Goal: Transaction & Acquisition: Purchase product/service

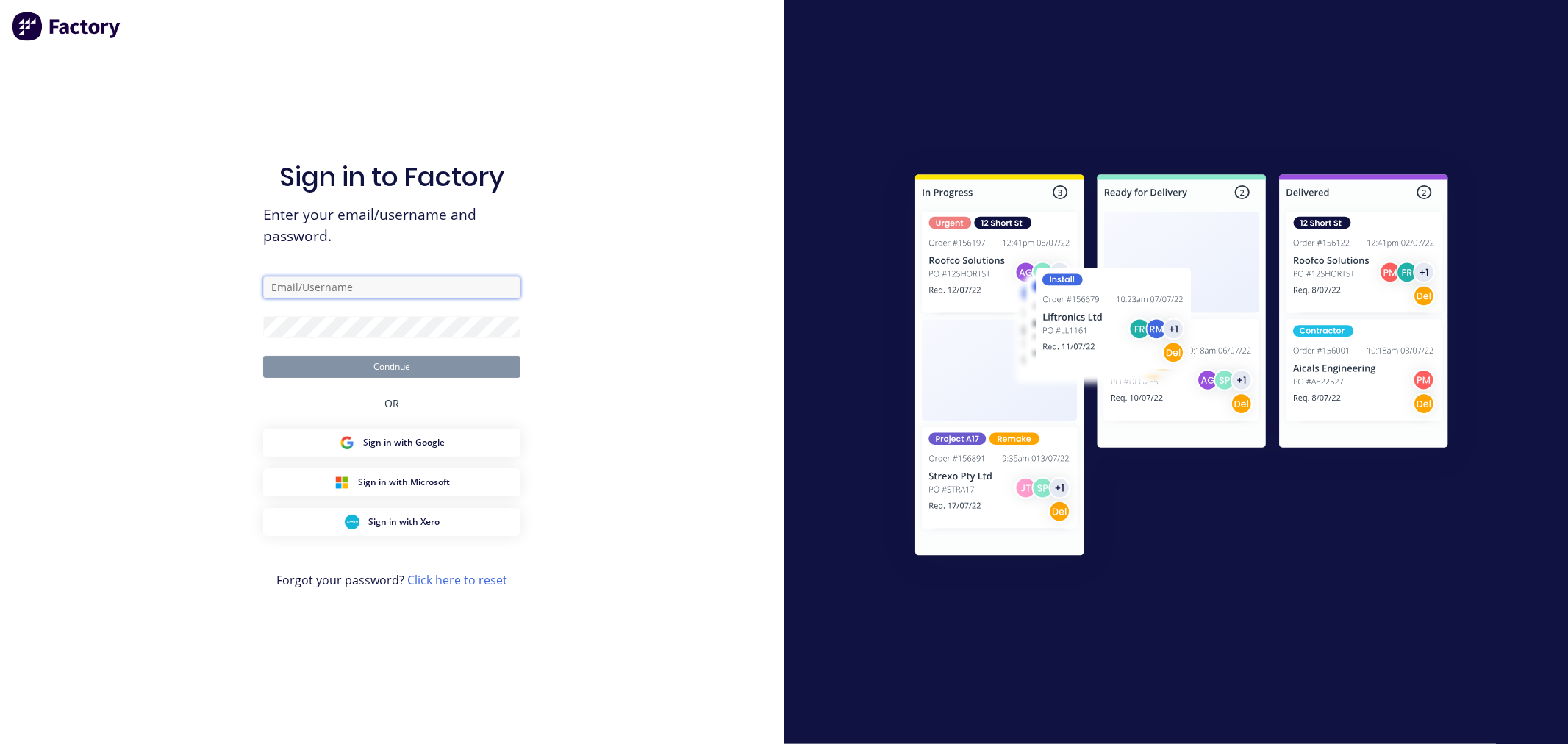
type input "tabitha@fmfabricators.com.au"
click at [590, 299] on div "Sign in to Factory Enter your email/username and password. tabitha@fmfabricator…" at bounding box center [392, 372] width 784 height 744
click at [441, 369] on button "Continue" at bounding box center [392, 366] width 257 height 22
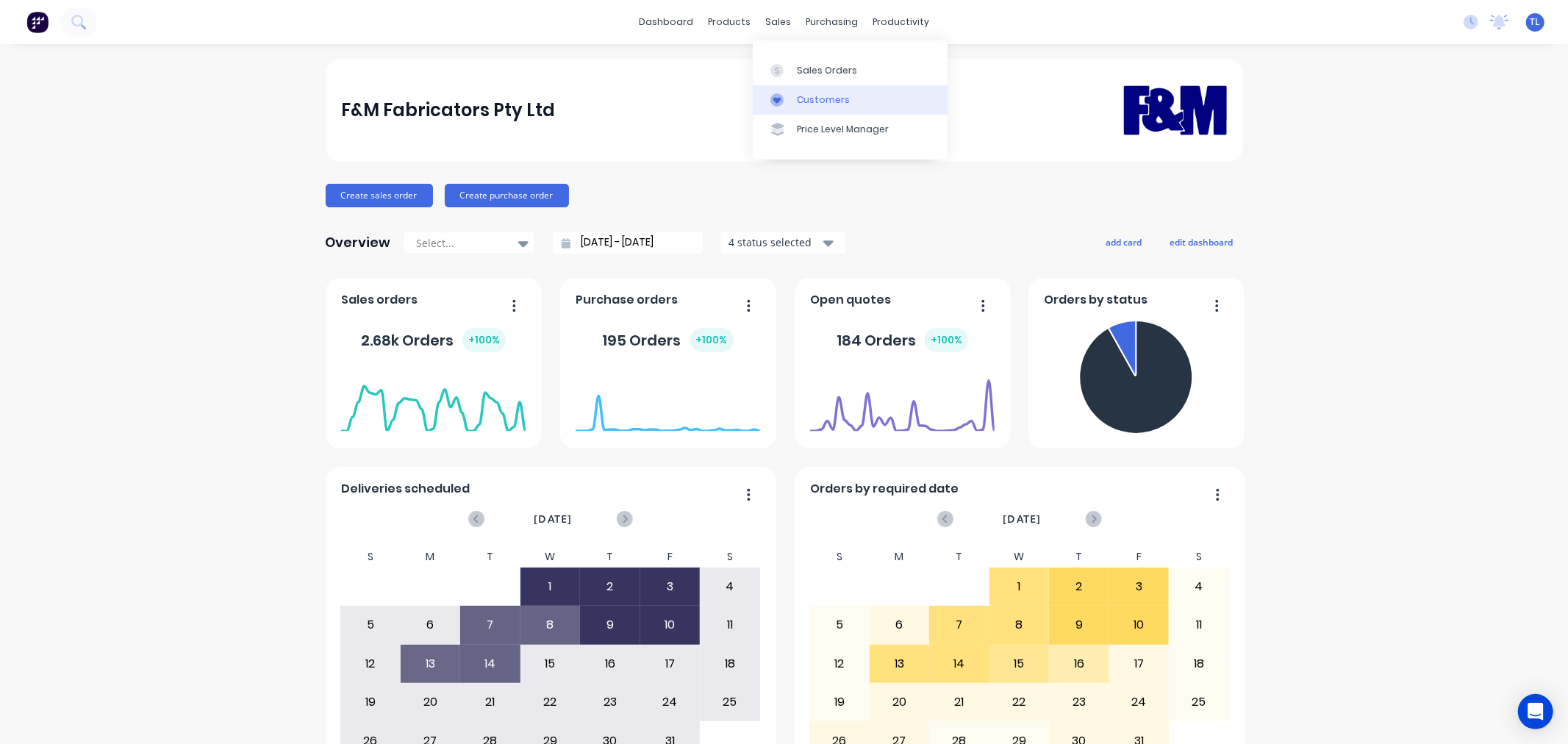
click at [791, 101] on div at bounding box center [781, 99] width 22 height 13
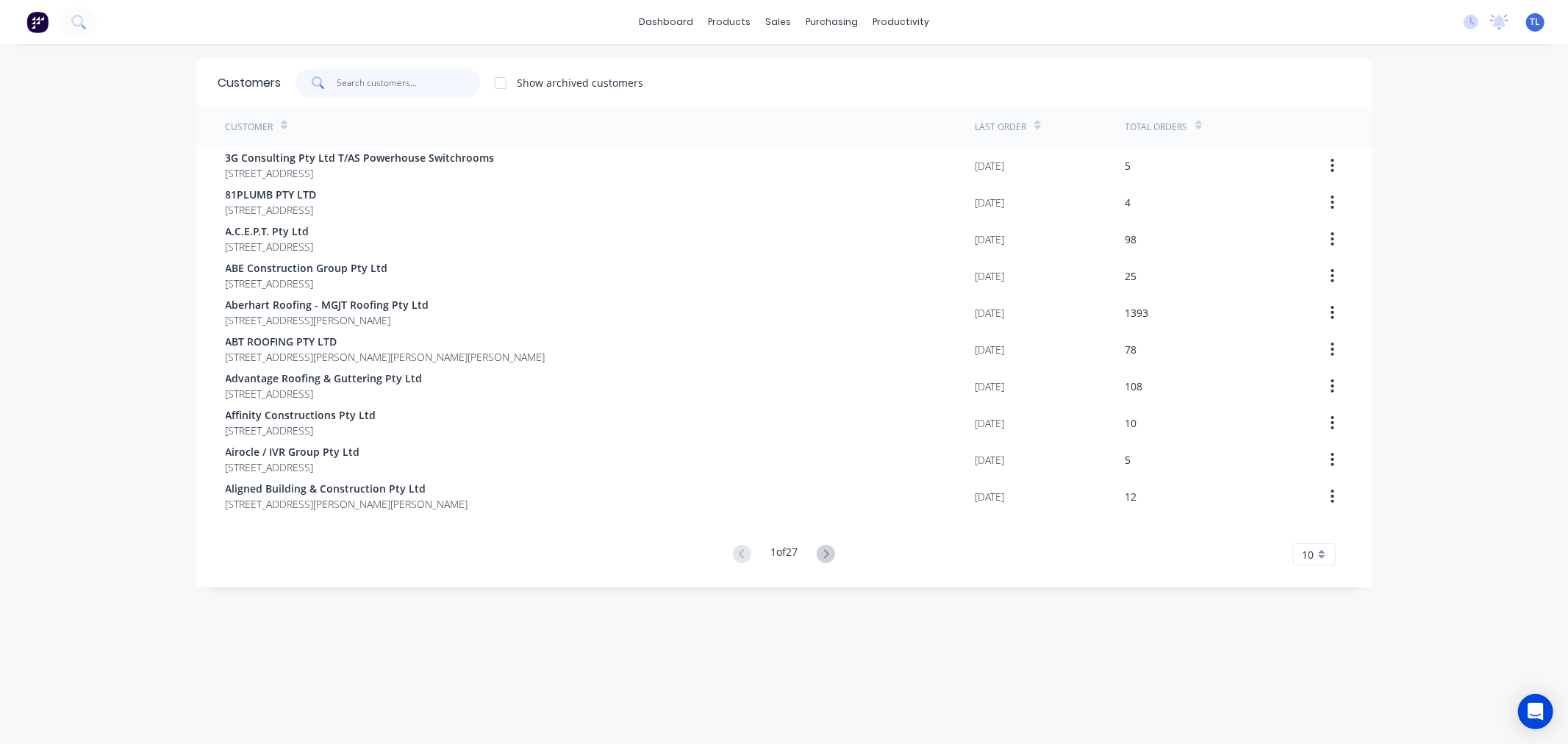
click at [425, 81] on input "text" at bounding box center [408, 83] width 144 height 30
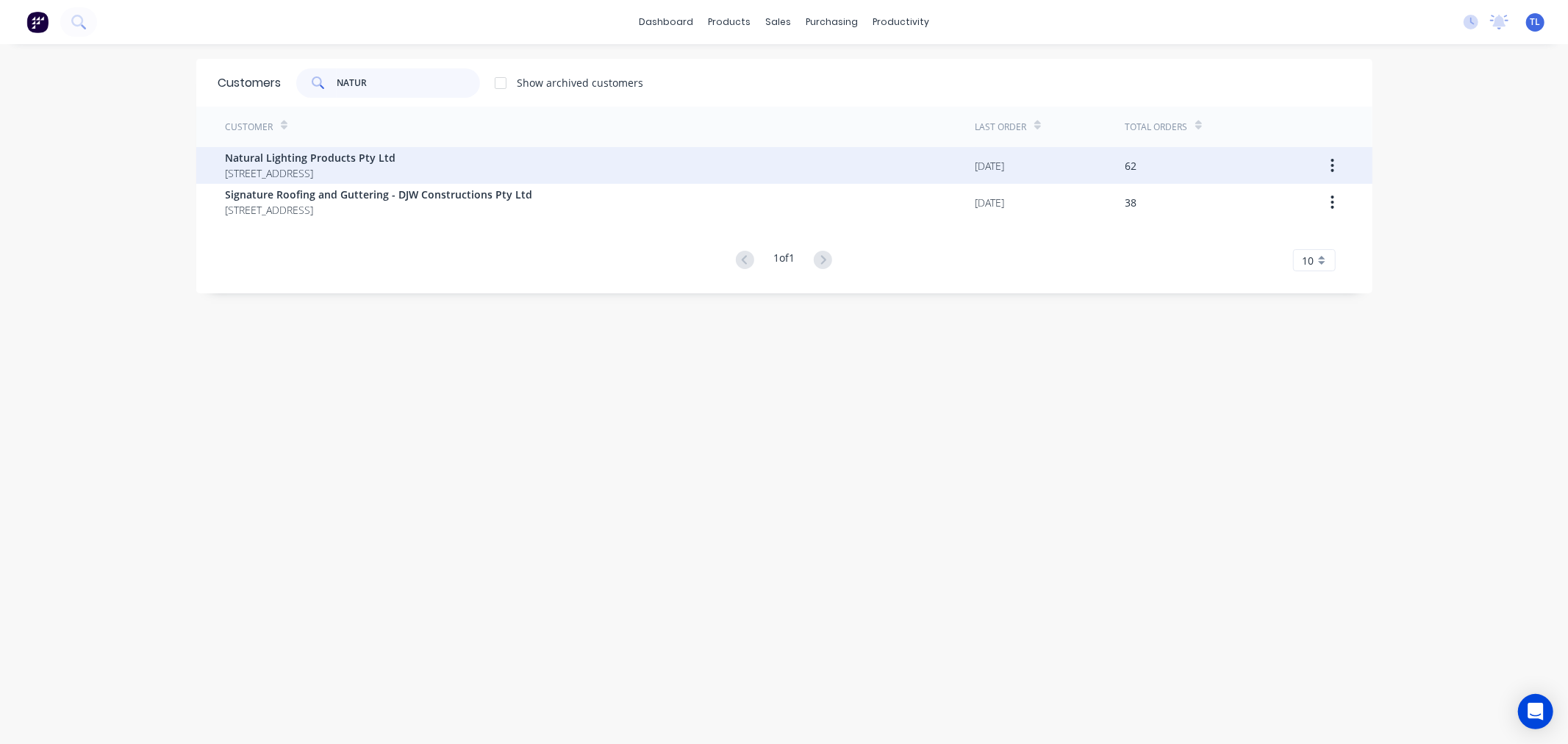
type input "NATUR"
click at [344, 157] on span "Natural Lighting Products Pty Ltd" at bounding box center [311, 158] width 170 height 16
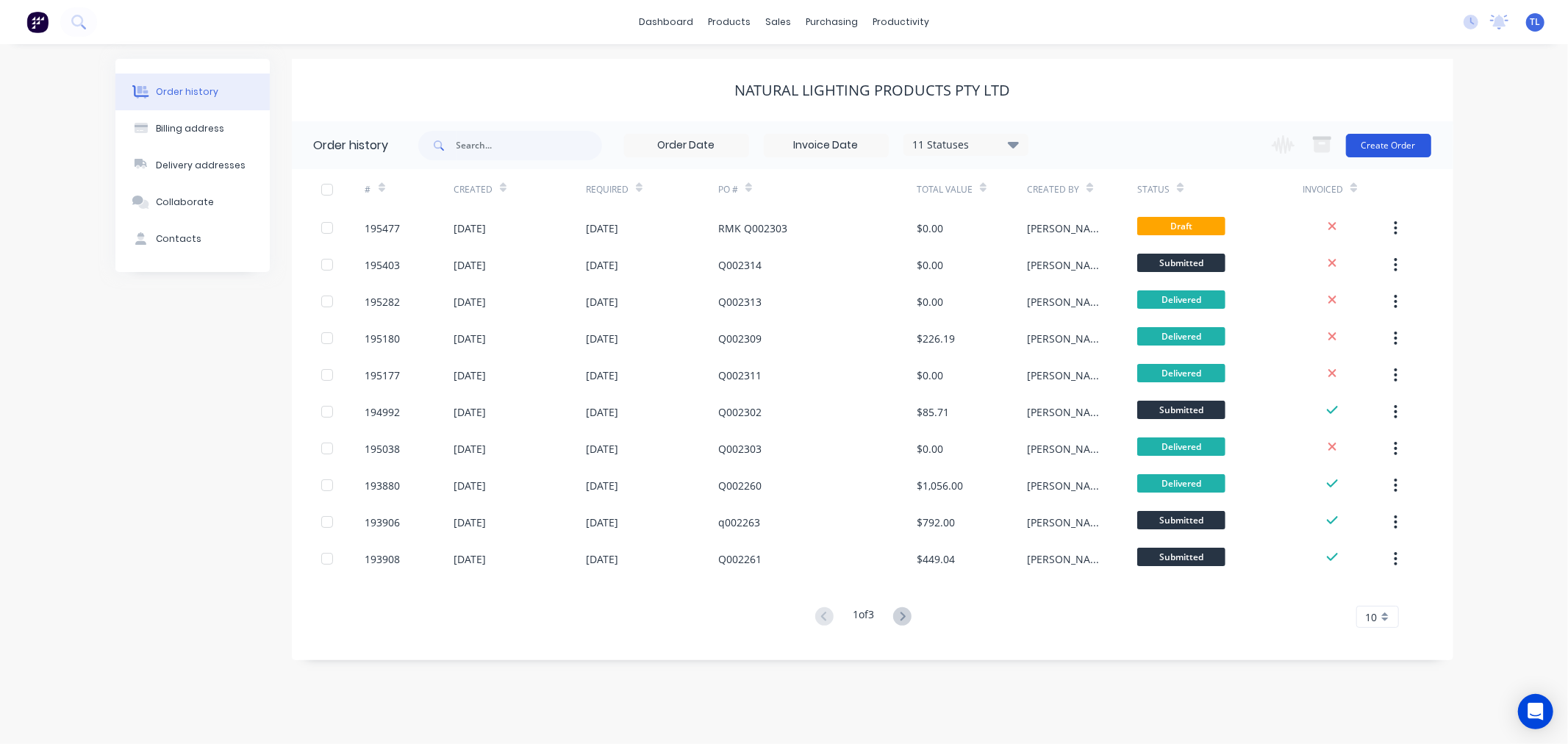
click at [1401, 147] on button "Create Order" at bounding box center [1389, 145] width 85 height 24
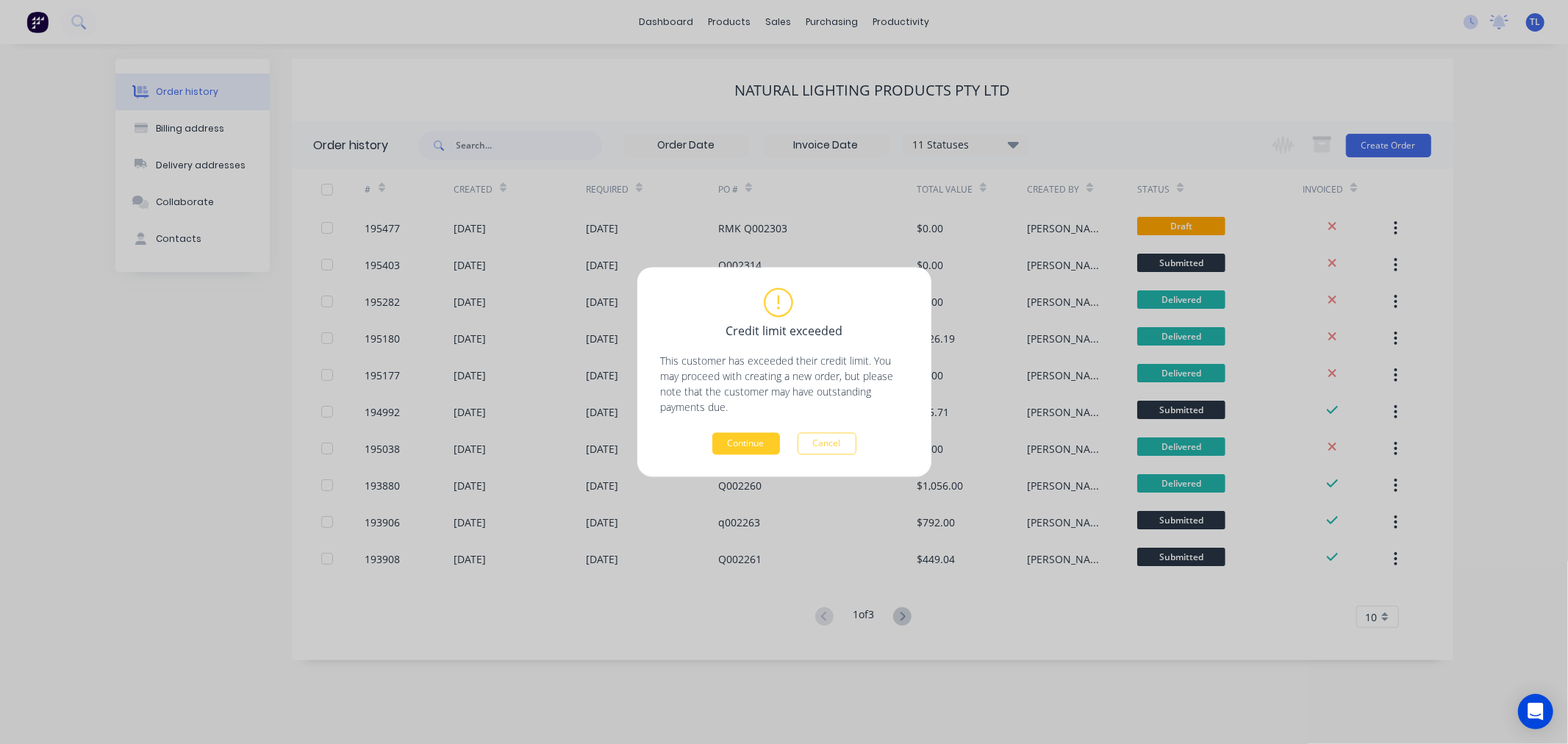
click at [758, 444] on button "Continue" at bounding box center [746, 443] width 67 height 22
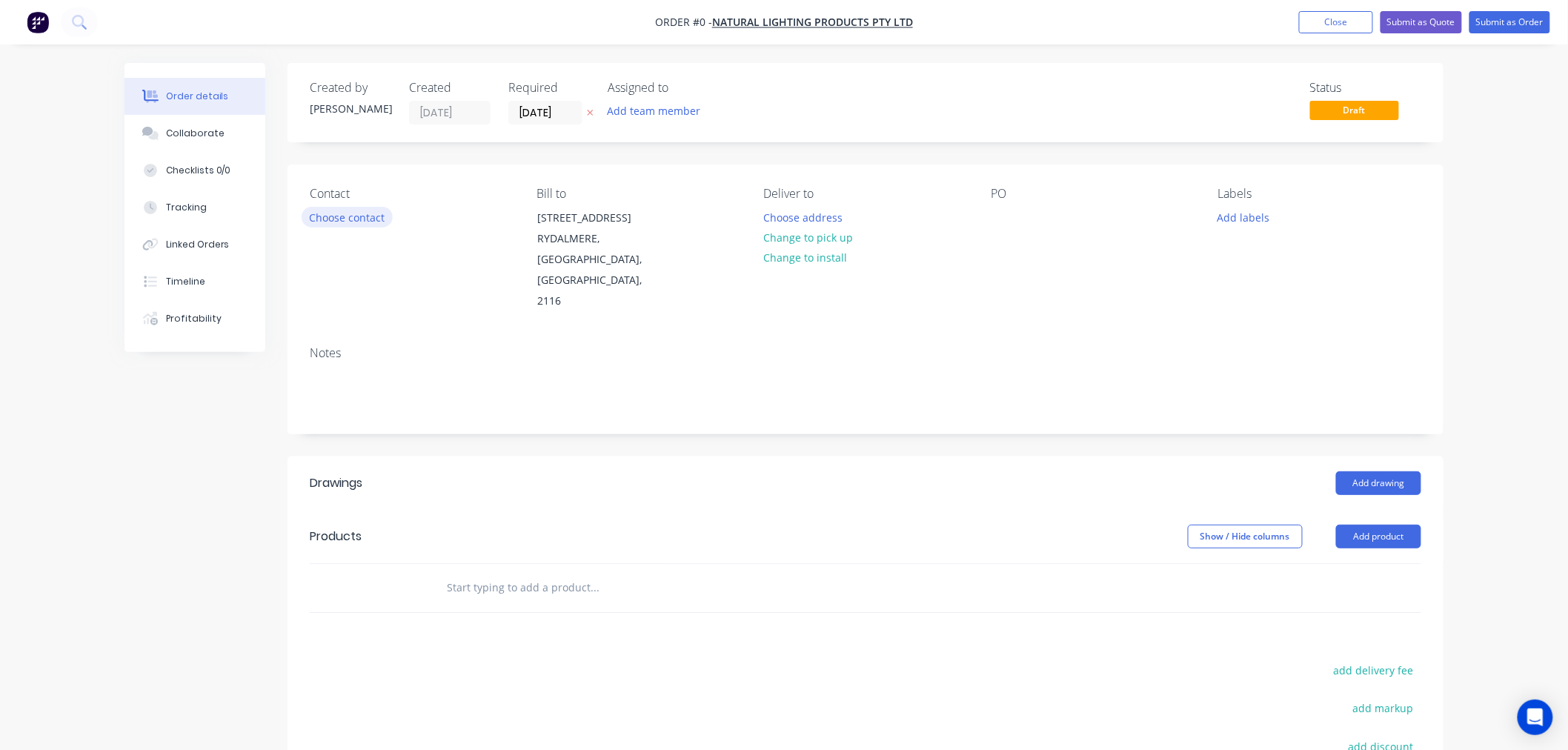
click at [349, 216] on button "Choose contact" at bounding box center [346, 216] width 91 height 20
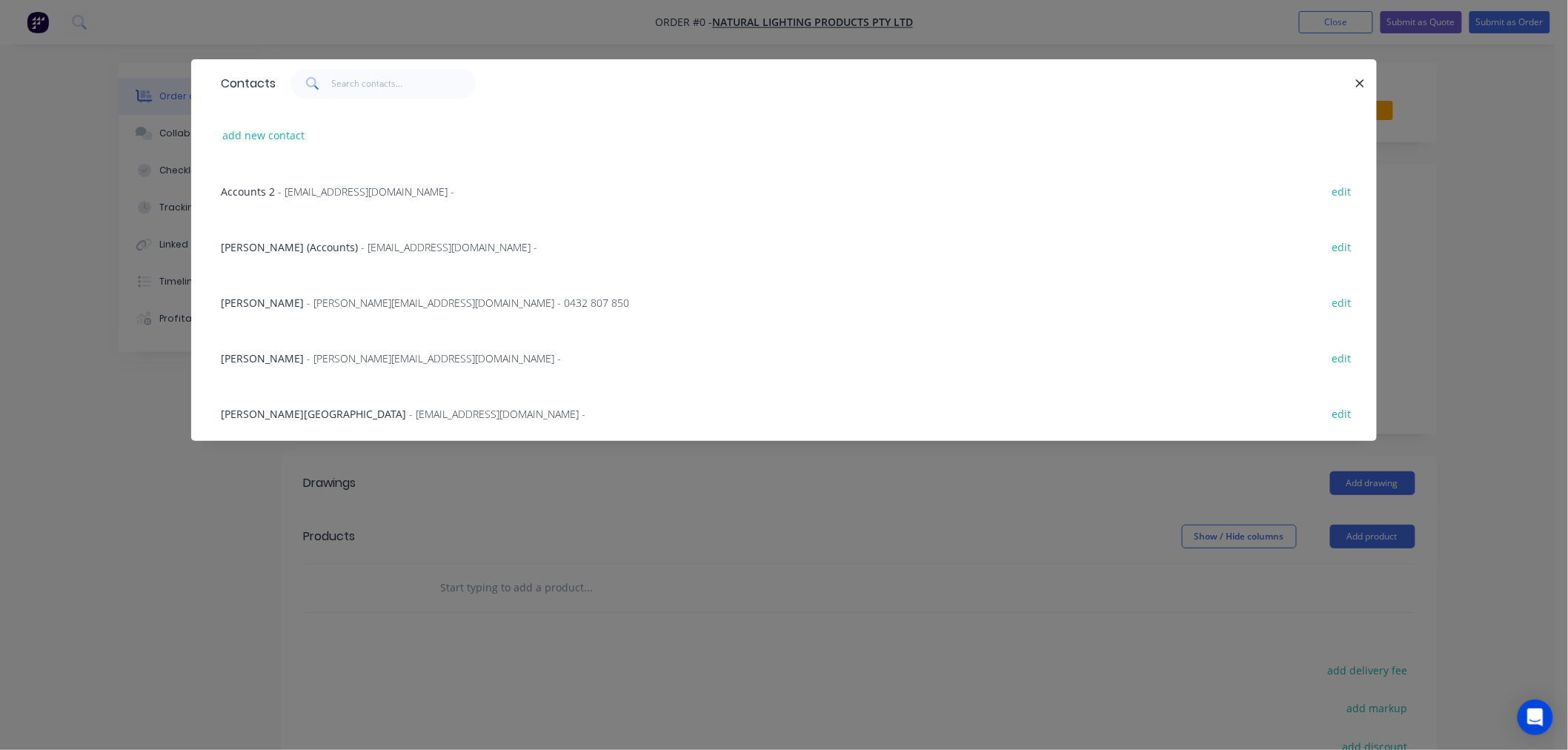
click at [1078, 27] on div "Contacts add new contact Accounts 2 - QLD@naturallighting.com.au - edit Aga Mal…" at bounding box center [784, 375] width 1568 height 750
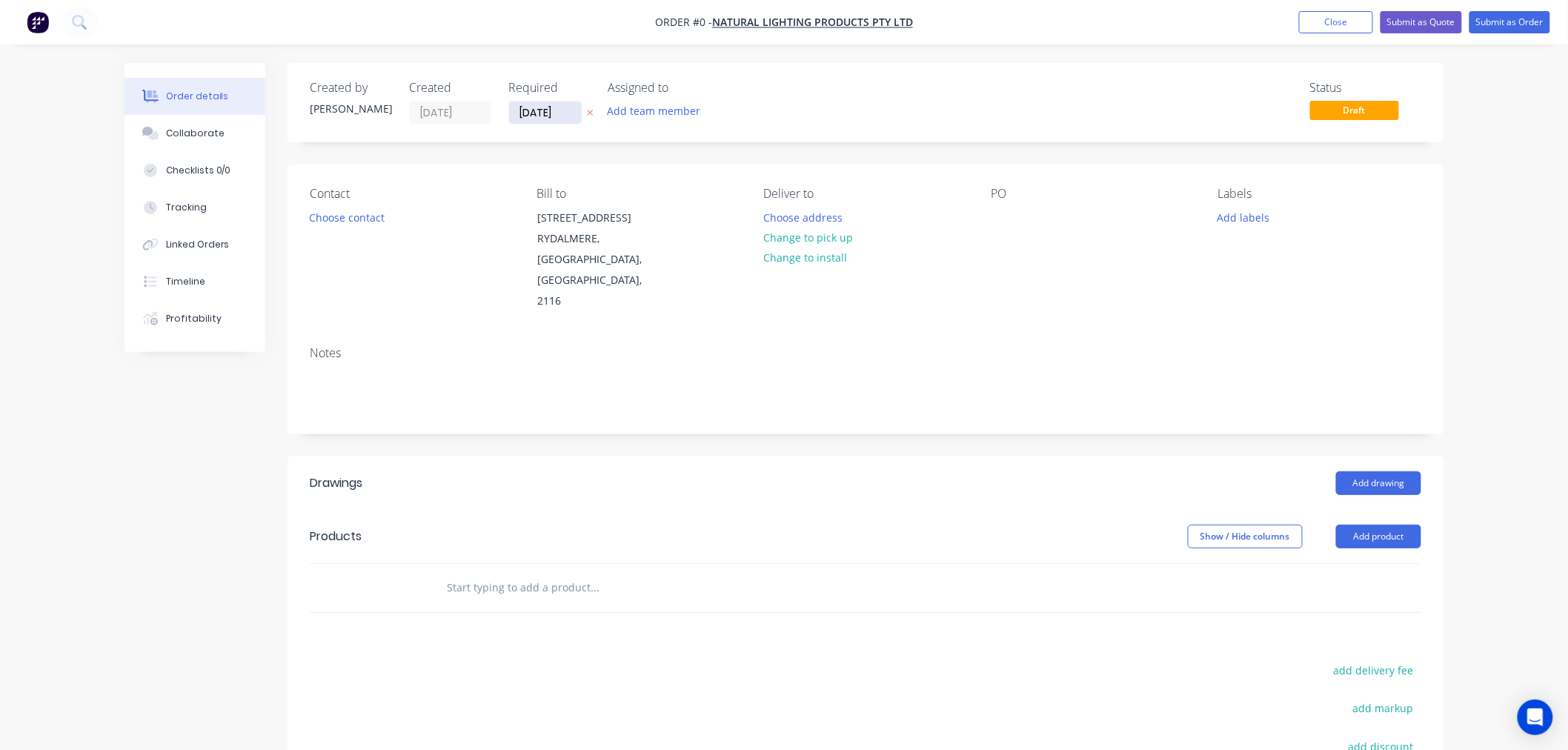
click at [558, 107] on input "[DATE]" at bounding box center [545, 113] width 73 height 22
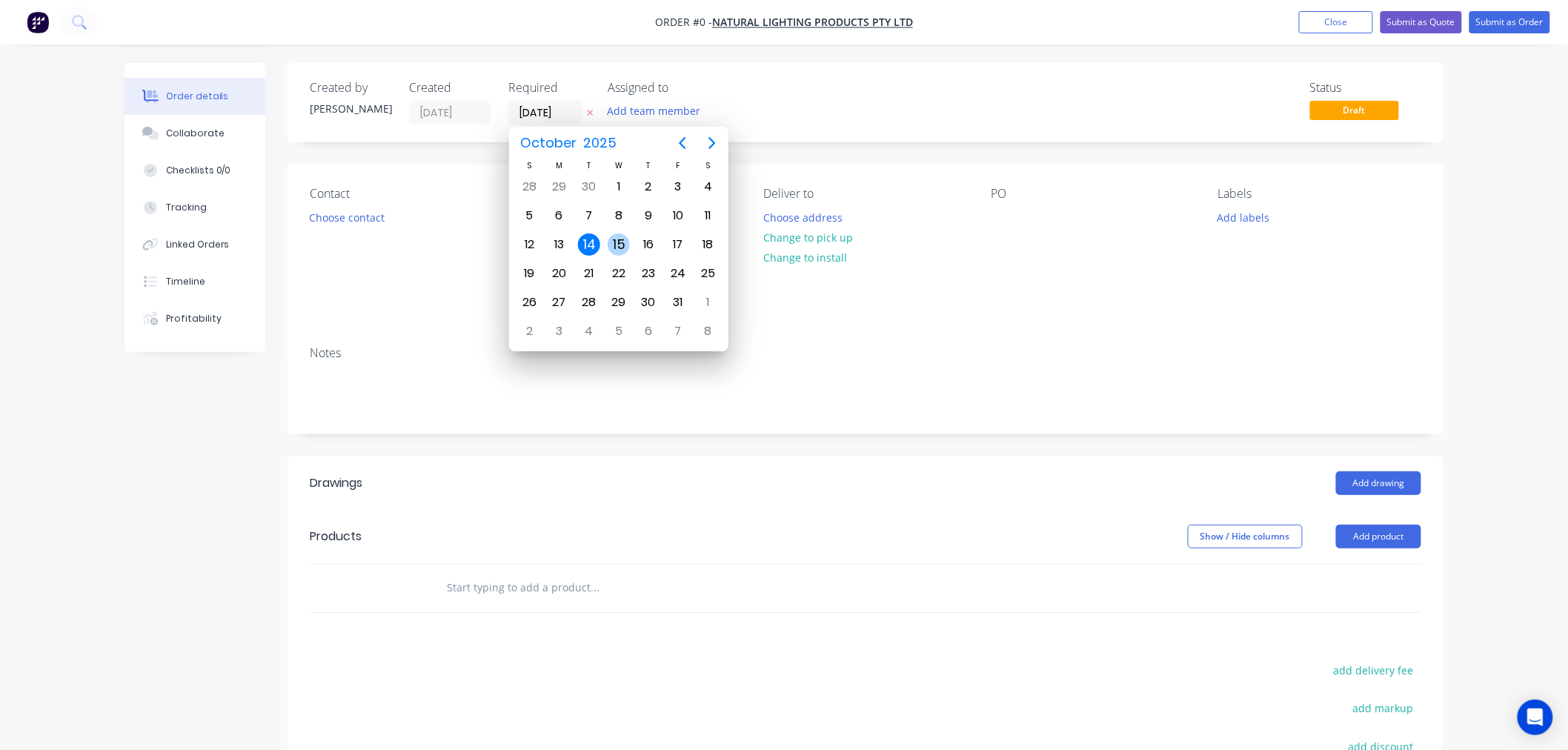
click at [629, 235] on div "15" at bounding box center [618, 244] width 30 height 28
type input "[DATE]"
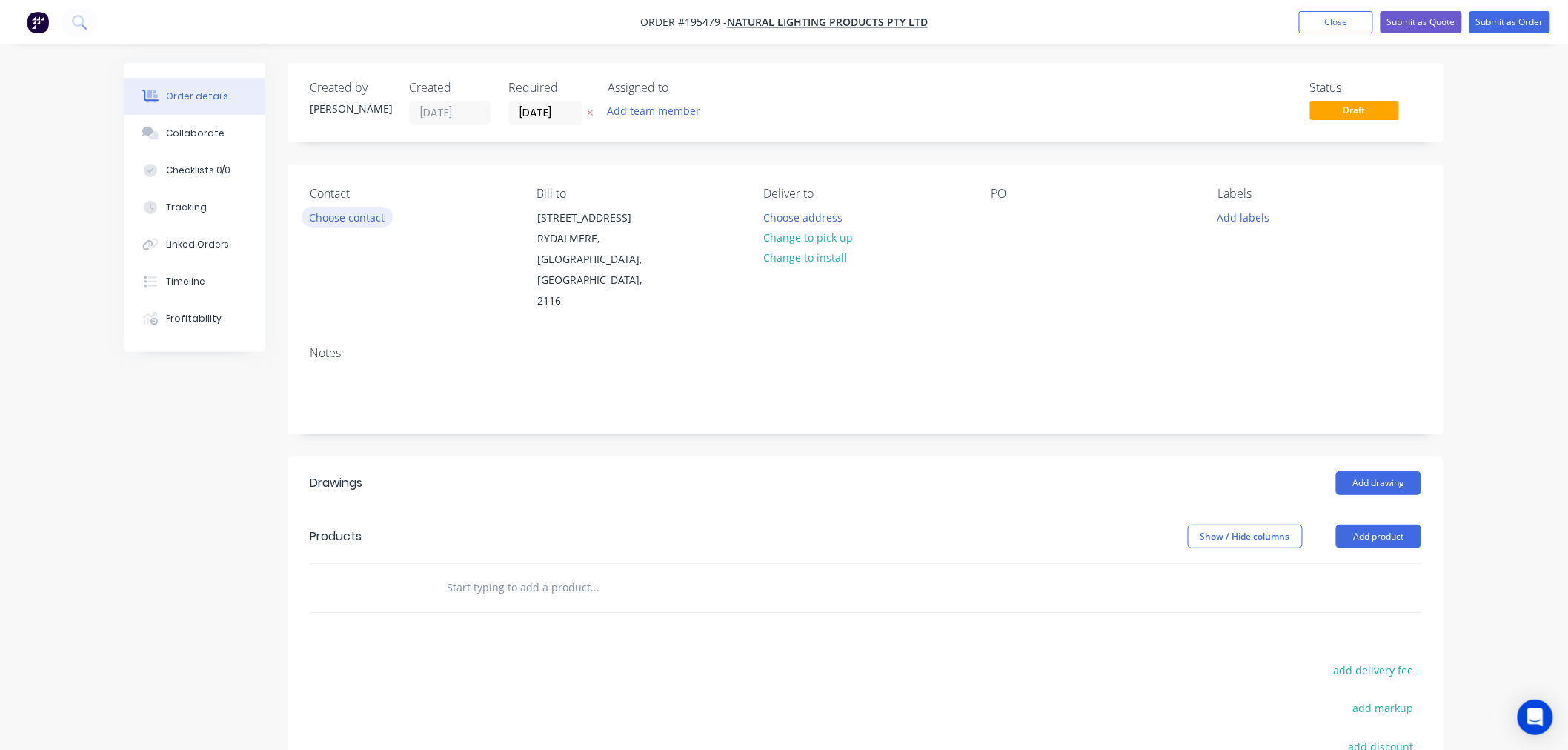
click at [323, 212] on button "Choose contact" at bounding box center [346, 216] width 91 height 20
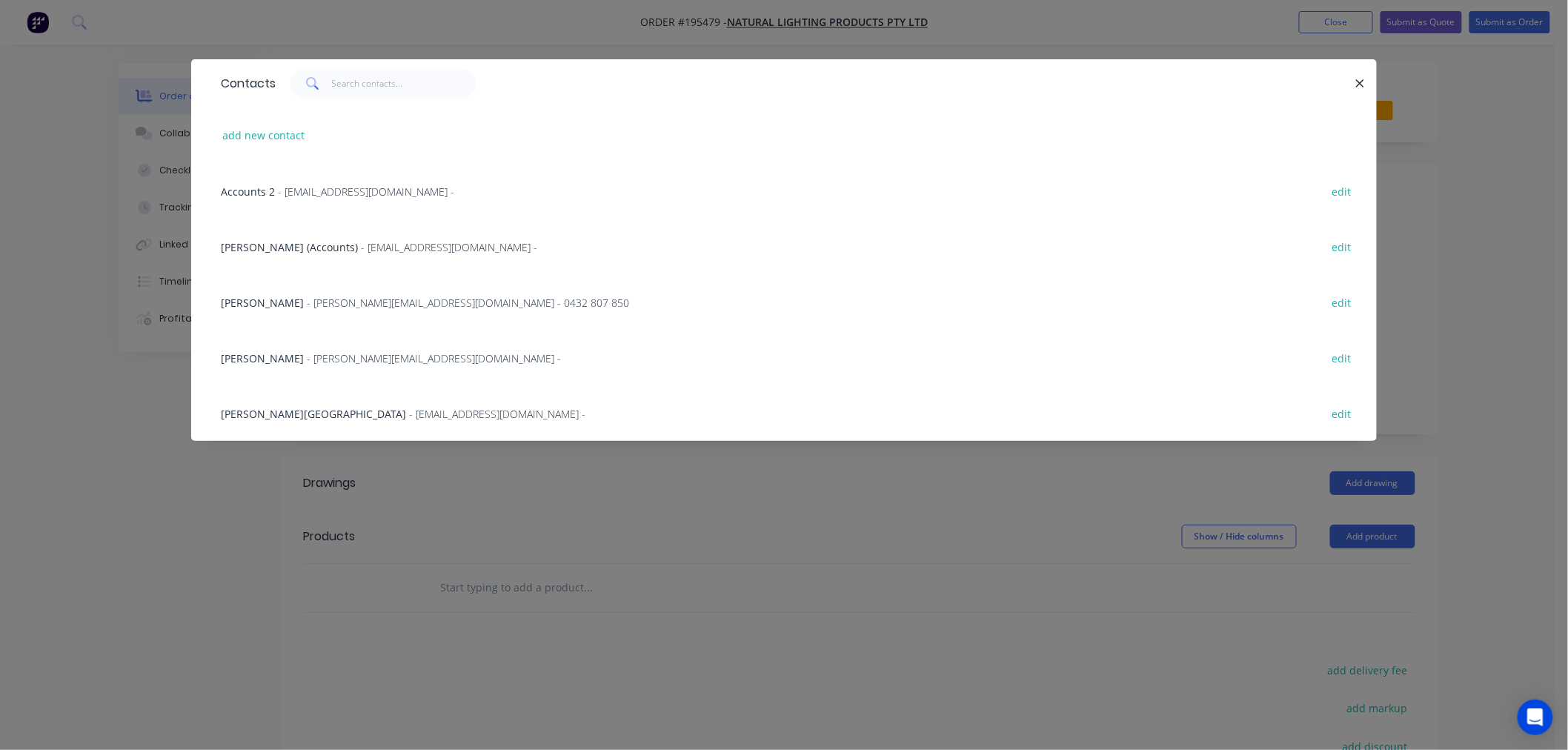
click at [278, 304] on span "Jerome Tekie" at bounding box center [261, 302] width 83 height 14
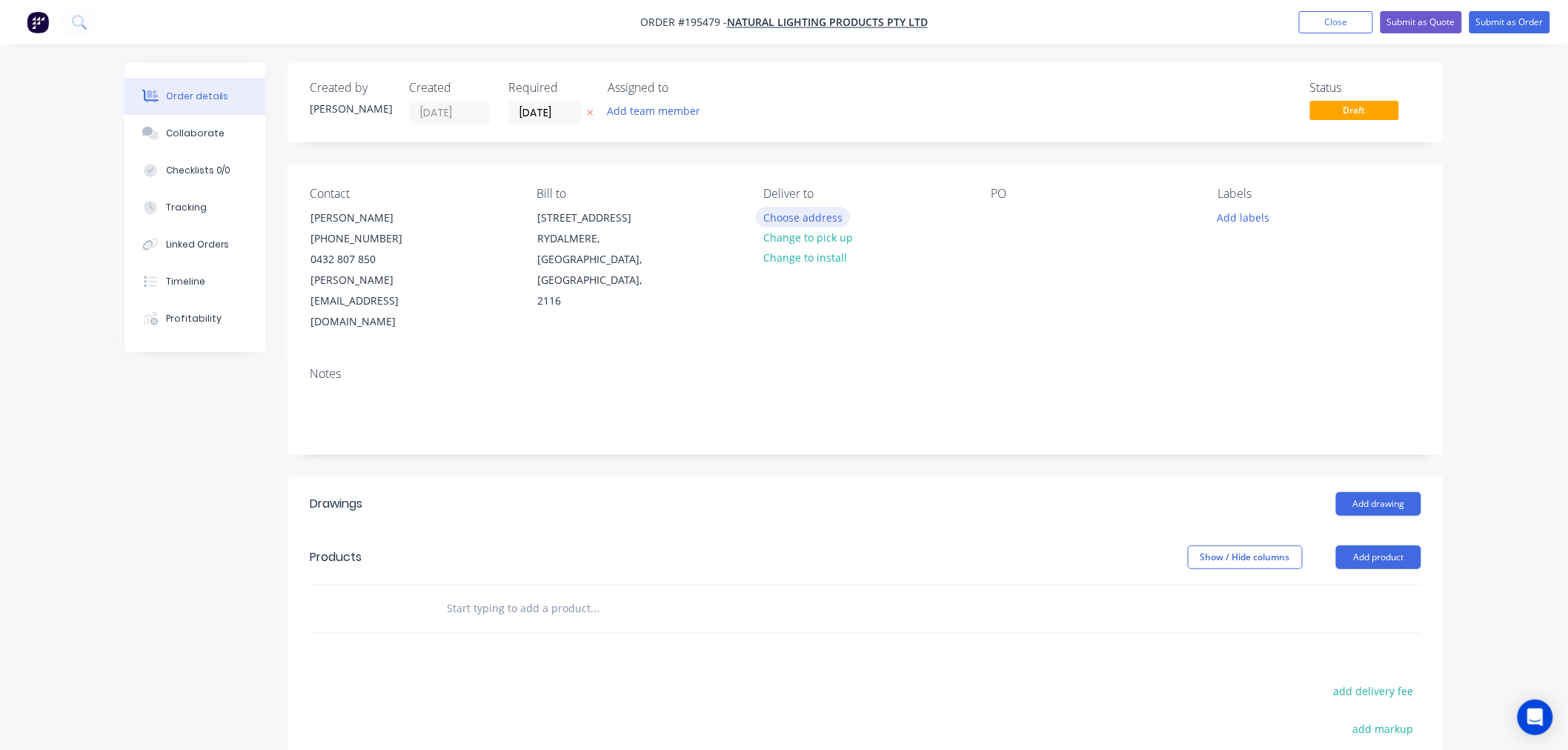
click at [793, 218] on button "Choose address" at bounding box center [803, 216] width 95 height 20
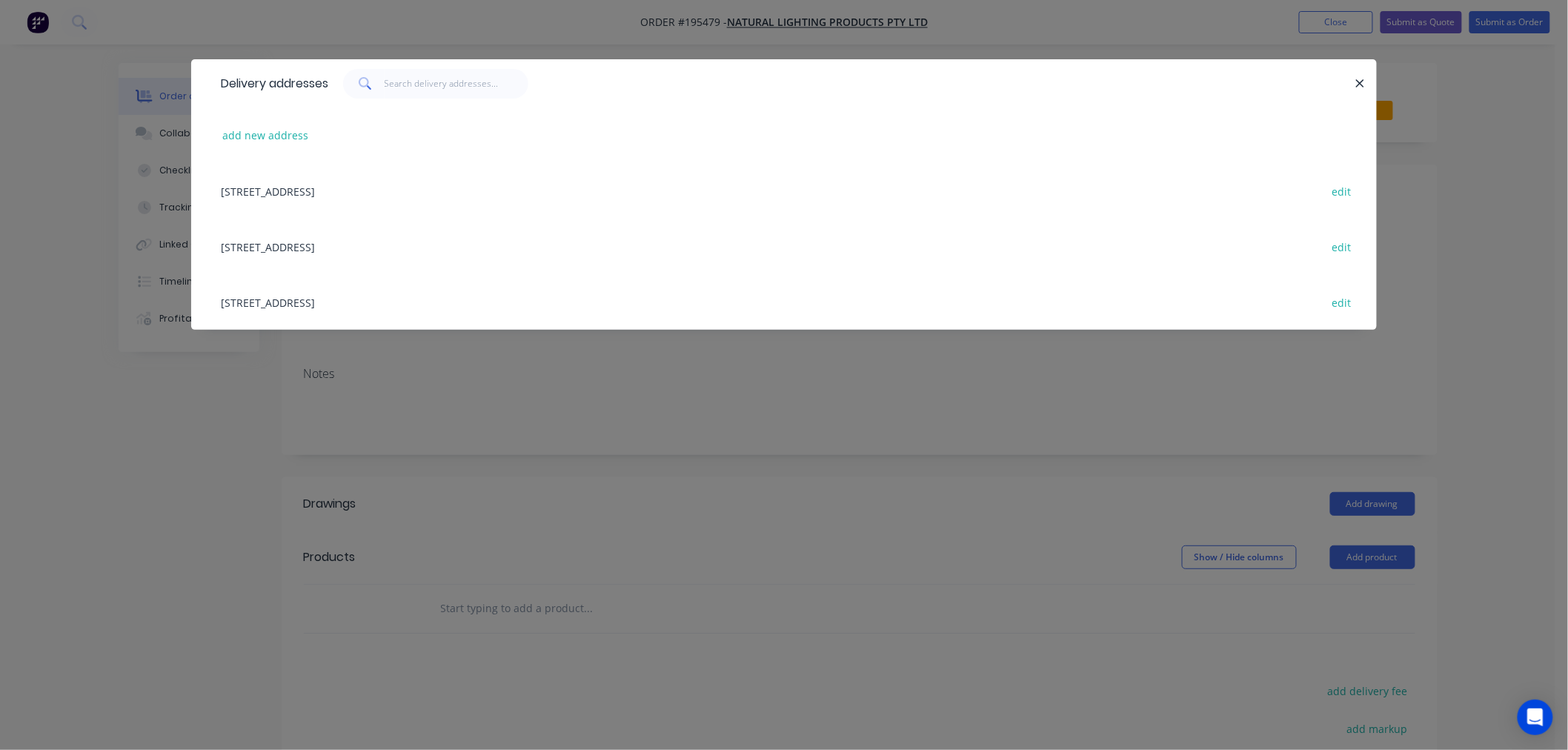
click at [476, 245] on div "Unit 18, 12-18 Ellerslie Road, (STORE), Meadowbrook, Queensland, Australia, 413…" at bounding box center [784, 246] width 1141 height 56
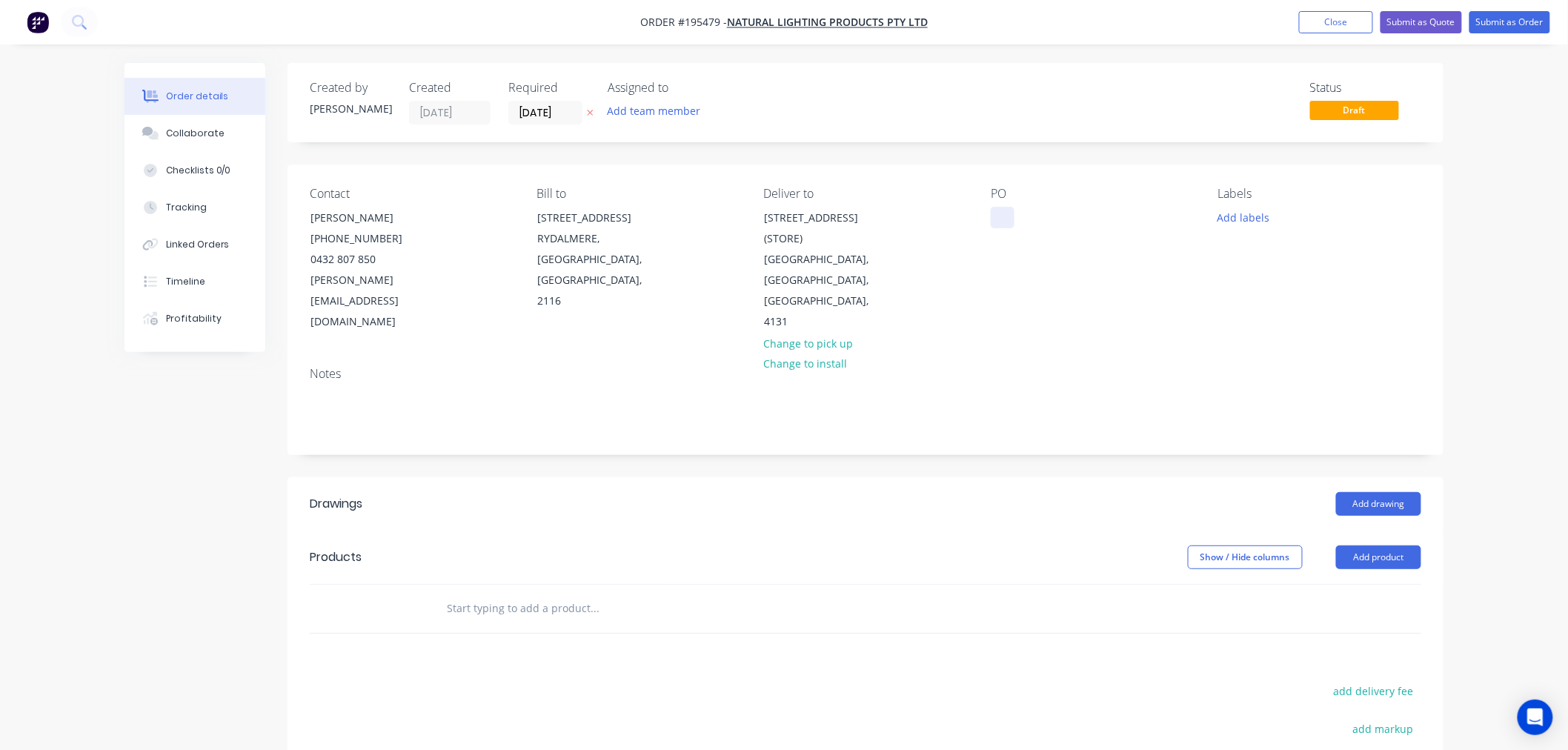
click at [1001, 217] on div at bounding box center [1002, 217] width 24 height 22
click at [1240, 215] on button "Add labels" at bounding box center [1243, 216] width 68 height 20
click at [1277, 419] on div "6 am" at bounding box center [1274, 422] width 33 height 16
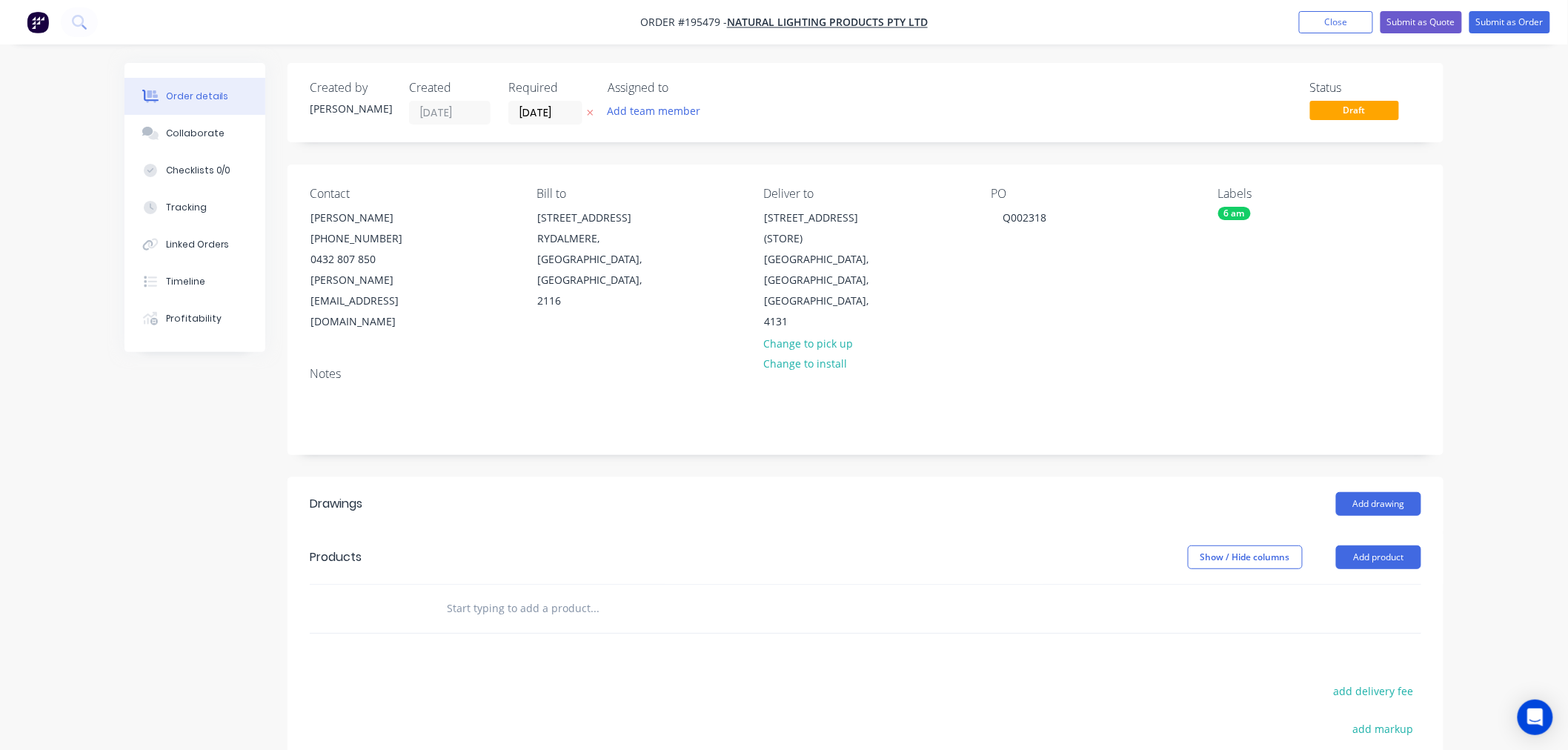
click at [1512, 259] on div "Order details Collaborate Checklists 0/0 Tracking Linked Orders Timeline Profit…" at bounding box center [784, 506] width 1568 height 1011
click at [1376, 492] on button "Add drawing" at bounding box center [1377, 504] width 85 height 24
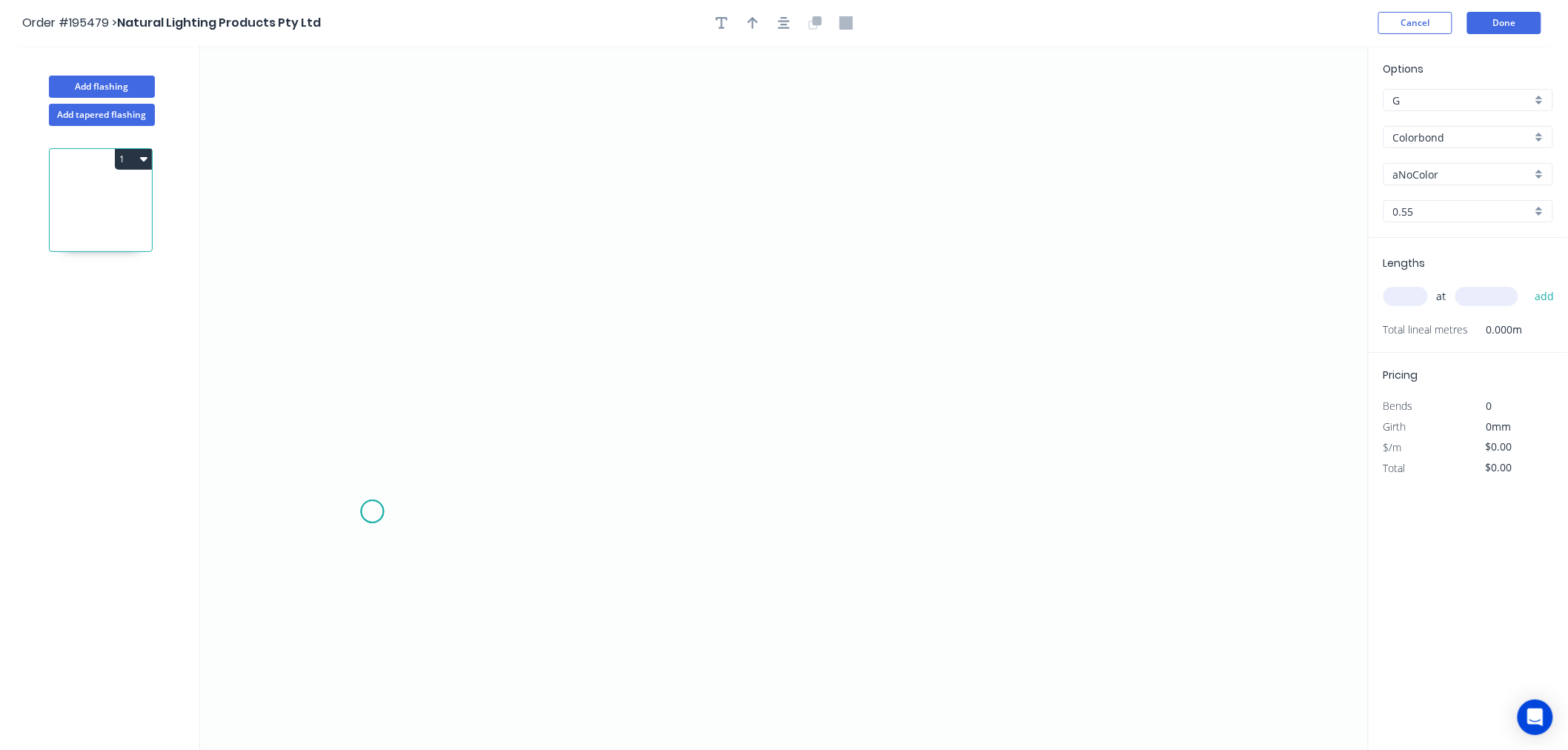
click at [372, 512] on icon "0" at bounding box center [784, 398] width 1168 height 704
click at [405, 378] on icon at bounding box center [389, 444] width 33 height 134
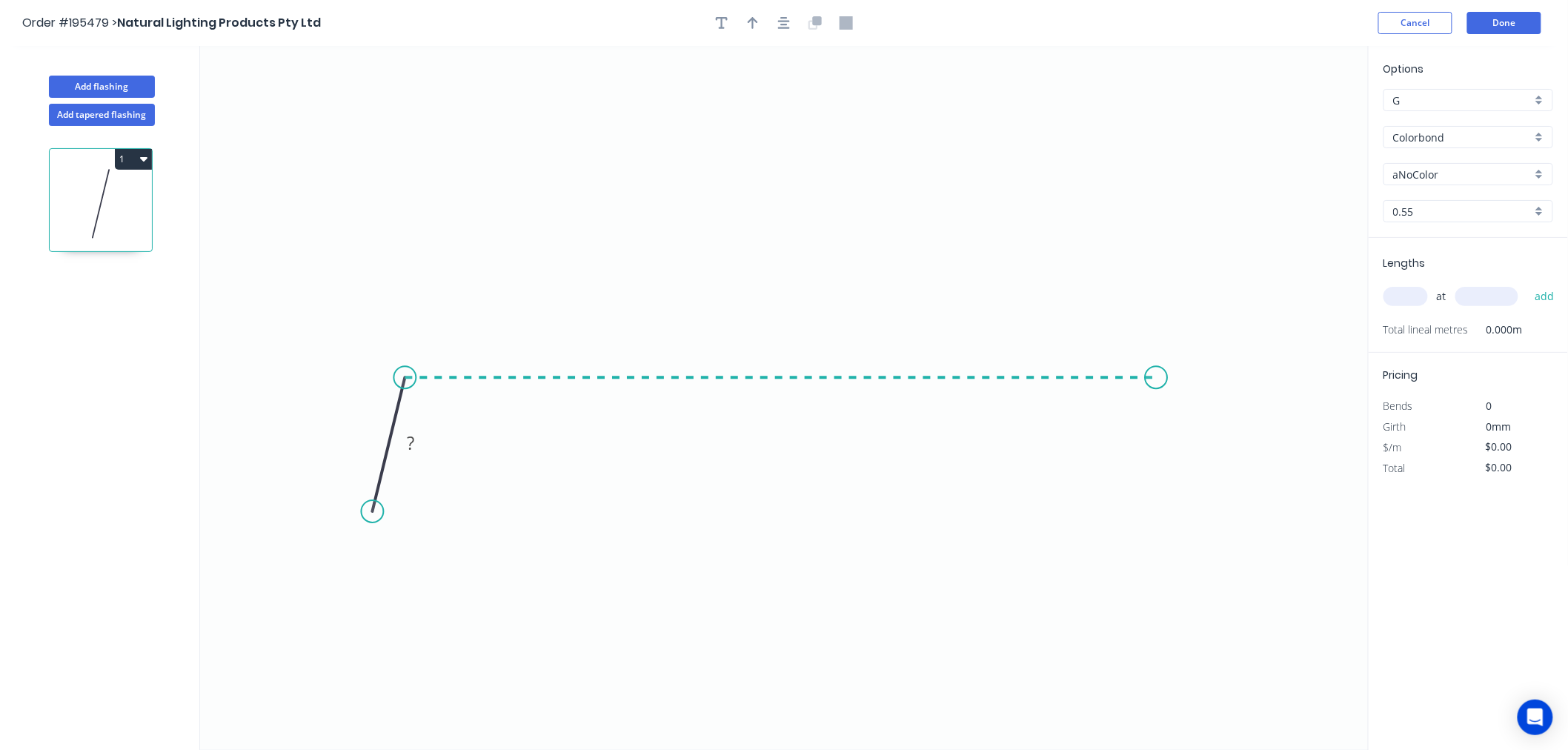
click at [1147, 363] on icon "0 ?" at bounding box center [784, 398] width 1168 height 704
click at [1184, 485] on icon "0 ? ? ? º" at bounding box center [784, 398] width 1168 height 704
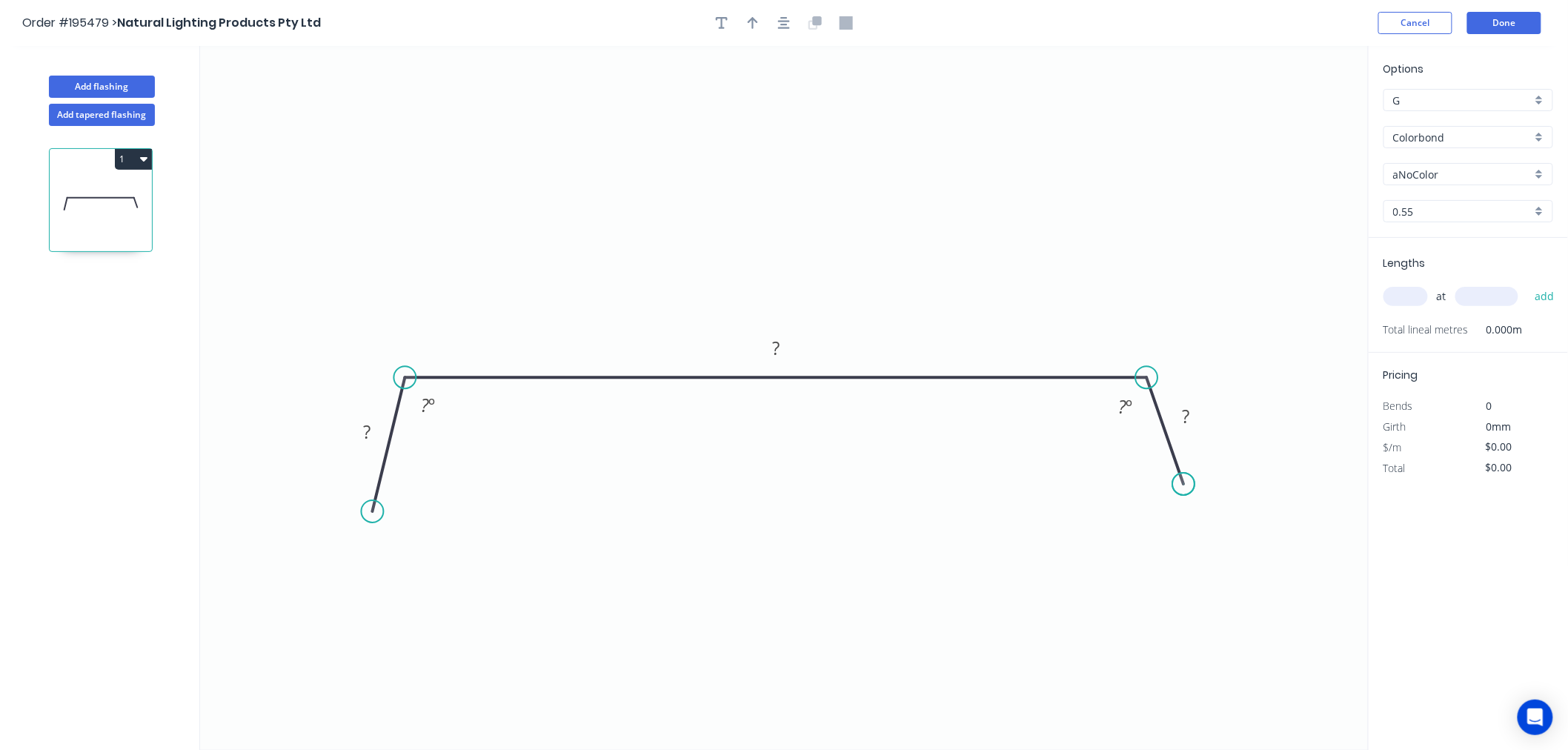
click at [1184, 485] on circle at bounding box center [1183, 484] width 22 height 22
click at [1182, 483] on circle at bounding box center [1183, 484] width 22 height 22
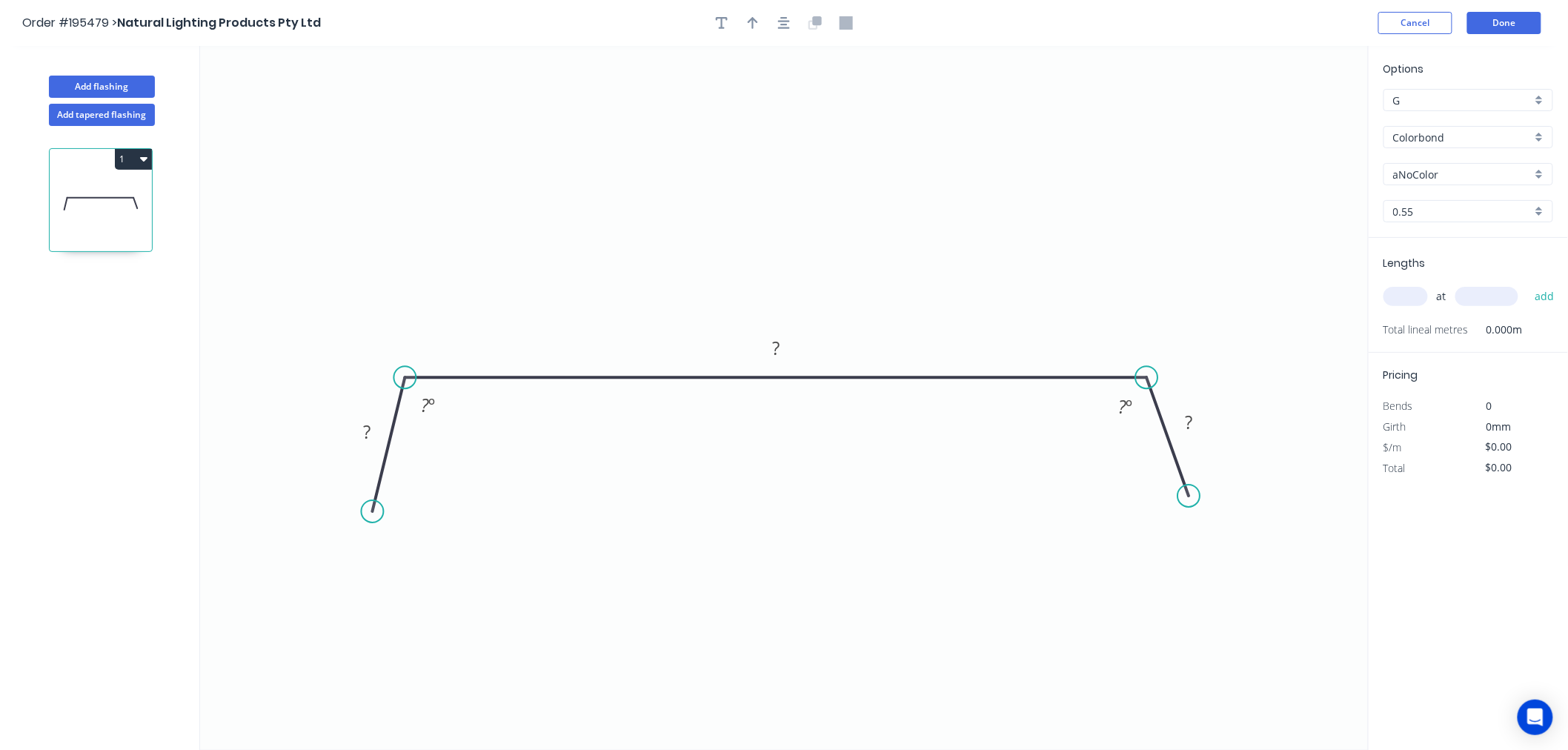
drag, startPoint x: 1182, startPoint y: 483, endPoint x: 1189, endPoint y: 497, distance: 15.7
click at [1189, 497] on circle at bounding box center [1188, 496] width 22 height 22
click at [1214, 572] on icon "0 ? ? ? ? º ? º" at bounding box center [784, 398] width 1168 height 704
drag, startPoint x: 1183, startPoint y: 501, endPoint x: 1188, endPoint y: 513, distance: 13.0
click at [1188, 513] on circle at bounding box center [1187, 512] width 22 height 22
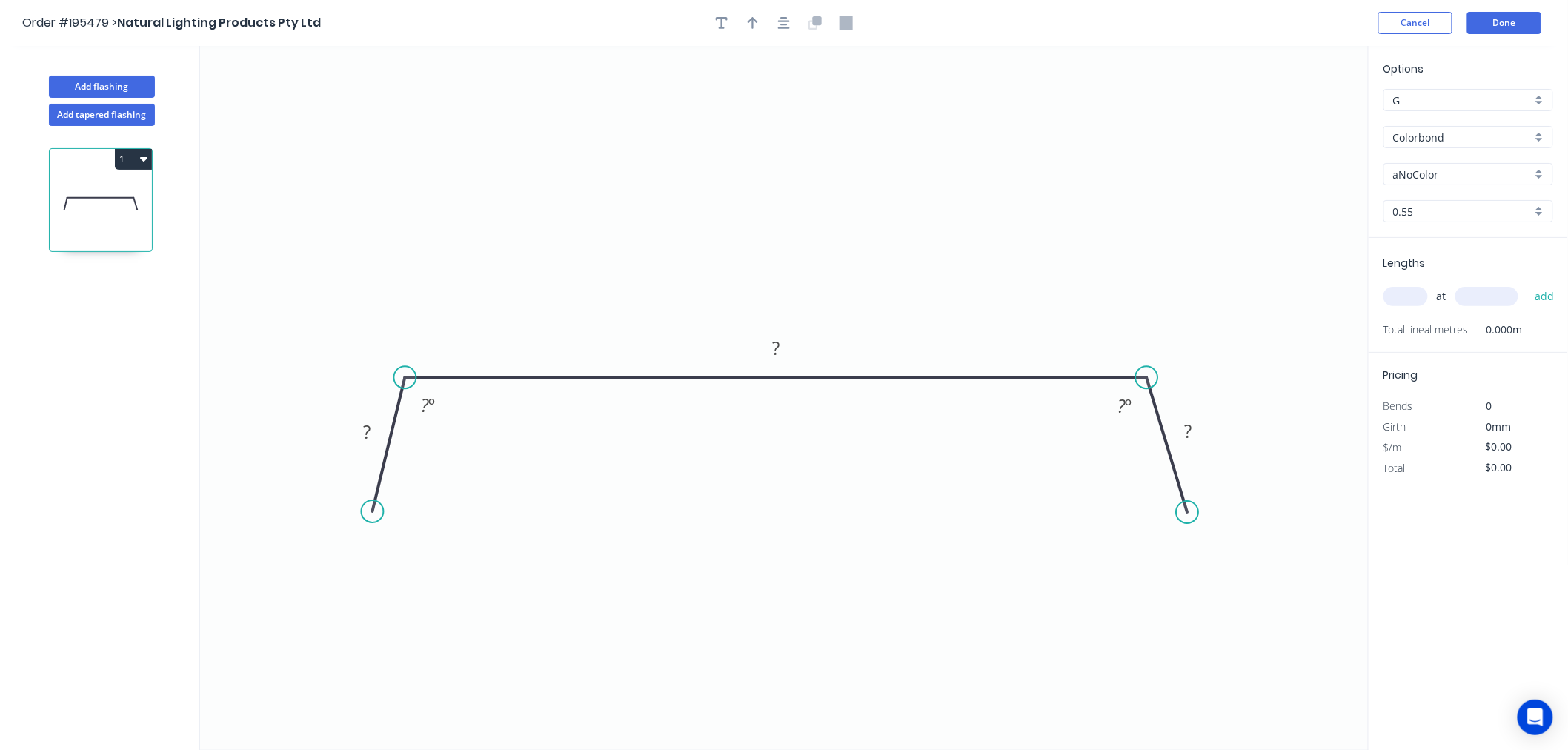
click at [1150, 570] on icon "0 ? ? ? ? º ? º" at bounding box center [784, 398] width 1168 height 704
click at [374, 439] on rect at bounding box center [367, 433] width 30 height 21
click at [1484, 130] on input "Colorbond" at bounding box center [1461, 138] width 139 height 16
type input "$24.51"
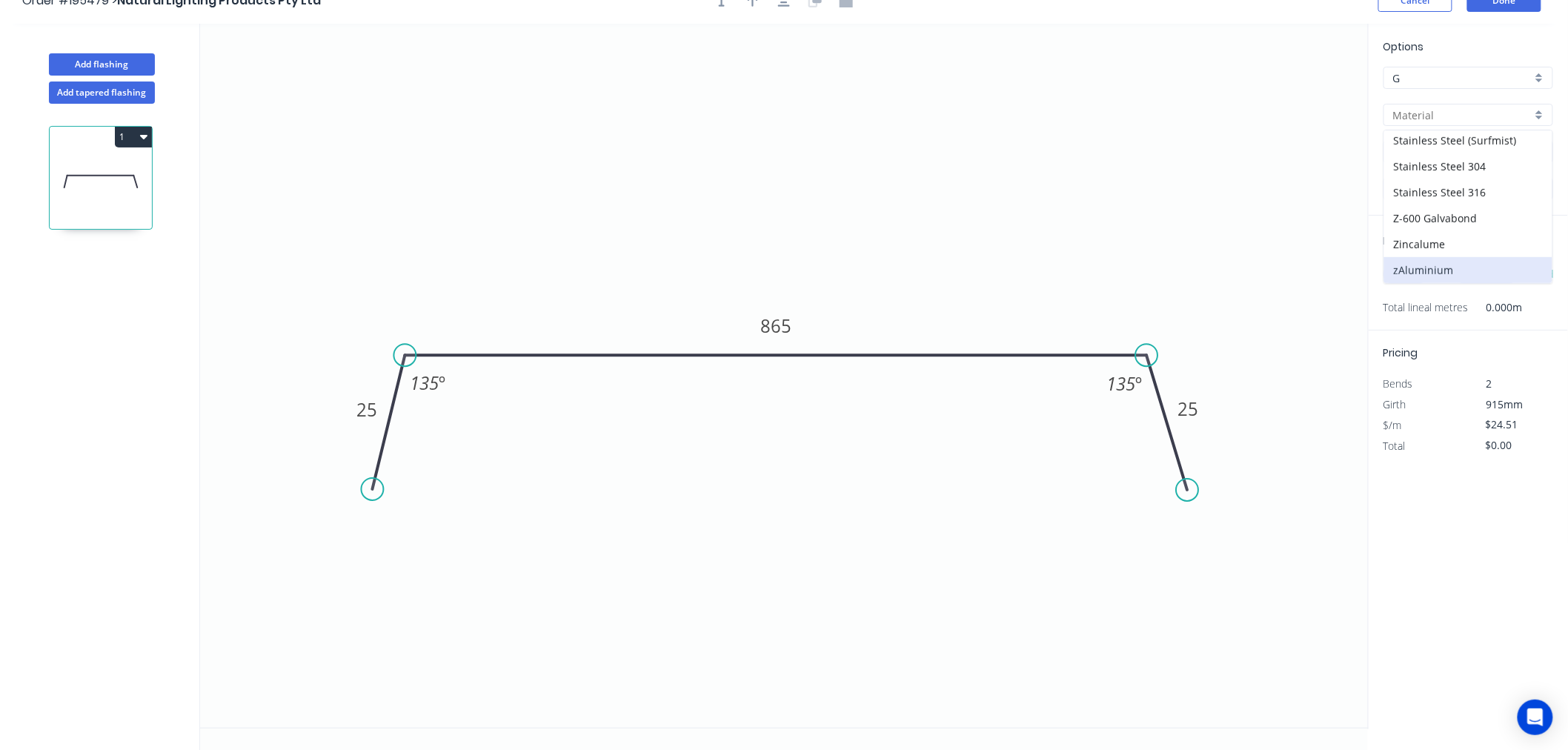
scroll to position [27, 0]
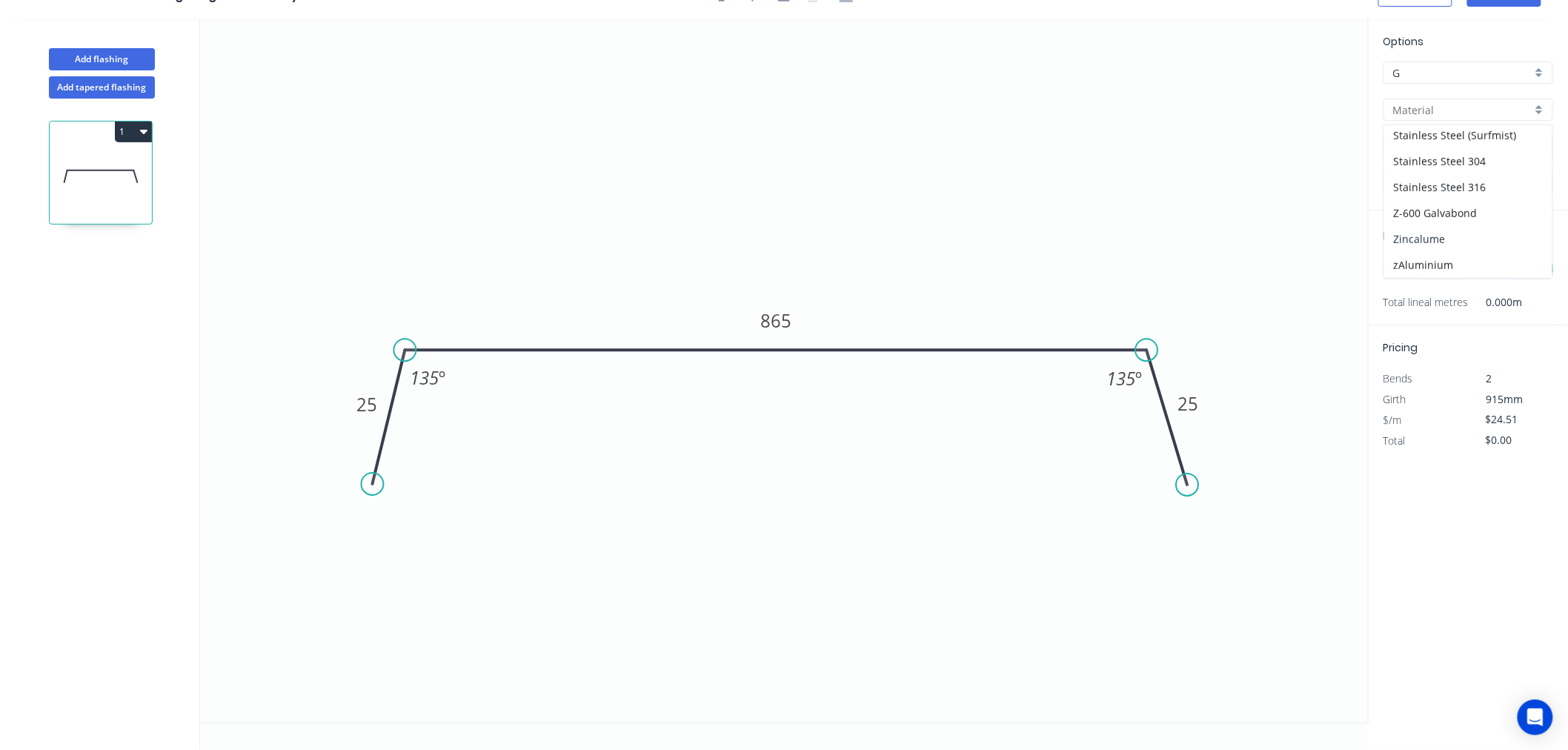
click at [1455, 234] on div "Zincalume" at bounding box center [1467, 239] width 169 height 26
type input "Zincalume"
type input "$22.07"
click at [1406, 271] on input "text" at bounding box center [1405, 268] width 45 height 19
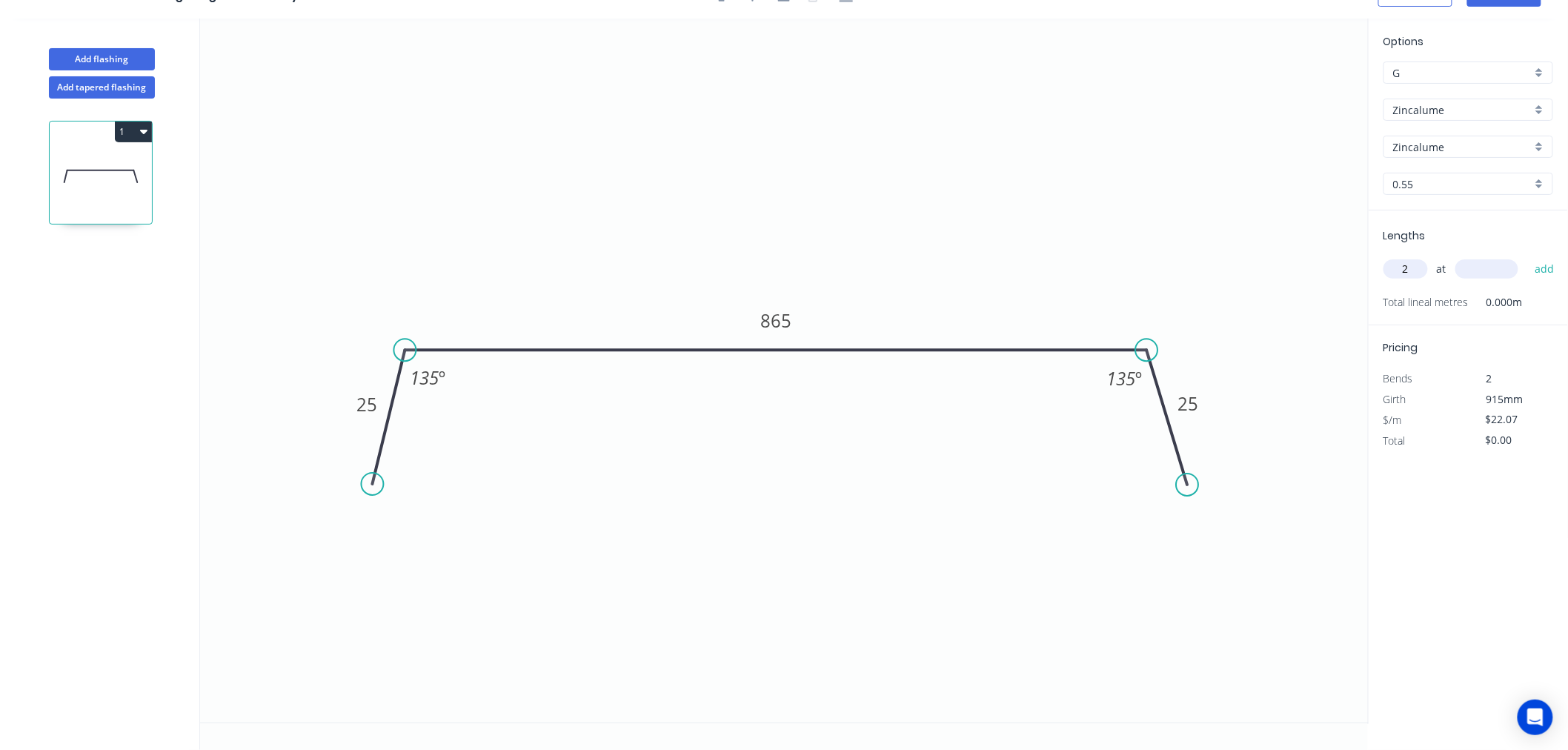
type input "2"
type input "1500"
click at [1527, 256] on button "add" at bounding box center [1544, 268] width 35 height 25
type input "$66.21"
type input "1"
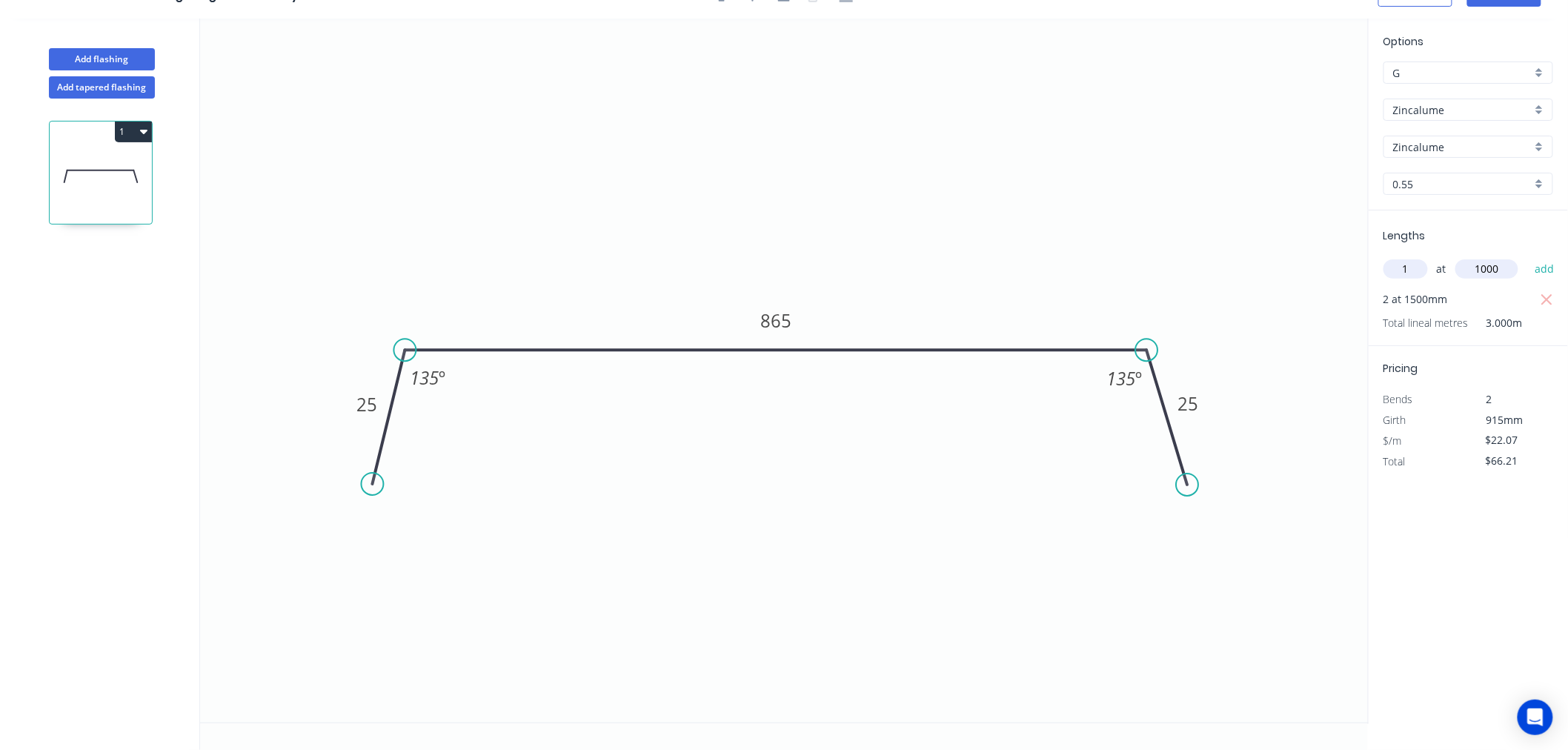
type input "1000"
click at [1527, 256] on button "add" at bounding box center [1544, 268] width 35 height 25
type input "$88.28"
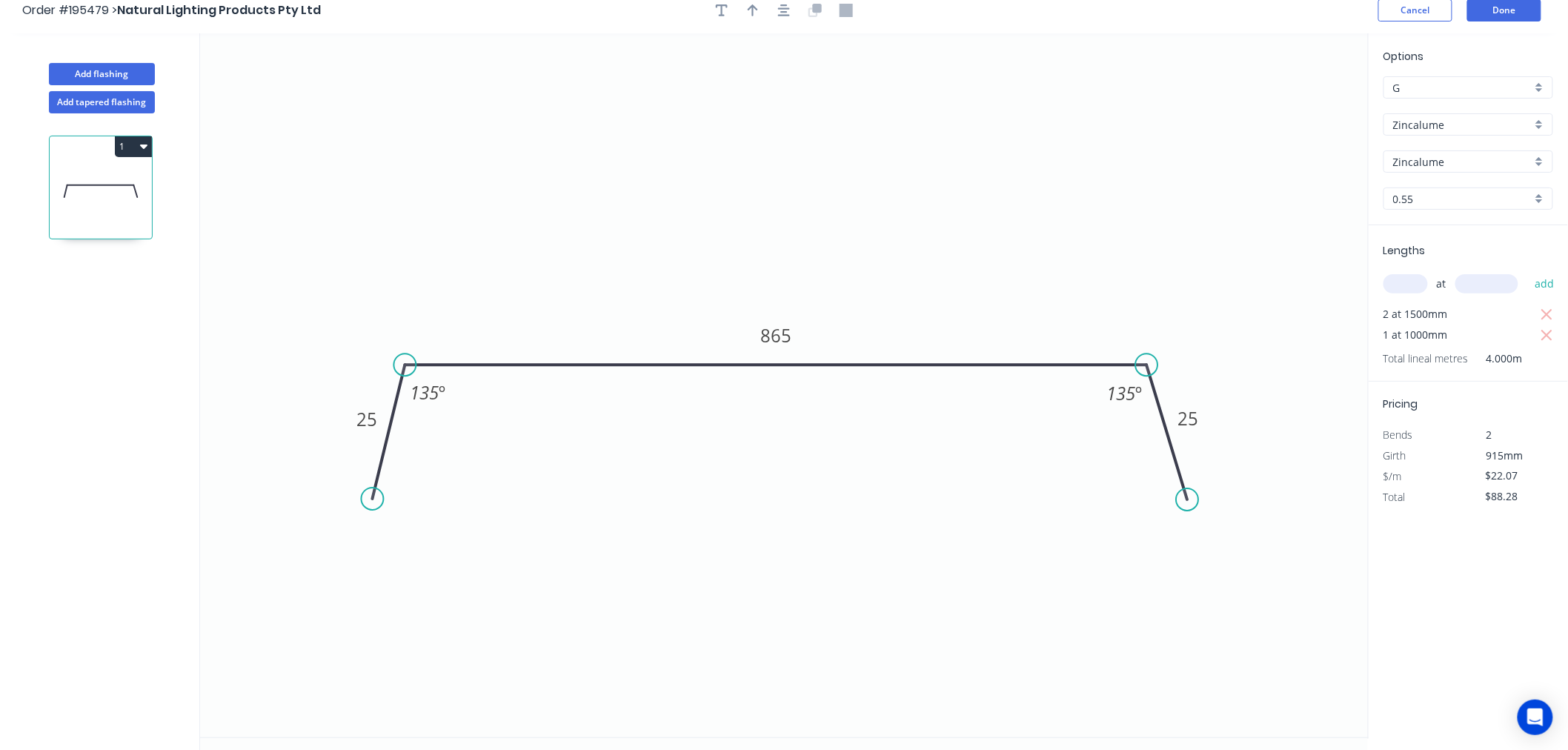
scroll to position [0, 0]
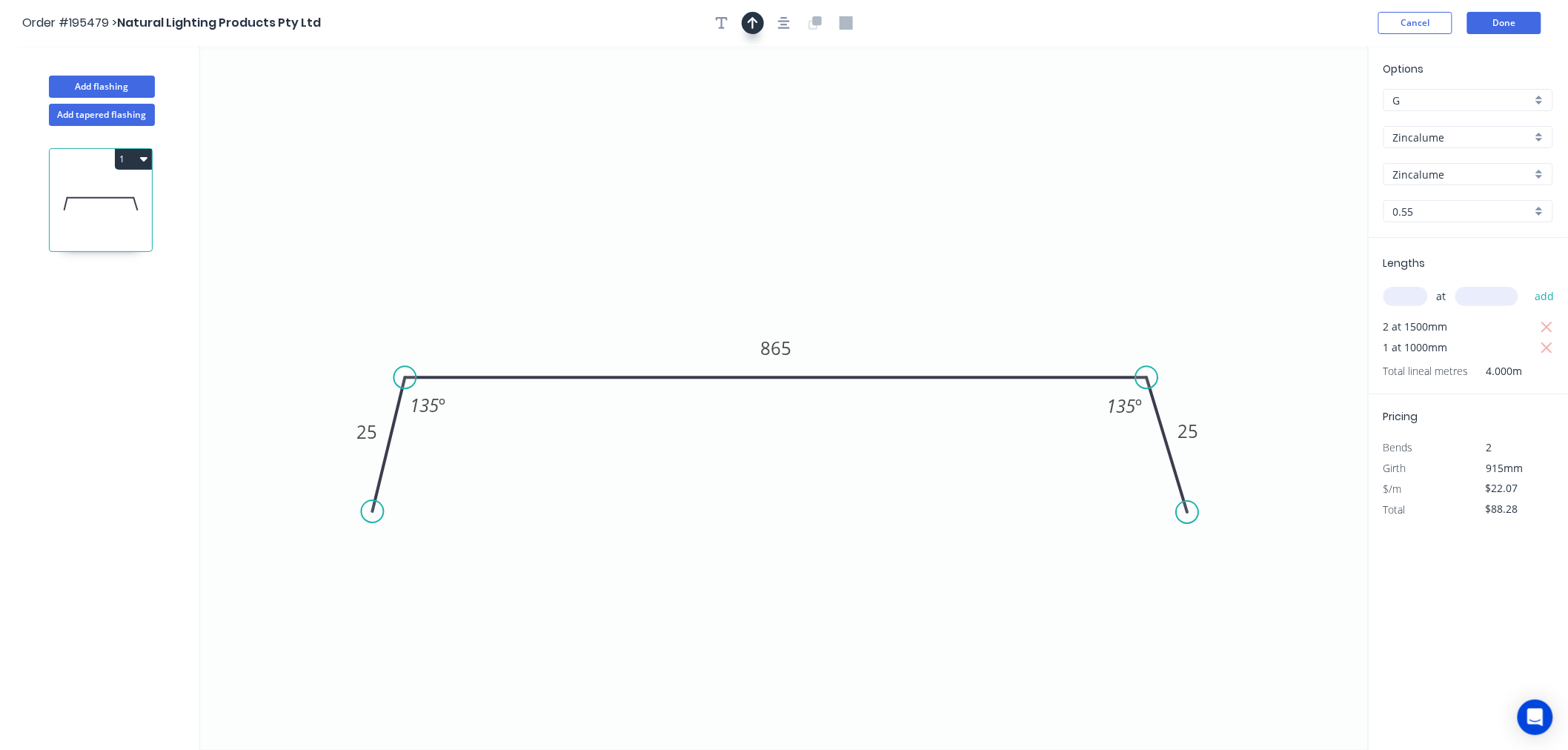
click at [753, 27] on icon "button" at bounding box center [752, 22] width 10 height 13
drag, startPoint x: 1295, startPoint y: 119, endPoint x: 1069, endPoint y: 207, distance: 242.5
click at [1069, 207] on icon at bounding box center [1068, 189] width 13 height 48
click at [1493, 26] on button "Done" at bounding box center [1504, 23] width 74 height 22
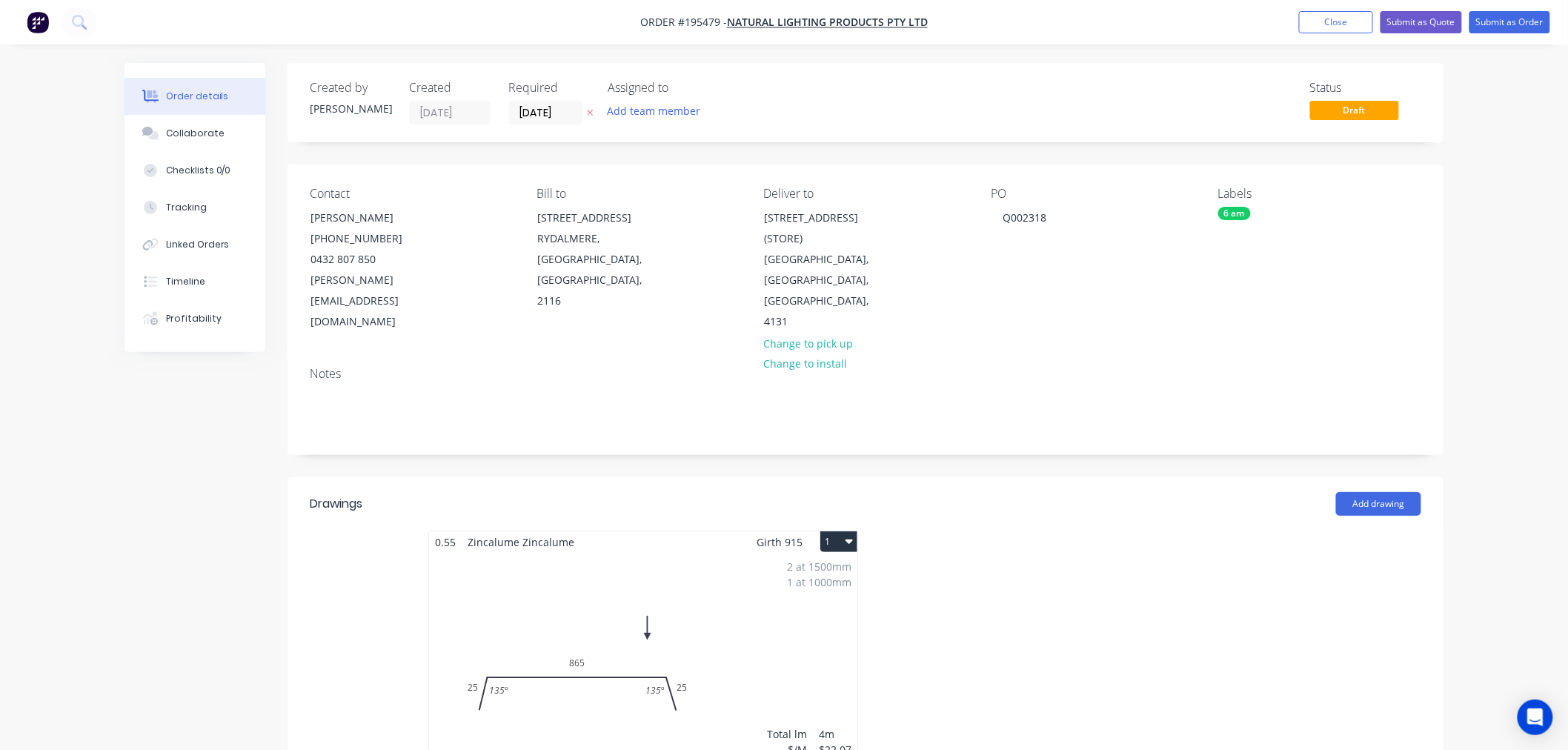
click at [845, 535] on icon "button" at bounding box center [848, 541] width 7 height 12
click at [821, 566] on div "Use larger box size" at bounding box center [787, 577] width 114 height 22
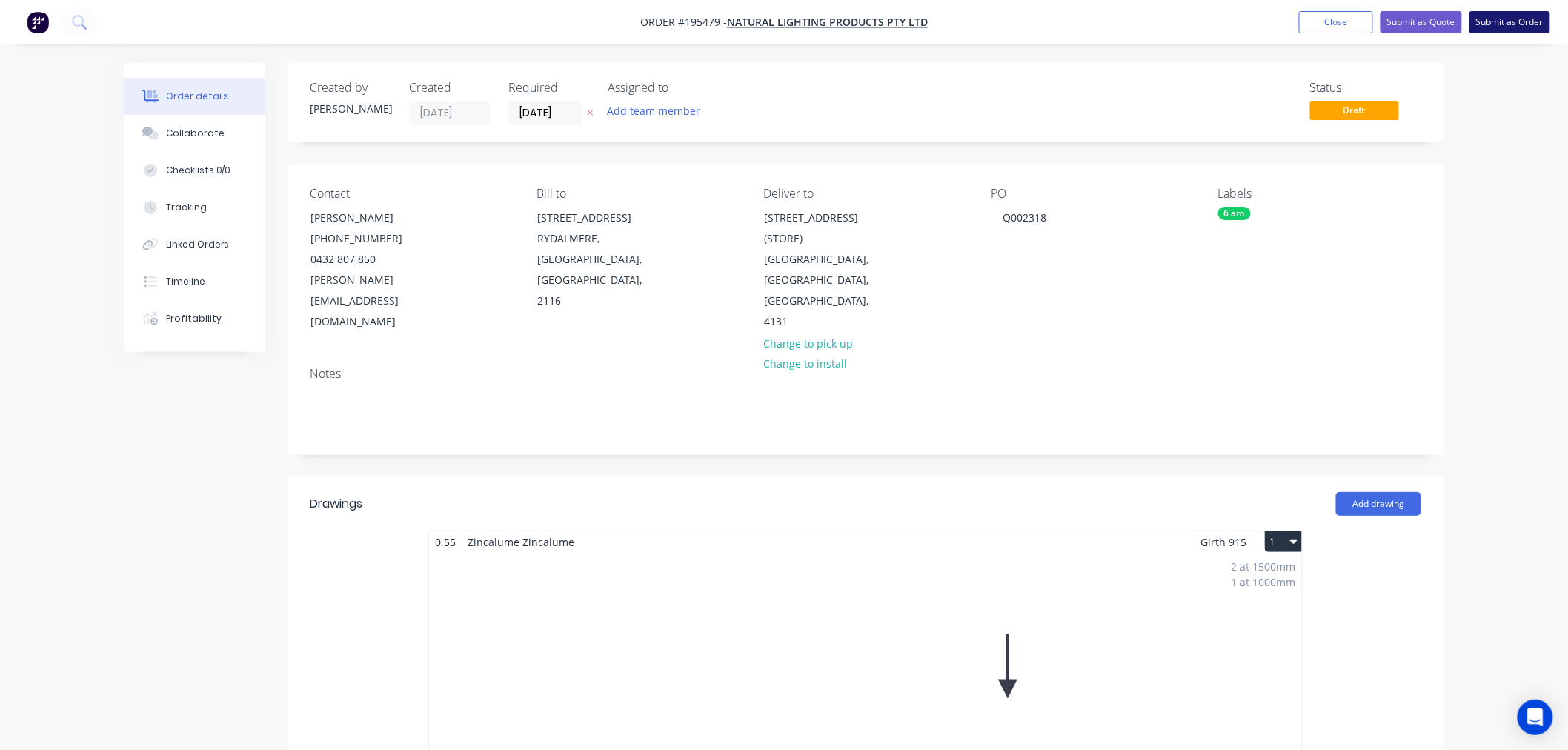
click at [1493, 18] on button "Submit as Order" at bounding box center [1509, 22] width 81 height 22
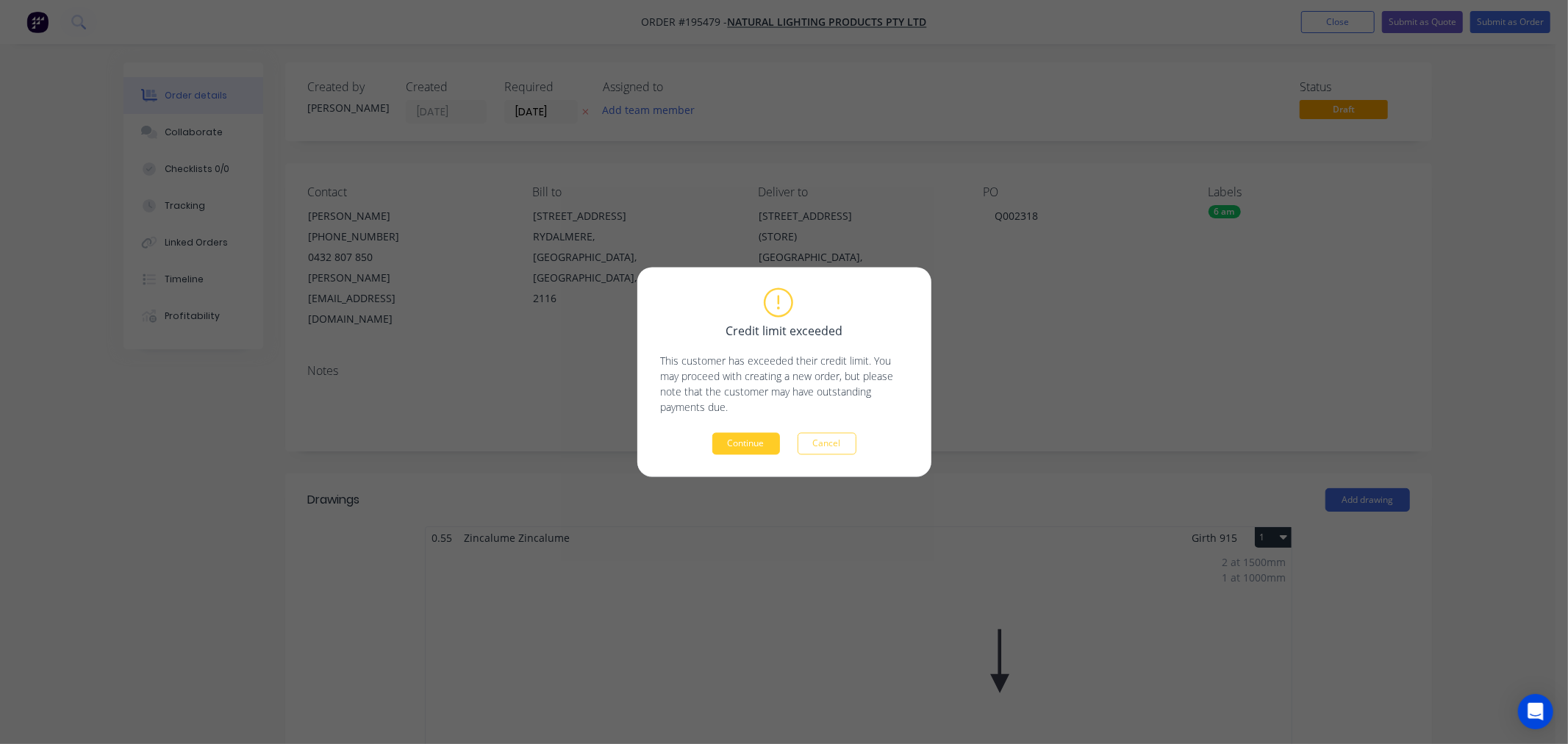
click at [733, 438] on button "Continue" at bounding box center [746, 443] width 67 height 22
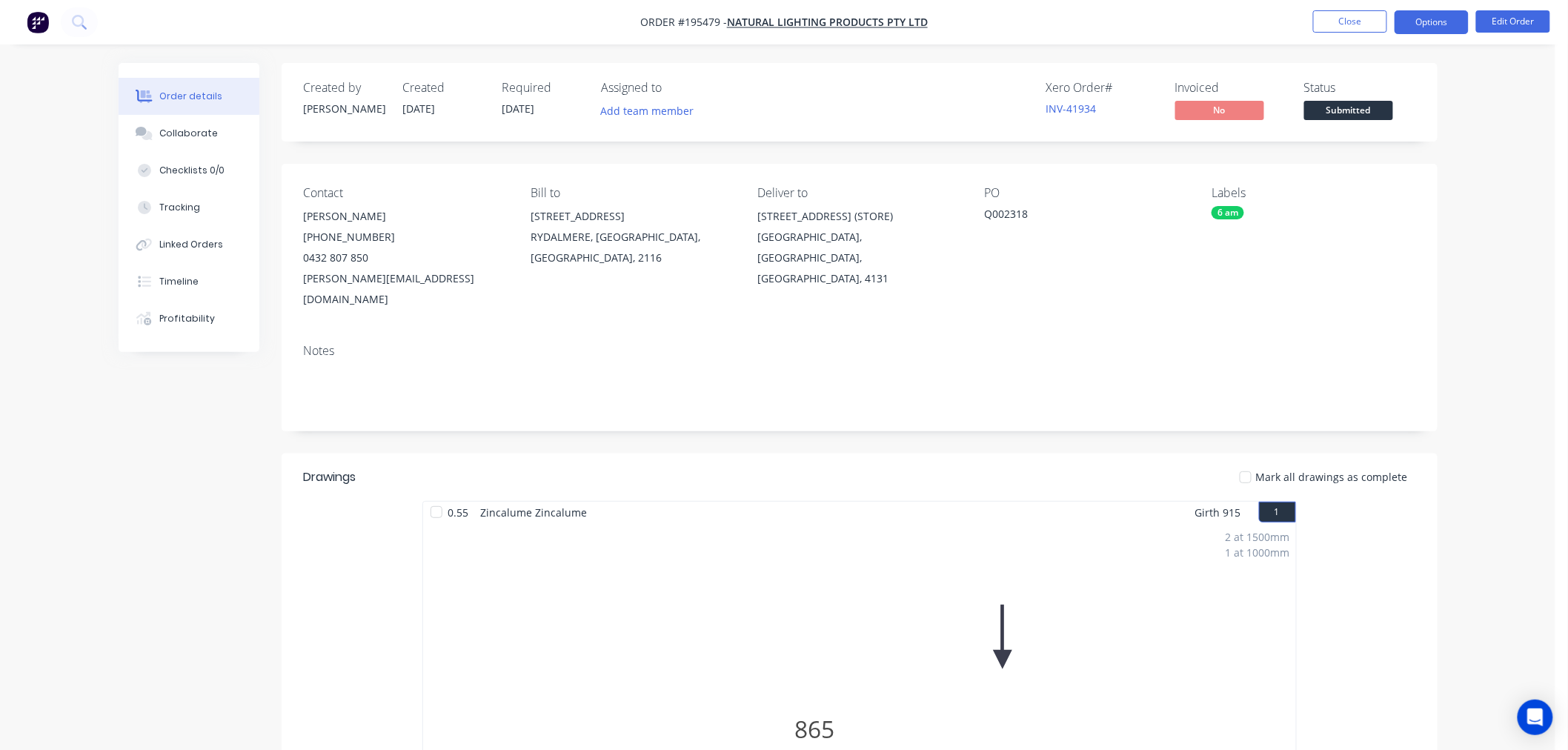
click at [1425, 21] on button "Options" at bounding box center [1431, 22] width 74 height 24
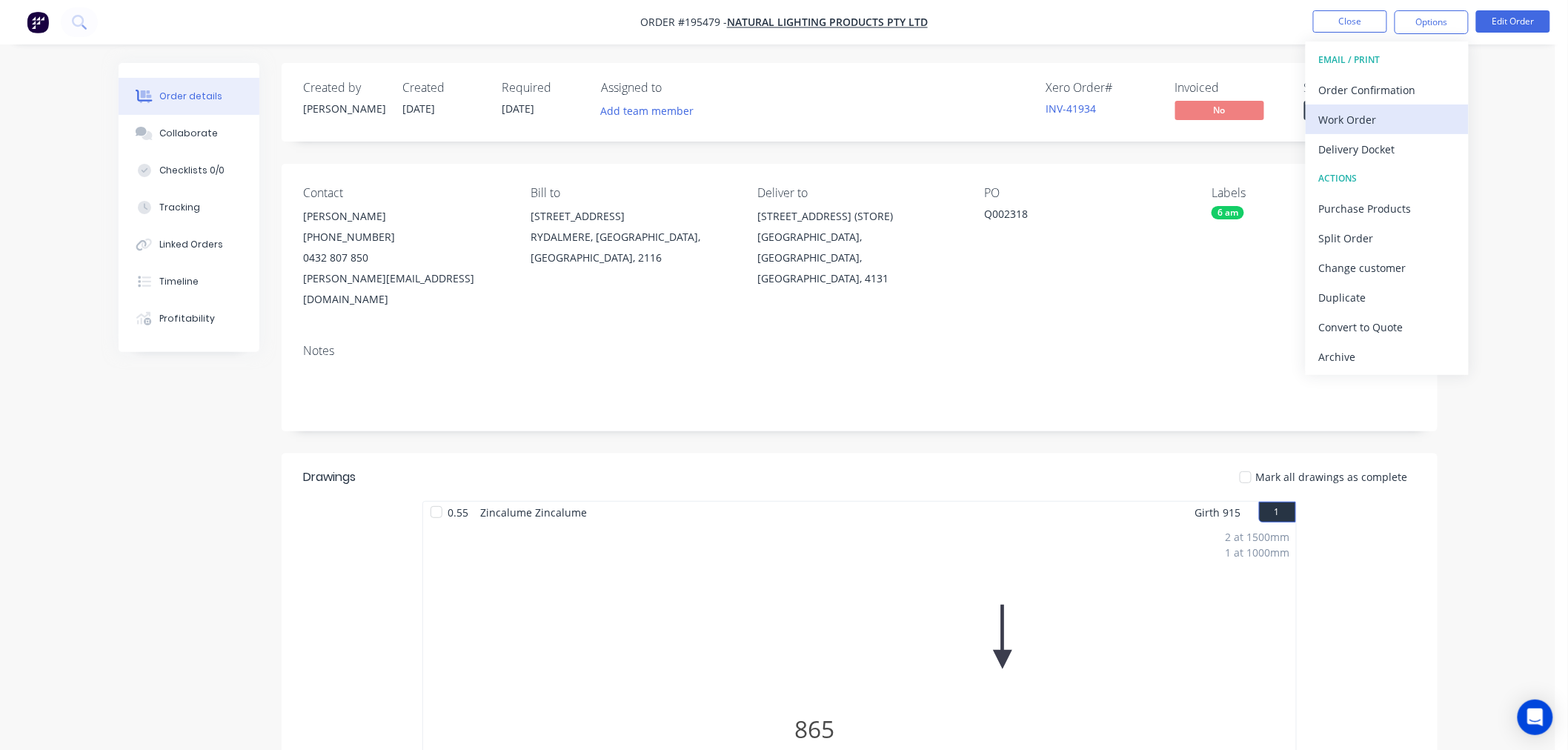
click at [1389, 124] on div "Work Order" at bounding box center [1386, 120] width 137 height 22
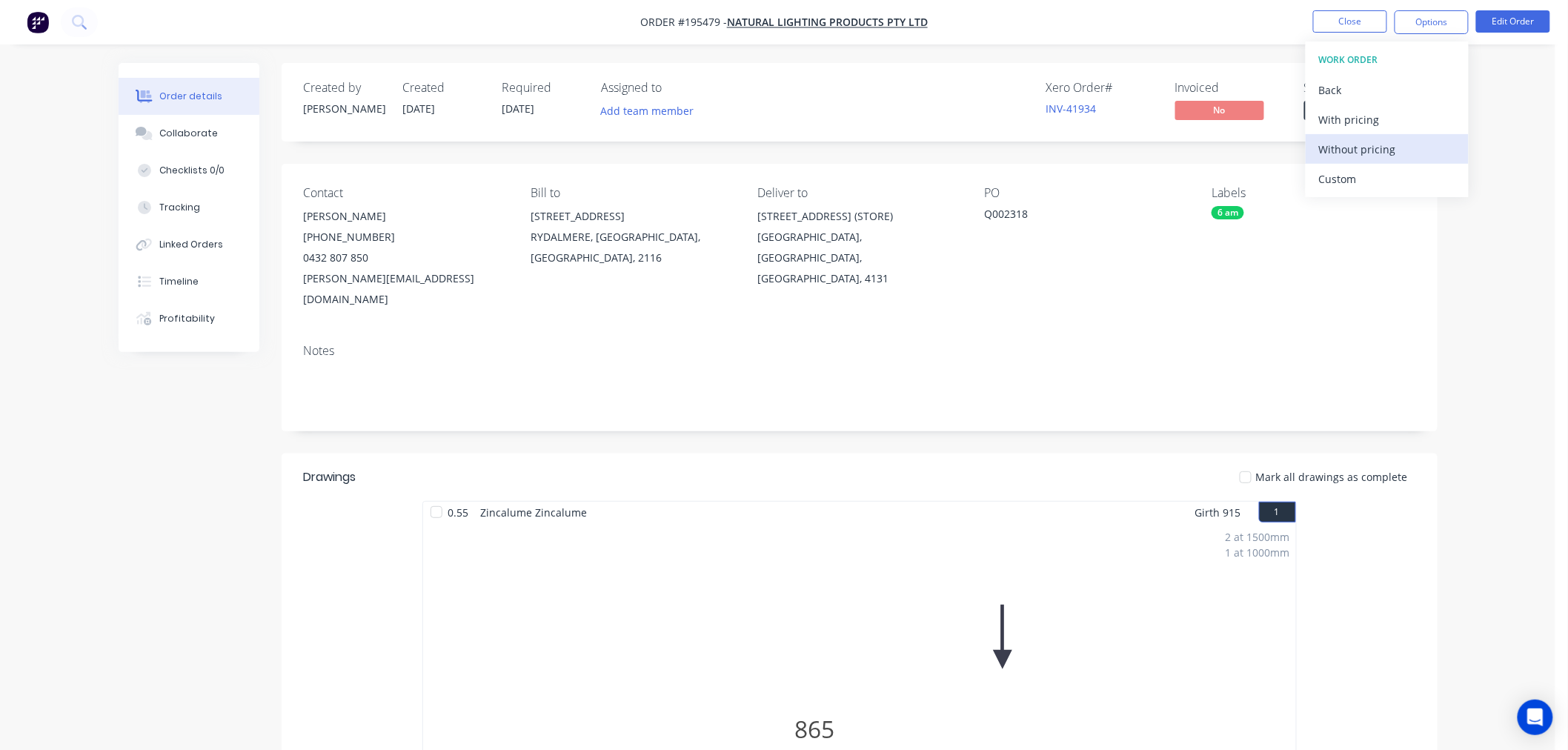
click at [1385, 157] on div "Without pricing" at bounding box center [1386, 150] width 137 height 22
click at [961, 344] on div "Notes" at bounding box center [860, 351] width 1111 height 14
click at [1339, 27] on button "Close" at bounding box center [1350, 21] width 74 height 22
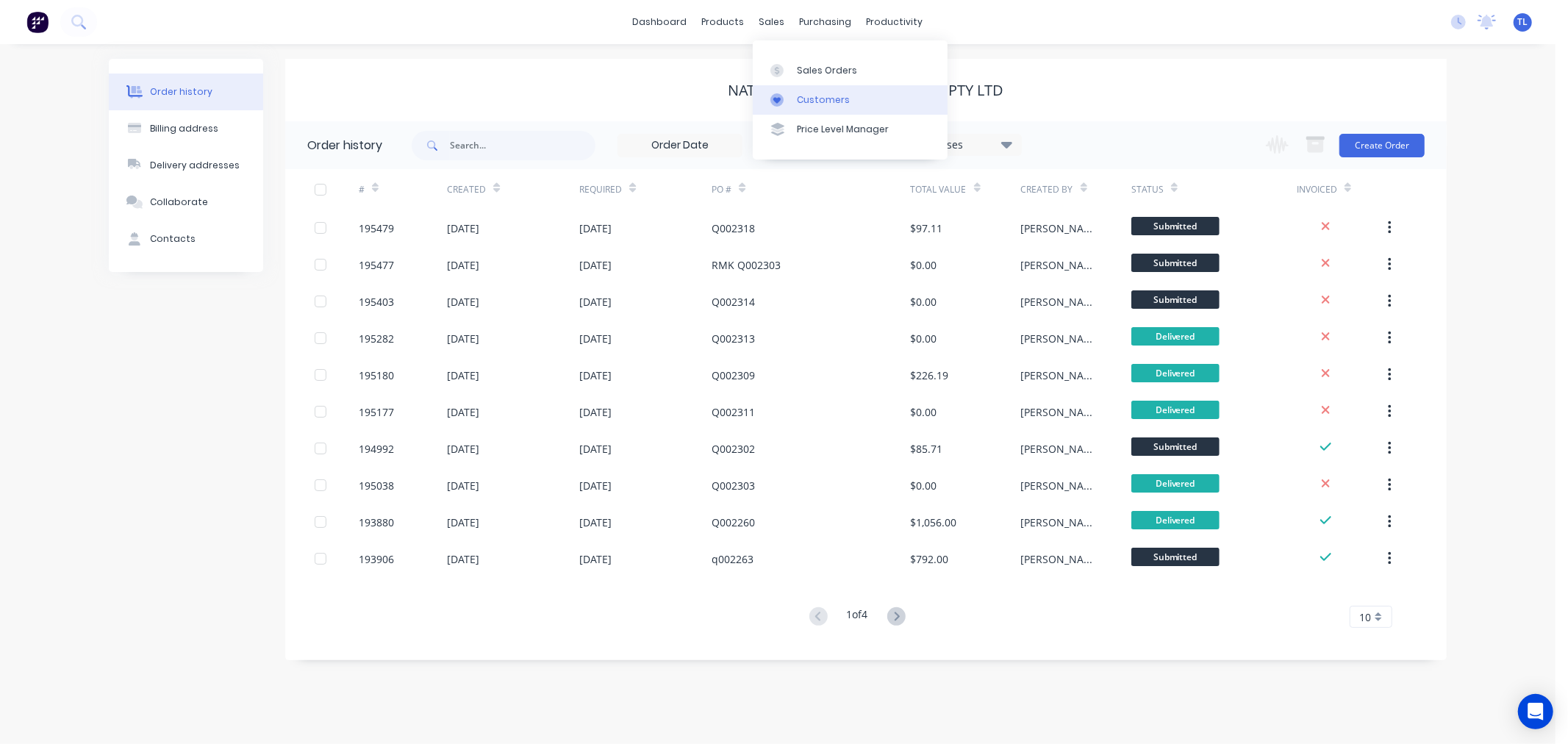
click at [793, 110] on link "Customers" at bounding box center [850, 100] width 195 height 30
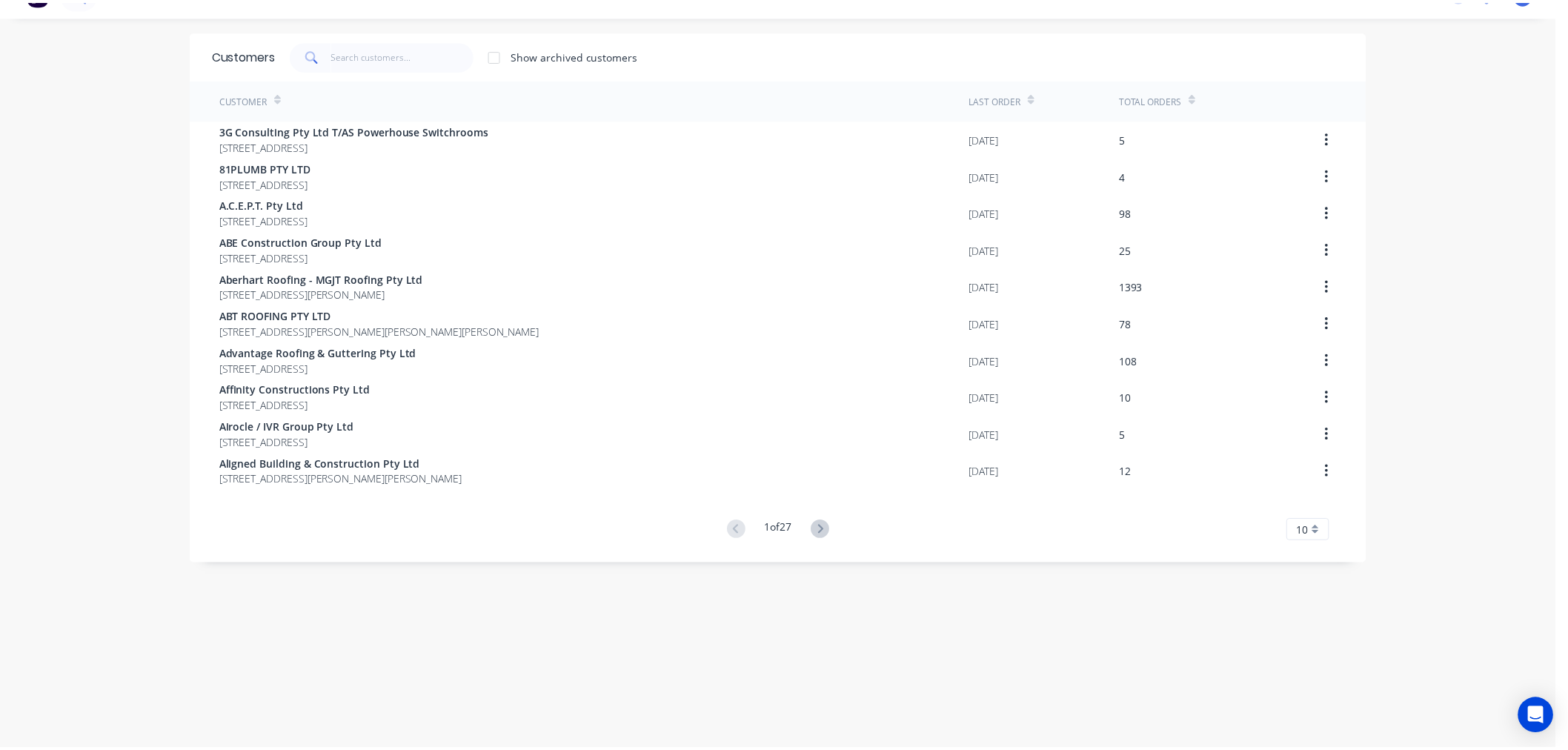
scroll to position [30, 0]
click at [333, 60] on input "text" at bounding box center [405, 54] width 145 height 30
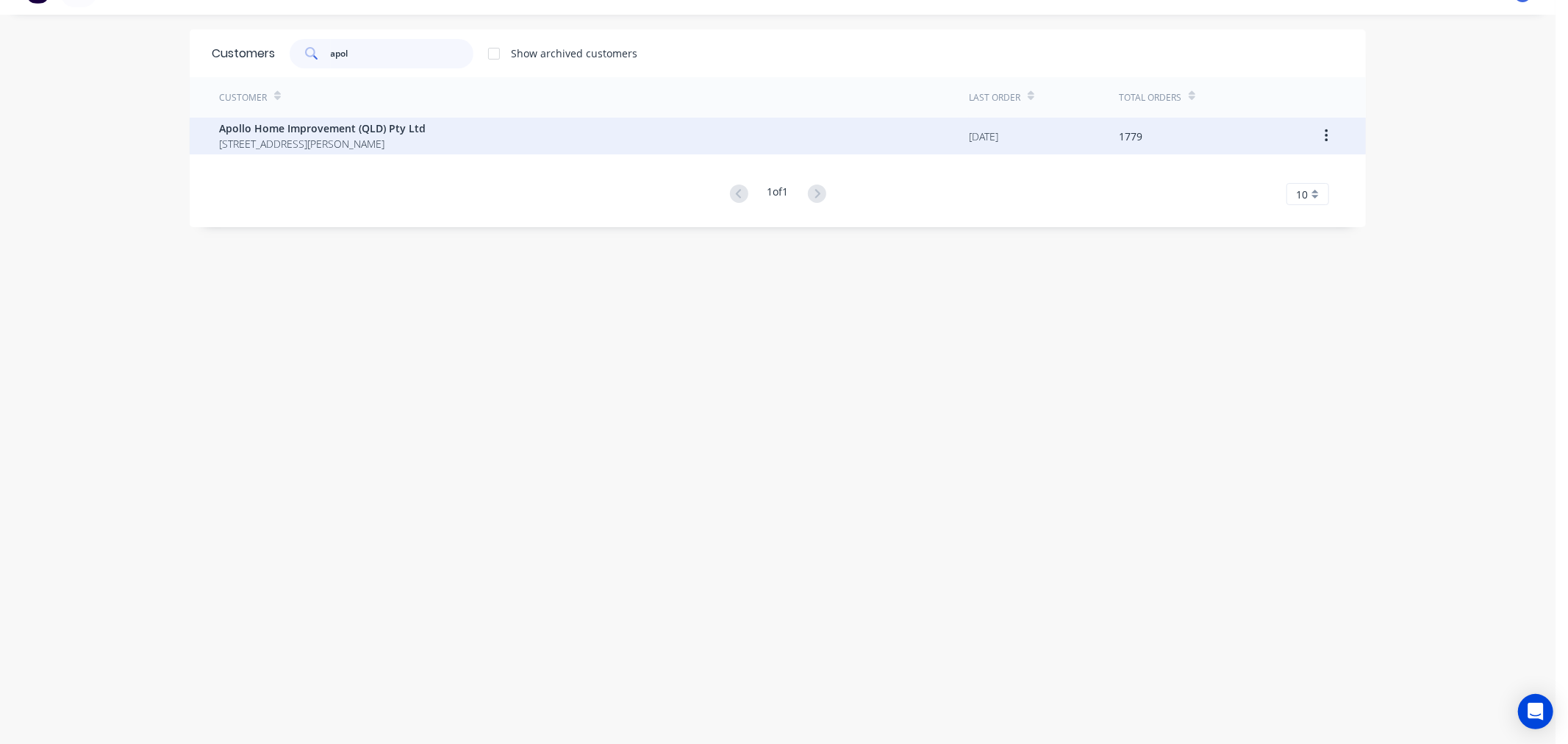
type input "apol"
click at [420, 134] on div "Apollo Home Improvement (QLD) Pty Ltd 29 Corymbia Place Parkinson Australia 4115" at bounding box center [594, 136] width 750 height 37
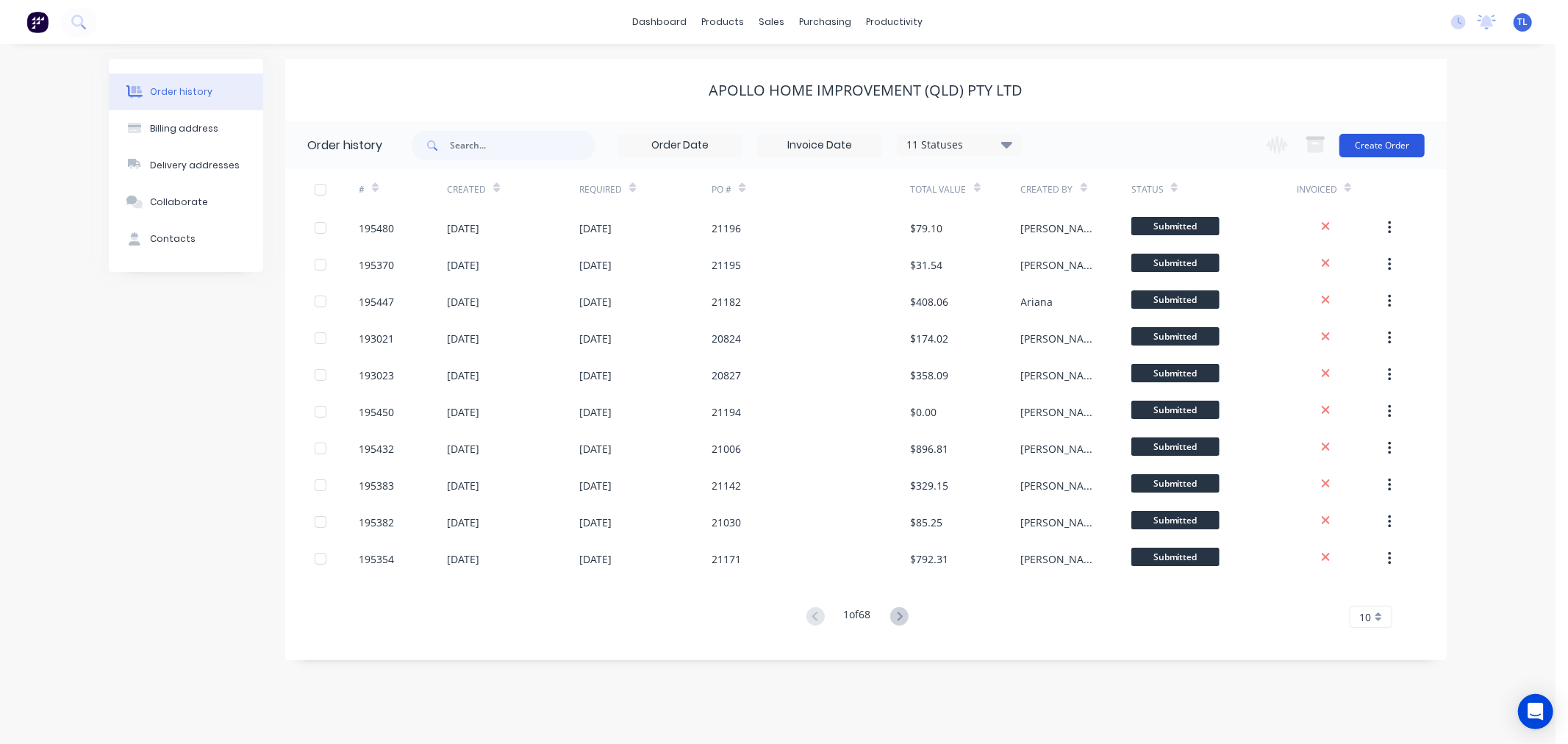
click at [1361, 141] on button "Create Order" at bounding box center [1382, 145] width 85 height 24
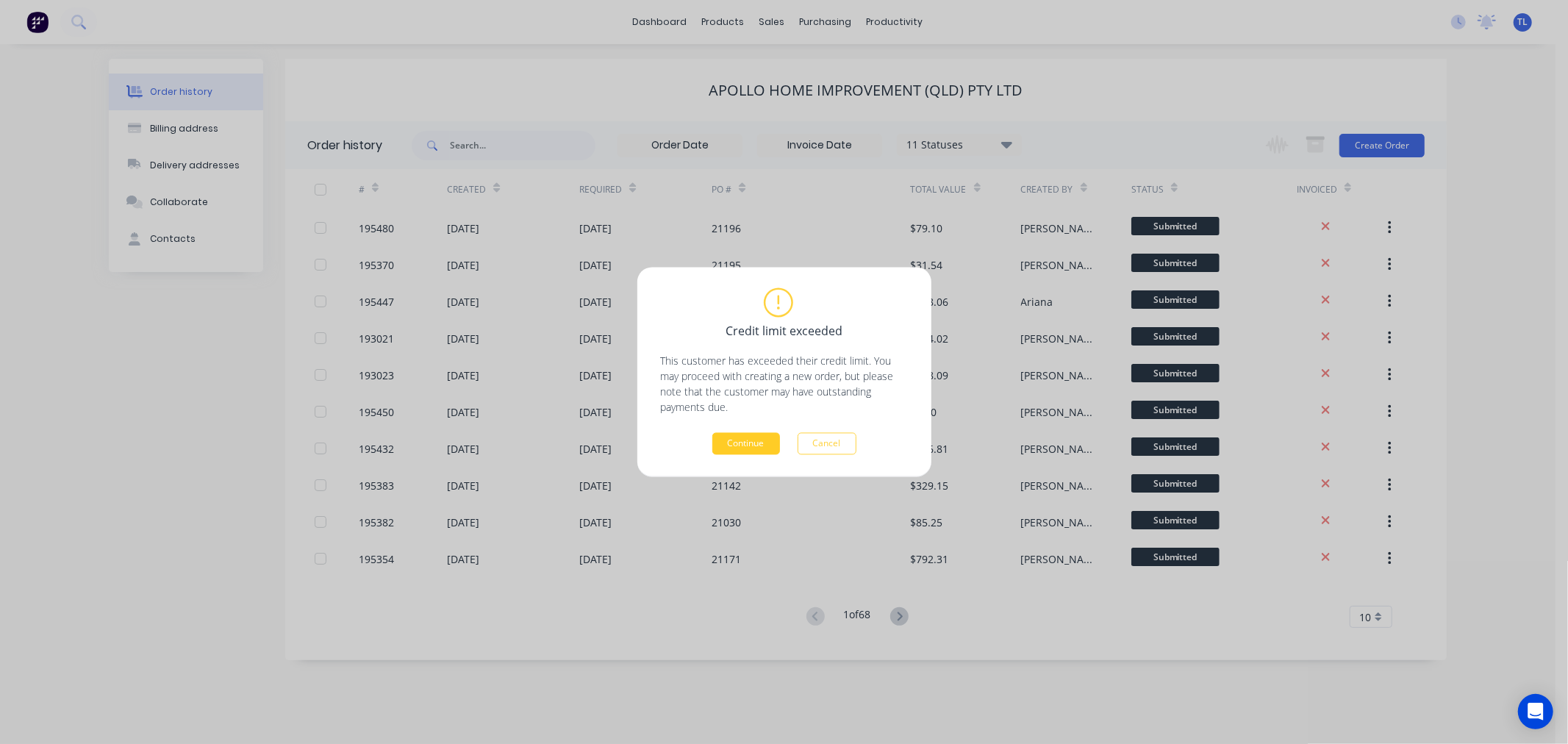
click at [736, 450] on button "Continue" at bounding box center [746, 443] width 67 height 22
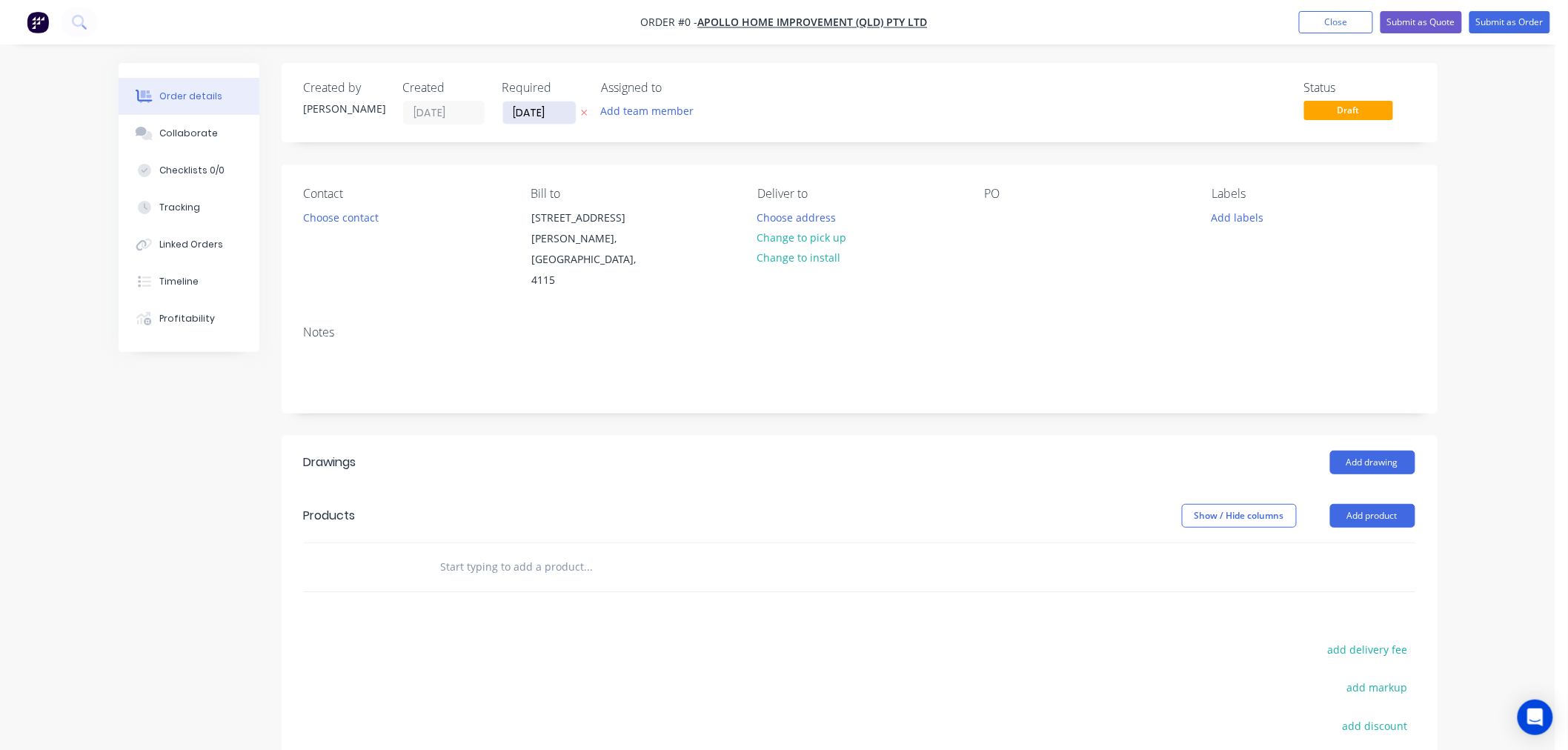
click at [541, 111] on input "[DATE]" at bounding box center [539, 113] width 73 height 22
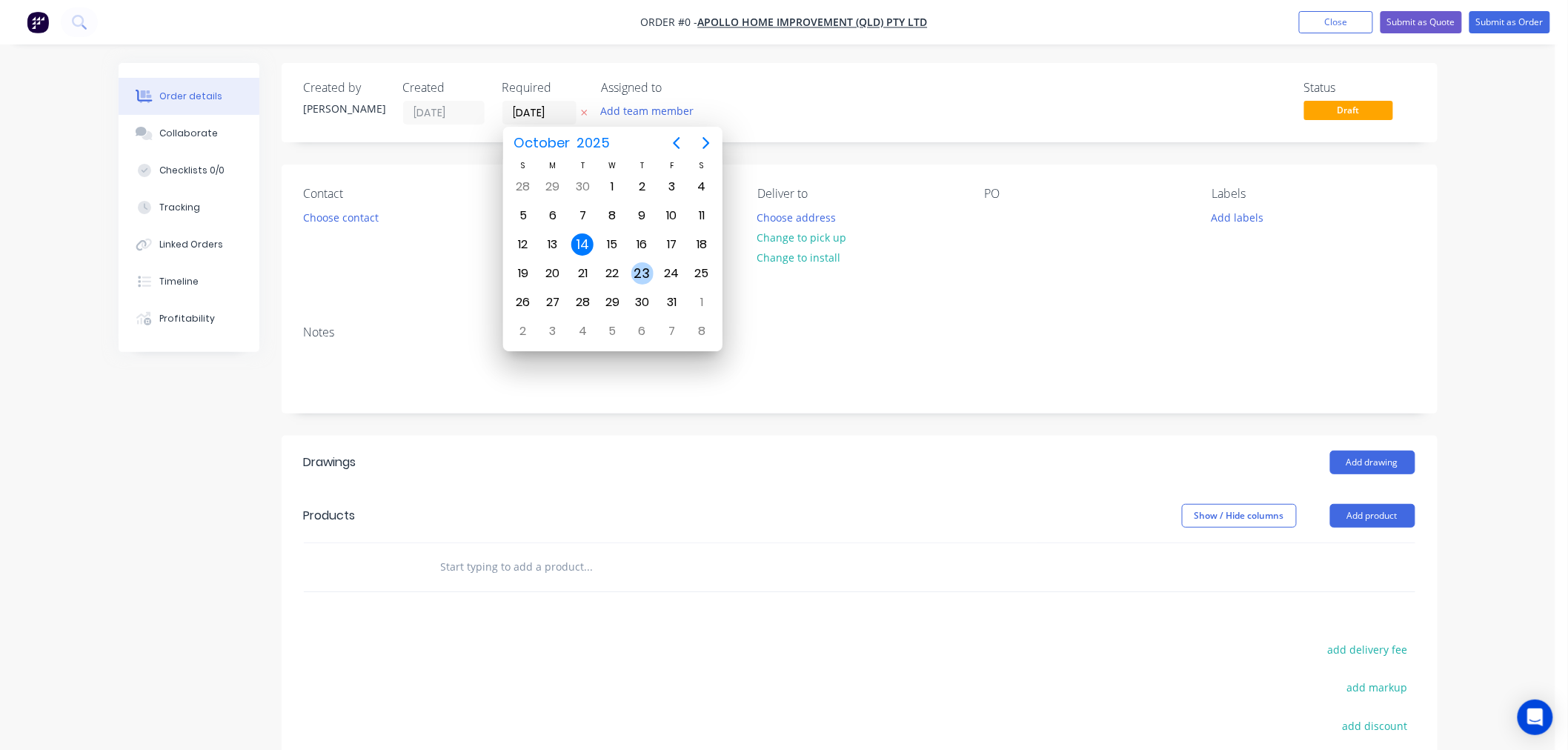
click at [647, 275] on div "23" at bounding box center [642, 273] width 22 height 22
type input "23/10/25"
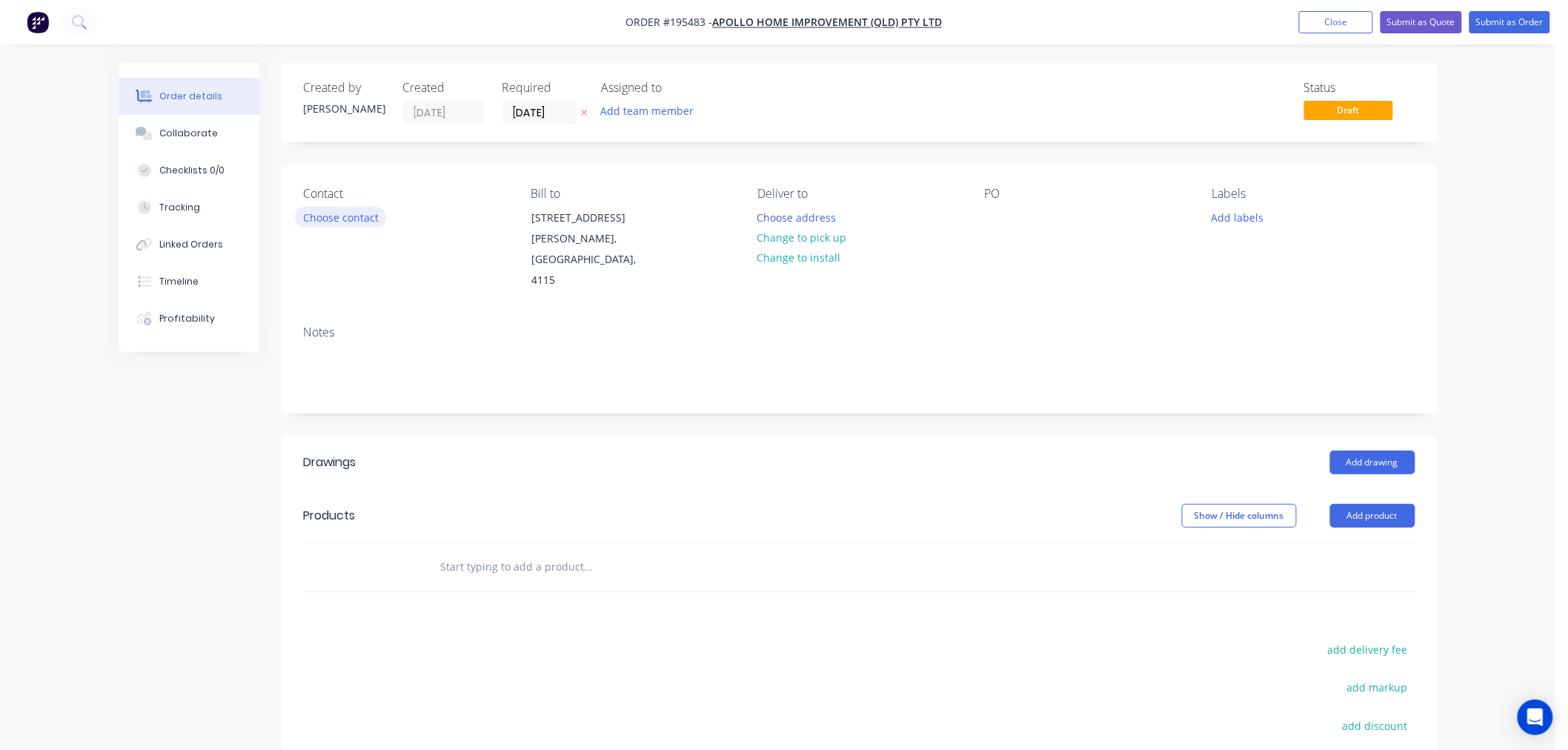
click at [338, 212] on button "Choose contact" at bounding box center [340, 216] width 91 height 20
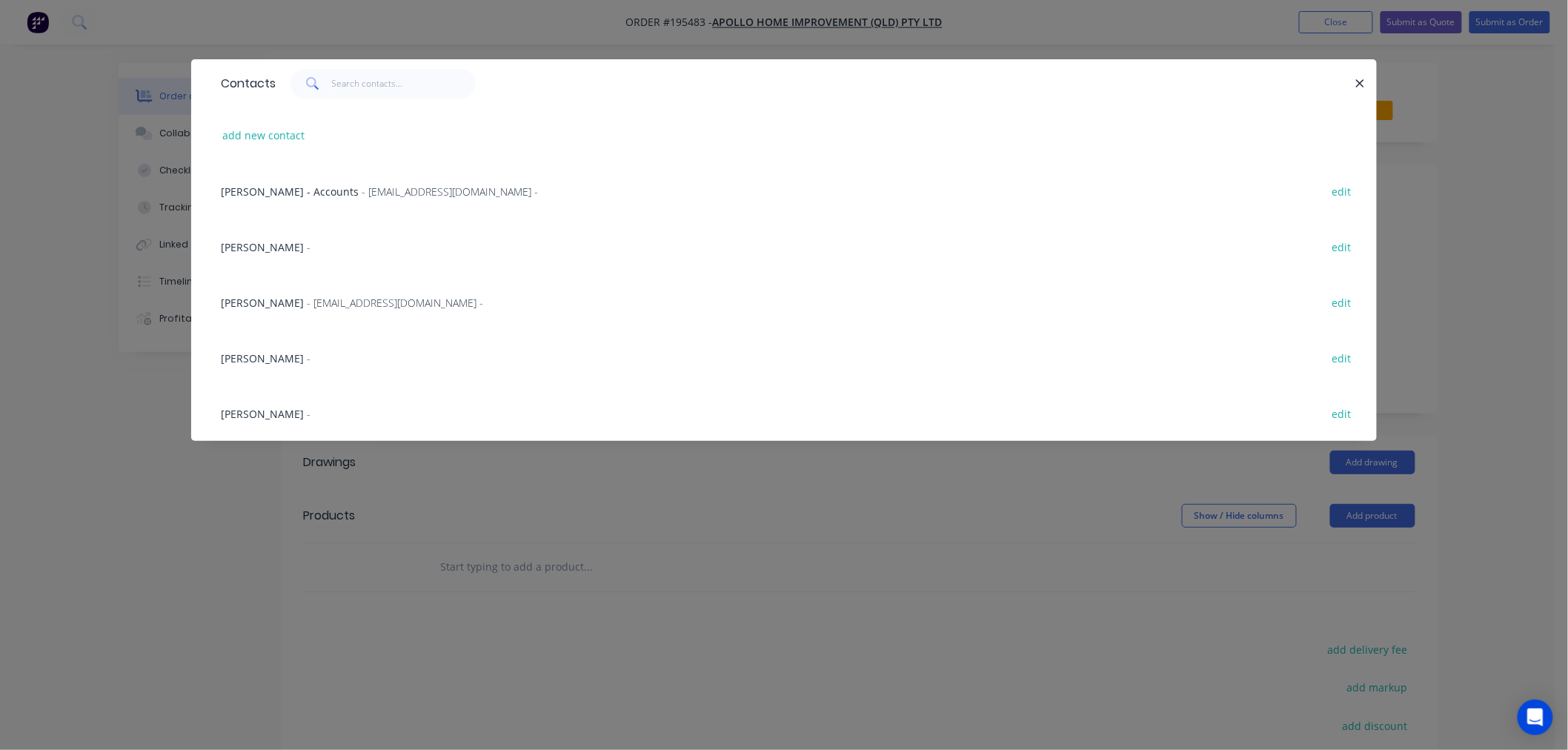
click at [269, 300] on span "Marie Defty" at bounding box center [261, 302] width 83 height 14
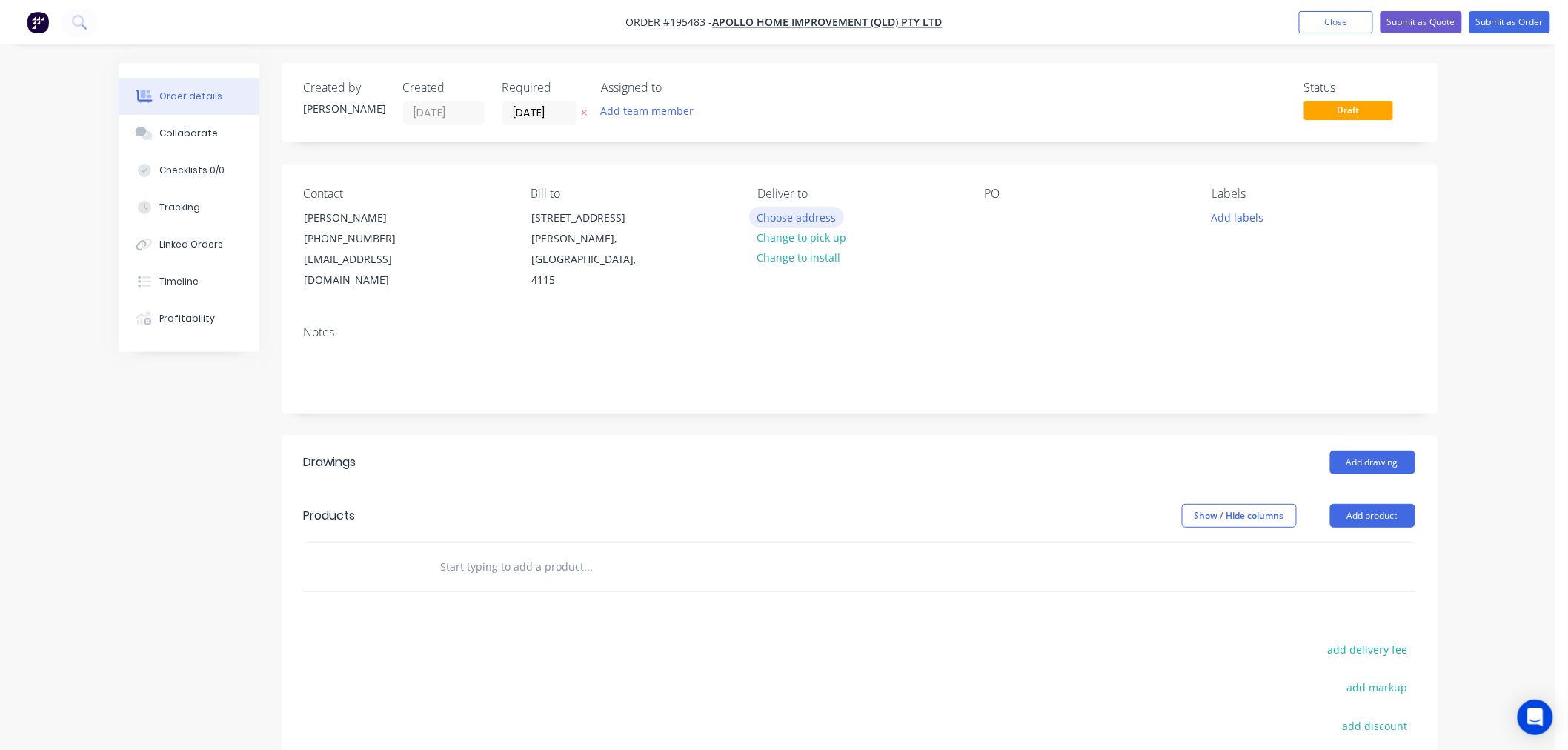
click at [766, 214] on button "Choose address" at bounding box center [796, 216] width 95 height 20
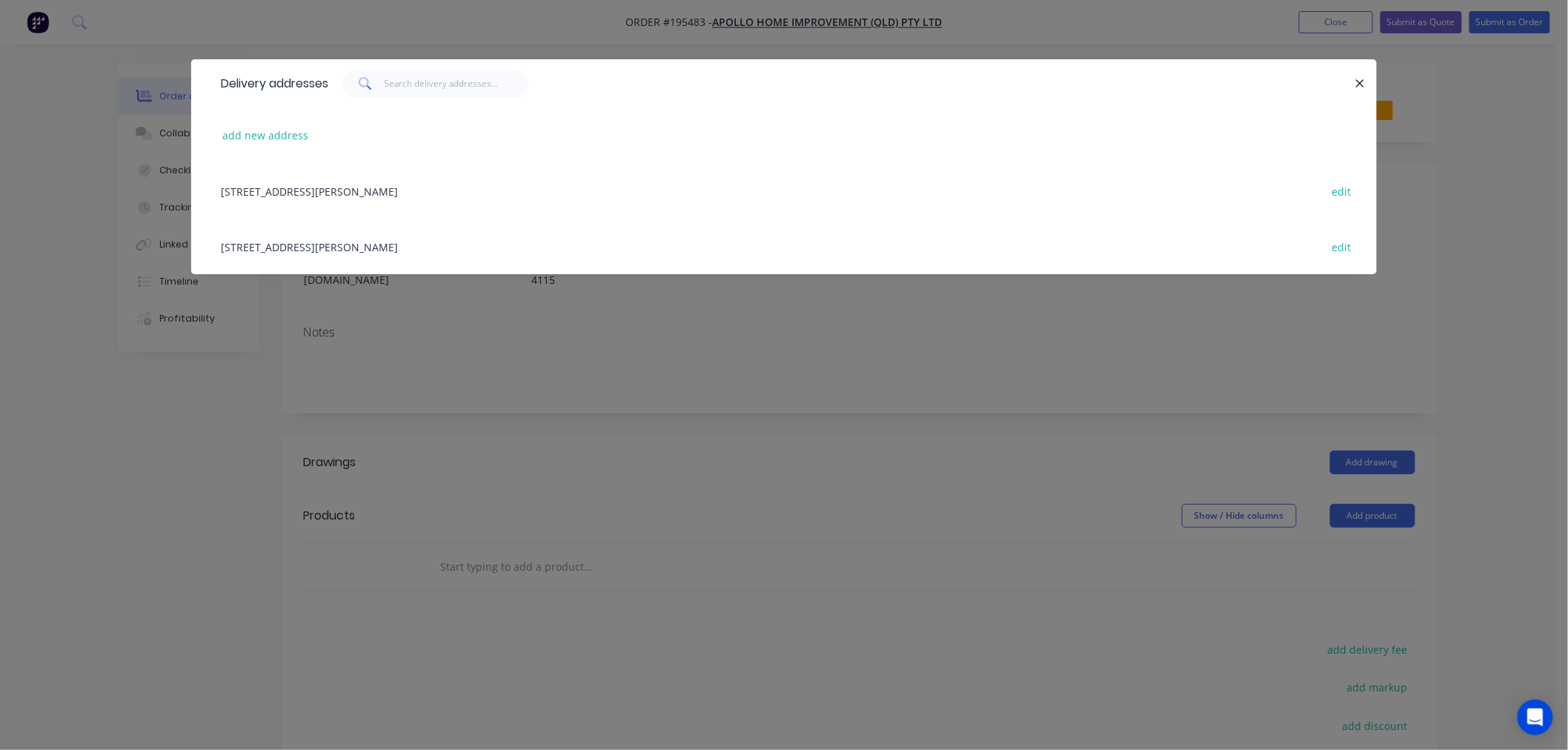
click at [335, 246] on div "29 CORYMBIA PL, (STORE), PARKINSON, Queensland, Australia, 4115 edit" at bounding box center [784, 246] width 1141 height 56
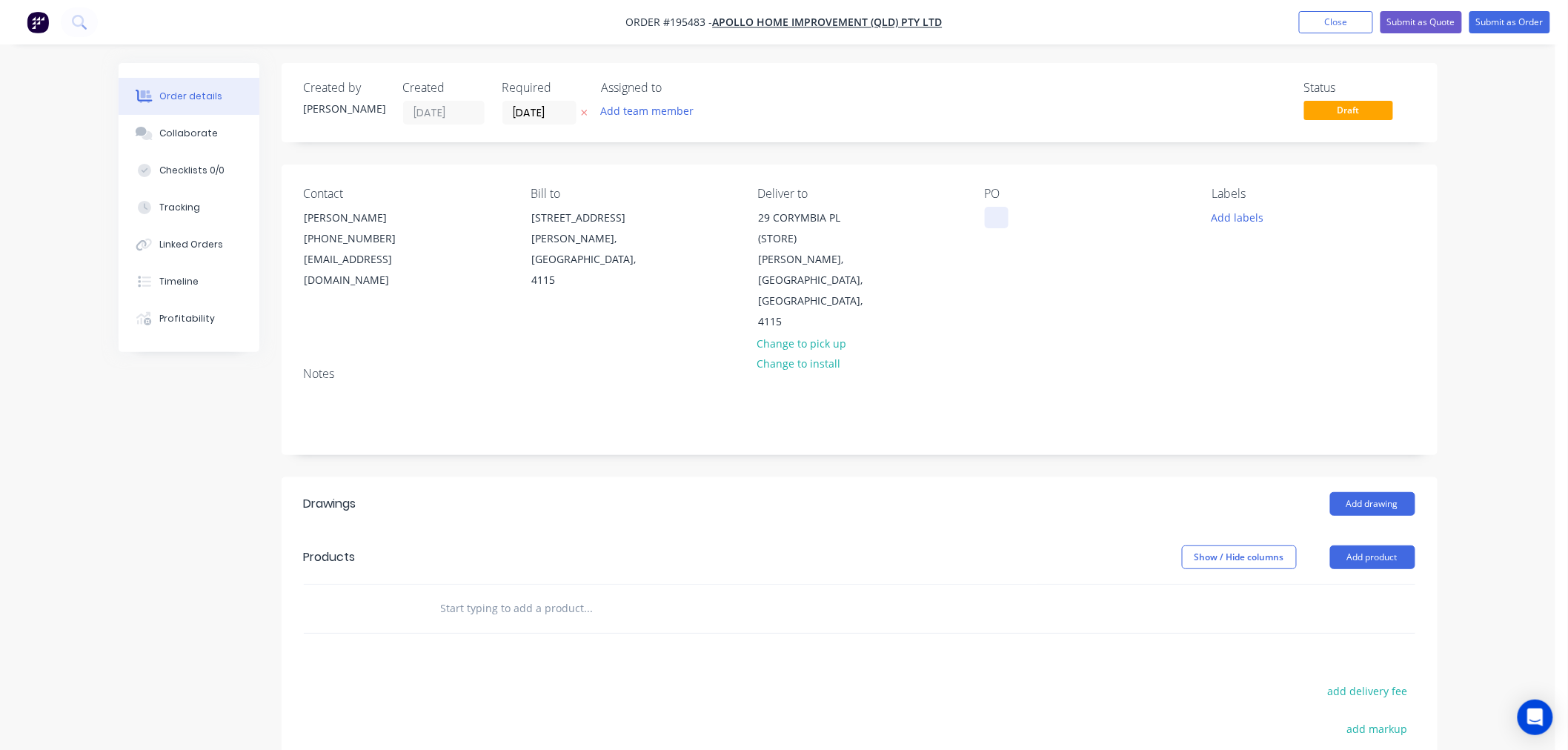
click at [1002, 223] on div at bounding box center [996, 217] width 24 height 22
click at [1240, 220] on button "Add labels" at bounding box center [1237, 216] width 68 height 20
click at [1283, 309] on div "2nd Run" at bounding box center [1276, 303] width 48 height 16
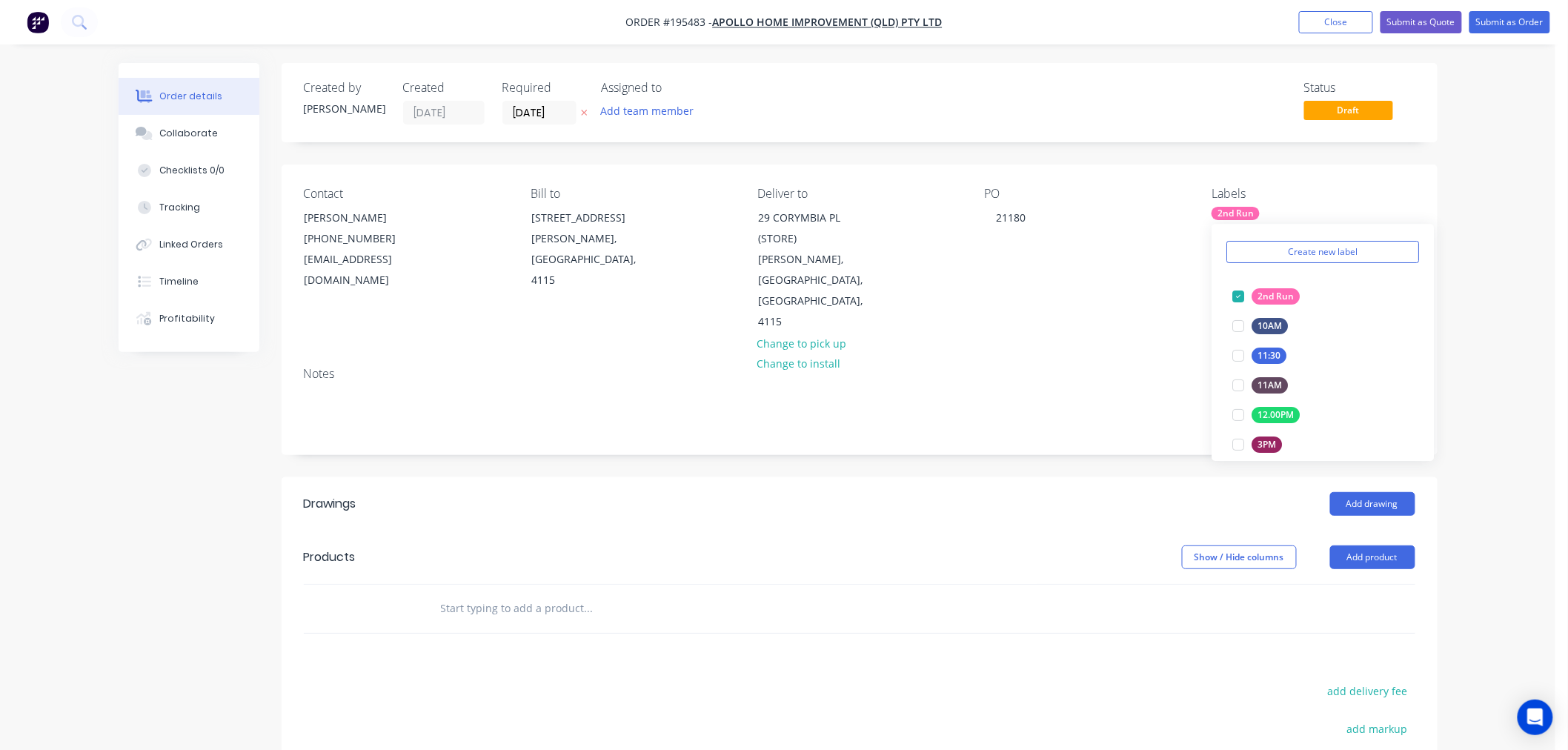
click at [1362, 181] on div "Contact Marie Defty (07) 3086 6060 maried@apollopatios.com.au Bill to 29 Corymb…" at bounding box center [859, 259] width 1156 height 190
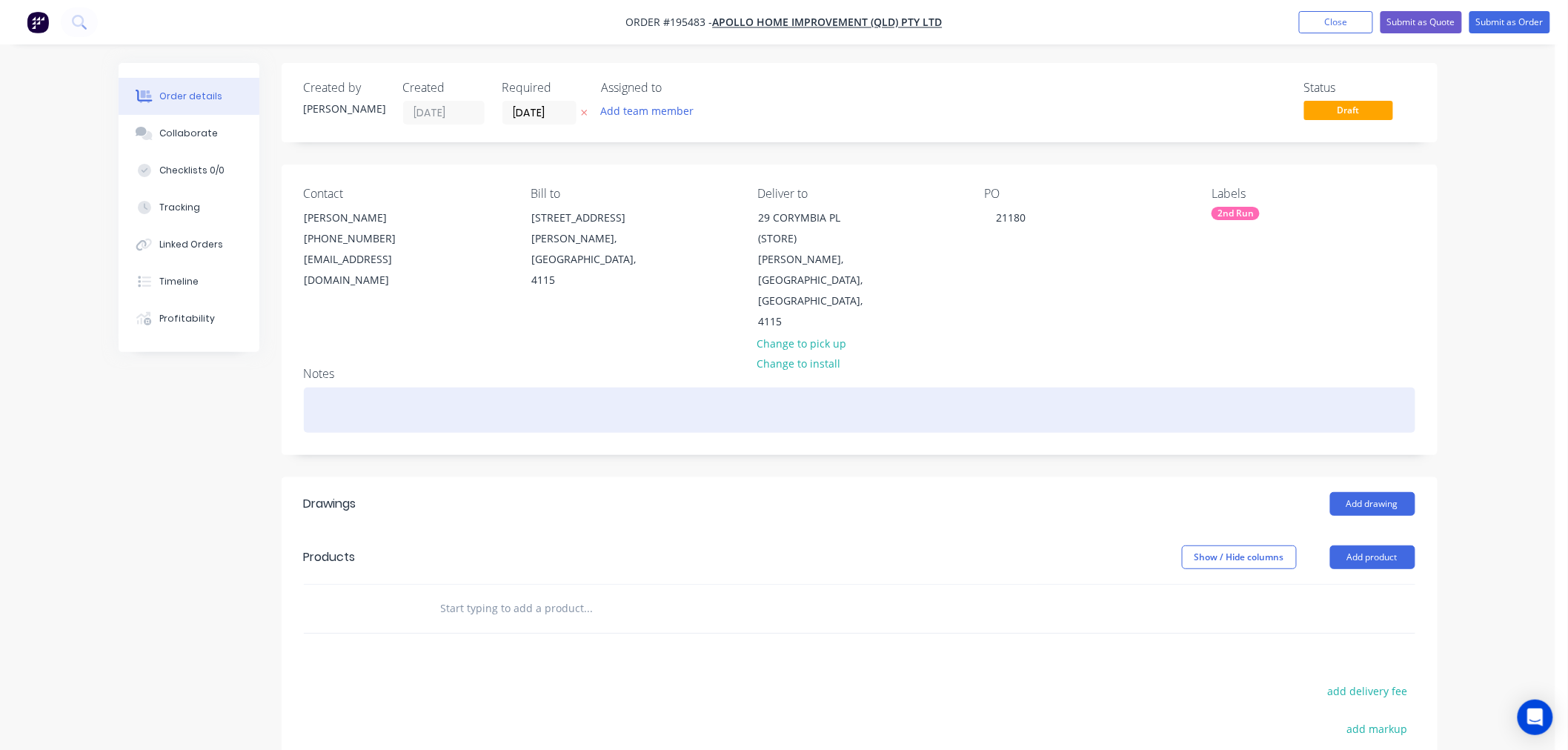
click at [868, 387] on div at bounding box center [860, 409] width 1111 height 45
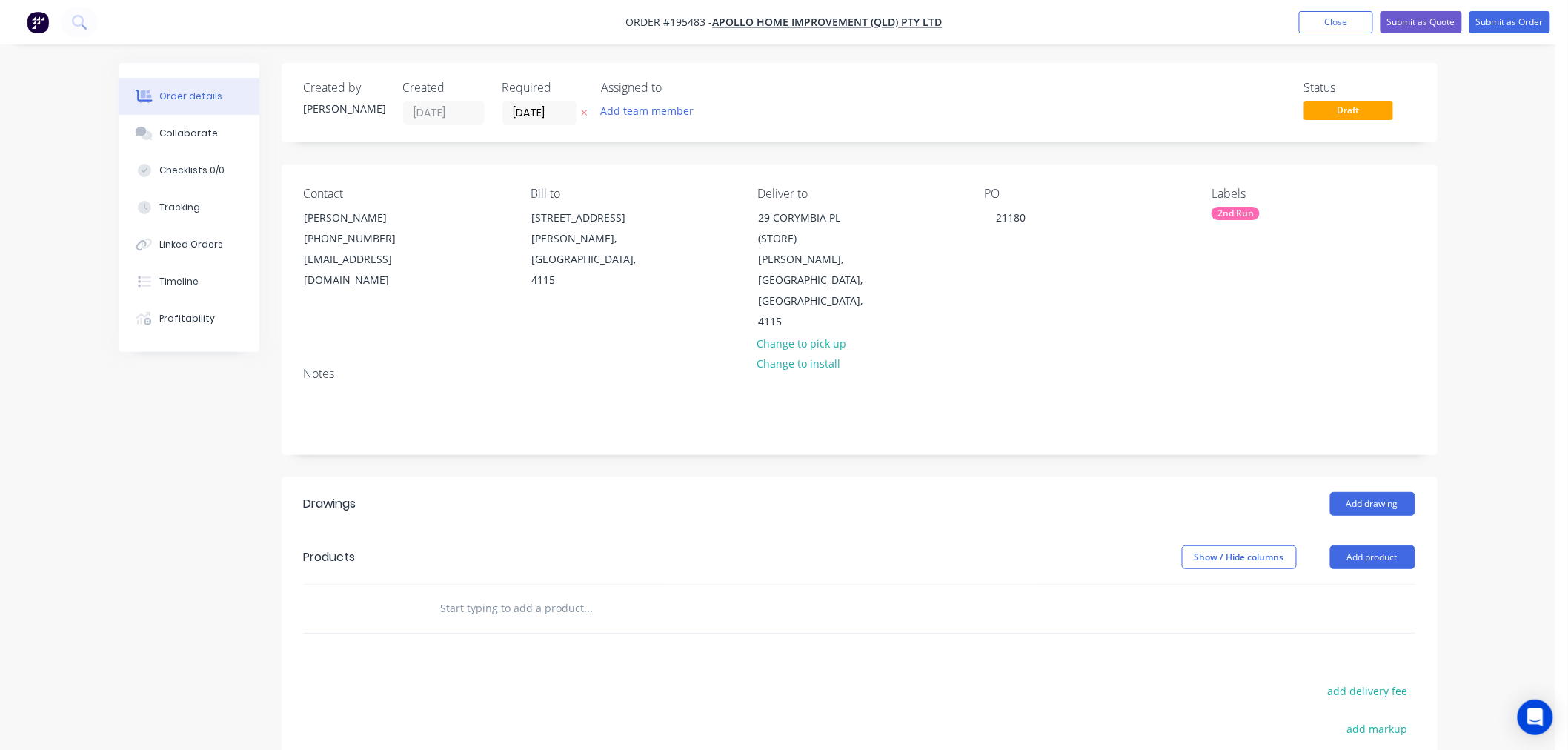
drag, startPoint x: 868, startPoint y: 366, endPoint x: 1487, endPoint y: 304, distance: 622.1
click at [1487, 304] on div "Order details Collaborate Checklists 0/0 Tracking Linked Orders Timeline Profit…" at bounding box center [777, 506] width 1555 height 1011
click at [506, 593] on input "text" at bounding box center [588, 608] width 296 height 30
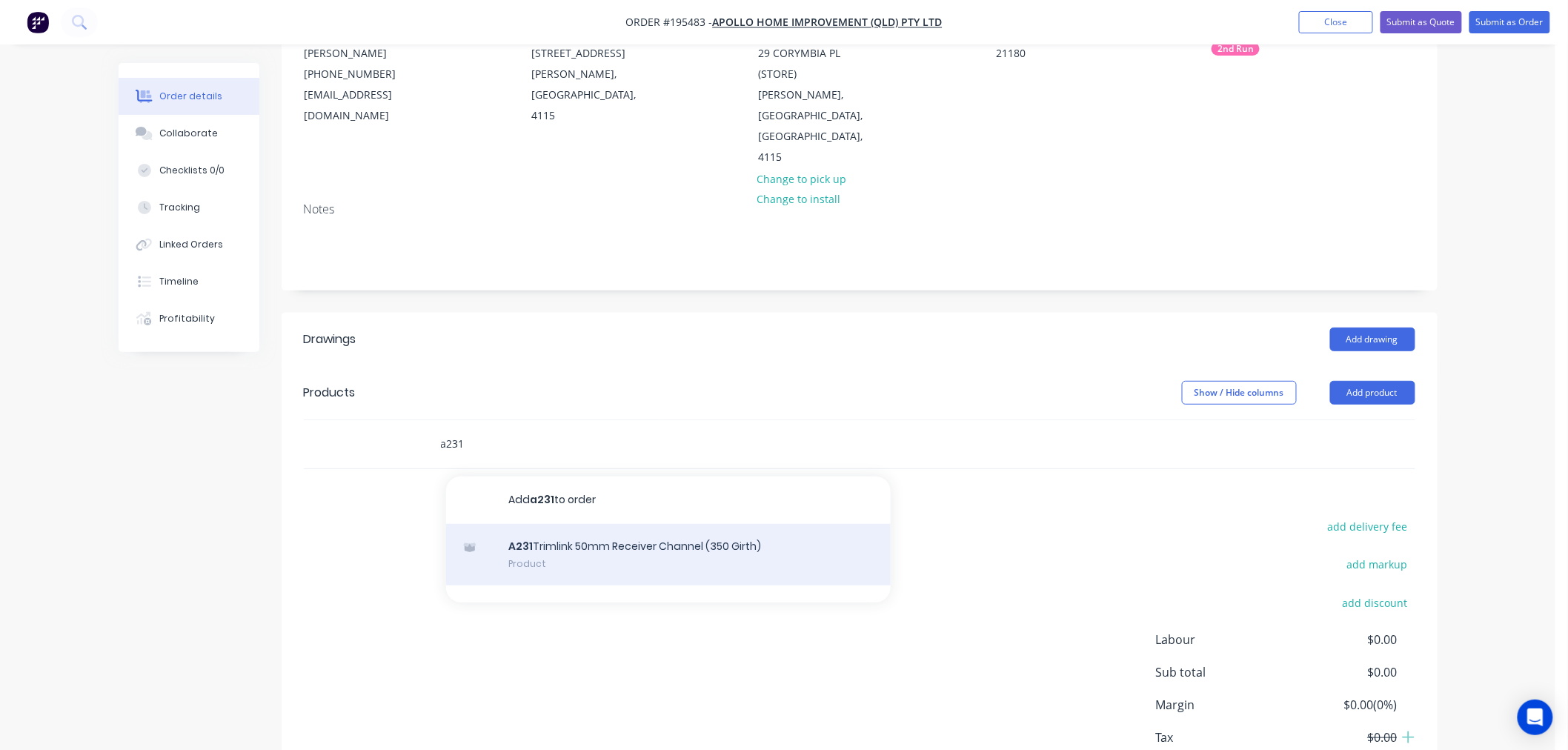
type input "a231"
click at [603, 524] on div "A231 Trimlink 50mm Receiver Channel (350 Girth) Product" at bounding box center [668, 555] width 445 height 62
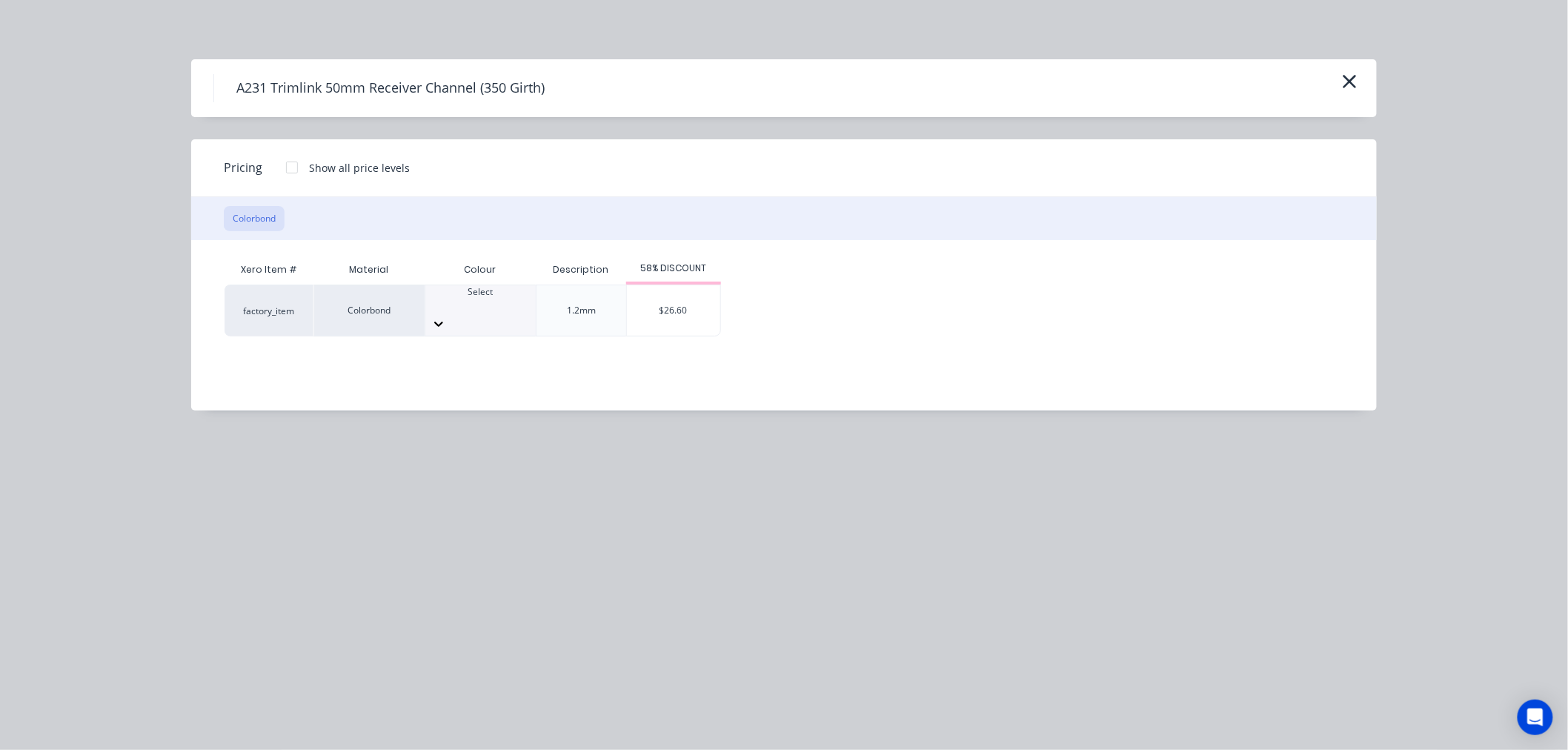
click at [509, 298] on div "Select" at bounding box center [480, 298] width 111 height 27
click at [659, 297] on div "$26.60" at bounding box center [673, 310] width 94 height 51
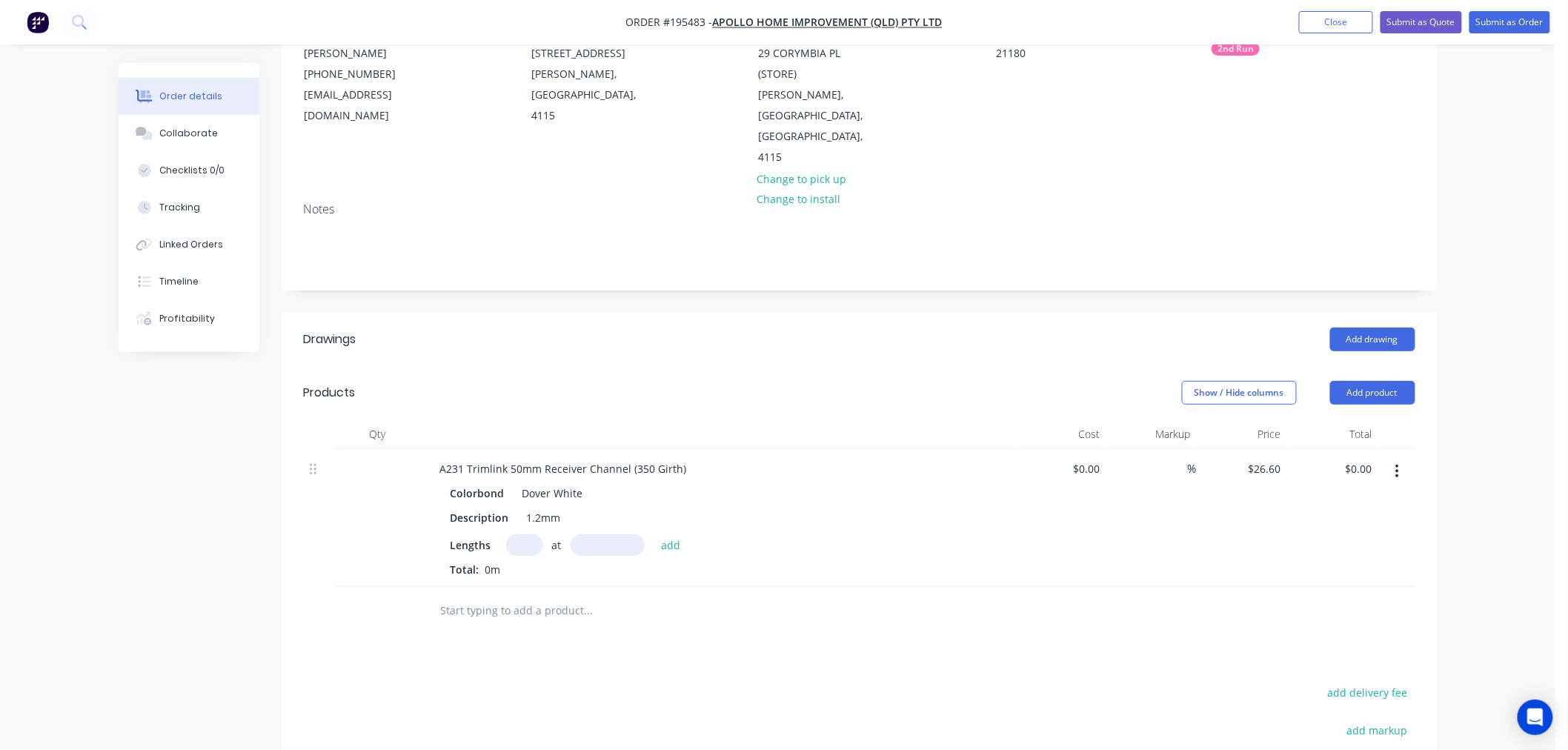
click at [531, 534] on input "text" at bounding box center [524, 545] width 37 height 22
type input "1"
type input "3700"
click at [653, 534] on button "add" at bounding box center [670, 544] width 35 height 20
type input "$98.42"
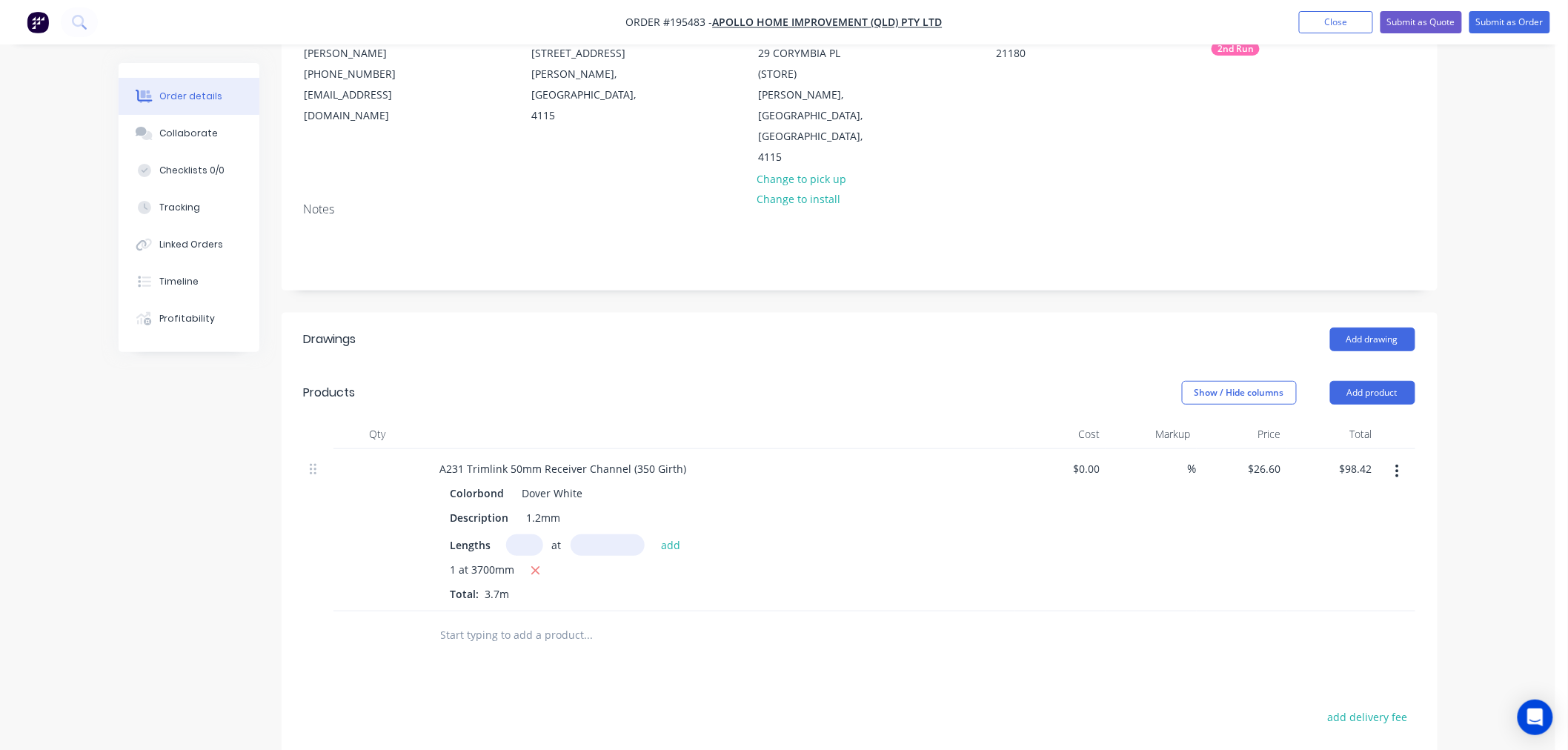
click at [593, 620] on input "text" at bounding box center [588, 635] width 296 height 30
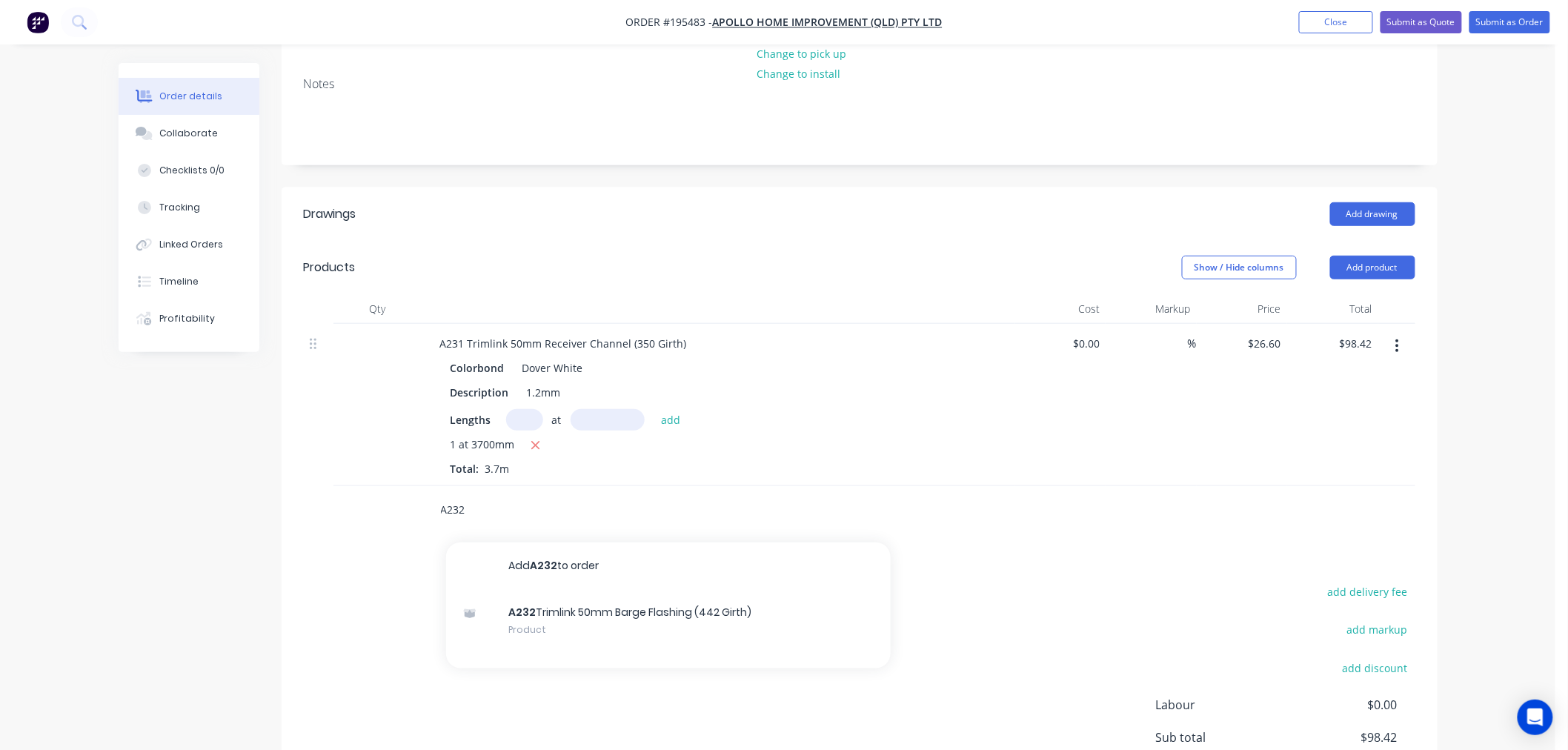
scroll to position [329, 0]
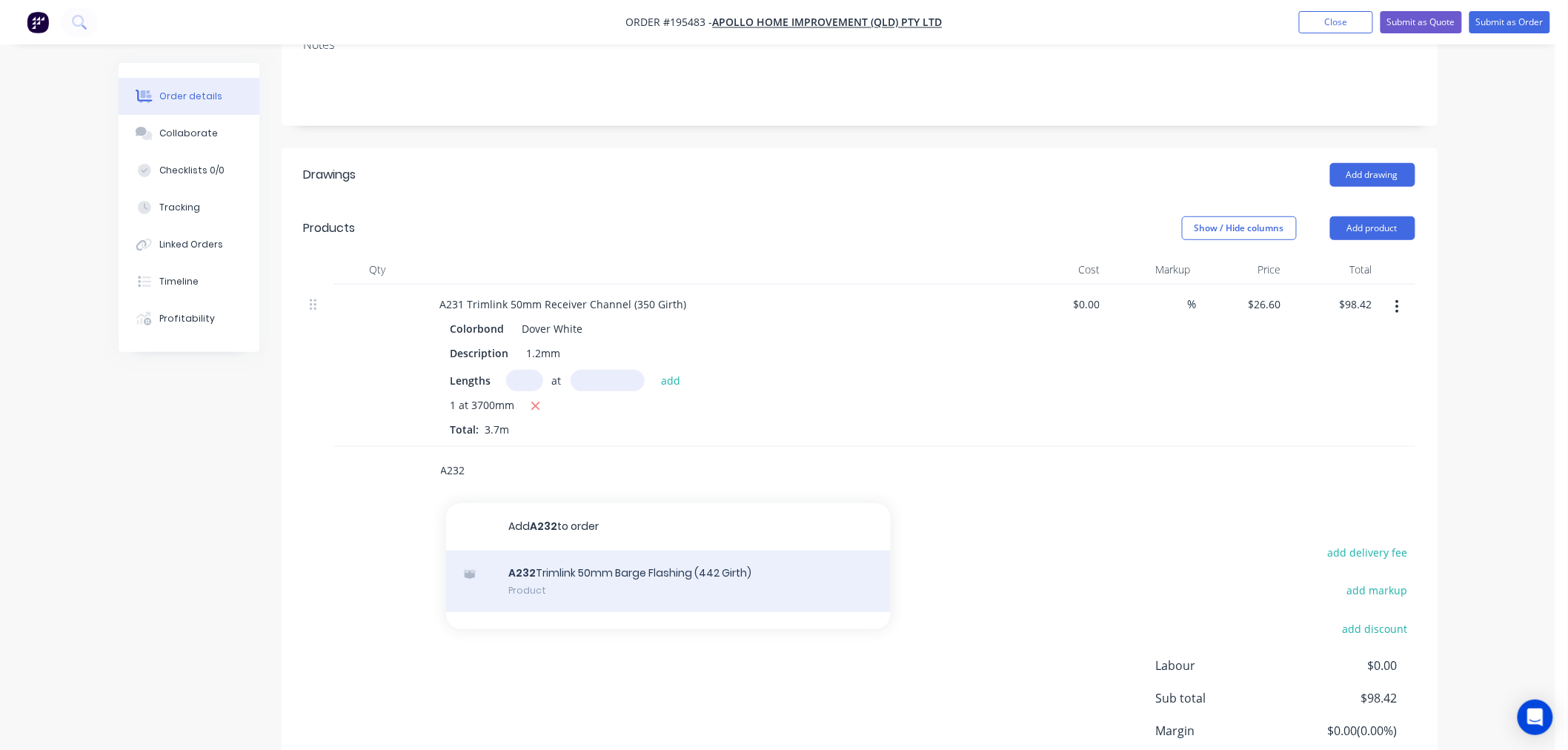
type input "A232"
click at [591, 552] on div "A232 Trimlink 50mm Barge Flashing (442 Girth) Product" at bounding box center [668, 581] width 445 height 62
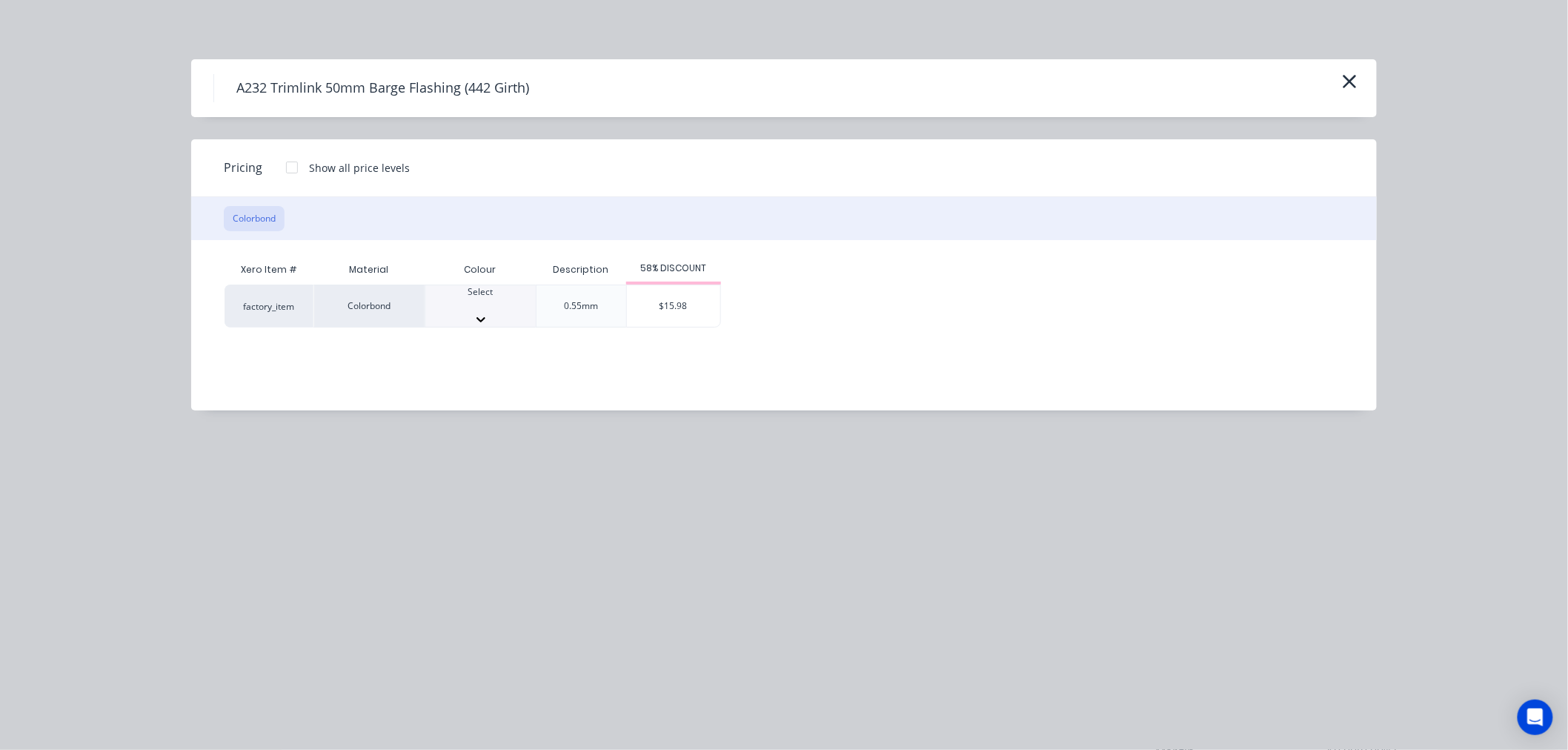
click at [488, 312] on icon at bounding box center [481, 319] width 15 height 15
click at [663, 299] on div "$15.98" at bounding box center [673, 310] width 94 height 51
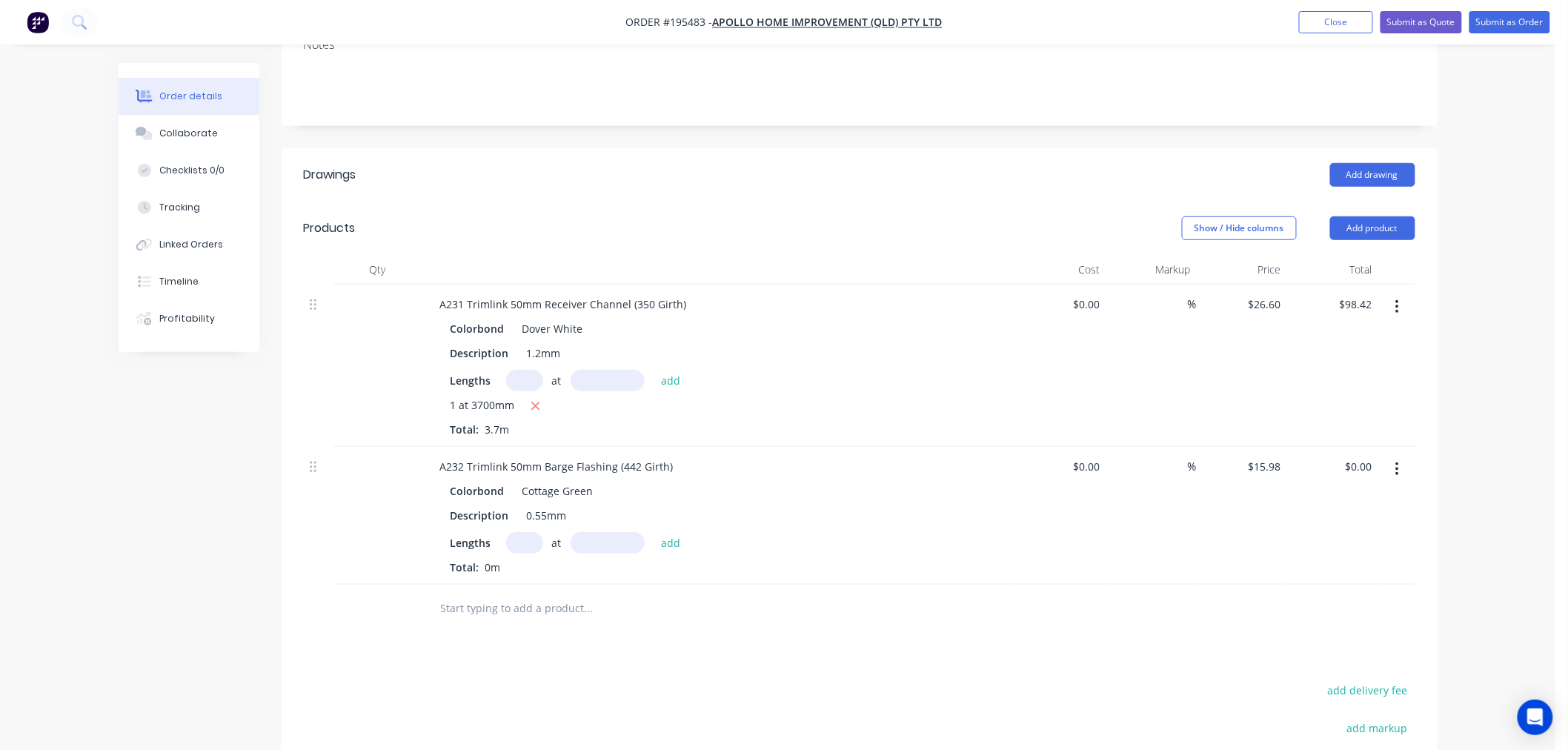
click at [520, 532] on input "text" at bounding box center [524, 543] width 37 height 22
type input "2"
type input "1700"
click at [653, 532] on button "add" at bounding box center [670, 542] width 35 height 20
type input "$54.33"
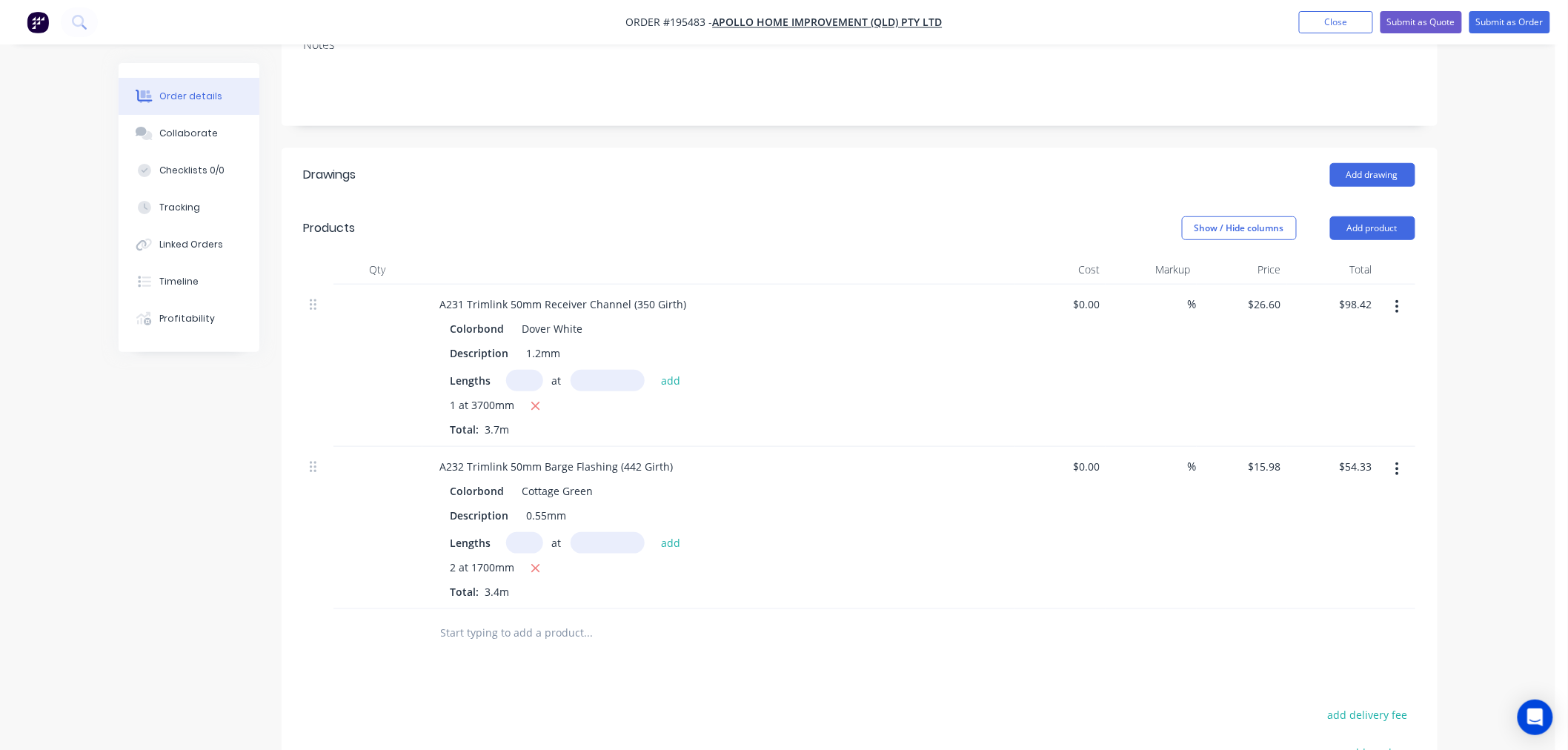
click at [532, 617] on input "text" at bounding box center [588, 632] width 296 height 30
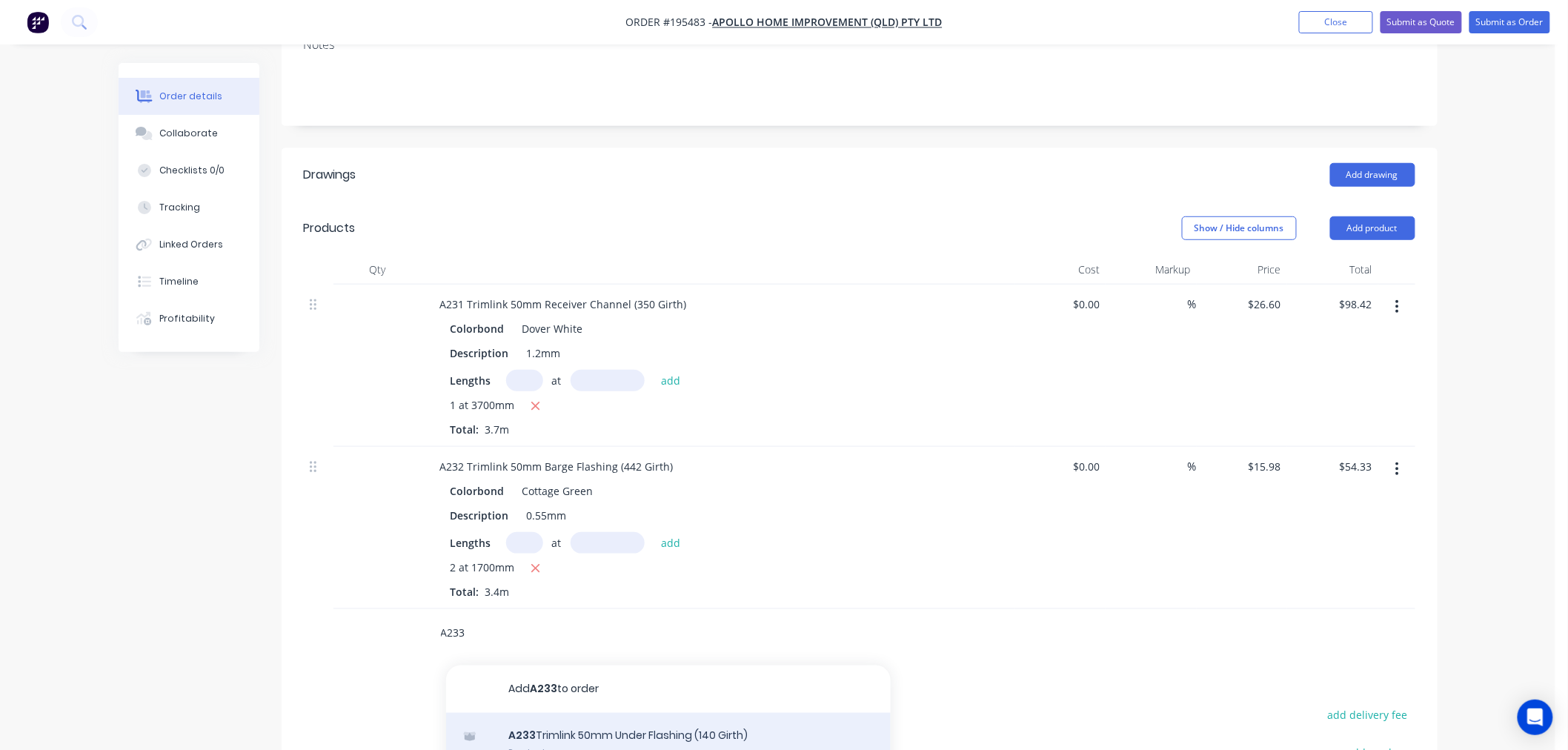
type input "A233"
click at [572, 712] on div "A233 Trimlink 50mm Under Flashing (140 Girth) Product" at bounding box center [668, 743] width 445 height 62
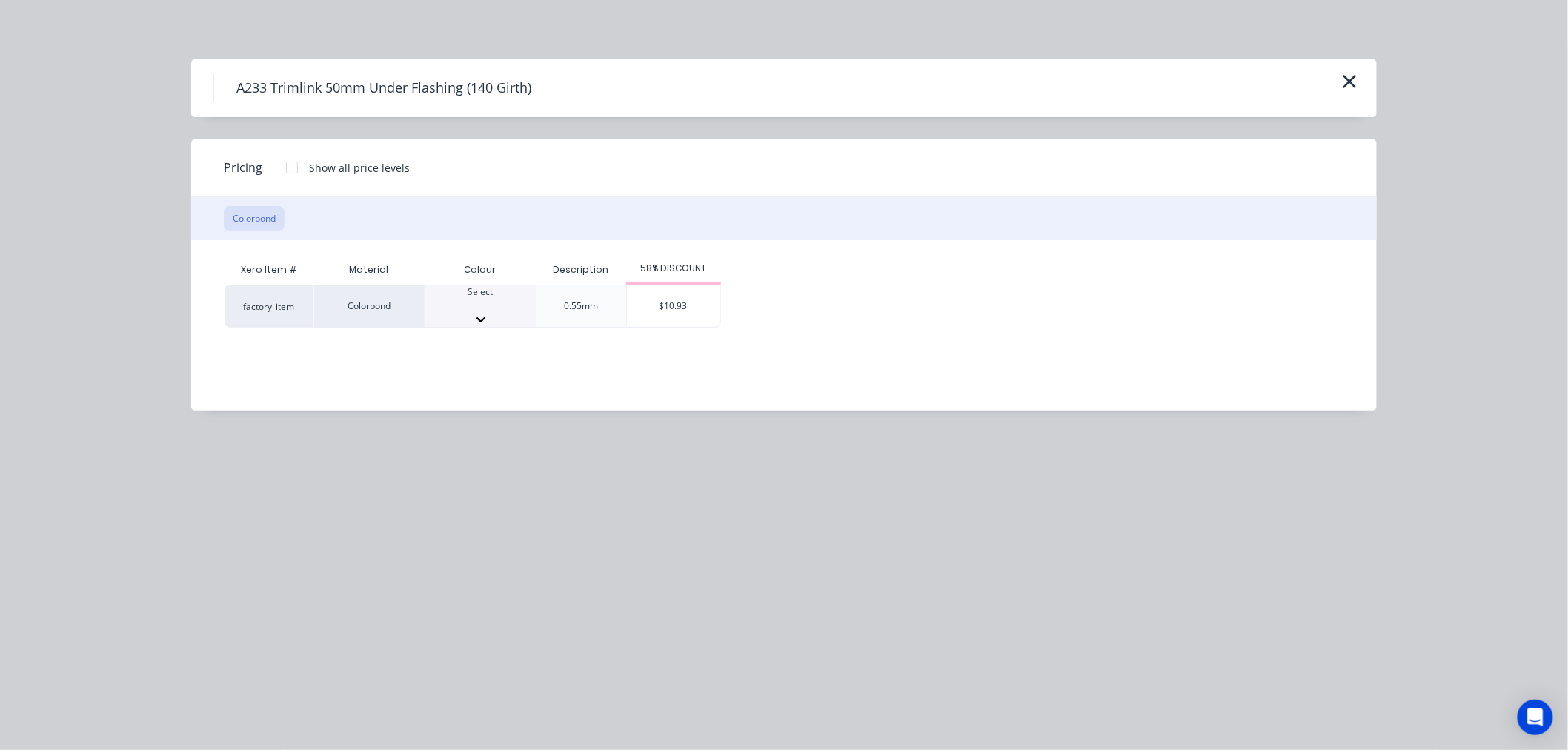
click at [521, 312] on div at bounding box center [480, 319] width 111 height 15
click at [661, 296] on div "$10.93" at bounding box center [673, 310] width 94 height 51
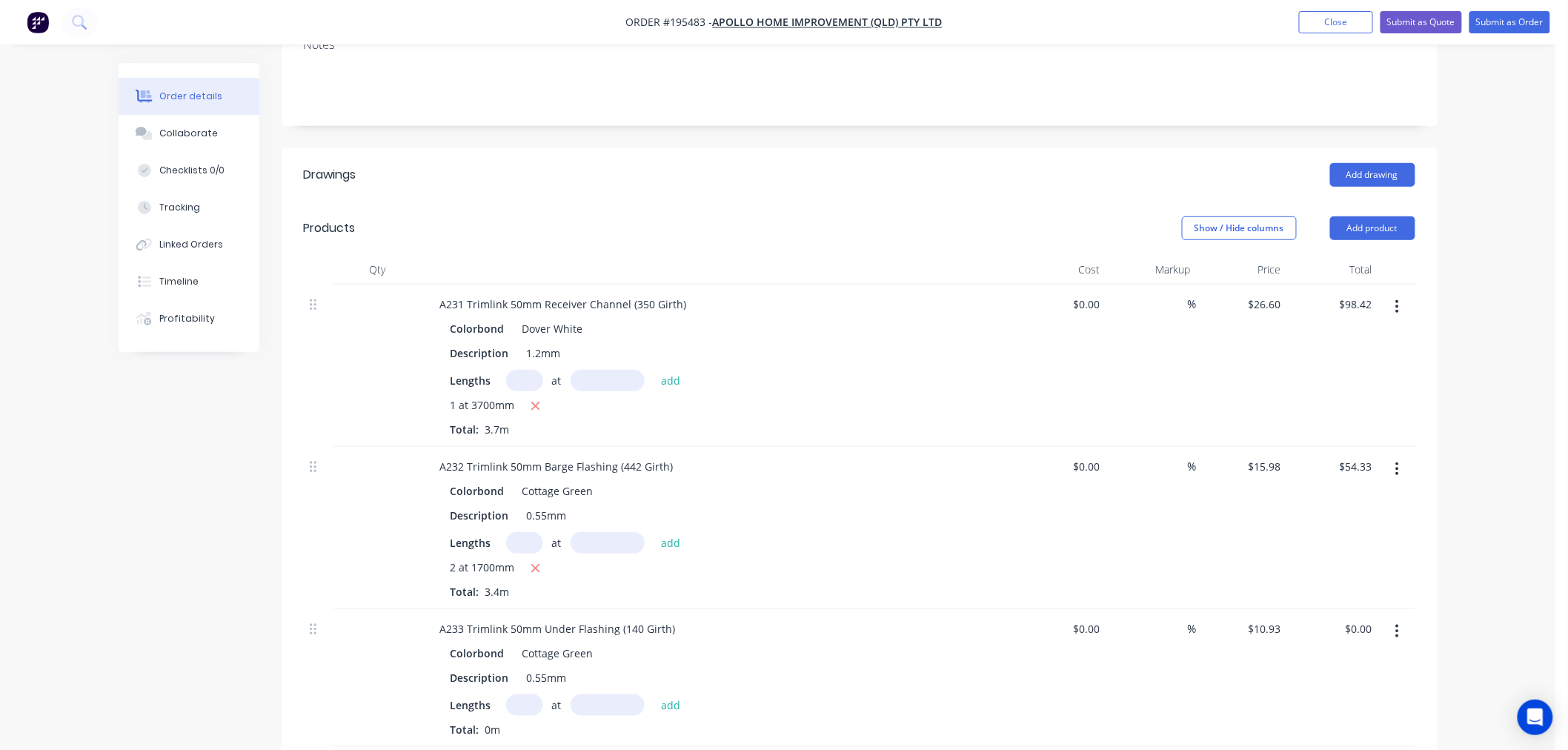
click at [523, 694] on input "text" at bounding box center [524, 705] width 37 height 22
type input "1"
type input "3700"
click at [653, 694] on button "add" at bounding box center [670, 704] width 35 height 20
type input "$40.44"
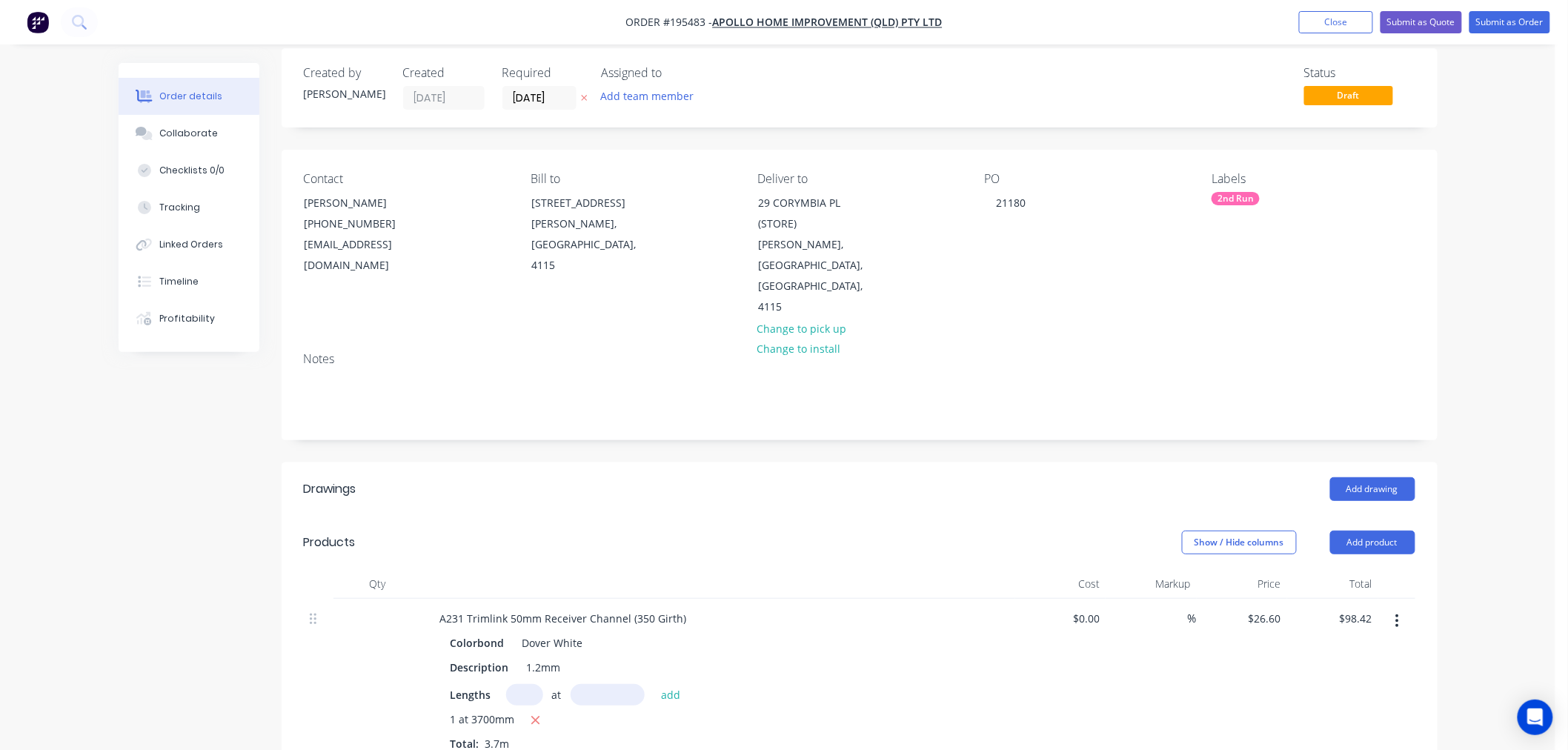
scroll to position [0, 0]
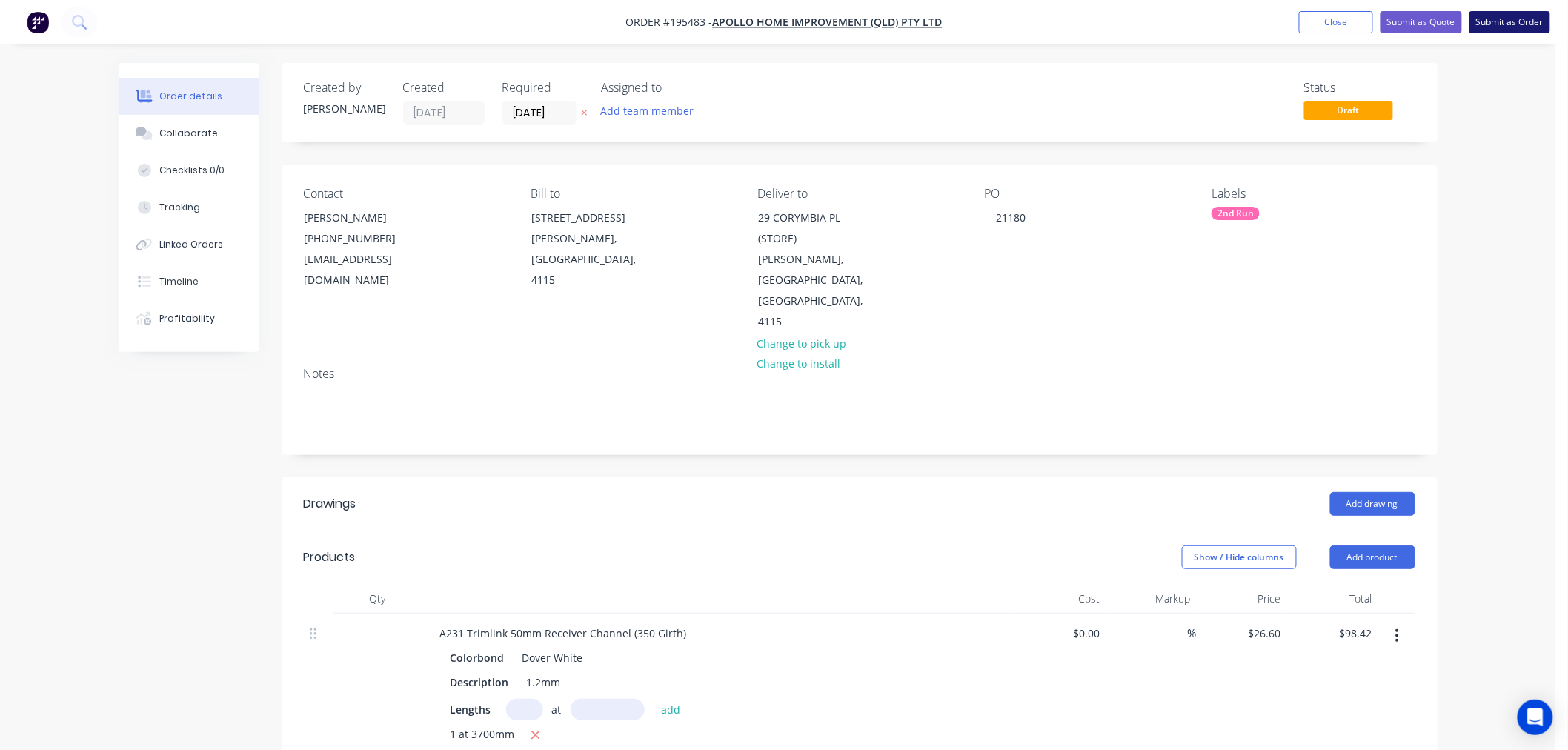
click at [1496, 20] on button "Submit as Order" at bounding box center [1509, 22] width 81 height 22
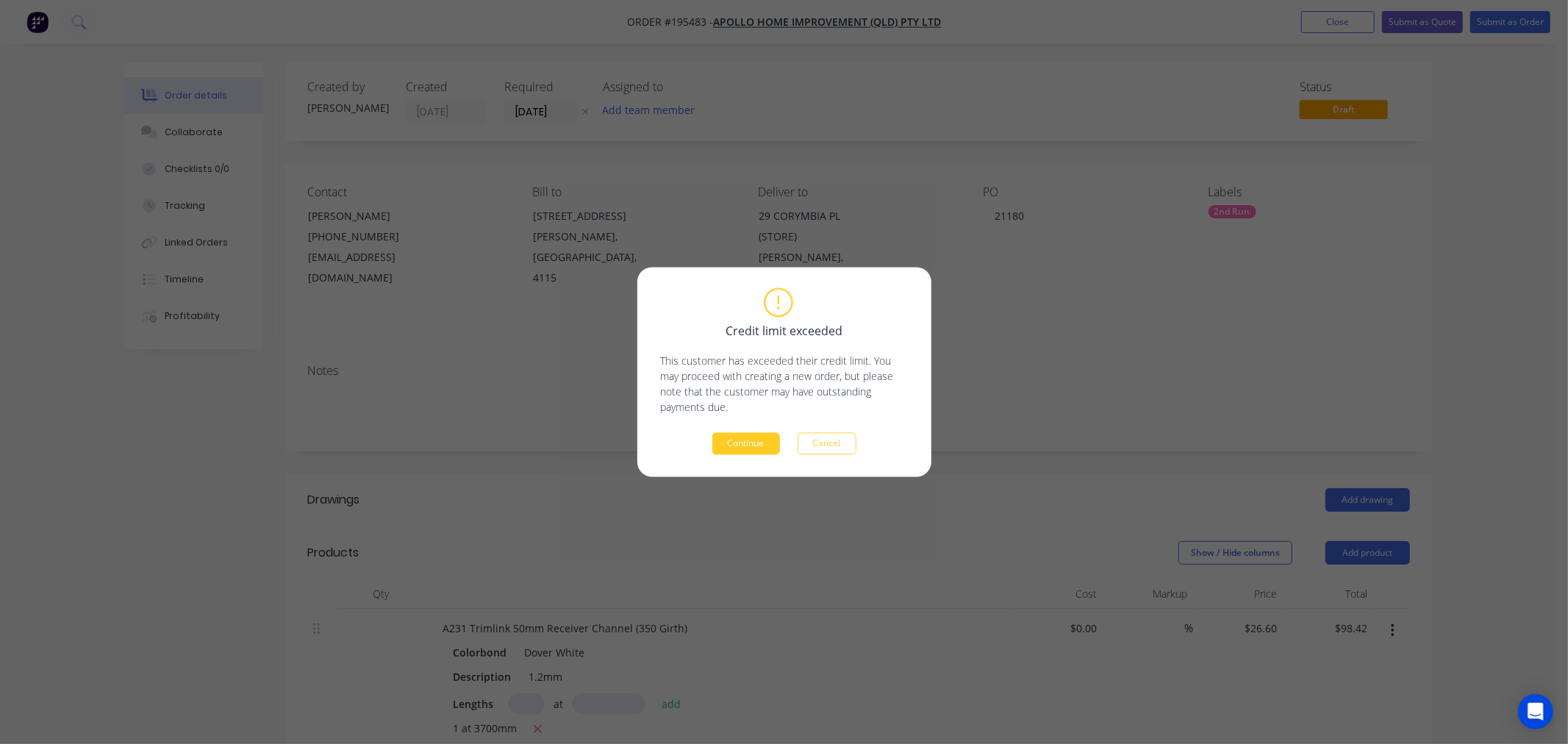
click at [753, 442] on button "Continue" at bounding box center [746, 443] width 67 height 22
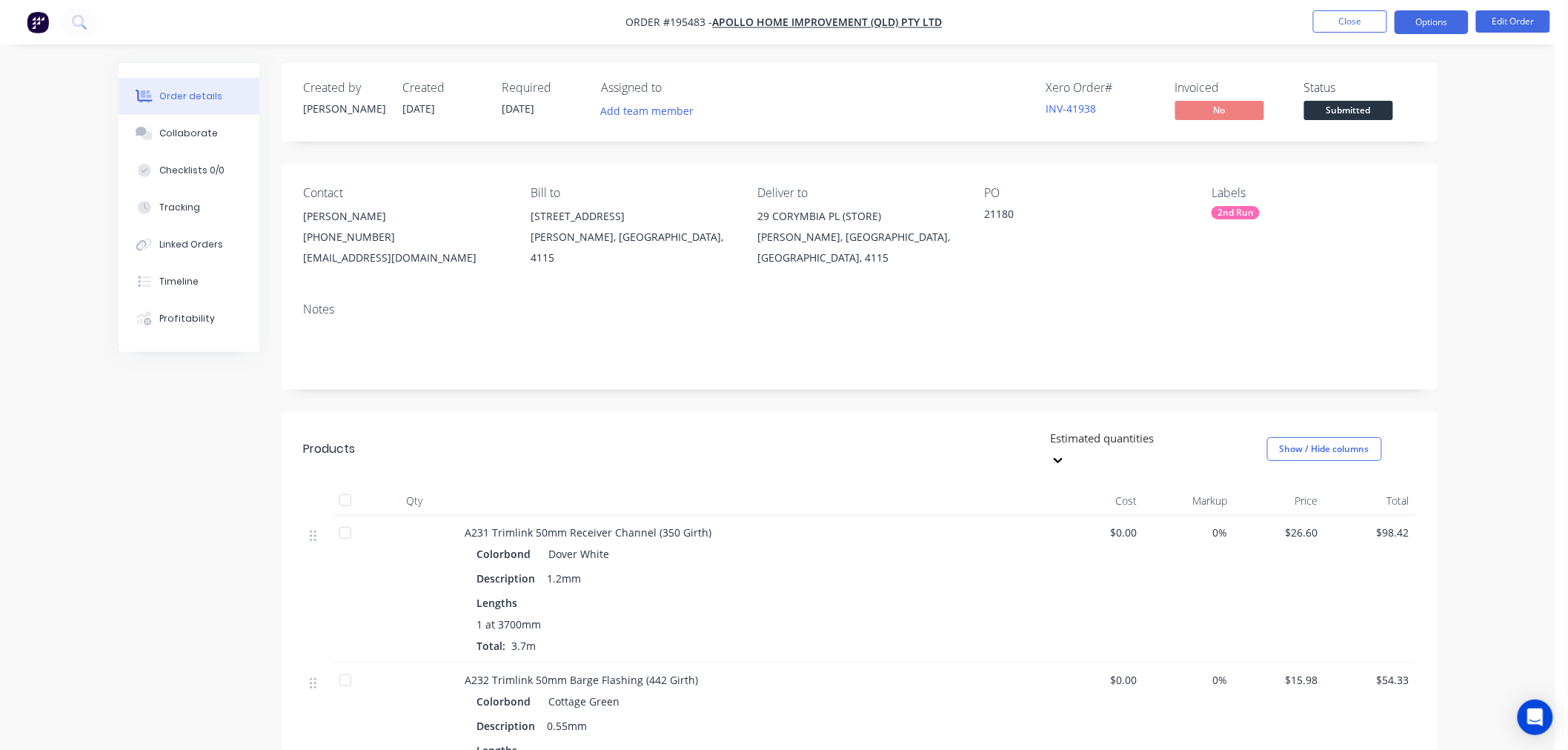
click at [1433, 24] on button "Options" at bounding box center [1431, 22] width 74 height 24
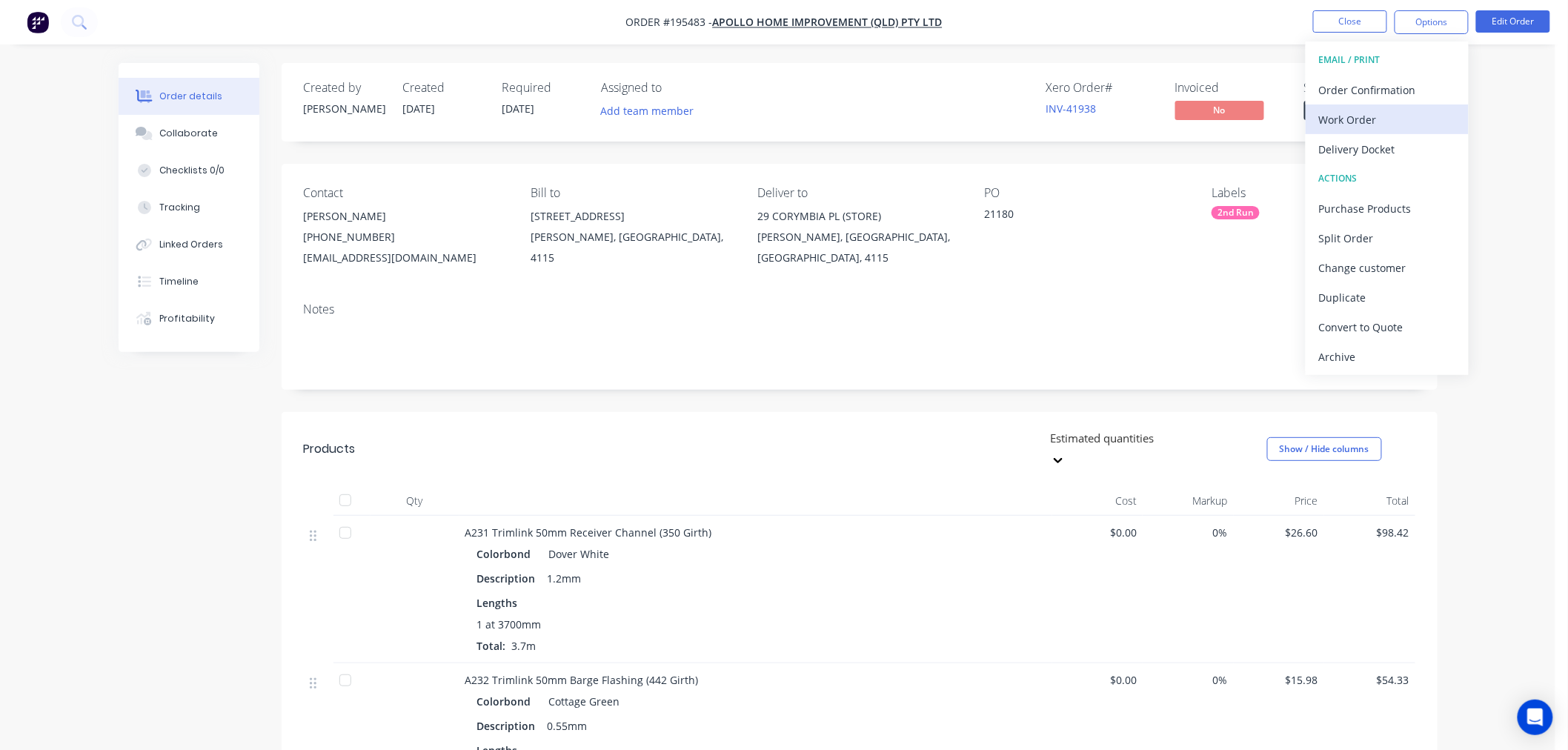
click at [1397, 114] on div "Work Order" at bounding box center [1386, 120] width 137 height 22
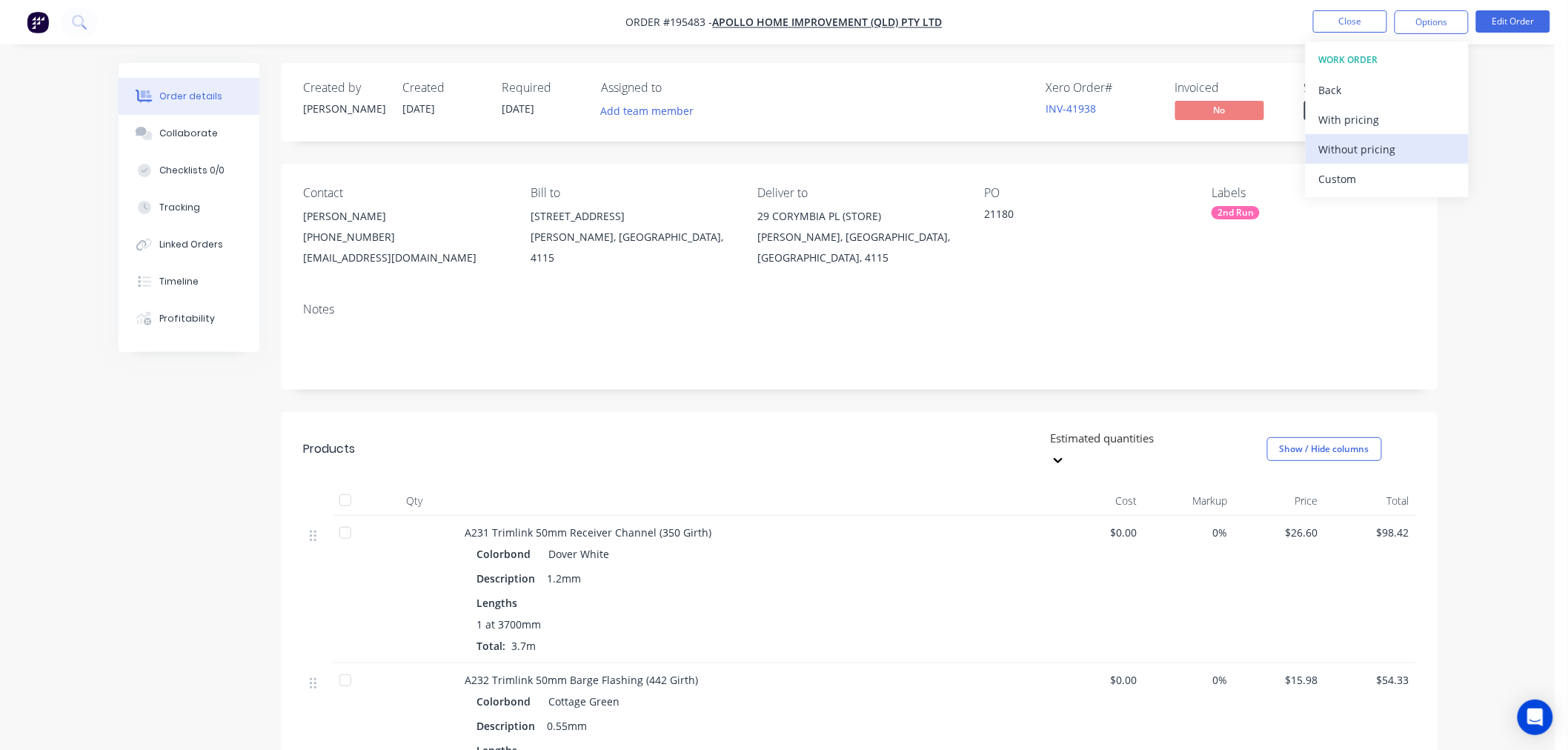
click at [1389, 147] on div "Without pricing" at bounding box center [1386, 150] width 137 height 22
click at [213, 441] on div "Created by Tabitha Created 14/10/25 Required 23/10/25 Assigned to Add team memb…" at bounding box center [778, 642] width 1319 height 1159
click at [177, 141] on button "Collaborate" at bounding box center [189, 133] width 141 height 37
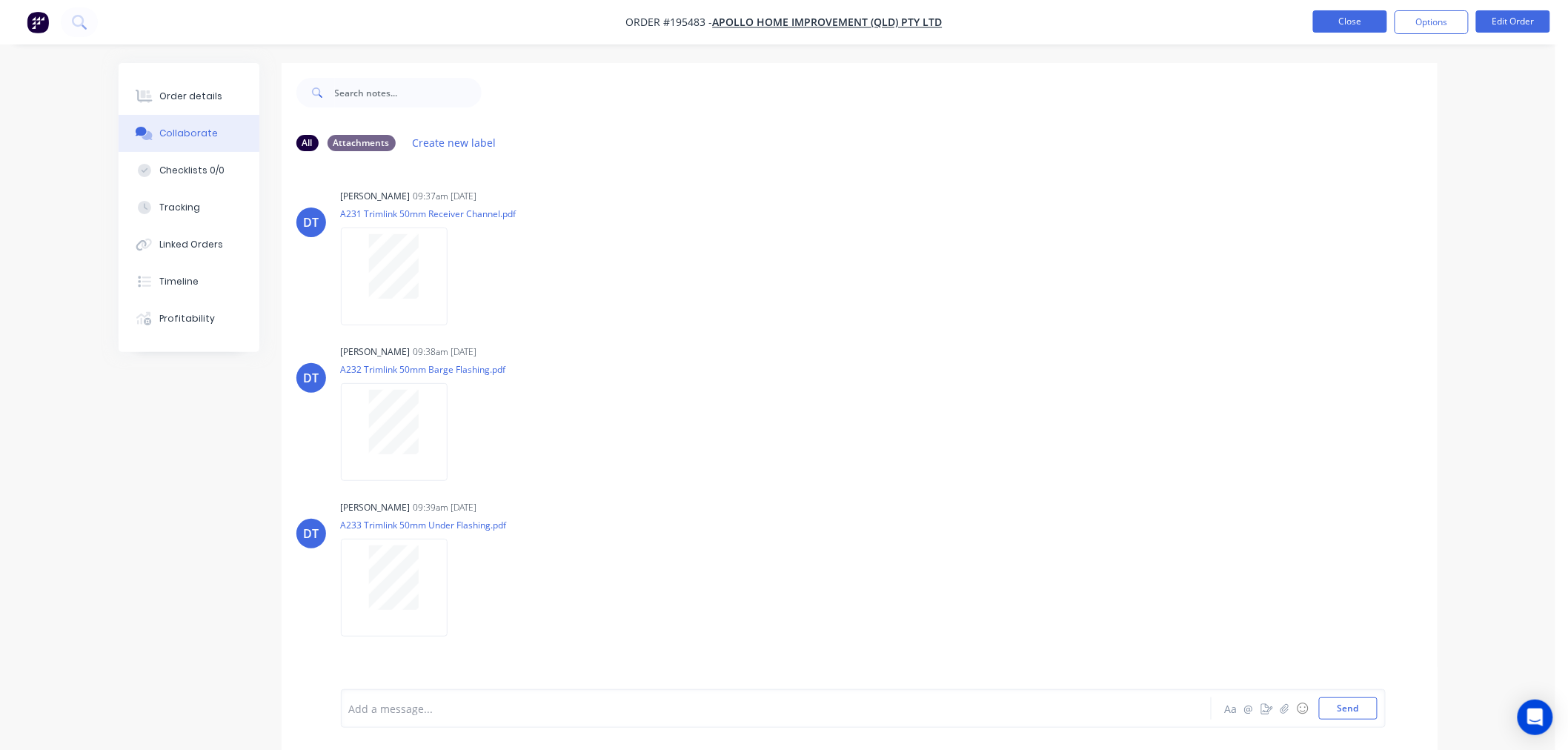
click at [1340, 22] on button "Close" at bounding box center [1350, 21] width 74 height 22
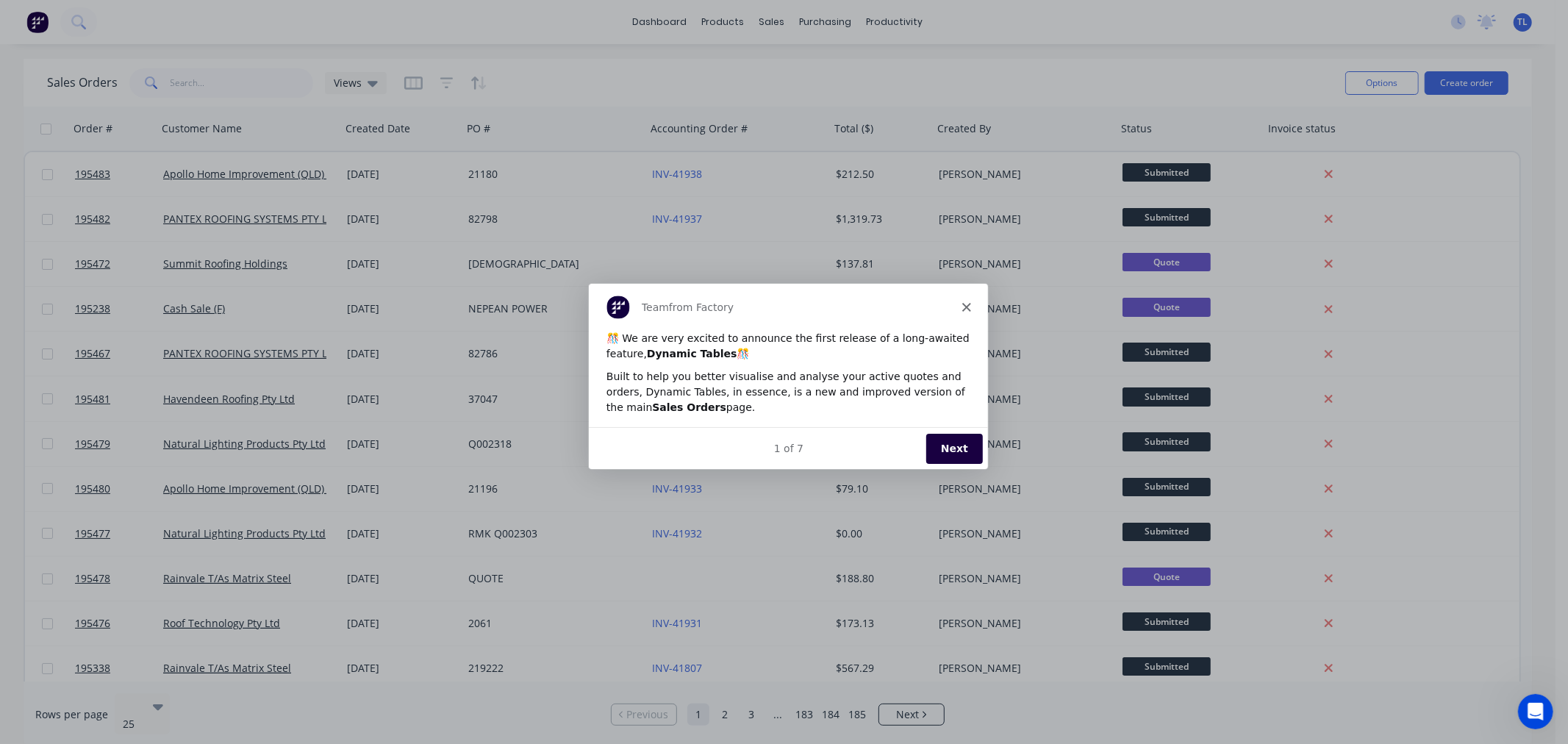
click at [962, 310] on icon "Close" at bounding box center [965, 306] width 9 height 9
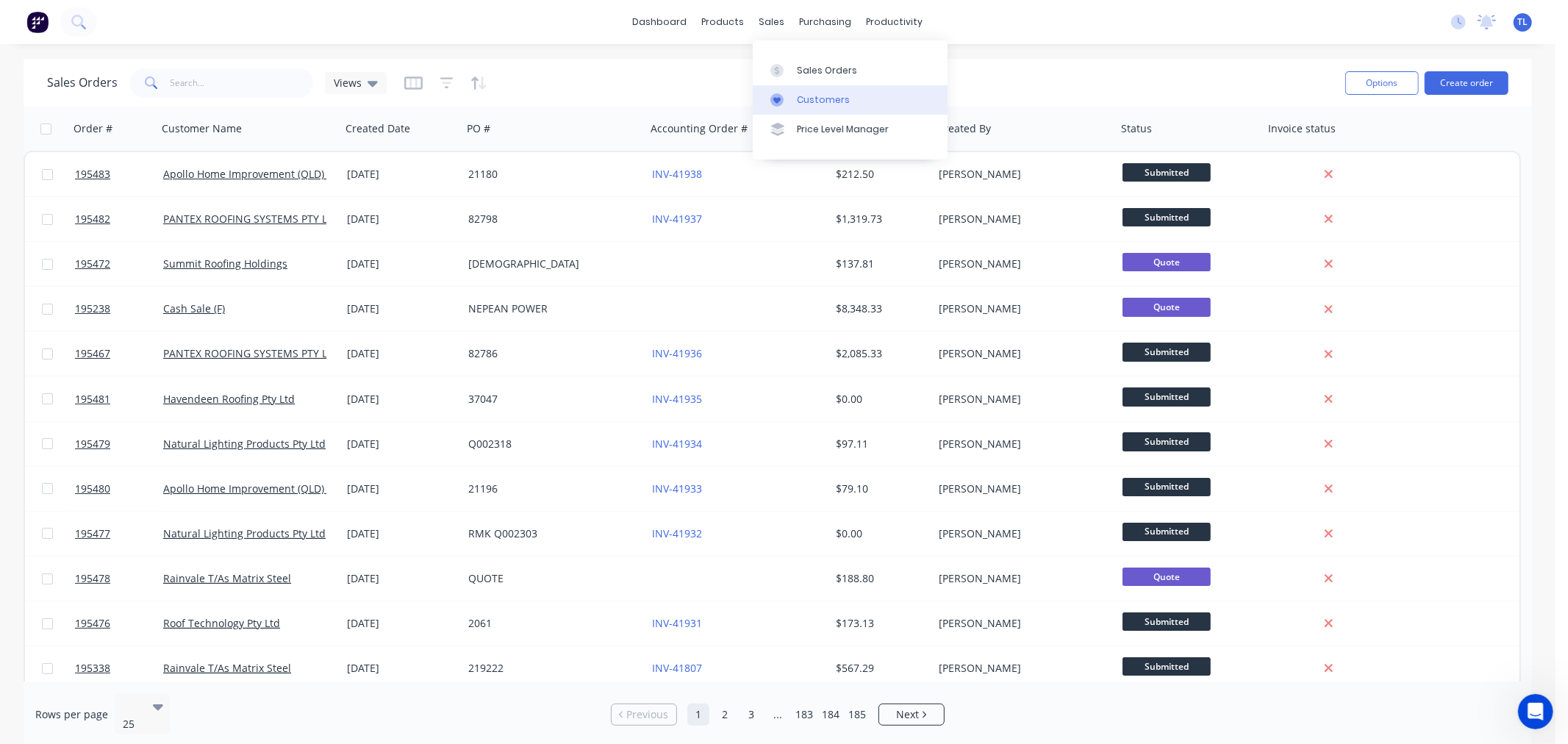
click at [774, 103] on icon at bounding box center [776, 99] width 13 height 13
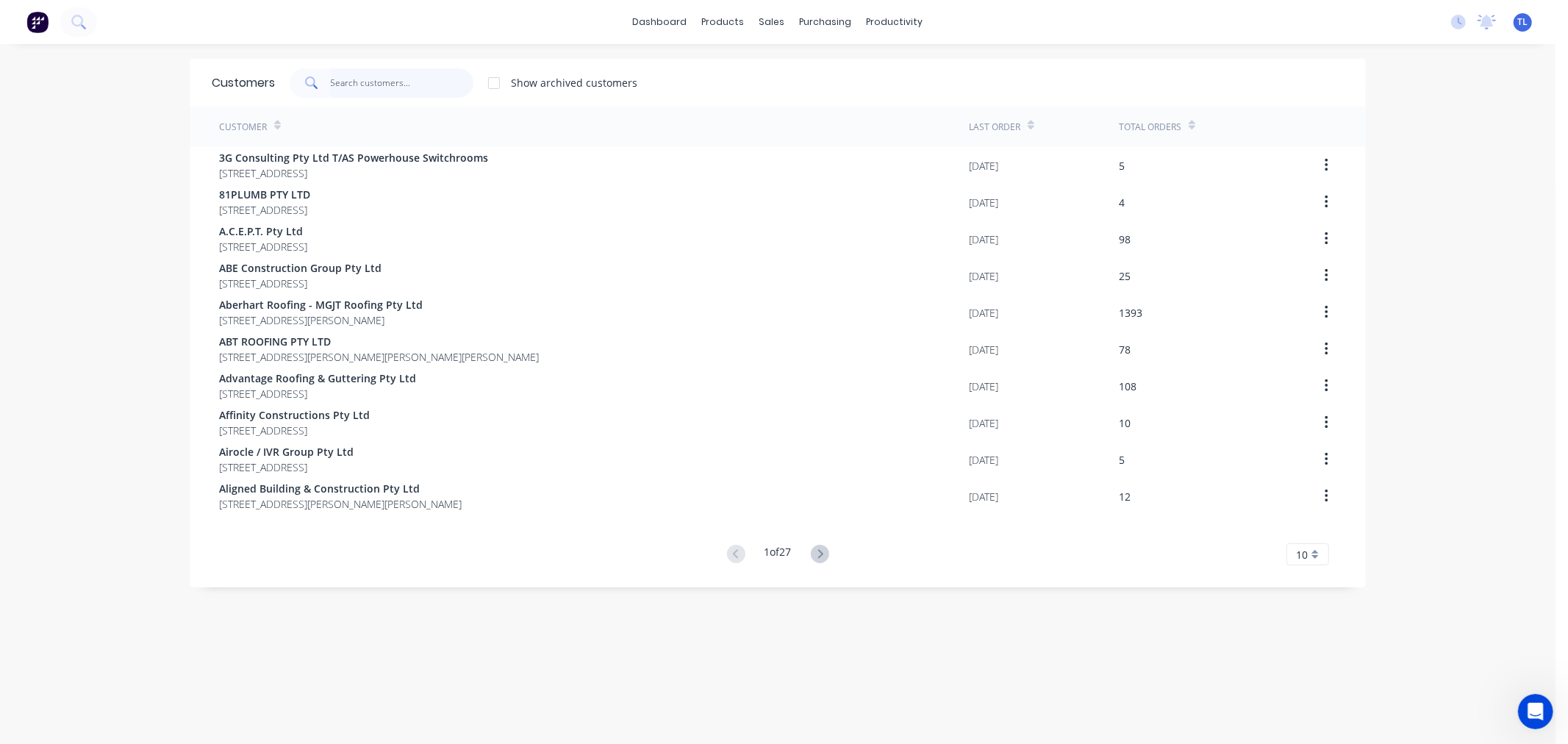
click at [375, 81] on input "text" at bounding box center [402, 83] width 144 height 30
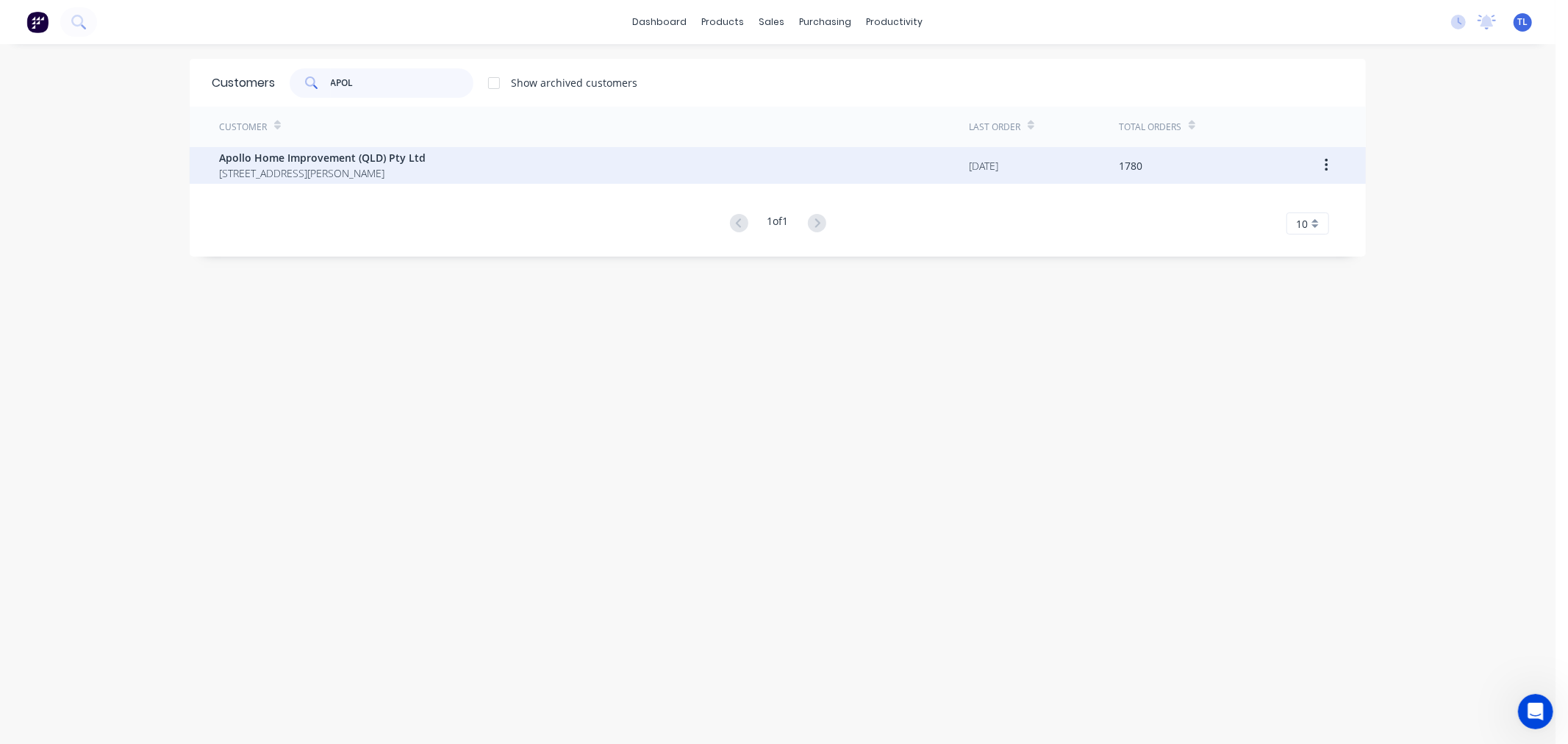
type input "APOL"
click at [461, 165] on div "Apollo Home Improvement (QLD) Pty Ltd 29 Corymbia Place Parkinson Australia 4115" at bounding box center [594, 165] width 750 height 37
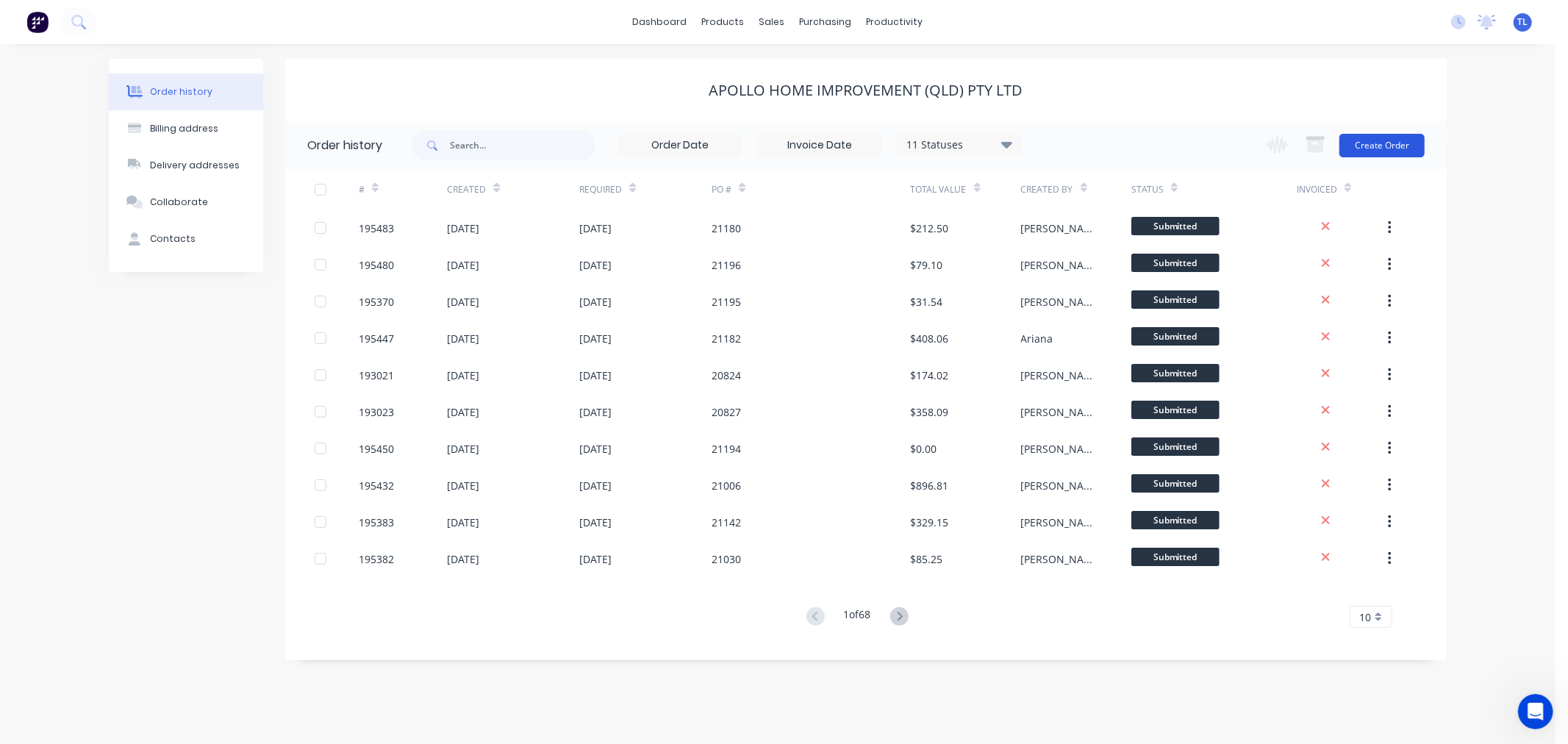
click at [1376, 142] on button "Create Order" at bounding box center [1382, 145] width 85 height 24
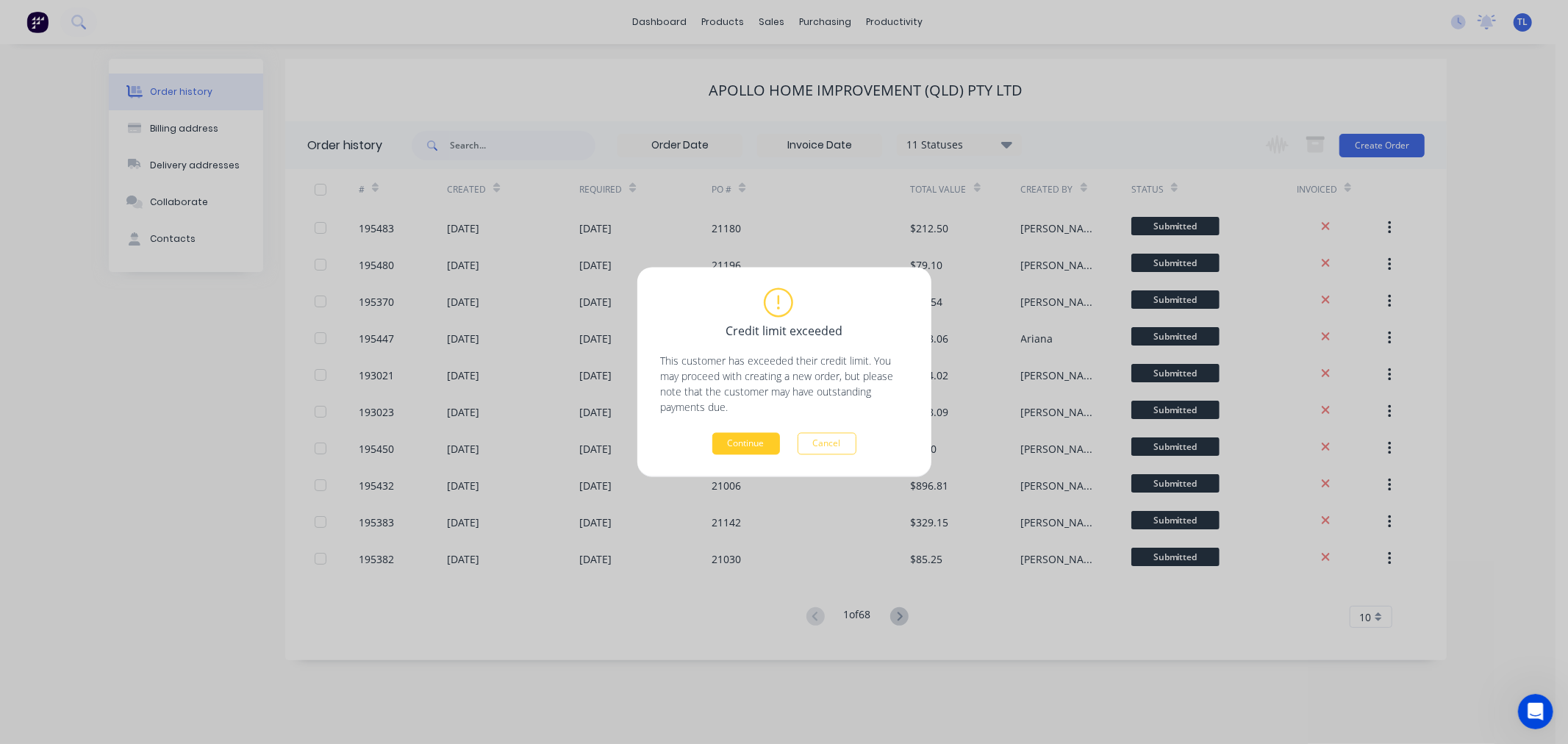
click at [764, 449] on button "Continue" at bounding box center [746, 443] width 67 height 22
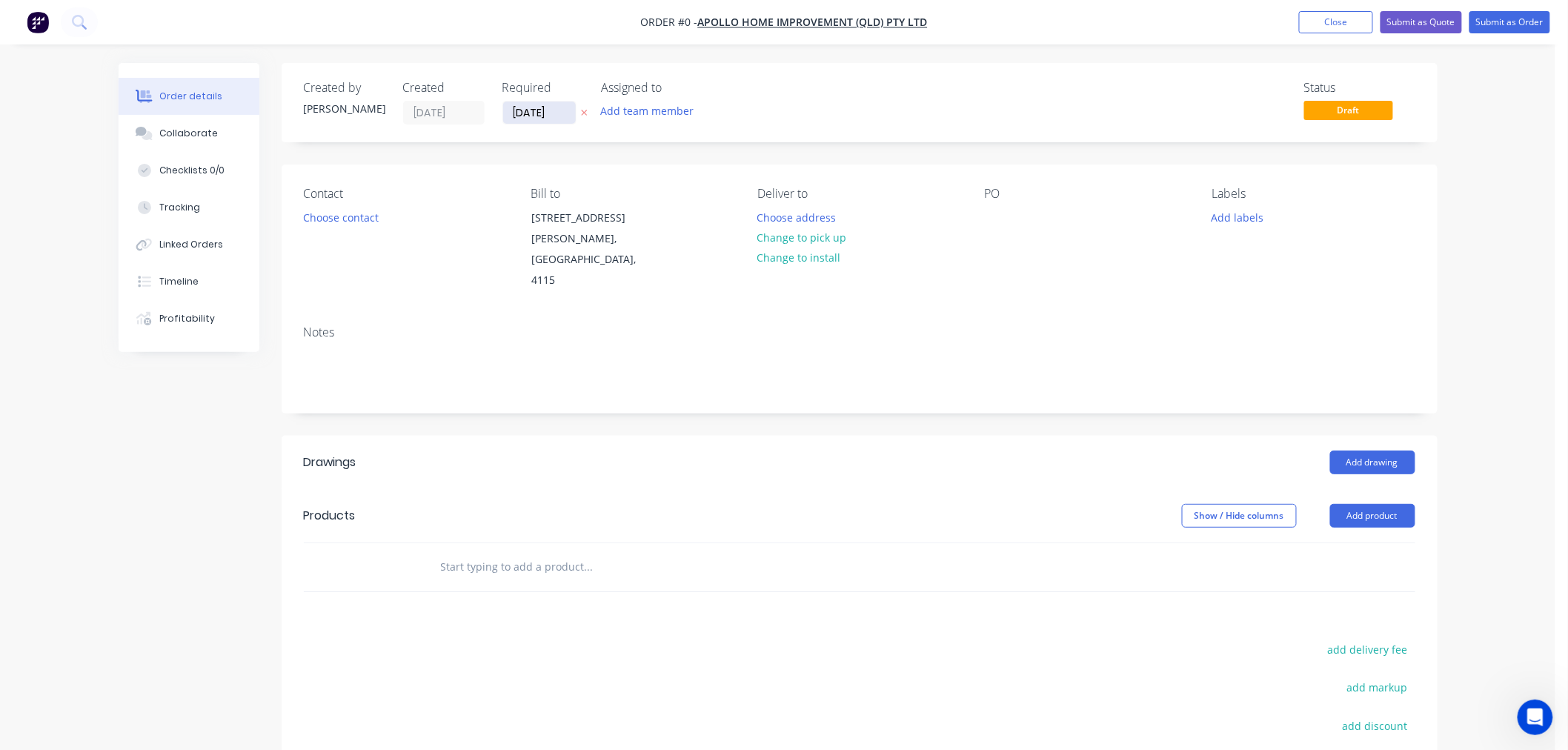
click at [553, 120] on input "[DATE]" at bounding box center [539, 113] width 73 height 22
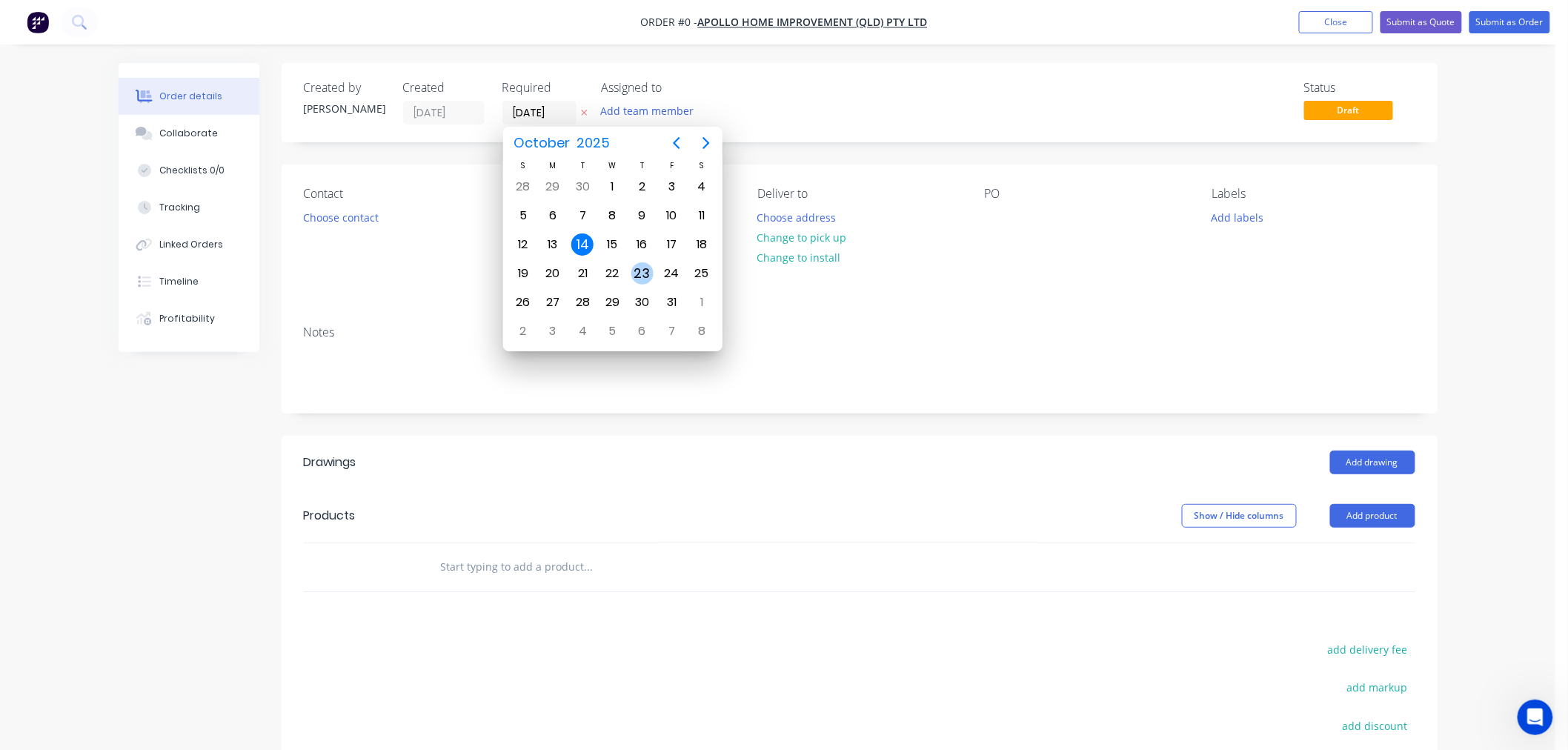
click at [635, 265] on div "23" at bounding box center [642, 273] width 22 height 22
type input "23/10/25"
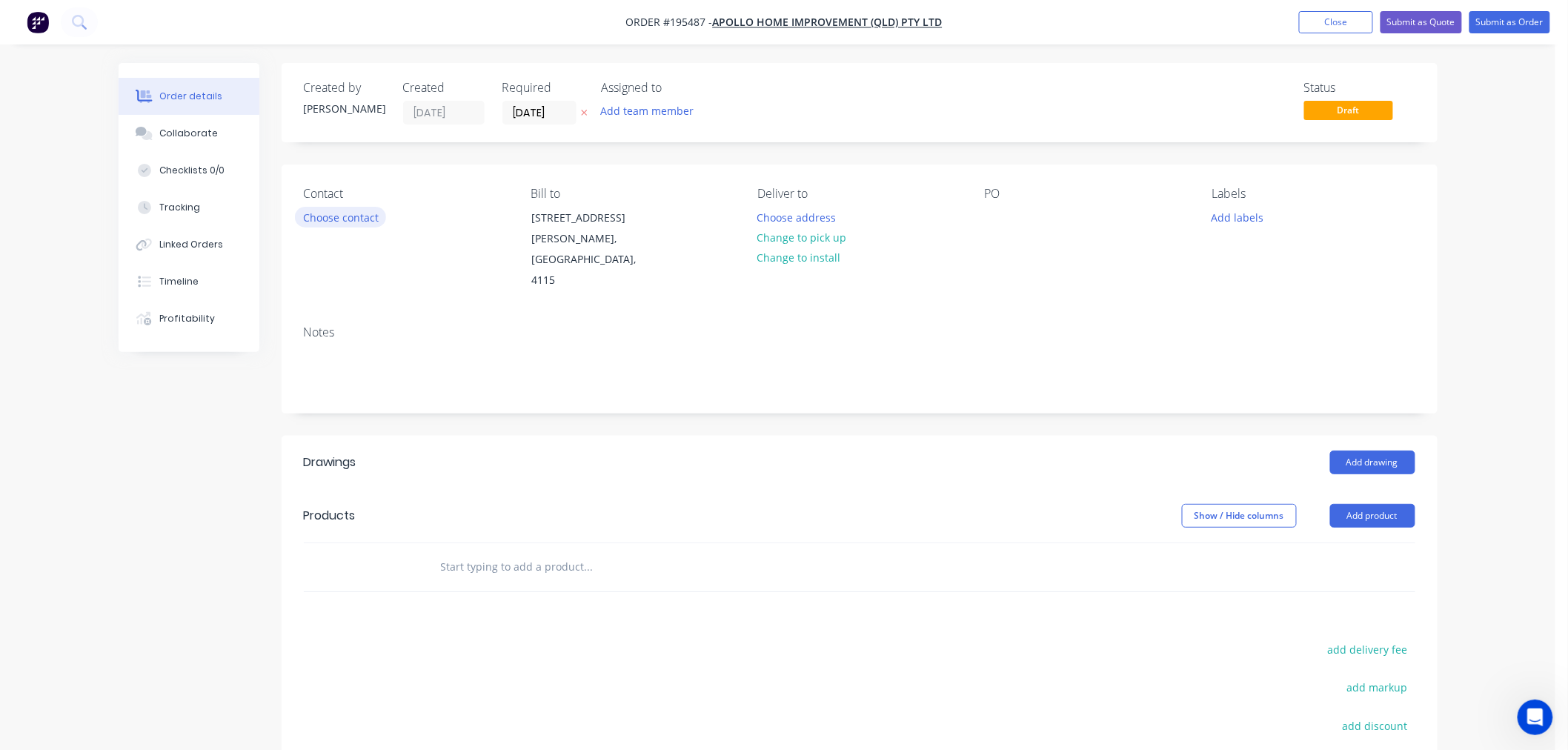
click at [369, 225] on button "Choose contact" at bounding box center [340, 216] width 91 height 20
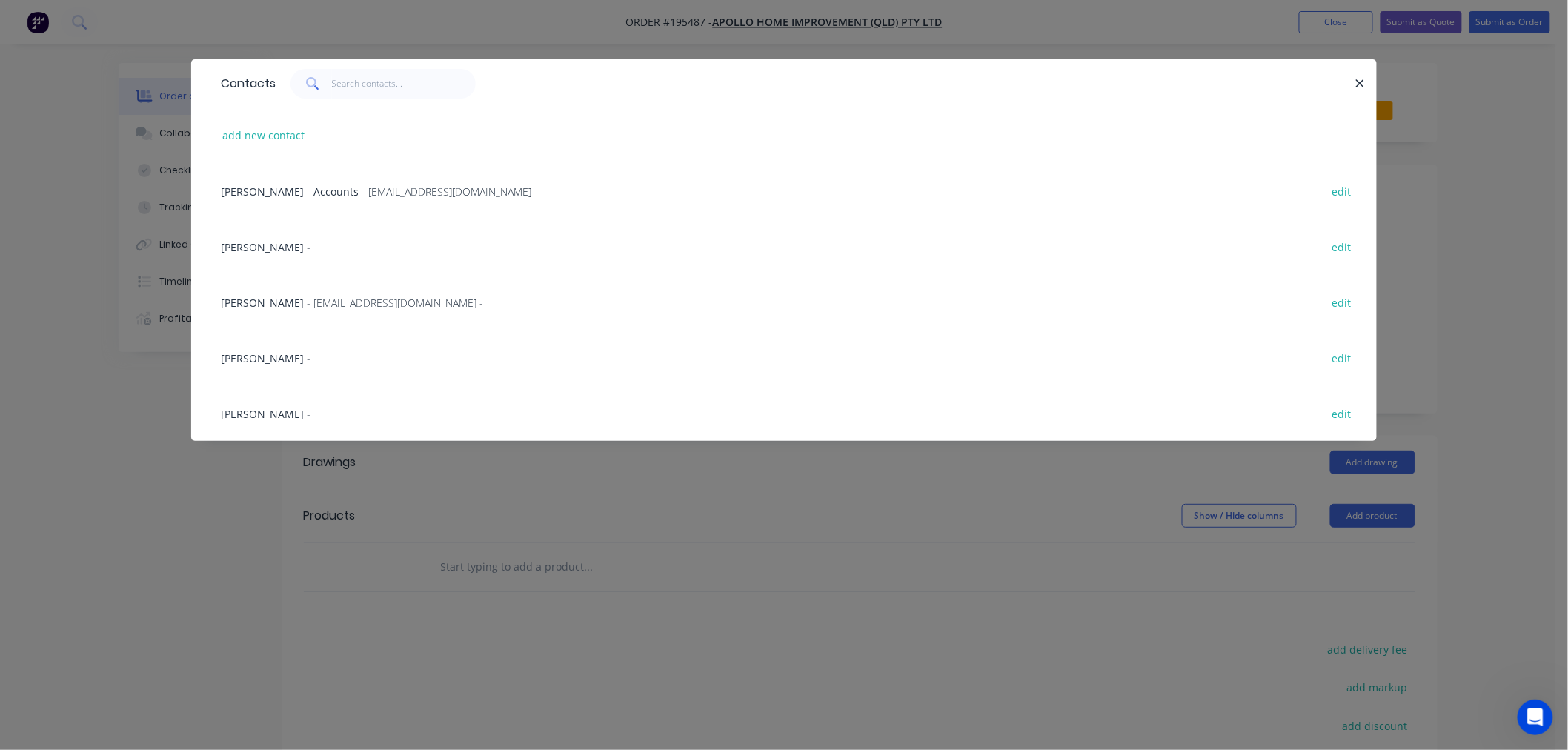
click at [306, 304] on span "- maried@apollopatios.com.au -" at bounding box center [394, 302] width 177 height 14
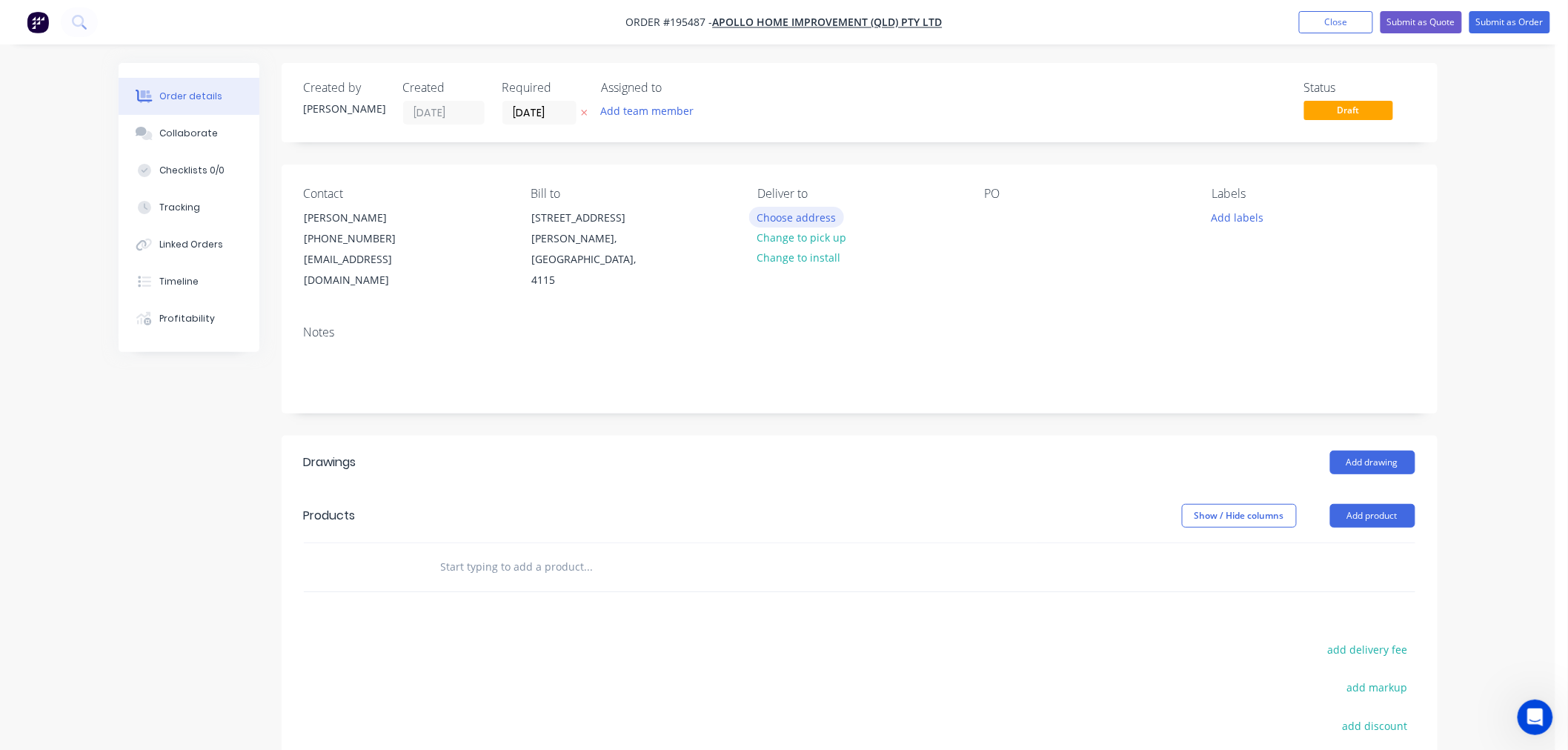
click at [782, 216] on button "Choose address" at bounding box center [796, 216] width 95 height 20
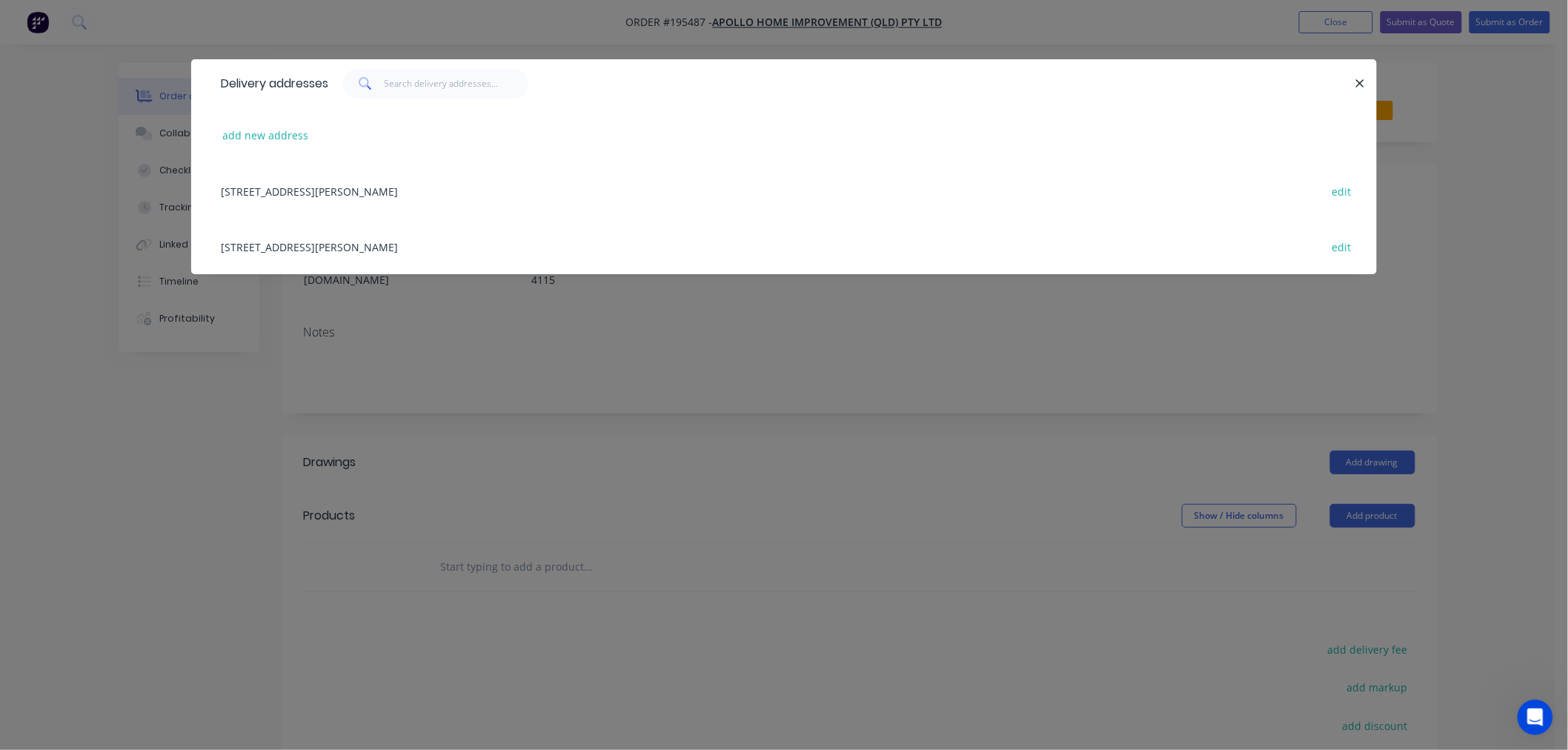
click at [467, 246] on div "29 CORYMBIA PL, (STORE), PARKINSON, Queensland, Australia, 4115 edit" at bounding box center [784, 246] width 1141 height 56
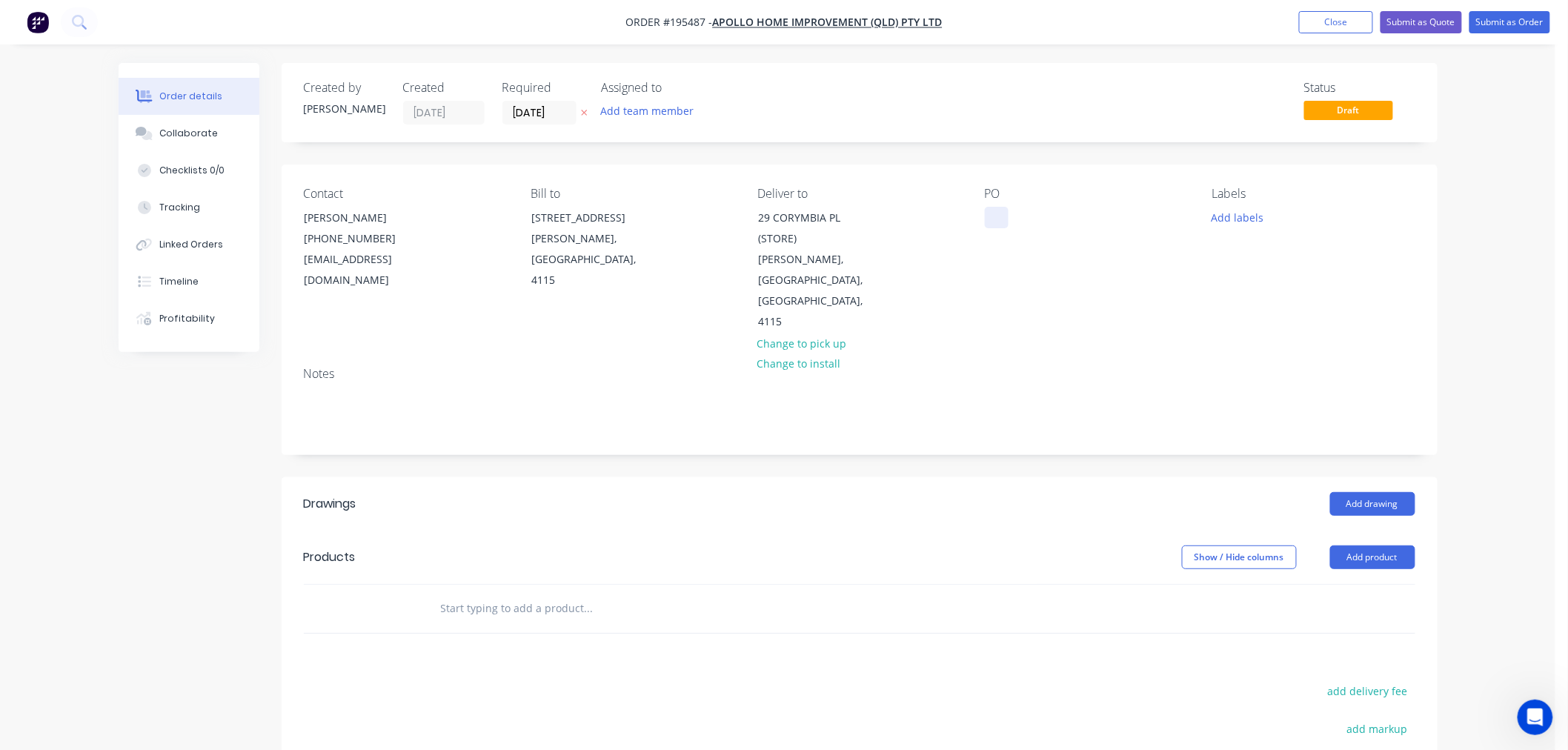
click at [1004, 225] on div at bounding box center [996, 217] width 24 height 22
click at [1228, 212] on button "Add labels" at bounding box center [1237, 216] width 68 height 20
click at [1270, 277] on div "2nd Run" at bounding box center [1276, 280] width 48 height 16
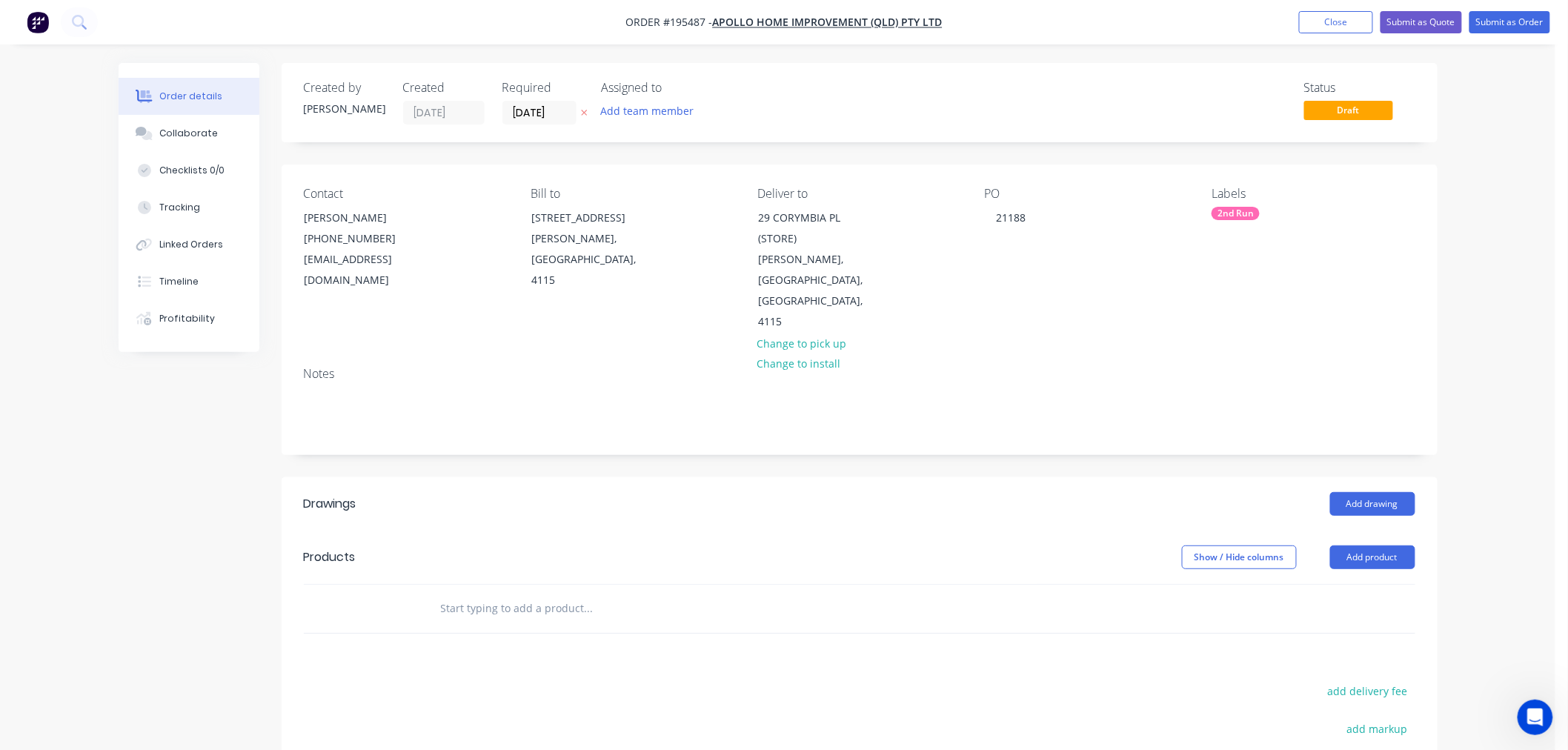
click at [1329, 177] on div "Contact Marie Defty (07) 3086 6060 maried@apollopatios.com.au Bill to 29 Corymb…" at bounding box center [859, 259] width 1156 height 190
click at [506, 593] on input "text" at bounding box center [588, 608] width 296 height 30
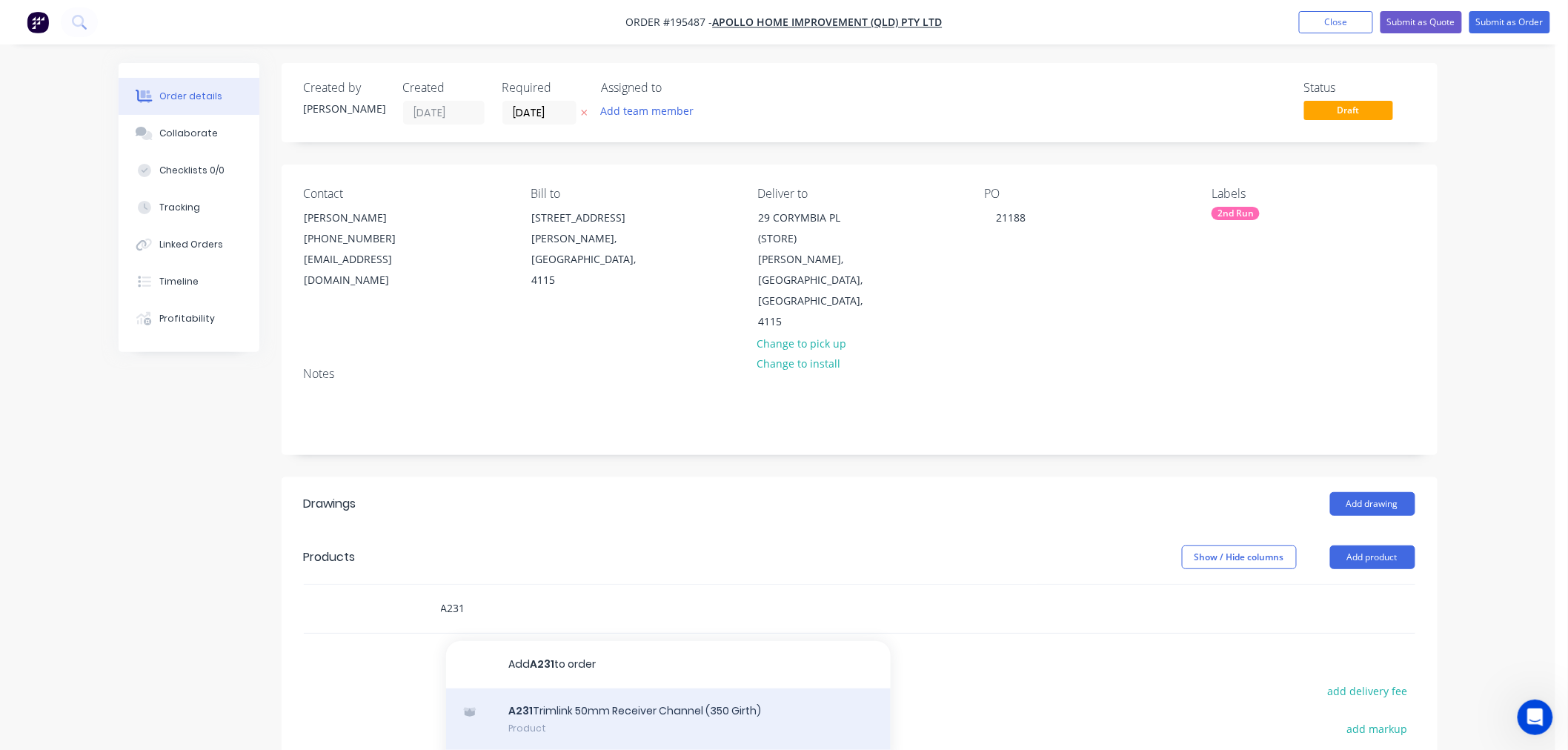
type input "A231"
click at [693, 688] on div "A231 Trimlink 50mm Receiver Channel (350 Girth) Product" at bounding box center [668, 719] width 445 height 62
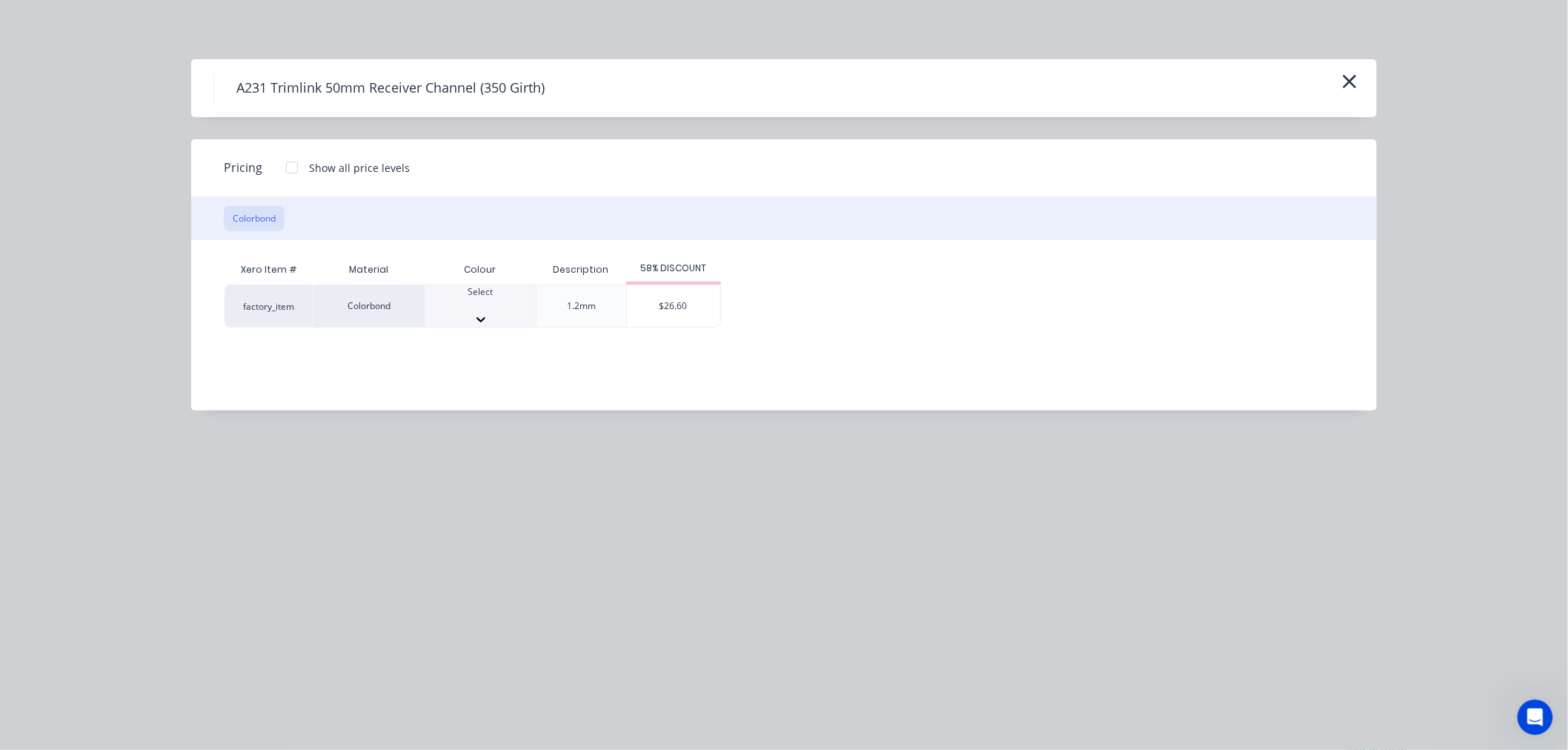
click at [523, 312] on div at bounding box center [480, 319] width 111 height 15
click at [689, 291] on div "$26.60" at bounding box center [673, 310] width 94 height 51
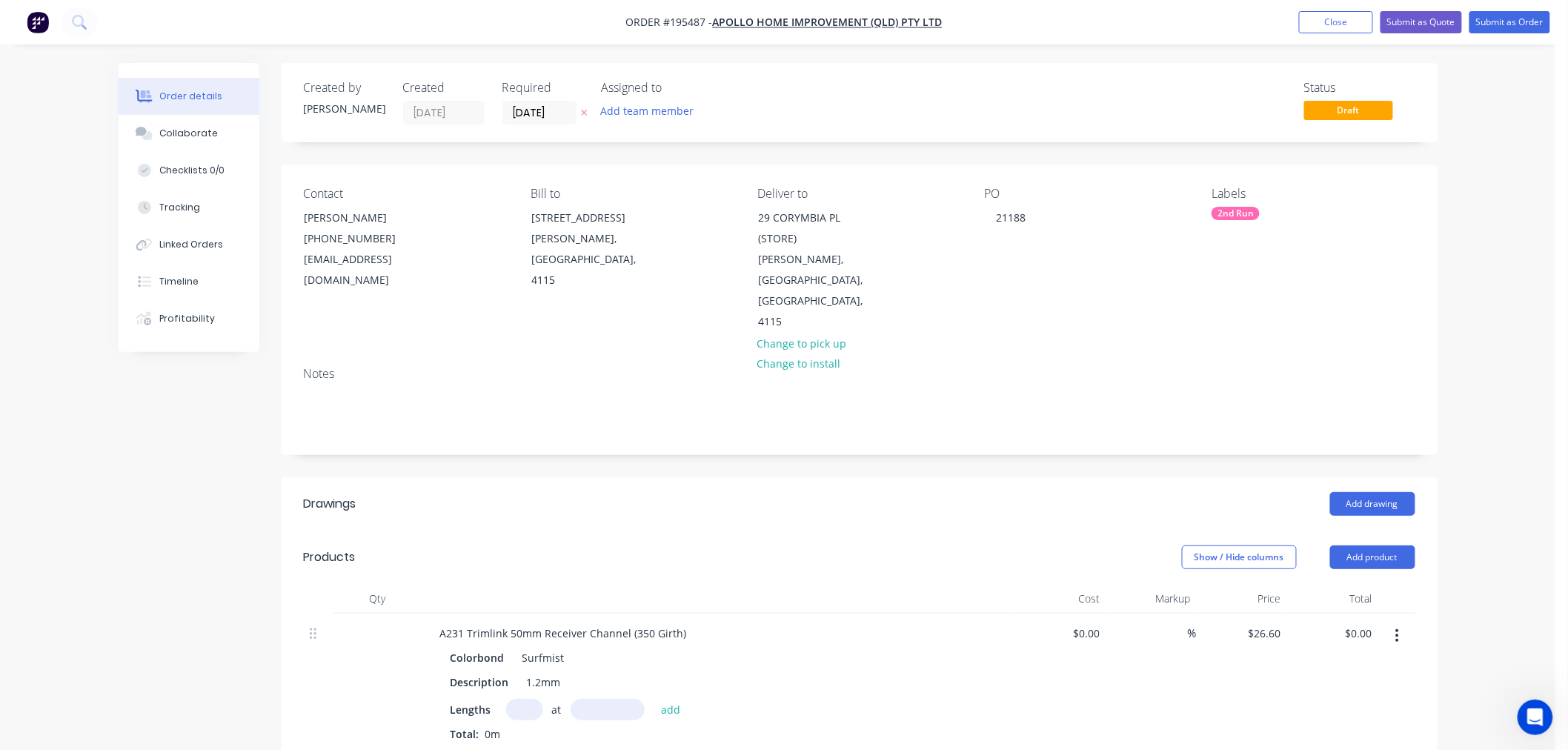
click at [526, 698] on input "text" at bounding box center [524, 709] width 37 height 22
type input "2"
type input "3250"
click at [653, 698] on button "add" at bounding box center [670, 708] width 35 height 20
type input "$172.90"
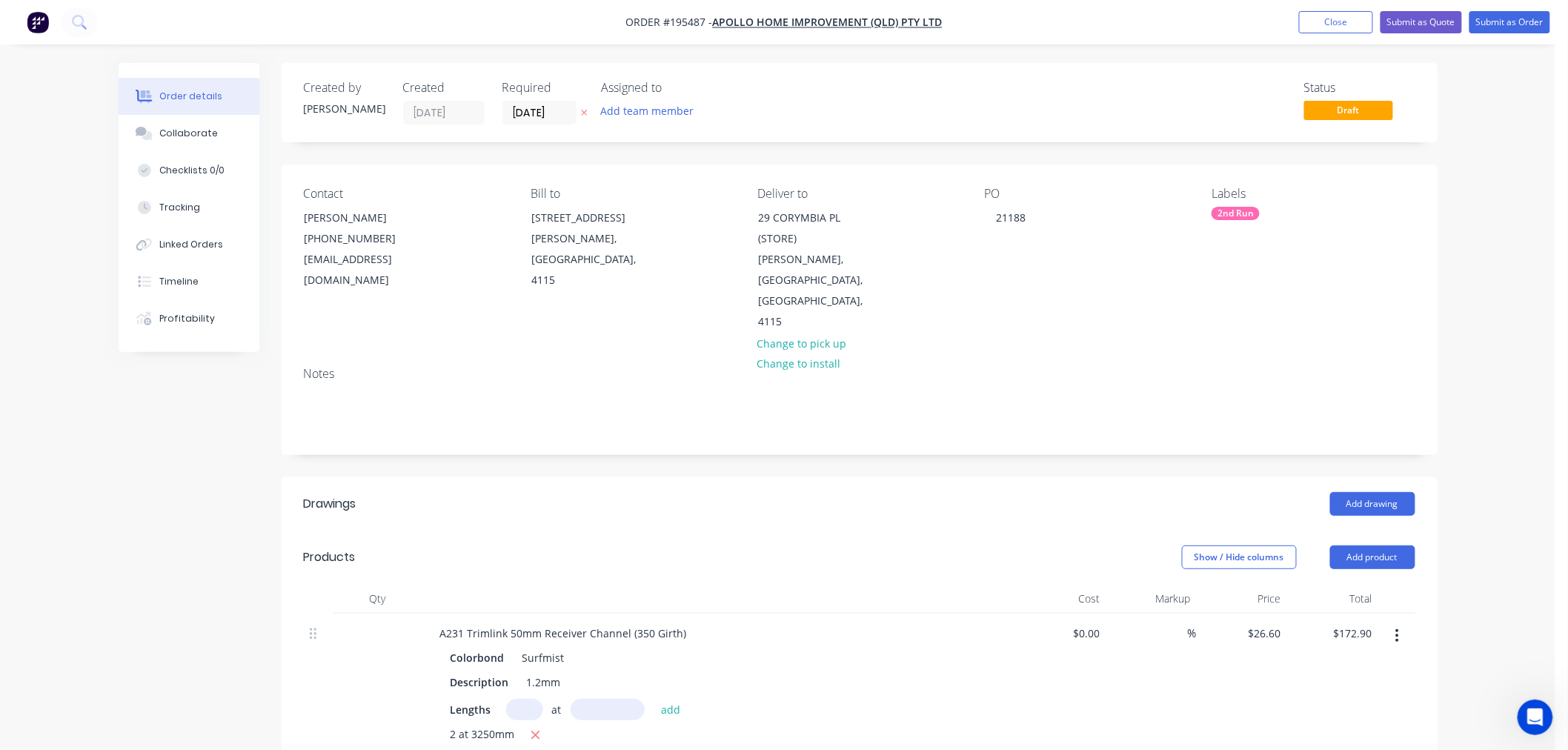
scroll to position [165, 0]
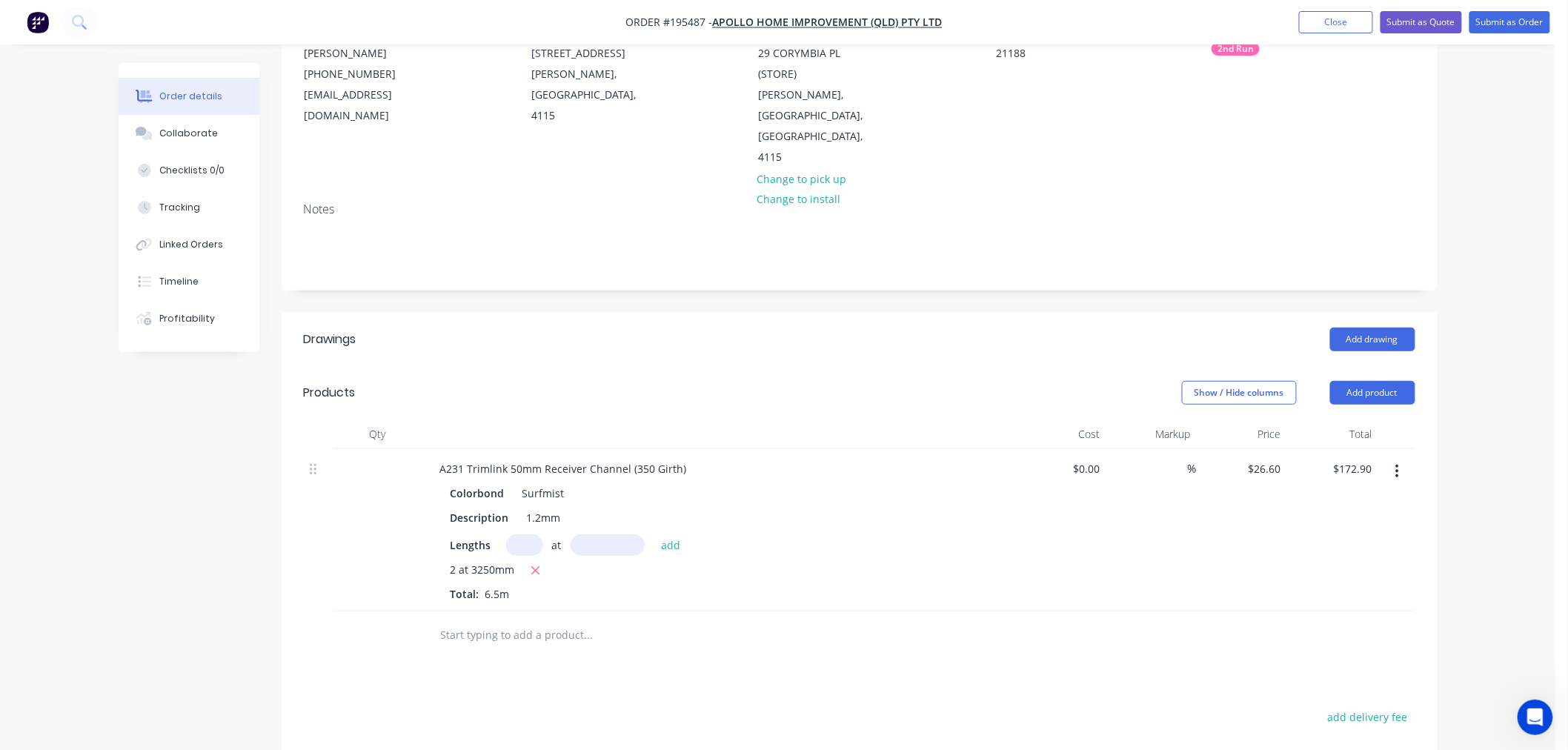
click at [519, 620] on input "text" at bounding box center [588, 635] width 296 height 30
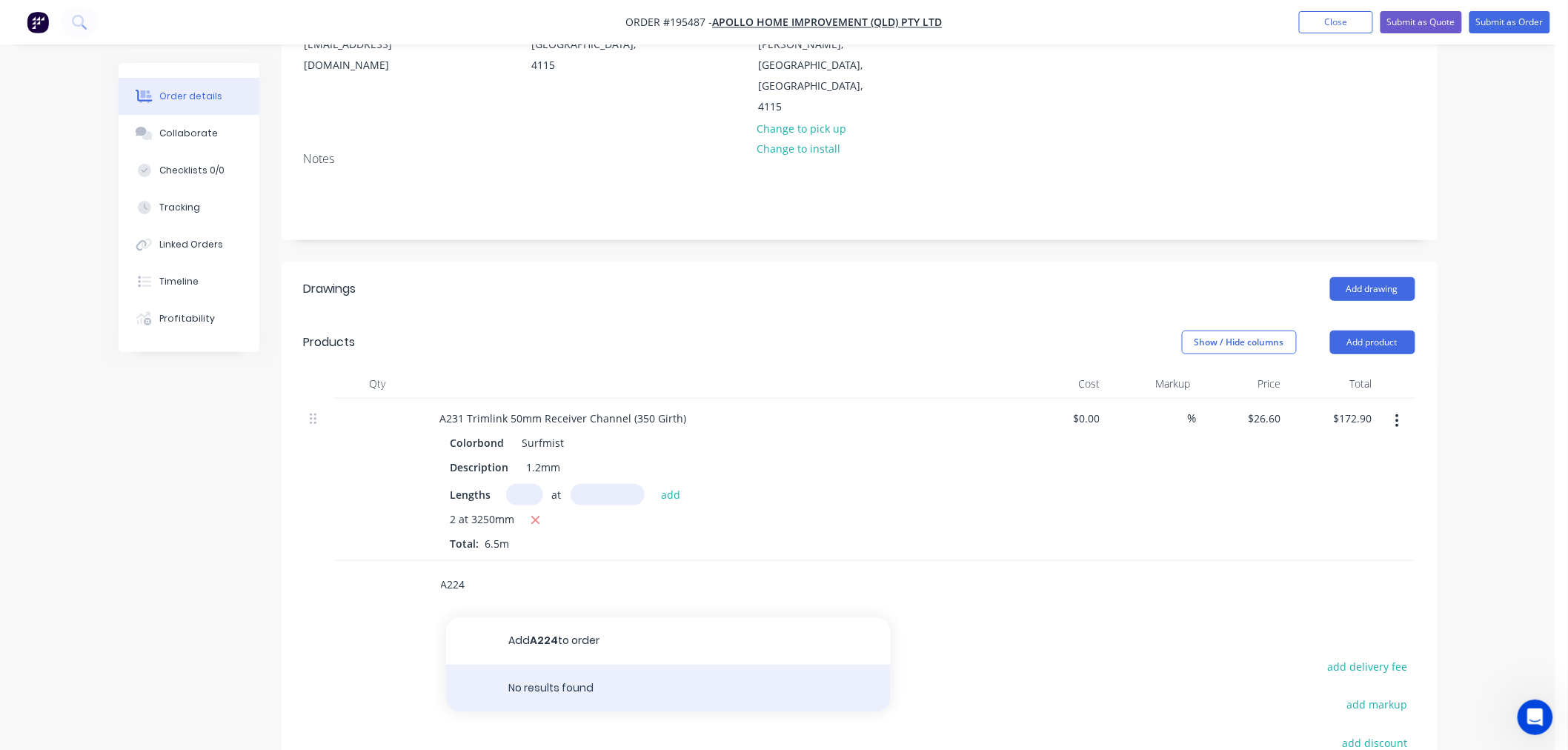
scroll to position [329, 0]
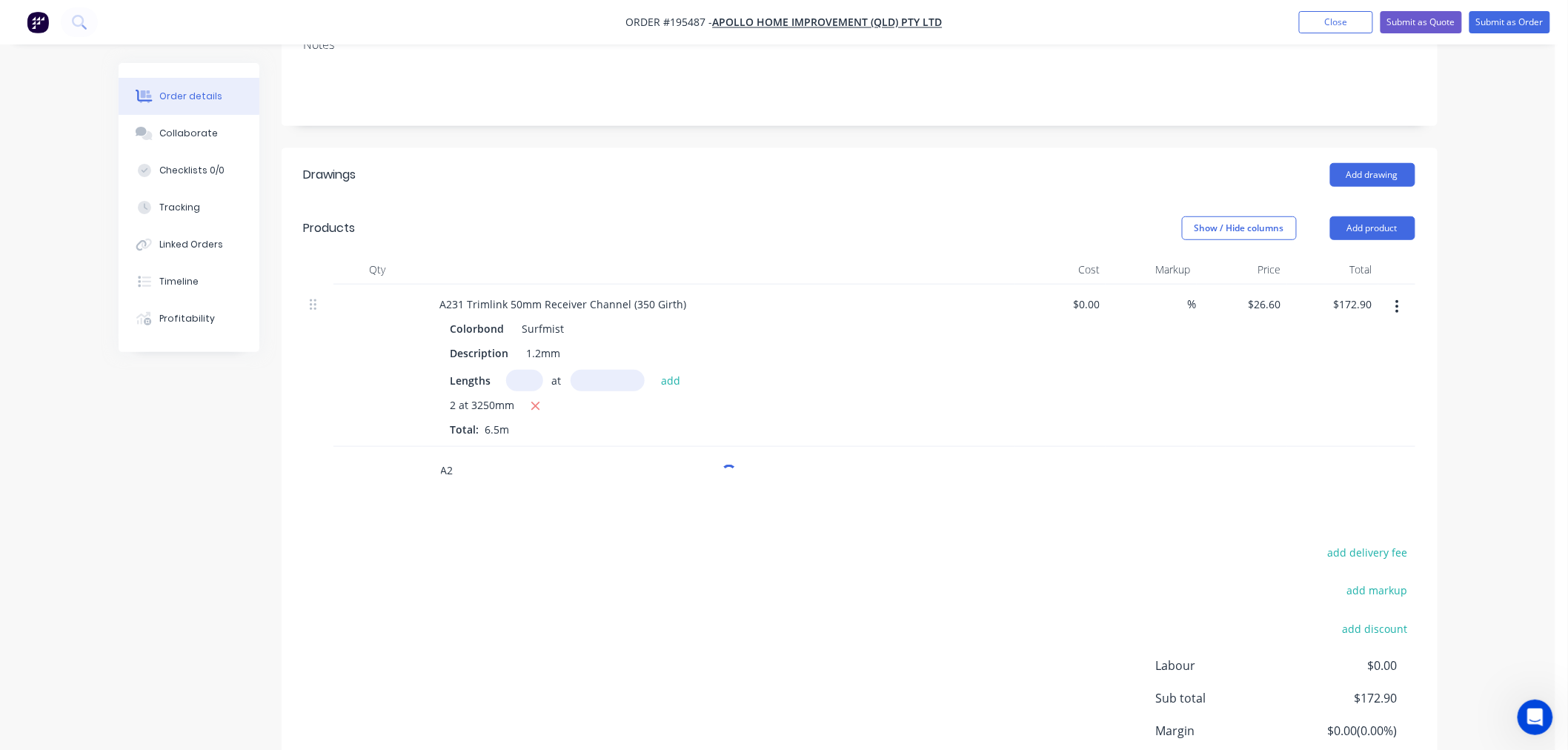
type input "A"
click at [1347, 163] on button "Add drawing" at bounding box center [1372, 175] width 85 height 24
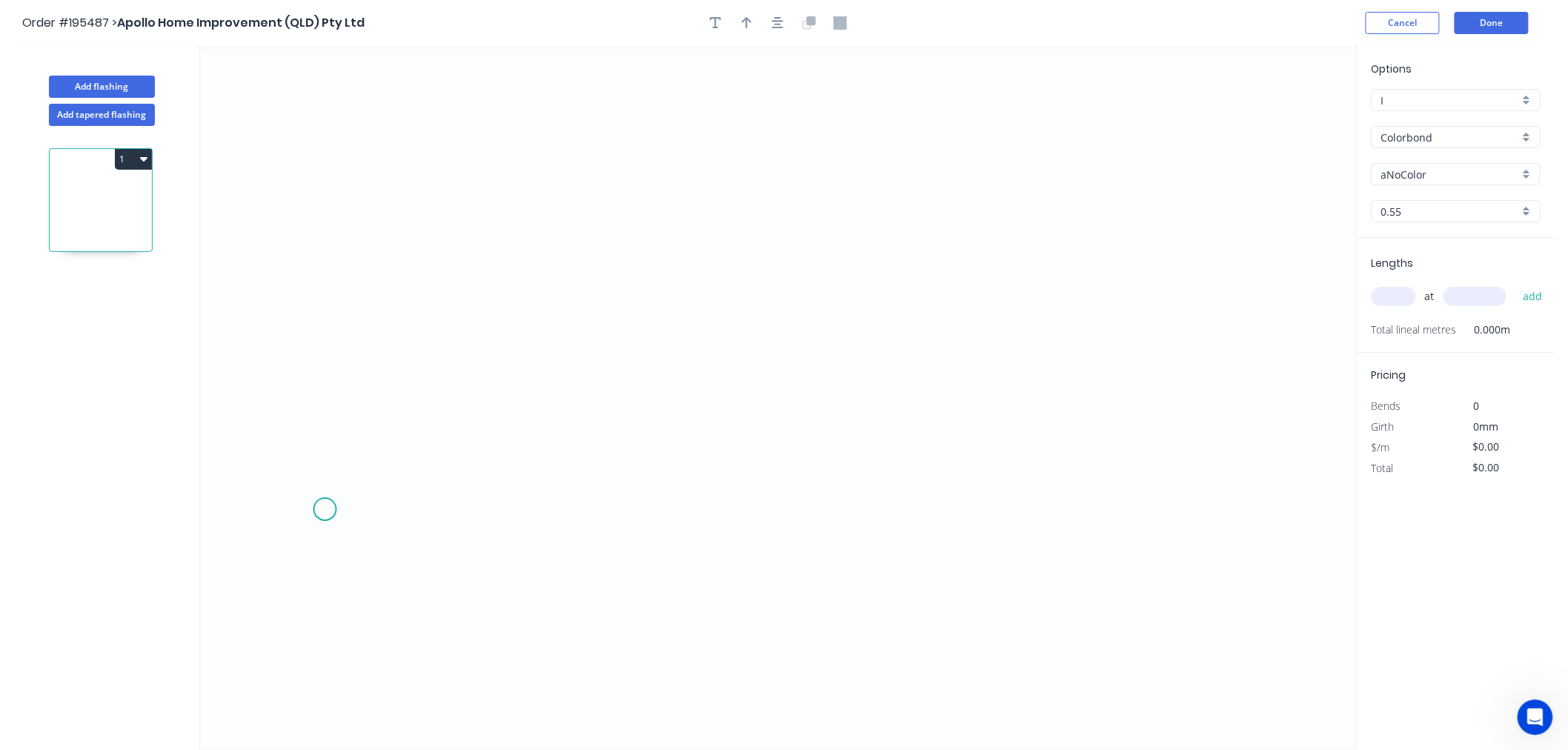
click at [324, 510] on icon "0" at bounding box center [778, 398] width 1156 height 704
click at [332, 449] on icon at bounding box center [328, 478] width 7 height 61
click at [603, 301] on icon "0 ?" at bounding box center [778, 398] width 1156 height 704
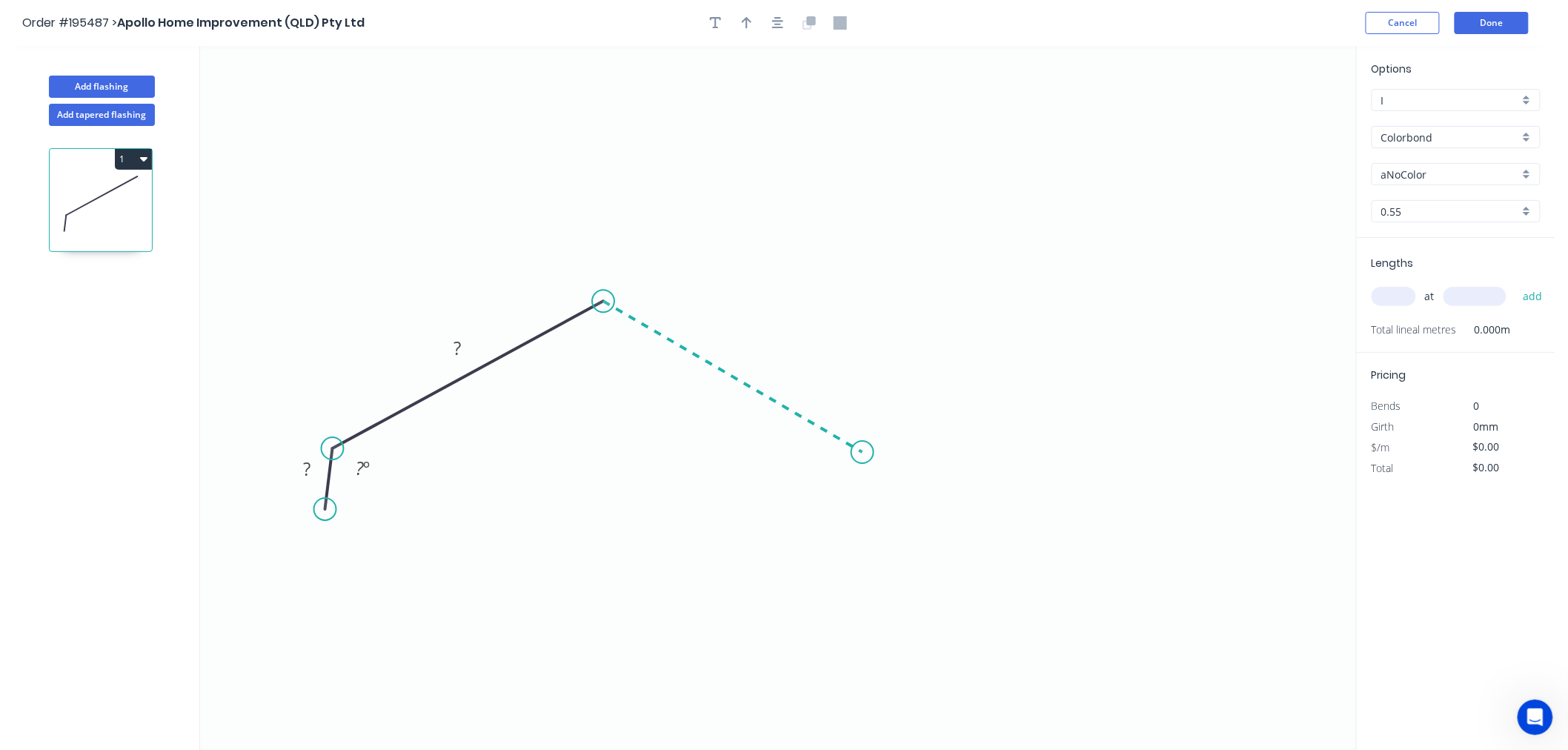
click at [863, 453] on icon "0 ? ? ? º" at bounding box center [778, 398] width 1156 height 704
click at [883, 503] on icon "0 ? ? ? ? º ? º" at bounding box center [778, 398] width 1156 height 704
click at [877, 506] on circle at bounding box center [883, 502] width 22 height 22
drag, startPoint x: 326, startPoint y: 514, endPoint x: 320, endPoint y: 505, distance: 10.8
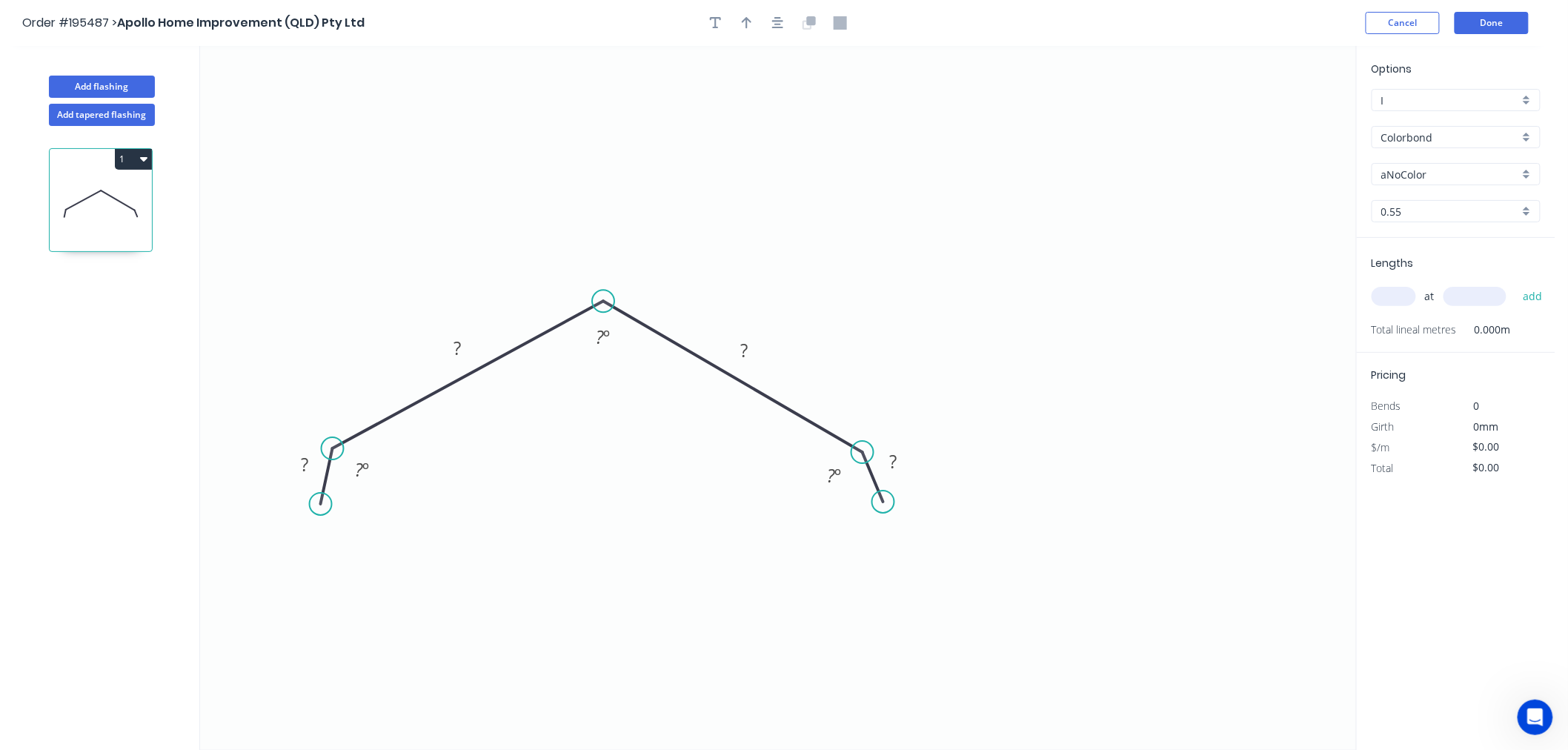
click at [320, 505] on circle at bounding box center [320, 504] width 22 height 22
click at [308, 472] on rect at bounding box center [304, 465] width 30 height 21
click at [596, 341] on tspan "200" at bounding box center [599, 336] width 29 height 25
click at [1070, 275] on icon "0 40 200 200 40 135 º 155 º 135 º" at bounding box center [778, 398] width 1156 height 704
type input "$14.47"
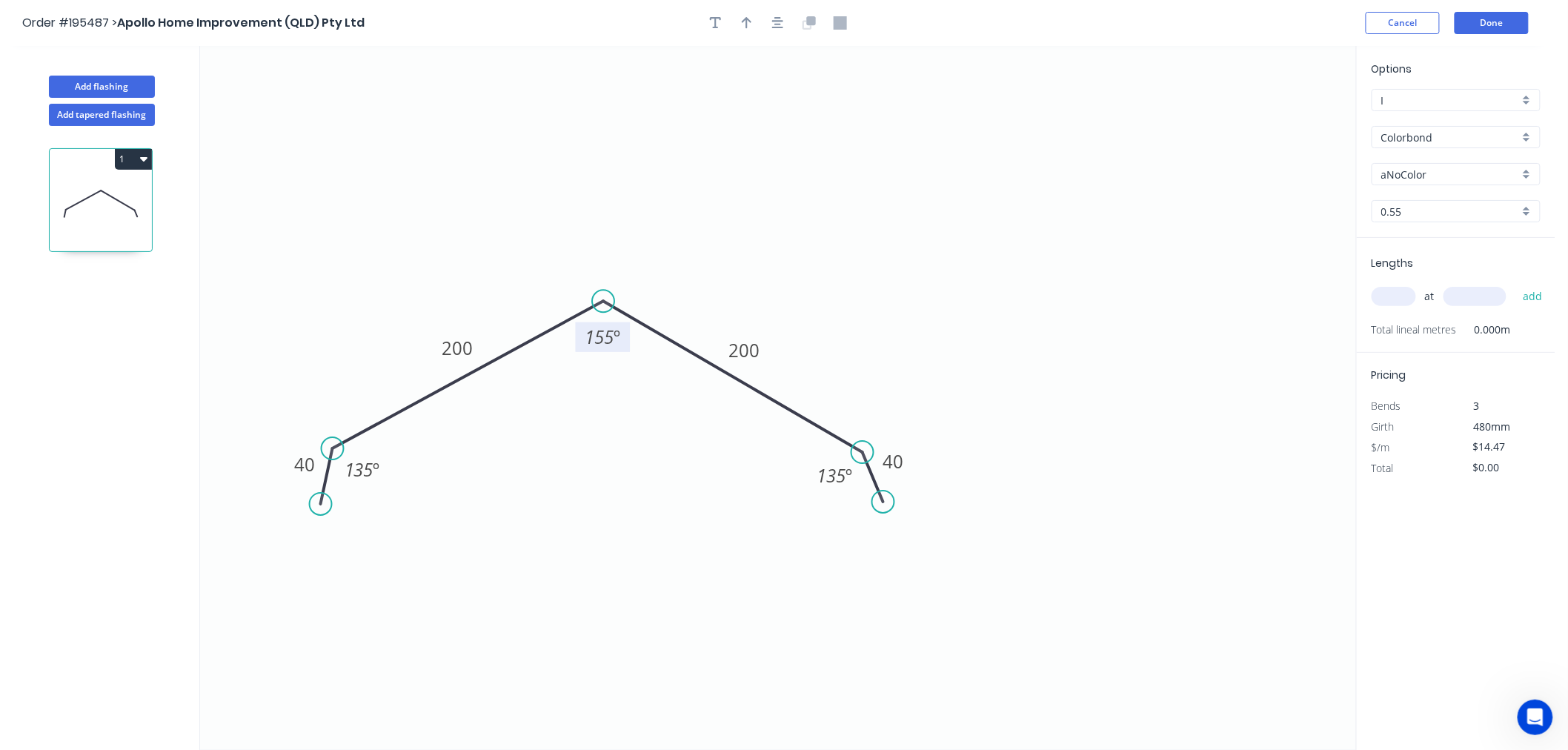
click at [1419, 176] on input "aNoColor" at bounding box center [1449, 175] width 138 height 16
click at [1429, 289] on div "Surfmist" at bounding box center [1456, 291] width 168 height 26
type input "Surfmist"
click at [1398, 296] on input "text" at bounding box center [1393, 295] width 45 height 19
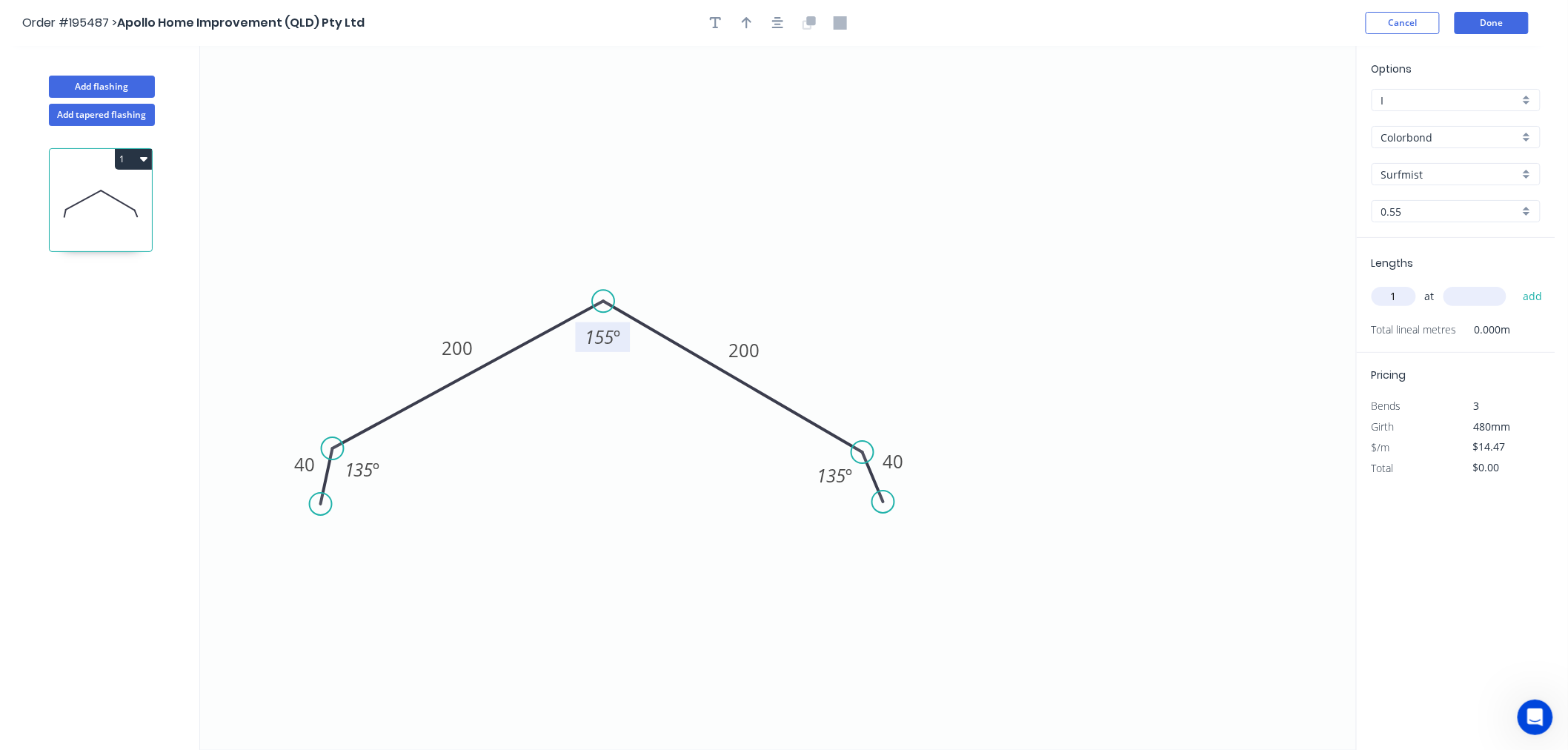
type input "1"
type input "6000"
click at [1515, 283] on button "add" at bounding box center [1532, 295] width 35 height 25
type input "$86.82"
click at [1256, 322] on icon "0 40 200 200 40 135 º 155 º 135 º" at bounding box center [778, 398] width 1156 height 704
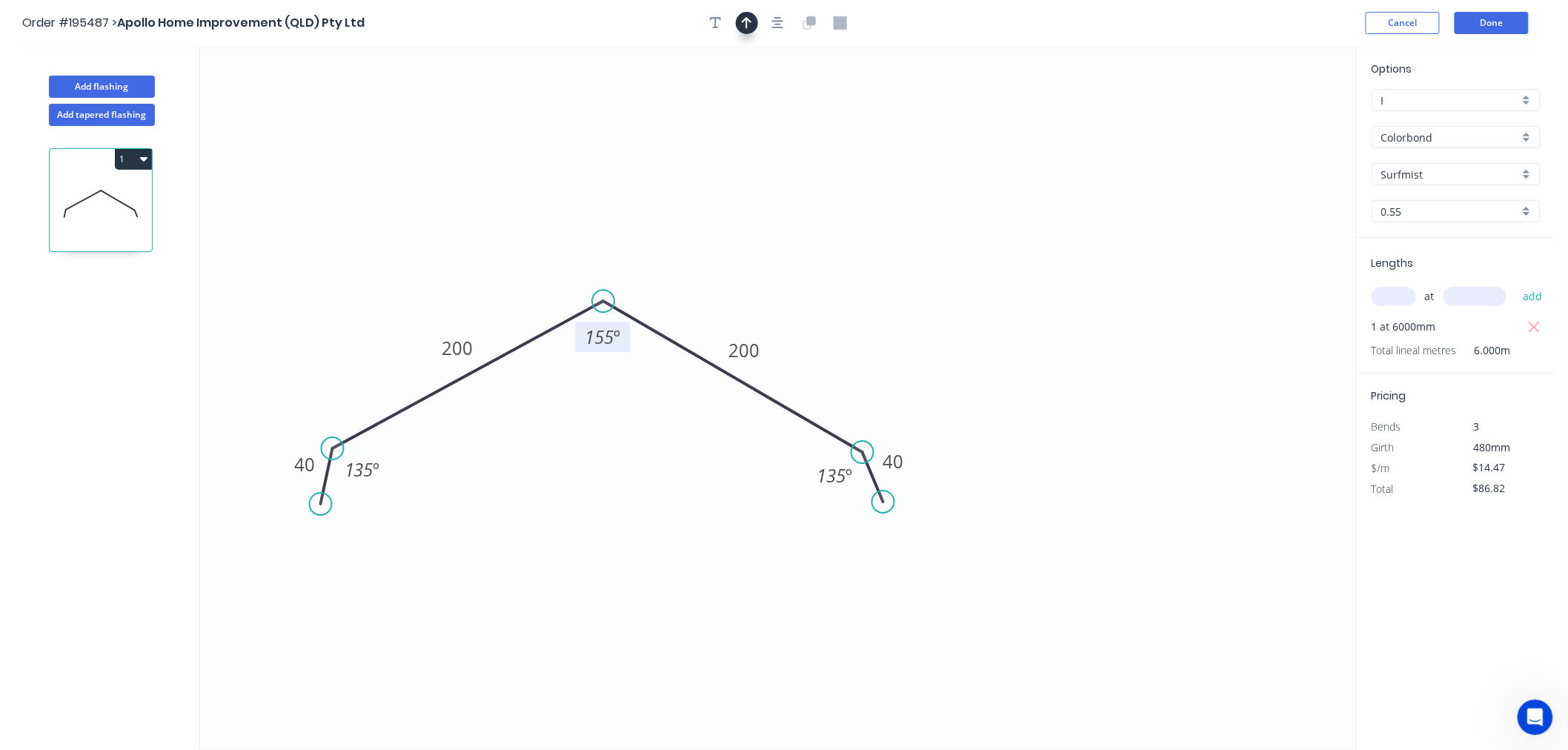
click at [744, 21] on icon "button" at bounding box center [746, 22] width 10 height 13
drag, startPoint x: 1280, startPoint y: 114, endPoint x: 831, endPoint y: 268, distance: 474.7
click at [831, 268] on icon at bounding box center [831, 251] width 13 height 48
click at [1309, 309] on icon "0 40 200 200 40 135 º 155 º 135 º" at bounding box center [778, 398] width 1156 height 704
click at [1474, 25] on button "Done" at bounding box center [1491, 23] width 74 height 22
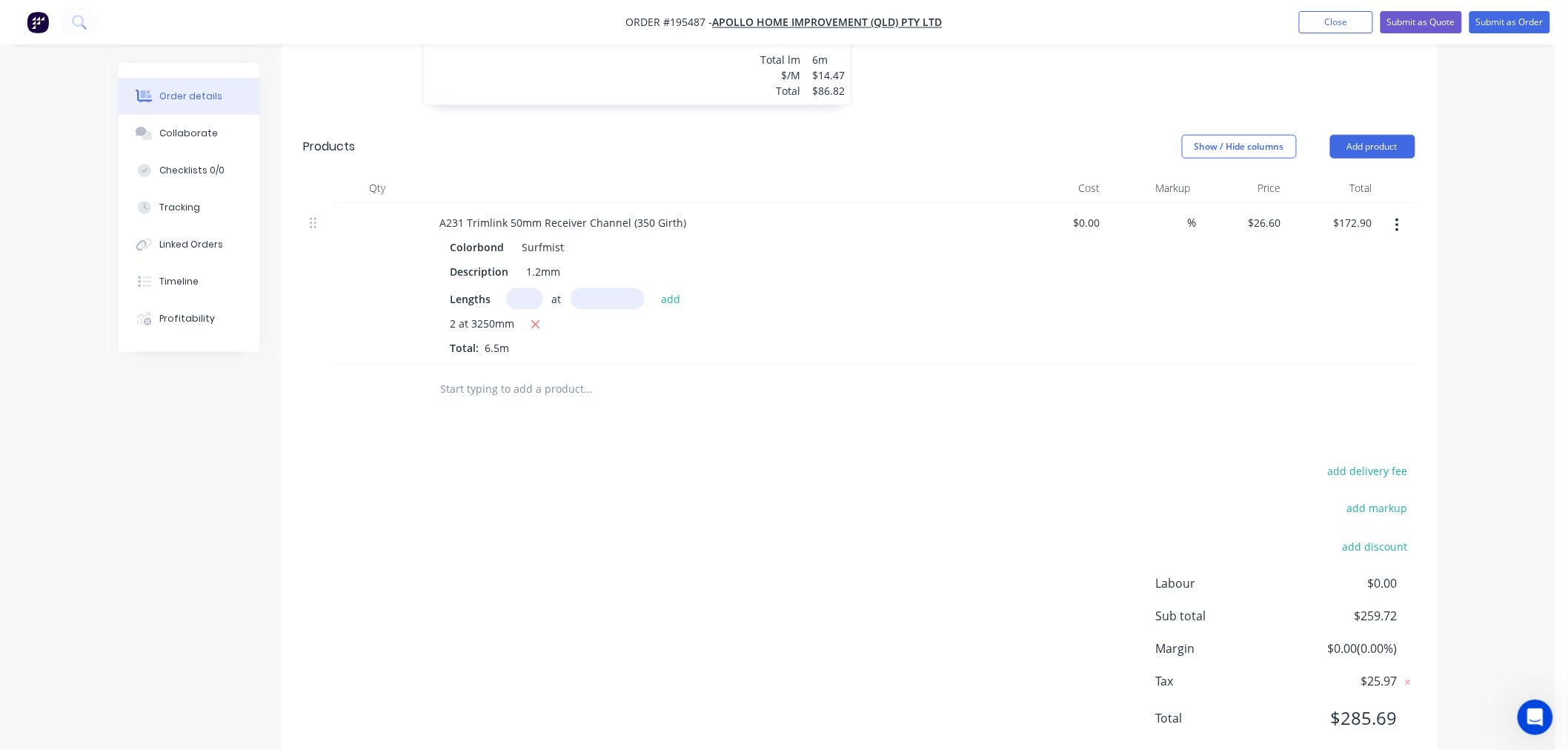
scroll to position [509, 0]
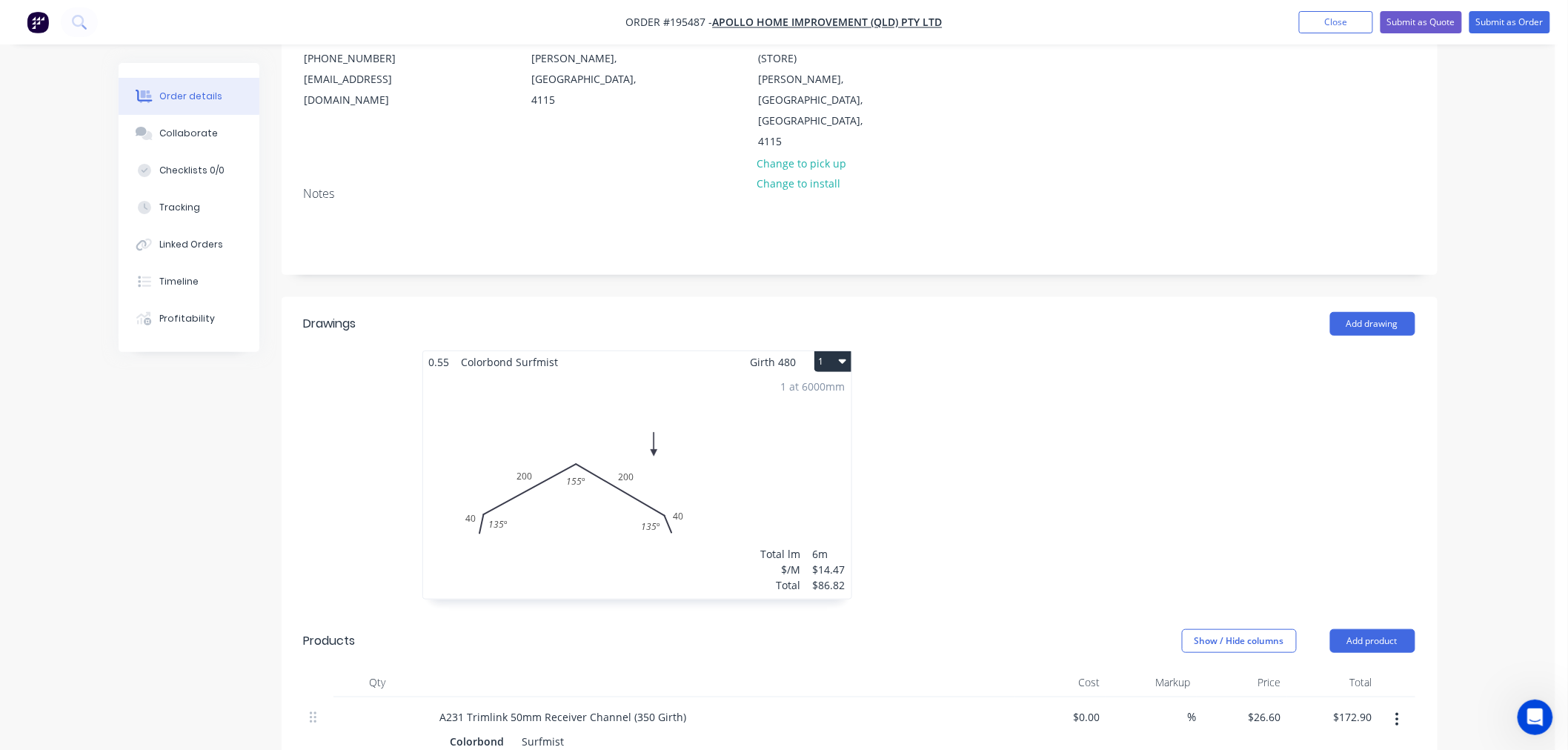
click at [793, 396] on div "1 at 6000mm Total lm $/M Total 6m $14.47 $86.82" at bounding box center [636, 486] width 428 height 226
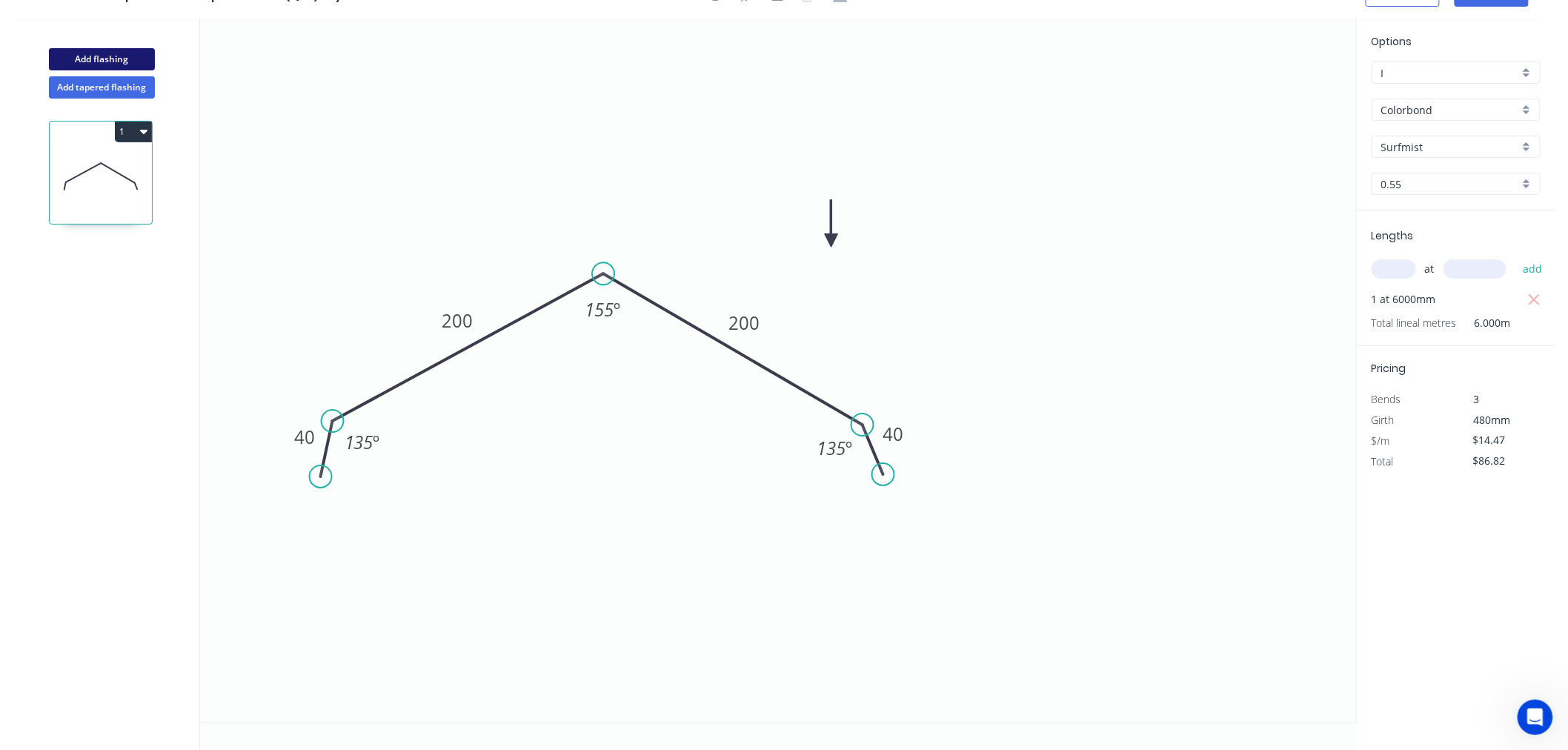
click at [123, 53] on button "Add flashing" at bounding box center [102, 59] width 106 height 22
type input "$0.00"
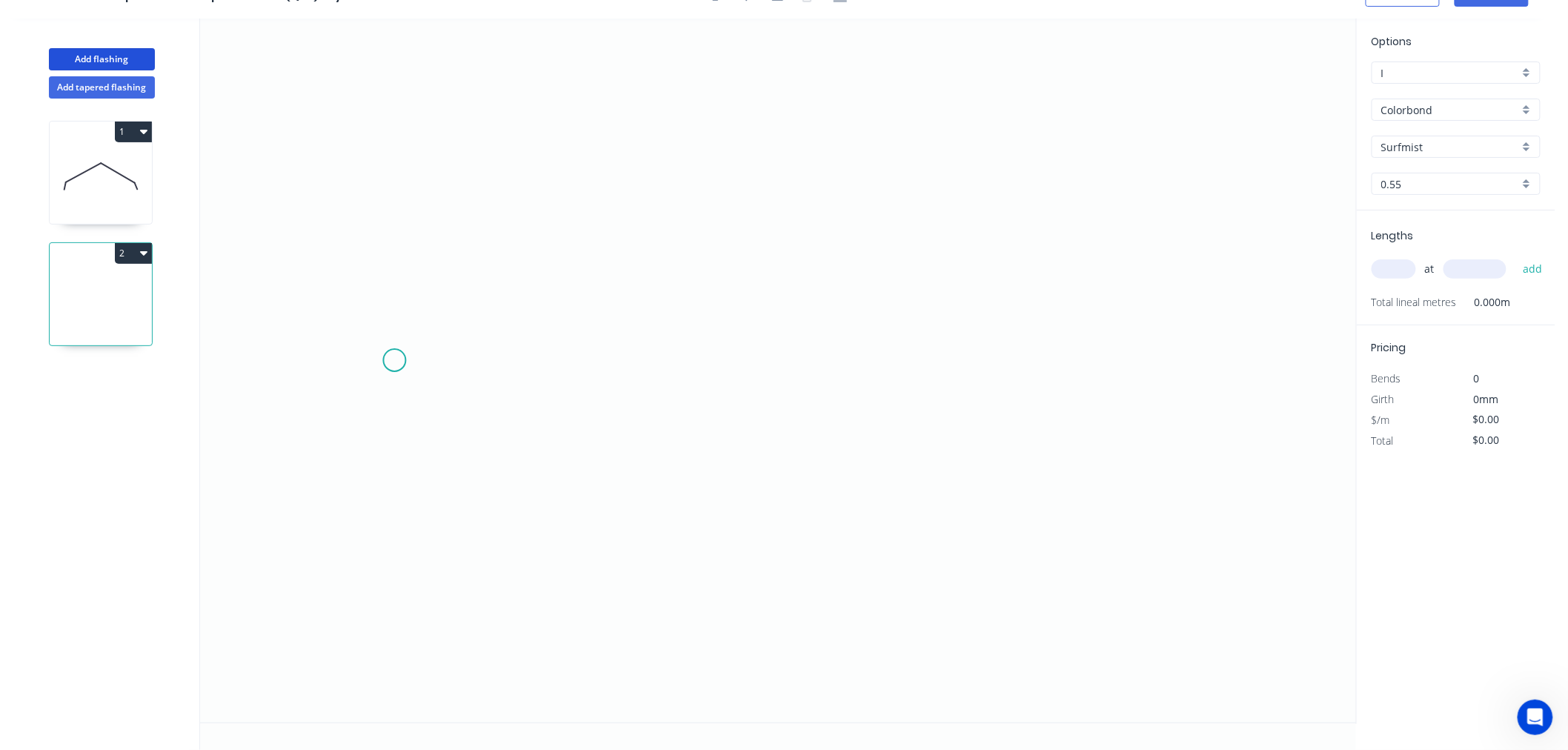
click at [394, 360] on icon "0" at bounding box center [778, 371] width 1156 height 704
click at [906, 376] on icon "0" at bounding box center [778, 371] width 1156 height 704
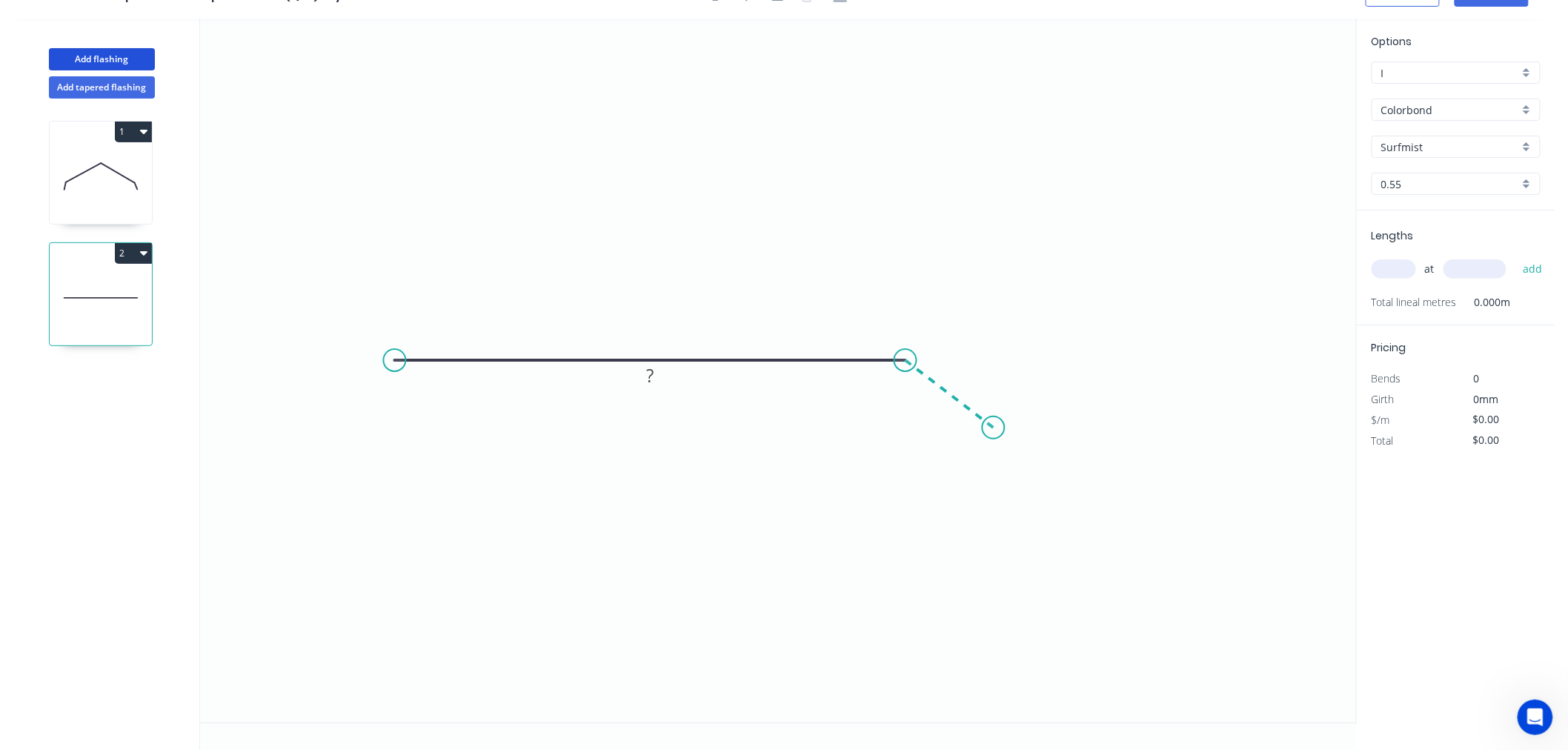
click at [993, 428] on icon "0 ?" at bounding box center [778, 371] width 1156 height 704
click at [993, 428] on circle at bounding box center [993, 427] width 22 height 22
click at [415, 413] on div "Crush & Fold" at bounding box center [468, 414] width 149 height 30
click at [433, 309] on tspan "10" at bounding box center [423, 321] width 21 height 25
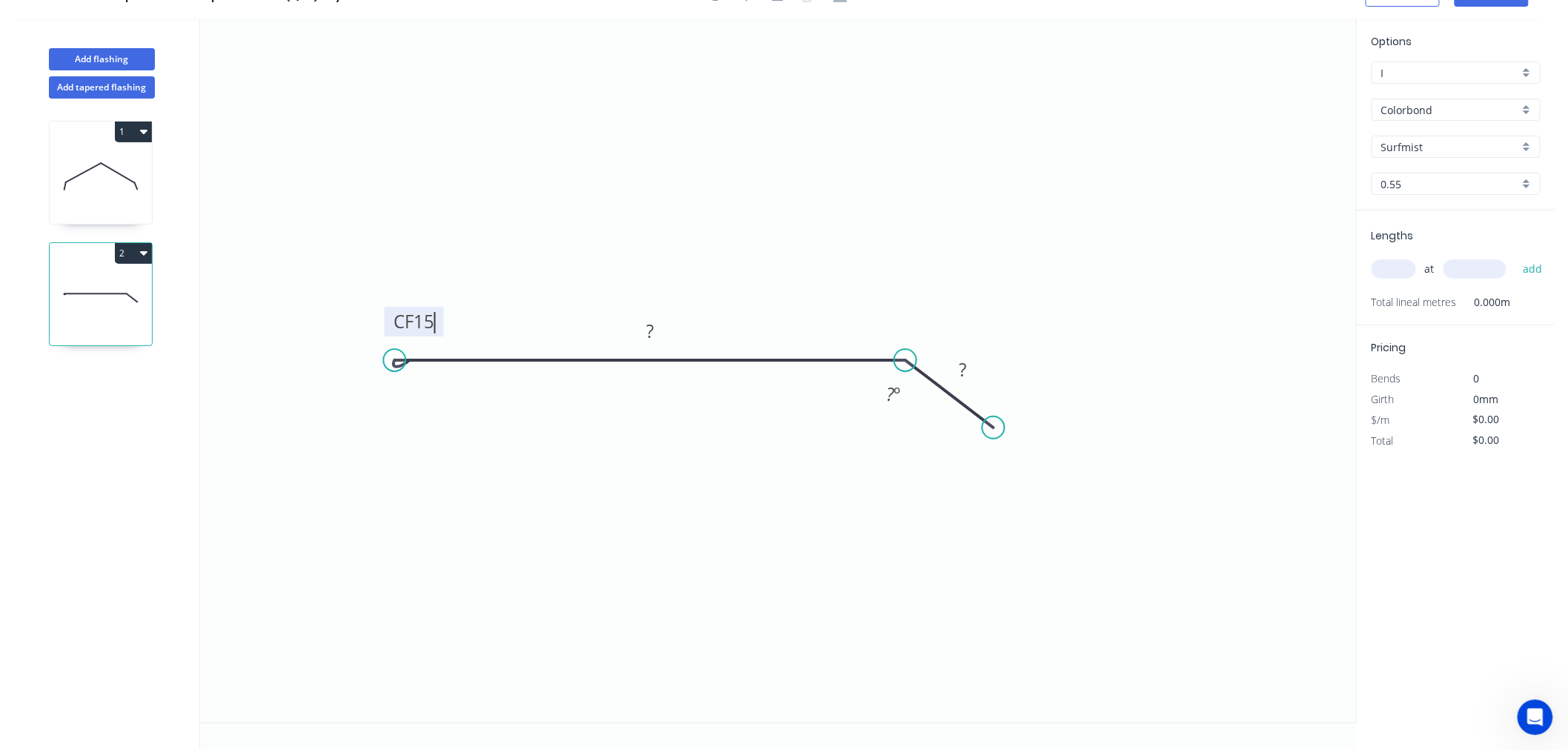
click at [529, 228] on icon "0 CF 15 ? ? ? º" at bounding box center [778, 371] width 1156 height 704
drag, startPoint x: 426, startPoint y: 321, endPoint x: 419, endPoint y: 312, distance: 11.4
click at [419, 312] on tspan "15" at bounding box center [423, 321] width 21 height 25
drag, startPoint x: 484, startPoint y: 254, endPoint x: 478, endPoint y: 259, distance: 7.8
click at [485, 254] on icon "0 CF 15 ? ? ? º" at bounding box center [778, 371] width 1156 height 704
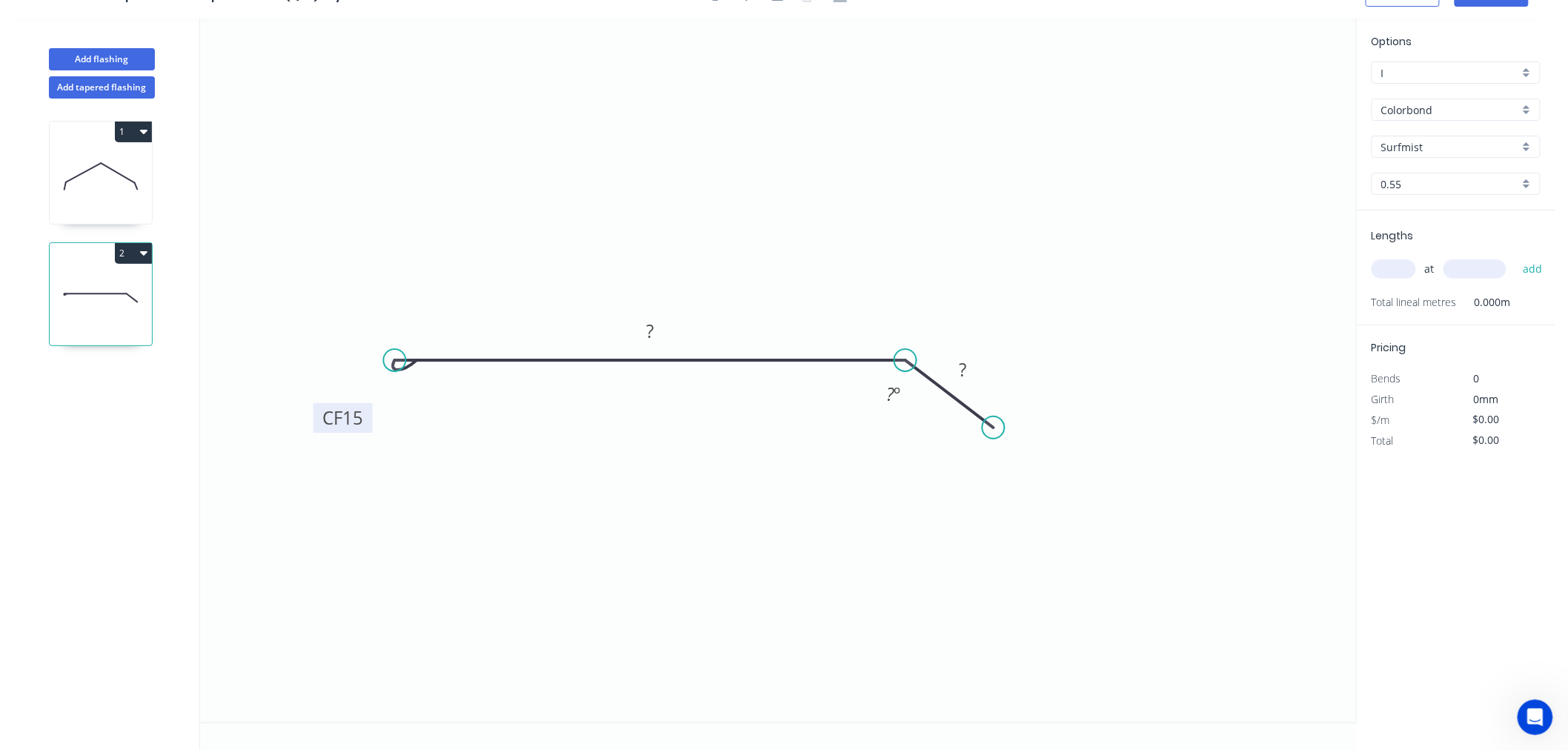
drag, startPoint x: 431, startPoint y: 334, endPoint x: 359, endPoint y: 431, distance: 120.8
click at [359, 431] on rect at bounding box center [342, 418] width 59 height 30
click at [652, 335] on tspan "?" at bounding box center [649, 330] width 7 height 25
click at [895, 309] on icon "0 CF 15 315 40 135 º" at bounding box center [778, 371] width 1156 height 704
type input "$12.54"
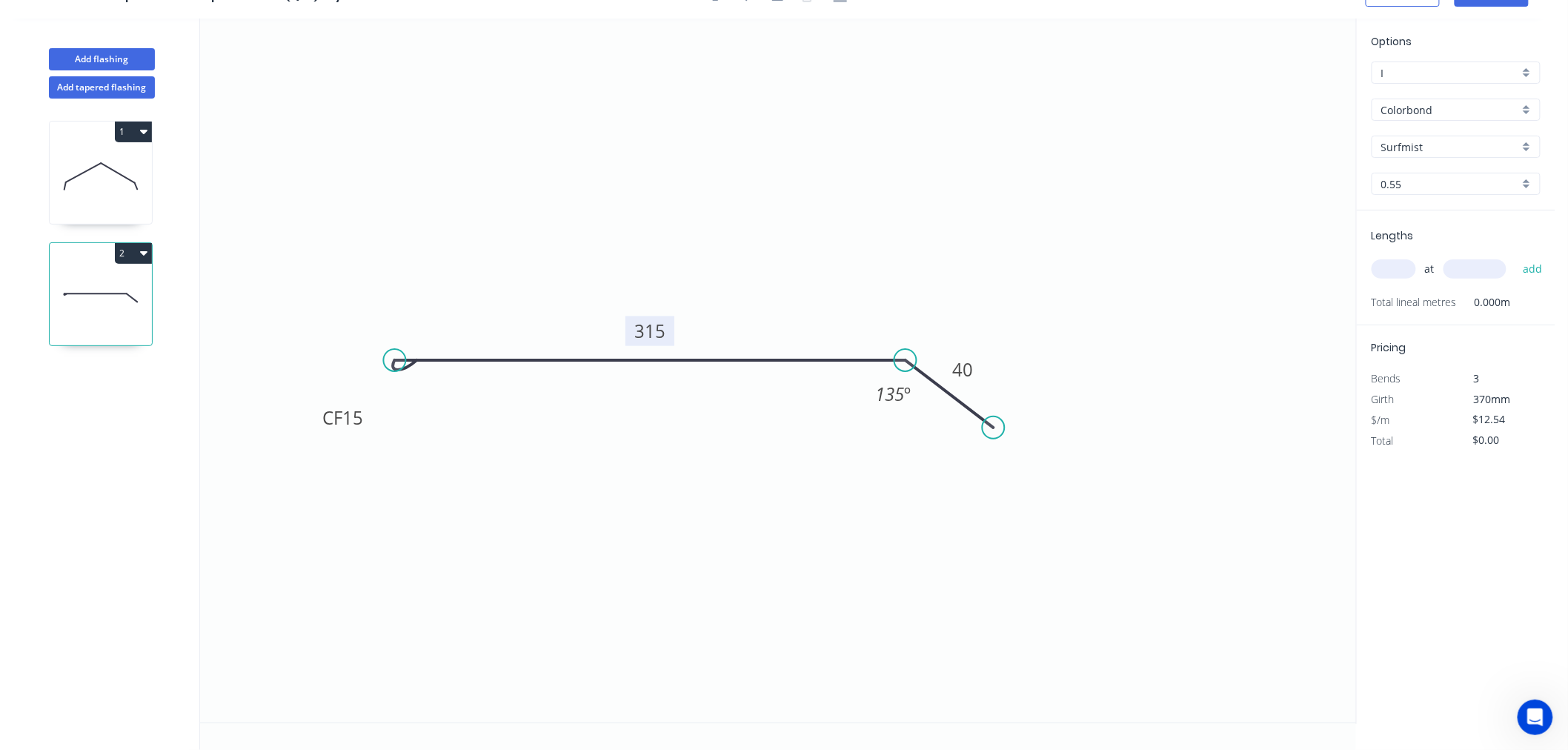
click at [1402, 275] on input "text" at bounding box center [1393, 268] width 45 height 19
type input "2"
type input "3300"
click at [1515, 256] on button "add" at bounding box center [1532, 268] width 35 height 25
type input "$82.76"
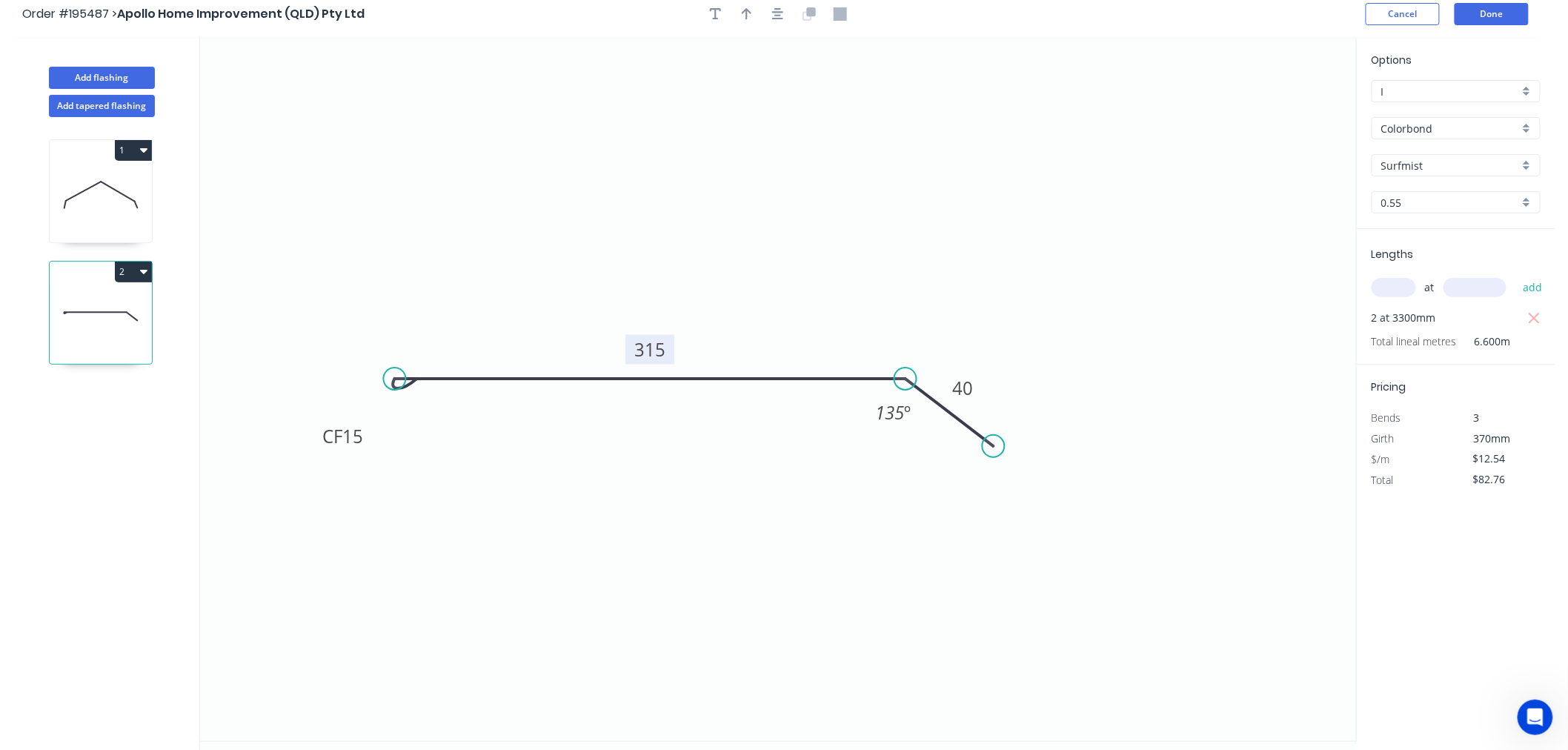
scroll to position [0, 0]
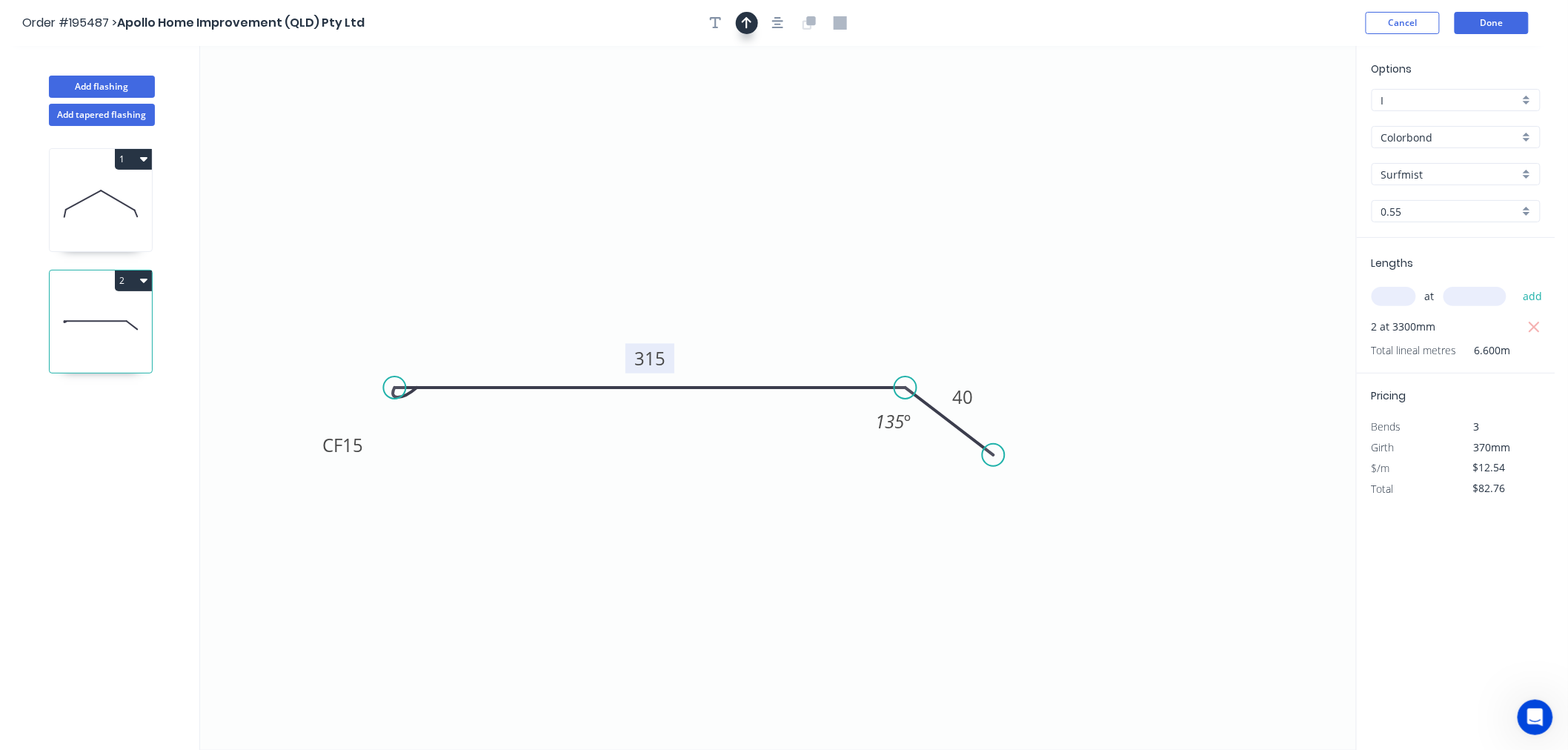
click at [744, 32] on button "button" at bounding box center [747, 23] width 22 height 22
drag, startPoint x: 1277, startPoint y: 117, endPoint x: 877, endPoint y: 252, distance: 422.2
click at [877, 252] on icon at bounding box center [876, 235] width 13 height 48
click at [1123, 351] on icon "0 CF 15 315 40 135 º" at bounding box center [778, 398] width 1156 height 704
click at [1494, 30] on button "Done" at bounding box center [1491, 23] width 74 height 22
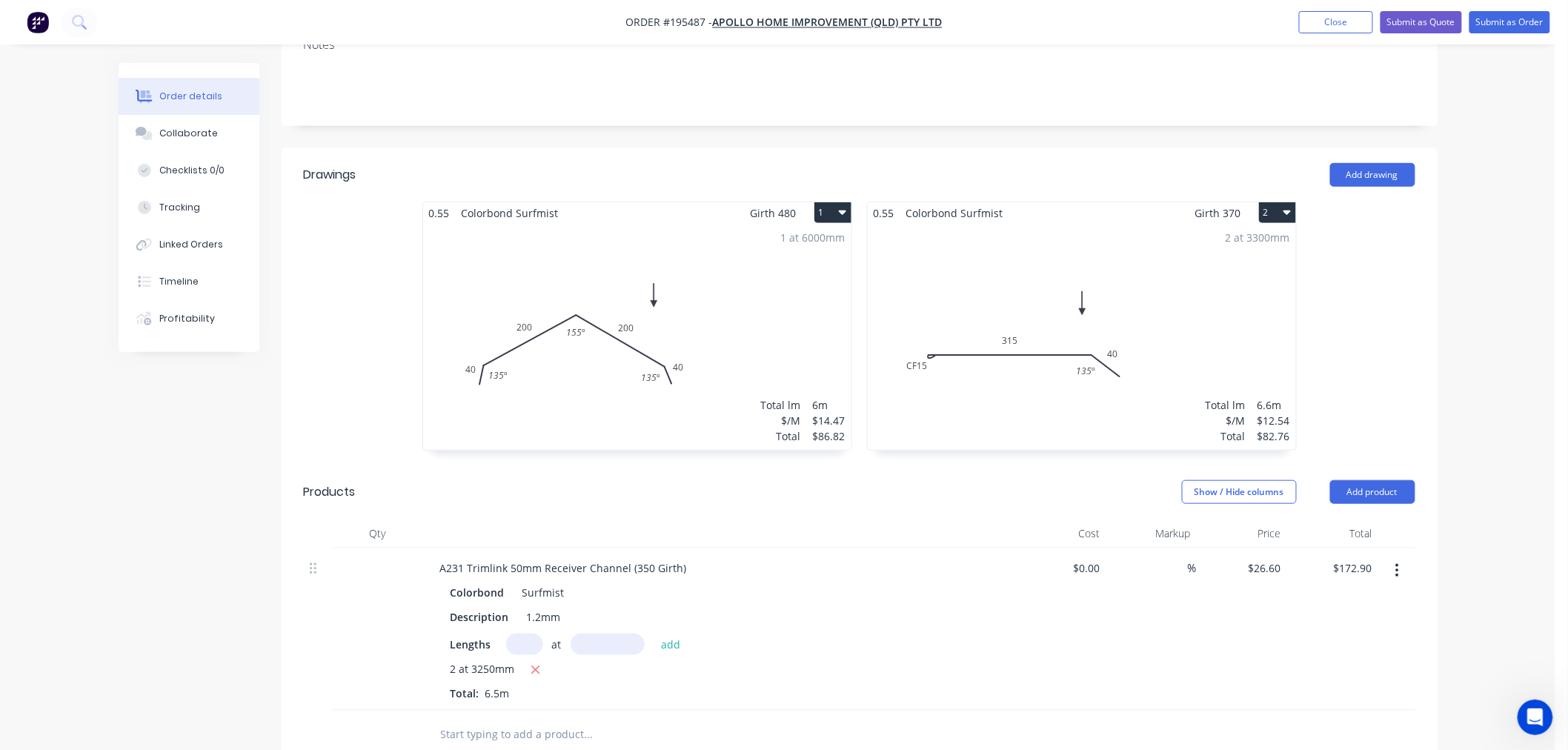
click at [980, 287] on div "2 at 3300mm Total lm $/M Total 6.6m $12.54 $82.76" at bounding box center [1081, 336] width 428 height 226
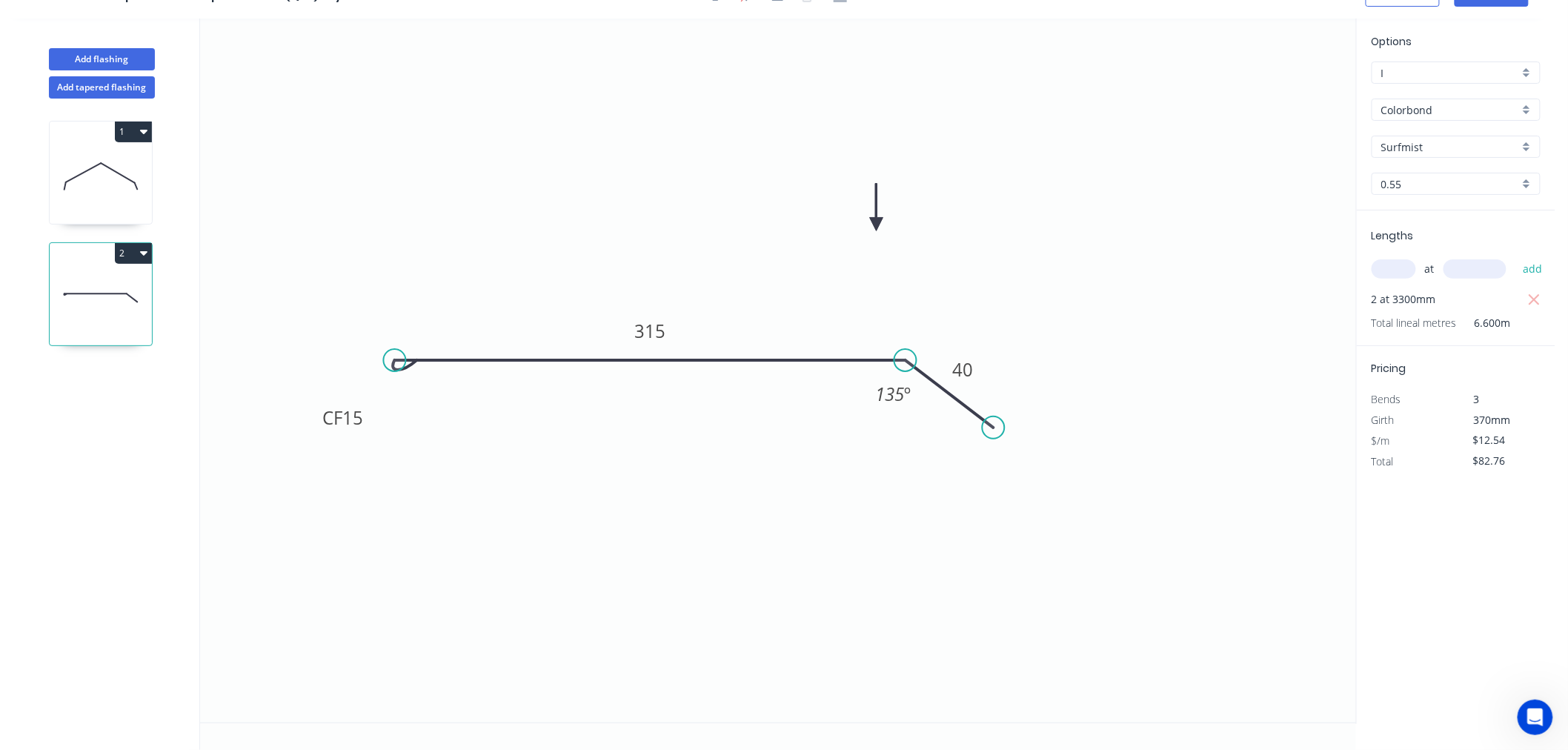
scroll to position [27, 0]
click at [127, 191] on icon at bounding box center [101, 176] width 102 height 95
type input "$14.47"
type input "$86.82"
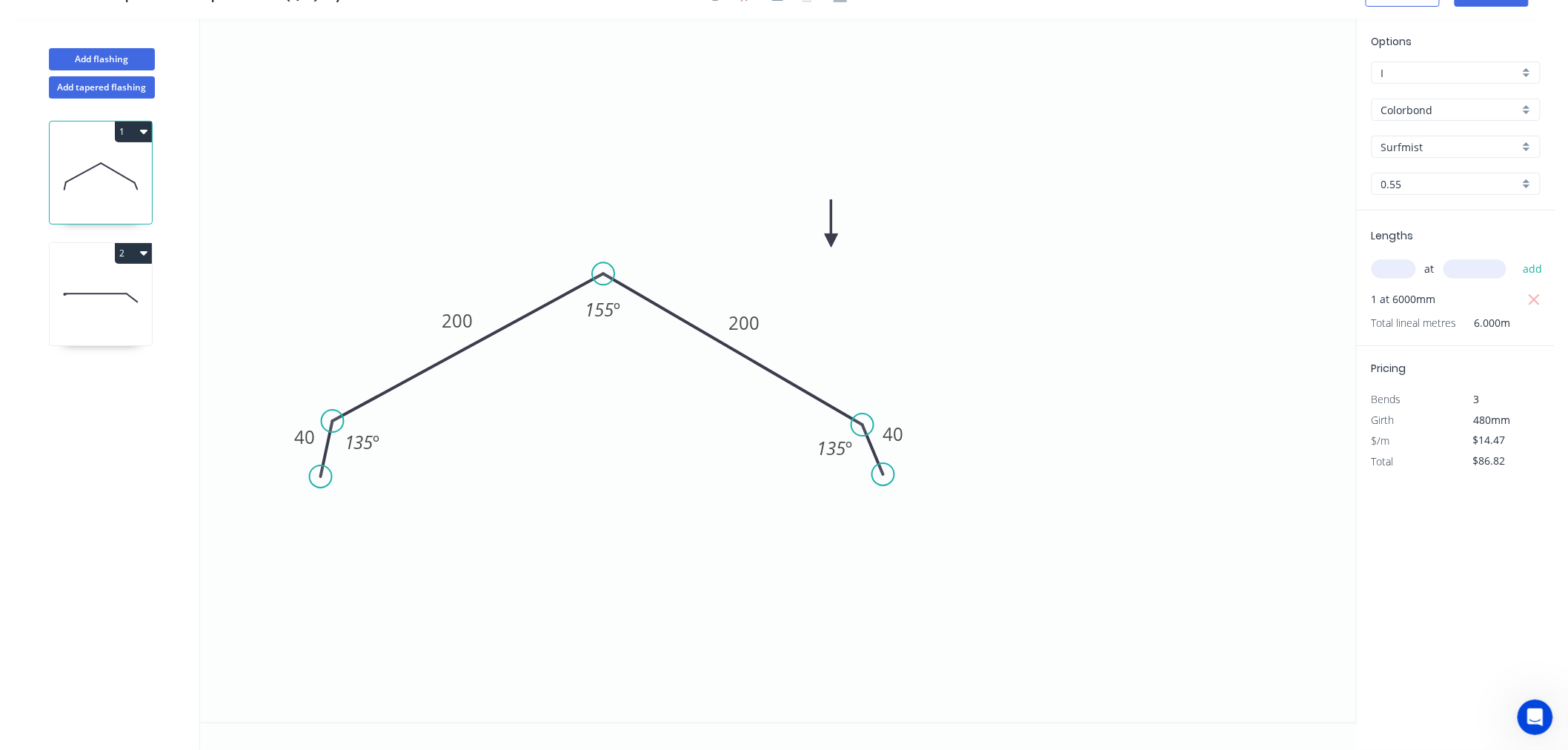
click at [1243, 211] on icon "0 40 200 200 40 135 º 155 º 135 º" at bounding box center [778, 371] width 1156 height 704
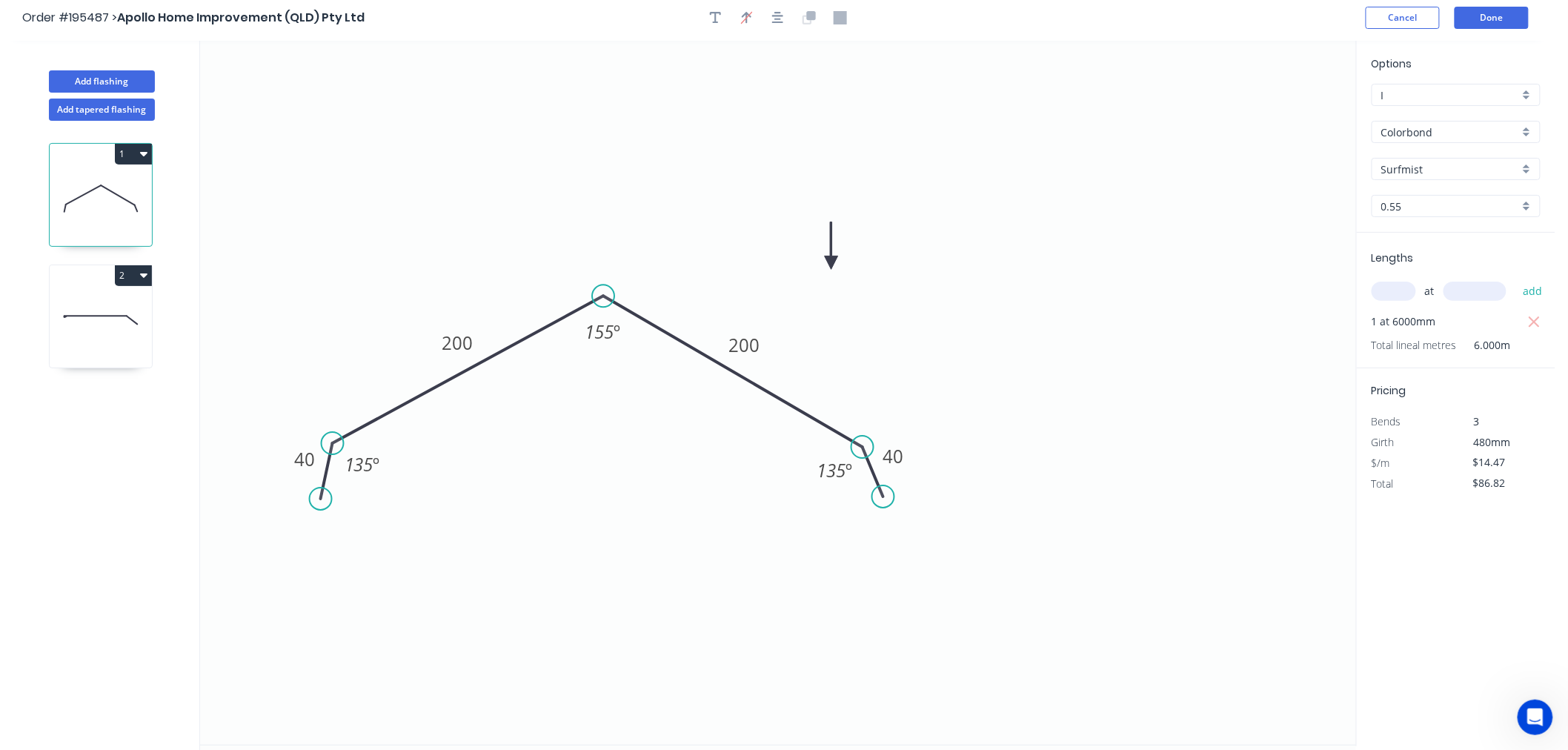
scroll to position [0, 0]
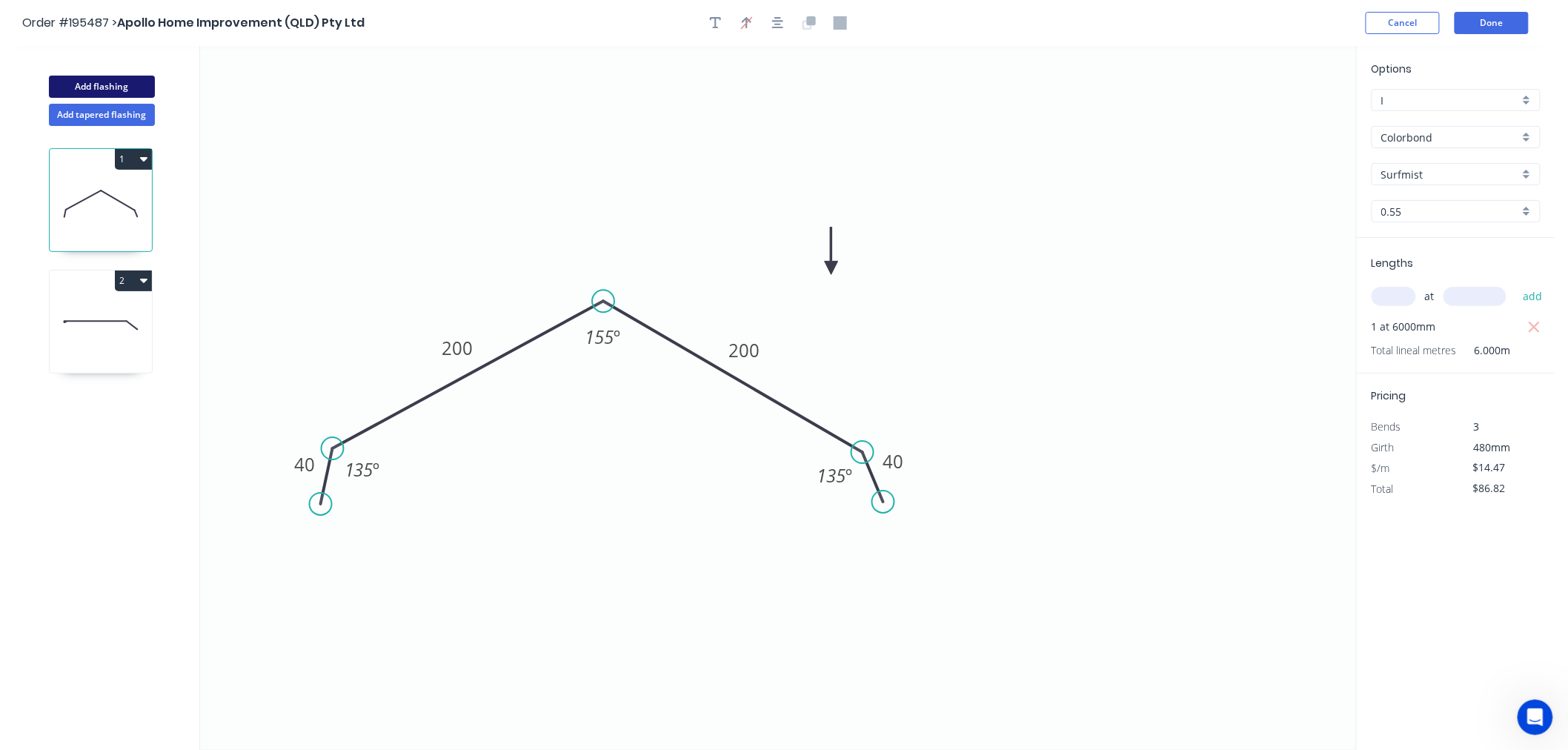
click at [82, 87] on button "Add flashing" at bounding box center [102, 87] width 106 height 22
type input "$0.00"
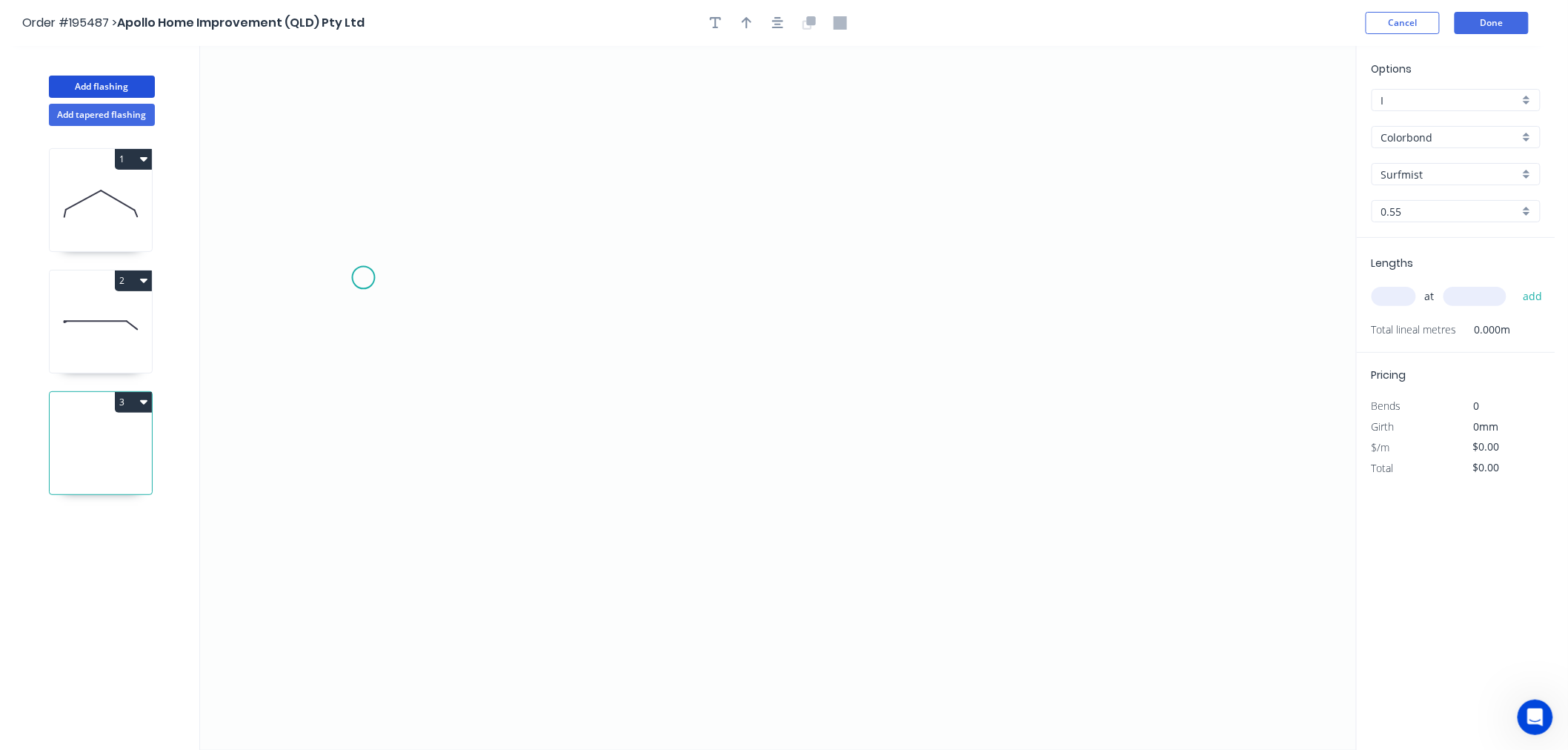
click at [363, 278] on icon "0" at bounding box center [778, 398] width 1156 height 704
click at [367, 333] on icon "0" at bounding box center [778, 398] width 1156 height 704
click at [707, 341] on icon "0 ?" at bounding box center [778, 398] width 1156 height 704
click at [707, 341] on circle at bounding box center [707, 332] width 22 height 22
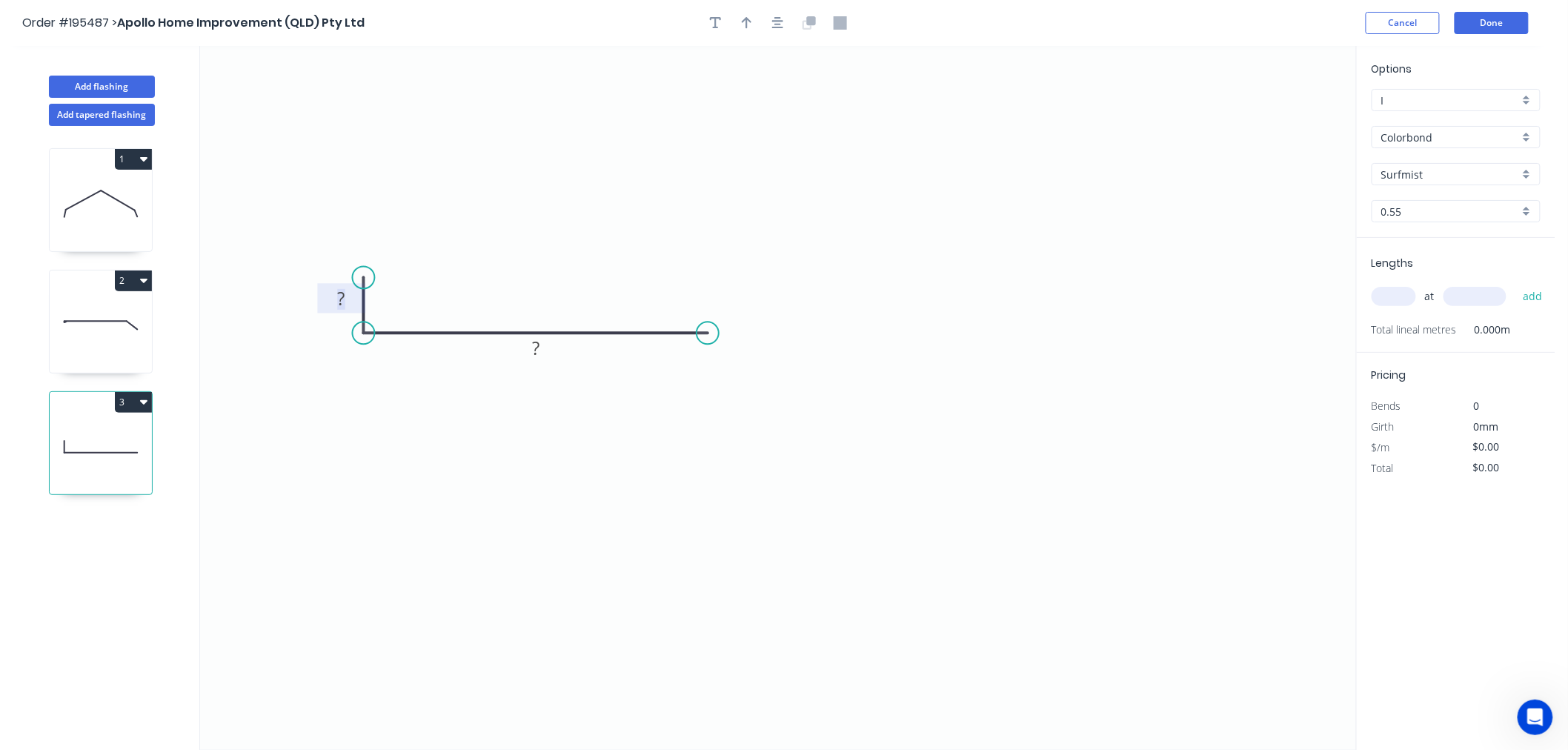
click at [341, 295] on tspan "?" at bounding box center [341, 298] width 7 height 25
click at [445, 219] on icon "0 10 75" at bounding box center [778, 398] width 1156 height 704
click at [375, 275] on circle at bounding box center [375, 274] width 22 height 22
click at [399, 313] on tspan "º" at bounding box center [396, 308] width 7 height 25
click at [571, 218] on icon "0 10 75 87 º" at bounding box center [778, 398] width 1156 height 704
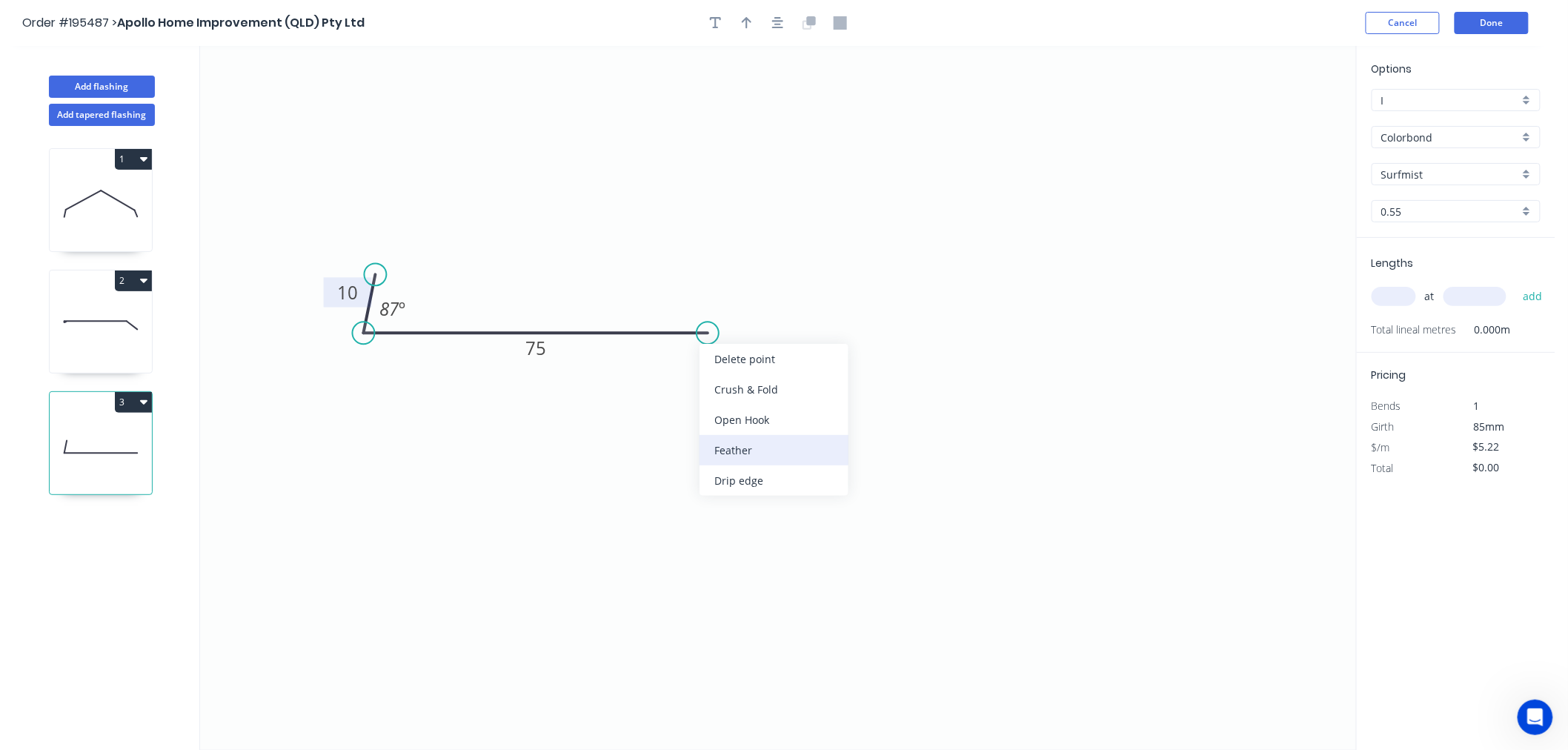
click at [766, 446] on div "Feather" at bounding box center [773, 450] width 149 height 30
type input "$5.97"
click at [753, 381] on div "Flip bend" at bounding box center [789, 387] width 149 height 30
click at [707, 300] on tspan "15" at bounding box center [696, 294] width 21 height 25
click at [745, 234] on icon "0 10 FE 10 75 87 º" at bounding box center [778, 398] width 1156 height 704
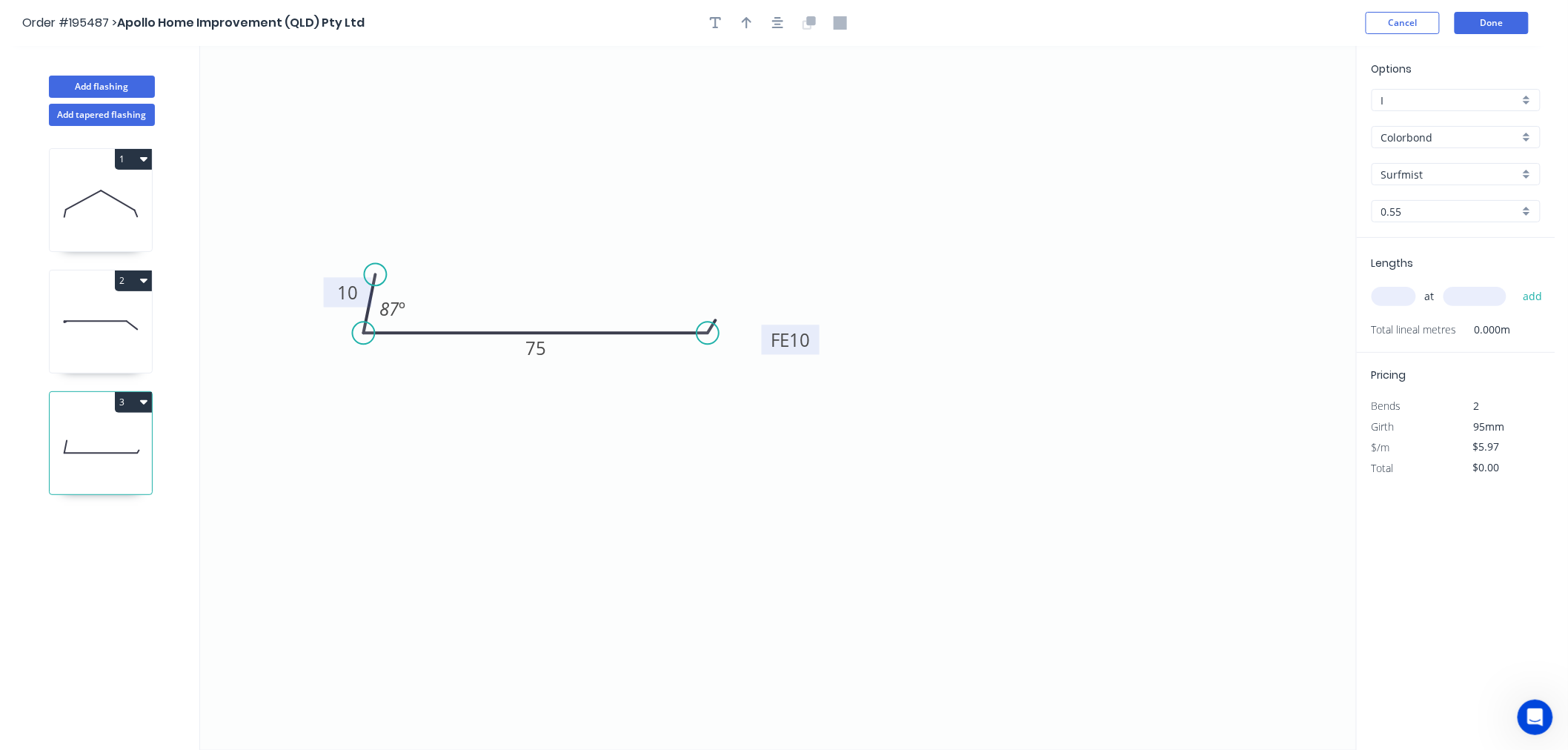
drag, startPoint x: 715, startPoint y: 289, endPoint x: 818, endPoint y: 334, distance: 112.4
click at [818, 334] on rect at bounding box center [791, 339] width 58 height 30
click at [825, 477] on icon "0 10 FE 10 75 87 º" at bounding box center [778, 398] width 1156 height 704
click at [534, 350] on tspan "75" at bounding box center [536, 347] width 21 height 25
click at [577, 454] on icon "0 10 FE 10 65 87 º" at bounding box center [778, 398] width 1156 height 704
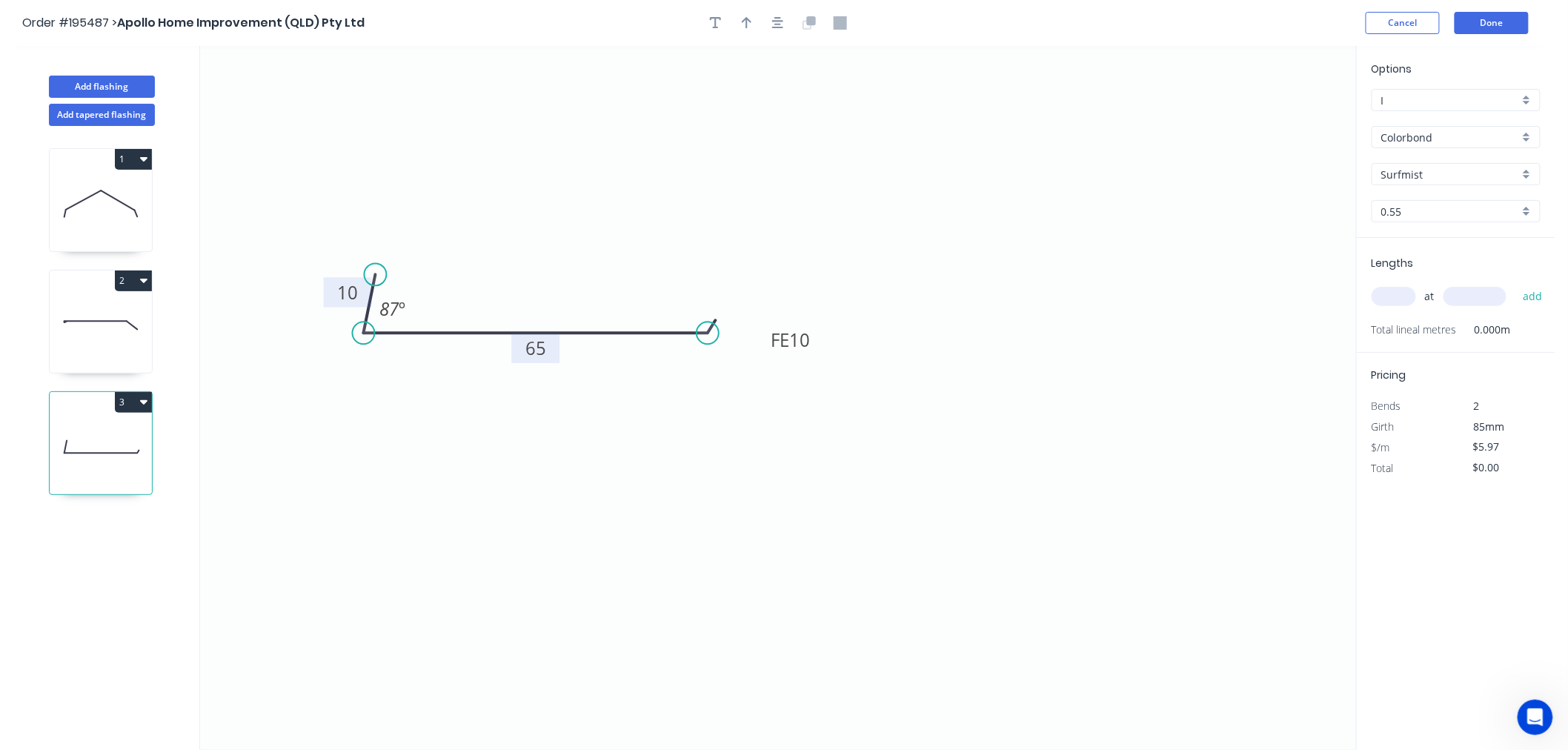
click at [593, 448] on icon "0 10 FE 10 65 87 º" at bounding box center [778, 398] width 1156 height 704
click at [752, 31] on button "button" at bounding box center [747, 23] width 22 height 22
click at [1283, 120] on icon at bounding box center [1280, 103] width 13 height 48
click at [1283, 120] on icon at bounding box center [1293, 108] width 43 height 43
click at [1283, 120] on icon at bounding box center [1298, 120] width 48 height 13
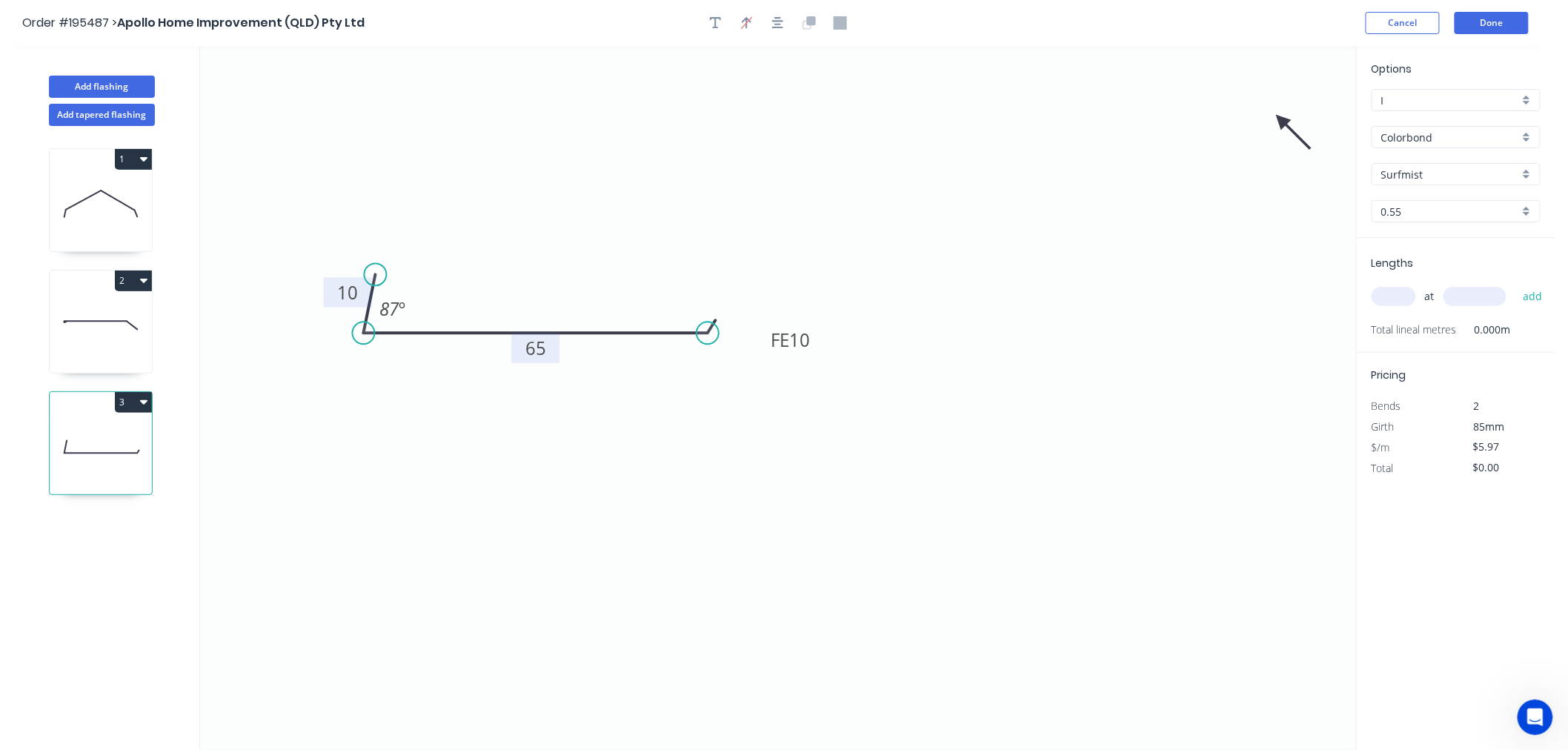
click at [1283, 120] on icon at bounding box center [1293, 132] width 43 height 43
drag, startPoint x: 1283, startPoint y: 120, endPoint x: 655, endPoint y: 413, distance: 693.0
click at [656, 416] on icon at bounding box center [656, 431] width 13 height 48
click at [1397, 301] on input "text" at bounding box center [1393, 295] width 45 height 19
type input "2"
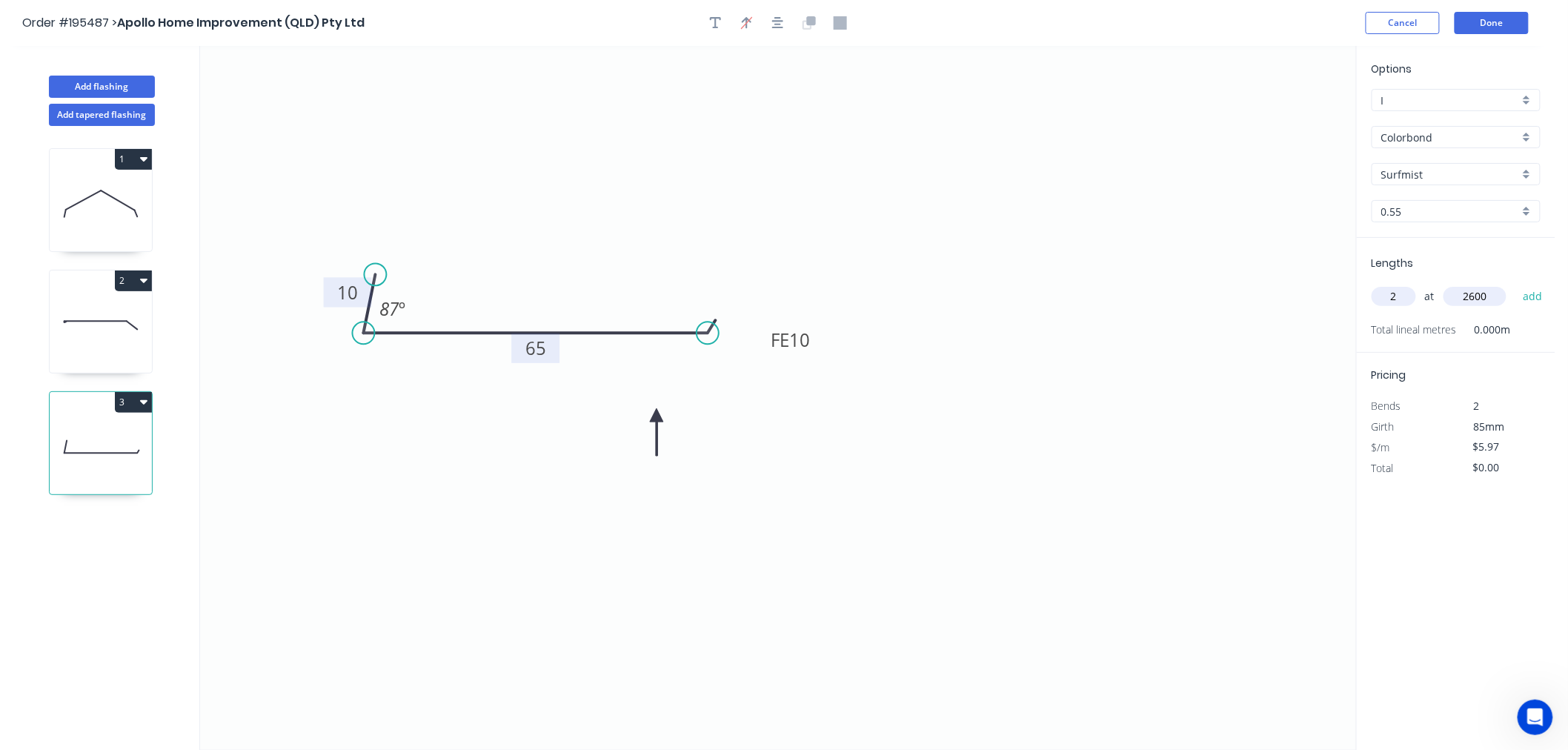
type input "2600"
click at [1515, 283] on button "add" at bounding box center [1532, 295] width 35 height 25
type input "$31.04"
click at [111, 87] on button "Add flashing" at bounding box center [102, 87] width 106 height 22
type input "$0.00"
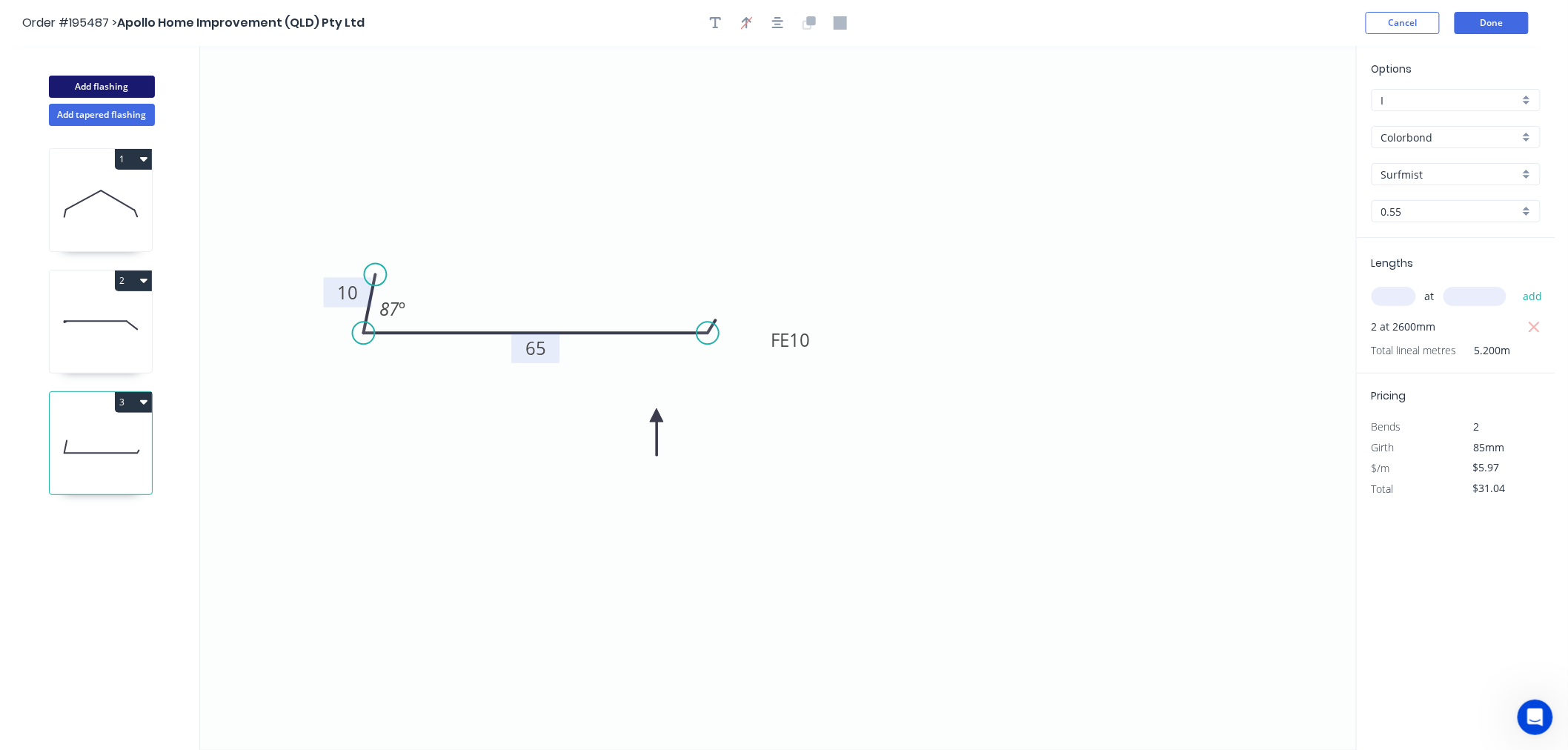
type input "$0.00"
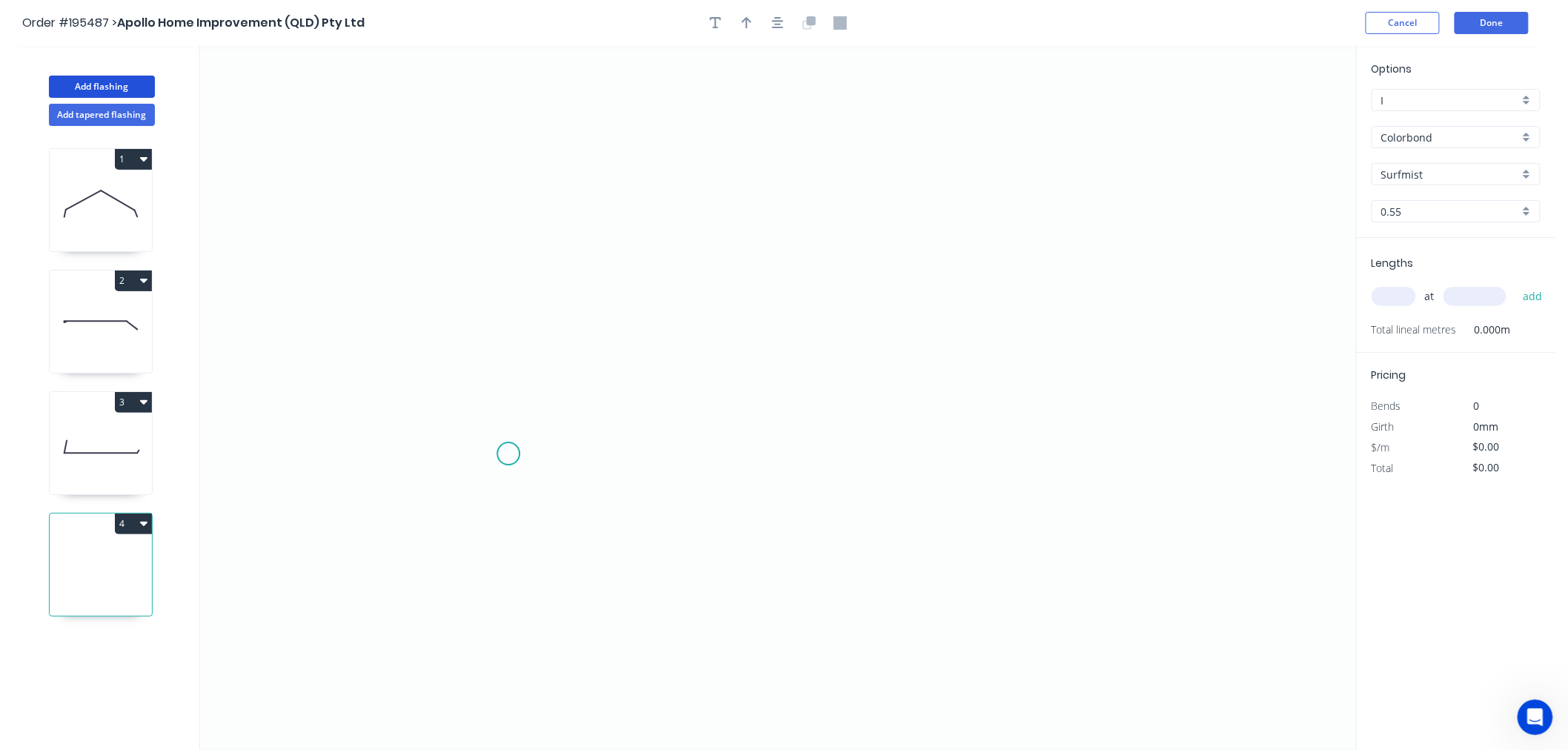
click at [509, 454] on icon "0" at bounding box center [778, 398] width 1156 height 704
click at [856, 455] on icon "0" at bounding box center [778, 398] width 1156 height 704
click at [857, 356] on icon "0 ?" at bounding box center [778, 398] width 1156 height 704
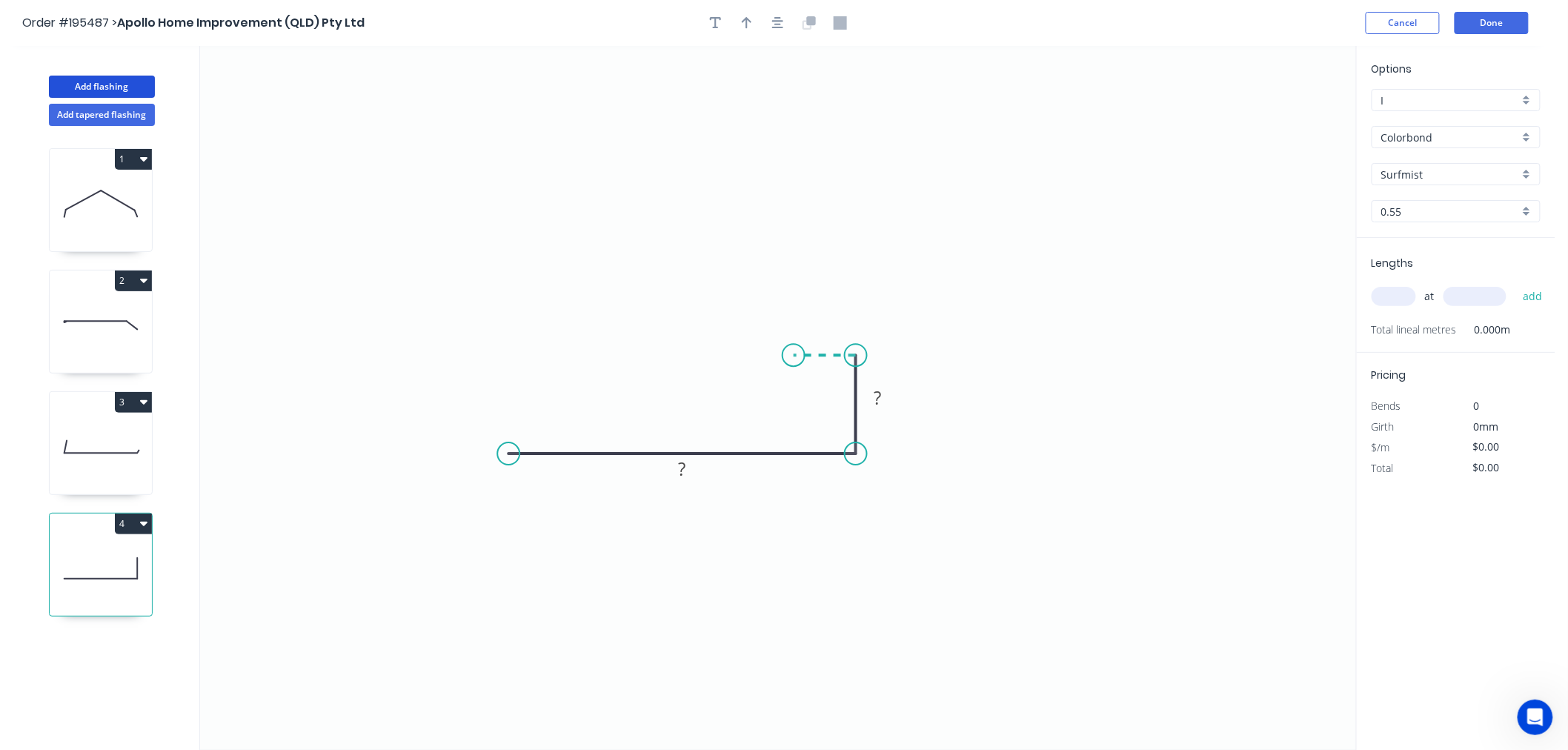
click at [793, 355] on icon at bounding box center [824, 355] width 62 height 0
click at [793, 353] on circle at bounding box center [793, 355] width 22 height 22
drag, startPoint x: 787, startPoint y: 356, endPoint x: 793, endPoint y: 366, distance: 11.7
click at [793, 366] on circle at bounding box center [793, 365] width 22 height 22
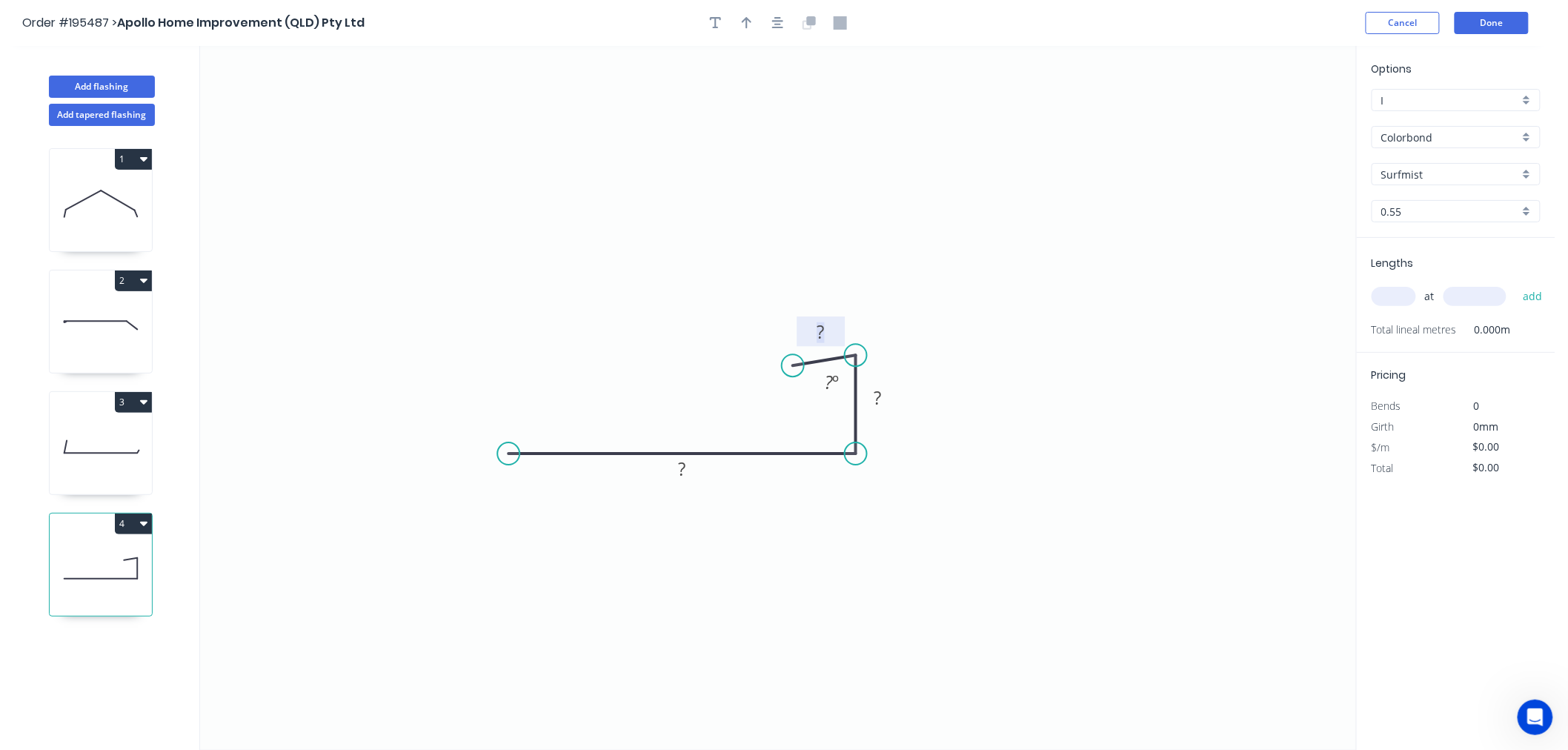
click at [822, 331] on tspan "?" at bounding box center [820, 331] width 7 height 25
type input "$5.97"
click at [748, 25] on icon "button" at bounding box center [746, 22] width 10 height 13
click at [1283, 119] on icon at bounding box center [1280, 103] width 13 height 48
click at [1283, 119] on icon at bounding box center [1293, 108] width 43 height 43
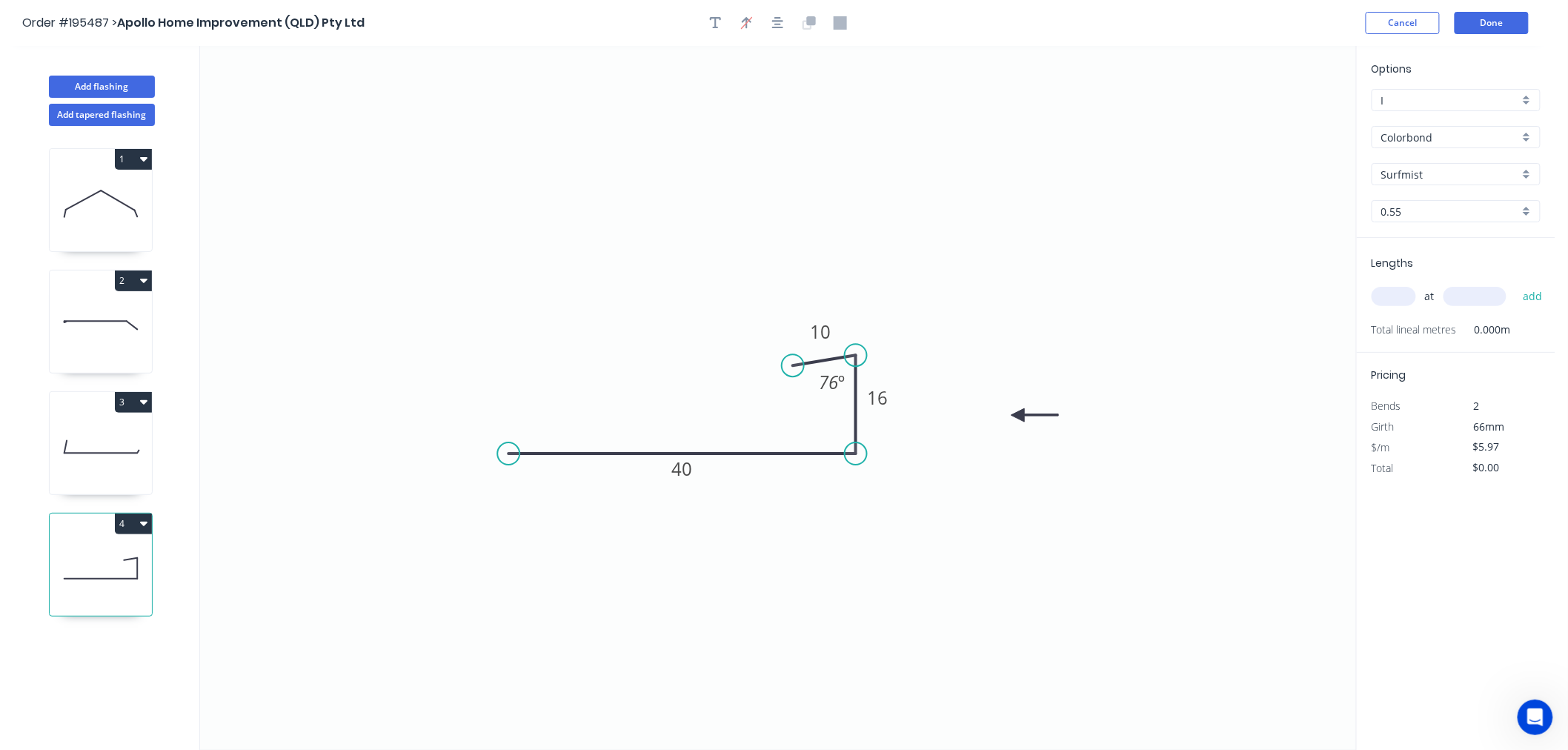
drag, startPoint x: 1283, startPoint y: 119, endPoint x: 1012, endPoint y: 412, distance: 399.1
click at [1012, 413] on icon at bounding box center [1035, 414] width 48 height 13
click at [1398, 297] on input "text" at bounding box center [1393, 295] width 45 height 19
type input "2"
type input "6000"
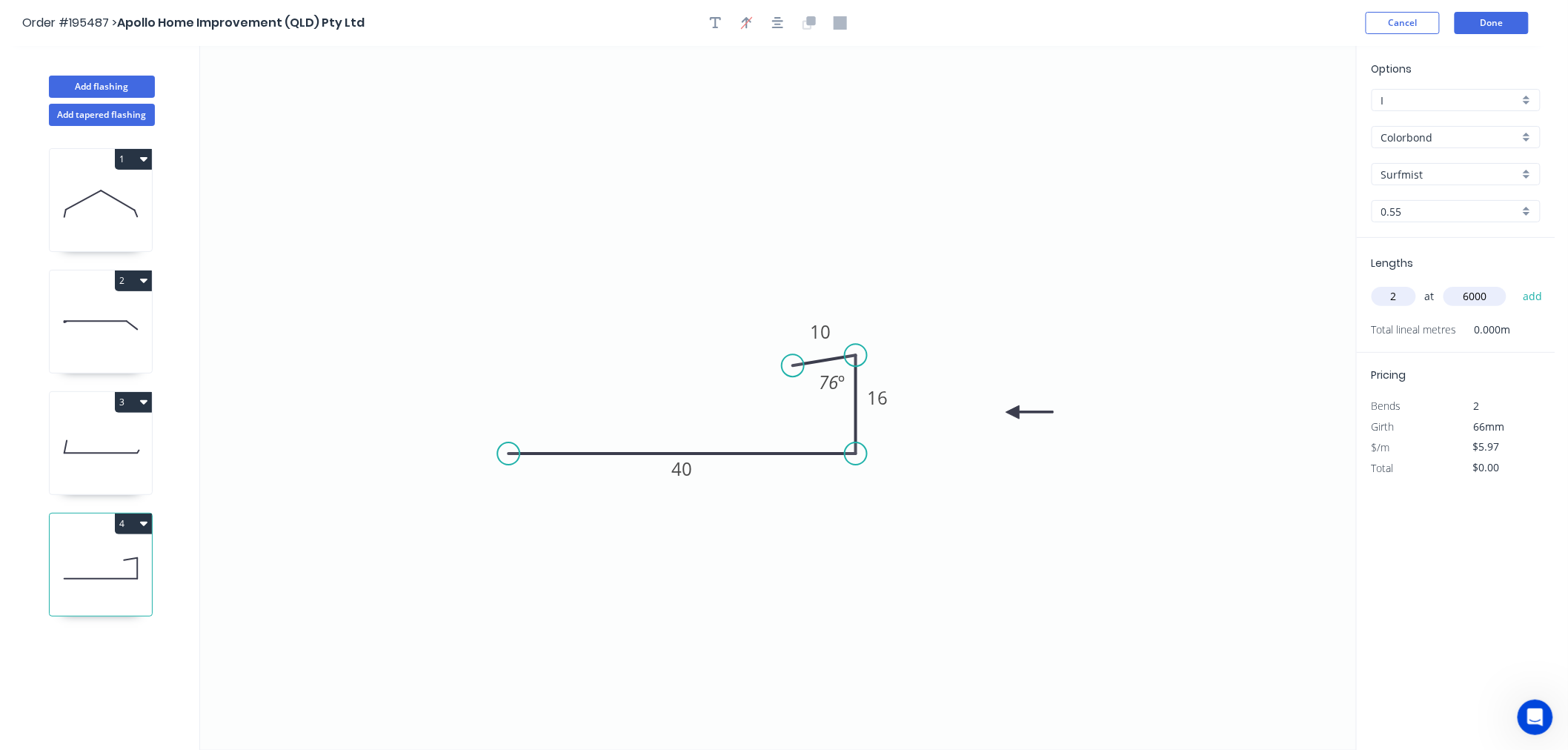
click at [1515, 283] on button "add" at bounding box center [1532, 295] width 35 height 25
type input "$71.64"
click at [124, 84] on button "Add flashing" at bounding box center [102, 87] width 106 height 22
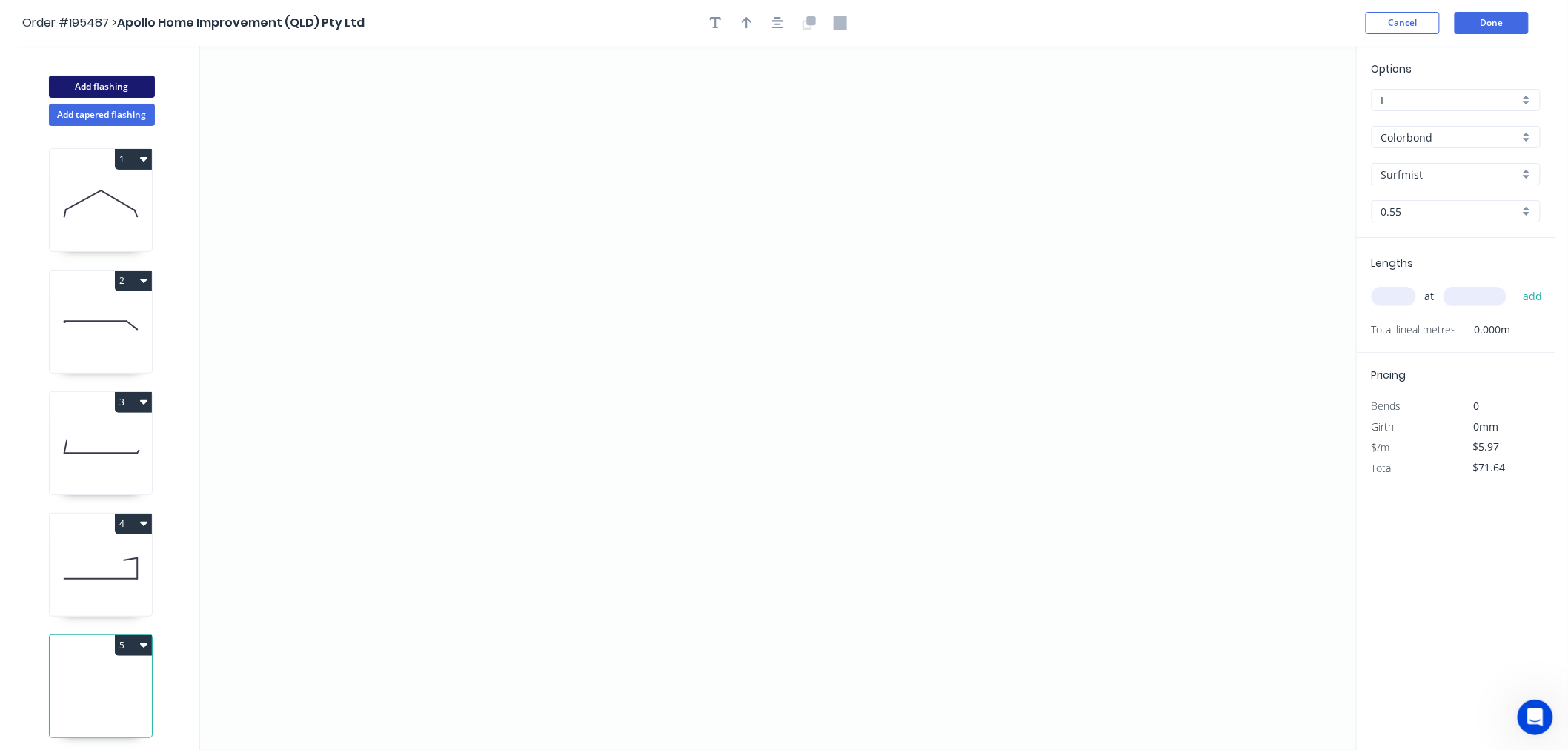
type input "$0.00"
click at [476, 476] on icon "0" at bounding box center [778, 398] width 1156 height 704
click at [475, 298] on icon "0" at bounding box center [778, 398] width 1156 height 704
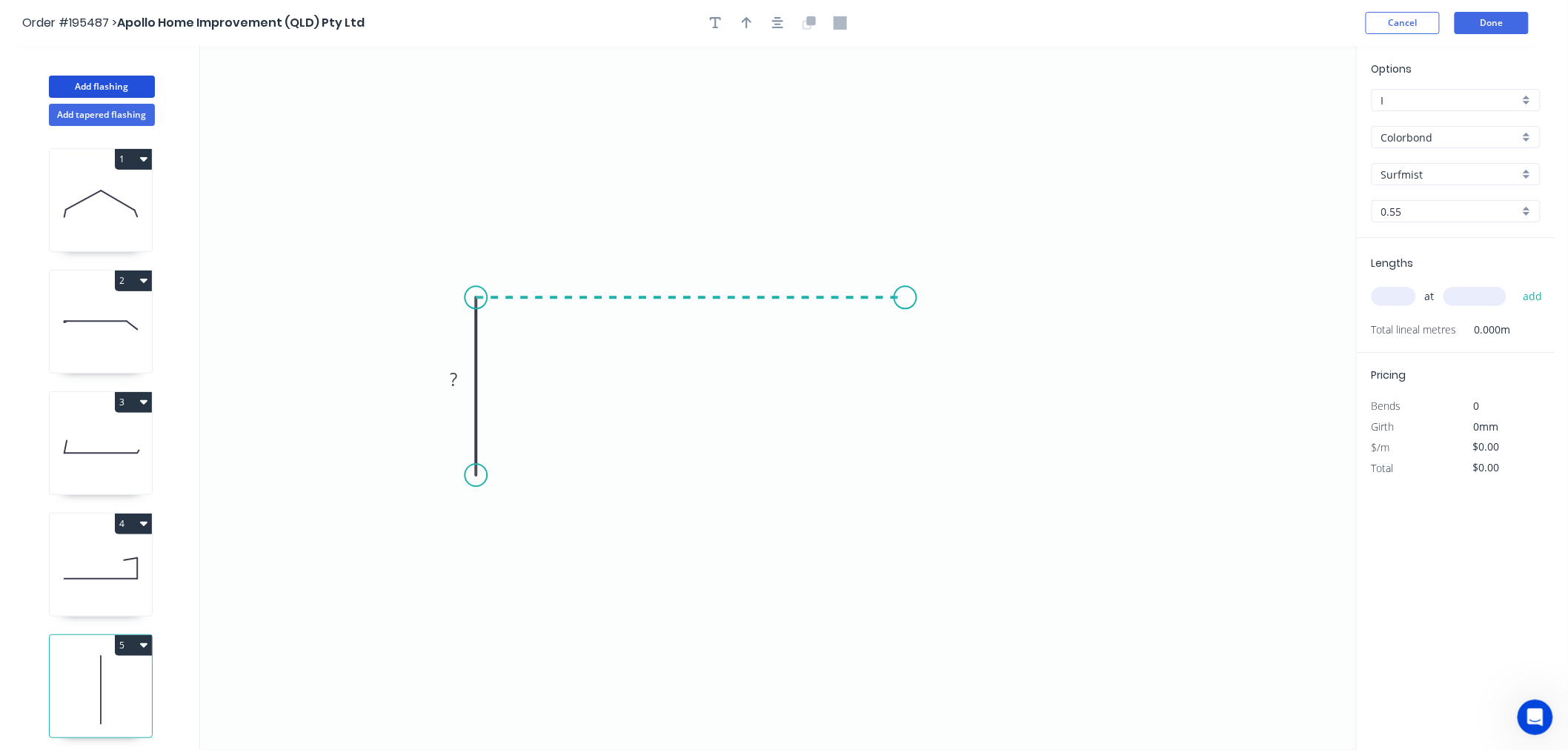
click at [906, 300] on icon "0 ?" at bounding box center [778, 398] width 1156 height 704
click at [912, 301] on circle at bounding box center [905, 297] width 22 height 22
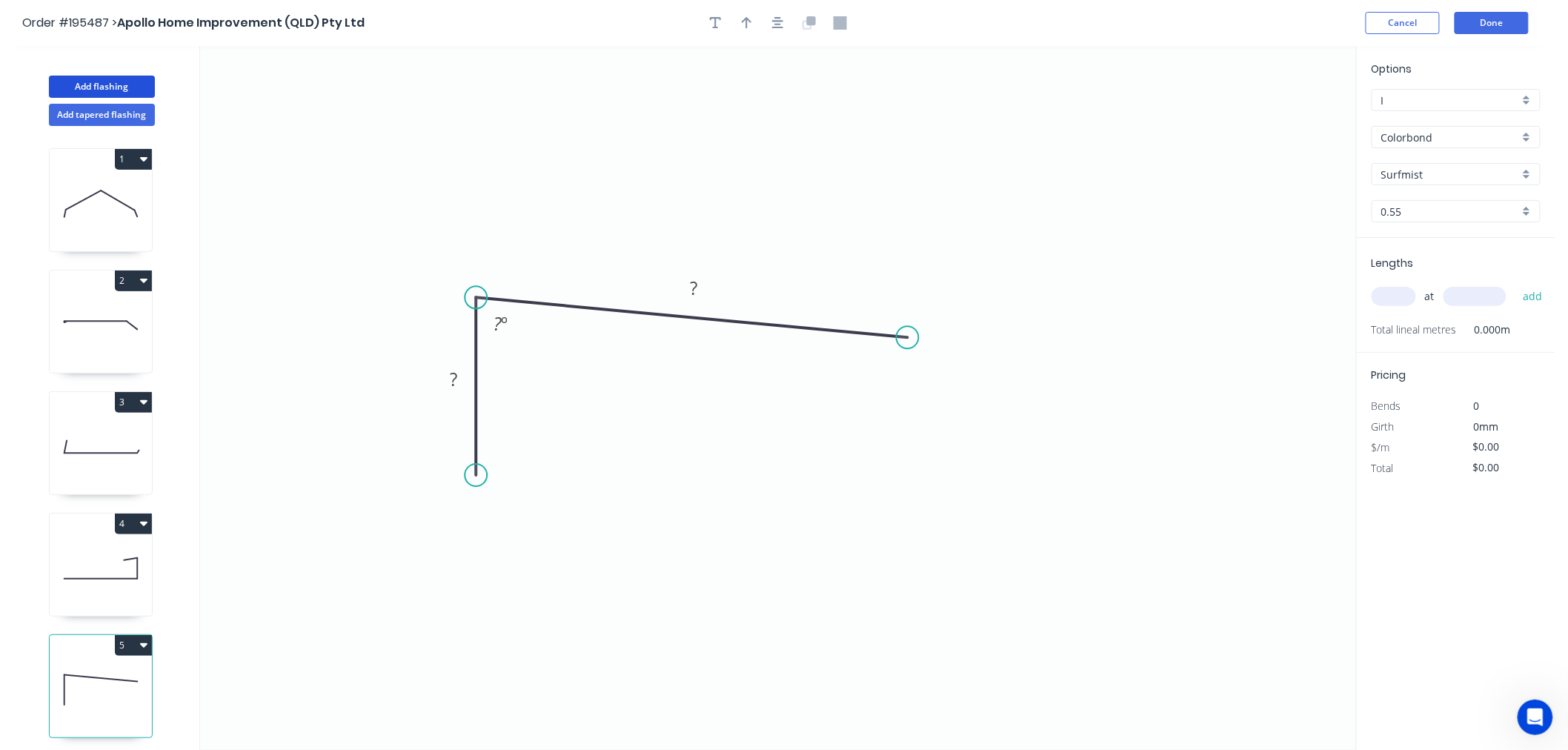
drag, startPoint x: 912, startPoint y: 301, endPoint x: 908, endPoint y: 338, distance: 37.2
click at [908, 338] on circle at bounding box center [908, 337] width 22 height 22
click at [915, 341] on circle at bounding box center [908, 337] width 22 height 22
click at [960, 396] on icon "0 ? ? ? º" at bounding box center [778, 398] width 1156 height 704
click at [960, 396] on circle at bounding box center [960, 389] width 22 height 22
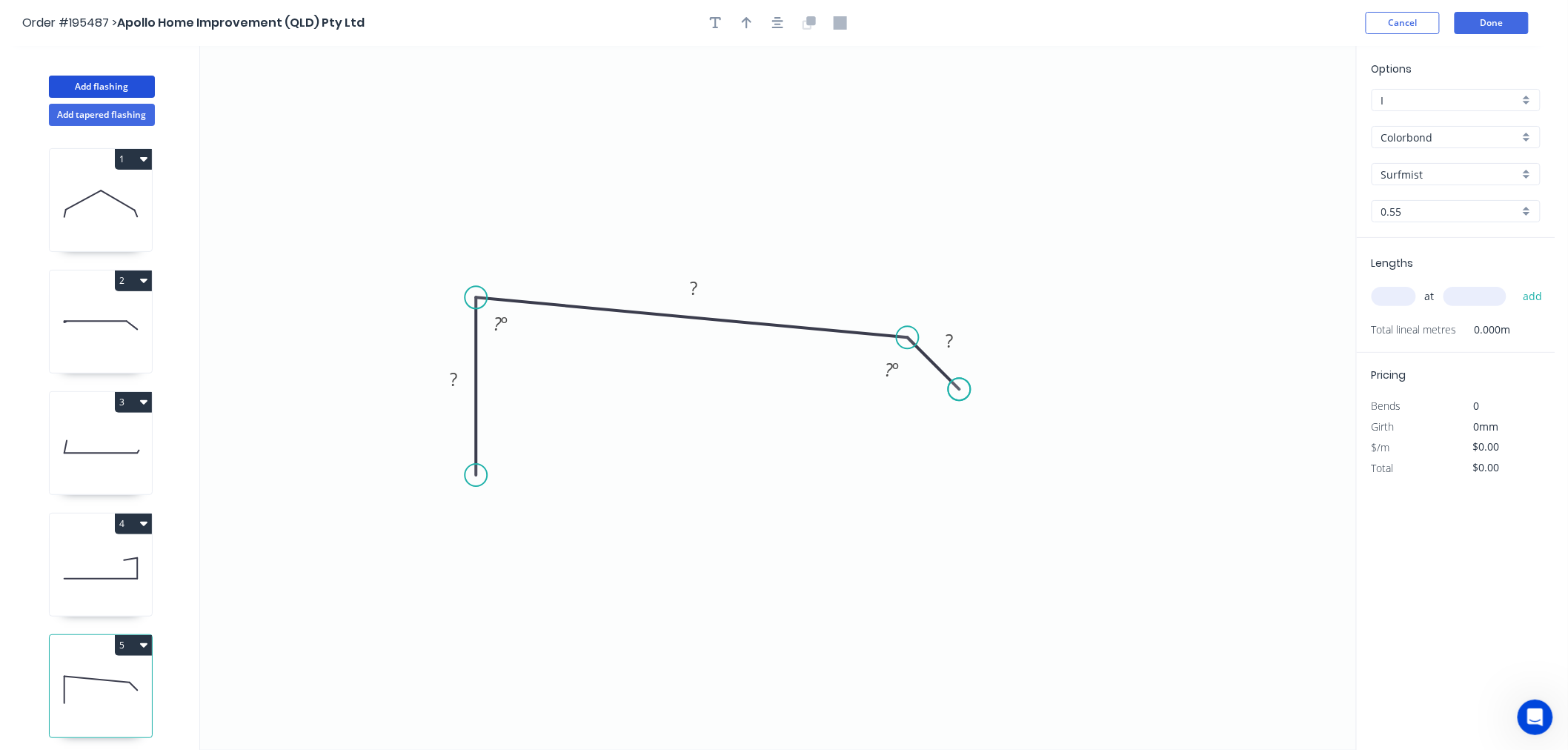
click at [960, 396] on circle at bounding box center [960, 389] width 22 height 22
click at [500, 520] on div "Crush & Fold" at bounding box center [551, 521] width 149 height 30
click at [459, 445] on tspan "10" at bounding box center [454, 448] width 21 height 25
click at [462, 529] on icon "0 CF 15 ? ? ? ? º ? º" at bounding box center [778, 398] width 1156 height 704
drag, startPoint x: 419, startPoint y: 461, endPoint x: 378, endPoint y: 529, distance: 79.4
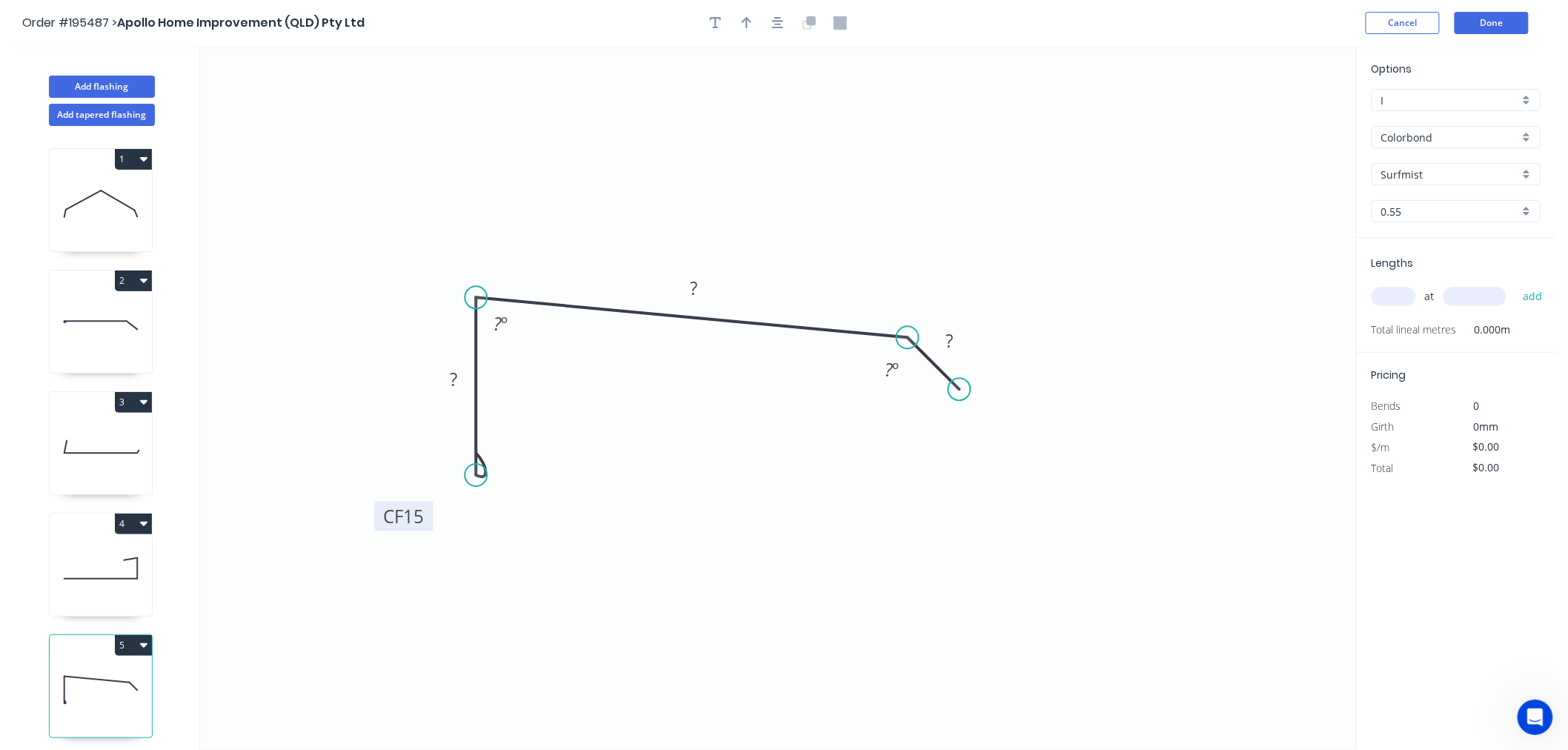
click at [378, 529] on rect at bounding box center [403, 516] width 59 height 30
click at [452, 382] on tspan "?" at bounding box center [453, 379] width 7 height 25
click at [741, 25] on icon "button" at bounding box center [746, 22] width 10 height 13
type input "$13.29"
drag, startPoint x: 1278, startPoint y: 115, endPoint x: 862, endPoint y: 226, distance: 430.6
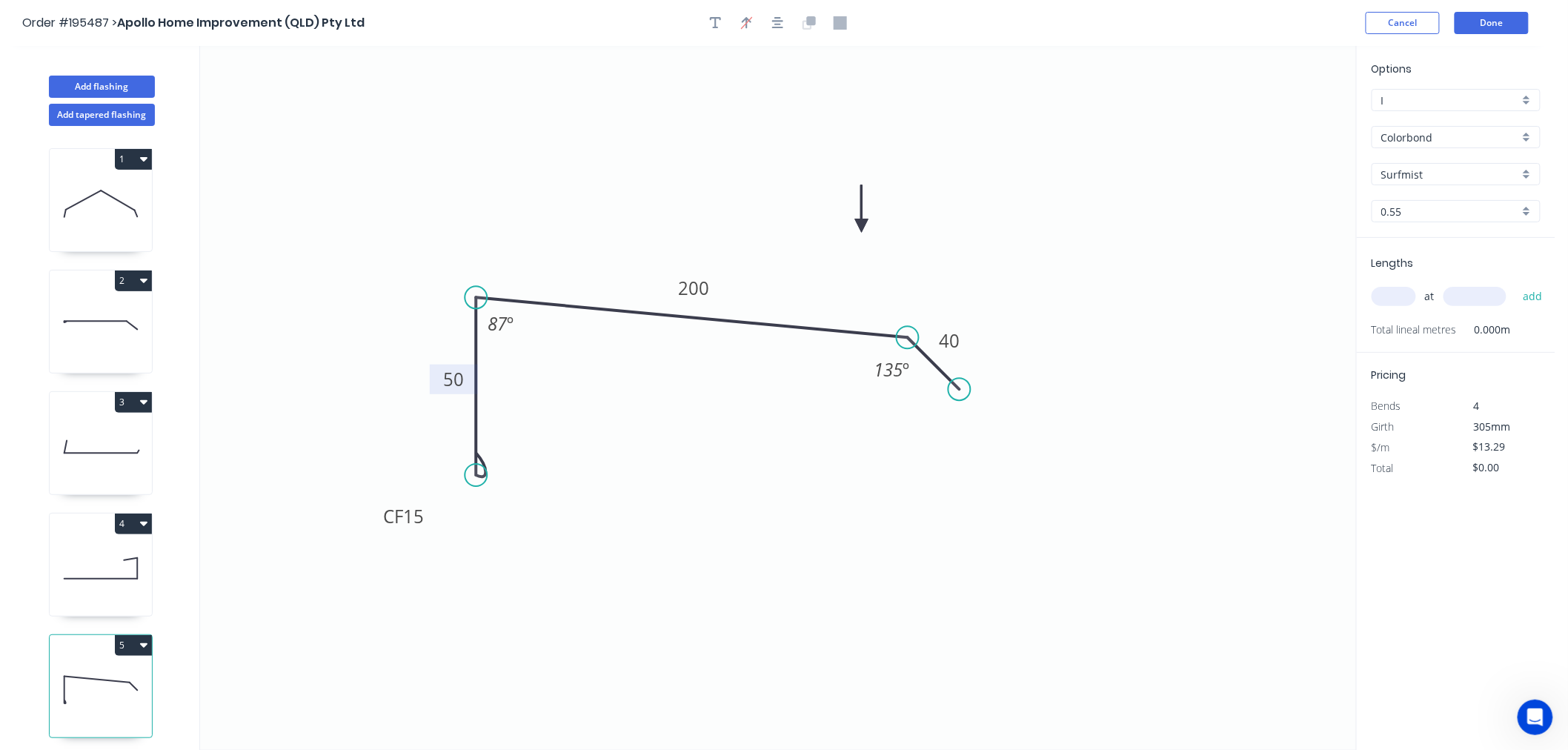
click at [862, 226] on icon at bounding box center [861, 209] width 13 height 48
click at [1391, 292] on input "text" at bounding box center [1393, 295] width 45 height 19
type input "2"
type input "3300"
click at [1515, 283] on button "add" at bounding box center [1532, 295] width 35 height 25
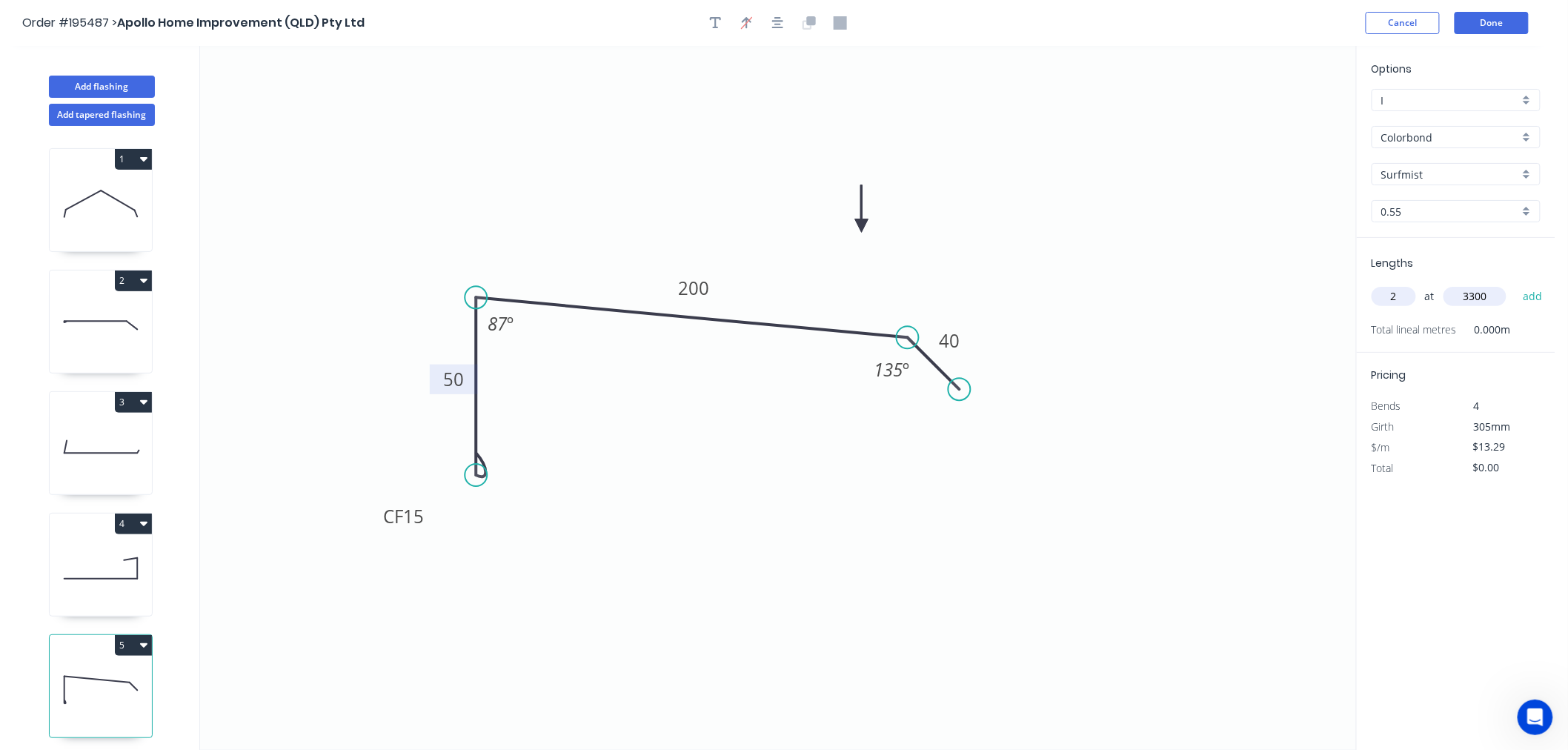
type input "$87.71"
click at [1487, 27] on button "Done" at bounding box center [1491, 23] width 74 height 22
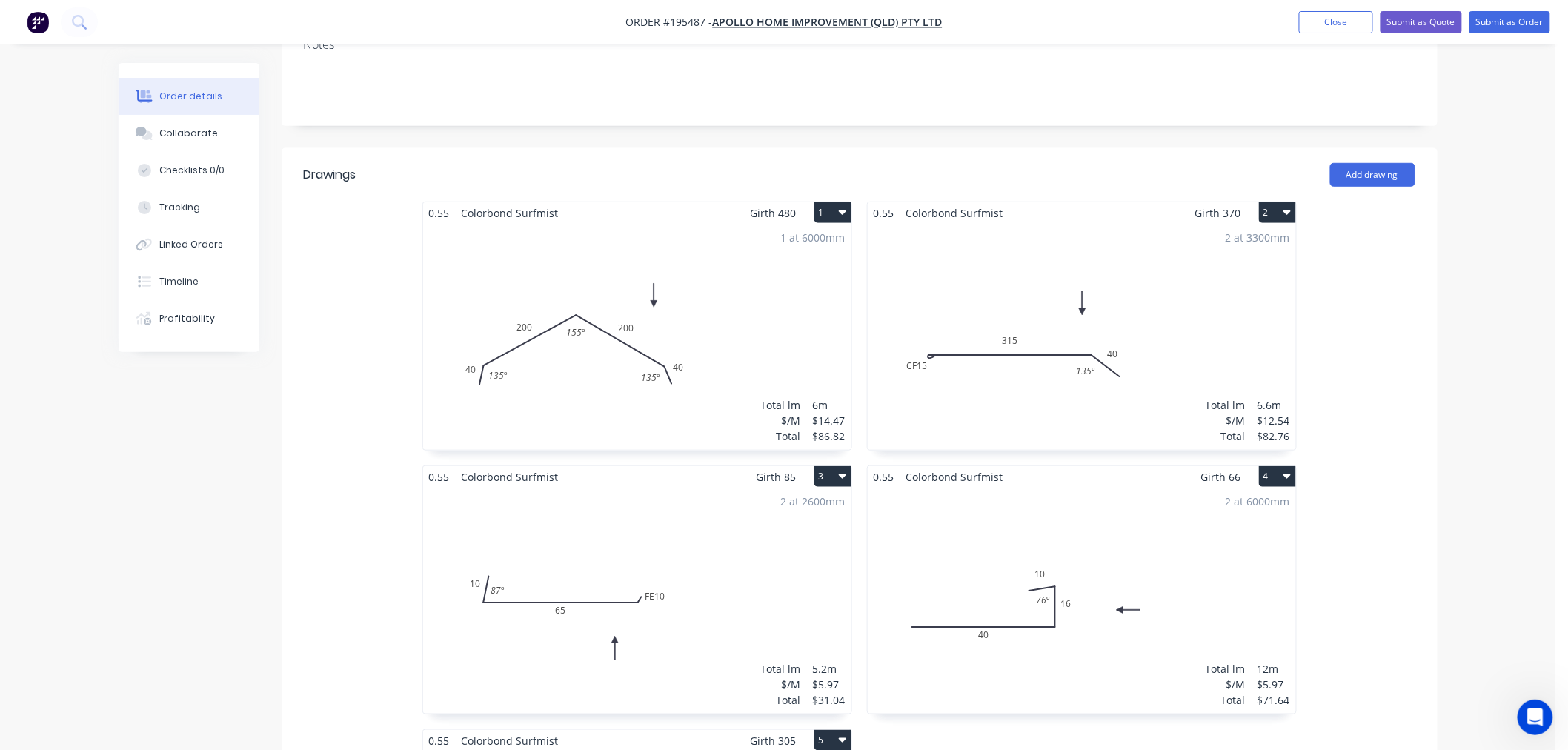
click at [739, 298] on div "1 at 6000mm Total lm $/M Total 6m $14.47 $86.82" at bounding box center [636, 336] width 428 height 226
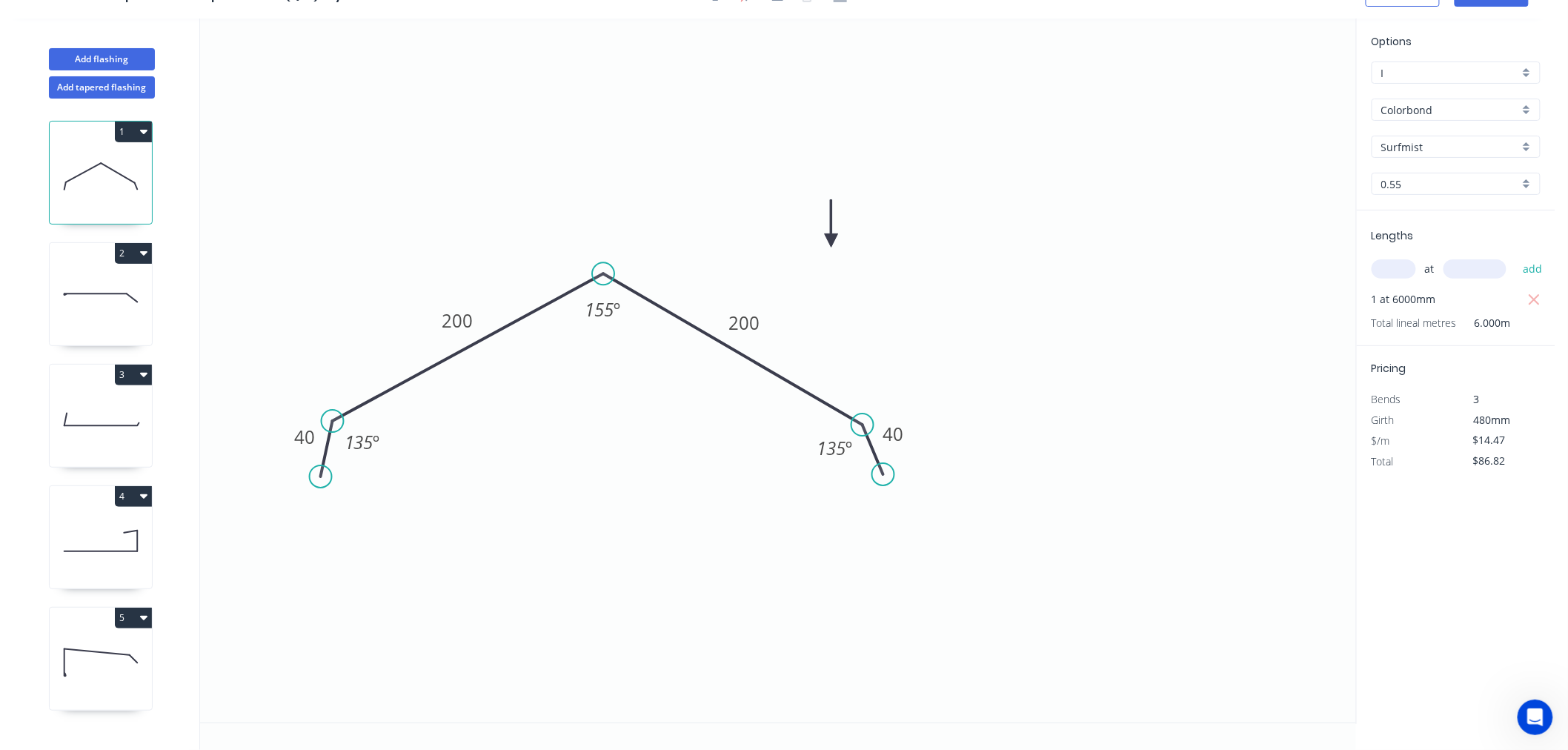
scroll to position [27, 0]
click at [106, 314] on icon at bounding box center [101, 297] width 102 height 95
type input "$12.54"
type input "$82.76"
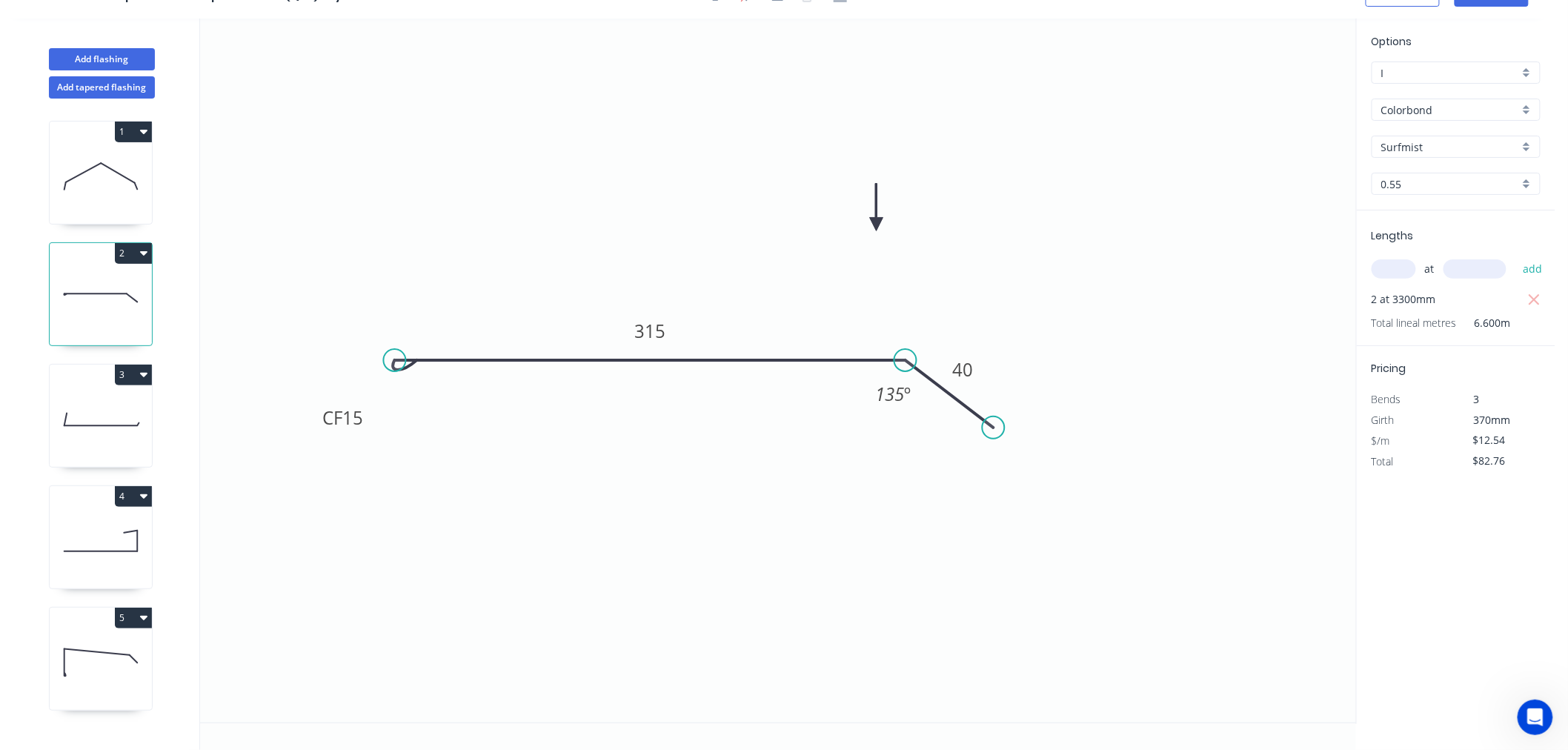
click at [123, 195] on icon at bounding box center [101, 176] width 102 height 95
type input "$14.47"
type input "$86.82"
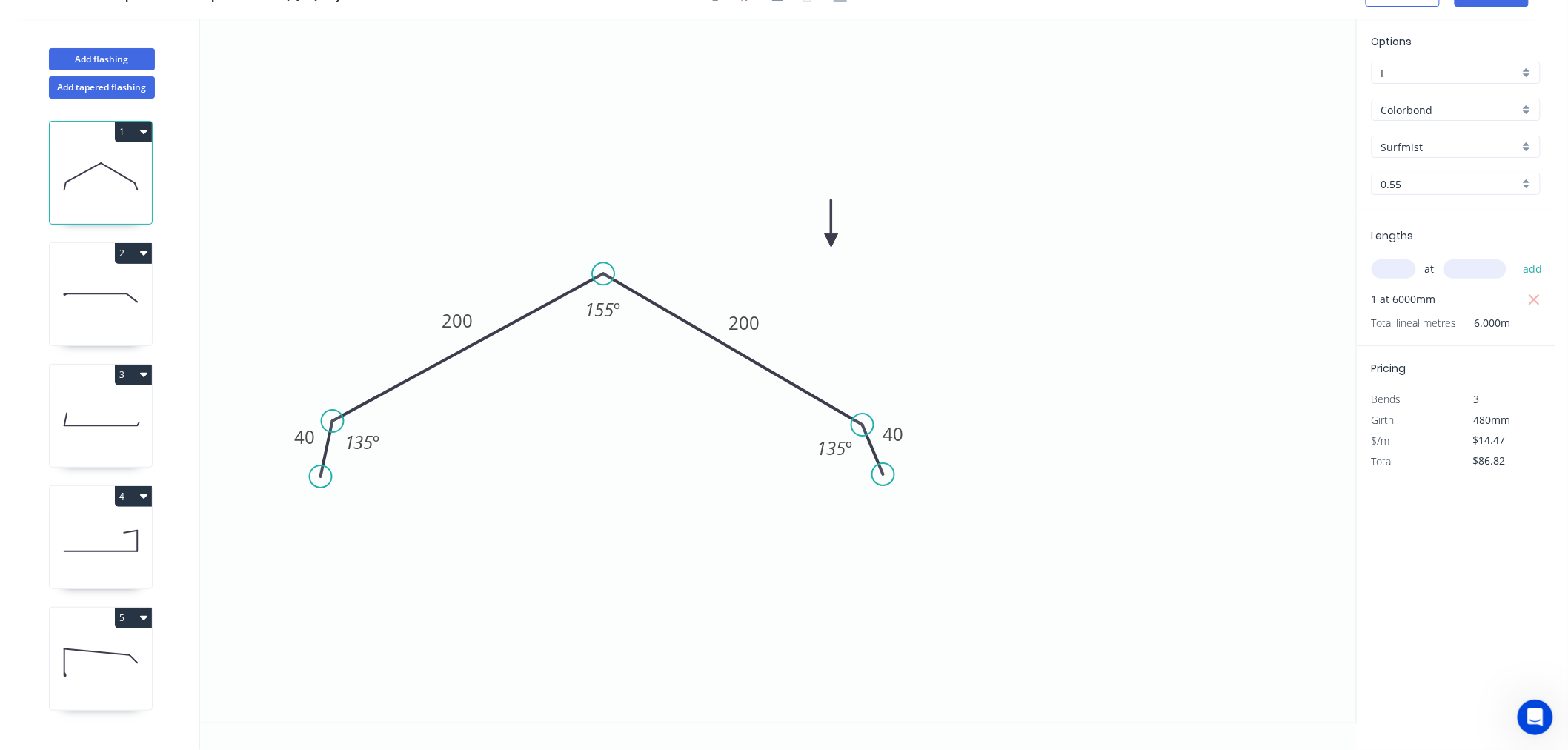
click at [112, 314] on icon at bounding box center [101, 297] width 102 height 95
type input "$12.54"
type input "$82.76"
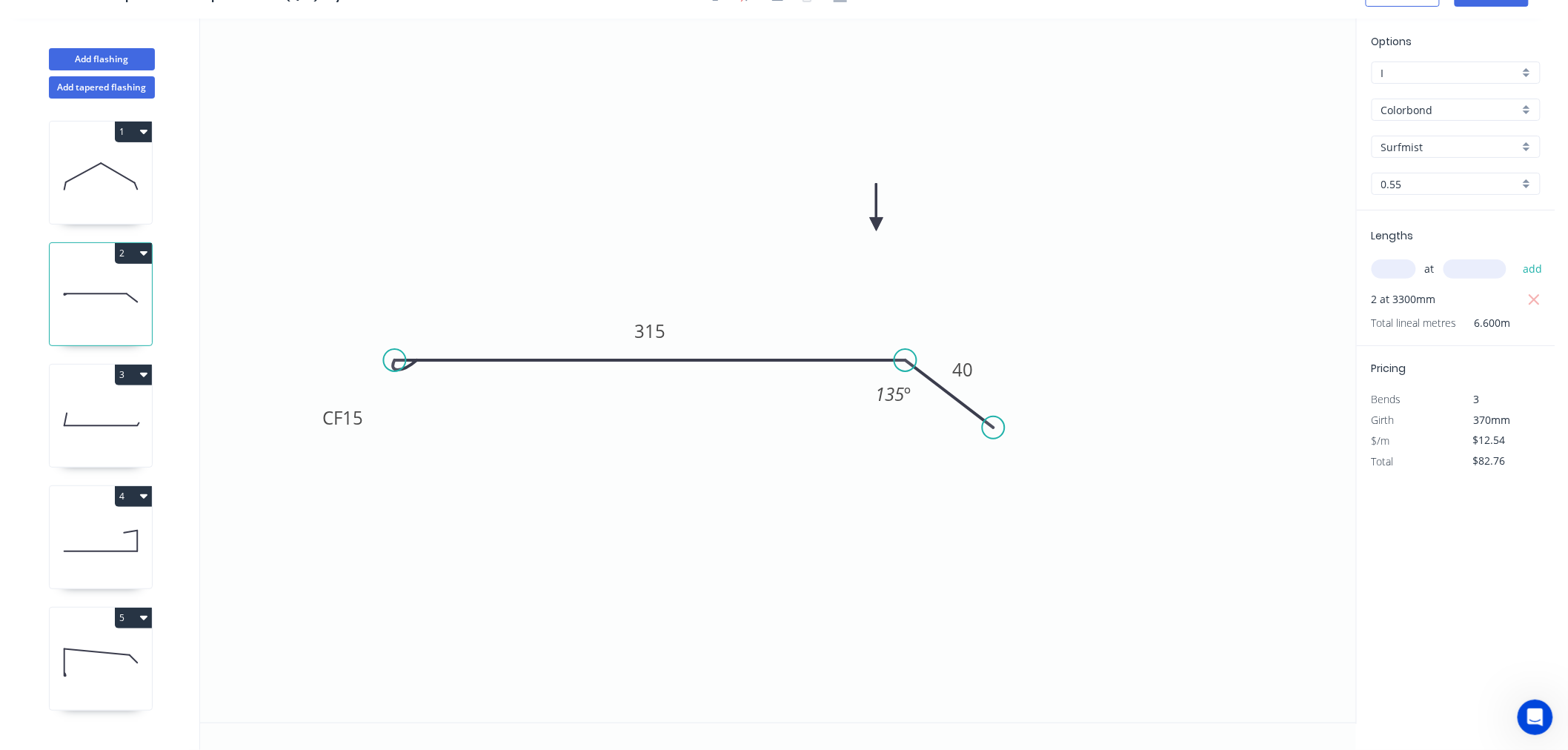
click at [108, 409] on icon at bounding box center [101, 419] width 102 height 95
type input "$5.97"
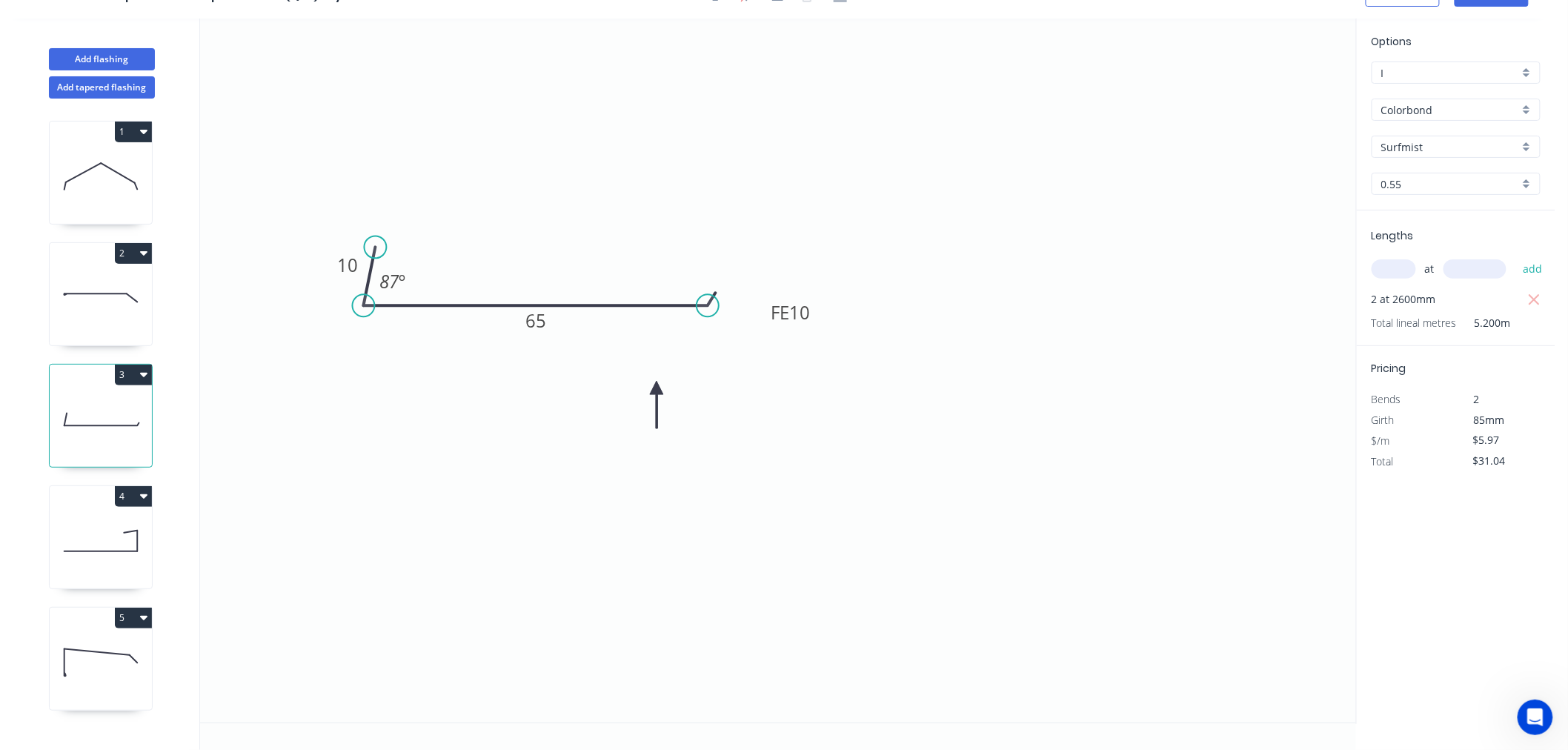
click at [82, 524] on icon at bounding box center [101, 541] width 102 height 95
type input "$71.64"
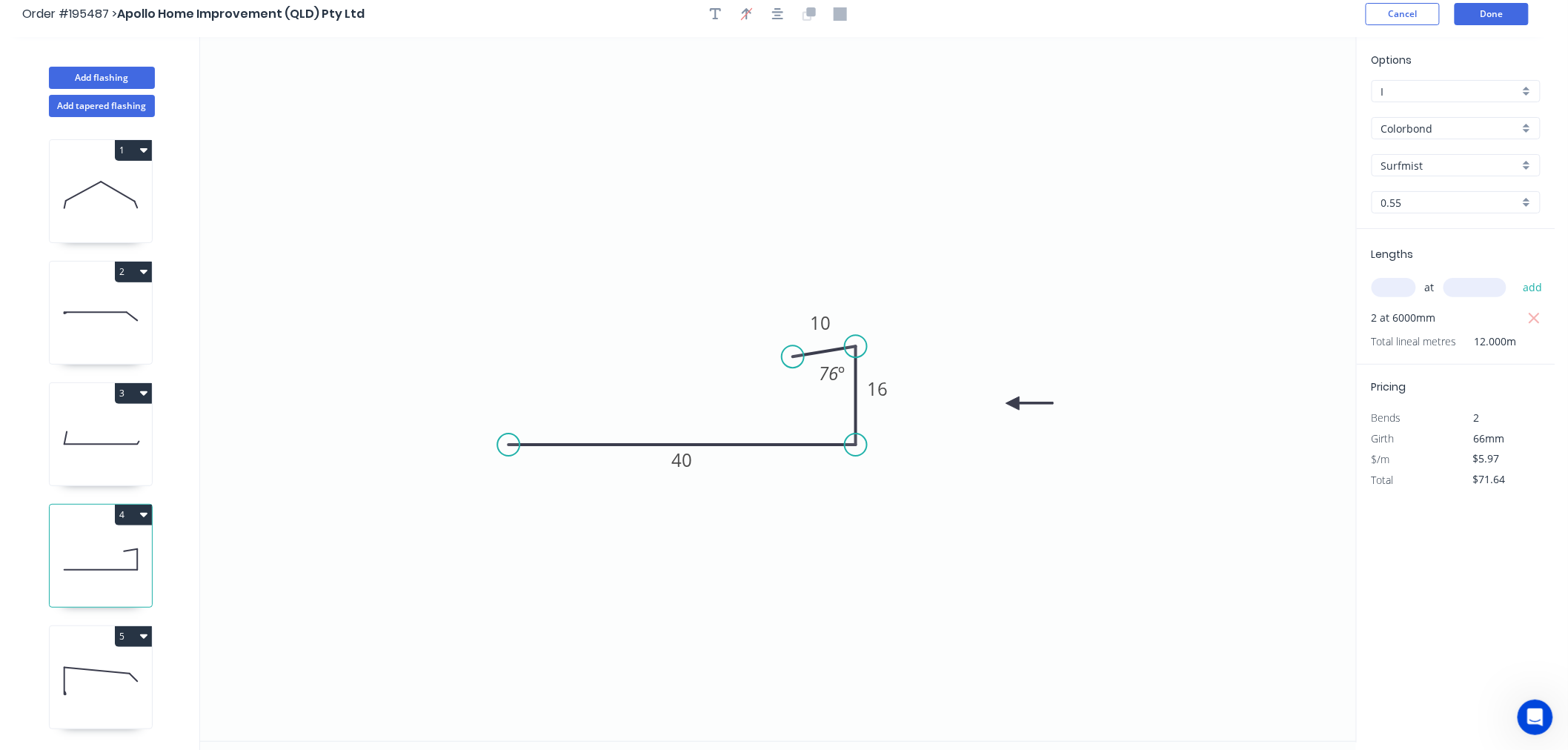
scroll to position [0, 0]
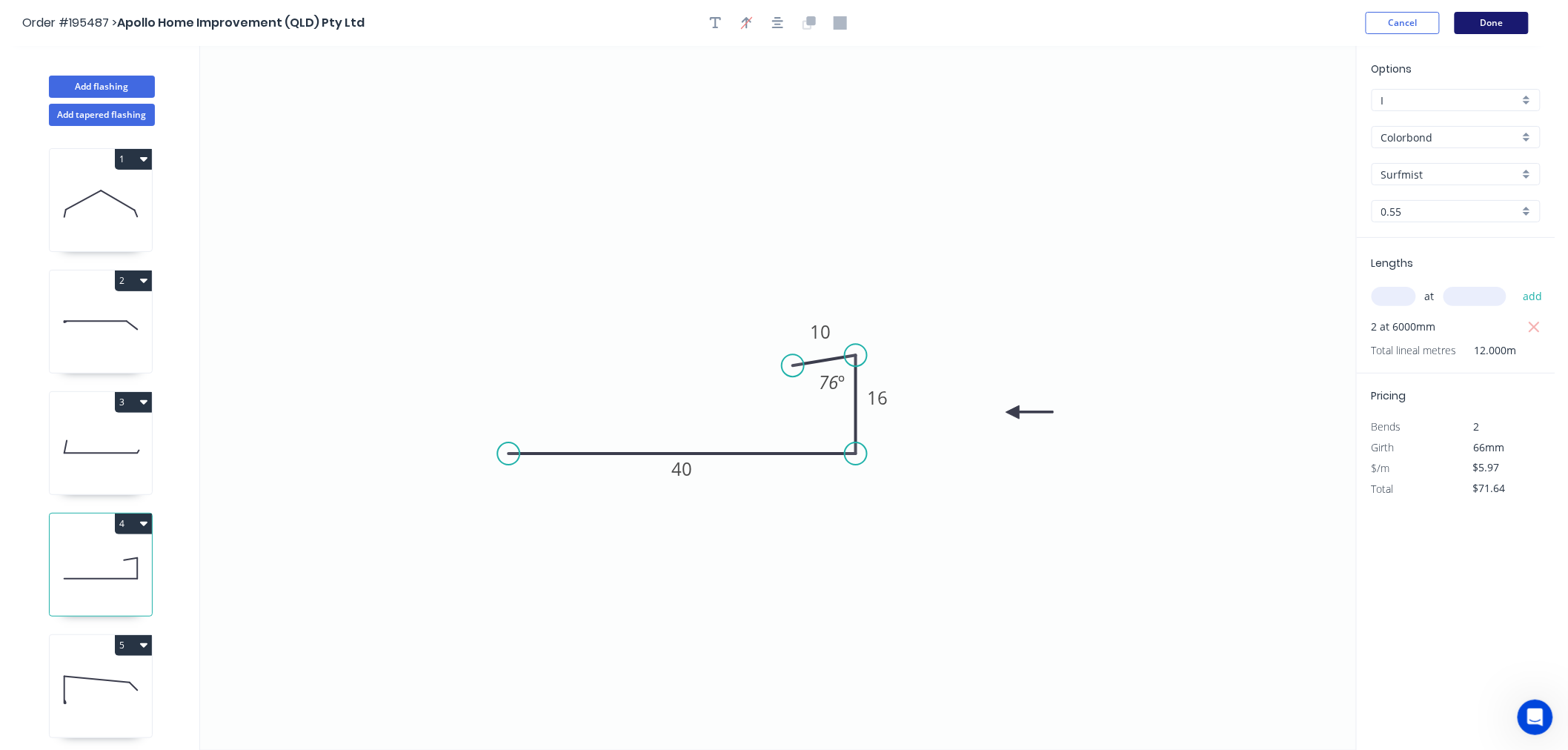
click at [1493, 22] on button "Done" at bounding box center [1491, 23] width 74 height 22
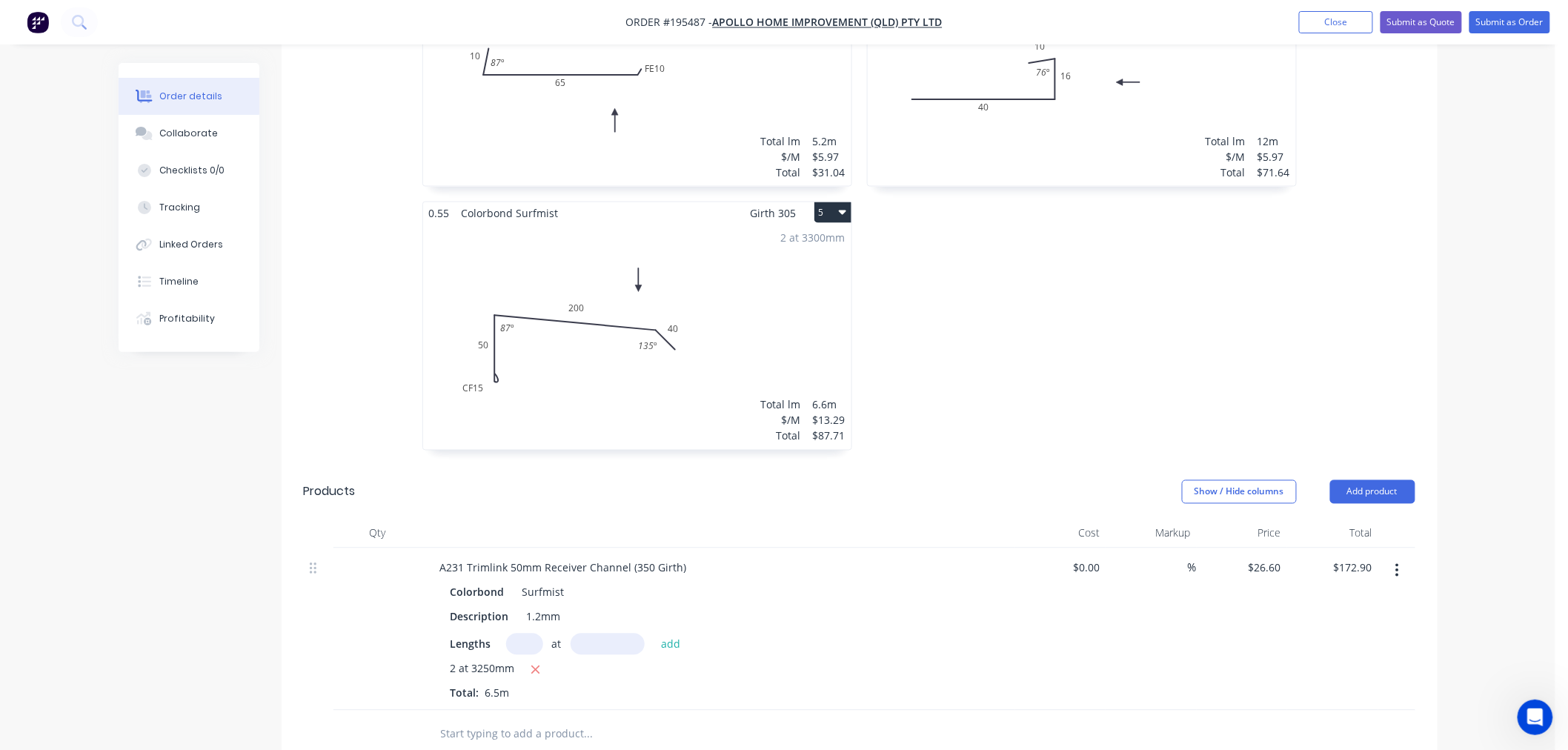
scroll to position [987, 0]
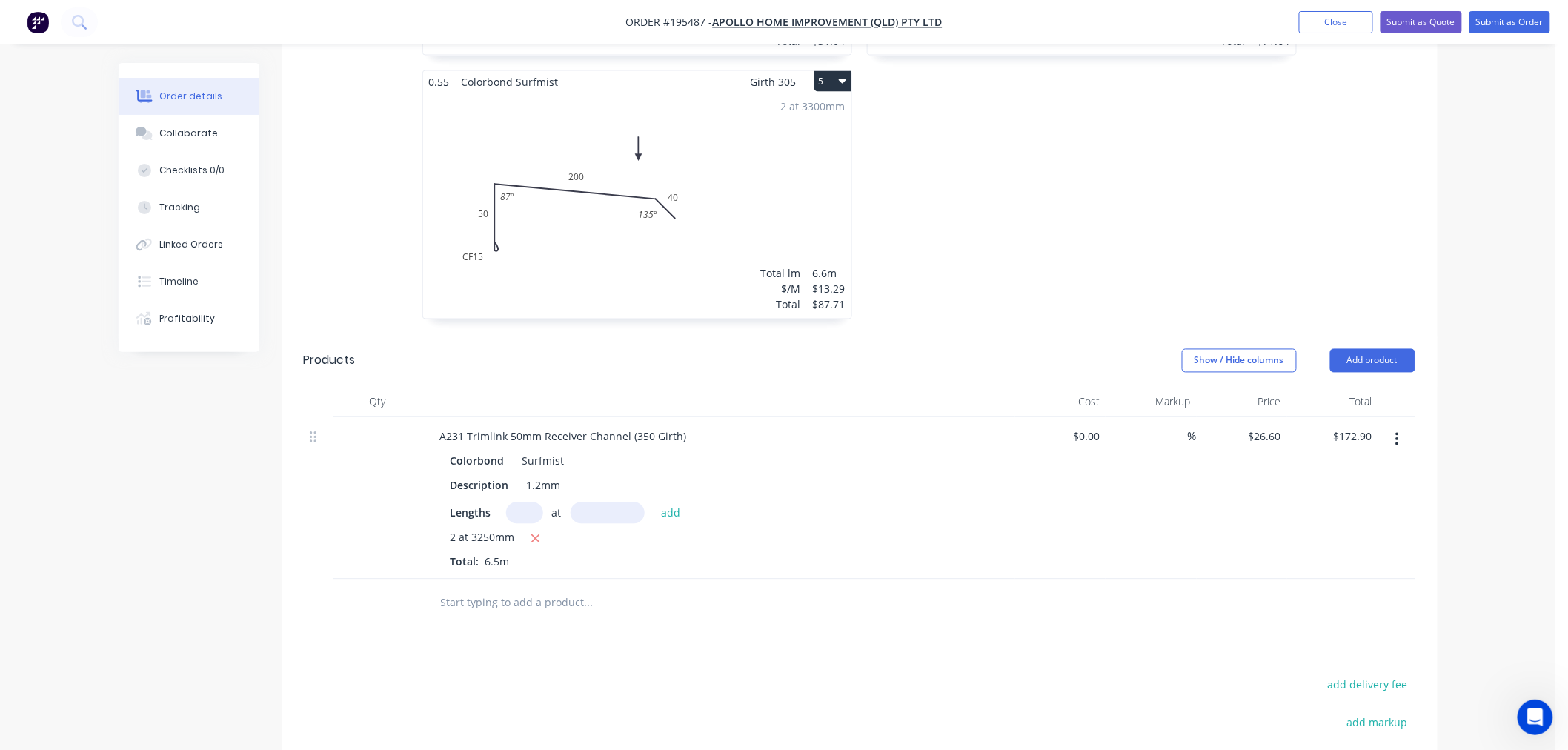
click at [514, 588] on input "text" at bounding box center [588, 603] width 296 height 30
type input "A231P"
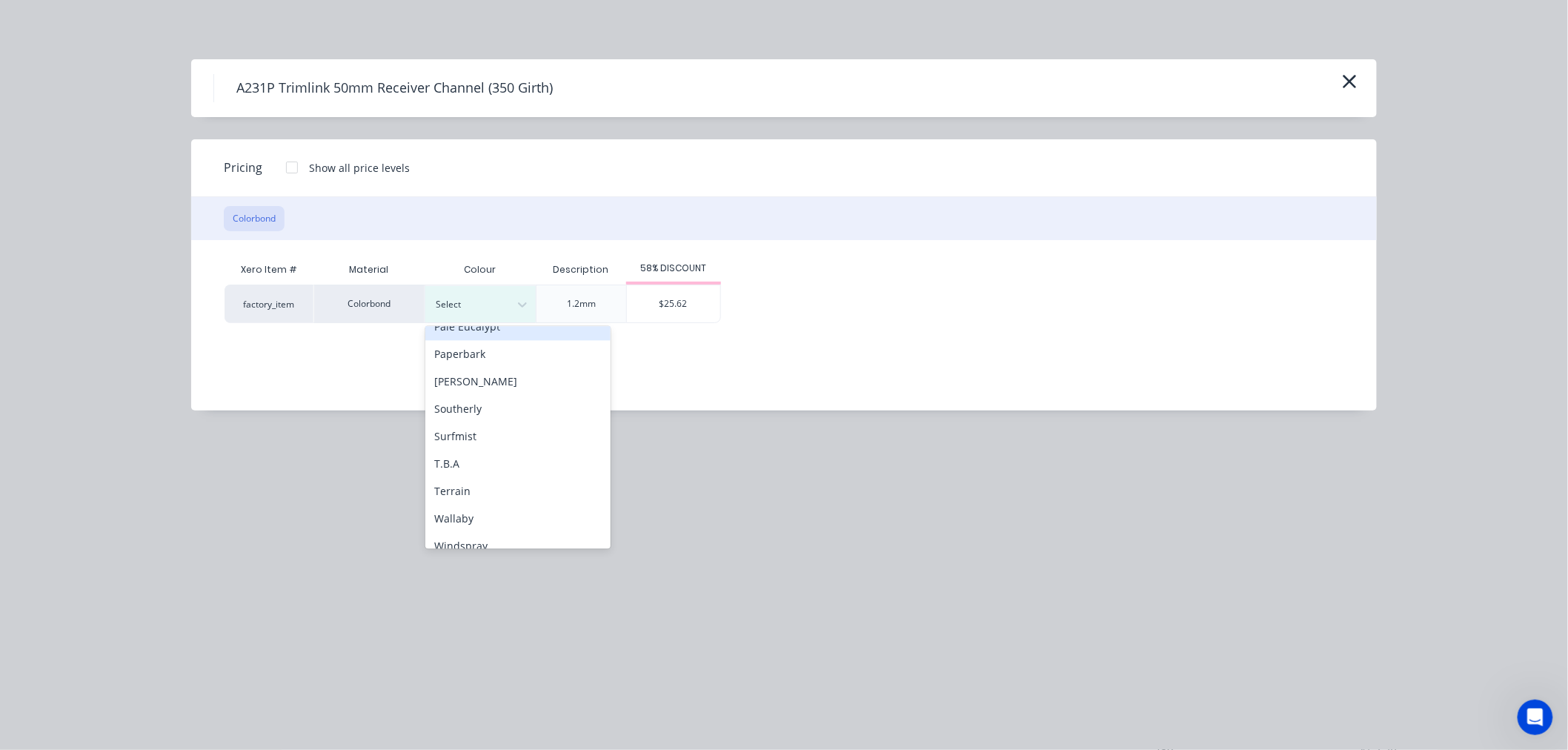
scroll to position [494, 0]
click at [495, 399] on div "Surfmist" at bounding box center [518, 397] width 186 height 27
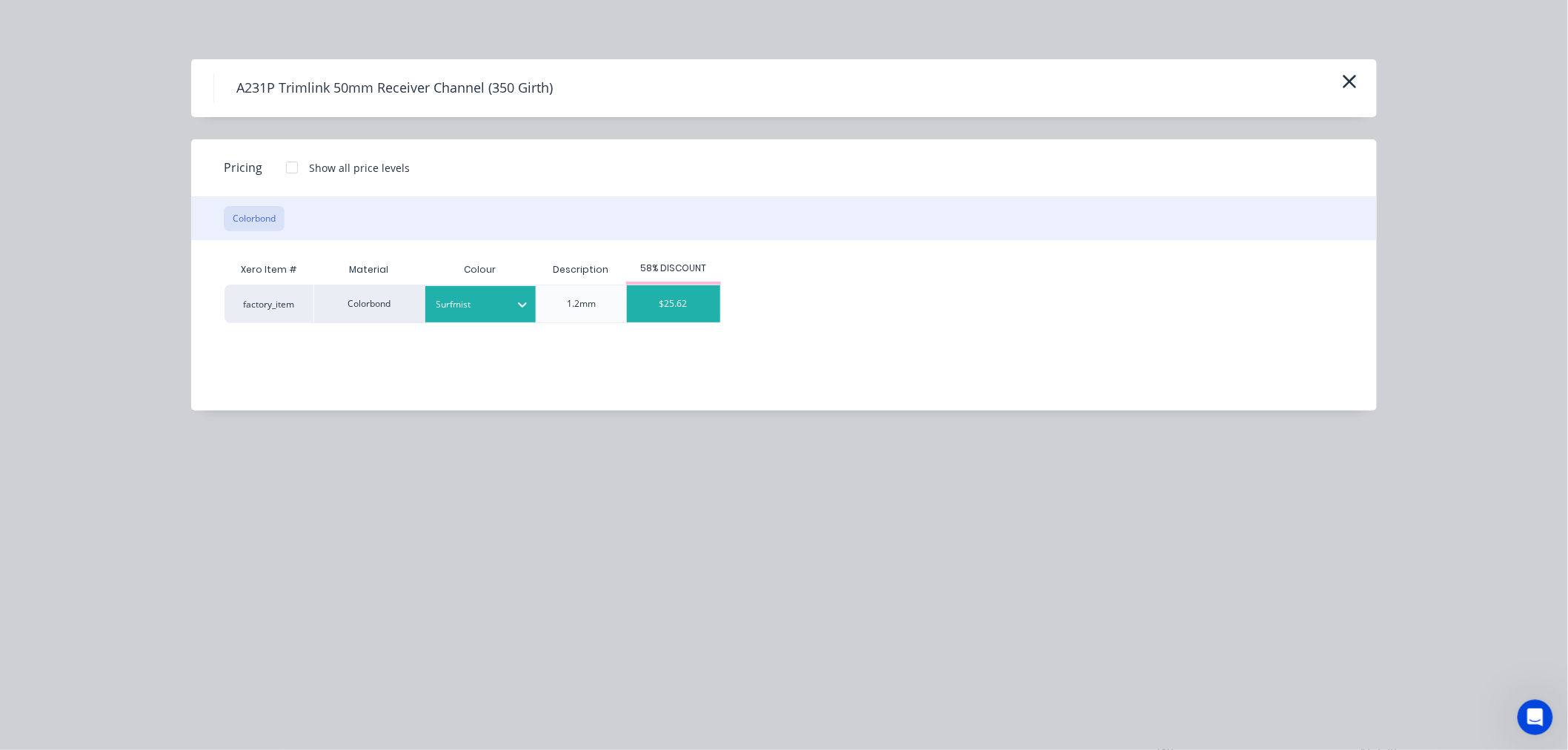
click at [650, 306] on div "$25.62" at bounding box center [673, 303] width 94 height 37
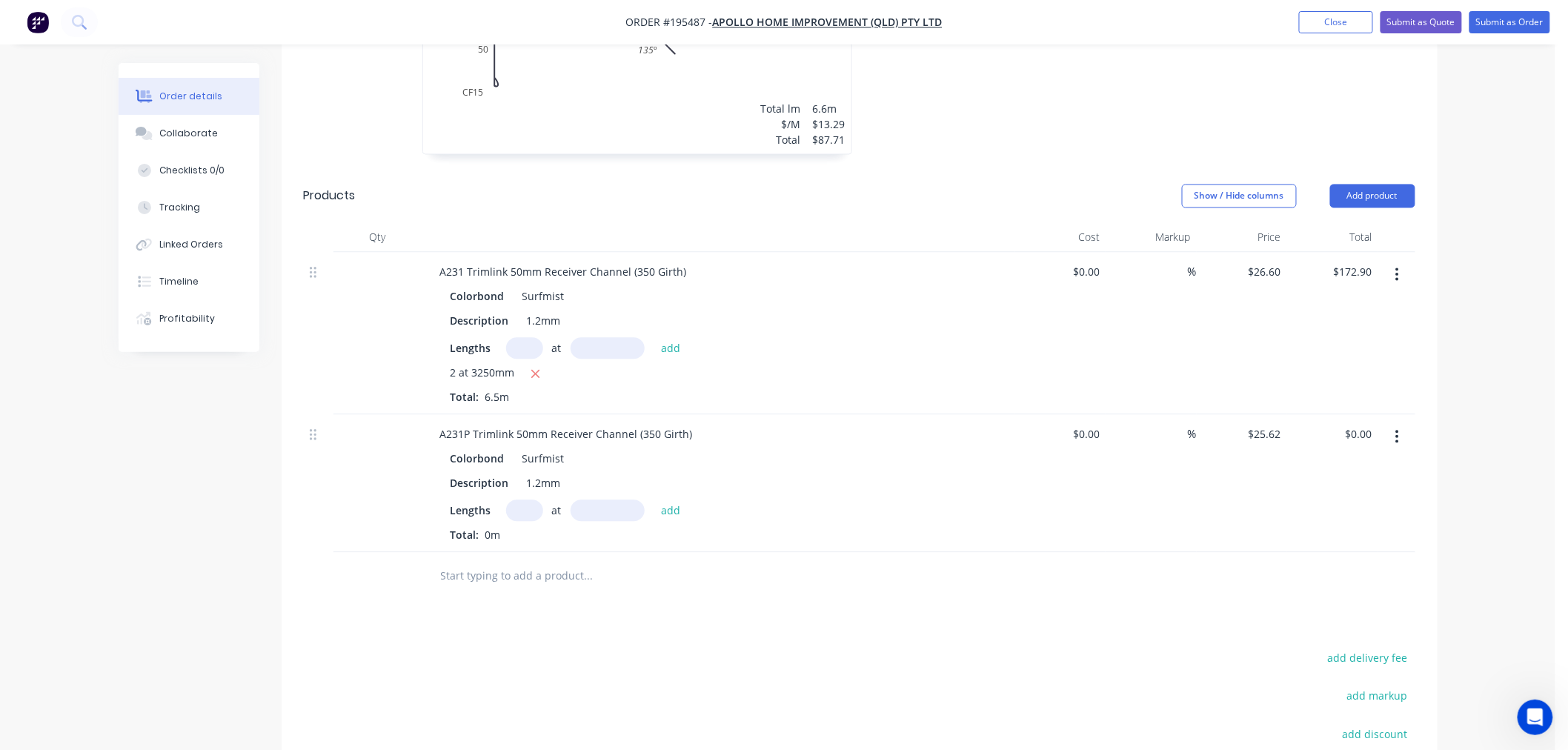
click at [517, 500] on input "text" at bounding box center [524, 511] width 37 height 22
type input "2"
type input "3250"
click at [653, 500] on button "add" at bounding box center [670, 510] width 35 height 20
type input "$166.53"
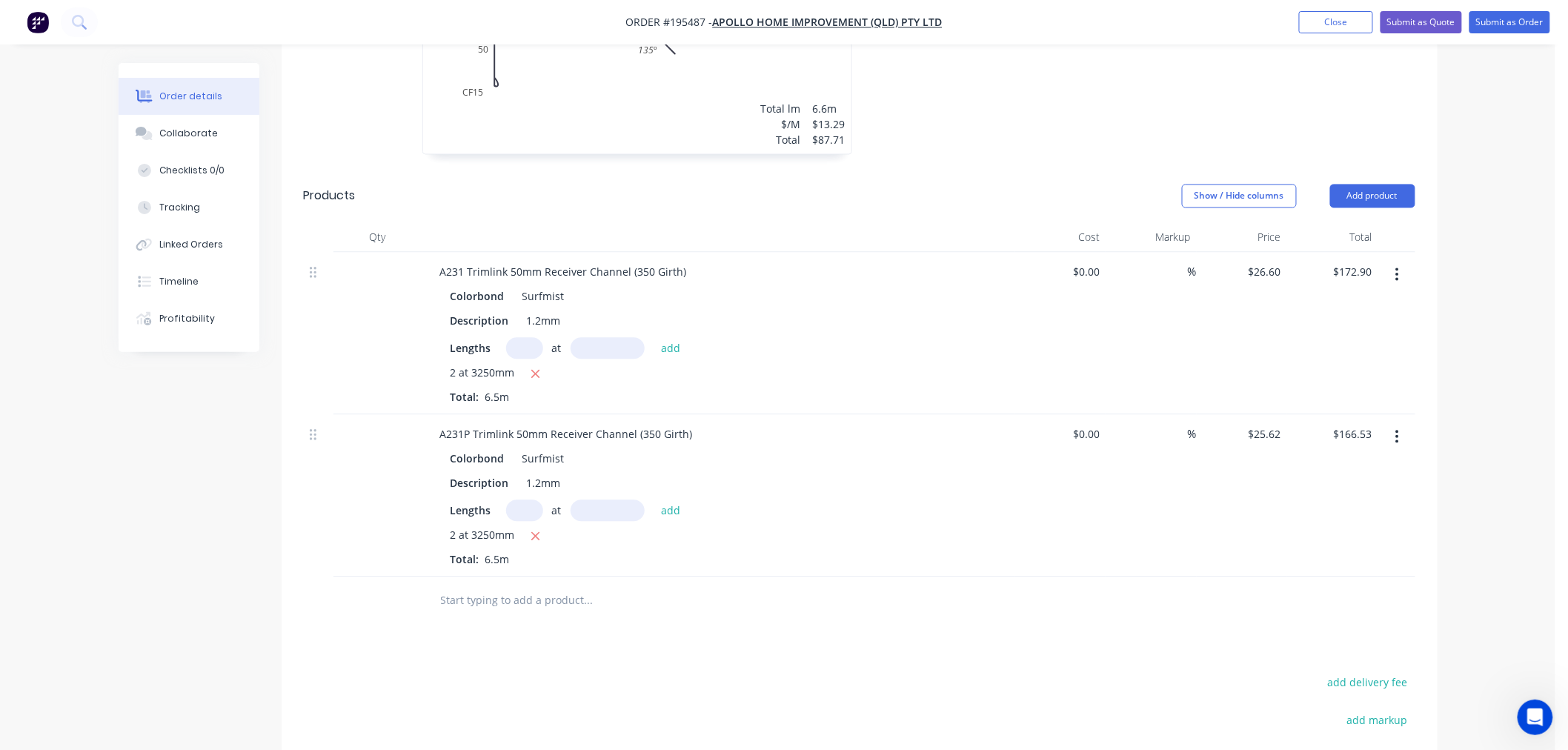
click at [1396, 268] on icon "button" at bounding box center [1396, 274] width 3 height 13
click at [1322, 392] on div "Delete" at bounding box center [1345, 403] width 114 height 22
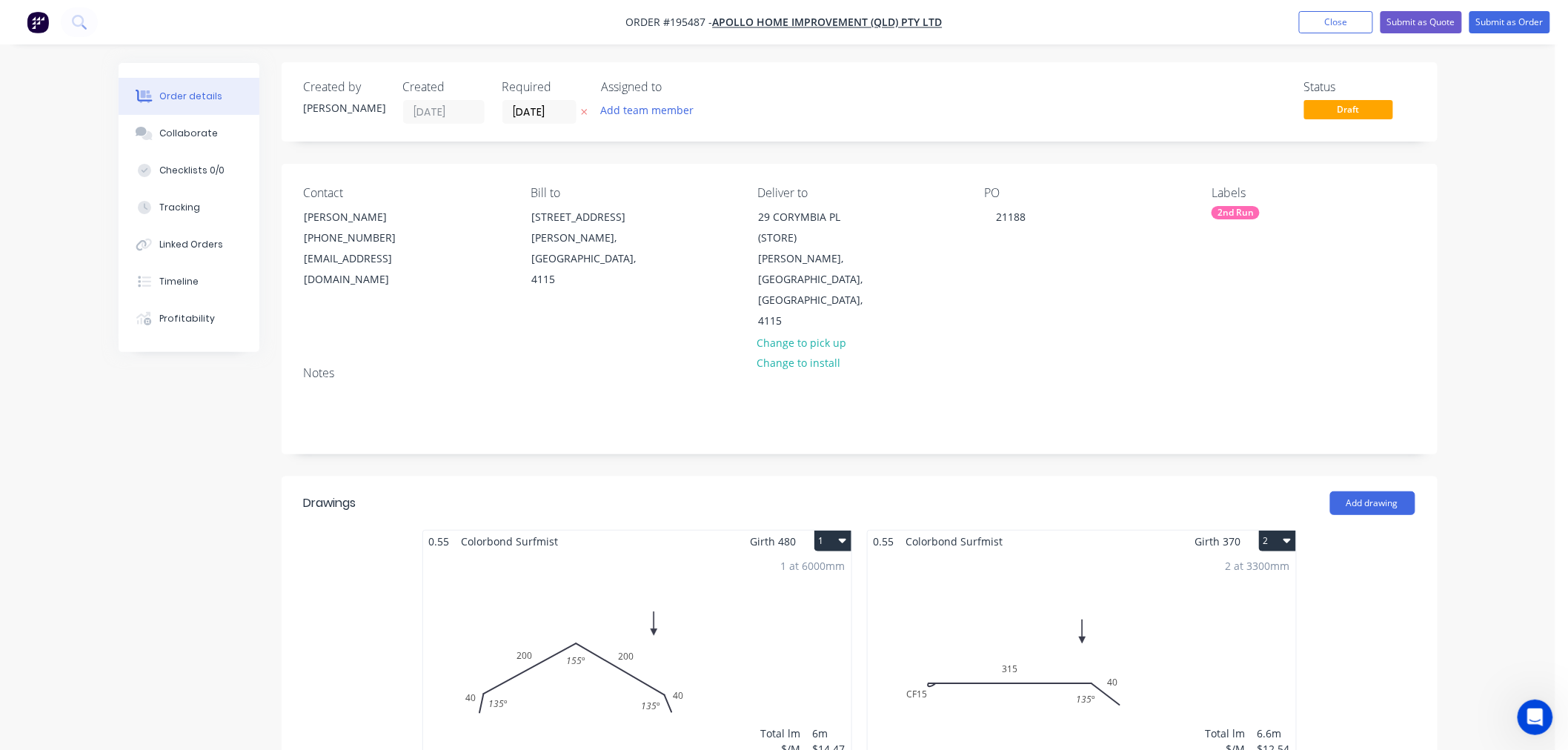
scroll to position [0, 0]
click at [1527, 18] on button "Submit as Order" at bounding box center [1509, 22] width 81 height 22
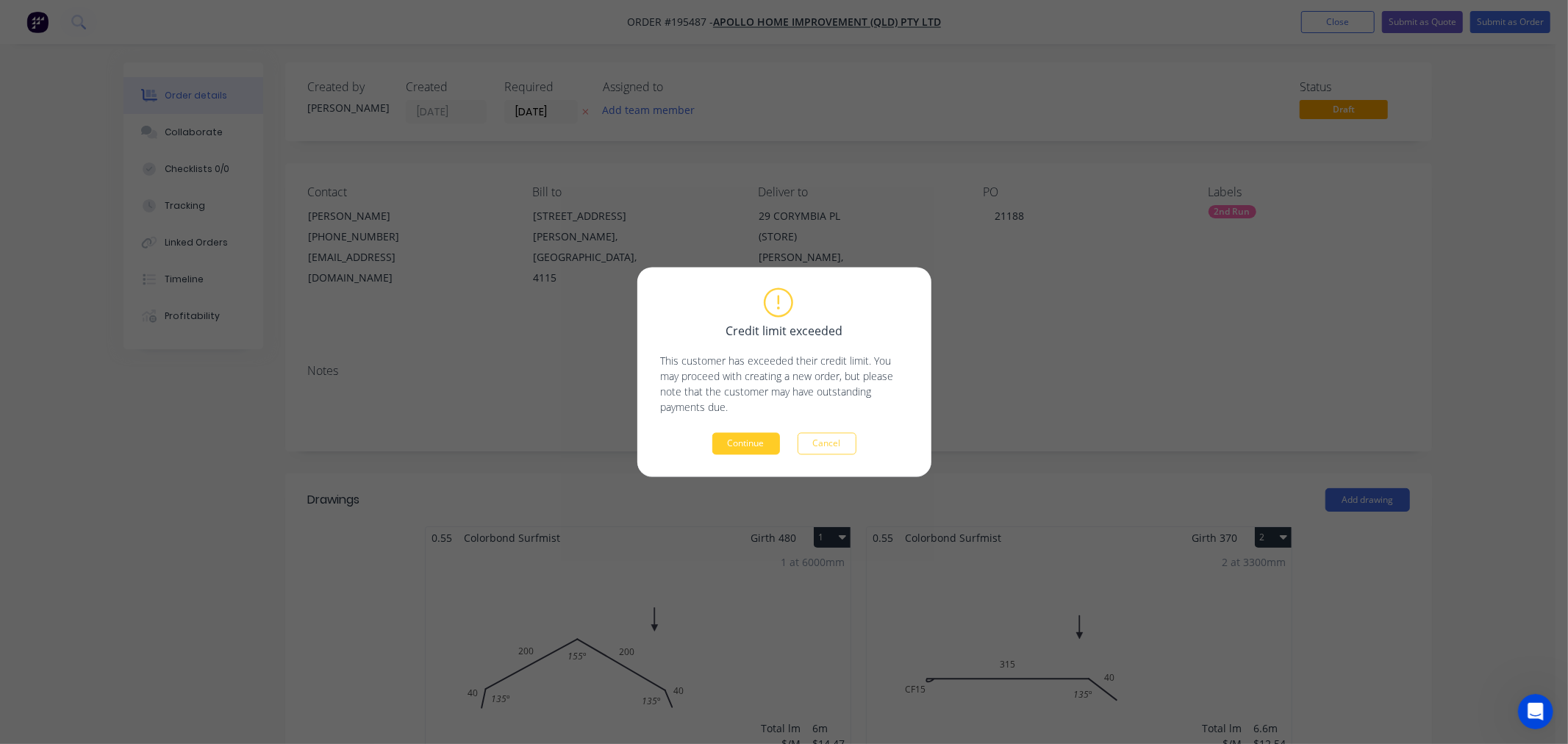
click at [773, 445] on button "Continue" at bounding box center [746, 443] width 67 height 22
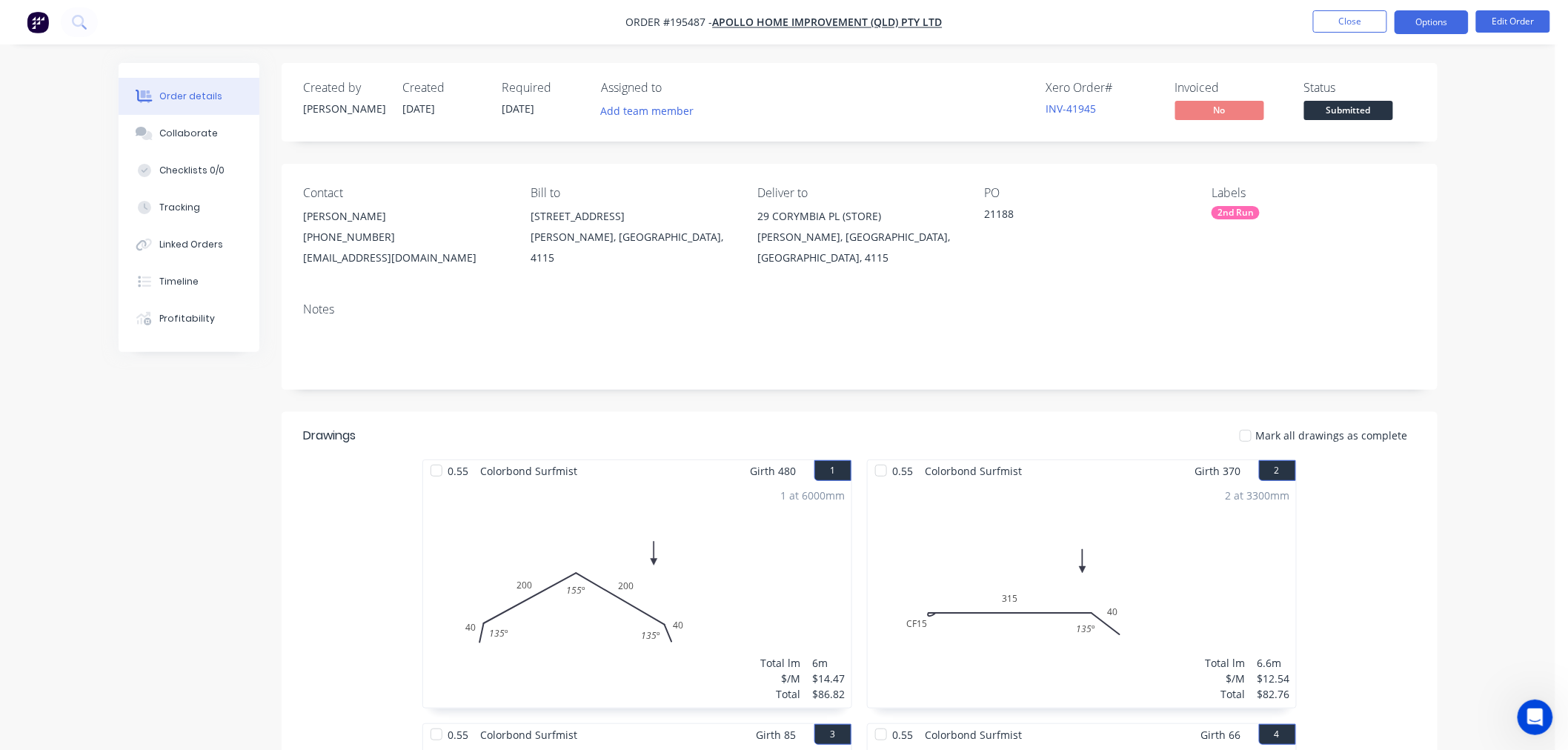
click at [1427, 24] on button "Options" at bounding box center [1431, 22] width 74 height 24
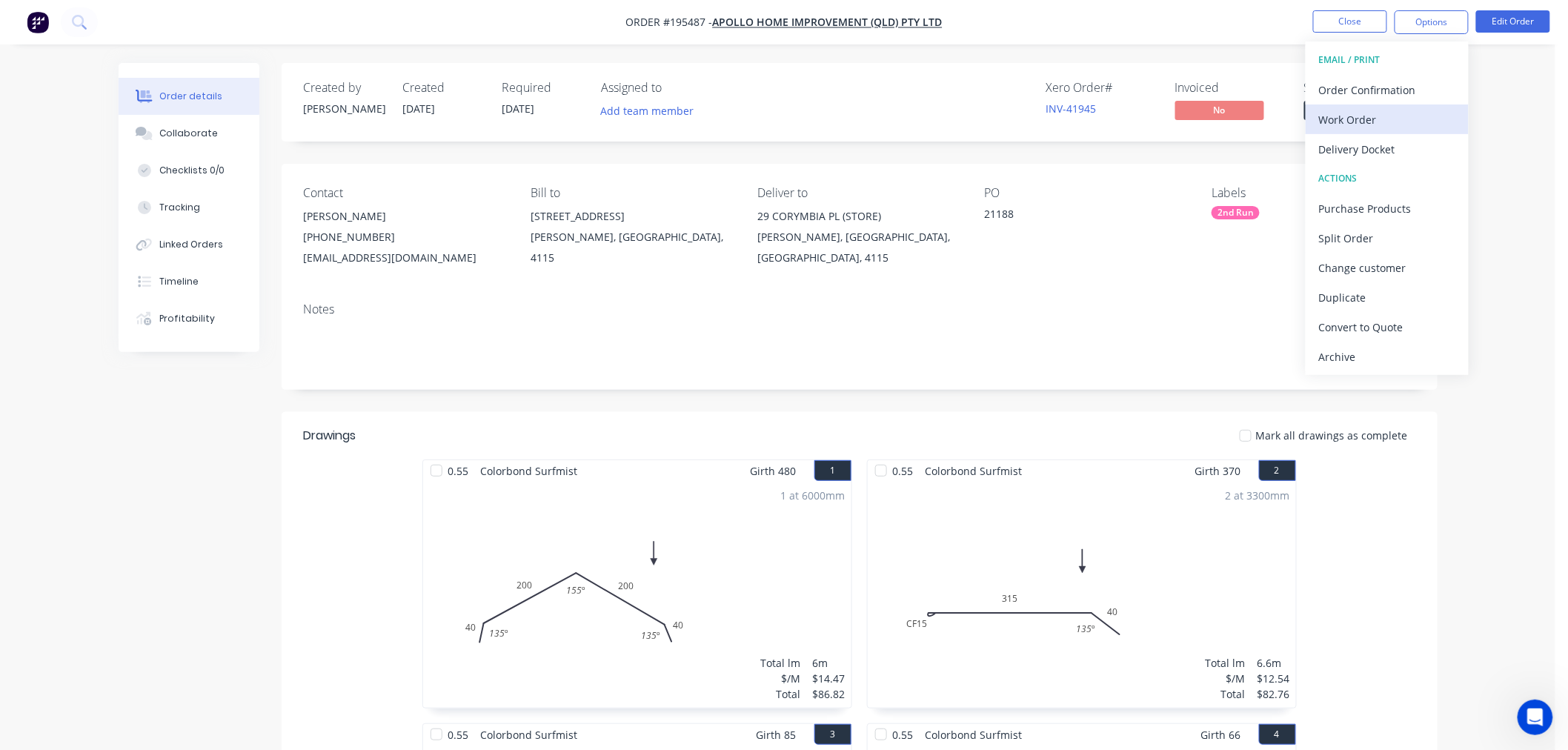
click at [1389, 121] on div "Work Order" at bounding box center [1386, 120] width 137 height 22
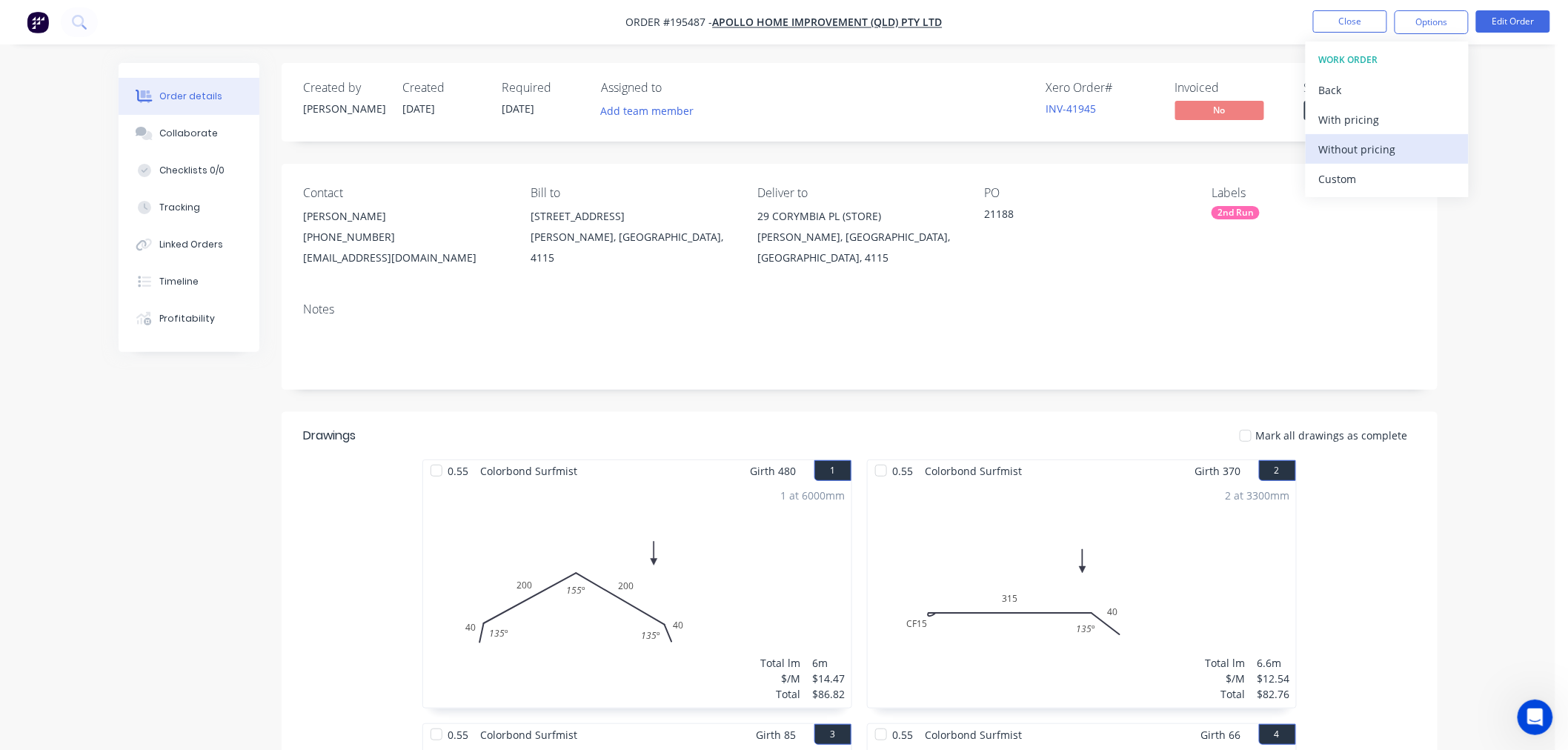
click at [1366, 152] on div "Without pricing" at bounding box center [1386, 150] width 137 height 22
click at [203, 134] on div "Collaborate" at bounding box center [189, 133] width 59 height 13
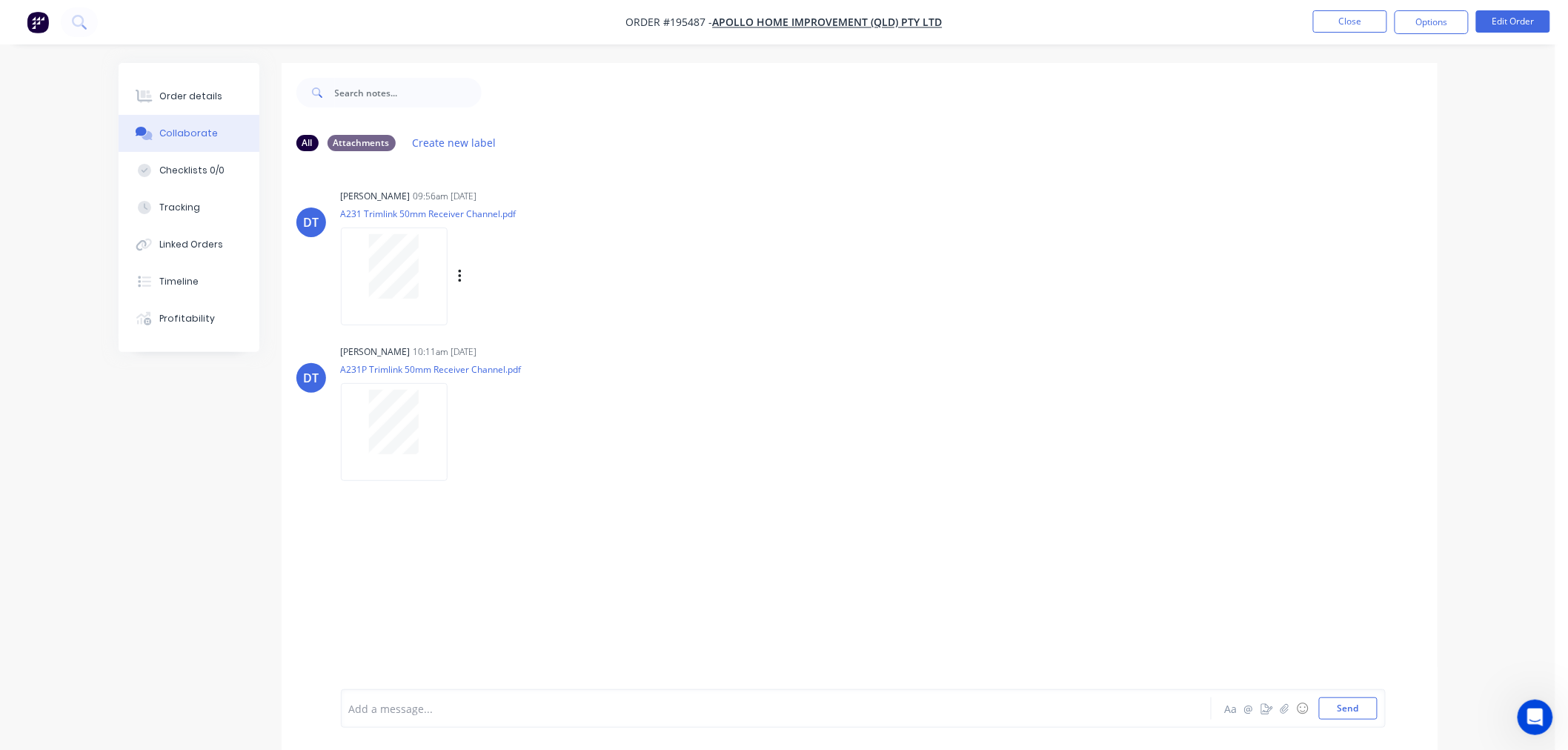
click at [419, 277] on div at bounding box center [394, 266] width 94 height 65
click at [459, 278] on icon "button" at bounding box center [460, 276] width 4 height 17
click at [509, 234] on div "Labels Download" at bounding box center [477, 275] width 272 height 111
click at [1340, 21] on button "Close" at bounding box center [1350, 21] width 74 height 22
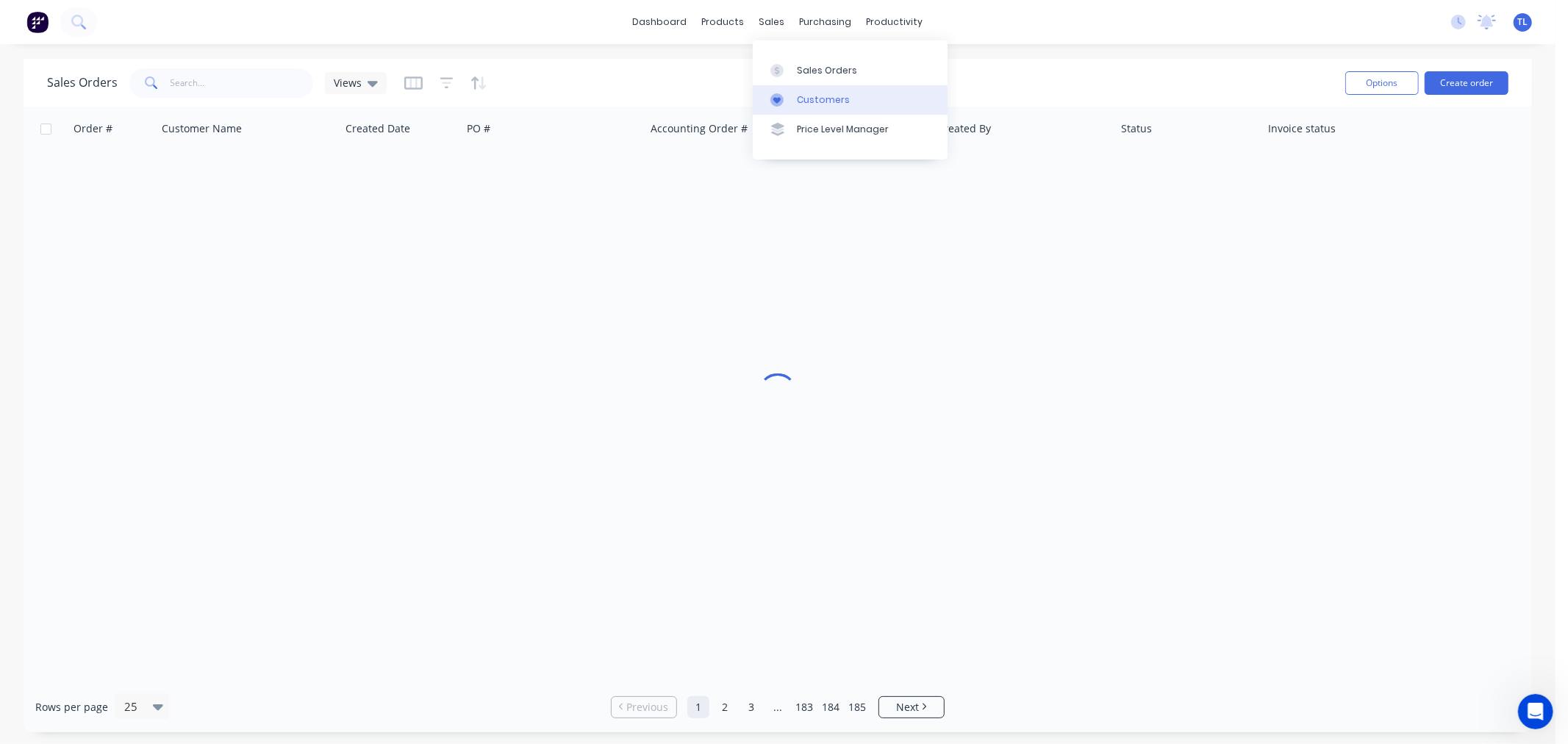
click at [761, 104] on link "Customers" at bounding box center [850, 100] width 195 height 30
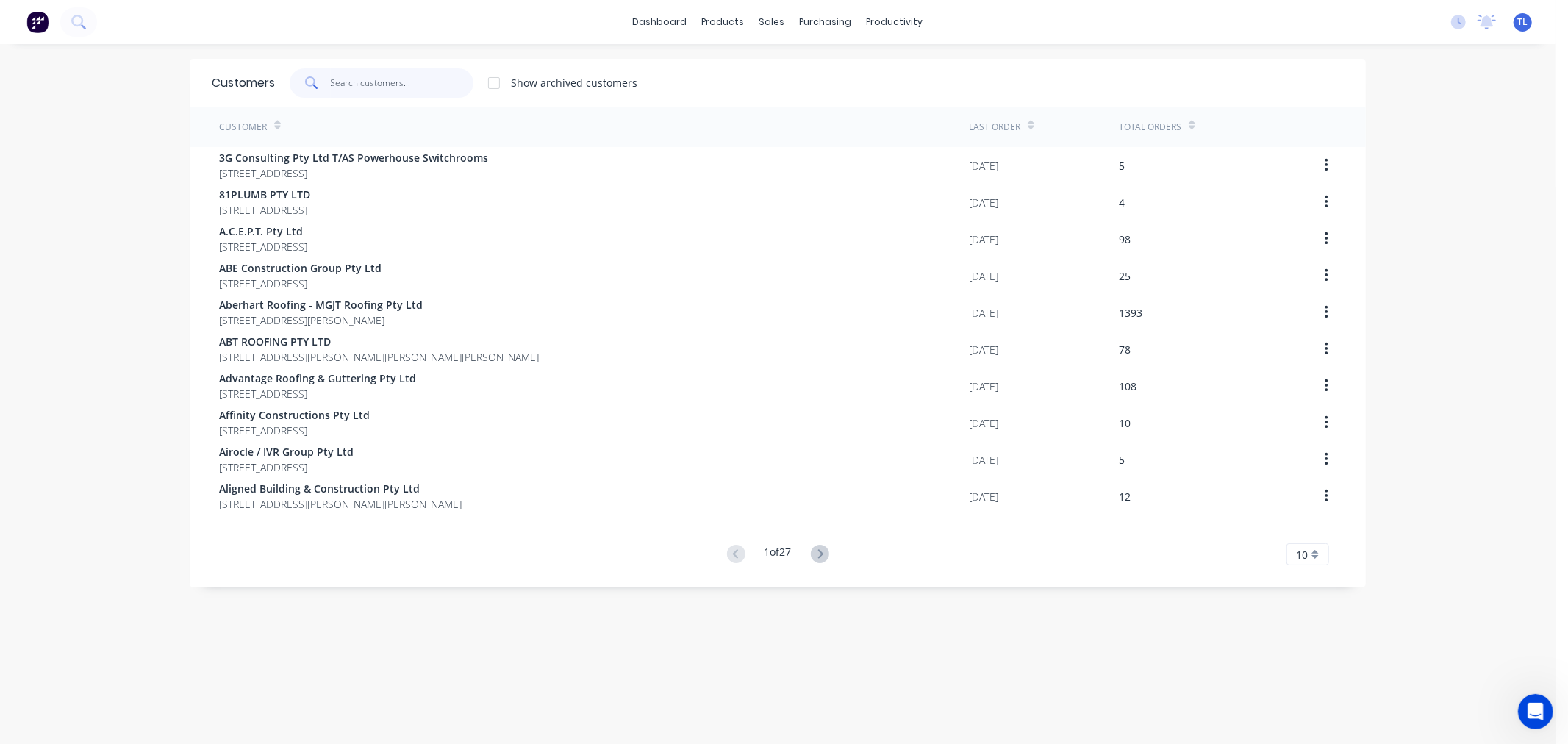
click at [393, 85] on input "text" at bounding box center [402, 83] width 144 height 30
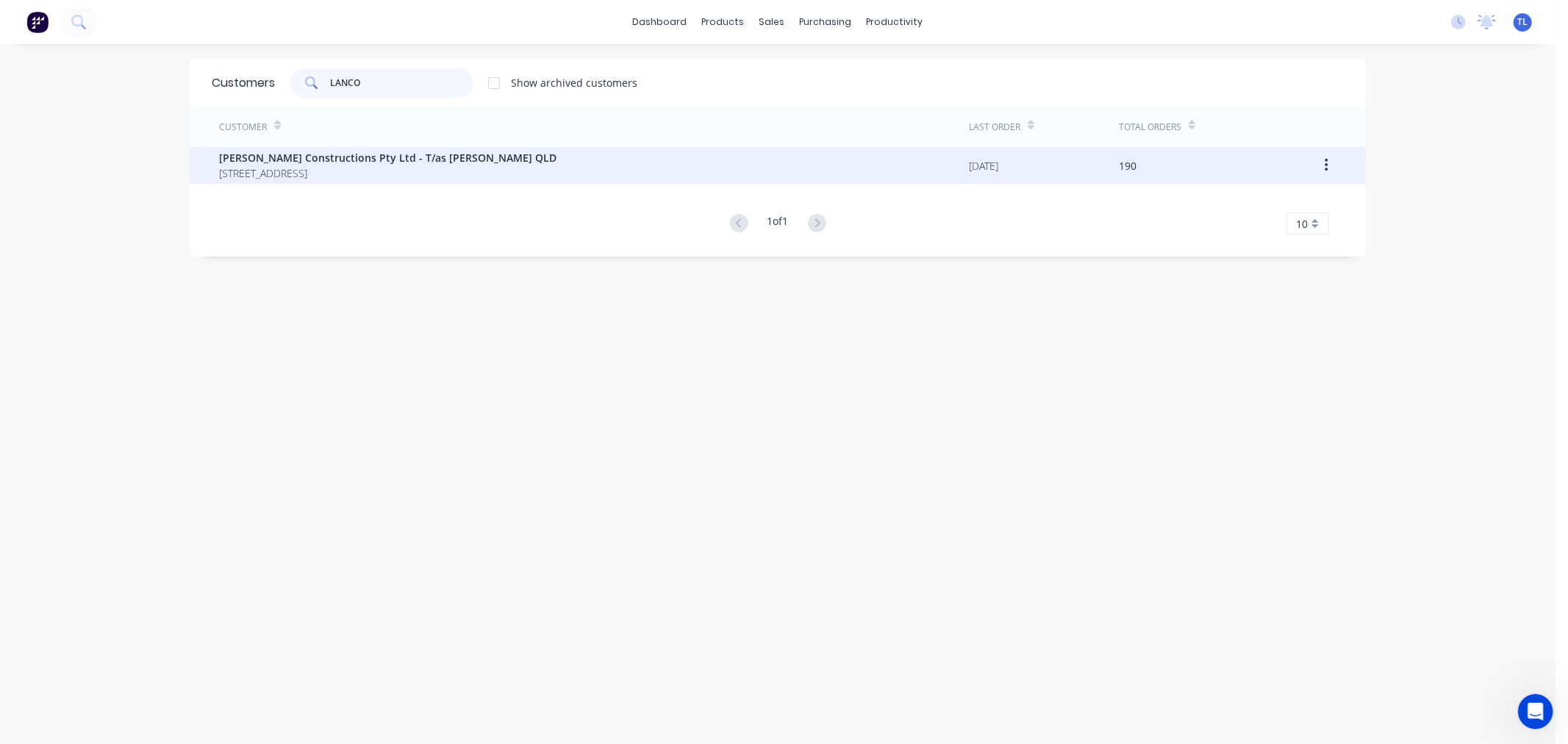
type input "LANCO"
click at [299, 170] on span "21/8 Metroplex Ave MURARRIE Queensland Australia 4172" at bounding box center [387, 173] width 338 height 16
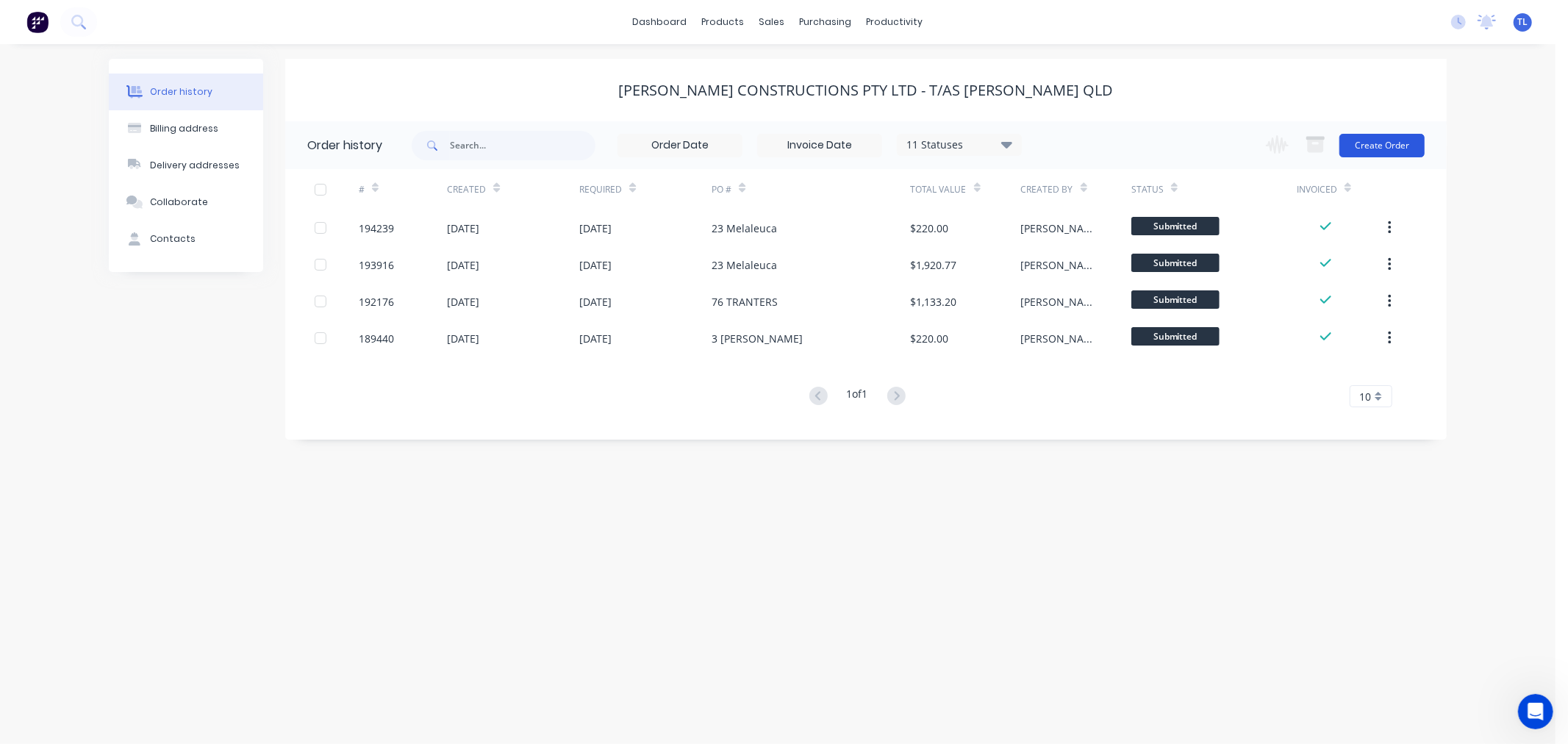
click at [1341, 140] on button "Create Order" at bounding box center [1382, 145] width 85 height 24
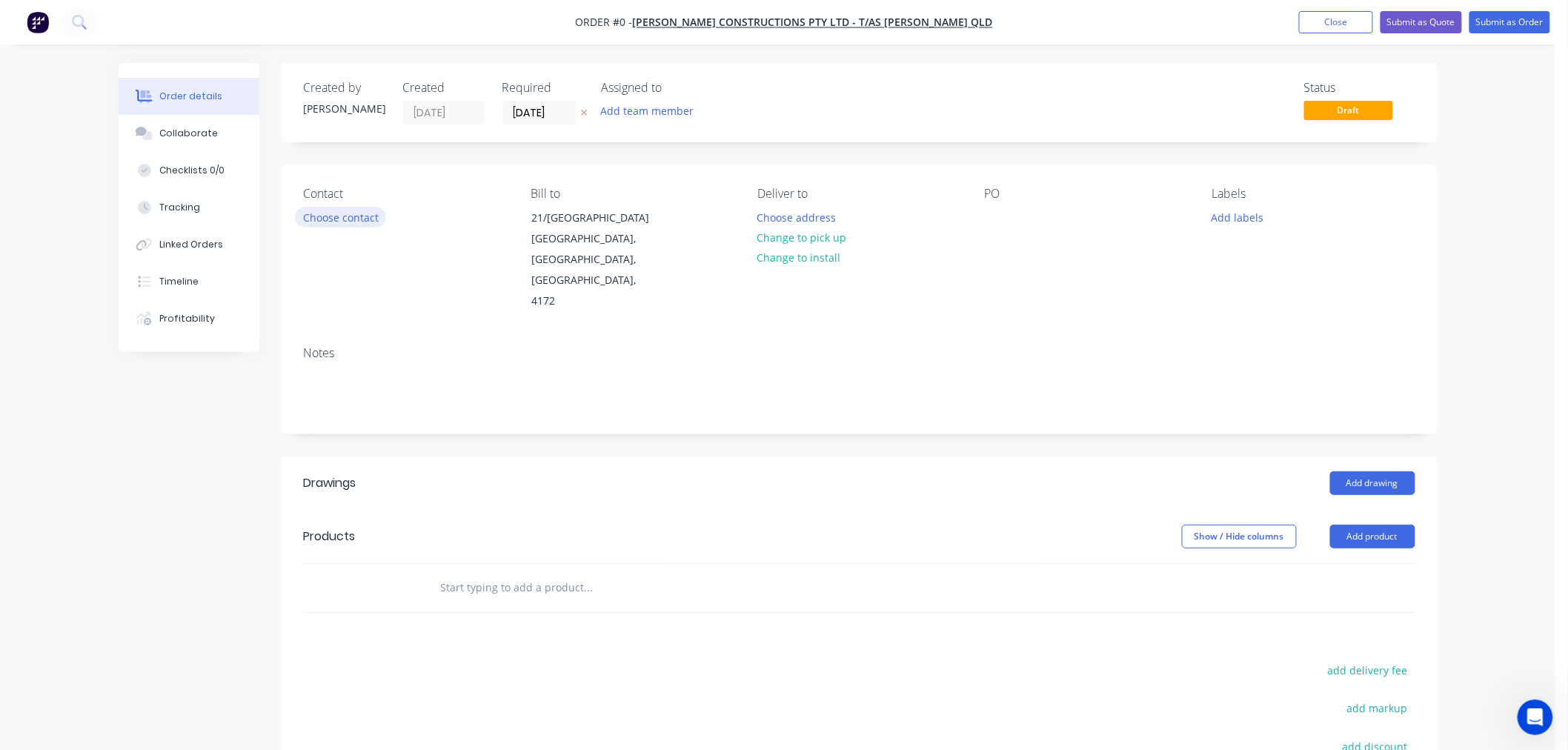
click at [363, 216] on button "Choose contact" at bounding box center [340, 216] width 91 height 20
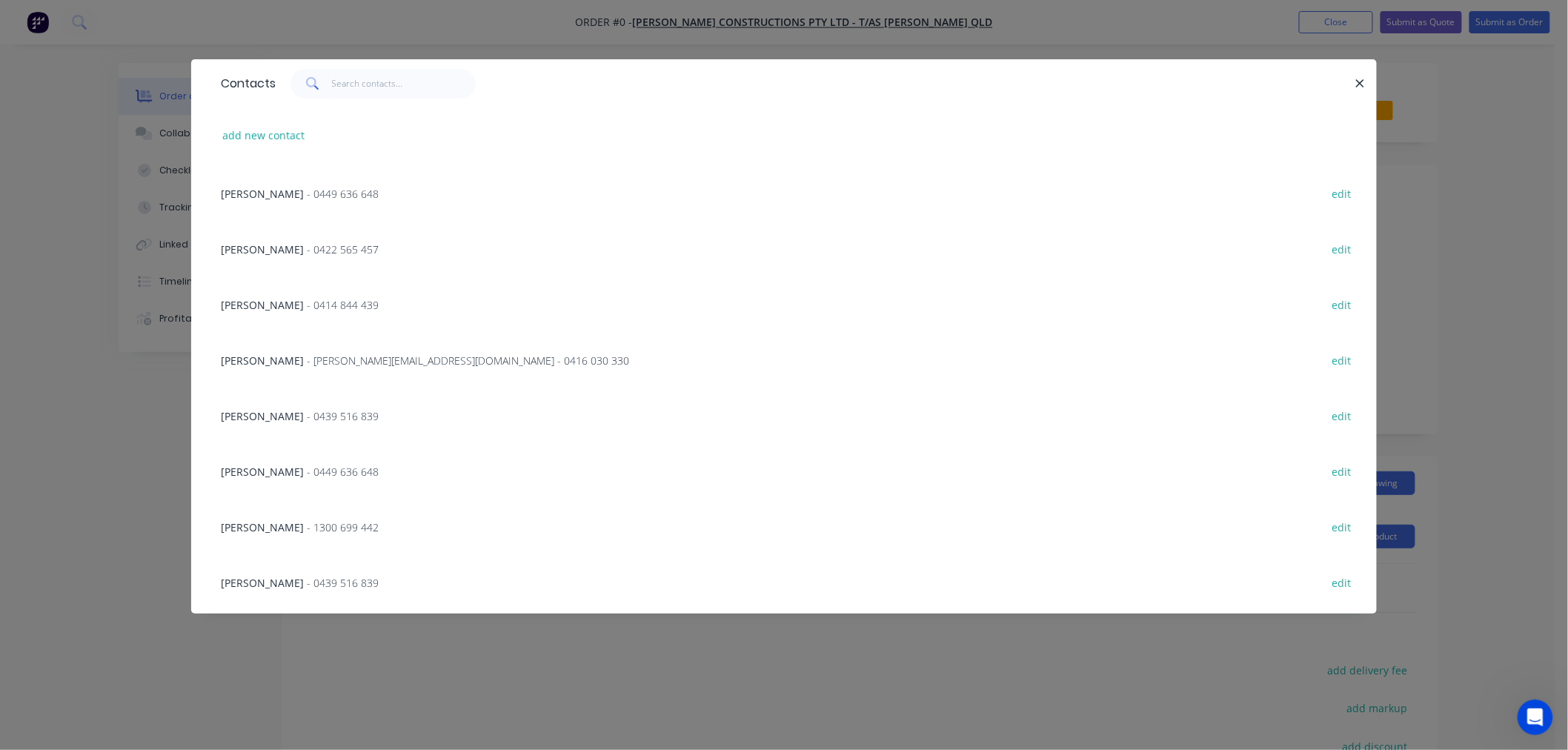
scroll to position [327, 0]
click at [299, 532] on span "JUSTIN FLOWERS" at bounding box center [261, 531] width 83 height 14
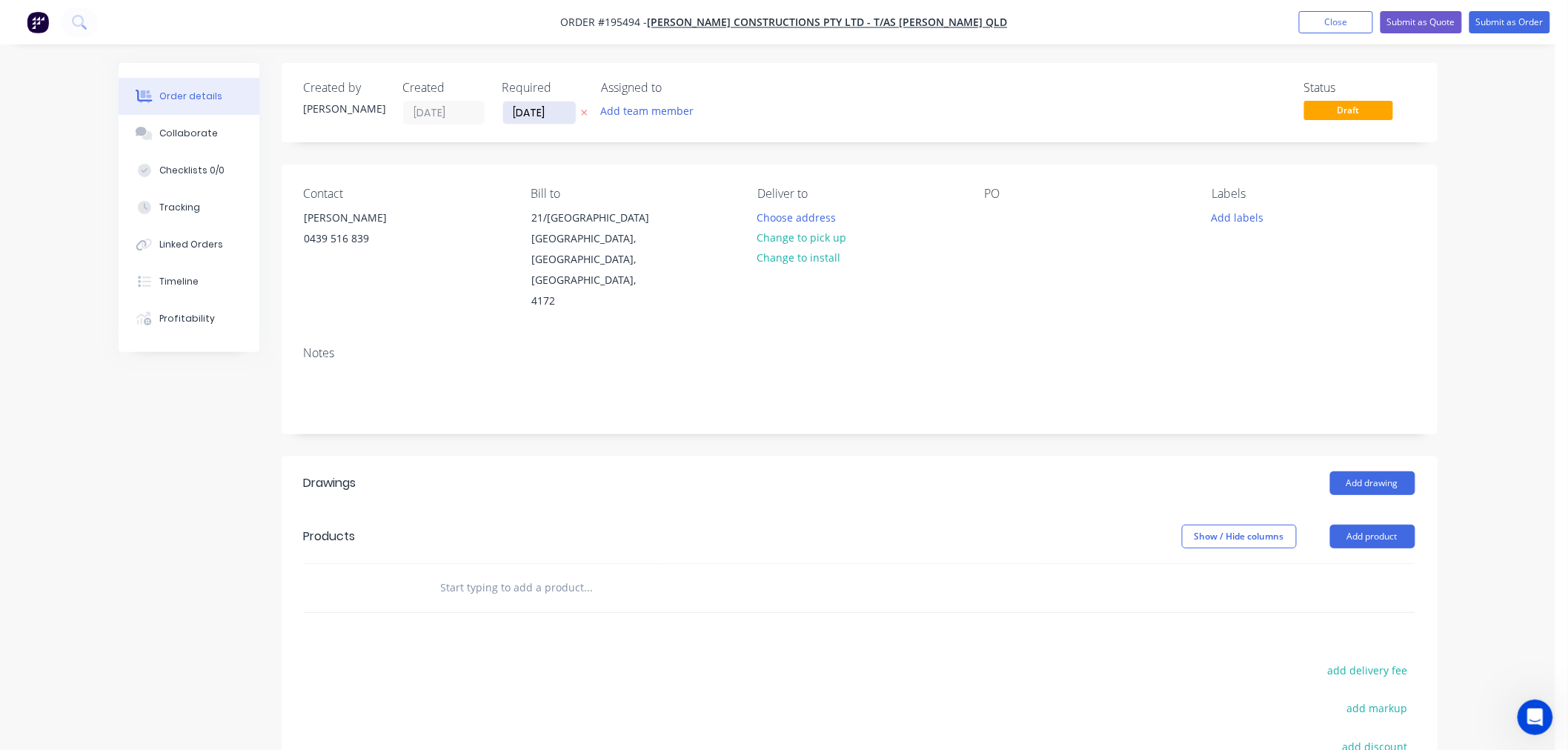
click at [564, 120] on input "[DATE]" at bounding box center [539, 113] width 73 height 22
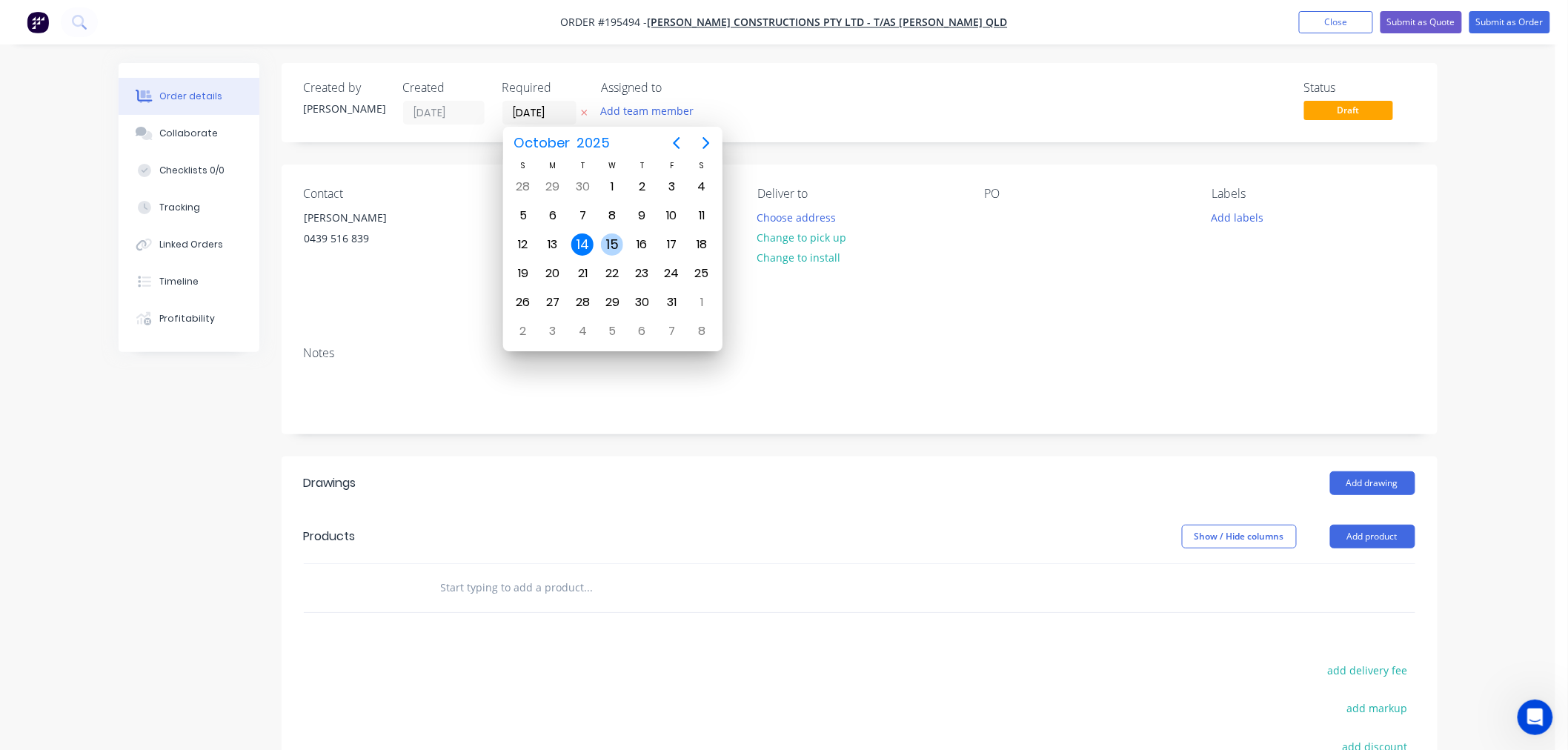
click at [605, 244] on div "15" at bounding box center [611, 244] width 22 height 22
type input "[DATE]"
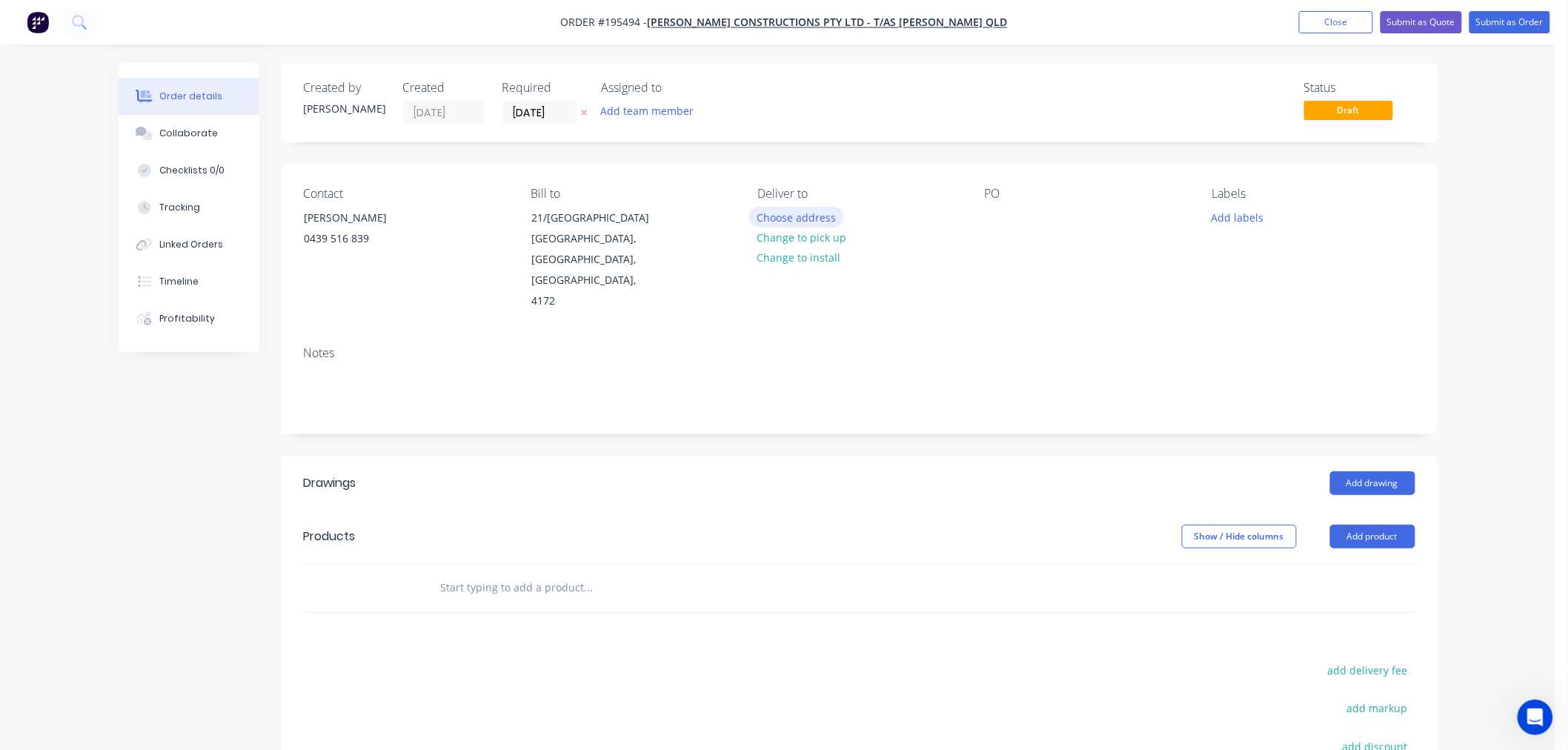
click at [824, 218] on button "Choose address" at bounding box center [796, 216] width 95 height 20
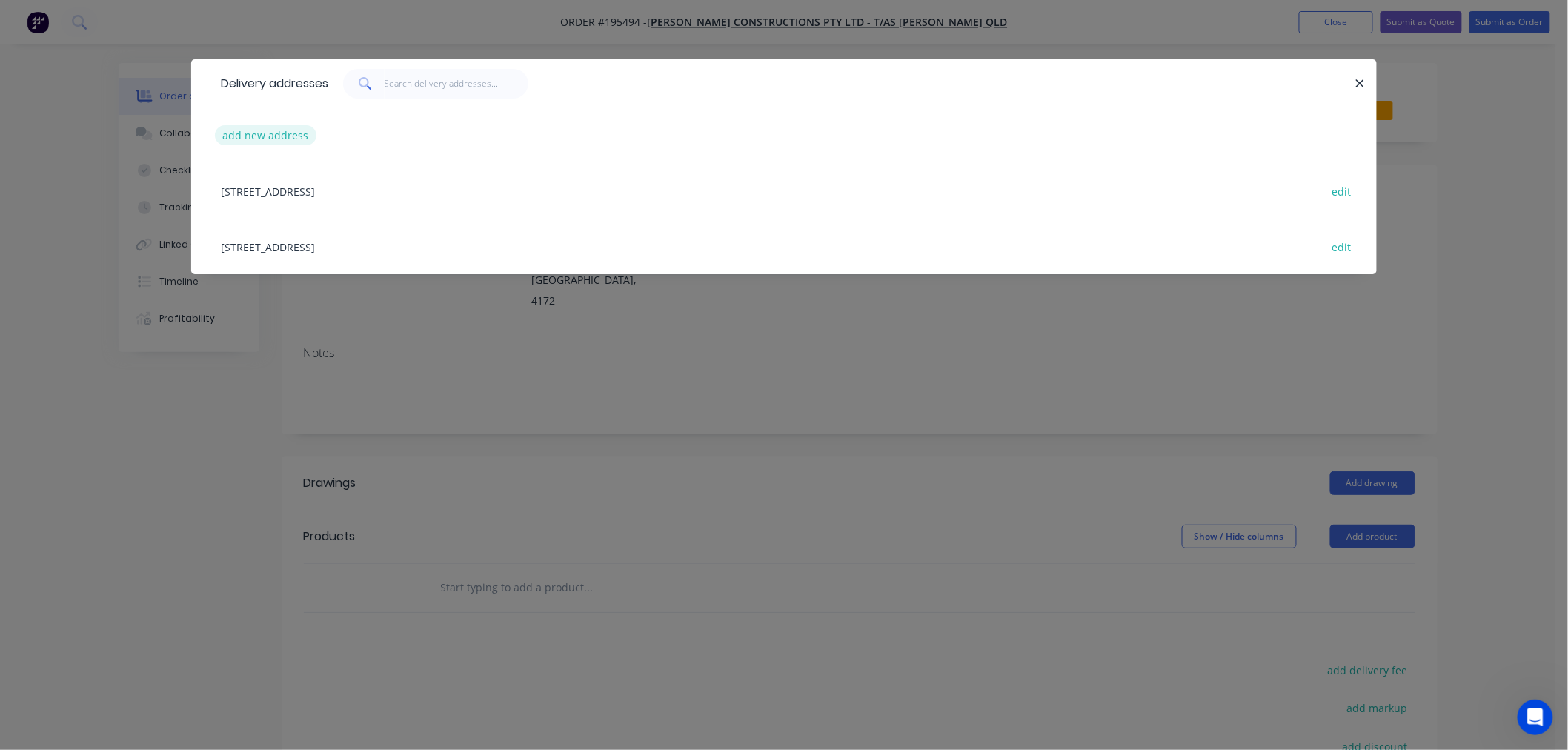
click at [264, 135] on button "add new address" at bounding box center [265, 136] width 102 height 20
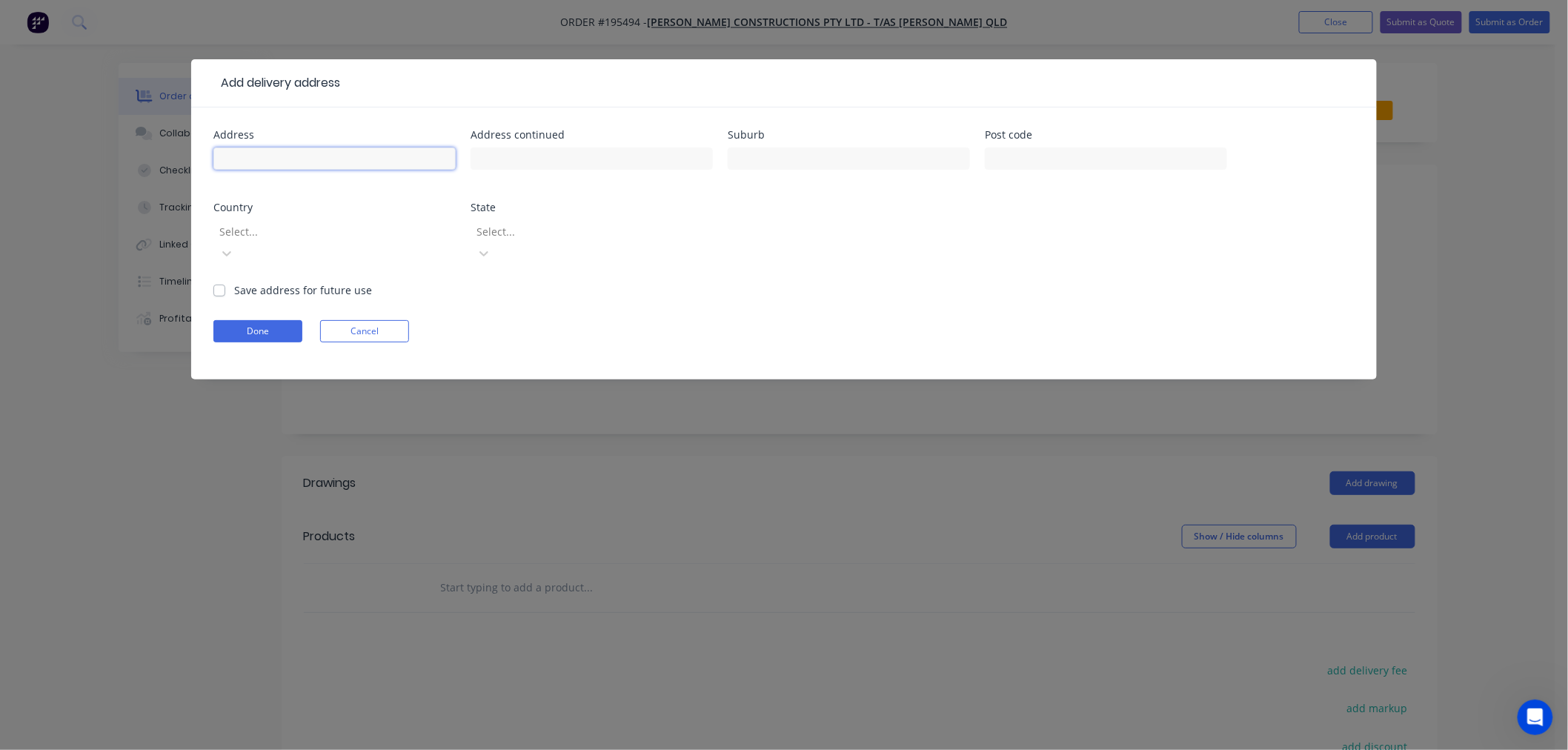
click at [321, 161] on input "text" at bounding box center [334, 159] width 242 height 22
type input "29 FERNEYDELL STREET"
type input "ASHGROVE"
click at [336, 227] on div at bounding box center [324, 231] width 213 height 19
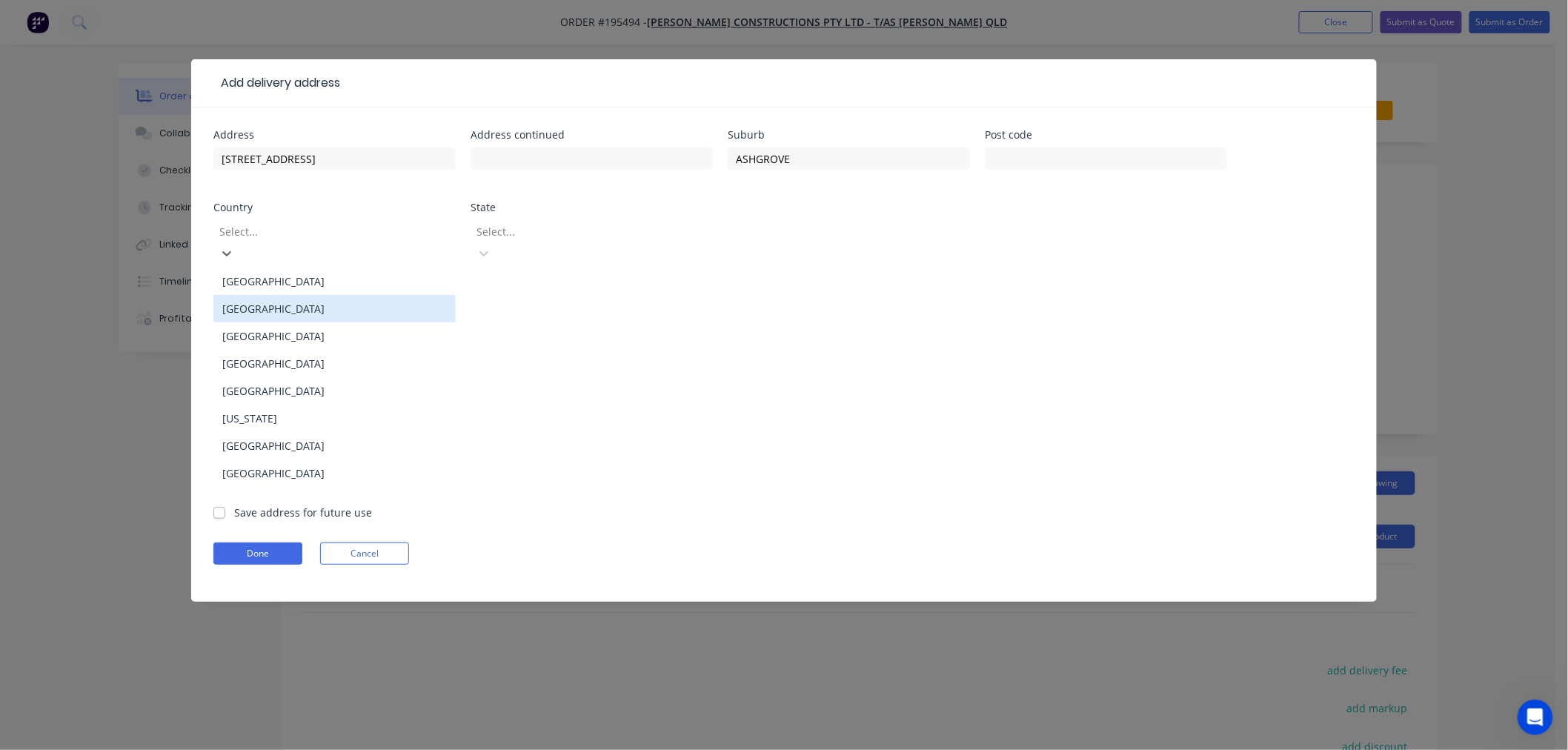
click at [313, 271] on div "[GEOGRAPHIC_DATA]" at bounding box center [334, 280] width 242 height 27
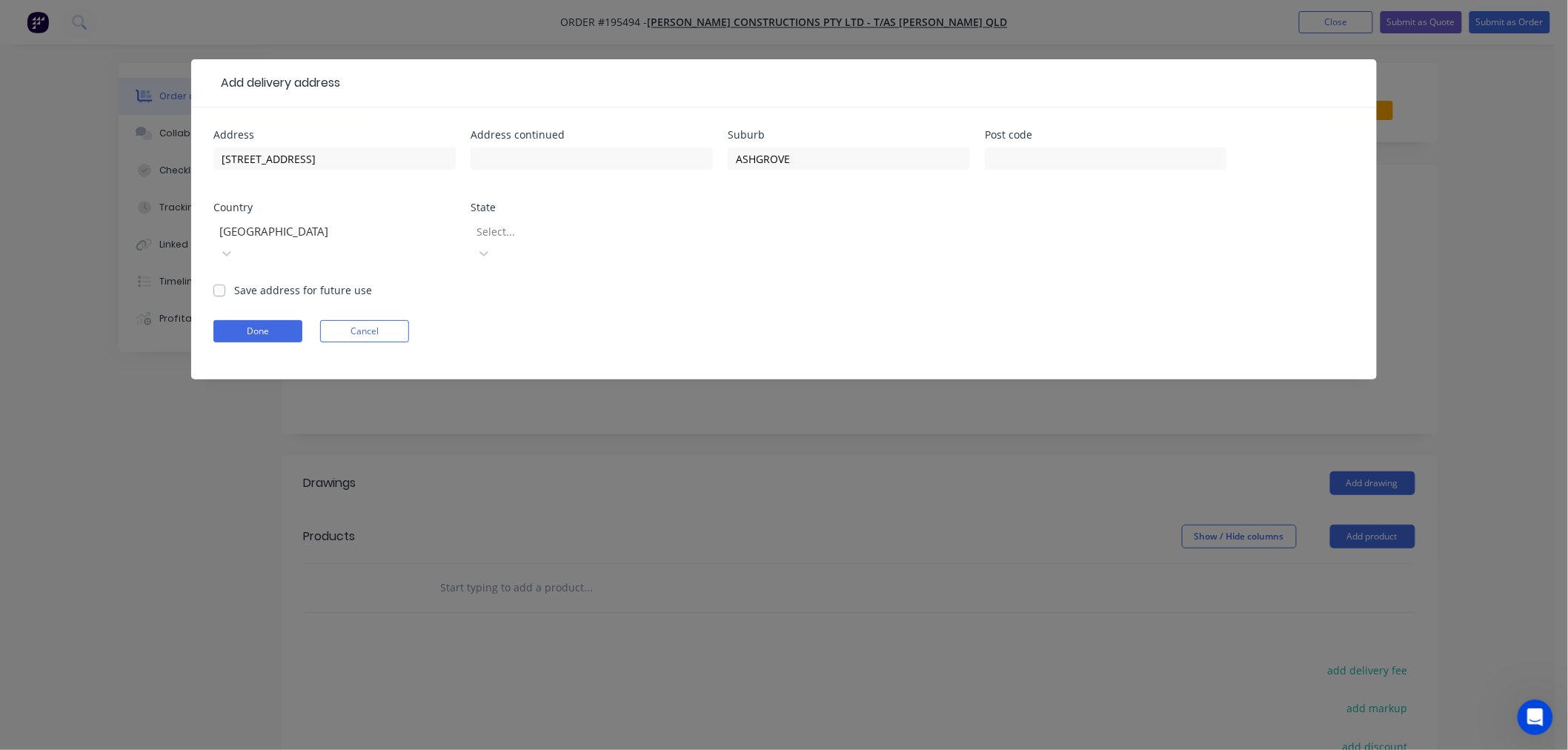
click at [542, 228] on div at bounding box center [582, 231] width 213 height 19
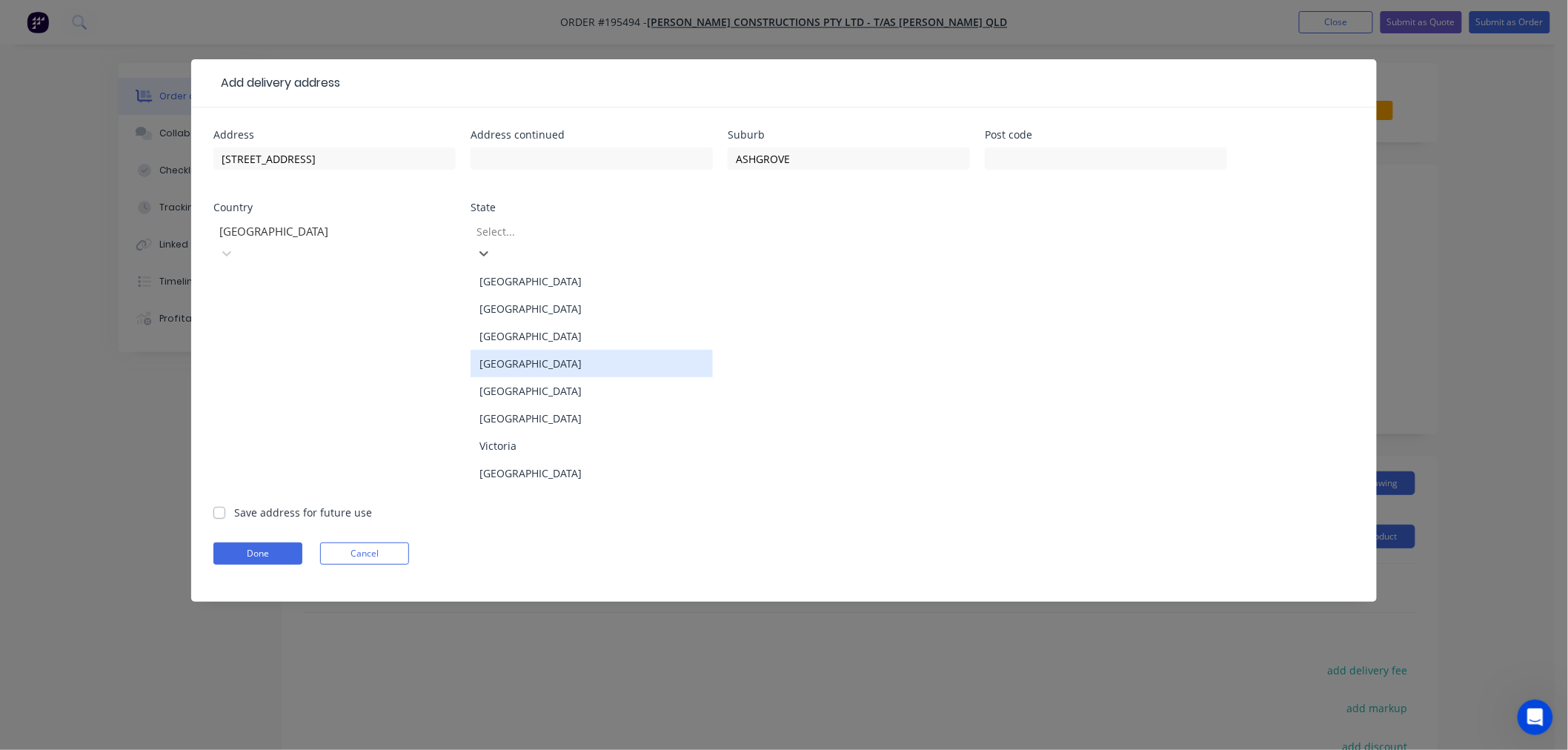
click at [513, 352] on div "[GEOGRAPHIC_DATA]" at bounding box center [591, 363] width 242 height 27
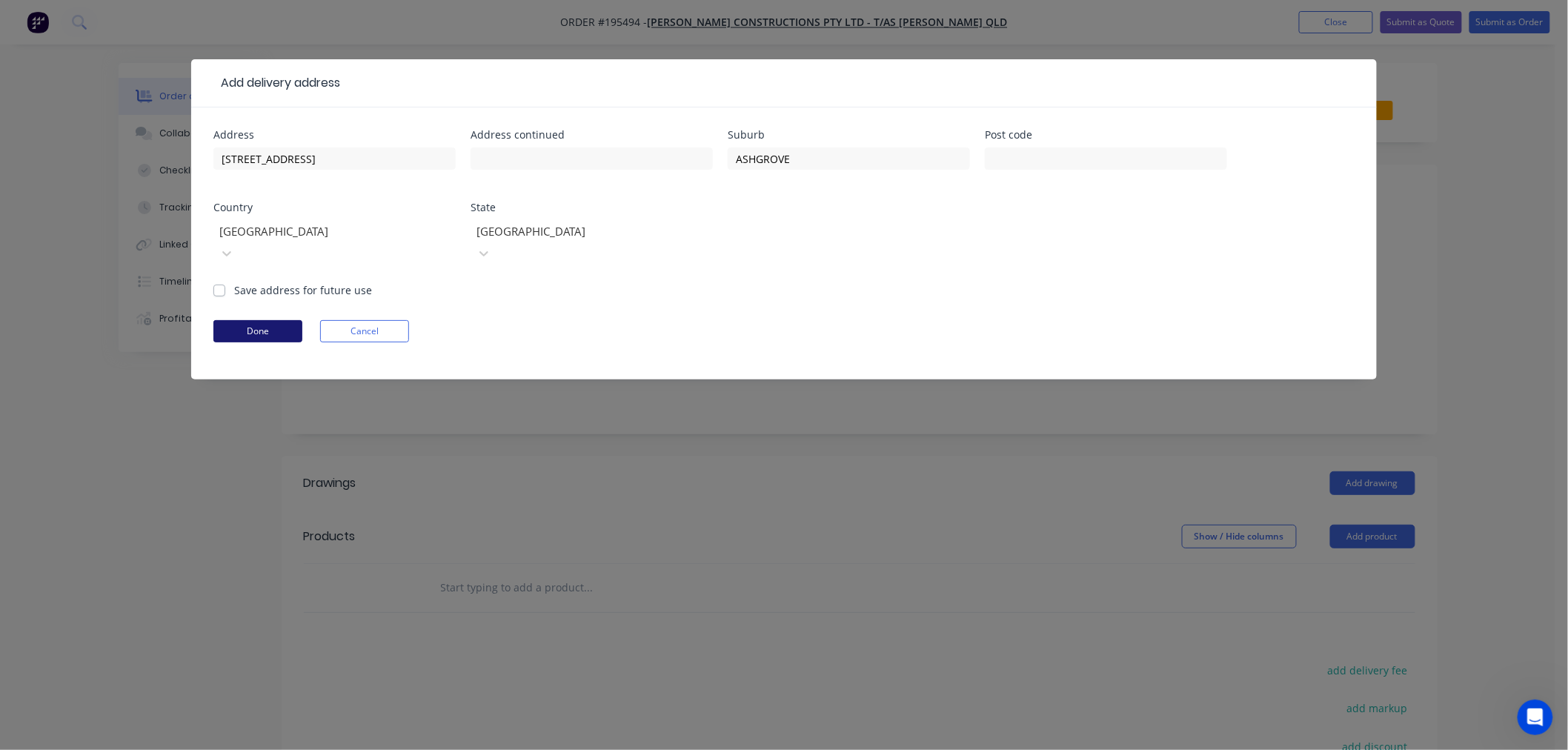
click at [259, 320] on button "Done" at bounding box center [257, 331] width 89 height 22
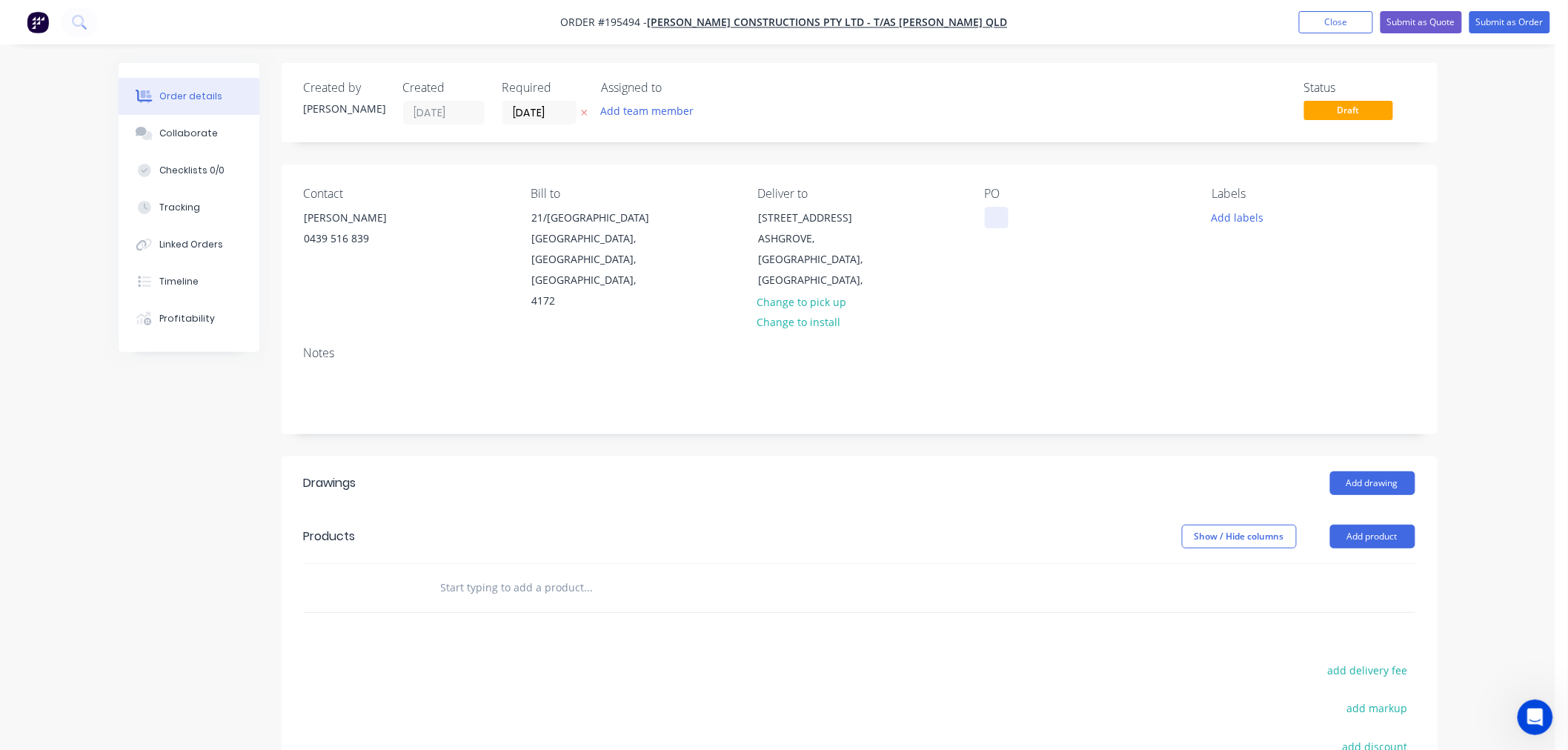
click at [989, 215] on div at bounding box center [996, 217] width 24 height 22
click at [1230, 215] on button "Add labels" at bounding box center [1237, 216] width 68 height 20
click at [1415, 175] on div "Contact JUSTIN FLOWERS 0439 516 839 Bill to 21/8 Metroplex Ave MURARRIE, Queens…" at bounding box center [859, 249] width 1156 height 170
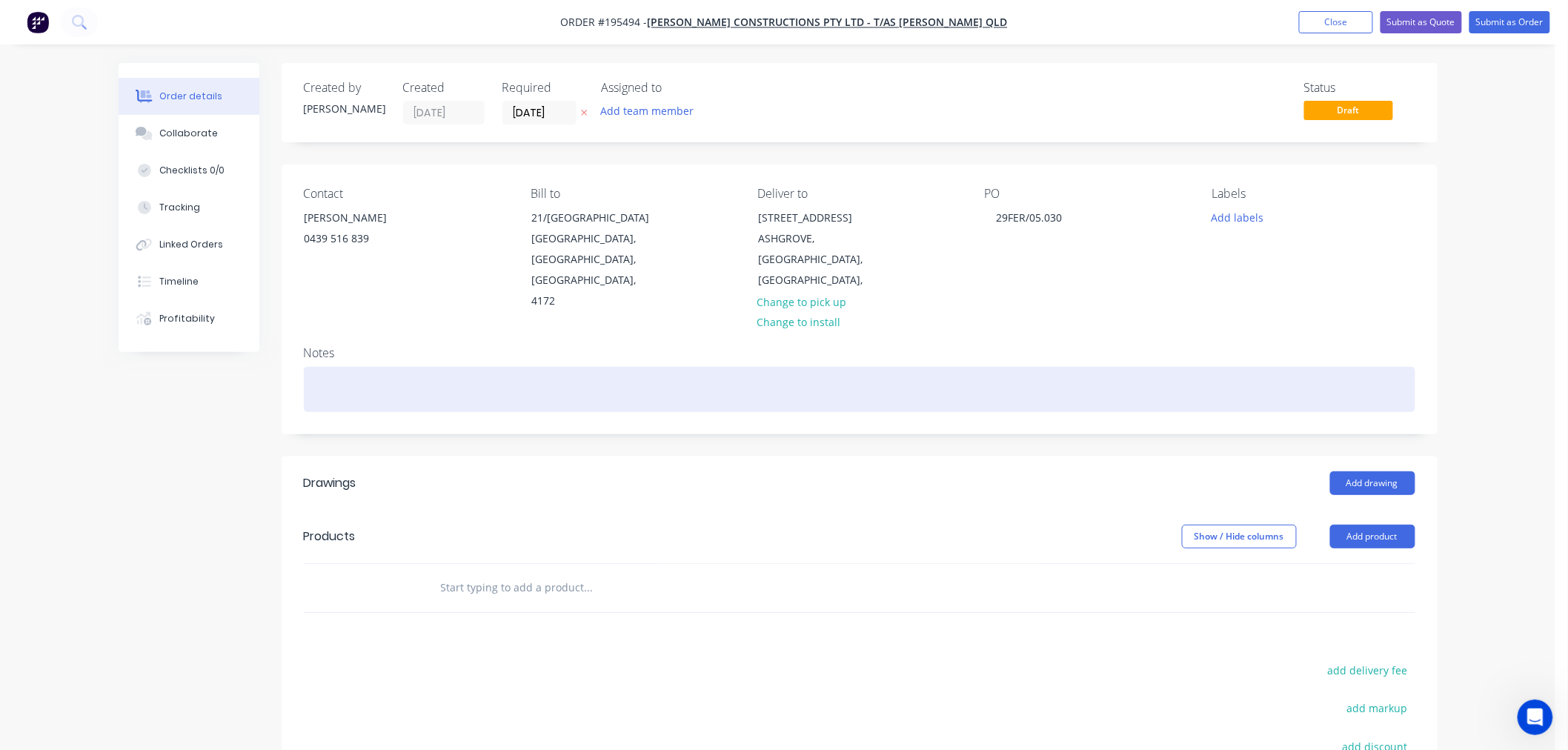
scroll to position [200, 0]
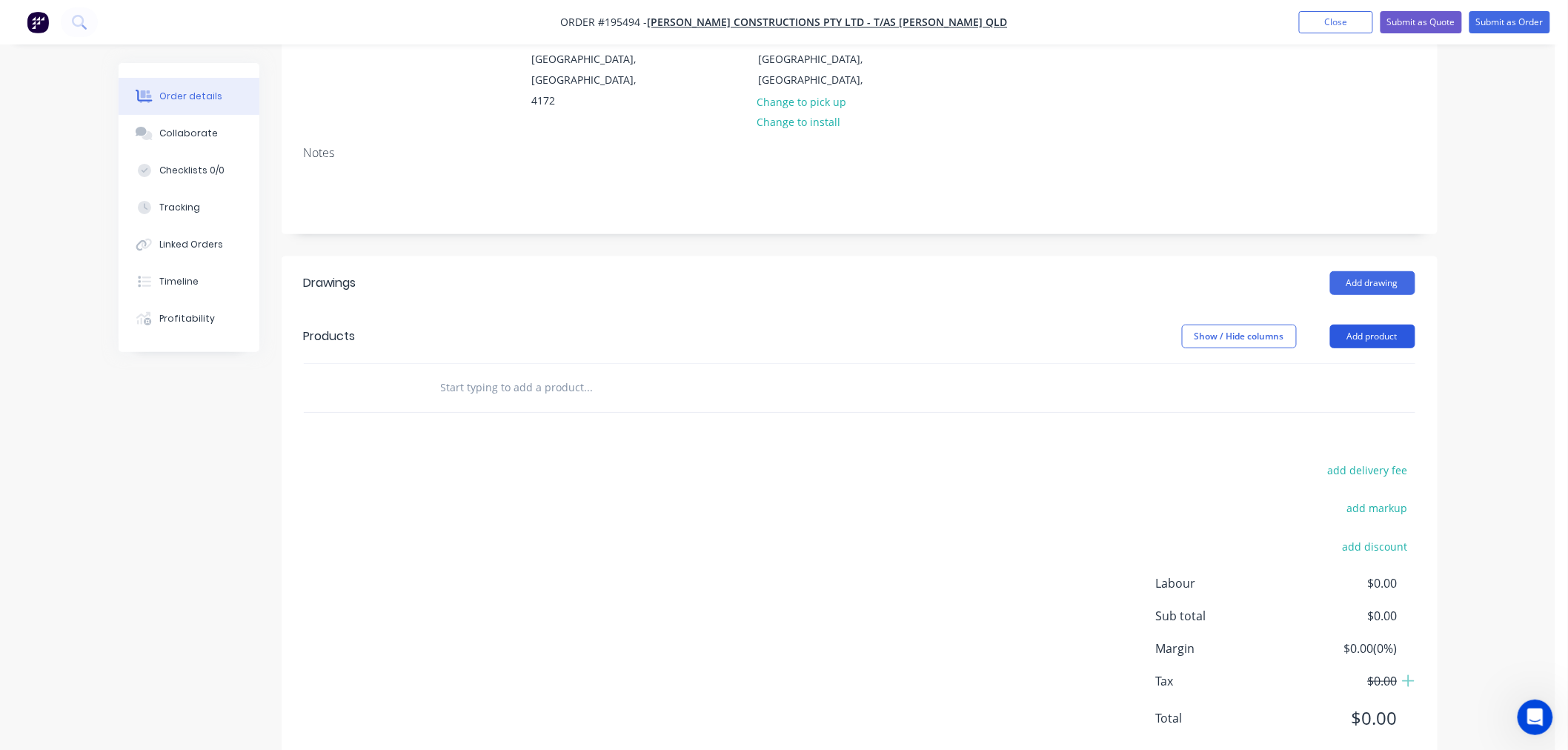
click at [1380, 324] on button "Add product" at bounding box center [1372, 336] width 85 height 24
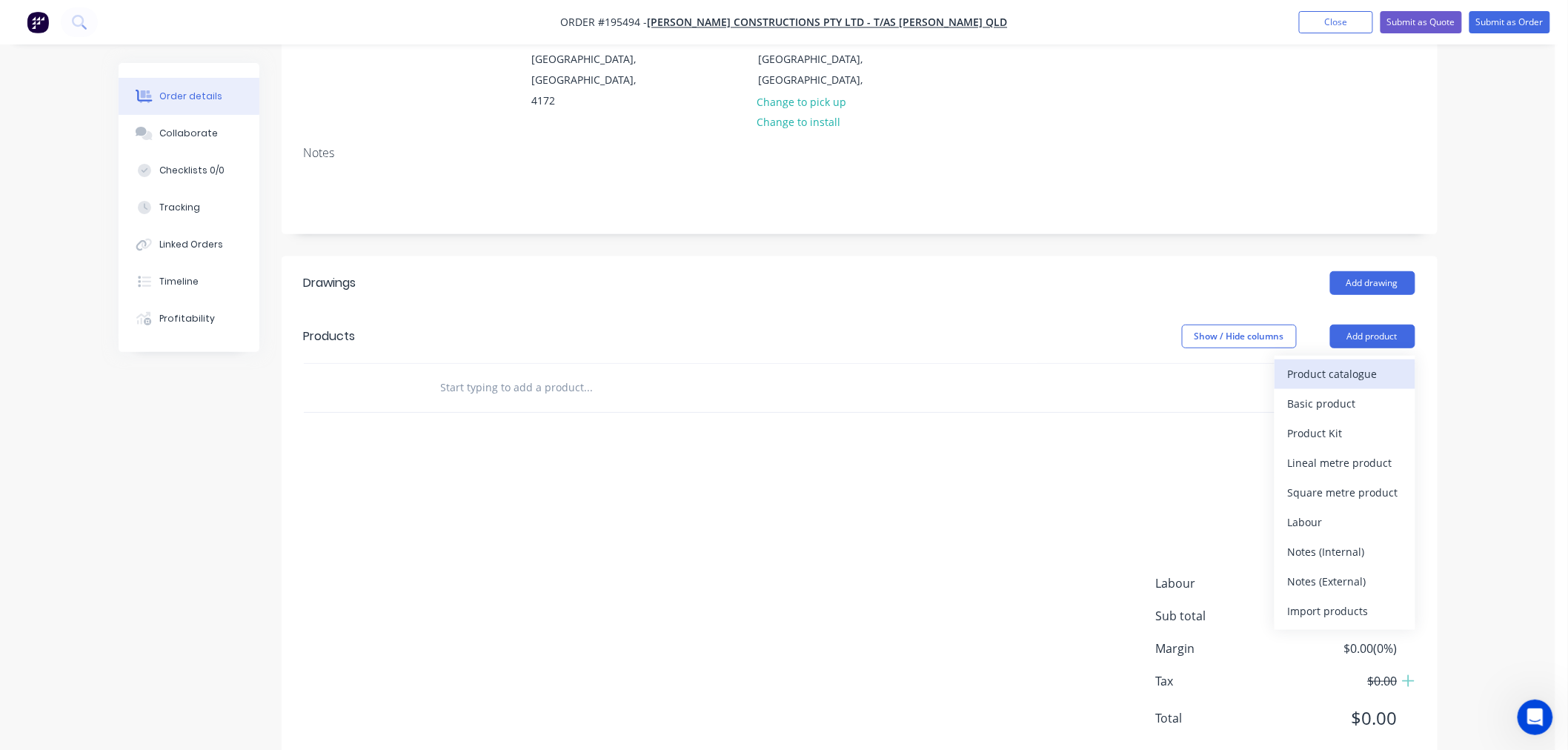
click at [1332, 363] on div "Product catalogue" at bounding box center [1345, 374] width 114 height 22
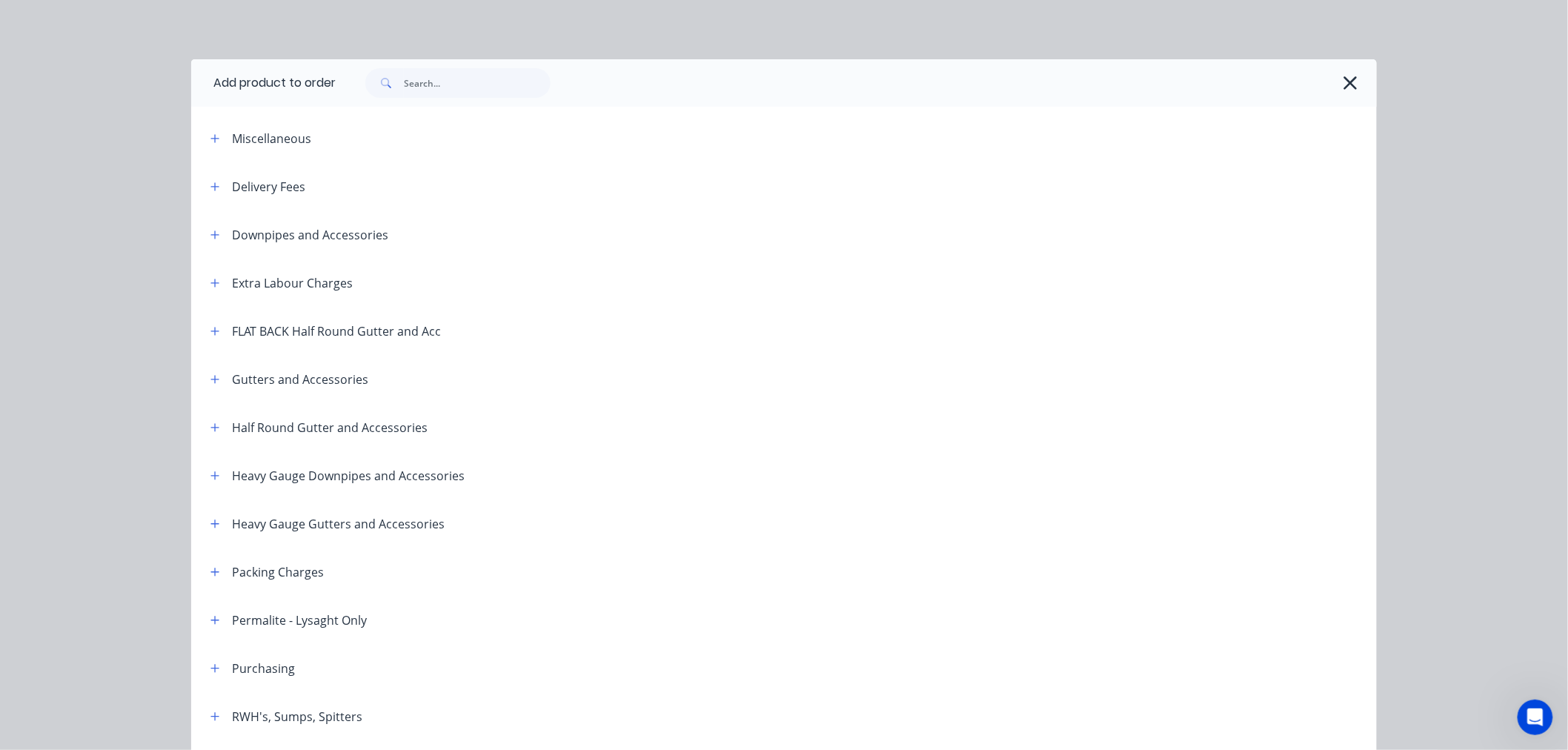
click at [287, 194] on div "Delivery Fees" at bounding box center [268, 187] width 74 height 18
click at [210, 190] on icon "button" at bounding box center [214, 187] width 9 height 10
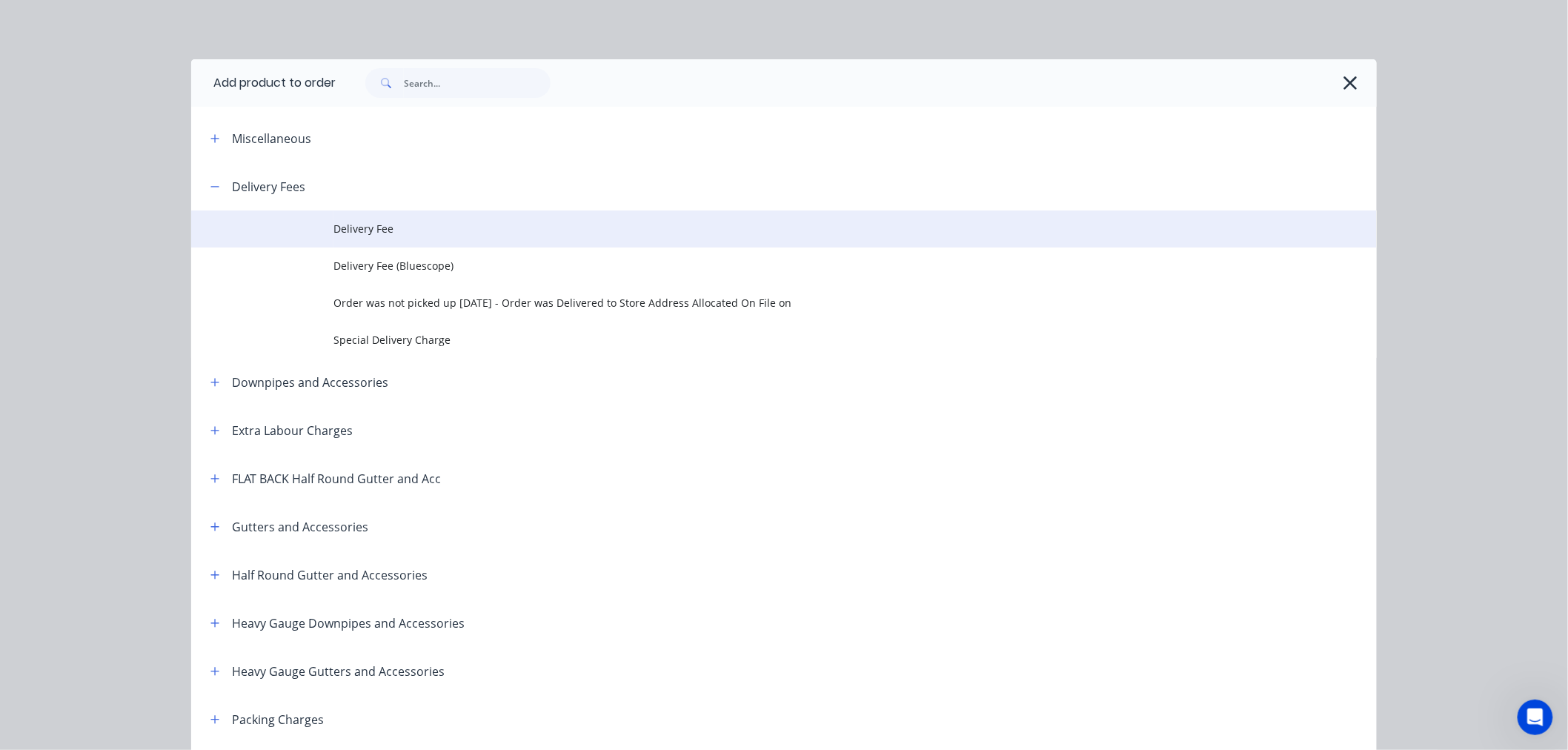
click at [384, 225] on span "Delivery Fee" at bounding box center [750, 228] width 834 height 16
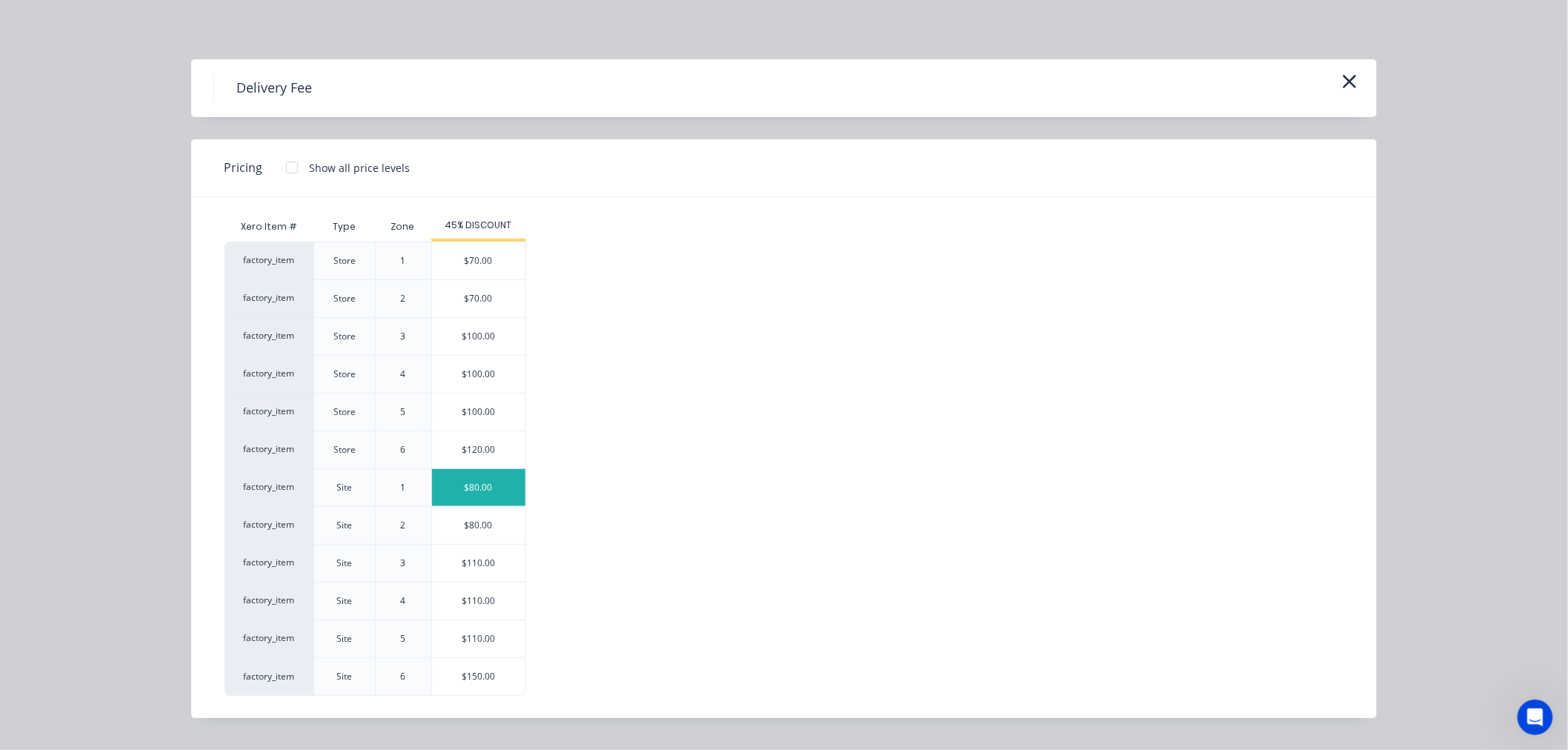
click at [485, 483] on div "$80.00" at bounding box center [479, 487] width 94 height 37
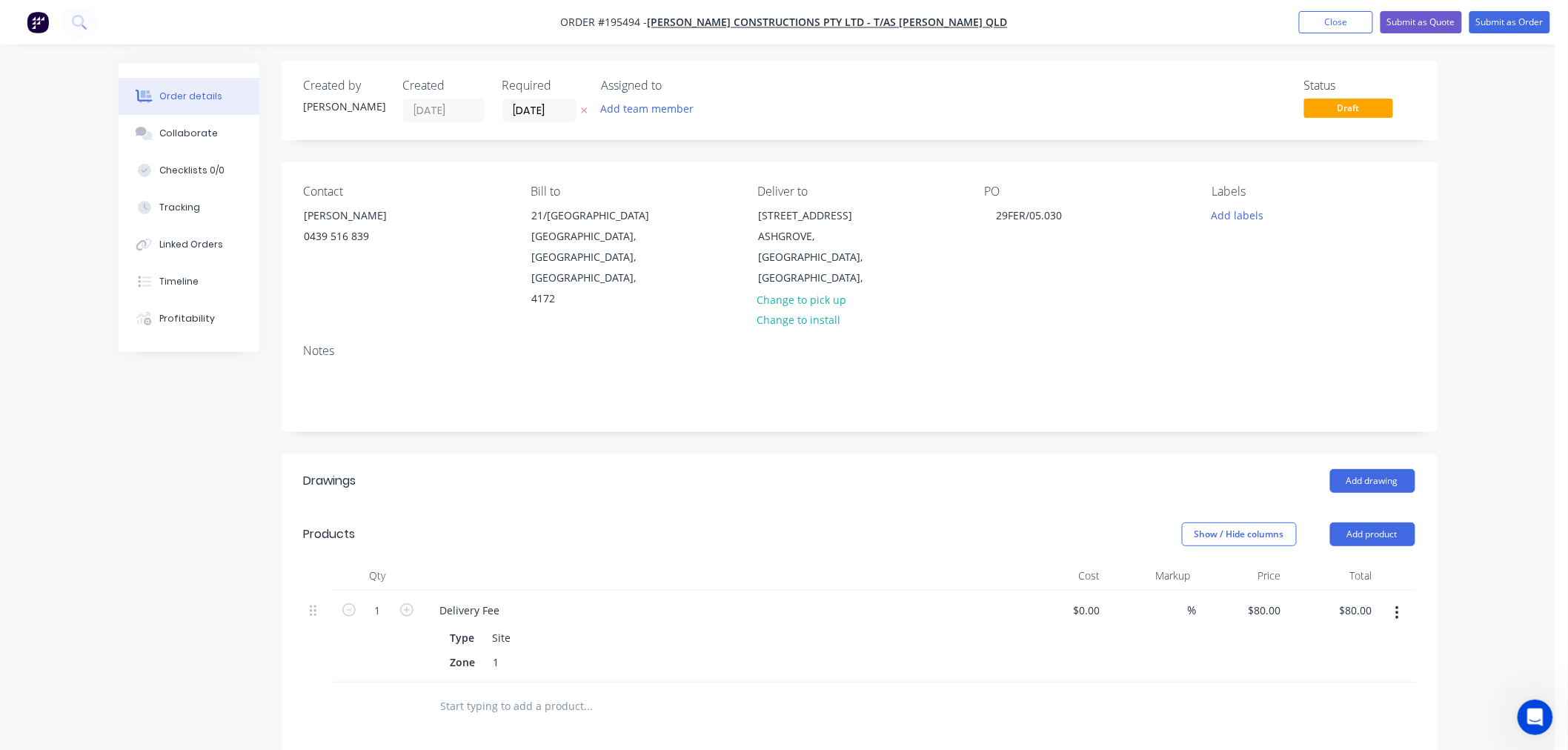
scroll to position [0, 0]
click at [1367, 471] on button "Add drawing" at bounding box center [1372, 483] width 85 height 24
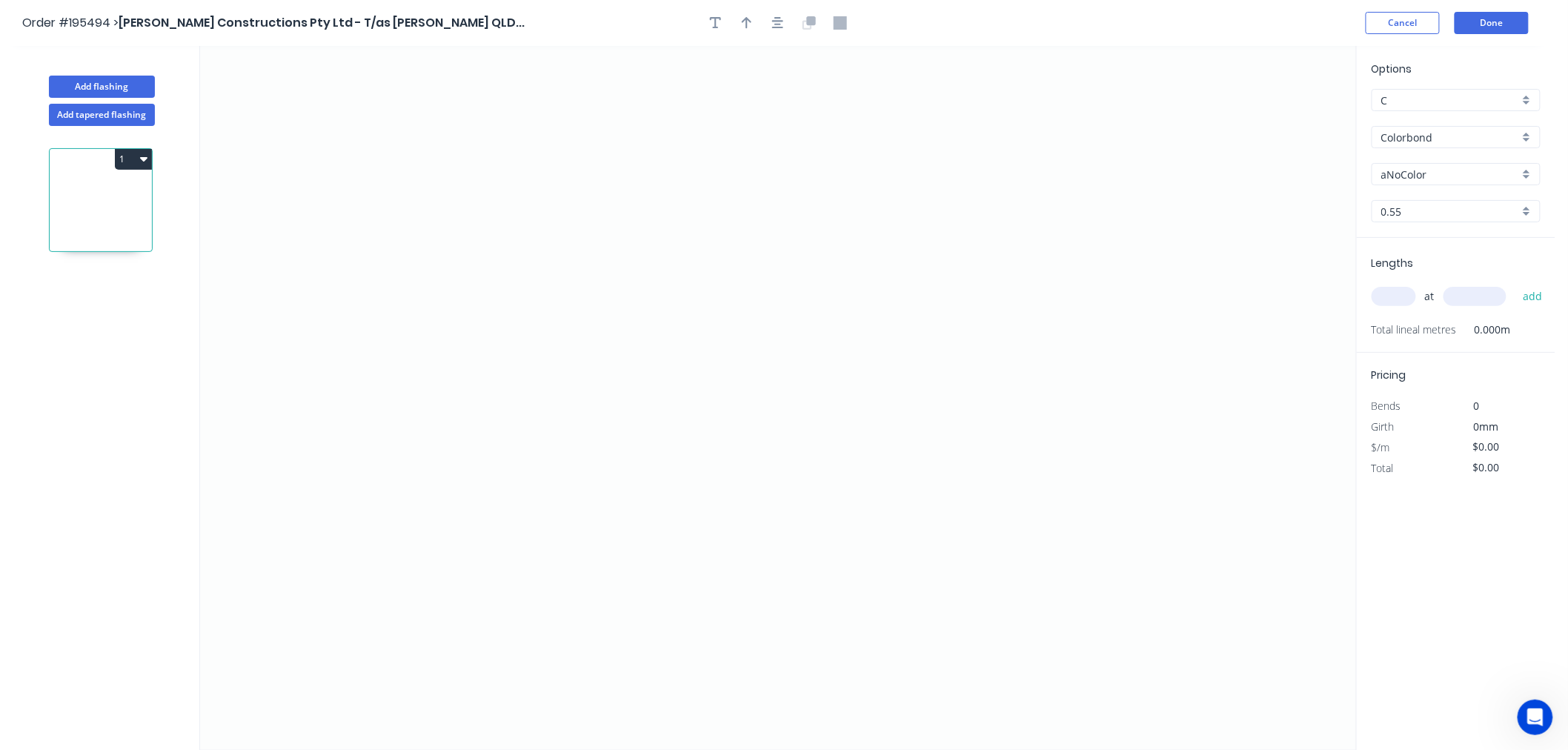
click at [113, 217] on icon at bounding box center [101, 203] width 102 height 95
click at [443, 188] on icon "0" at bounding box center [778, 398] width 1156 height 704
click at [442, 398] on icon "0" at bounding box center [778, 398] width 1156 height 704
click at [701, 423] on icon "0 ?" at bounding box center [778, 398] width 1156 height 704
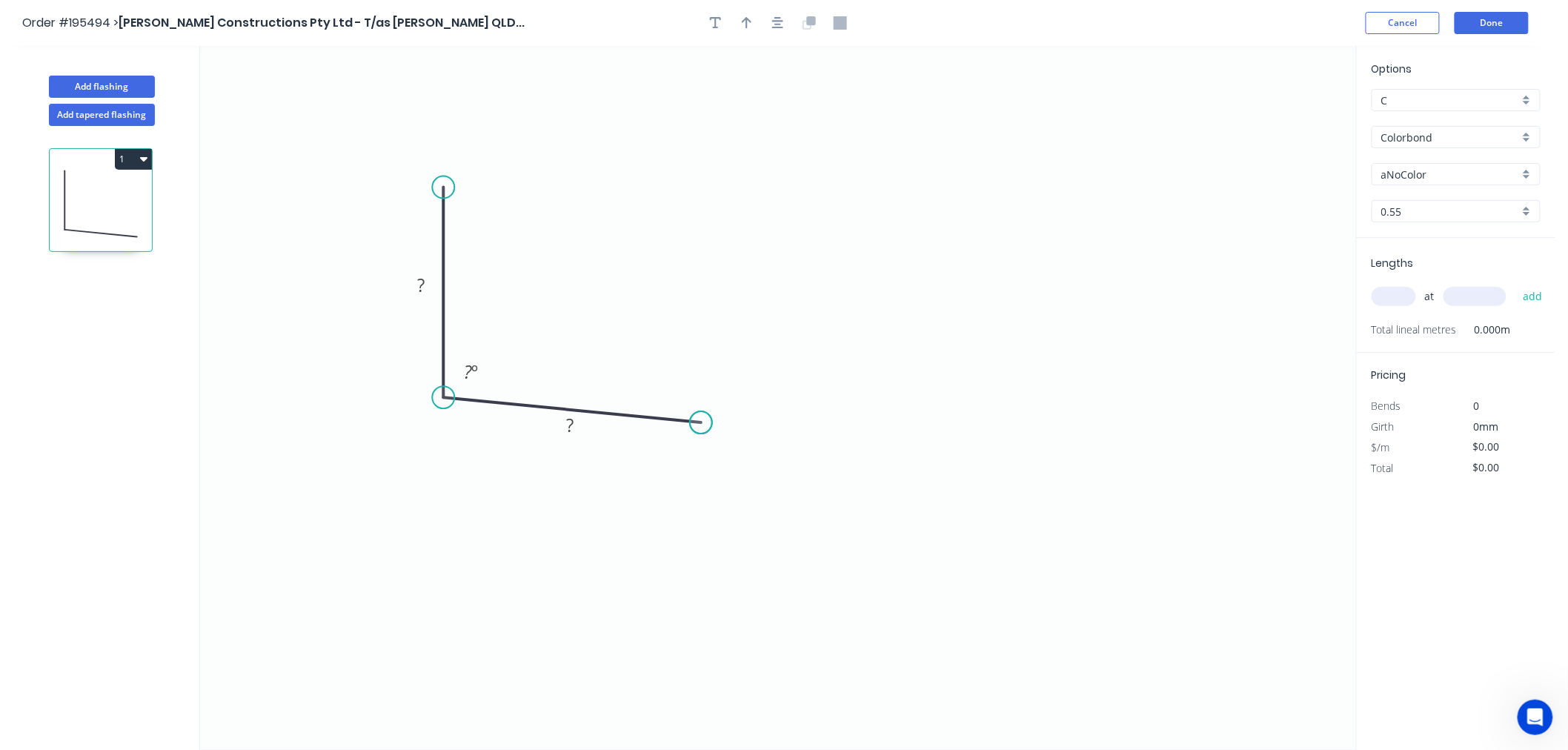
click at [701, 423] on circle at bounding box center [700, 422] width 22 height 22
click at [716, 472] on div "Crush & Fold" at bounding box center [775, 473] width 149 height 30
click at [715, 461] on div "Flip bend" at bounding box center [772, 467] width 149 height 30
click at [693, 381] on tspan "10" at bounding box center [694, 382] width 21 height 25
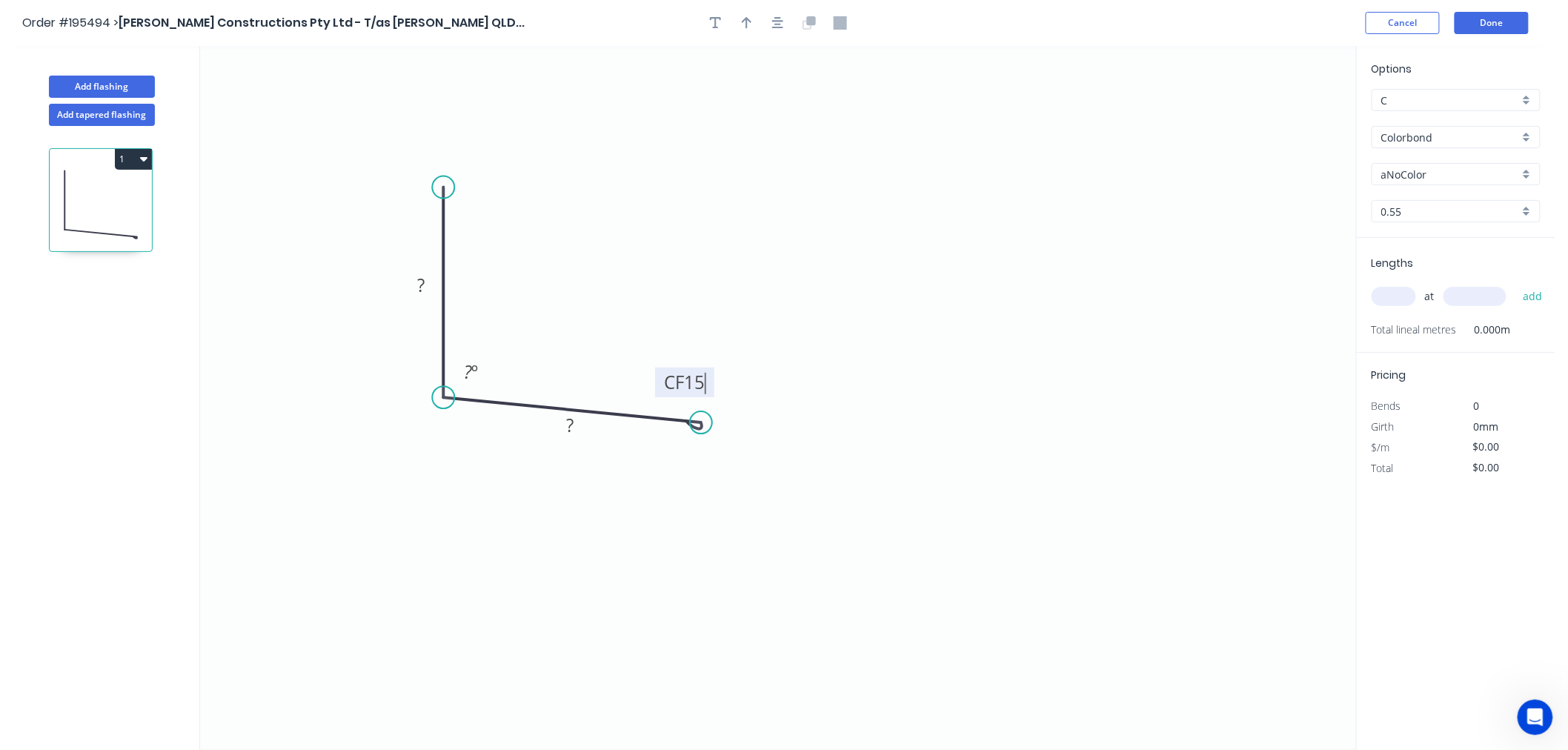
click at [824, 343] on icon "0 ? CF 15 ? ? º" at bounding box center [778, 398] width 1156 height 704
drag, startPoint x: 713, startPoint y: 389, endPoint x: 816, endPoint y: 474, distance: 133.5
click at [816, 474] on rect at bounding box center [786, 468] width 59 height 30
click at [416, 284] on rect at bounding box center [422, 285] width 30 height 21
click at [982, 244] on icon "0 100 CF 15 115 95 º" at bounding box center [778, 398] width 1156 height 704
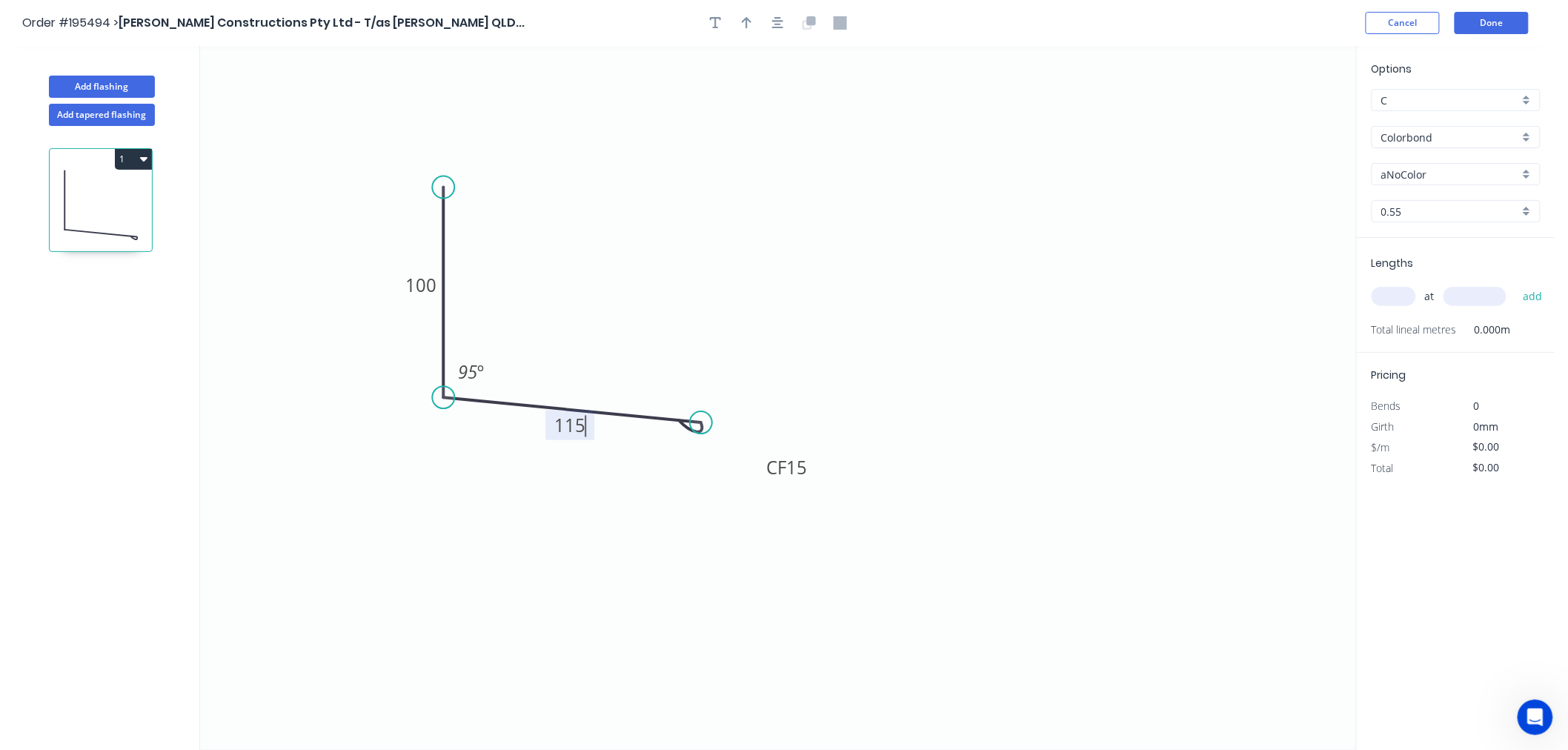
type input "$13.88"
click at [753, 33] on div at bounding box center [778, 23] width 156 height 22
click at [744, 36] on header "Order #195494 > Lanham Constructions Pty Ltd - T/as Lancon QLD... Cancel Done" at bounding box center [777, 23] width 1555 height 46
click at [752, 27] on button "button" at bounding box center [747, 23] width 22 height 22
click at [1283, 106] on icon "0 100 CF 15 115 95 º" at bounding box center [778, 398] width 1156 height 704
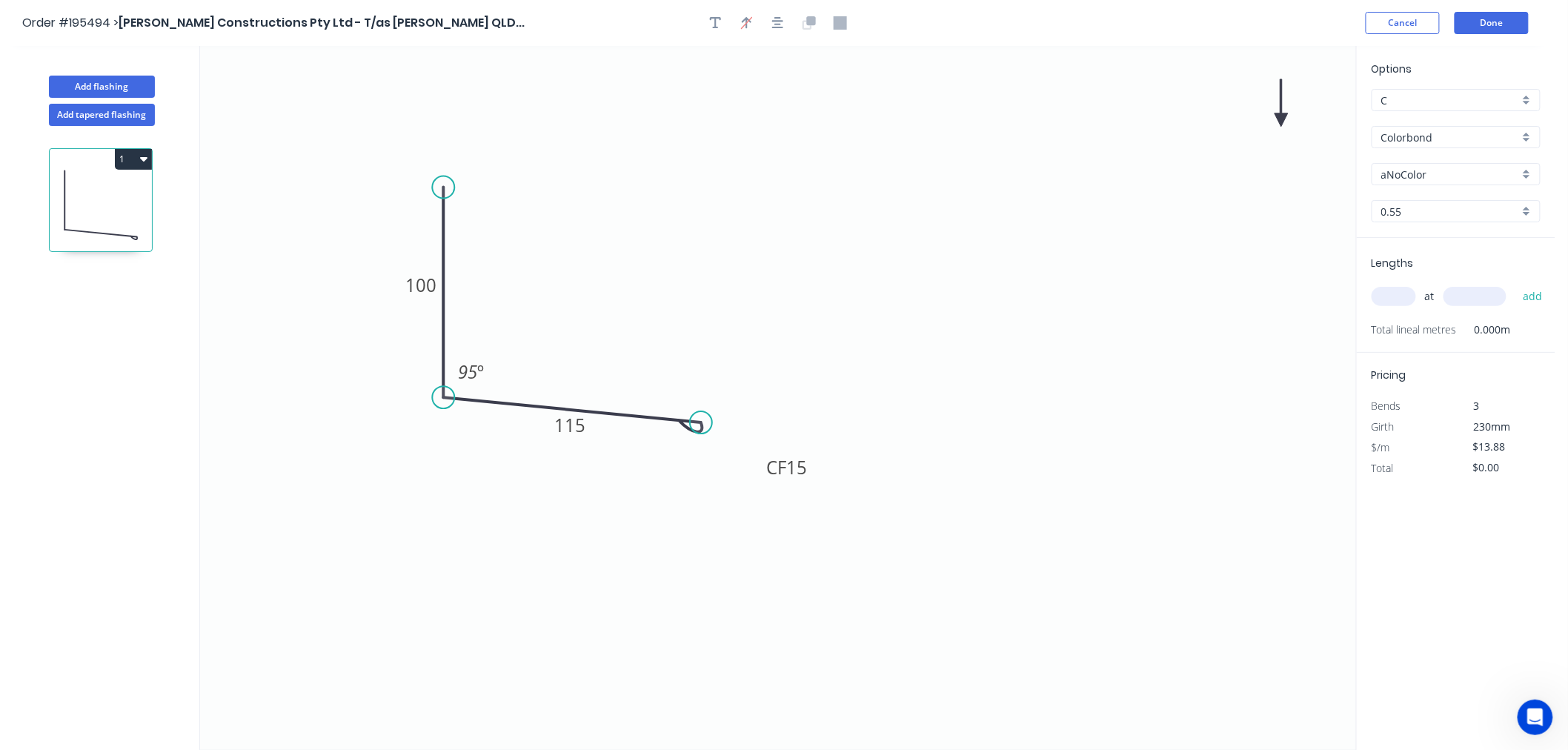
click at [1283, 106] on icon "0 100 CF 15 115 95 º" at bounding box center [778, 398] width 1156 height 704
click at [1286, 119] on icon "0 100 CF 15 115 95 º" at bounding box center [778, 398] width 1156 height 704
click at [1280, 121] on icon at bounding box center [1280, 103] width 13 height 48
drag, startPoint x: 1280, startPoint y: 121, endPoint x: 537, endPoint y: 205, distance: 747.7
click at [537, 205] on icon at bounding box center [550, 192] width 43 height 43
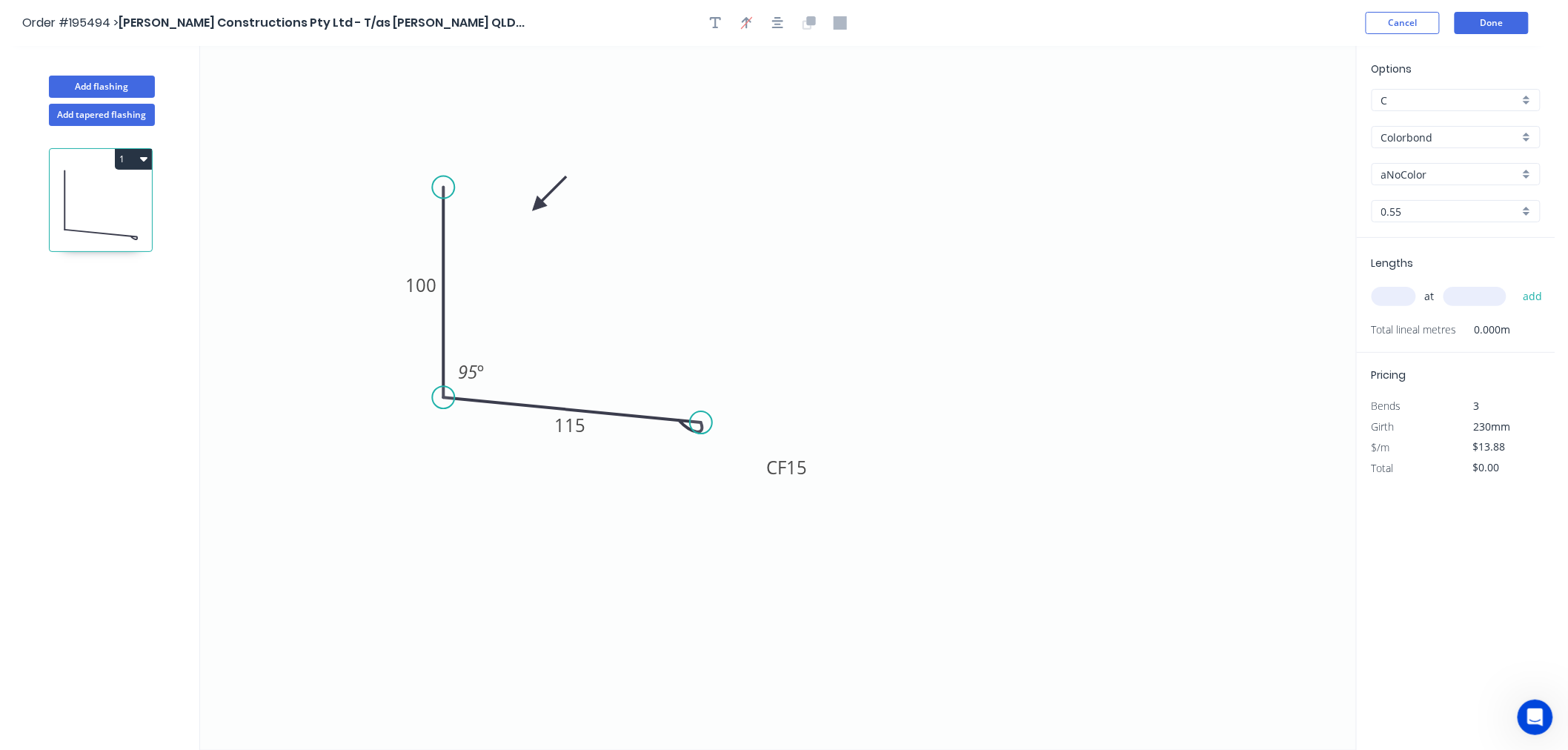
click at [1437, 180] on input "aNoColor" at bounding box center [1449, 175] width 138 height 16
click at [1415, 307] on div "Surfmist" at bounding box center [1456, 317] width 168 height 26
type input "Surfmist"
click at [1395, 292] on input "text" at bounding box center [1393, 295] width 45 height 19
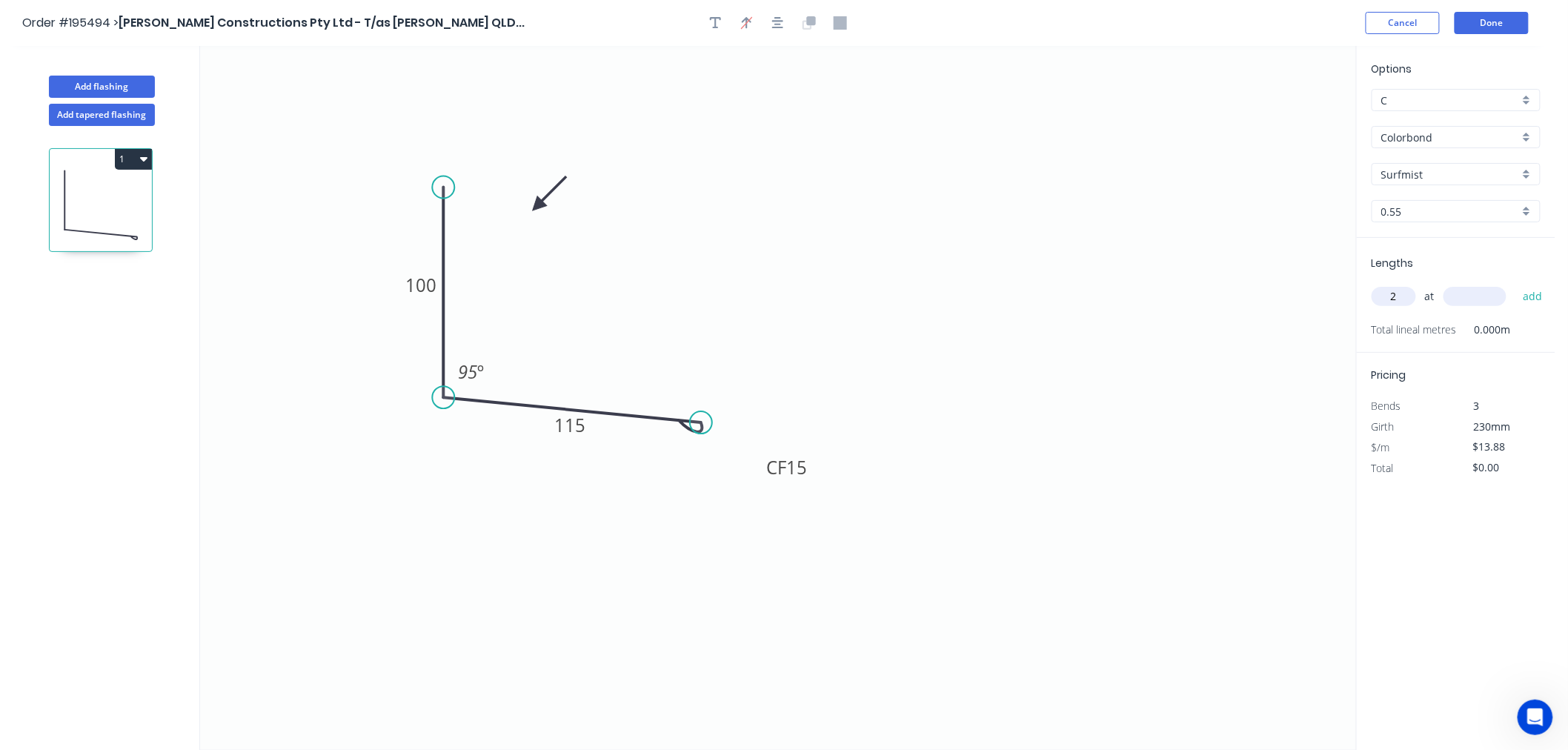
type input "2"
type input "4800"
click at [1515, 283] on button "add" at bounding box center [1532, 295] width 35 height 25
click at [1263, 292] on icon "0 100 CF 15 115 95 º" at bounding box center [778, 398] width 1156 height 704
click at [126, 165] on button "1" at bounding box center [133, 159] width 37 height 21
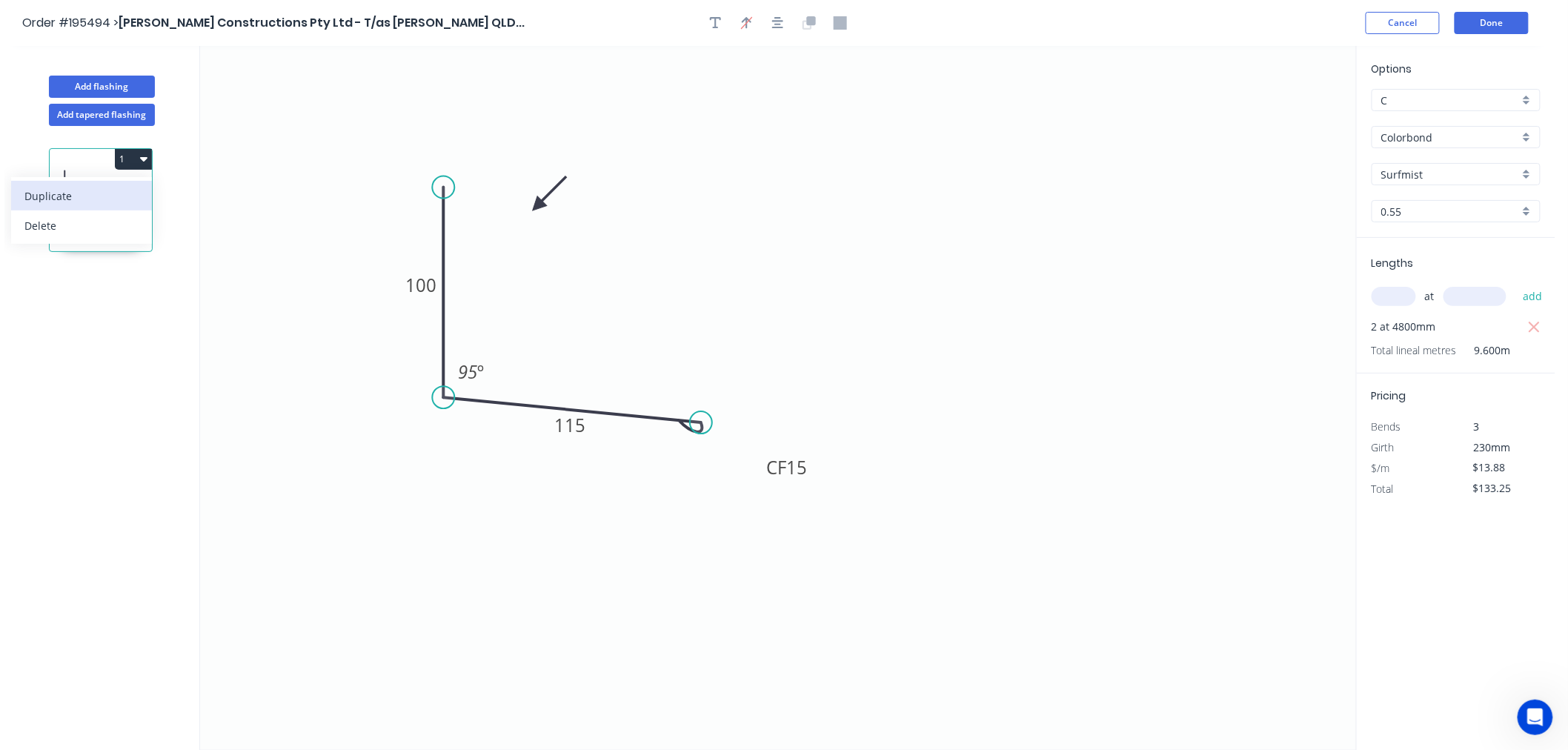
click at [108, 197] on div "Duplicate" at bounding box center [82, 196] width 114 height 22
type input "$0.00"
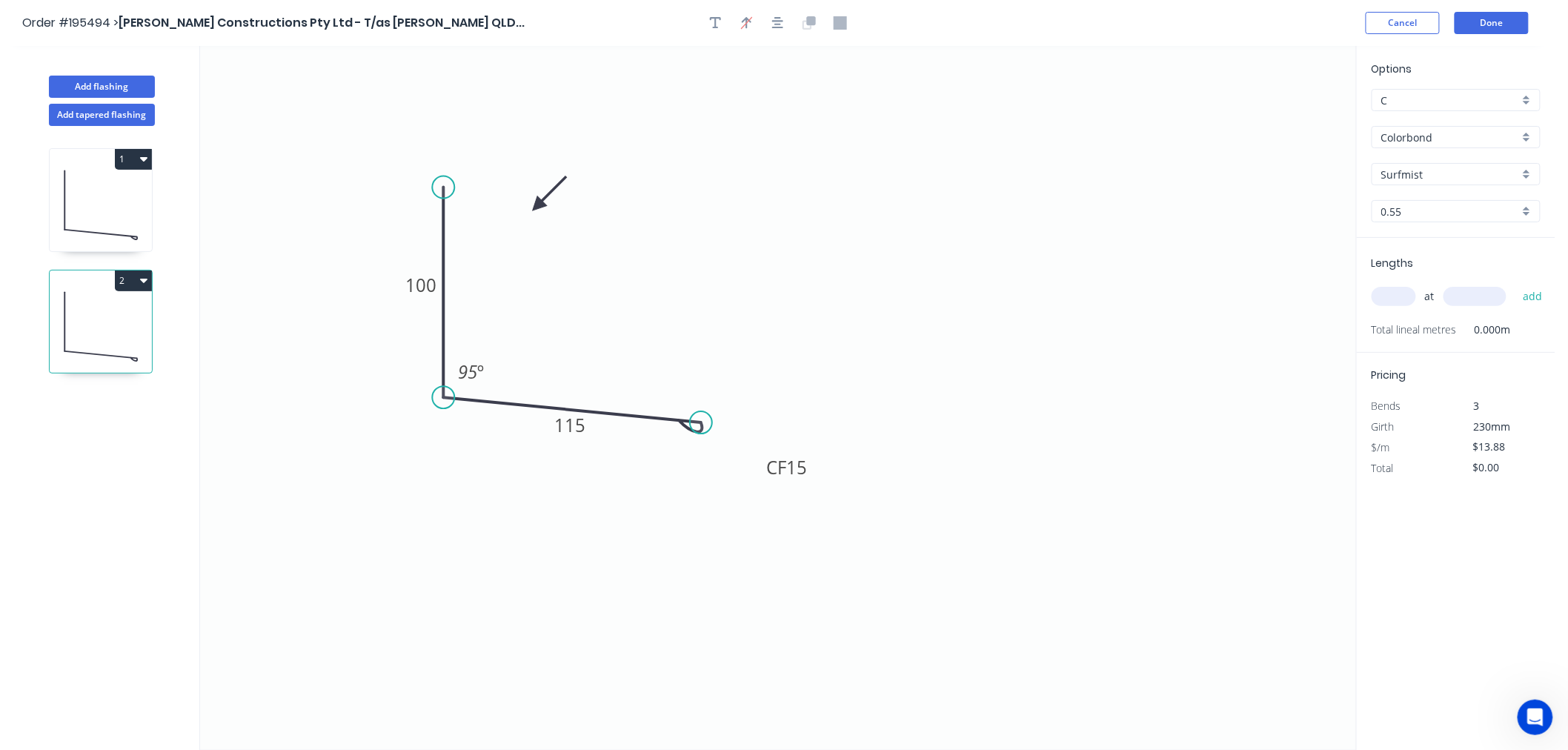
click at [86, 337] on icon at bounding box center [101, 325] width 102 height 95
drag, startPoint x: 699, startPoint y: 425, endPoint x: 578, endPoint y: 416, distance: 121.3
click at [578, 416] on circle at bounding box center [578, 415] width 22 height 22
click at [504, 424] on tspan "115" at bounding box center [507, 421] width 31 height 25
click at [1401, 298] on input "text" at bounding box center [1393, 295] width 45 height 19
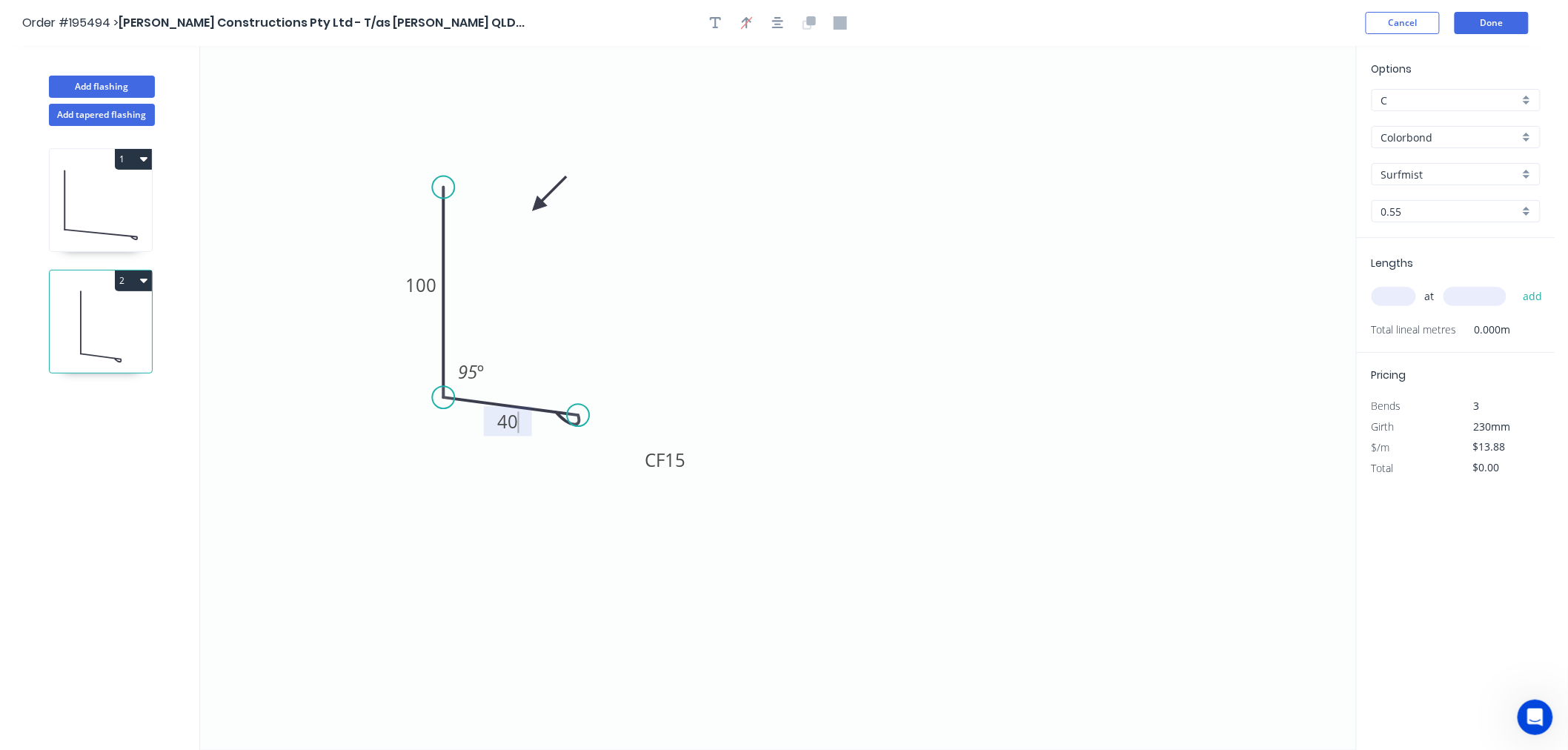
type input "$11.35"
type input "9"
type input "5200"
click at [1515, 283] on button "add" at bounding box center [1532, 295] width 35 height 25
click at [135, 278] on button "2" at bounding box center [133, 280] width 37 height 21
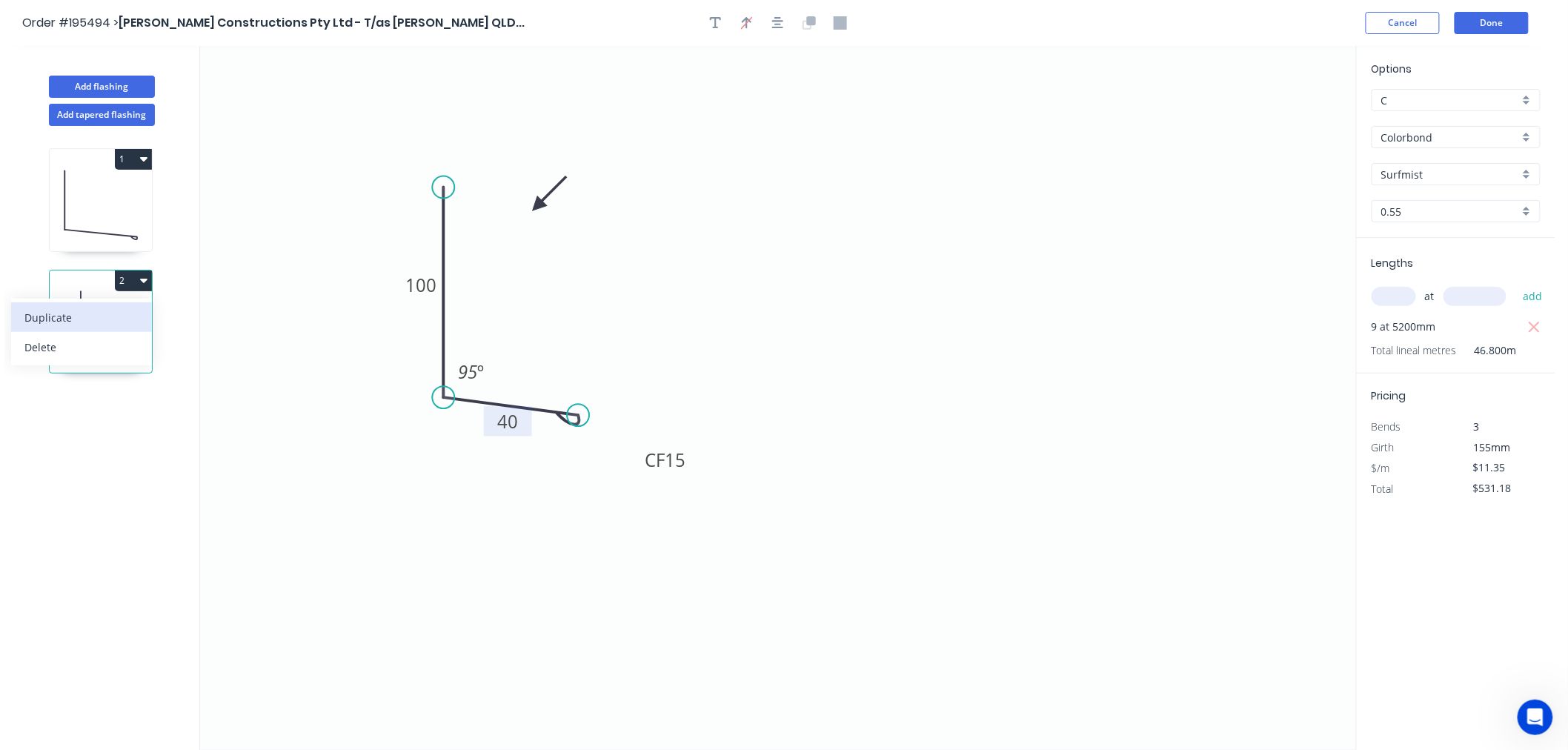
click at [100, 315] on div "Duplicate" at bounding box center [82, 317] width 114 height 22
type input "$0.00"
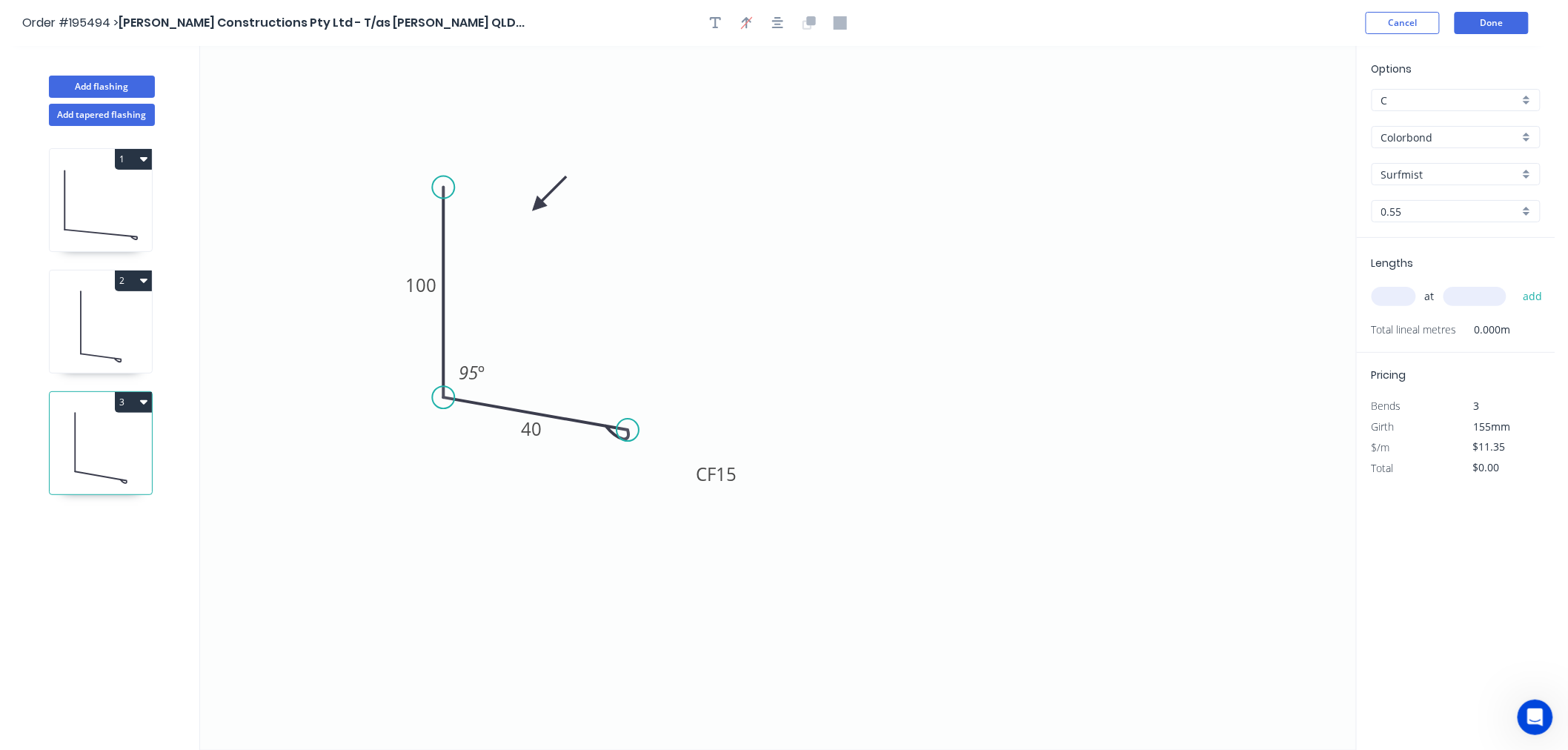
drag, startPoint x: 579, startPoint y: 425, endPoint x: 627, endPoint y: 431, distance: 48.4
click at [627, 431] on circle at bounding box center [627, 430] width 22 height 22
click at [531, 430] on tspan "40" at bounding box center [532, 428] width 21 height 25
click at [1401, 296] on input "text" at bounding box center [1393, 295] width 45 height 19
type input "$13.88"
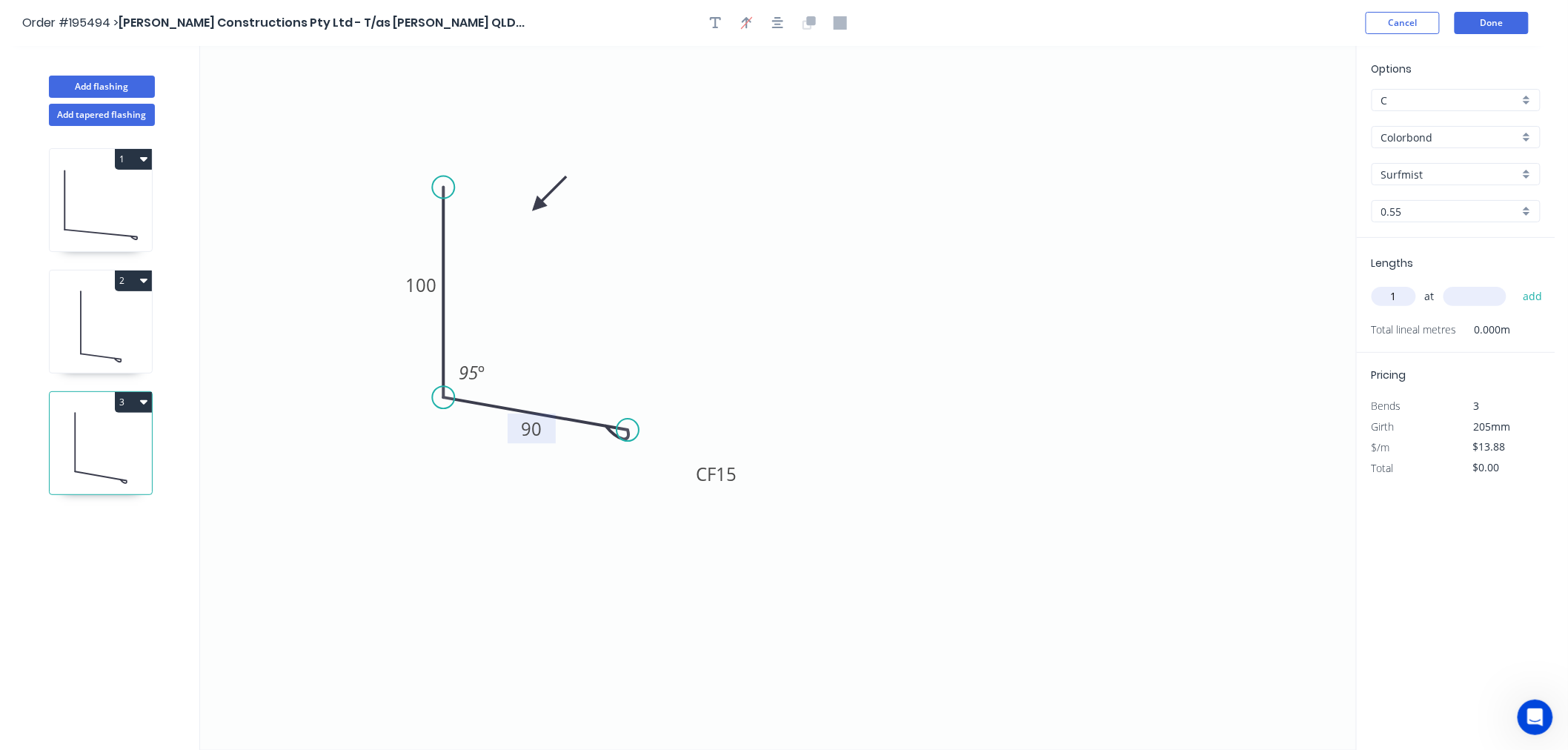
type input "1"
type input "4800"
click at [1515, 283] on button "add" at bounding box center [1532, 295] width 35 height 25
click at [131, 406] on button "3" at bounding box center [133, 402] width 37 height 21
click at [114, 440] on div "Duplicate" at bounding box center [82, 439] width 114 height 22
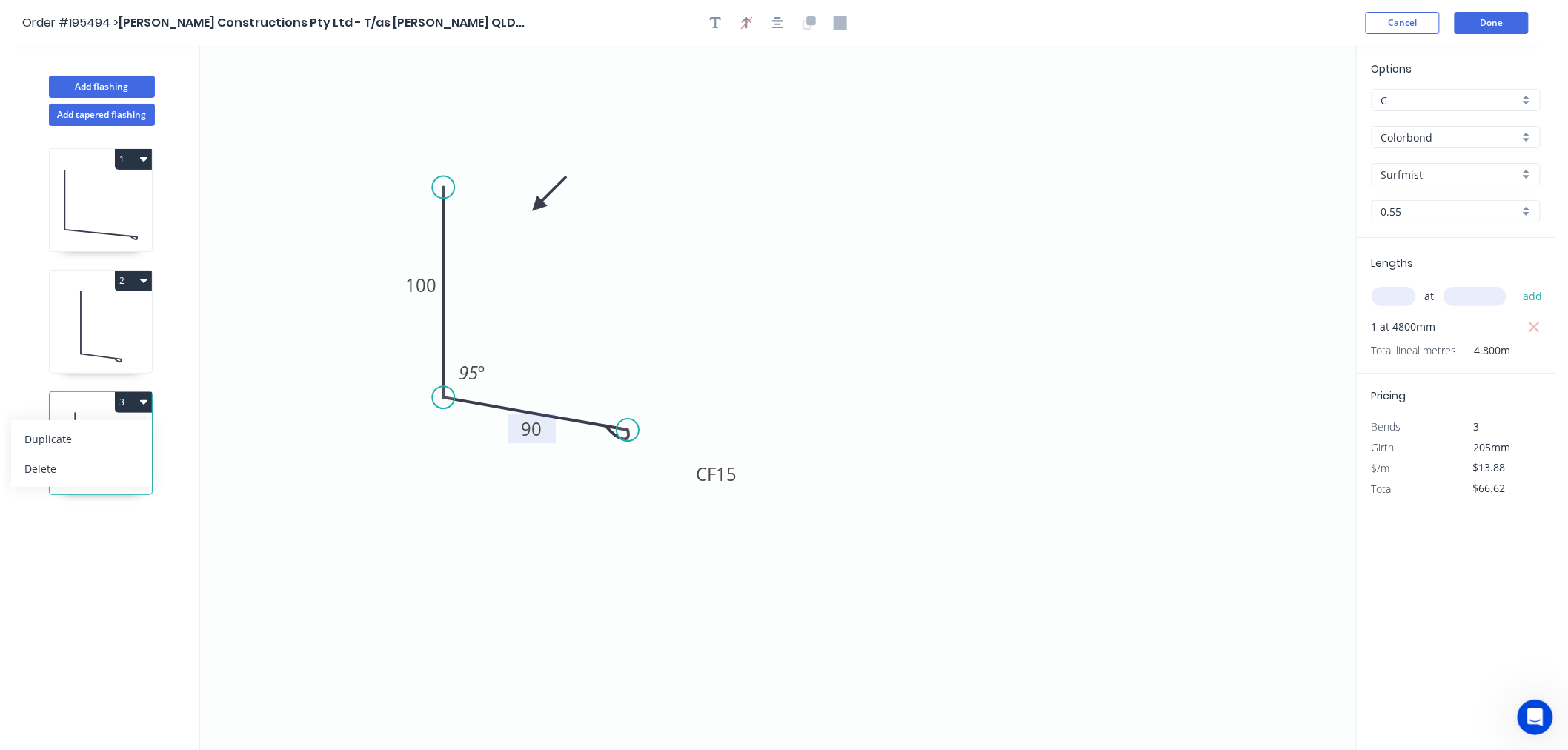
type input "$0.00"
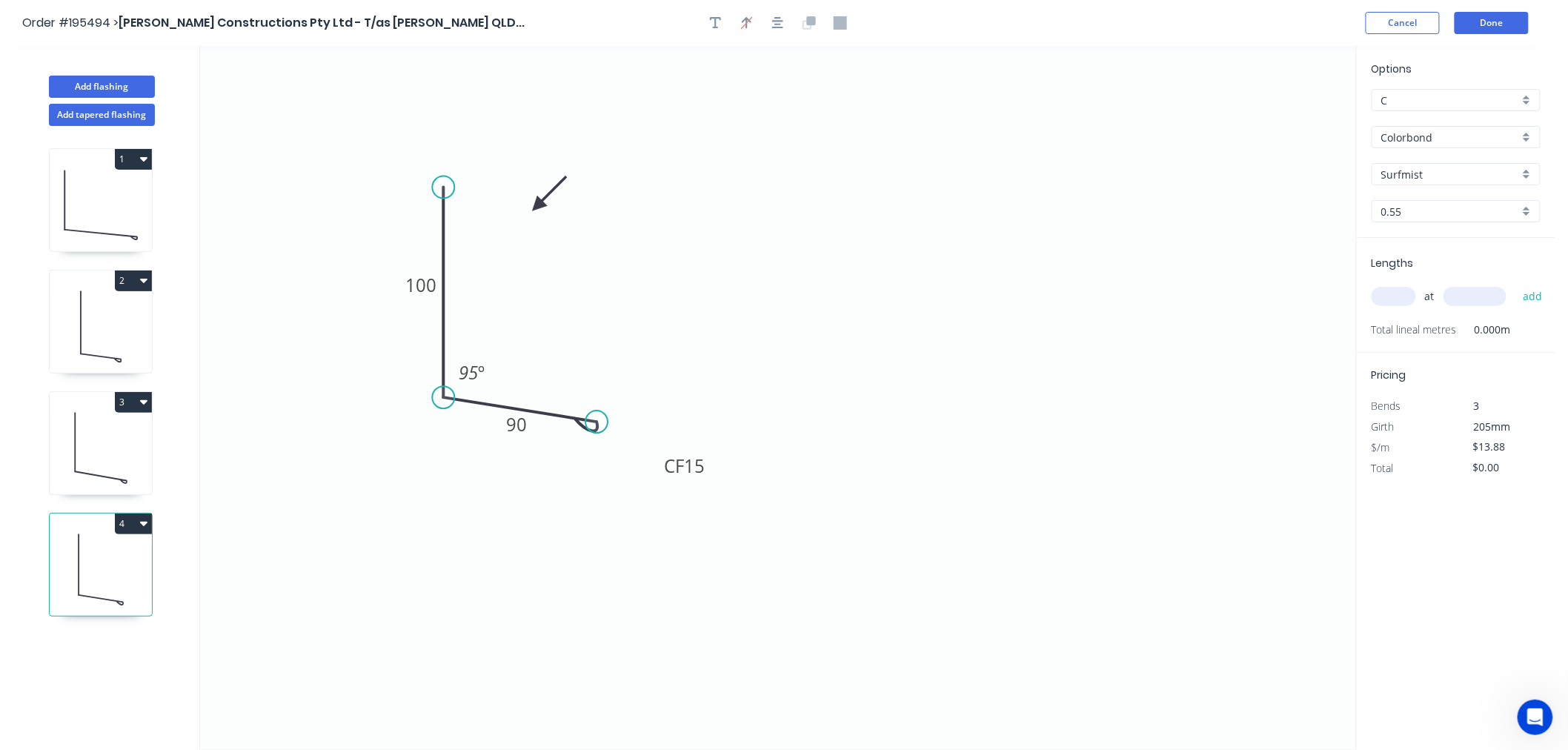
drag, startPoint x: 635, startPoint y: 433, endPoint x: 595, endPoint y: 423, distance: 41.2
click at [595, 423] on circle at bounding box center [596, 421] width 22 height 22
click at [510, 423] on tspan "90" at bounding box center [516, 425] width 21 height 25
click at [1401, 296] on input "text" at bounding box center [1393, 295] width 45 height 19
type input "$11.35"
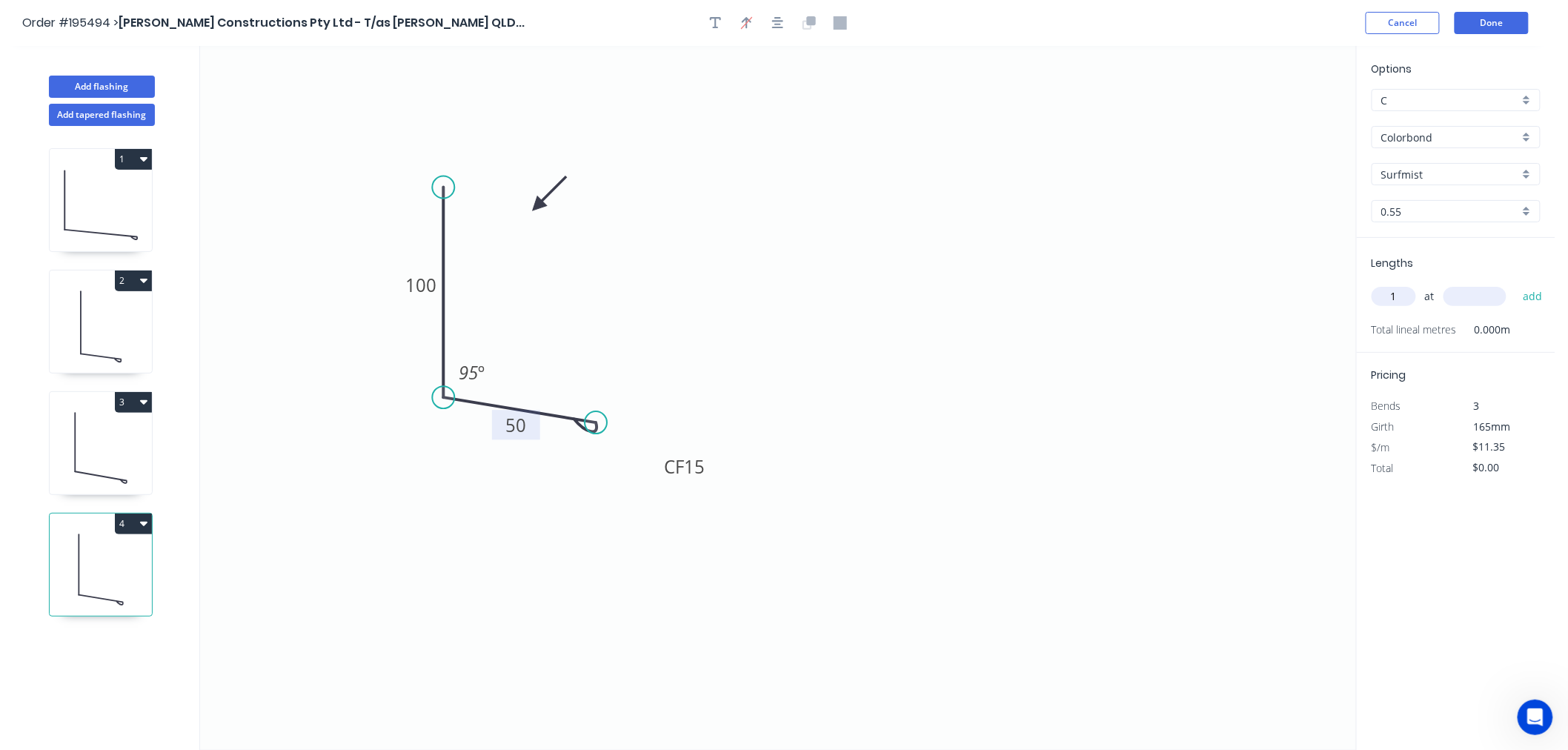
type input "1"
type input "2600"
click at [1515, 283] on button "add" at bounding box center [1532, 295] width 35 height 25
type input "$29.51"
click at [144, 531] on button "4" at bounding box center [133, 524] width 37 height 21
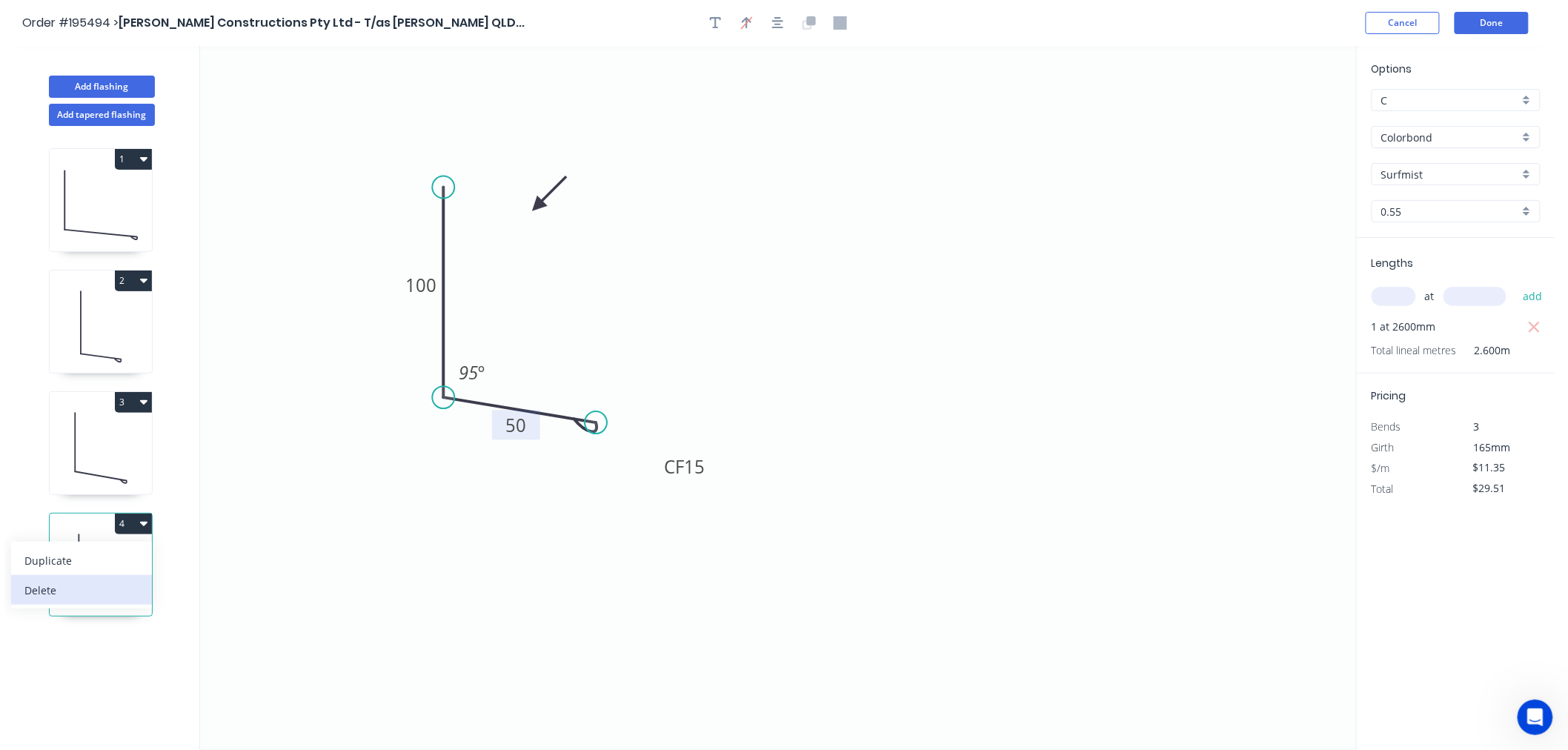
click at [39, 587] on div "Delete" at bounding box center [82, 590] width 114 height 22
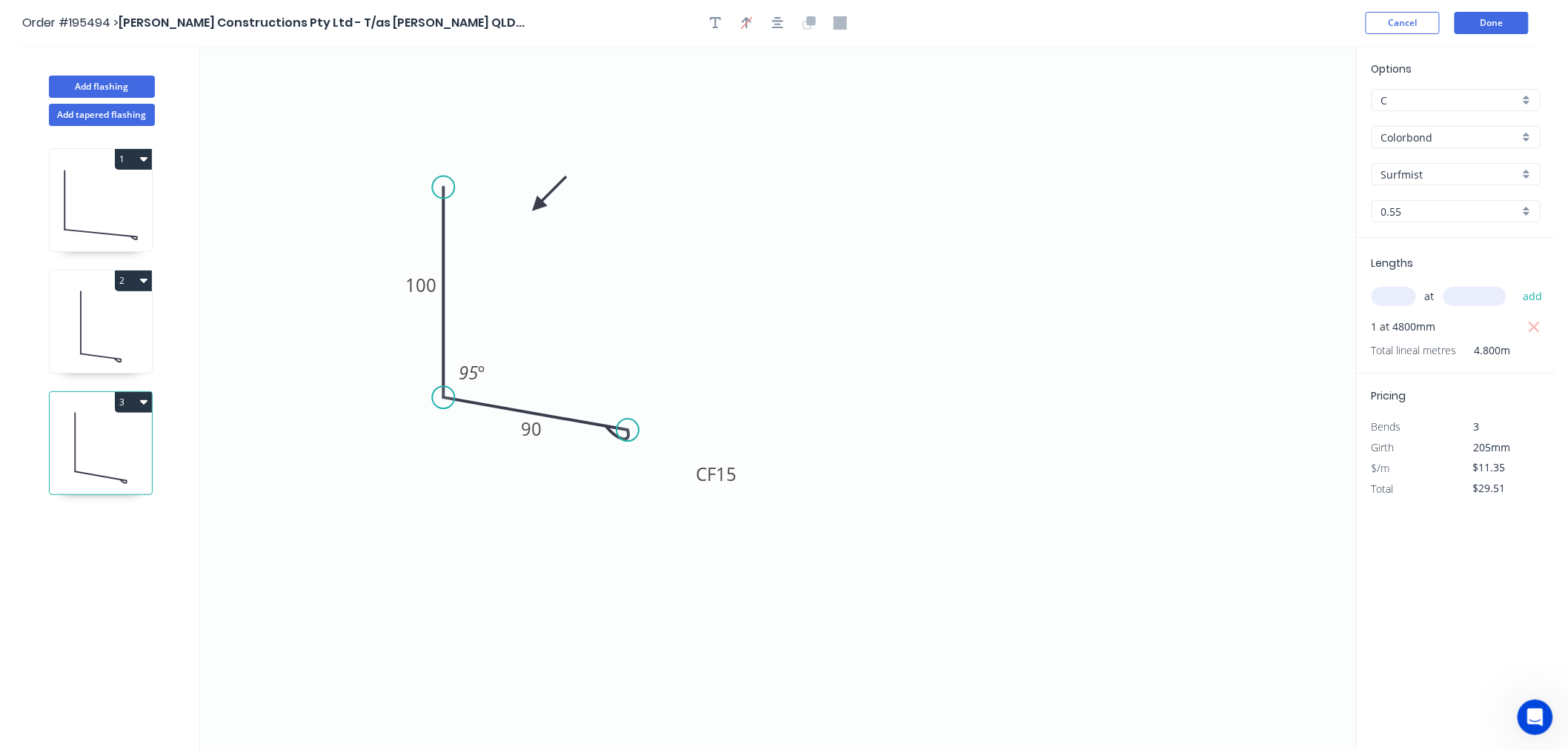
type input "$13.88"
click at [539, 425] on tspan "90" at bounding box center [532, 428] width 21 height 25
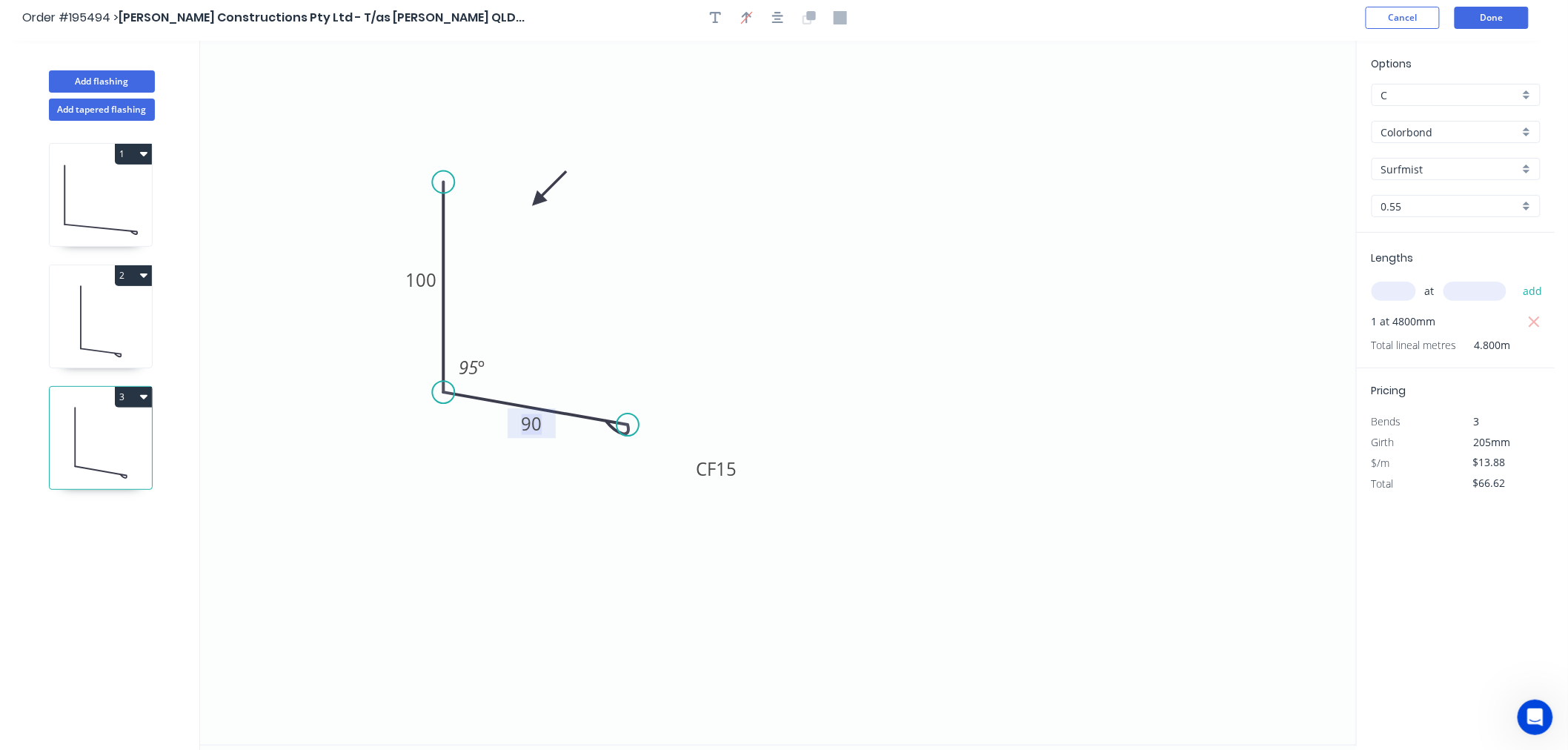
scroll to position [0, 0]
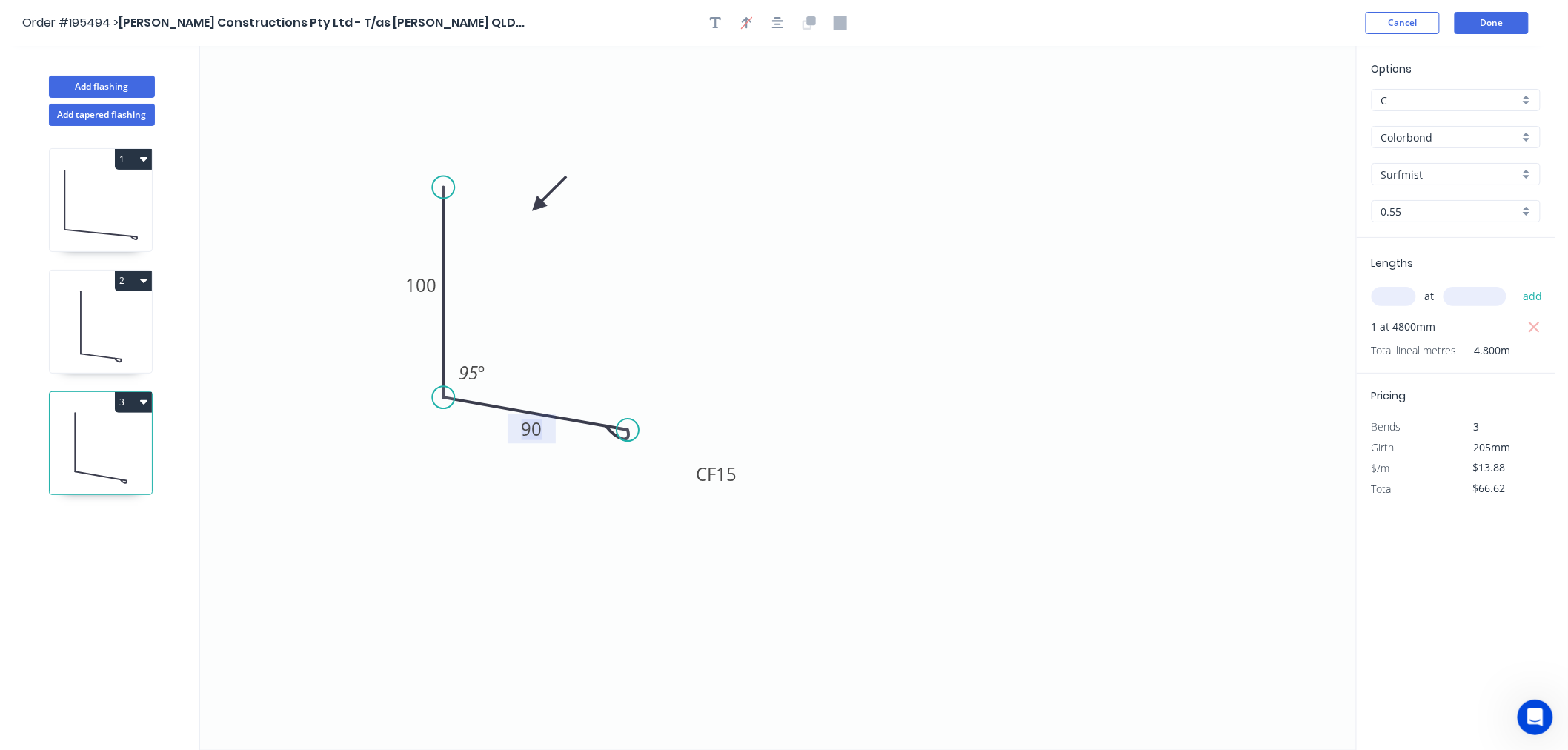
click at [91, 220] on icon at bounding box center [101, 203] width 102 height 95
click at [137, 405] on button "3" at bounding box center [133, 402] width 37 height 21
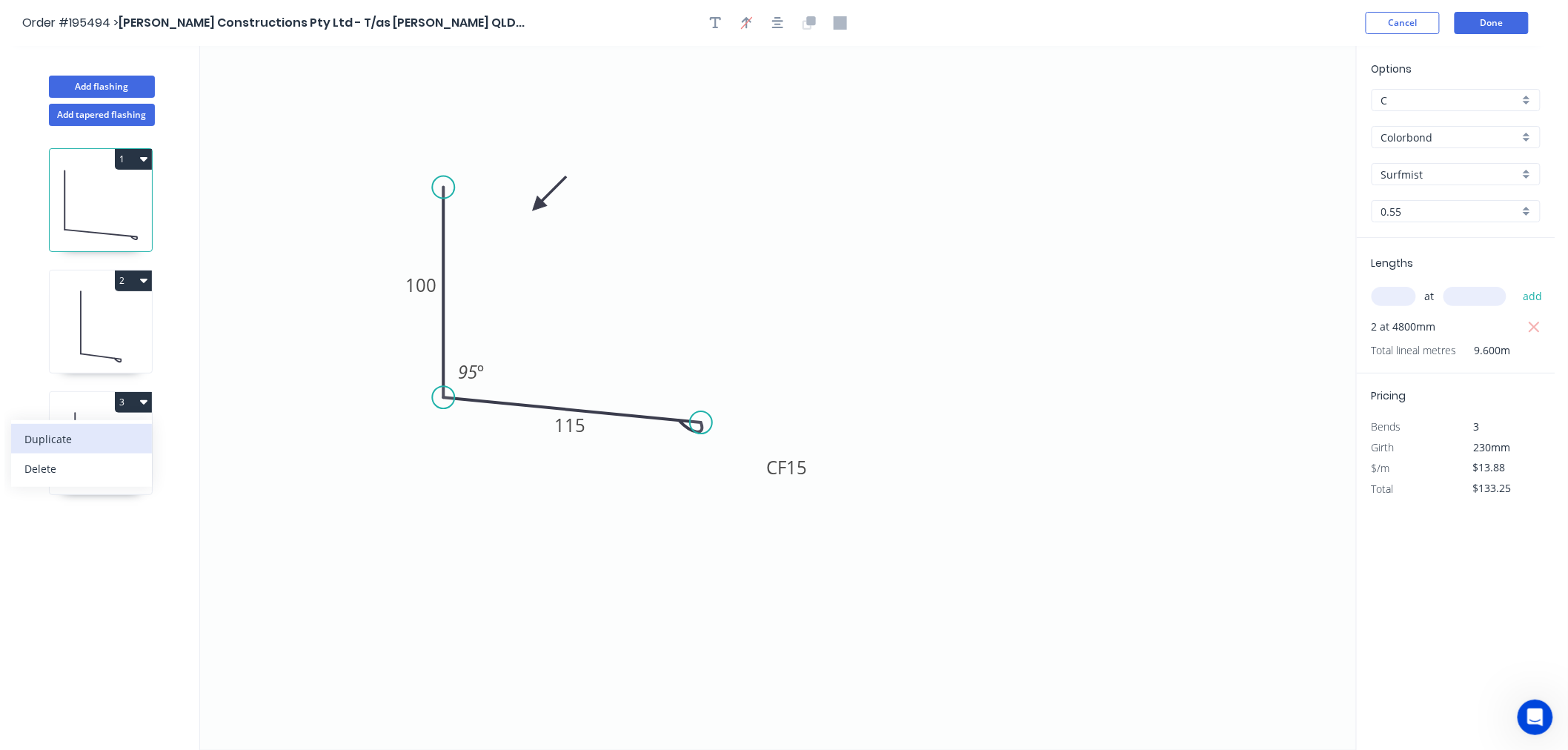
click at [94, 440] on div "Duplicate" at bounding box center [82, 439] width 114 height 22
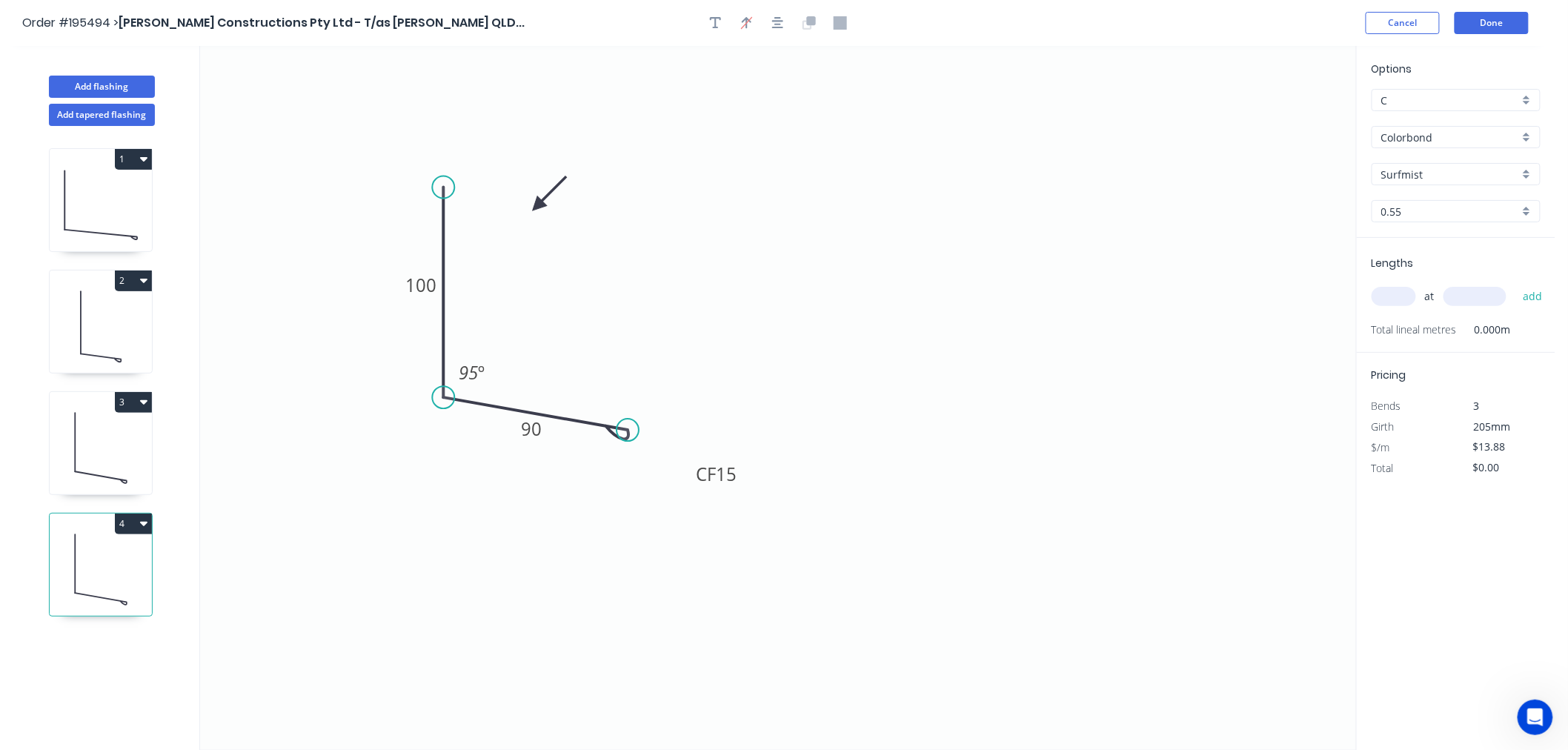
click at [107, 542] on icon at bounding box center [101, 567] width 102 height 95
click at [100, 421] on icon at bounding box center [101, 446] width 102 height 95
click at [91, 176] on icon at bounding box center [101, 203] width 102 height 95
type input "$133.25"
click at [111, 341] on icon at bounding box center [101, 325] width 102 height 95
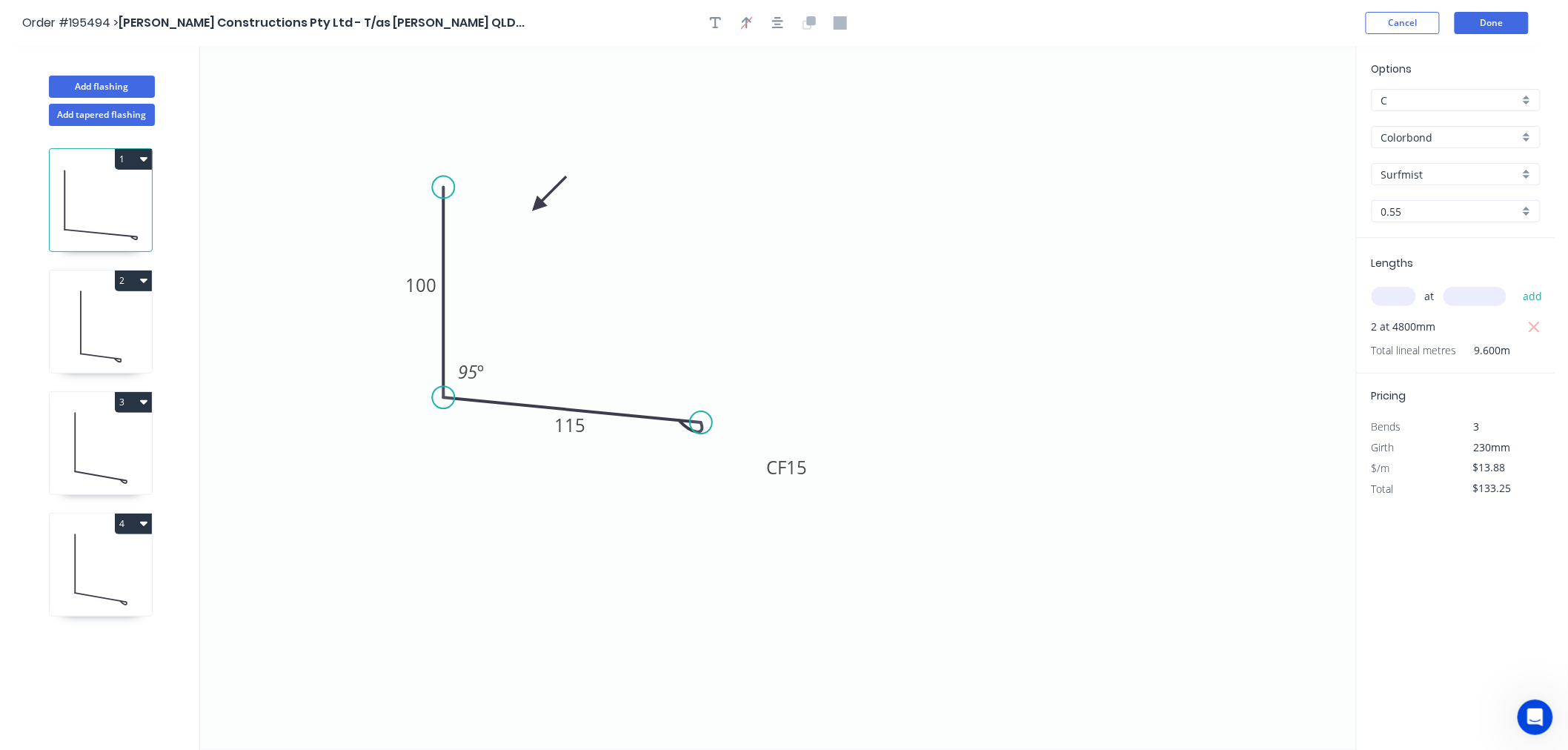
type input "$11.35"
type input "$531.18"
click at [117, 440] on icon at bounding box center [101, 446] width 102 height 95
type input "$13.88"
click at [108, 583] on icon at bounding box center [101, 567] width 102 height 95
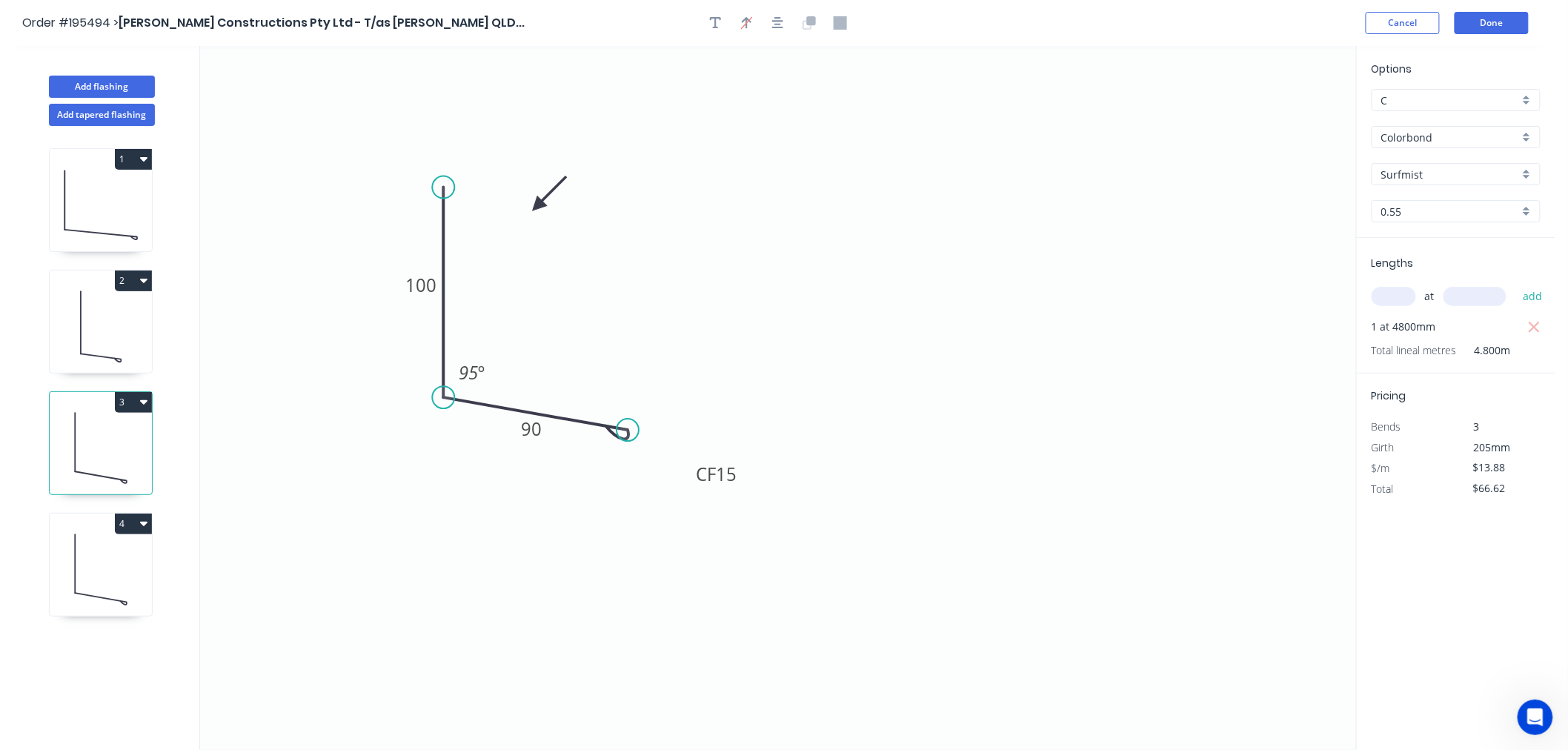
type input "$0.00"
click at [544, 436] on rect at bounding box center [532, 429] width 30 height 21
drag, startPoint x: 627, startPoint y: 431, endPoint x: 597, endPoint y: 428, distance: 30.1
click at [597, 428] on circle at bounding box center [596, 427] width 22 height 22
type input "$11.35"
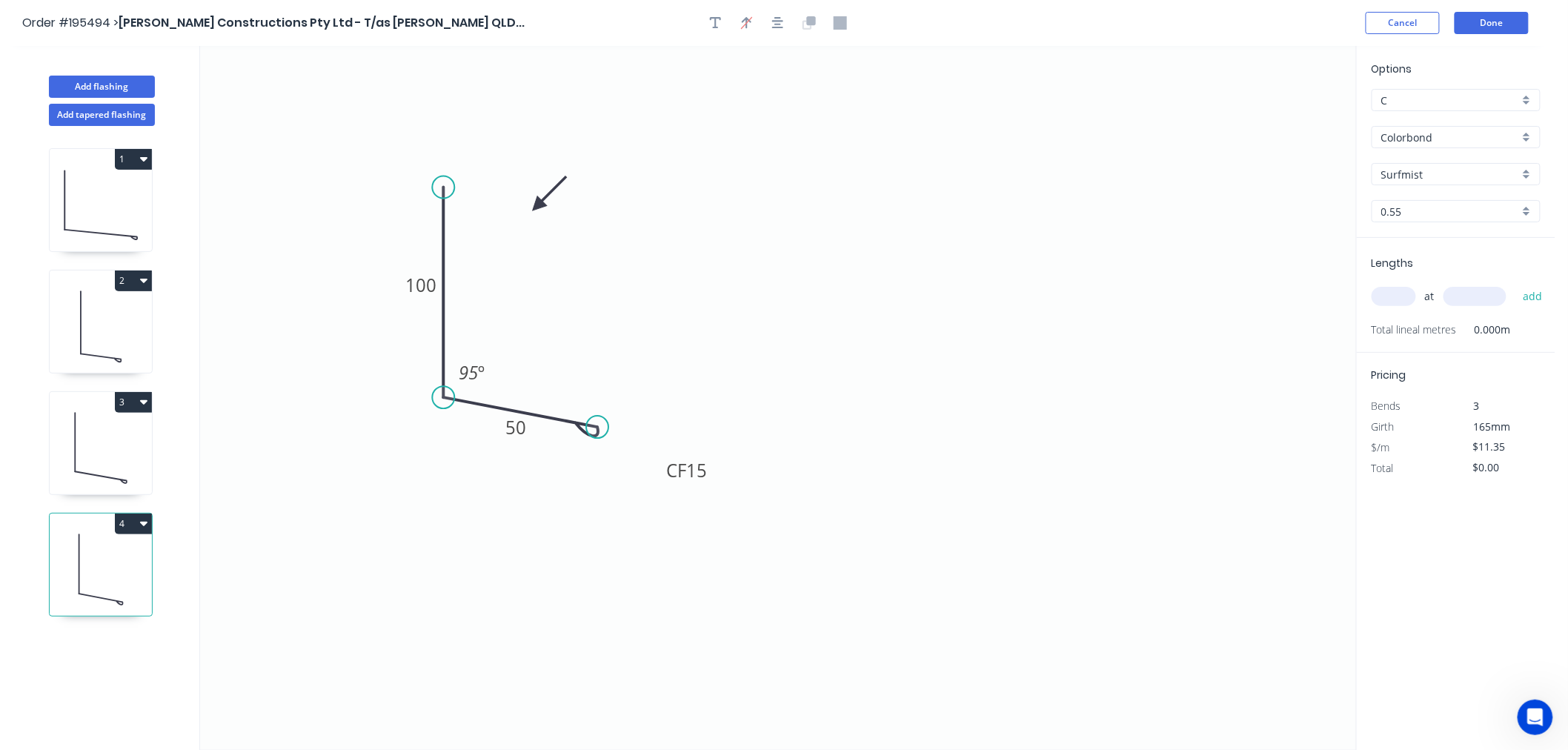
click at [1386, 301] on input "text" at bounding box center [1393, 295] width 45 height 19
type input "1"
type input "2600"
click at [1515, 283] on button "add" at bounding box center [1532, 295] width 35 height 25
click at [1117, 488] on icon "0 100 CF 15 50 95 º" at bounding box center [778, 398] width 1156 height 704
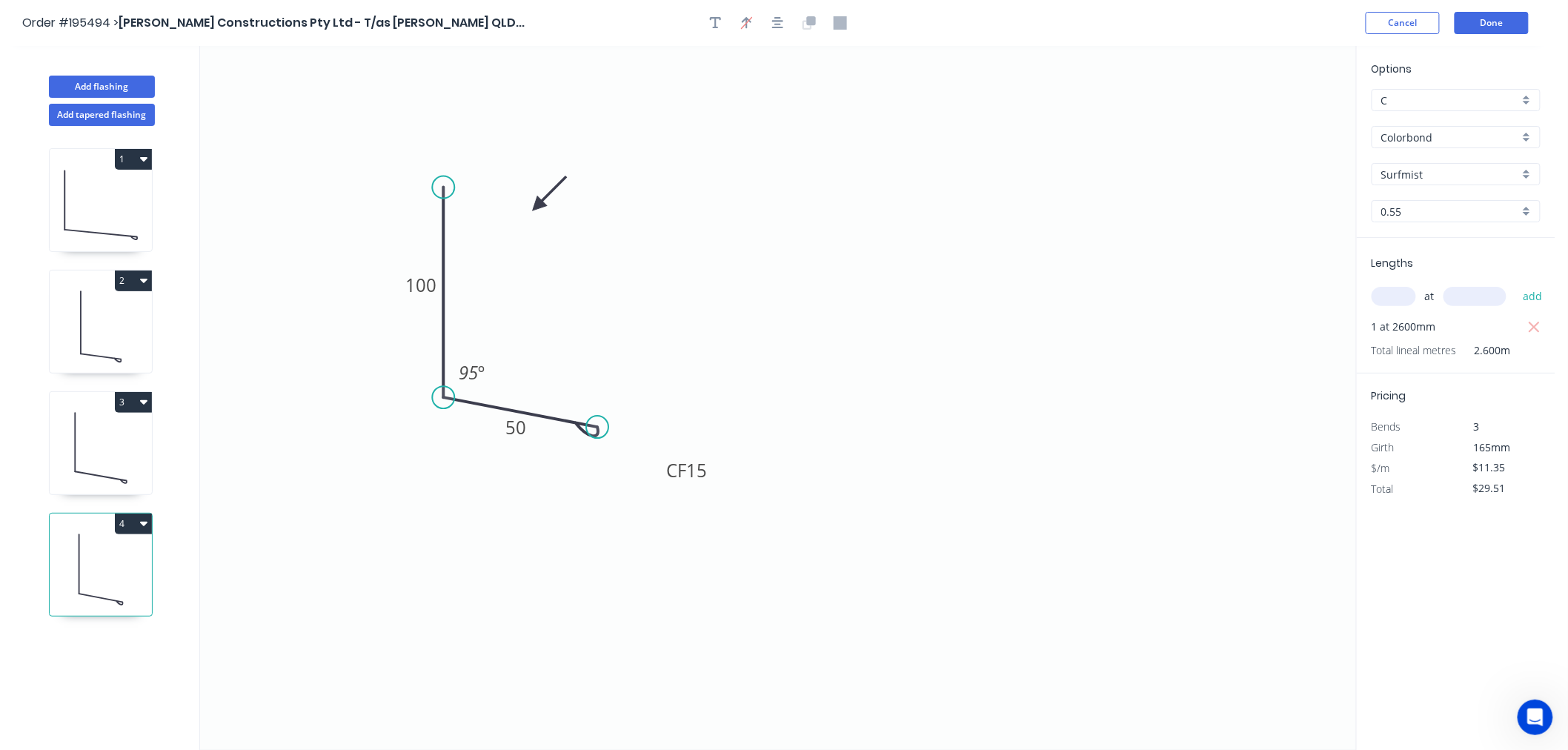
click at [145, 531] on button "4" at bounding box center [133, 524] width 37 height 21
click at [94, 559] on div "Duplicate" at bounding box center [82, 561] width 114 height 22
type input "$0.00"
click at [111, 694] on icon at bounding box center [101, 689] width 102 height 95
click at [520, 431] on tspan "50" at bounding box center [516, 427] width 21 height 25
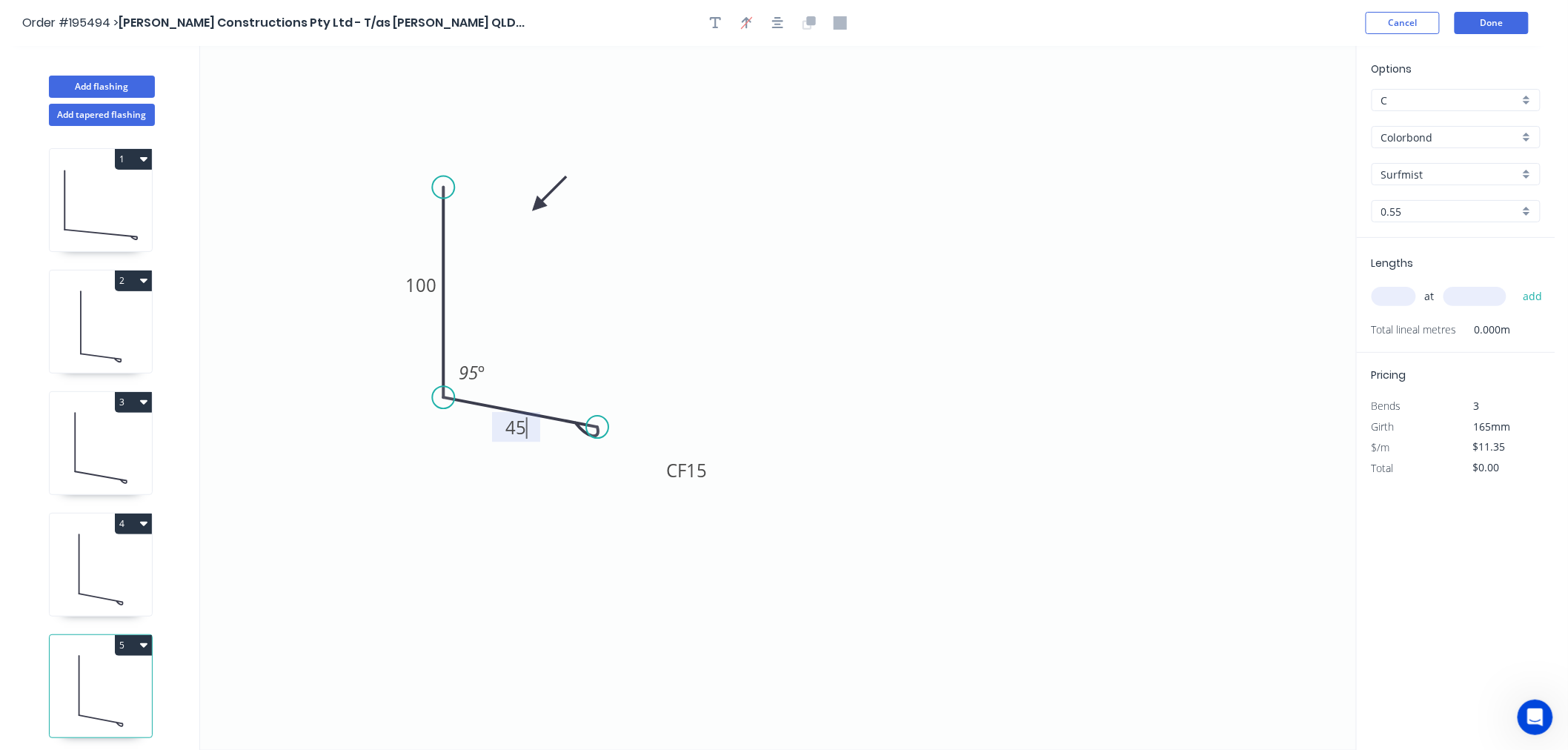
click at [1395, 293] on input "text" at bounding box center [1393, 295] width 45 height 19
type input "1"
type input "4200"
click at [1515, 283] on button "add" at bounding box center [1532, 295] width 35 height 25
click at [1257, 485] on icon "0 100 CF 15 45 95 º" at bounding box center [778, 398] width 1156 height 704
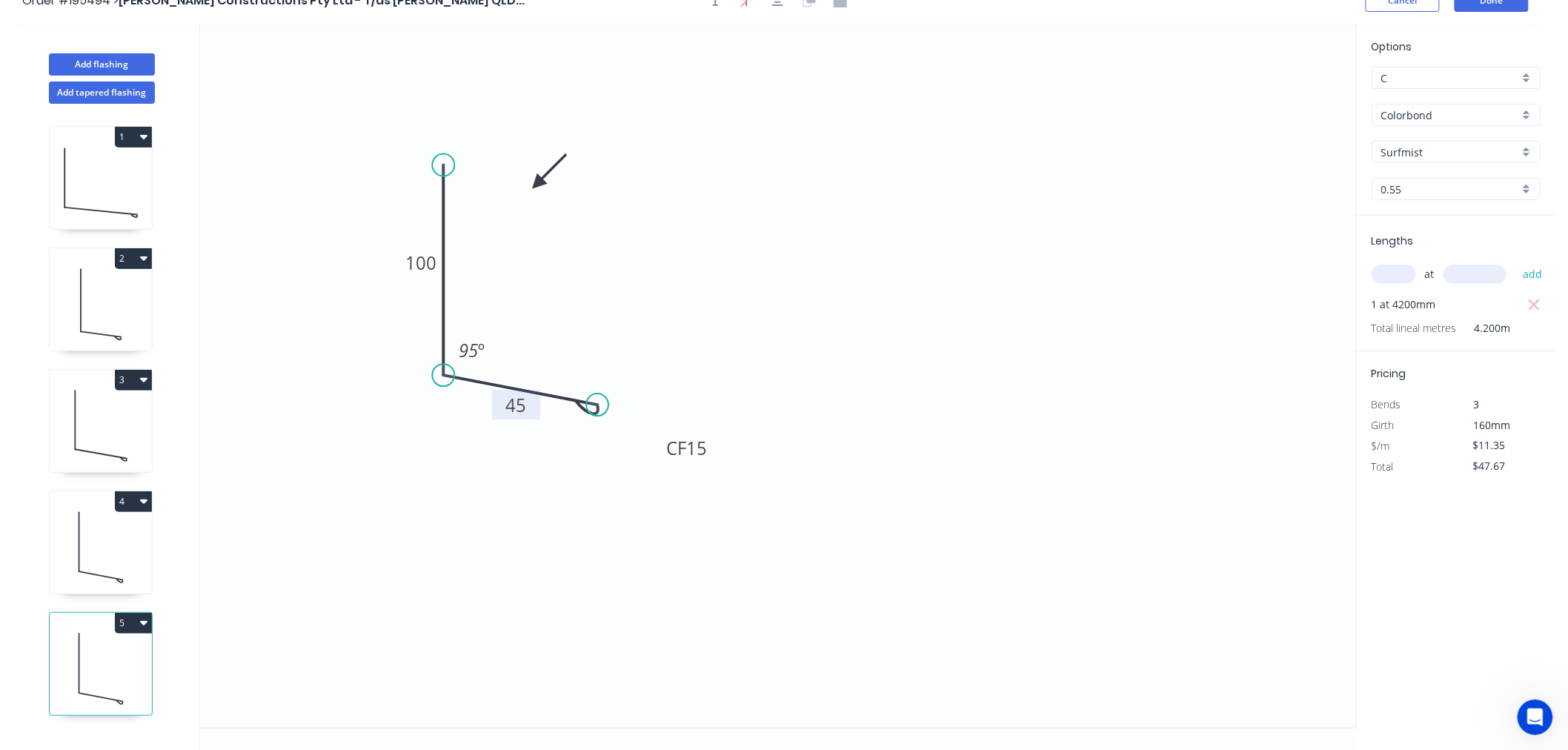
scroll to position [27, 0]
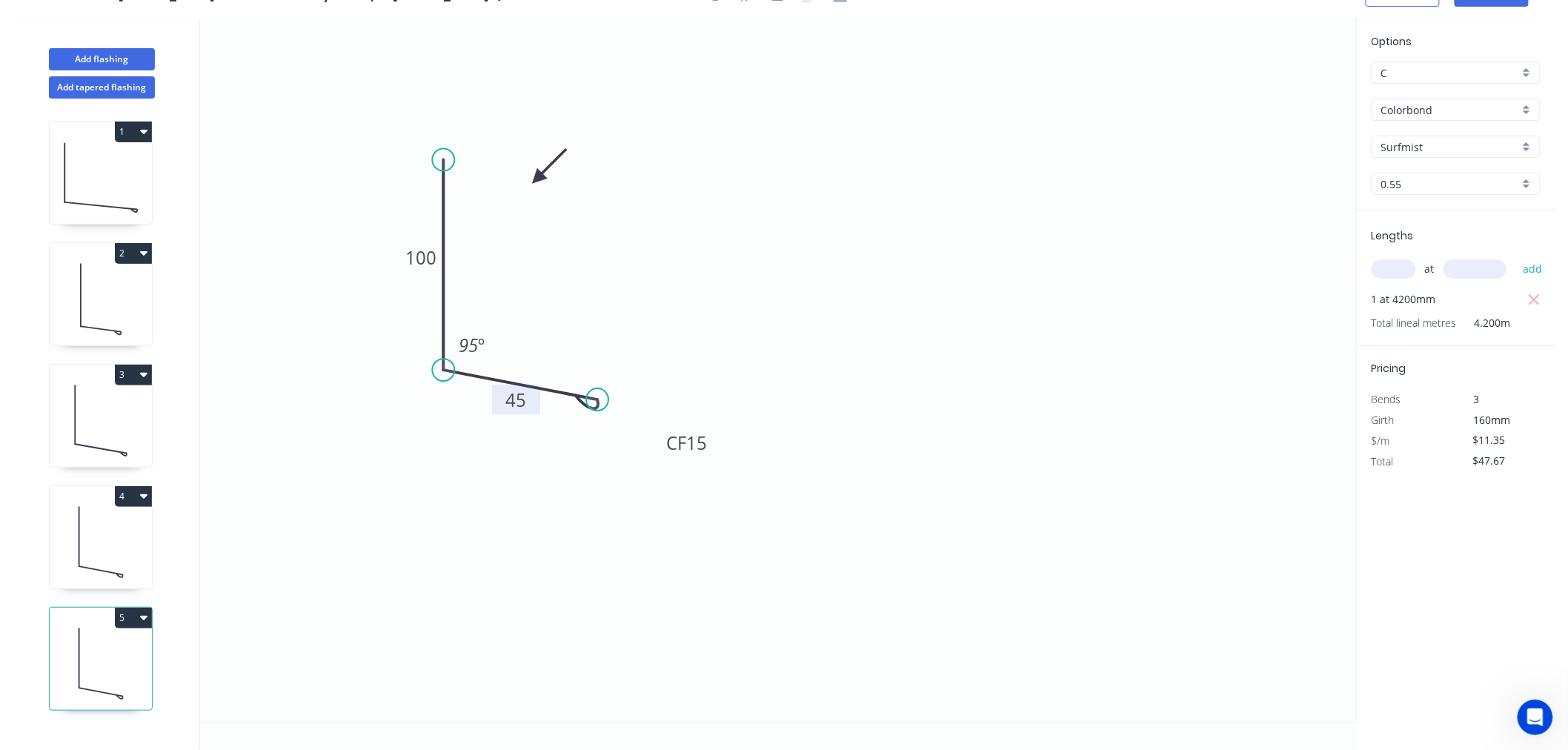
click at [128, 615] on button "5" at bounding box center [133, 617] width 37 height 21
click at [102, 657] on div "Duplicate" at bounding box center [82, 654] width 114 height 22
type input "$0.00"
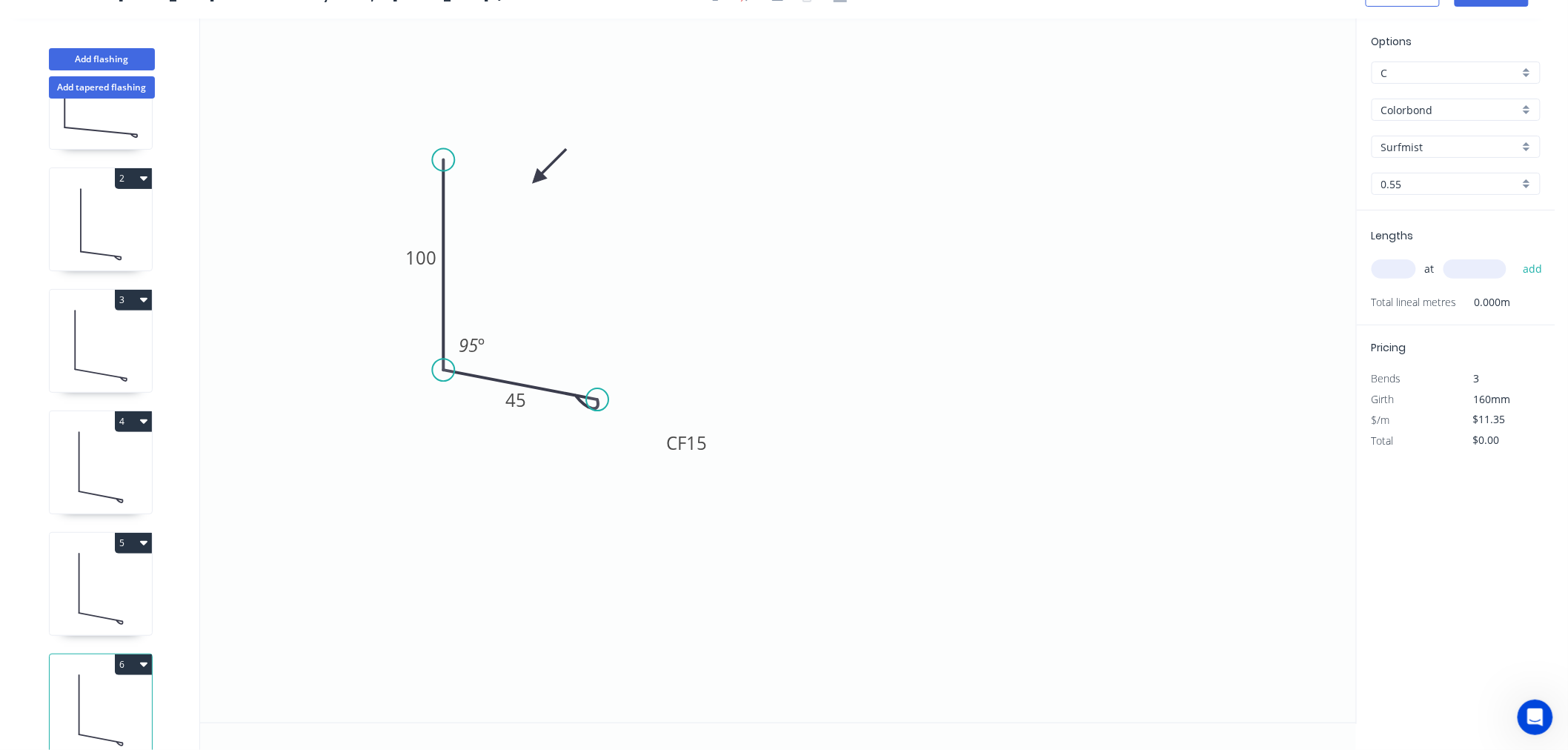
scroll to position [112, 0]
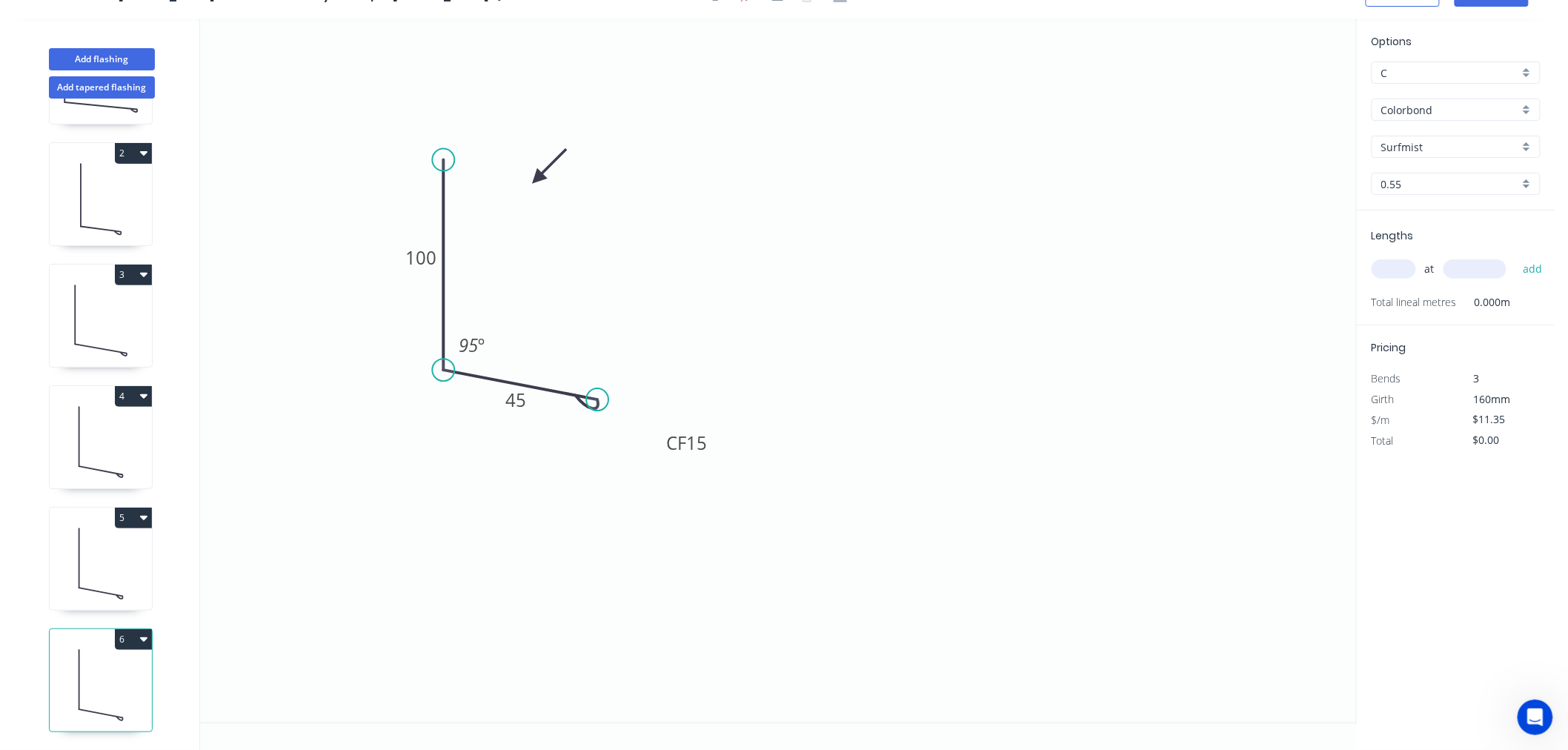
click at [111, 678] on icon at bounding box center [101, 683] width 102 height 95
click at [504, 393] on rect at bounding box center [517, 400] width 30 height 21
click at [1387, 259] on input "text" at bounding box center [1393, 268] width 45 height 19
type input "1"
type input "5200"
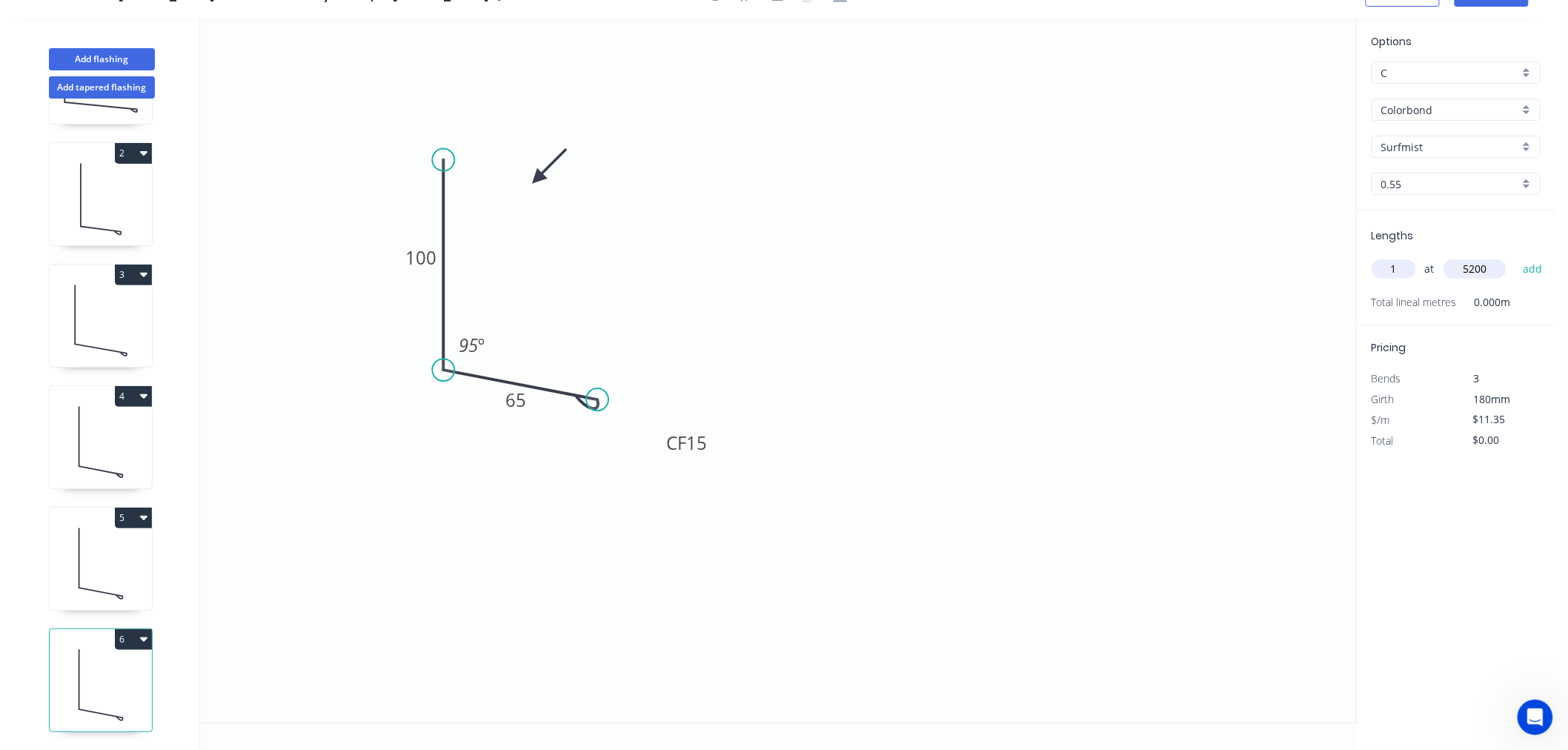
click at [1515, 256] on button "add" at bounding box center [1532, 268] width 35 height 25
type input "$59.02"
click at [1139, 451] on icon "0 100 CF 15 65 95 º" at bounding box center [778, 371] width 1156 height 704
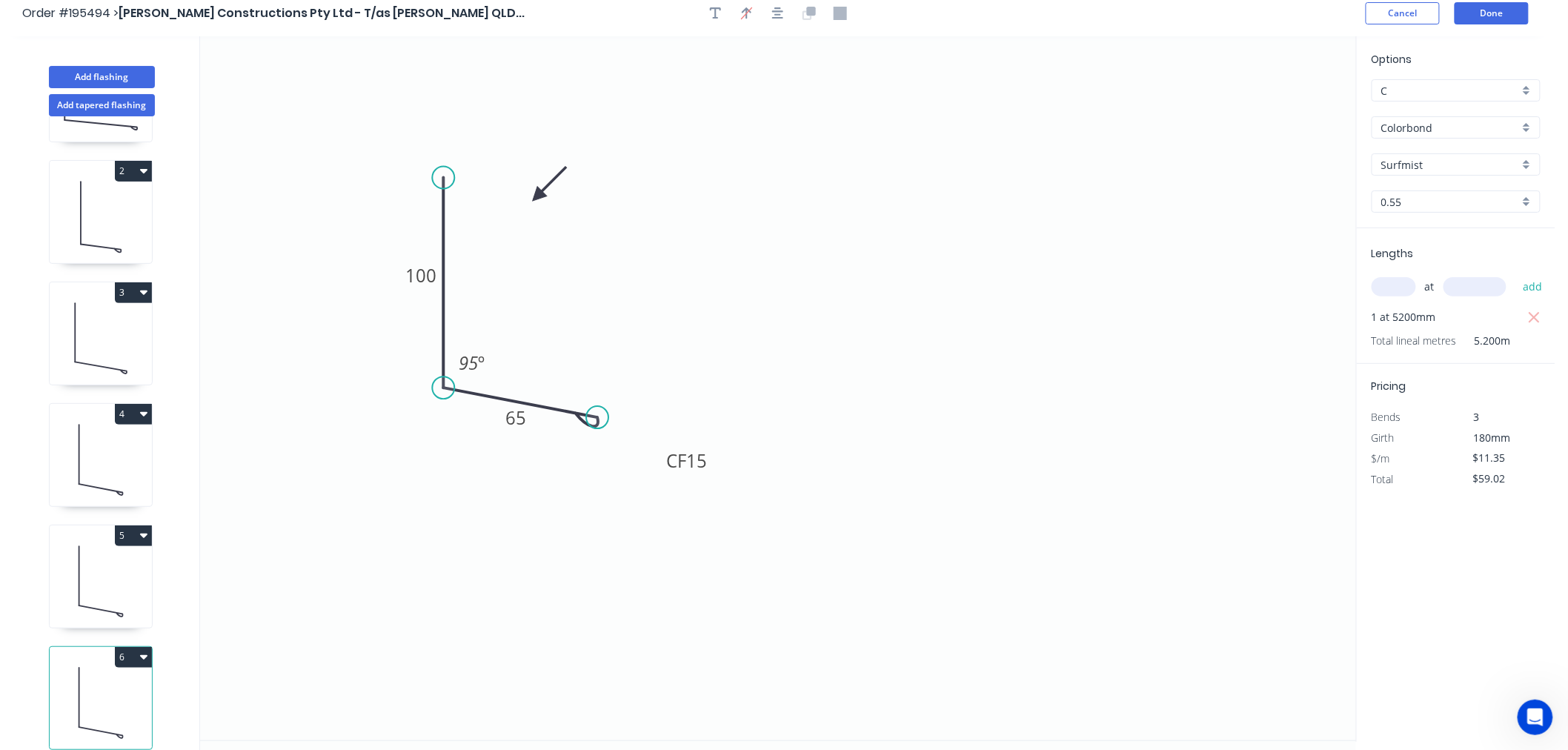
scroll to position [0, 0]
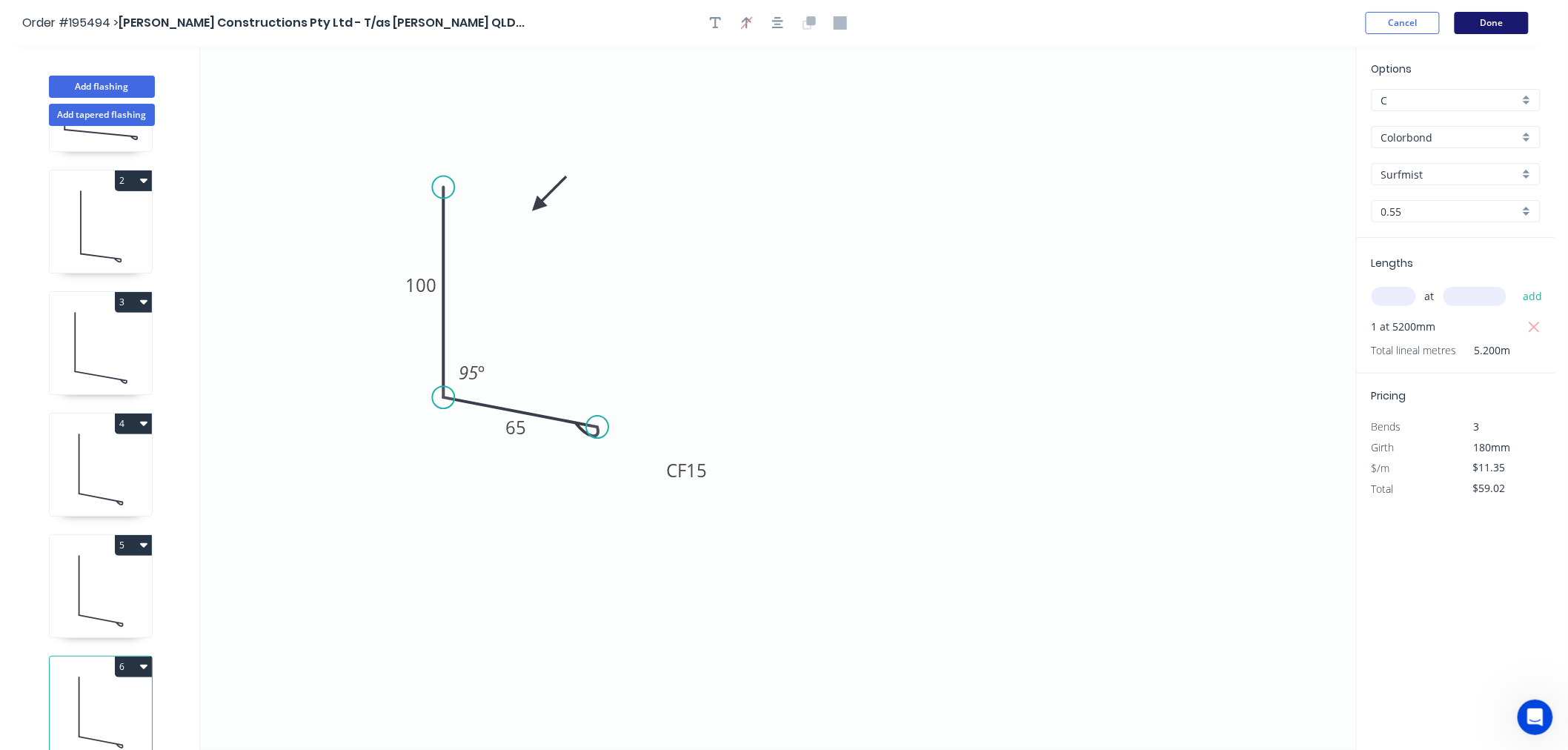
click at [1478, 16] on button "Done" at bounding box center [1491, 23] width 74 height 22
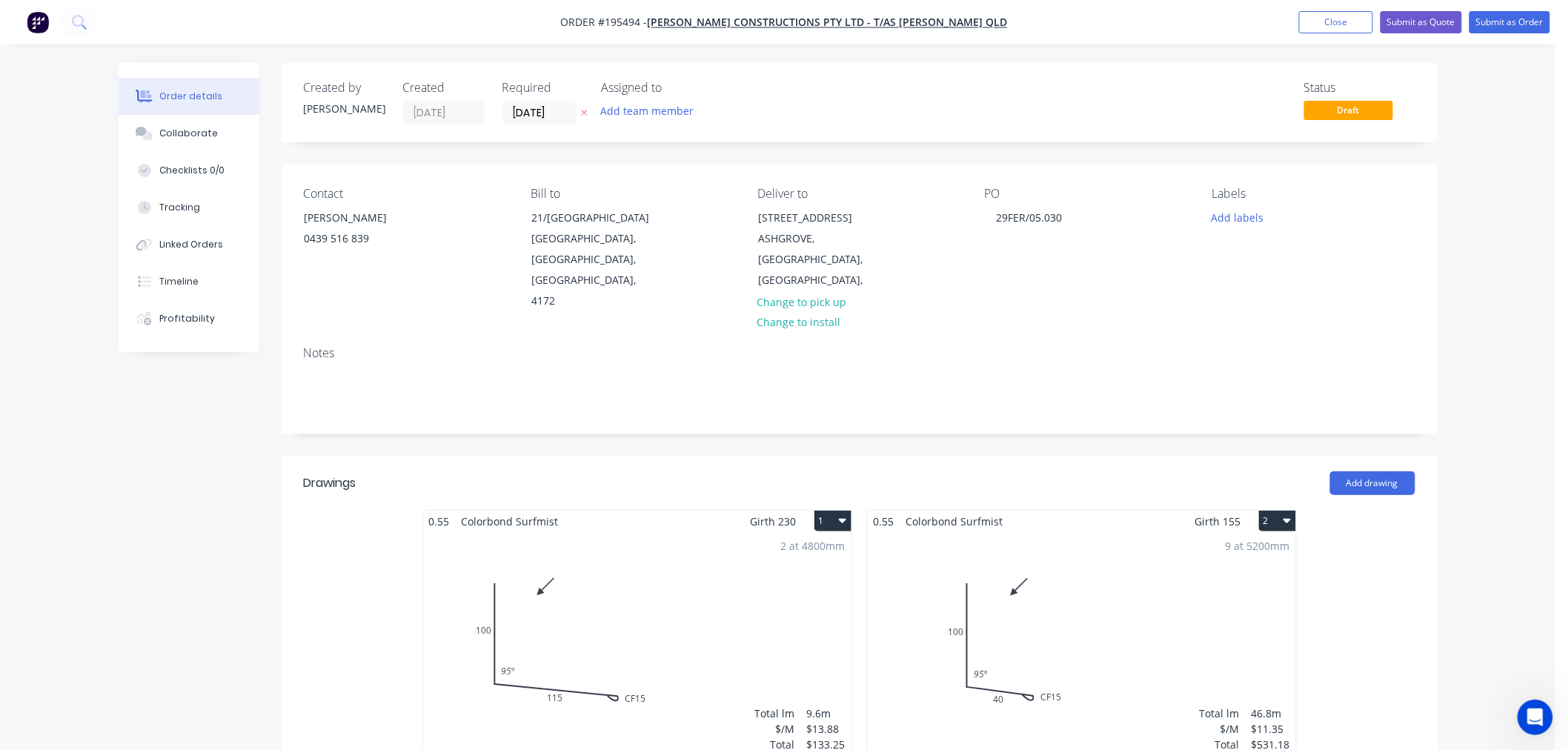
click at [661, 553] on div "2 at 4800mm Total lm $/M Total 9.6m $13.88 $133.25" at bounding box center [636, 644] width 428 height 226
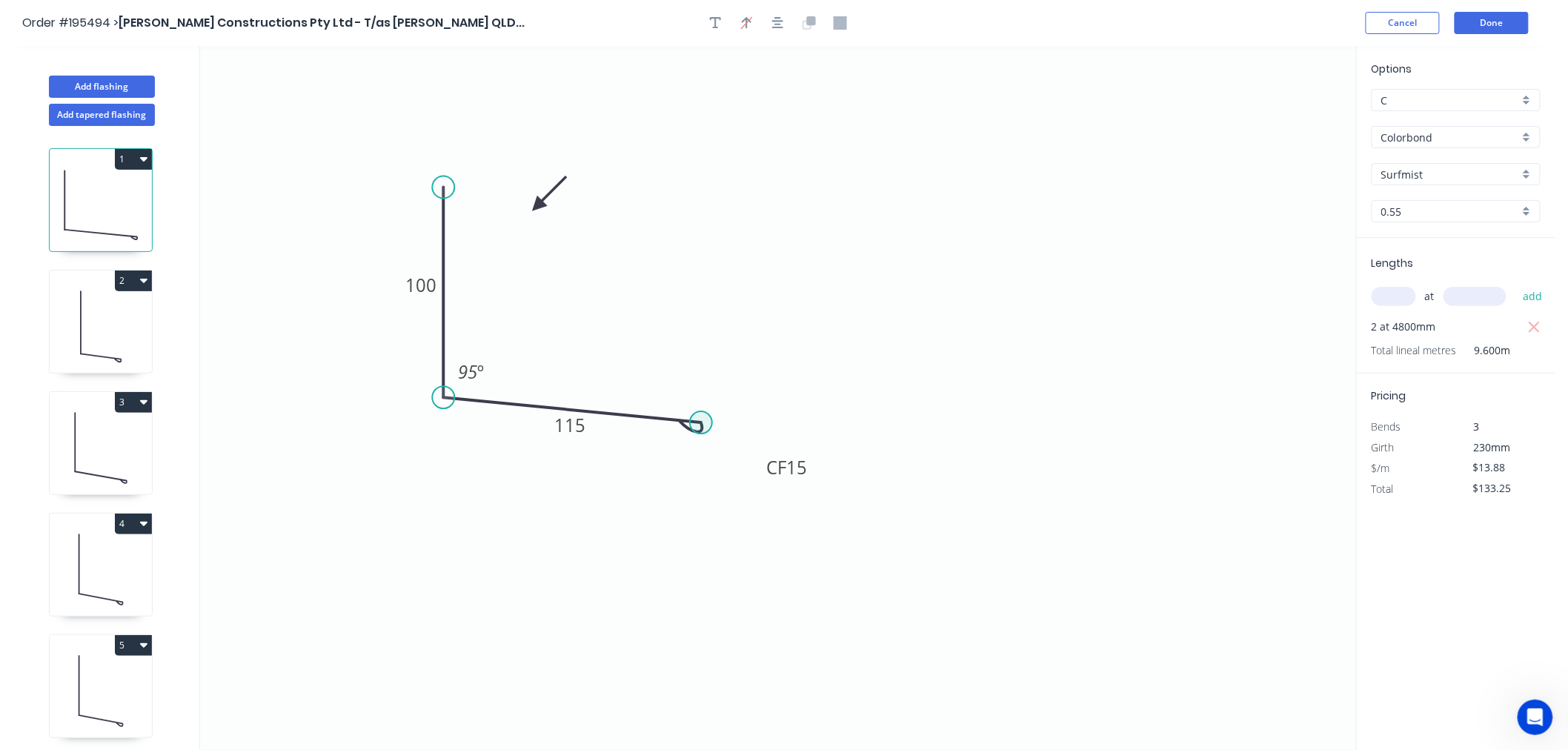
click at [701, 425] on circle at bounding box center [700, 422] width 22 height 22
click at [734, 500] on div "Delete bend" at bounding box center [775, 505] width 149 height 30
type input "$11.90"
type input "$114.24"
click at [707, 419] on circle at bounding box center [700, 422] width 22 height 22
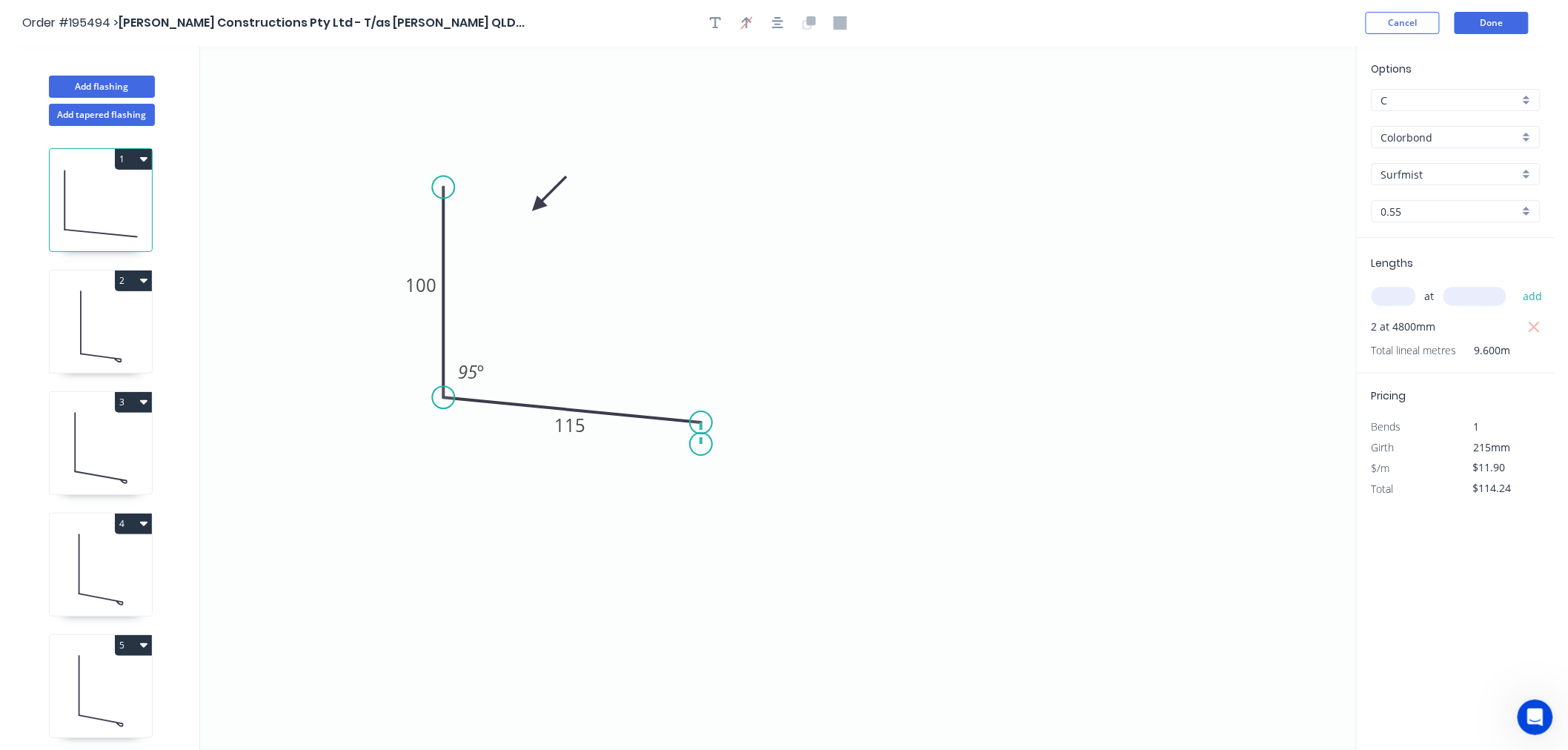
click at [701, 445] on icon "0 100 115 95 º" at bounding box center [778, 398] width 1156 height 704
type input "$12.89"
type input "$123.74"
click at [699, 439] on circle at bounding box center [700, 444] width 22 height 22
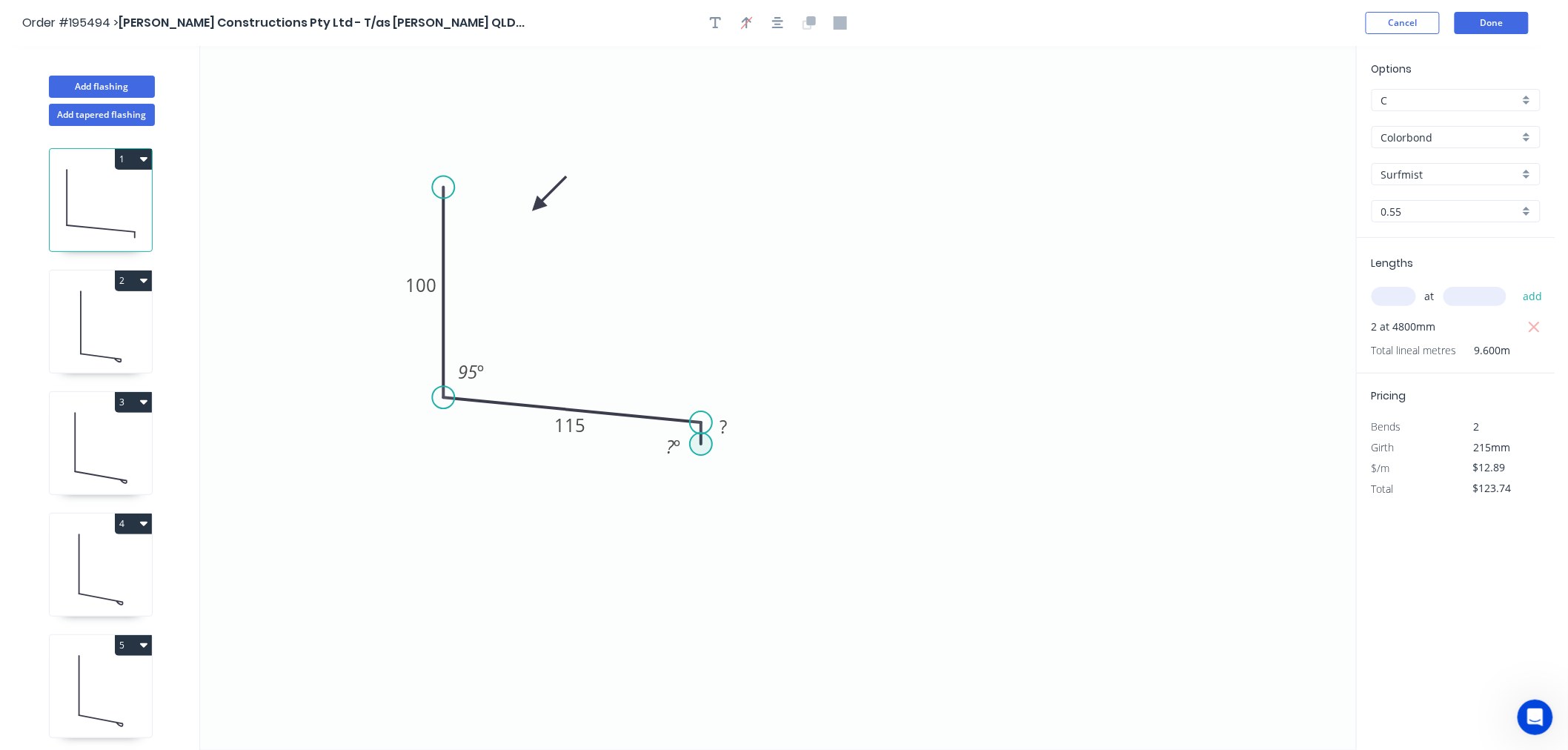
click at [699, 439] on circle at bounding box center [700, 444] width 22 height 22
click at [697, 443] on circle at bounding box center [700, 444] width 22 height 22
type input "$0.00"
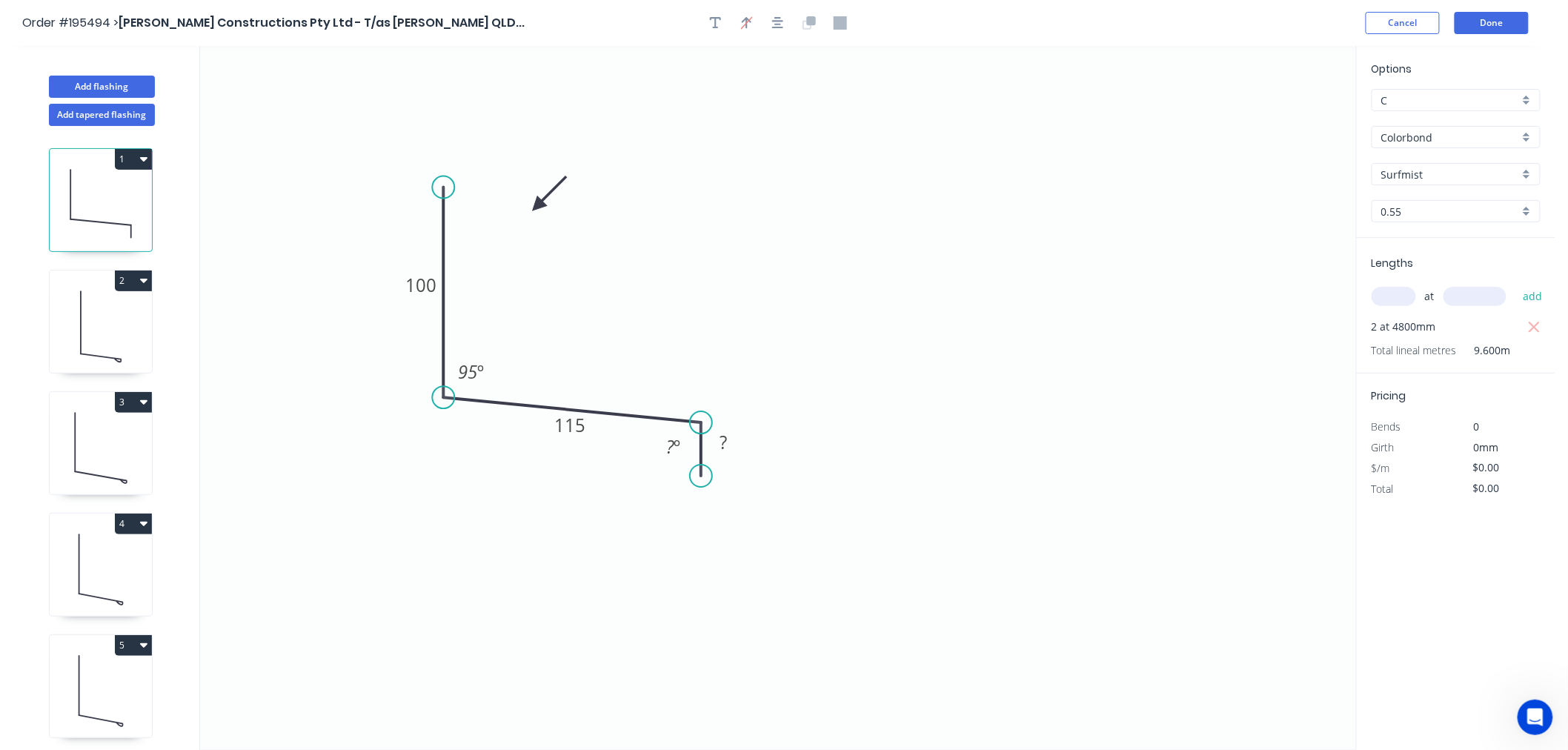
drag, startPoint x: 697, startPoint y: 443, endPoint x: 700, endPoint y: 477, distance: 34.1
click at [700, 477] on circle at bounding box center [700, 476] width 22 height 22
click at [675, 451] on tspan "º" at bounding box center [677, 446] width 7 height 25
click at [713, 442] on rect at bounding box center [723, 443] width 30 height 21
click at [763, 542] on icon "0 100 115 10 95 º 95 º" at bounding box center [778, 398] width 1156 height 704
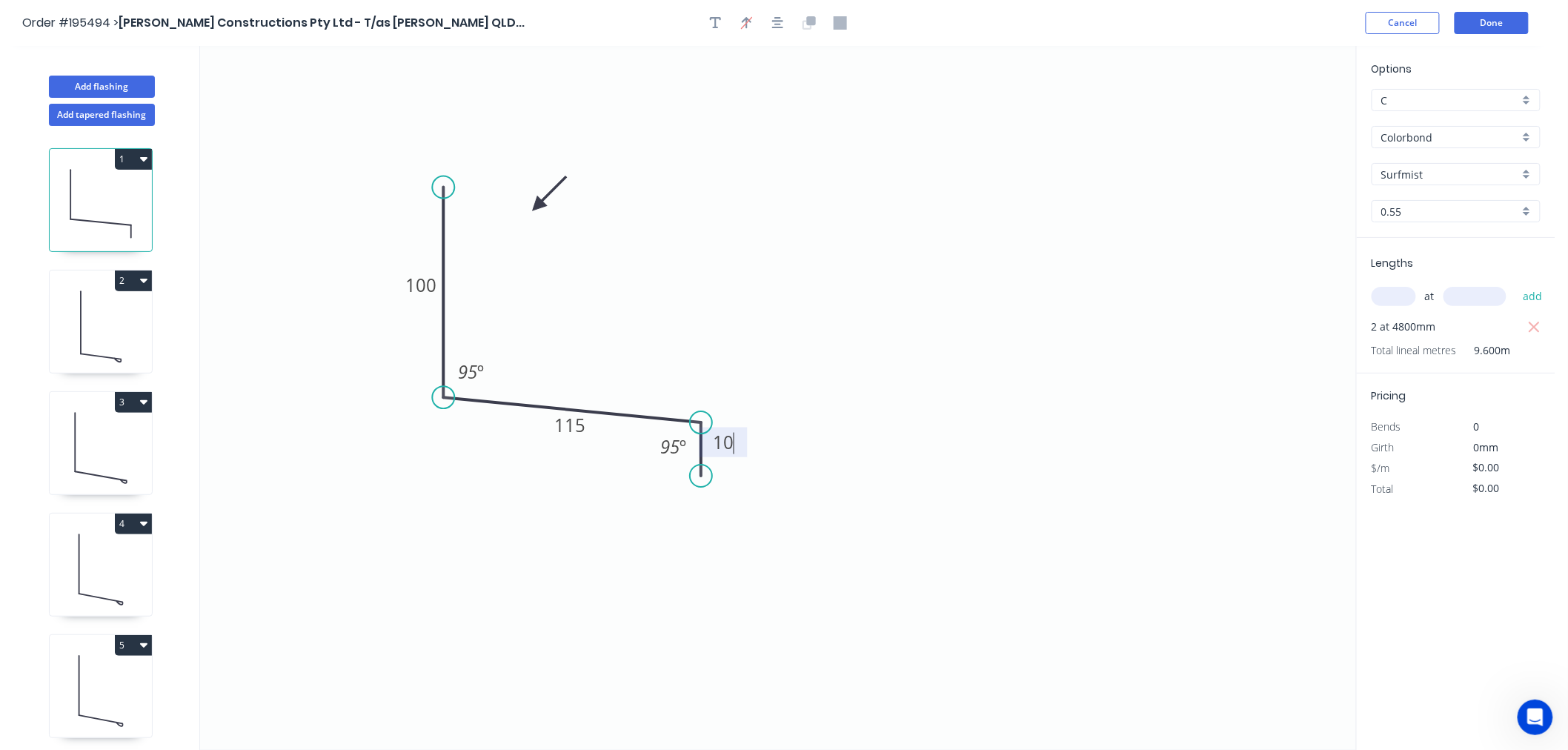
type input "$12.89"
type input "$123.74"
click at [704, 477] on circle at bounding box center [700, 476] width 22 height 22
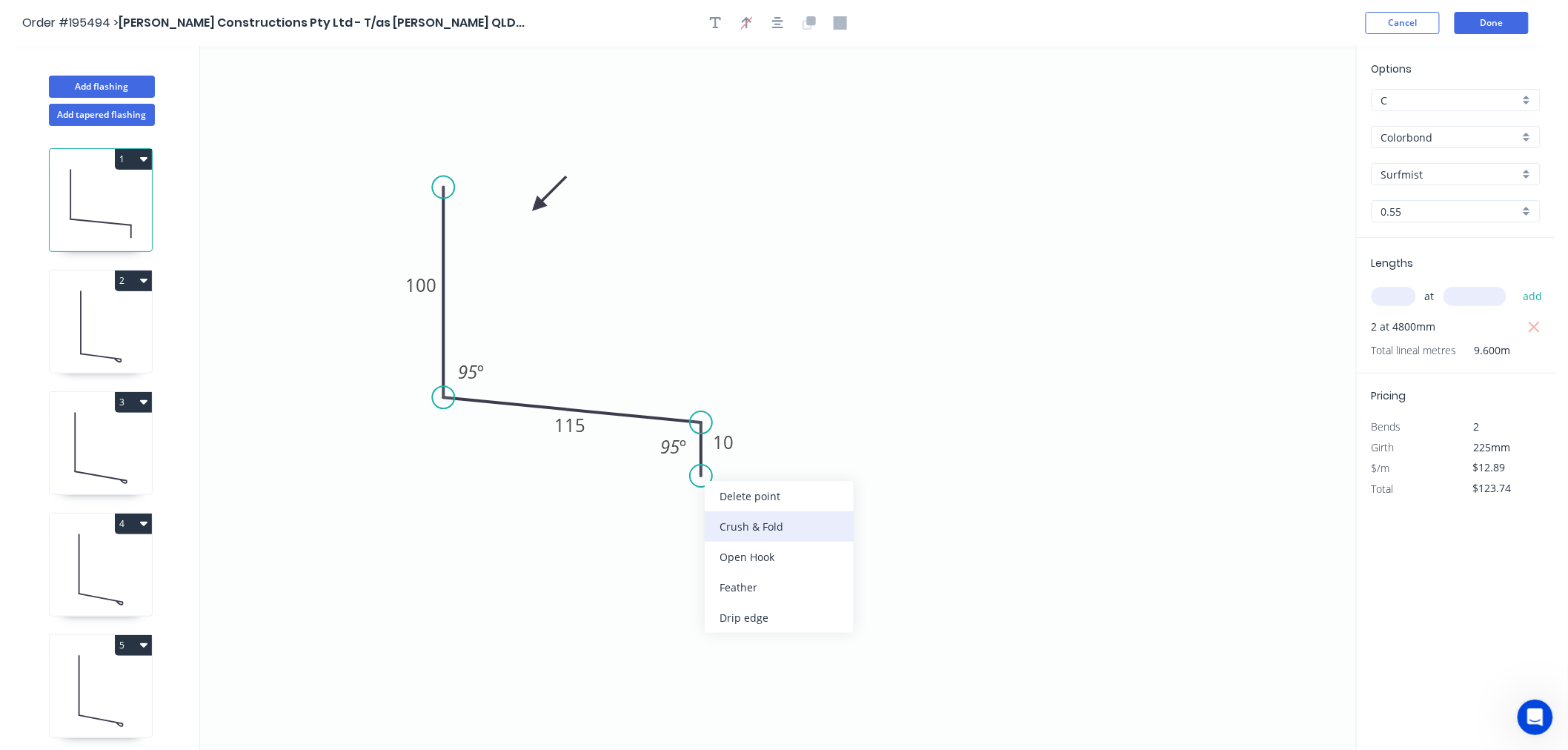
click at [739, 523] on div "Crush & Fold" at bounding box center [778, 526] width 149 height 30
type input "$14.87"
type input "$142.75"
click at [685, 452] on tspan "º" at bounding box center [683, 446] width 7 height 25
drag, startPoint x: 678, startPoint y: 462, endPoint x: 773, endPoint y: 511, distance: 106.9
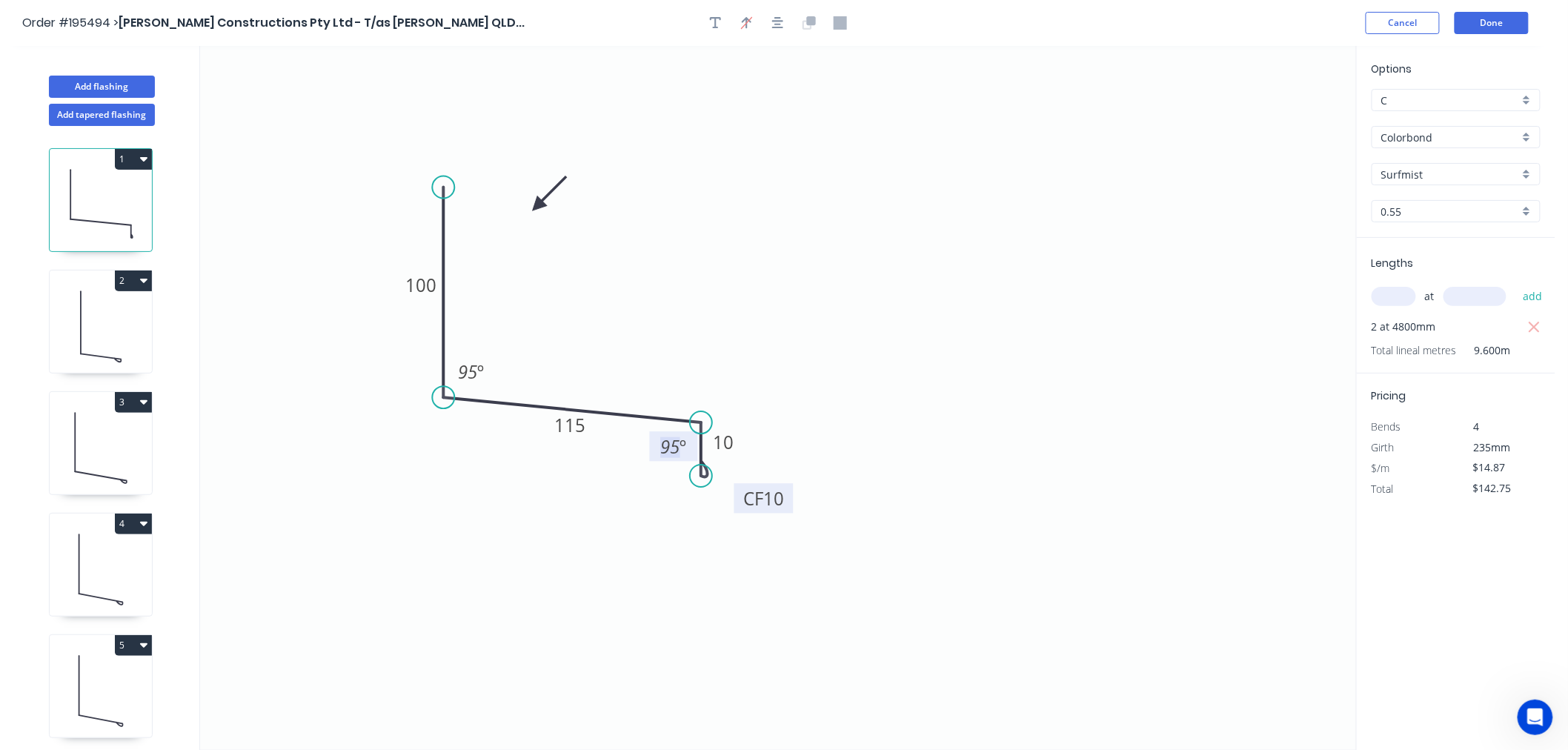
click at [773, 511] on rect at bounding box center [763, 498] width 59 height 30
click at [783, 497] on tspan "10" at bounding box center [773, 498] width 21 height 25
click at [875, 428] on icon "0 100 115 CF 10 10 95 º 95 º" at bounding box center [778, 398] width 1156 height 704
click at [754, 515] on div "Flip bend" at bounding box center [776, 521] width 149 height 30
click at [1055, 456] on icon "0 100 115 CF 10 10 95 º 95 º" at bounding box center [778, 398] width 1156 height 704
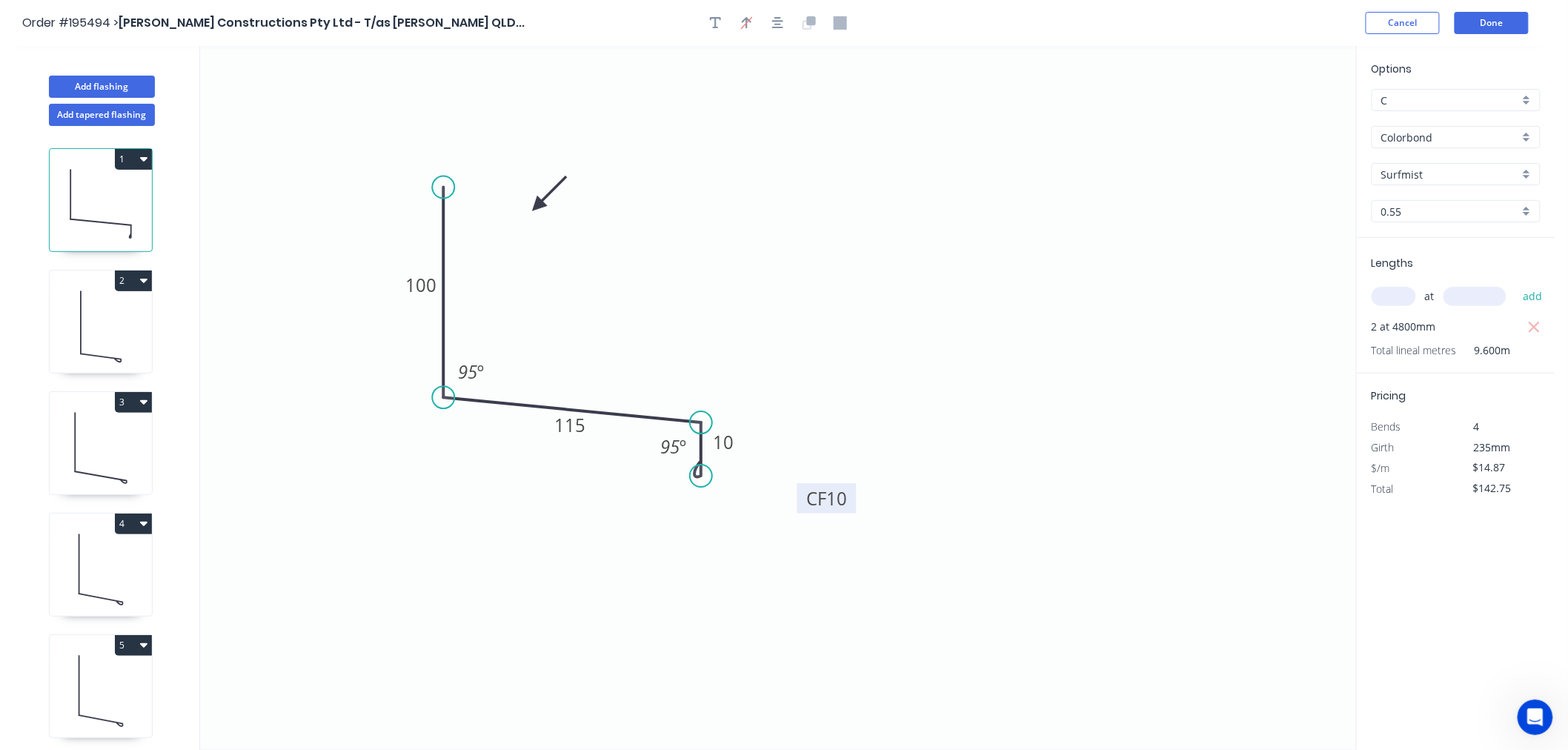
click at [877, 557] on icon "0 100 115 CF 10 10 95 º 95 º" at bounding box center [778, 398] width 1156 height 704
click at [136, 327] on icon at bounding box center [101, 325] width 102 height 95
type input "$11.35"
type input "$531.18"
click at [575, 410] on circle at bounding box center [578, 415] width 22 height 22
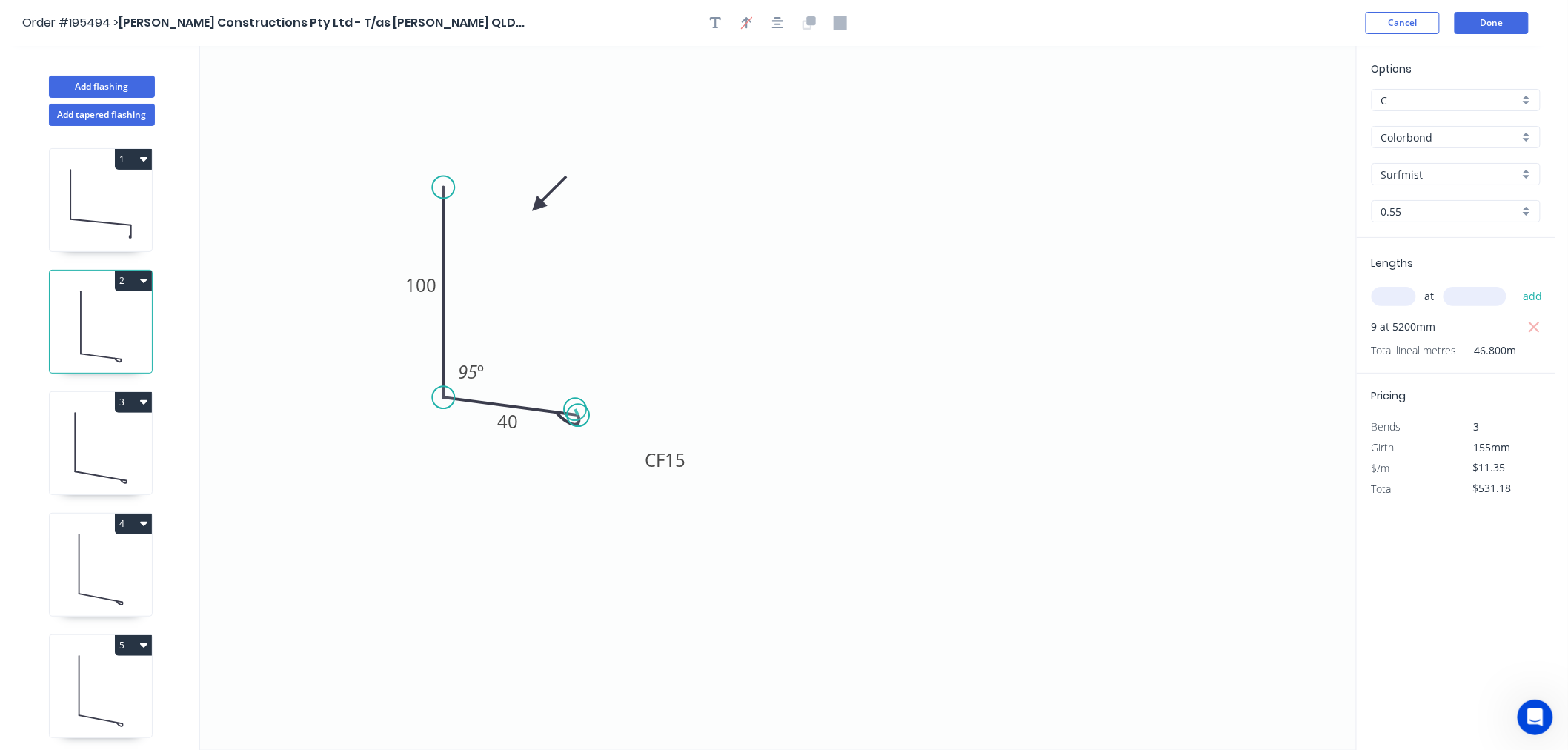
click at [575, 410] on circle at bounding box center [578, 415] width 22 height 22
click at [577, 419] on circle at bounding box center [578, 415] width 22 height 22
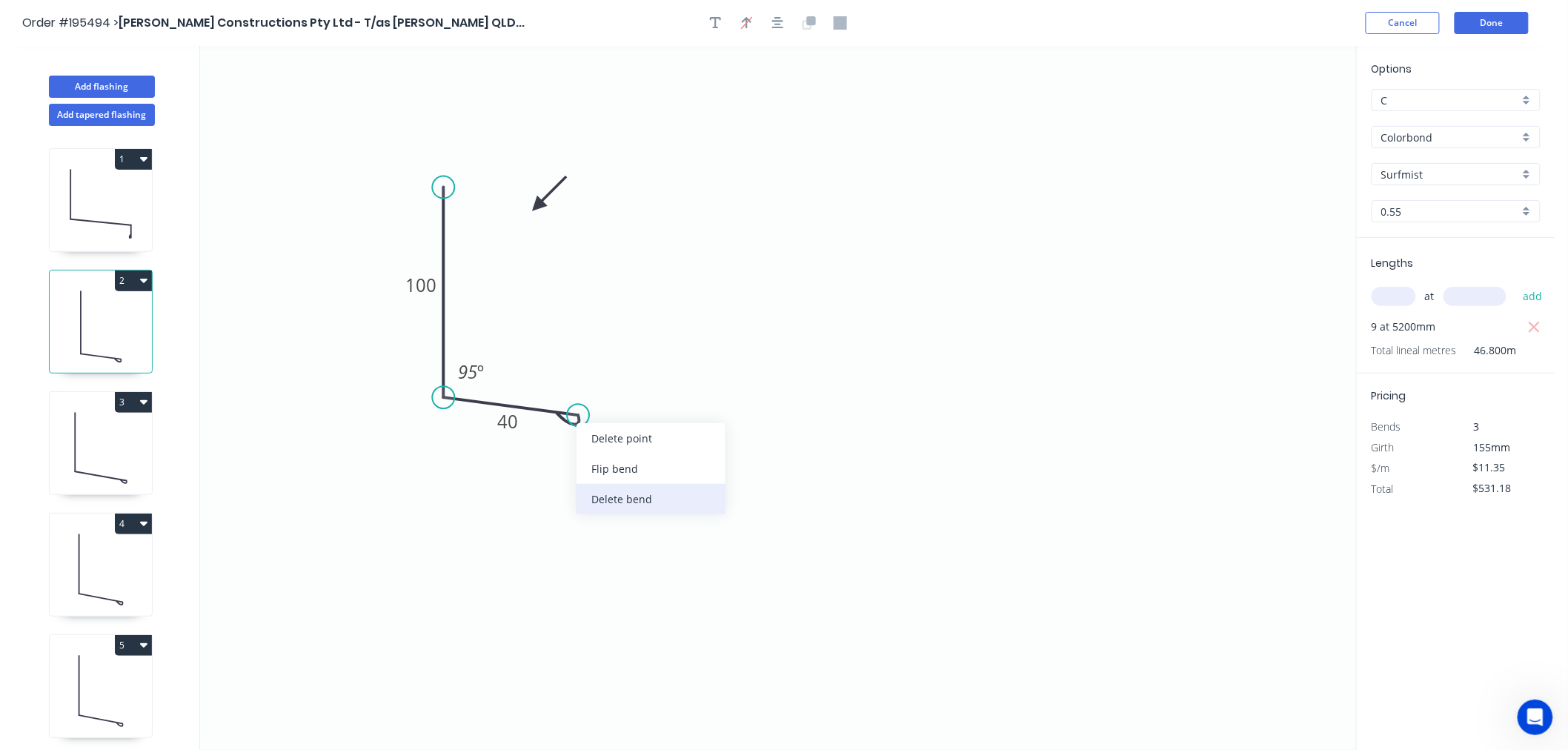
click at [633, 500] on div "Delete bend" at bounding box center [650, 499] width 149 height 30
type input "$9.36"
type input "$438.05"
click at [584, 415] on circle at bounding box center [578, 415] width 22 height 22
click at [579, 456] on icon "0 100 40 95 º" at bounding box center [778, 398] width 1156 height 704
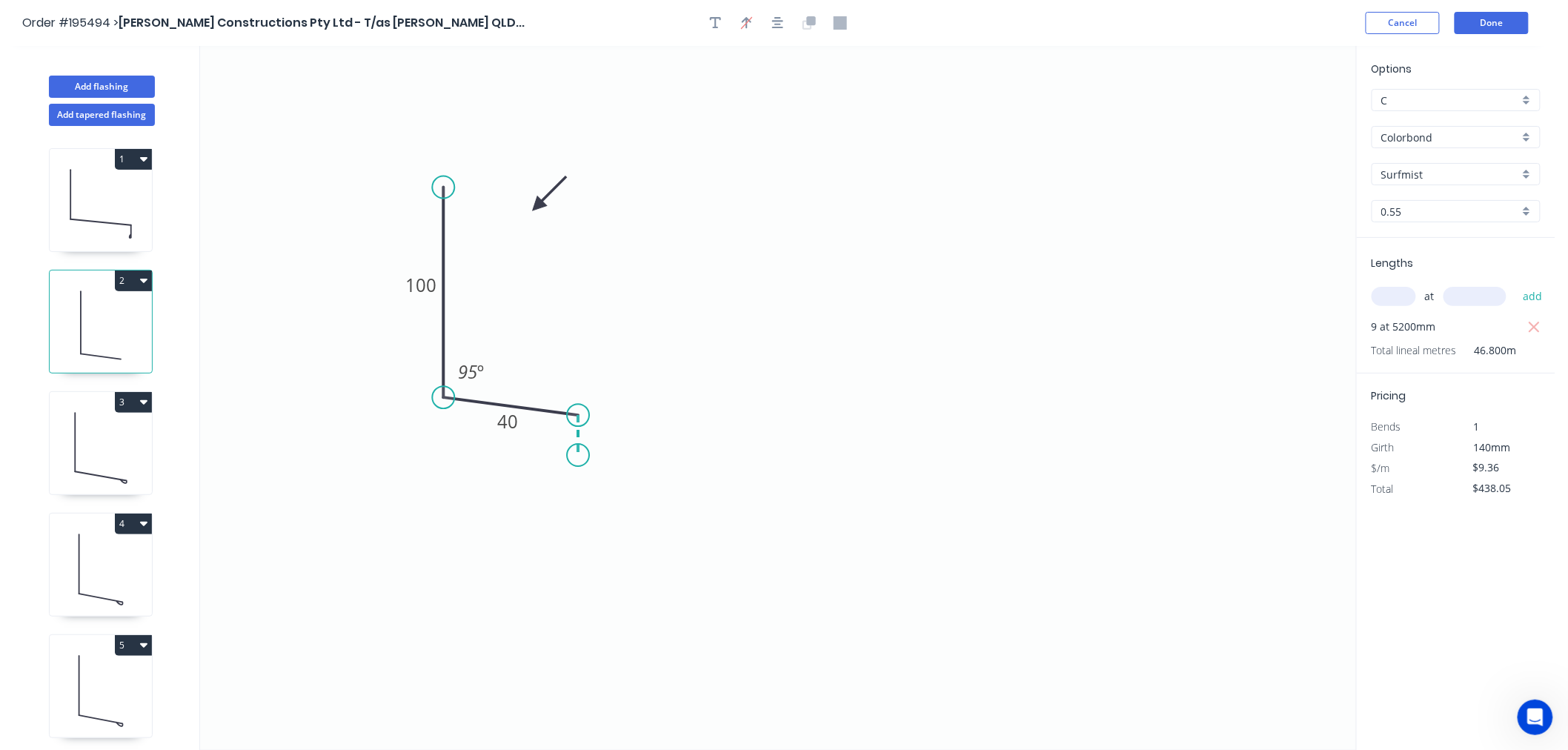
type input "$10.36"
type input "$484.85"
click at [611, 498] on div "Crush & Fold" at bounding box center [652, 506] width 149 height 30
type input "$0.00"
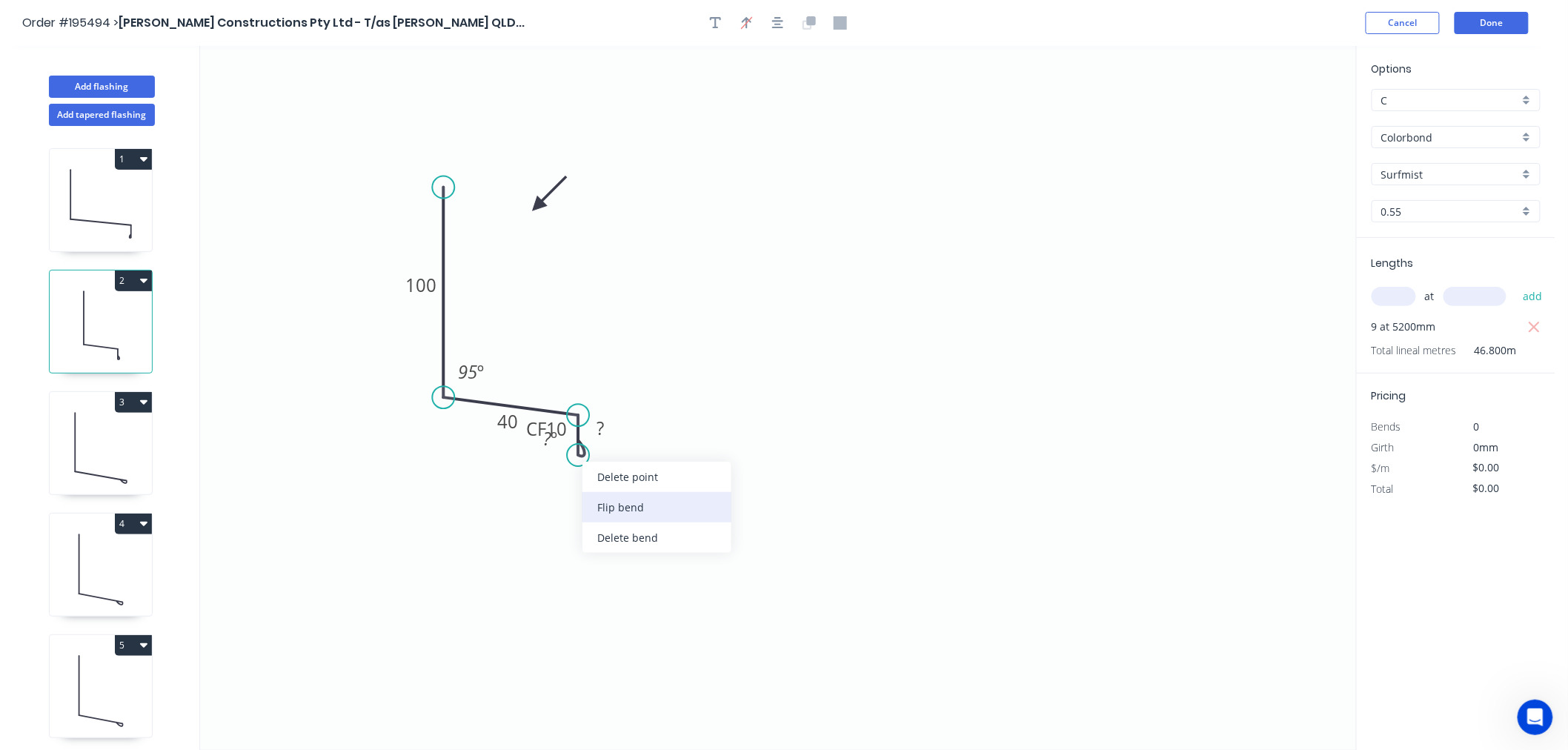
click at [632, 508] on div "Flip bend" at bounding box center [656, 507] width 149 height 30
click at [552, 443] on tspan "º" at bounding box center [554, 438] width 7 height 25
click at [729, 395] on icon "0 100 40 CF 10 ? 95 º 95 º" at bounding box center [778, 398] width 1156 height 704
drag, startPoint x: 631, startPoint y: 430, endPoint x: 655, endPoint y: 497, distance: 71.2
click at [655, 497] on rect at bounding box center [633, 496] width 59 height 30
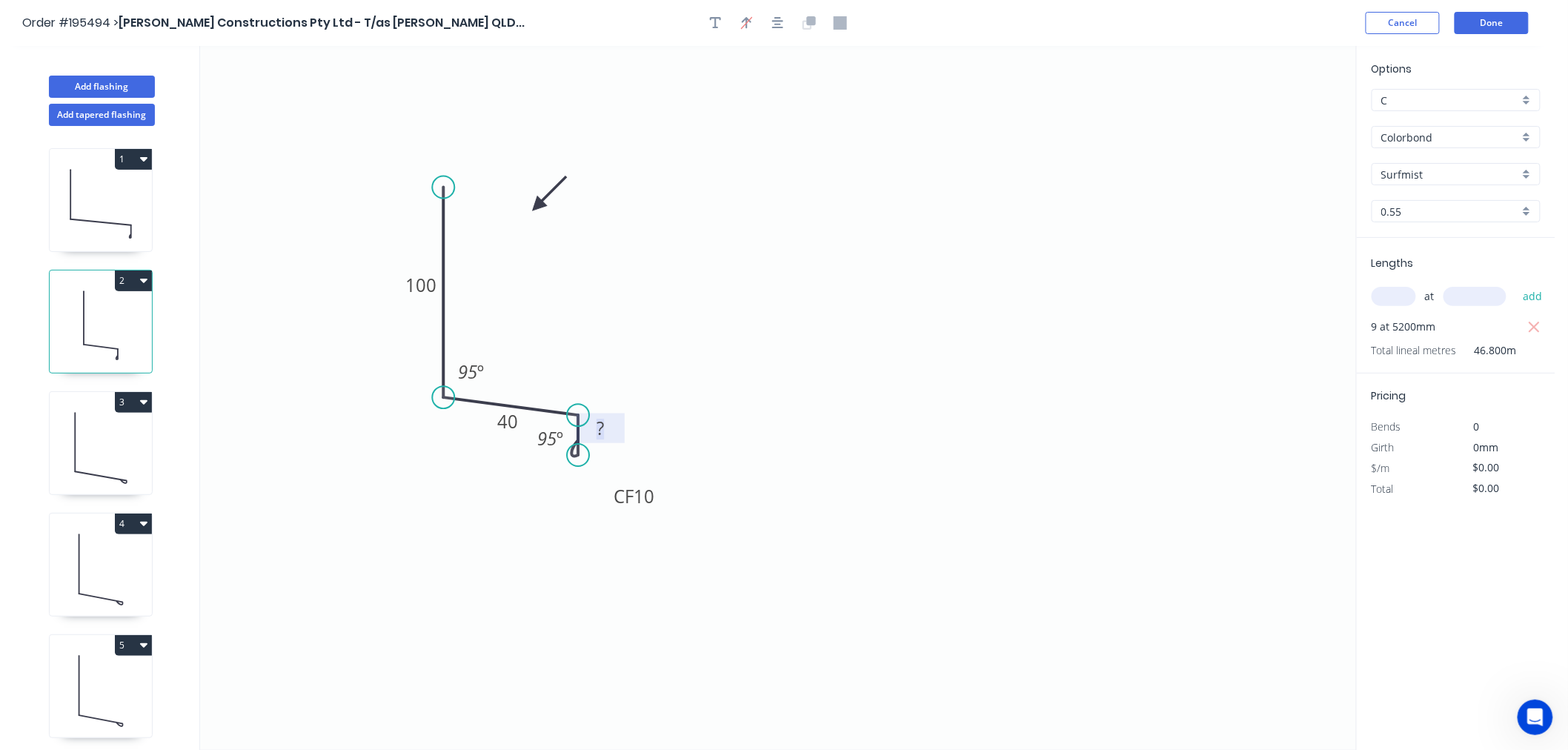
click at [603, 428] on tspan "?" at bounding box center [599, 428] width 7 height 25
drag, startPoint x: 584, startPoint y: 454, endPoint x: 579, endPoint y: 480, distance: 26.5
click at [579, 480] on circle at bounding box center [578, 479] width 22 height 22
click at [610, 442] on rect at bounding box center [600, 441] width 30 height 21
click at [814, 298] on icon "0 100 40 CF 10 10 95 º 95 º" at bounding box center [778, 398] width 1156 height 704
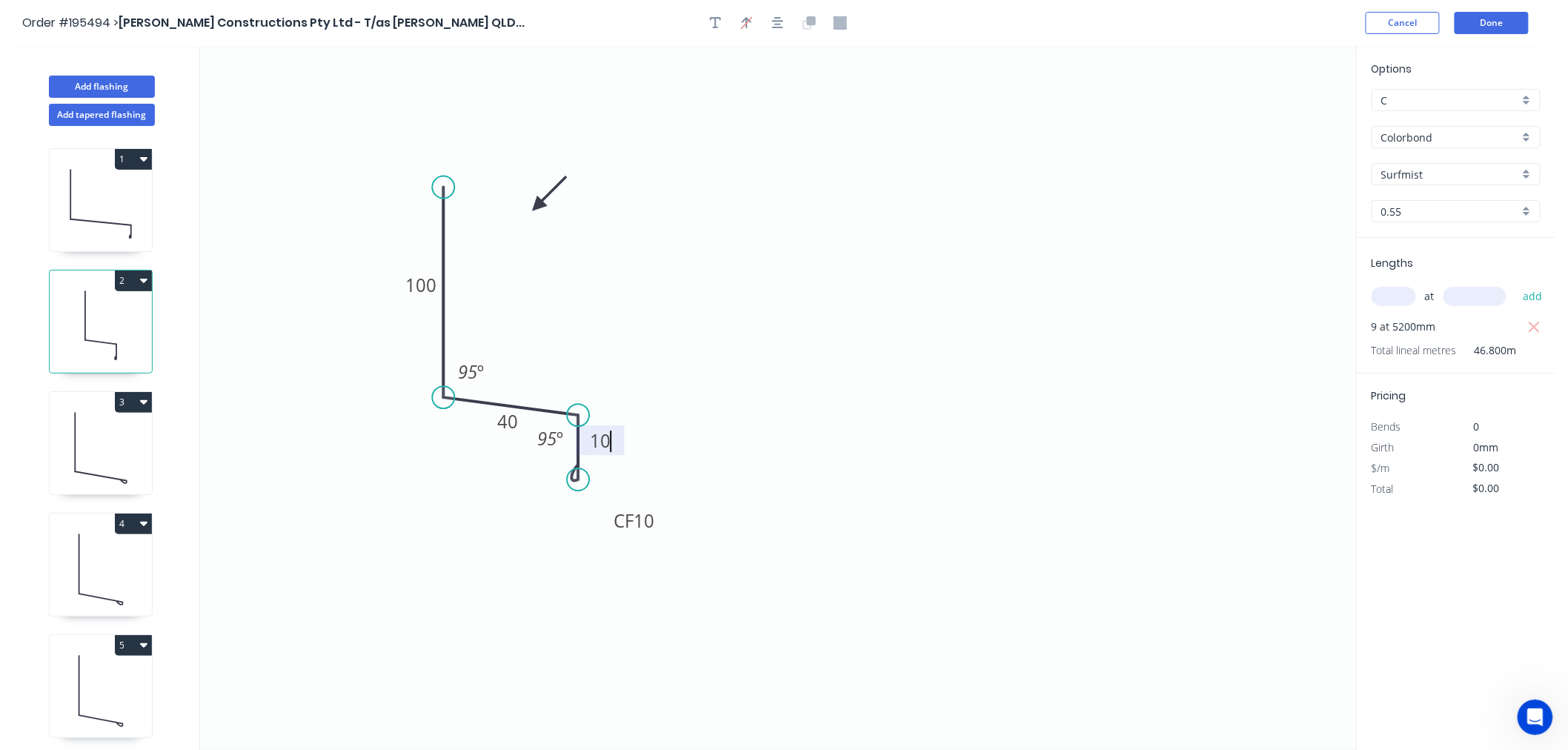
type input "$12.34"
type input "$577.51"
click at [125, 445] on icon at bounding box center [101, 446] width 102 height 95
type input "$13.88"
type input "$66.62"
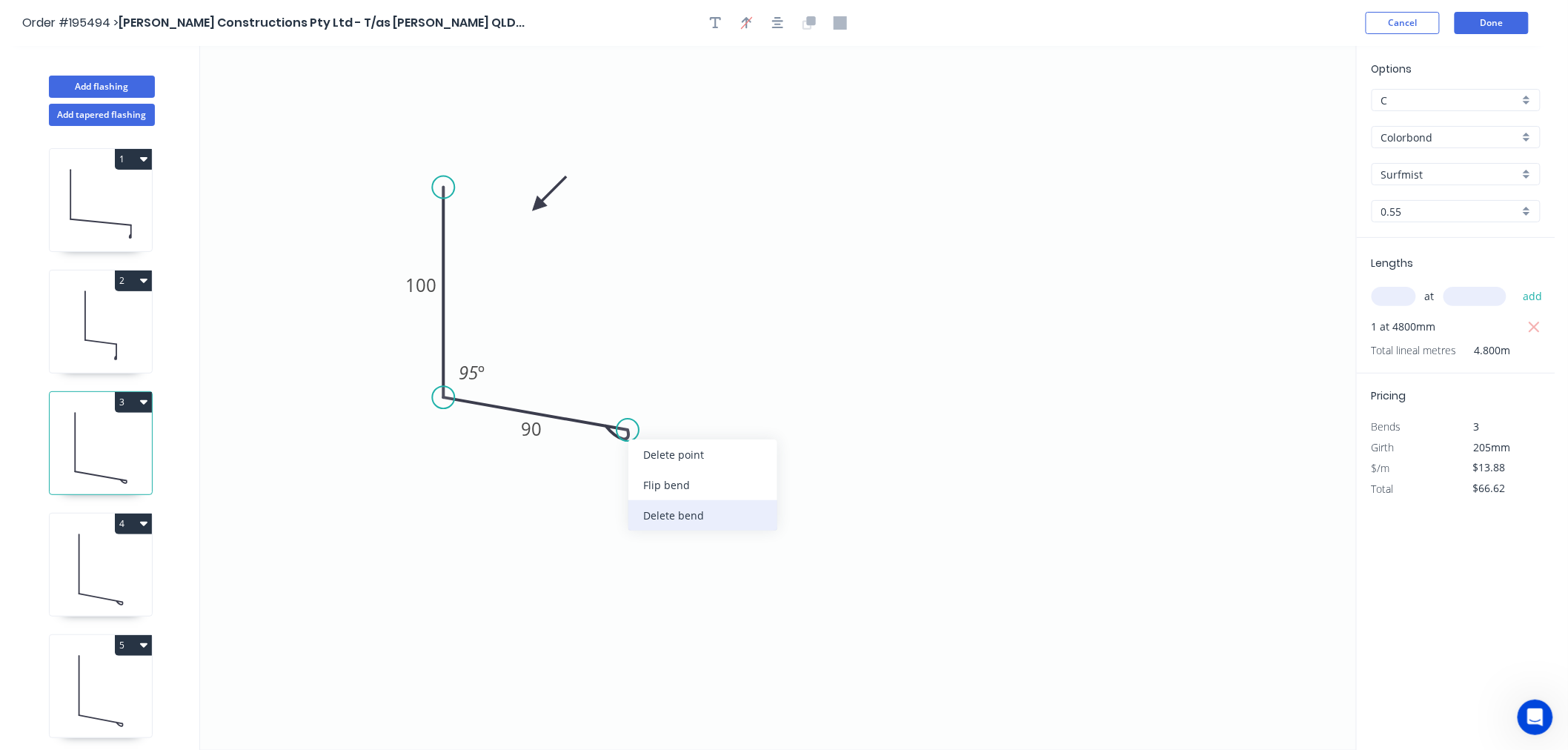
click at [662, 517] on div "Delete bend" at bounding box center [702, 515] width 149 height 30
type input "$9.36"
type input "$44.93"
click at [633, 427] on circle at bounding box center [627, 430] width 22 height 22
click at [626, 491] on icon "0 100 90 95 º" at bounding box center [778, 398] width 1156 height 704
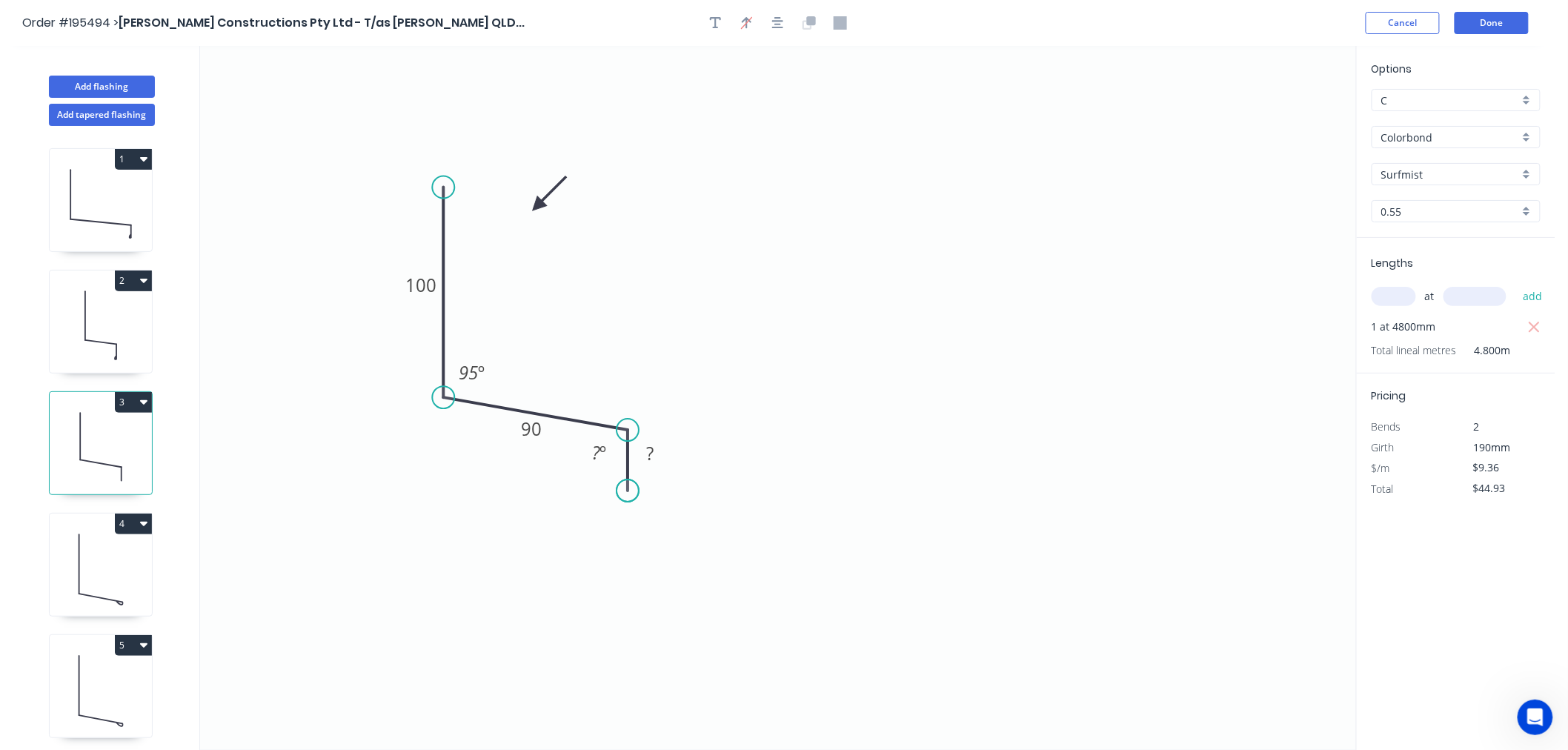
type input "$10.36"
type input "$49.73"
click at [655, 544] on div "Crush & Fold" at bounding box center [700, 541] width 149 height 30
type input "$0.00"
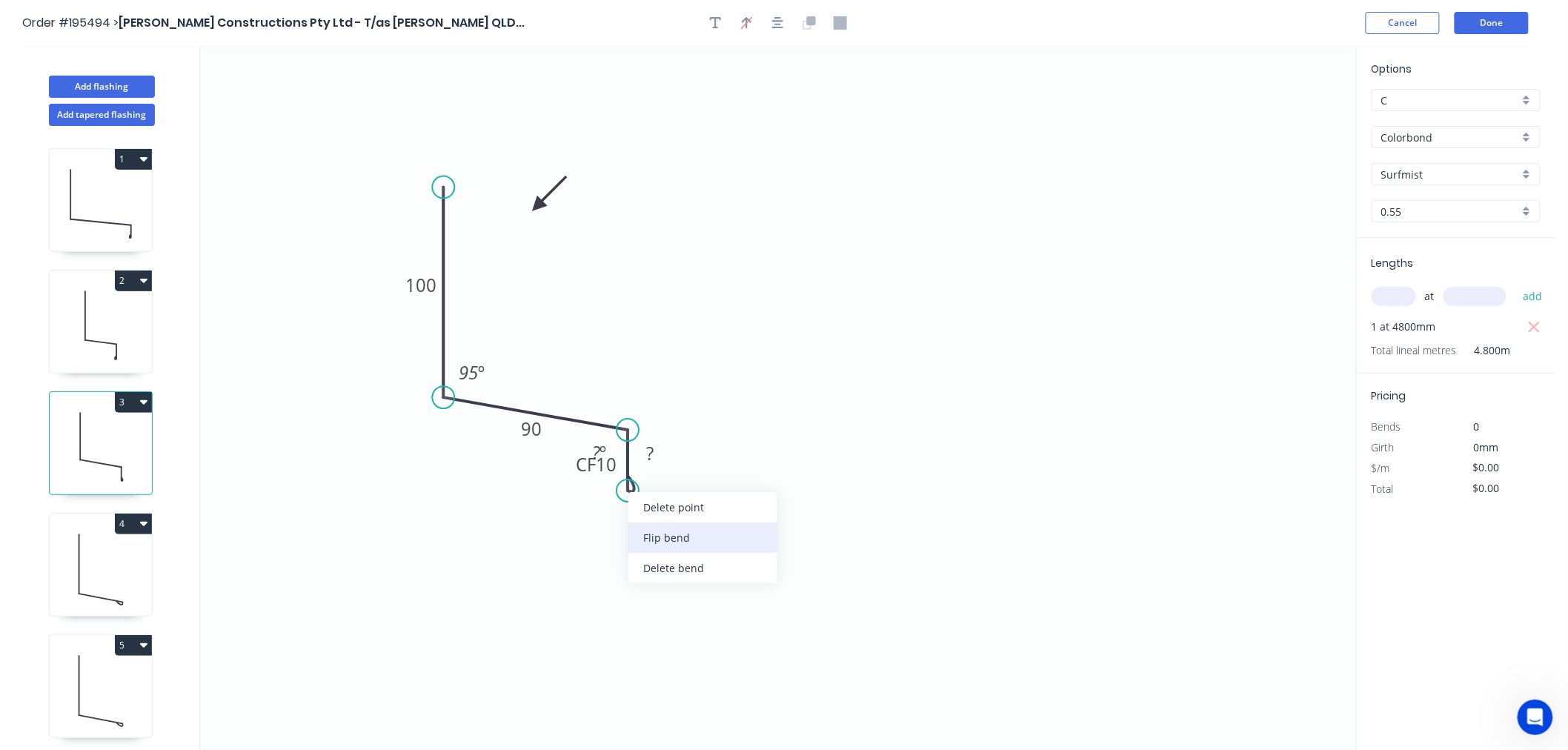
click at [655, 550] on div "Flip bend" at bounding box center [702, 538] width 149 height 30
drag, startPoint x: 686, startPoint y: 478, endPoint x: 715, endPoint y: 552, distance: 79.5
click at [715, 552] on rect at bounding box center [687, 538] width 59 height 30
click at [608, 455] on rect at bounding box center [599, 453] width 30 height 21
click at [653, 462] on tspan "?" at bounding box center [649, 453] width 7 height 25
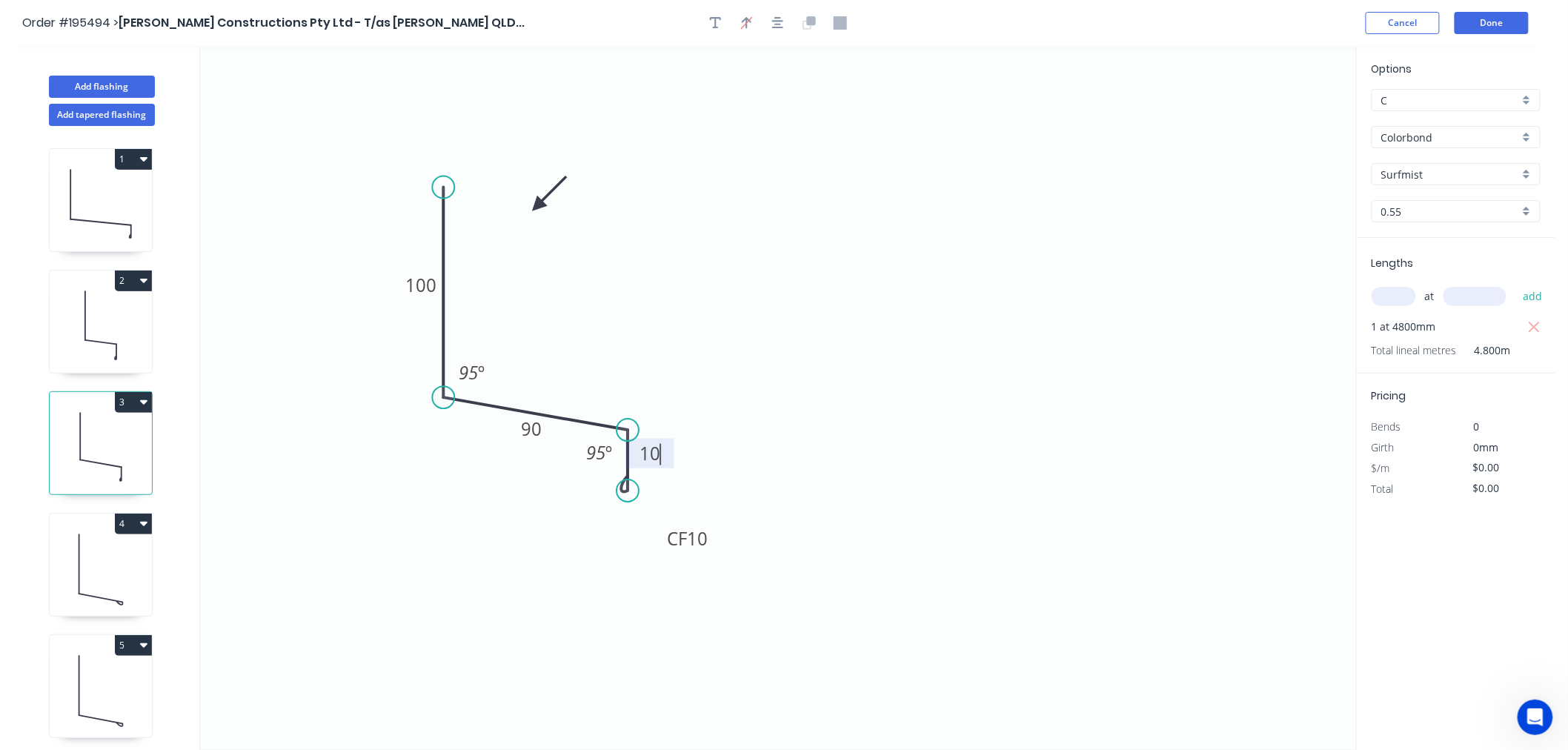
click at [776, 397] on icon "0 100 90 CF 10 10 95 º 95 º" at bounding box center [778, 398] width 1156 height 704
type input "$14.87"
type input "$71.38"
click at [143, 566] on icon at bounding box center [101, 567] width 102 height 95
type input "$11.35"
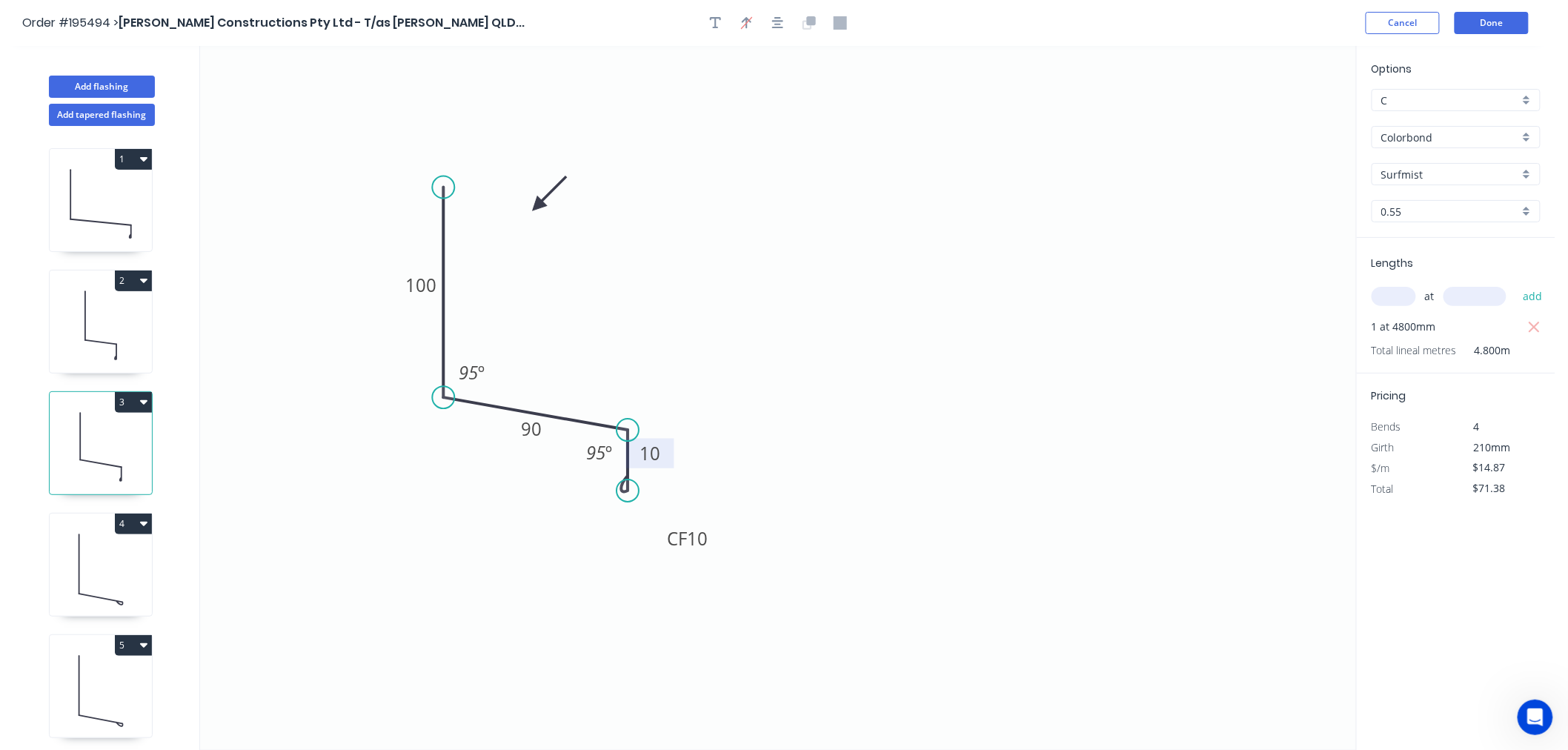
type input "$29.51"
click at [648, 515] on div "Delete bend" at bounding box center [674, 513] width 149 height 30
type input "$9.36"
type input "$24.34"
click at [597, 425] on circle at bounding box center [596, 427] width 22 height 22
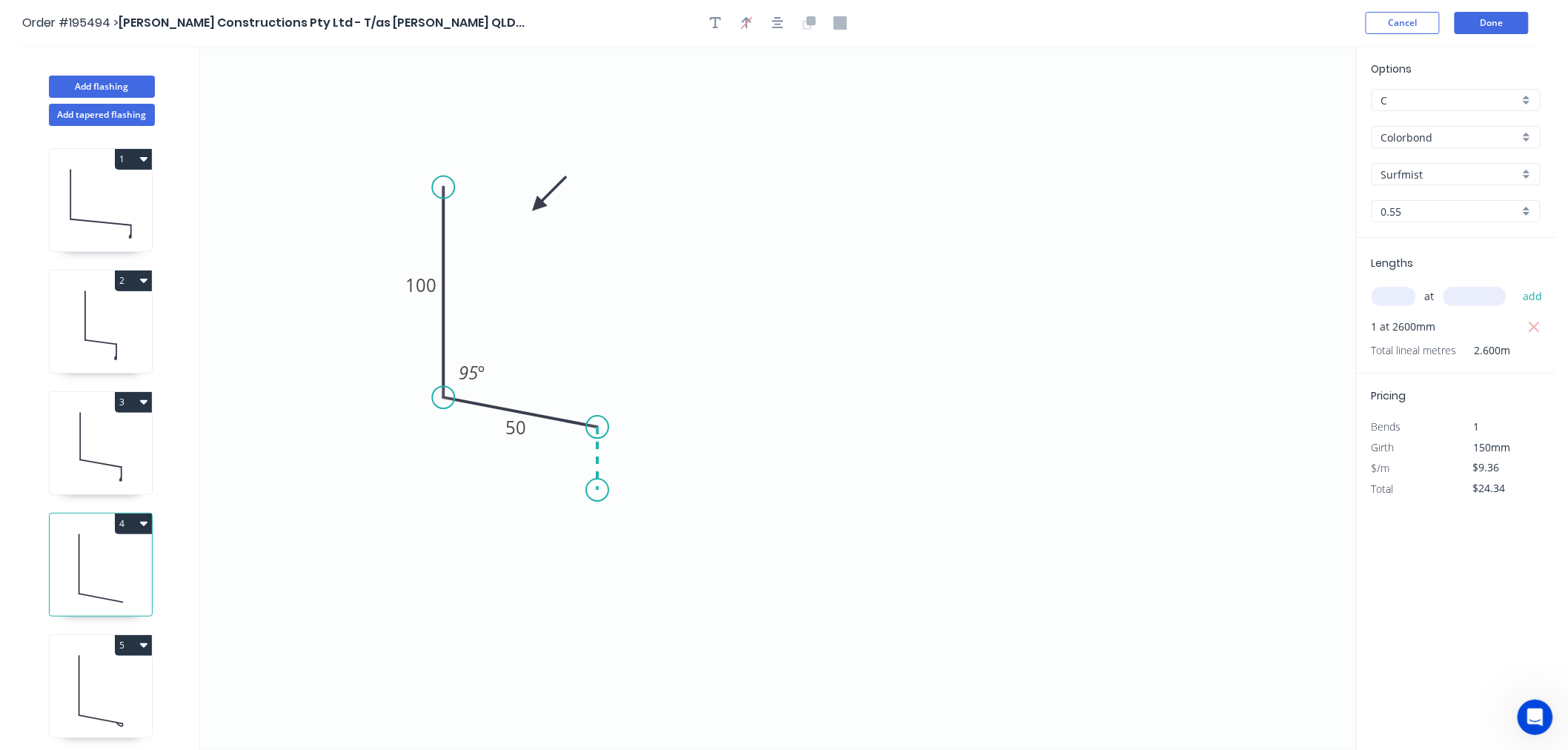
click at [597, 491] on icon "0 100 50 95 º" at bounding box center [778, 398] width 1156 height 704
type input "$10.36"
type input "$26.94"
click at [637, 549] on div "Crush & Fold" at bounding box center [671, 541] width 149 height 30
type input "$0.00"
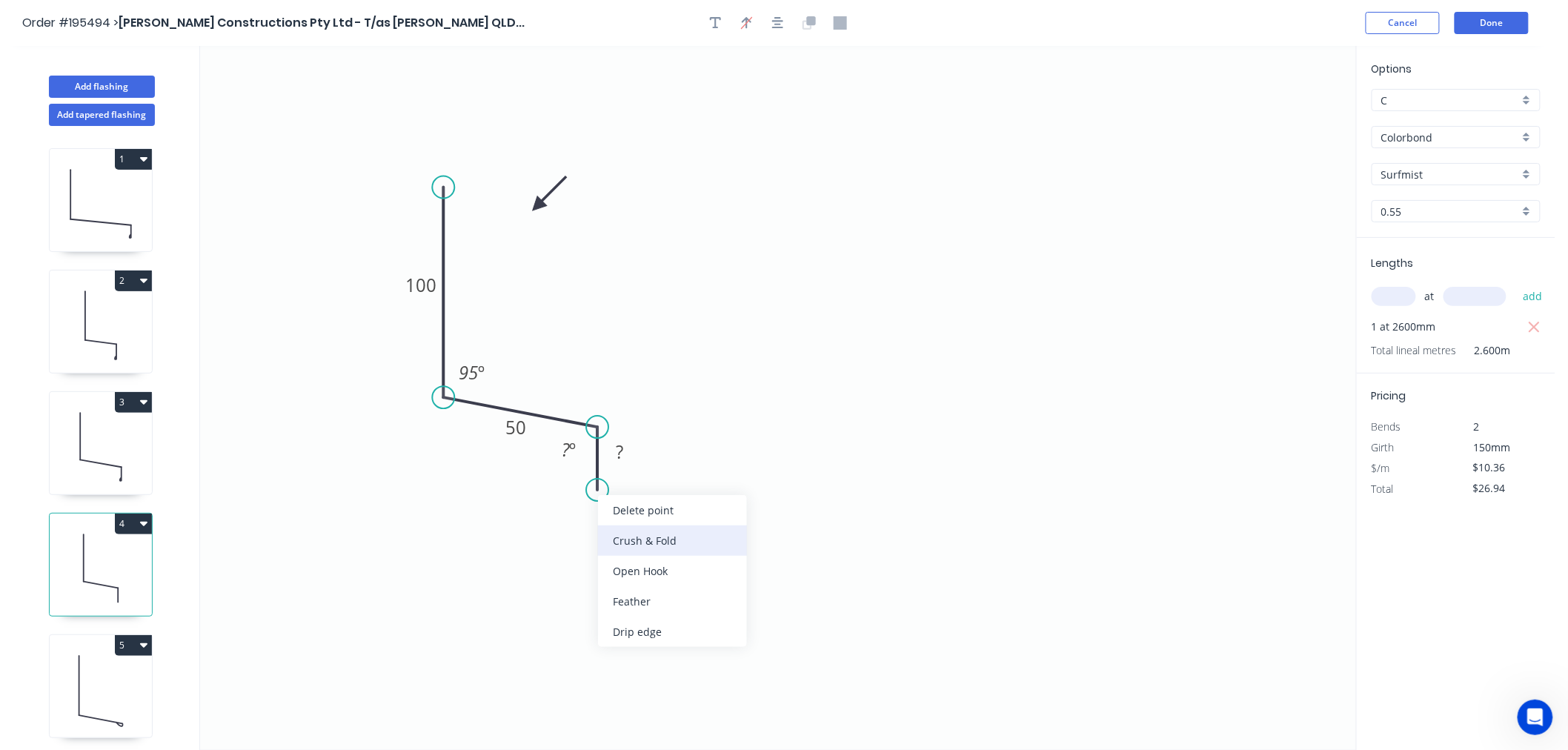
type input "$0.00"
click at [649, 546] on div "Flip bend" at bounding box center [674, 550] width 149 height 30
click at [576, 456] on rect at bounding box center [570, 450] width 30 height 21
click at [694, 534] on icon "0 100 50 CF 10 ? 95 º 95 º" at bounding box center [778, 398] width 1156 height 704
drag, startPoint x: 653, startPoint y: 477, endPoint x: 679, endPoint y: 544, distance: 71.9
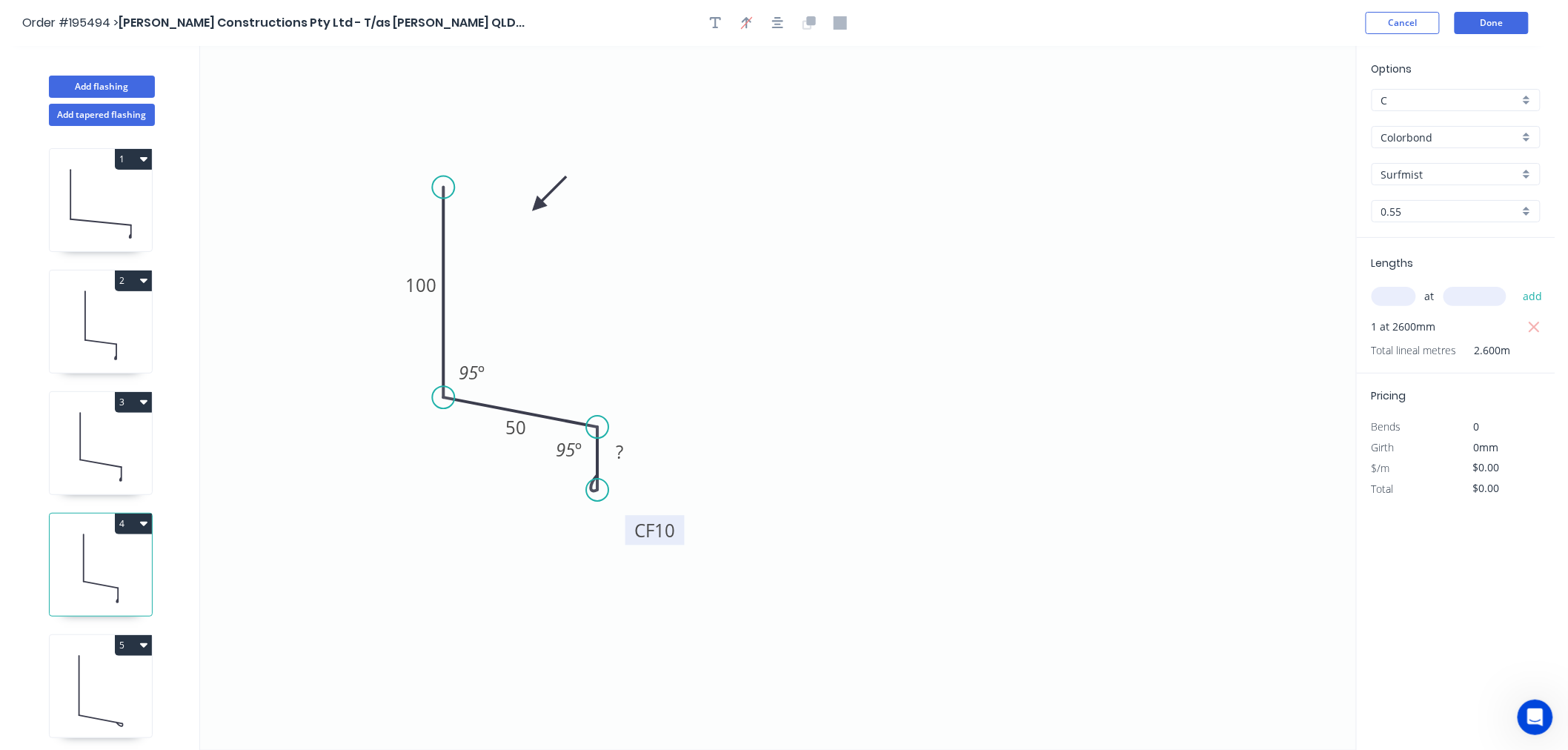
click at [679, 544] on rect at bounding box center [654, 530] width 59 height 30
click at [617, 441] on tspan "?" at bounding box center [618, 451] width 7 height 25
click at [729, 422] on icon "0 100 50 CF 10 10? 95 º 95 º" at bounding box center [778, 398] width 1156 height 704
click at [635, 460] on rect at bounding box center [619, 451] width 48 height 30
click at [633, 445] on rect at bounding box center [619, 452] width 30 height 21
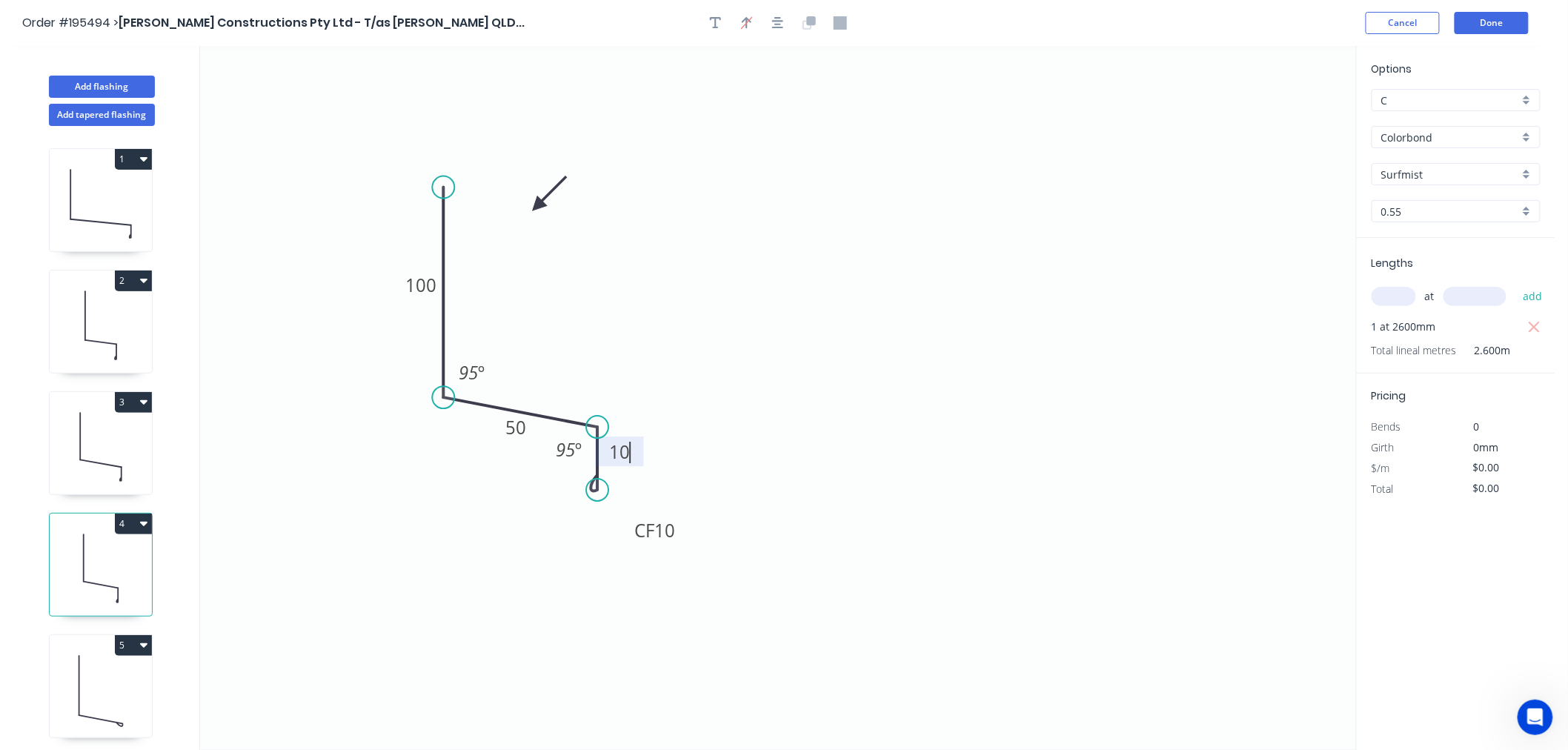
click at [883, 400] on icon "0 100 50 CF 10 10 95 º 95 º" at bounding box center [778, 398] width 1156 height 704
type input "$12.34"
type input "$32.08"
click at [114, 572] on icon at bounding box center [101, 567] width 102 height 95
click at [107, 454] on icon at bounding box center [101, 446] width 102 height 95
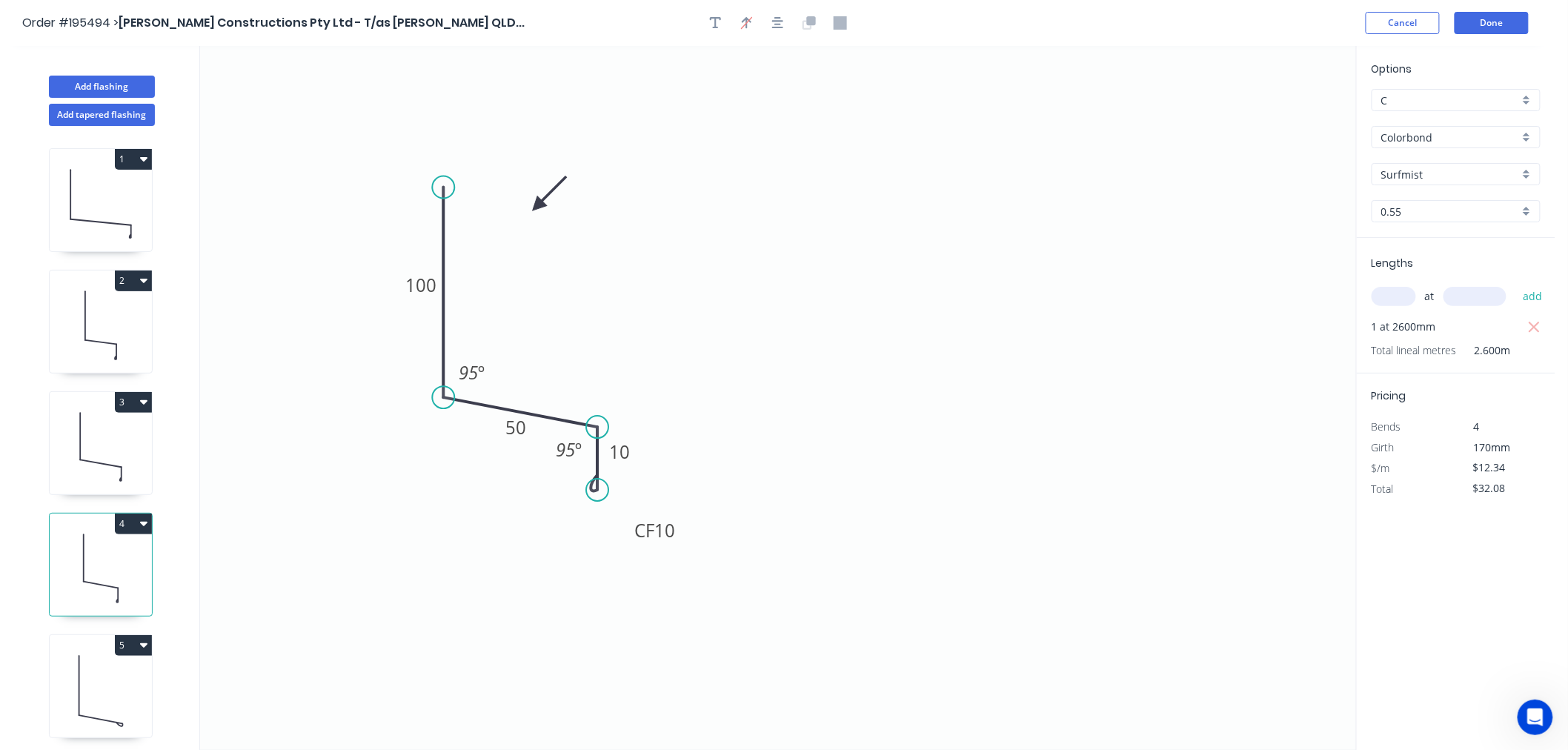
type input "$14.87"
type input "$71.38"
click at [120, 565] on icon at bounding box center [101, 567] width 102 height 95
type input "$12.34"
type input "$32.08"
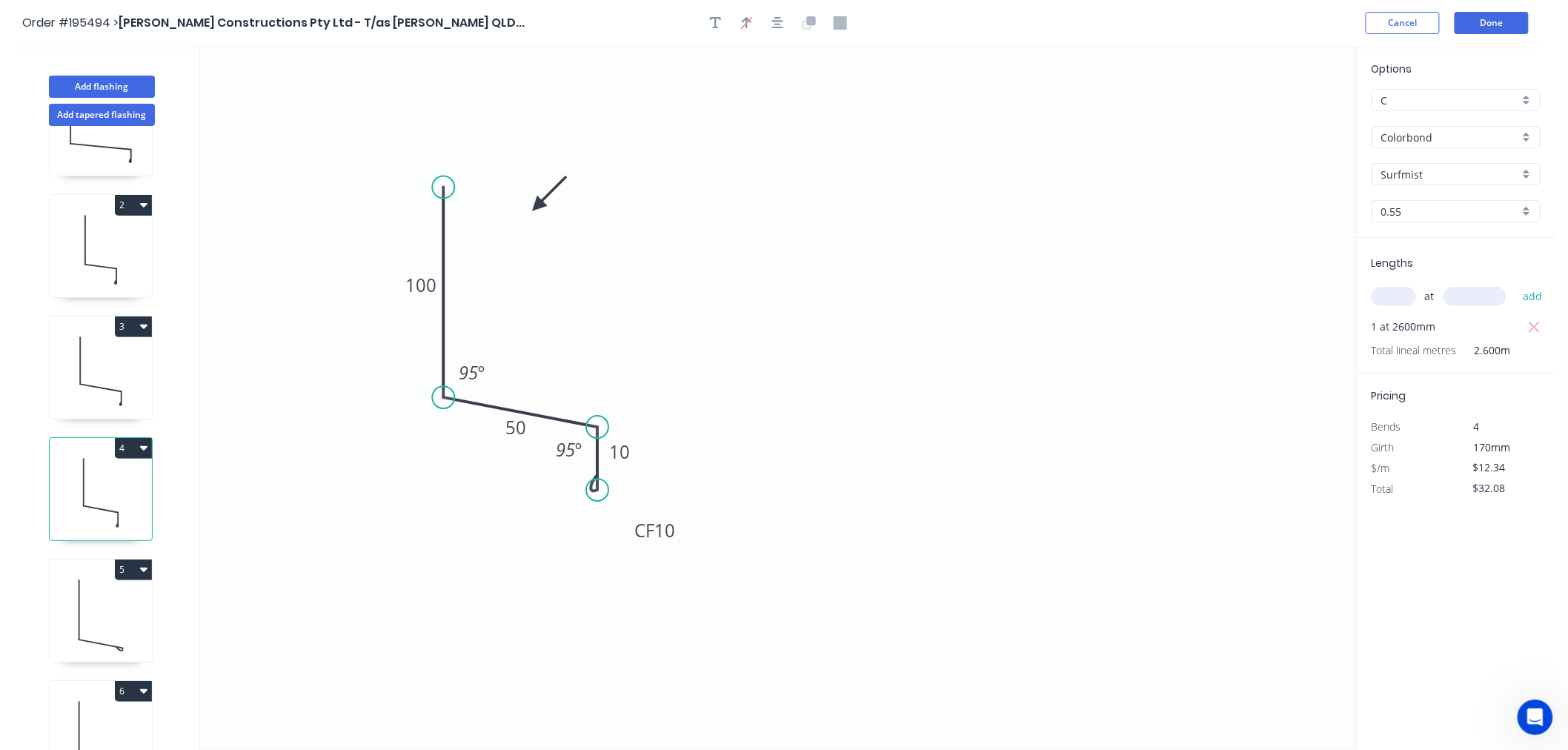
scroll to position [112, 0]
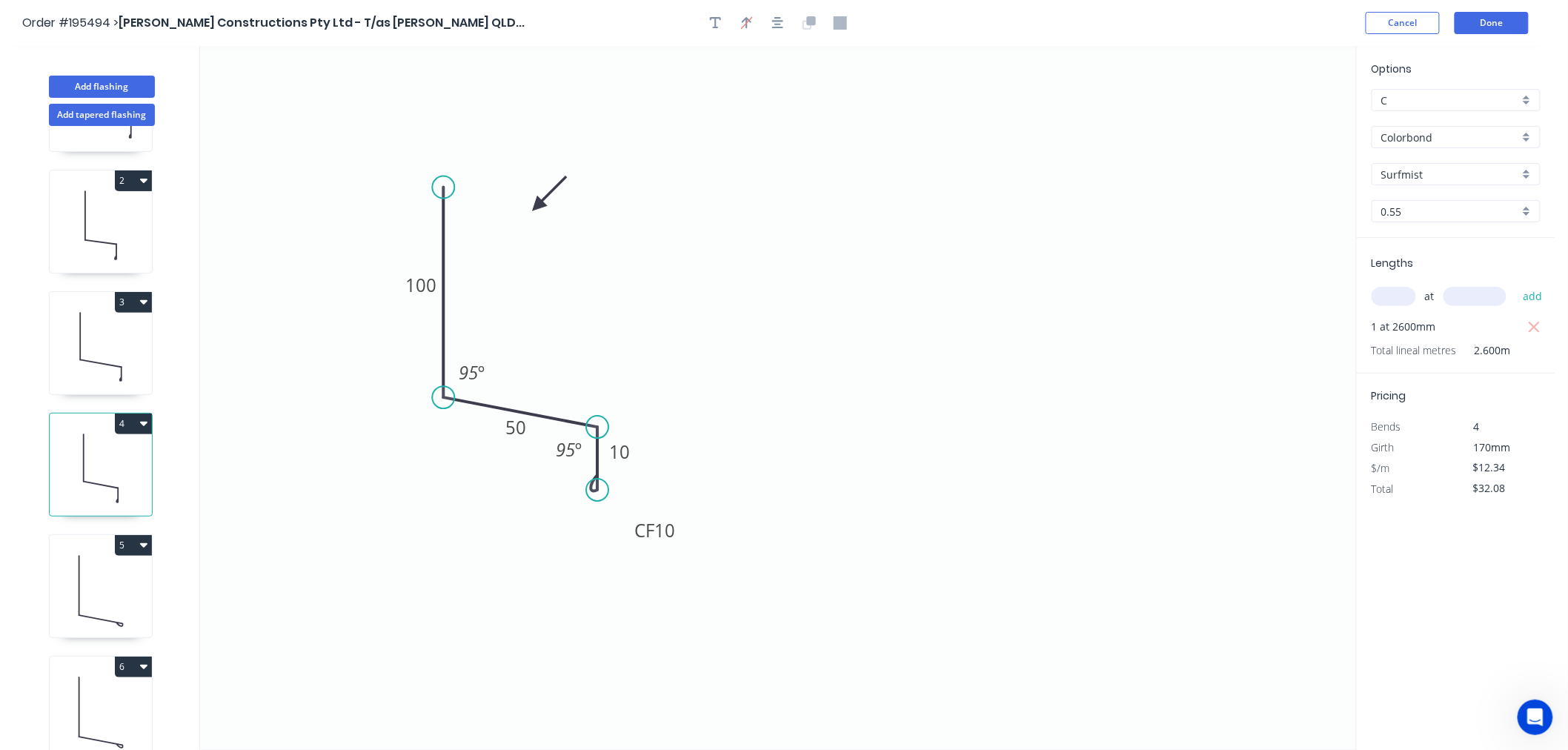
click at [128, 563] on icon at bounding box center [101, 589] width 102 height 95
type input "$11.35"
type input "$47.67"
click at [647, 509] on div "Delete bend" at bounding box center [671, 510] width 149 height 30
type input "$9.36"
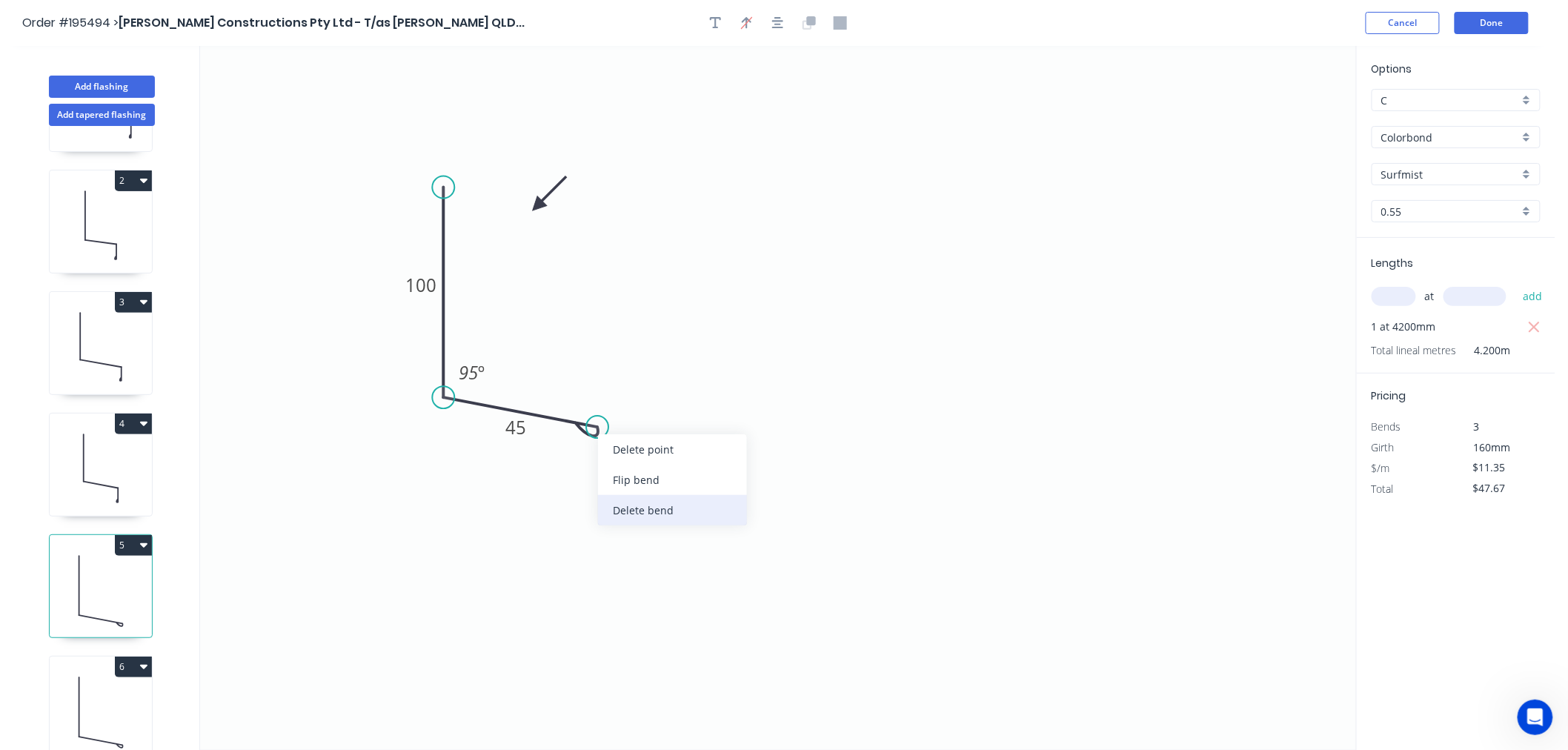
type input "$39.31"
click at [597, 416] on icon "0 100 45 95 º" at bounding box center [778, 398] width 1156 height 704
click at [595, 489] on icon "0 100 45 95 º" at bounding box center [778, 398] width 1156 height 704
type input "$10.36"
type input "$43.51"
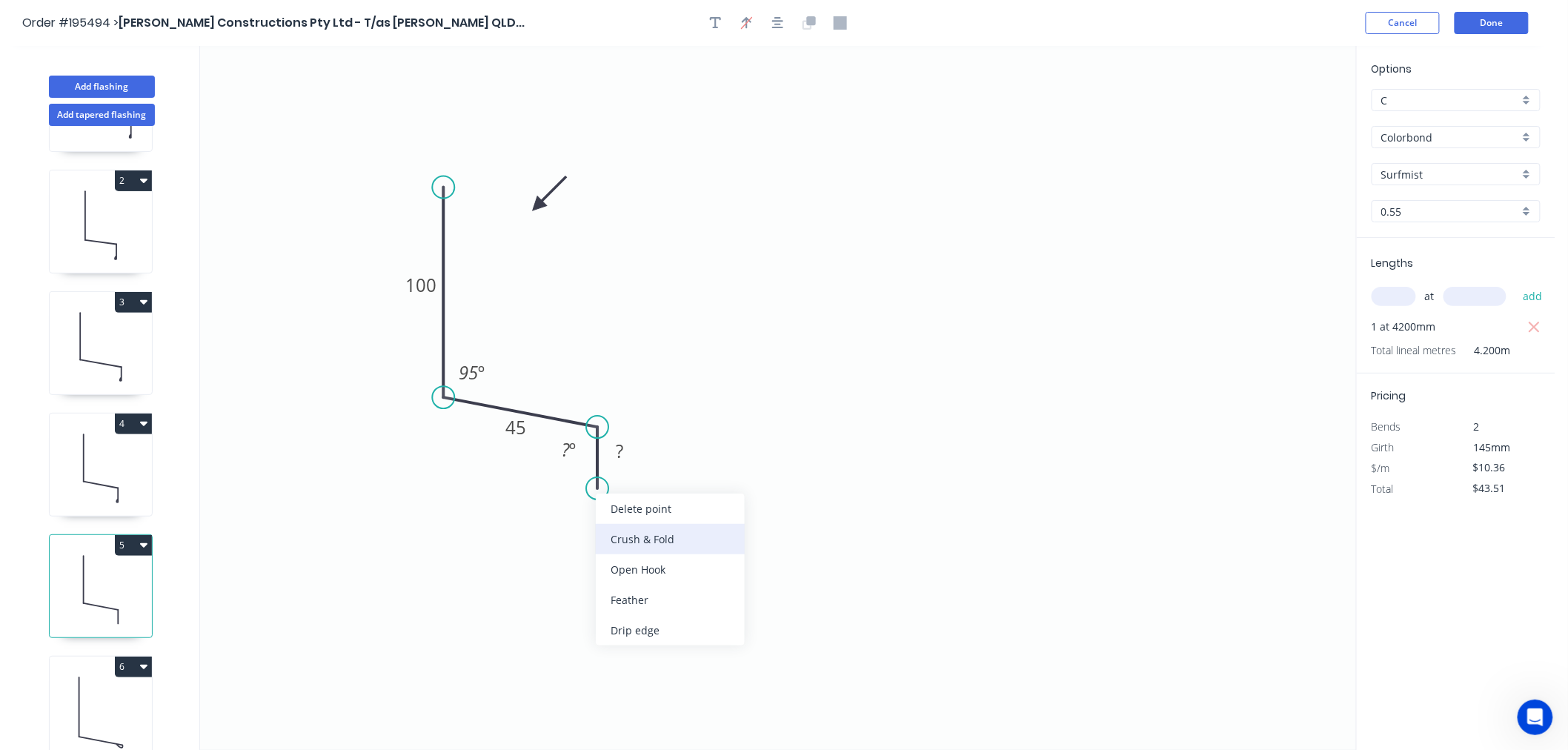
click at [682, 542] on div "Crush & Fold" at bounding box center [669, 539] width 149 height 30
type input "$0.00"
click at [632, 535] on div "Flip bend" at bounding box center [668, 536] width 149 height 30
drag, startPoint x: 645, startPoint y: 472, endPoint x: 653, endPoint y: 484, distance: 14.4
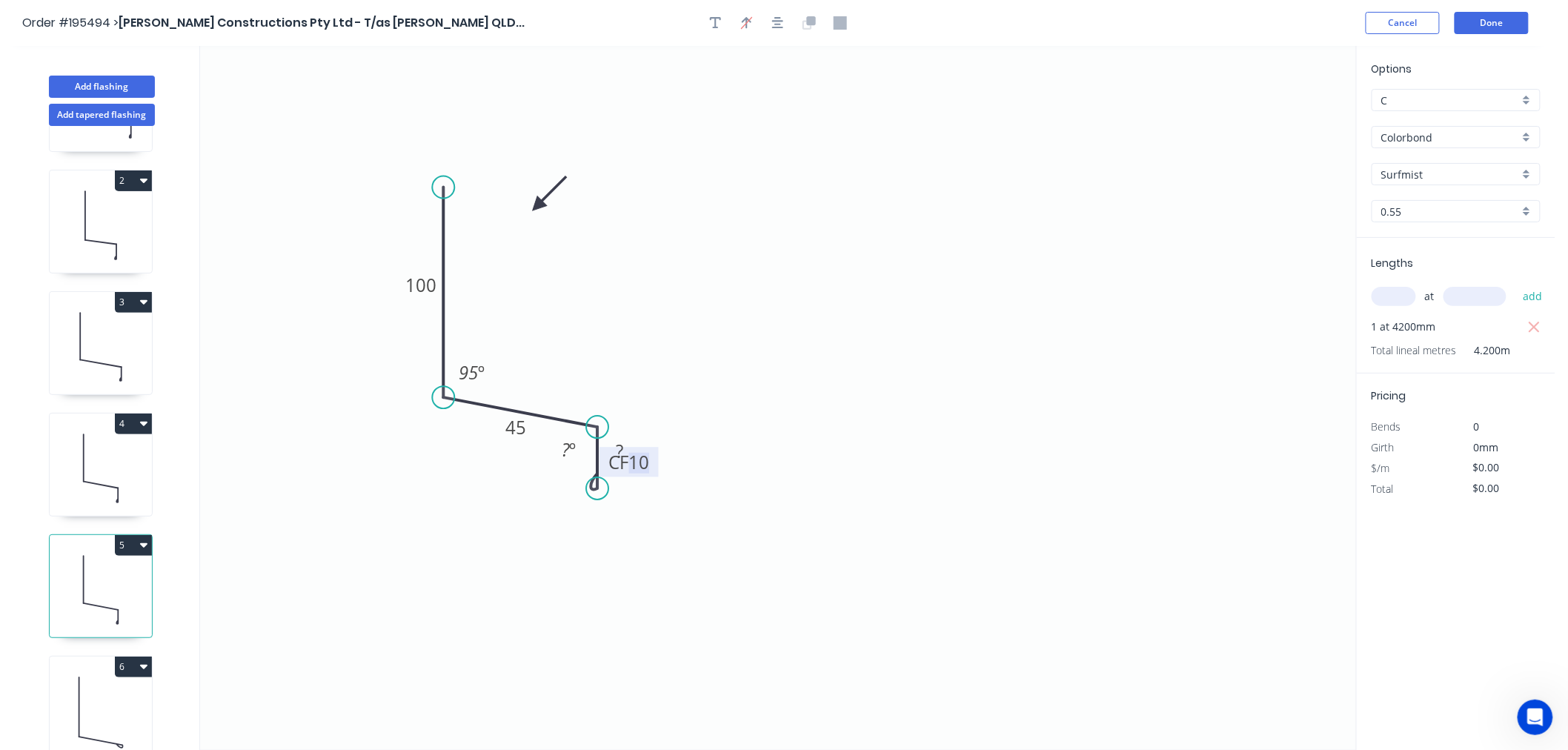
click at [653, 484] on icon "0 100 45 CF 10 ? 95 º ? º" at bounding box center [778, 398] width 1156 height 704
drag, startPoint x: 640, startPoint y: 475, endPoint x: 680, endPoint y: 546, distance: 81.5
click at [680, 546] on rect at bounding box center [667, 533] width 59 height 30
click at [569, 439] on tspan "º" at bounding box center [572, 449] width 7 height 25
click at [617, 457] on tspan "?" at bounding box center [618, 451] width 7 height 25
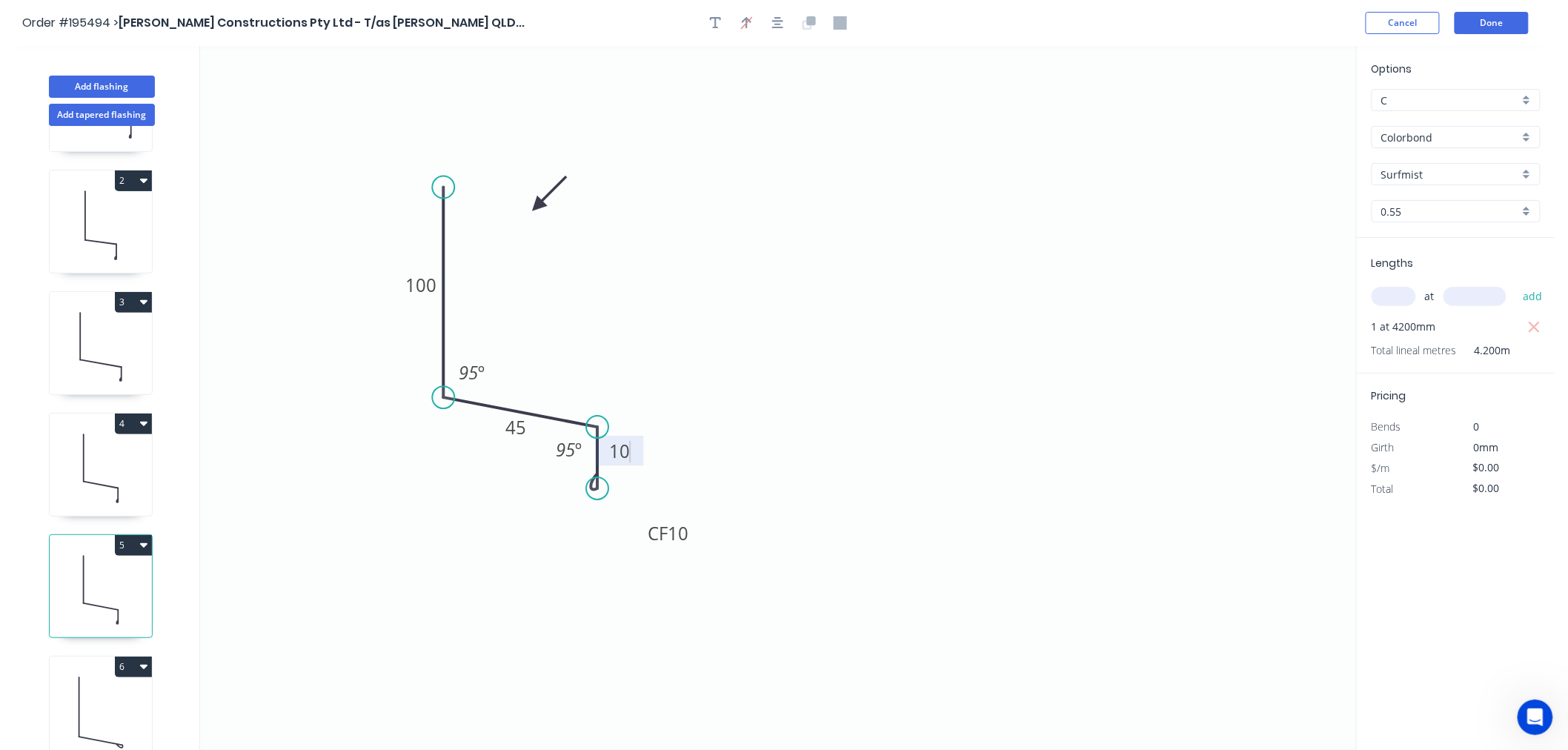
click at [764, 397] on icon "0 100 45 CF 10 10 95 º 95 º" at bounding box center [778, 398] width 1156 height 704
type input "$12.34"
type input "$51.83"
click at [97, 676] on icon at bounding box center [101, 710] width 102 height 95
type input "$11.35"
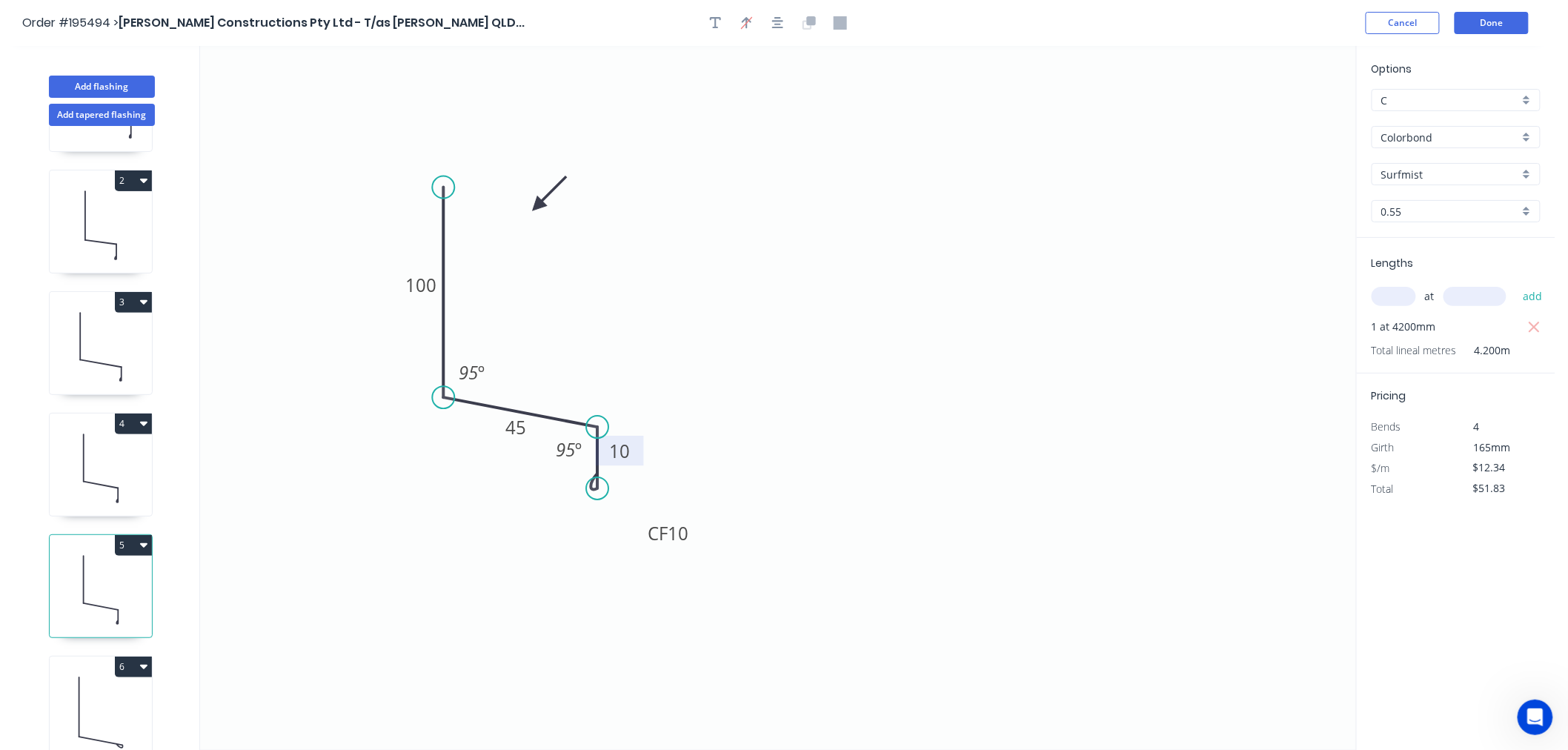
type input "$59.02"
click at [640, 502] on div "Delete bend" at bounding box center [679, 503] width 149 height 30
type input "$9.36"
type input "$48.67"
click at [598, 422] on circle at bounding box center [596, 427] width 22 height 22
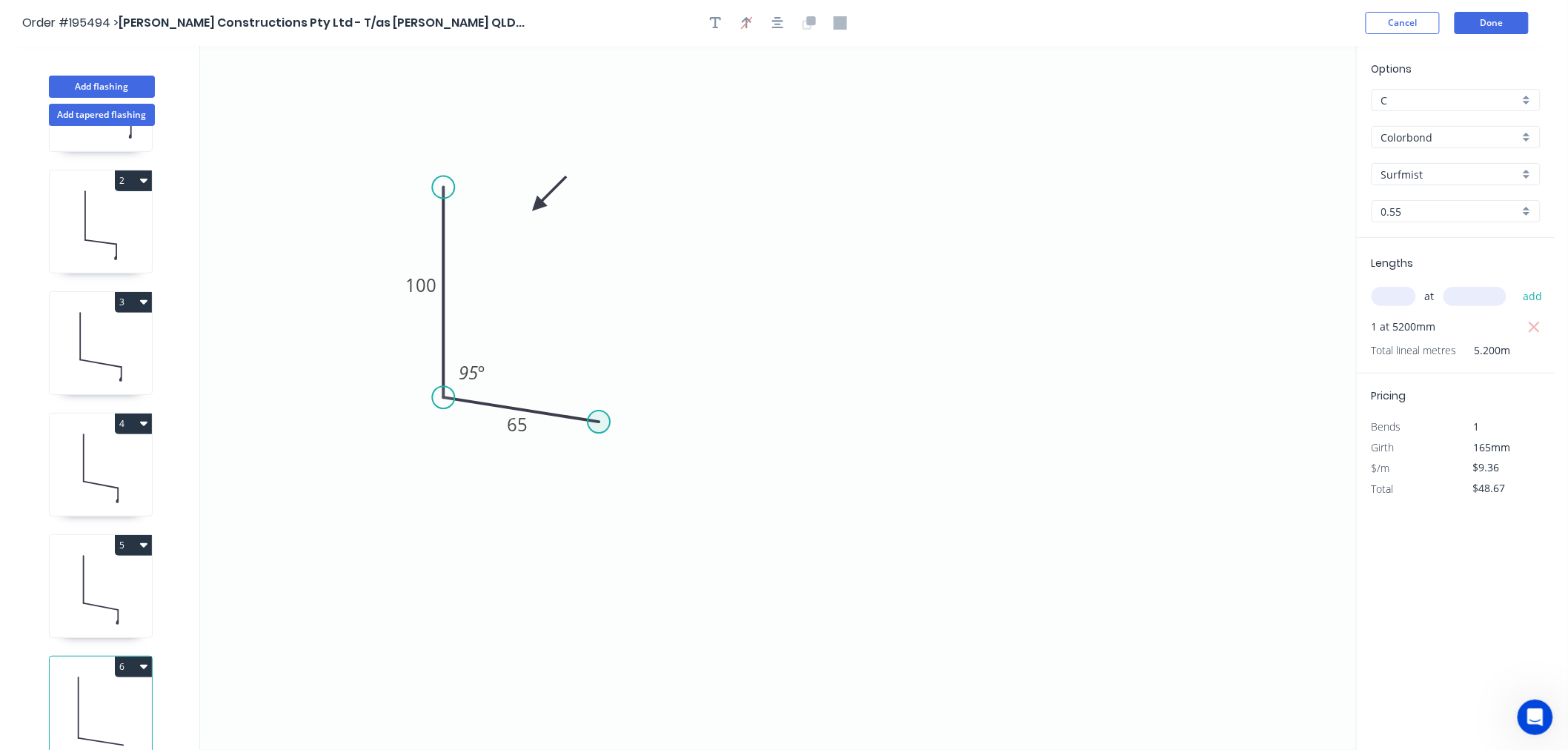
click at [597, 426] on circle at bounding box center [598, 421] width 22 height 22
click at [597, 475] on icon "0 100 65 95 º" at bounding box center [778, 398] width 1156 height 704
type input "$10.36"
type input "$53.87"
click at [637, 523] on div "Crush & Fold" at bounding box center [671, 525] width 149 height 30
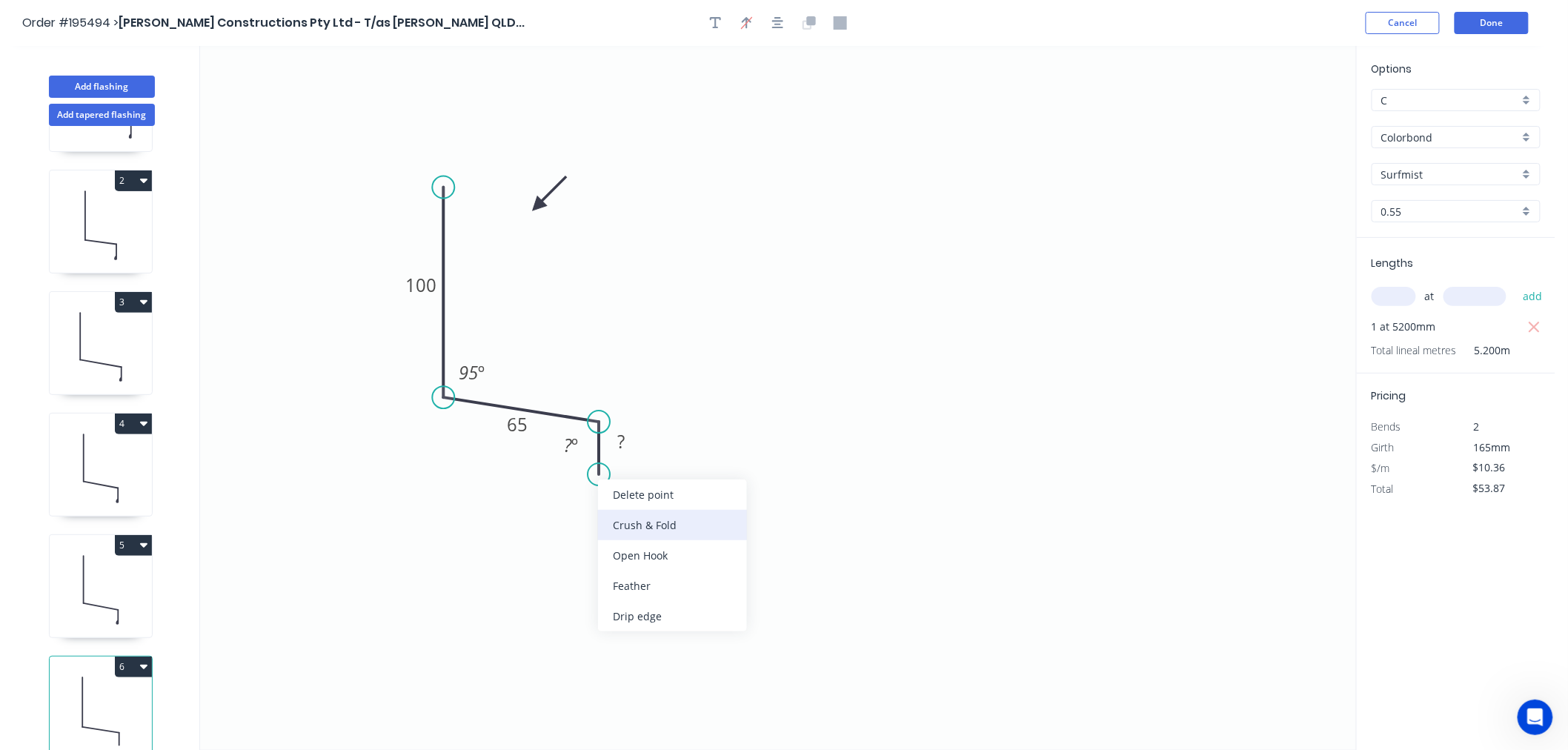
type input "$0.00"
click at [640, 516] on div "Flip bend" at bounding box center [678, 519] width 149 height 30
drag, startPoint x: 645, startPoint y: 461, endPoint x: 665, endPoint y: 526, distance: 68.0
click at [665, 526] on rect at bounding box center [649, 513] width 59 height 30
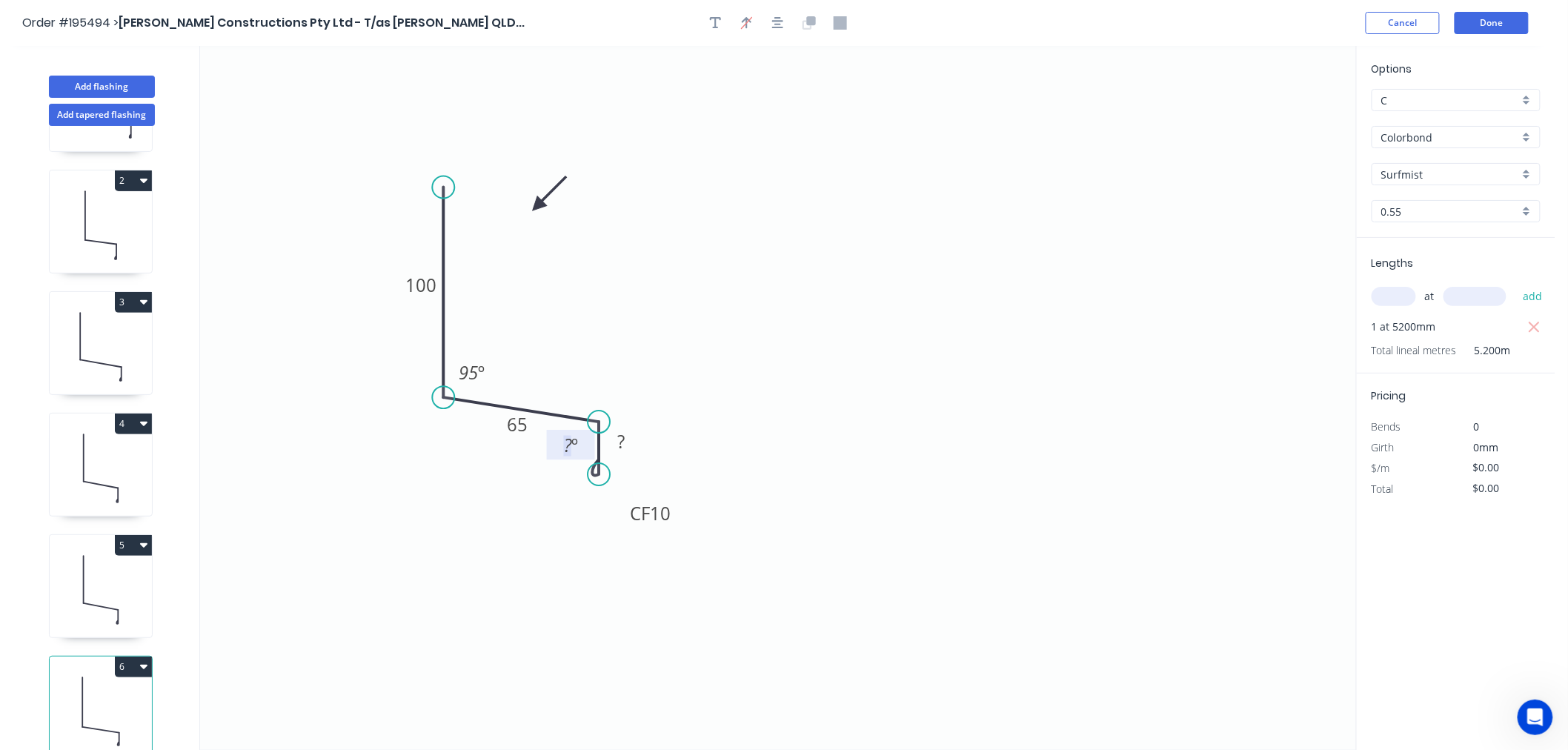
click at [569, 450] on tspan "?" at bounding box center [568, 445] width 8 height 25
click at [615, 442] on rect at bounding box center [621, 442] width 30 height 21
click at [810, 397] on icon "0 100 65 CF 10 10 95 º 95 º" at bounding box center [778, 398] width 1156 height 704
type input "$12.34"
type input "$64.17"
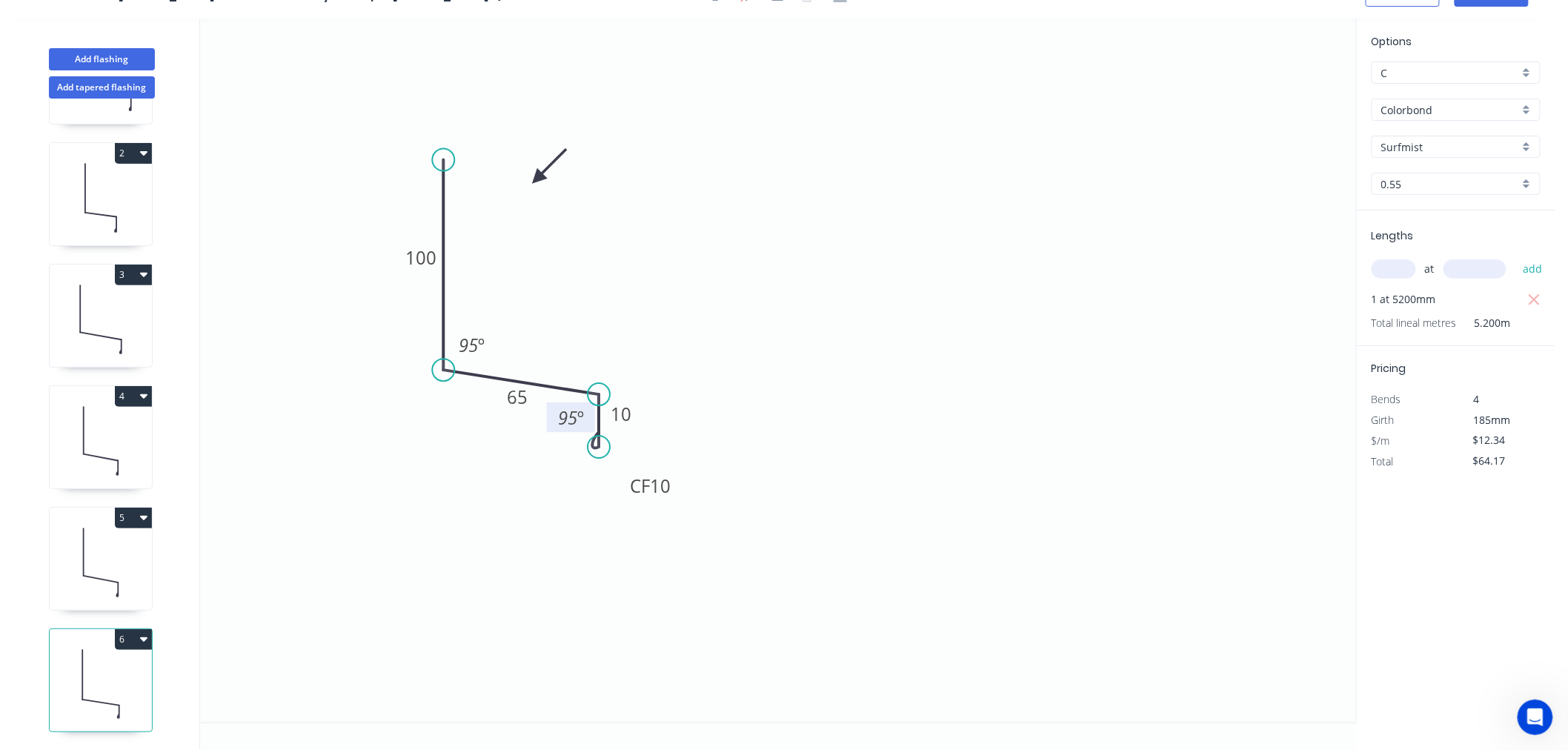
scroll to position [0, 0]
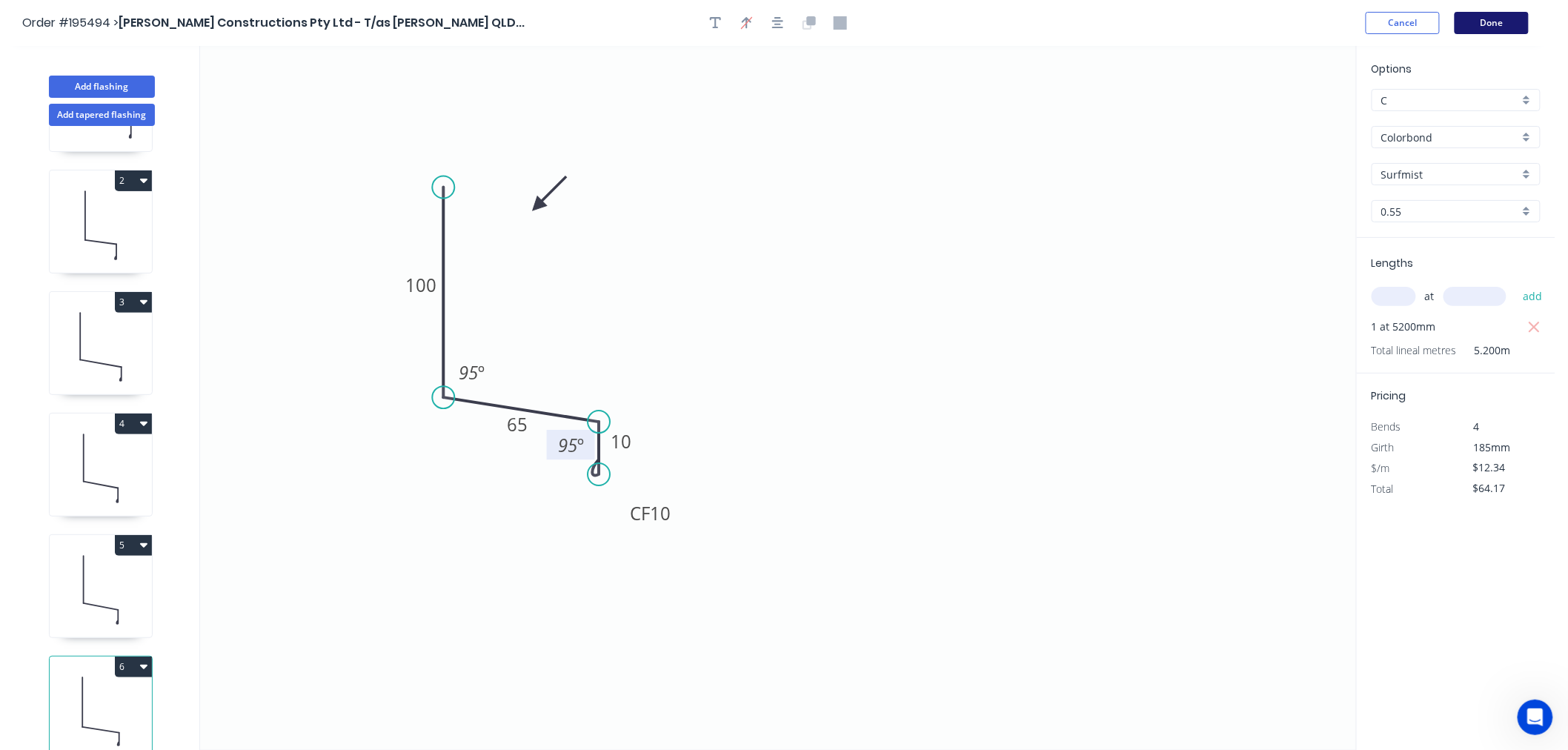
click at [1497, 23] on button "Done" at bounding box center [1491, 23] width 74 height 22
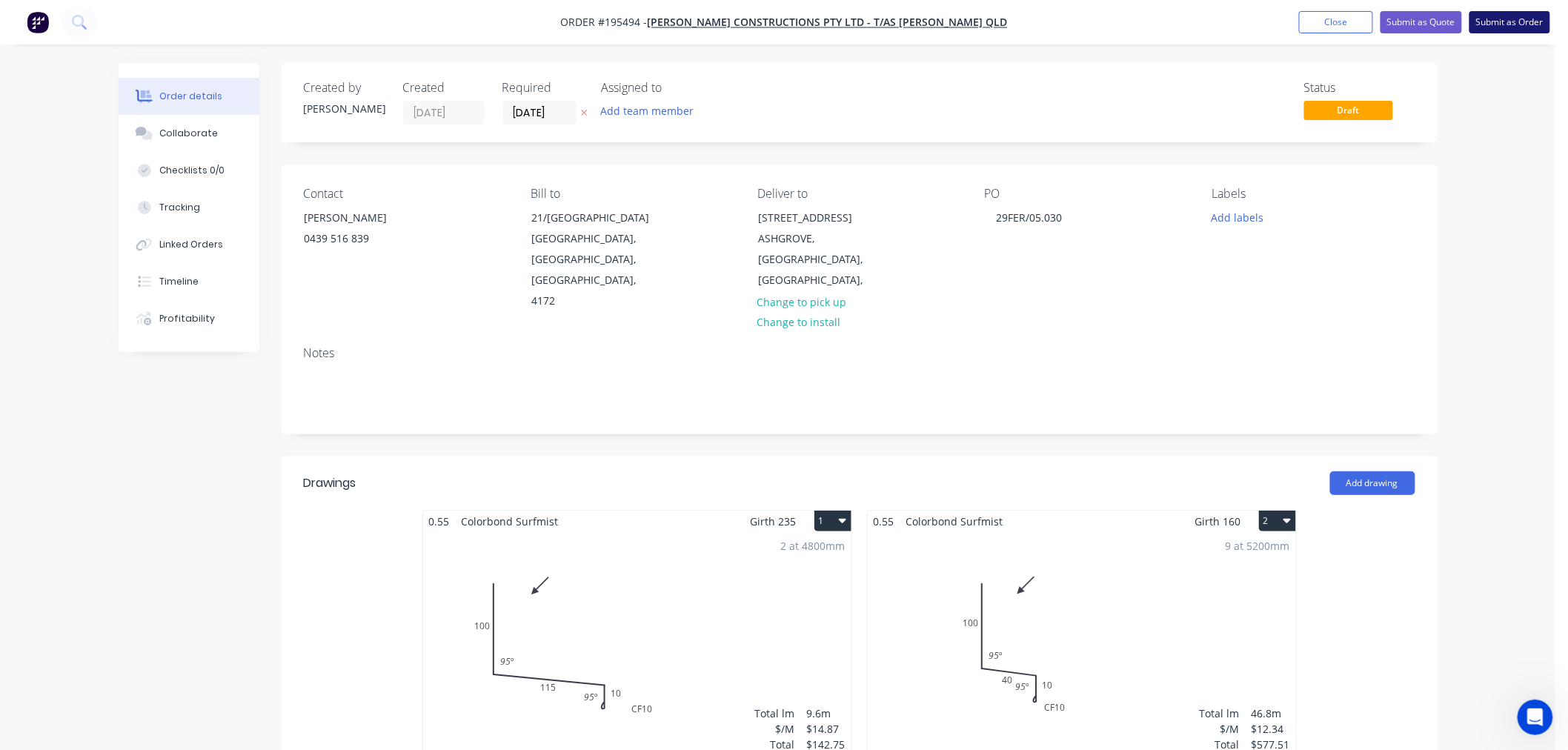
click at [1497, 25] on button "Submit as Order" at bounding box center [1509, 22] width 81 height 22
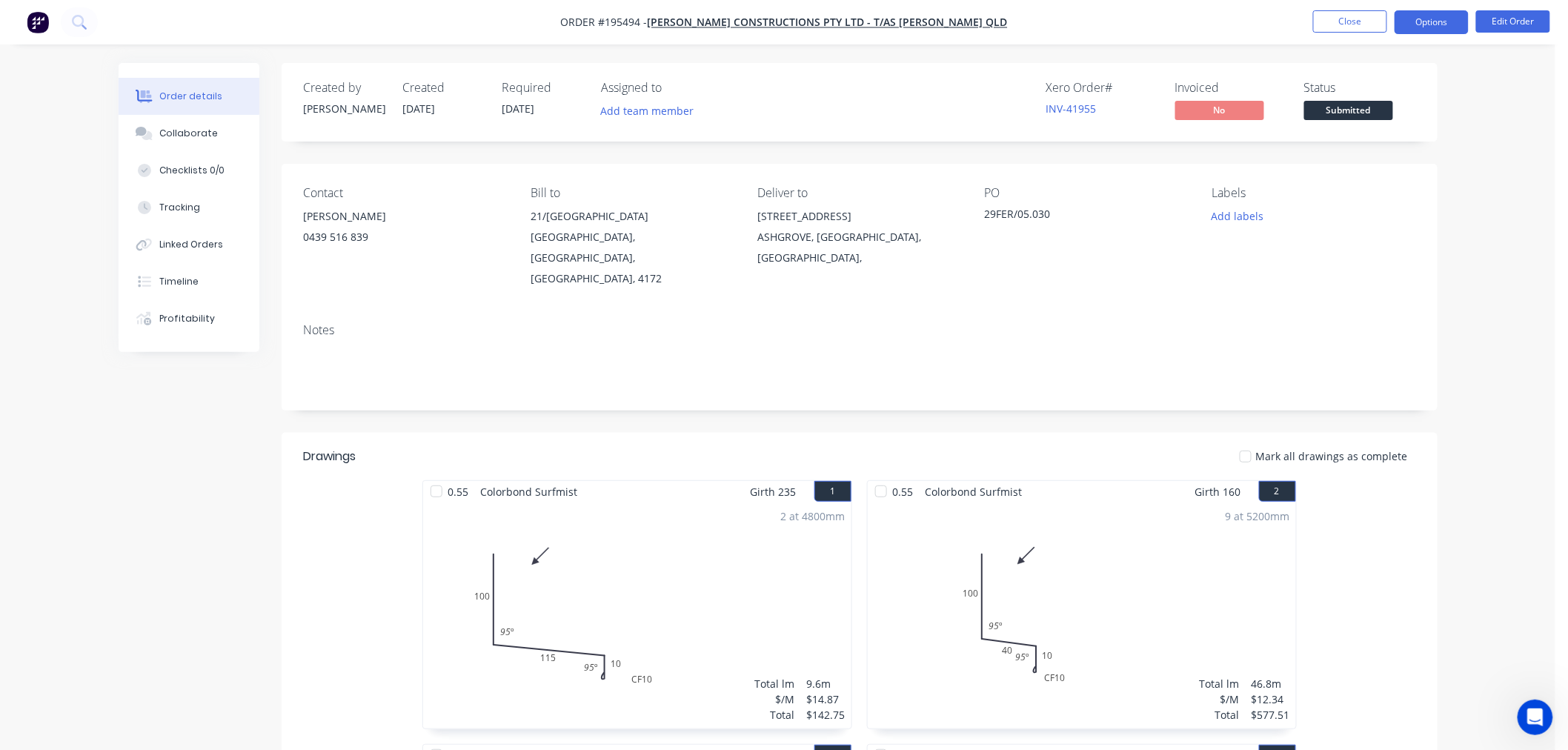
click at [1432, 17] on button "Options" at bounding box center [1431, 22] width 74 height 24
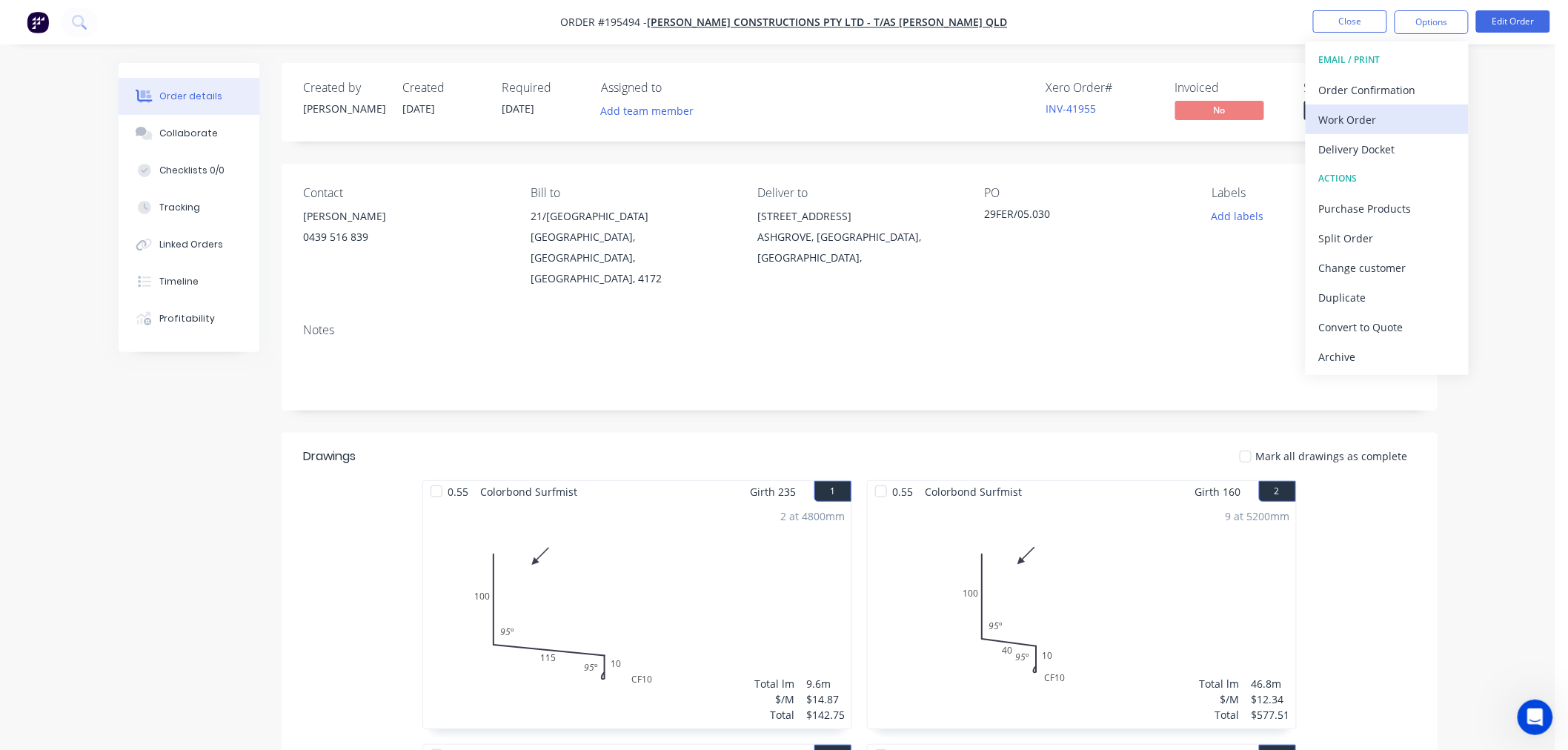
click at [1358, 121] on div "Work Order" at bounding box center [1386, 120] width 137 height 22
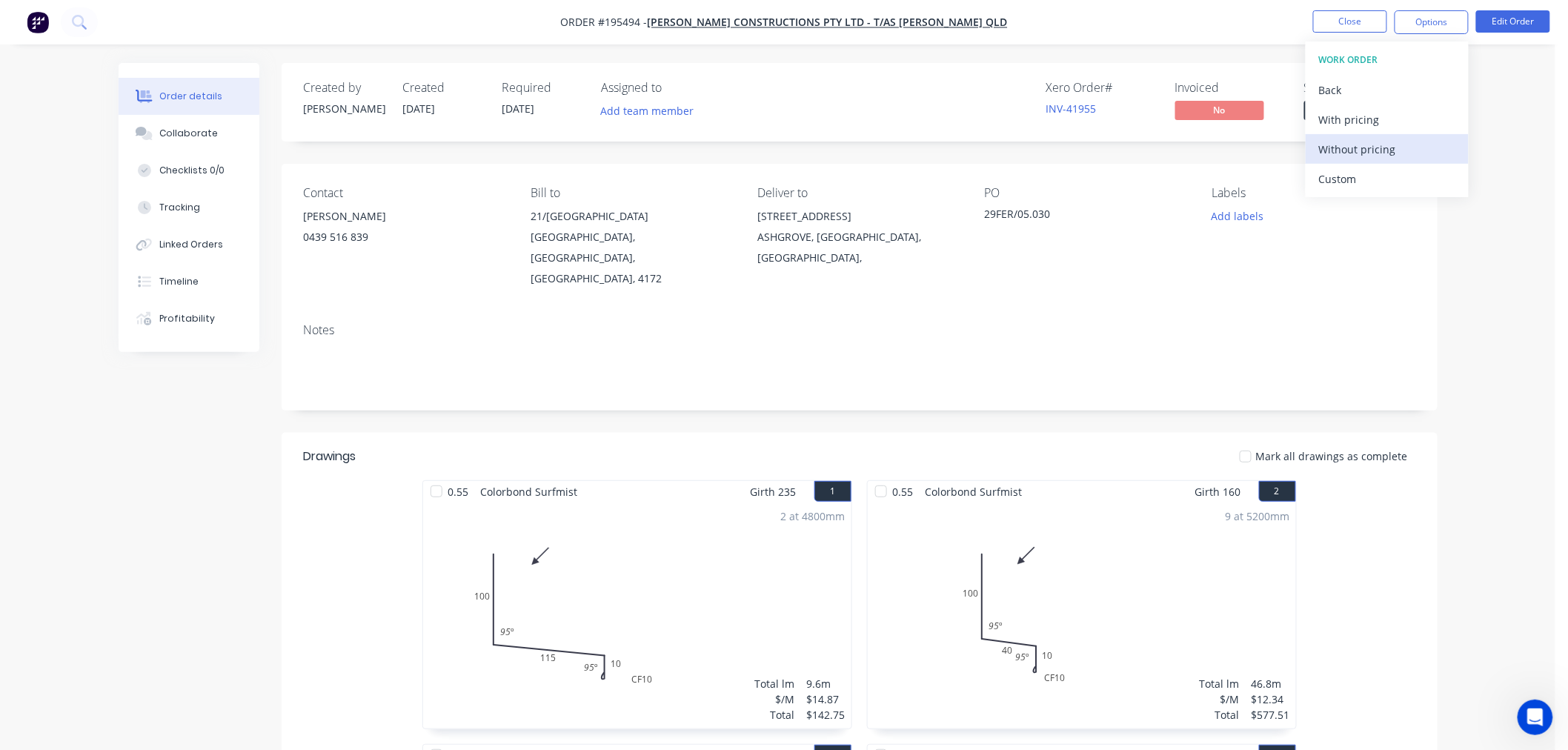
click at [1352, 146] on div "Without pricing" at bounding box center [1386, 150] width 137 height 22
click at [1319, 23] on button "Close" at bounding box center [1350, 21] width 74 height 22
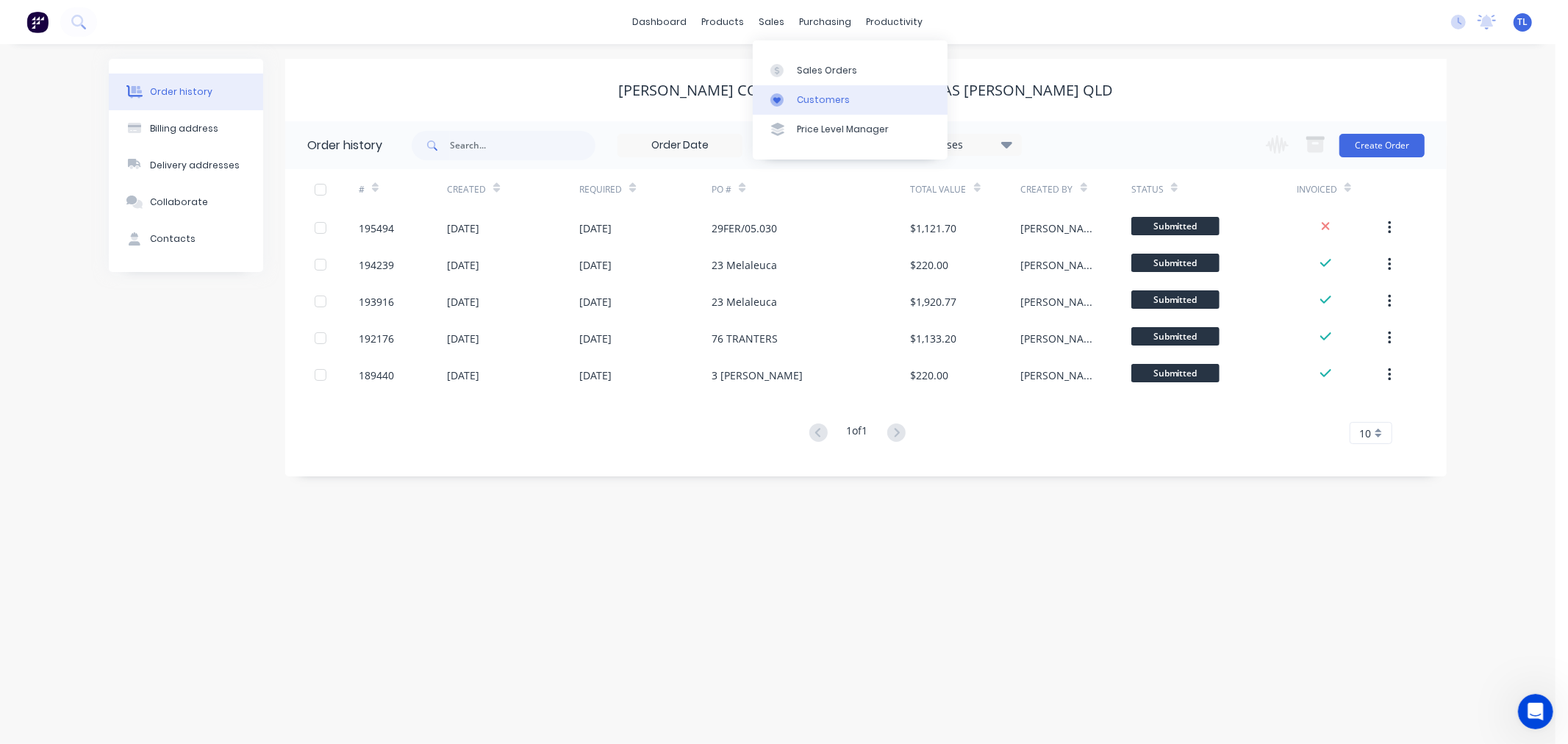
click at [782, 94] on icon at bounding box center [776, 99] width 13 height 13
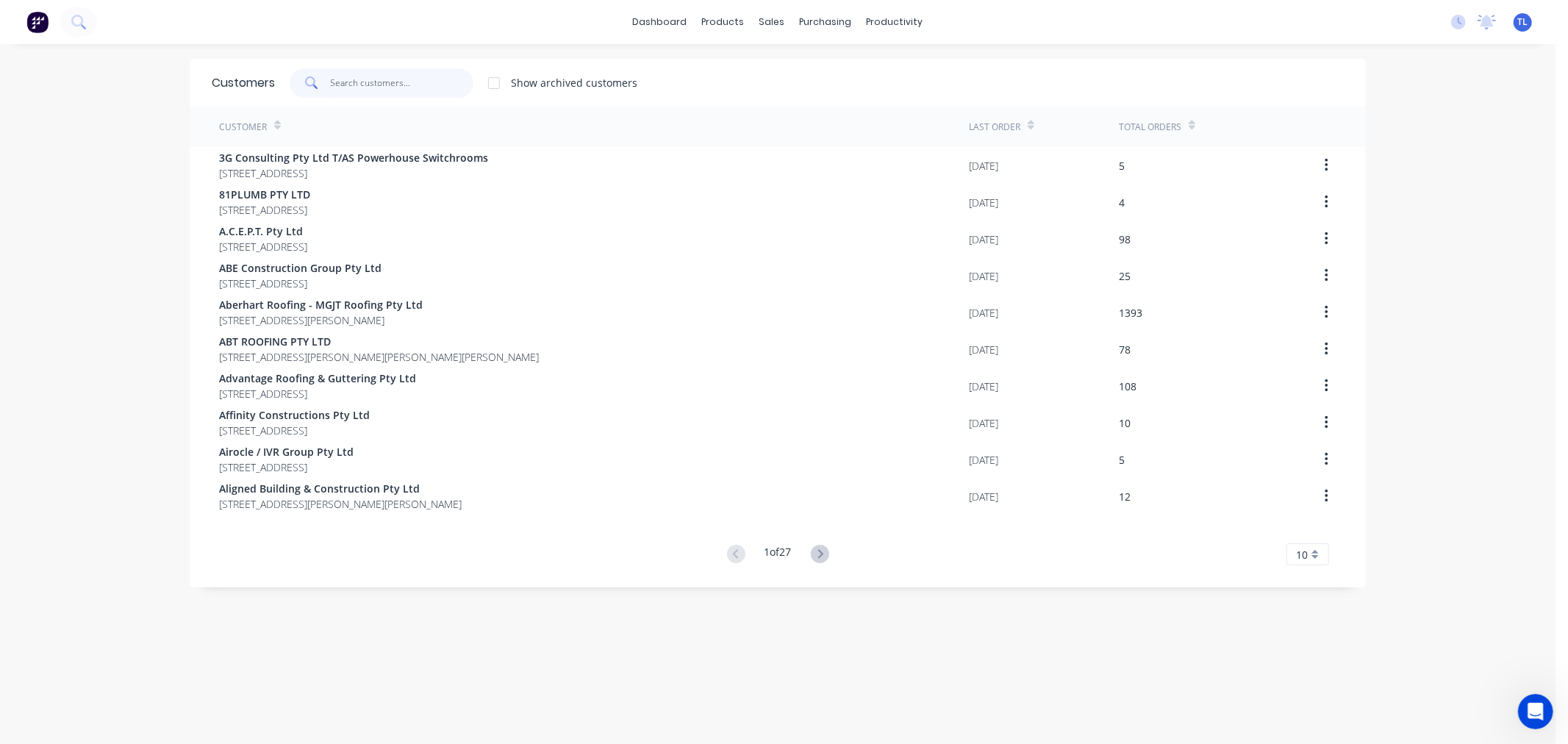
click at [398, 85] on input "text" at bounding box center [402, 83] width 144 height 30
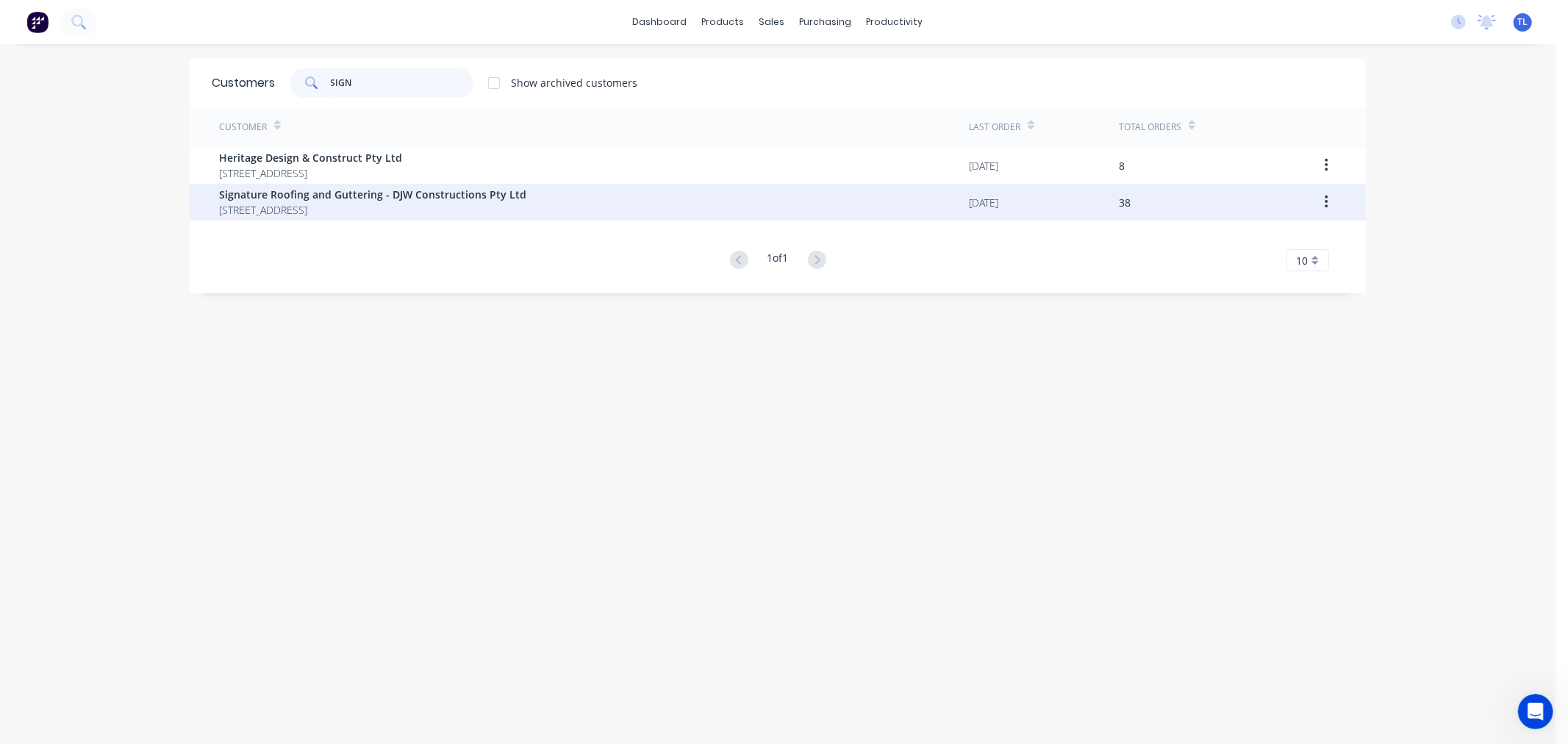
type input "SIGN"
click at [437, 196] on span "Signature Roofing and Guttering - DJW Constructions Pty Ltd" at bounding box center [372, 195] width 307 height 16
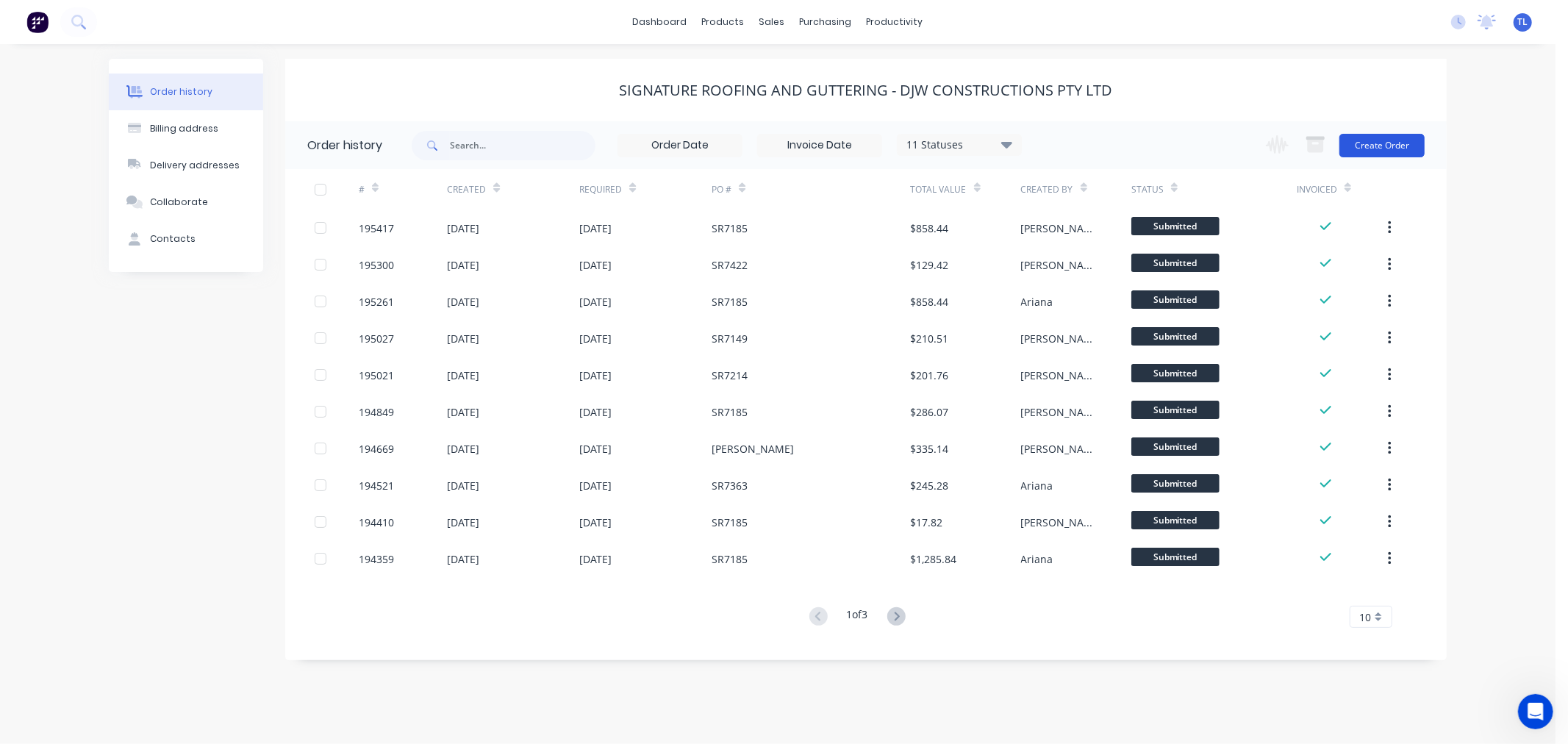
click at [1401, 143] on button "Create Order" at bounding box center [1382, 145] width 85 height 24
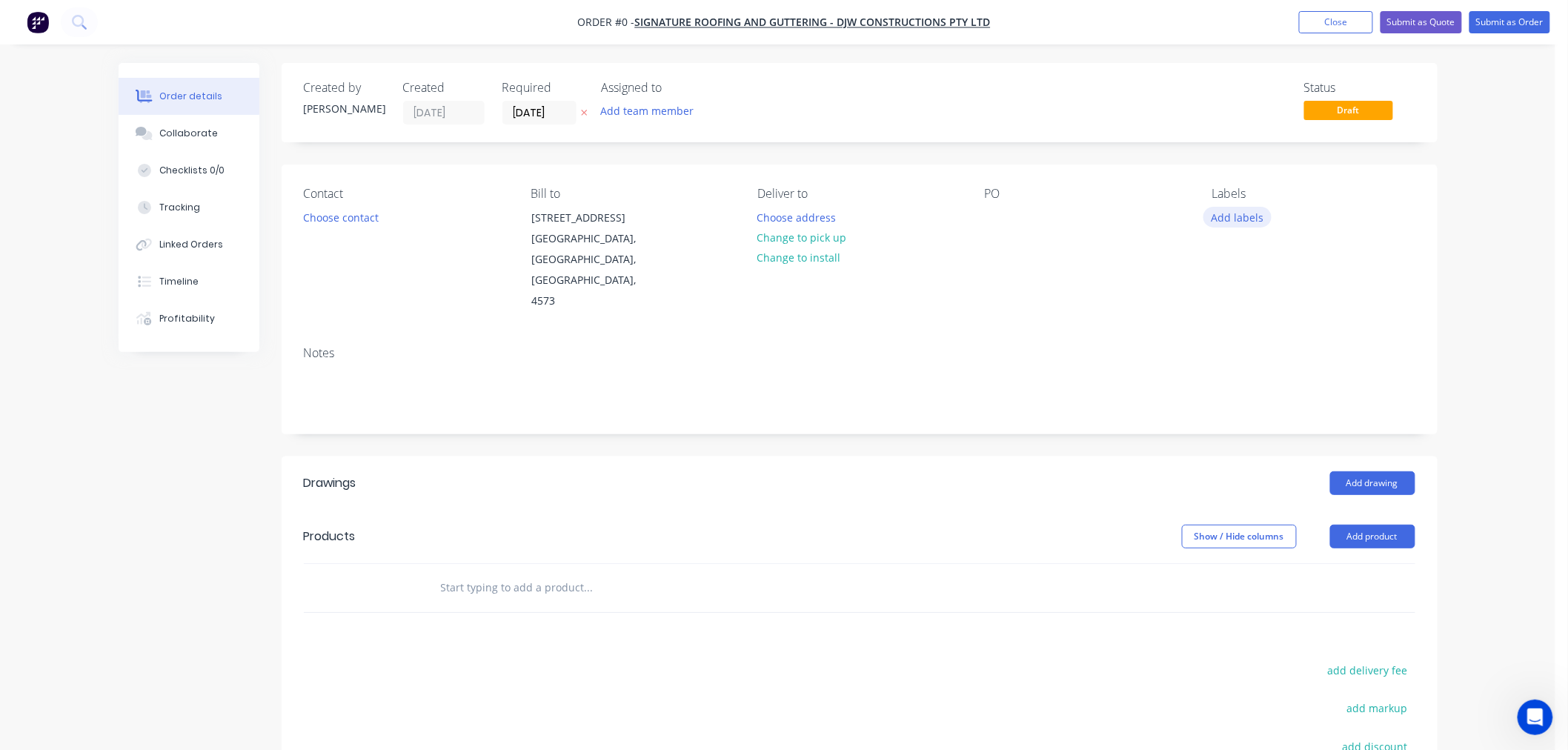
click at [1257, 211] on button "Add labels" at bounding box center [1237, 216] width 68 height 20
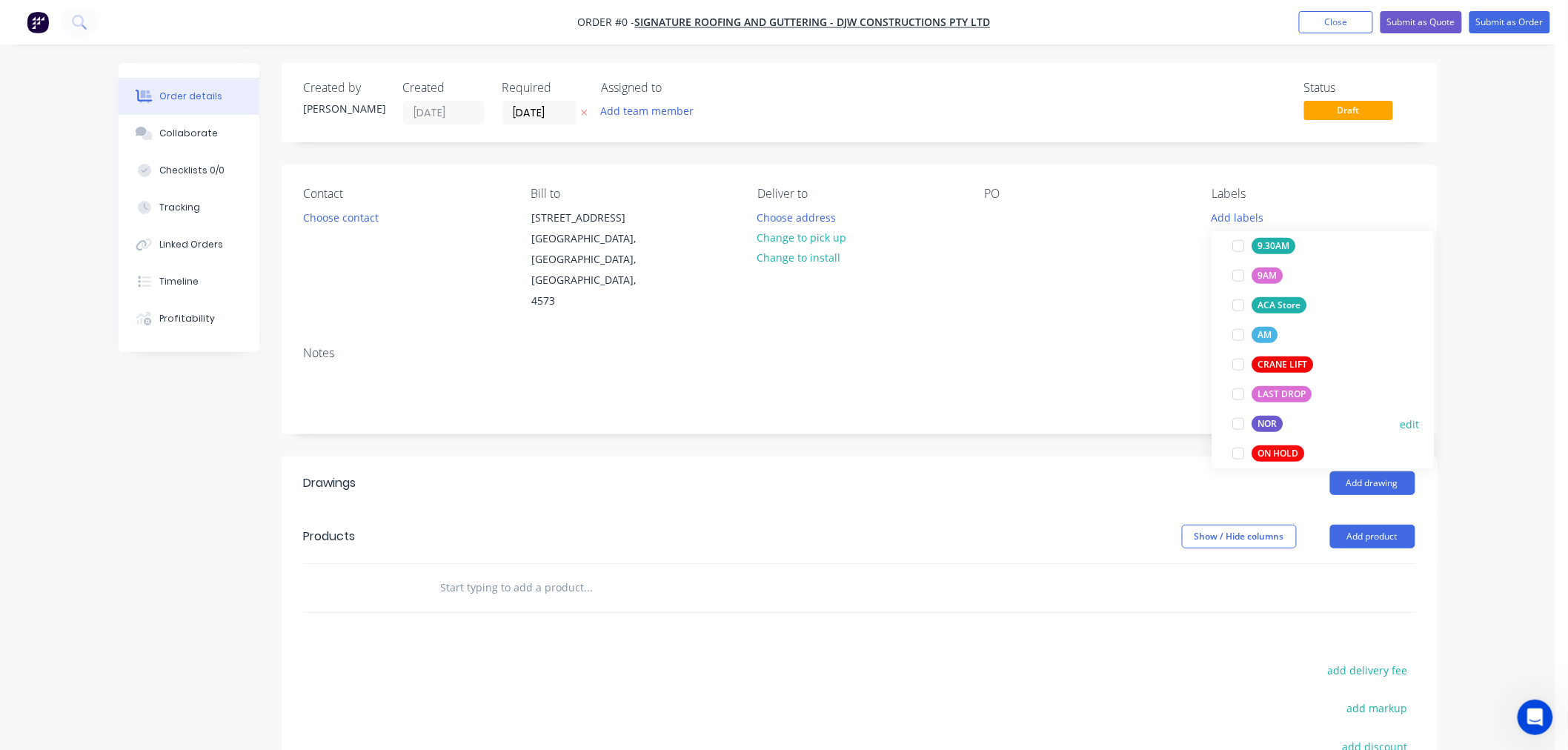
scroll to position [681, 0]
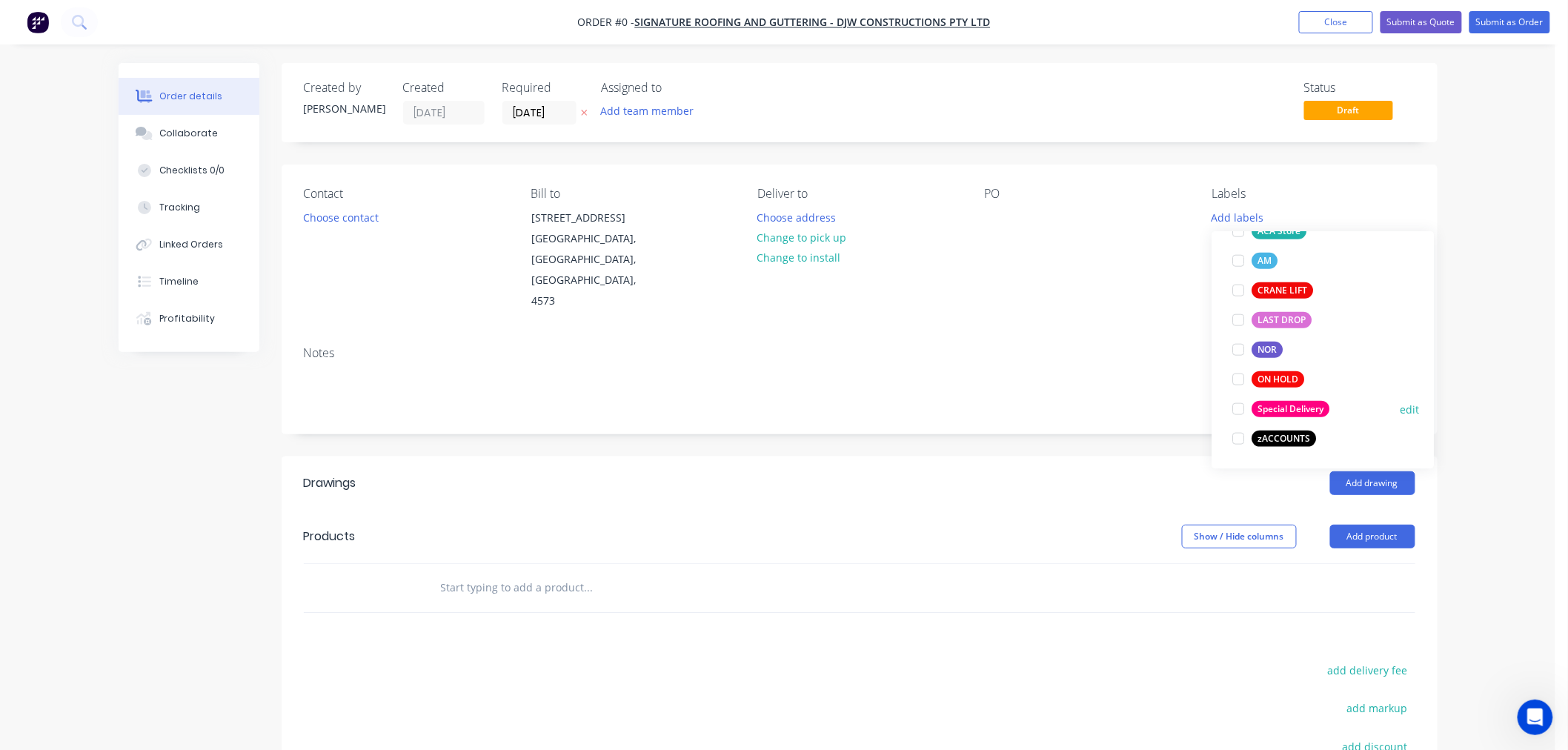
click at [1295, 403] on div "Special Delivery" at bounding box center [1291, 409] width 78 height 16
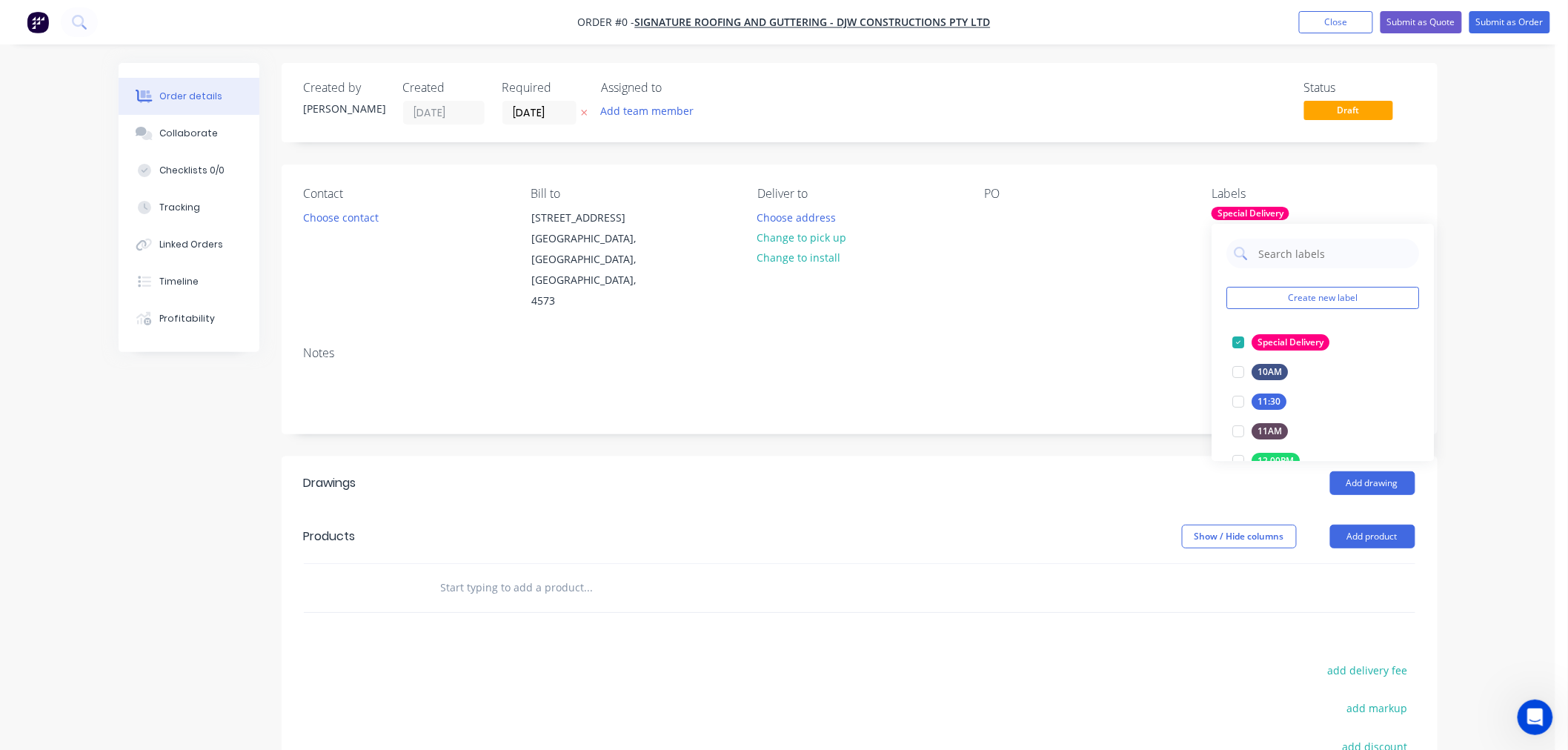
click at [1482, 287] on div "Order details Collaborate Checklists 0/0 Tracking Linked Orders Timeline Profit…" at bounding box center [777, 495] width 1555 height 990
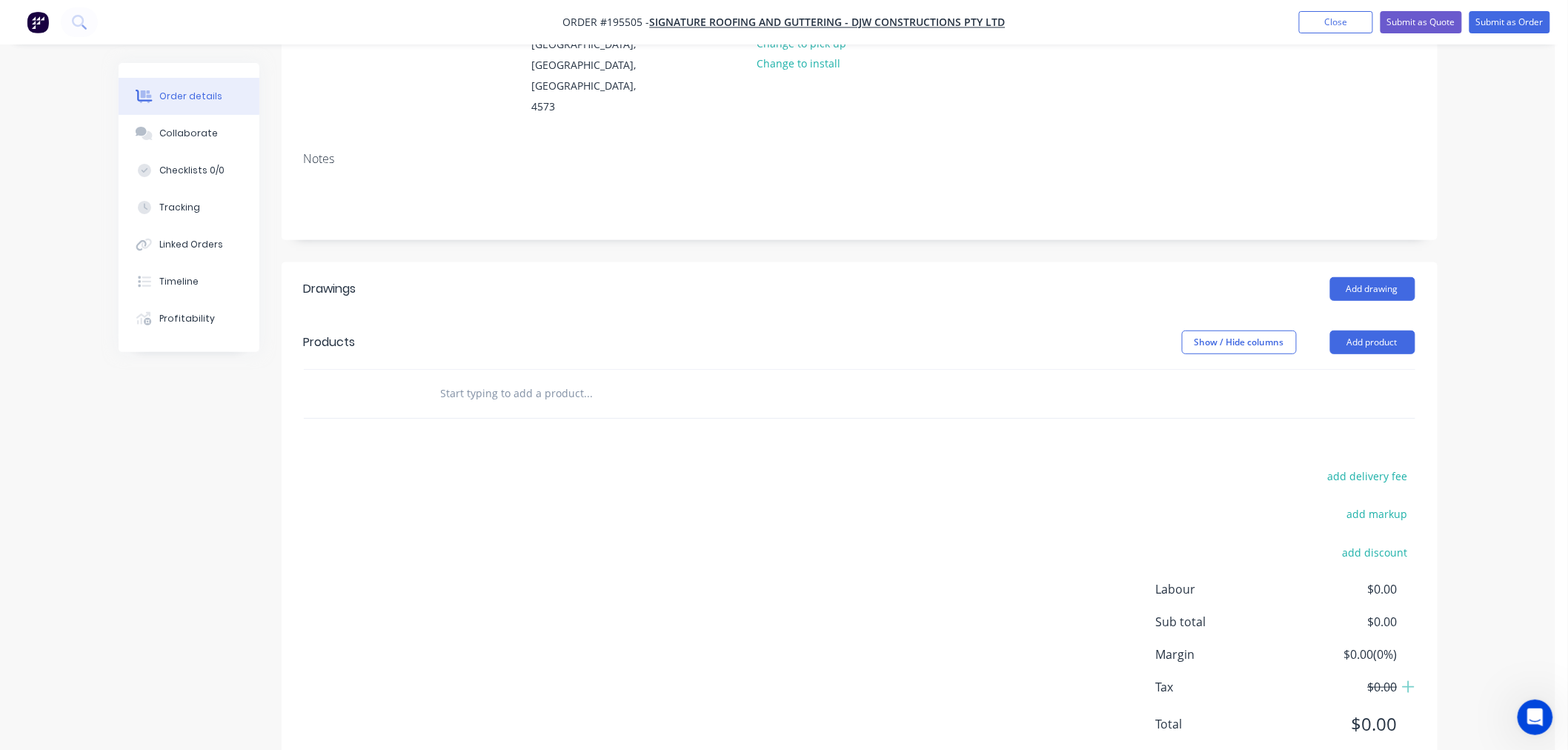
scroll to position [220, 0]
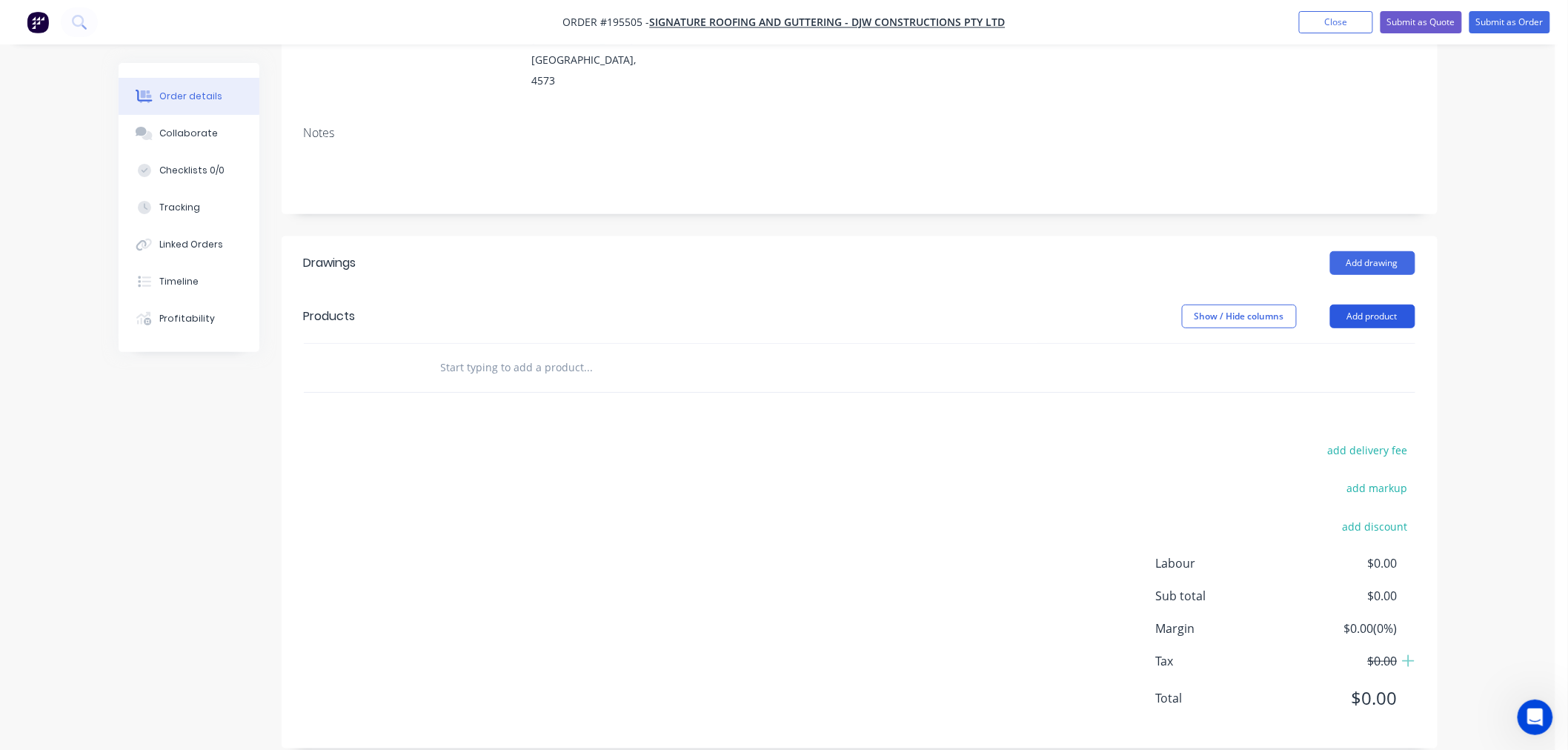
click at [1366, 304] on button "Add product" at bounding box center [1372, 316] width 85 height 24
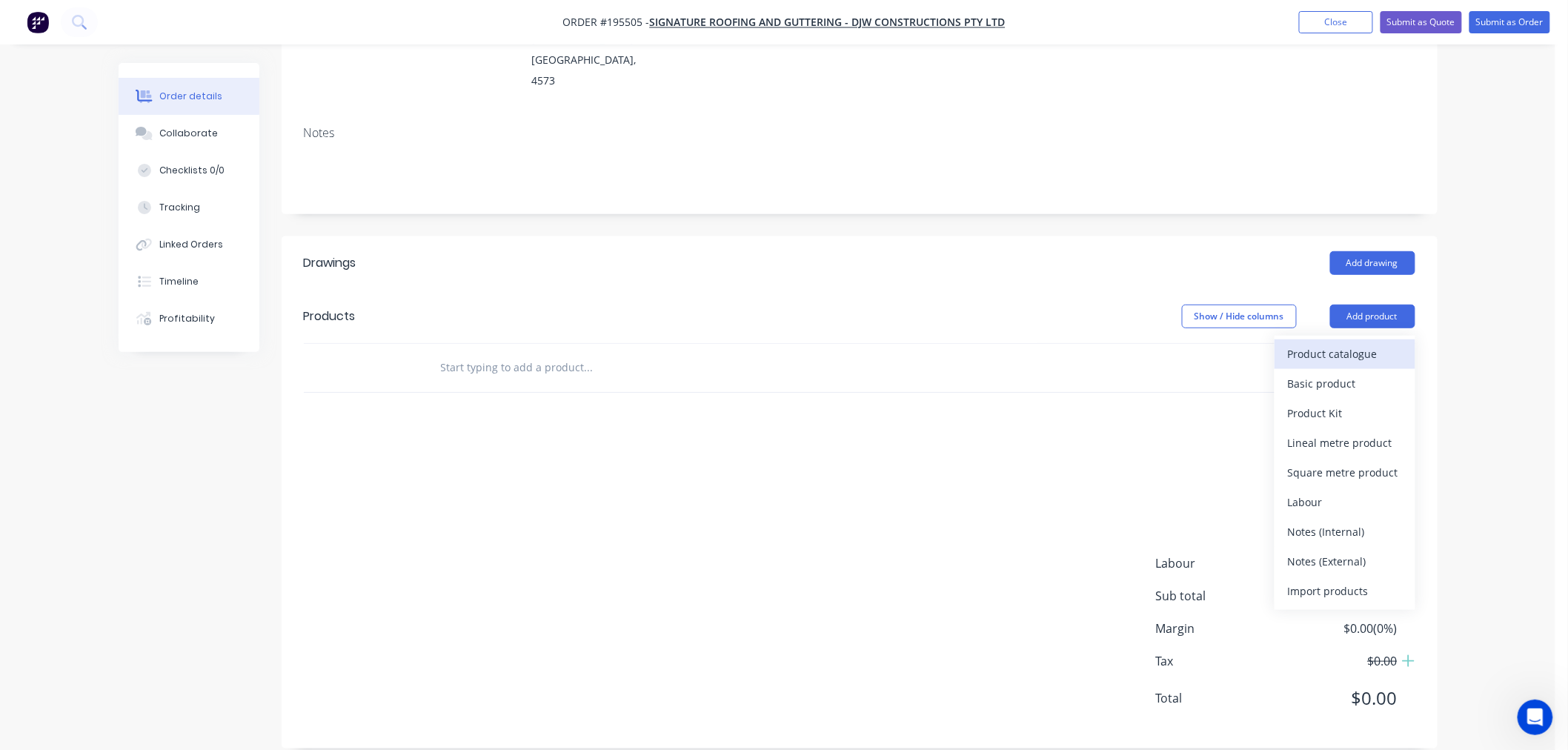
click at [1354, 343] on div "Product catalogue" at bounding box center [1345, 354] width 114 height 22
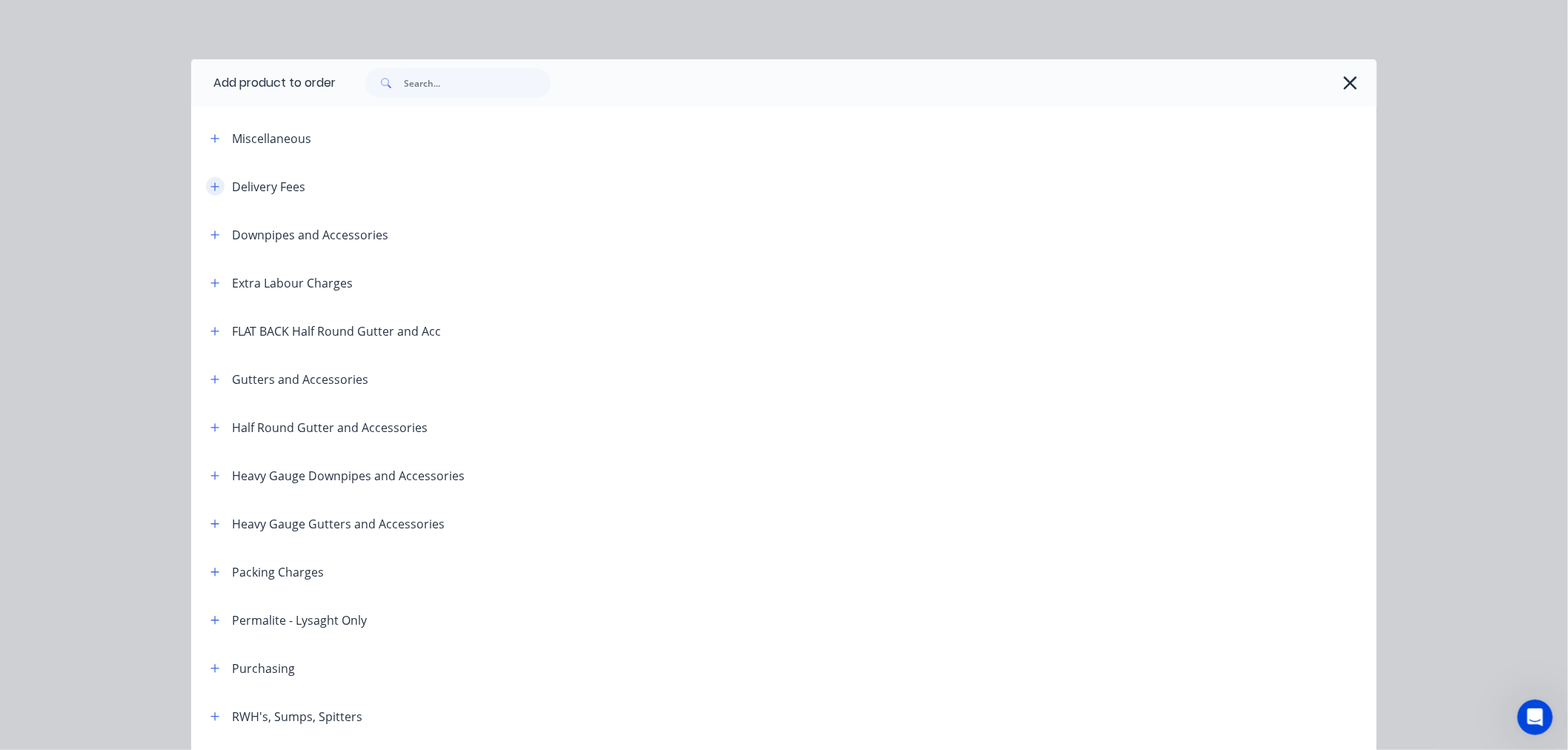
click at [210, 188] on icon "button" at bounding box center [214, 187] width 9 height 10
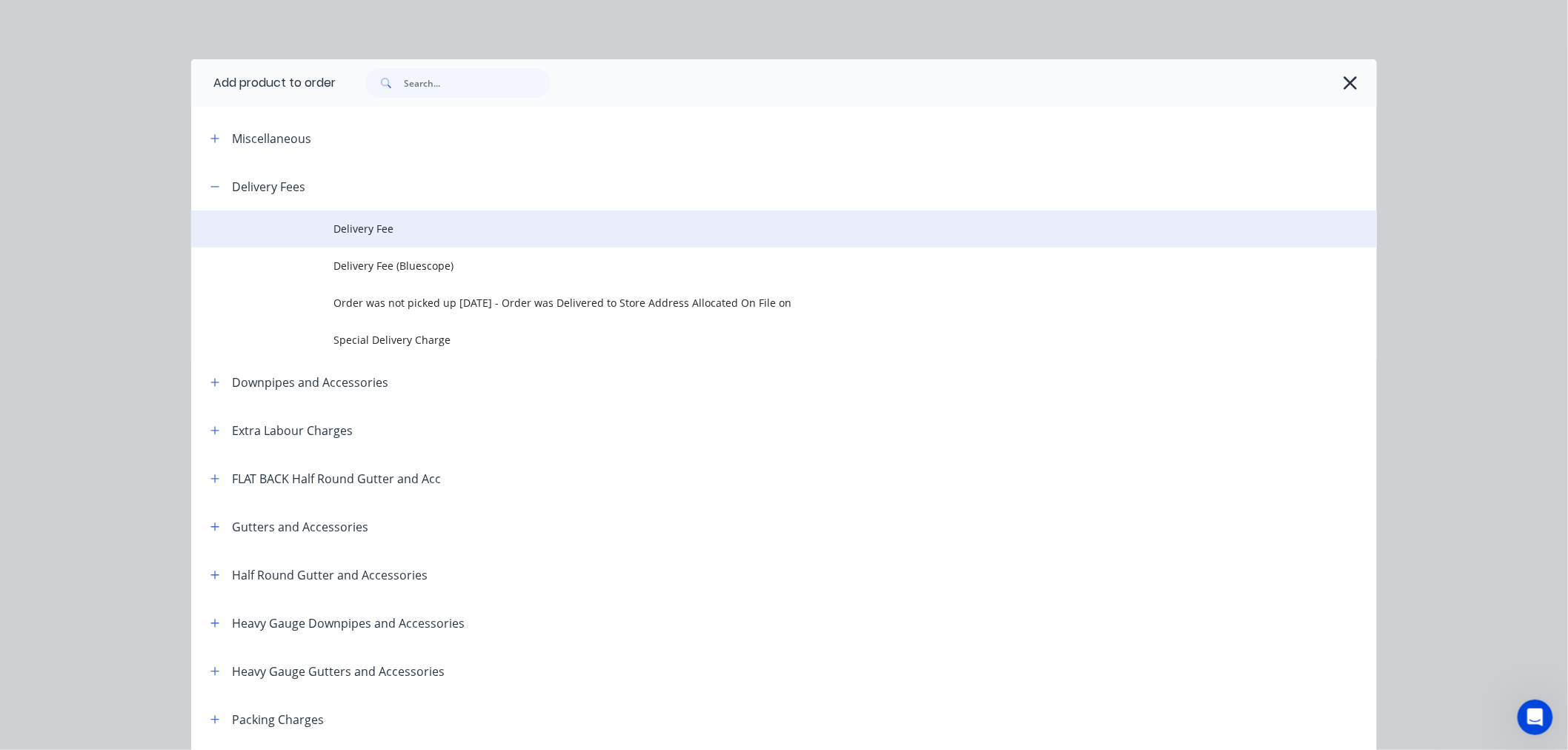
click at [403, 231] on span "Delivery Fee" at bounding box center [750, 228] width 834 height 16
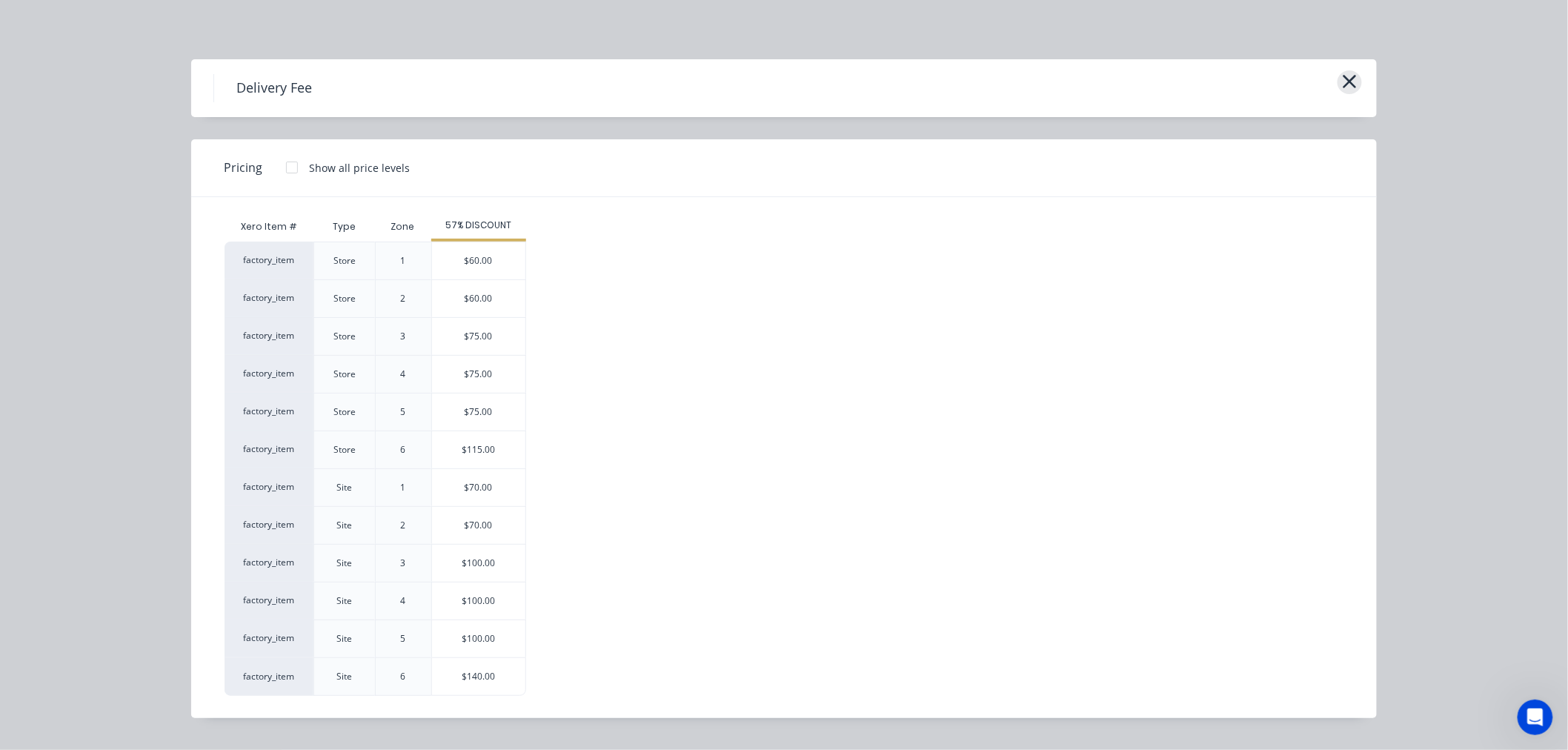
click at [1356, 83] on icon "button" at bounding box center [1350, 81] width 16 height 21
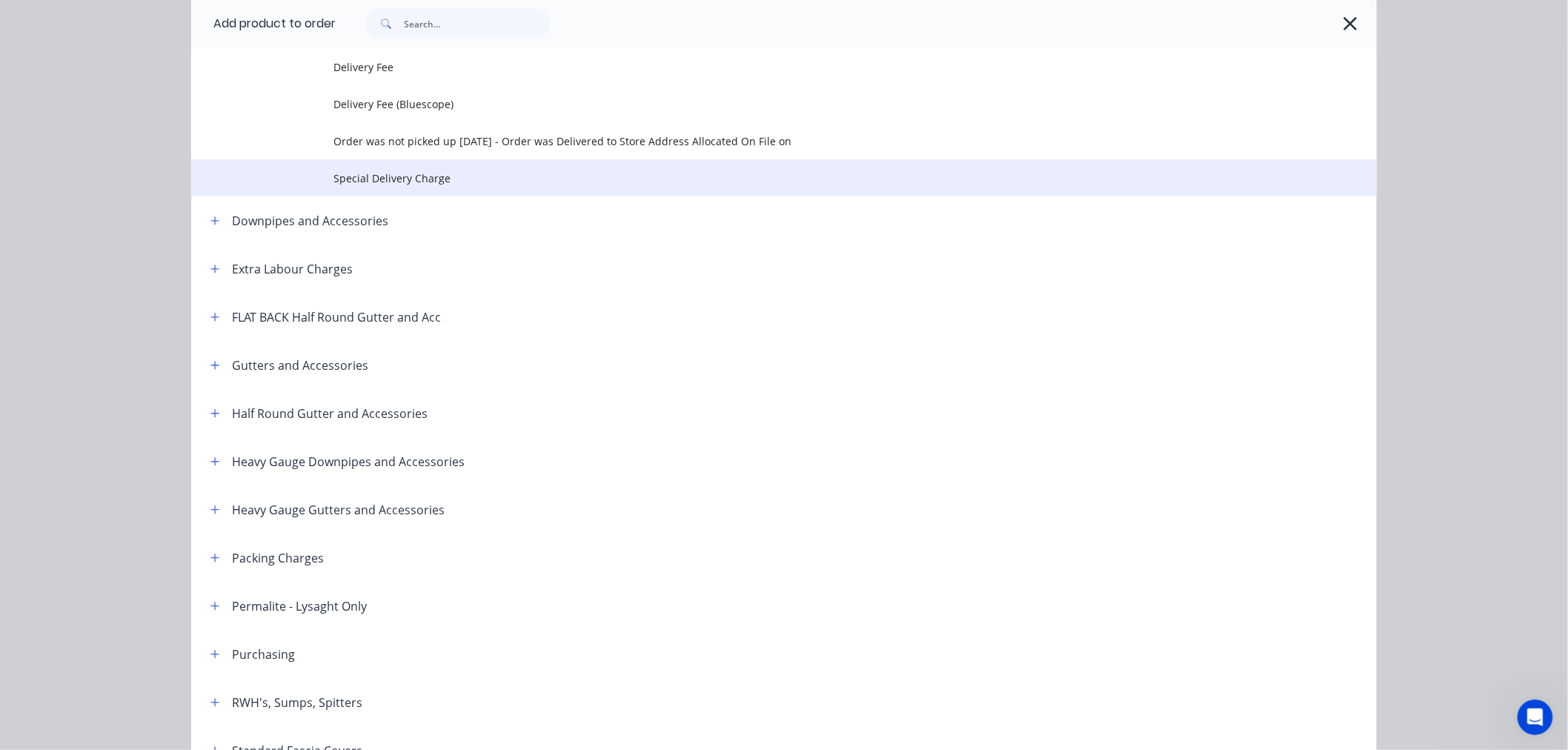
click at [428, 179] on span "Special Delivery Charge" at bounding box center [750, 179] width 834 height 16
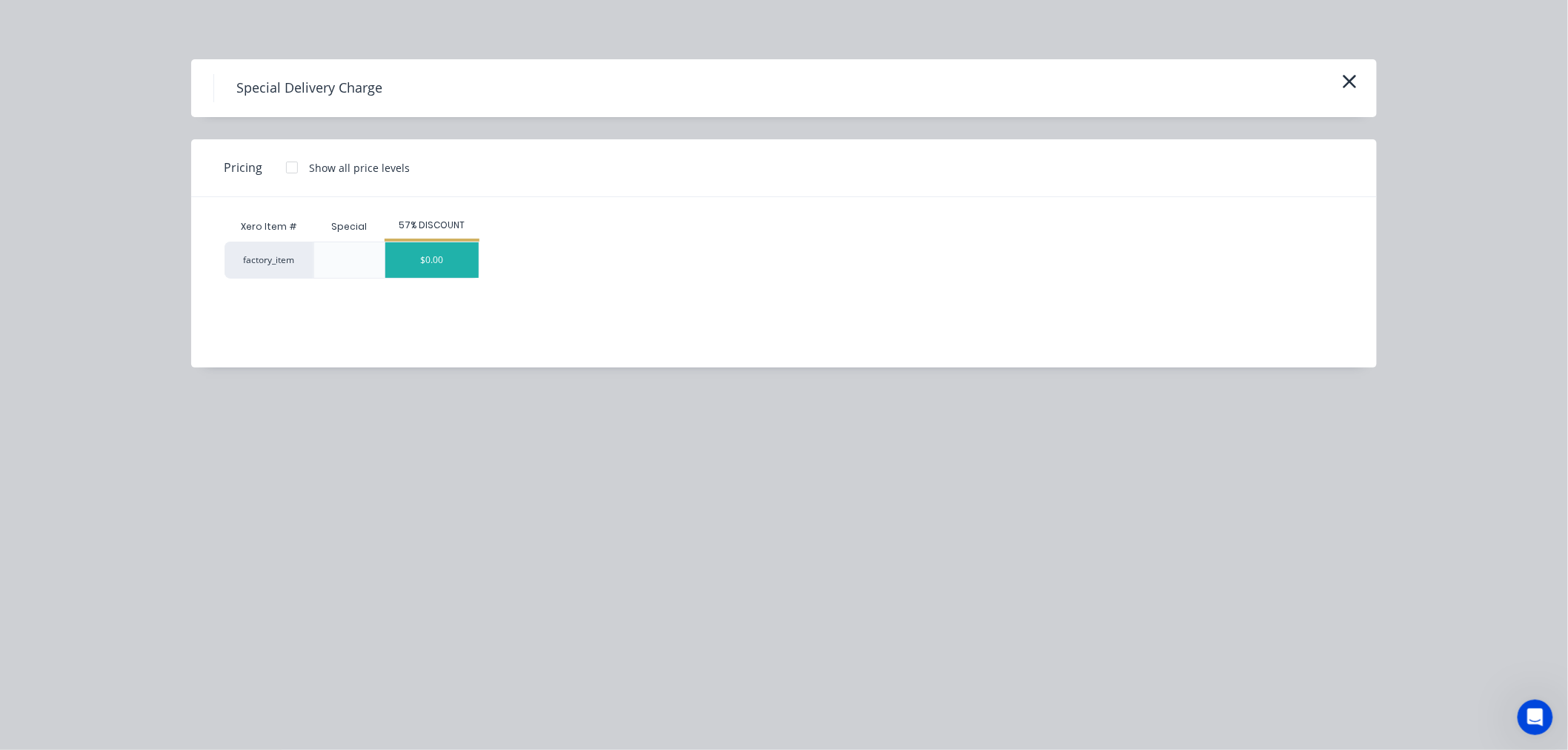
click at [433, 264] on div "$0.00" at bounding box center [432, 260] width 94 height 36
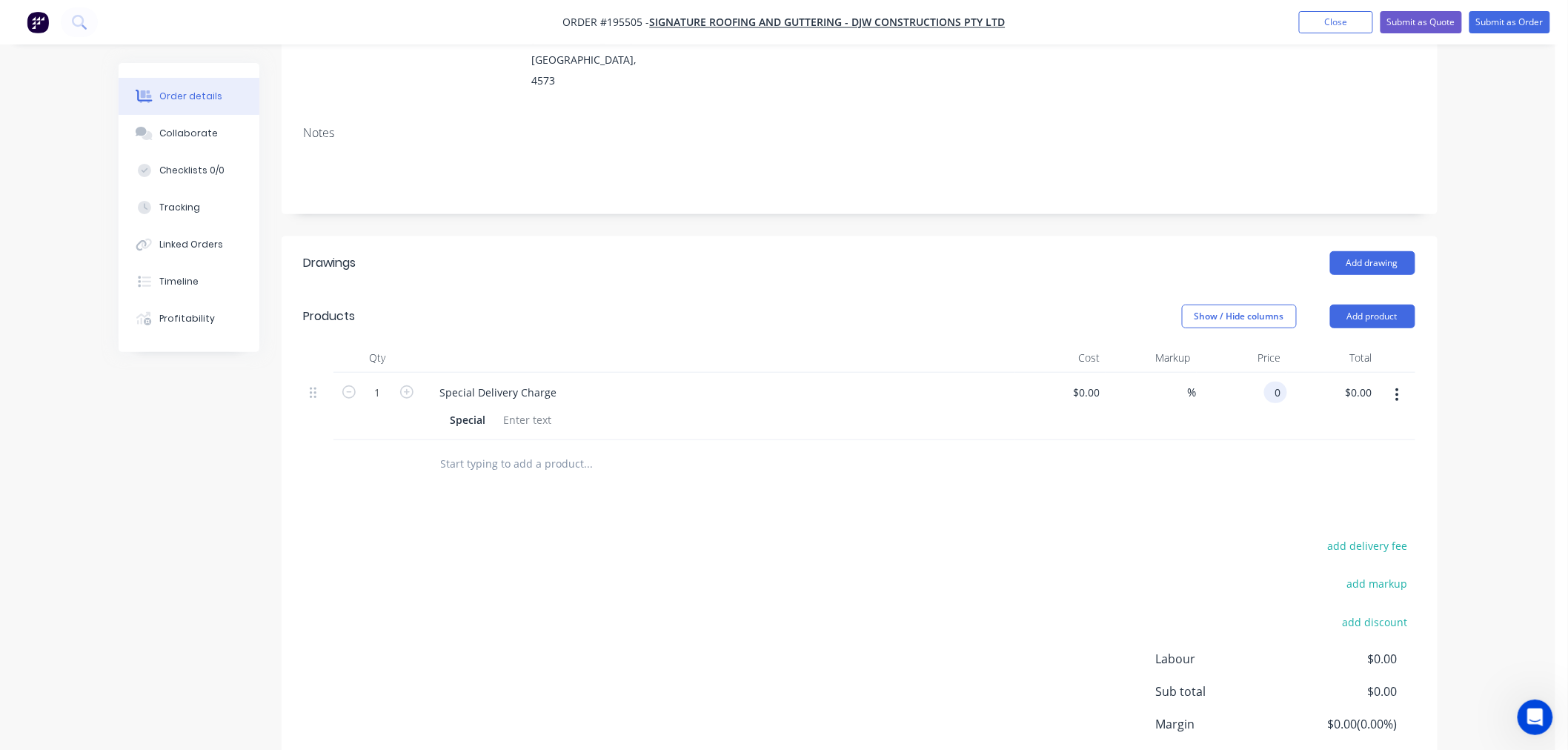
click at [1280, 381] on input "0" at bounding box center [1278, 392] width 17 height 22
click at [1464, 349] on div "Order details Collaborate Checklists 0/0 Tracking Linked Orders Timeline Profit…" at bounding box center [777, 322] width 1555 height 1086
type input "$135.00"
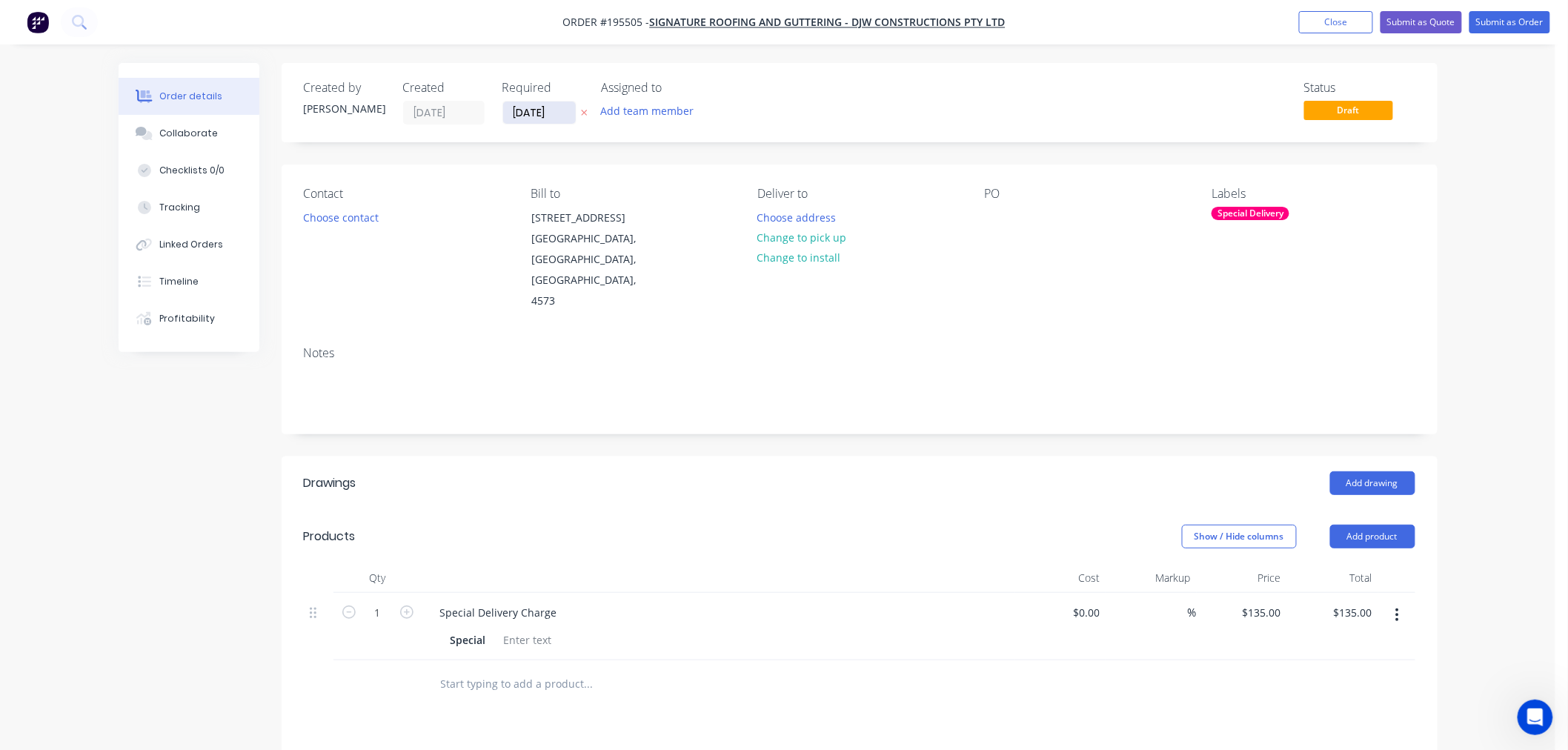
click at [539, 111] on input "[DATE]" at bounding box center [539, 113] width 73 height 22
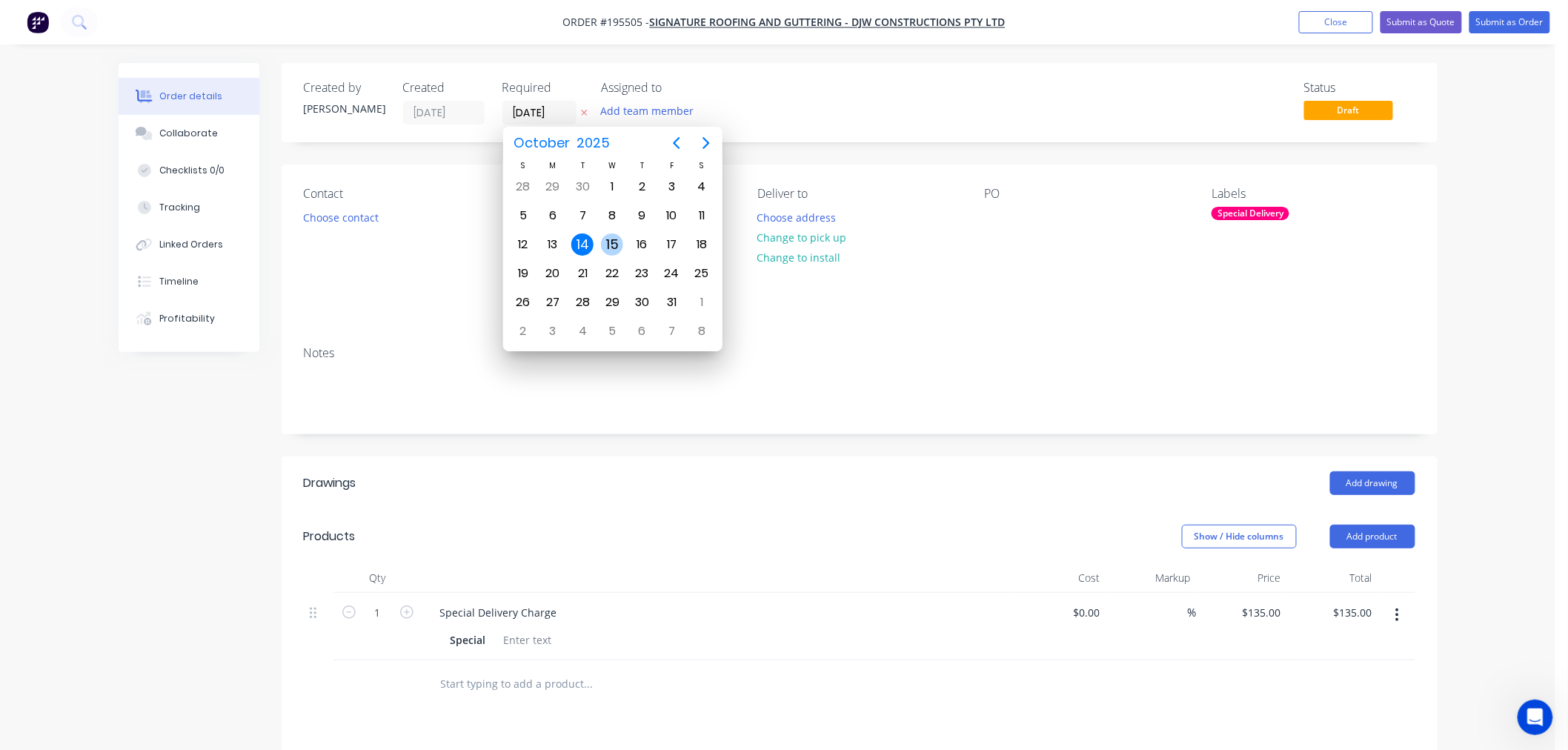
click at [616, 235] on div "15" at bounding box center [611, 244] width 22 height 22
type input "[DATE]"
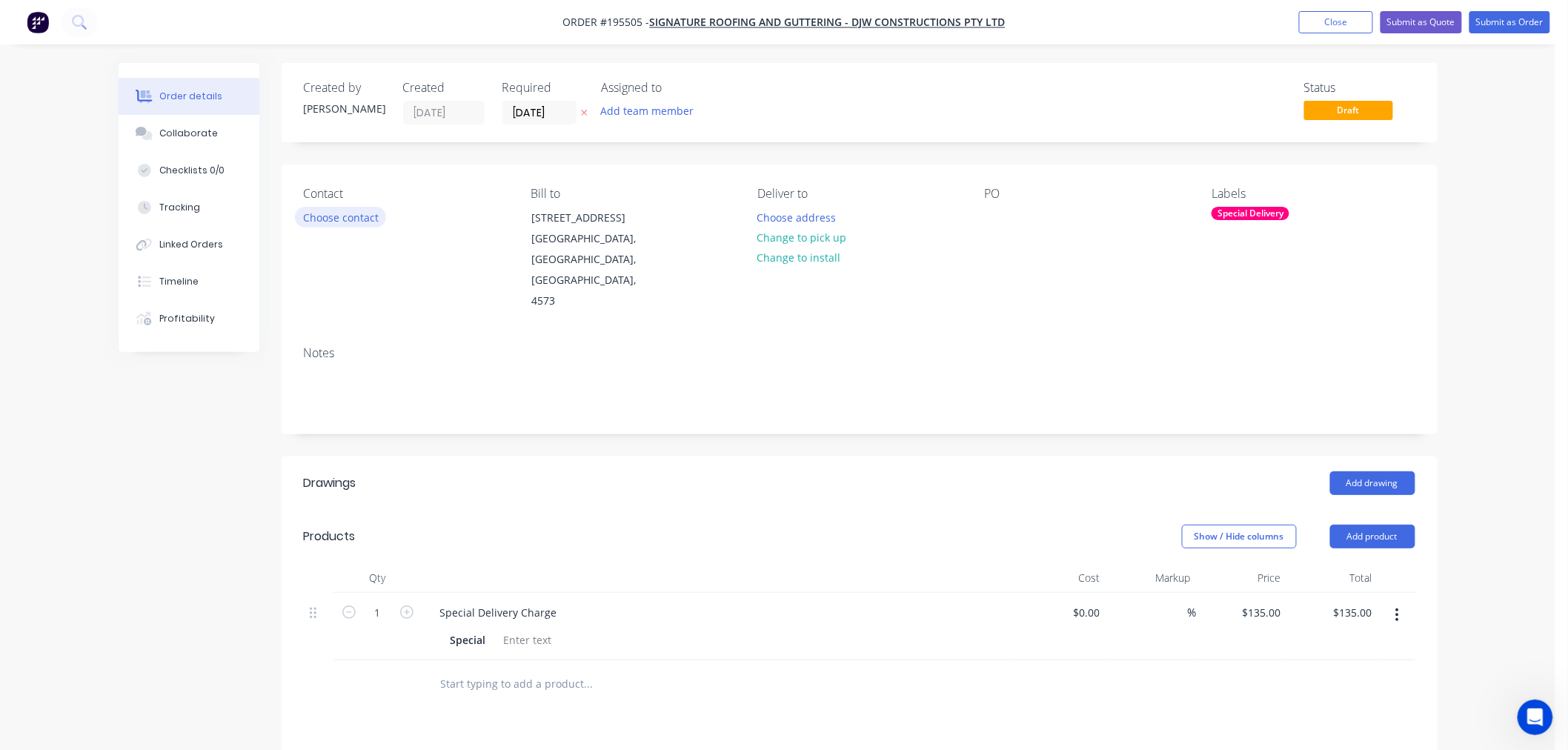
click at [361, 220] on button "Choose contact" at bounding box center [340, 216] width 91 height 20
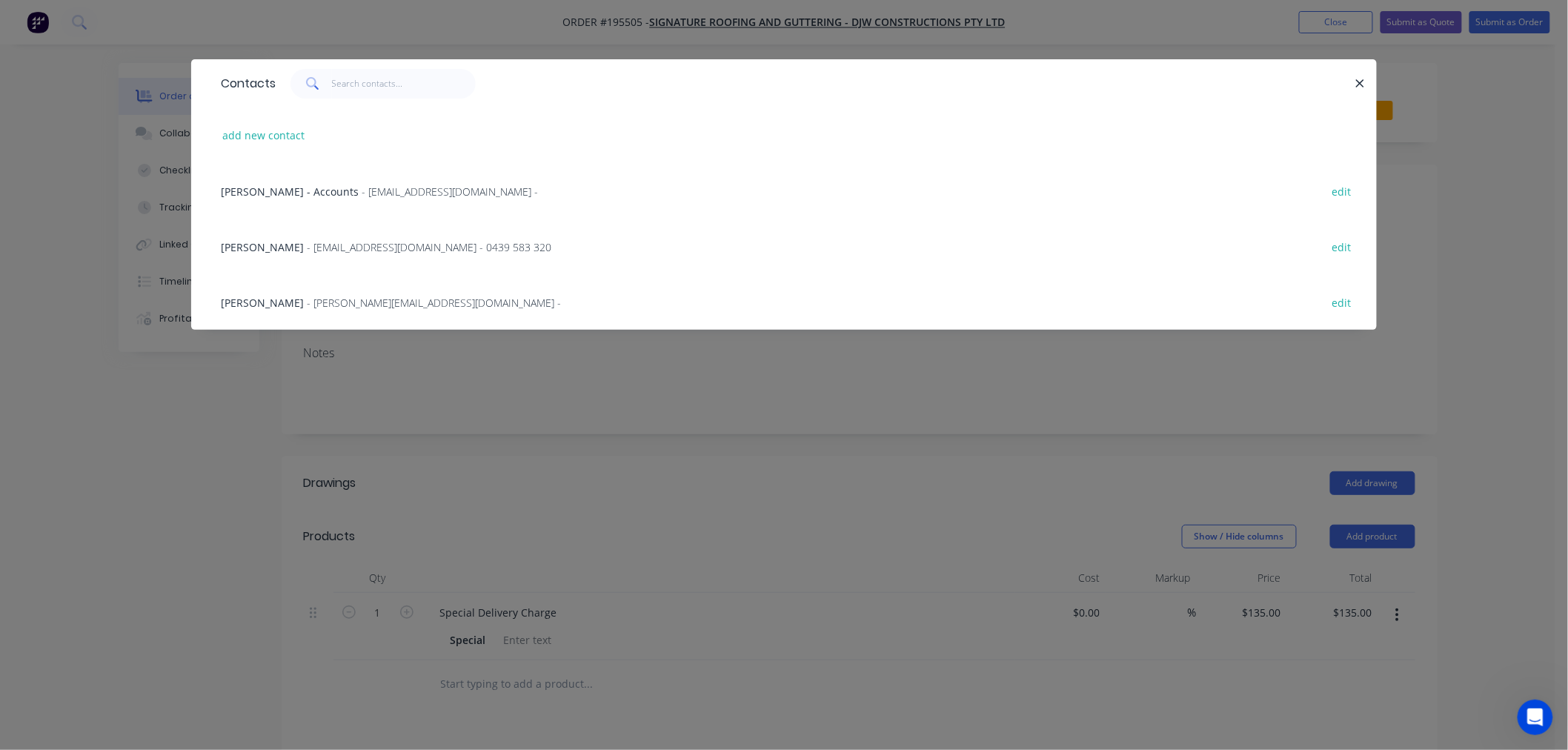
click at [336, 249] on span "- orders@signatureroofing.com.au - 0439 583 320" at bounding box center [428, 247] width 244 height 14
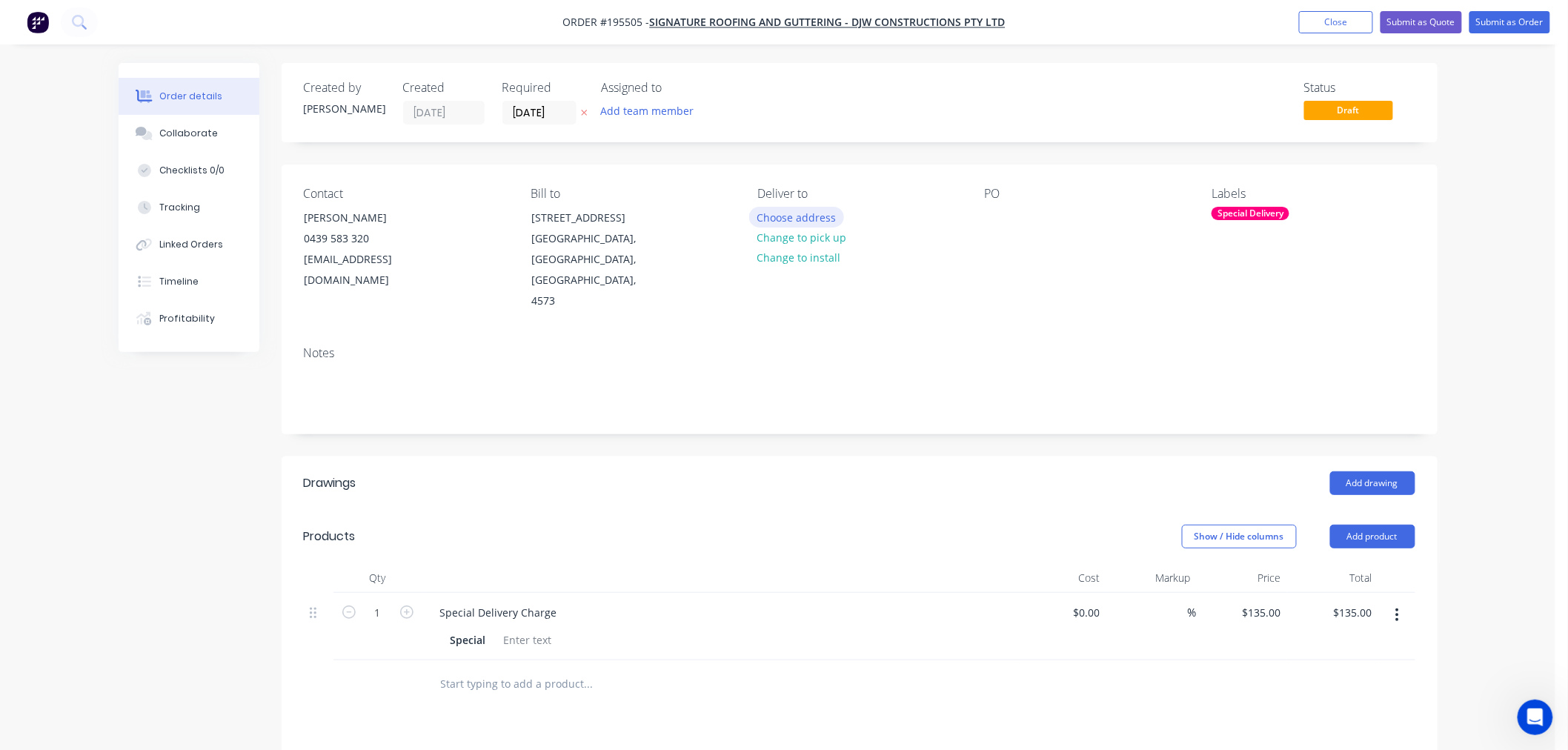
click at [769, 213] on button "Choose address" at bounding box center [796, 216] width 95 height 20
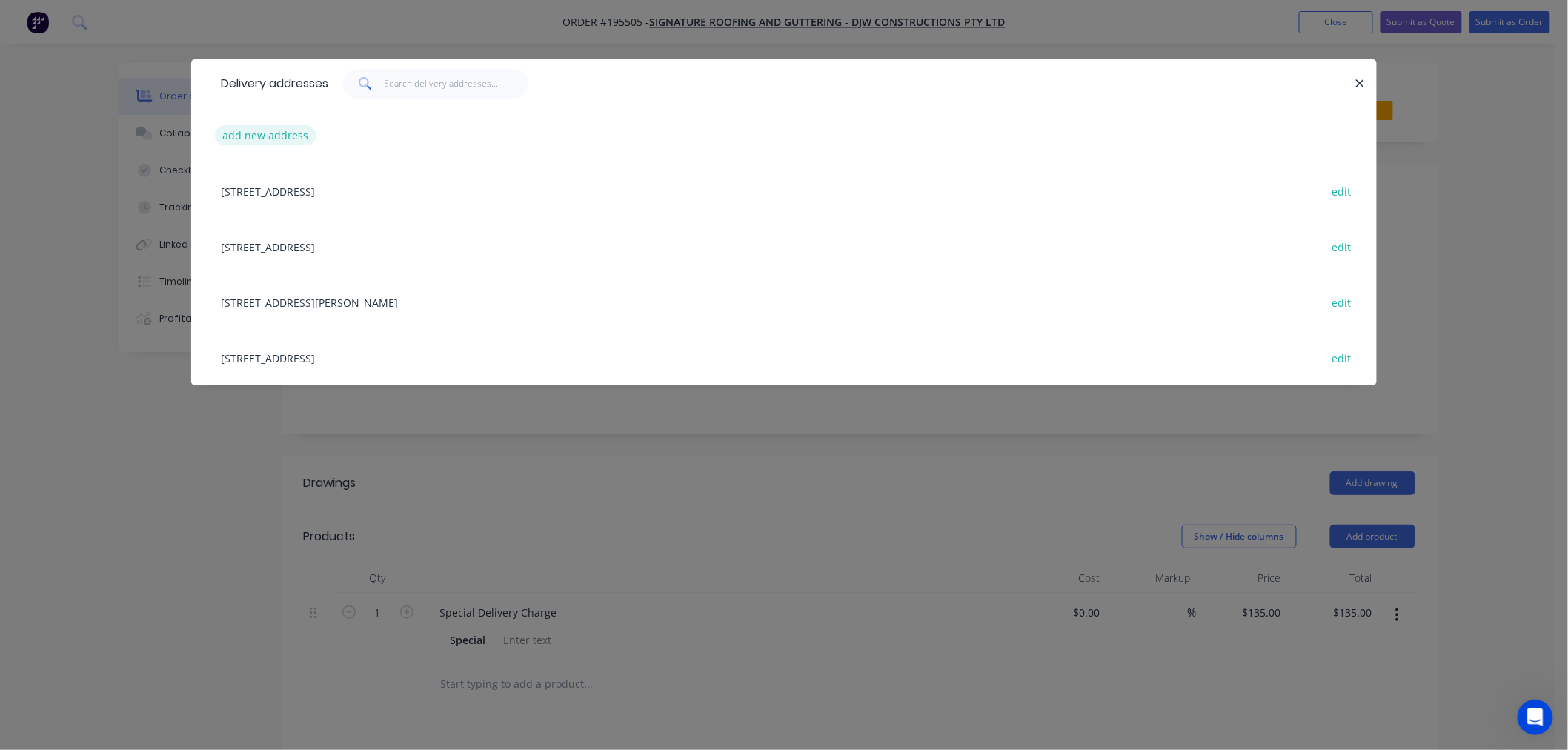
click at [285, 128] on button "add new address" at bounding box center [265, 136] width 102 height 20
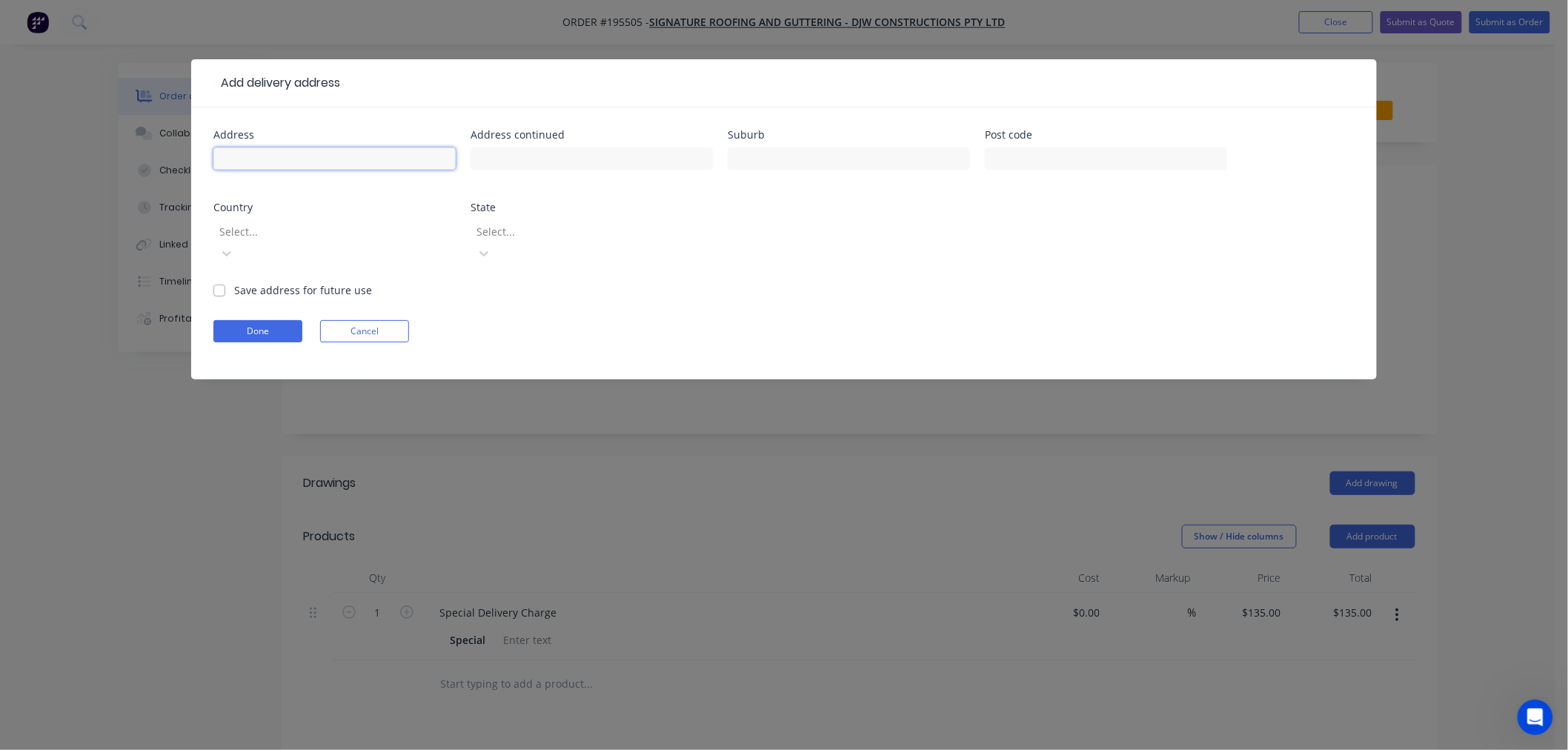
click at [289, 166] on input "text" at bounding box center [334, 159] width 242 height 22
type input "464 REESVILLE ROAD"
type input "REESVILLE"
click at [265, 231] on div at bounding box center [324, 231] width 213 height 19
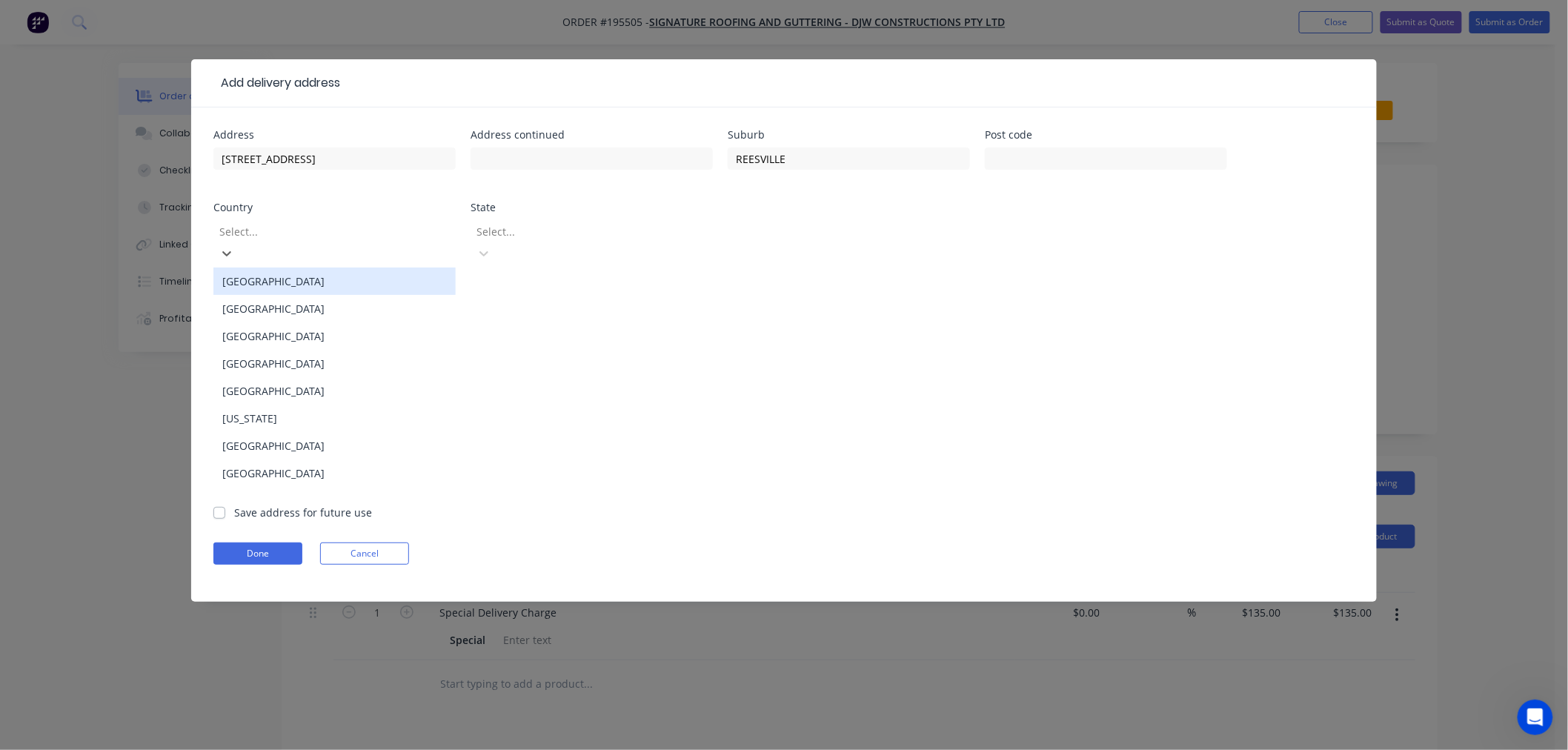
click at [275, 267] on div "[GEOGRAPHIC_DATA]" at bounding box center [334, 280] width 242 height 27
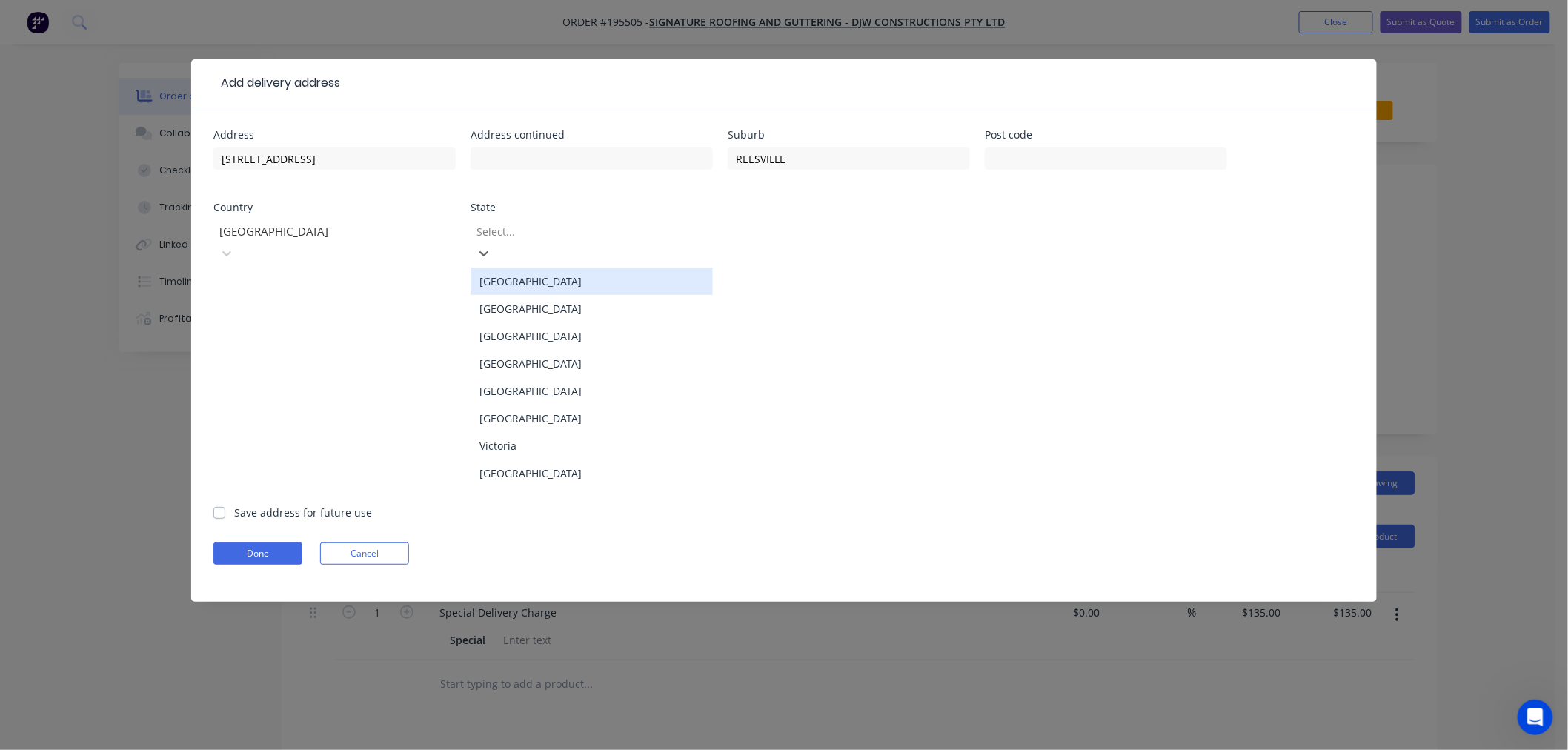
click at [556, 227] on div at bounding box center [582, 231] width 213 height 19
click at [543, 350] on div "[GEOGRAPHIC_DATA]" at bounding box center [591, 363] width 242 height 27
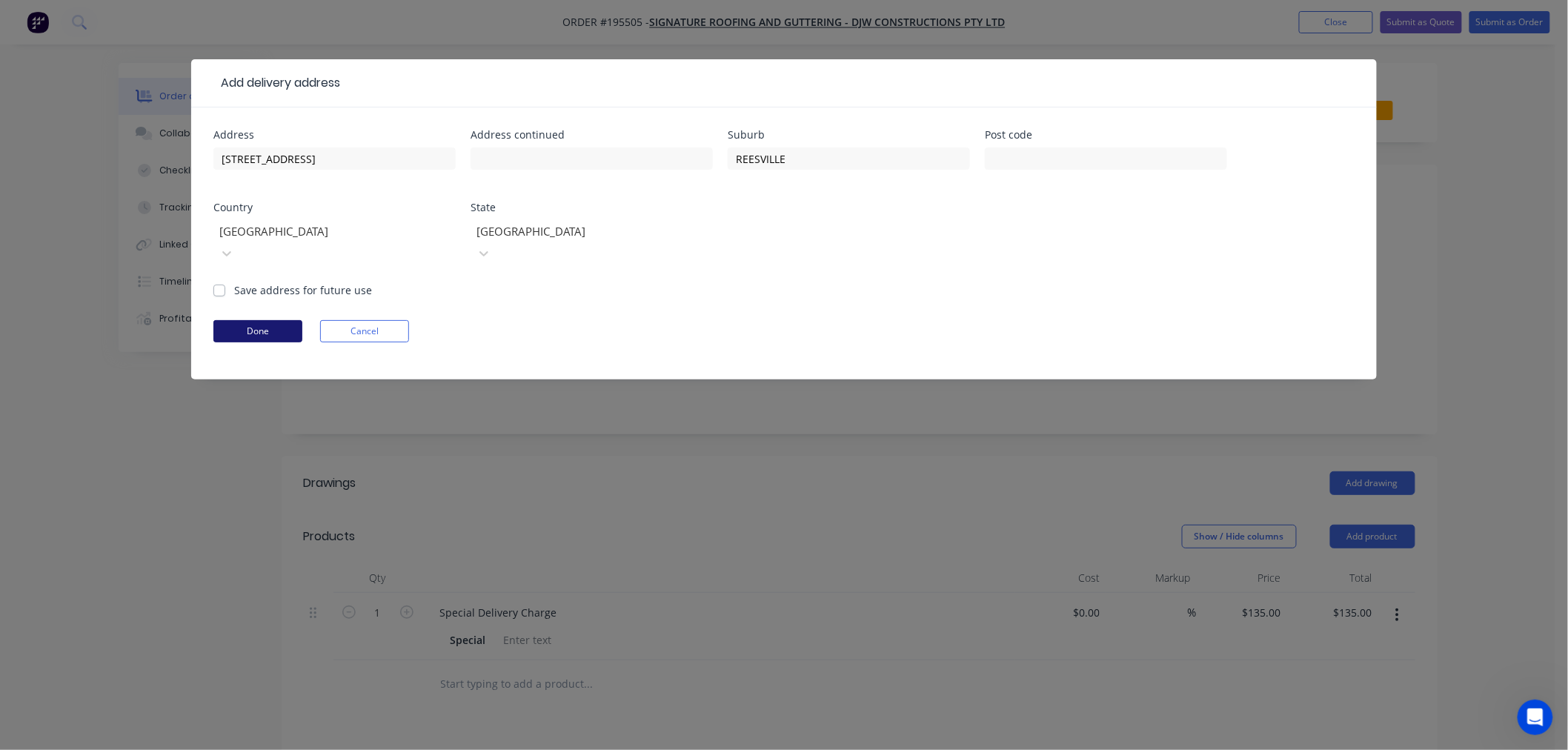
click at [254, 320] on button "Done" at bounding box center [257, 331] width 89 height 22
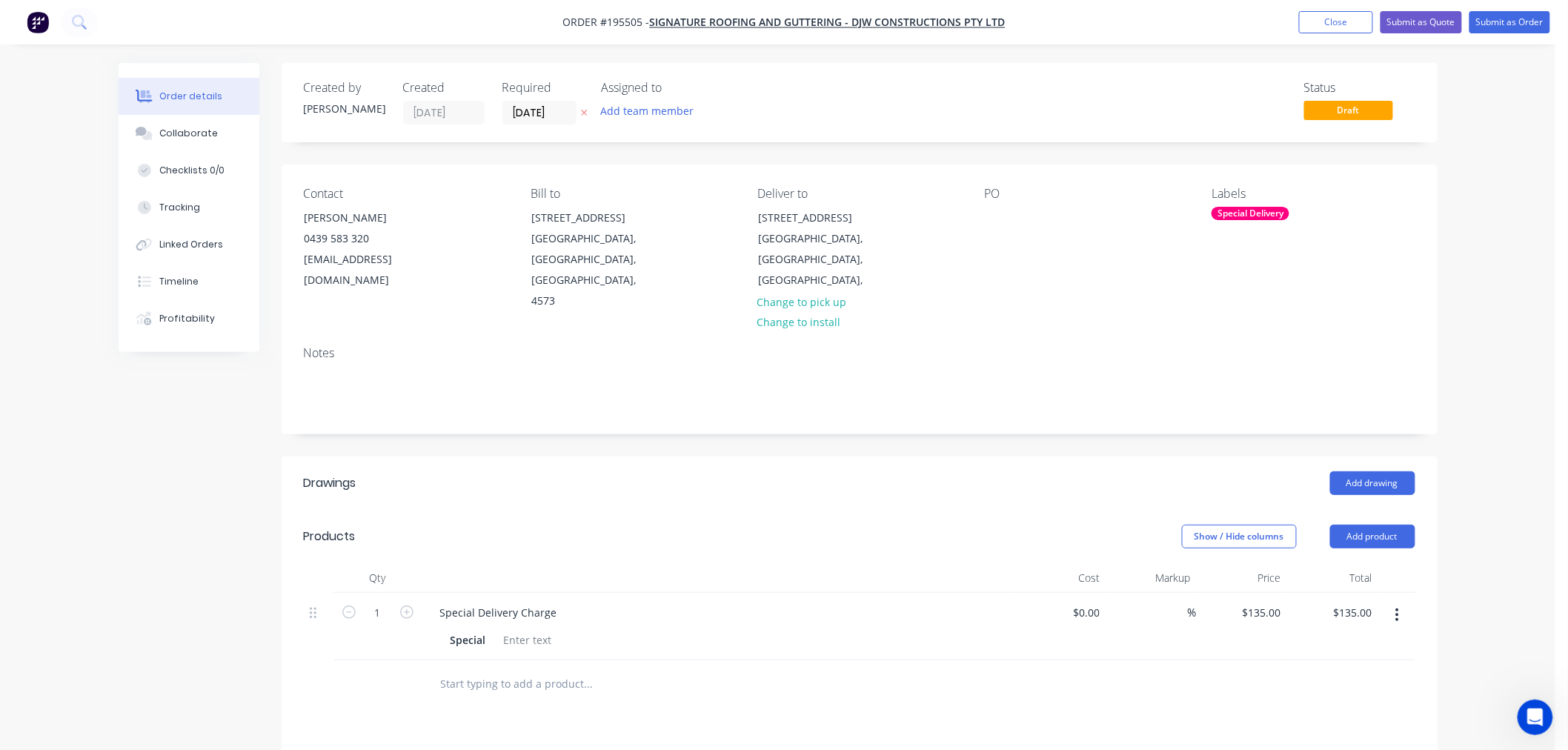
click at [1002, 228] on div "PO" at bounding box center [1086, 249] width 203 height 126
click at [1000, 213] on div at bounding box center [996, 217] width 24 height 22
click at [1426, 306] on div "Contact JACOB BRIGGS 0439 583 320 orders@signatureroofing.com.au Bill to 29 Lin…" at bounding box center [859, 249] width 1156 height 170
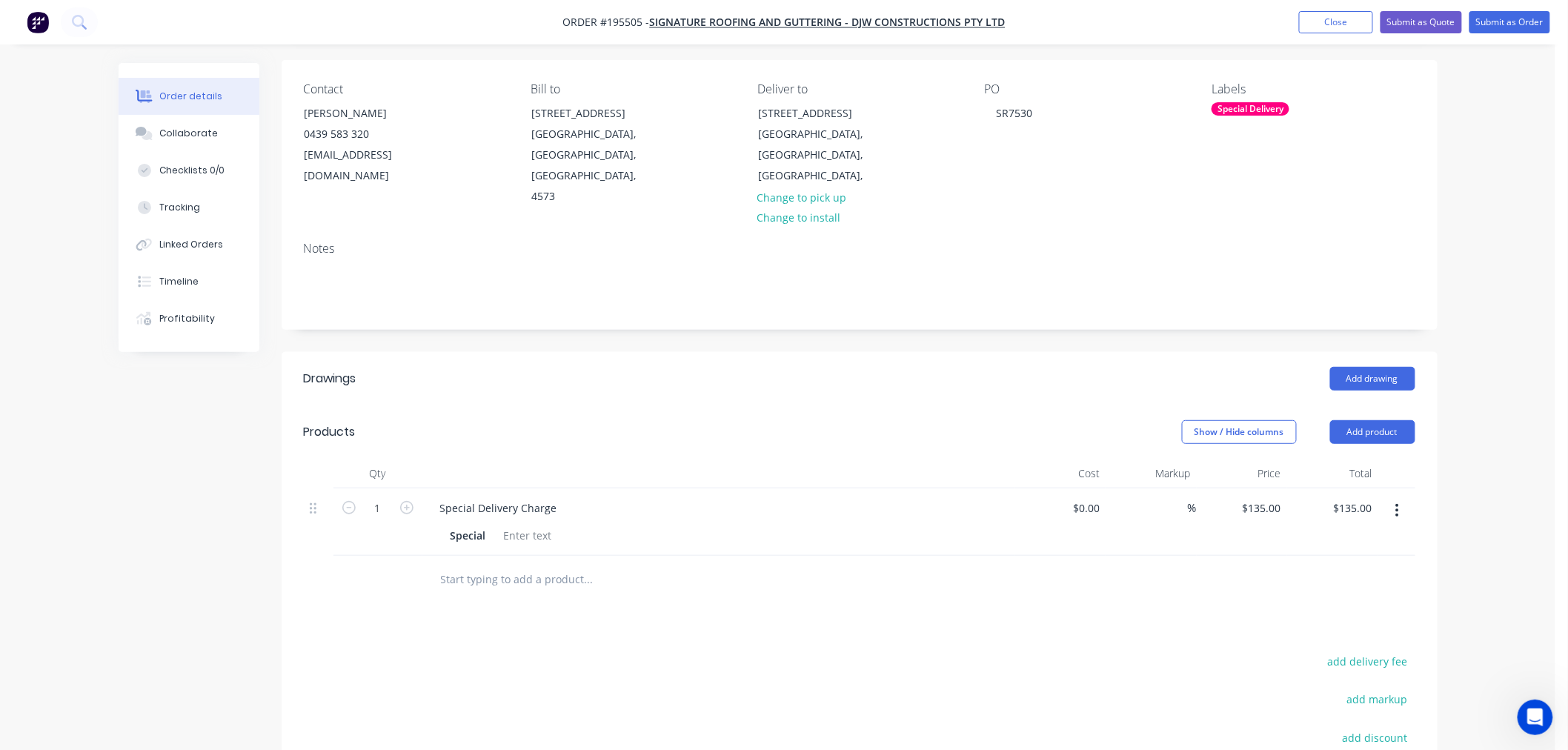
scroll to position [165, 0]
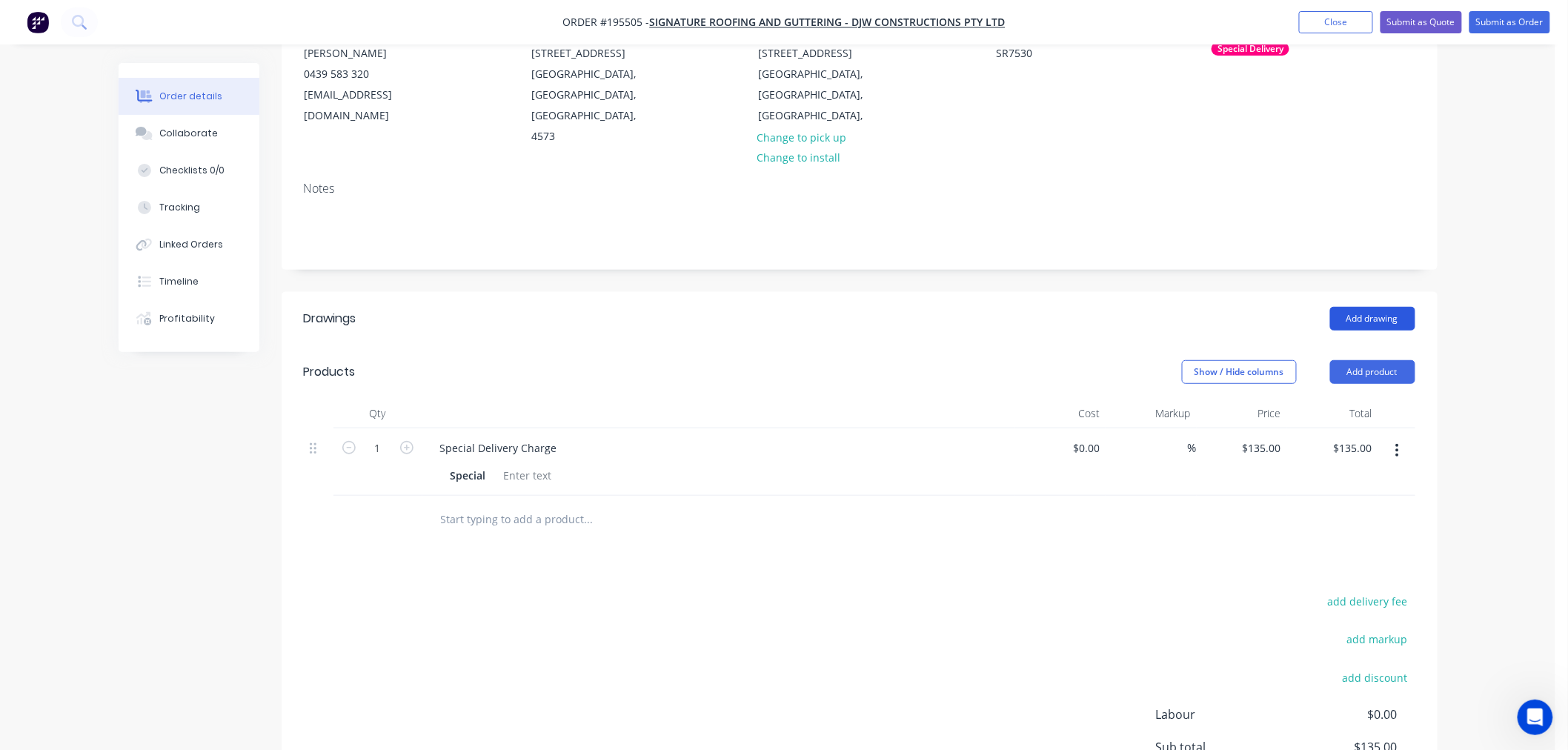
click at [1360, 306] on button "Add drawing" at bounding box center [1372, 318] width 85 height 24
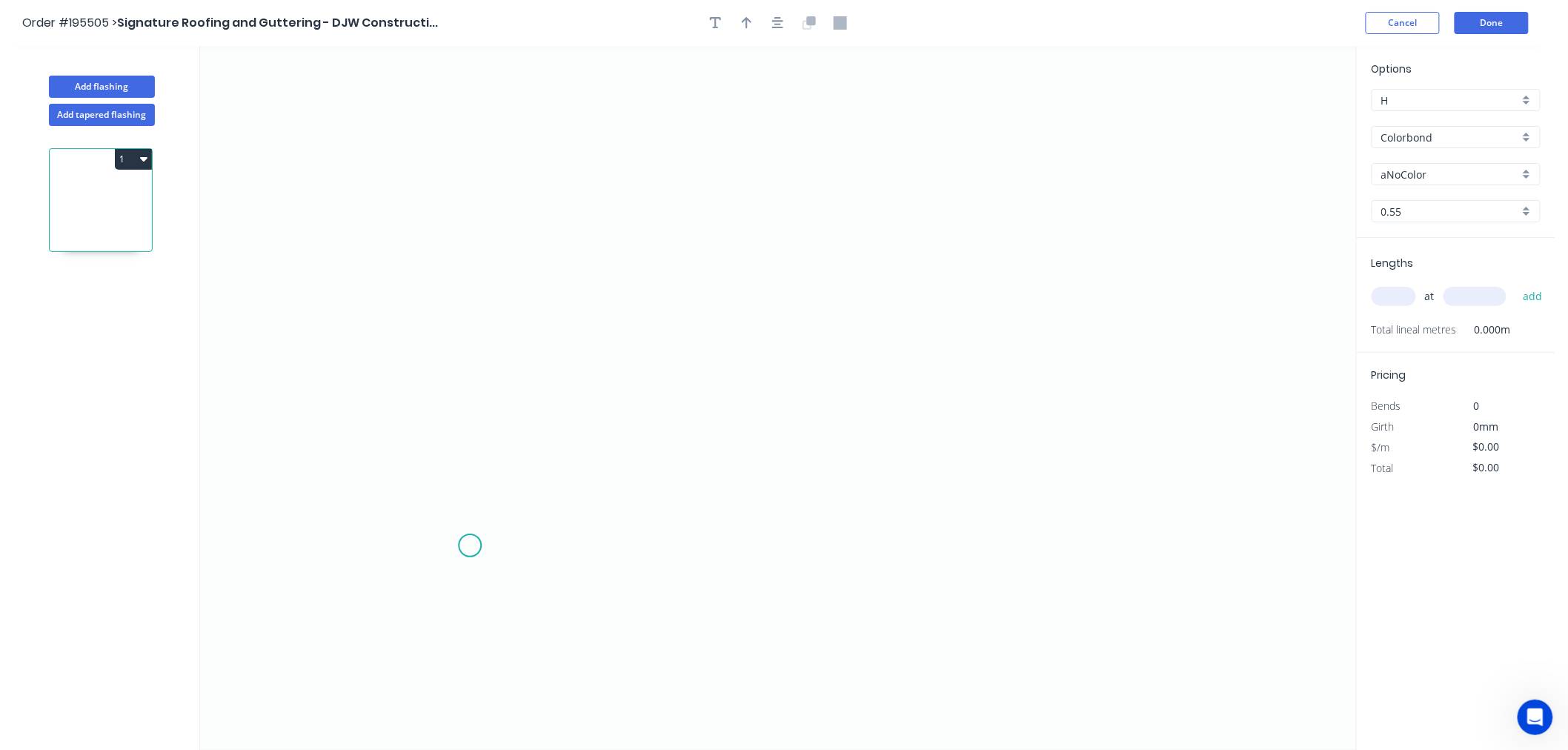
click at [470, 546] on icon "0" at bounding box center [778, 398] width 1156 height 704
click at [474, 445] on icon "0" at bounding box center [778, 398] width 1156 height 704
click at [356, 440] on icon "0 ?" at bounding box center [778, 398] width 1156 height 704
click at [351, 275] on icon "0 ? ?" at bounding box center [778, 398] width 1156 height 704
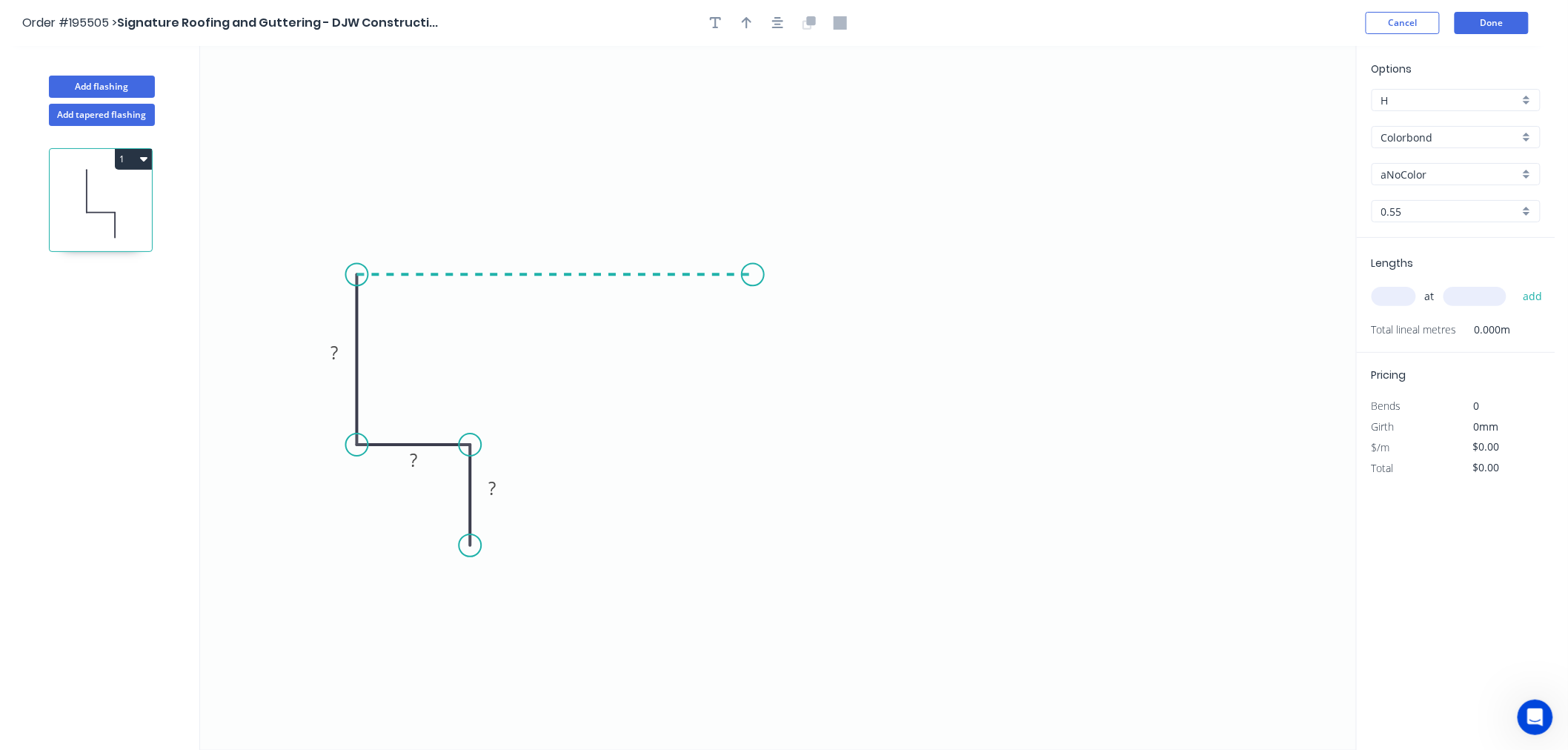
click at [753, 292] on icon "0 ? ? ?" at bounding box center [778, 398] width 1156 height 704
click at [819, 365] on icon "0 ? ? ? ?" at bounding box center [778, 398] width 1156 height 704
click at [826, 368] on circle at bounding box center [819, 364] width 22 height 22
click at [358, 277] on circle at bounding box center [357, 274] width 22 height 22
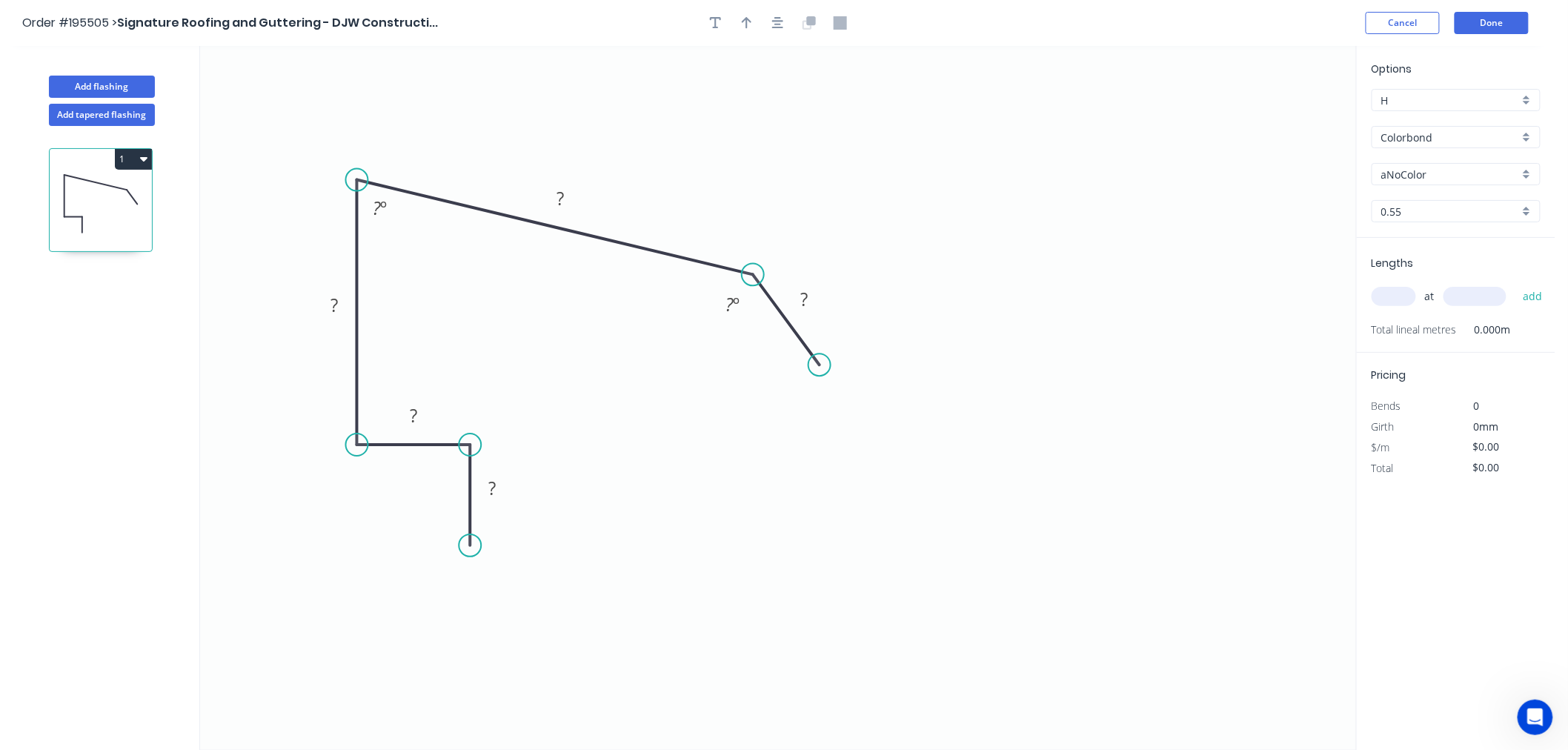
drag, startPoint x: 357, startPoint y: 274, endPoint x: 353, endPoint y: 180, distance: 94.1
click at [353, 180] on circle at bounding box center [357, 180] width 22 height 22
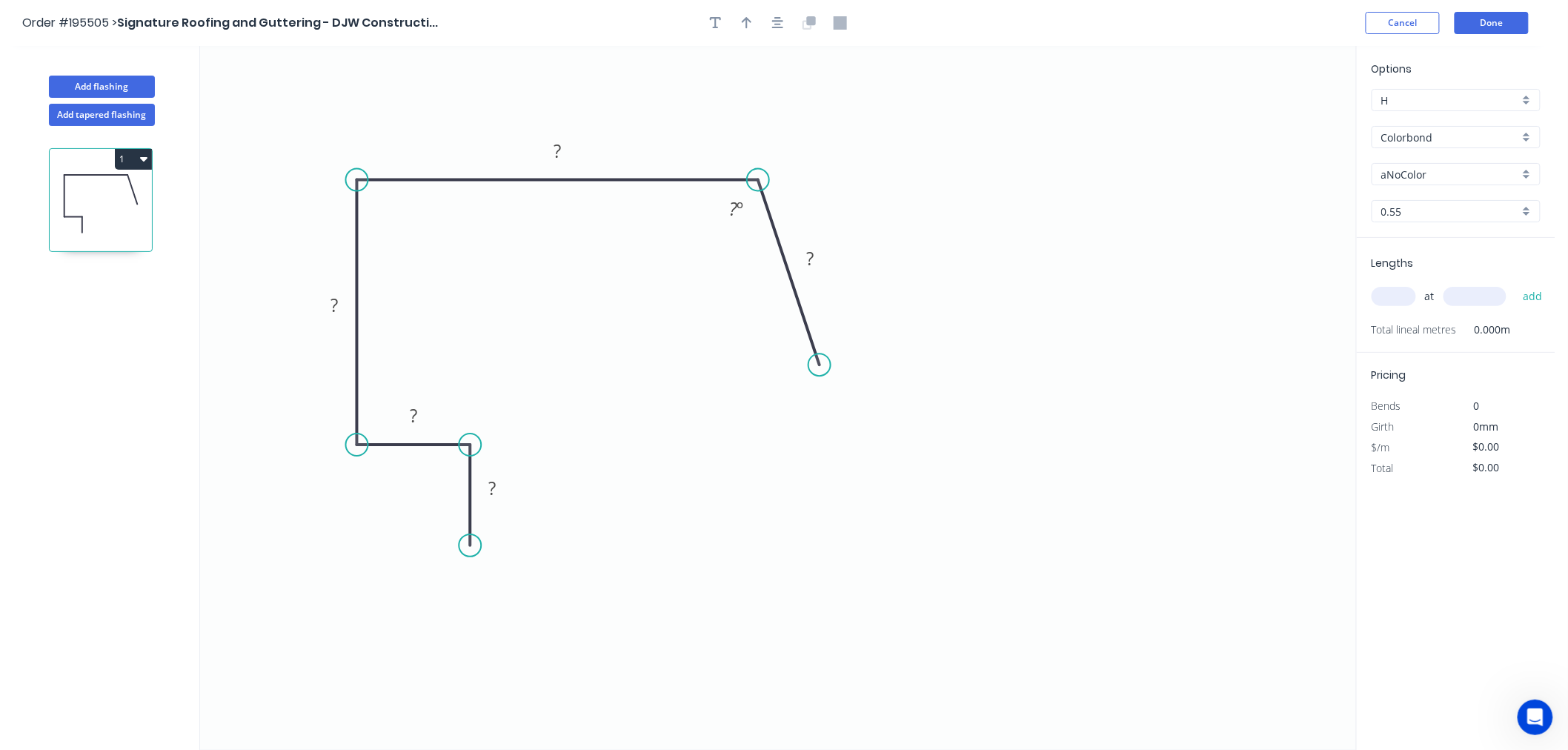
drag, startPoint x: 743, startPoint y: 272, endPoint x: 758, endPoint y: 193, distance: 80.4
click at [758, 193] on icon "0 ? ? ? ? ? ? º" at bounding box center [778, 398] width 1156 height 704
drag, startPoint x: 812, startPoint y: 358, endPoint x: 801, endPoint y: 301, distance: 58.1
click at [801, 301] on circle at bounding box center [801, 300] width 22 height 22
drag, startPoint x: 802, startPoint y: 302, endPoint x: 825, endPoint y: 278, distance: 33.2
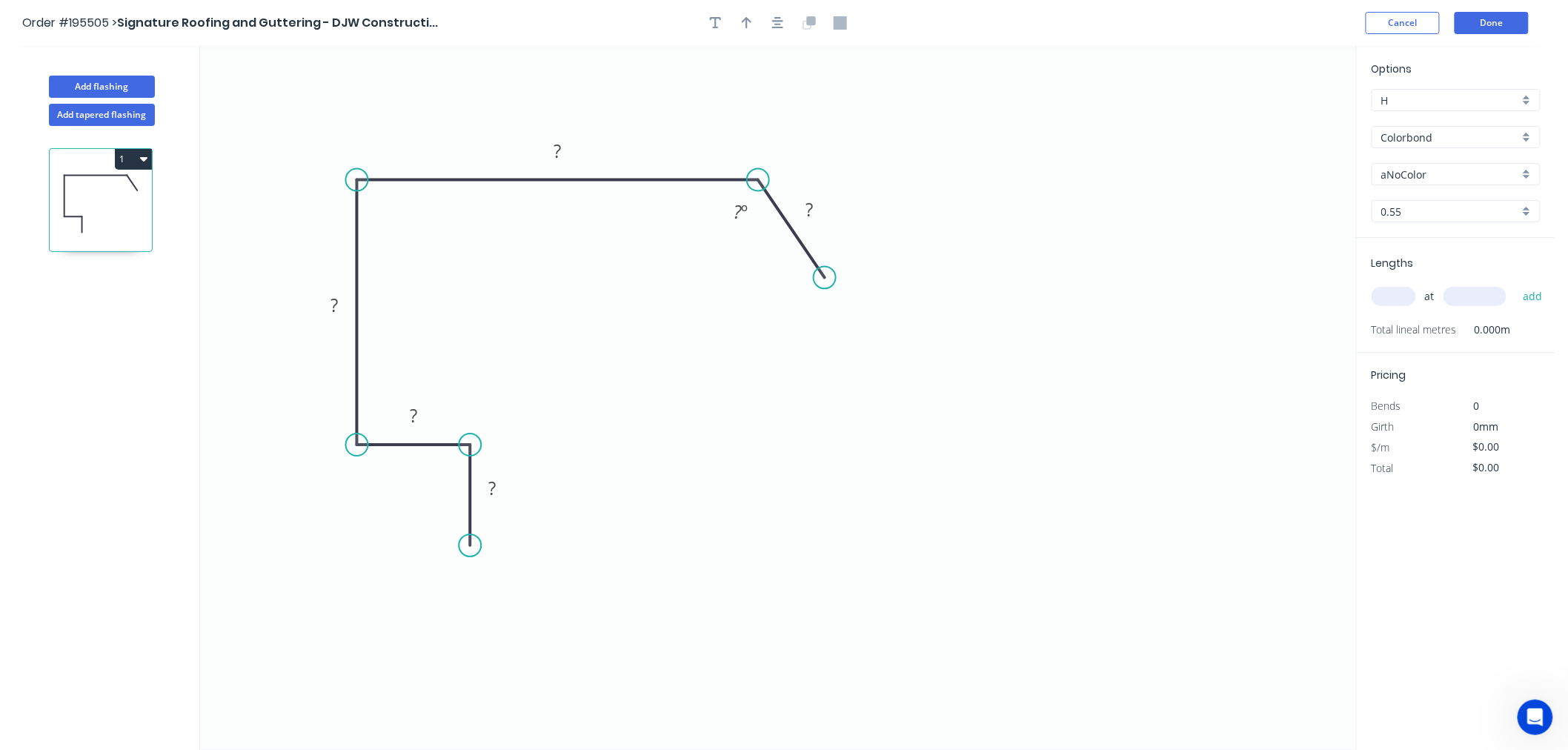
click at [825, 278] on circle at bounding box center [825, 277] width 22 height 22
click at [485, 491] on rect at bounding box center [492, 489] width 30 height 21
click at [743, 21] on icon "button" at bounding box center [746, 23] width 10 height 12
type input "$17.57"
drag, startPoint x: 1278, startPoint y: 113, endPoint x: 919, endPoint y: 116, distance: 359.0
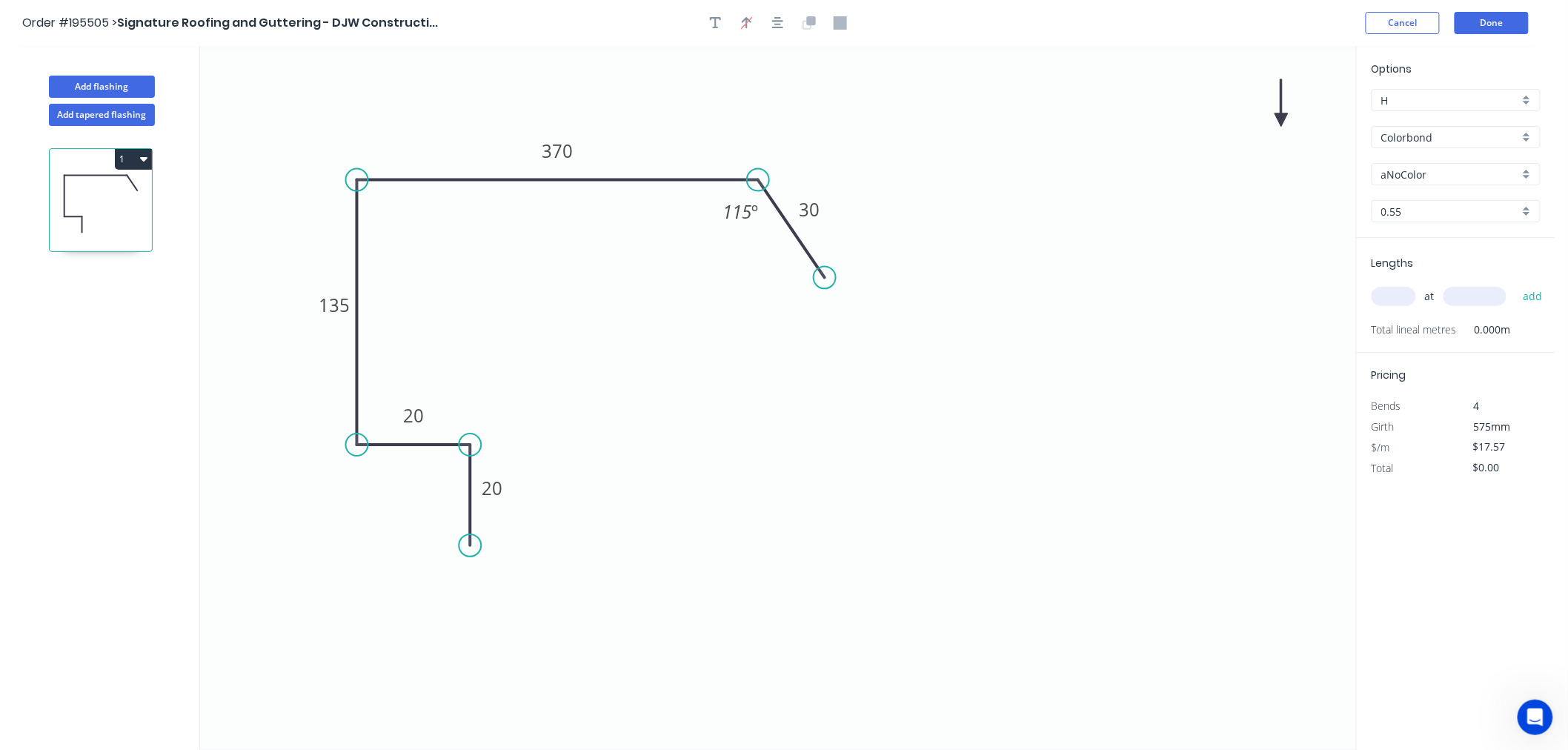
click at [727, 126] on icon "0 20 20 135 370 30 115 º" at bounding box center [778, 398] width 1156 height 704
drag, startPoint x: 1279, startPoint y: 121, endPoint x: 717, endPoint y: 119, distance: 562.0
click at [717, 119] on icon at bounding box center [716, 102] width 13 height 48
click at [1496, 181] on input "aNoColor" at bounding box center [1449, 175] width 138 height 16
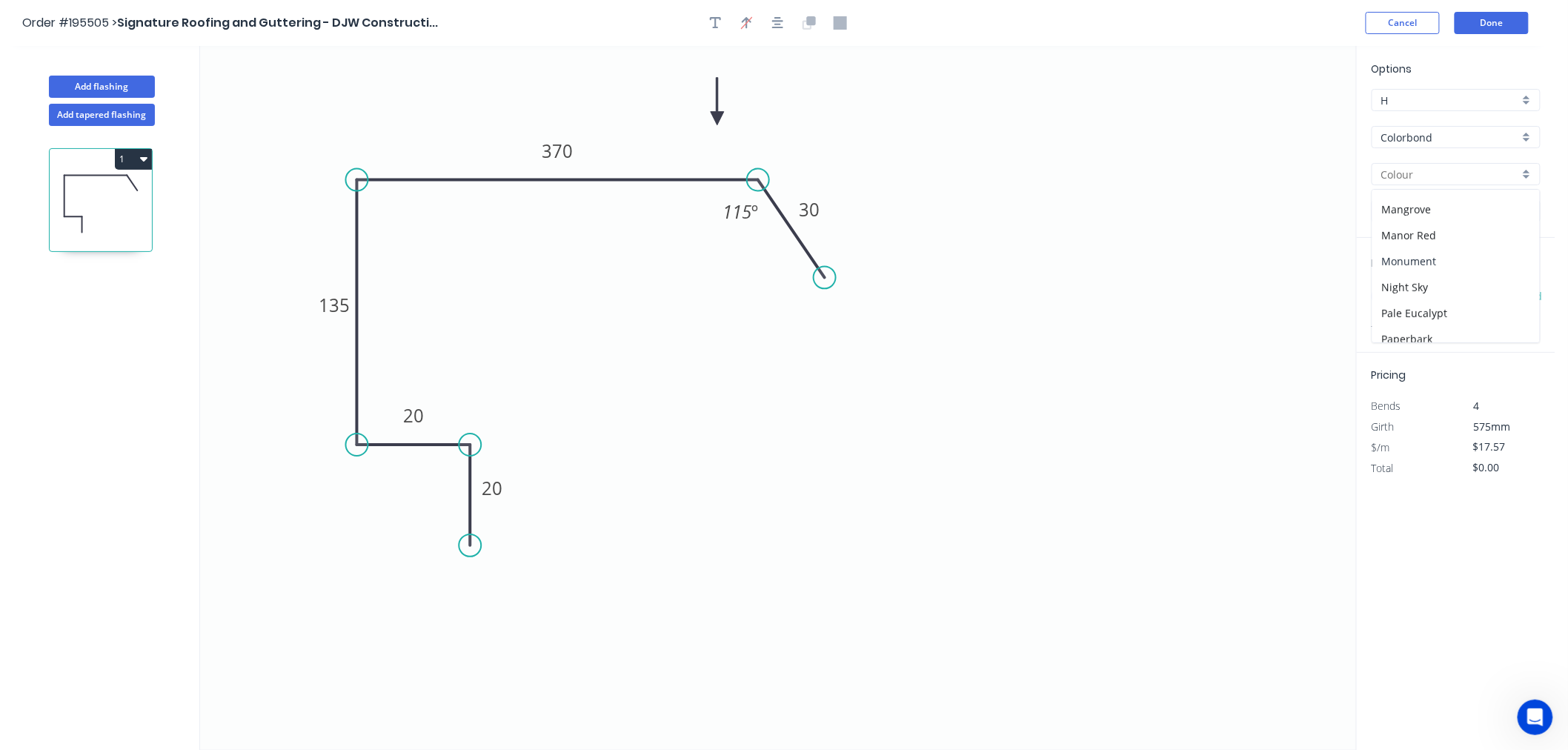
click at [1439, 264] on div "Monument" at bounding box center [1456, 261] width 168 height 26
type input "Monument"
click at [1397, 299] on input "text" at bounding box center [1393, 295] width 45 height 19
type input "2"
type input "3700"
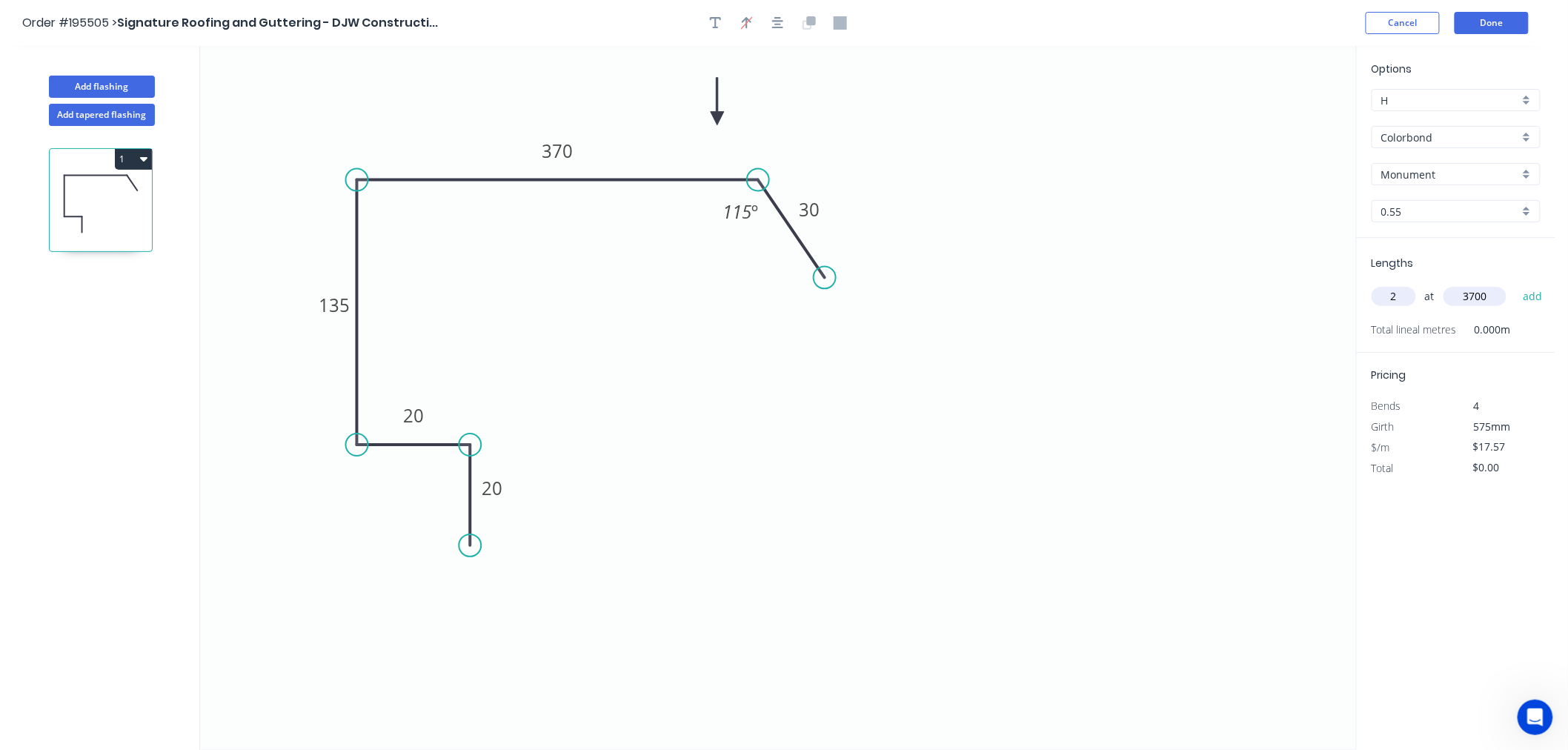
click at [1515, 283] on button "add" at bounding box center [1532, 295] width 35 height 25
type input "$130.02"
click at [1496, 33] on button "Done" at bounding box center [1491, 23] width 74 height 22
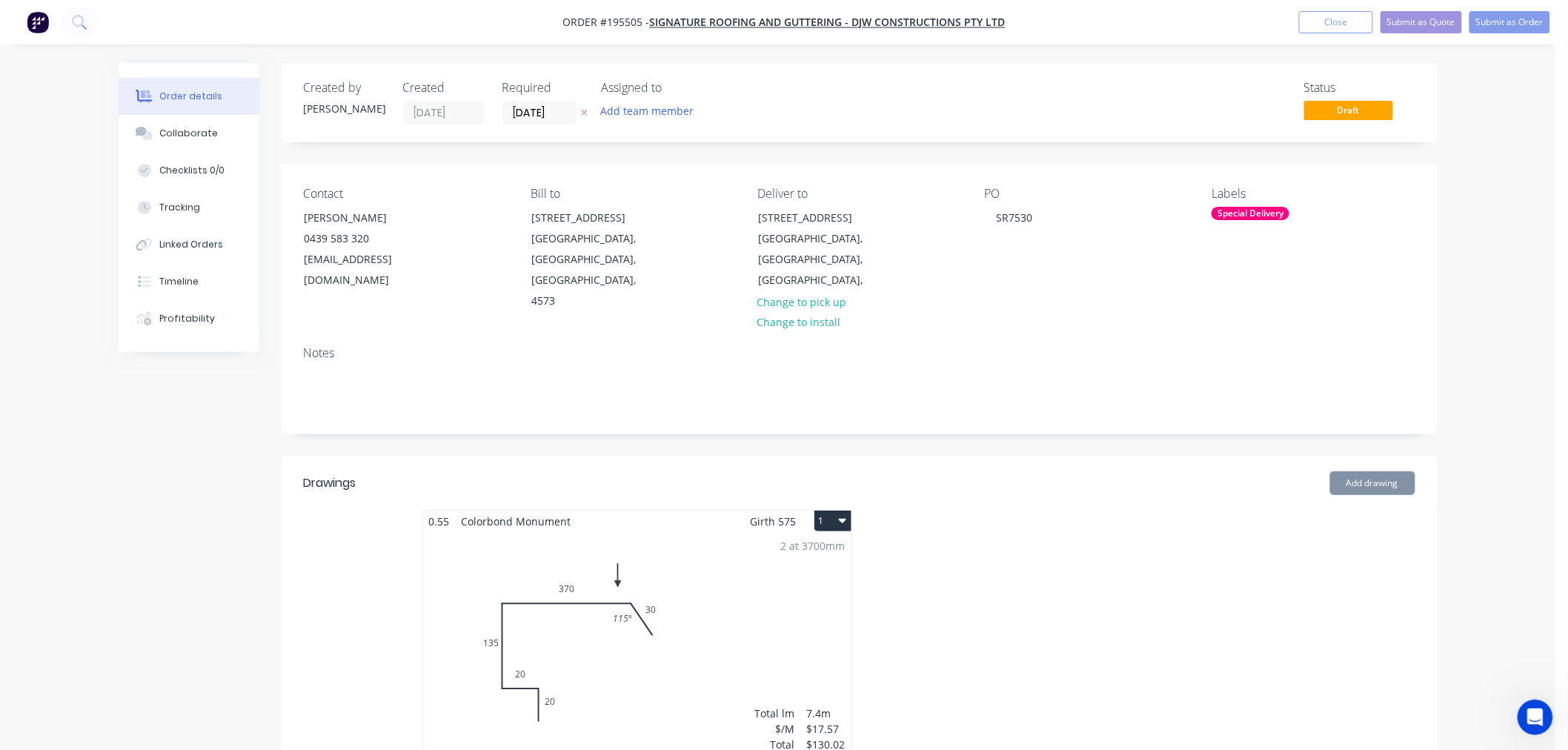
type input "$135.00"
click at [1504, 23] on button "Submit as Order" at bounding box center [1509, 22] width 81 height 22
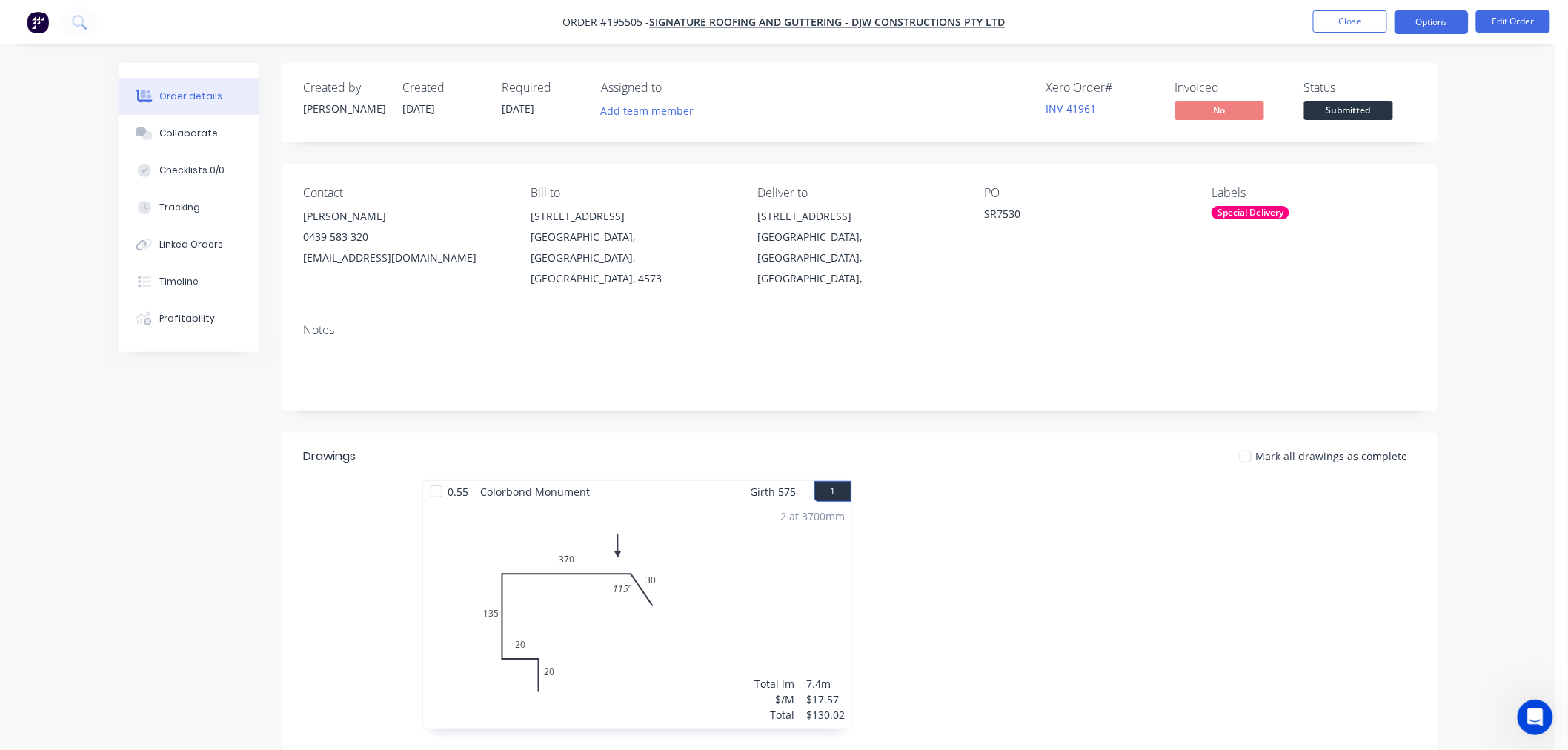
click at [1445, 20] on button "Options" at bounding box center [1431, 22] width 74 height 24
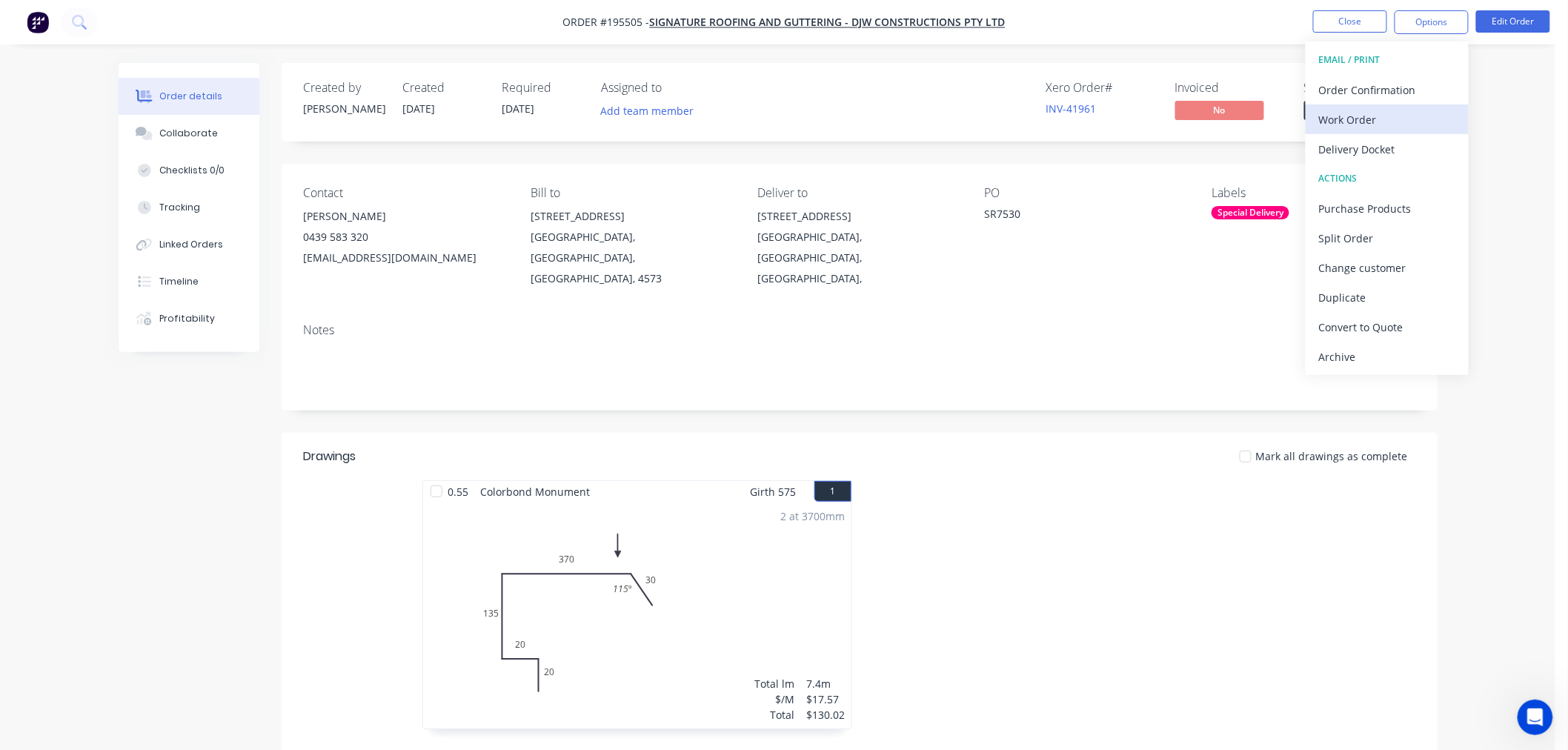
click at [1378, 114] on div "Work Order" at bounding box center [1386, 120] width 137 height 22
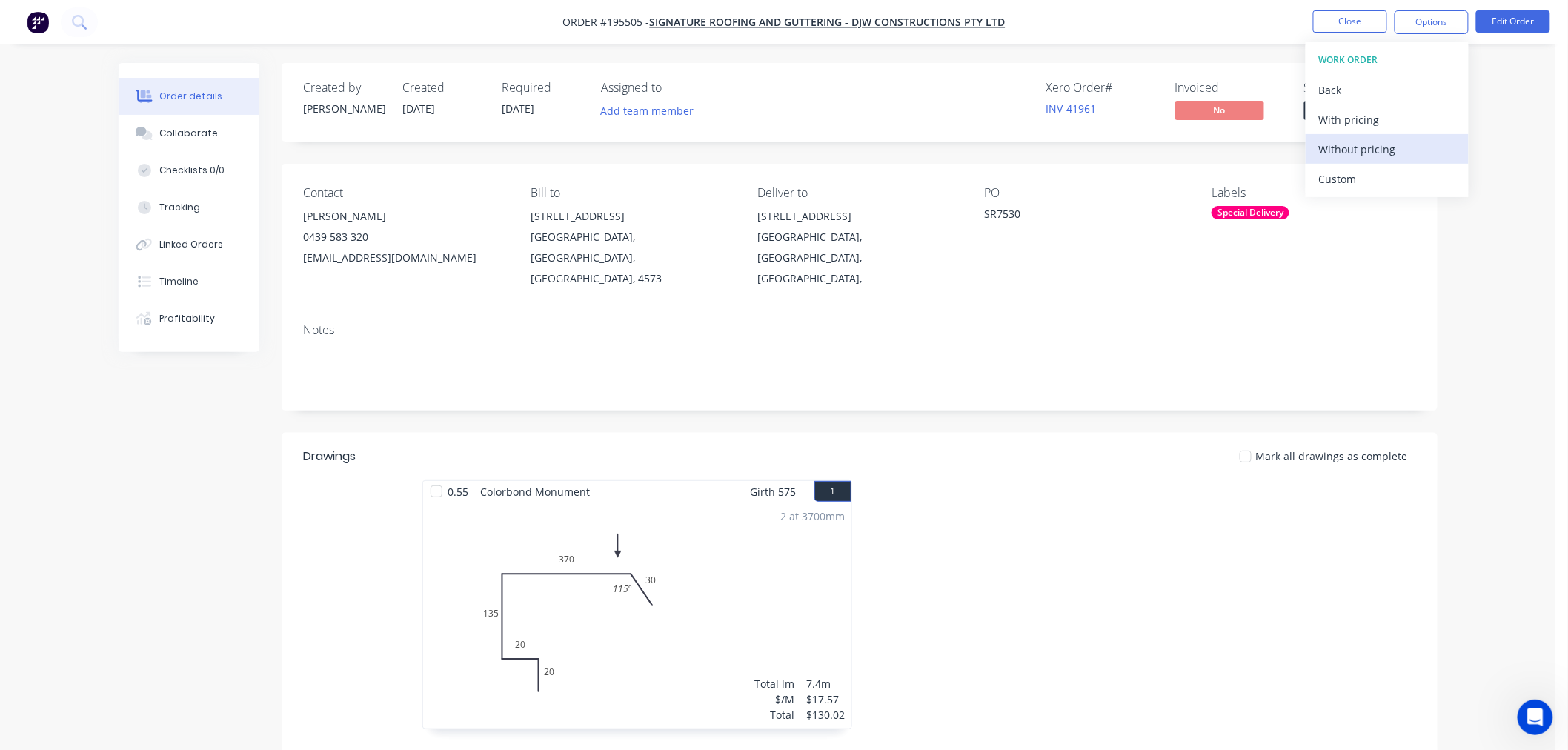
click at [1345, 143] on div "Without pricing" at bounding box center [1386, 150] width 137 height 22
click at [912, 480] on div at bounding box center [1082, 611] width 445 height 263
click at [1516, 13] on button "Edit Order" at bounding box center [1512, 21] width 74 height 22
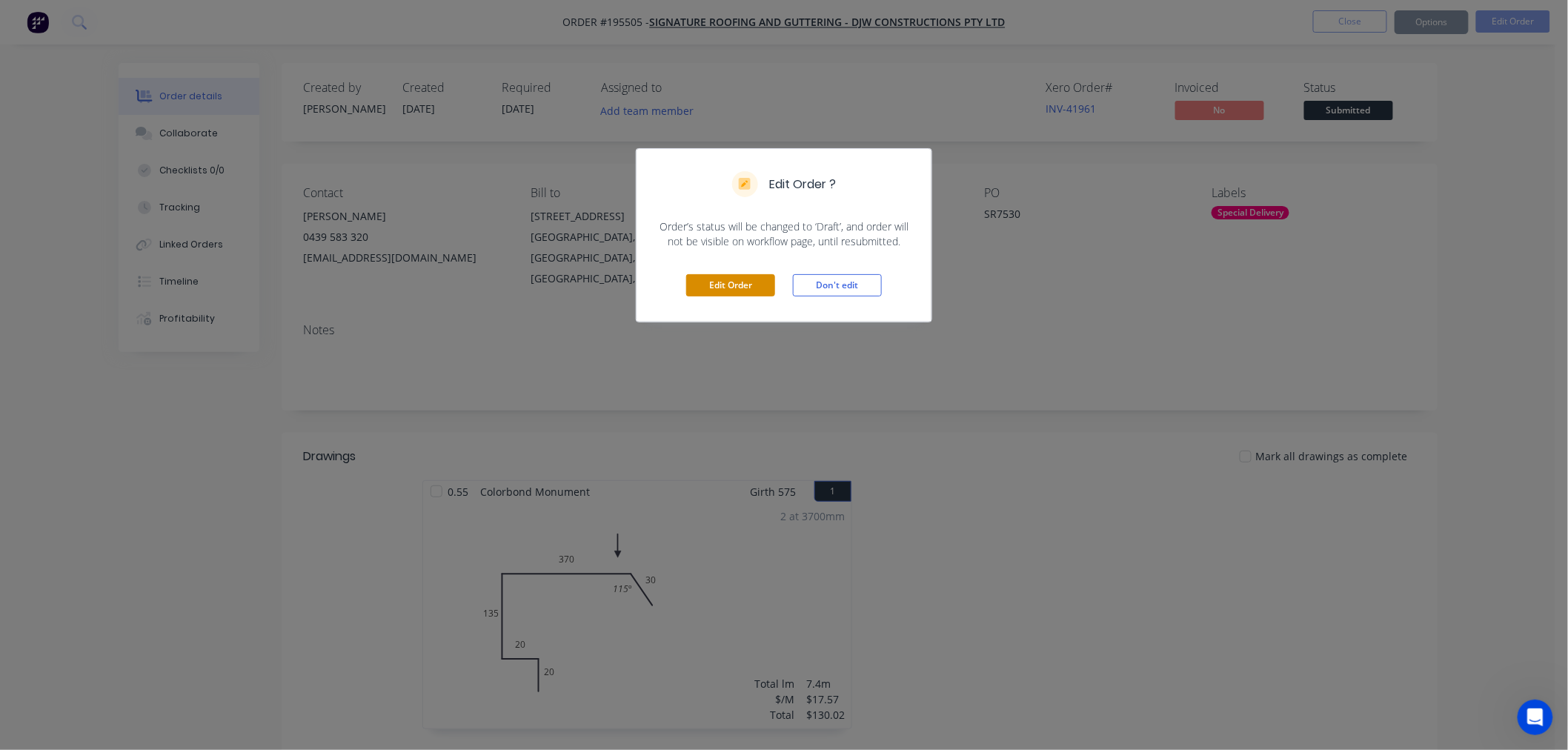
click at [744, 289] on button "Edit Order" at bounding box center [730, 285] width 89 height 22
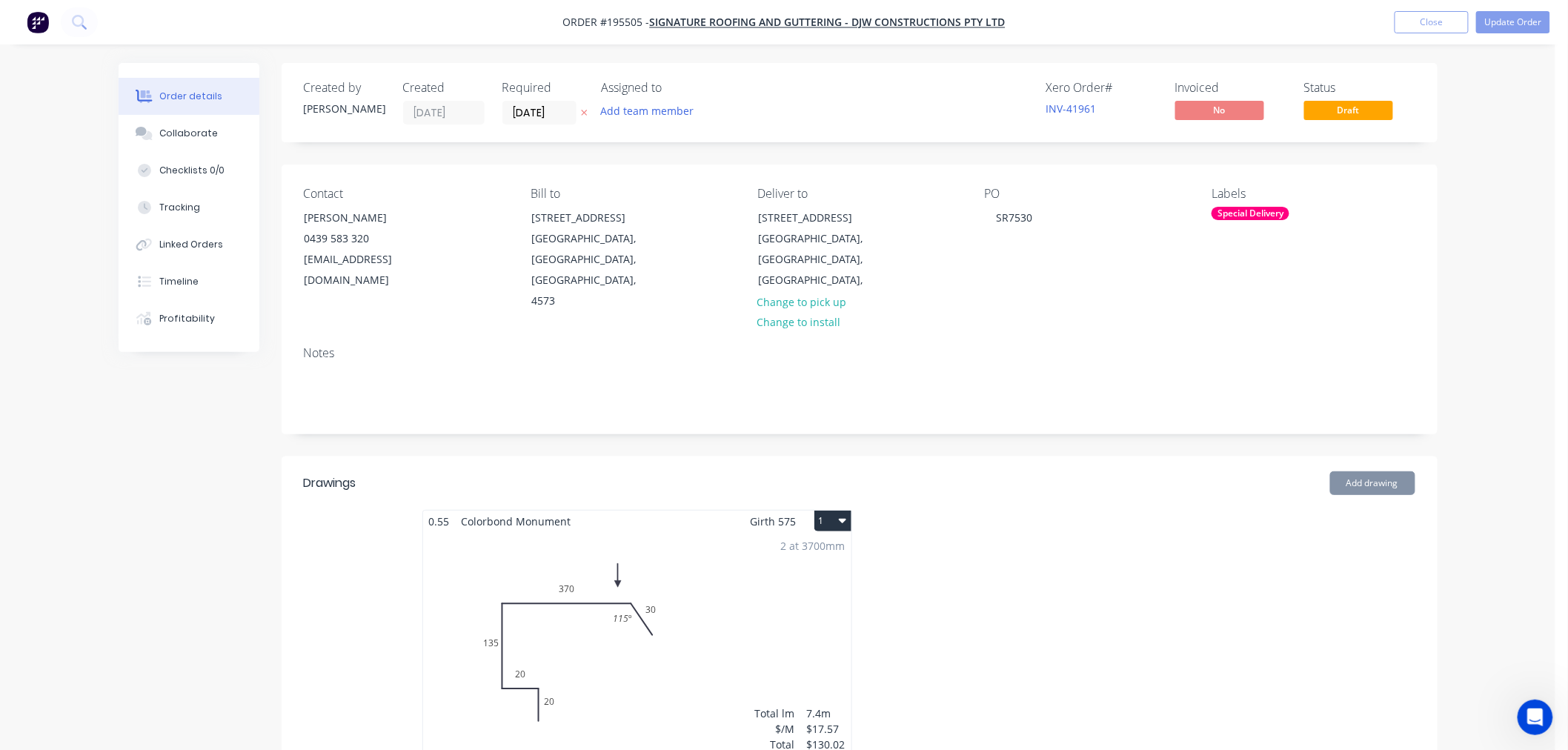
click at [835, 511] on button "1" at bounding box center [832, 521] width 37 height 21
click at [810, 546] on div "Use larger box size" at bounding box center [781, 557] width 114 height 22
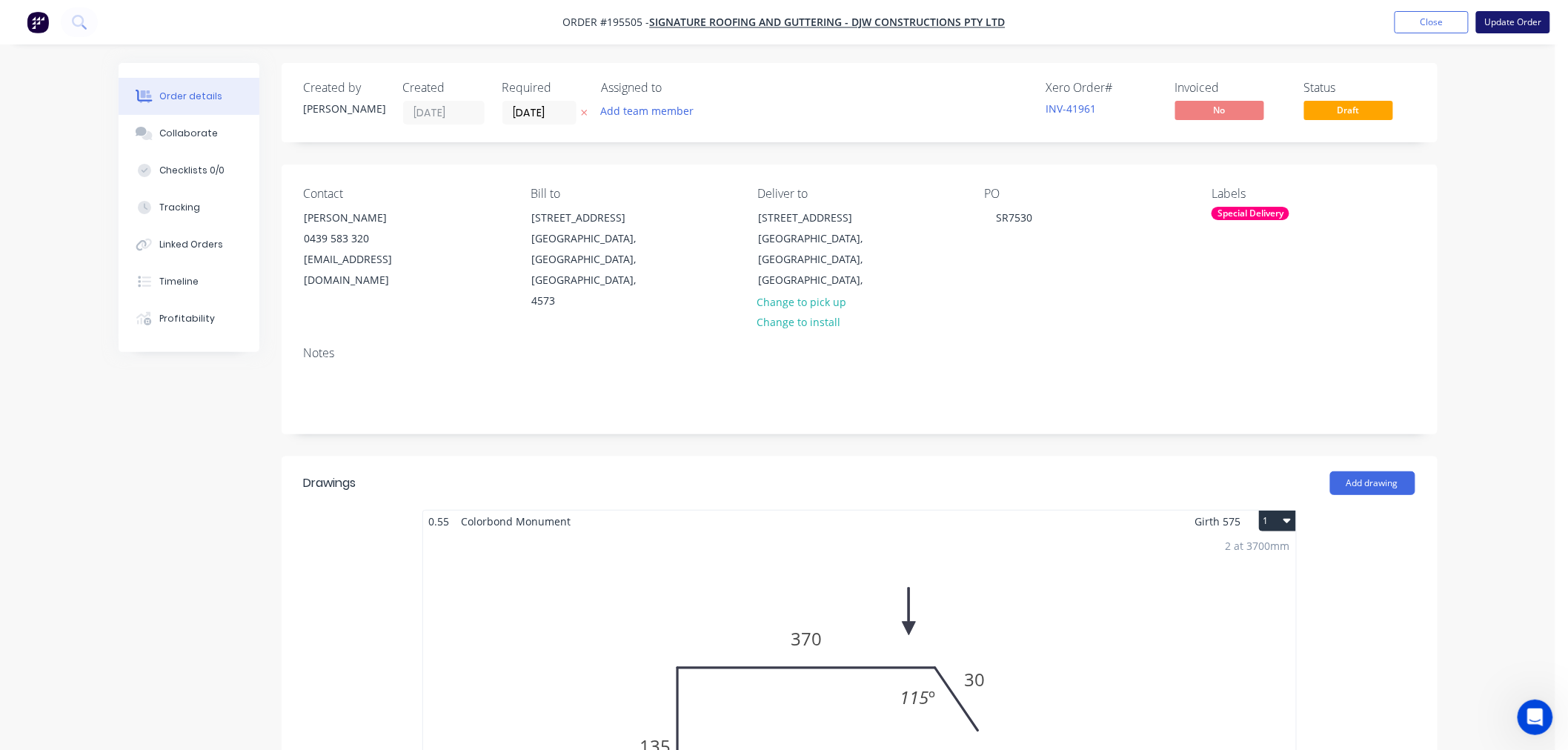
click at [1507, 23] on button "Update Order" at bounding box center [1512, 22] width 74 height 22
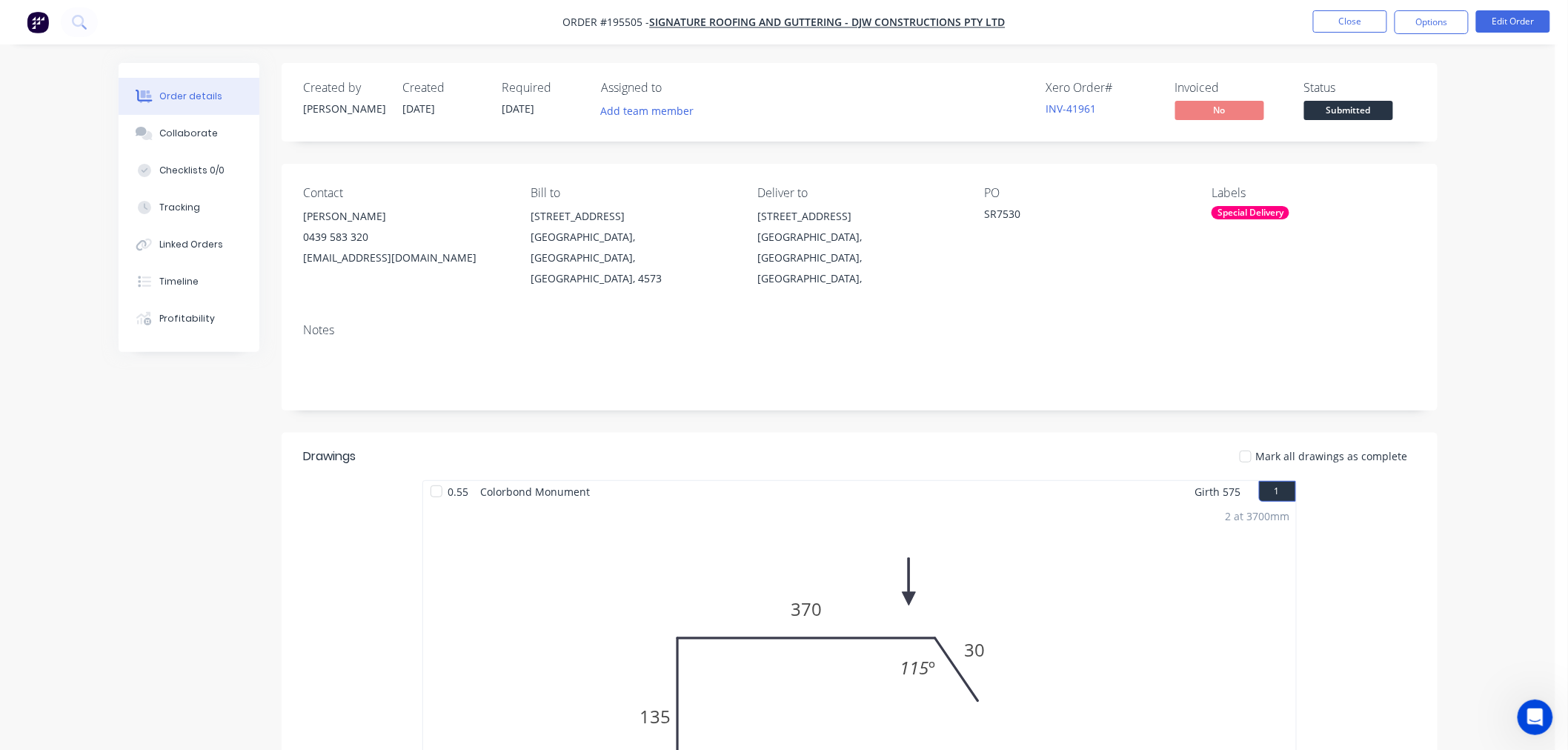
click at [1441, 19] on button "Options" at bounding box center [1431, 22] width 74 height 24
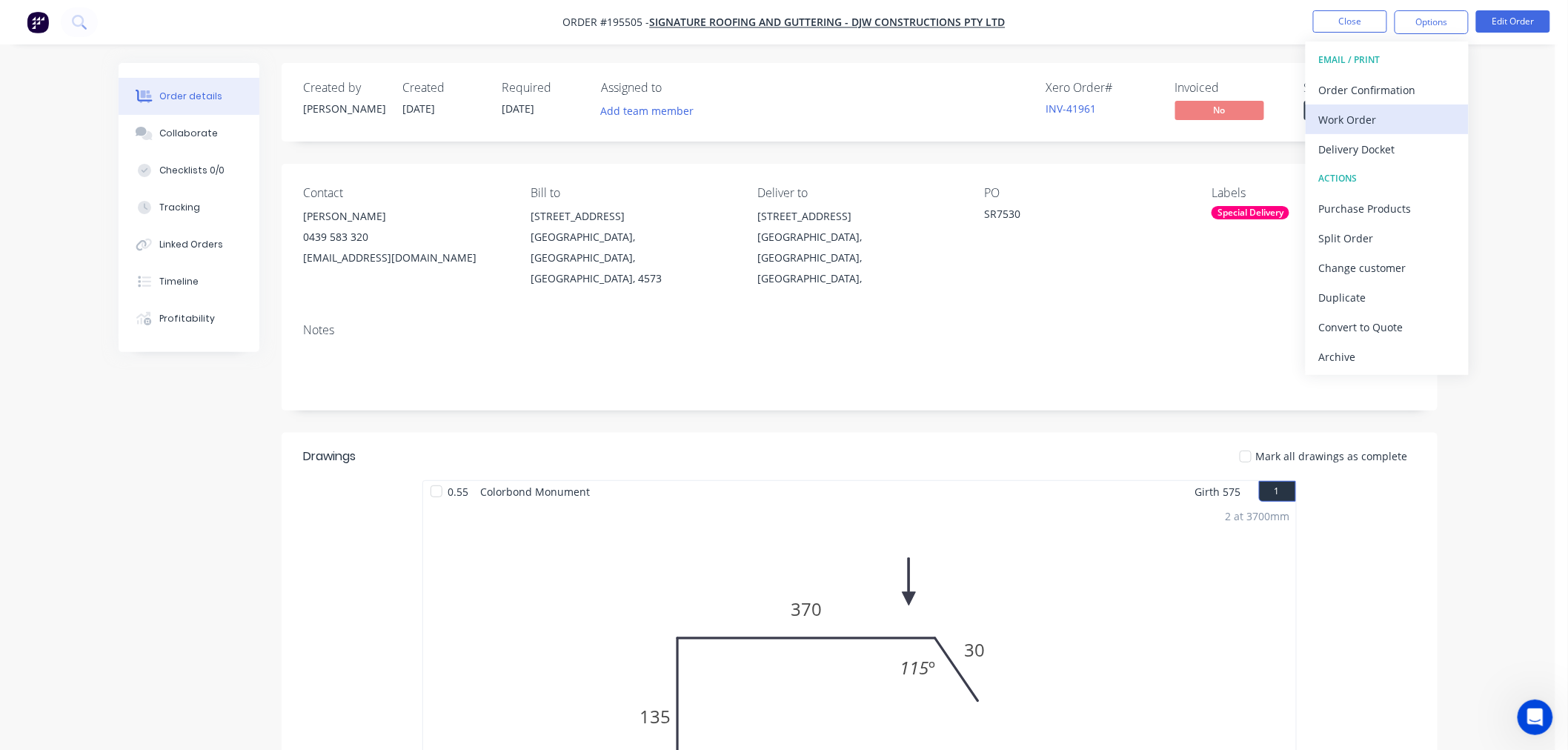
click at [1358, 122] on div "Work Order" at bounding box center [1386, 120] width 137 height 22
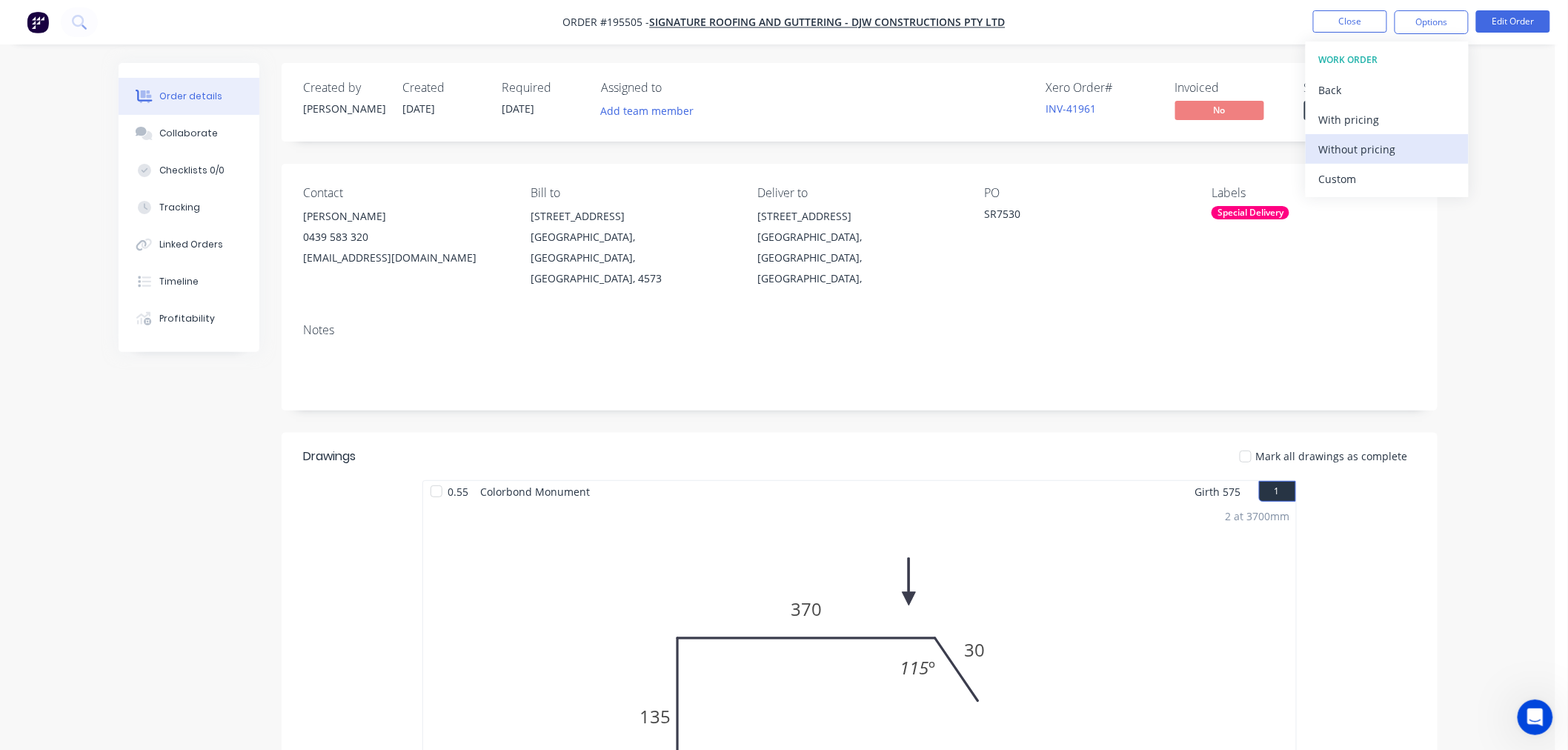
click at [1354, 152] on div "Without pricing" at bounding box center [1386, 150] width 137 height 22
click at [1455, 456] on div "Order details Collaborate Checklists 0/0 Tracking Linked Orders Timeline Profit…" at bounding box center [777, 696] width 1555 height 1392
click at [1347, 28] on button "Close" at bounding box center [1350, 21] width 74 height 22
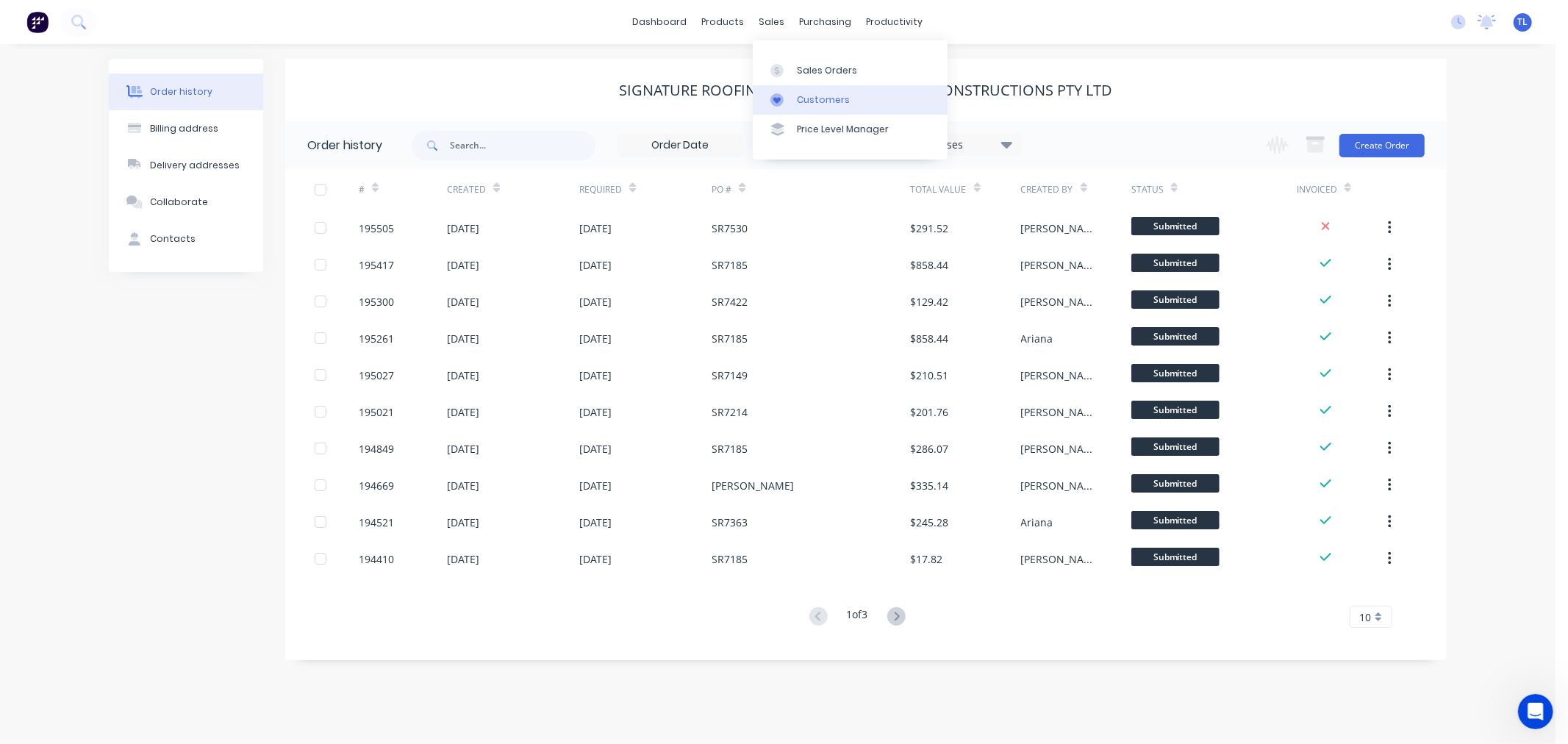
click at [790, 103] on div at bounding box center [781, 99] width 22 height 13
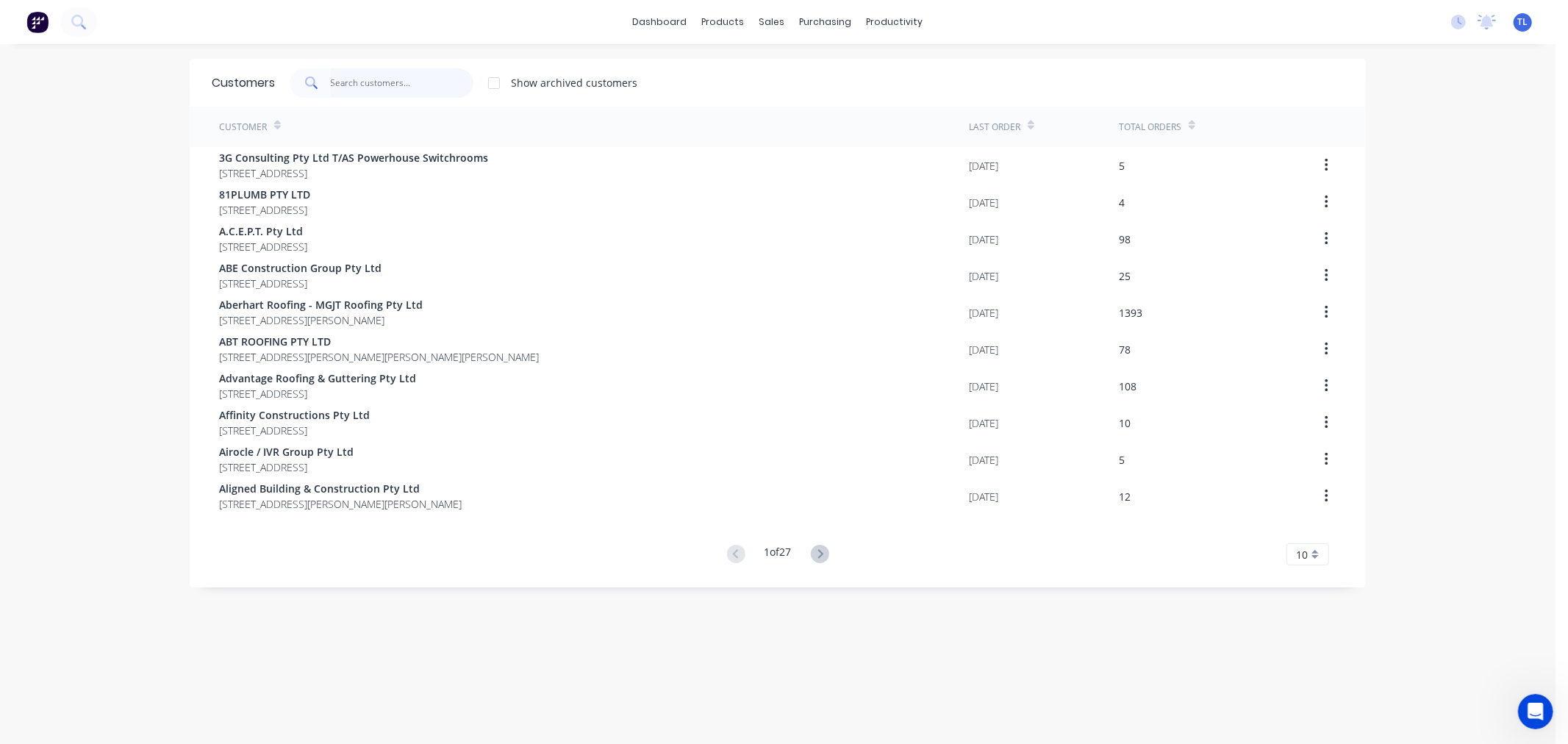
click at [344, 81] on input "text" at bounding box center [402, 83] width 144 height 30
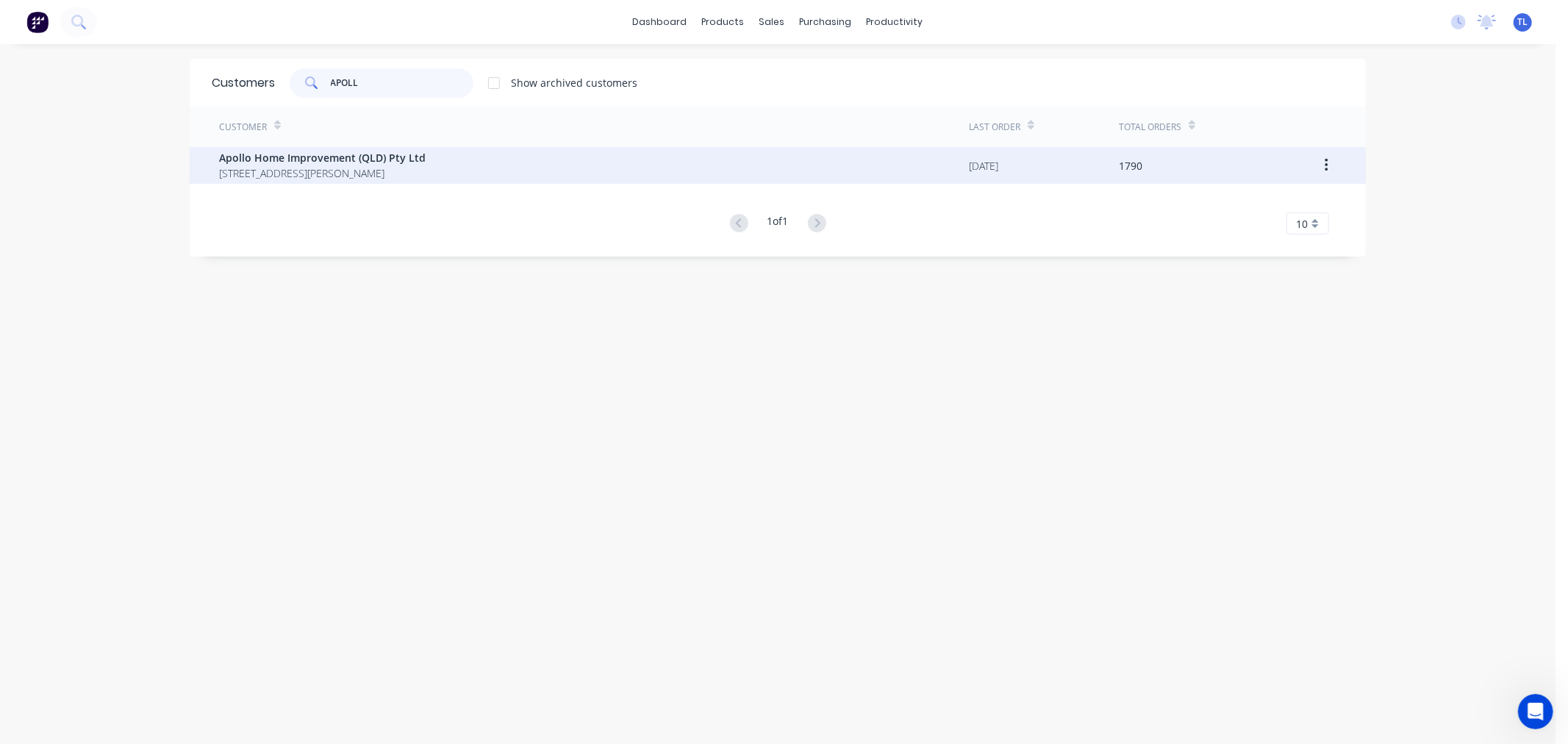
type input "APOLL"
click at [364, 167] on span "29 Corymbia Place Parkinson Australia 4115" at bounding box center [322, 173] width 207 height 16
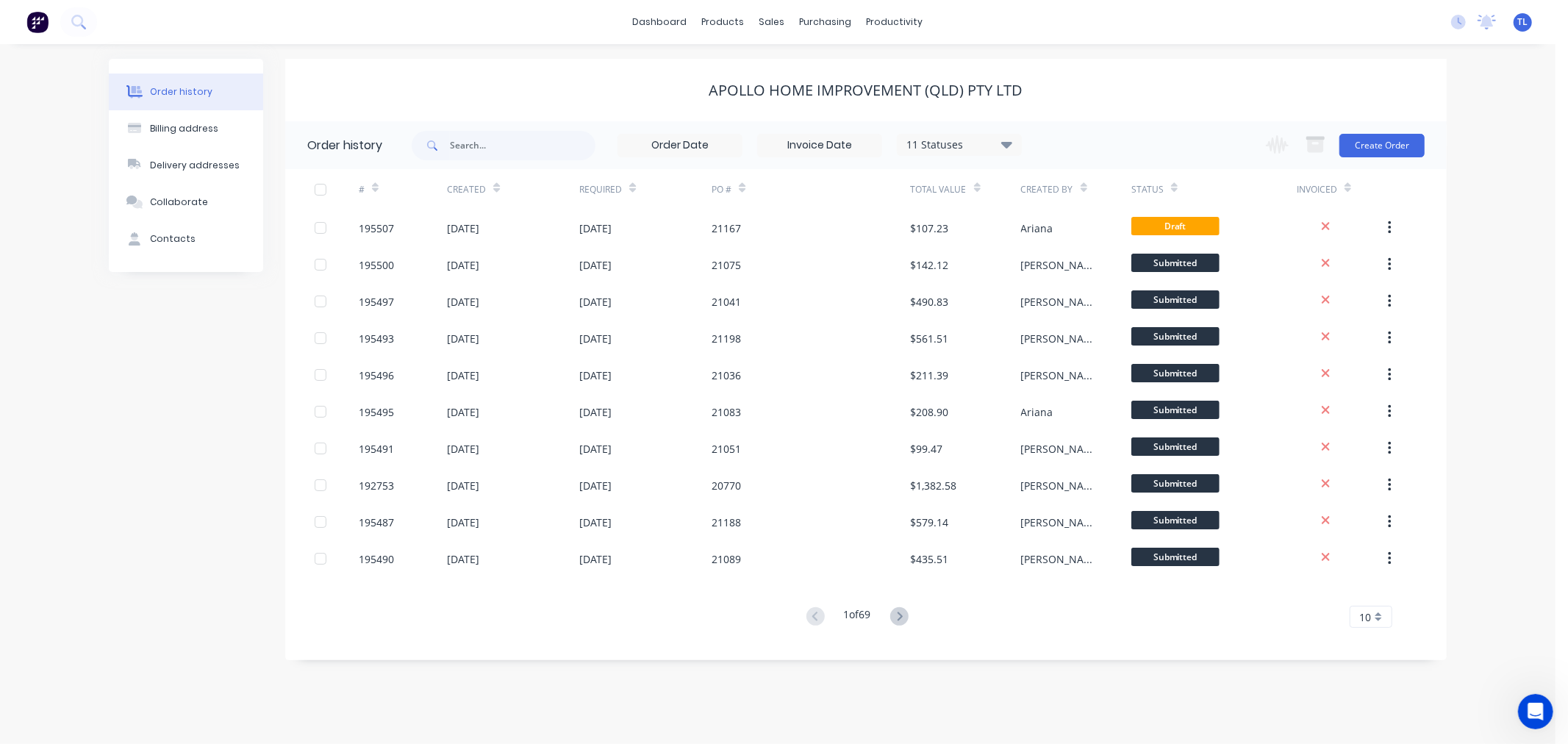
click at [1223, 88] on div "Apollo Home Improvement (QLD) Pty Ltd" at bounding box center [865, 90] width 1161 height 18
click at [1377, 158] on div "Change order status Submitted Manufactured Ready for pick up Slitting Delivered…" at bounding box center [1340, 145] width 167 height 47
click at [1373, 141] on button "Create Order" at bounding box center [1382, 145] width 85 height 24
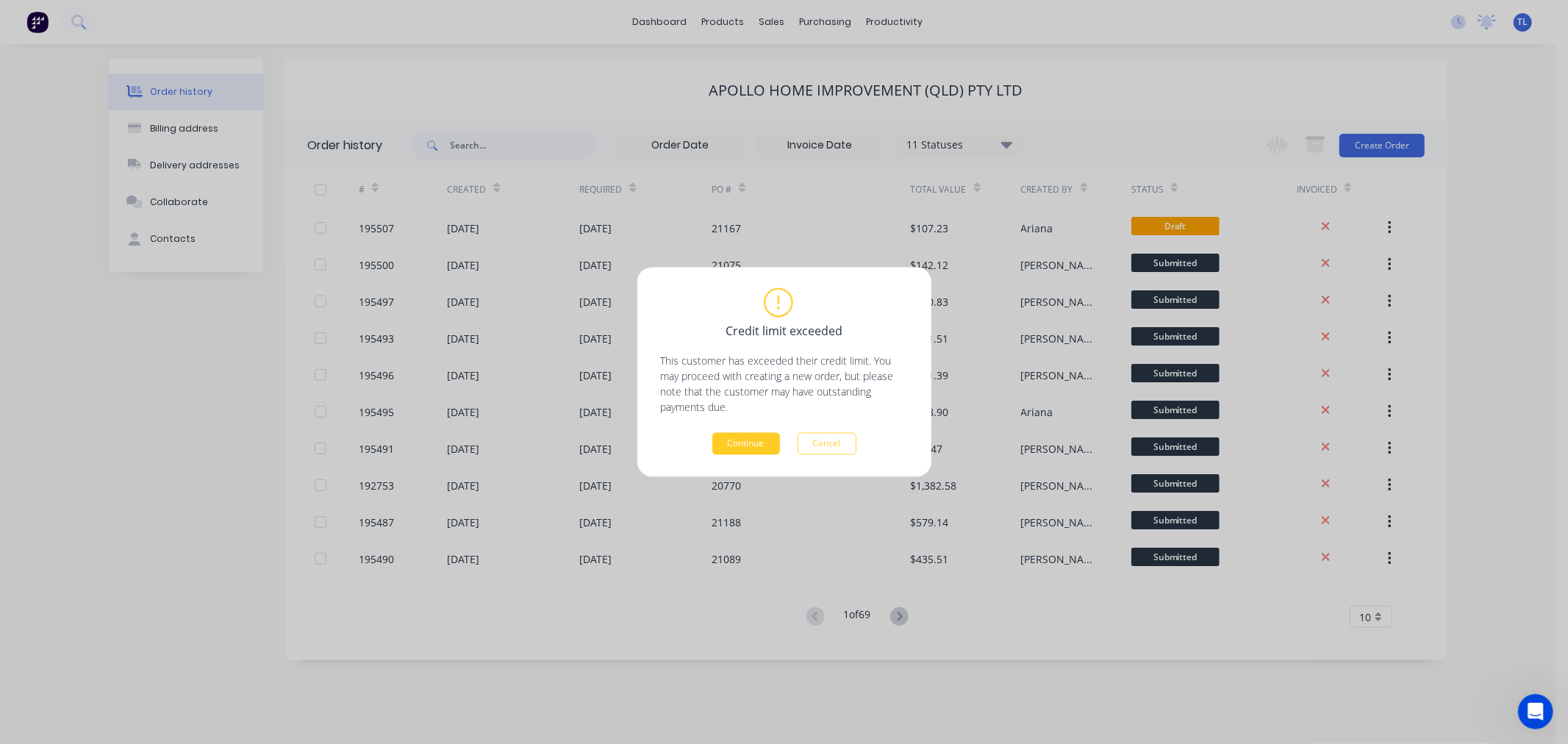
click at [755, 438] on button "Continue" at bounding box center [746, 443] width 67 height 22
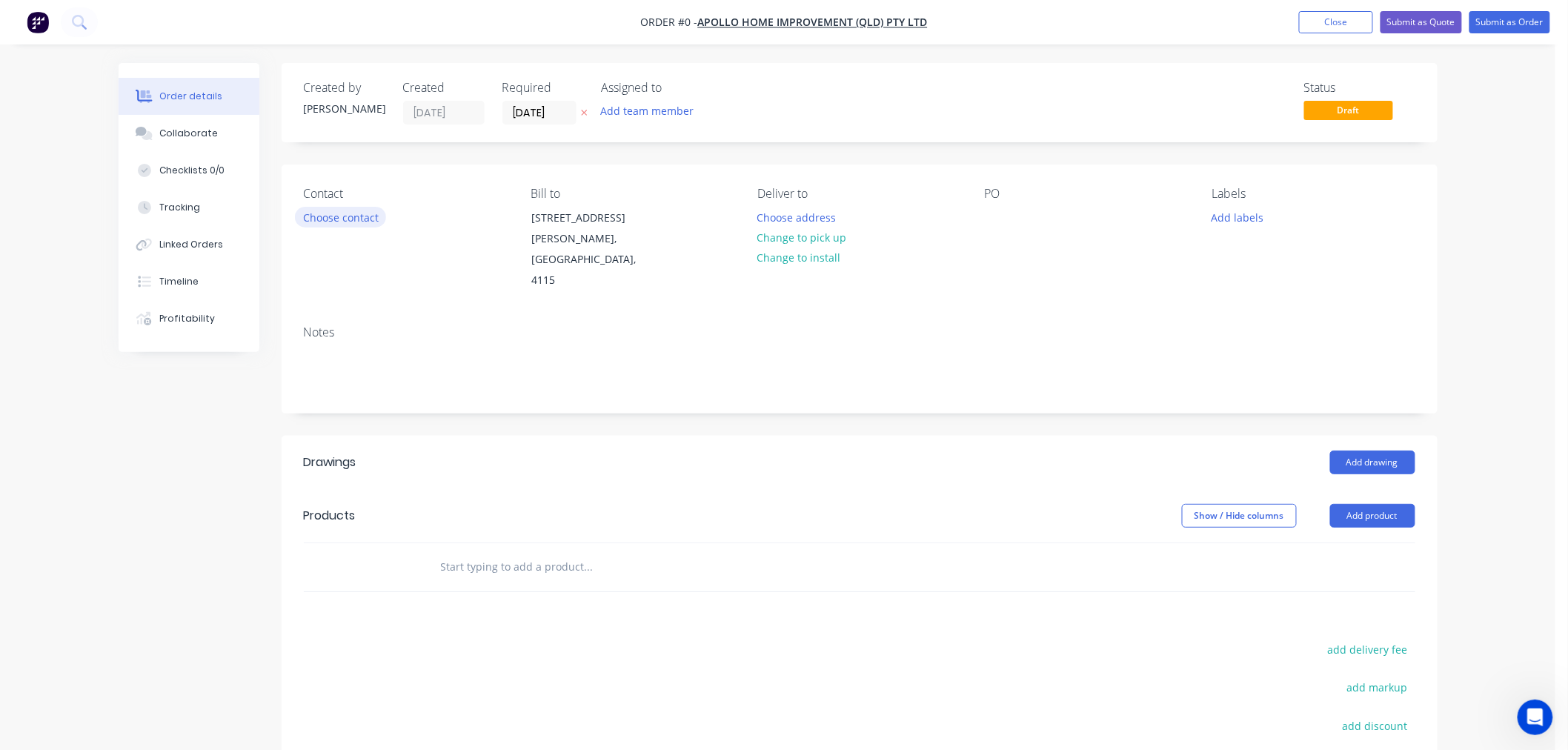
click at [368, 211] on button "Choose contact" at bounding box center [340, 216] width 91 height 20
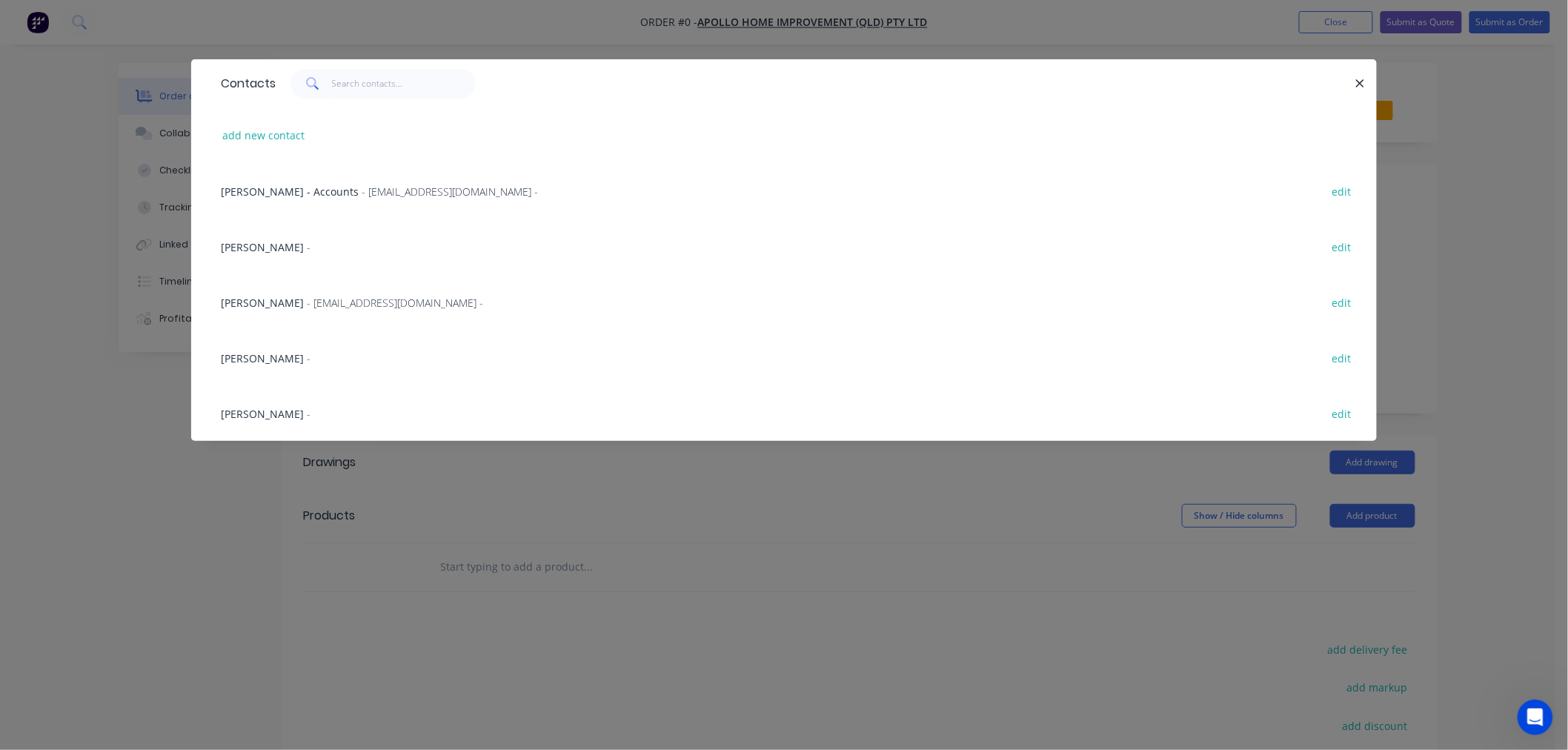
click at [304, 359] on div "Sally Lepaio - edit" at bounding box center [784, 358] width 1141 height 56
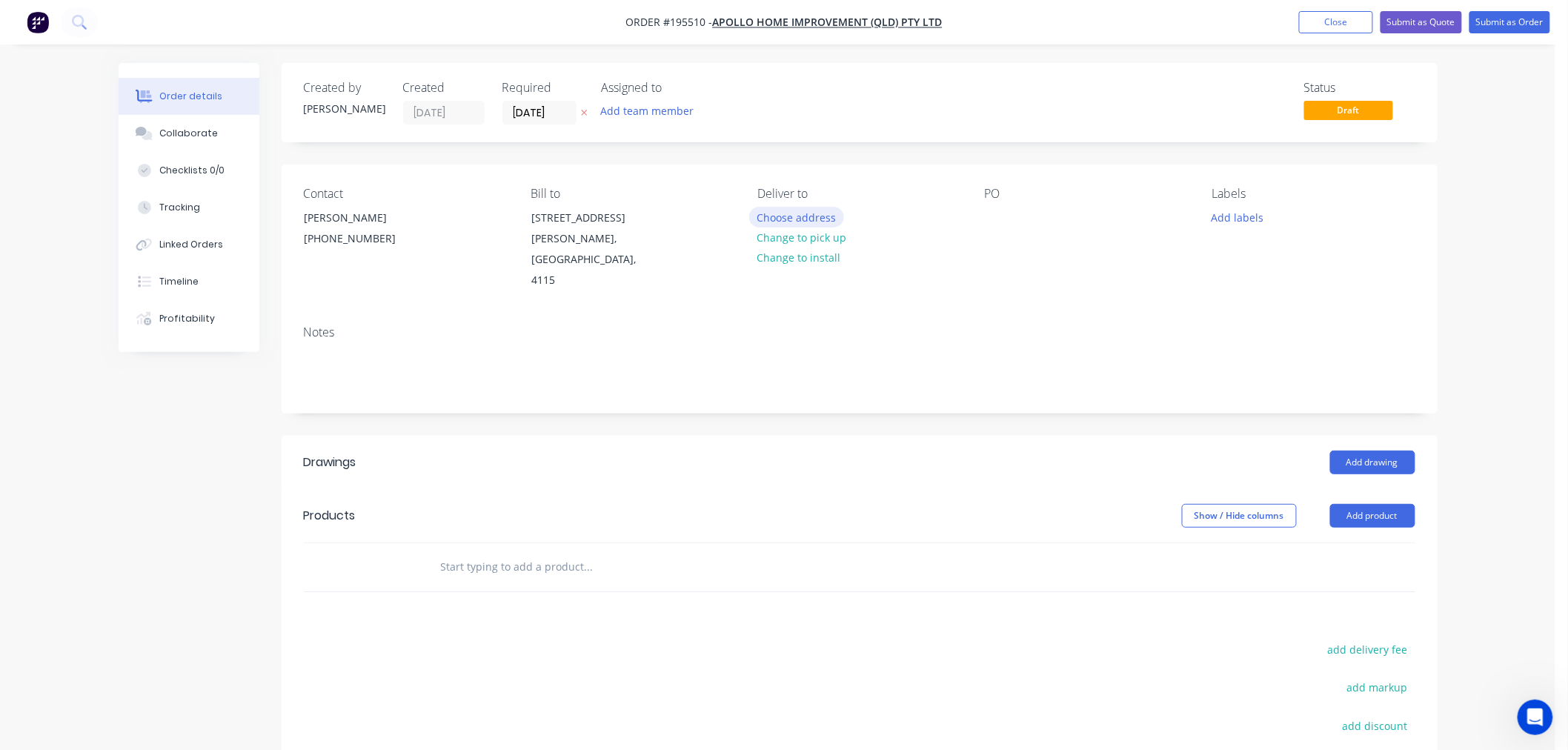
click at [790, 208] on button "Choose address" at bounding box center [796, 216] width 95 height 20
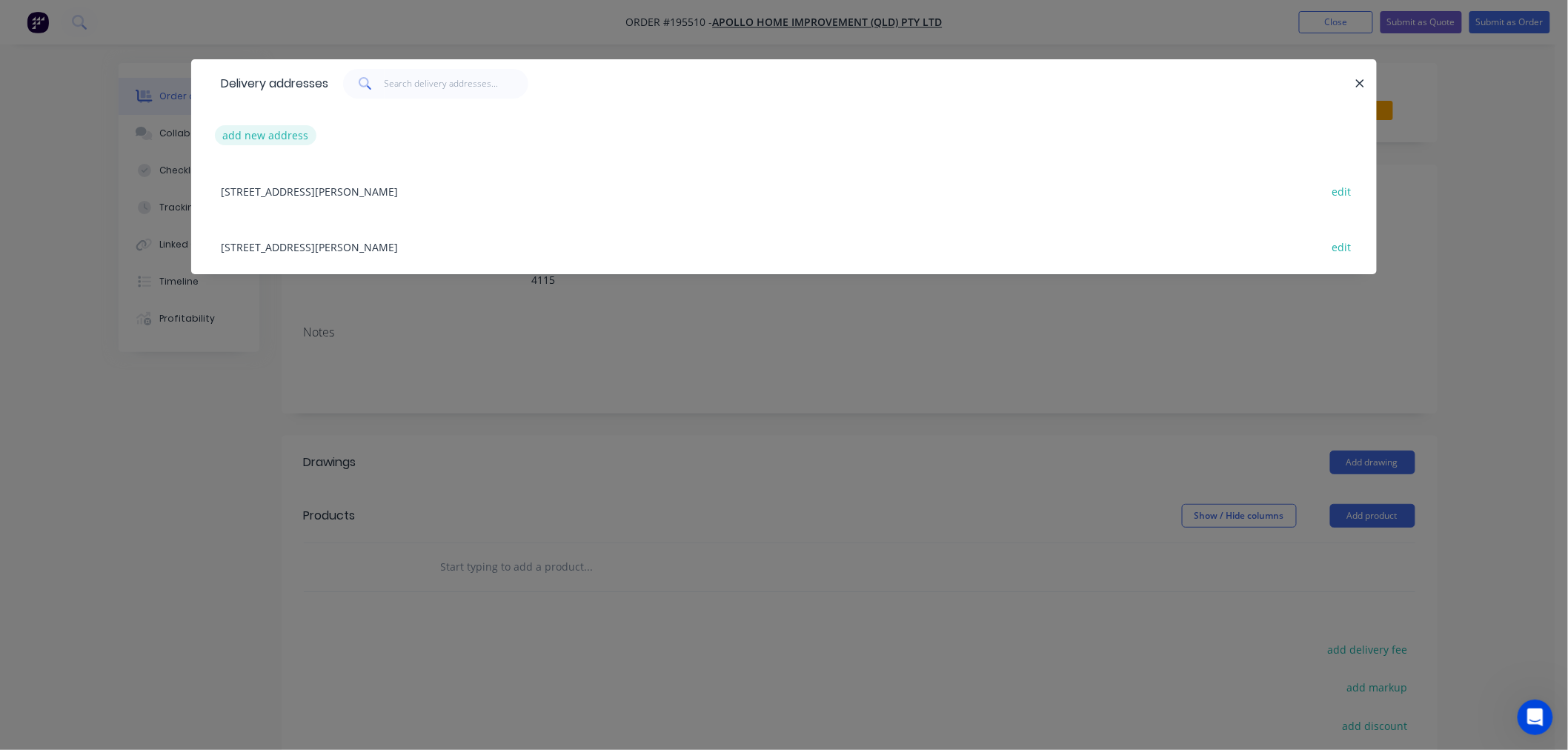
click at [295, 135] on button "add new address" at bounding box center [265, 136] width 102 height 20
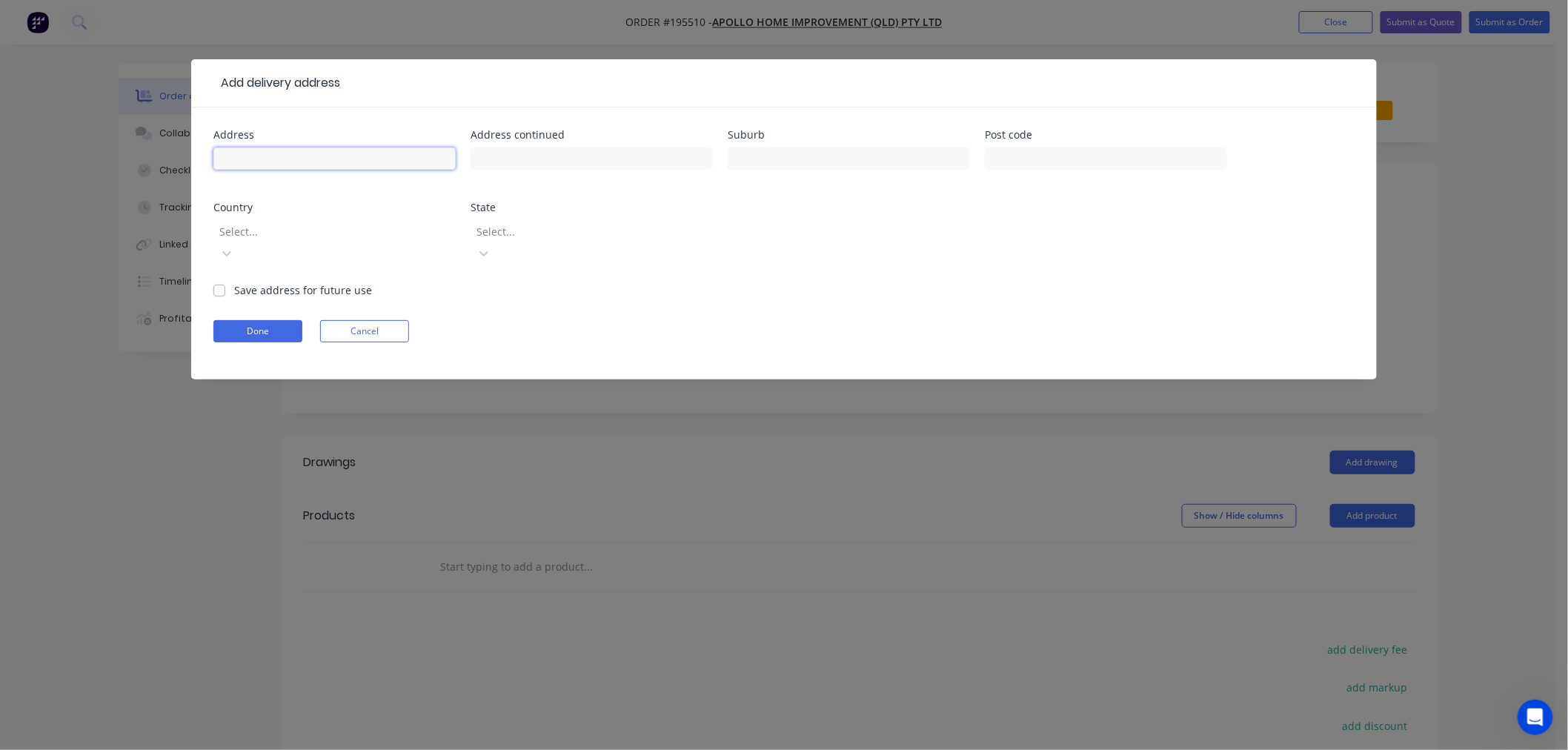
click at [382, 163] on input "text" at bounding box center [334, 159] width 242 height 22
click at [344, 165] on input "text" at bounding box center [334, 159] width 242 height 22
type input "40 AVOCADO STREET"
click at [842, 158] on input "text" at bounding box center [848, 159] width 242 height 22
type input "ELANORA"
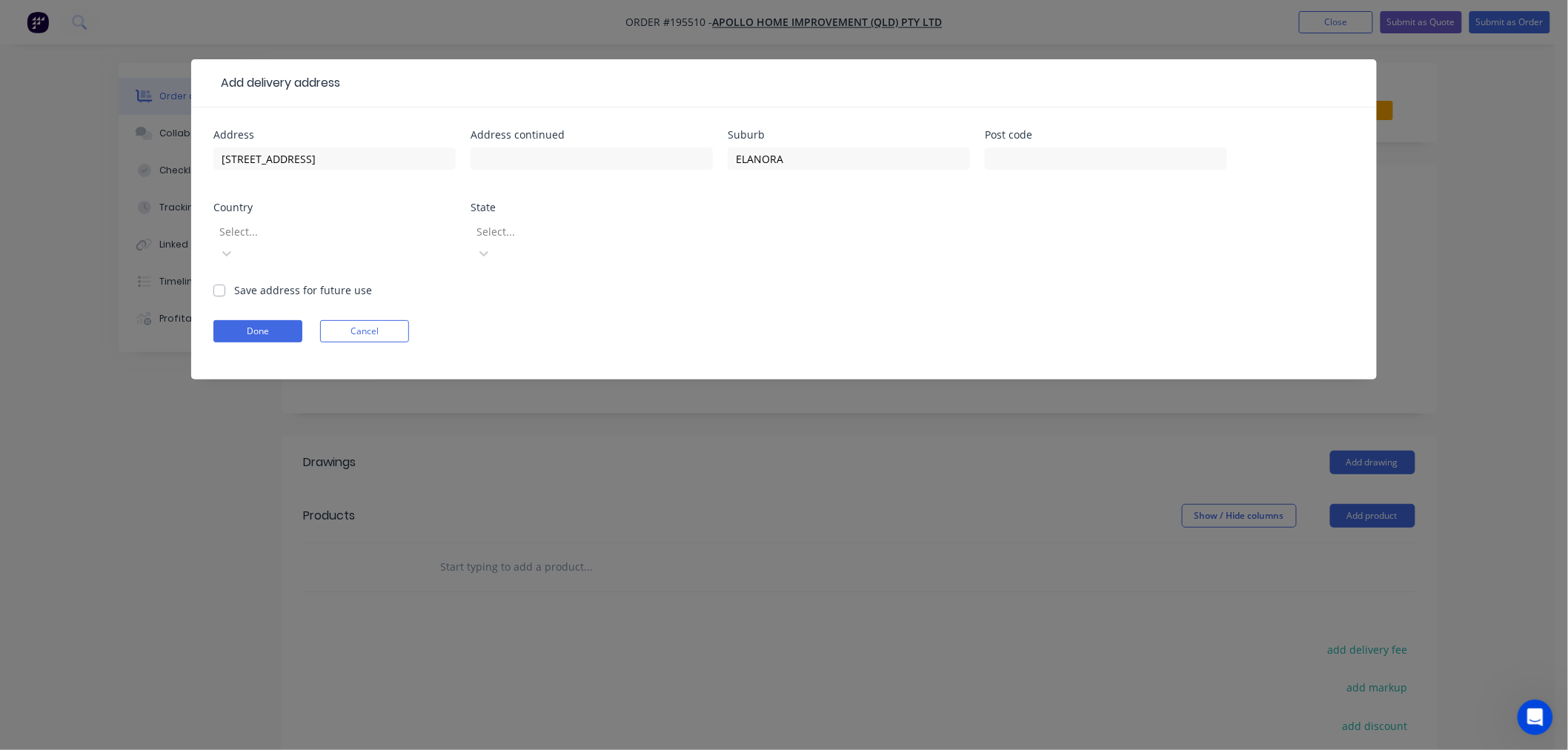
click at [352, 228] on div at bounding box center [324, 231] width 213 height 19
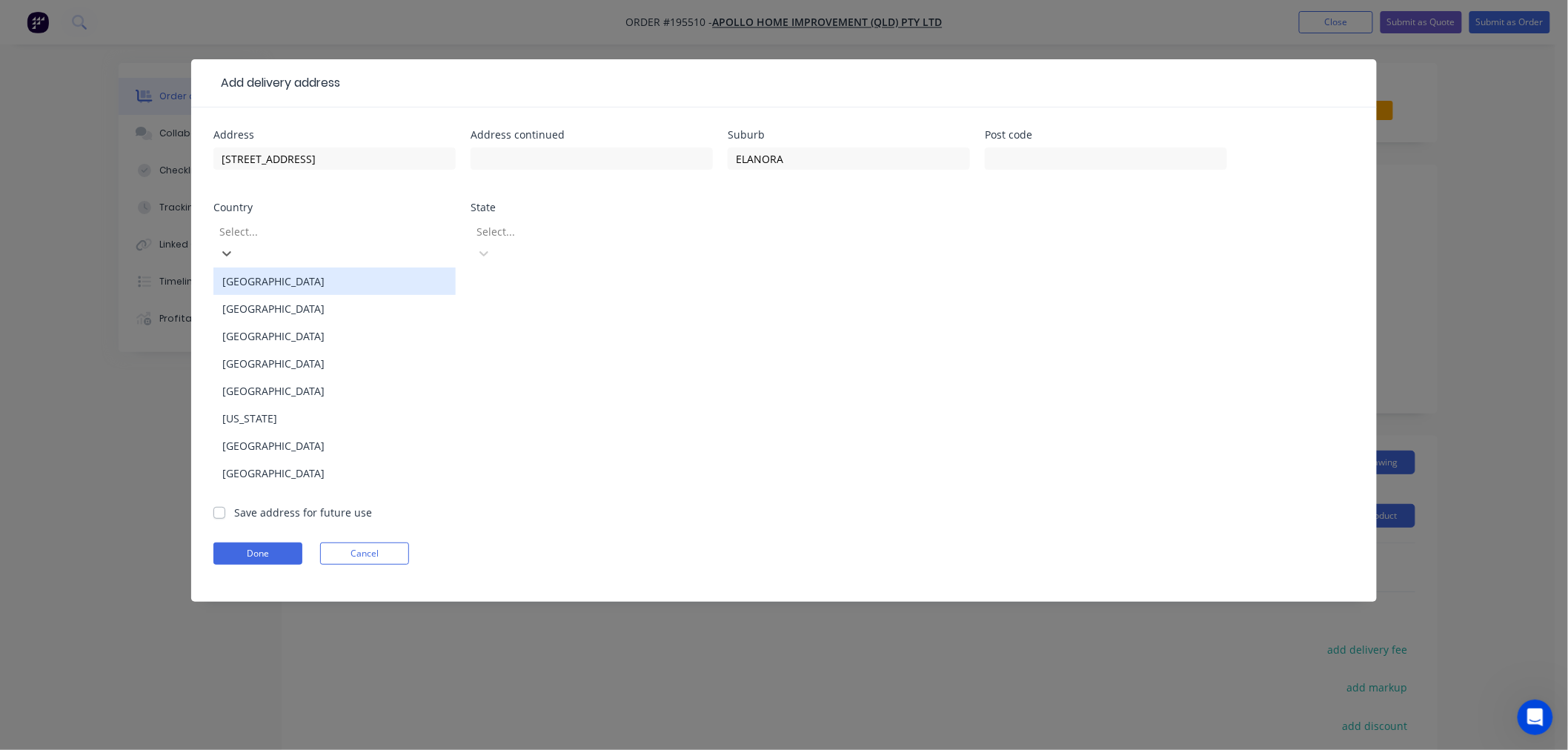
click at [327, 272] on div "[GEOGRAPHIC_DATA]" at bounding box center [334, 280] width 242 height 27
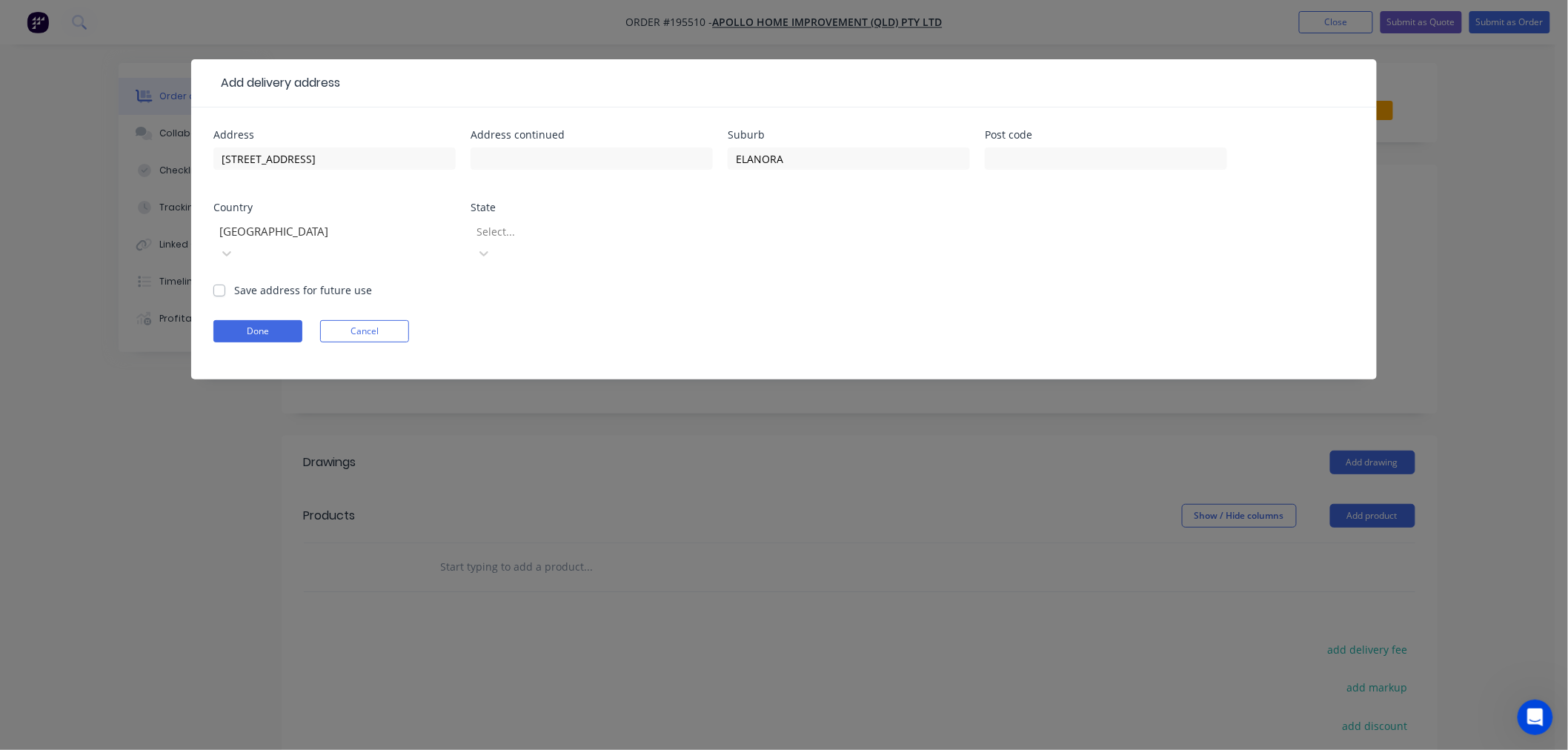
click at [576, 225] on div at bounding box center [582, 231] width 213 height 19
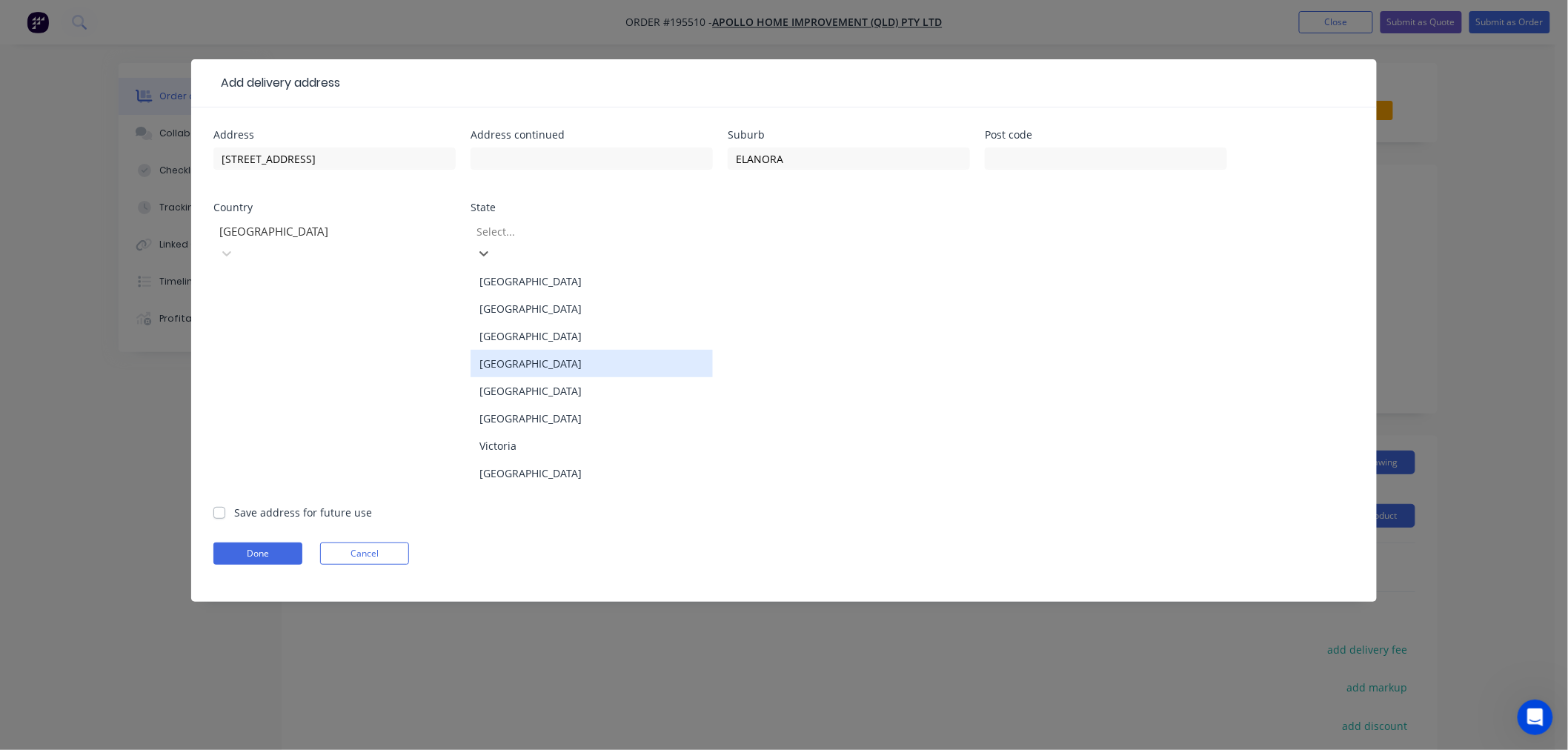
click at [546, 357] on div "[GEOGRAPHIC_DATA]" at bounding box center [591, 363] width 242 height 27
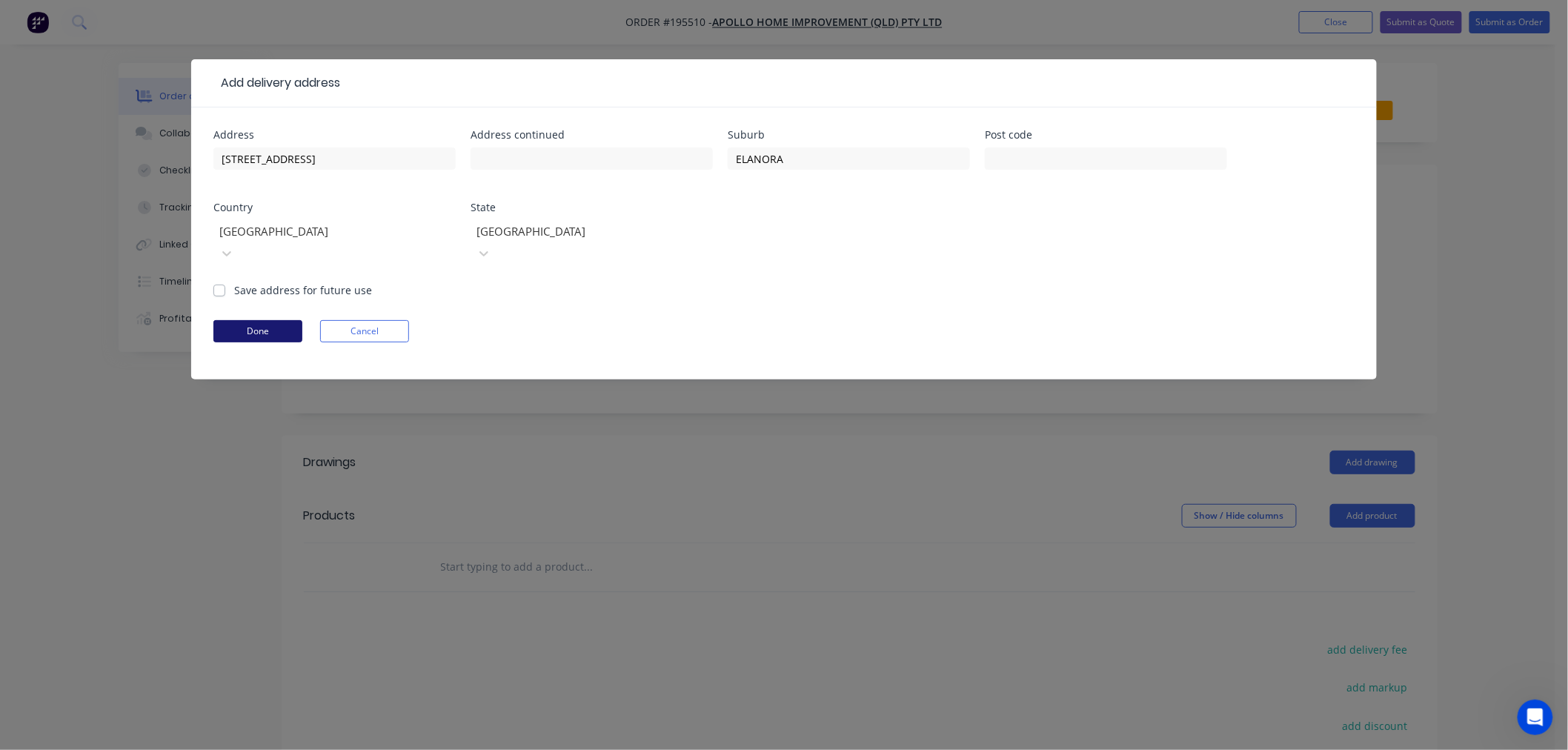
click at [283, 320] on button "Done" at bounding box center [257, 331] width 89 height 22
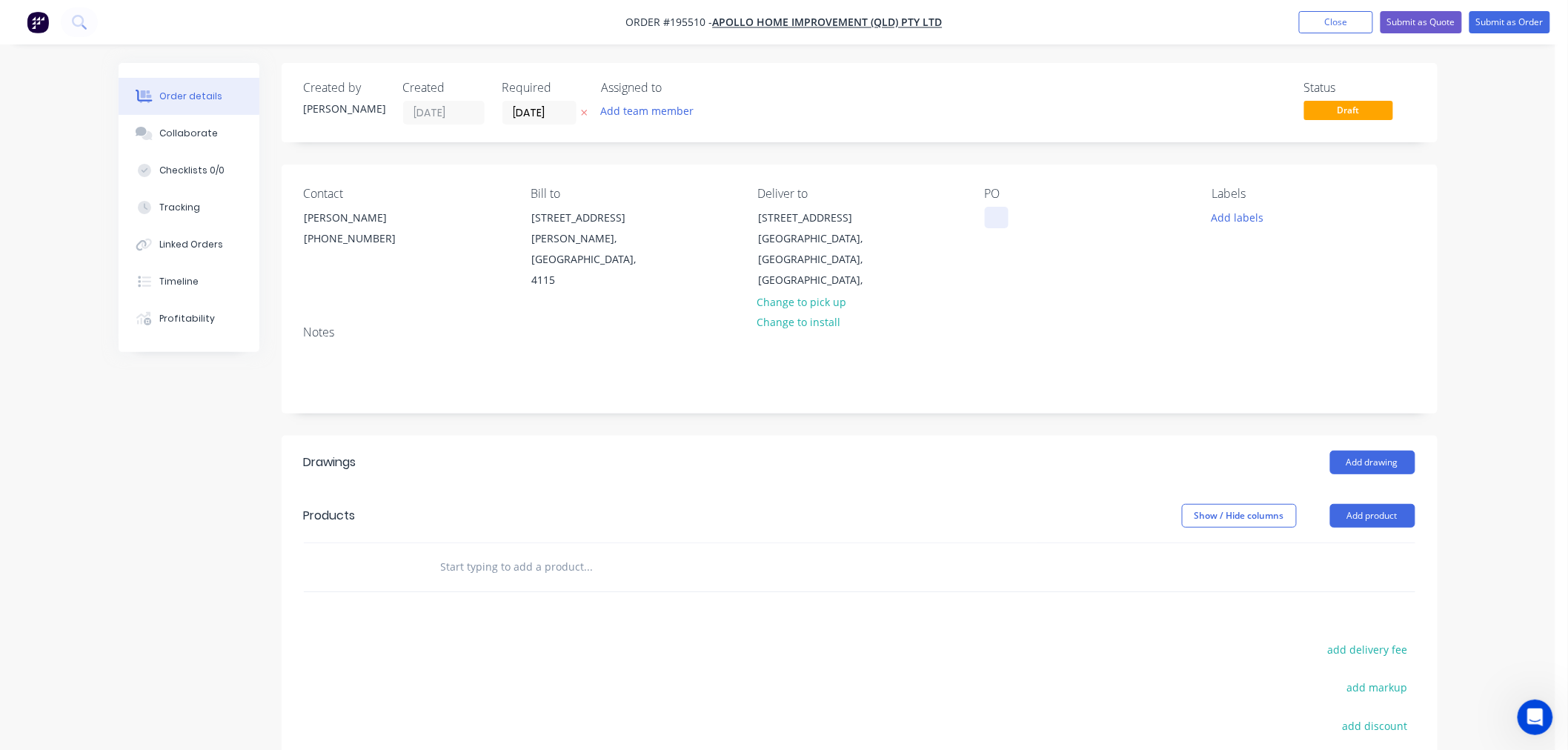
click at [1000, 220] on div at bounding box center [996, 217] width 24 height 22
click at [1248, 215] on button "Add labels" at bounding box center [1237, 216] width 68 height 20
click at [1327, 154] on div "Created by Tabitha Created 14/10/25 Required 14/10/25 Assigned to Add team memb…" at bounding box center [859, 505] width 1156 height 885
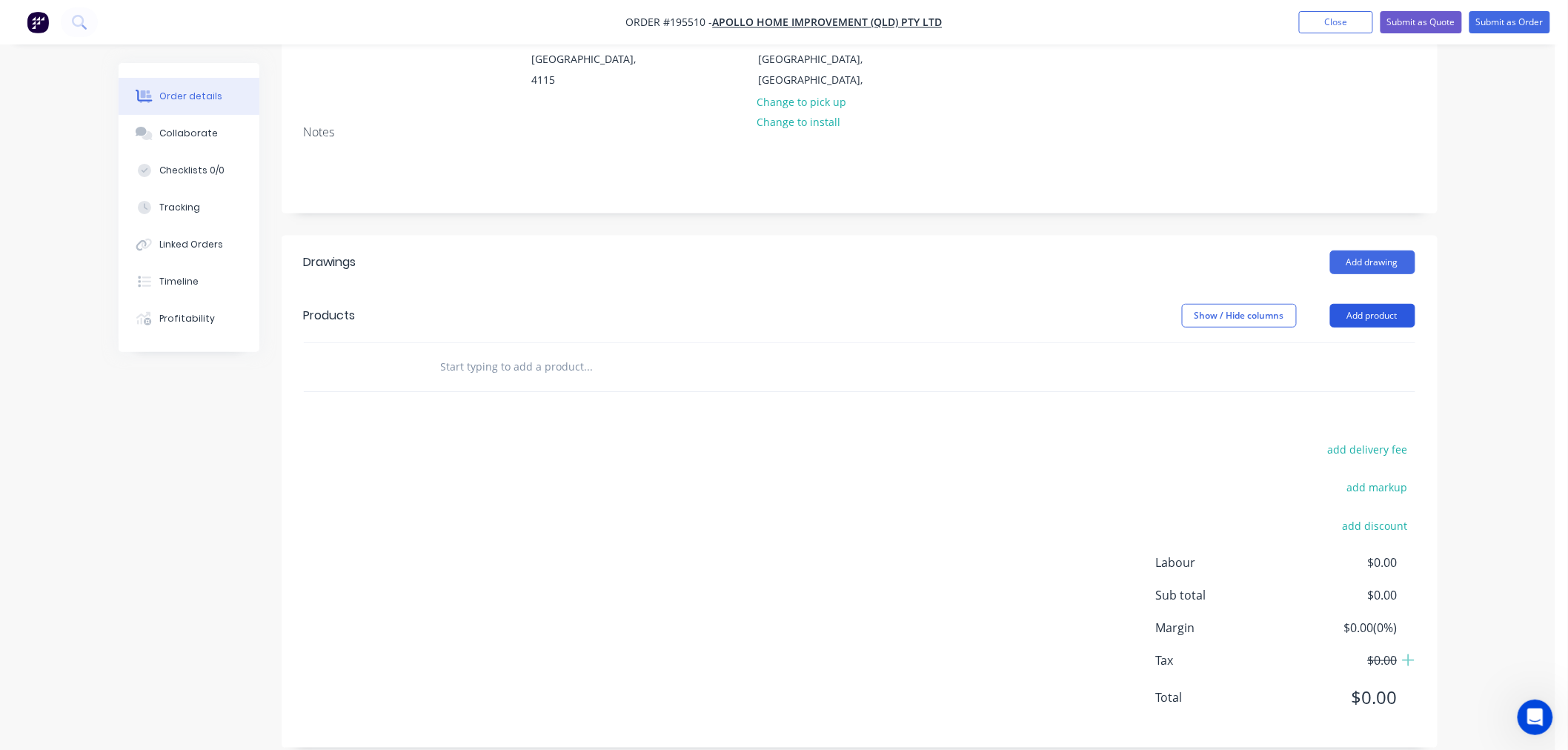
click at [1388, 304] on button "Add product" at bounding box center [1372, 316] width 85 height 24
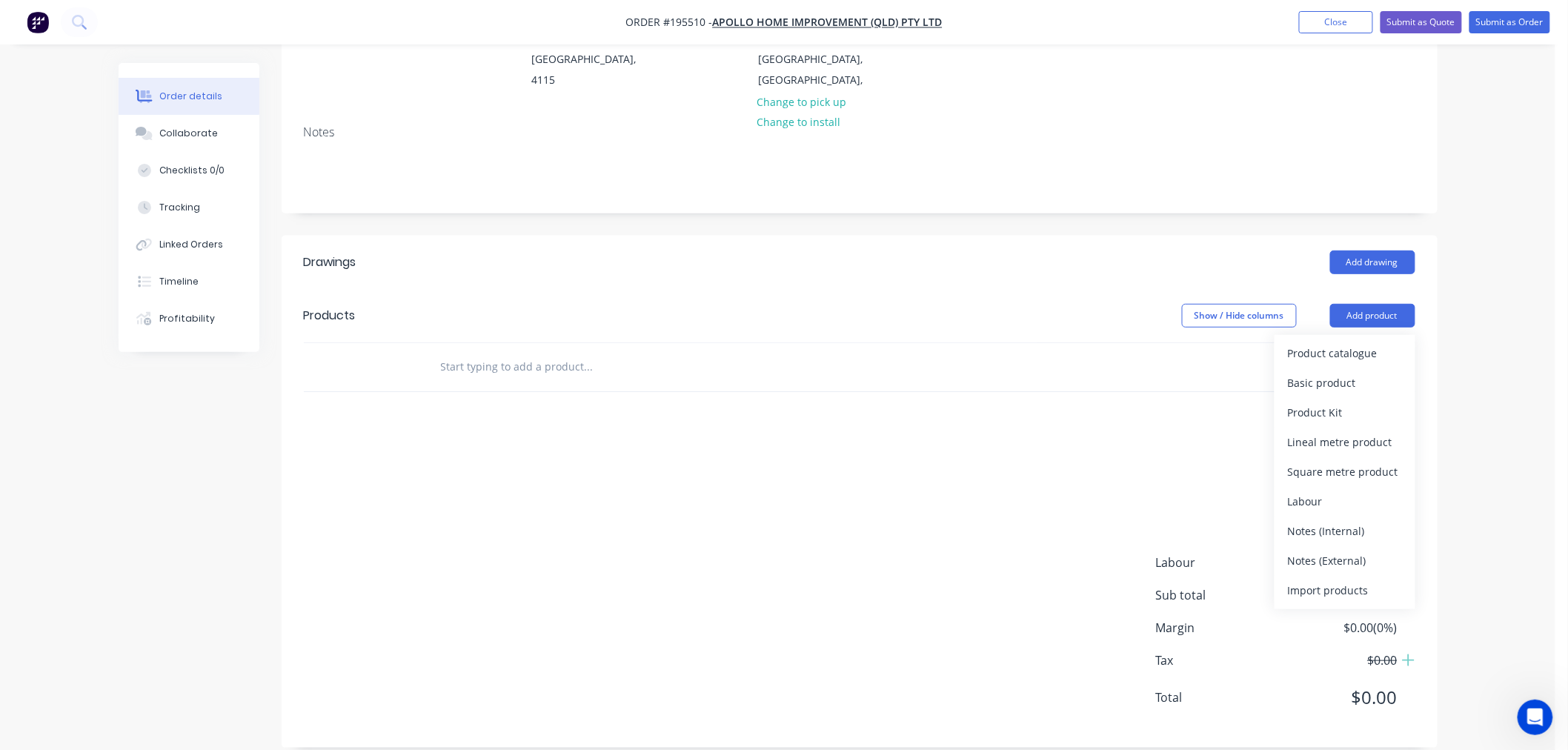
click at [1360, 335] on div "Product catalogue Basic product Product Kit Lineal metre product Square metre p…" at bounding box center [1344, 472] width 141 height 274
click at [1360, 342] on div "Product catalogue" at bounding box center [1345, 353] width 114 height 22
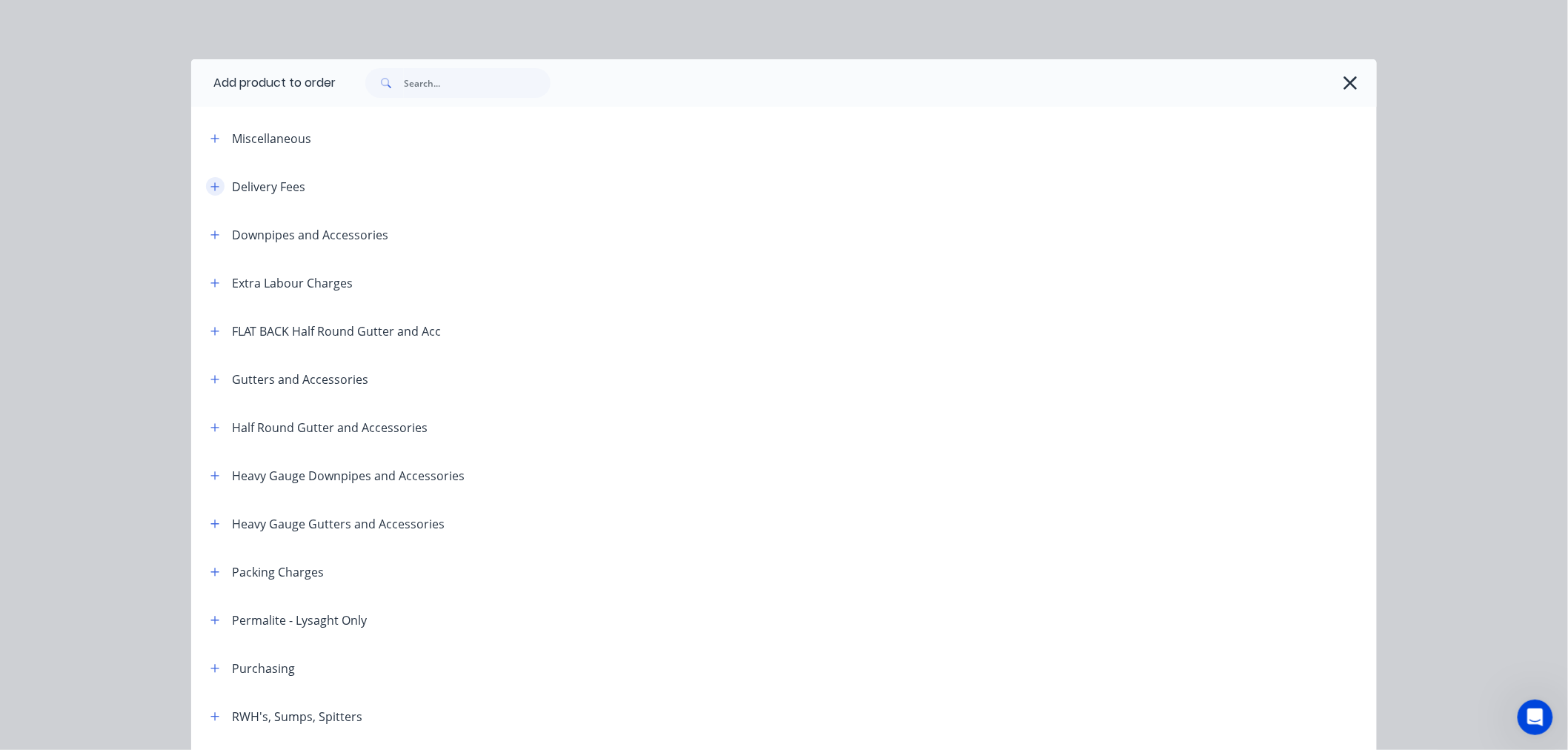
click at [211, 188] on icon "button" at bounding box center [214, 187] width 9 height 10
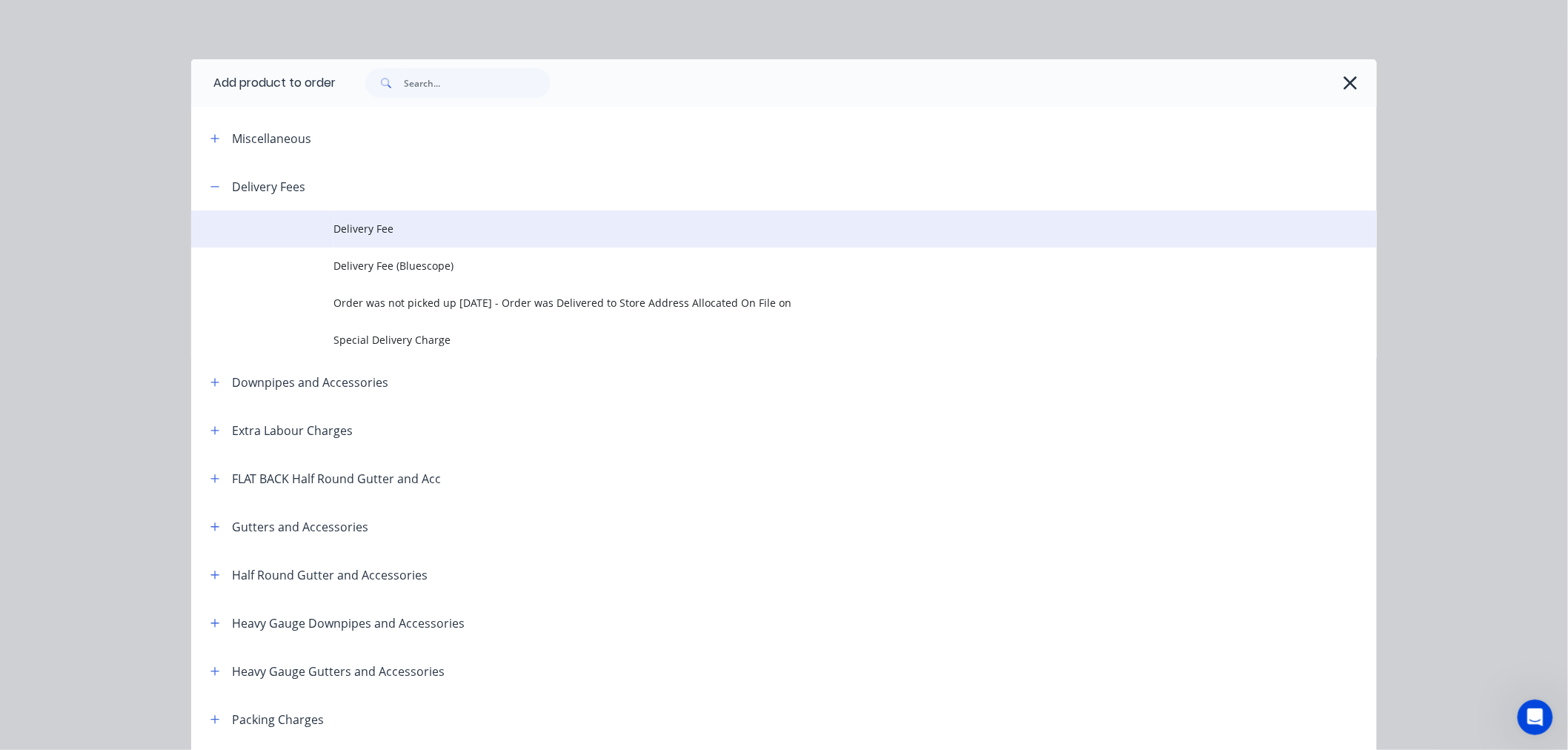
click at [352, 223] on span "Delivery Fee" at bounding box center [750, 228] width 834 height 16
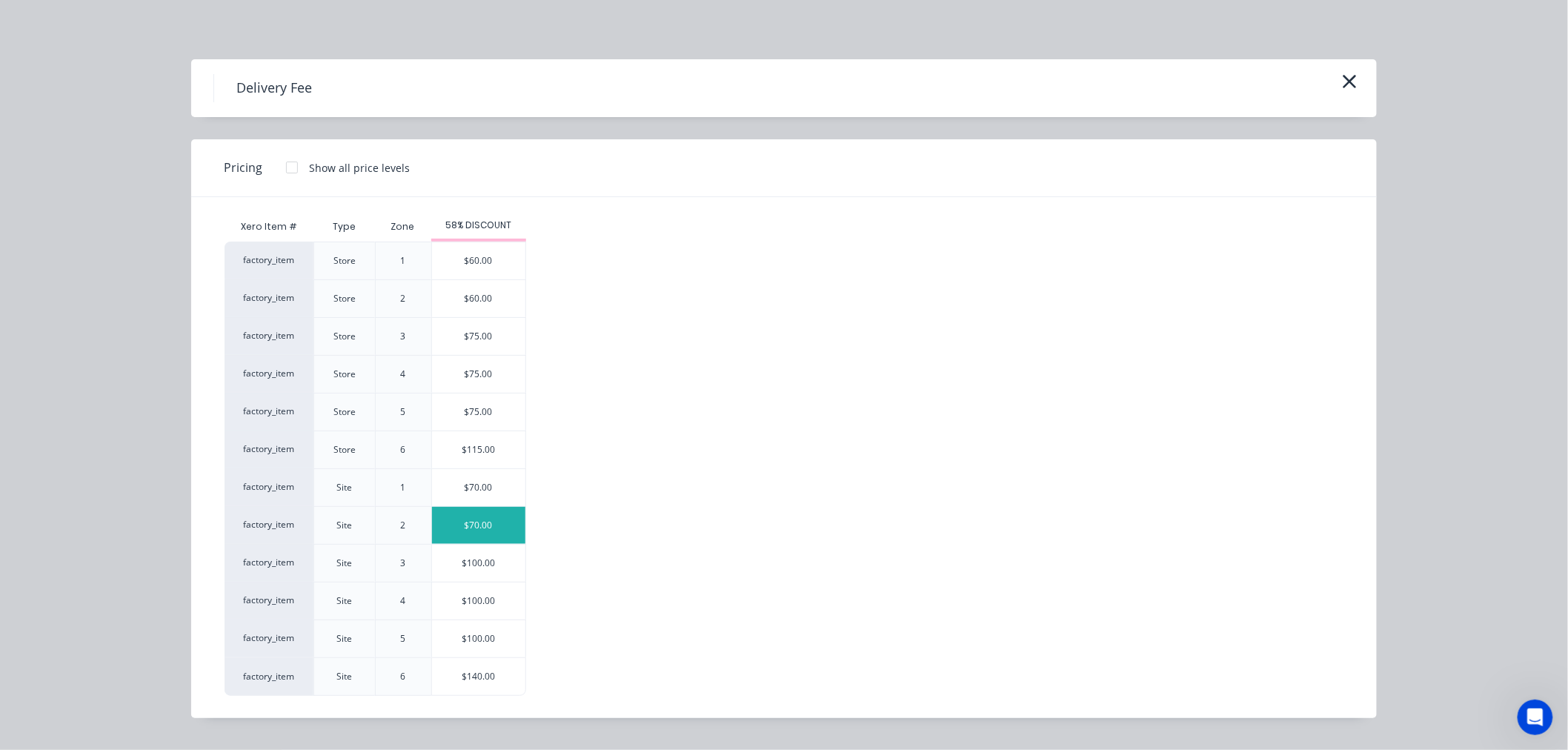
click at [475, 528] on div "$70.00" at bounding box center [479, 525] width 94 height 37
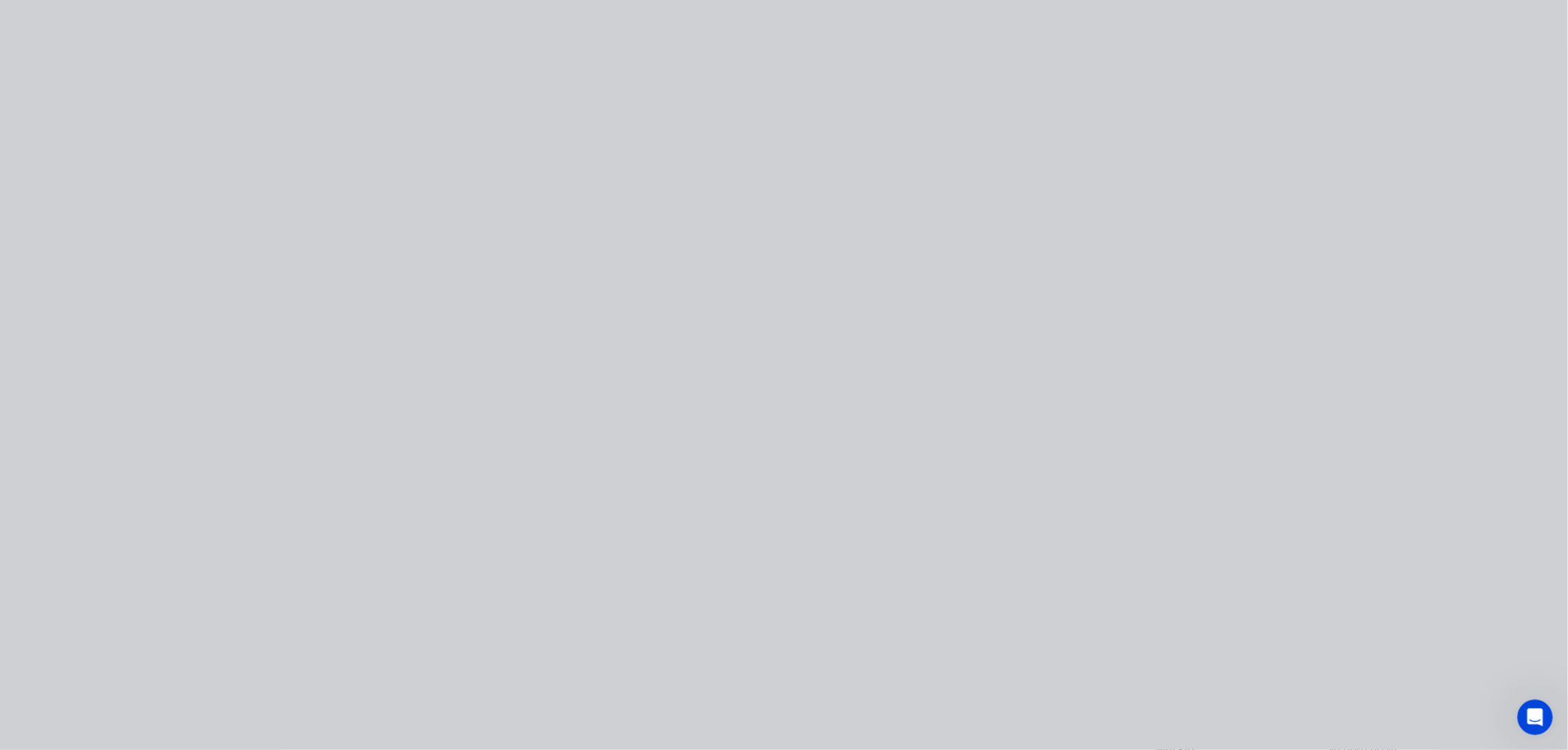
type input "$70.00"
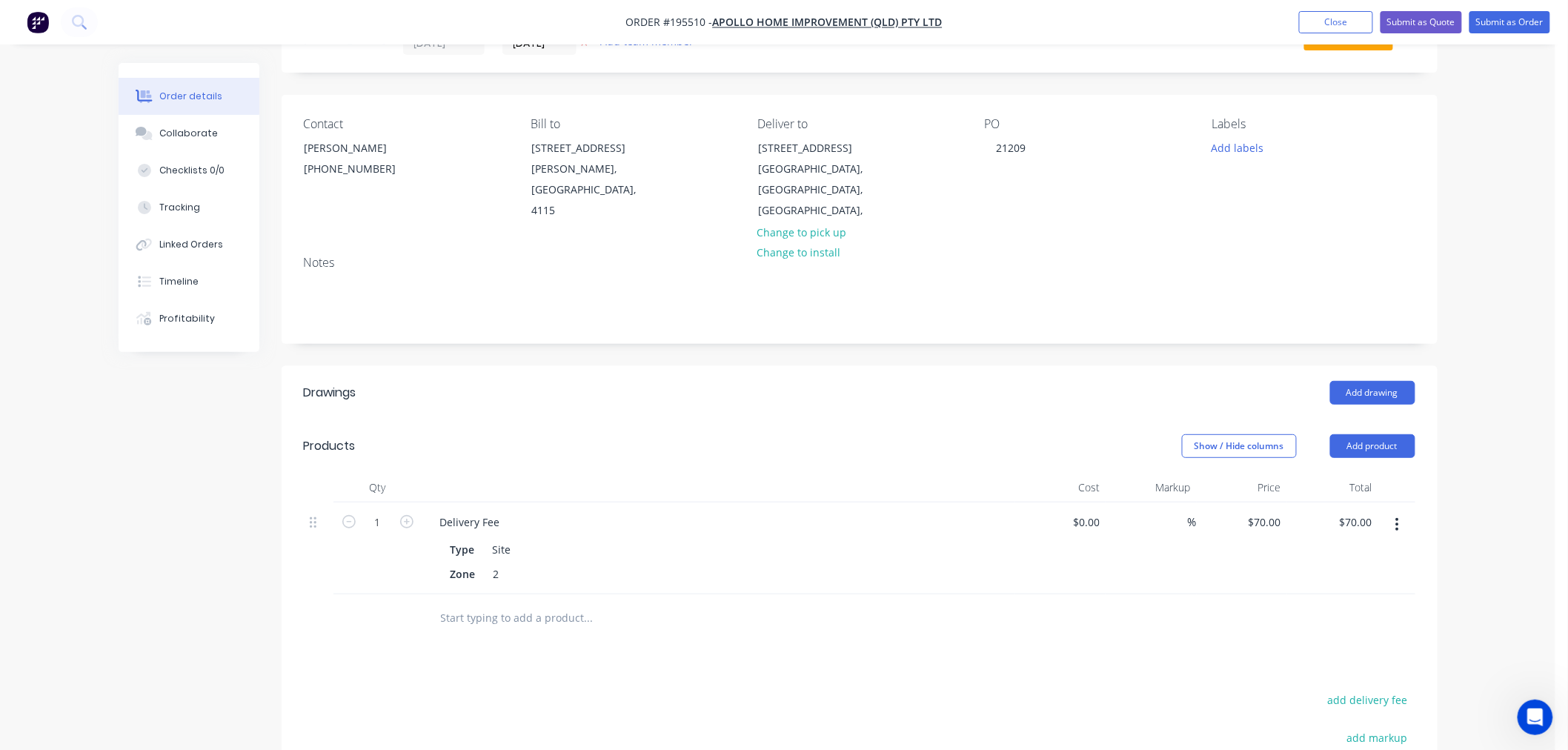
scroll to position [0, 0]
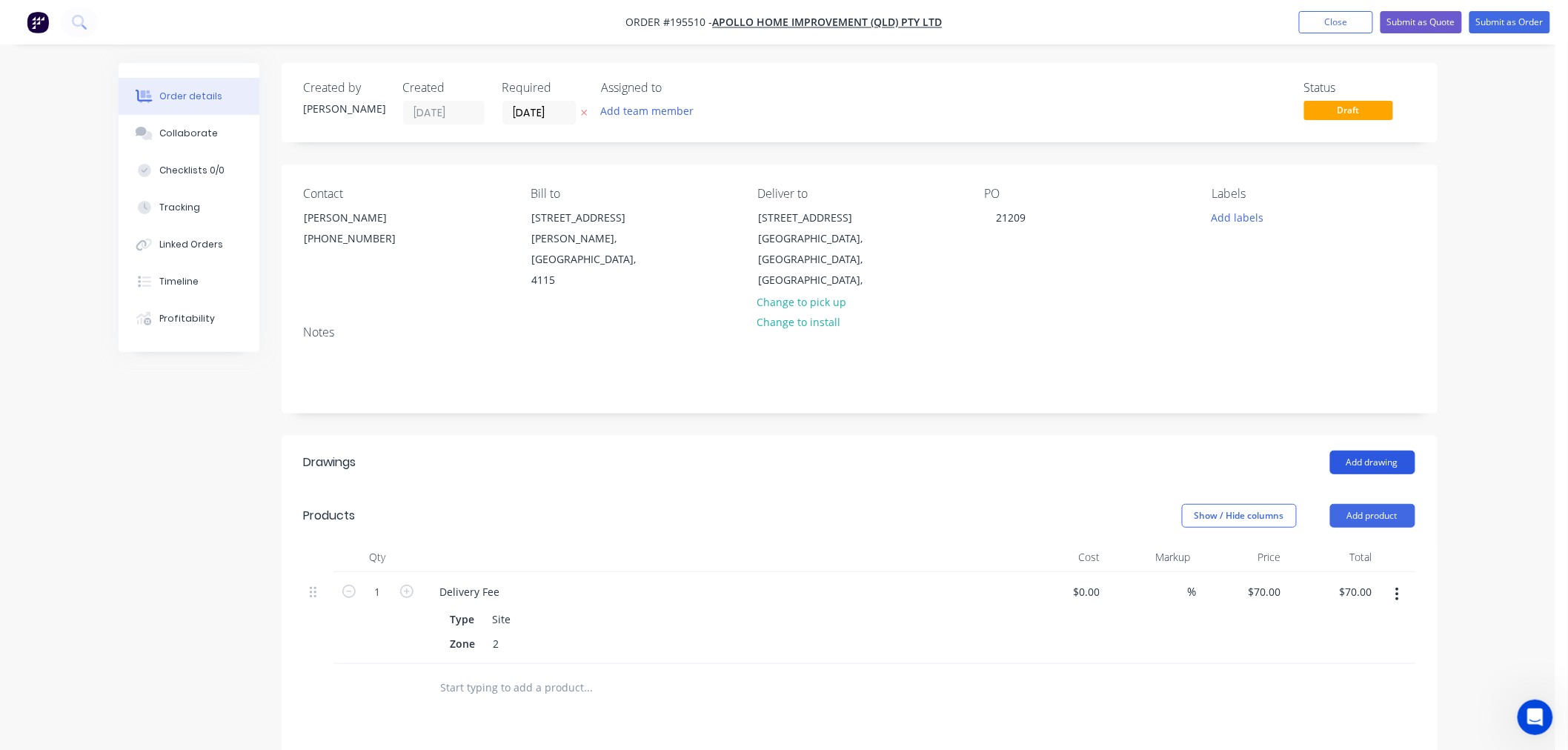
click at [1385, 451] on button "Add drawing" at bounding box center [1372, 463] width 85 height 24
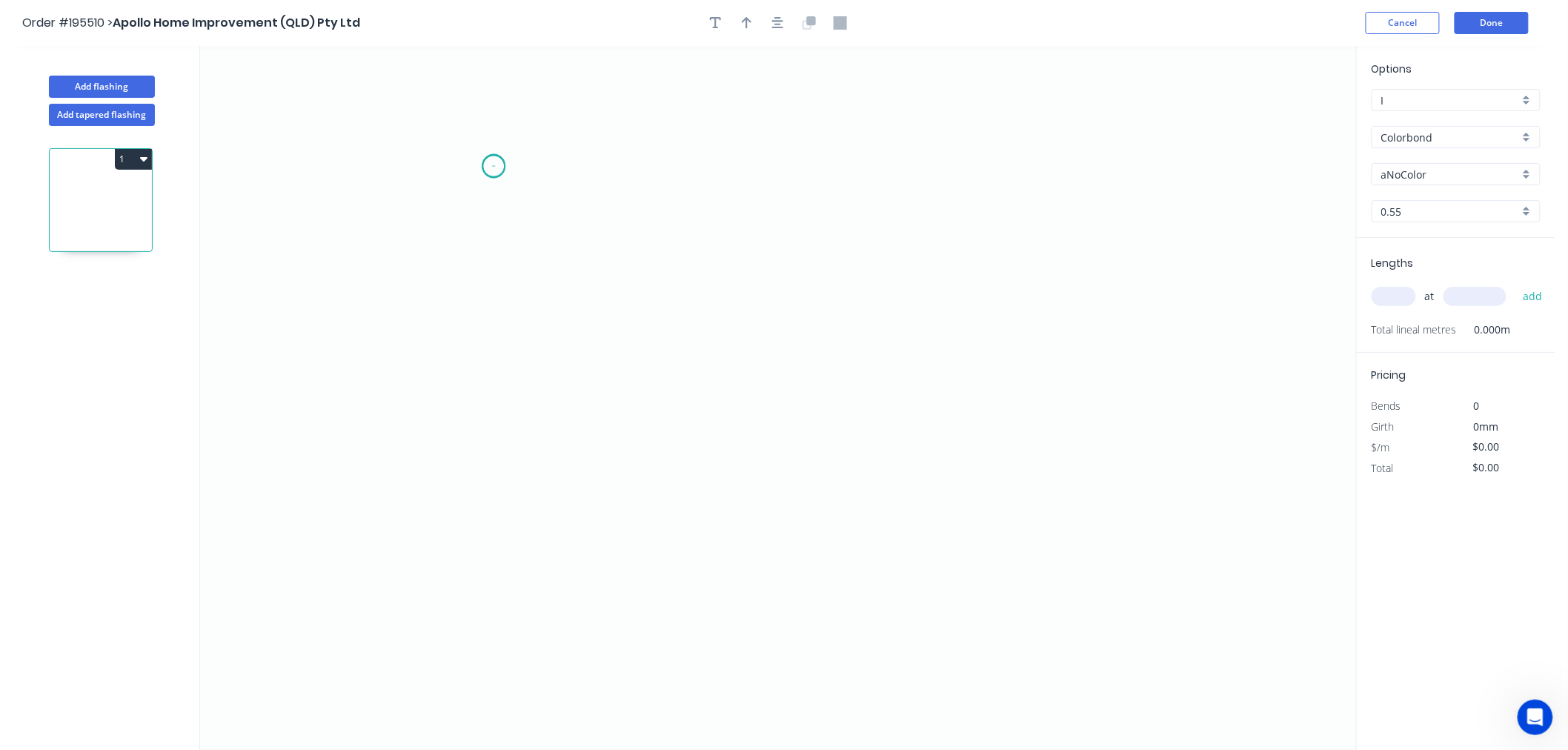
click at [494, 166] on icon "0" at bounding box center [778, 398] width 1156 height 704
click at [498, 559] on icon "0" at bounding box center [778, 398] width 1156 height 704
click at [640, 568] on icon "0 ?" at bounding box center [778, 398] width 1156 height 704
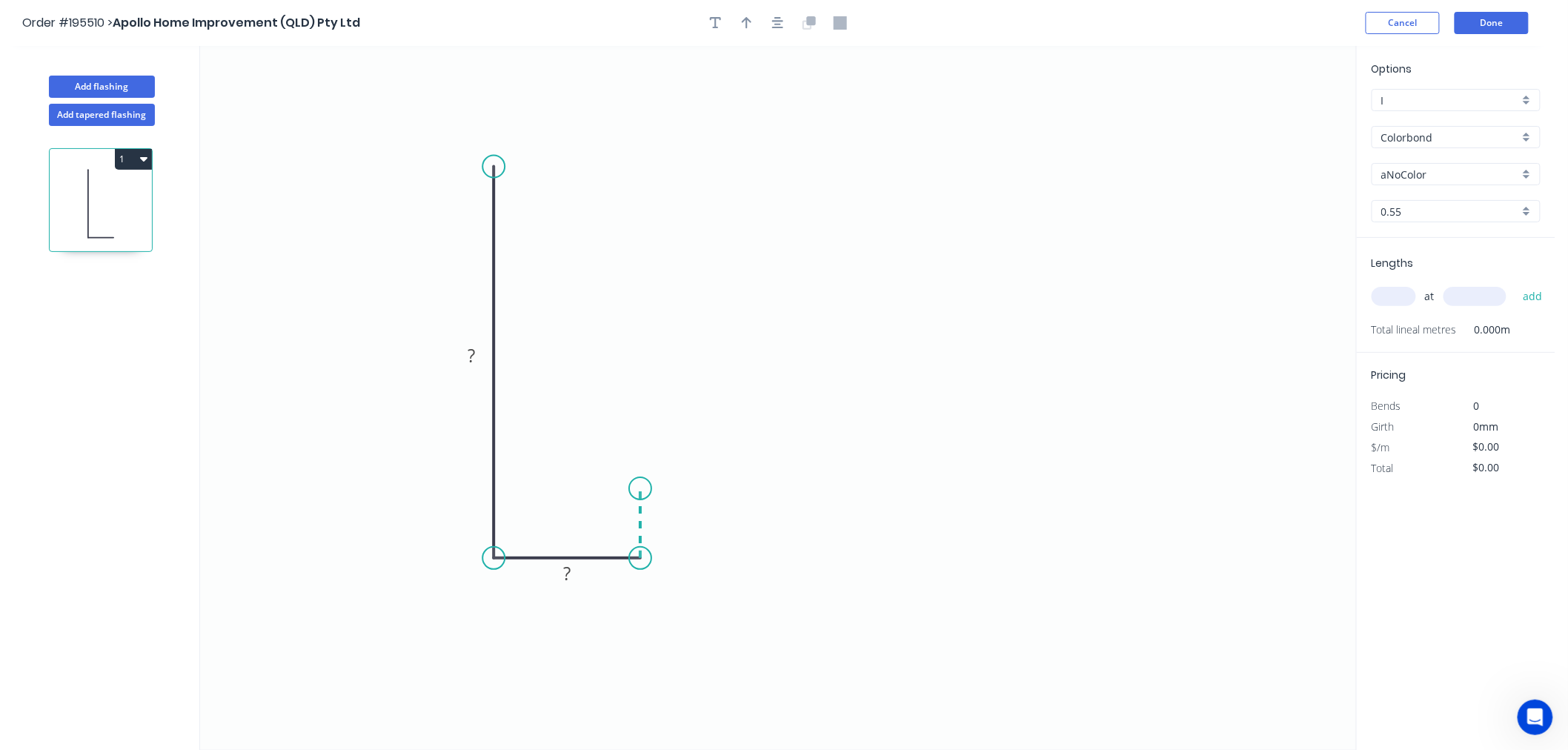
click at [640, 489] on icon "0 ? ?" at bounding box center [778, 398] width 1156 height 704
click at [640, 489] on circle at bounding box center [640, 488] width 22 height 22
click at [478, 361] on rect at bounding box center [472, 356] width 30 height 21
click at [752, 30] on button "button" at bounding box center [747, 23] width 22 height 22
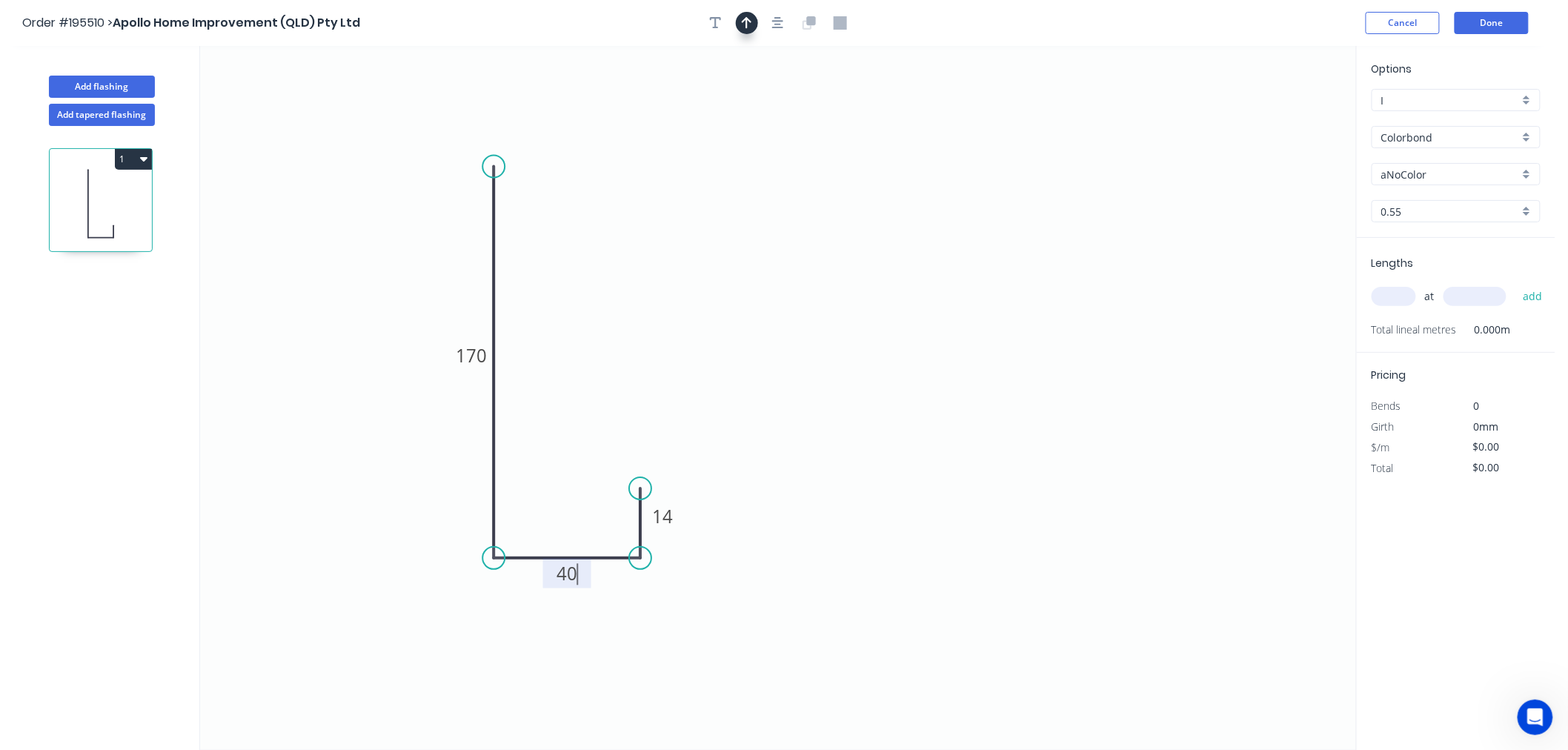
type input "$9.84"
drag, startPoint x: 1279, startPoint y: 117, endPoint x: 312, endPoint y: 547, distance: 1058.3
click at [297, 542] on icon at bounding box center [298, 525] width 13 height 48
click at [294, 541] on icon at bounding box center [297, 524] width 13 height 48
click at [294, 541] on icon at bounding box center [309, 529] width 43 height 43
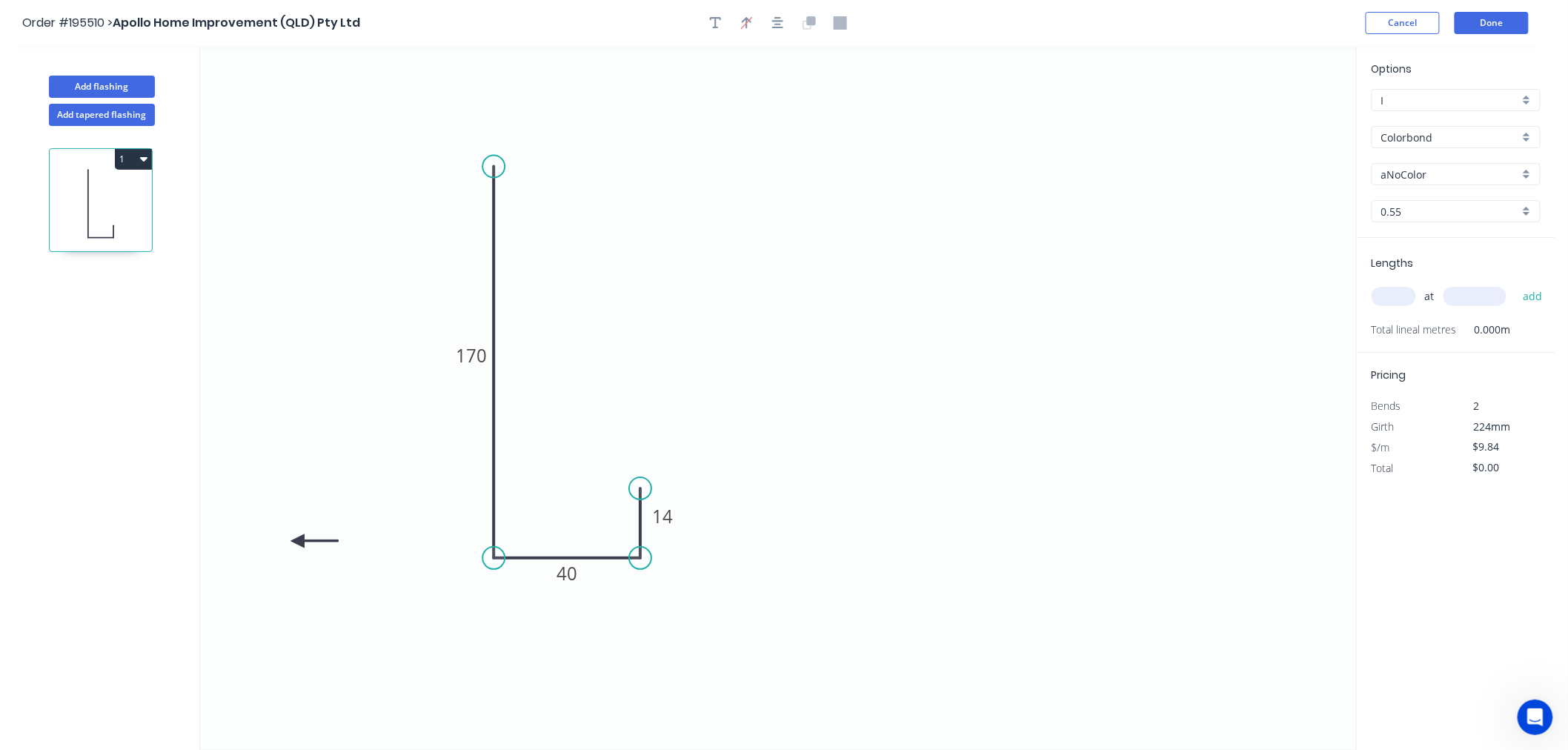
click at [294, 541] on icon at bounding box center [315, 540] width 48 height 13
click at [294, 541] on icon at bounding box center [309, 553] width 43 height 43
click at [294, 541] on icon at bounding box center [297, 558] width 13 height 48
click at [294, 541] on icon at bounding box center [284, 553] width 43 height 43
drag, startPoint x: 294, startPoint y: 539, endPoint x: 386, endPoint y: 497, distance: 101.1
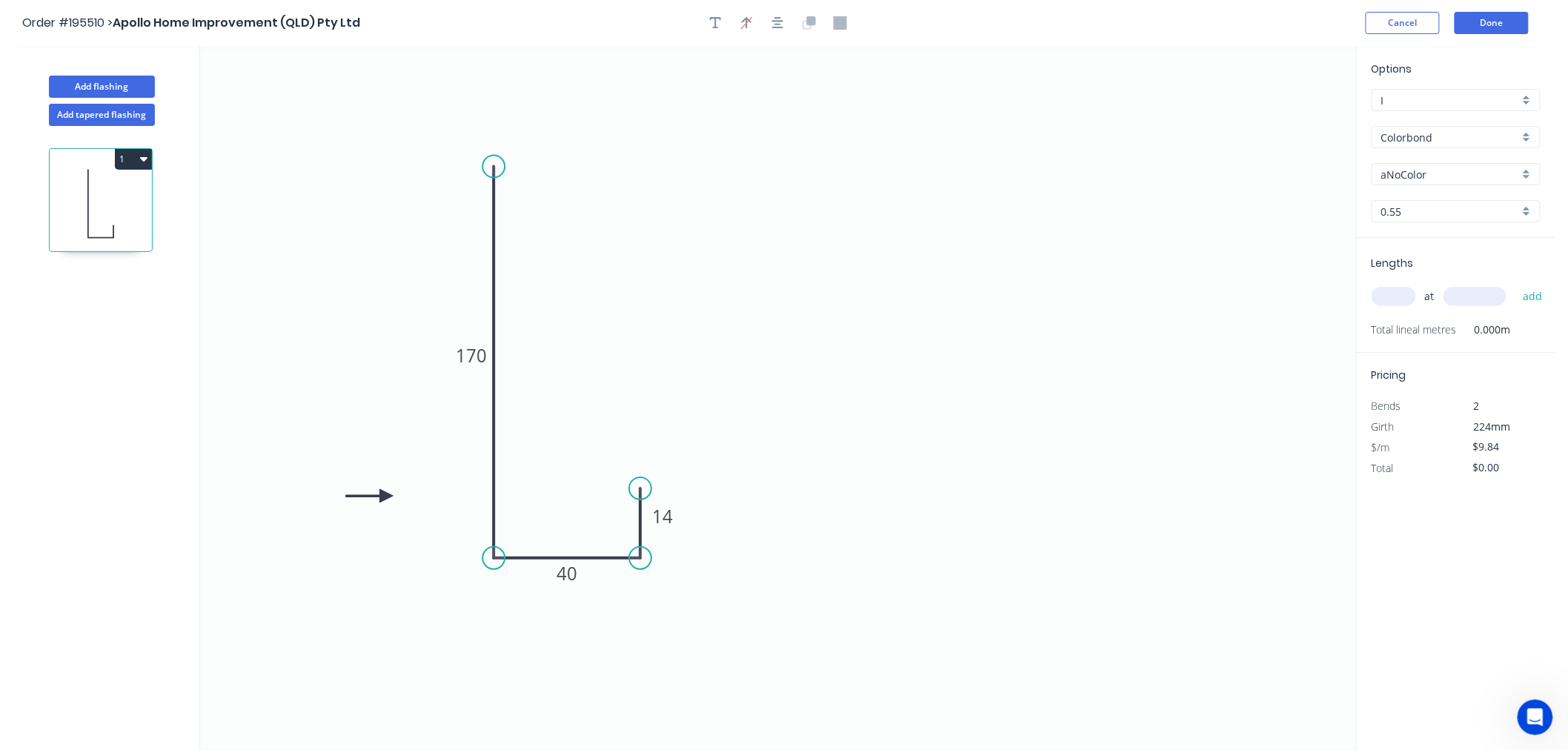
click at [386, 497] on icon at bounding box center [370, 495] width 48 height 13
click at [1429, 172] on input "aNoColor" at bounding box center [1449, 175] width 138 height 16
click at [1412, 254] on div "Monument" at bounding box center [1456, 249] width 168 height 26
type input "Monument"
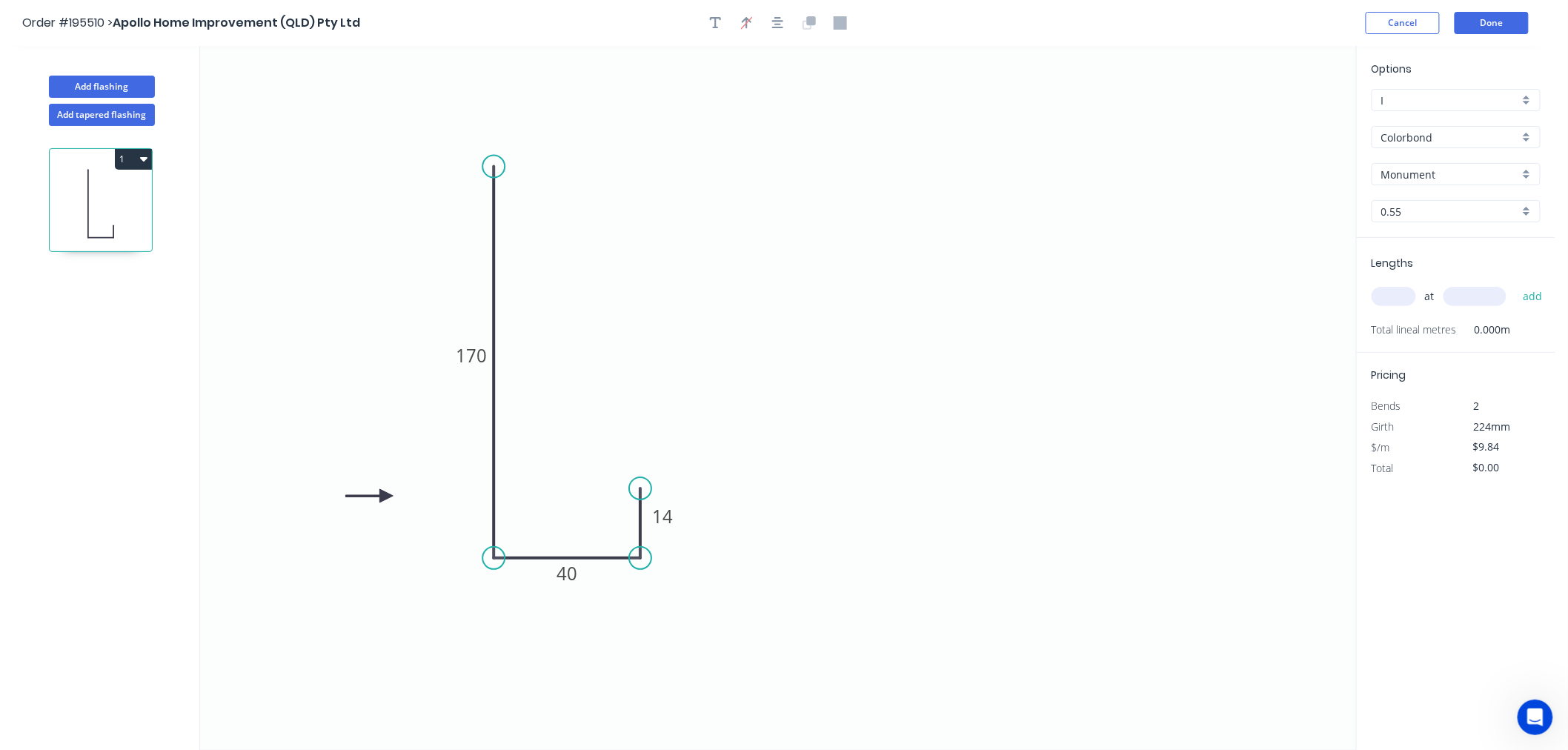
click at [1395, 305] on input "text" at bounding box center [1393, 295] width 45 height 19
type input "1"
type input "6300"
click at [1515, 283] on button "add" at bounding box center [1532, 295] width 35 height 25
type input "$61.99"
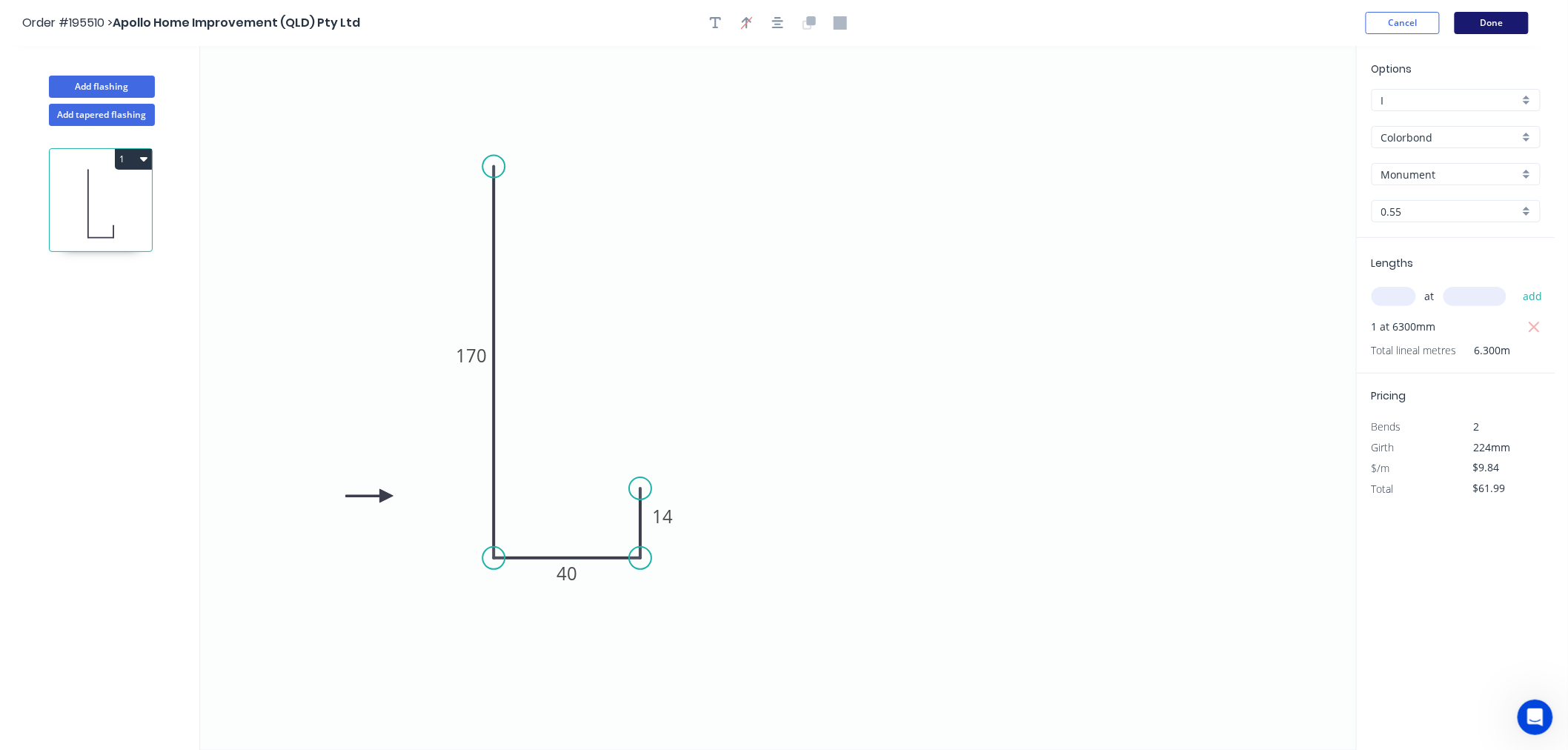
click at [1479, 25] on button "Done" at bounding box center [1491, 23] width 74 height 22
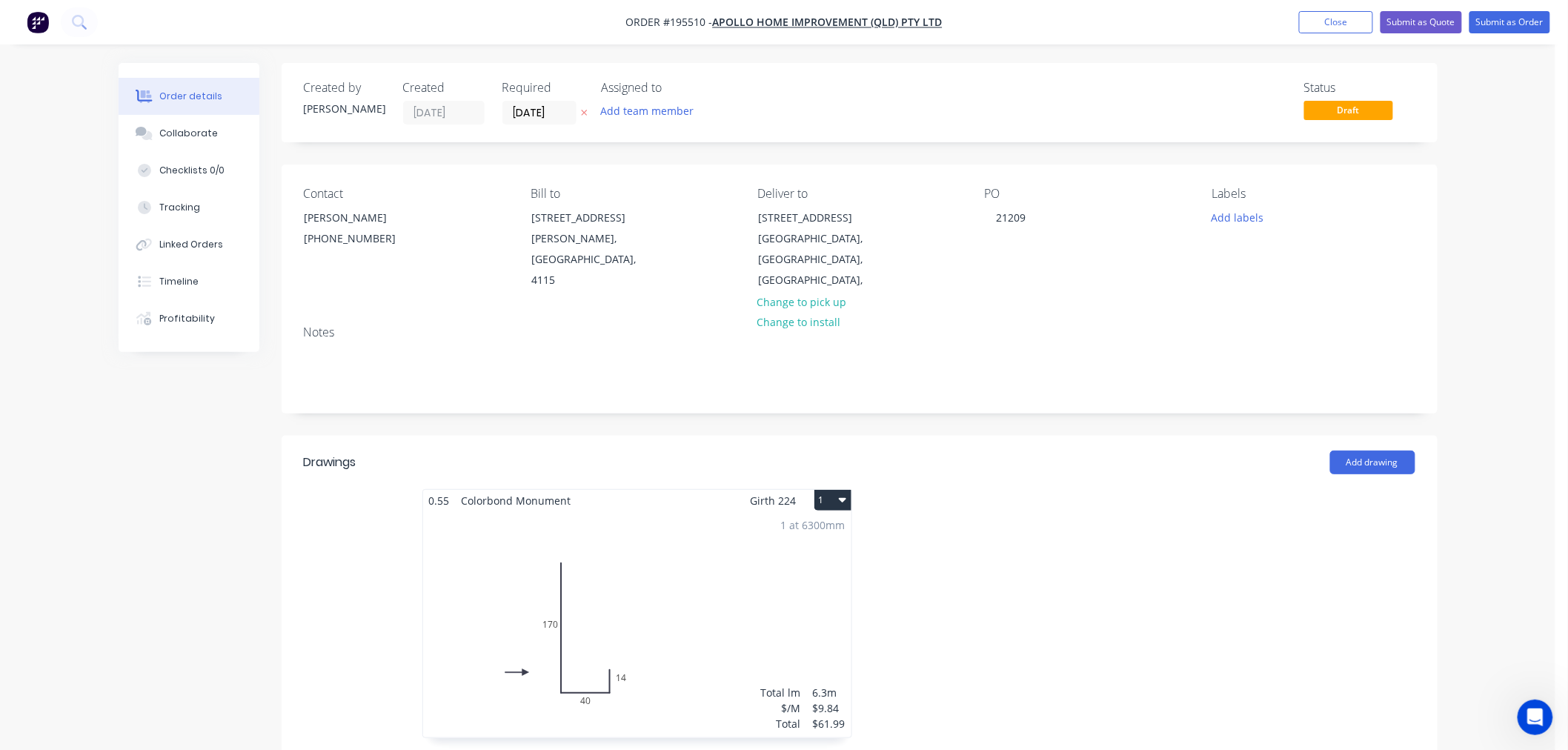
click at [830, 490] on button "1" at bounding box center [832, 500] width 37 height 21
click at [823, 526] on div "Use larger box size" at bounding box center [781, 537] width 114 height 22
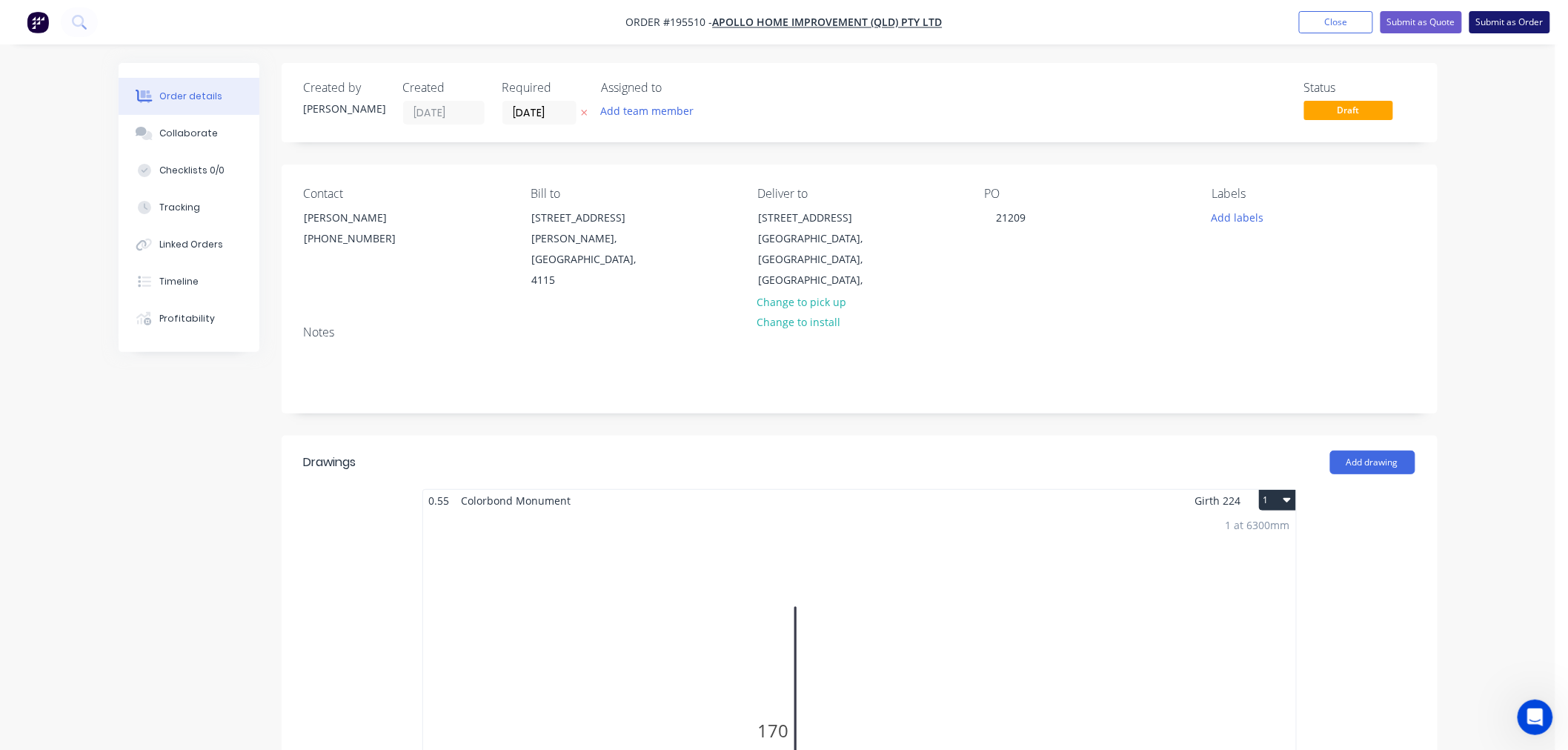
click at [1513, 26] on button "Submit as Order" at bounding box center [1509, 22] width 81 height 22
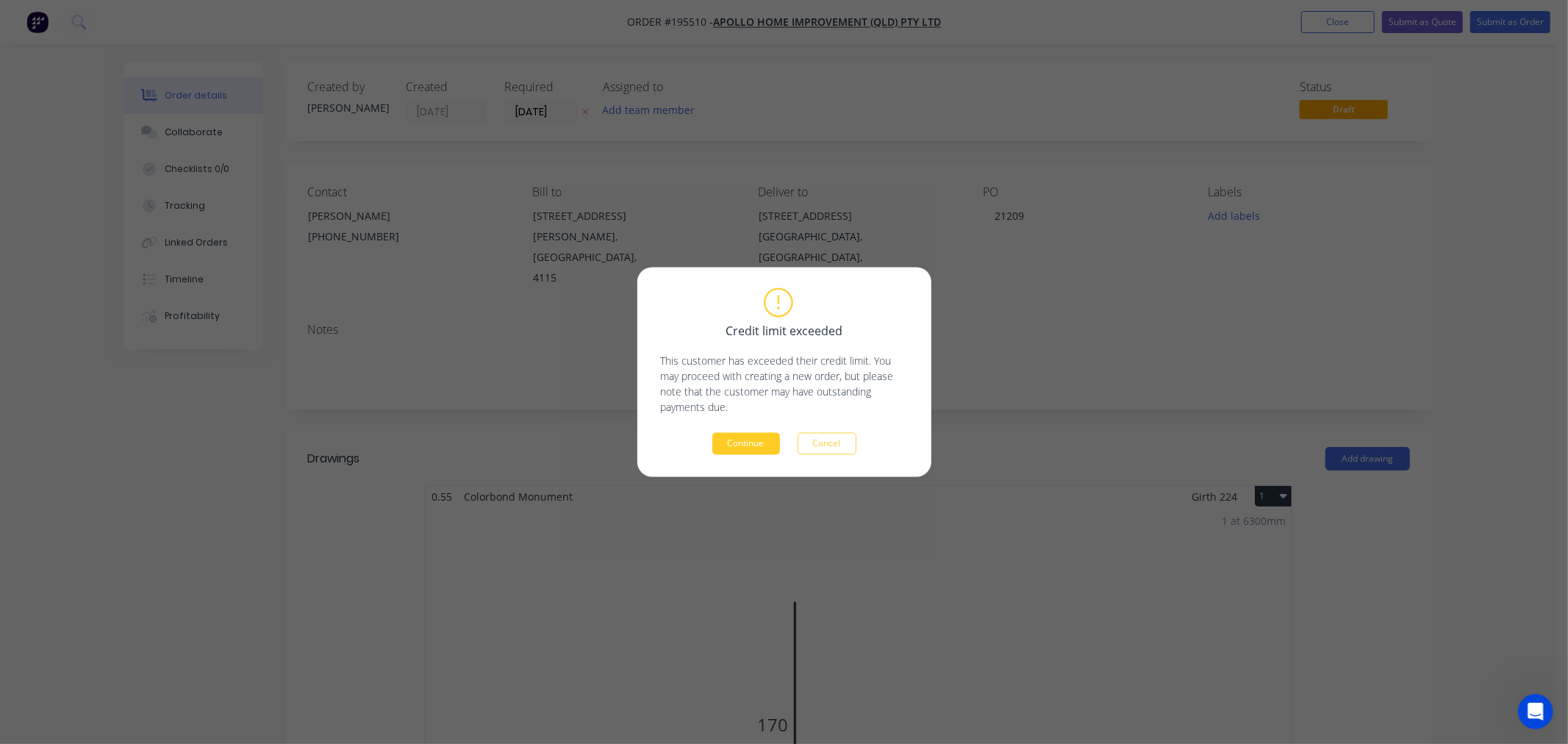
click at [770, 452] on button "Continue" at bounding box center [746, 443] width 67 height 22
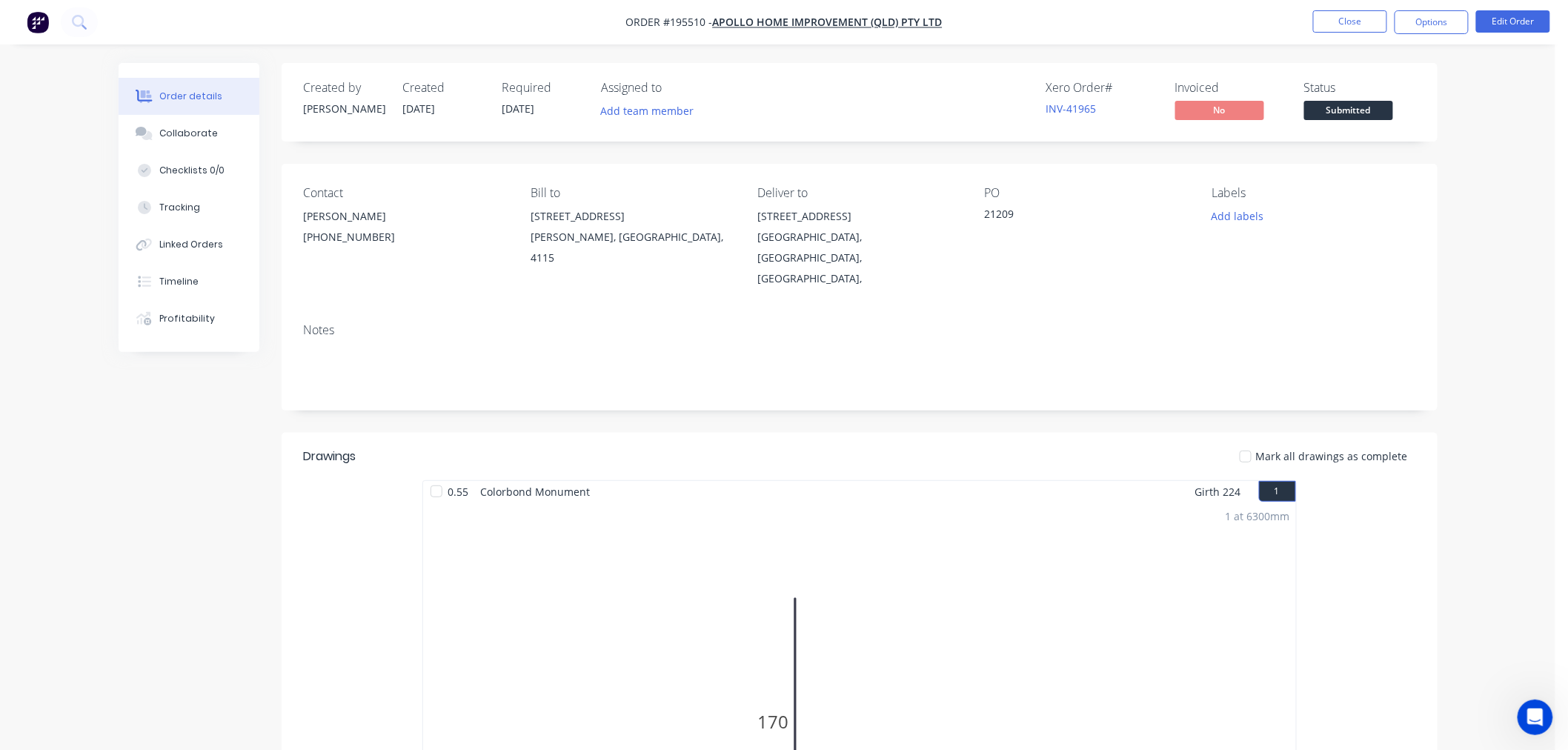
click at [1519, 215] on div "Order details Collaborate Checklists 0/0 Tracking Linked Orders Timeline Profit…" at bounding box center [777, 708] width 1555 height 1417
click at [1452, 23] on button "Options" at bounding box center [1431, 22] width 74 height 24
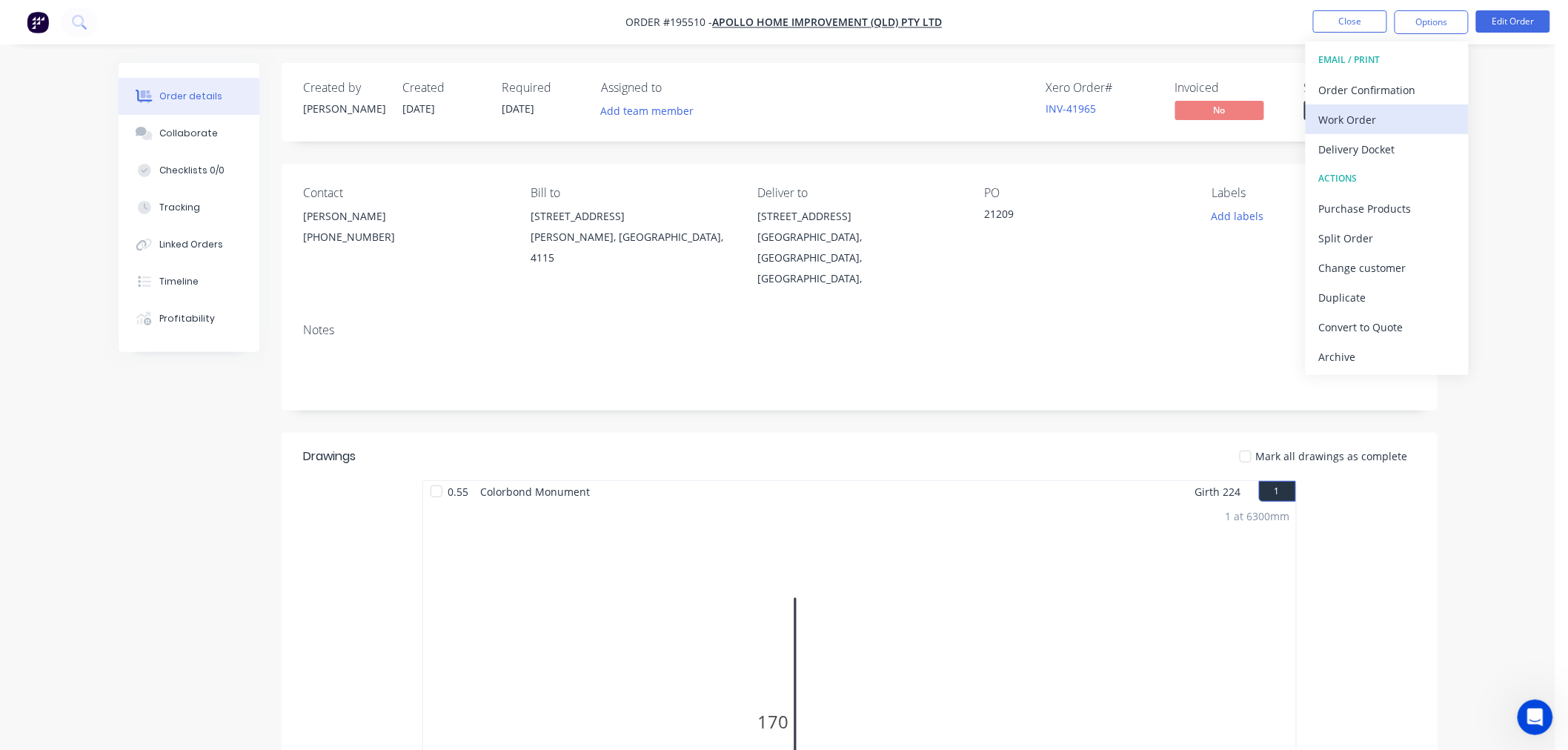
click at [1357, 114] on div "Work Order" at bounding box center [1386, 120] width 137 height 22
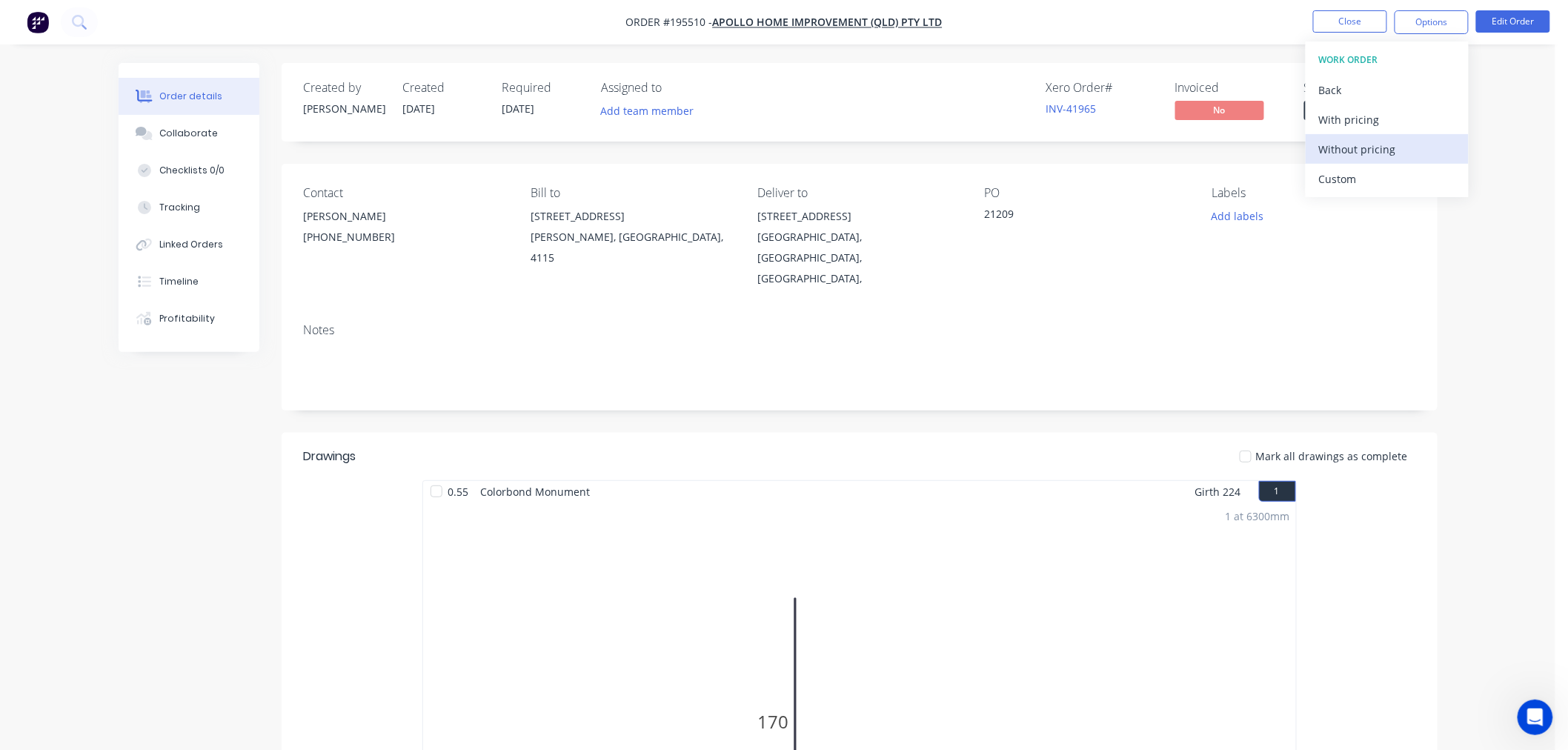
click at [1358, 151] on div "Without pricing" at bounding box center [1386, 150] width 137 height 22
click at [1408, 517] on div "0.55 Colorbond Monument Girth 224 1 0 170 40 14 0 170 40 14 1 at 6300mm Total l…" at bounding box center [859, 732] width 1156 height 505
click at [1531, 18] on button "Edit Order" at bounding box center [1512, 21] width 74 height 22
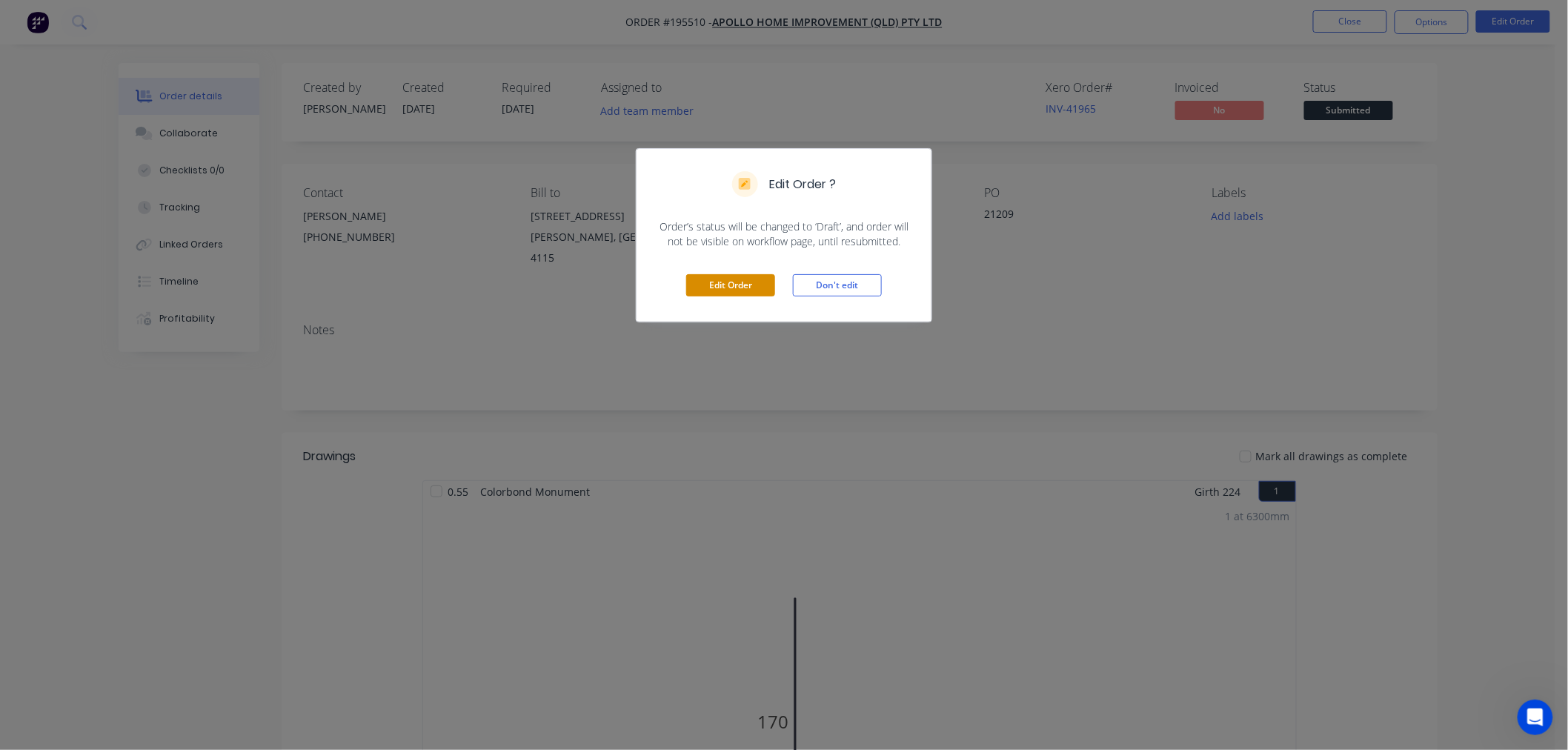
click at [758, 292] on button "Edit Order" at bounding box center [730, 285] width 89 height 22
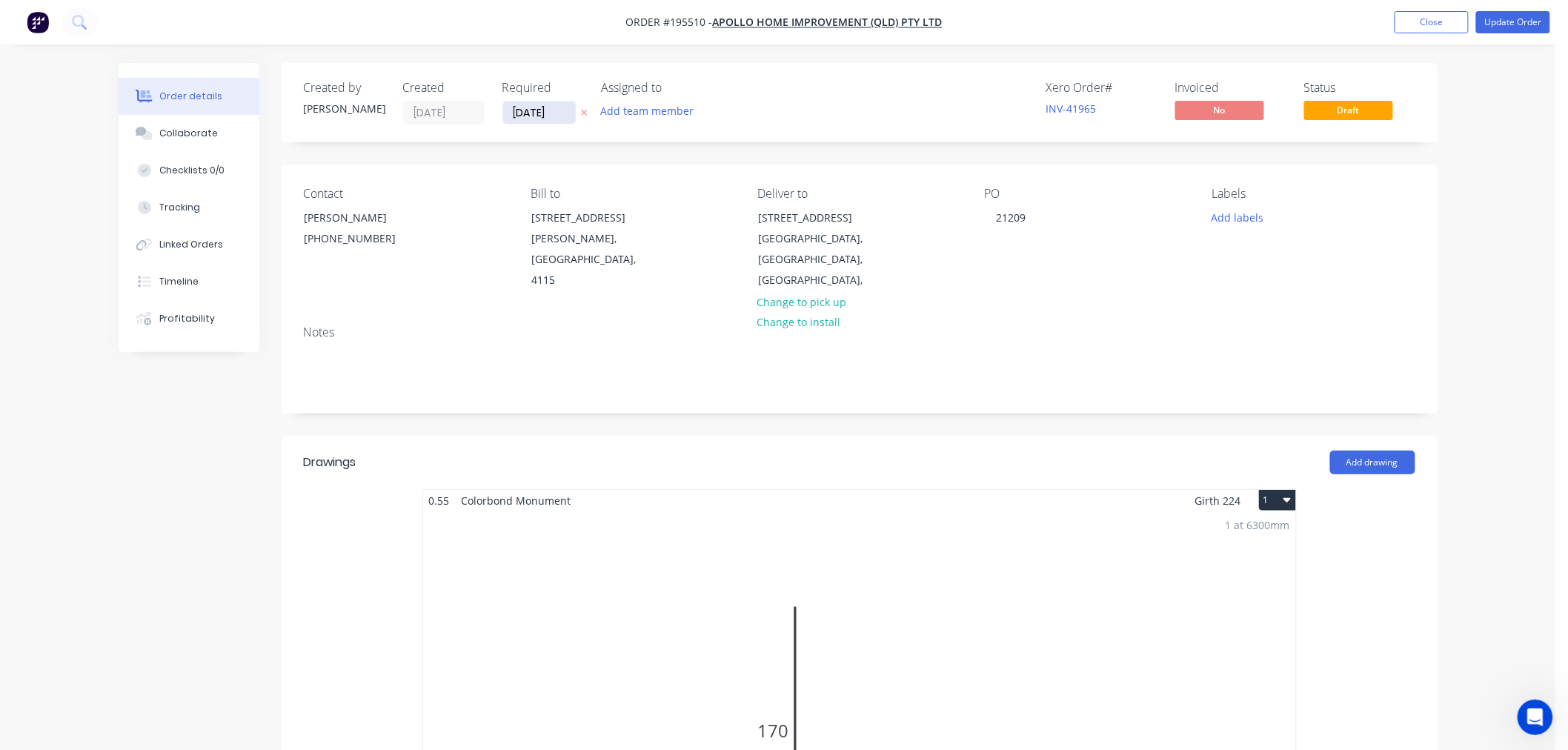
click at [526, 105] on input "[DATE]" at bounding box center [539, 113] width 73 height 22
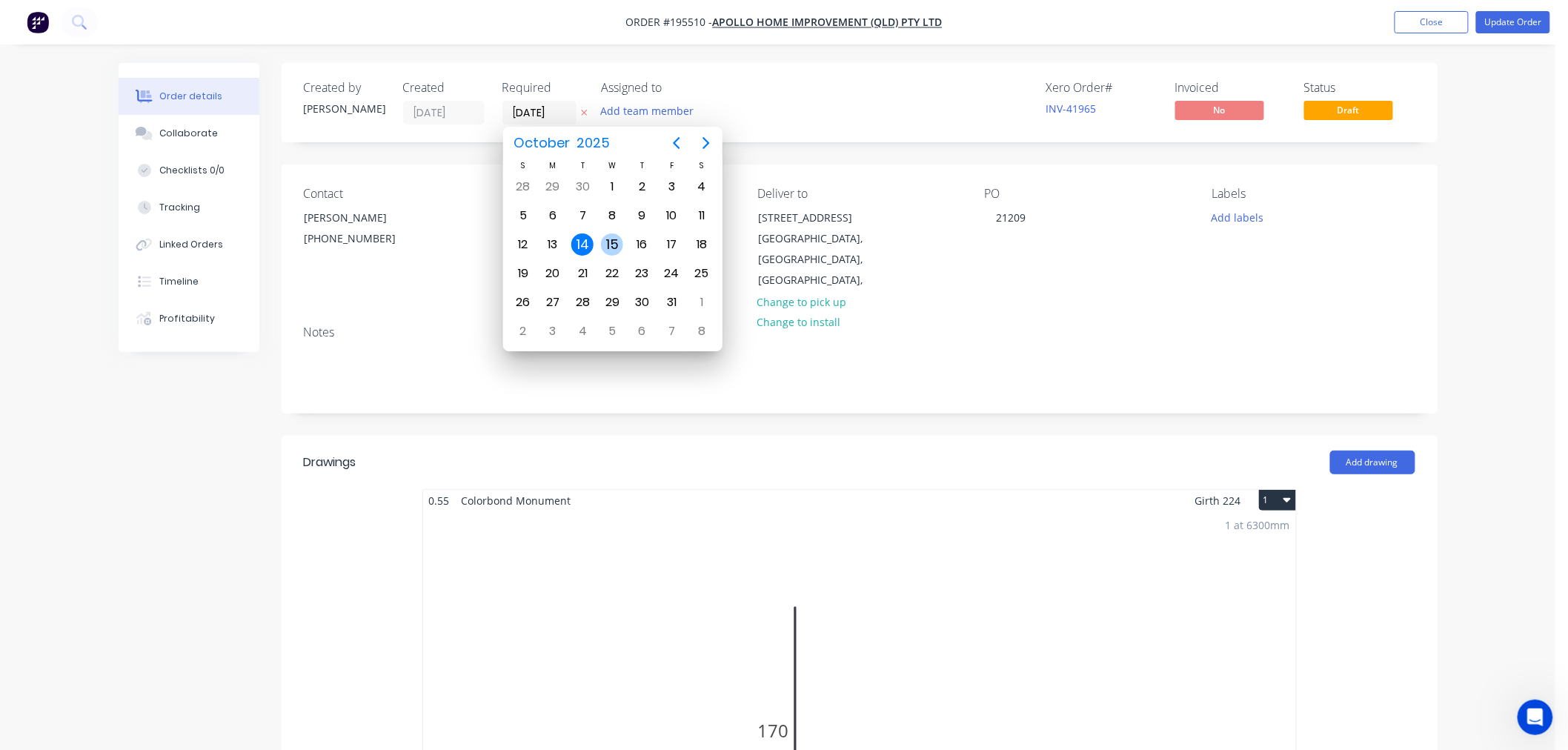
click at [611, 245] on div "15" at bounding box center [611, 244] width 22 height 22
type input "[DATE]"
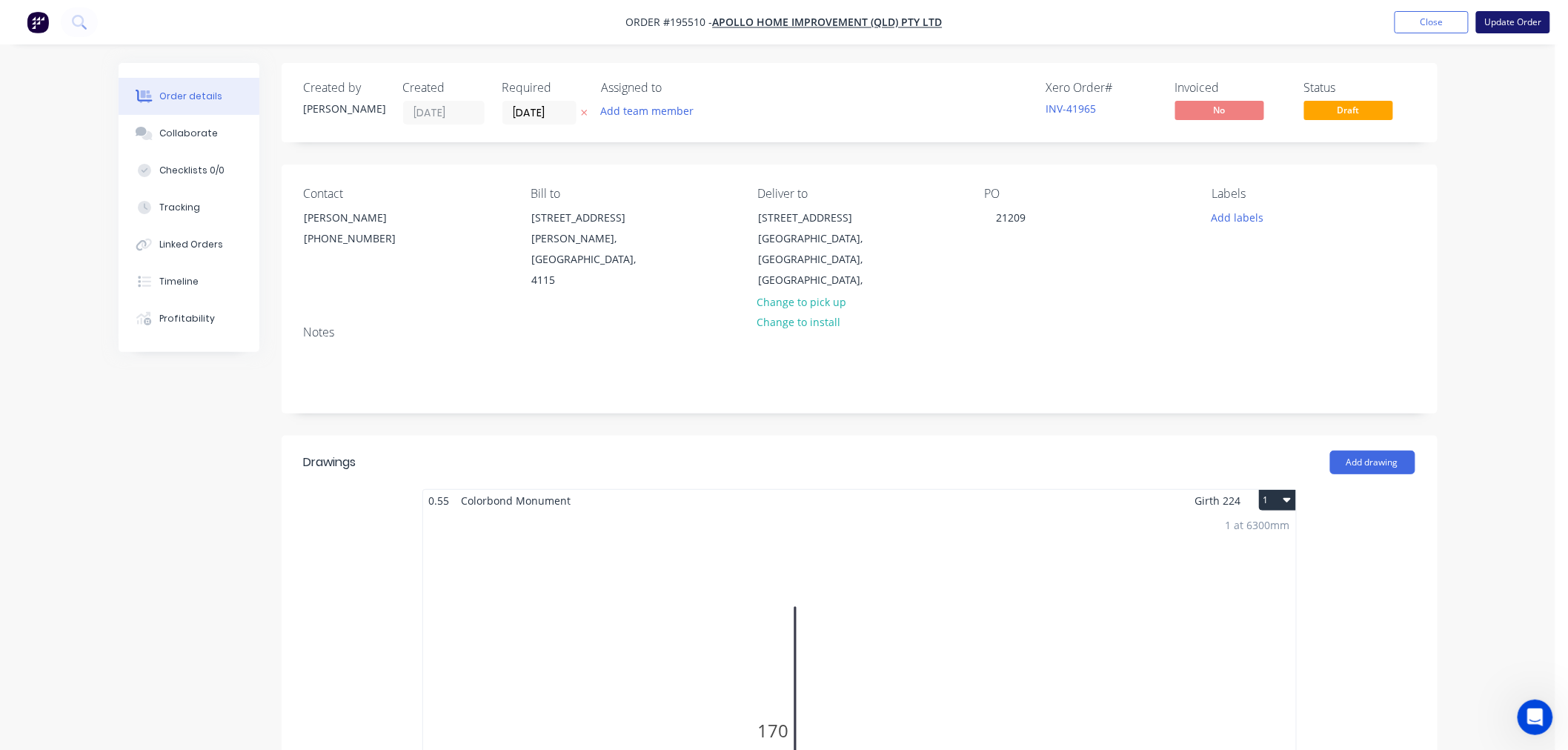
click at [1529, 23] on button "Update Order" at bounding box center [1512, 22] width 74 height 22
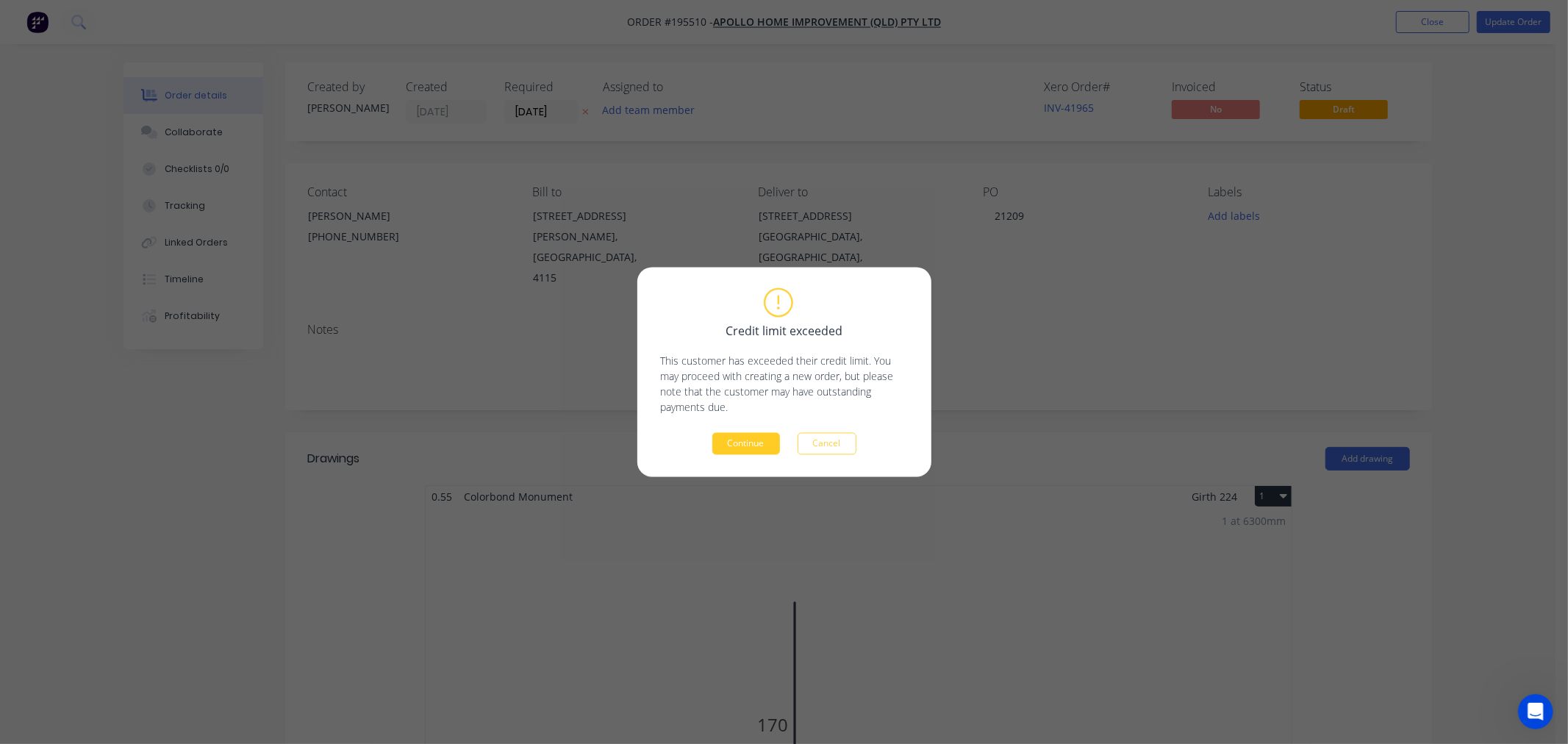
click at [745, 441] on button "Continue" at bounding box center [746, 443] width 67 height 22
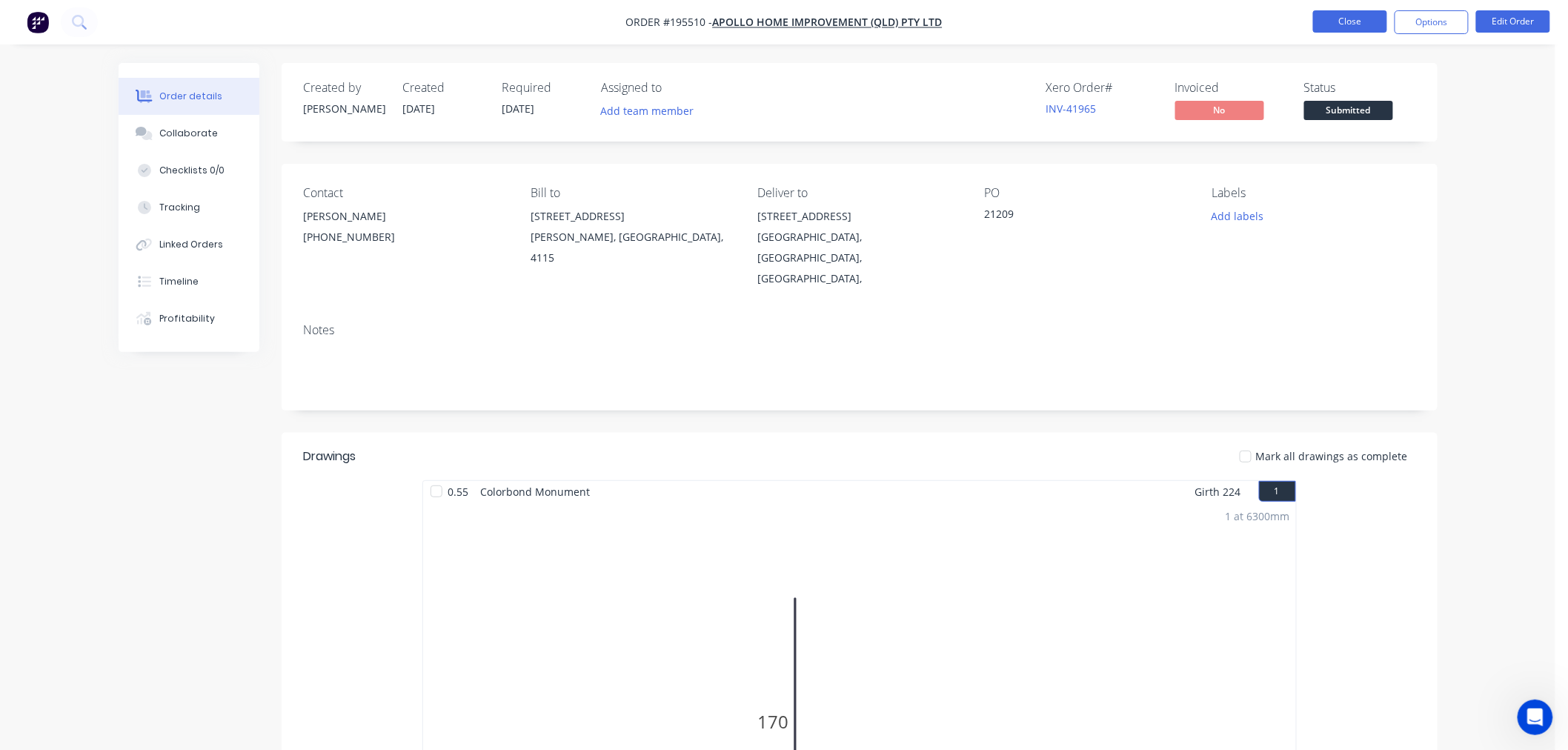
click at [1359, 31] on button "Close" at bounding box center [1350, 21] width 74 height 22
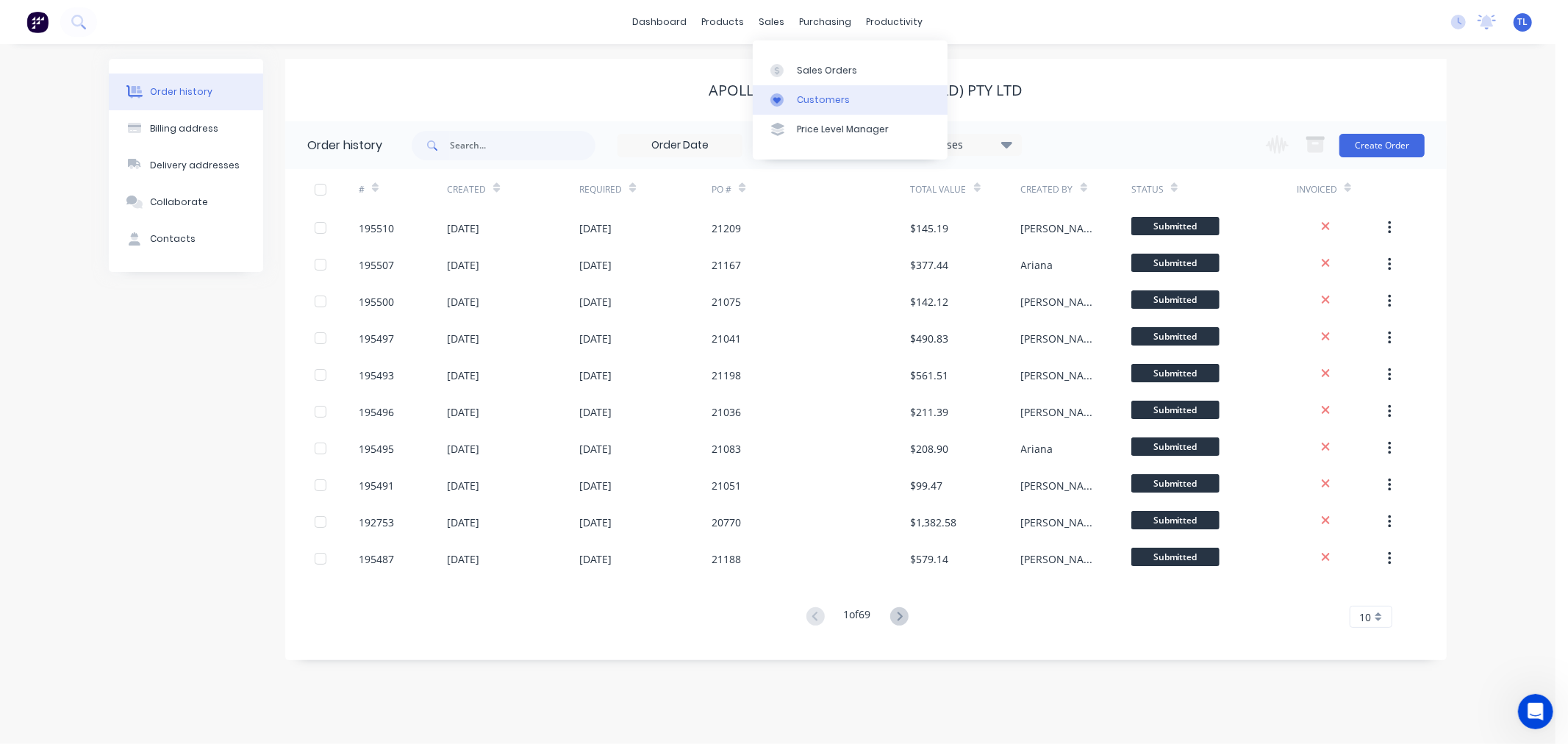
click at [788, 106] on div at bounding box center [781, 99] width 22 height 13
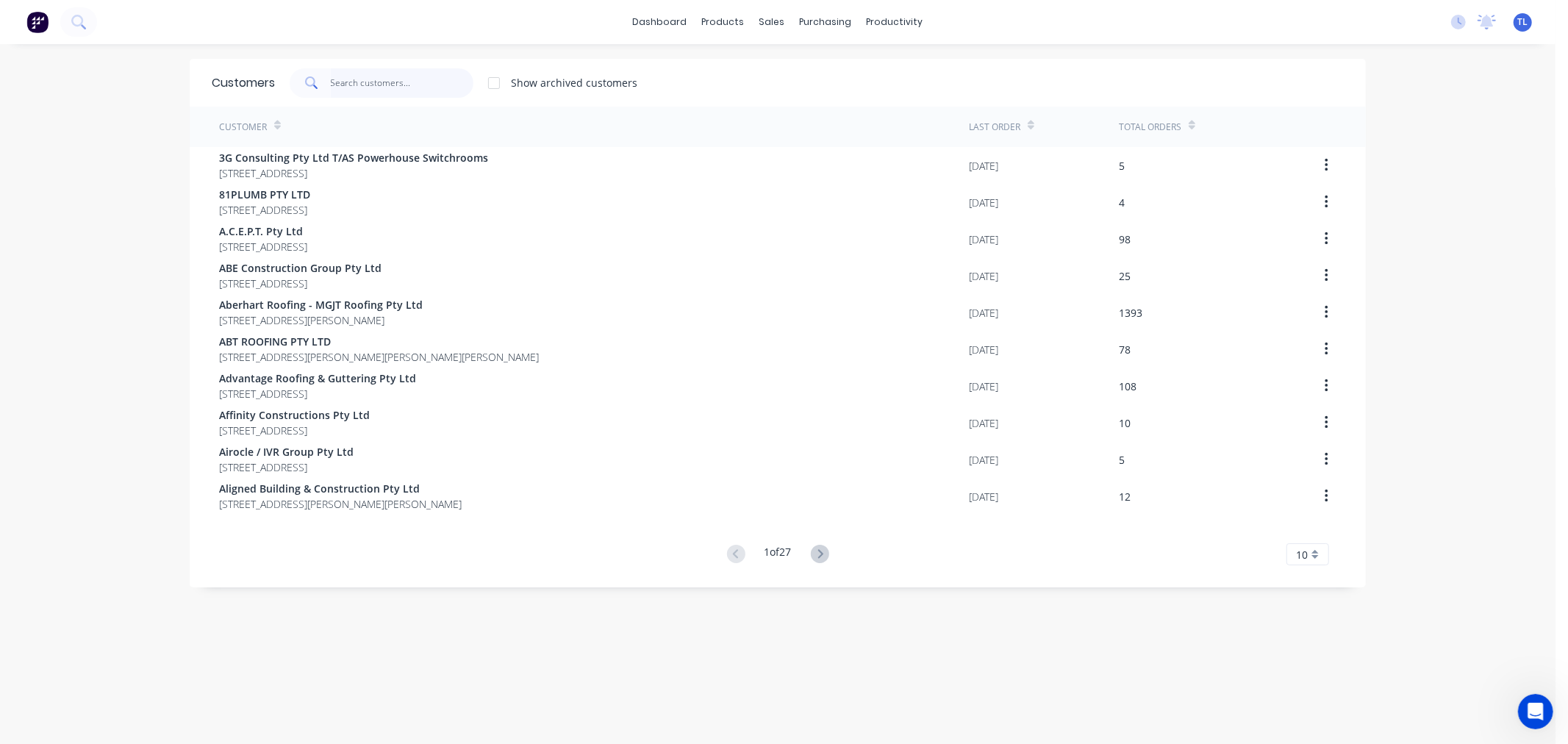
click at [361, 90] on input "text" at bounding box center [402, 83] width 144 height 30
click at [379, 75] on input "text" at bounding box center [402, 83] width 144 height 30
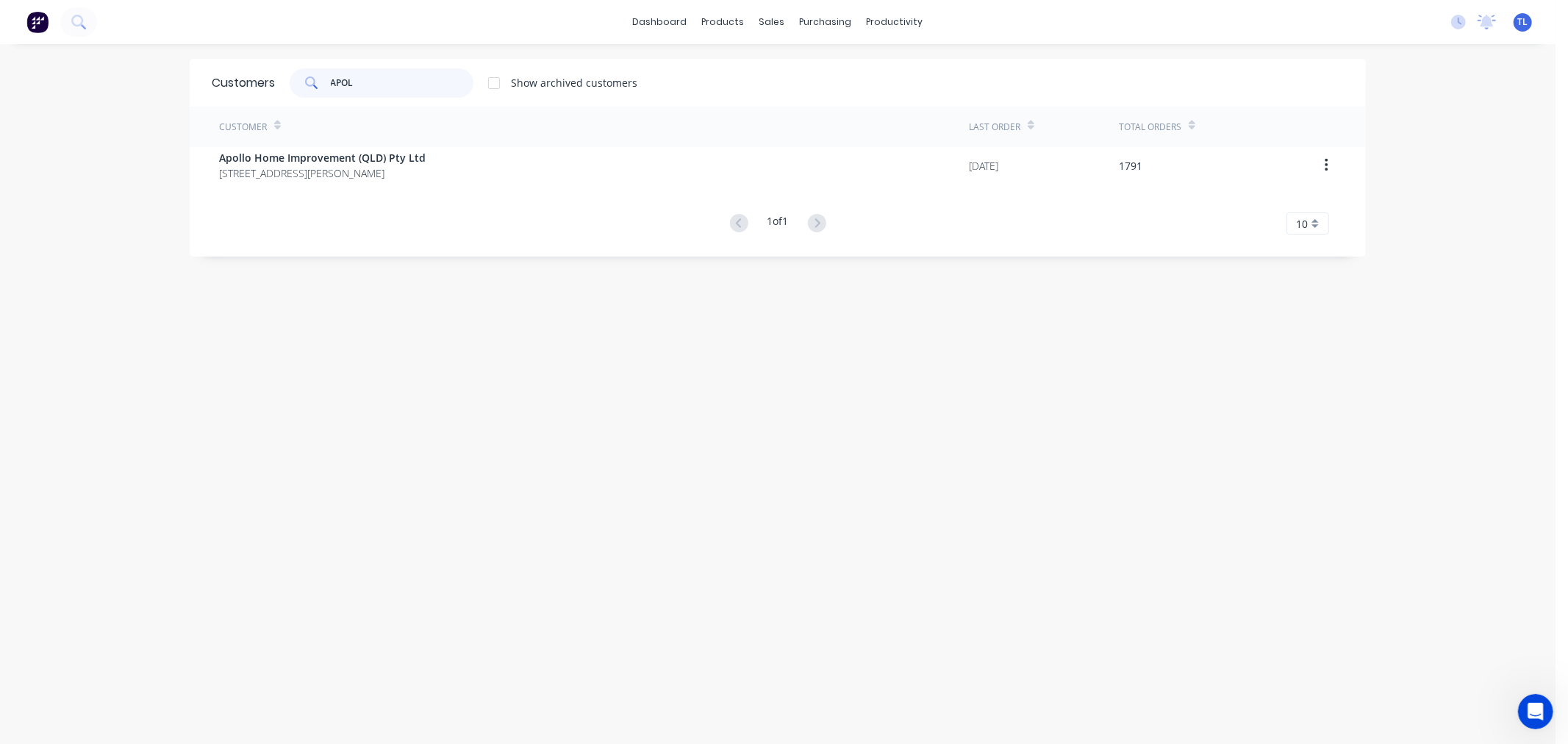
type input "APOL"
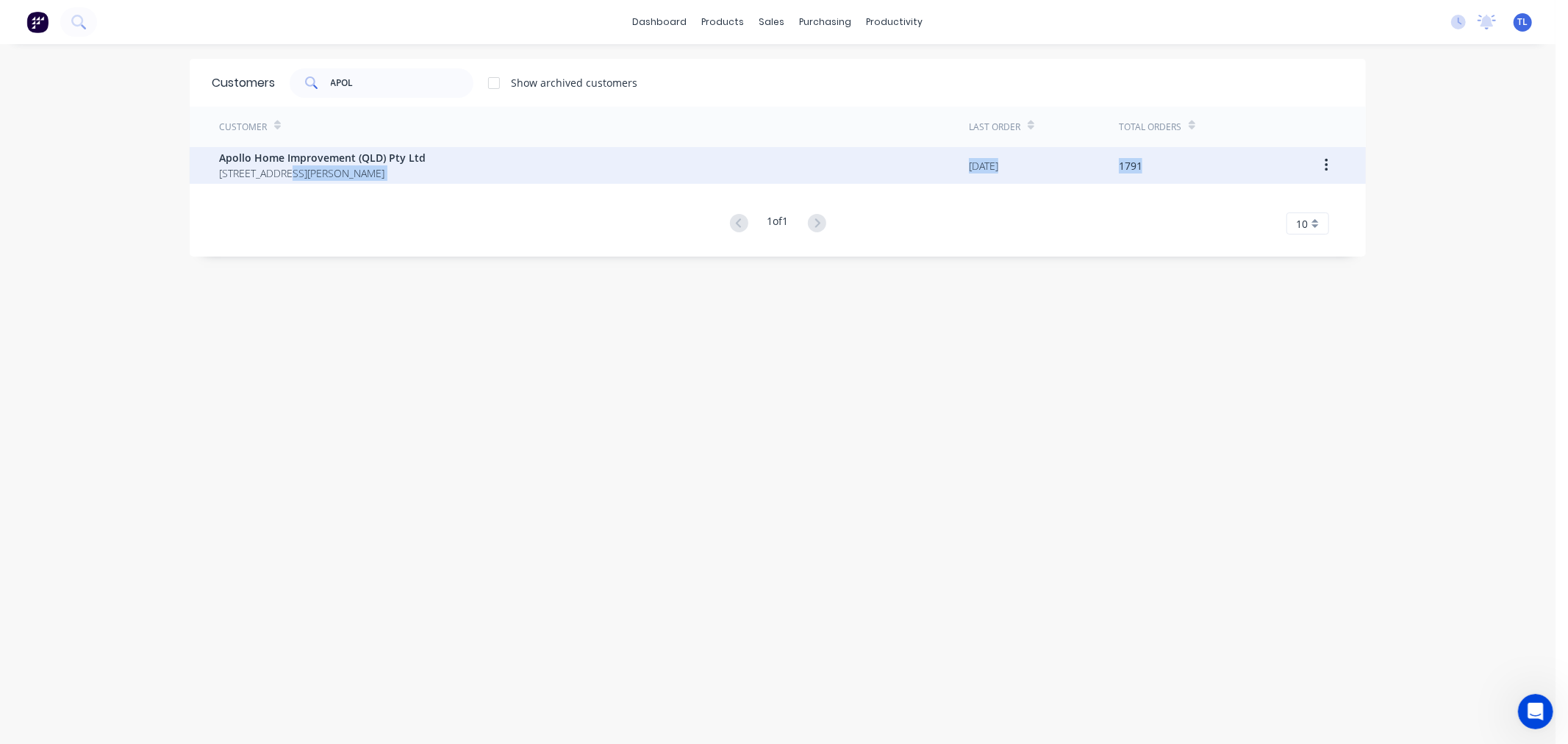
click at [278, 182] on div "Customer Last Order Total Orders Apollo Home Improvement (QLD) Pty Ltd 29 Corym…" at bounding box center [778, 170] width 1176 height 128
click at [277, 166] on span "29 Corymbia Place Parkinson Australia 4115" at bounding box center [322, 173] width 207 height 16
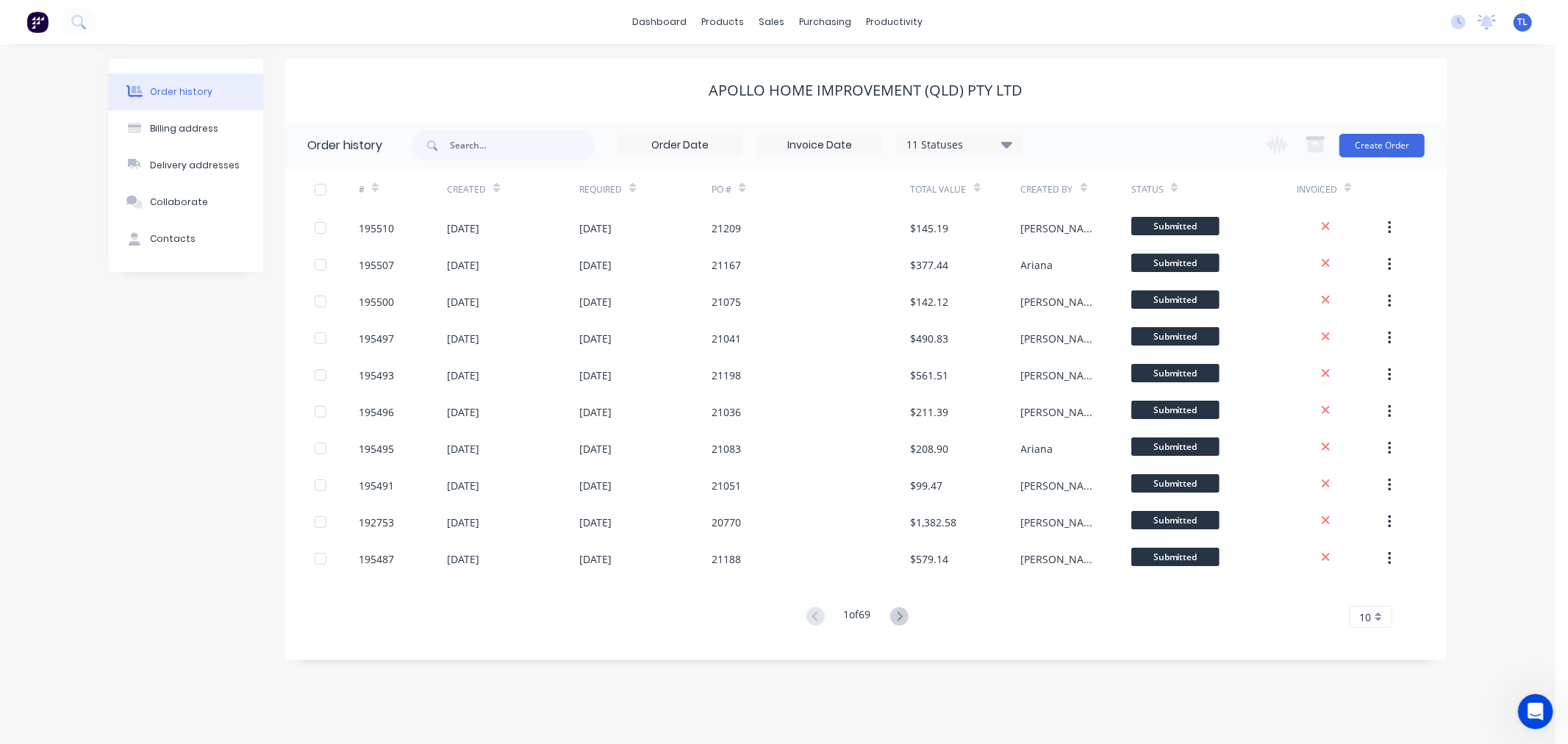
click at [1379, 133] on div "Change order status Submitted Manufactured Ready for pick up Slitting Delivered…" at bounding box center [1340, 145] width 167 height 47
click at [1375, 150] on button "Create Order" at bounding box center [1382, 145] width 85 height 24
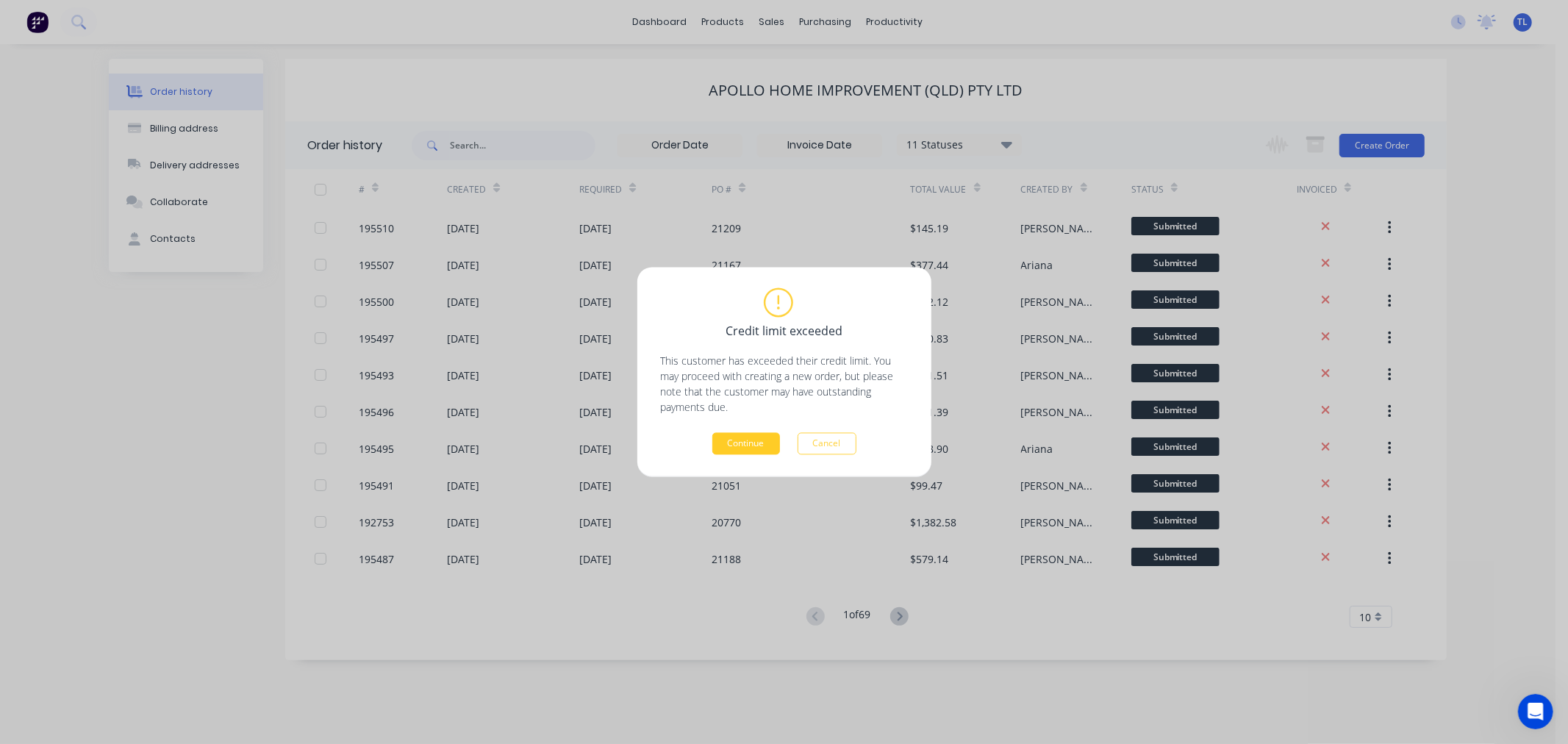
click at [738, 450] on button "Continue" at bounding box center [746, 443] width 67 height 22
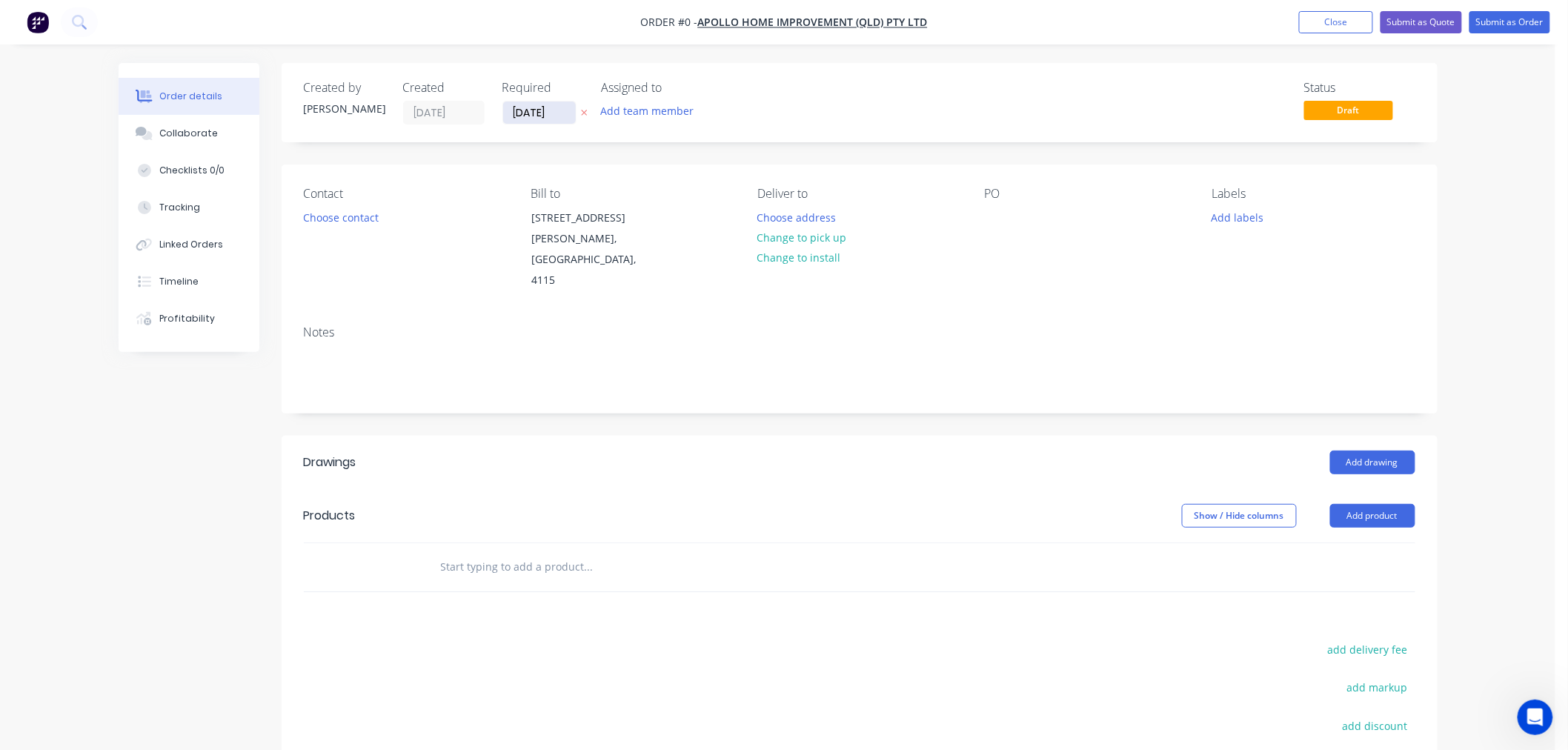
click at [538, 120] on input "[DATE]" at bounding box center [539, 113] width 73 height 22
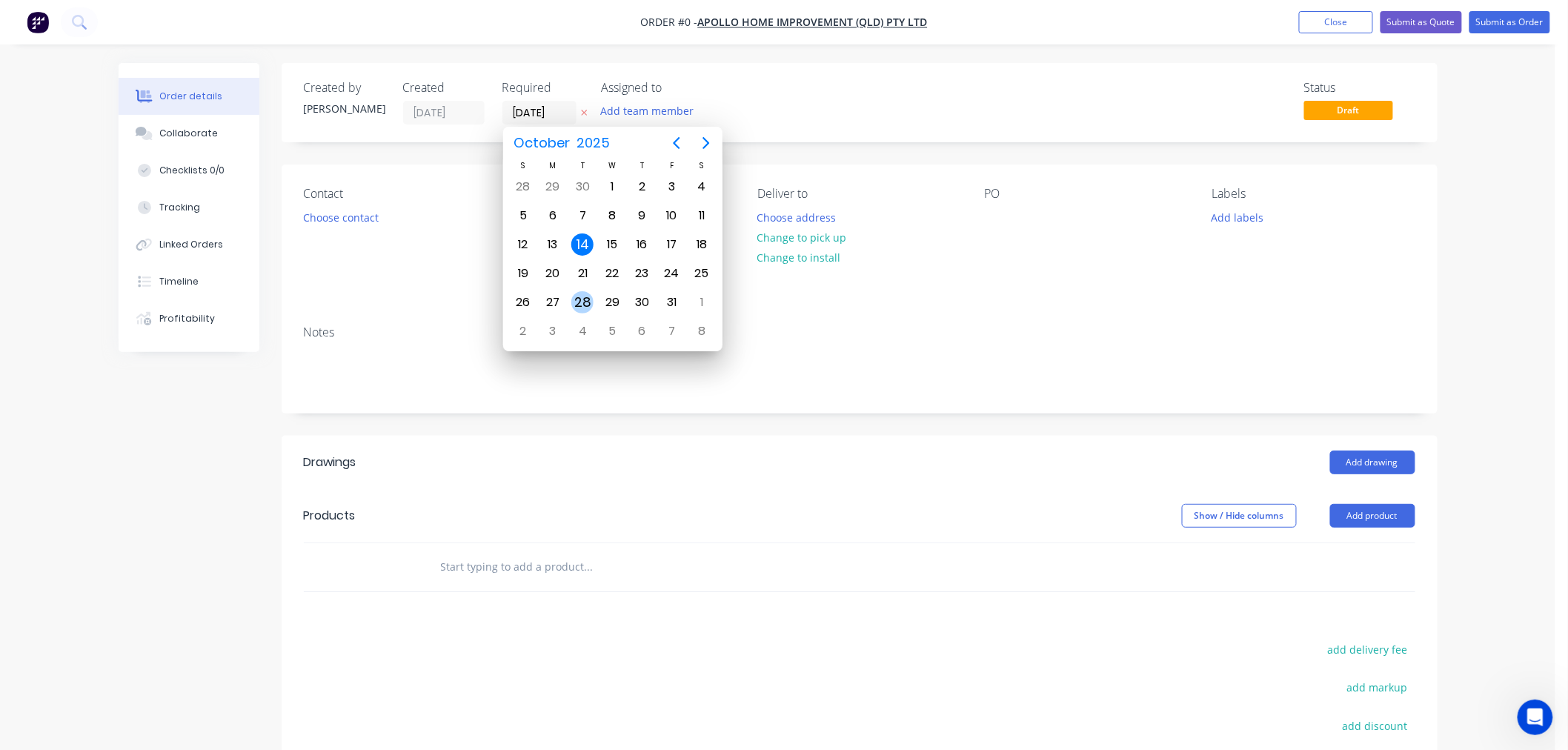
click at [588, 291] on div "28" at bounding box center [583, 302] width 22 height 22
type input "28/10/25"
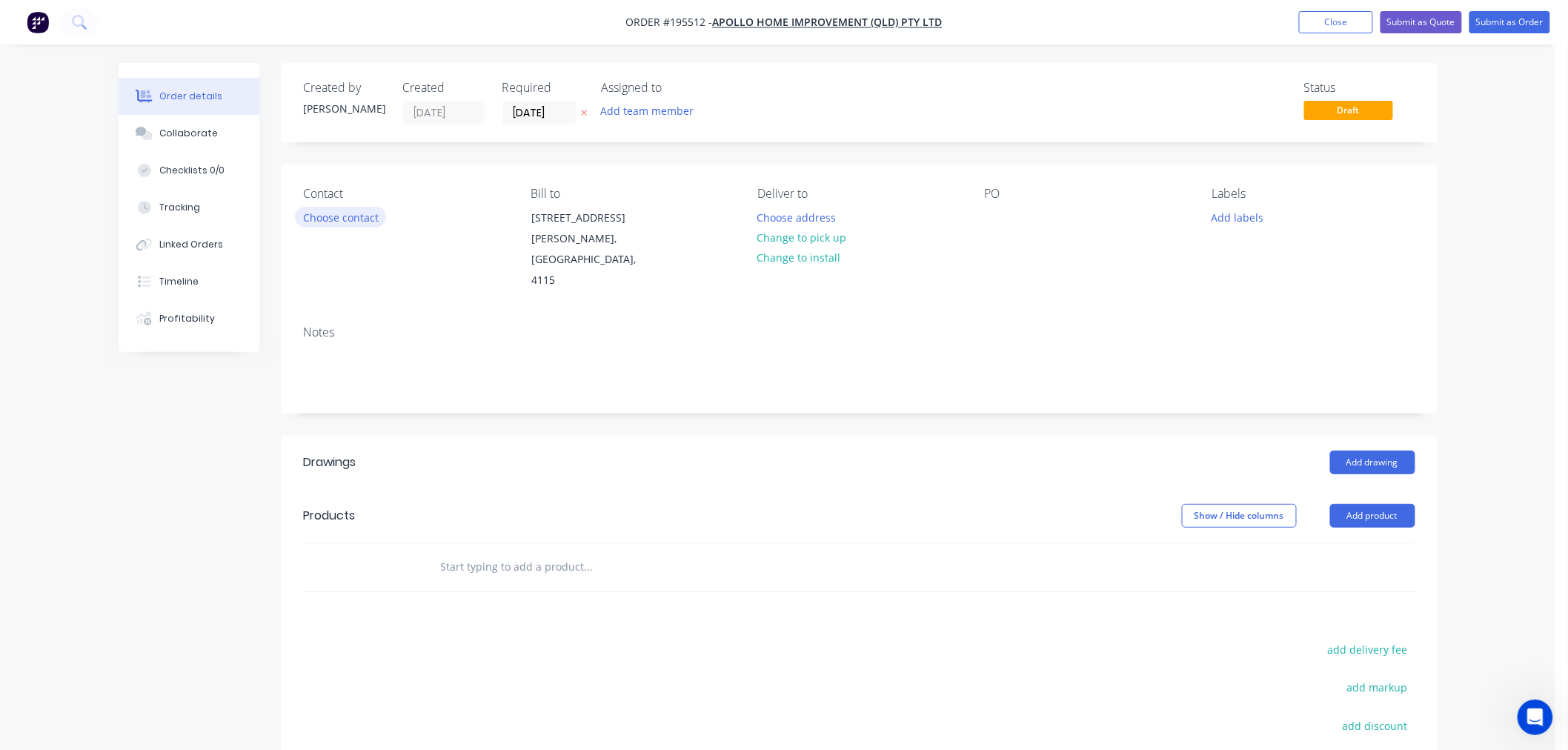
click at [366, 219] on button "Choose contact" at bounding box center [340, 216] width 91 height 20
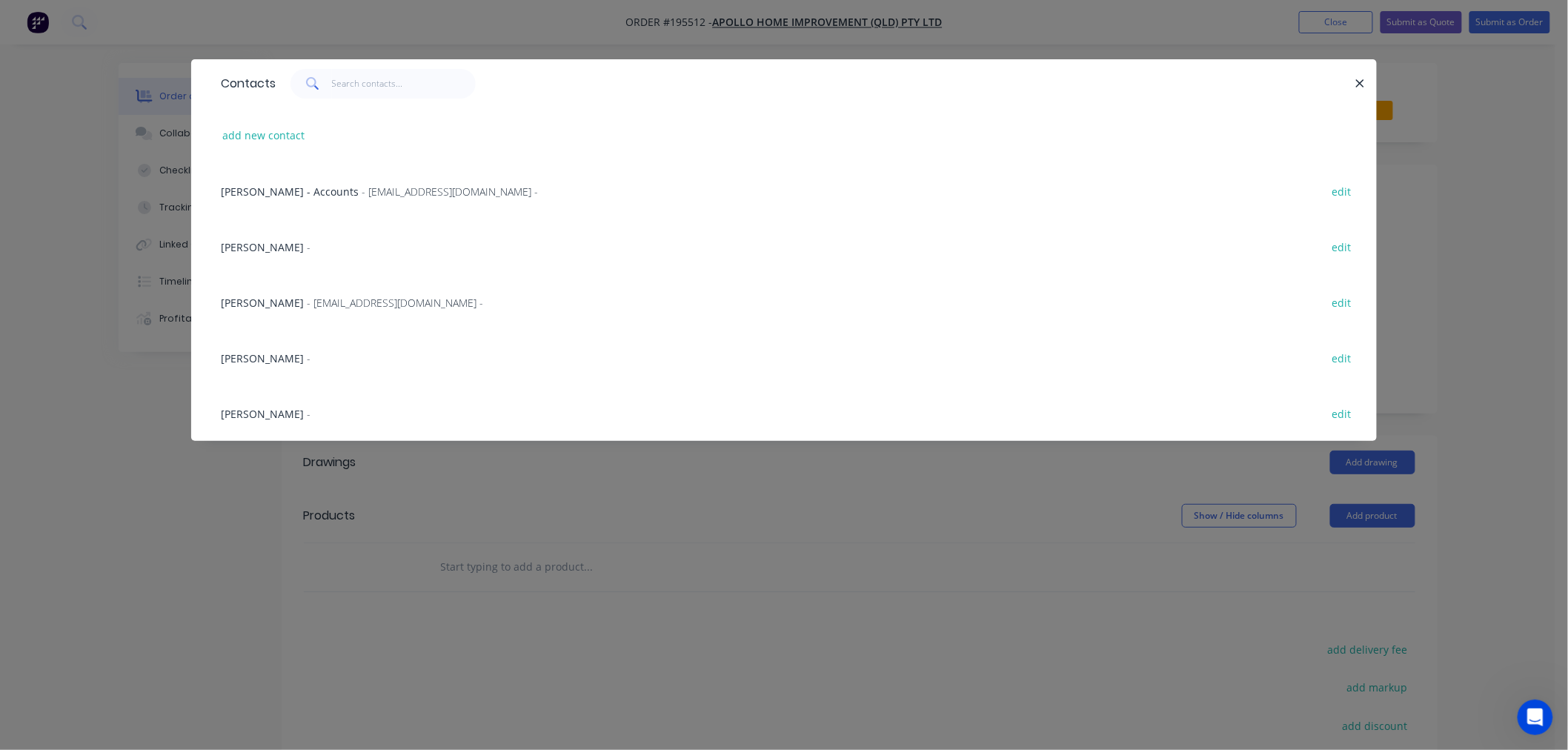
click at [252, 308] on div "Marie Defty - maried@apollopatios.com.au -" at bounding box center [351, 303] width 262 height 16
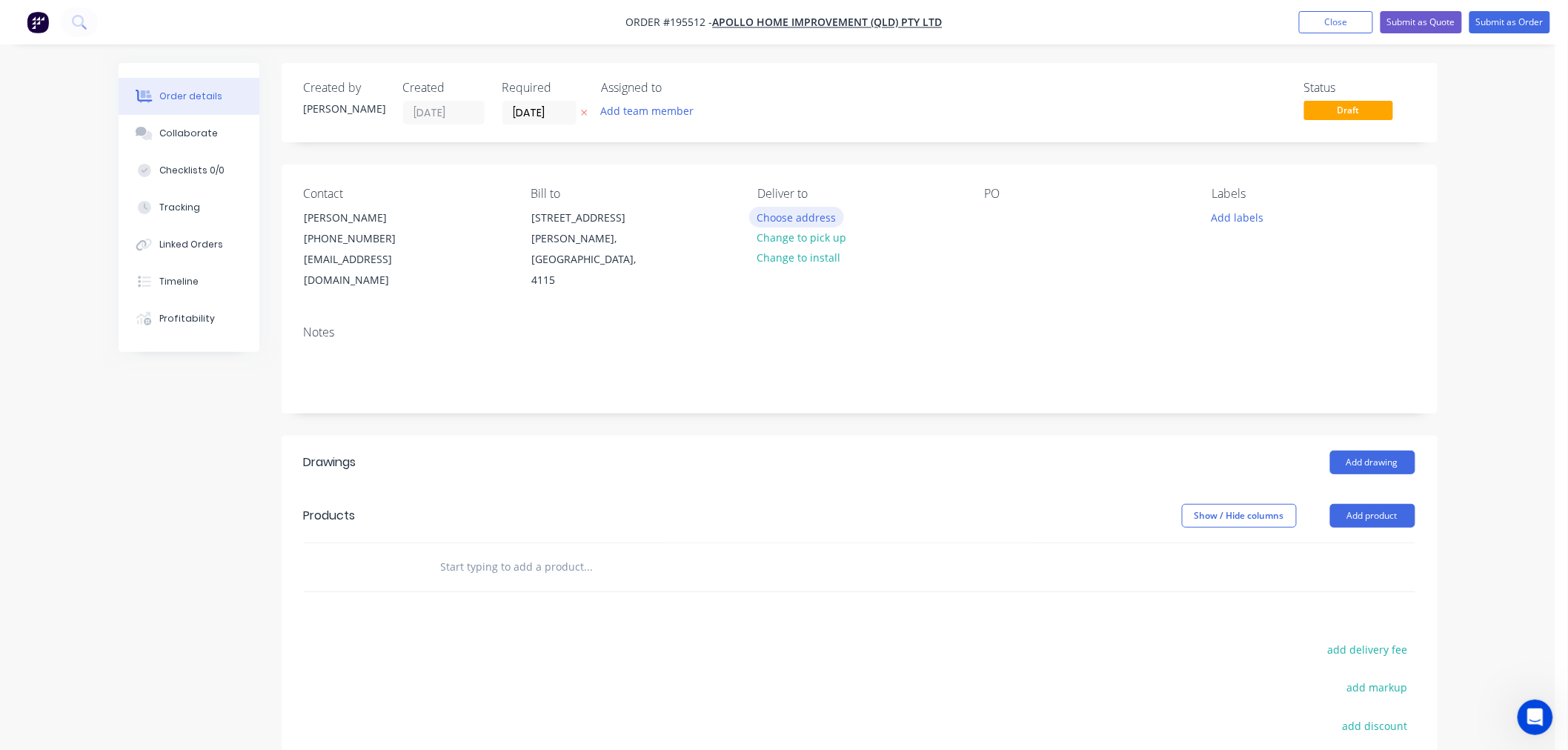
click at [782, 219] on button "Choose address" at bounding box center [796, 216] width 95 height 20
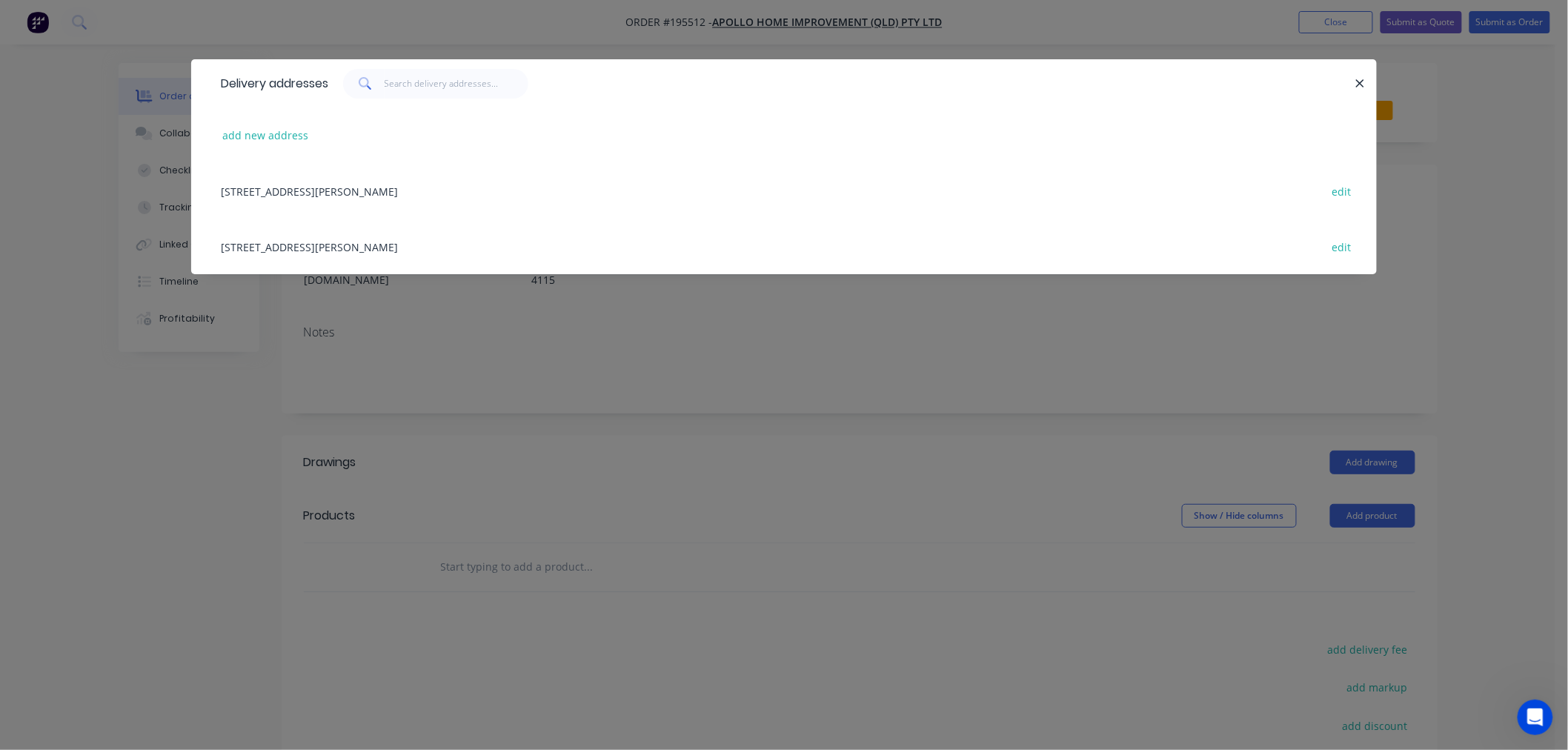
click at [495, 252] on div "29 CORYMBIA PL, (STORE), PARKINSON, Queensland, Australia, 4115 edit" at bounding box center [784, 246] width 1141 height 56
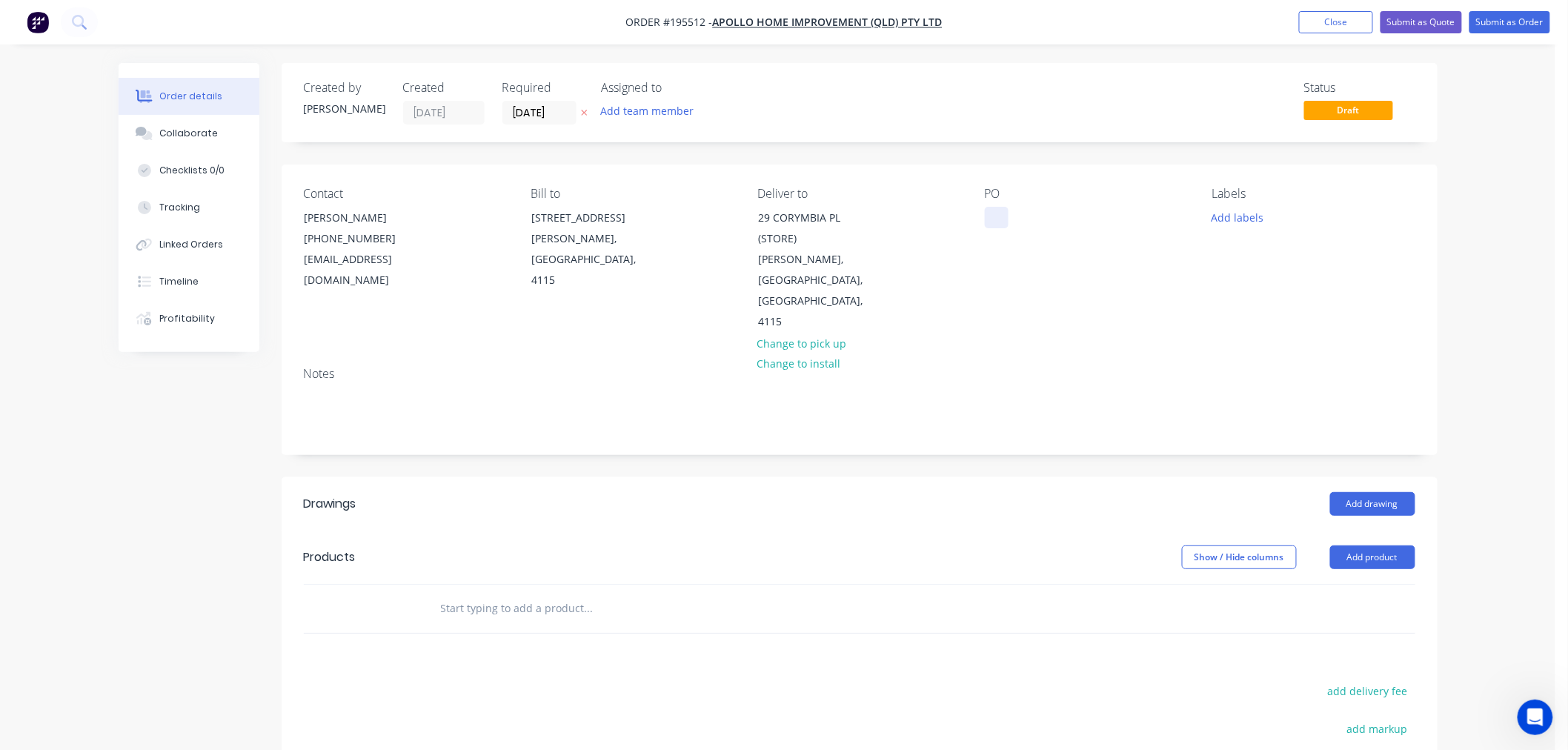
click at [988, 211] on div at bounding box center [996, 217] width 24 height 22
click at [1243, 218] on button "Add labels" at bounding box center [1237, 216] width 68 height 20
click at [1271, 443] on div "2nd Run" at bounding box center [1276, 445] width 48 height 16
click at [1347, 156] on div "Created by Tabitha Created 14/10/25 Required 28/10/25 Assigned to Add team memb…" at bounding box center [859, 526] width 1156 height 926
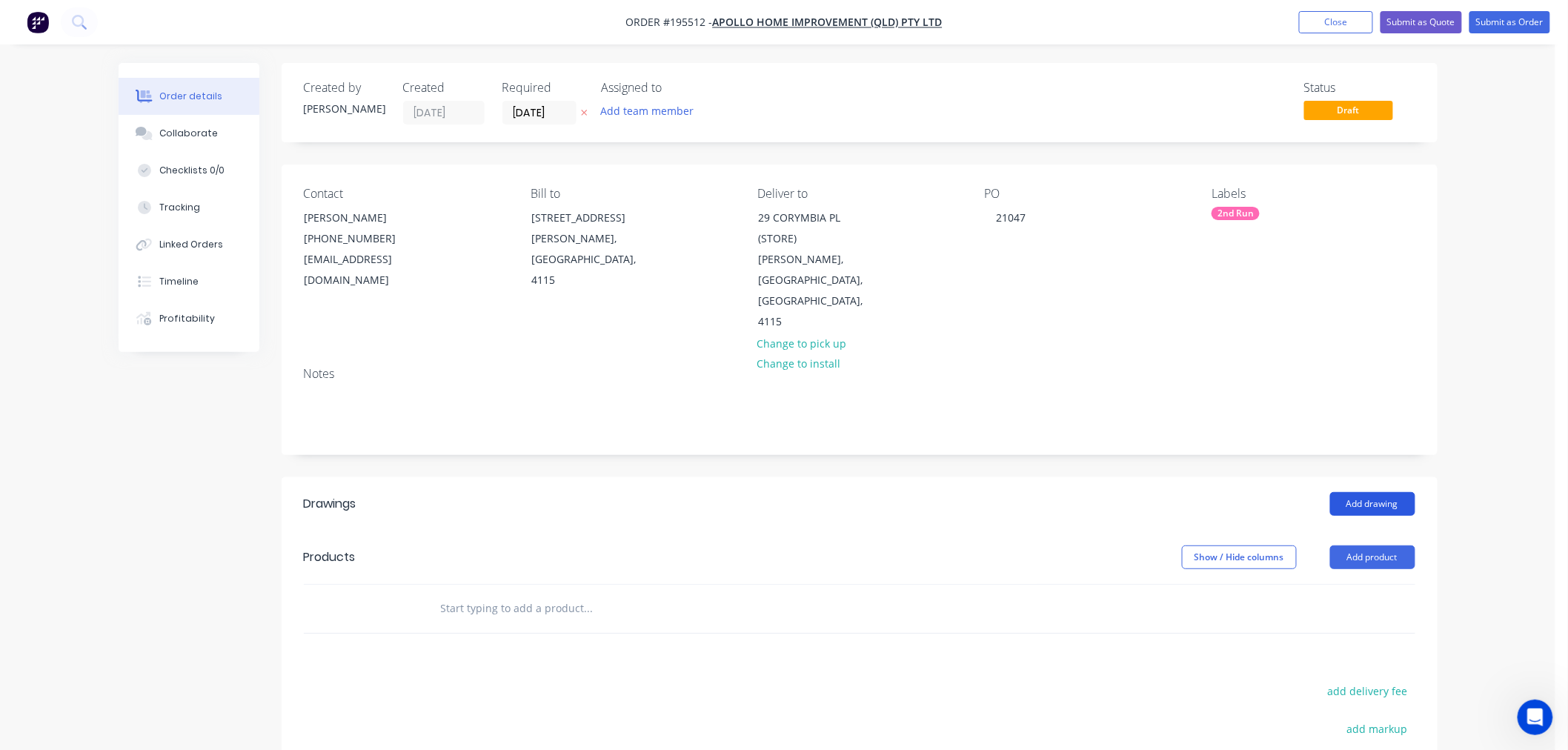
click at [1374, 492] on button "Add drawing" at bounding box center [1372, 504] width 85 height 24
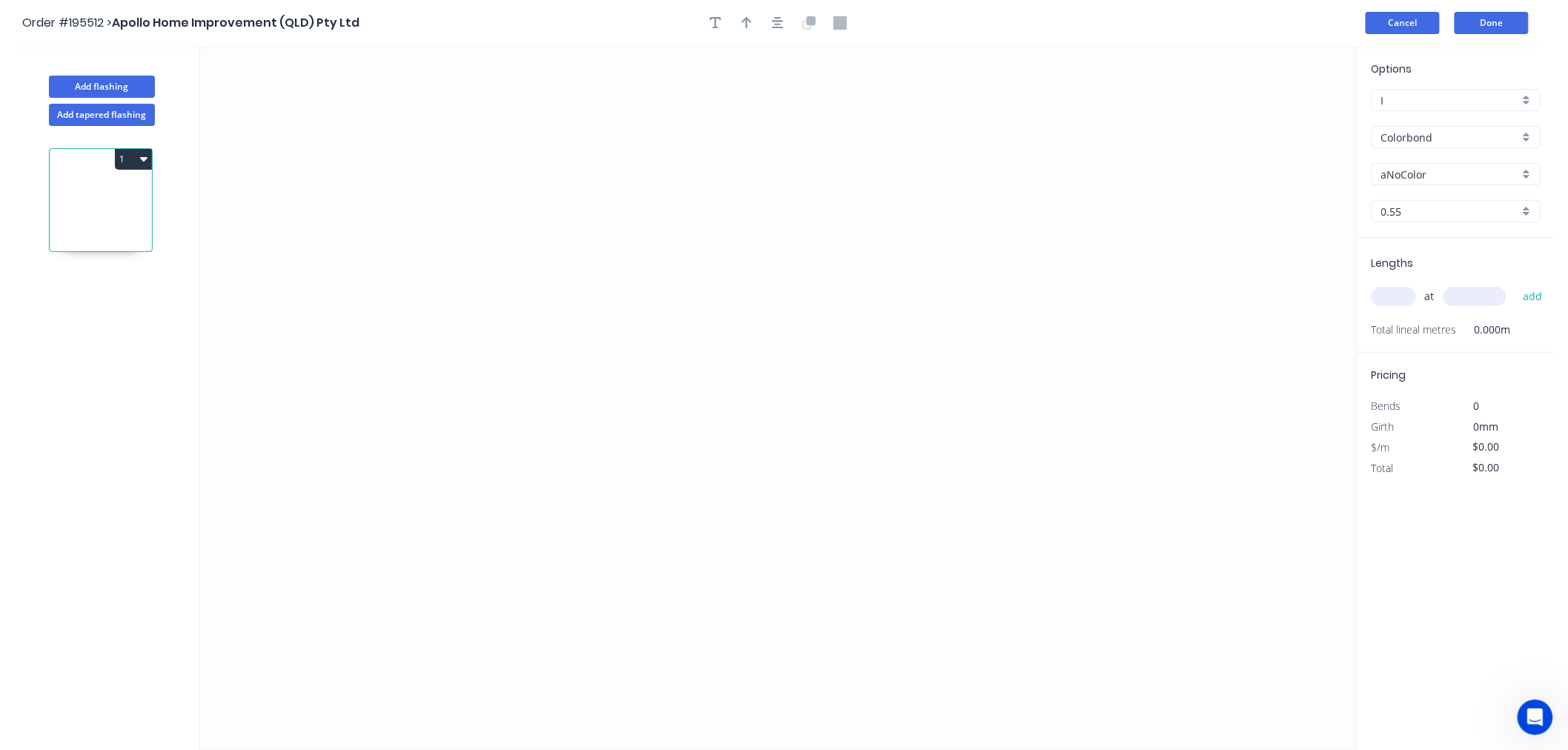
click at [1416, 17] on button "Cancel" at bounding box center [1402, 23] width 74 height 22
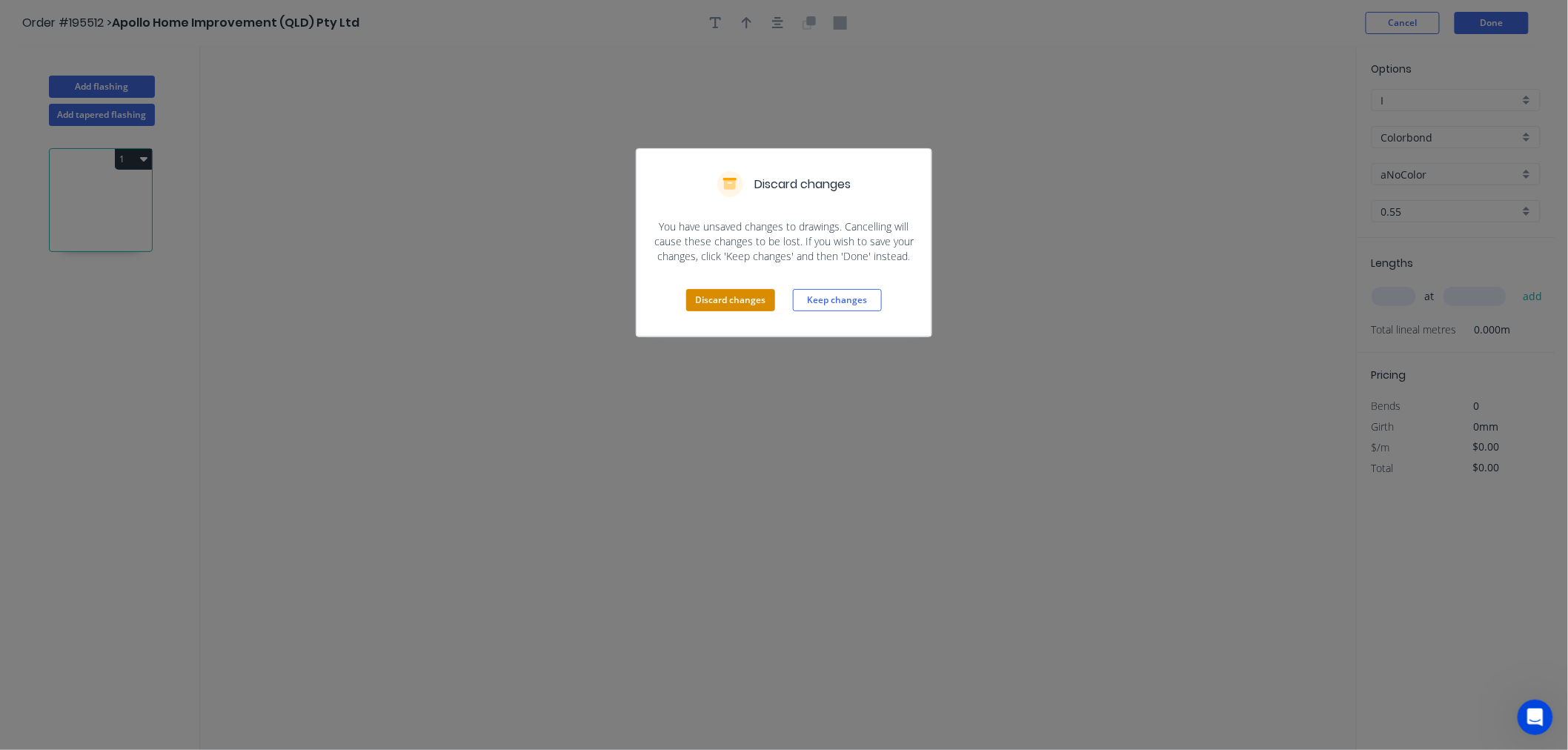
click at [761, 308] on button "Discard changes" at bounding box center [730, 300] width 89 height 22
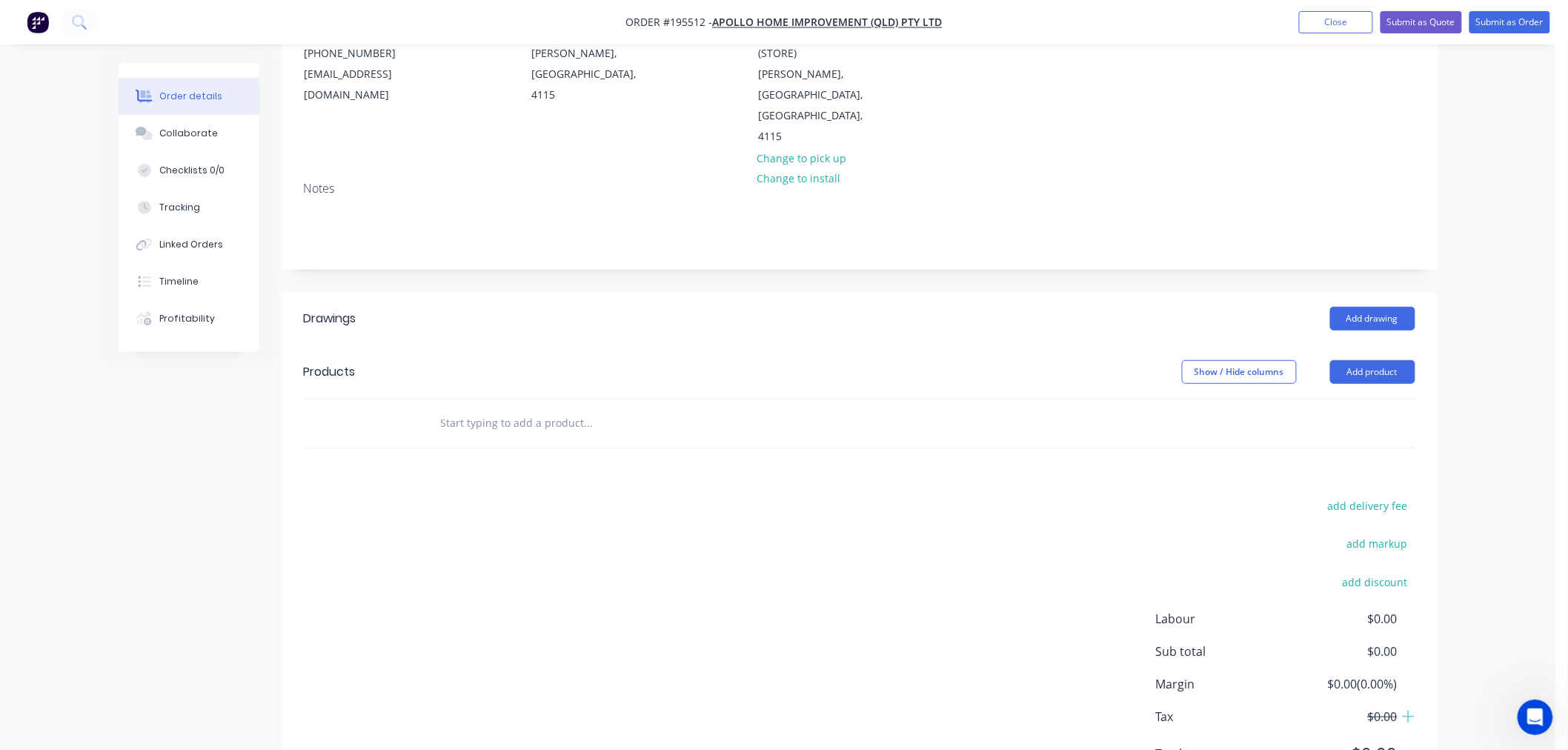
scroll to position [220, 0]
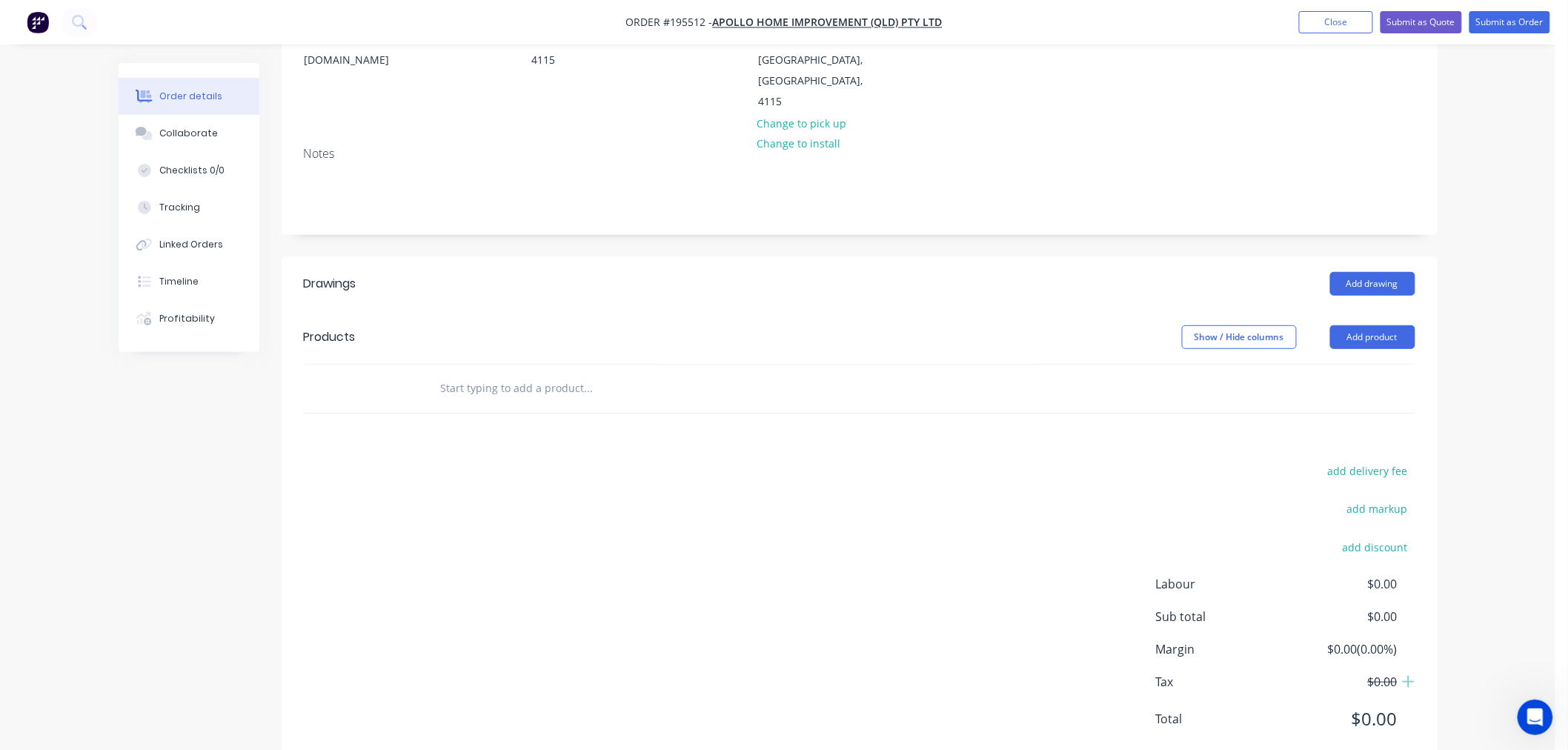
click at [532, 373] on input "text" at bounding box center [588, 388] width 296 height 30
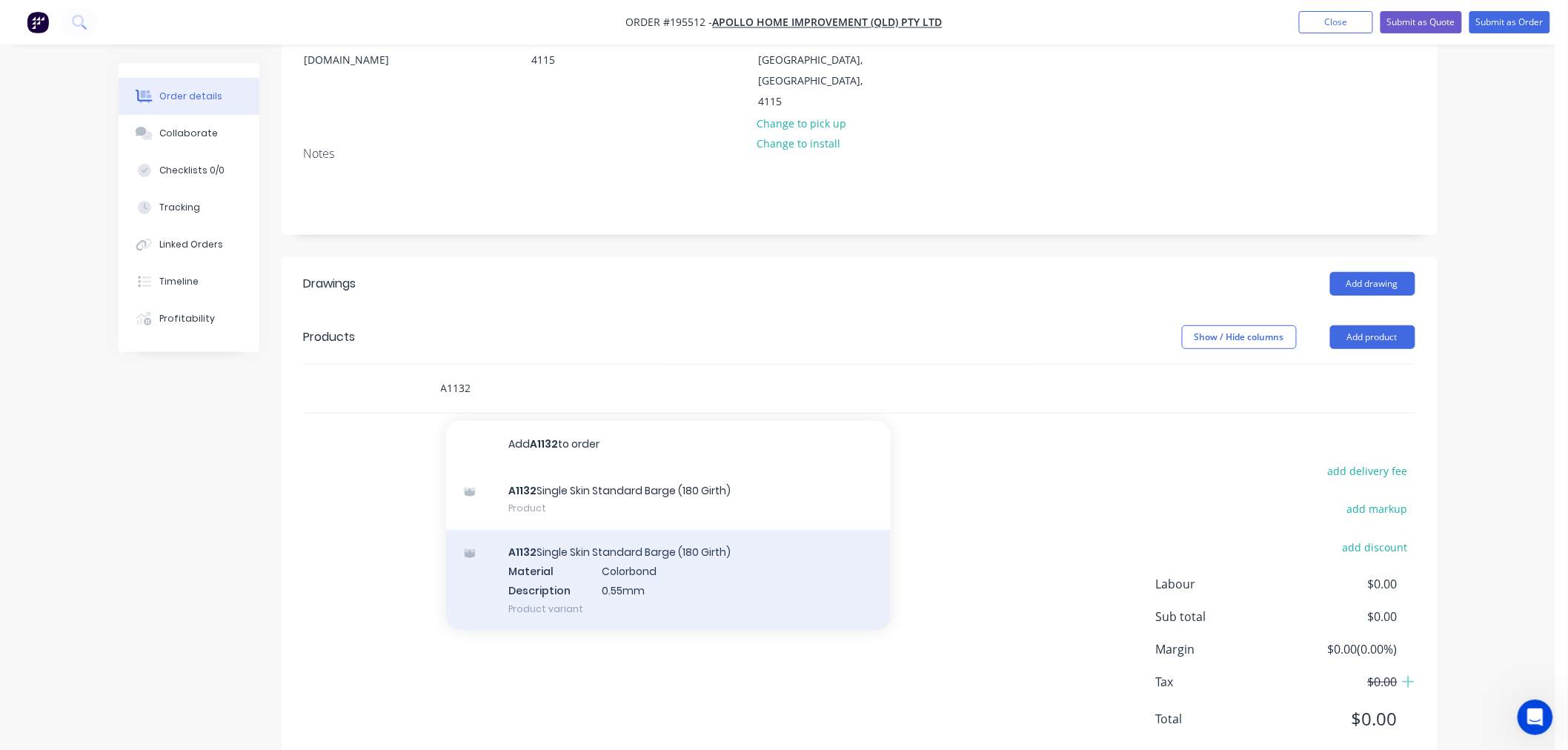
type input "A1132"
click at [670, 530] on div "A1132 Single Skin Standard Barge (180 Girth) Material Colorbond Description 0.5…" at bounding box center [668, 579] width 445 height 100
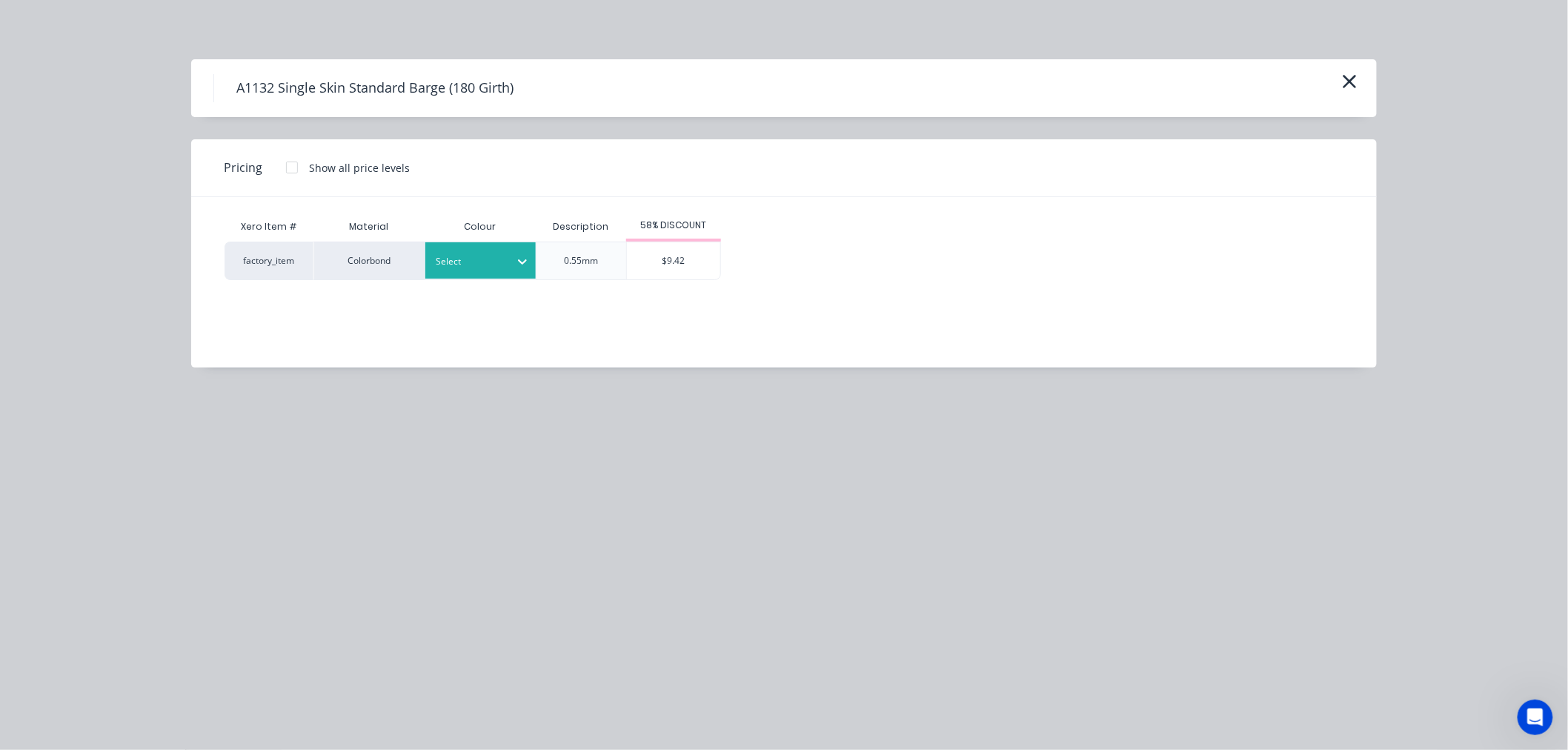
click at [484, 261] on div at bounding box center [469, 261] width 67 height 16
click at [186, 593] on div "Surfmist" at bounding box center [93, 606] width 186 height 27
click at [901, 255] on div "factory_item Colorbond Surfmist 0.55mm $9.42" at bounding box center [772, 260] width 1096 height 39
click at [1342, 78] on icon "button" at bounding box center [1350, 81] width 16 height 21
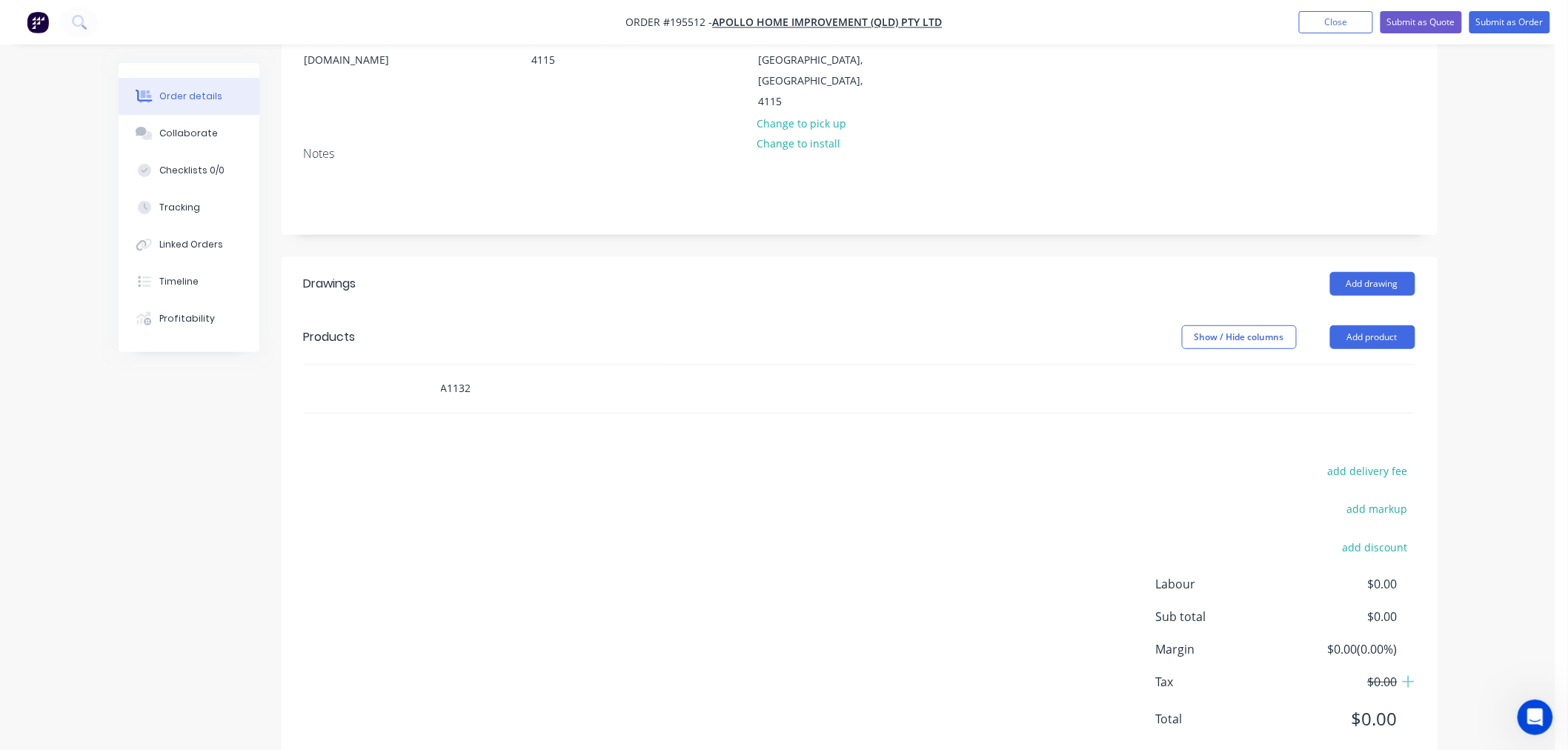
click at [675, 373] on input "A1132" at bounding box center [588, 388] width 296 height 30
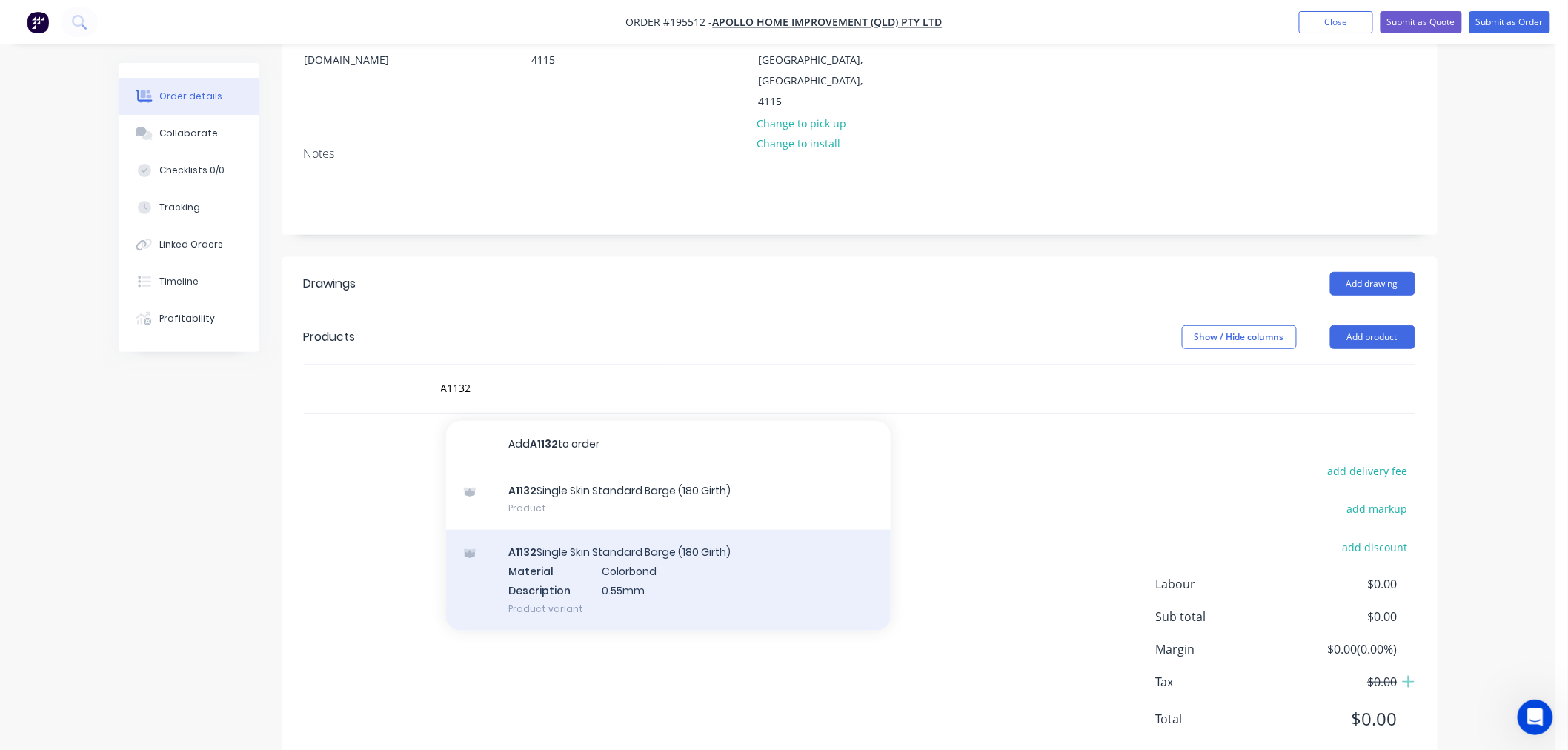
click at [574, 532] on div "A1132 Single Skin Standard Barge (180 Girth) Material Colorbond Description 0.5…" at bounding box center [668, 579] width 445 height 100
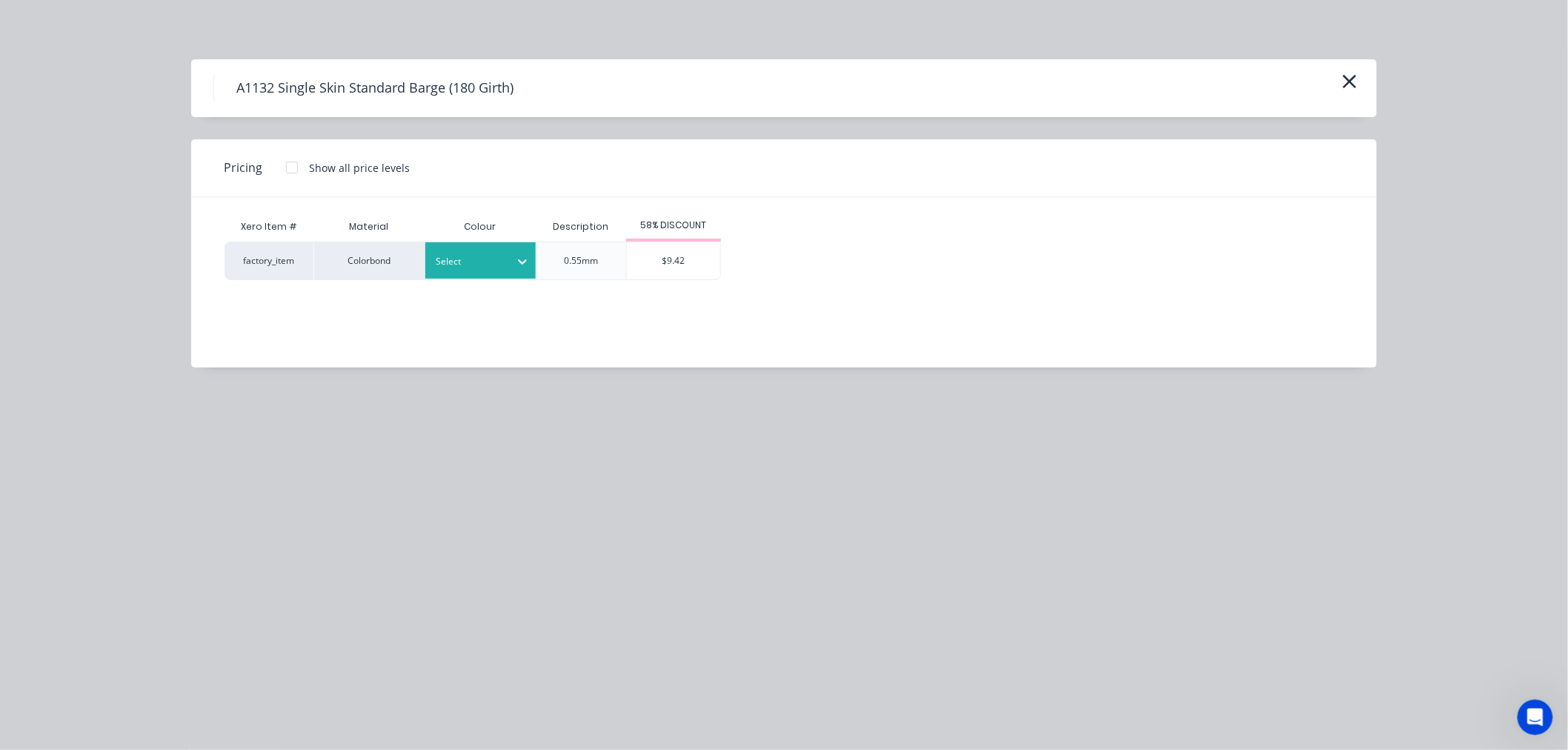
click at [462, 265] on div at bounding box center [469, 261] width 67 height 16
click at [186, 593] on div "Surfmist" at bounding box center [93, 606] width 186 height 27
click at [575, 304] on div "Xero Item # Material Colour Description 58% DISCOUNT factory_item Colorbond Sur…" at bounding box center [773, 271] width 1163 height 149
click at [506, 86] on h4 "A1132 Single Skin Standard Barge (180 Girth)" at bounding box center [374, 88] width 322 height 28
click at [671, 262] on div "$9.42" at bounding box center [673, 260] width 94 height 37
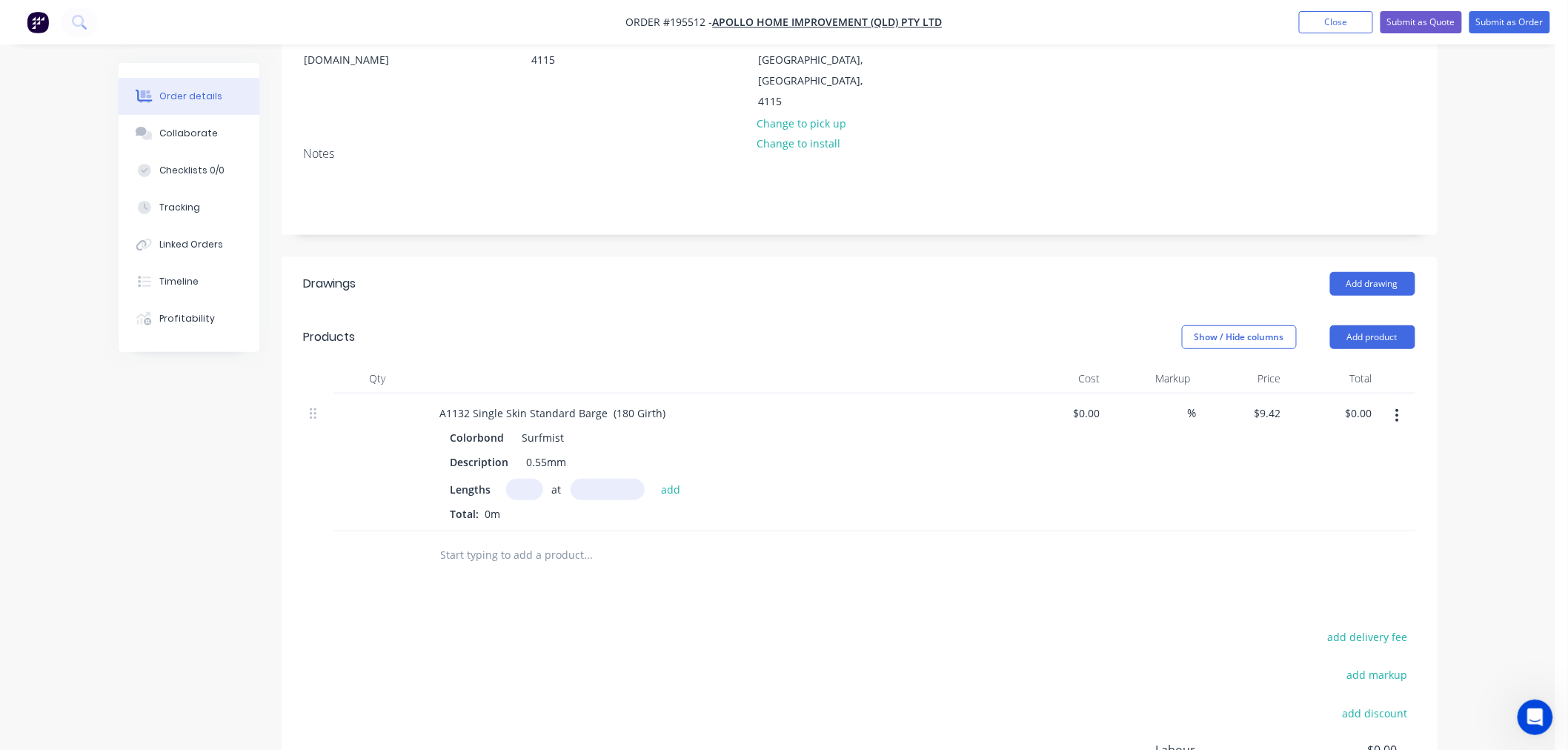
click at [512, 479] on input "text" at bounding box center [524, 490] width 37 height 22
type input "1"
type input "5600"
click at [653, 479] on button "add" at bounding box center [670, 489] width 35 height 20
type input "$52.75"
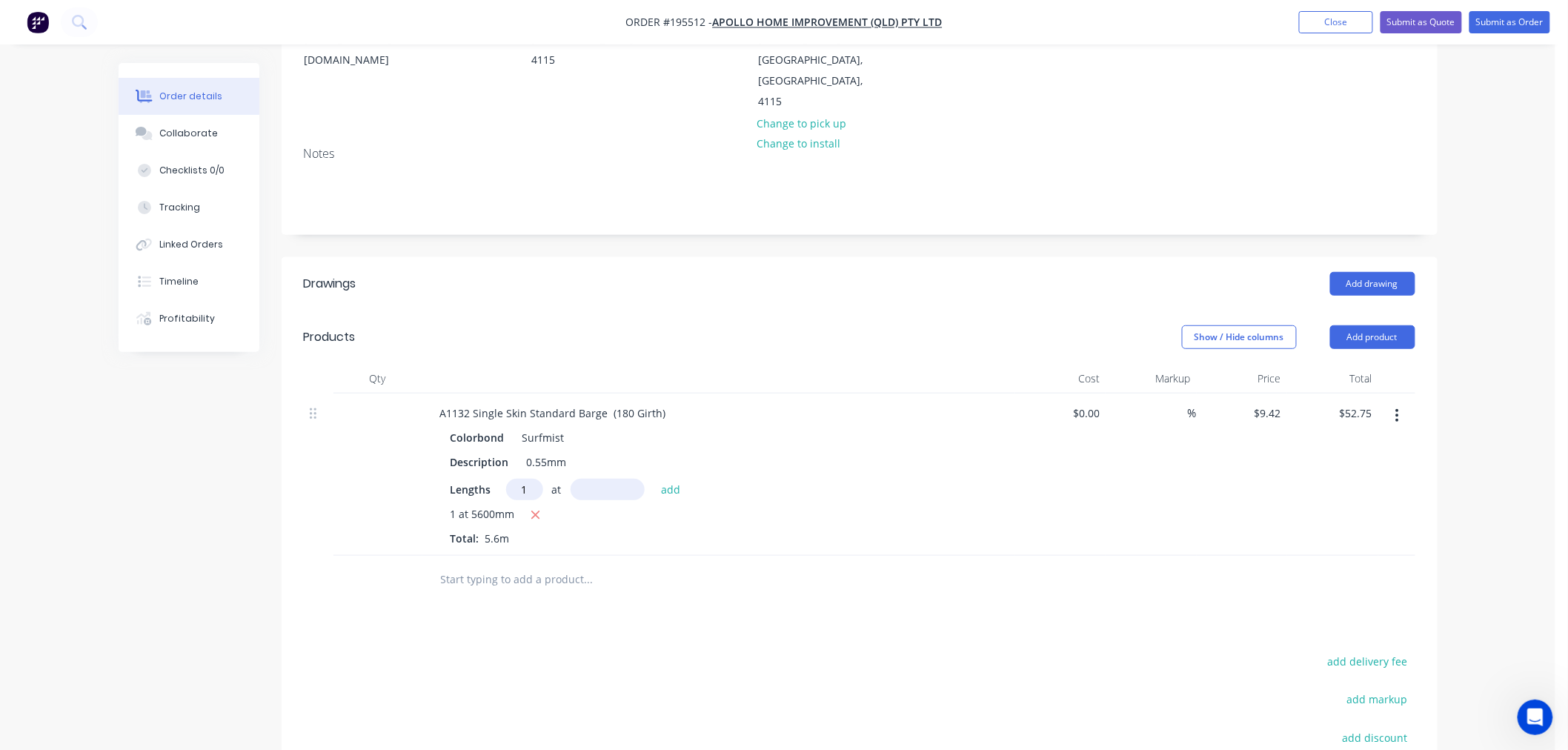
type input "1"
type input "4400"
click at [653, 479] on button "add" at bounding box center [670, 489] width 35 height 20
type input "$94.20"
click at [1383, 272] on button "Add drawing" at bounding box center [1372, 284] width 85 height 24
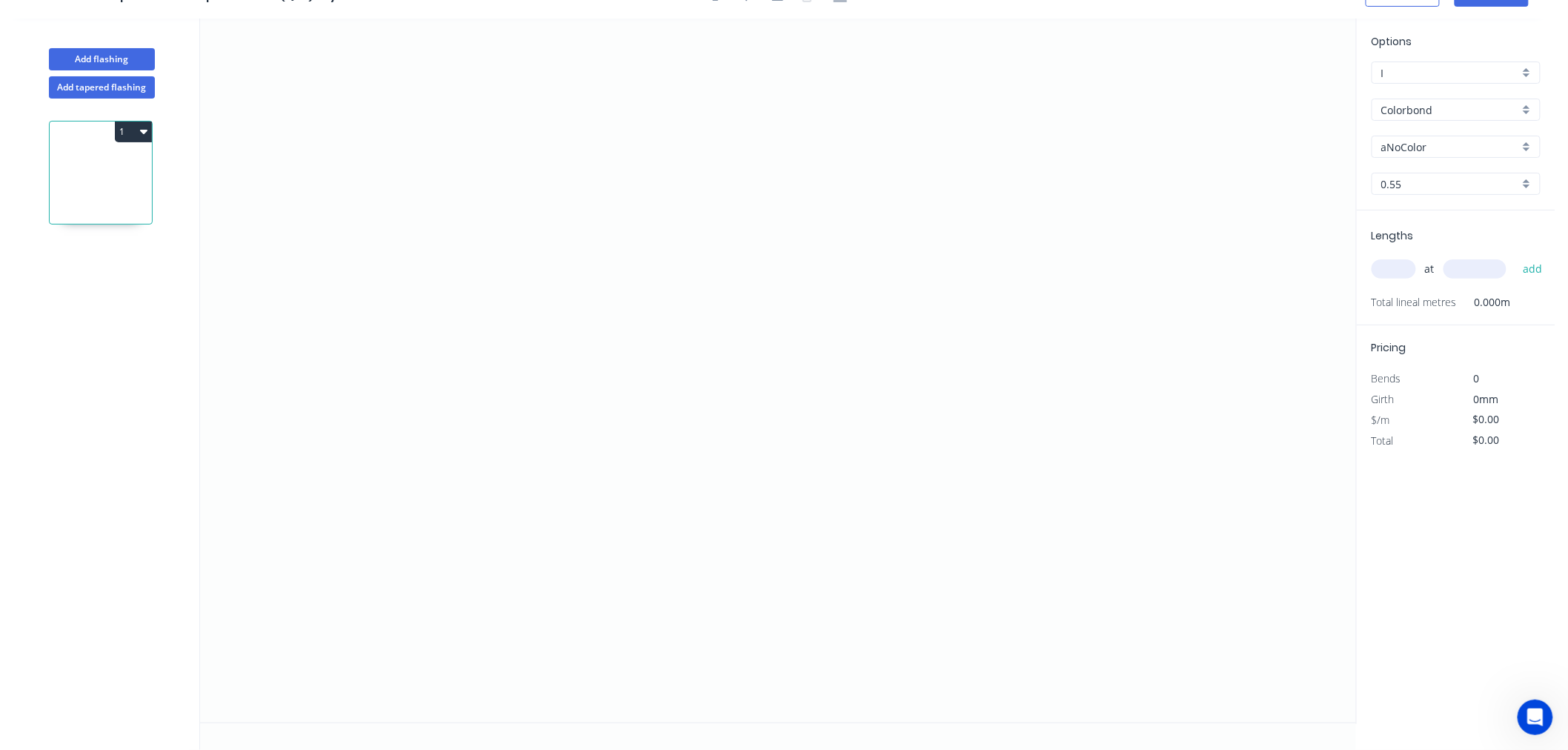
scroll to position [27, 0]
click at [441, 468] on icon "0" at bounding box center [778, 371] width 1156 height 704
click at [946, 470] on icon "0" at bounding box center [778, 371] width 1156 height 704
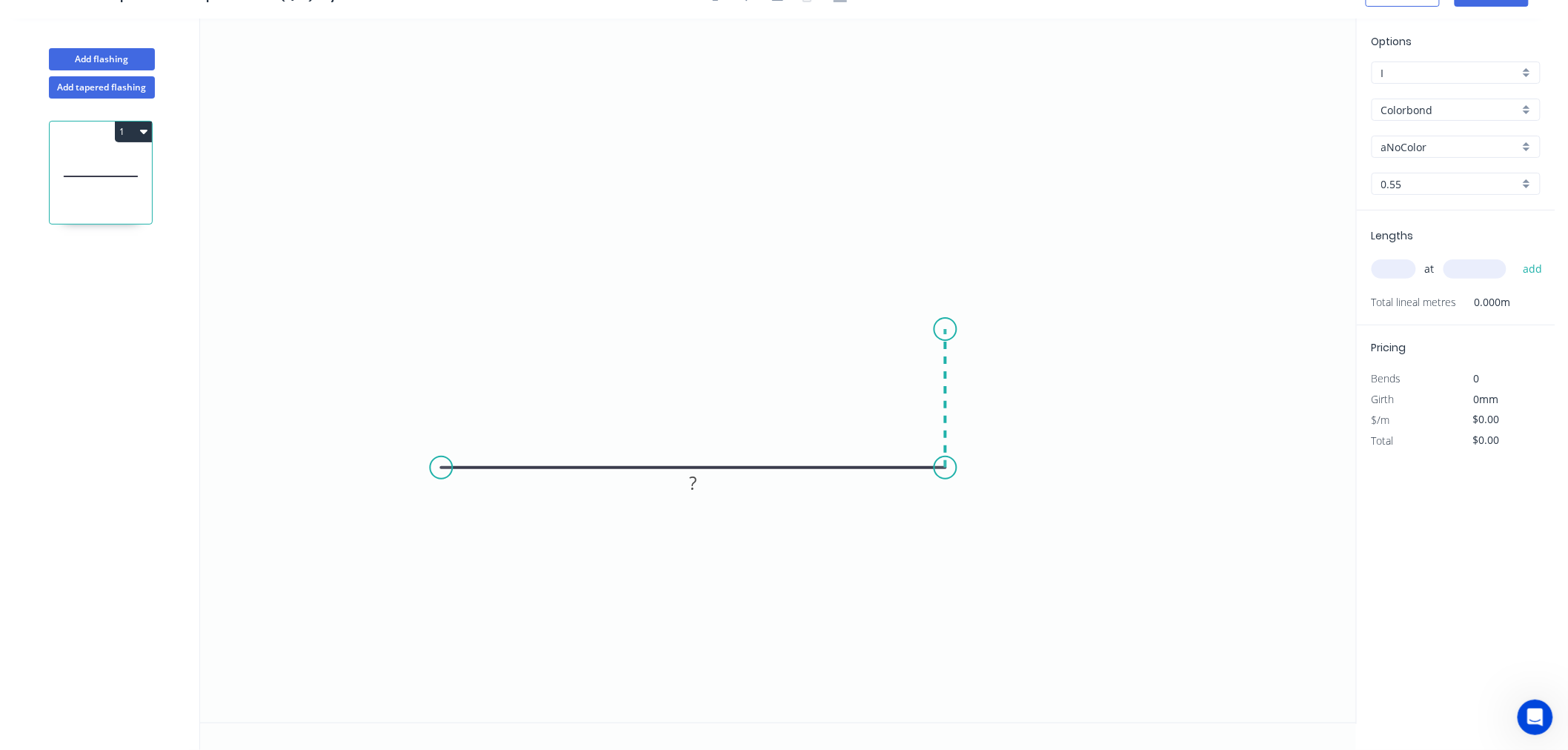
click at [937, 329] on icon "0 ?" at bounding box center [778, 371] width 1156 height 704
click at [886, 289] on icon "0 ? ?" at bounding box center [778, 371] width 1156 height 704
click at [886, 289] on circle at bounding box center [886, 289] width 22 height 22
click at [928, 286] on tspan "?" at bounding box center [928, 283] width 7 height 25
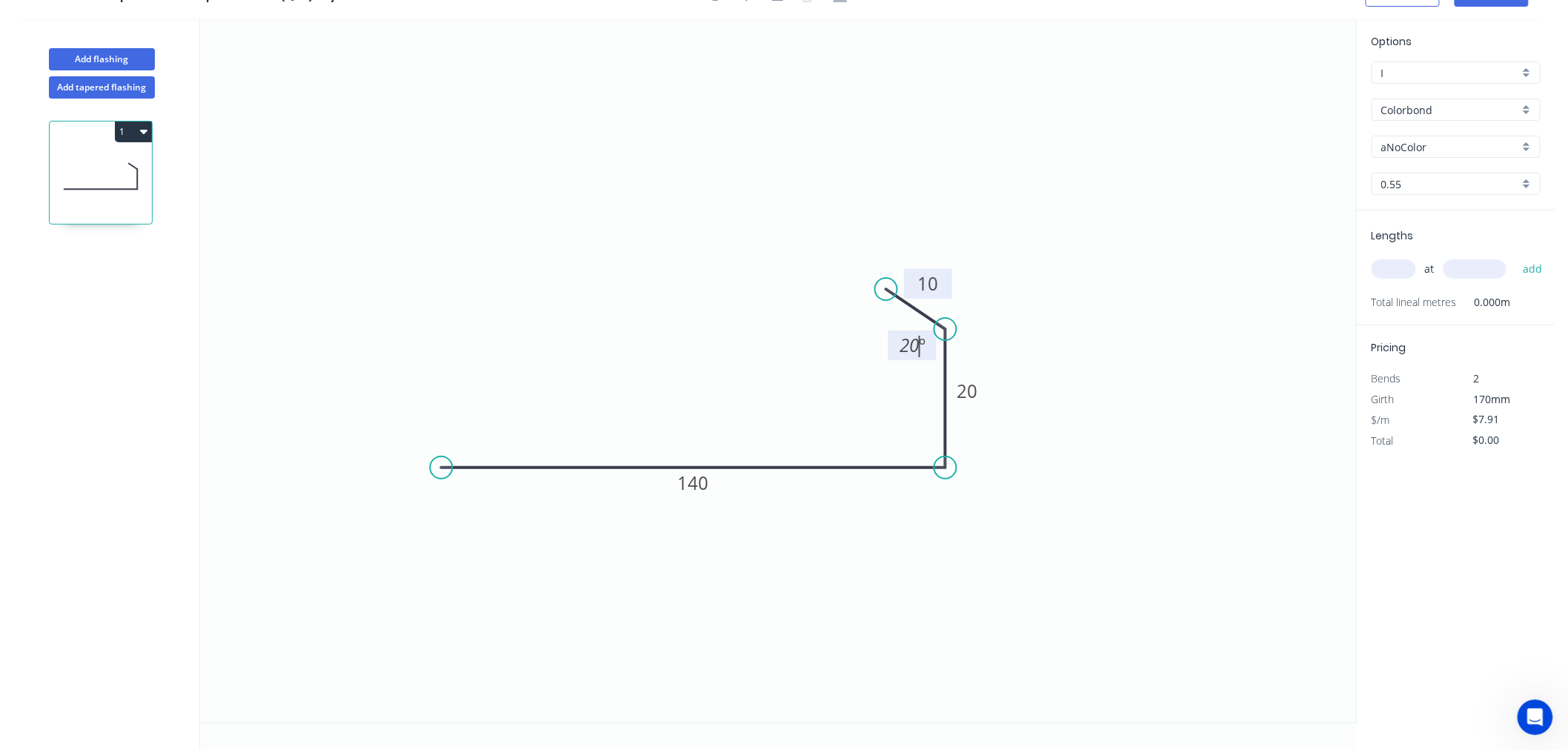
click at [1083, 443] on icon "0 140 20 10 20 º" at bounding box center [778, 371] width 1156 height 704
click at [491, 509] on div "Crush & Fold" at bounding box center [511, 512] width 149 height 30
type input "$9.42"
click at [471, 425] on tspan "10" at bounding box center [470, 428] width 21 height 25
click at [571, 358] on icon "0 CF 15 140 20 10 20 º" at bounding box center [778, 371] width 1156 height 704
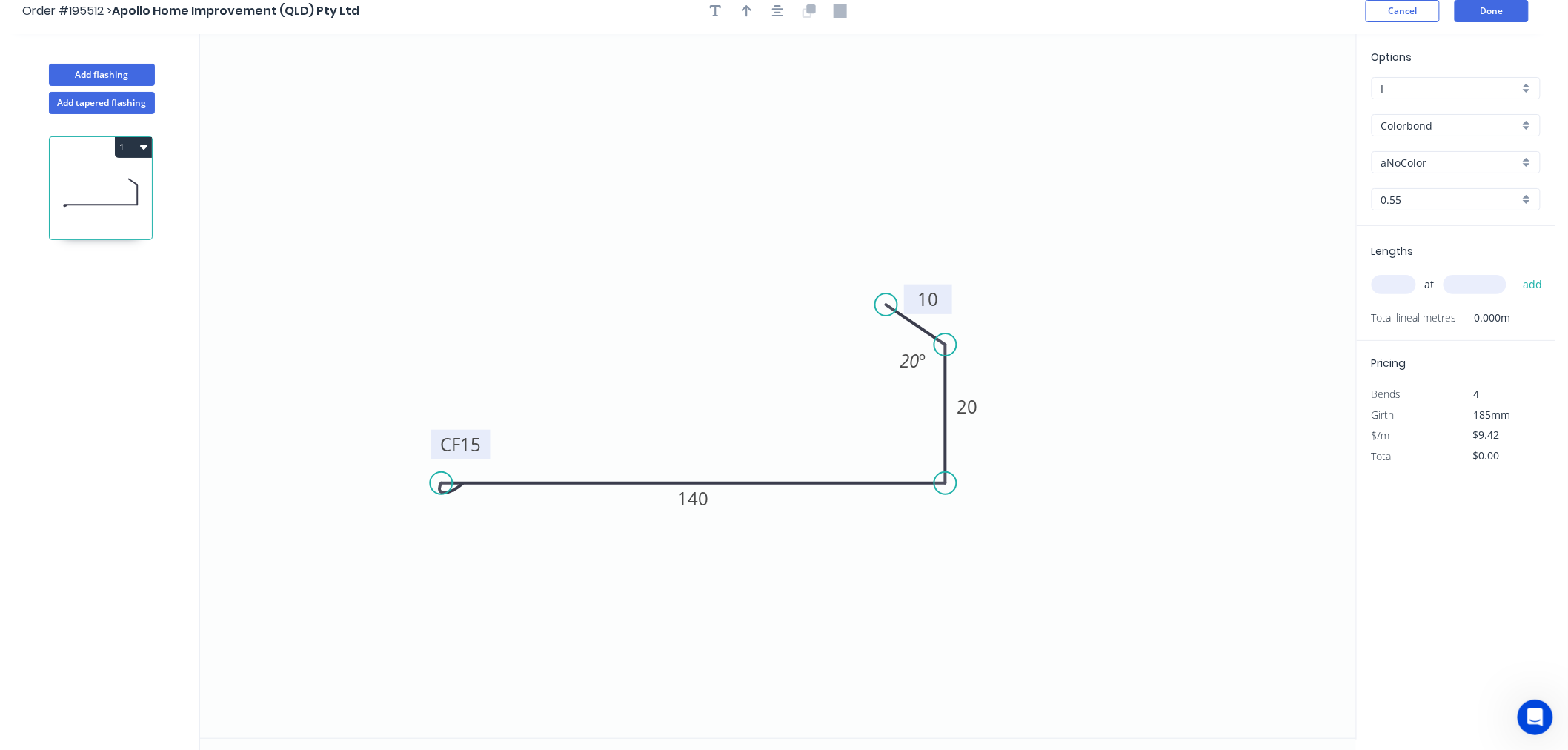
scroll to position [0, 0]
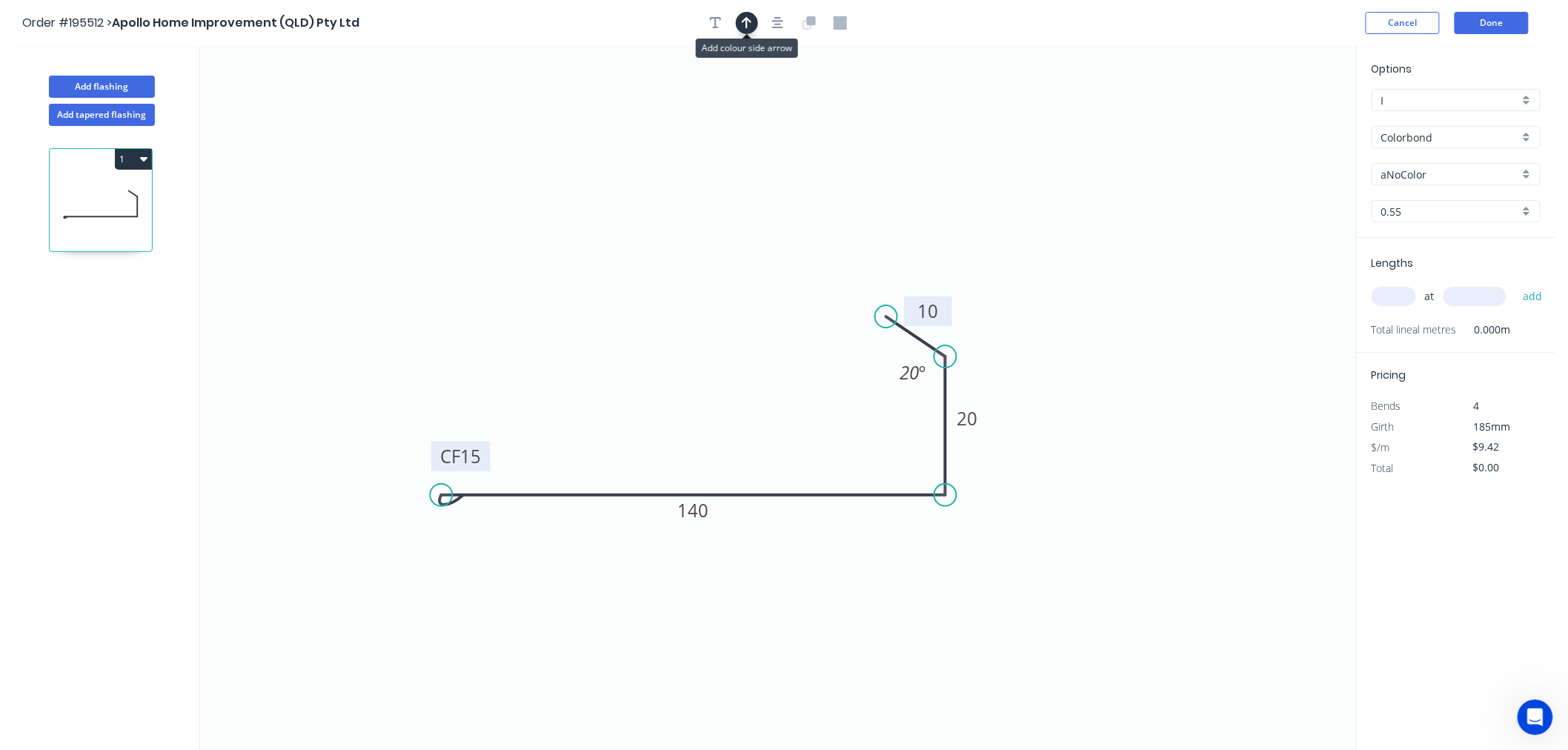
click at [748, 23] on icon "button" at bounding box center [746, 22] width 10 height 13
drag, startPoint x: 1277, startPoint y: 108, endPoint x: 1009, endPoint y: 127, distance: 268.7
click at [1002, 128] on icon "0 CF 15 140 20 10 20 º" at bounding box center [778, 398] width 1156 height 704
drag, startPoint x: 1280, startPoint y: 122, endPoint x: 584, endPoint y: 353, distance: 733.3
click at [584, 353] on icon at bounding box center [584, 335] width 13 height 48
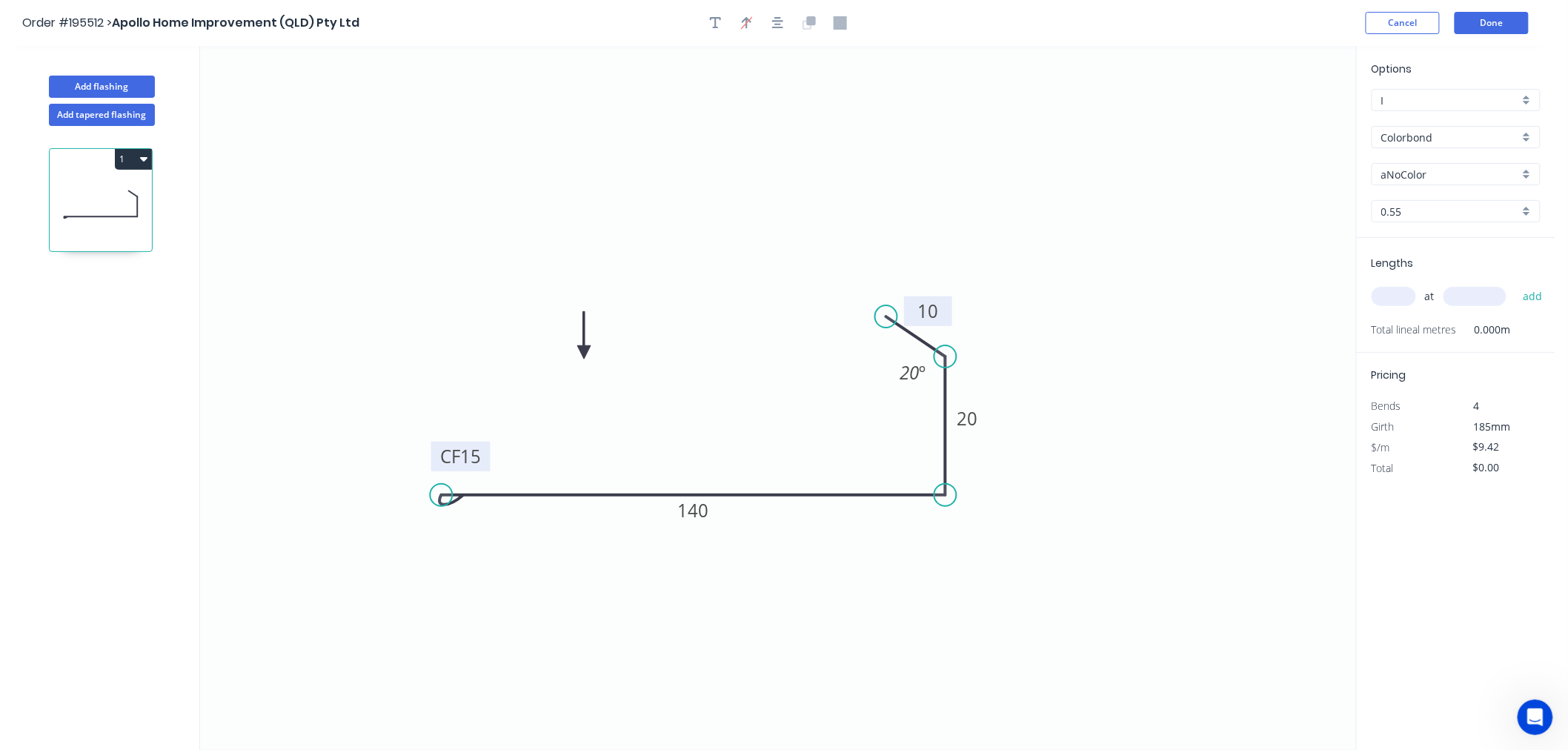
click at [1395, 294] on input "text" at bounding box center [1393, 295] width 45 height 19
type input "3"
type input "1900"
click at [1515, 283] on button "add" at bounding box center [1532, 295] width 35 height 25
type input "$53.69"
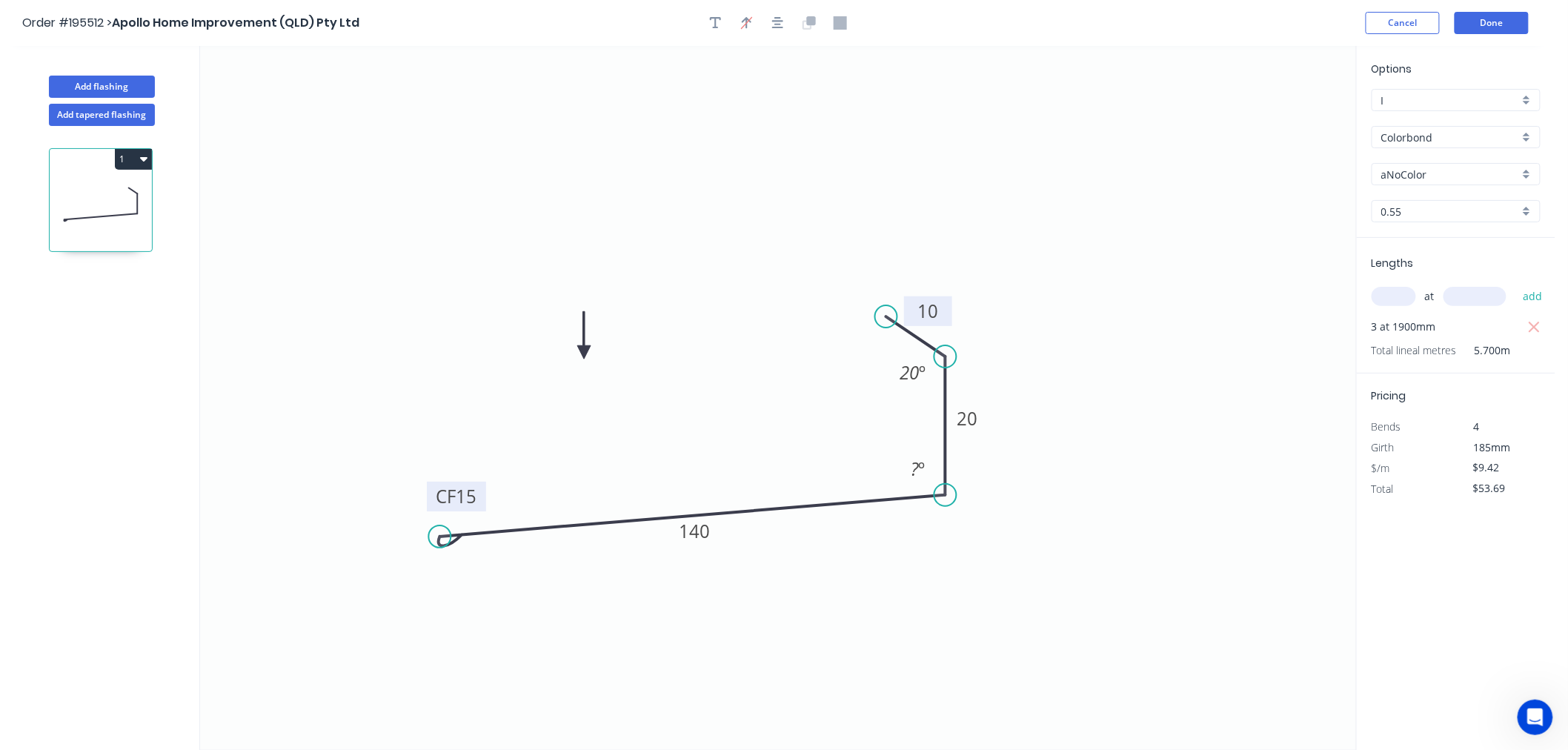
drag, startPoint x: 441, startPoint y: 492, endPoint x: 439, endPoint y: 537, distance: 45.0
click at [439, 537] on circle at bounding box center [439, 537] width 22 height 22
click at [924, 471] on tspan "º" at bounding box center [922, 469] width 7 height 25
click at [1146, 433] on icon "0 CF 15 140 20 10 95 º 20 º" at bounding box center [778, 398] width 1156 height 704
drag, startPoint x: 889, startPoint y: 319, endPoint x: 903, endPoint y: 395, distance: 77.3
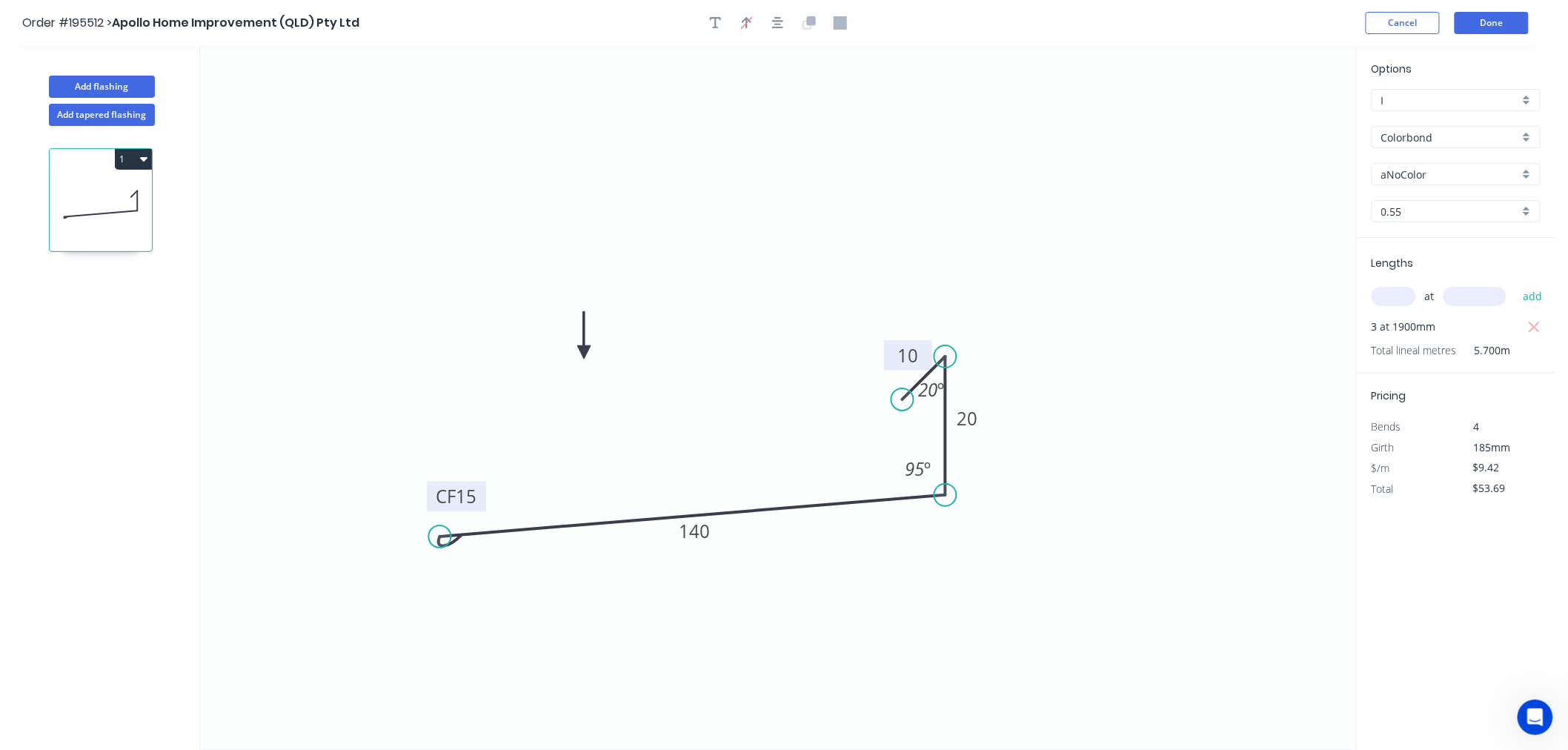
click at [903, 395] on circle at bounding box center [902, 399] width 22 height 22
click at [1403, 27] on button "Cancel" at bounding box center [1402, 23] width 74 height 22
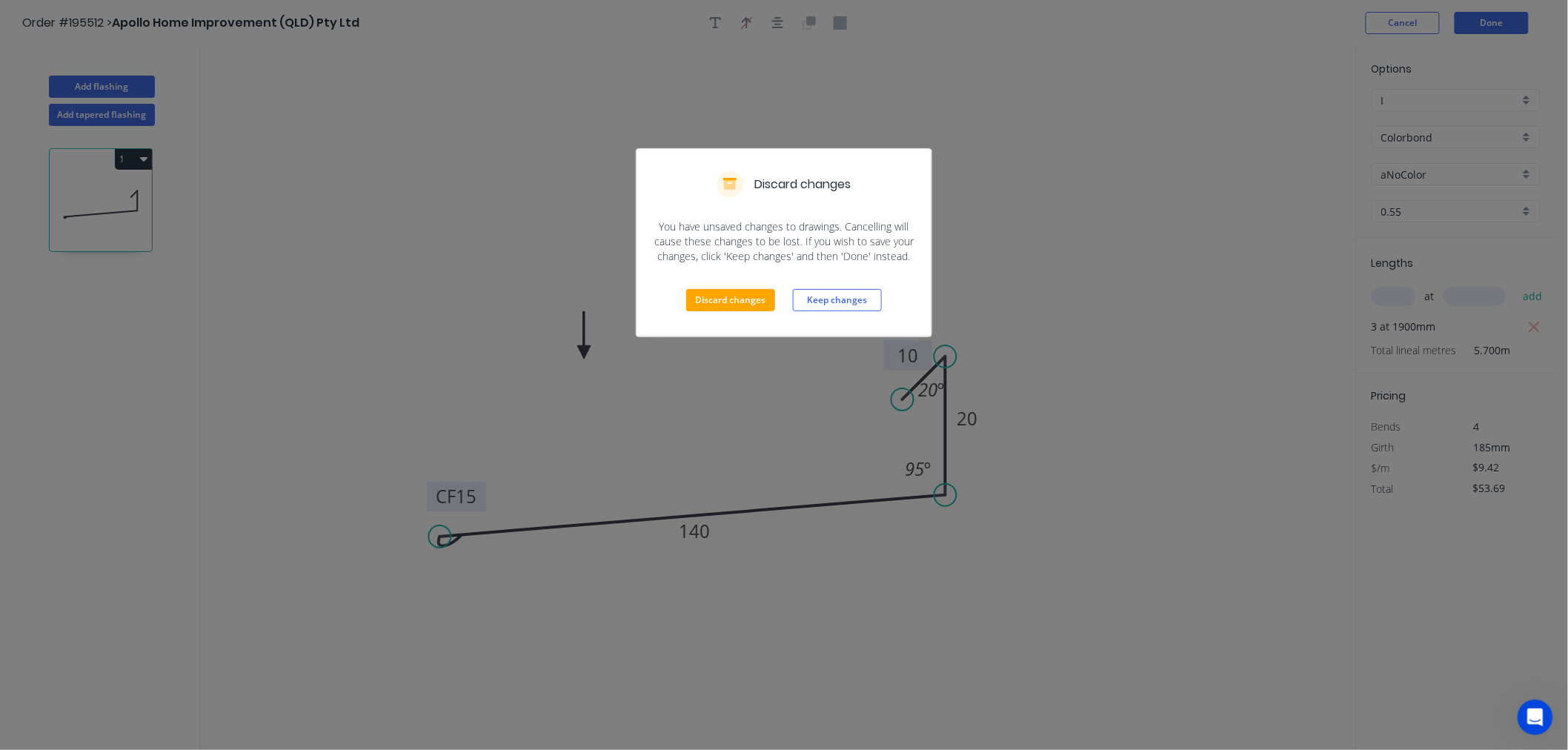
click at [1159, 233] on div "Discard changes You have unsaved changes to drawings. Cancelling will cause the…" at bounding box center [784, 375] width 1568 height 750
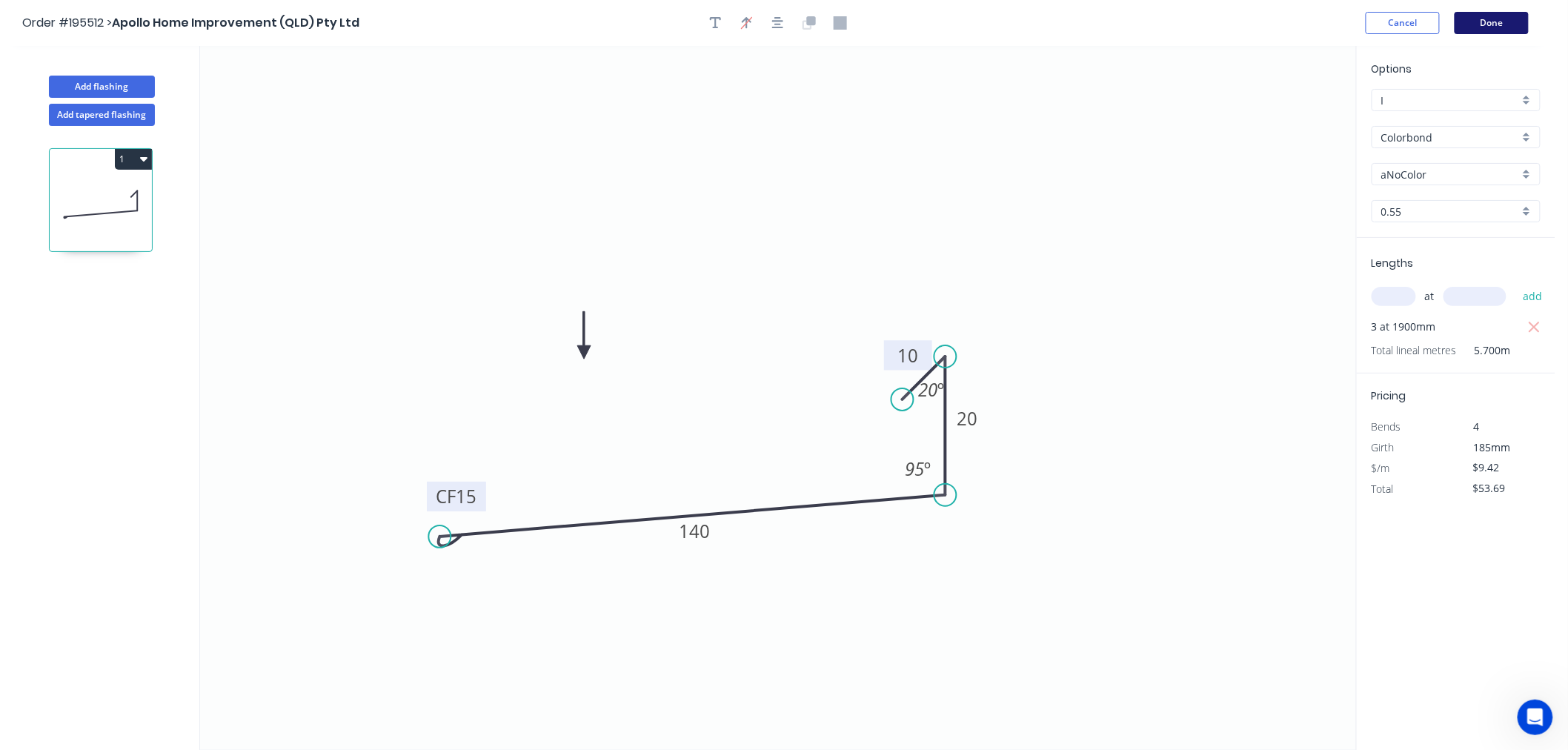
click at [1490, 18] on button "Done" at bounding box center [1491, 23] width 74 height 22
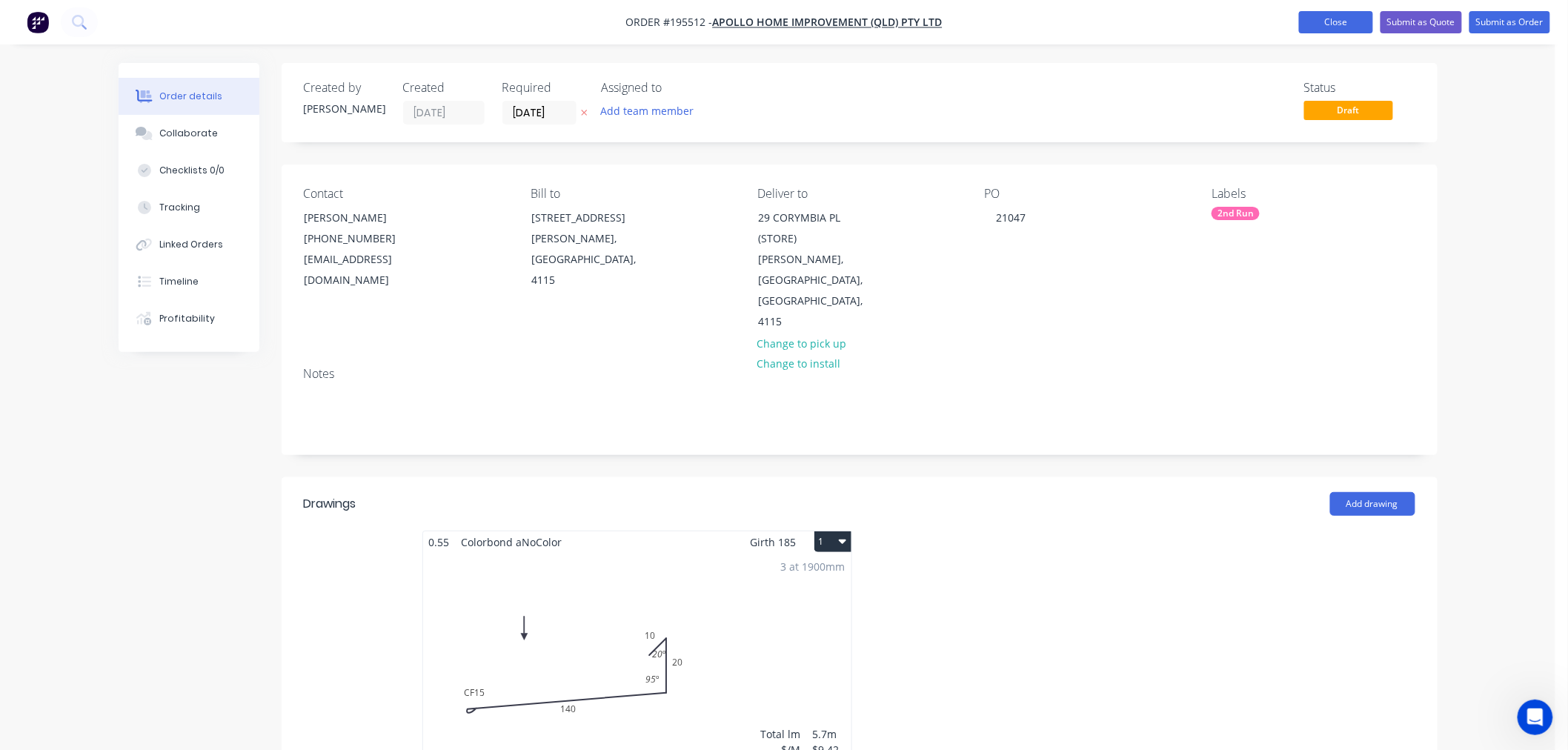
click at [1324, 33] on button "Close" at bounding box center [1336, 22] width 74 height 22
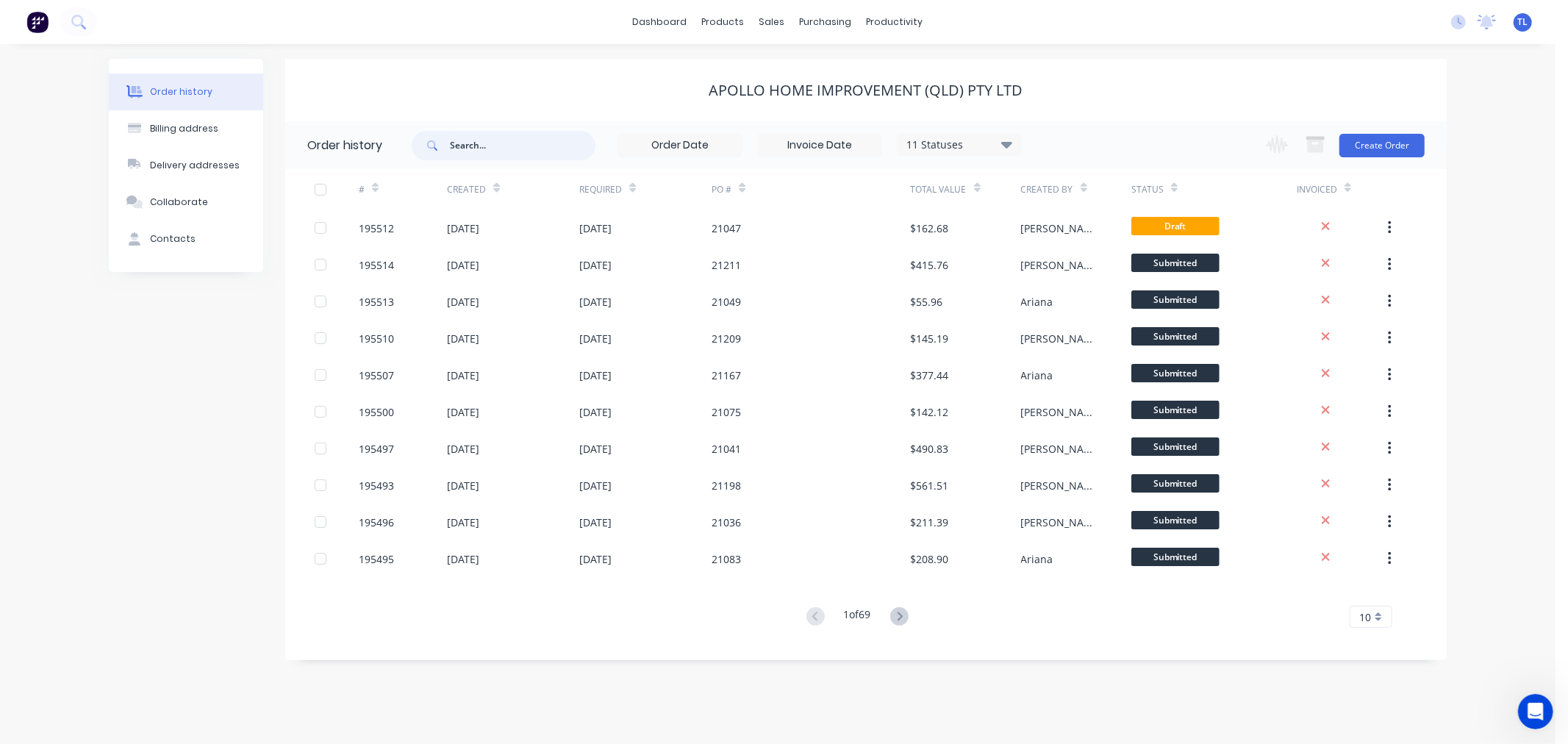
click at [539, 141] on input "text" at bounding box center [523, 145] width 146 height 30
type input "APOLL"
click at [558, 138] on input "APOLL" at bounding box center [523, 145] width 146 height 30
type input "A"
click at [616, 92] on div "Apollo Home Improvement (QLD) Pty Ltd" at bounding box center [865, 90] width 1161 height 18
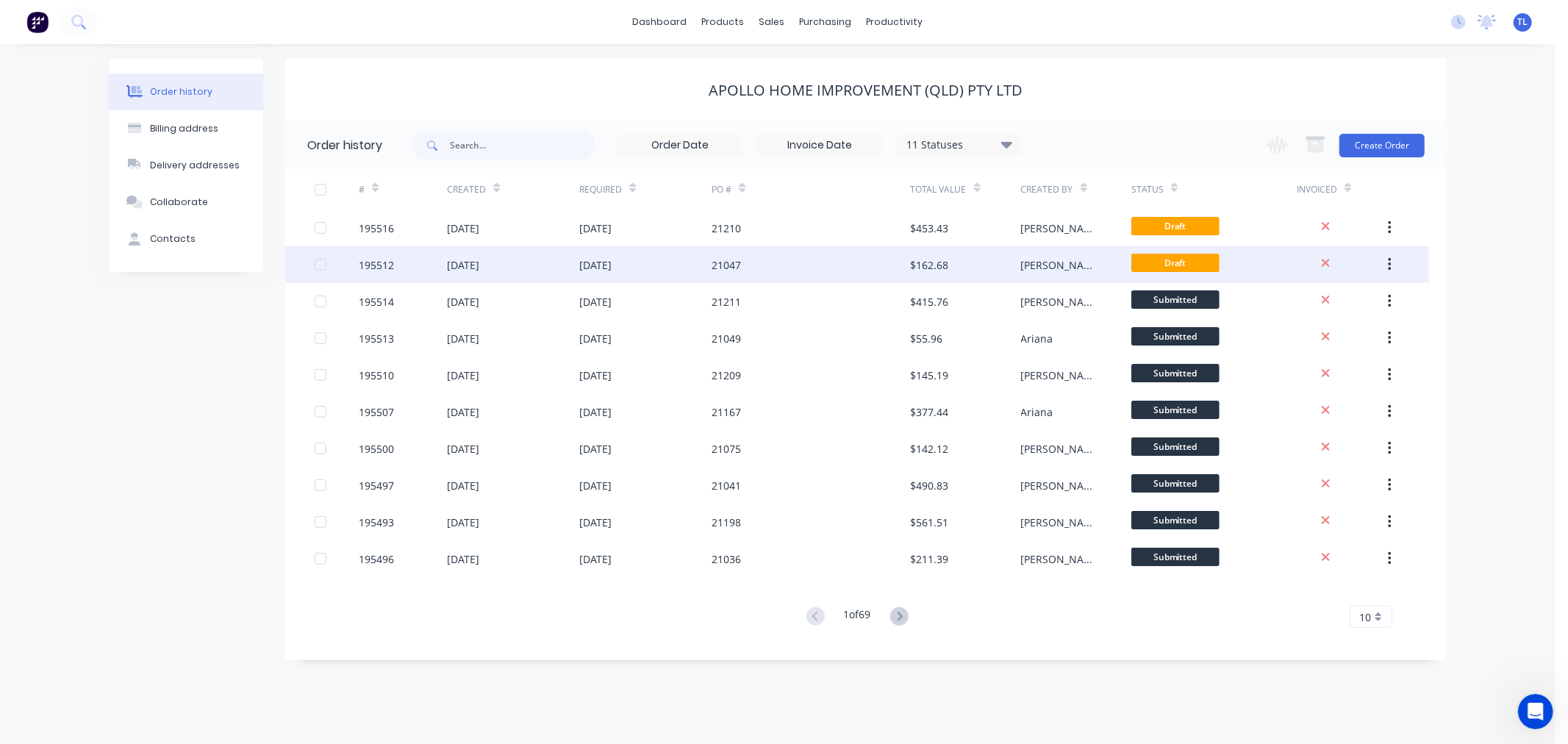
click at [661, 264] on div "28 Oct 2025" at bounding box center [645, 264] width 133 height 37
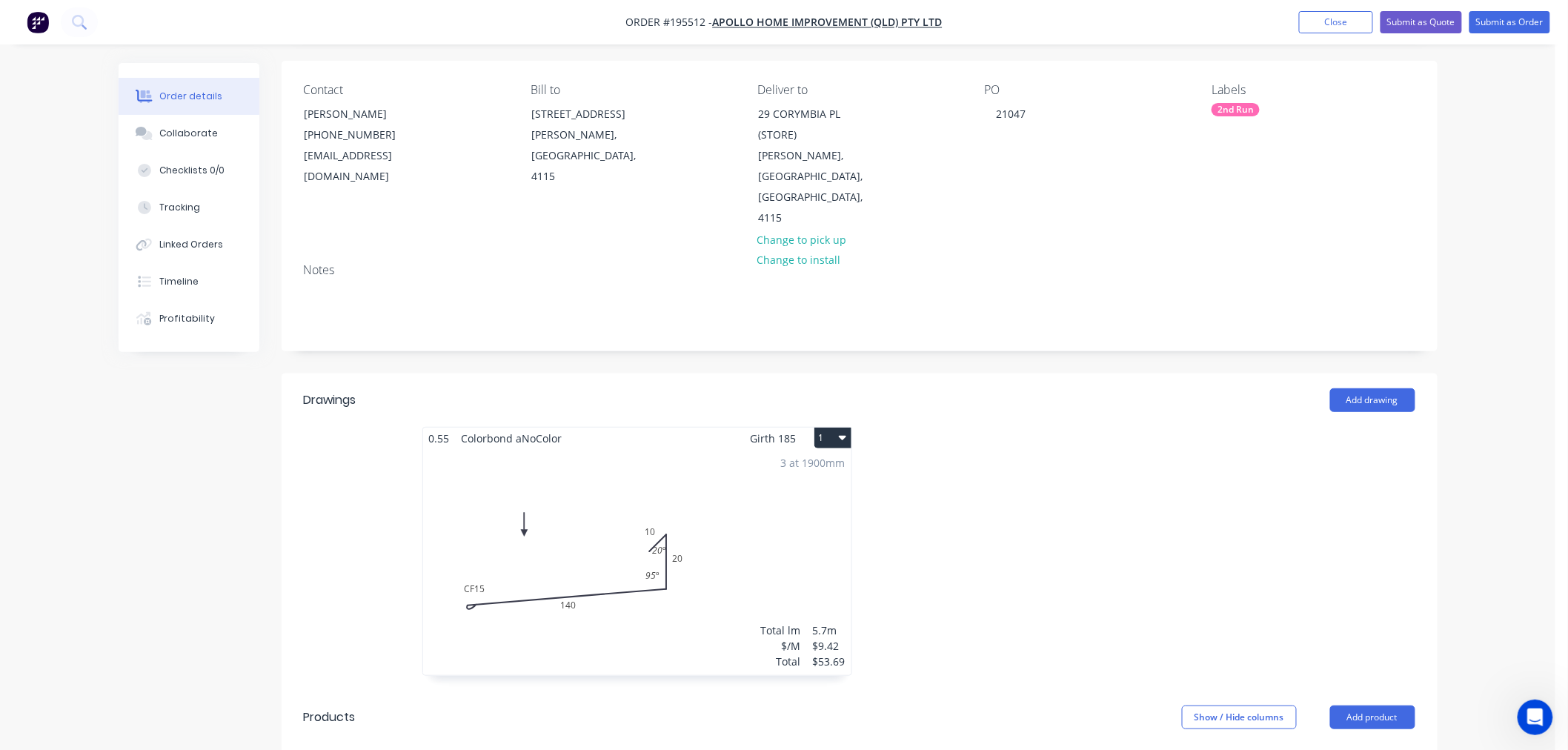
scroll to position [165, 0]
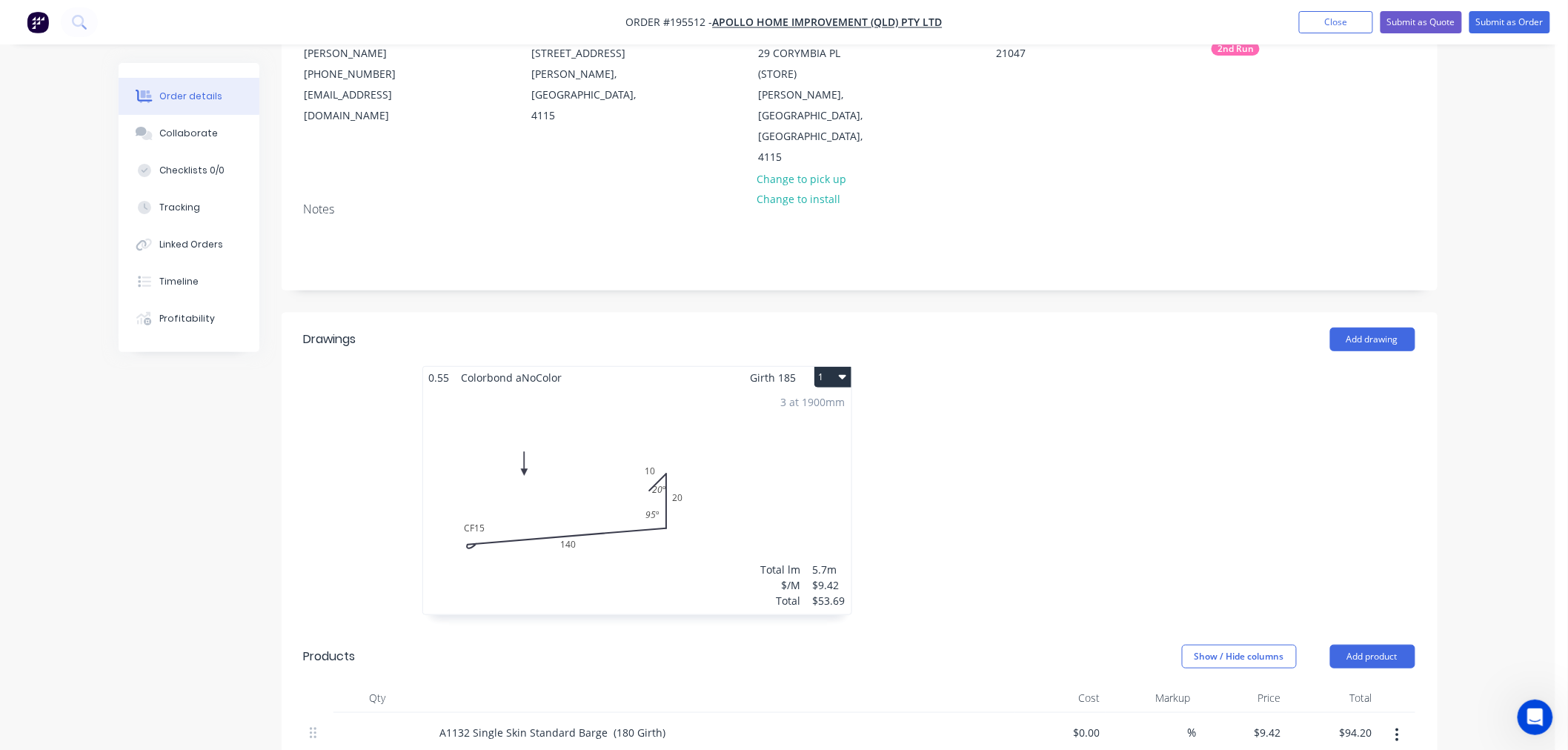
click at [819, 482] on div "3 at 1900mm Total lm $/M Total 5.7m $9.42 $53.69" at bounding box center [636, 501] width 428 height 226
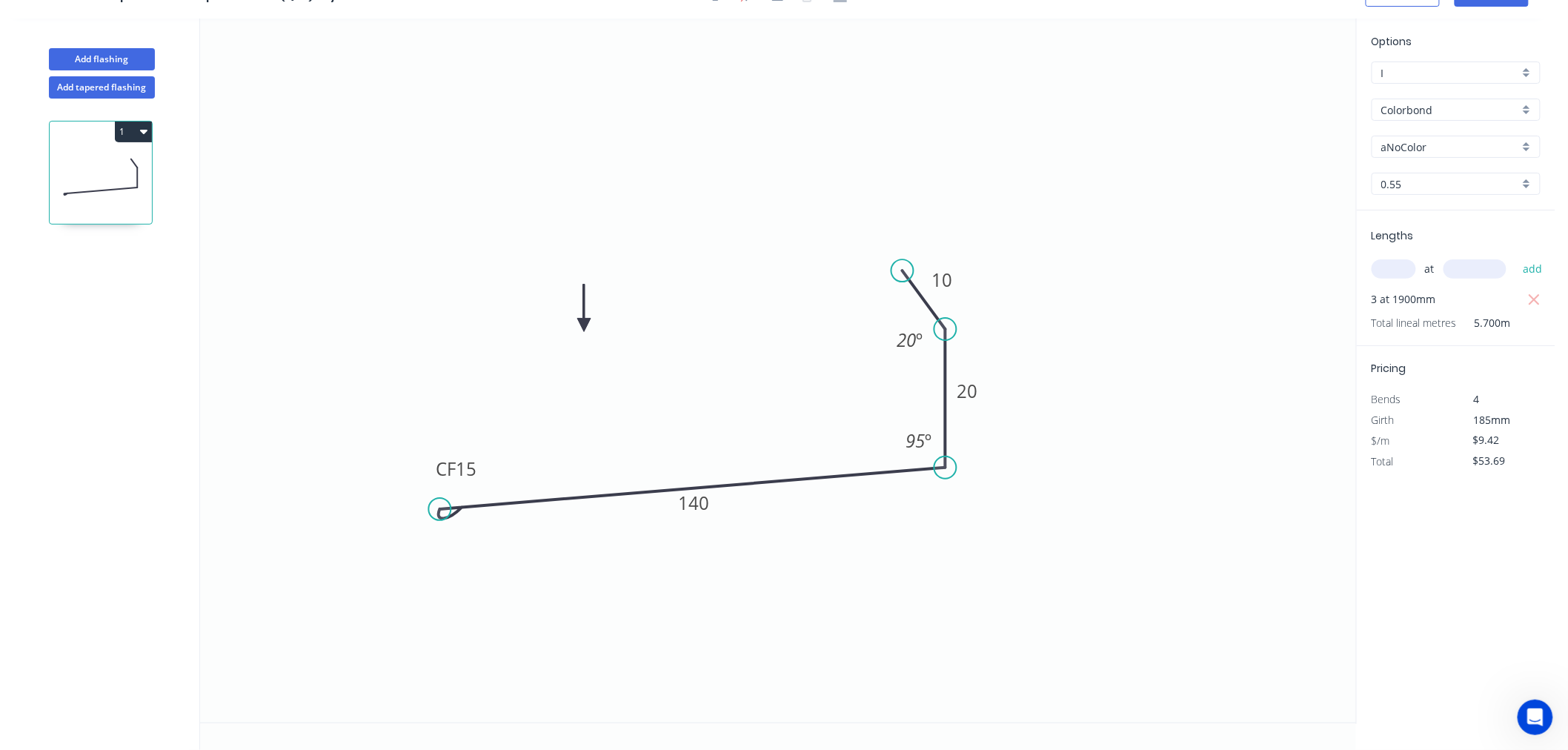
drag, startPoint x: 908, startPoint y: 373, endPoint x: 903, endPoint y: 270, distance: 103.1
click at [903, 270] on circle at bounding box center [902, 270] width 22 height 22
click at [912, 350] on tspan "20" at bounding box center [906, 339] width 19 height 25
click at [1113, 269] on icon "0 CF 15 140 20 10 95 º 160 º" at bounding box center [778, 371] width 1156 height 704
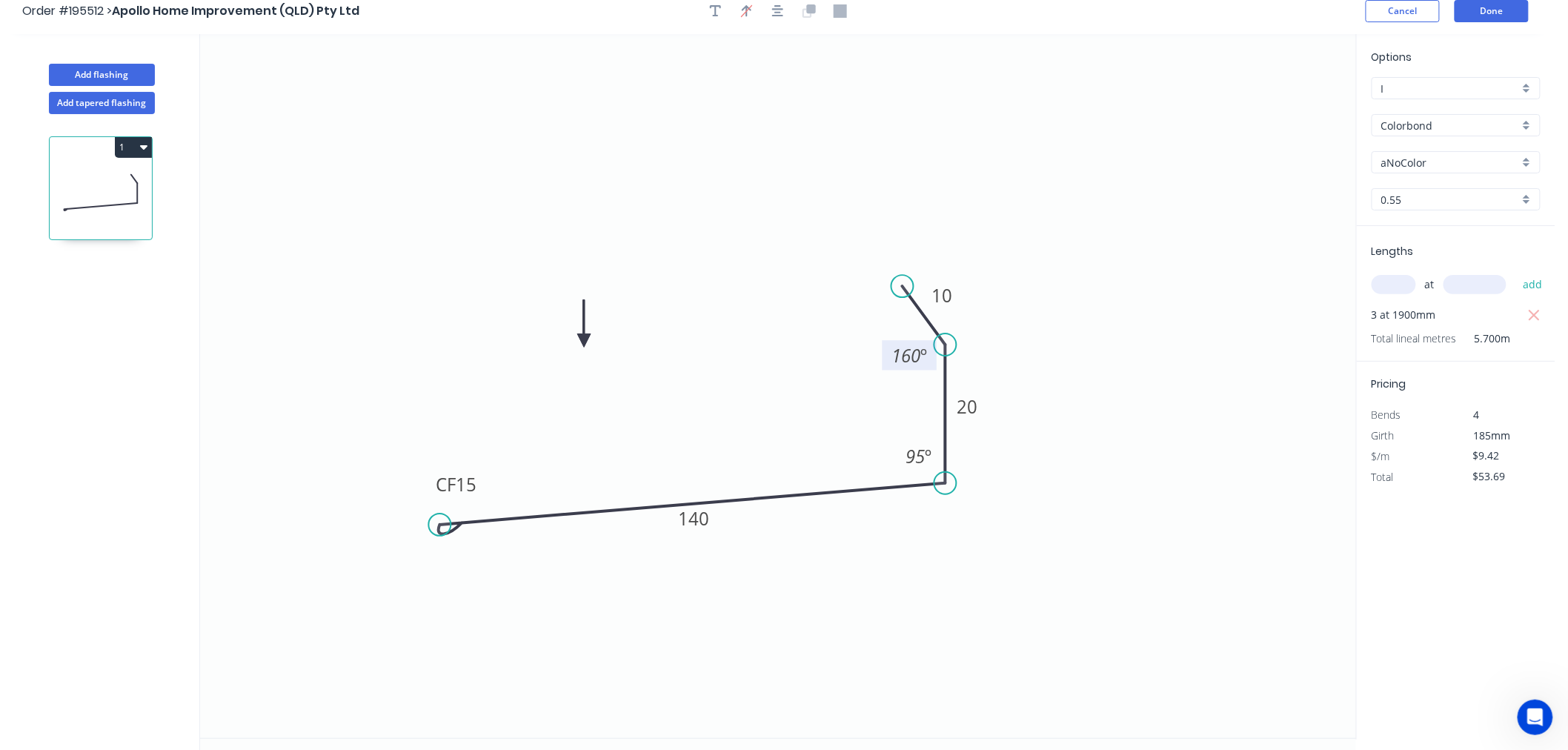
scroll to position [0, 0]
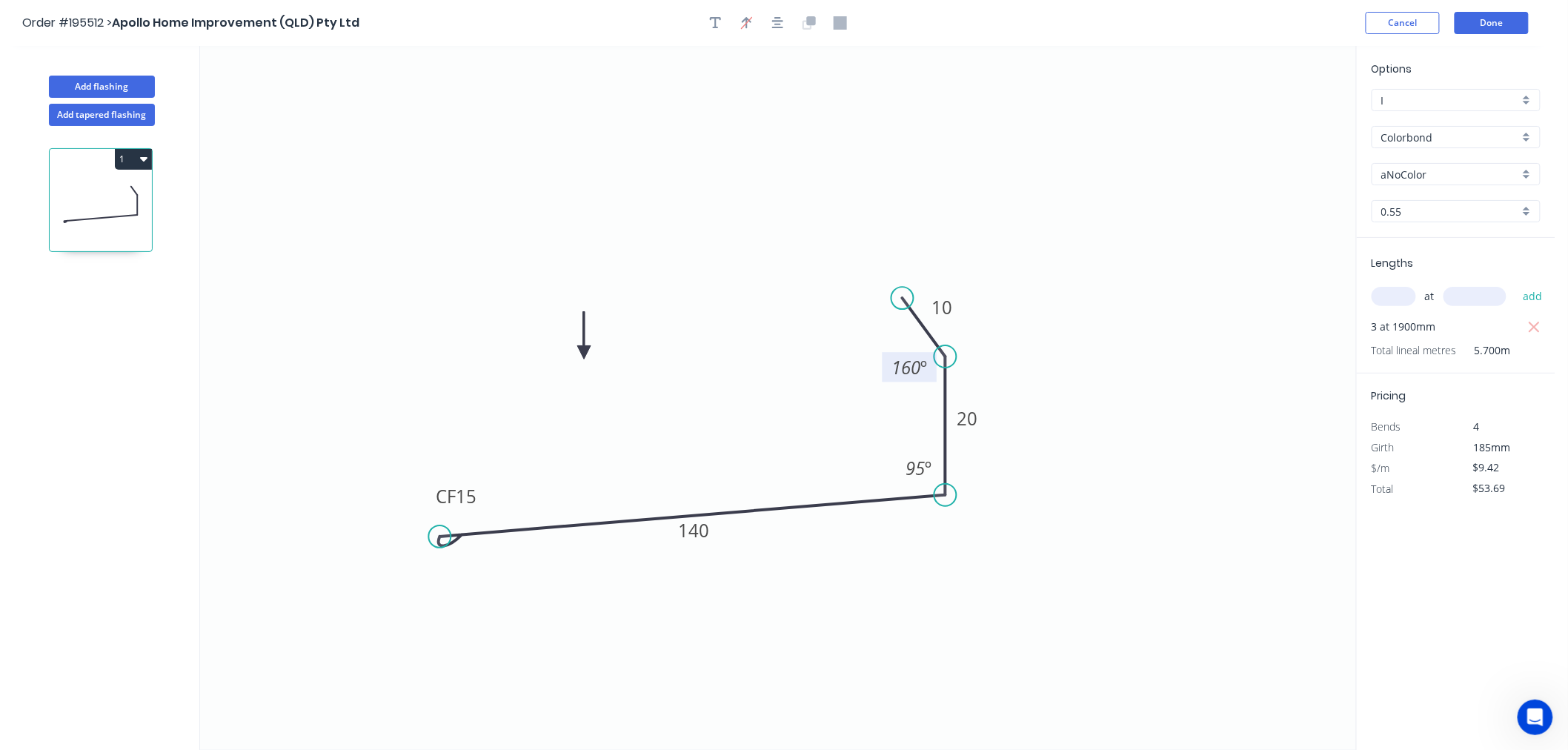
click at [1449, 169] on input "aNoColor" at bounding box center [1449, 175] width 138 height 16
click at [1446, 311] on div "Woodland Grey" at bounding box center [1456, 303] width 168 height 26
type input "Woodland Grey"
click at [1497, 15] on button "Done" at bounding box center [1491, 23] width 74 height 22
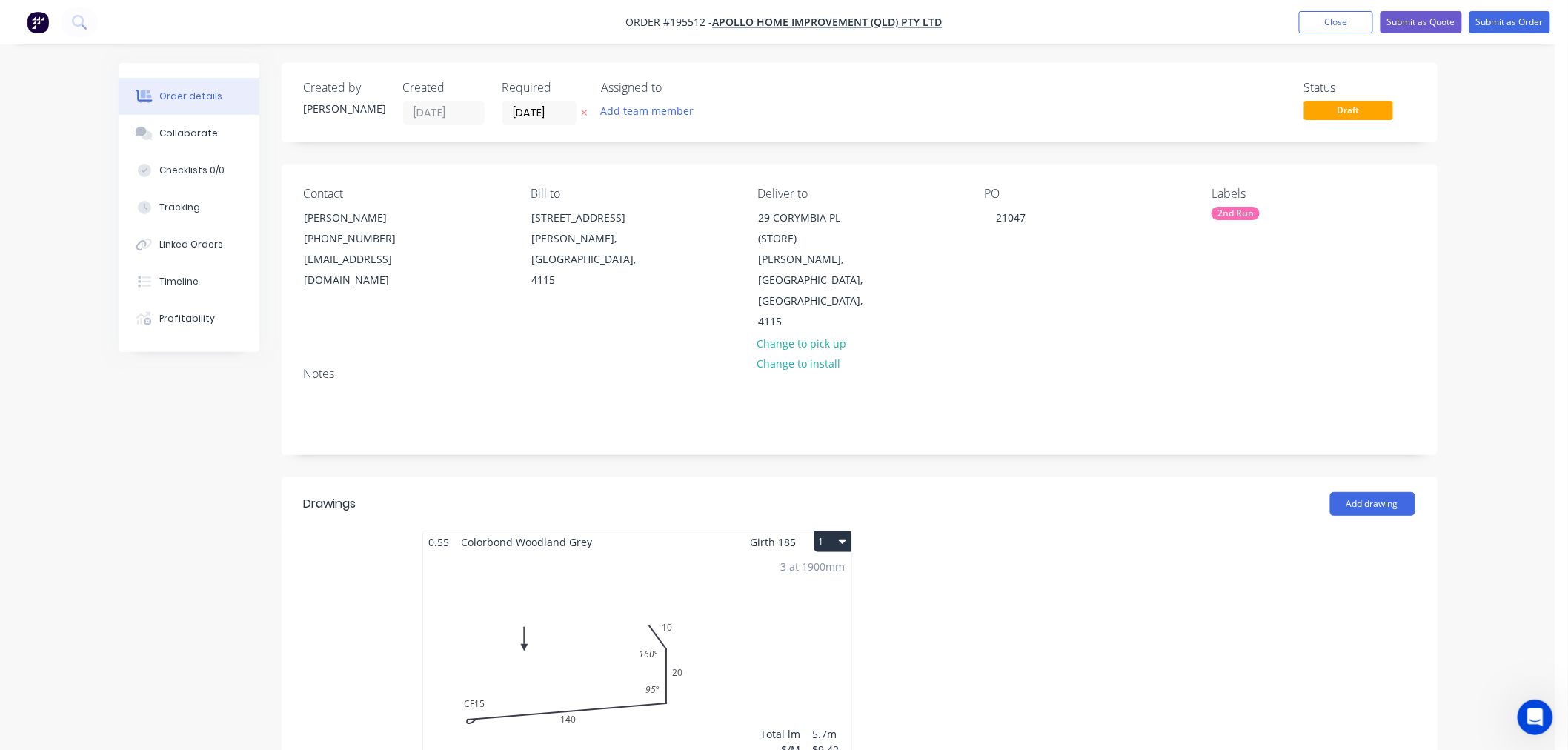
click at [830, 532] on button "1" at bounding box center [832, 542] width 37 height 21
click at [821, 566] on div "Use larger box size" at bounding box center [781, 577] width 114 height 22
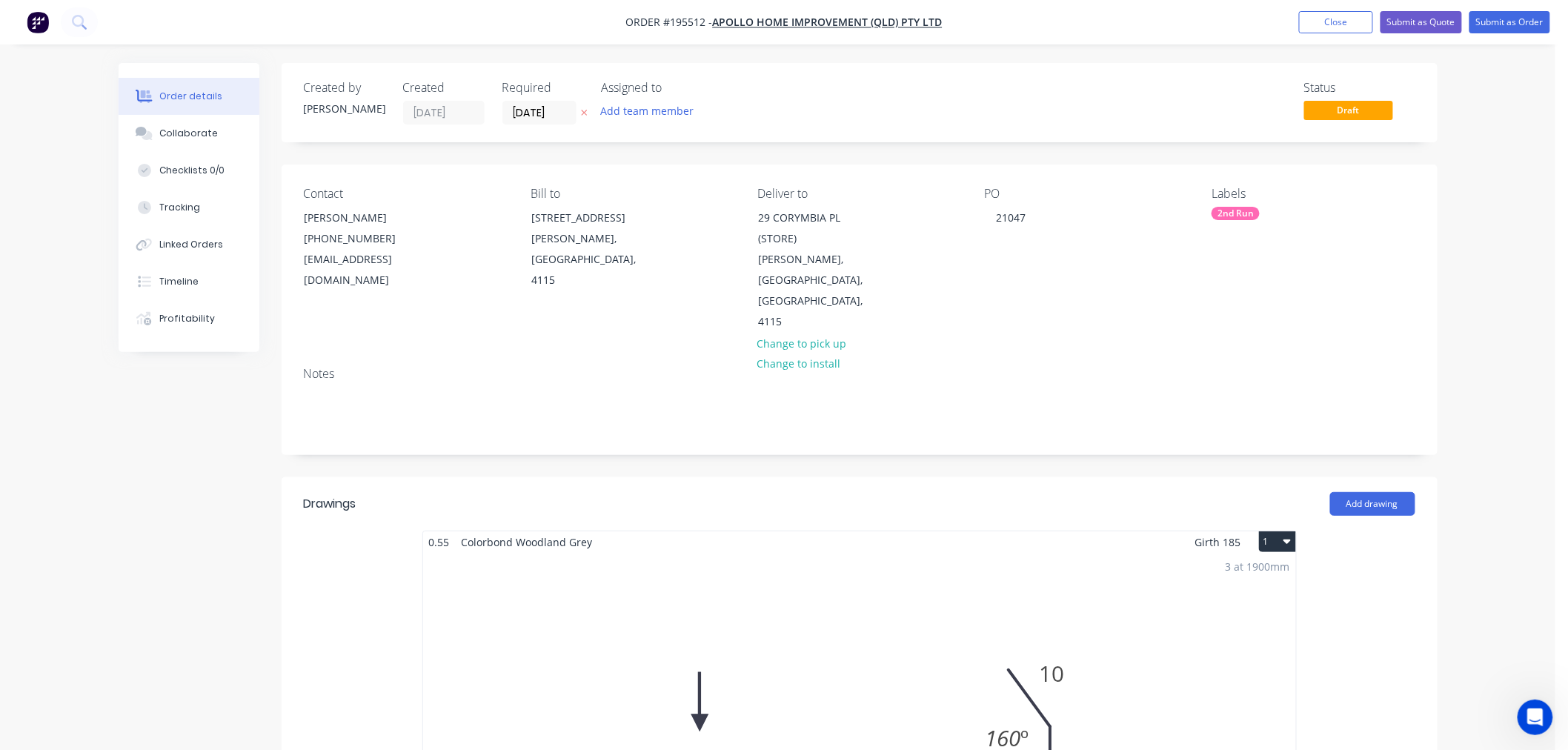
click at [1093, 492] on div "Add drawing" at bounding box center [977, 504] width 875 height 24
click at [1487, 18] on button "Submit as Order" at bounding box center [1509, 22] width 81 height 22
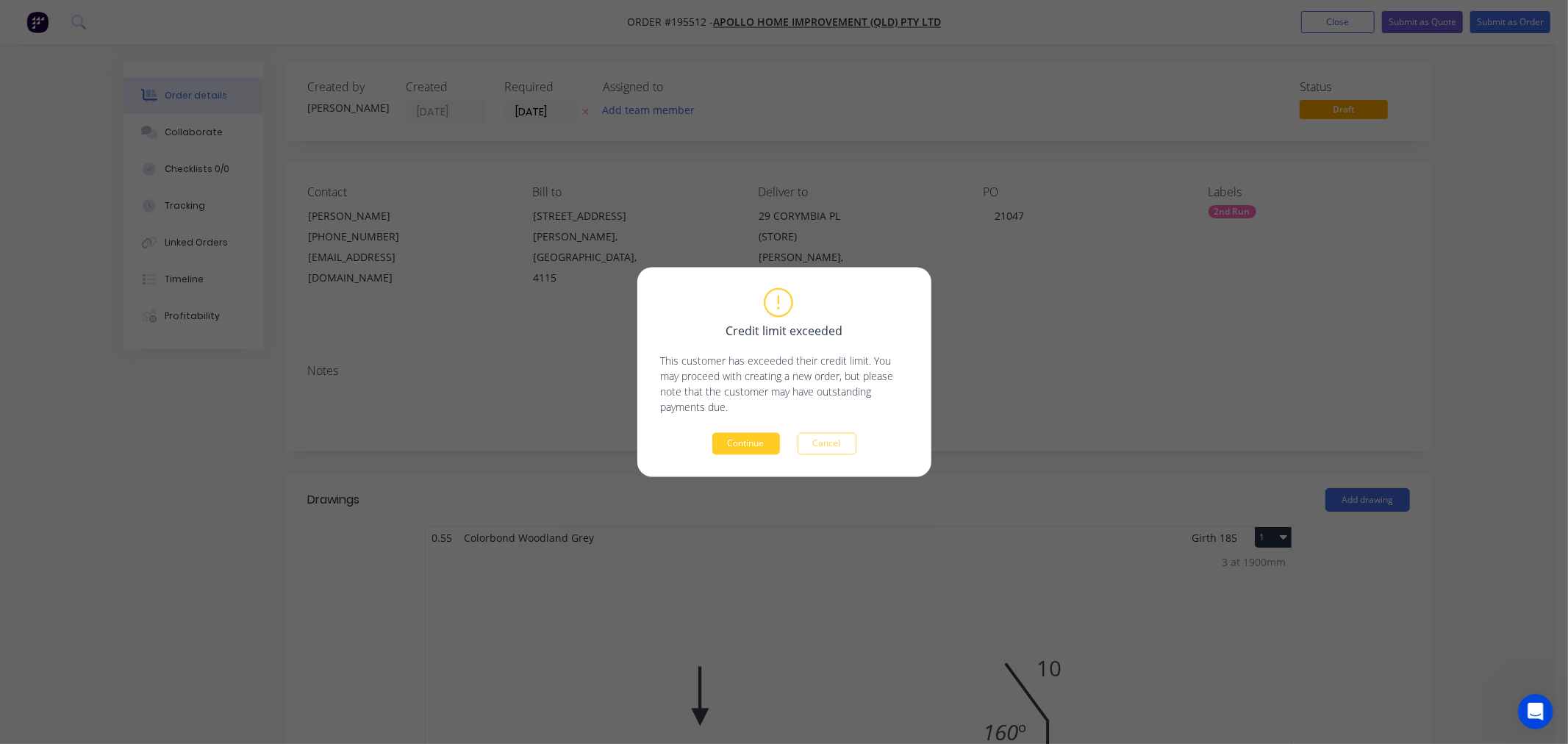
click at [743, 446] on button "Continue" at bounding box center [746, 443] width 67 height 22
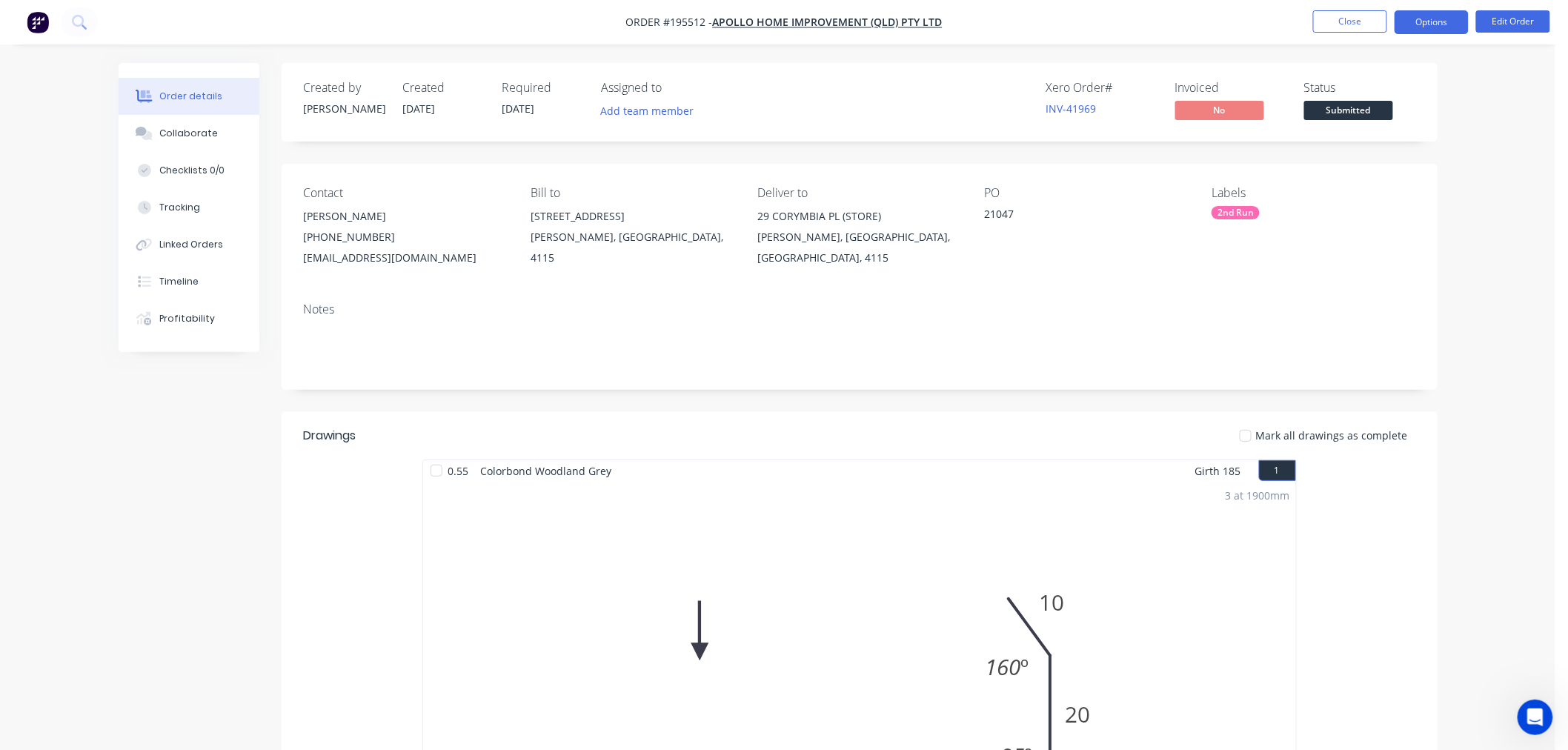
click at [1406, 30] on button "Options" at bounding box center [1431, 22] width 74 height 24
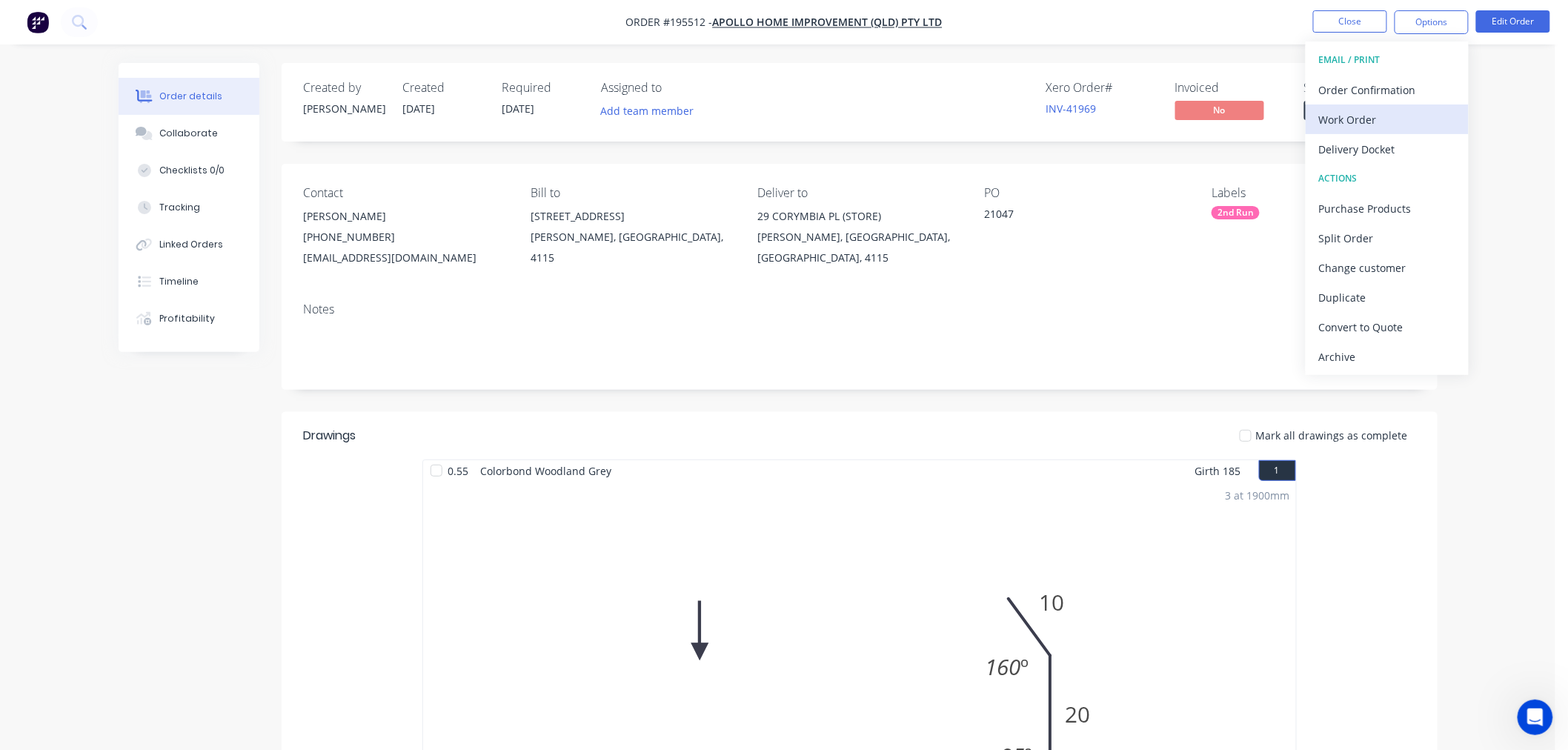
click at [1359, 122] on div "Work Order" at bounding box center [1386, 120] width 137 height 22
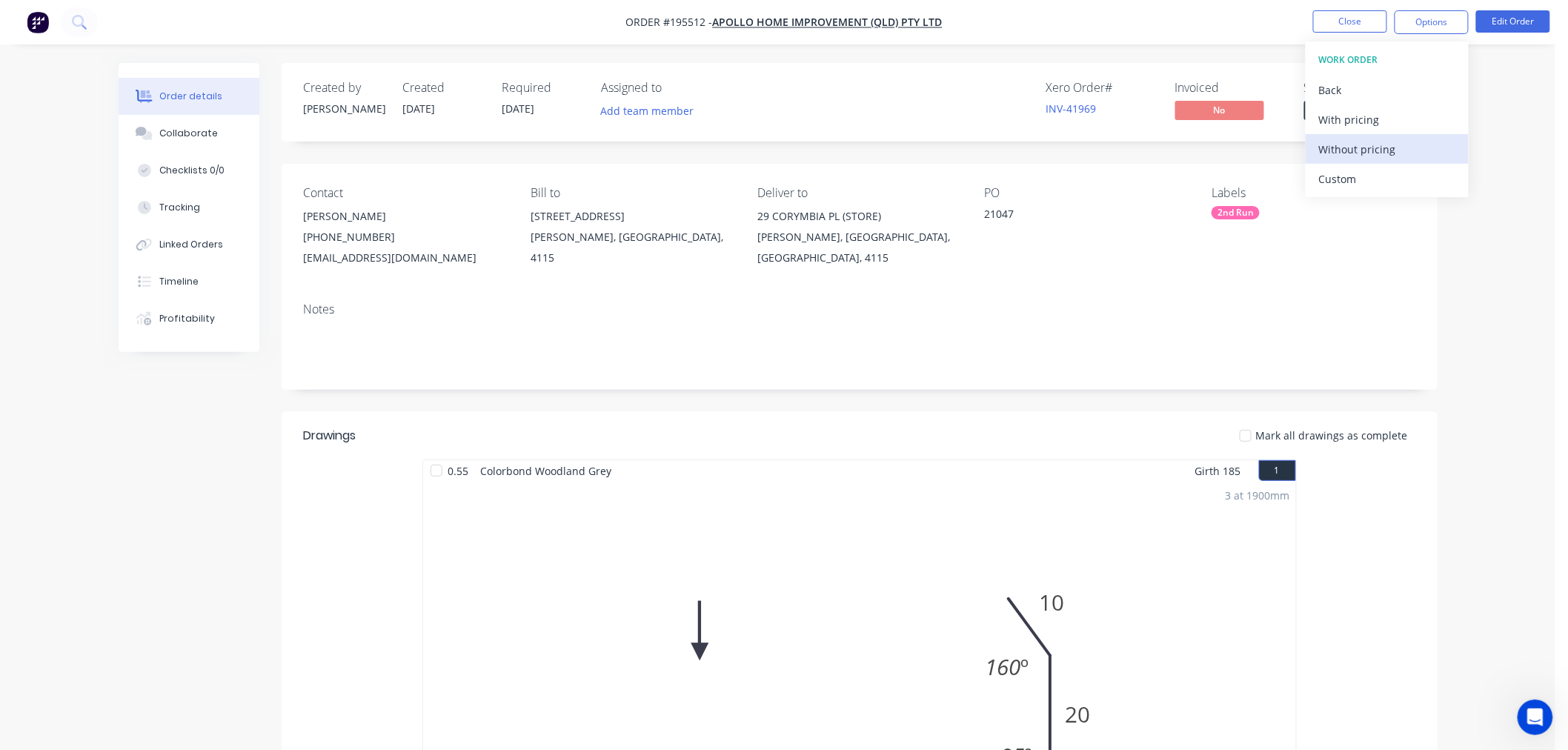
click at [1349, 145] on div "Without pricing" at bounding box center [1386, 150] width 137 height 22
click at [1513, 500] on div "Order details Collaborate Checklists 0/0 Tracking Linked Orders Timeline Profit…" at bounding box center [777, 739] width 1555 height 1479
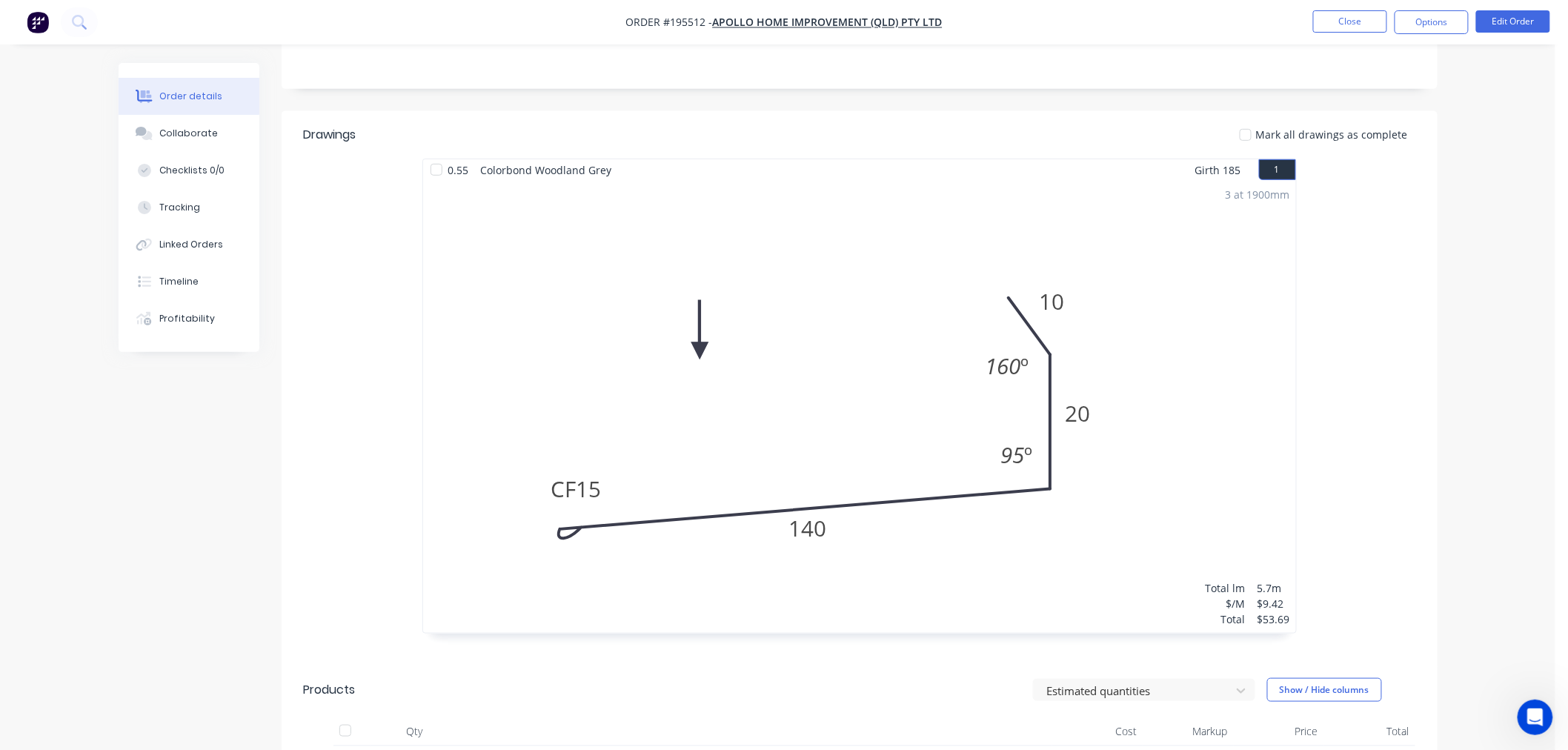
scroll to position [658, 0]
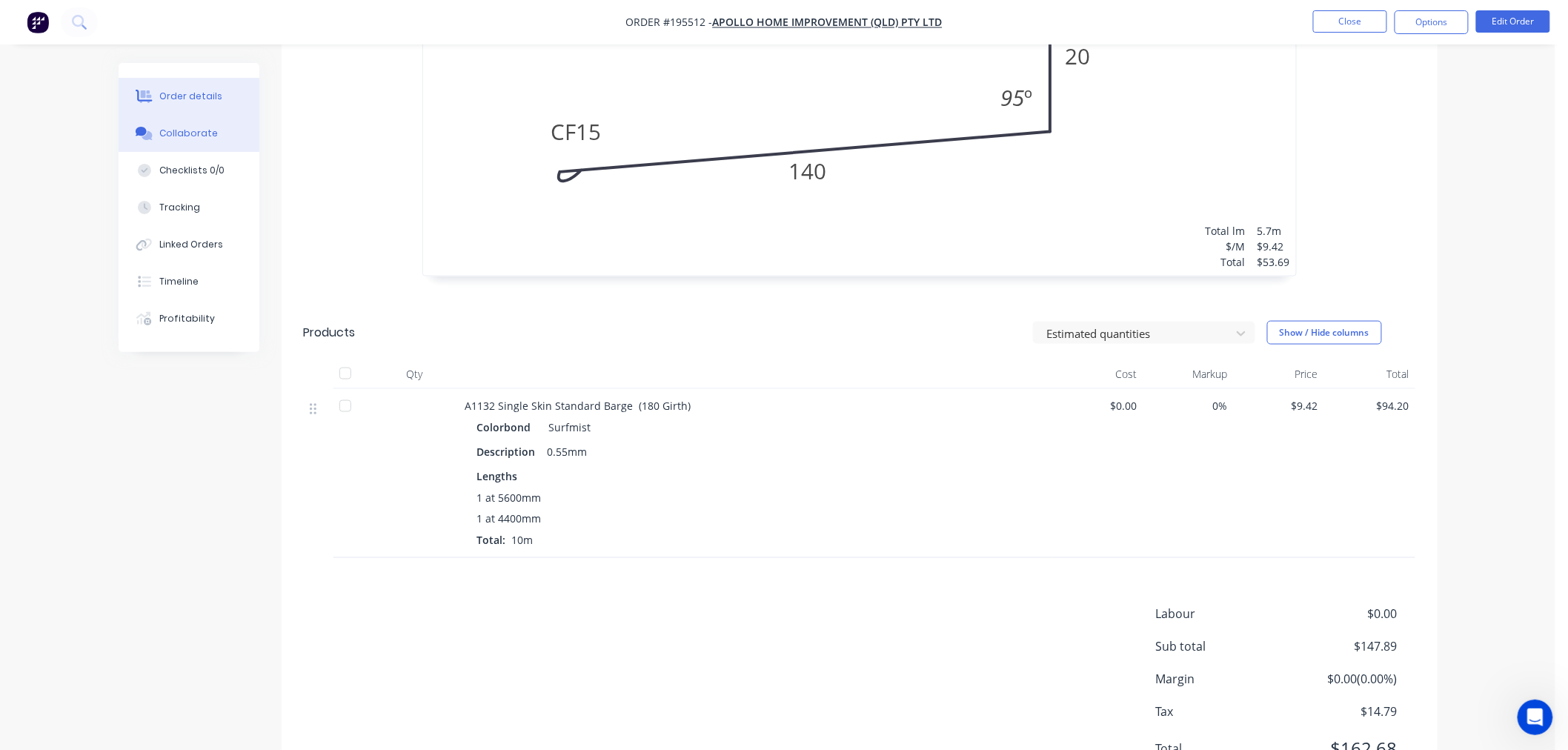
click at [211, 145] on button "Collaborate" at bounding box center [189, 133] width 141 height 37
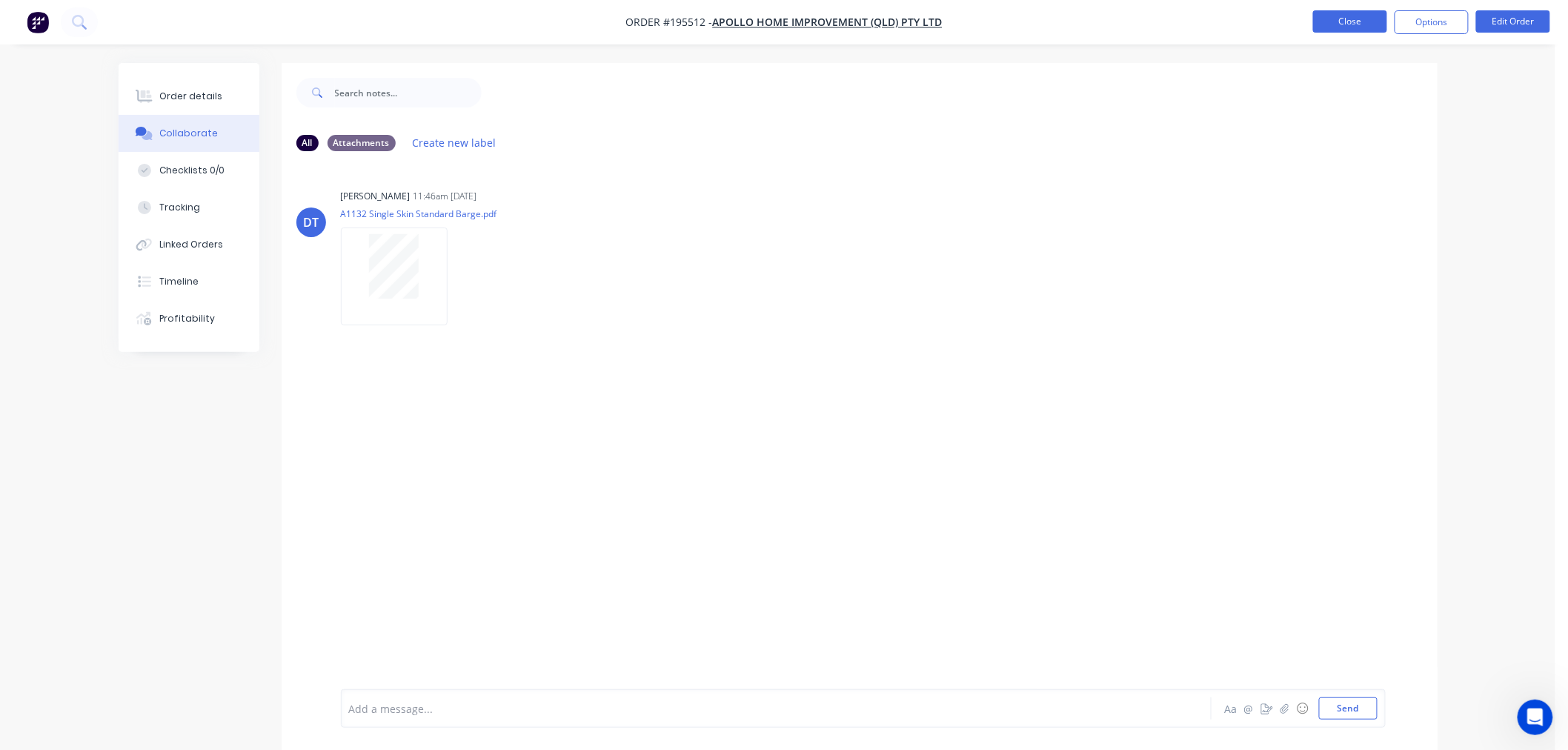
click at [1343, 16] on button "Close" at bounding box center [1350, 21] width 74 height 22
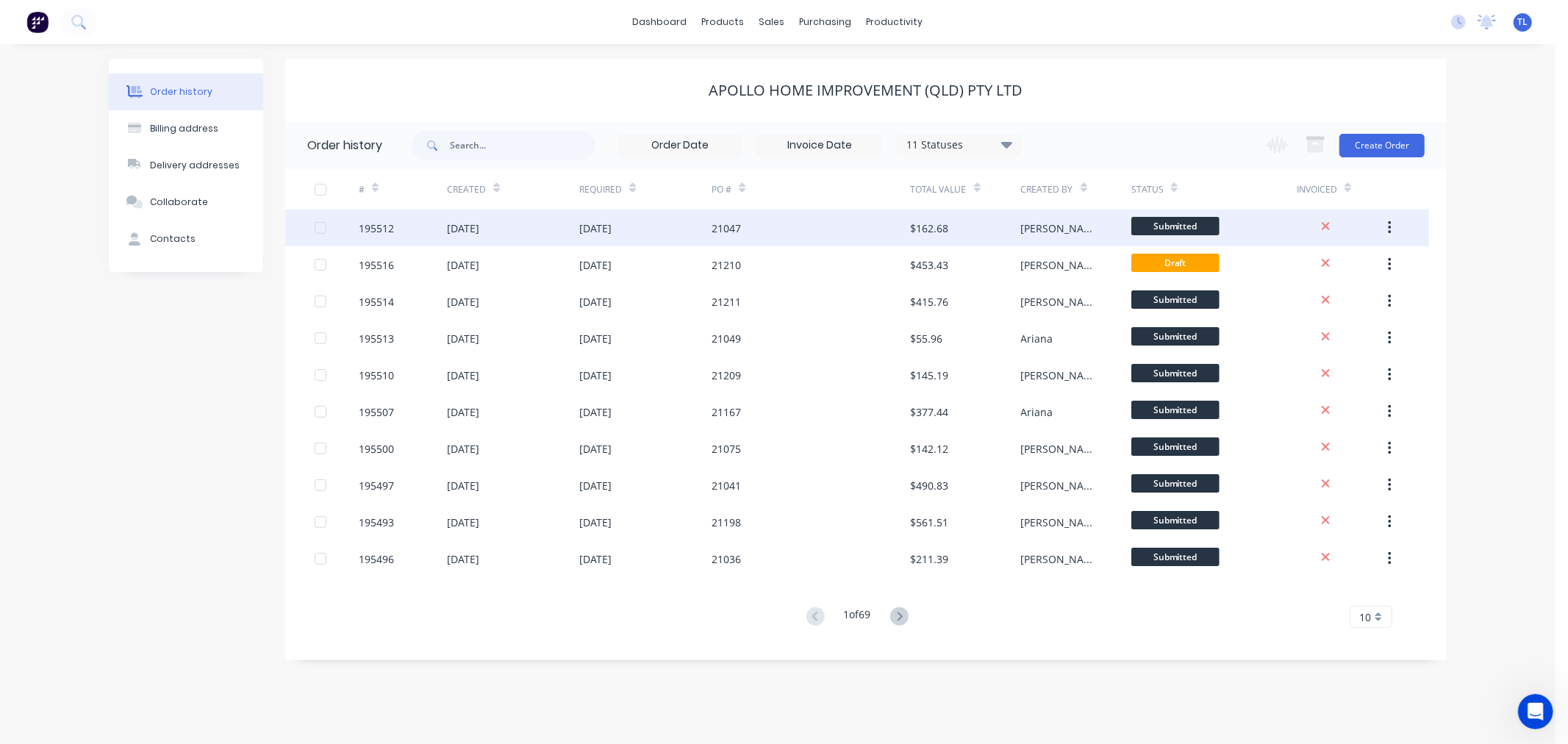
click at [776, 233] on div "21047" at bounding box center [811, 228] width 199 height 37
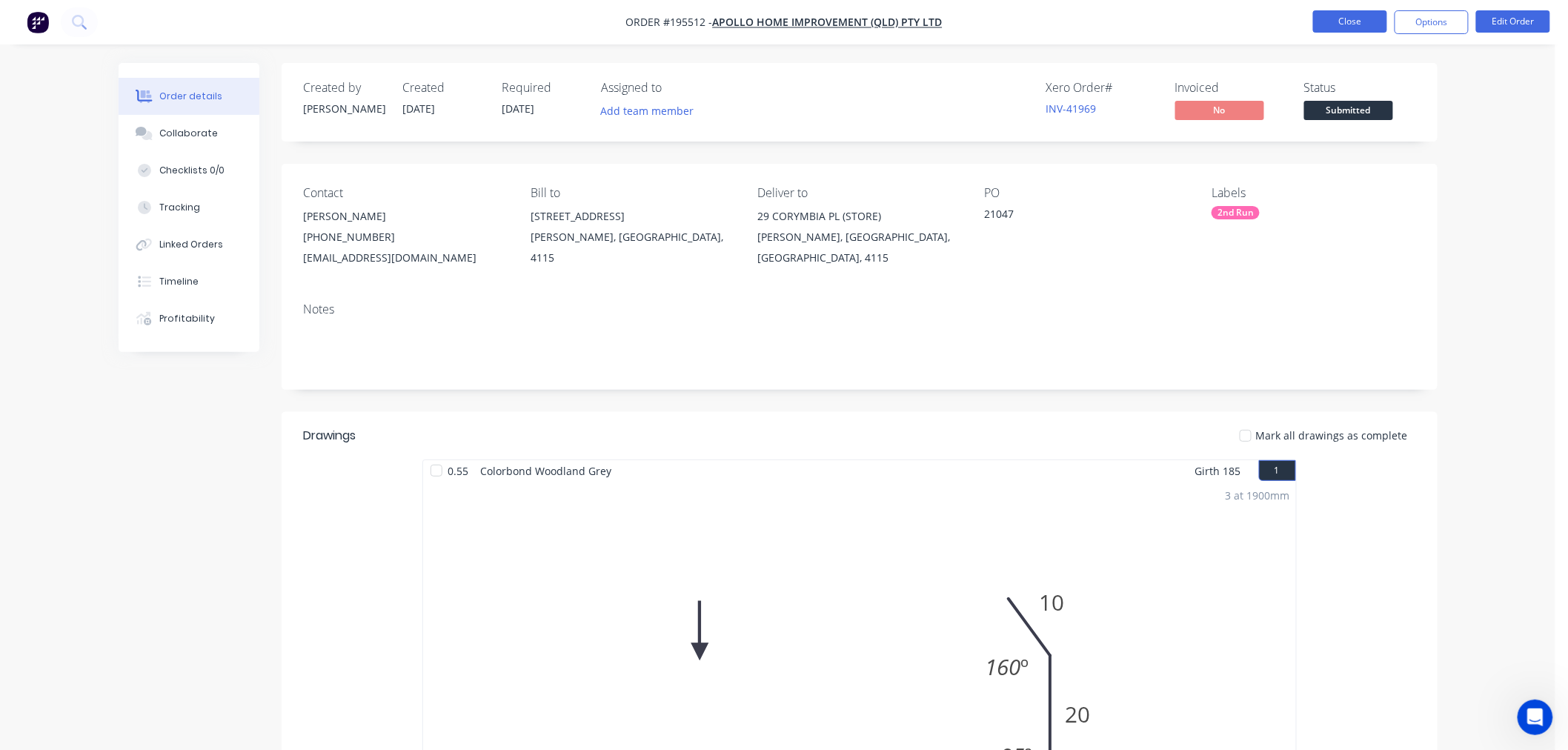
click at [1353, 22] on button "Close" at bounding box center [1350, 21] width 74 height 22
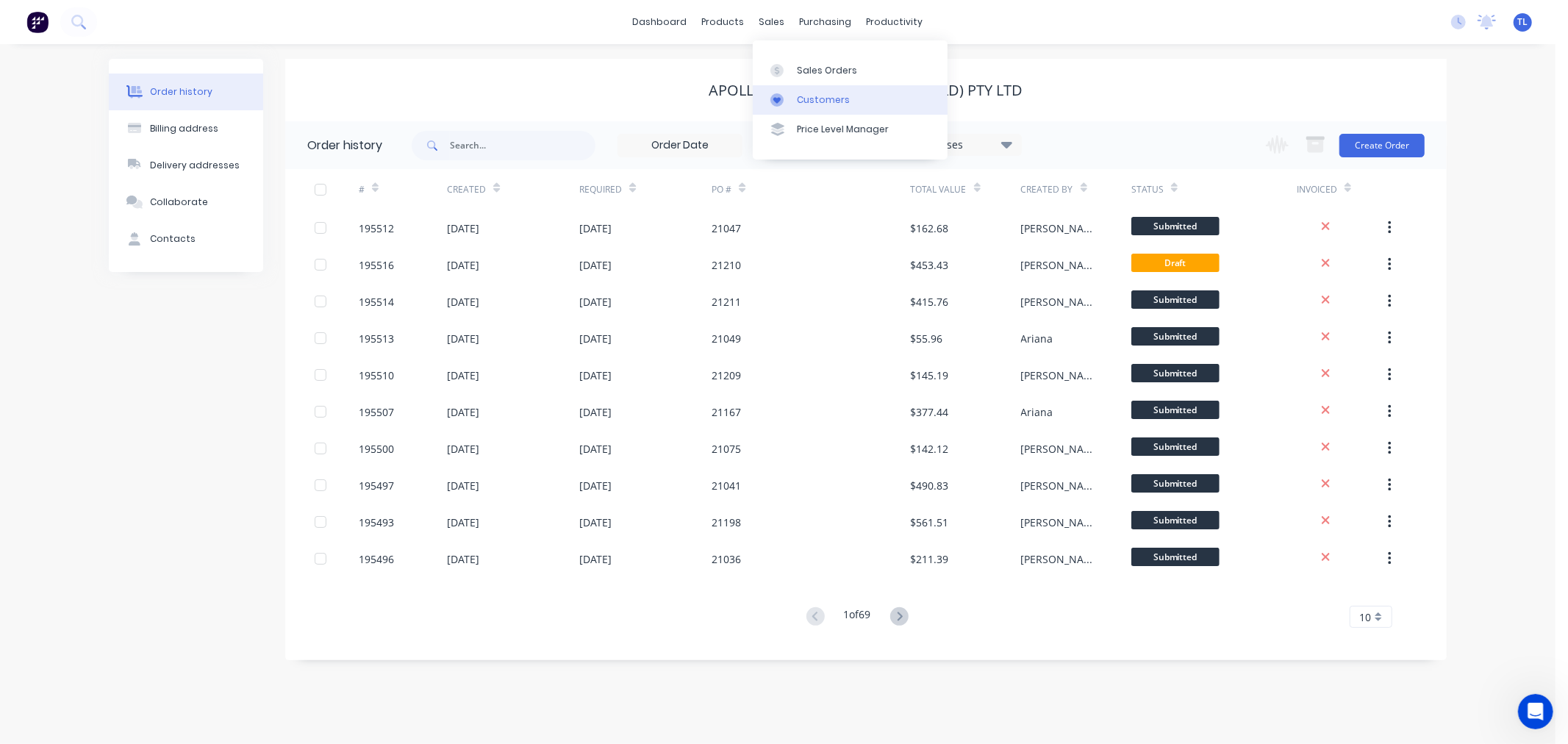
click at [790, 99] on div at bounding box center [781, 99] width 22 height 13
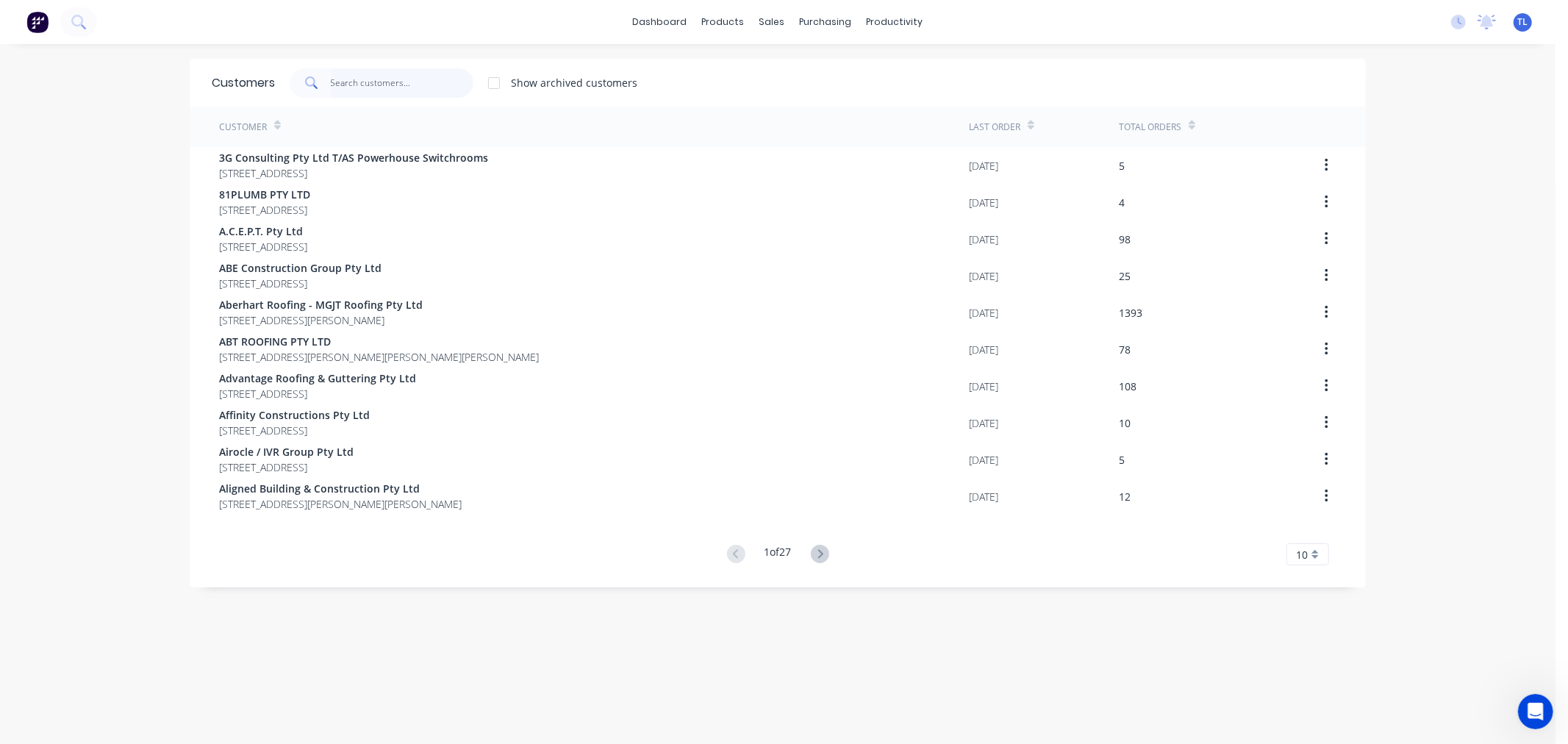
click at [393, 70] on input "text" at bounding box center [402, 83] width 144 height 30
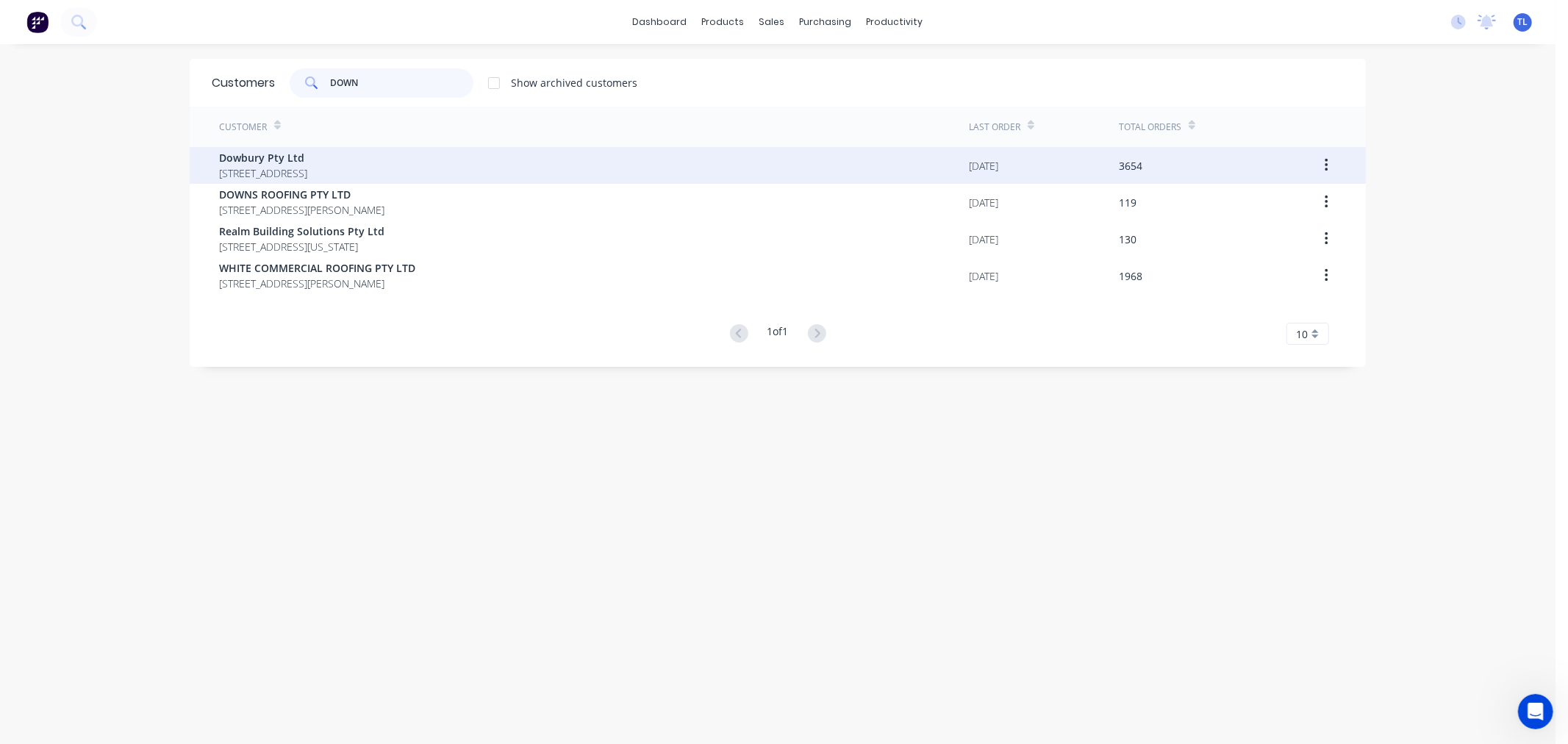
type input "DOWN"
click at [307, 170] on span "[STREET_ADDRESS]" at bounding box center [262, 173] width 88 height 16
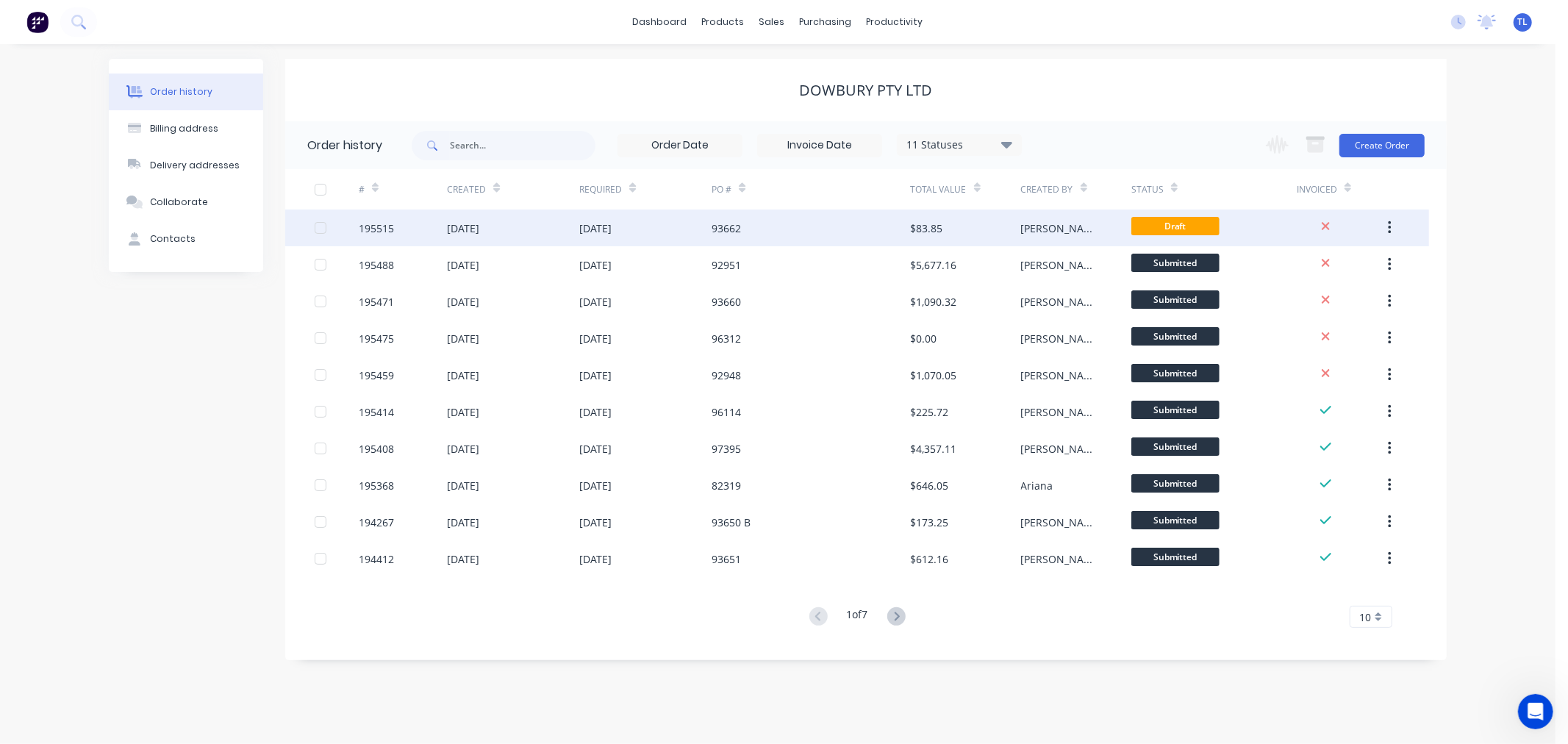
click at [767, 228] on div "93662" at bounding box center [811, 228] width 199 height 37
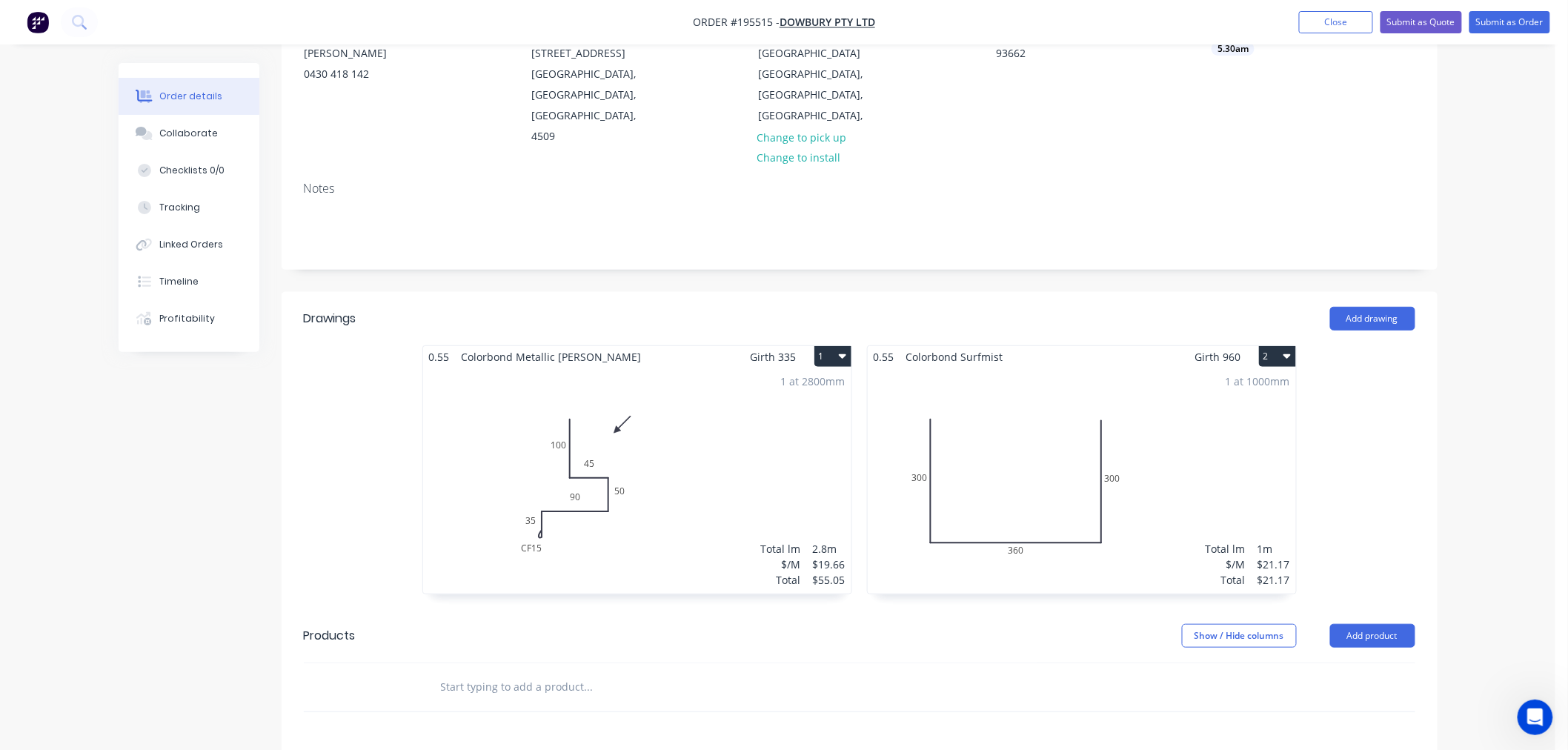
click at [1107, 459] on div "1 at 1000mm Total lm $/M Total 1m $21.17 $21.17" at bounding box center [1081, 480] width 428 height 226
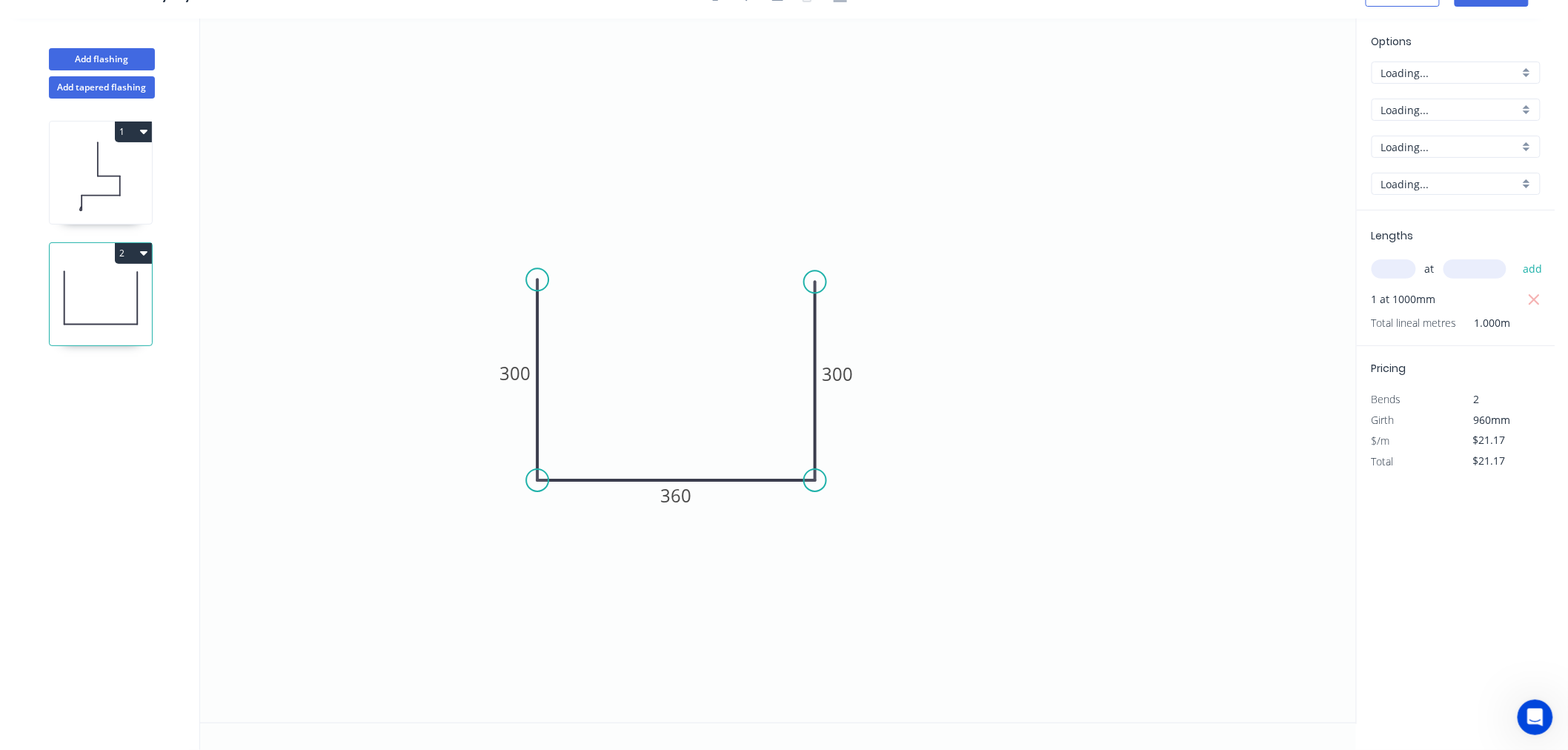
scroll to position [27, 0]
click at [110, 321] on icon at bounding box center [101, 297] width 102 height 95
click at [122, 184] on icon at bounding box center [101, 176] width 102 height 95
type input "$19.66"
type input "$55.05"
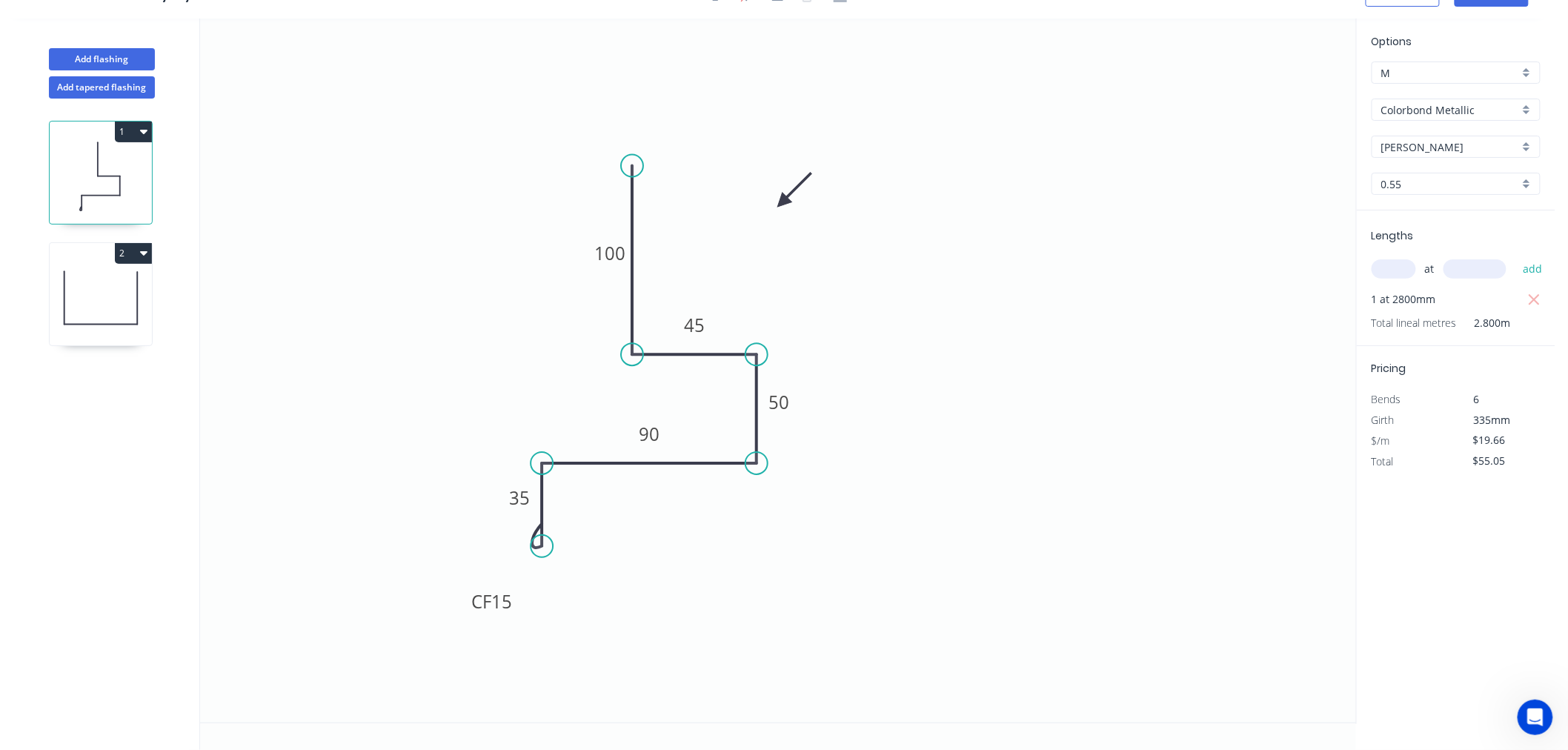
click at [108, 326] on icon at bounding box center [101, 297] width 102 height 95
type input "$21.17"
type input "Colorbond"
type input "Surfmist"
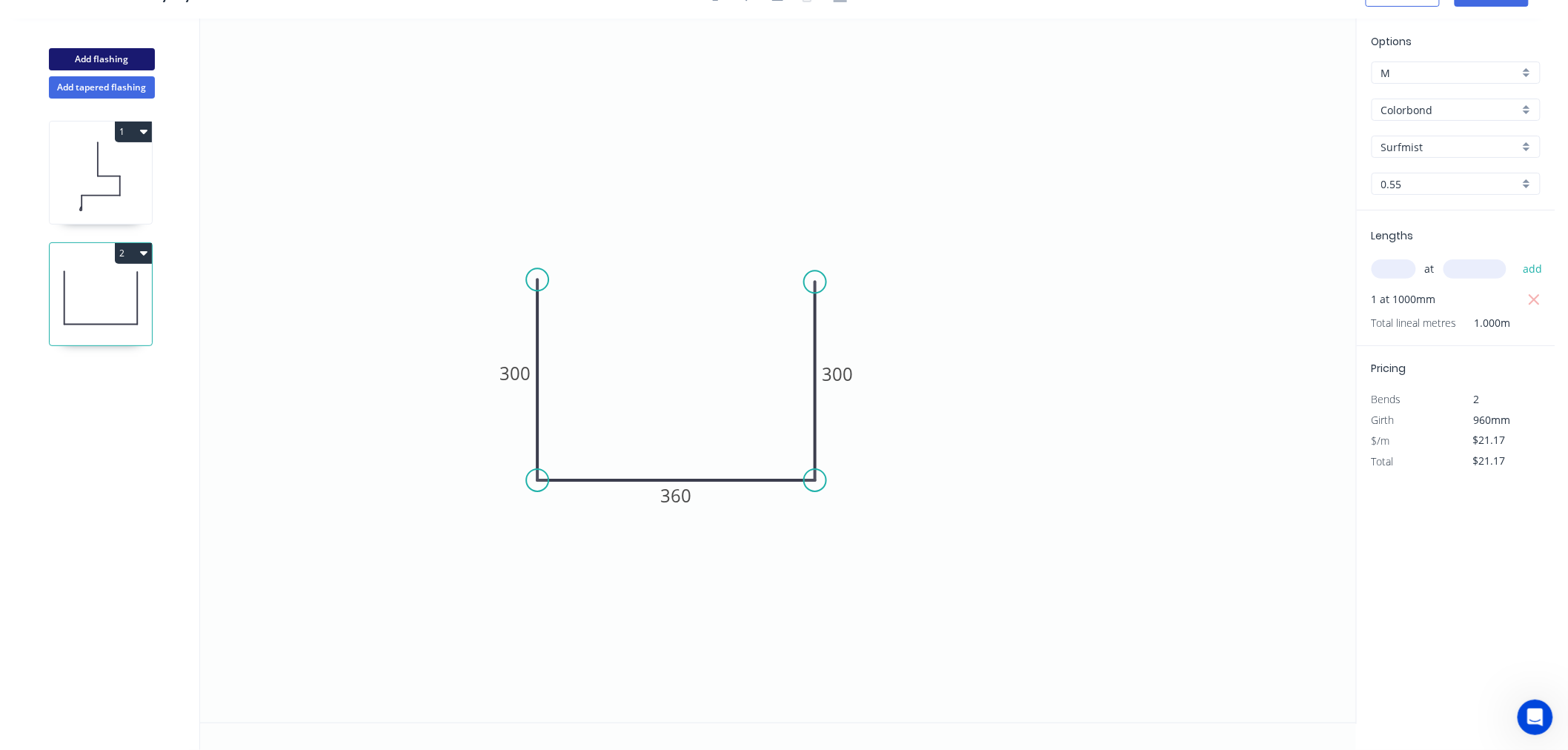
click at [107, 51] on button "Add flashing" at bounding box center [102, 59] width 106 height 22
type input "$0.00"
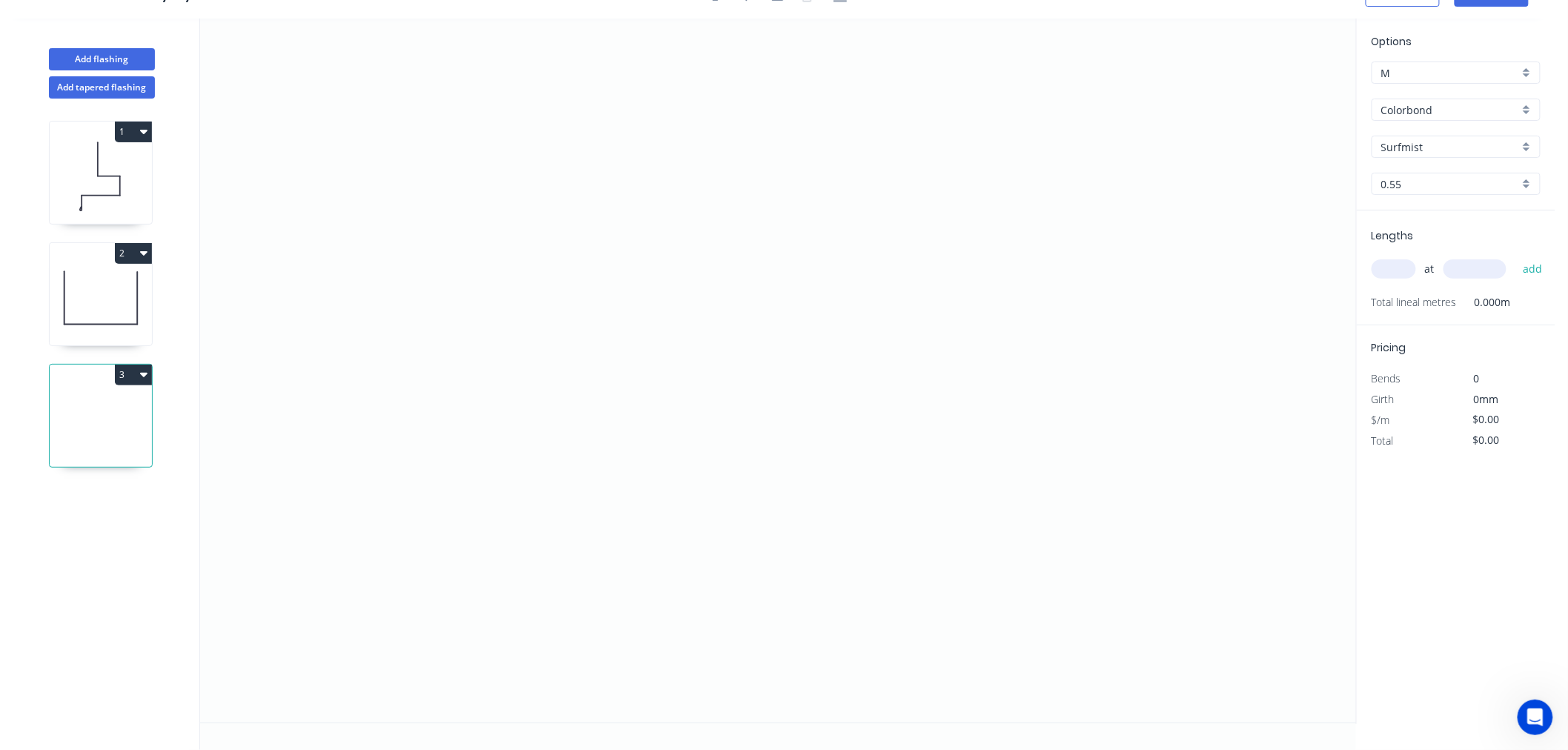
click at [142, 379] on icon "button" at bounding box center [143, 374] width 7 height 12
click at [85, 448] on div "Delete" at bounding box center [82, 442] width 114 height 22
type input "$21.17"
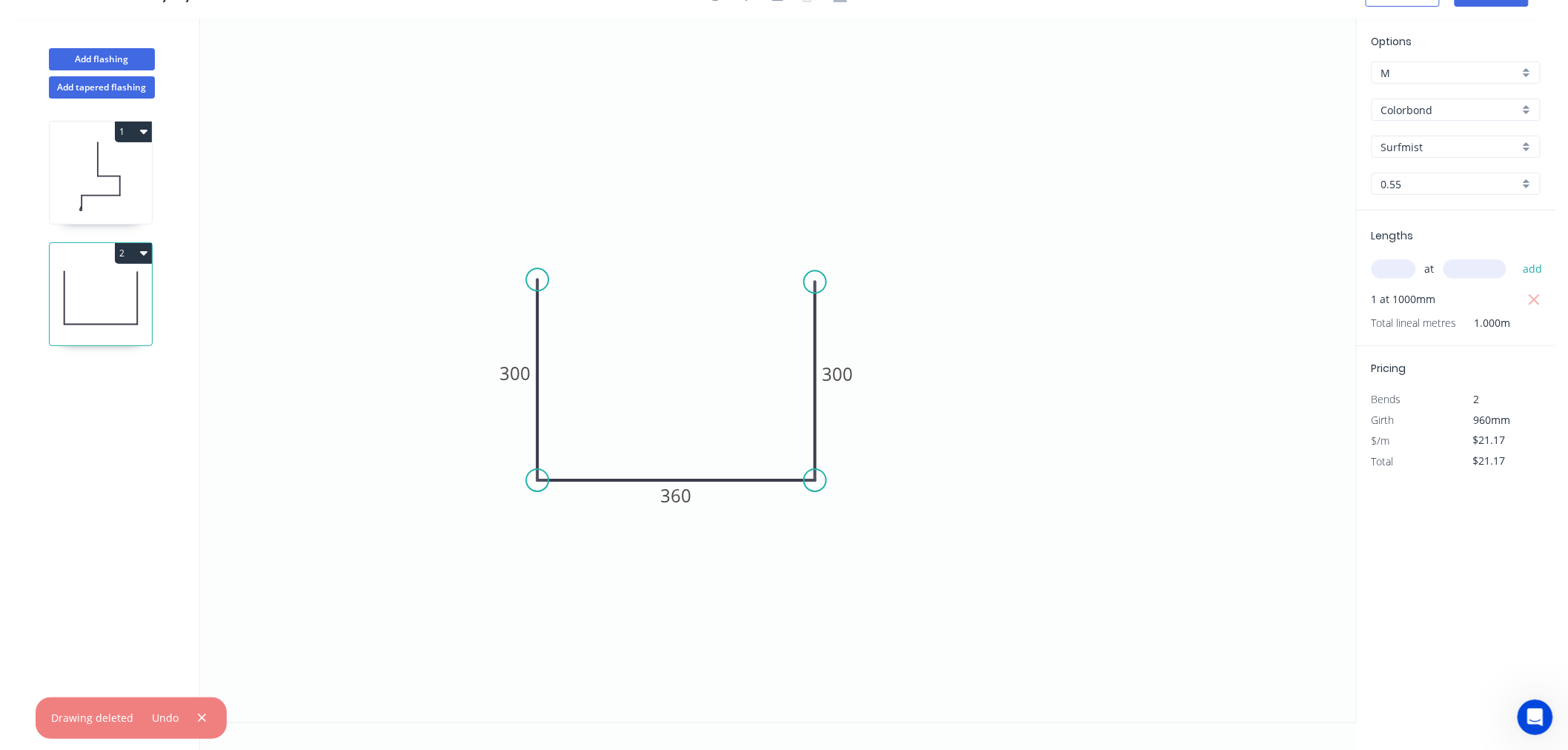
click at [105, 306] on icon at bounding box center [101, 297] width 102 height 95
click at [138, 247] on button "2" at bounding box center [133, 253] width 37 height 21
click at [120, 279] on div "Duplicate" at bounding box center [82, 290] width 114 height 22
type input "$0.00"
click at [672, 500] on tspan "360" at bounding box center [676, 495] width 31 height 25
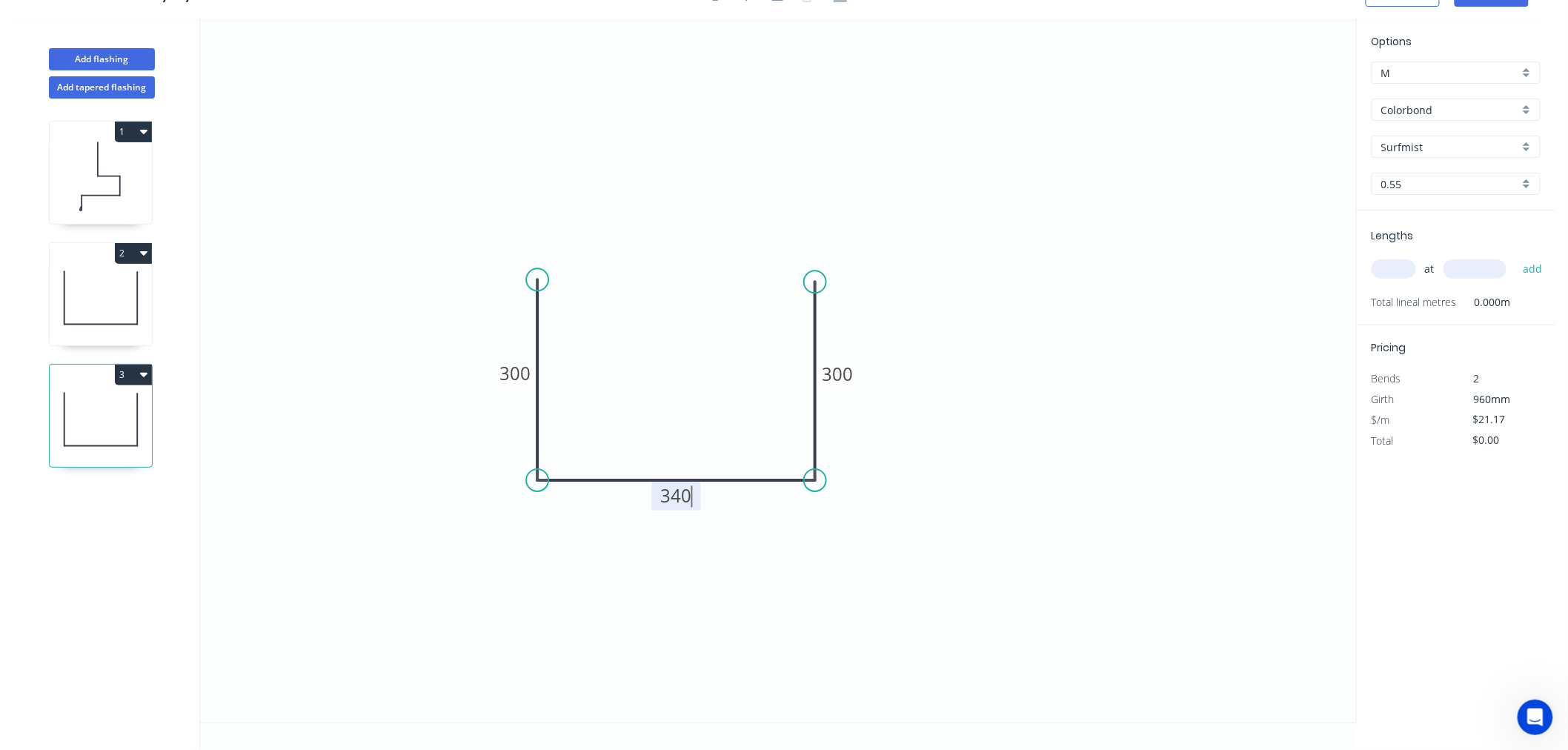
click at [724, 566] on icon "0 300 340 300" at bounding box center [778, 371] width 1156 height 704
click at [141, 55] on button "Add flashing" at bounding box center [102, 59] width 106 height 22
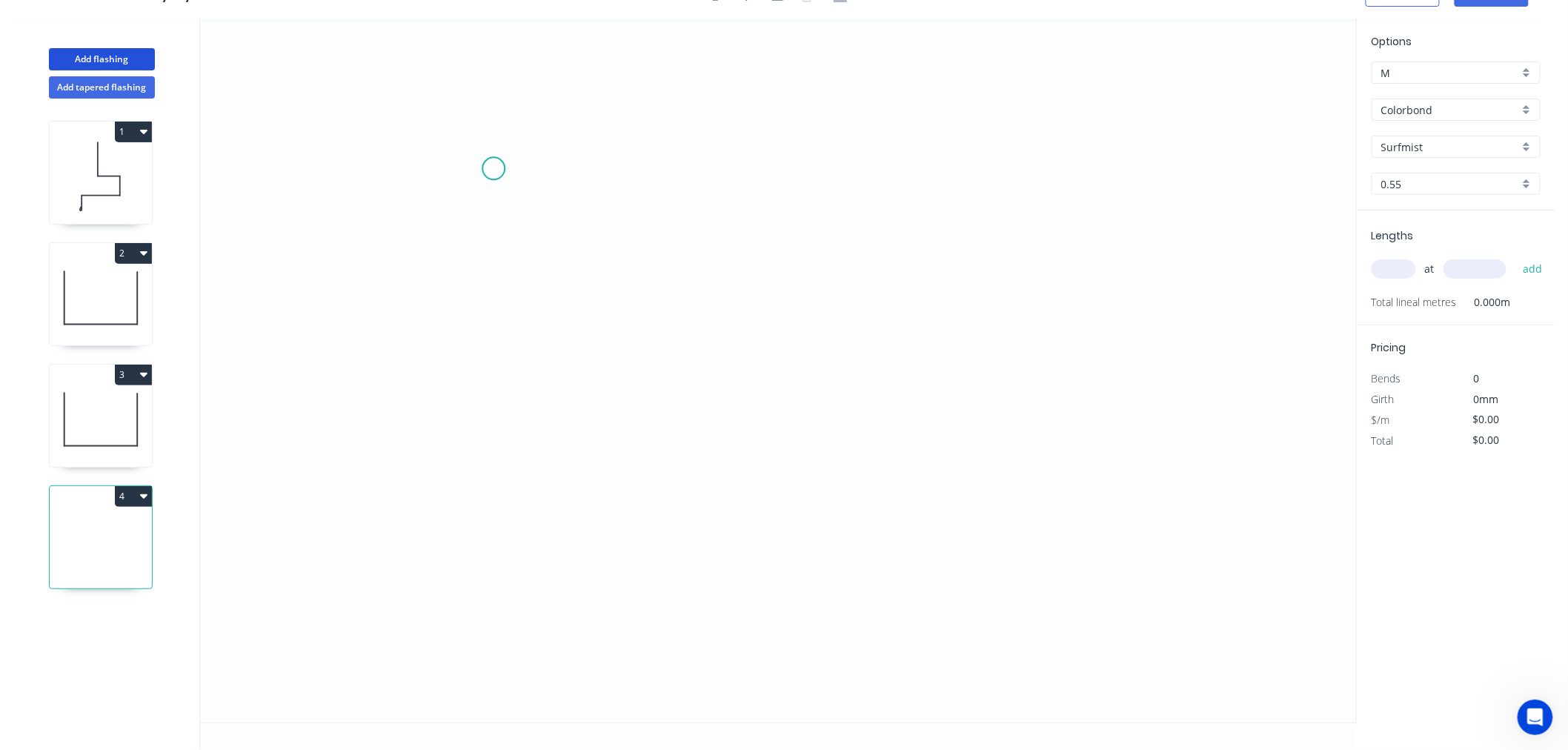
click at [494, 169] on icon "0" at bounding box center [778, 371] width 1156 height 704
click at [485, 381] on icon "0" at bounding box center [778, 371] width 1156 height 704
click at [759, 381] on icon "0 ?" at bounding box center [778, 371] width 1156 height 704
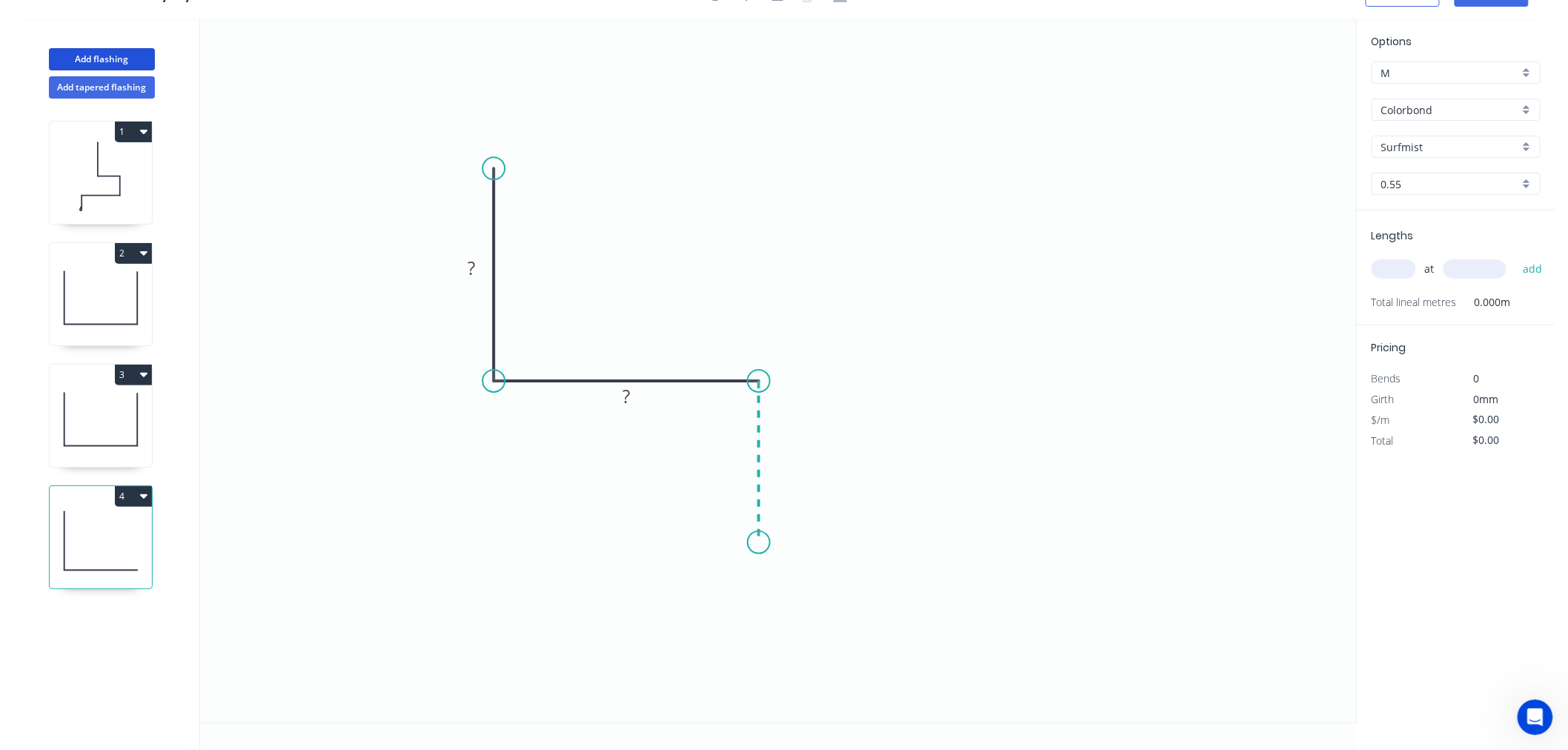
click at [765, 543] on icon "0 ? ?" at bounding box center [778, 371] width 1156 height 704
click at [761, 543] on circle at bounding box center [758, 543] width 22 height 22
click at [761, 544] on circle at bounding box center [758, 543] width 22 height 22
click at [754, 540] on circle at bounding box center [758, 543] width 22 height 22
click at [794, 563] on div "Delete point" at bounding box center [828, 559] width 149 height 30
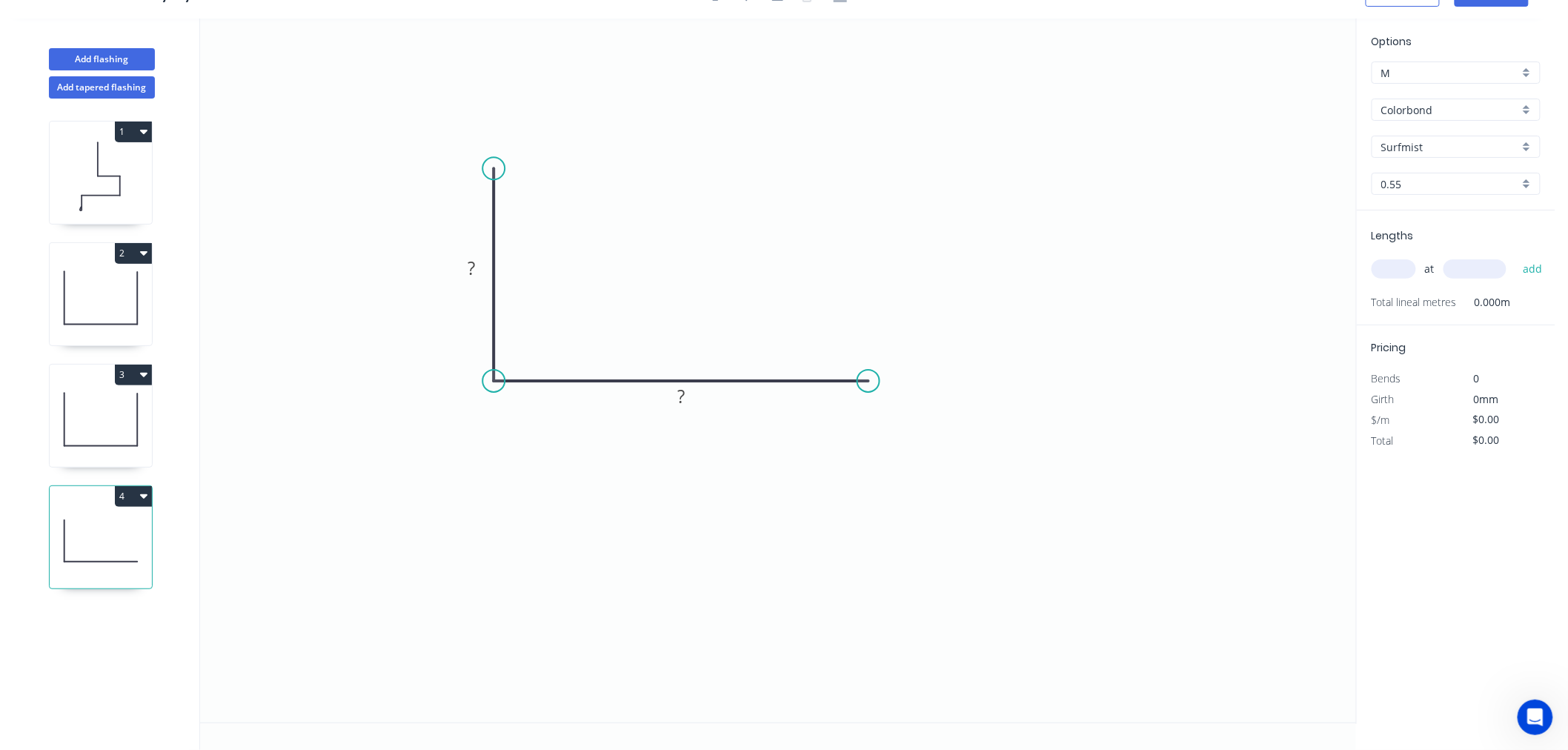
drag, startPoint x: 760, startPoint y: 383, endPoint x: 868, endPoint y: 376, distance: 108.2
click at [868, 376] on circle at bounding box center [868, 381] width 22 height 22
drag, startPoint x: 498, startPoint y: 176, endPoint x: 499, endPoint y: 123, distance: 53.0
click at [499, 123] on circle at bounding box center [494, 123] width 22 height 22
click at [867, 379] on circle at bounding box center [868, 381] width 22 height 22
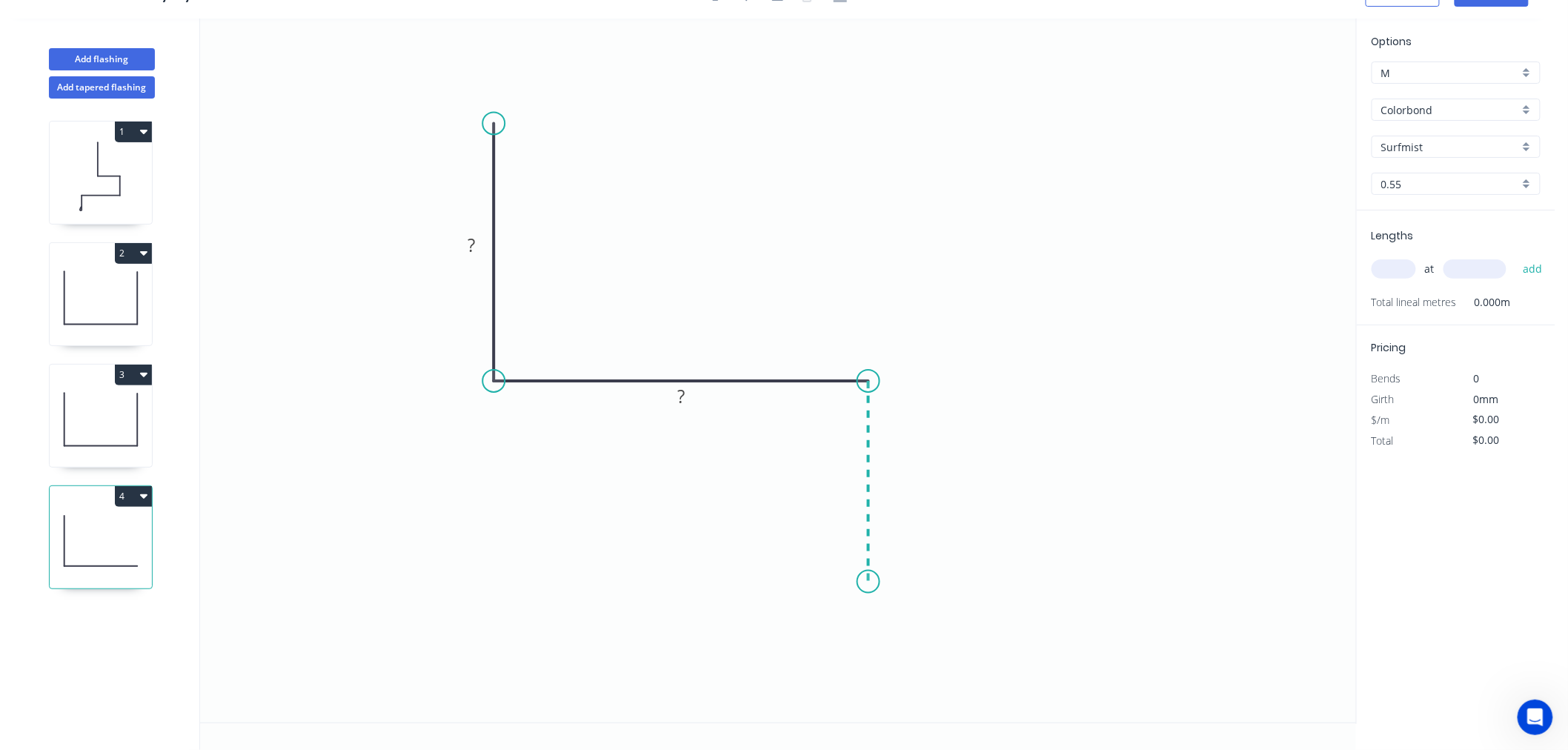
click at [869, 581] on icon "0 ? ?" at bounding box center [778, 371] width 1156 height 704
click at [772, 585] on icon "0 ? ? ?" at bounding box center [778, 371] width 1156 height 704
click at [772, 677] on icon "0 ? ? ? ?" at bounding box center [778, 371] width 1156 height 704
click at [772, 677] on circle at bounding box center [772, 677] width 22 height 22
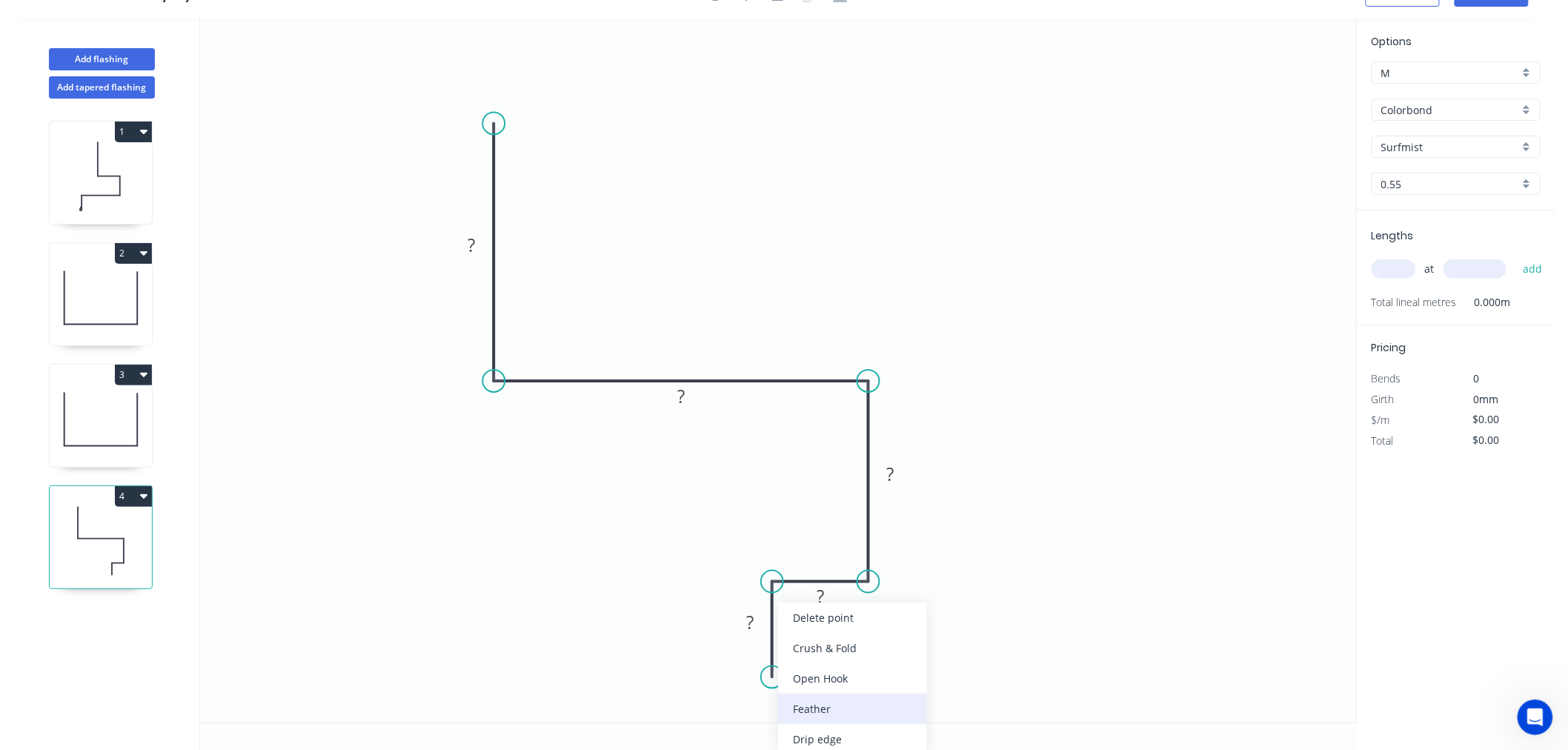
click at [808, 706] on div "Feather" at bounding box center [852, 708] width 149 height 30
click at [756, 649] on tspan "15" at bounding box center [749, 649] width 21 height 25
click at [858, 641] on icon "0 ? ? ? ? FE 10 ?" at bounding box center [778, 371] width 1156 height 704
click at [748, 617] on tspan "?" at bounding box center [749, 621] width 7 height 25
click at [813, 594] on rect at bounding box center [820, 597] width 30 height 21
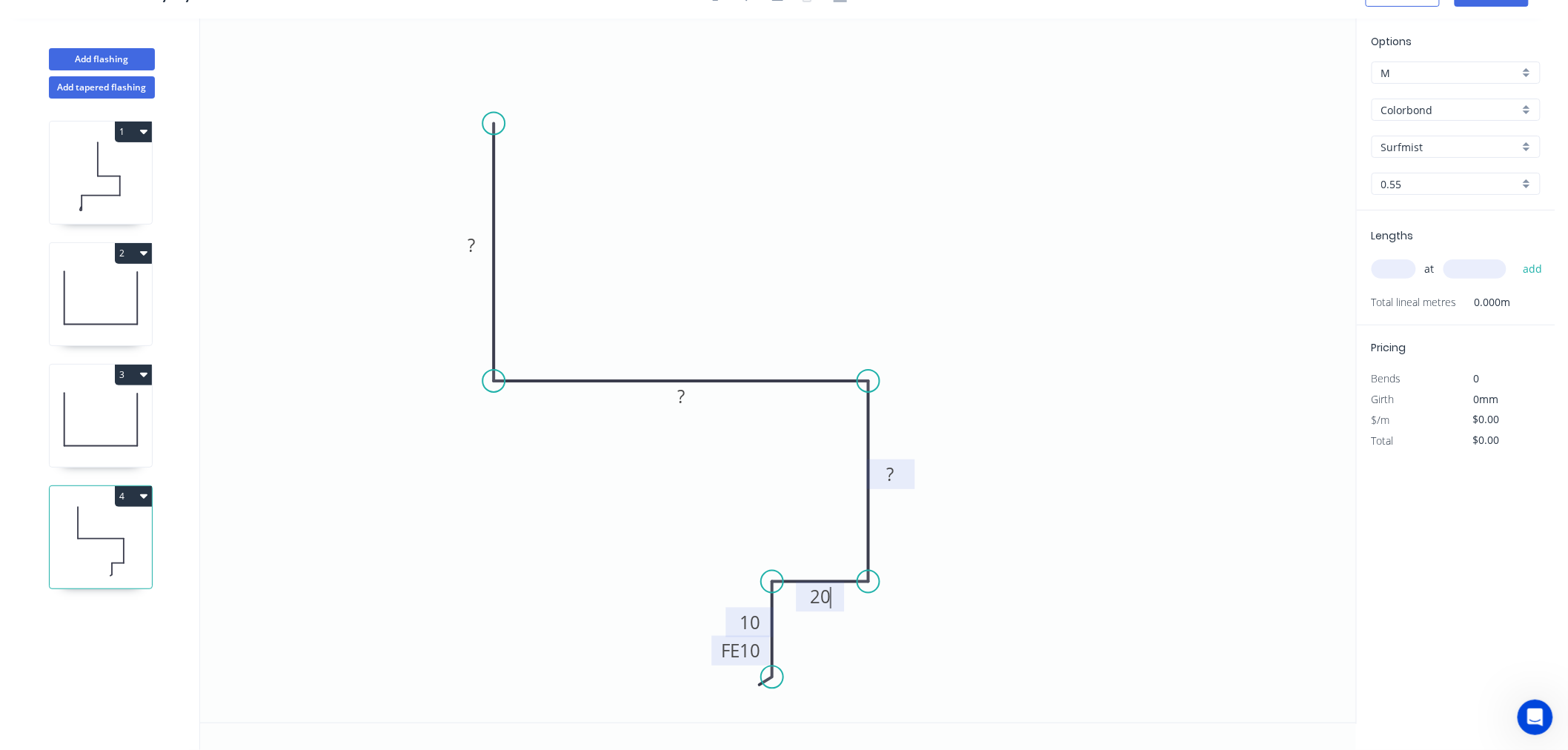
click at [894, 463] on tspan "?" at bounding box center [890, 474] width 7 height 25
click at [753, 626] on tspan "10" at bounding box center [749, 621] width 21 height 25
click at [1022, 530] on icon "0 ? ? 160 20 FE 10 20" at bounding box center [778, 371] width 1156 height 704
click at [682, 387] on tspan "?" at bounding box center [680, 396] width 7 height 25
click at [473, 250] on tspan "?" at bounding box center [471, 244] width 7 height 25
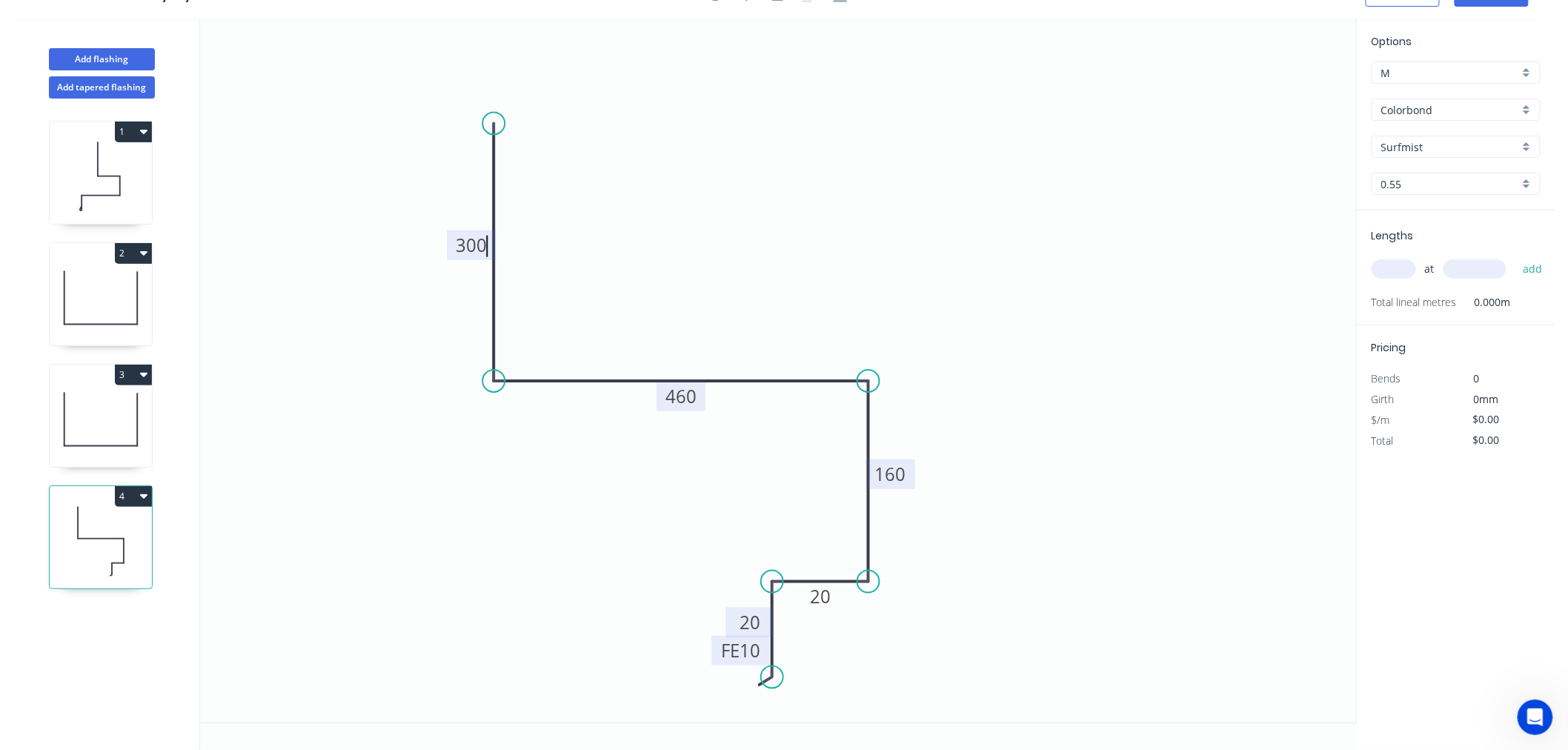
click at [1116, 391] on icon "0 300 460 160 20 FE 10 20" at bounding box center [778, 371] width 1156 height 704
type input "$23.22"
drag, startPoint x: 736, startPoint y: 662, endPoint x: 672, endPoint y: 710, distance: 80.0
click at [672, 710] on rect at bounding box center [677, 698] width 58 height 30
click at [1389, 268] on input "text" at bounding box center [1393, 268] width 45 height 19
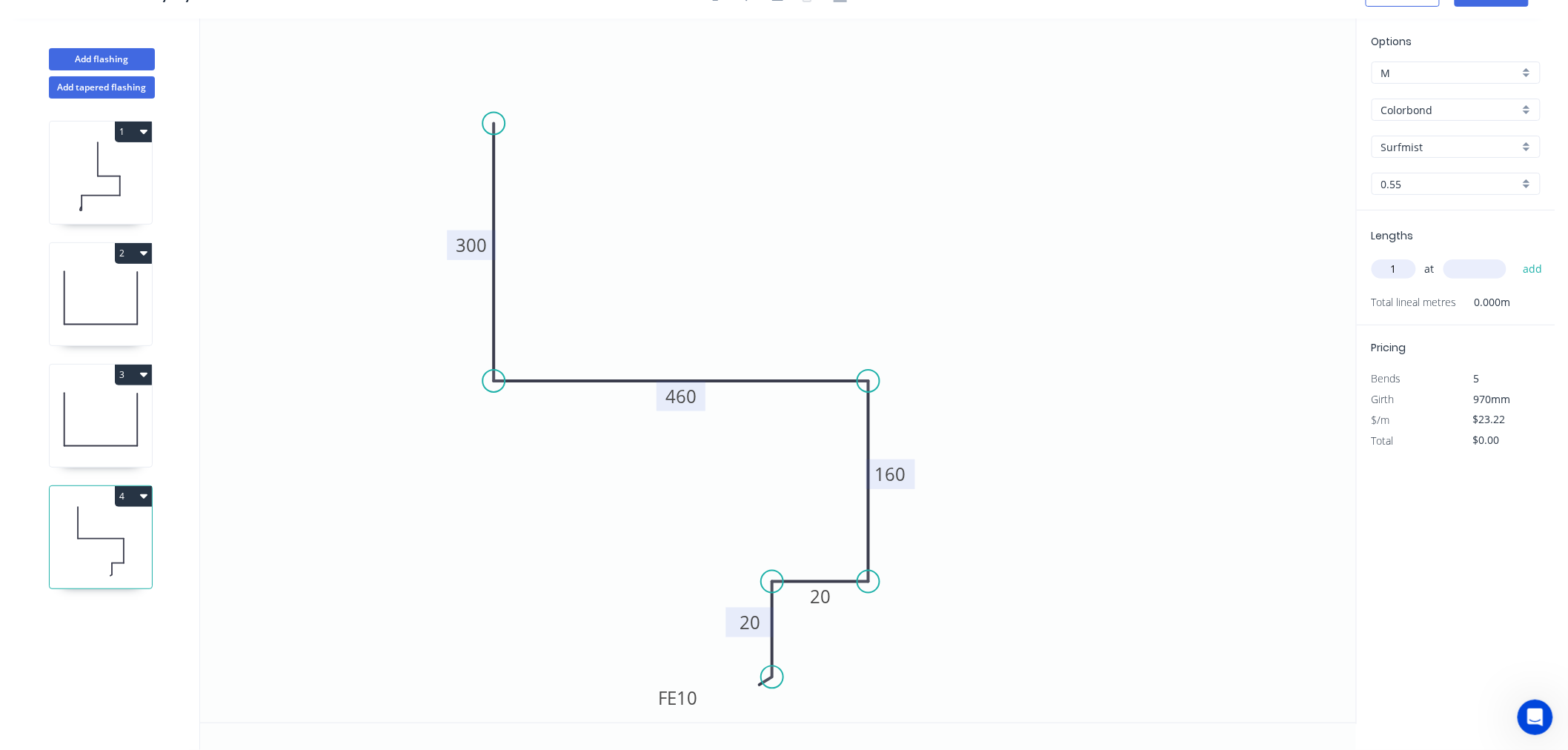
type input "1"
type input "3000"
click at [1515, 256] on button "add" at bounding box center [1532, 268] width 35 height 25
type input "$69.66"
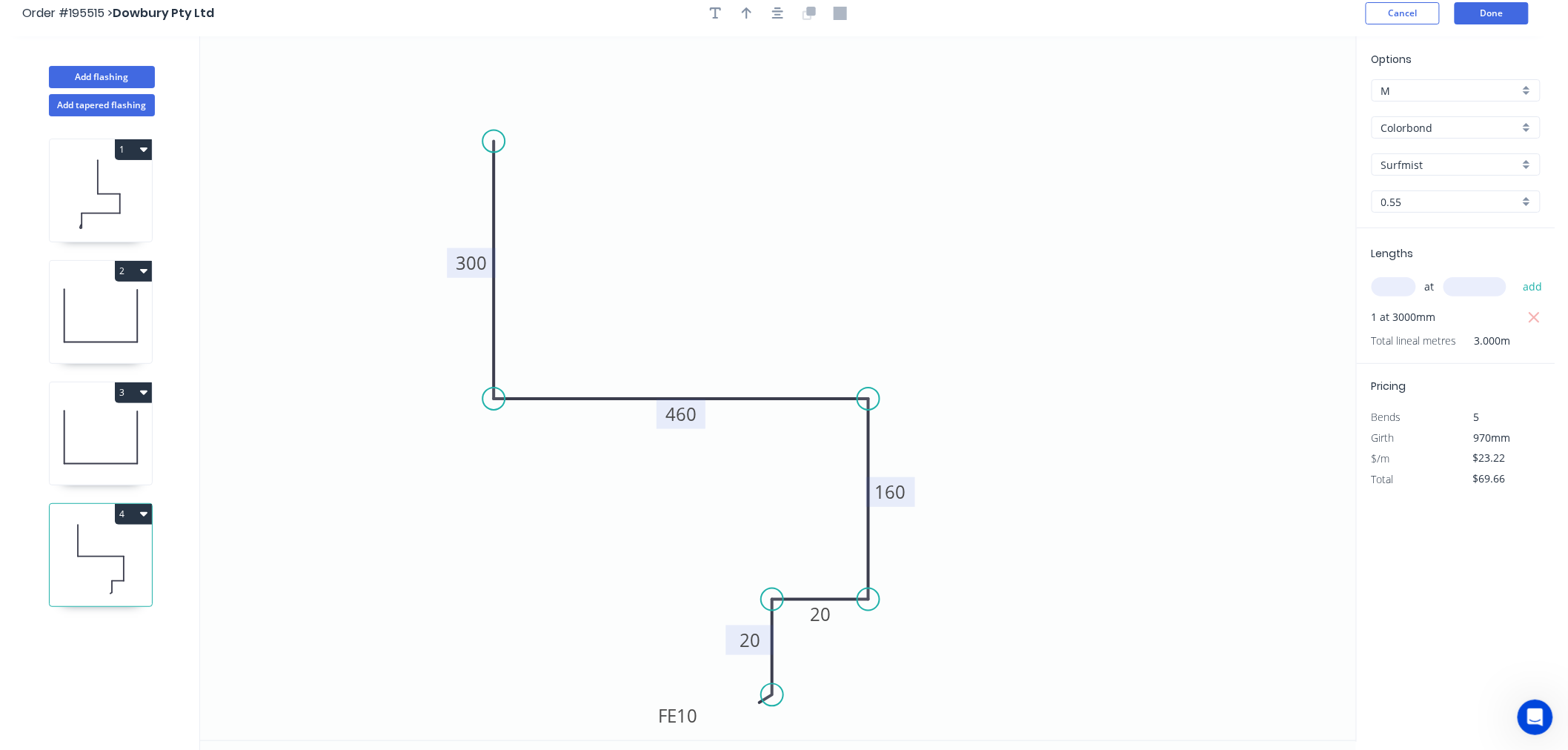
scroll to position [0, 0]
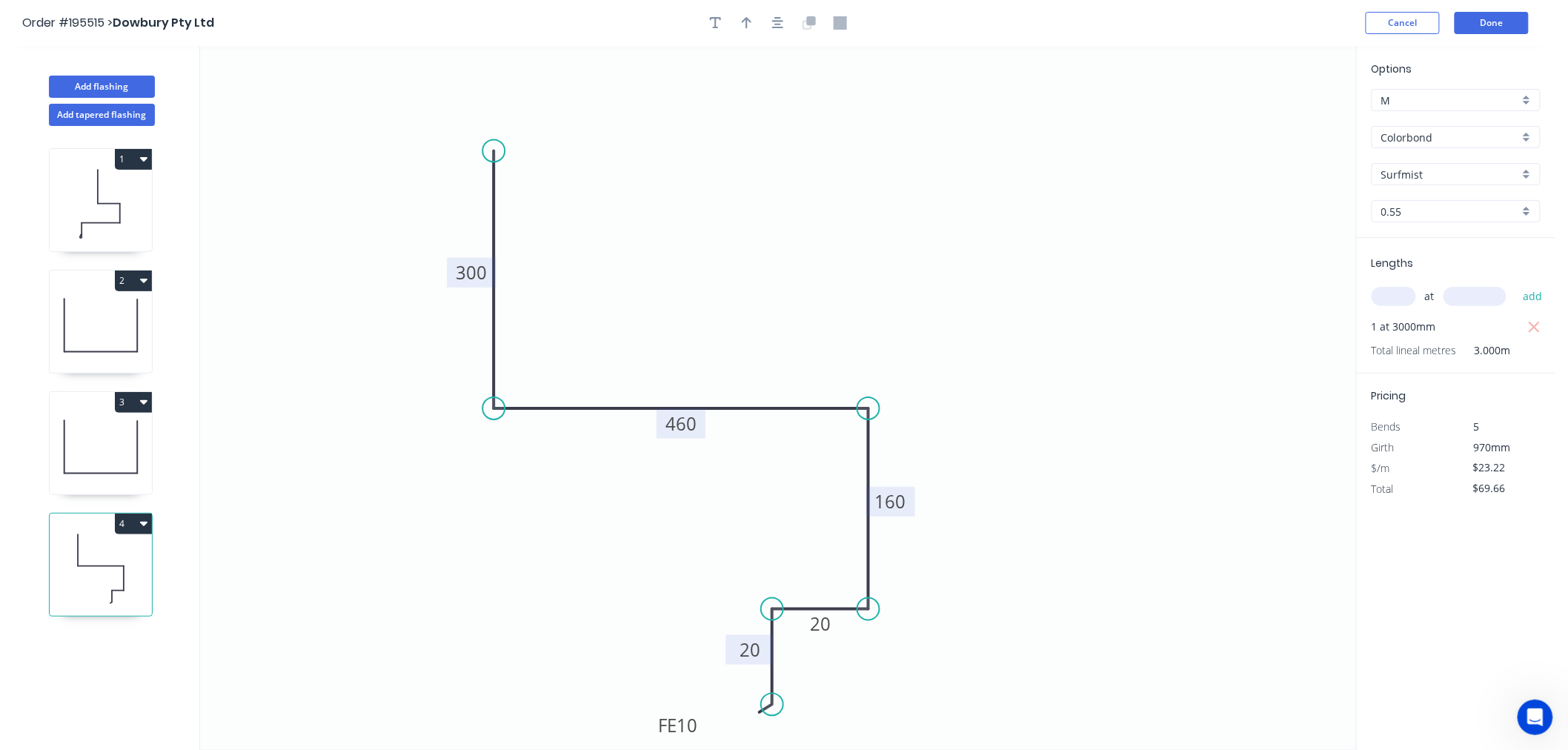
click at [1065, 391] on icon "0 300 460 160 20 FE 10 20" at bounding box center [778, 398] width 1156 height 704
click at [137, 87] on button "Add flashing" at bounding box center [102, 87] width 106 height 22
type input "$0.00"
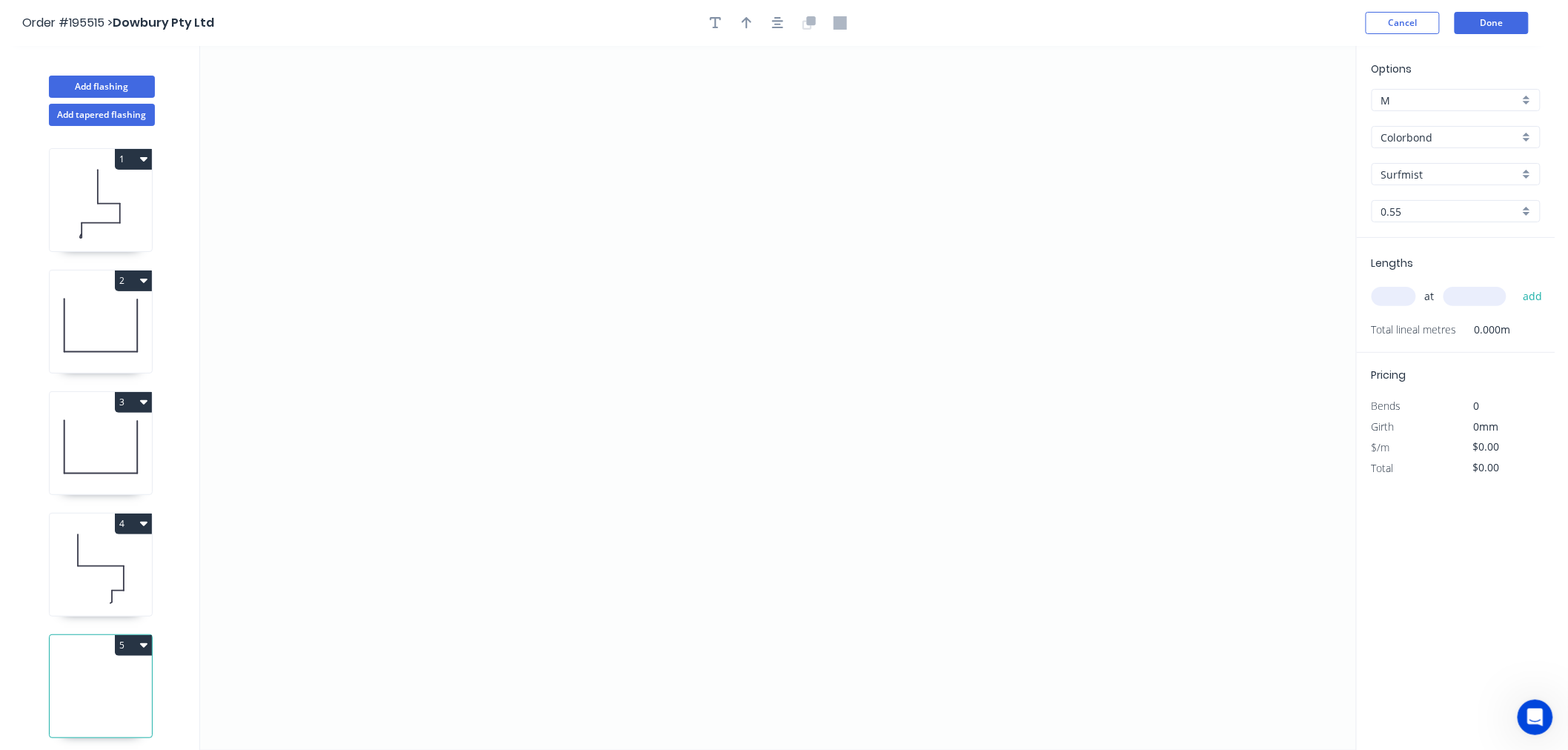
click at [130, 635] on button "5" at bounding box center [133, 645] width 37 height 21
click at [86, 724] on button "Delete" at bounding box center [81, 711] width 141 height 30
type input "$23.22"
type input "$69.66"
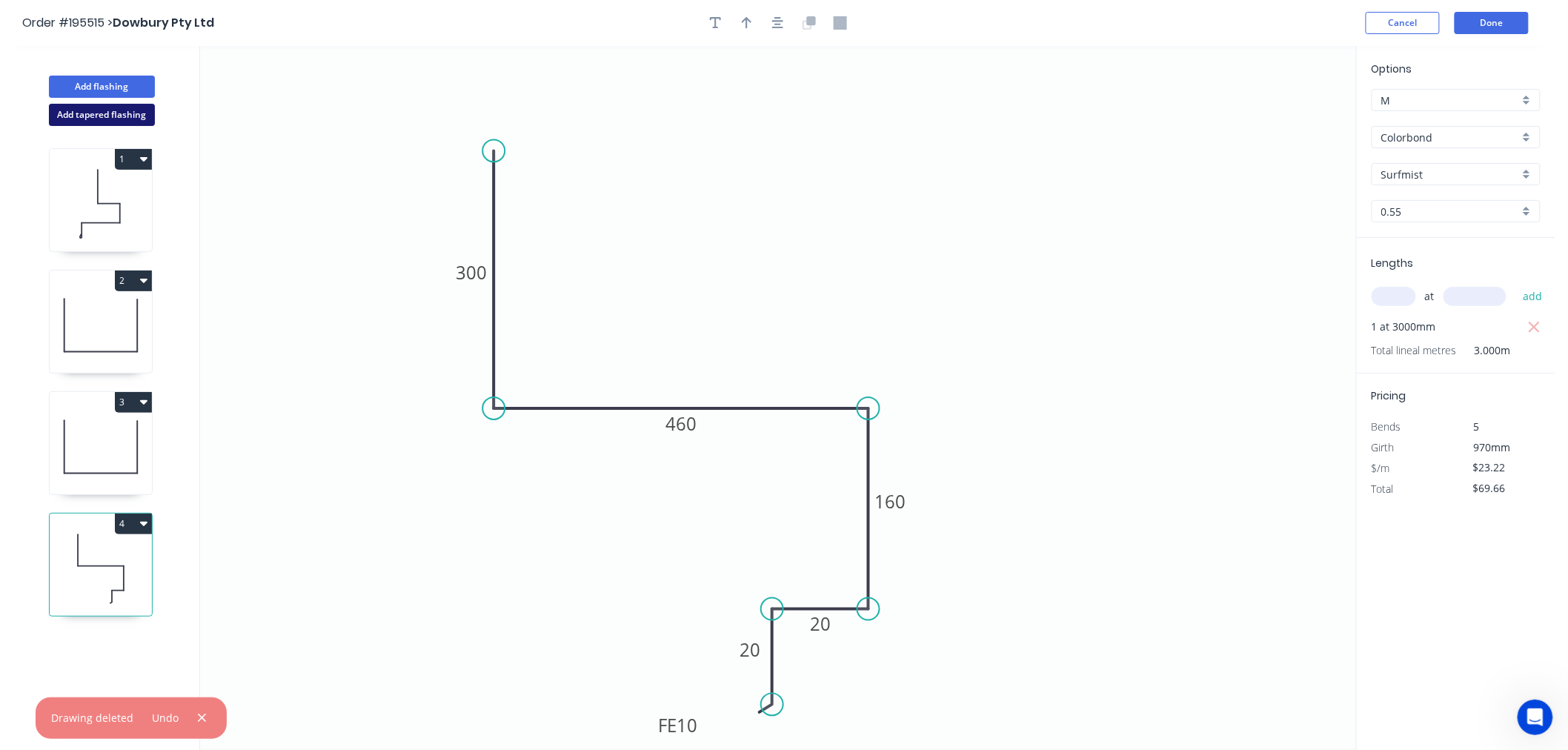
click at [98, 117] on button "Add tapered flashing" at bounding box center [102, 115] width 106 height 22
type input "$0.00"
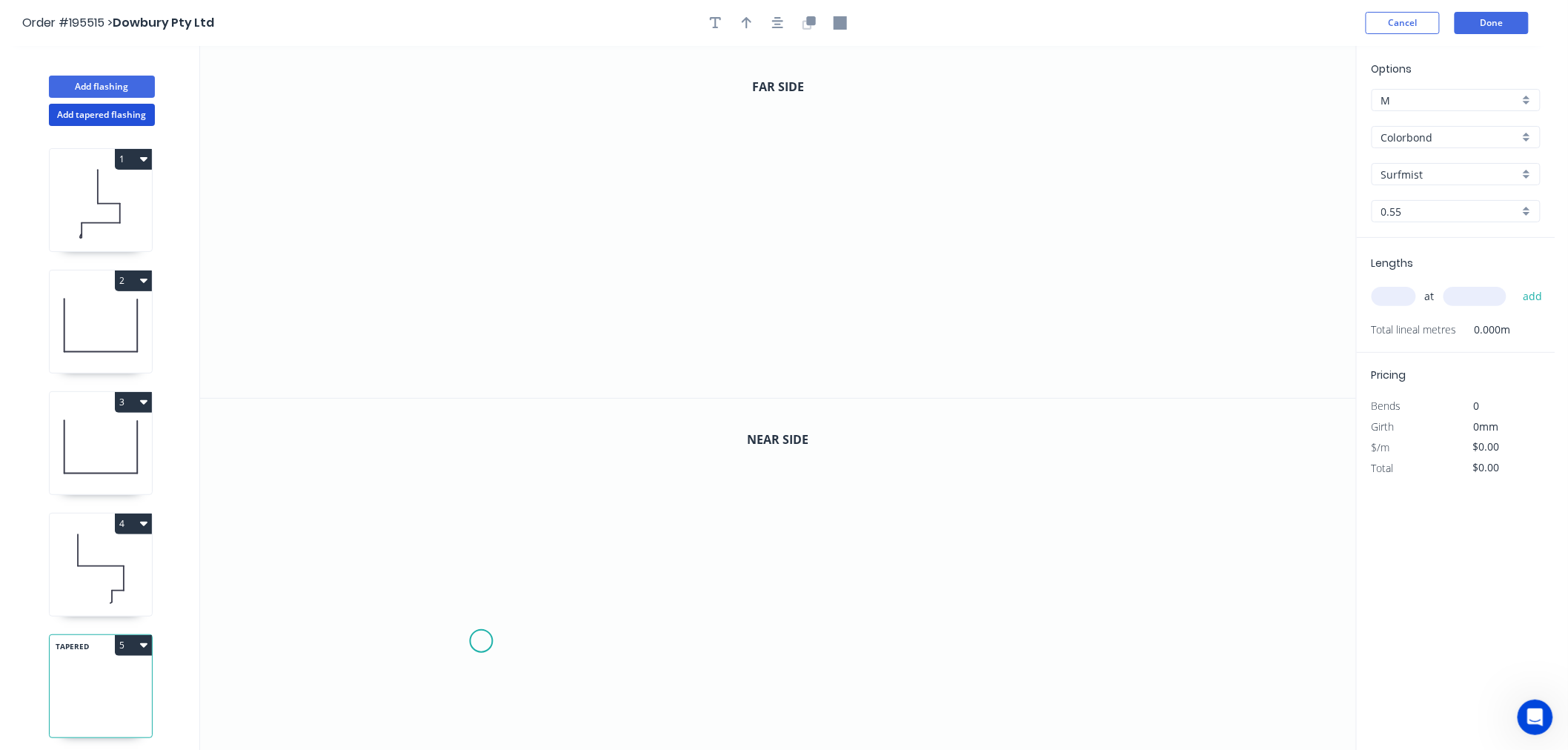
click at [482, 640] on icon "0" at bounding box center [778, 575] width 1156 height 353
click at [539, 643] on icon "0" at bounding box center [778, 575] width 1156 height 353
click at [539, 517] on icon at bounding box center [539, 578] width 0 height 124
click at [747, 524] on icon "0 ? ?" at bounding box center [778, 575] width 1156 height 353
click at [748, 640] on icon "0 ? ? ?" at bounding box center [778, 575] width 1156 height 353
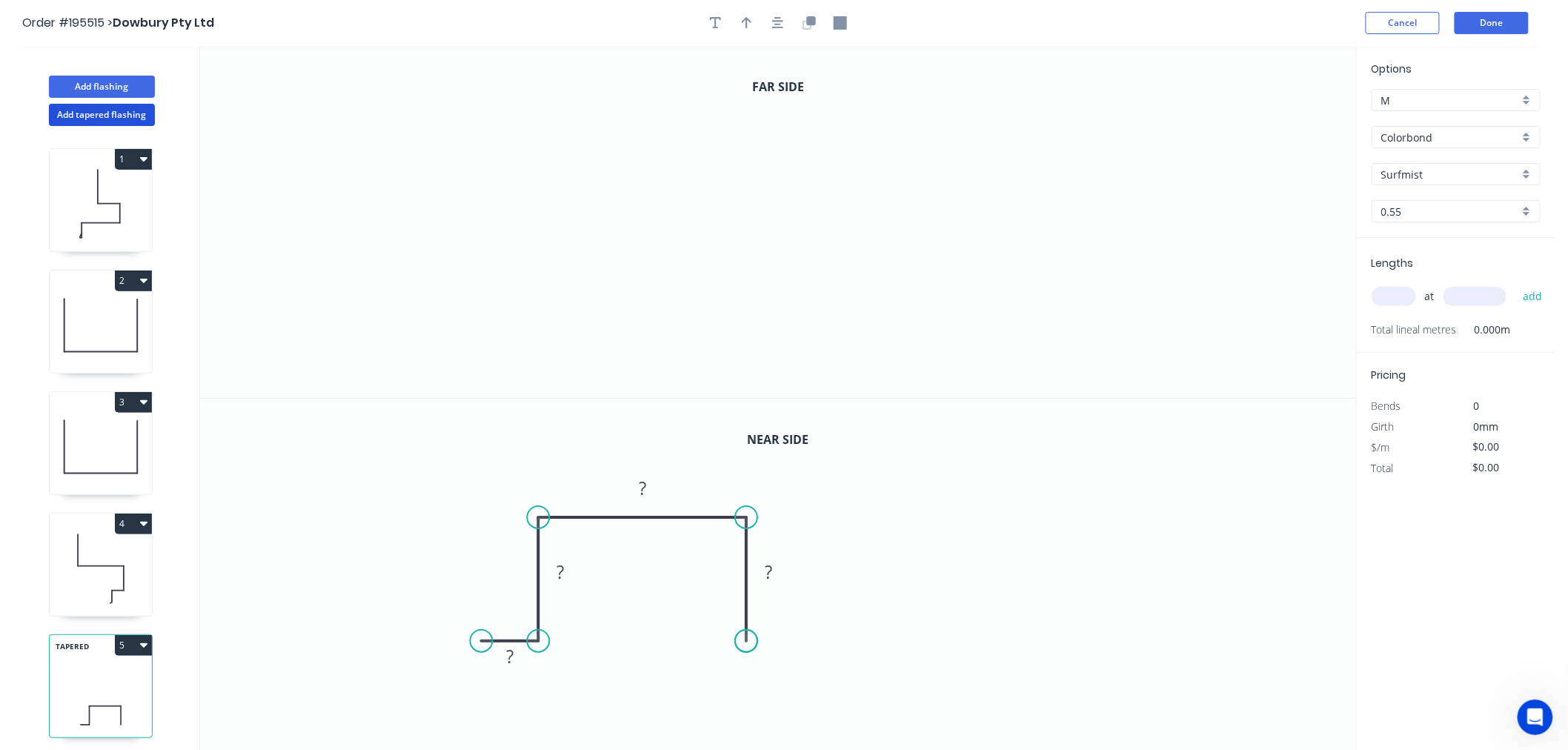
click at [748, 640] on circle at bounding box center [747, 640] width 22 height 22
click at [790, 614] on div "Delete point" at bounding box center [822, 617] width 149 height 30
drag, startPoint x: 745, startPoint y: 514, endPoint x: 843, endPoint y: 514, distance: 98.0
click at [843, 514] on circle at bounding box center [833, 517] width 22 height 22
click at [850, 521] on circle at bounding box center [843, 517] width 22 height 22
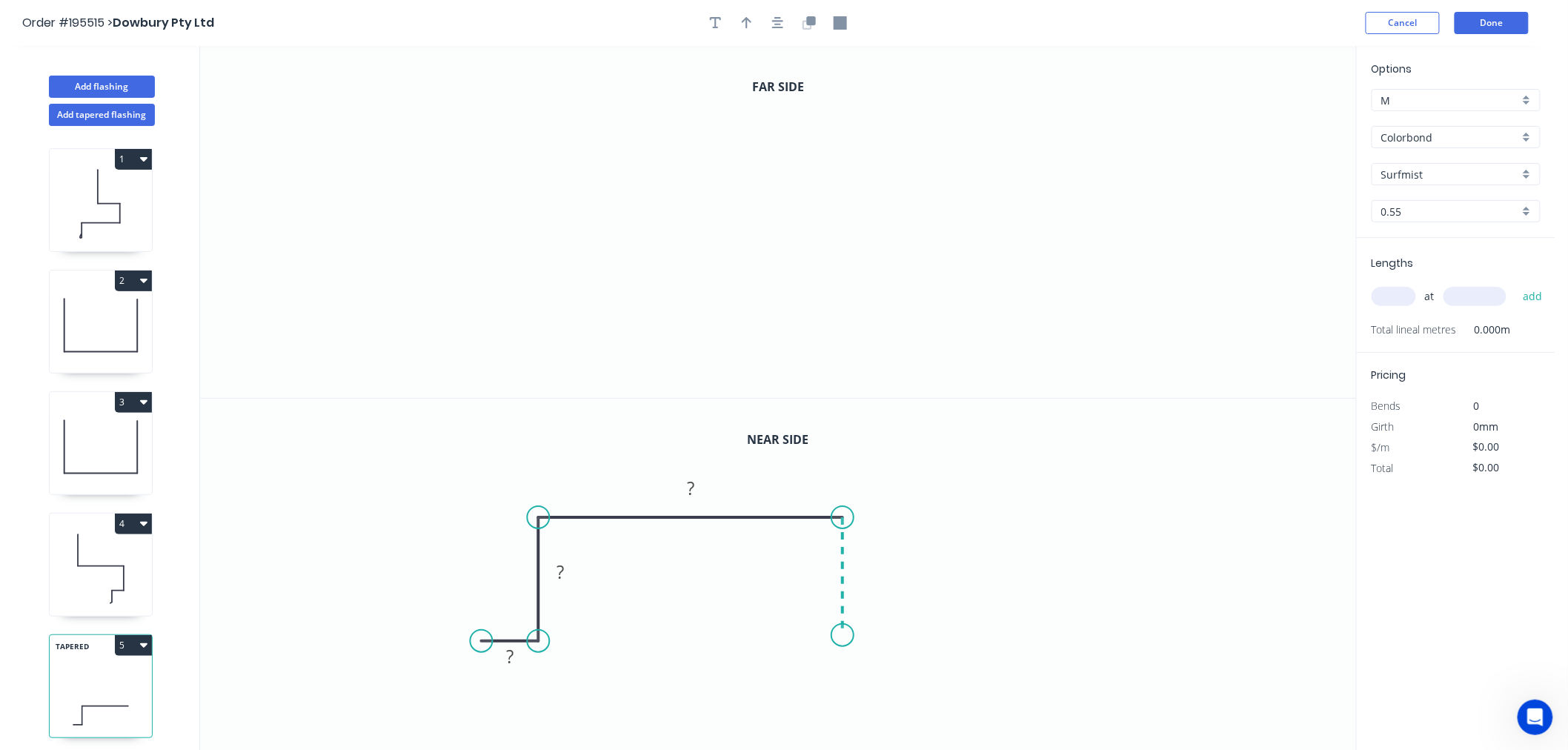
click at [840, 635] on icon "0 ? ? ?" at bounding box center [778, 575] width 1156 height 353
click at [897, 635] on icon "0 ? ? ? ?" at bounding box center [778, 575] width 1156 height 353
click at [897, 635] on circle at bounding box center [897, 634] width 22 height 22
click at [521, 659] on rect at bounding box center [511, 656] width 30 height 21
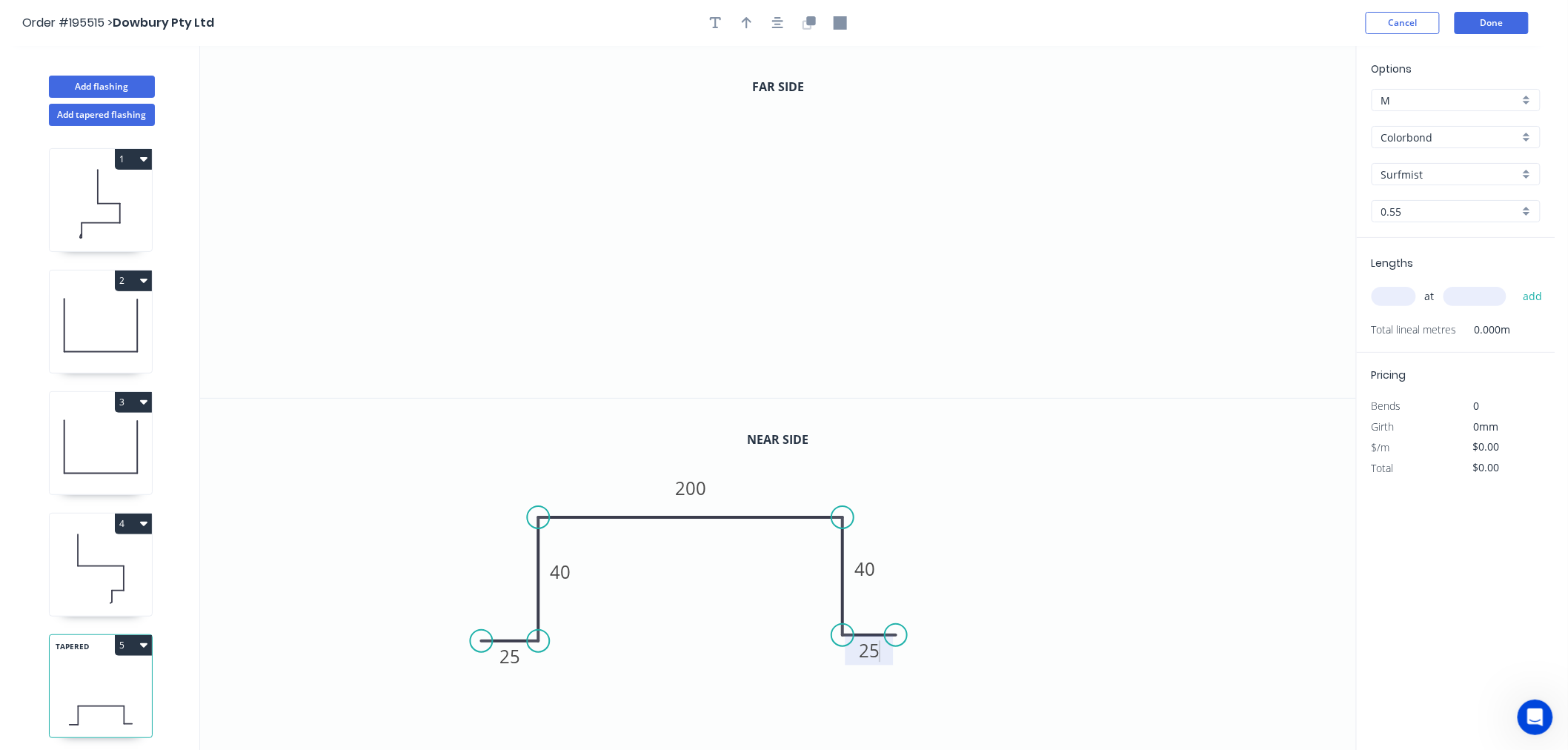
click at [1236, 637] on icon "0 25 40 200 40 25" at bounding box center [778, 575] width 1156 height 353
click at [943, 612] on div "Delete point" at bounding box center [971, 617] width 149 height 30
click at [886, 616] on div "Delete point" at bounding box center [921, 617] width 149 height 30
click at [882, 543] on div "Delete point" at bounding box center [919, 541] width 149 height 30
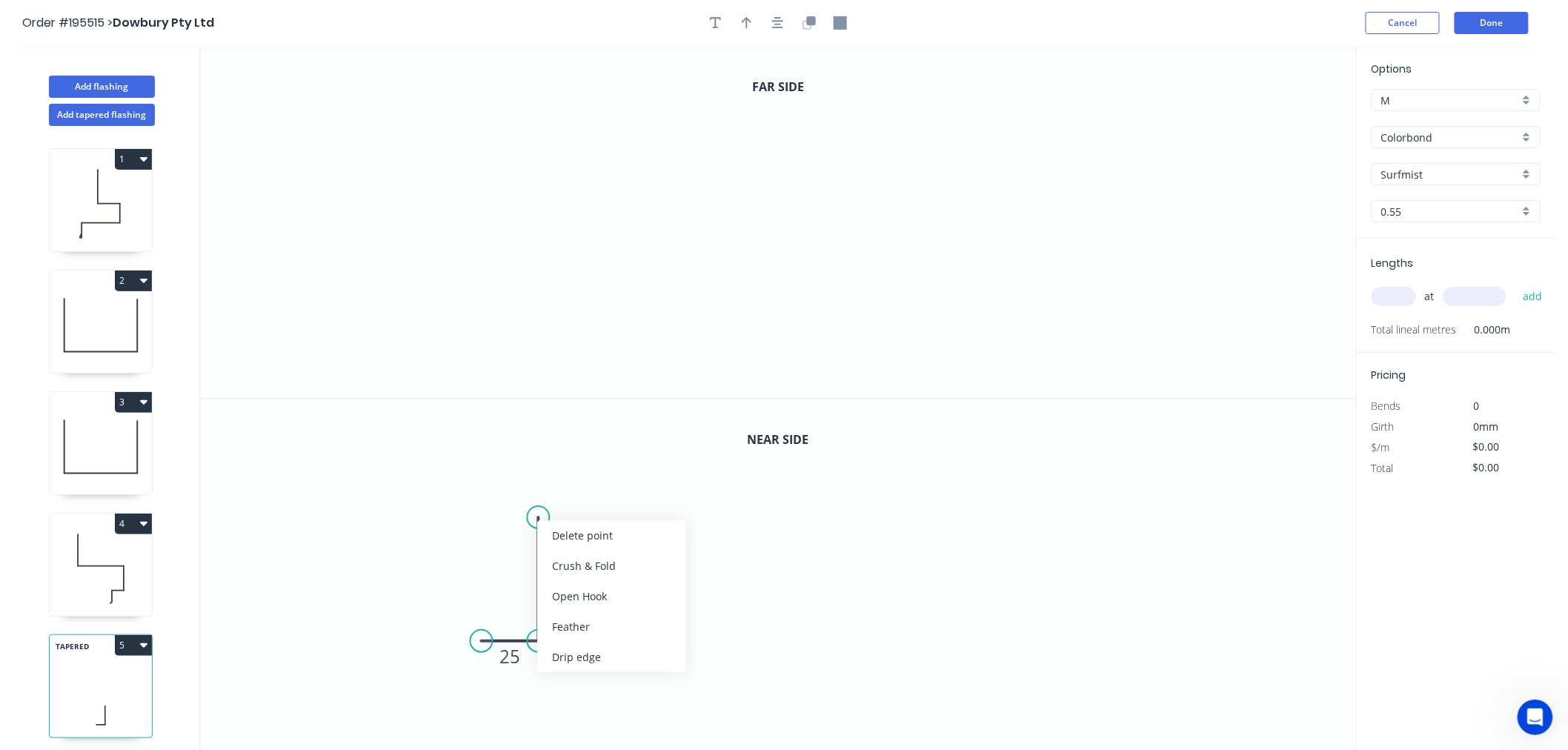
click at [598, 540] on div "Delete point" at bounding box center [610, 535] width 149 height 30
click at [603, 615] on div "Delete point" at bounding box center [614, 617] width 149 height 30
click at [465, 454] on icon "0" at bounding box center [778, 575] width 1156 height 353
click at [467, 536] on icon "0" at bounding box center [778, 575] width 1156 height 353
click at [584, 538] on icon "0 ?" at bounding box center [778, 575] width 1156 height 353
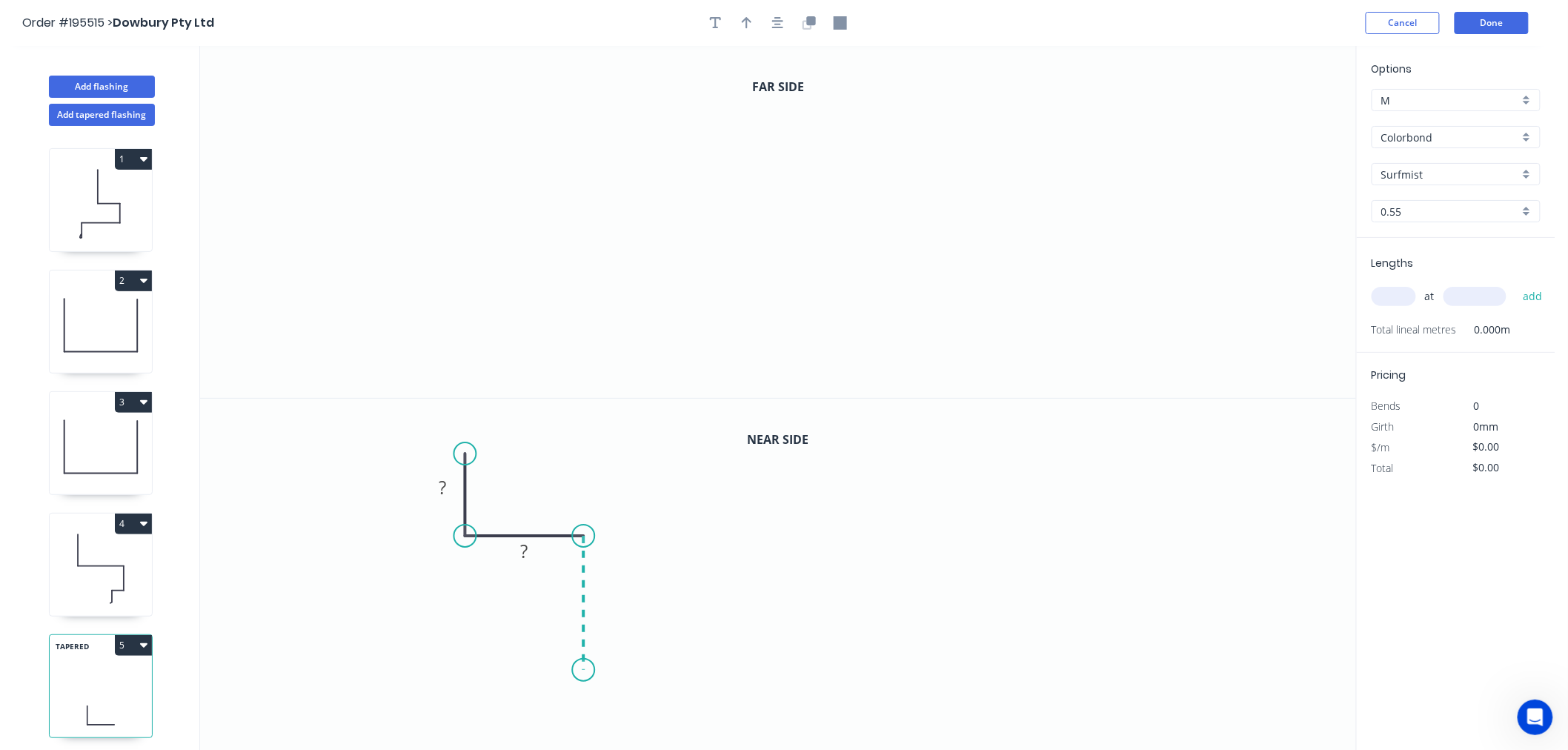
click at [584, 669] on icon "0 ? ?" at bounding box center [778, 575] width 1156 height 353
click at [584, 669] on circle at bounding box center [584, 669] width 22 height 22
click at [78, 338] on icon at bounding box center [101, 325] width 102 height 95
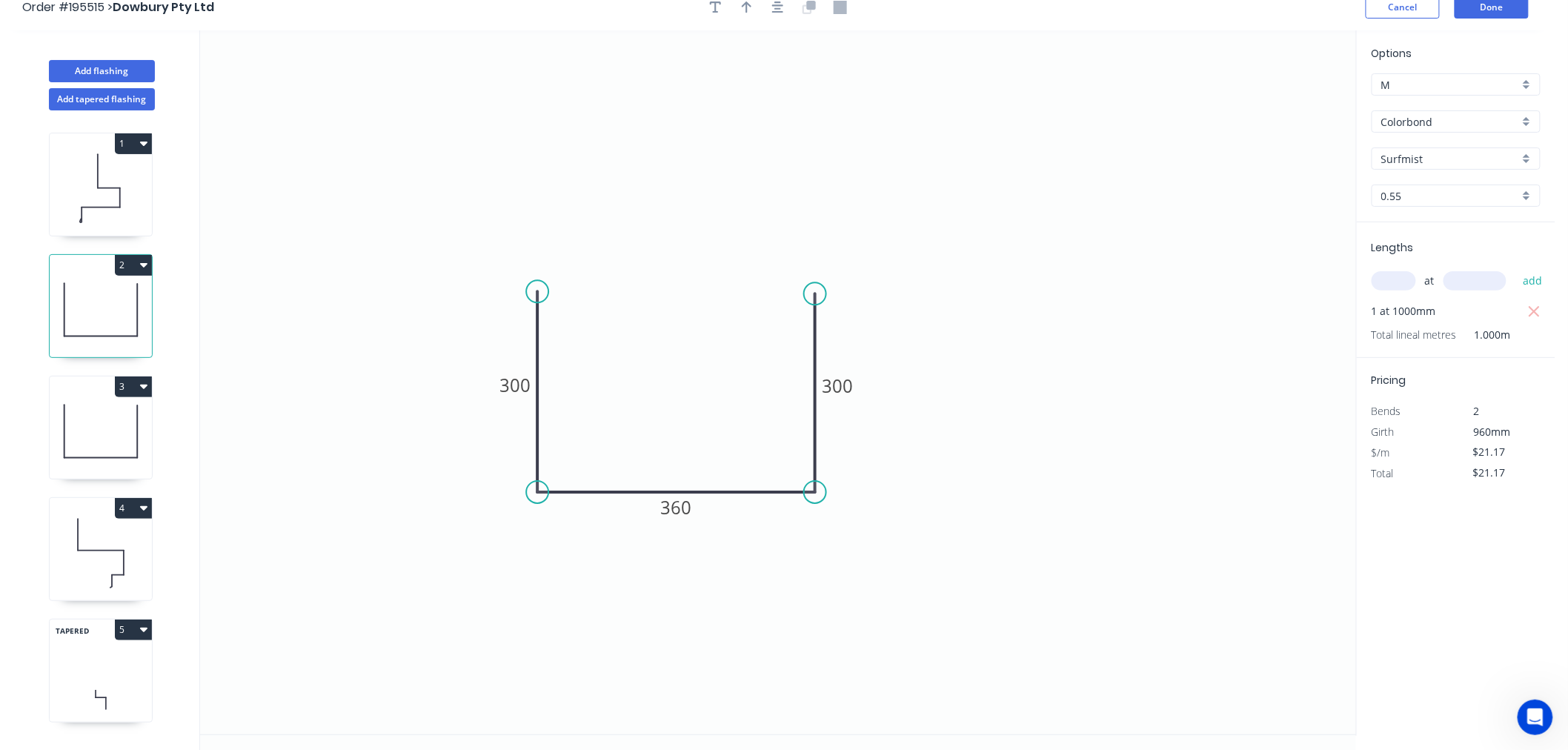
scroll to position [27, 0]
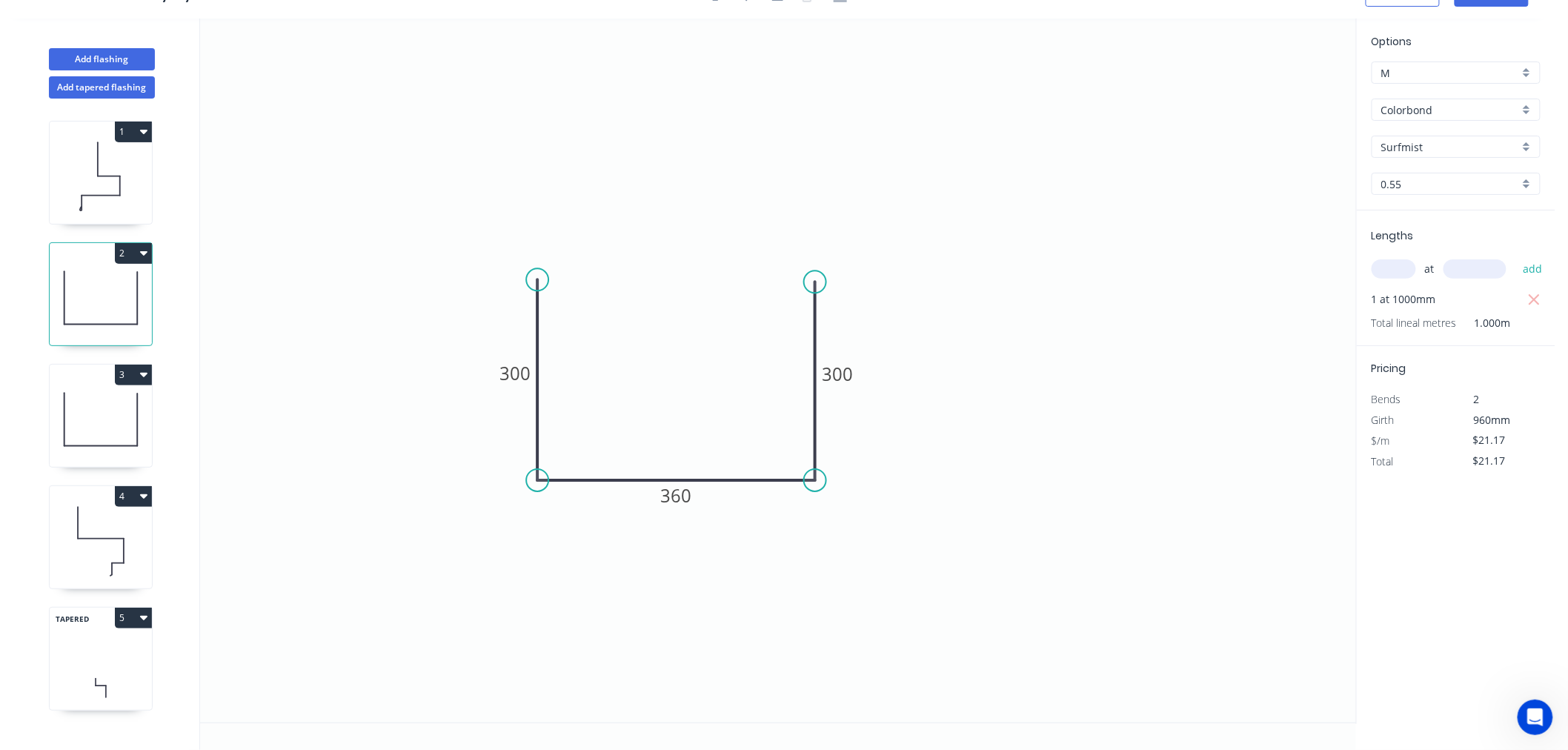
click at [92, 646] on icon at bounding box center [101, 636] width 102 height 44
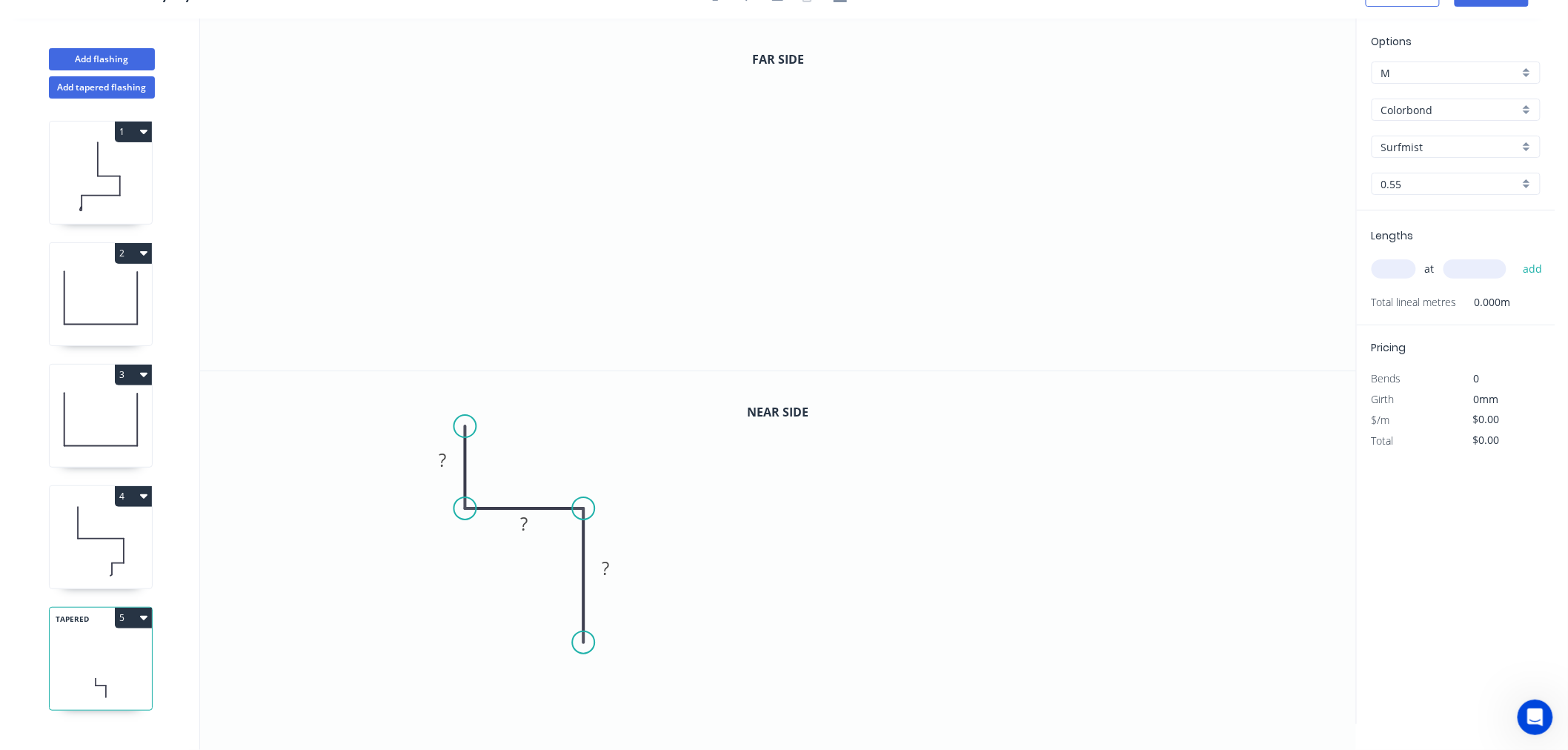
click at [94, 308] on icon at bounding box center [101, 297] width 102 height 95
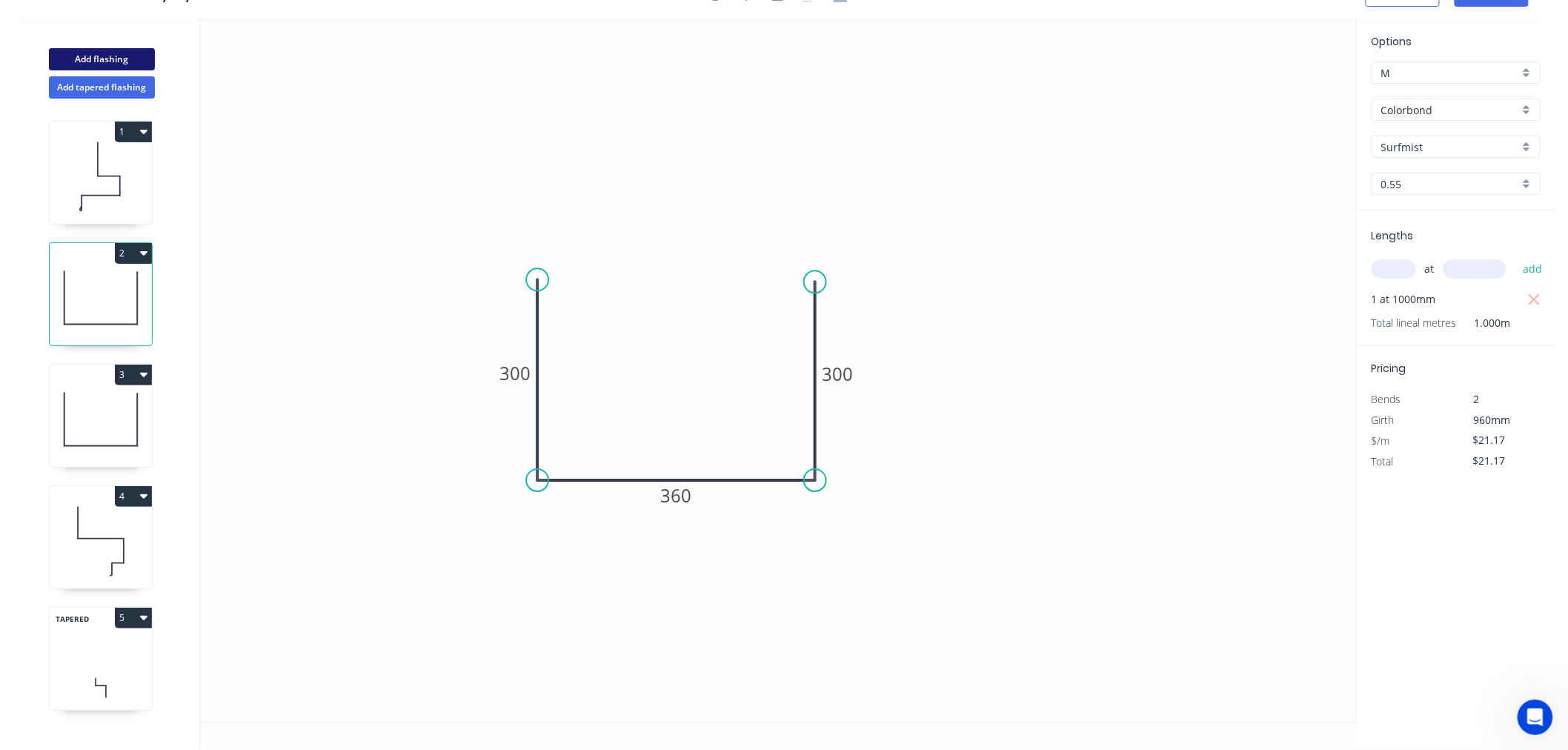
click at [114, 56] on button "Add flashing" at bounding box center [102, 59] width 106 height 22
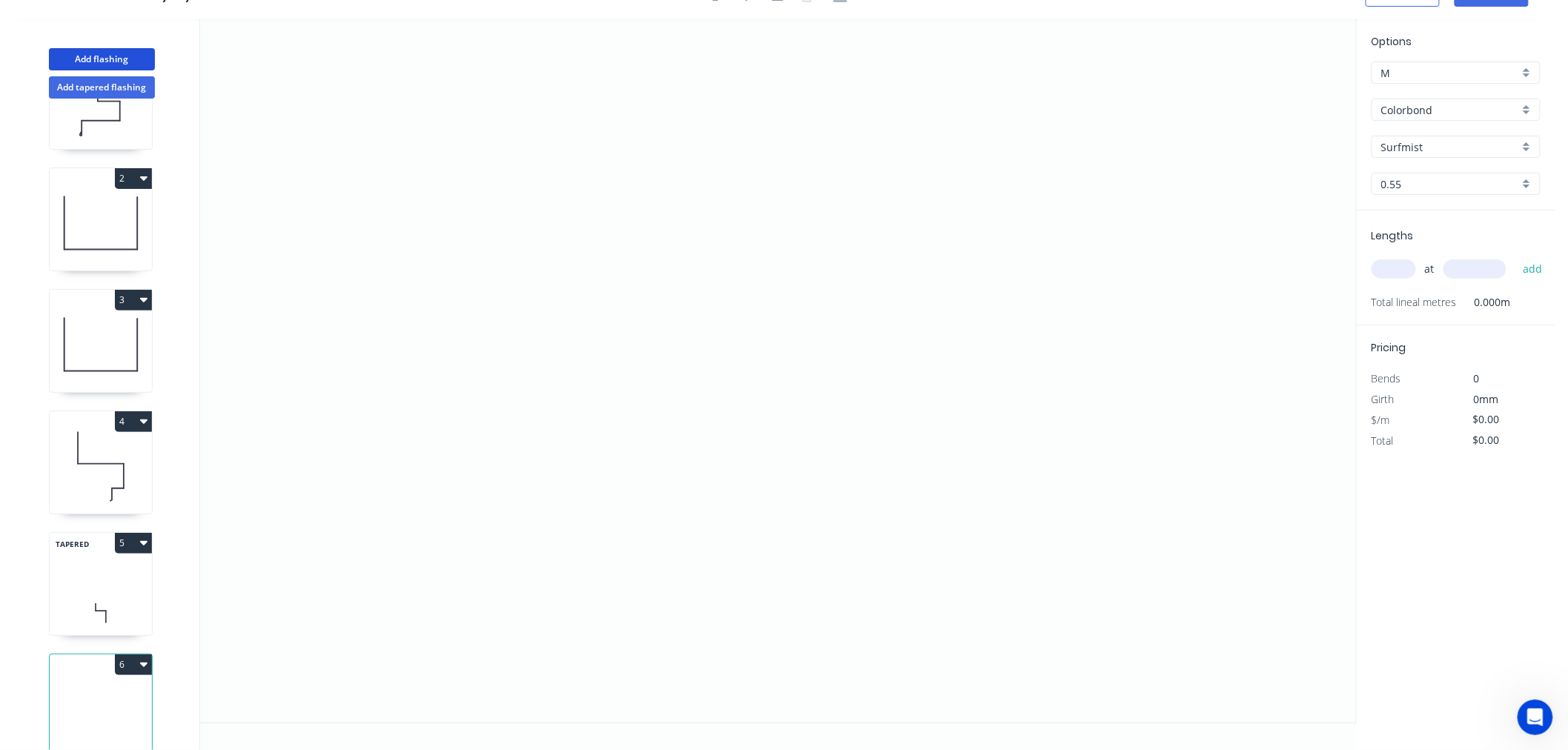
scroll to position [112, 0]
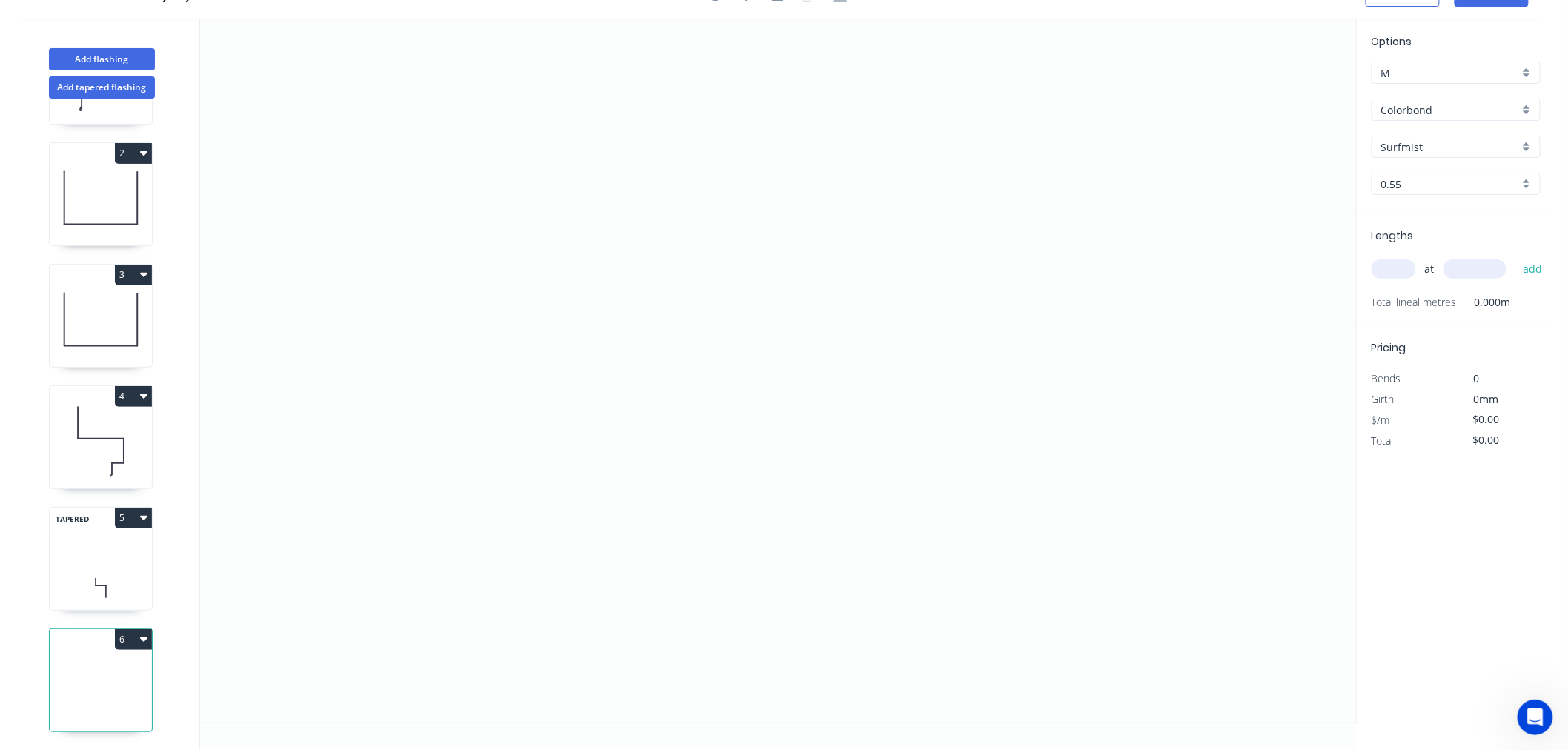
click at [134, 629] on button "6" at bounding box center [133, 639] width 37 height 21
click at [108, 698] on div "Delete" at bounding box center [82, 706] width 114 height 22
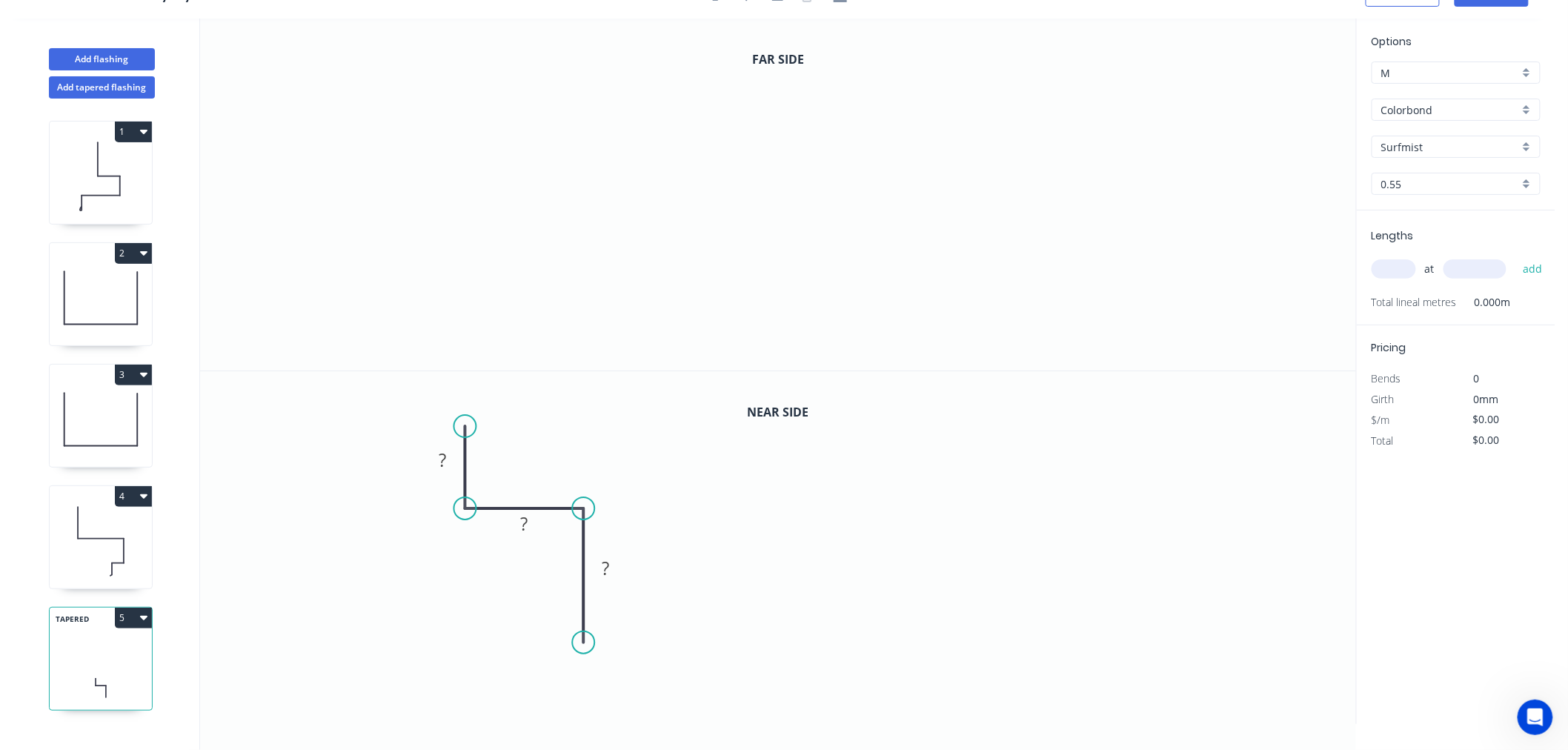
scroll to position [0, 0]
drag, startPoint x: 582, startPoint y: 640, endPoint x: 578, endPoint y: 665, distance: 25.3
click at [578, 665] on circle at bounding box center [584, 666] width 22 height 22
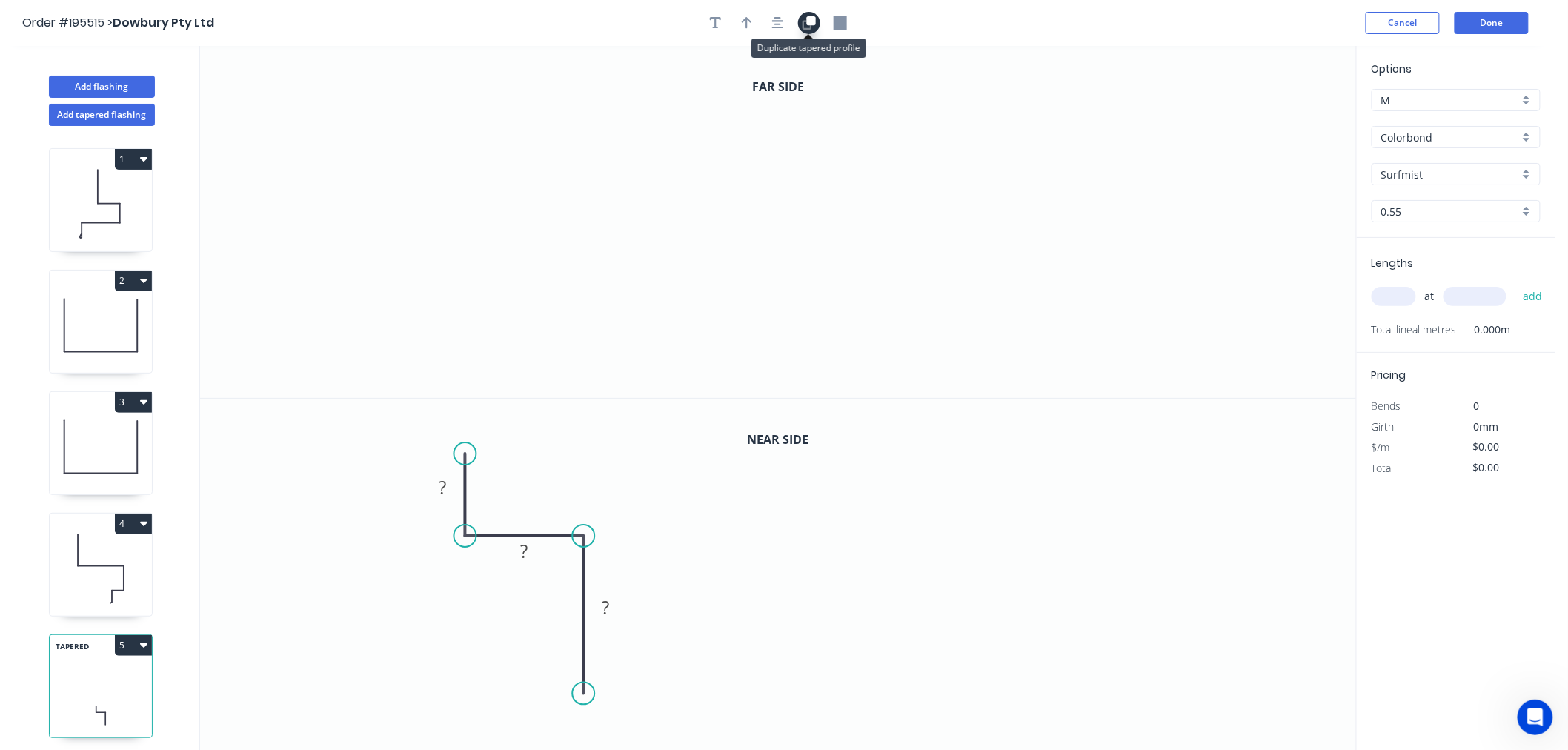
click at [808, 17] on icon "button" at bounding box center [810, 20] width 9 height 9
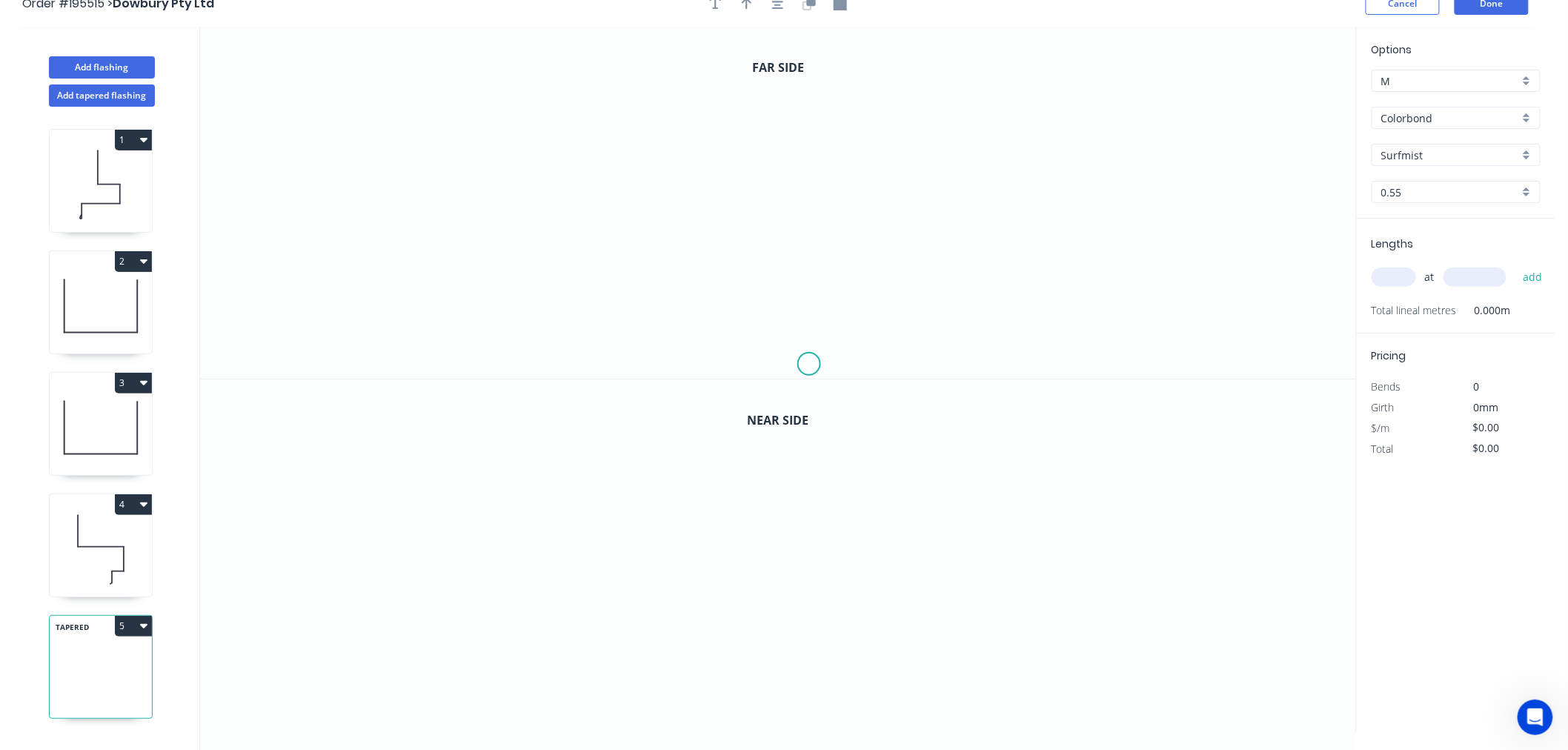
scroll to position [27, 0]
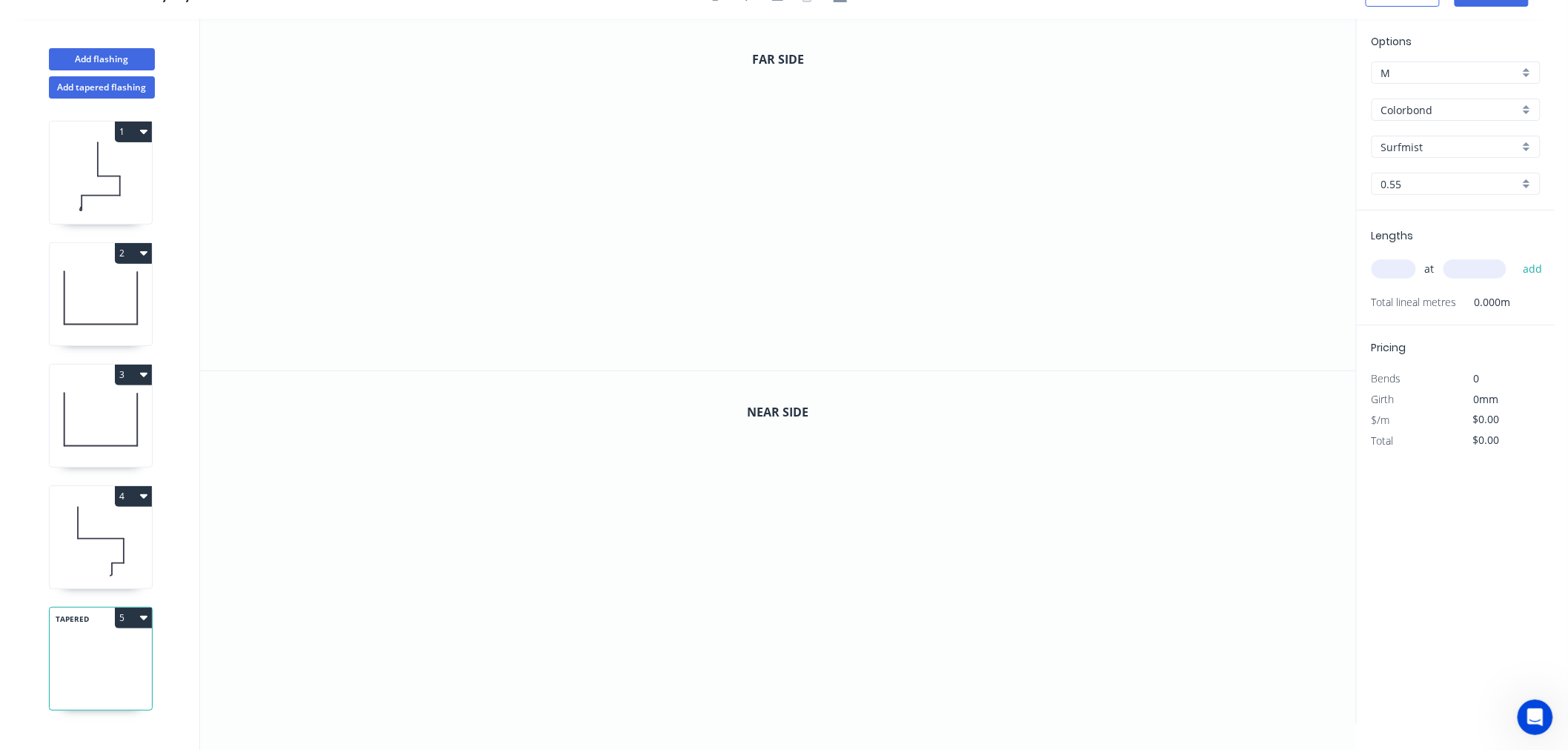
click at [95, 681] on icon at bounding box center [101, 688] width 102 height 44
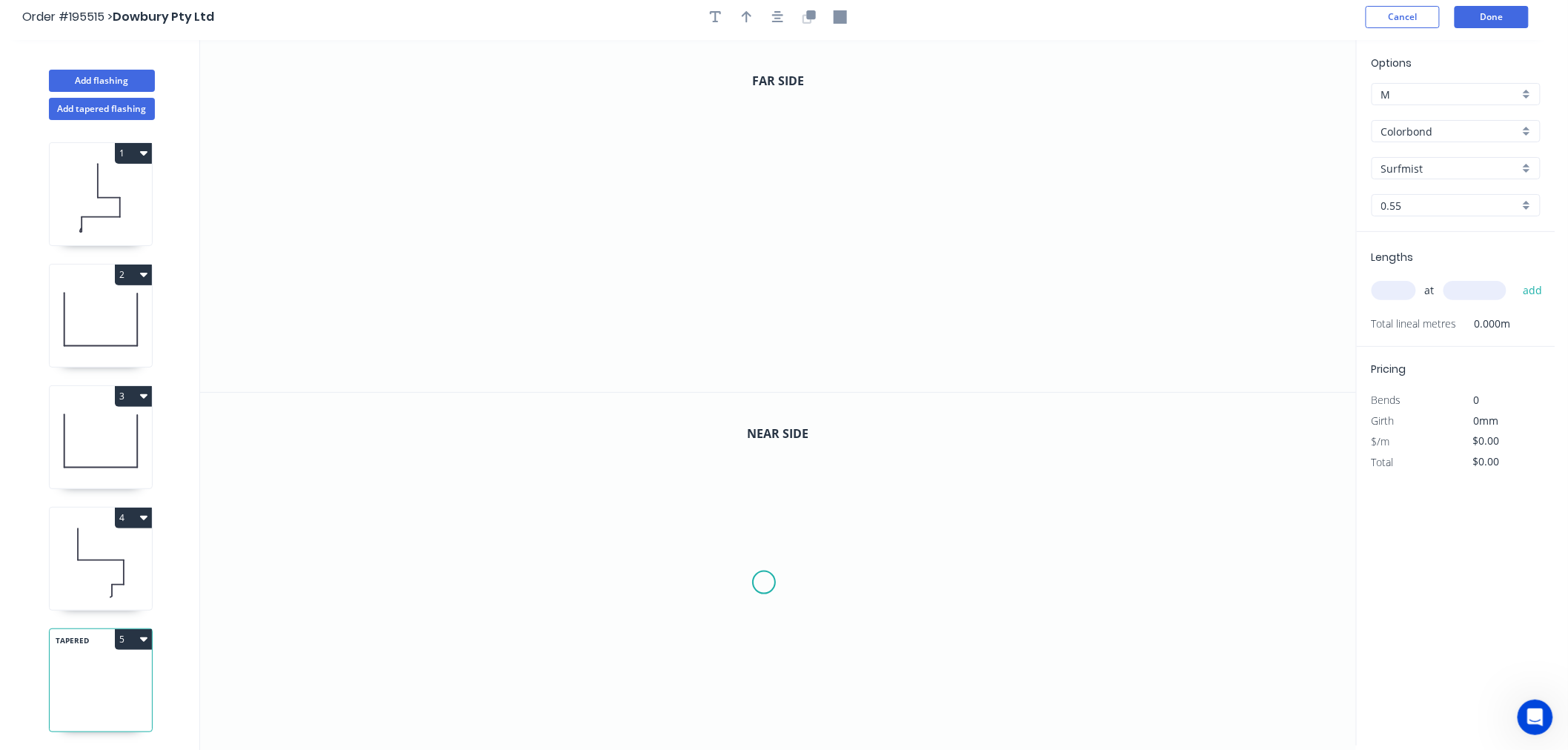
scroll to position [0, 0]
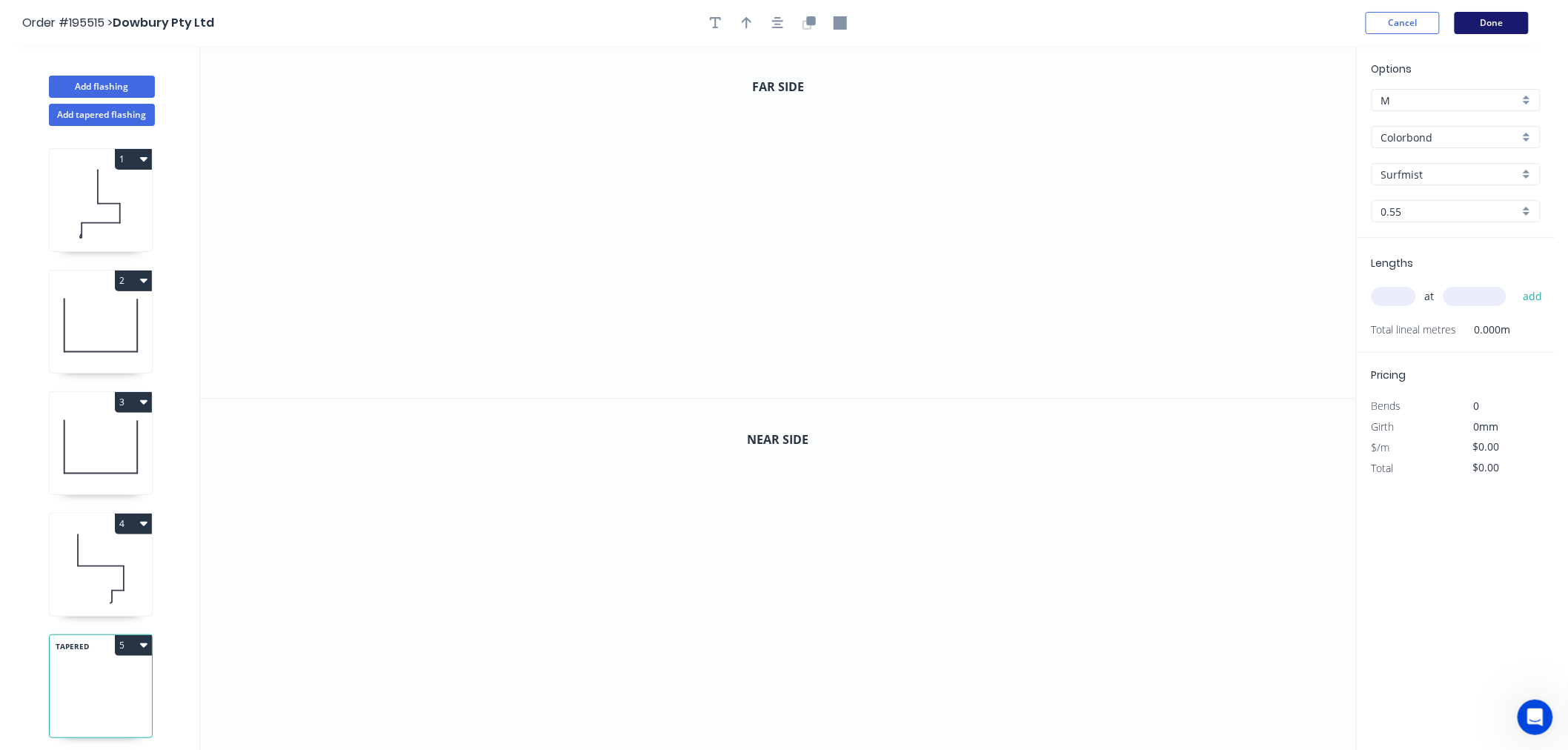
click at [1484, 19] on button "Done" at bounding box center [1491, 23] width 74 height 22
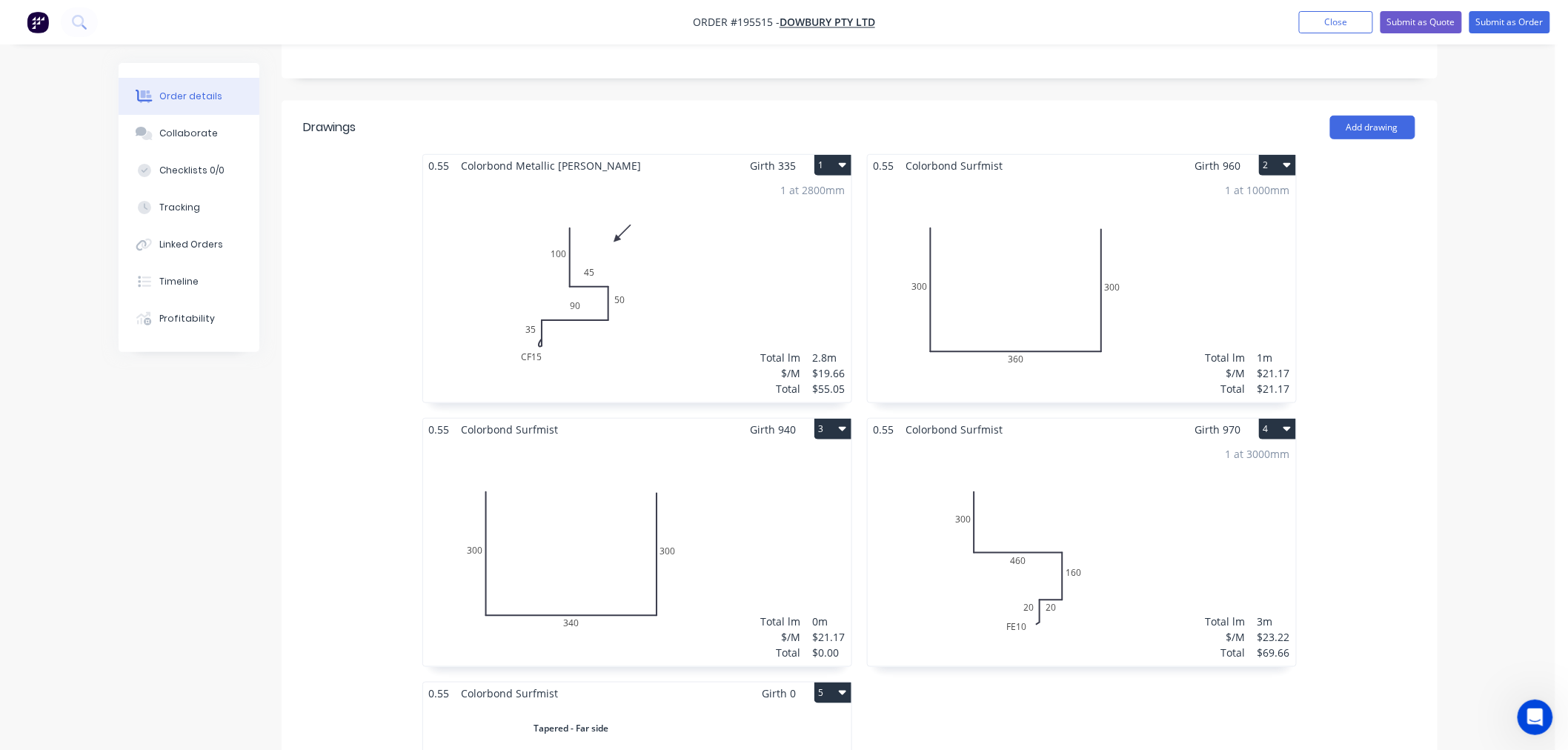
scroll to position [823, 0]
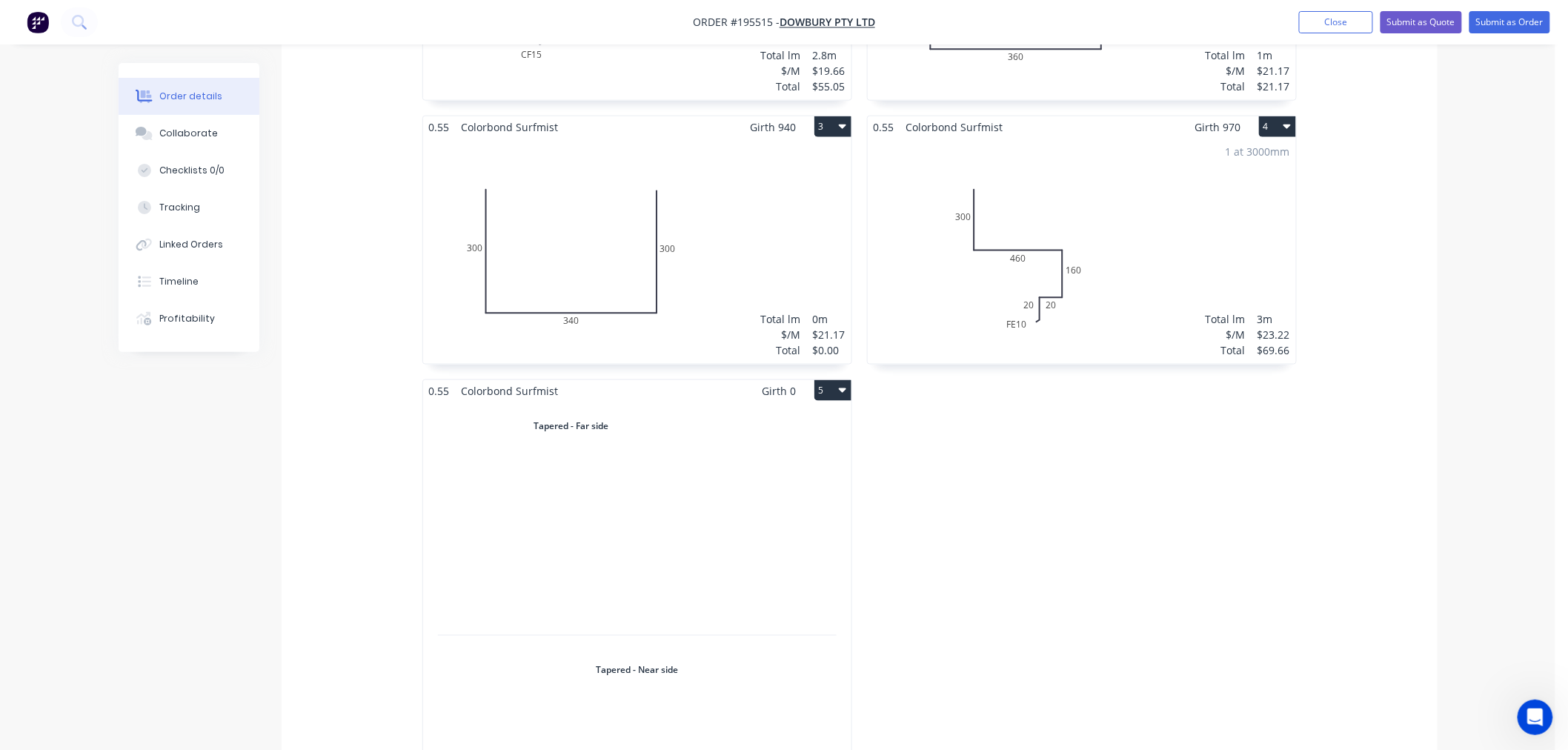
click at [714, 582] on div "Total lm $/M Total 0m $0.00 $0.00" at bounding box center [636, 645] width 428 height 488
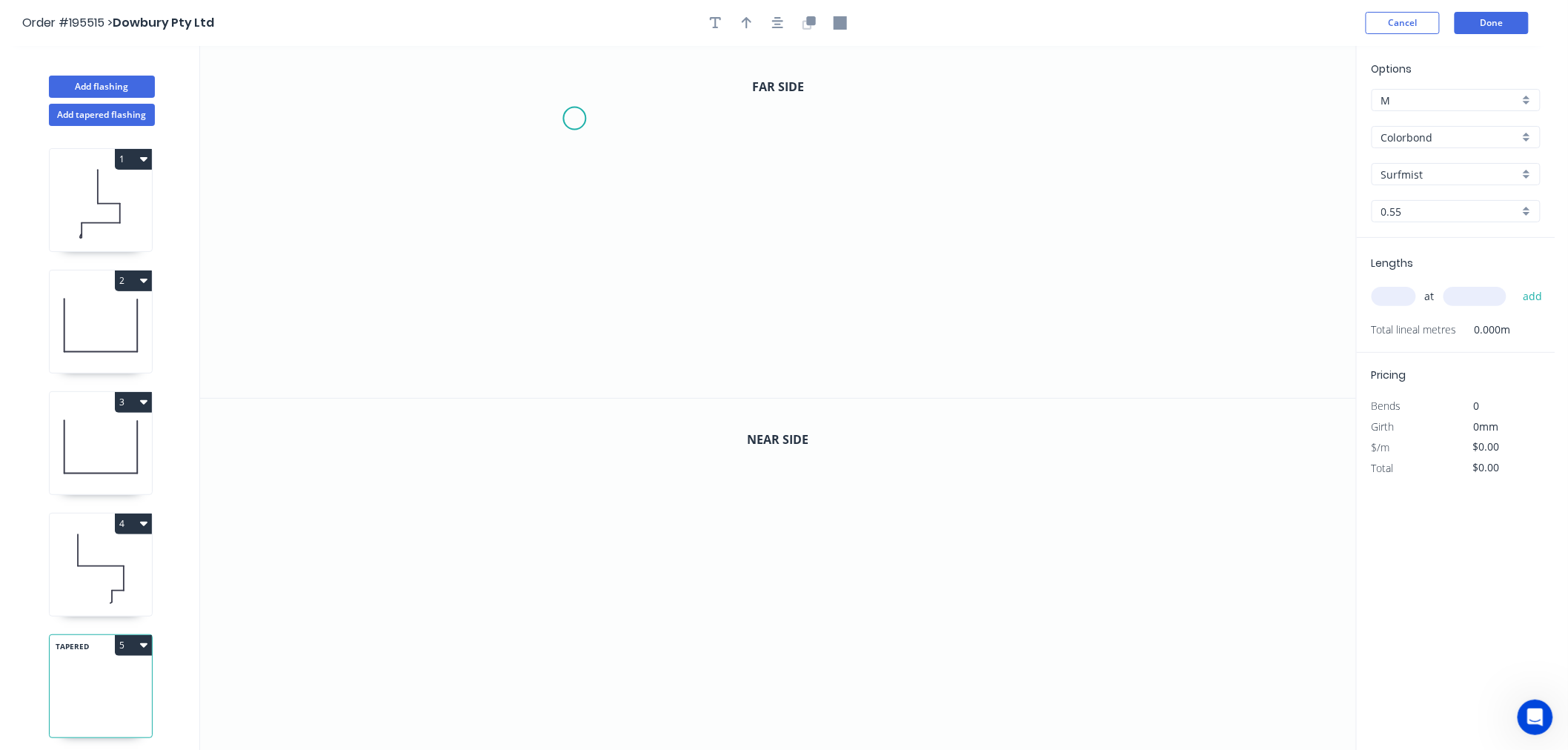
click at [575, 119] on icon "0" at bounding box center [778, 221] width 1156 height 352
drag, startPoint x: 573, startPoint y: 188, endPoint x: 571, endPoint y: 204, distance: 16.1
click at [571, 204] on icon "0" at bounding box center [778, 221] width 1156 height 352
click at [569, 204] on circle at bounding box center [575, 203] width 22 height 22
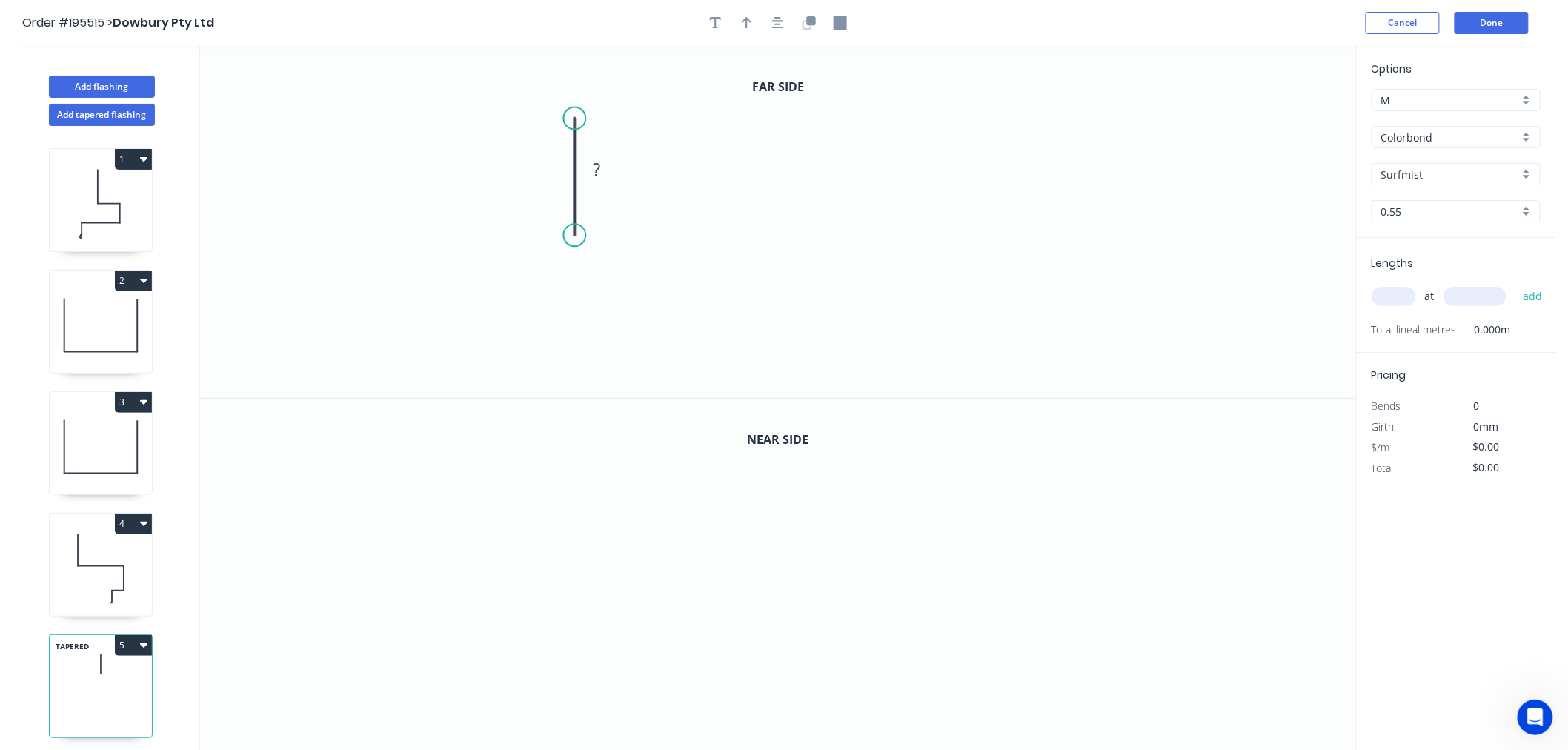
drag, startPoint x: 572, startPoint y: 203, endPoint x: 568, endPoint y: 235, distance: 32.2
click at [568, 235] on circle at bounding box center [575, 234] width 22 height 22
click at [575, 232] on circle at bounding box center [575, 234] width 22 height 22
click at [733, 238] on icon "0 ?" at bounding box center [778, 221] width 1156 height 352
click at [734, 338] on icon "0 ? ?" at bounding box center [778, 221] width 1156 height 352
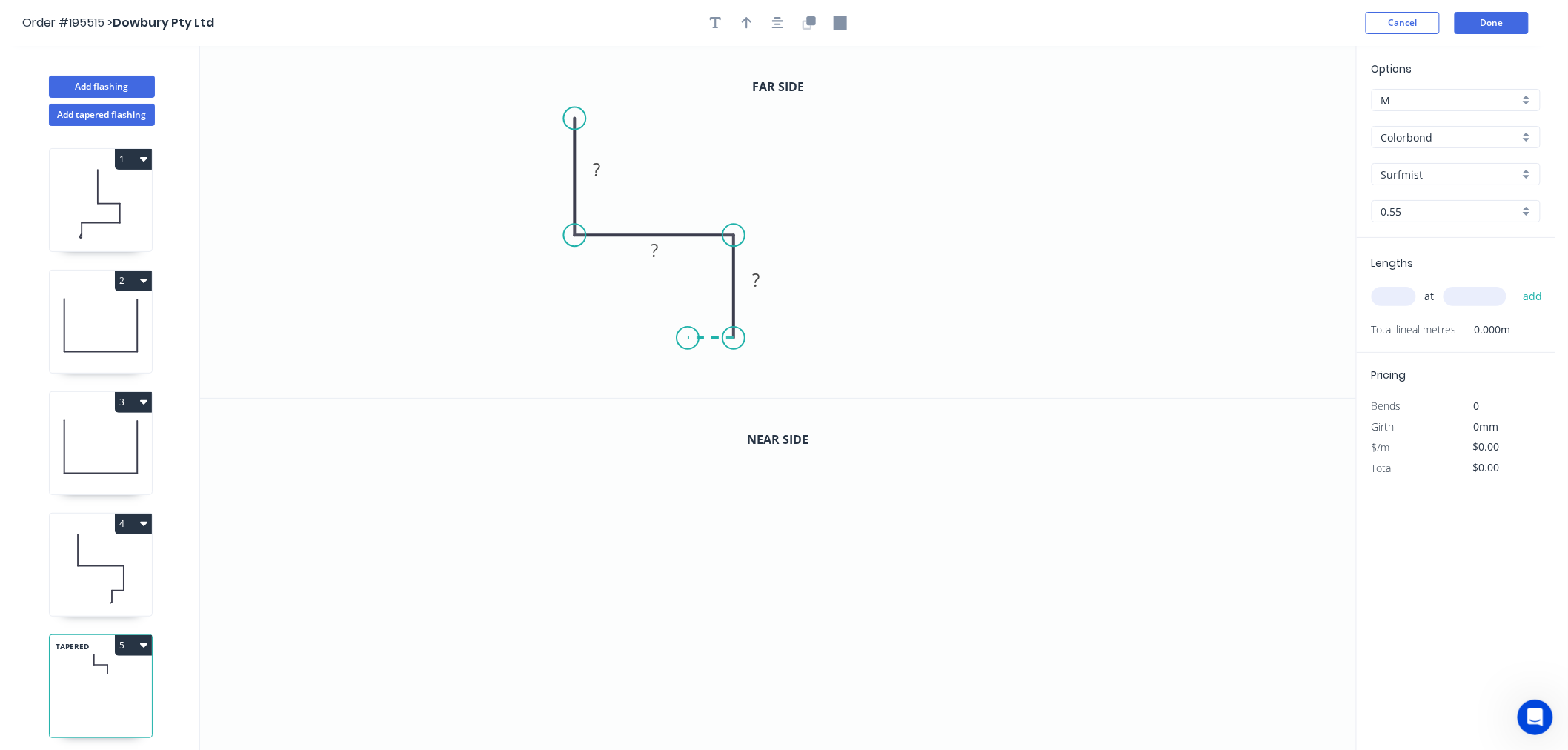
click at [687, 338] on icon at bounding box center [710, 338] width 46 height 0
click at [686, 380] on icon "0 ? ? ? ?" at bounding box center [778, 221] width 1156 height 352
click at [686, 380] on circle at bounding box center [687, 379] width 22 height 22
click at [745, 483] on div "Feather" at bounding box center [760, 491] width 149 height 30
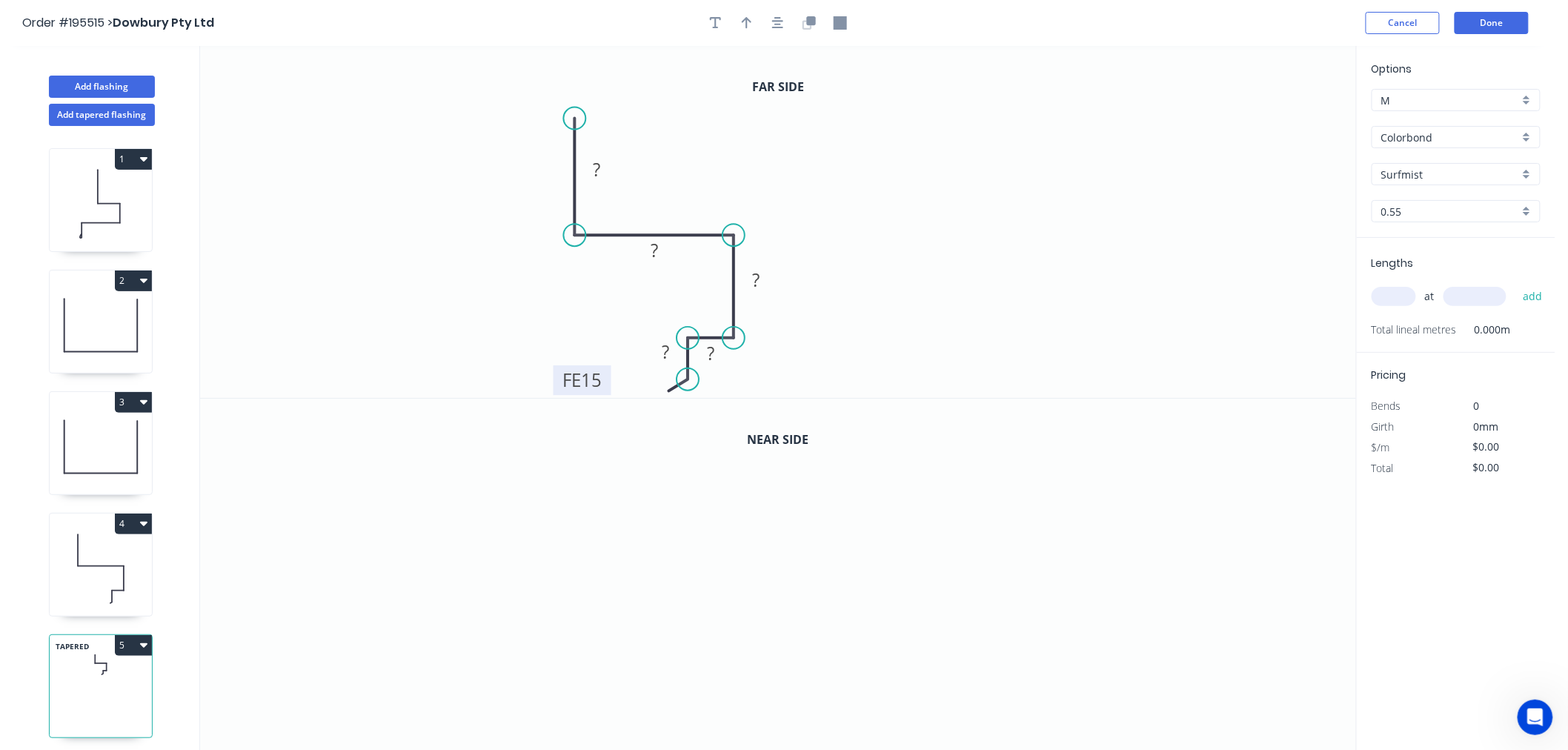
drag, startPoint x: 630, startPoint y: 356, endPoint x: 557, endPoint y: 384, distance: 78.2
click at [557, 384] on rect at bounding box center [583, 380] width 58 height 30
click at [596, 379] on tspan "15" at bounding box center [590, 380] width 21 height 25
click at [893, 335] on icon "0 ? ? ? ? FE 10 ?" at bounding box center [778, 221] width 1156 height 352
click at [111, 575] on icon at bounding box center [101, 567] width 102 height 95
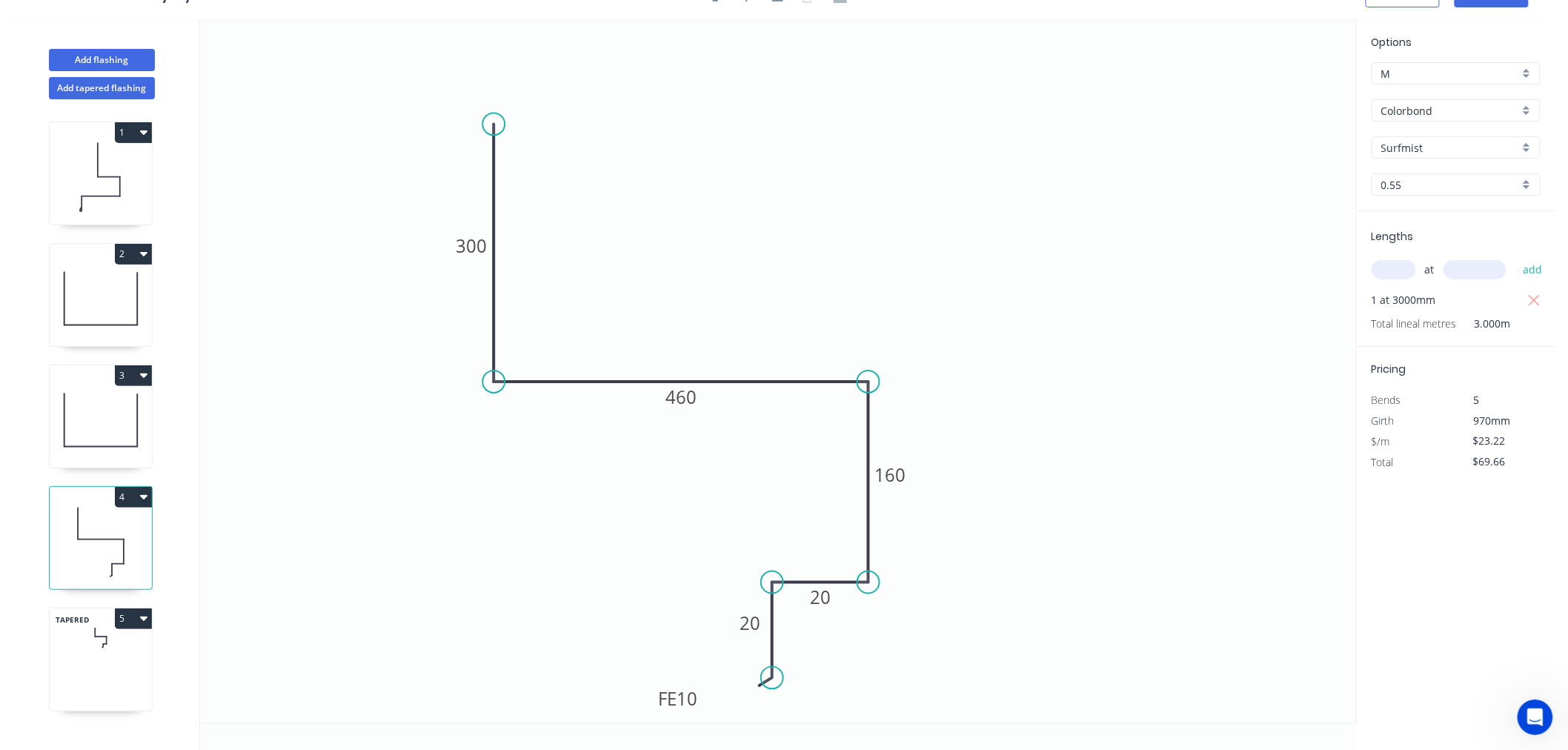
scroll to position [27, 0]
click at [739, 626] on tspan "20" at bounding box center [749, 621] width 21 height 25
click at [1046, 605] on icon "0 300 460 160 20 FE 10 10" at bounding box center [778, 371] width 1156 height 704
click at [114, 678] on icon at bounding box center [101, 688] width 102 height 44
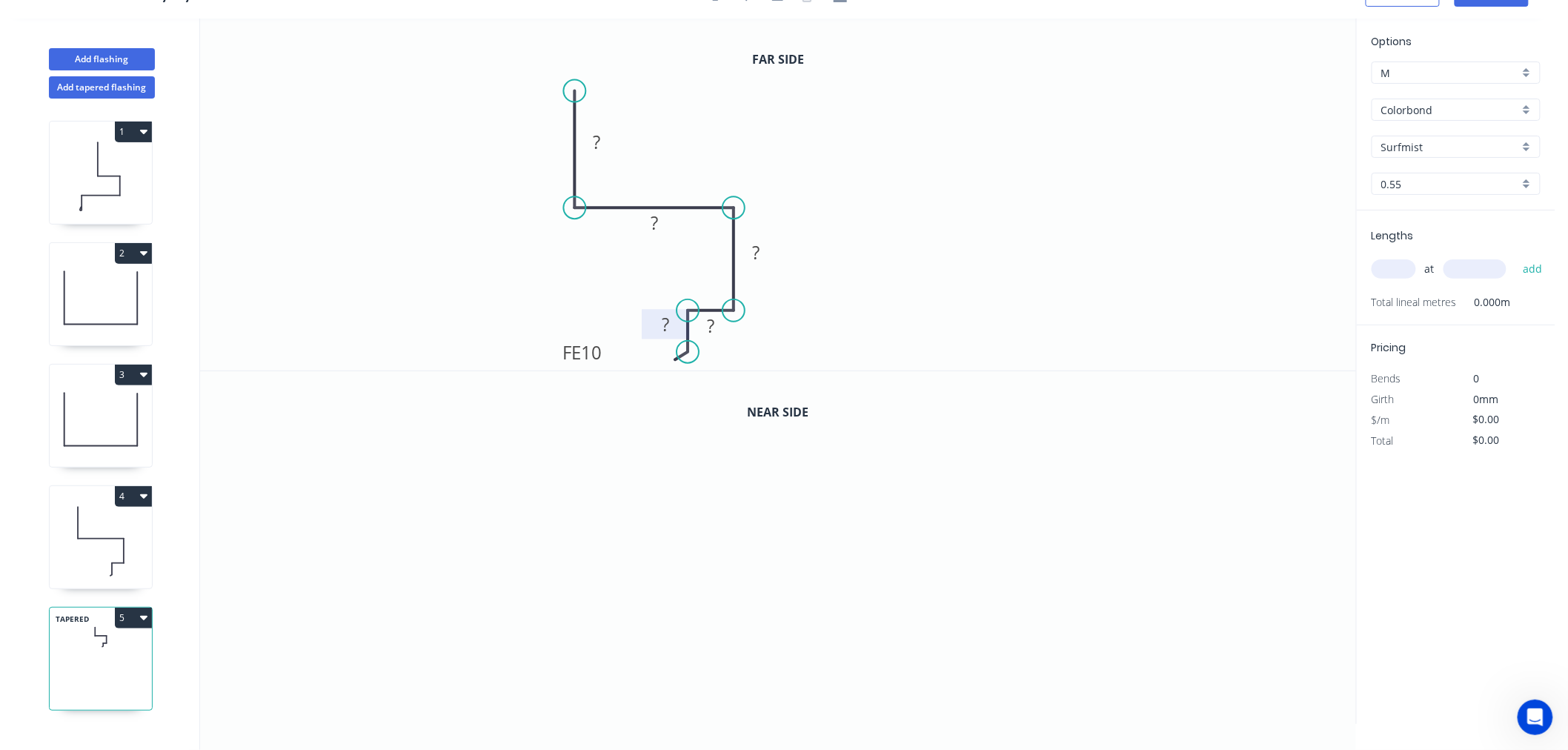
click at [662, 323] on tspan "?" at bounding box center [664, 324] width 7 height 25
click at [715, 327] on rect at bounding box center [710, 326] width 30 height 21
click at [878, 311] on icon "0 ? ? ? 20 FE 10 10" at bounding box center [778, 194] width 1156 height 352
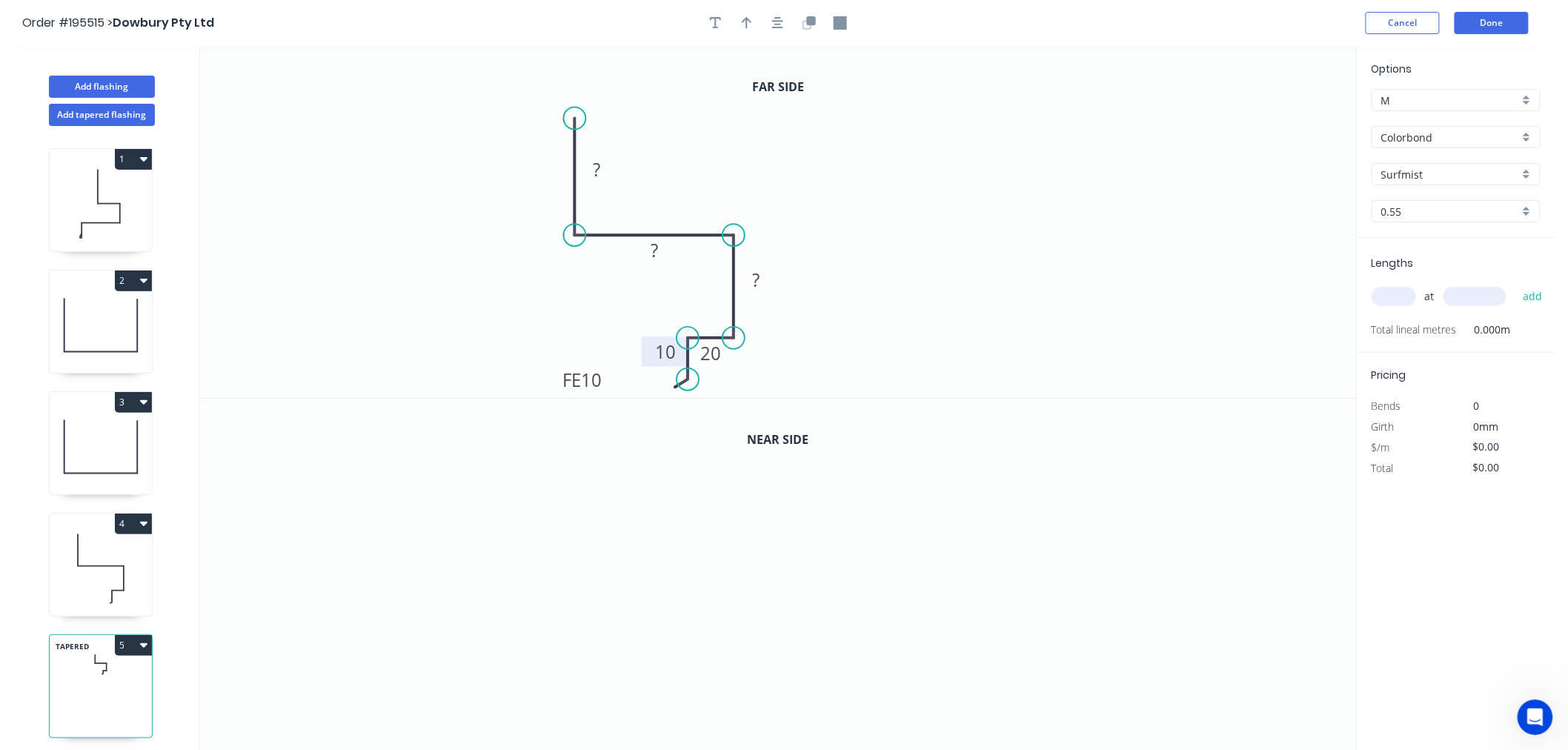
click at [84, 219] on icon at bounding box center [101, 203] width 102 height 95
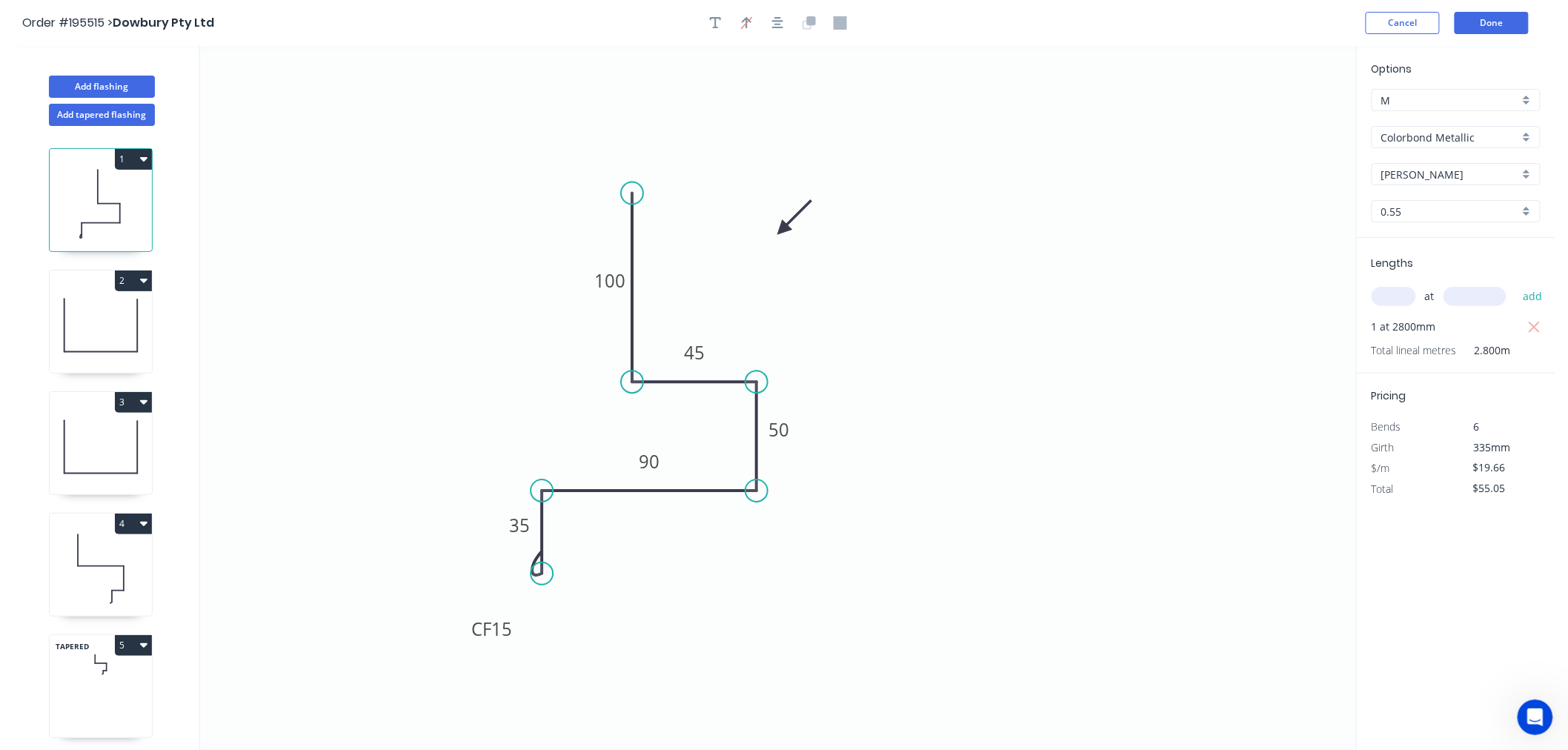
click at [106, 315] on icon at bounding box center [101, 325] width 102 height 95
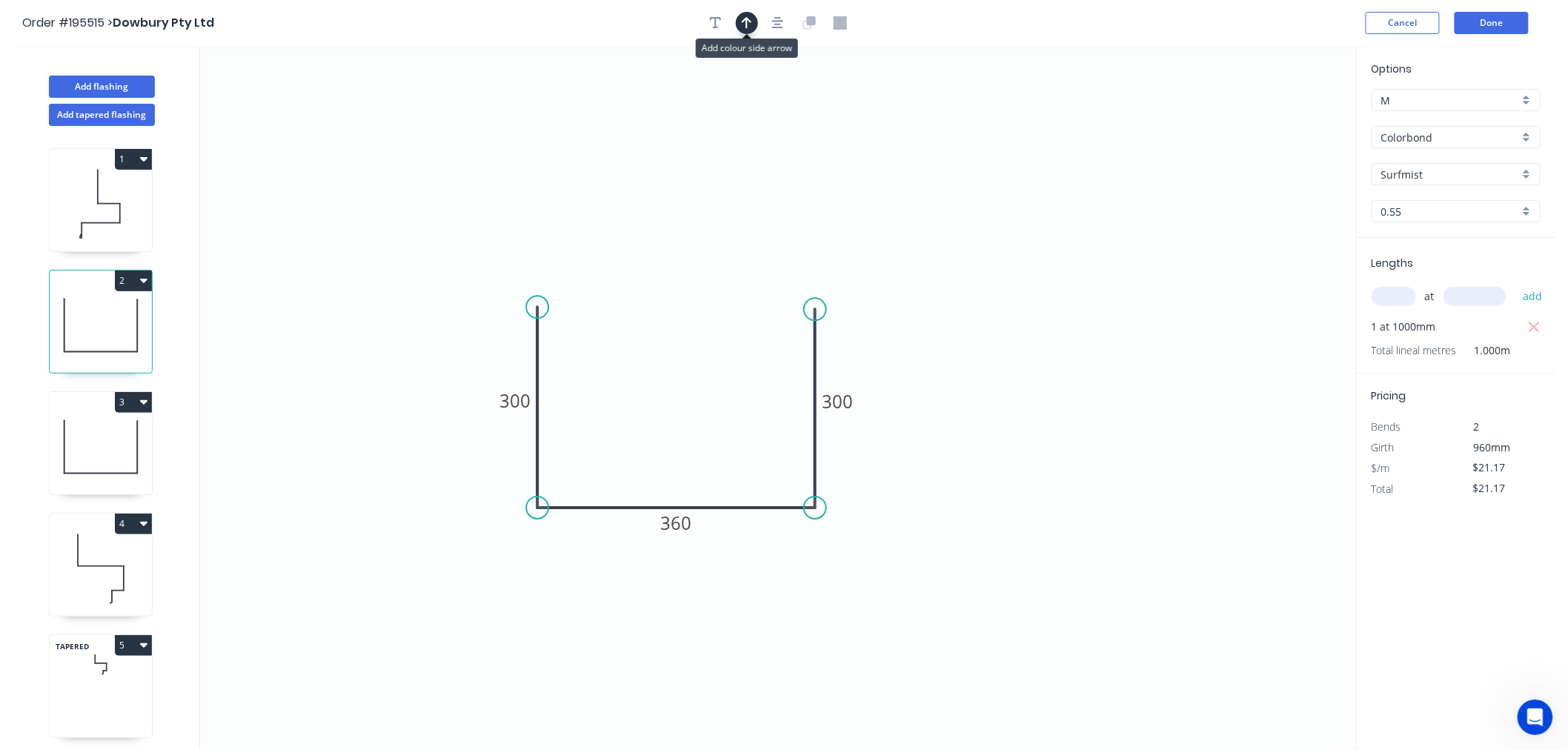
click at [752, 16] on button "button" at bounding box center [747, 23] width 22 height 22
drag, startPoint x: 1280, startPoint y: 122, endPoint x: 726, endPoint y: 421, distance: 629.5
click at [726, 421] on icon at bounding box center [725, 403] width 13 height 48
click at [109, 450] on icon at bounding box center [101, 446] width 102 height 95
click at [753, 23] on button "button" at bounding box center [747, 23] width 22 height 22
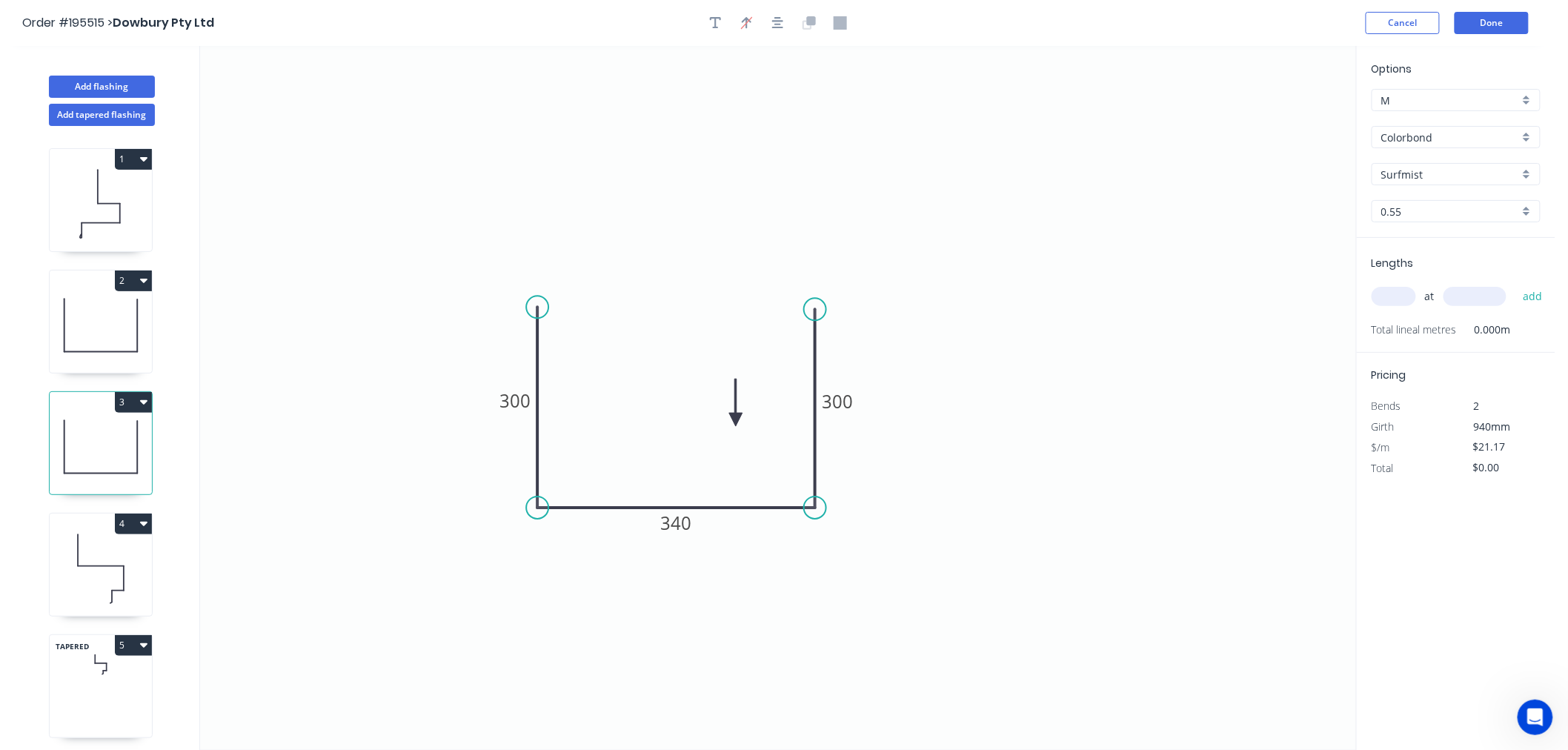
drag, startPoint x: 1217, startPoint y: 160, endPoint x: 736, endPoint y: 420, distance: 546.8
click at [736, 420] on icon at bounding box center [735, 403] width 13 height 48
click at [1404, 283] on div "at add" at bounding box center [1457, 295] width 172 height 25
click at [1396, 294] on input "text" at bounding box center [1393, 295] width 45 height 19
click at [1515, 283] on button "add" at bounding box center [1532, 295] width 35 height 25
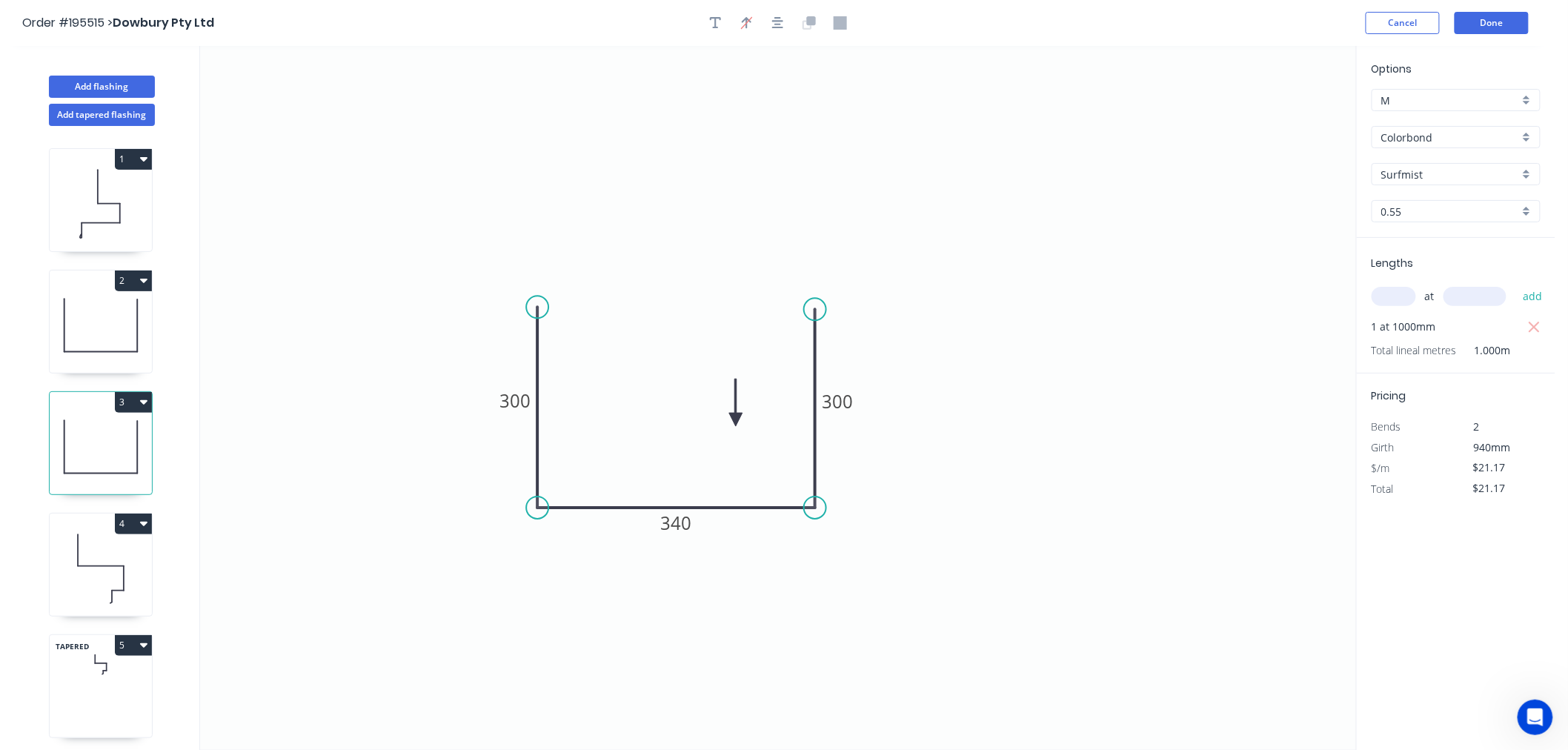
click at [114, 580] on icon at bounding box center [101, 567] width 102 height 95
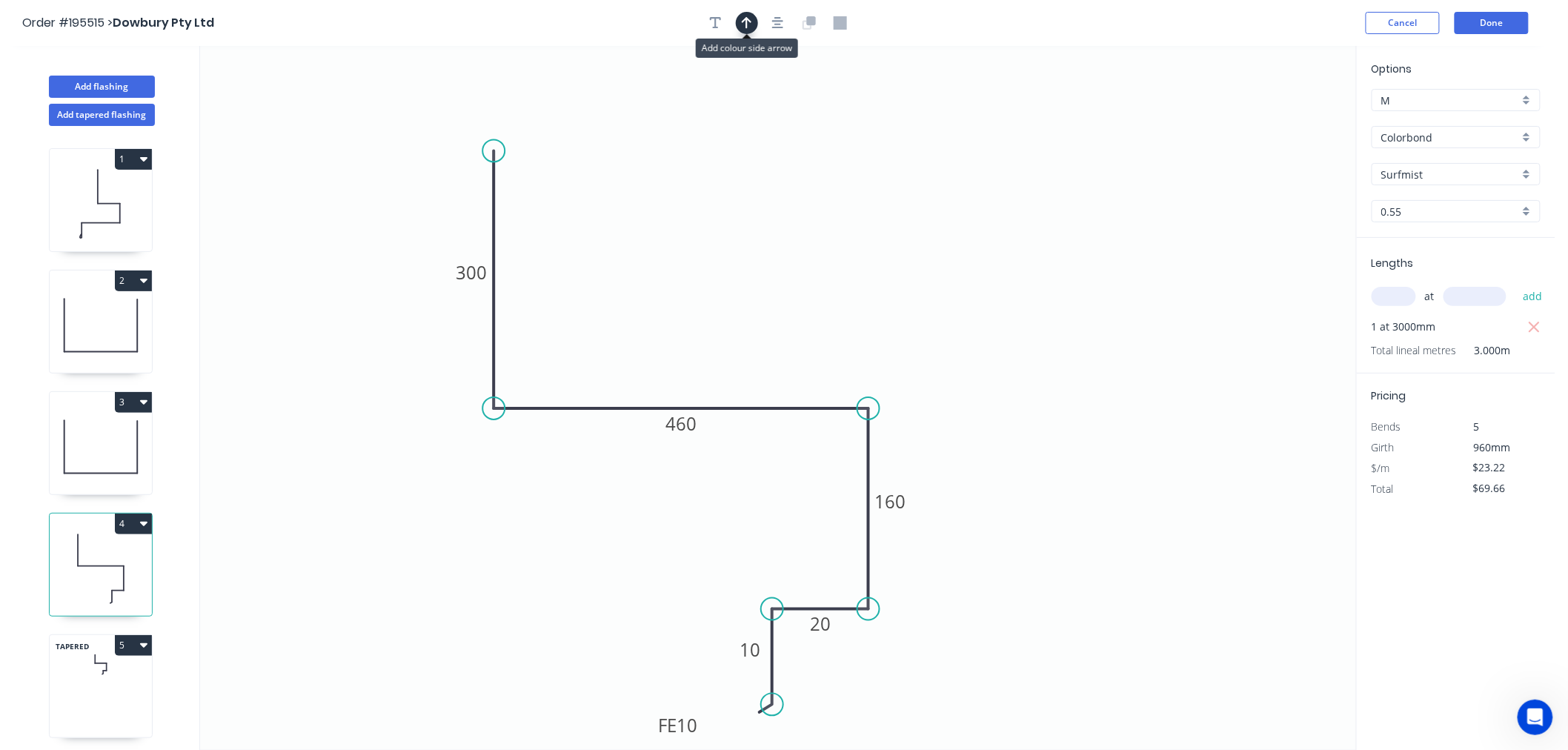
click at [746, 23] on icon "button" at bounding box center [746, 23] width 10 height 12
drag, startPoint x: 1283, startPoint y: 114, endPoint x: 813, endPoint y: 257, distance: 491.3
click at [813, 257] on icon at bounding box center [812, 241] width 13 height 48
click at [91, 684] on icon at bounding box center [101, 664] width 102 height 44
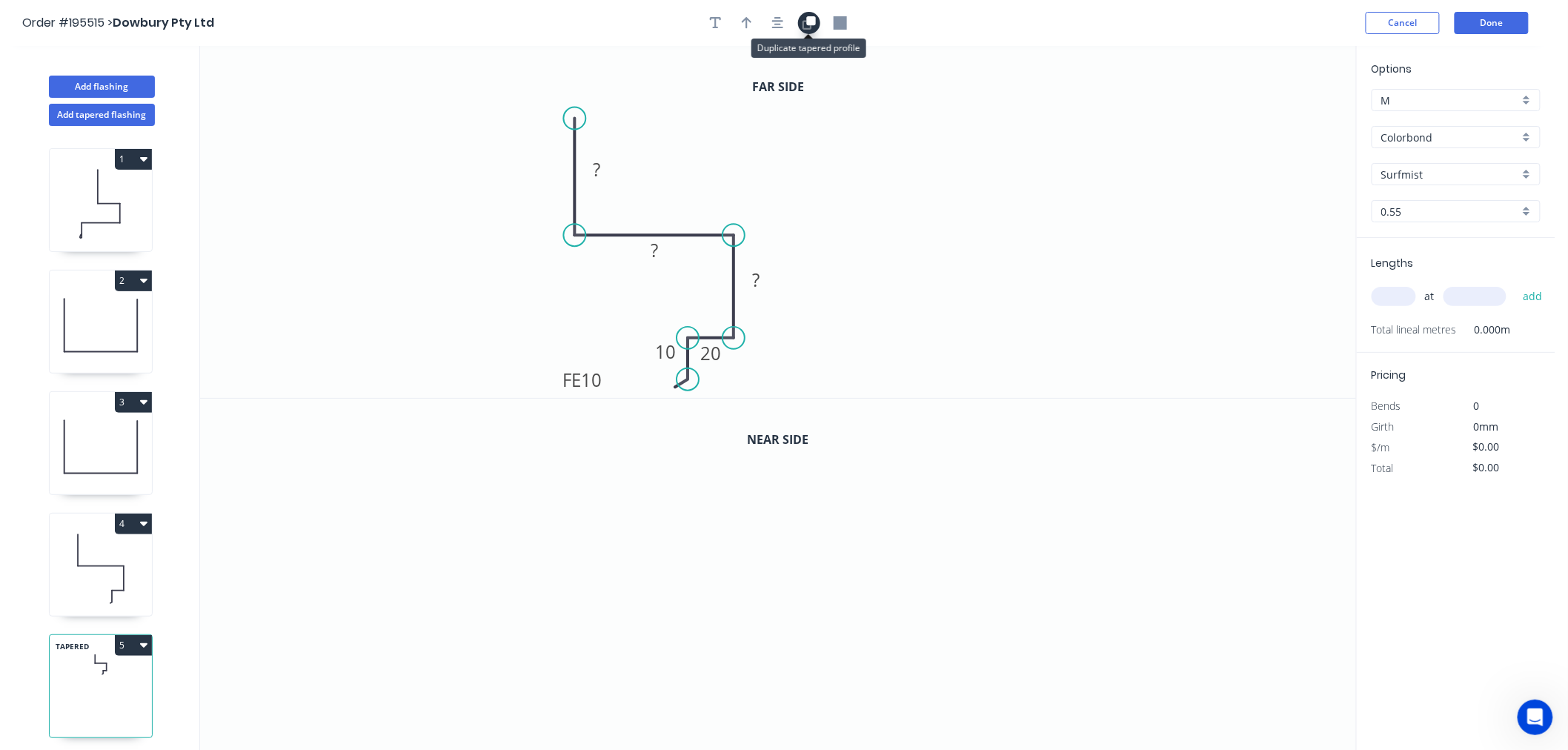
click at [811, 17] on icon "button" at bounding box center [810, 20] width 9 height 9
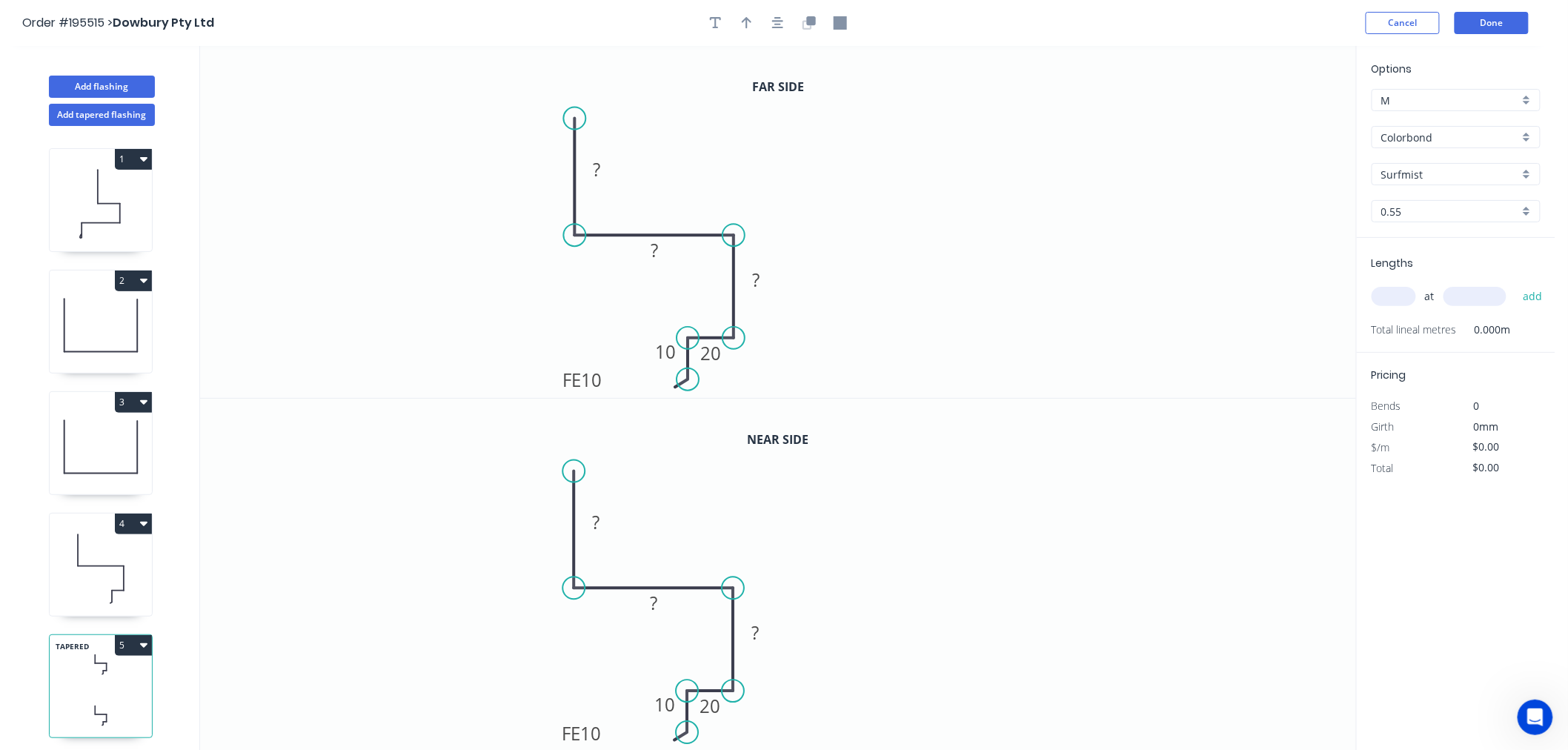
click at [990, 468] on icon "0 ? ? ? 20 FE 10 10" at bounding box center [778, 575] width 1156 height 353
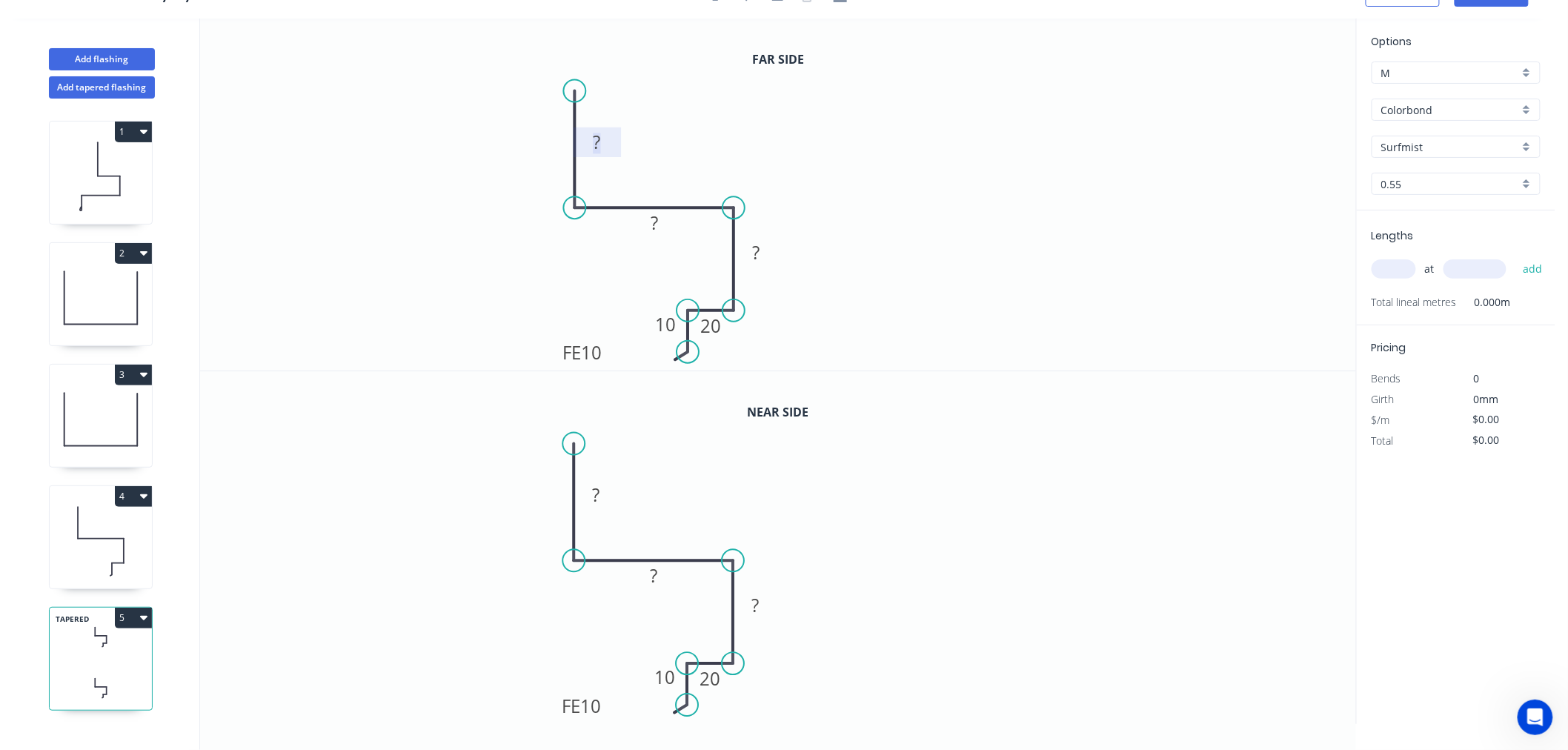
click at [598, 139] on tspan "?" at bounding box center [596, 142] width 7 height 25
click at [976, 188] on icon "0 200 320 160 20 FE 10 10" at bounding box center [778, 194] width 1156 height 352
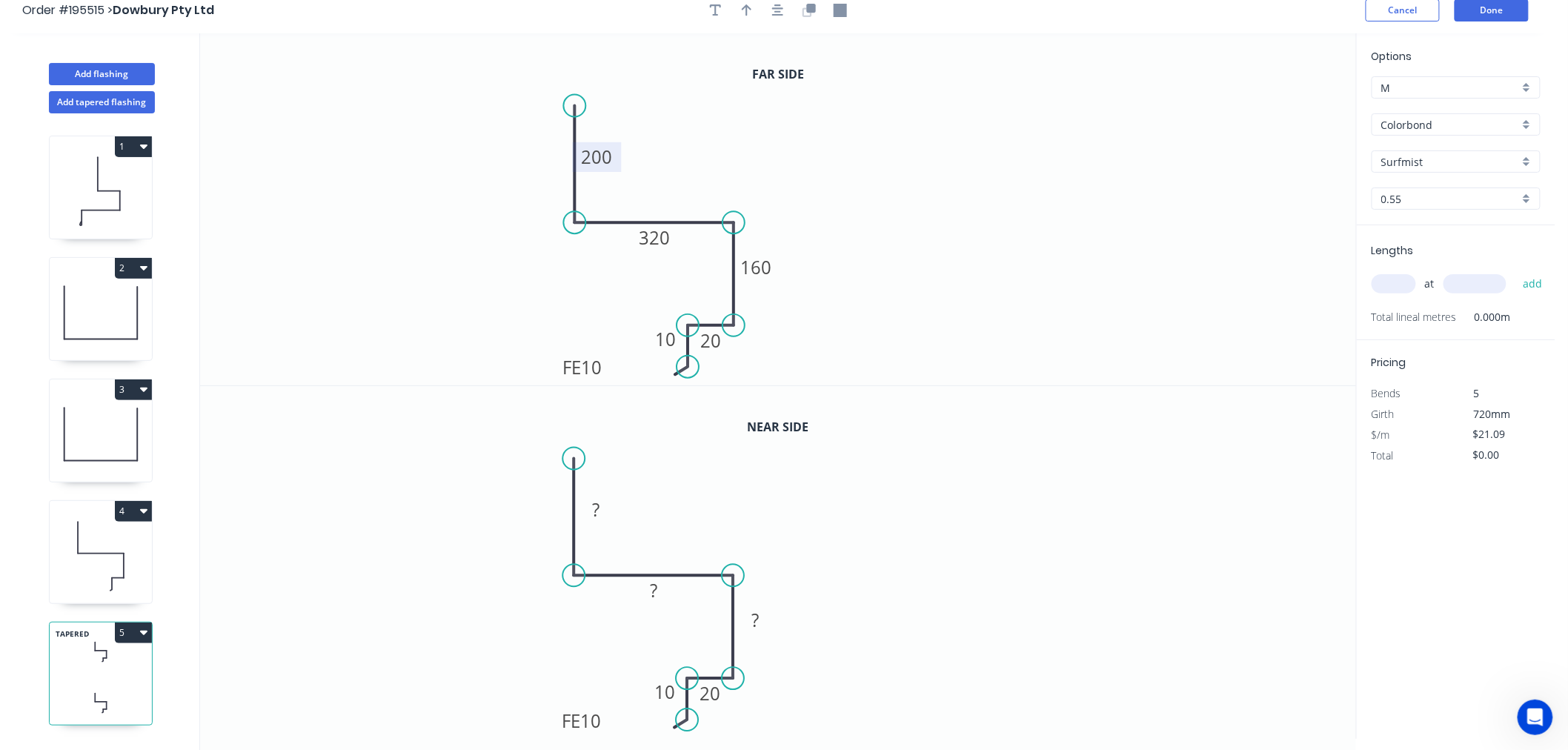
scroll to position [0, 0]
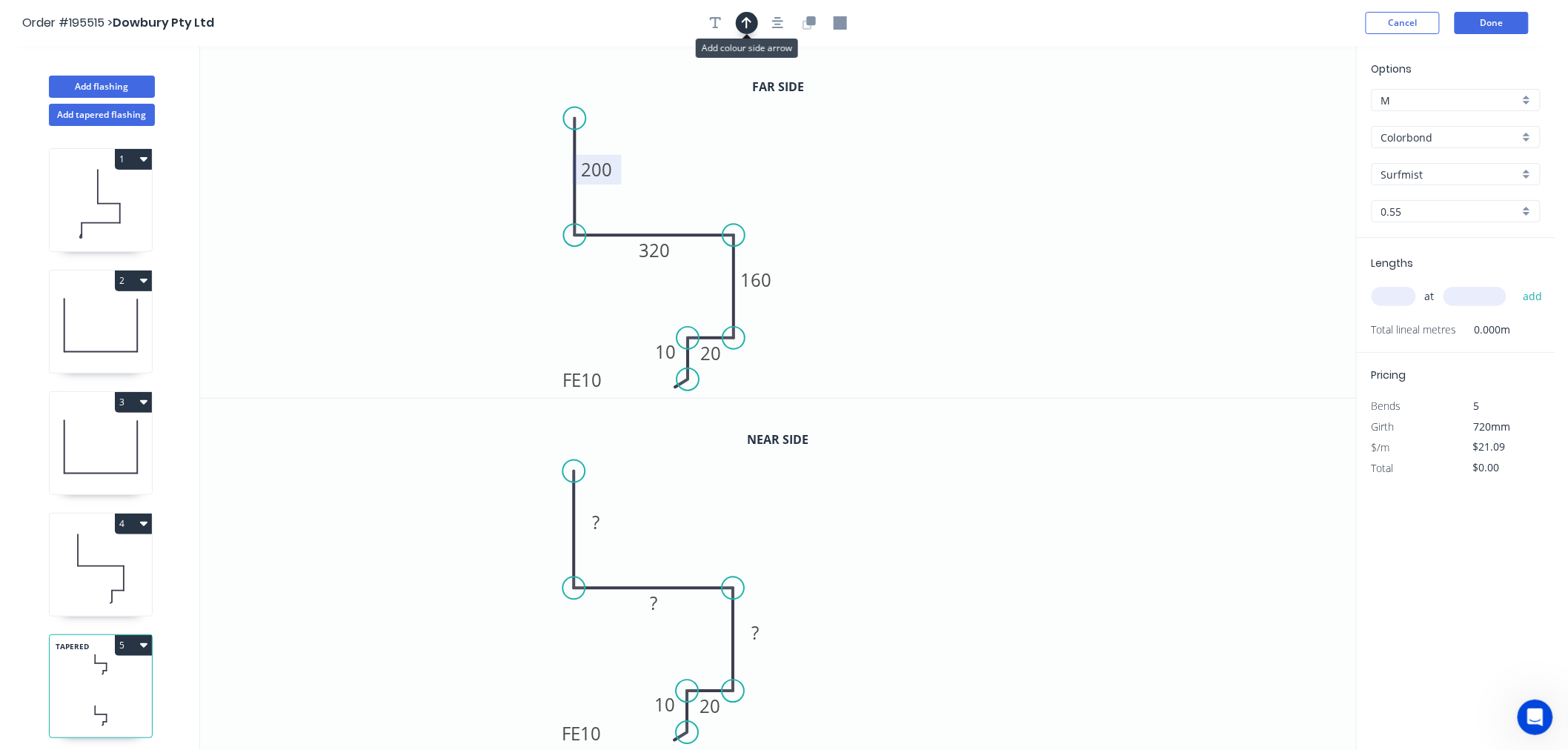
click at [744, 25] on icon "button" at bounding box center [746, 22] width 10 height 13
click at [1287, 109] on icon "0 200 320 160 20 FE 10 10" at bounding box center [778, 221] width 1156 height 352
click at [1280, 116] on icon at bounding box center [1280, 103] width 13 height 48
drag, startPoint x: 1280, startPoint y: 116, endPoint x: 826, endPoint y: 211, distance: 463.8
click at [826, 211] on icon at bounding box center [837, 198] width 43 height 43
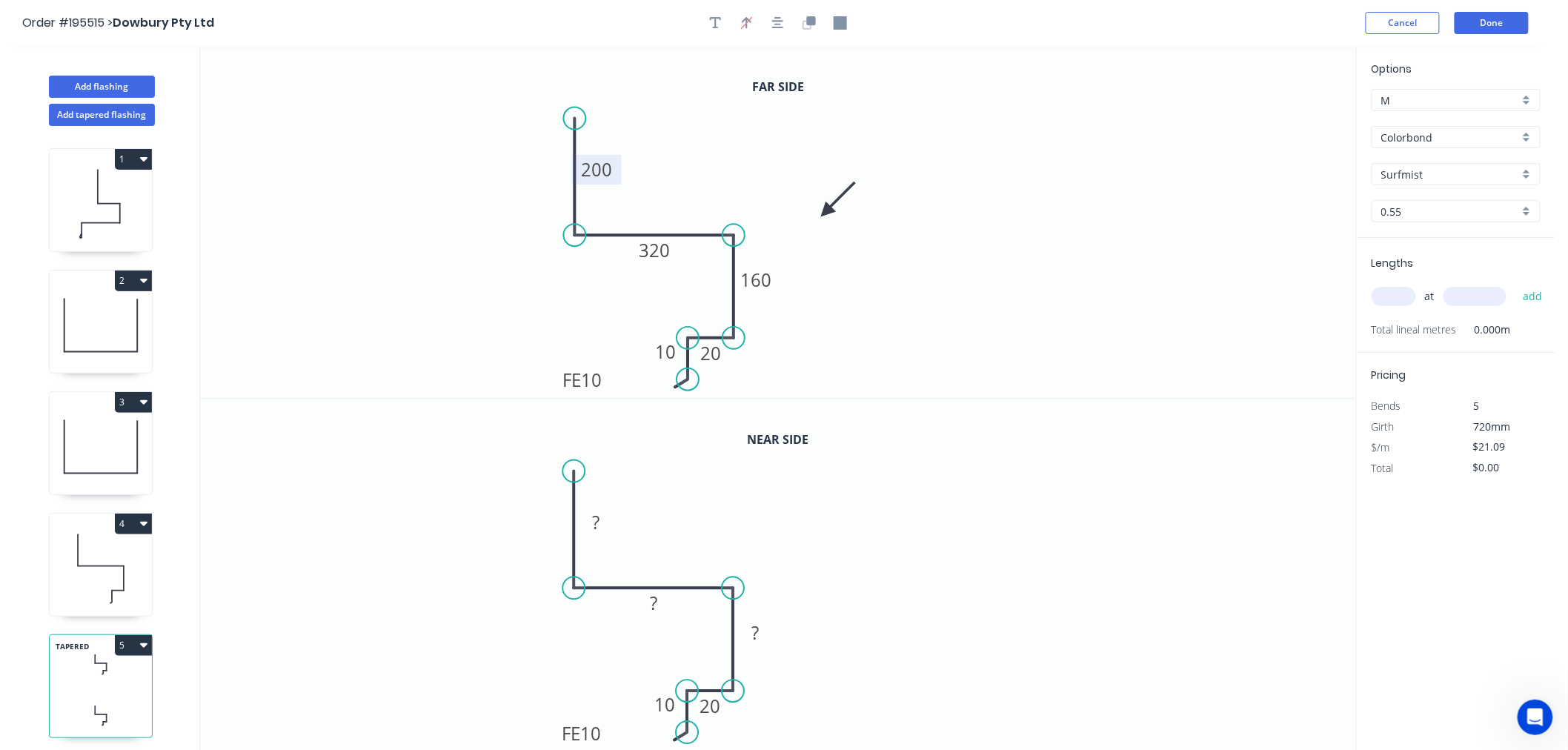
click at [1090, 267] on icon "0 200 320 160 20 FE 10 10" at bounding box center [778, 221] width 1156 height 352
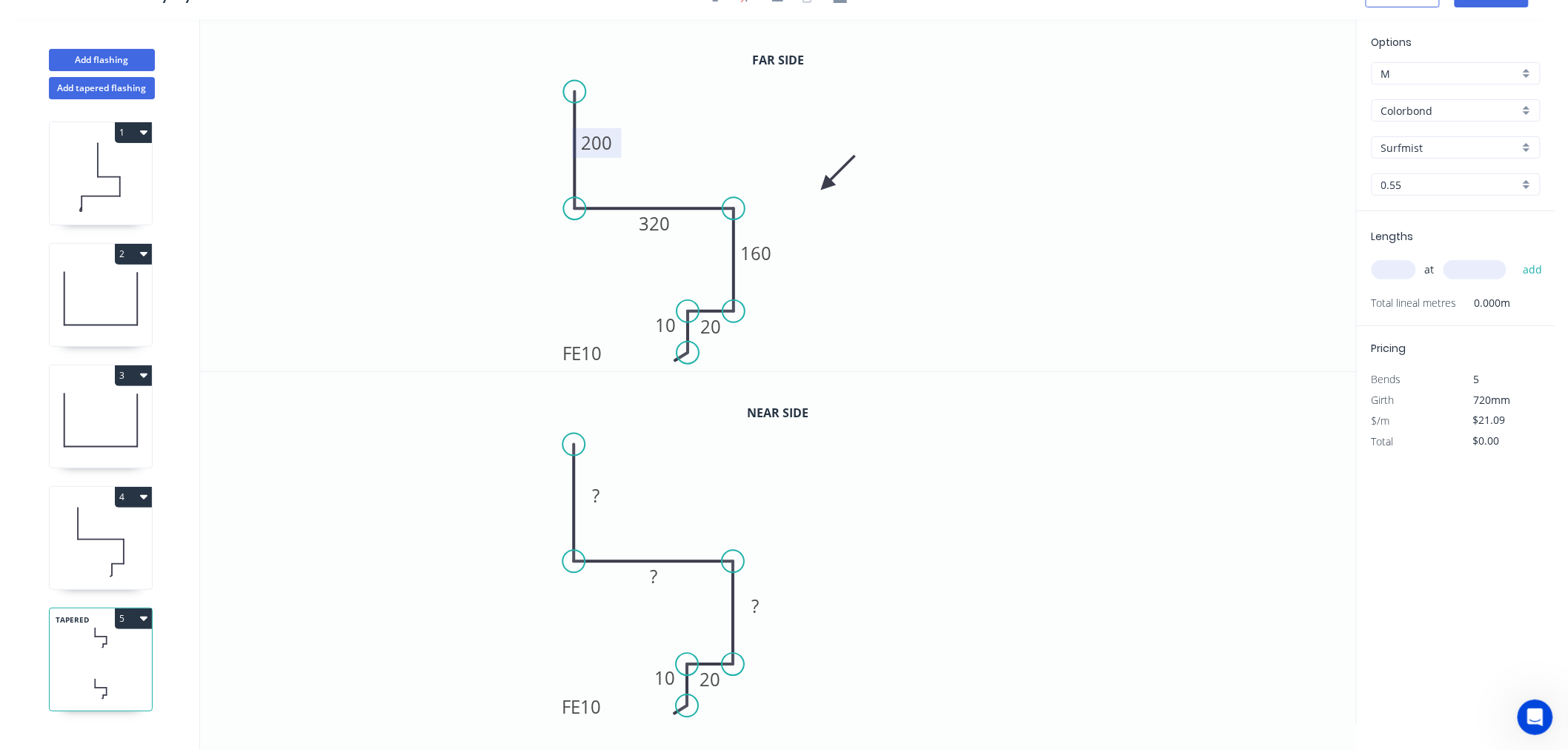
scroll to position [27, 0]
click at [600, 495] on rect at bounding box center [596, 495] width 30 height 21
click at [889, 543] on icon "0 200 320 190 20 FE 10 10" at bounding box center [778, 548] width 1156 height 353
click at [1392, 263] on input "text" at bounding box center [1393, 268] width 45 height 19
click at [1393, 263] on input "text" at bounding box center [1393, 268] width 45 height 19
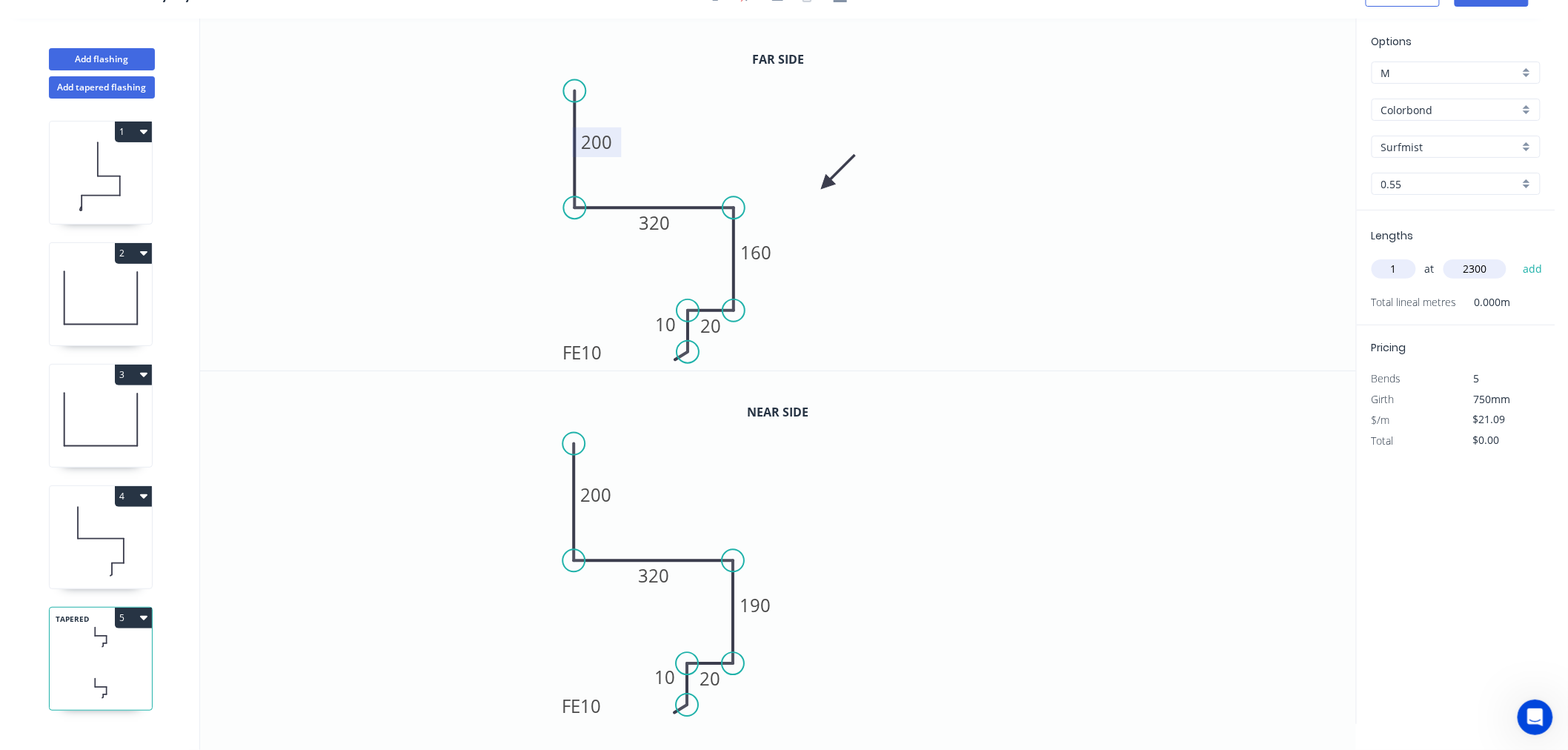
click at [1515, 256] on button "add" at bounding box center [1532, 268] width 35 height 25
click at [123, 616] on button "5" at bounding box center [133, 617] width 37 height 21
click at [102, 653] on div "Duplicate" at bounding box center [82, 654] width 114 height 22
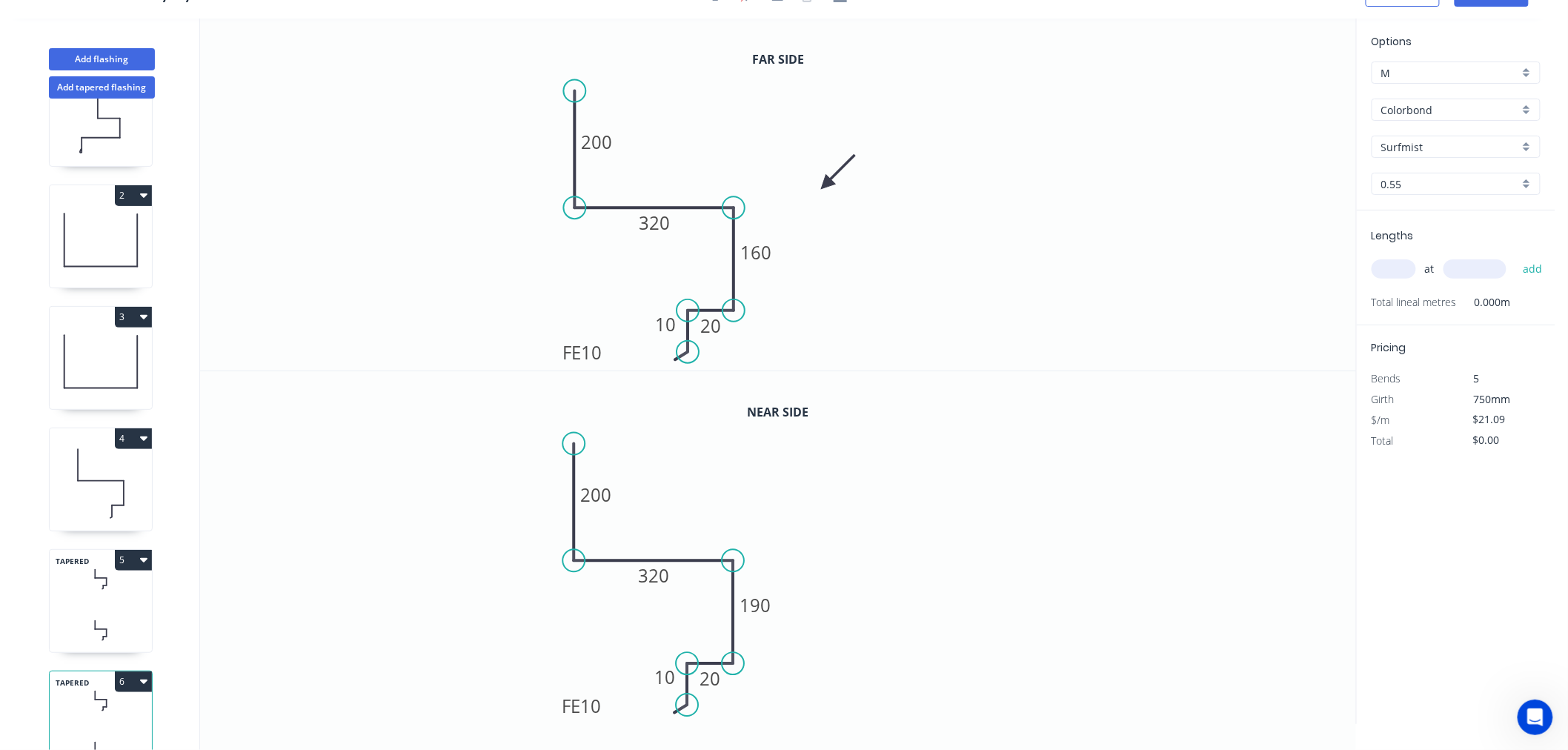
scroll to position [112, 0]
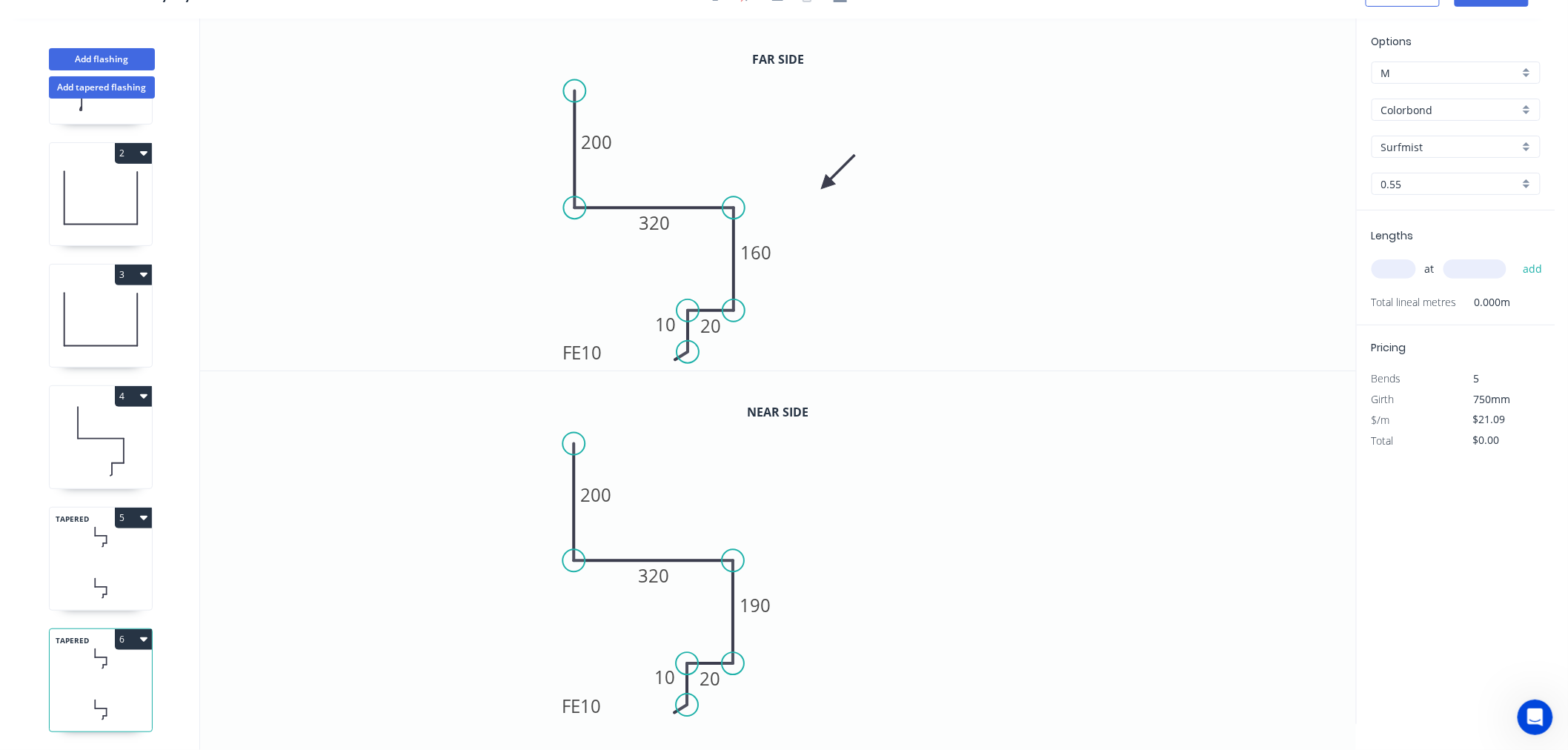
click at [102, 664] on icon at bounding box center [102, 666] width 1 height 4
click at [764, 249] on tspan "160" at bounding box center [755, 252] width 31 height 25
click at [747, 613] on tspan "190" at bounding box center [755, 604] width 31 height 25
drag, startPoint x: 1408, startPoint y: 265, endPoint x: 1387, endPoint y: 270, distance: 21.6
click at [1406, 264] on input "text" at bounding box center [1393, 268] width 45 height 19
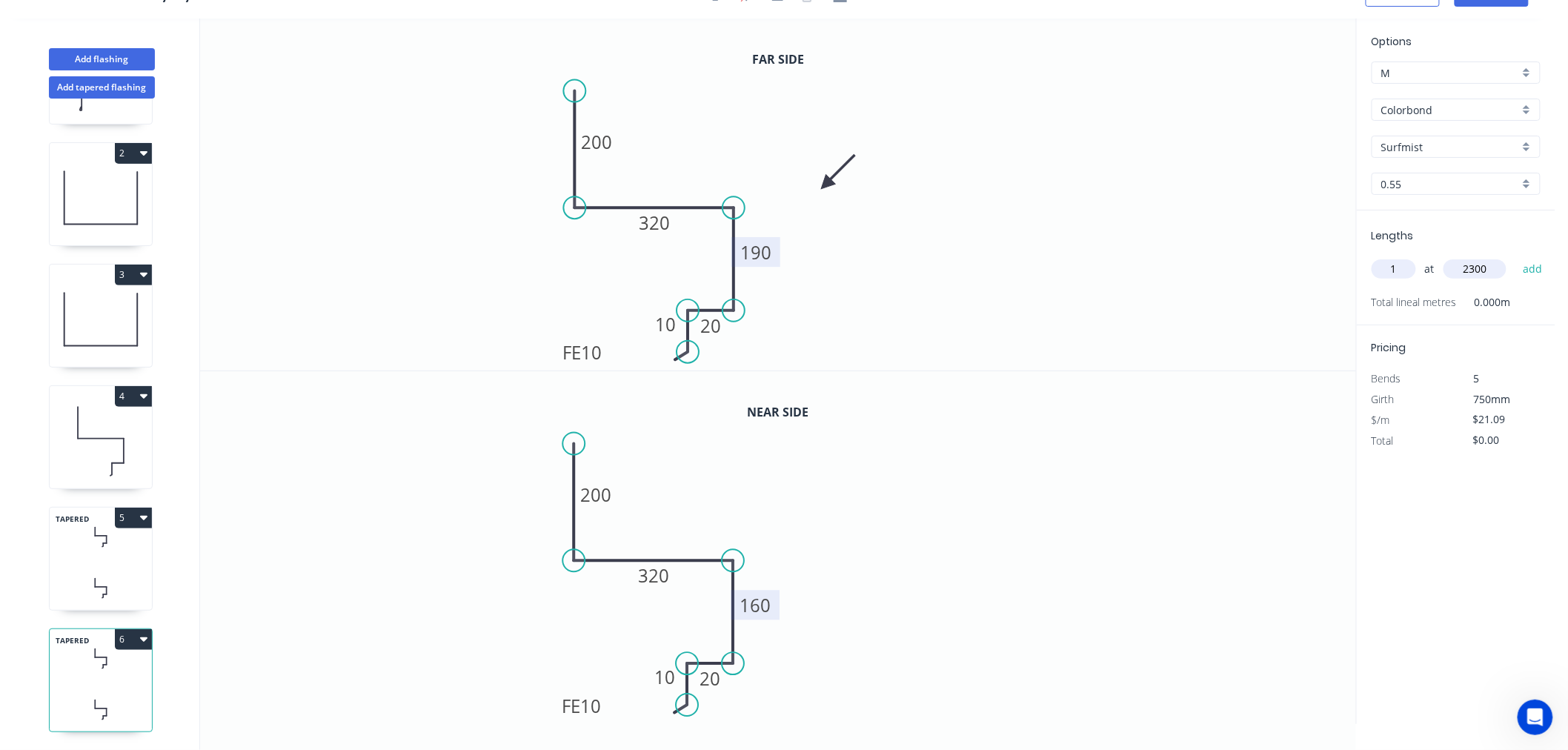
click at [1515, 256] on button "add" at bounding box center [1532, 268] width 35 height 25
click at [141, 632] on icon "button" at bounding box center [143, 638] width 7 height 12
click at [126, 665] on div "Duplicate" at bounding box center [82, 676] width 114 height 22
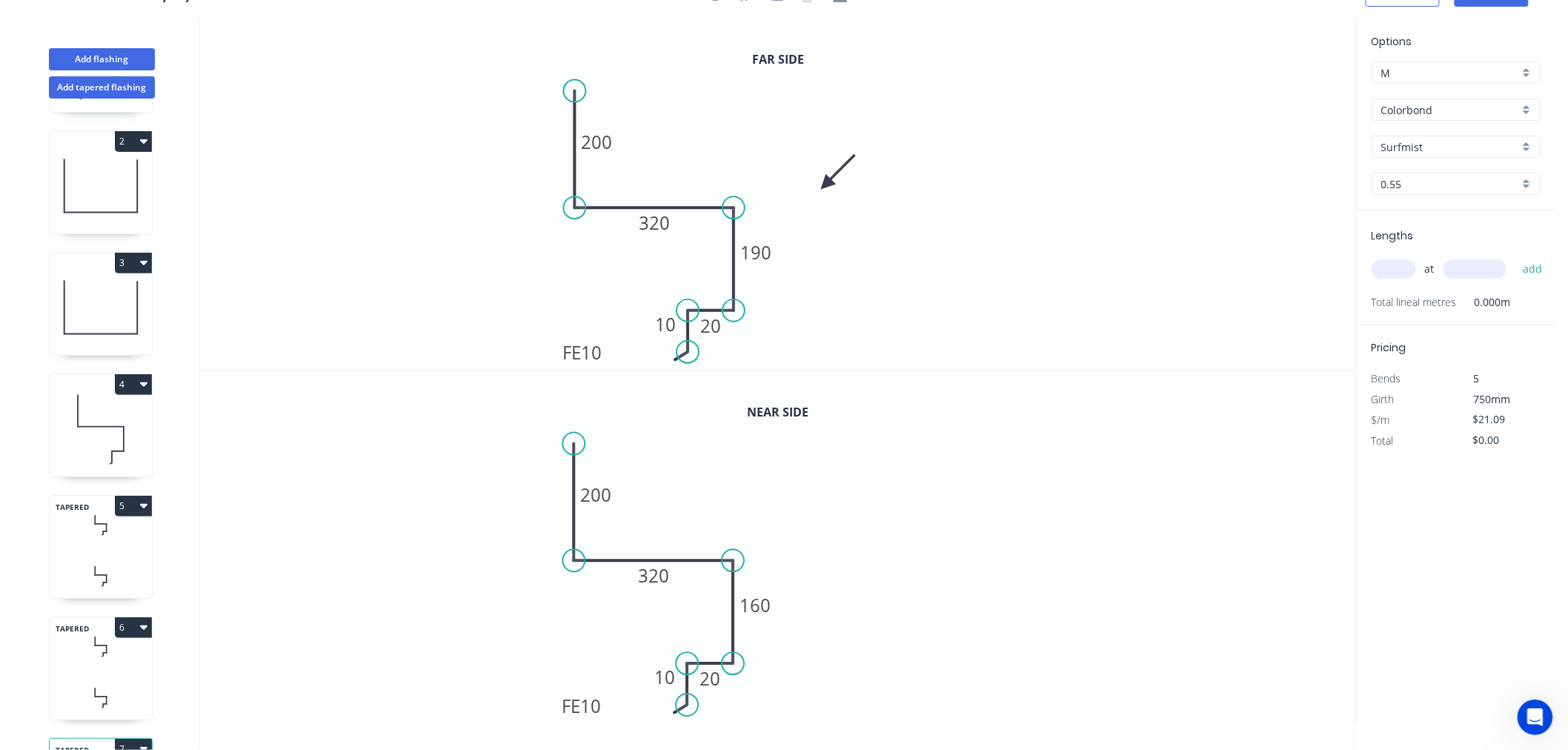
scroll to position [233, 0]
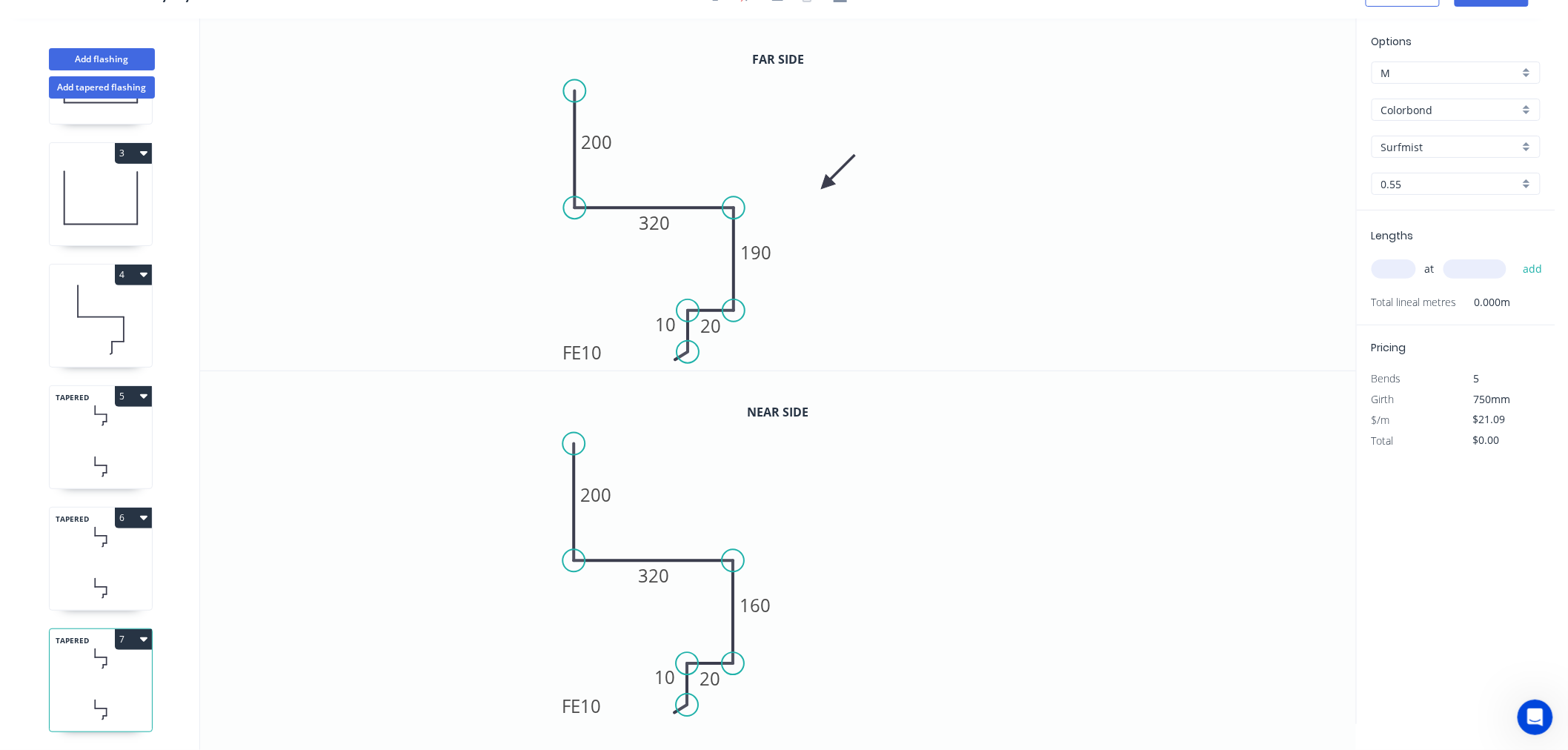
click at [105, 637] on icon at bounding box center [101, 658] width 102 height 44
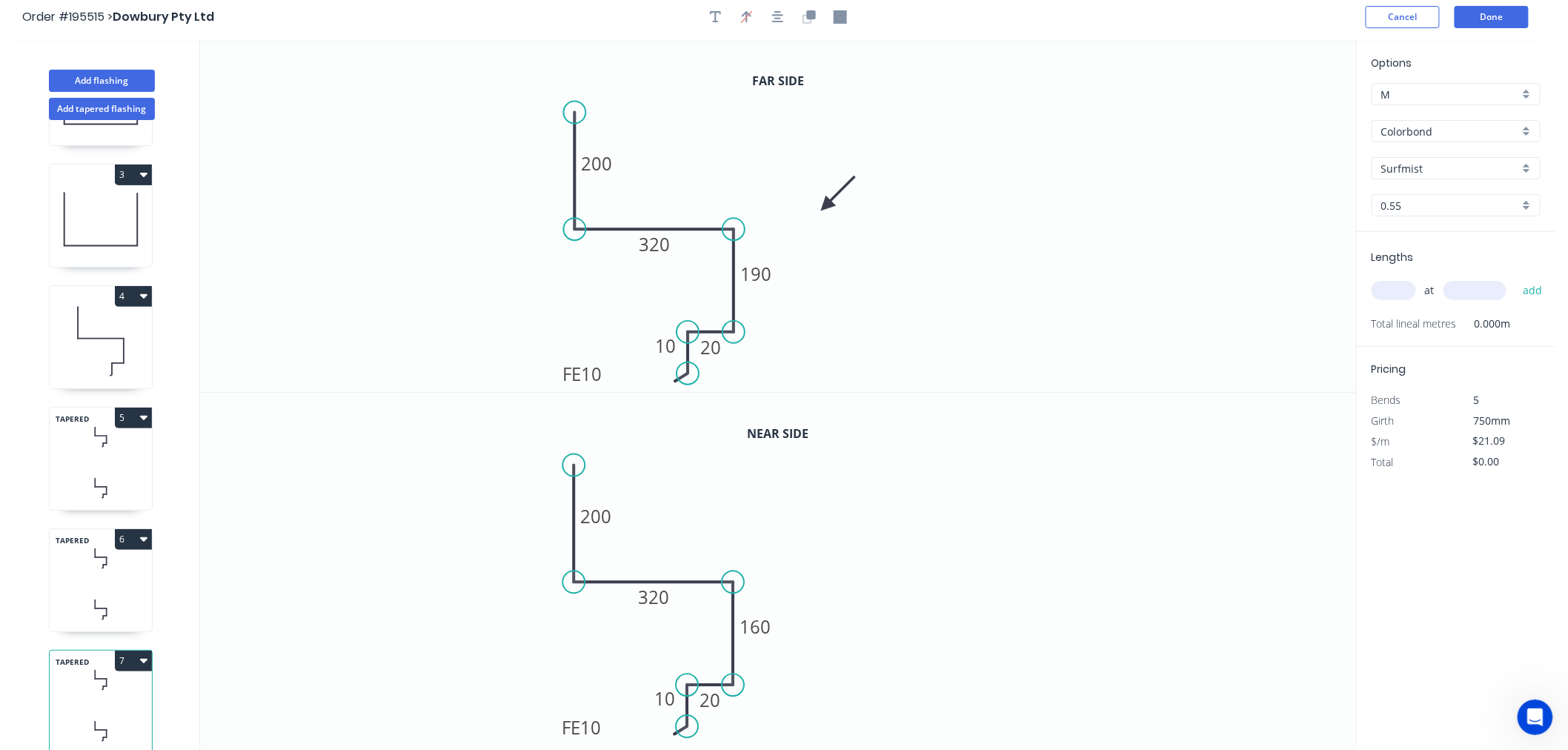
scroll to position [0, 0]
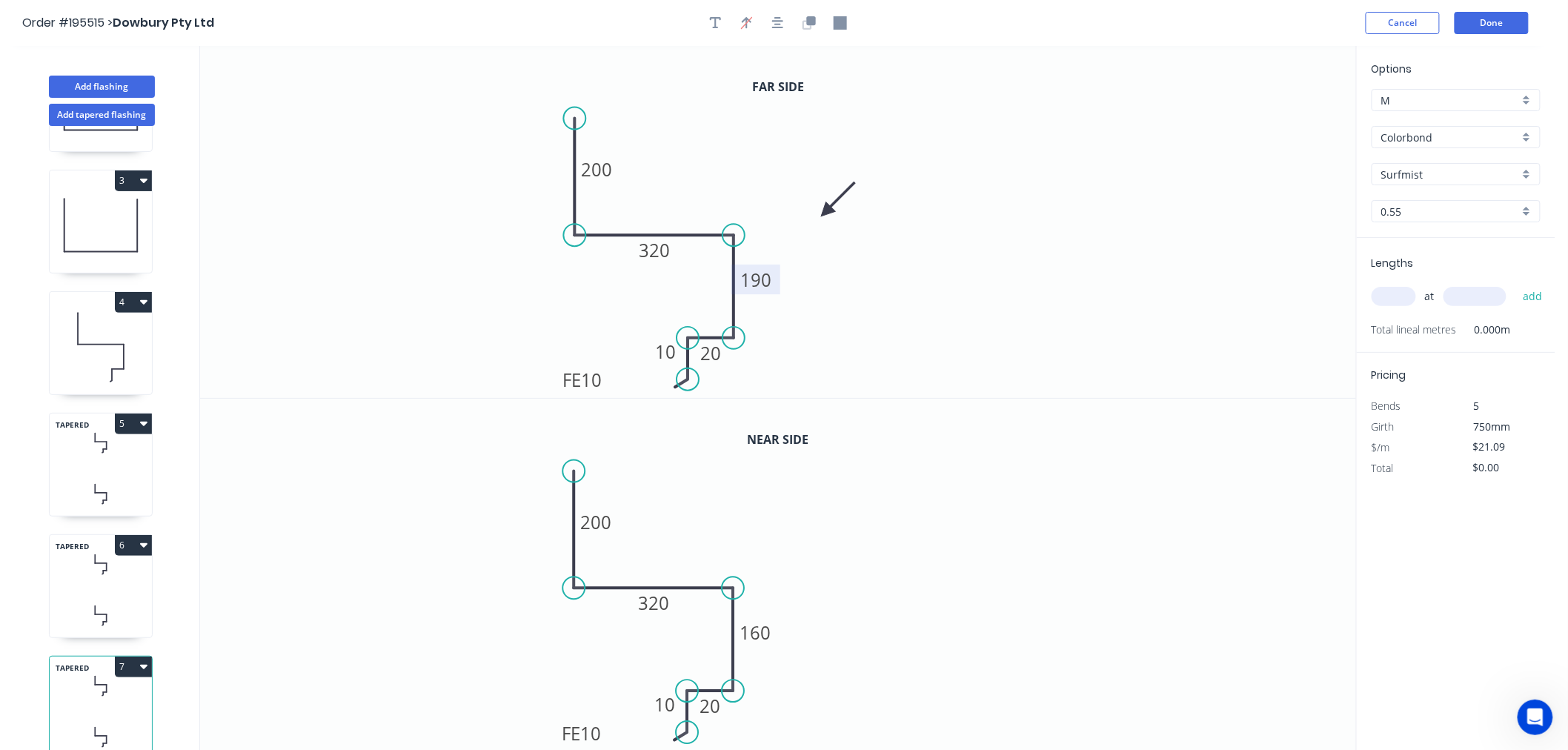
click at [767, 286] on tspan "190" at bounding box center [755, 279] width 31 height 25
click at [758, 633] on tspan "160" at bounding box center [755, 632] width 31 height 25
click at [1394, 294] on input "text" at bounding box center [1393, 295] width 45 height 19
click at [1515, 283] on button "add" at bounding box center [1532, 295] width 35 height 25
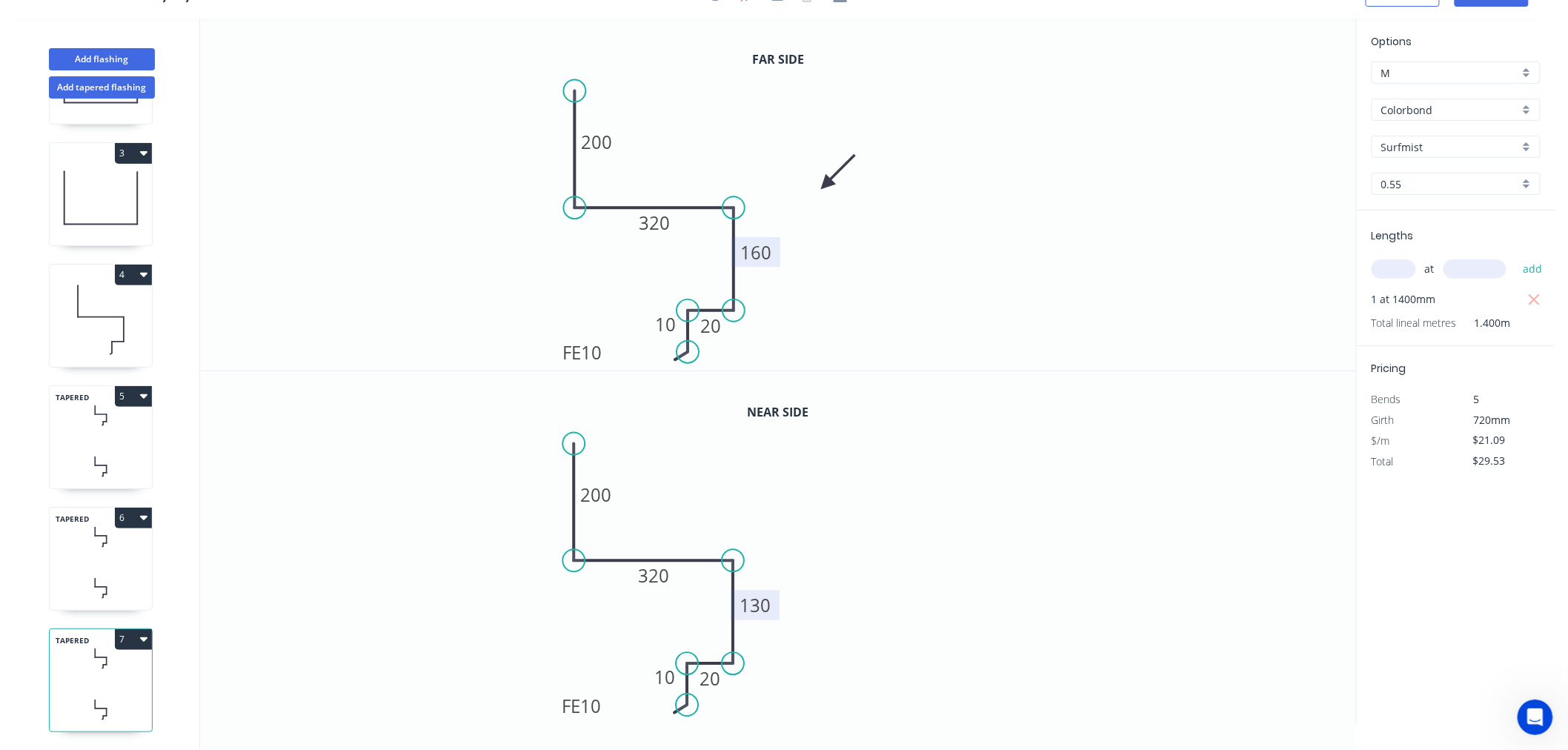
click at [1044, 571] on icon "0 200 320 130 20 FE 10 10" at bounding box center [778, 548] width 1156 height 353
click at [142, 632] on icon "button" at bounding box center [143, 638] width 7 height 12
click at [127, 565] on icon at bounding box center [101, 587] width 102 height 44
click at [114, 523] on icon at bounding box center [101, 537] width 102 height 44
click at [650, 226] on tspan "320" at bounding box center [653, 222] width 31 height 25
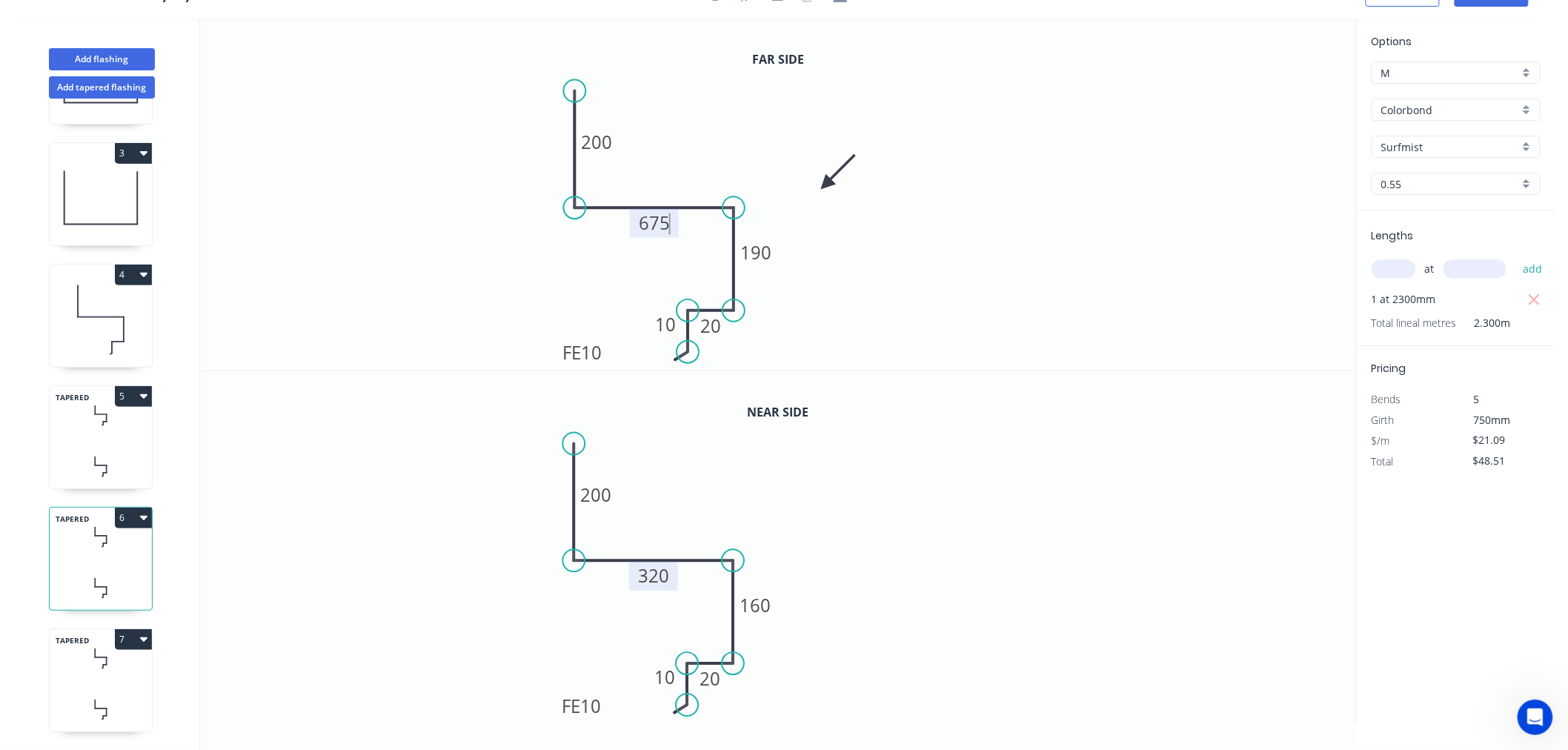
click at [652, 563] on tspan "320" at bounding box center [653, 574] width 31 height 25
click at [903, 614] on icon "0 200 675 160 20 FE 10 10" at bounding box center [778, 548] width 1156 height 353
click at [1004, 571] on icon "0 200 675 160 20 FE 10 10" at bounding box center [778, 548] width 1156 height 353
click at [119, 657] on icon at bounding box center [101, 658] width 102 height 44
click at [656, 226] on tspan "320" at bounding box center [653, 222] width 31 height 25
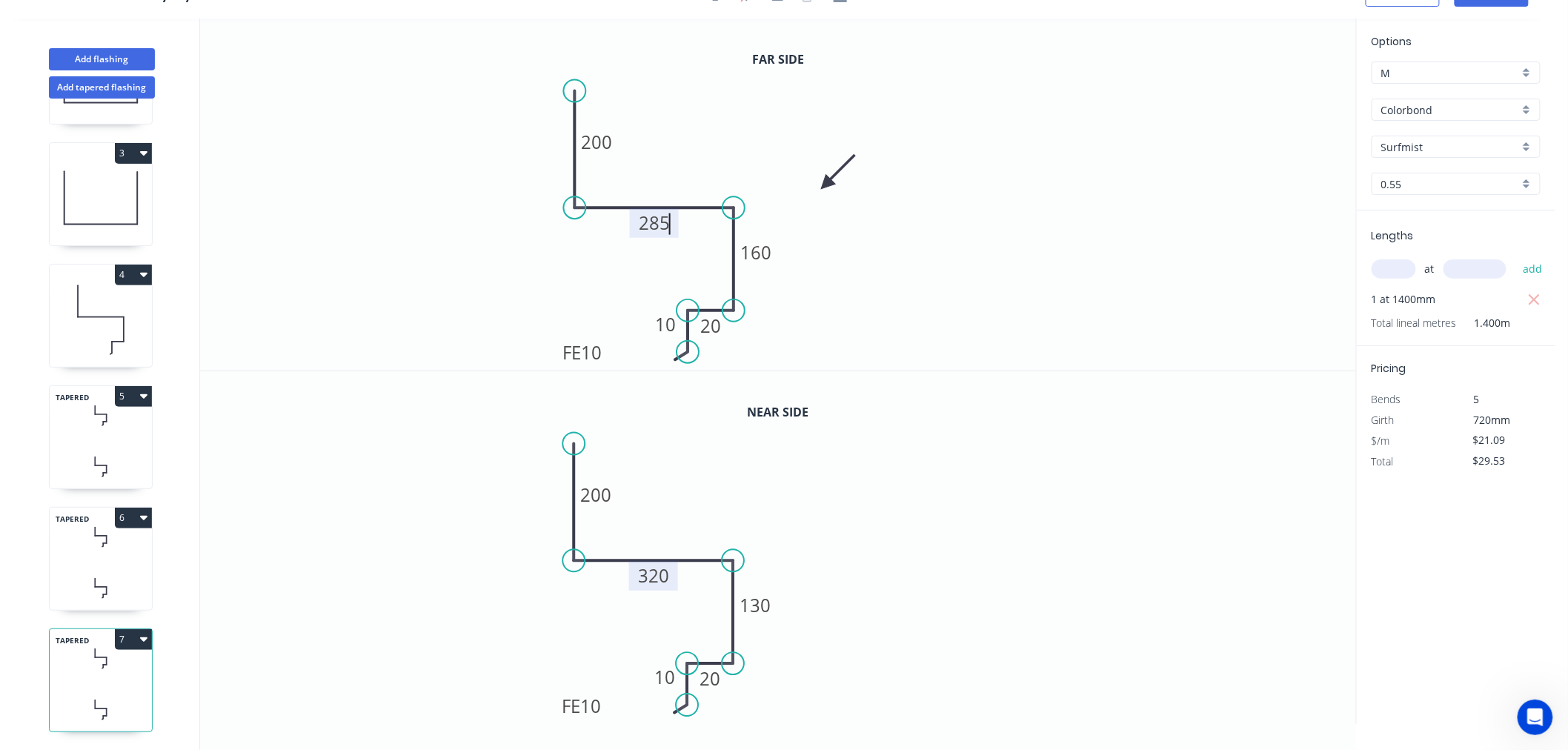
click at [653, 571] on tspan "320" at bounding box center [653, 574] width 31 height 25
click at [600, 143] on tspan "200" at bounding box center [596, 142] width 31 height 25
click at [592, 500] on tspan "200" at bounding box center [595, 495] width 31 height 25
click at [1011, 540] on icon "0 300 285 130 20 FE 10 10" at bounding box center [778, 548] width 1156 height 353
click at [115, 629] on button "7" at bounding box center [133, 639] width 37 height 21
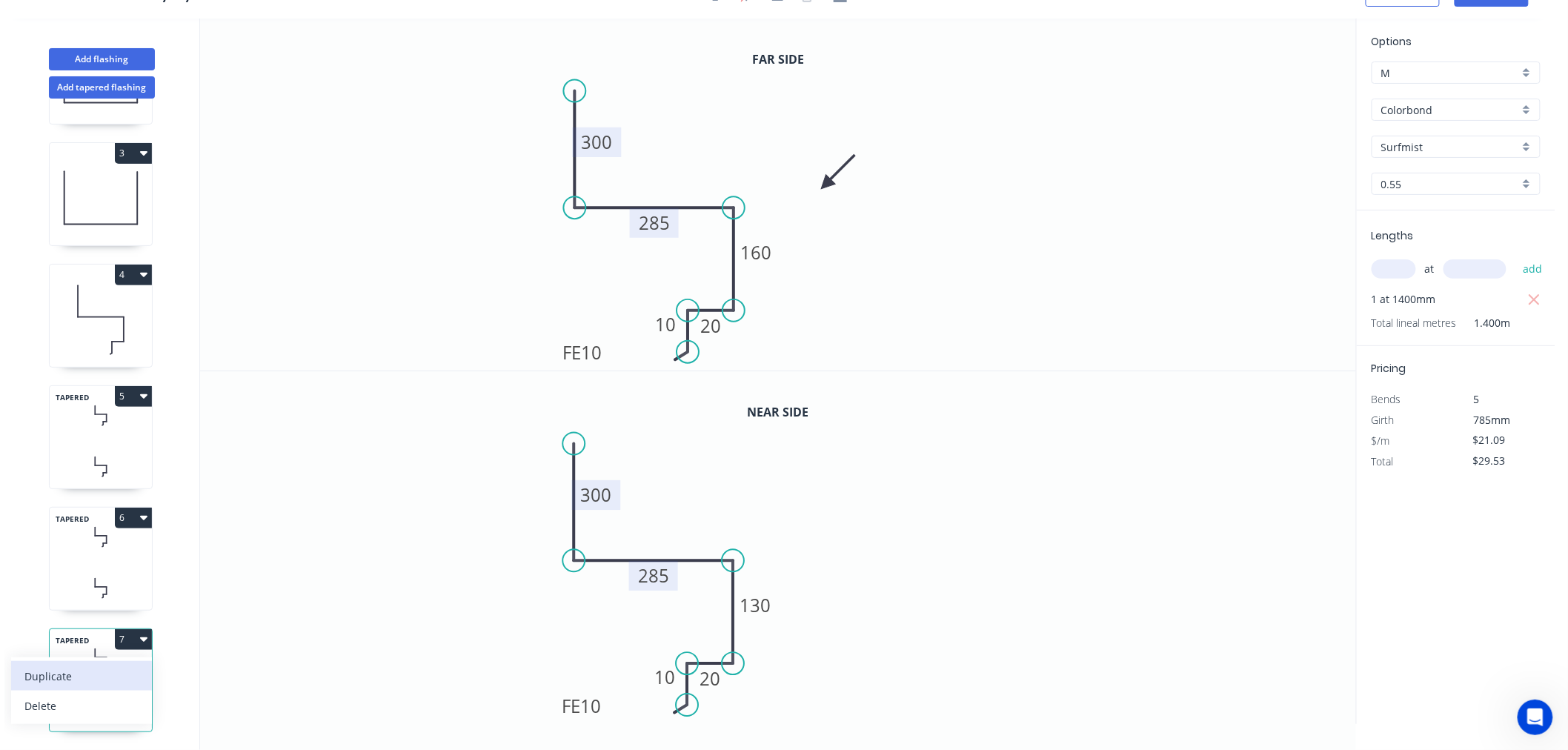
click at [121, 665] on div "Duplicate" at bounding box center [82, 676] width 114 height 22
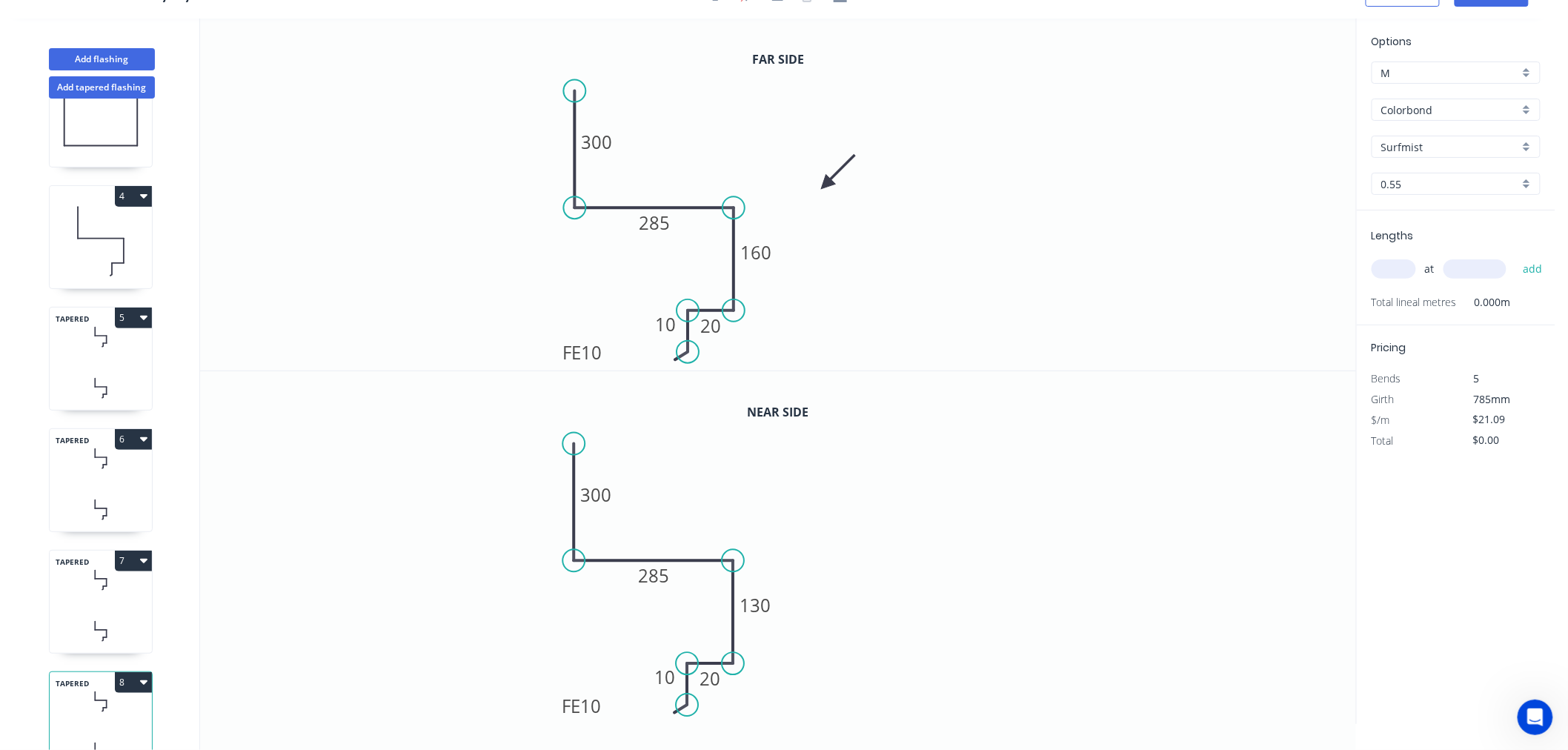
scroll to position [354, 0]
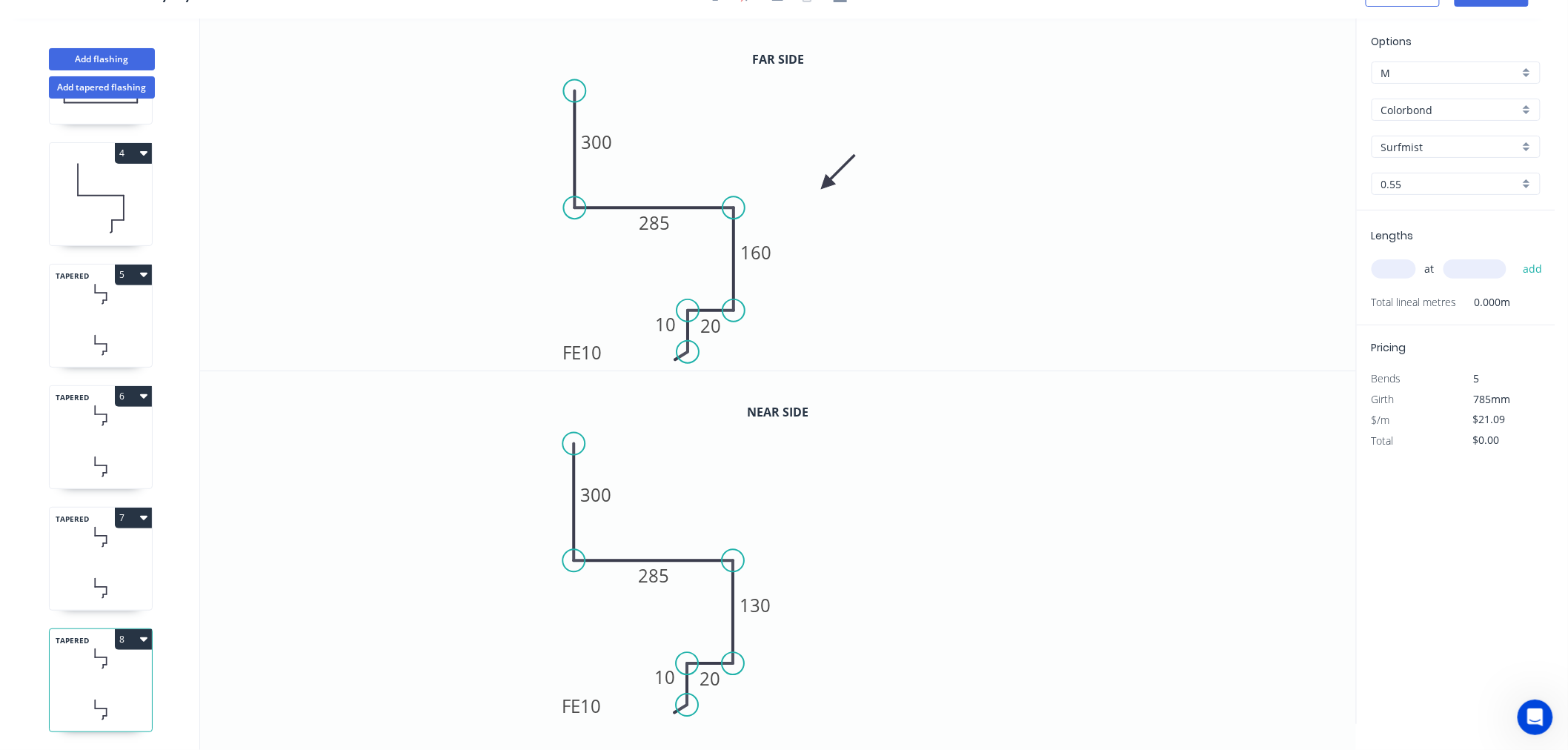
click at [84, 657] on icon at bounding box center [101, 658] width 102 height 44
click at [654, 223] on tspan "285" at bounding box center [653, 222] width 31 height 25
click at [643, 580] on tspan "285" at bounding box center [653, 574] width 31 height 25
click at [767, 254] on tspan "160" at bounding box center [755, 252] width 31 height 25
click at [811, 603] on icon "0 300 290 130 20 FE 10 10" at bounding box center [778, 548] width 1156 height 353
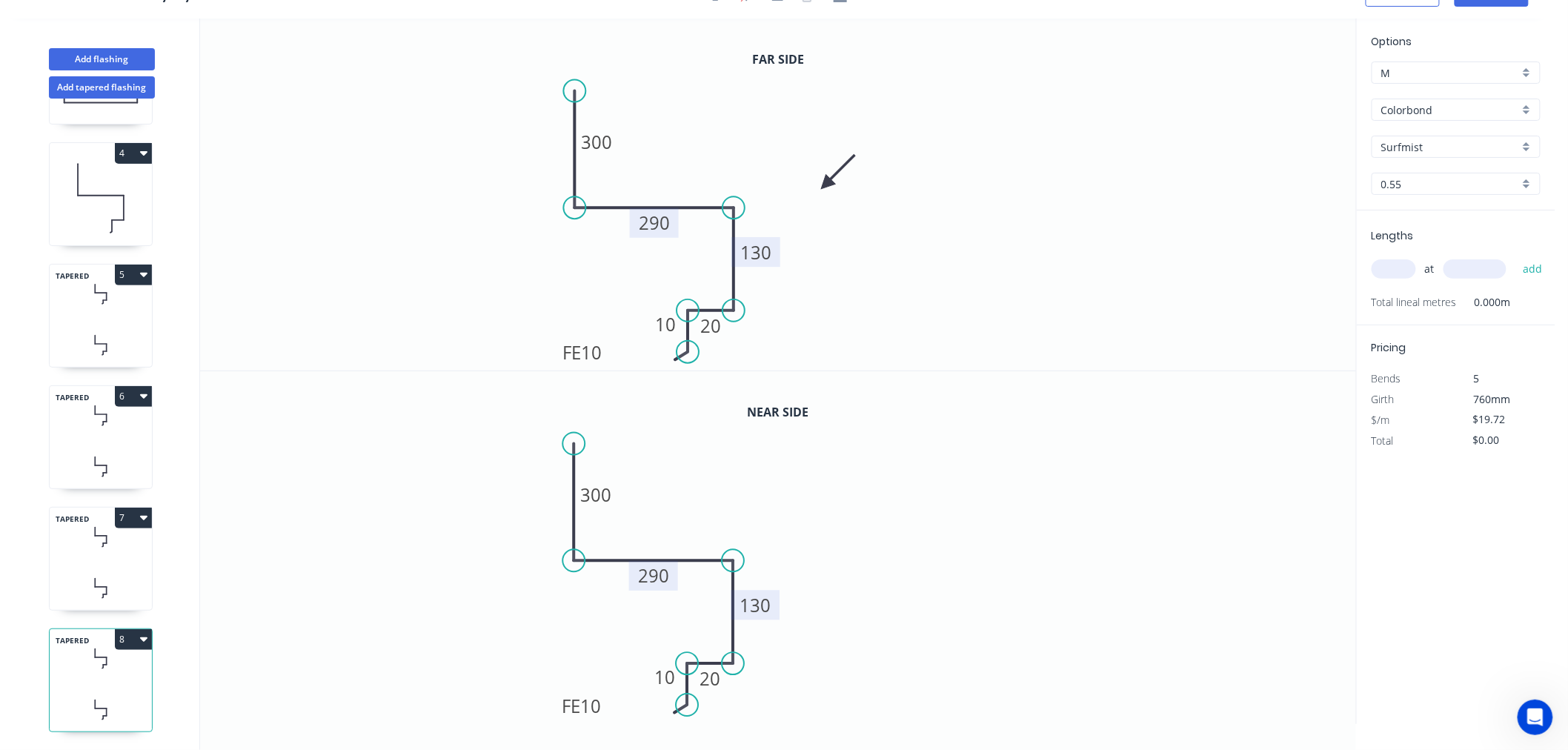
click at [759, 603] on tspan "130" at bounding box center [755, 604] width 31 height 25
click at [937, 578] on icon "0 300 290 160 20 FE 10 10" at bounding box center [778, 548] width 1156 height 353
click at [1394, 259] on input "text" at bounding box center [1393, 268] width 45 height 19
click at [1515, 256] on button "add" at bounding box center [1532, 268] width 35 height 25
click at [1286, 514] on icon "0 300 290 160 20 FE 10 10" at bounding box center [778, 548] width 1156 height 353
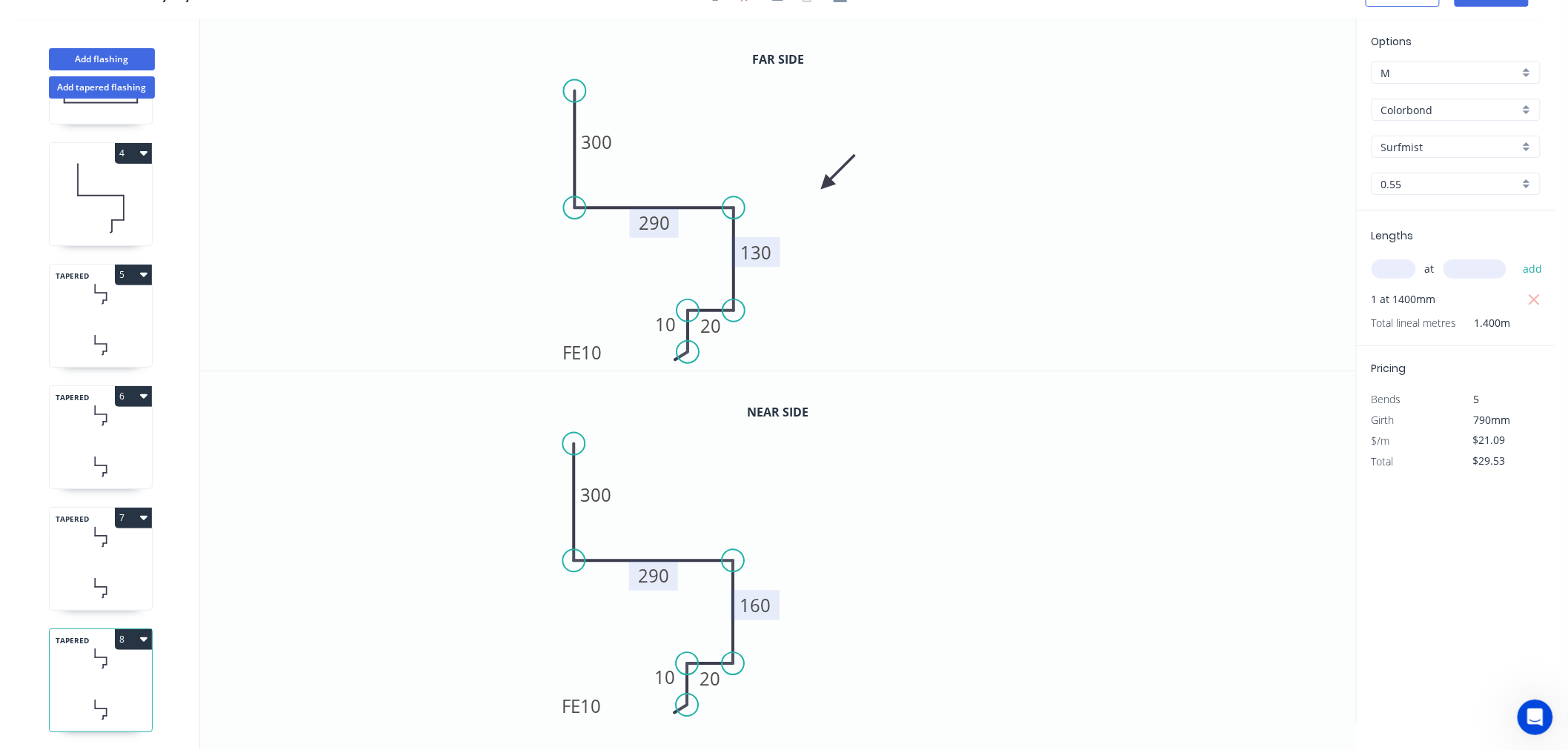
click at [863, 558] on icon "0 300 290 160 20 FE 10 10" at bounding box center [778, 548] width 1156 height 353
click at [1101, 508] on icon "0 300 290 160 20 FE 10 10" at bounding box center [778, 548] width 1156 height 353
click at [134, 92] on button "Add tapered flashing" at bounding box center [102, 87] width 106 height 22
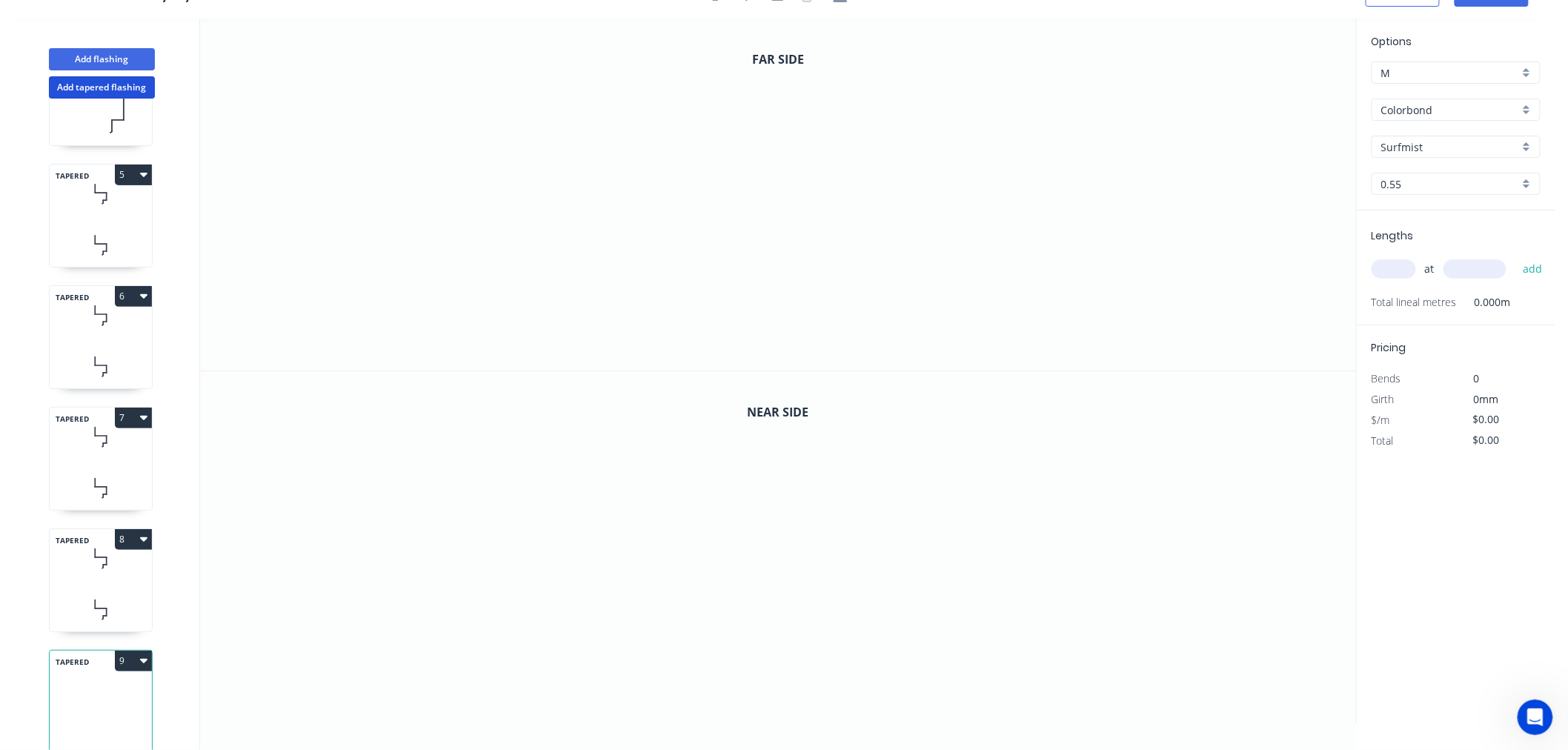
scroll to position [477, 0]
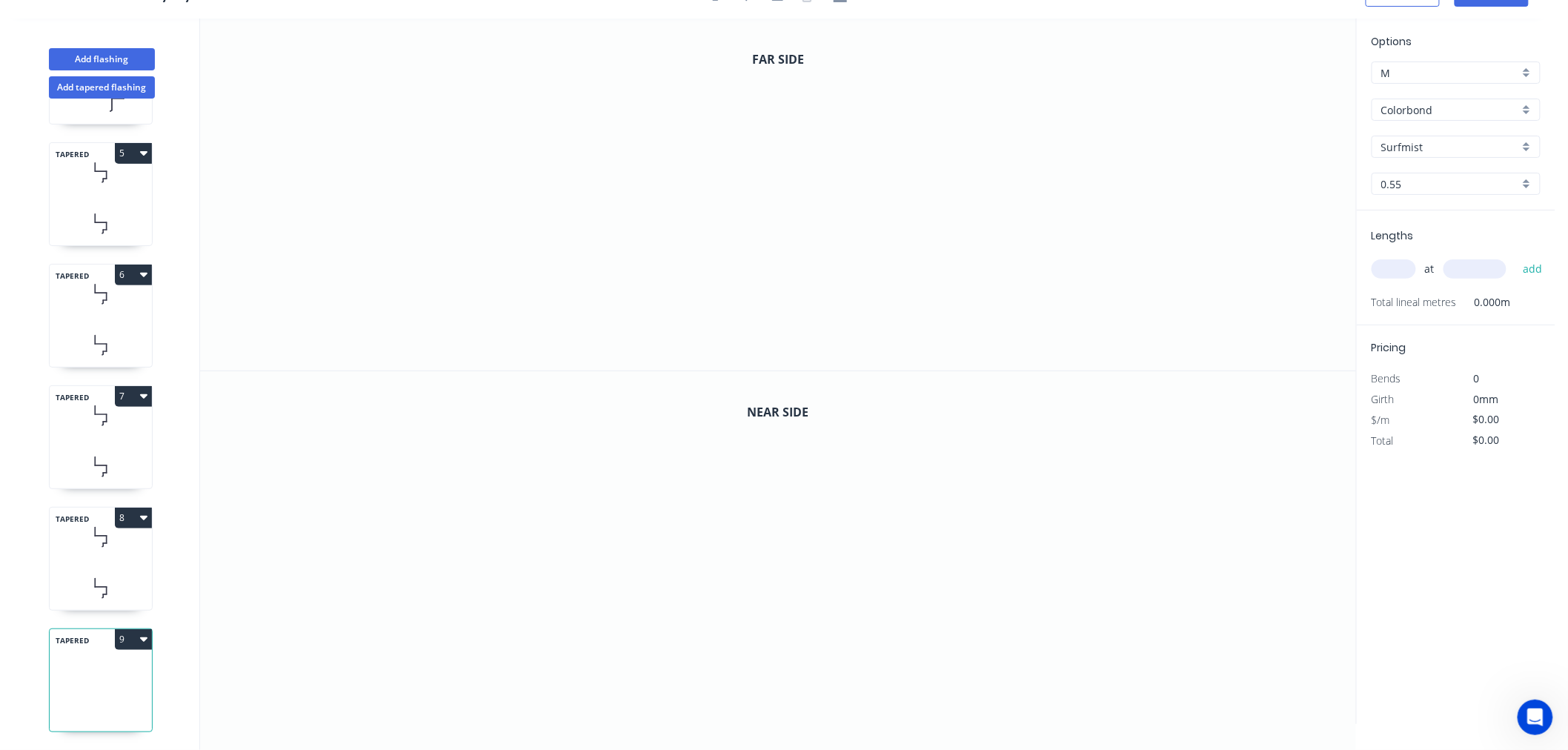
click at [125, 654] on icon at bounding box center [101, 658] width 102 height 44
click at [520, 307] on icon "0" at bounding box center [778, 194] width 1156 height 352
click at [582, 308] on icon "0" at bounding box center [778, 194] width 1156 height 352
click at [581, 173] on icon "0 ?" at bounding box center [778, 194] width 1156 height 352
click at [818, 163] on icon "0 ? ?" at bounding box center [778, 194] width 1156 height 352
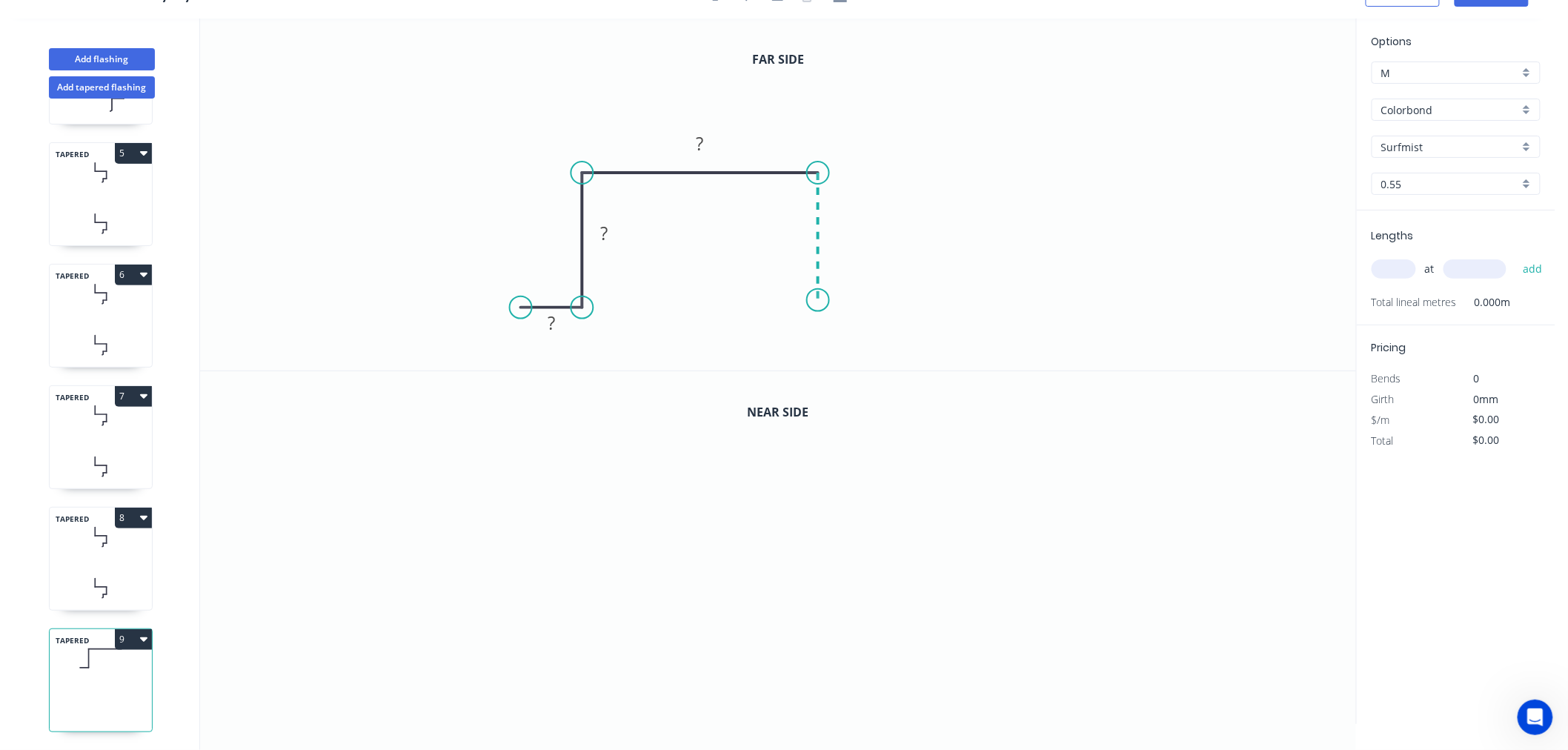
click at [811, 300] on icon "0 ? ? ?" at bounding box center [778, 194] width 1156 height 352
click at [886, 298] on icon "0 ? ? ? ?" at bounding box center [778, 194] width 1156 height 352
click at [886, 298] on circle at bounding box center [885, 300] width 22 height 22
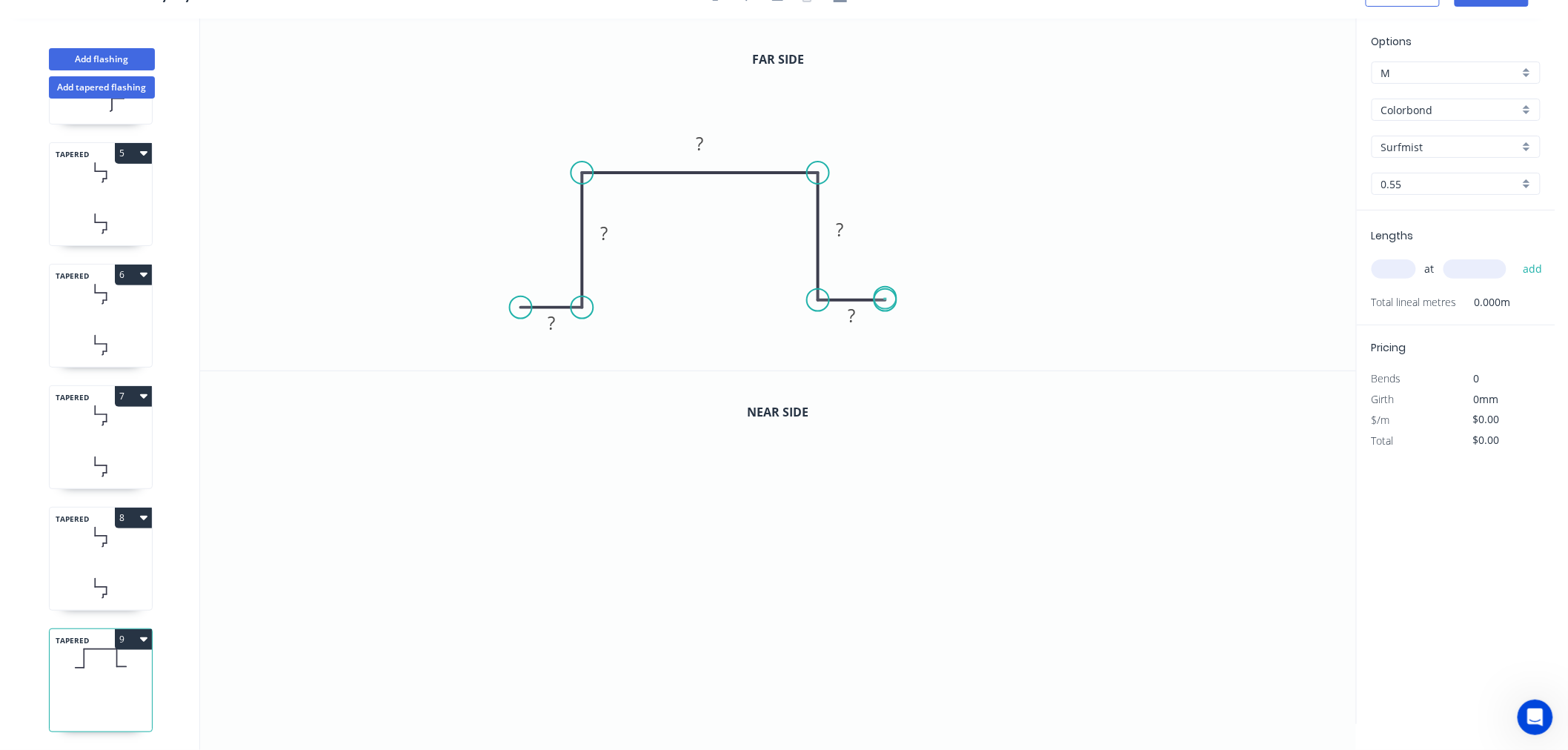
click at [886, 298] on circle at bounding box center [885, 300] width 22 height 22
click at [897, 301] on circle at bounding box center [885, 300] width 22 height 22
drag, startPoint x: 886, startPoint y: 302, endPoint x: 878, endPoint y: 305, distance: 8.5
click at [878, 305] on circle at bounding box center [878, 300] width 22 height 22
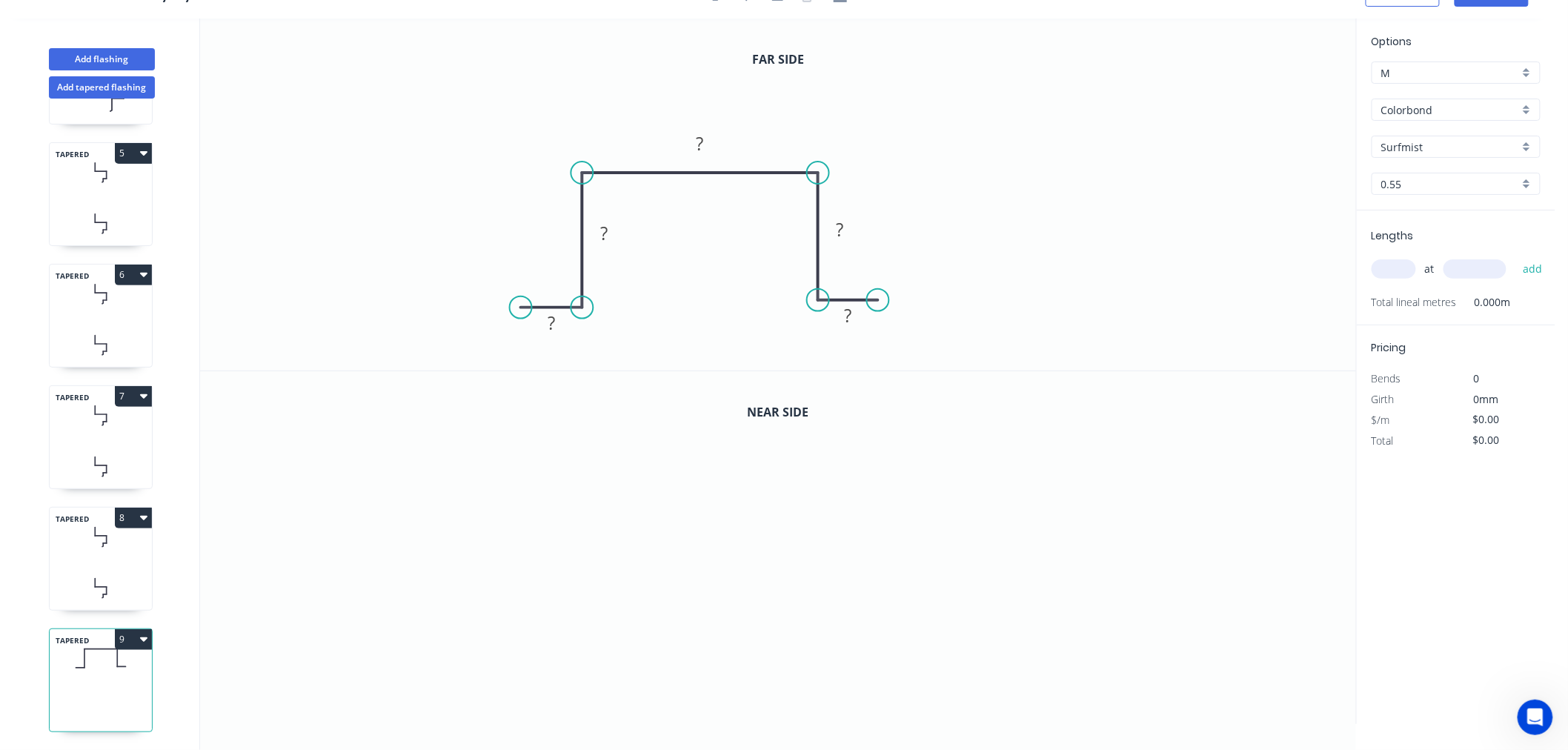
click at [1009, 286] on icon "0 ? ? ? ? ?" at bounding box center [778, 194] width 1156 height 352
drag, startPoint x: 877, startPoint y: 302, endPoint x: 885, endPoint y: 301, distance: 8.1
click at [885, 301] on circle at bounding box center [885, 300] width 22 height 22
click at [1009, 280] on icon "0 ? ? ? ? ?" at bounding box center [778, 194] width 1156 height 352
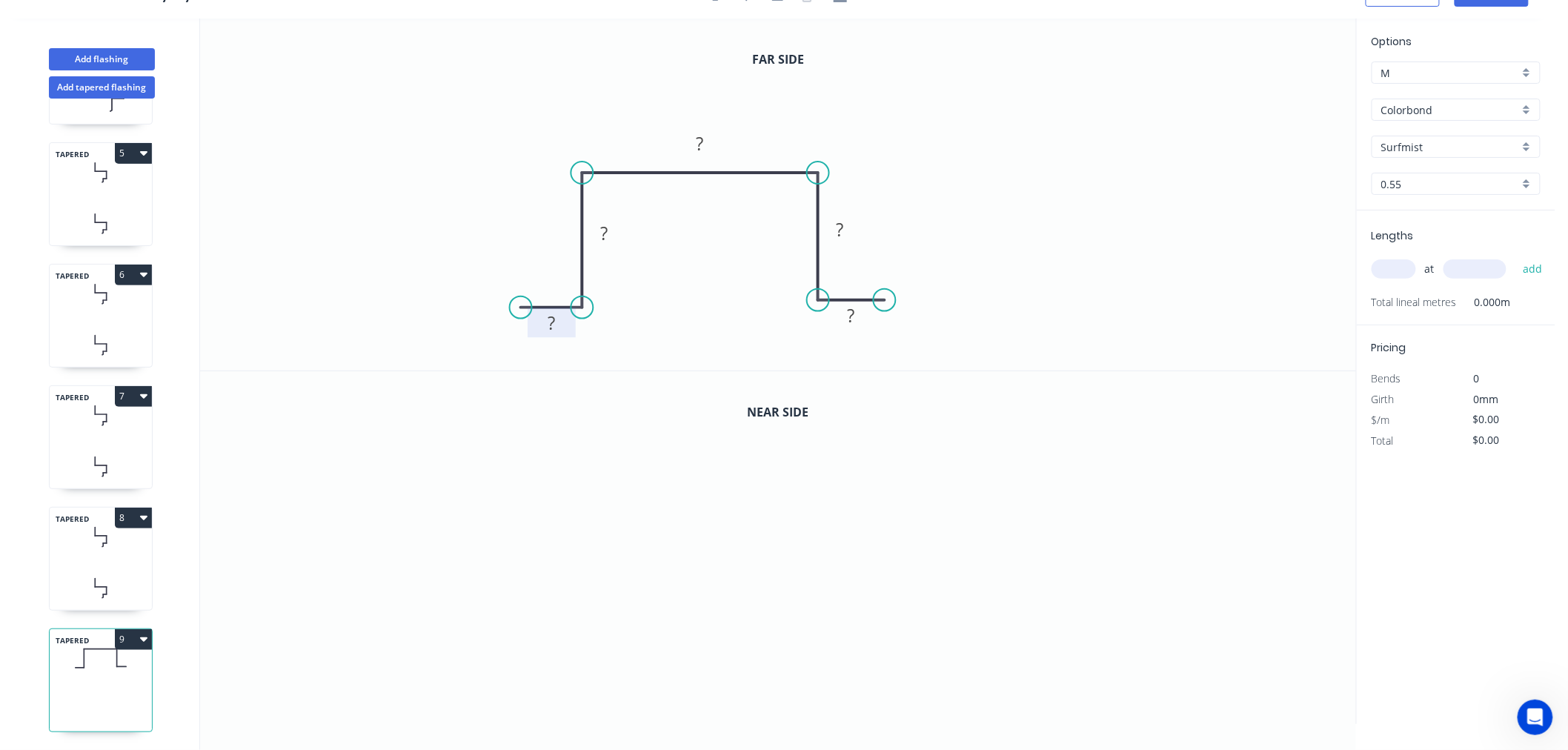
click at [564, 327] on rect at bounding box center [552, 323] width 30 height 21
click at [841, 234] on tspan "40" at bounding box center [840, 229] width 21 height 25
click at [609, 233] on tspan "40" at bounding box center [603, 232] width 21 height 25
click at [702, 137] on tspan "?" at bounding box center [699, 143] width 7 height 25
click at [1019, 205] on icon "0 25 10 200 10 25" at bounding box center [778, 194] width 1156 height 352
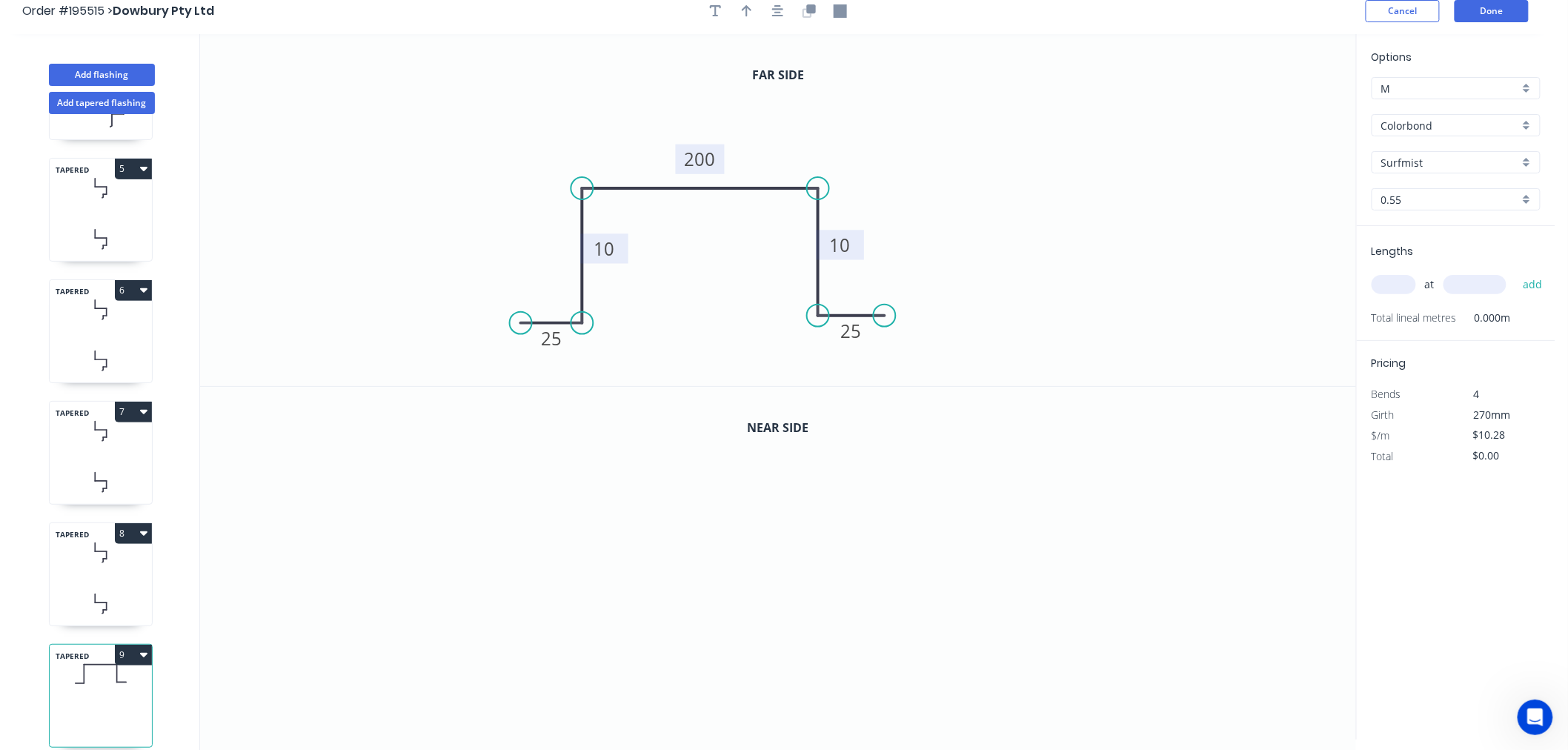
scroll to position [0, 0]
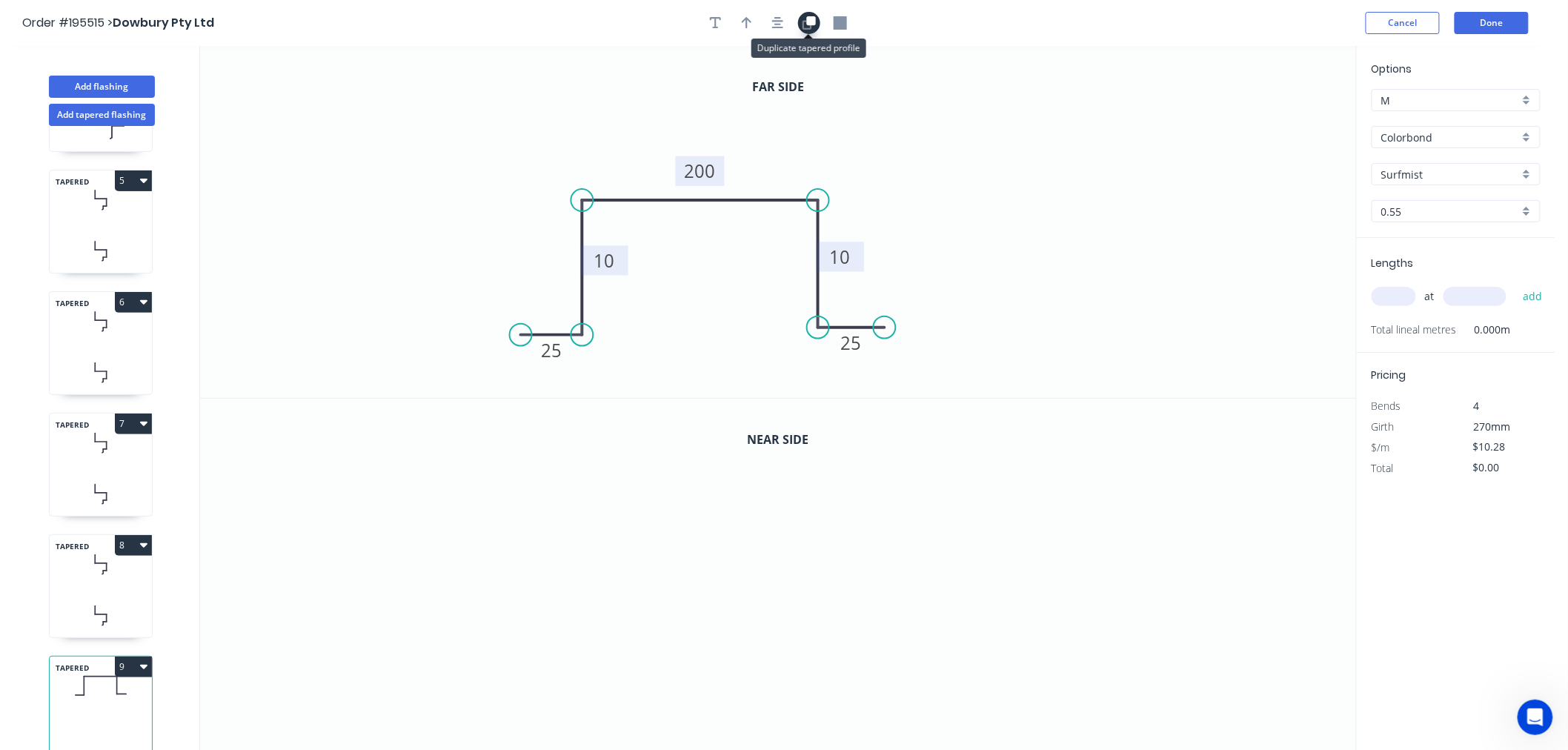
click at [808, 25] on icon "button" at bounding box center [810, 20] width 9 height 9
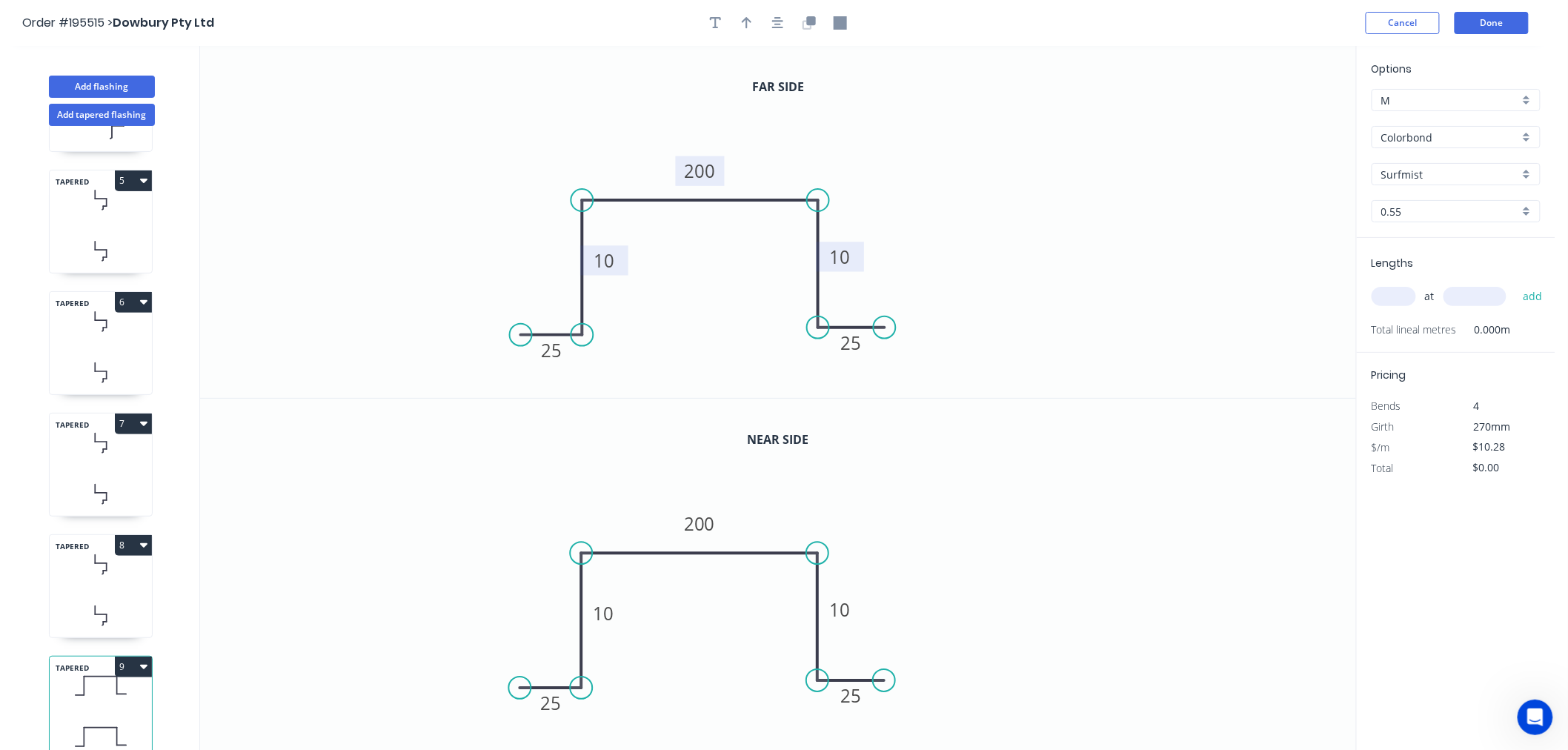
scroll to position [27, 0]
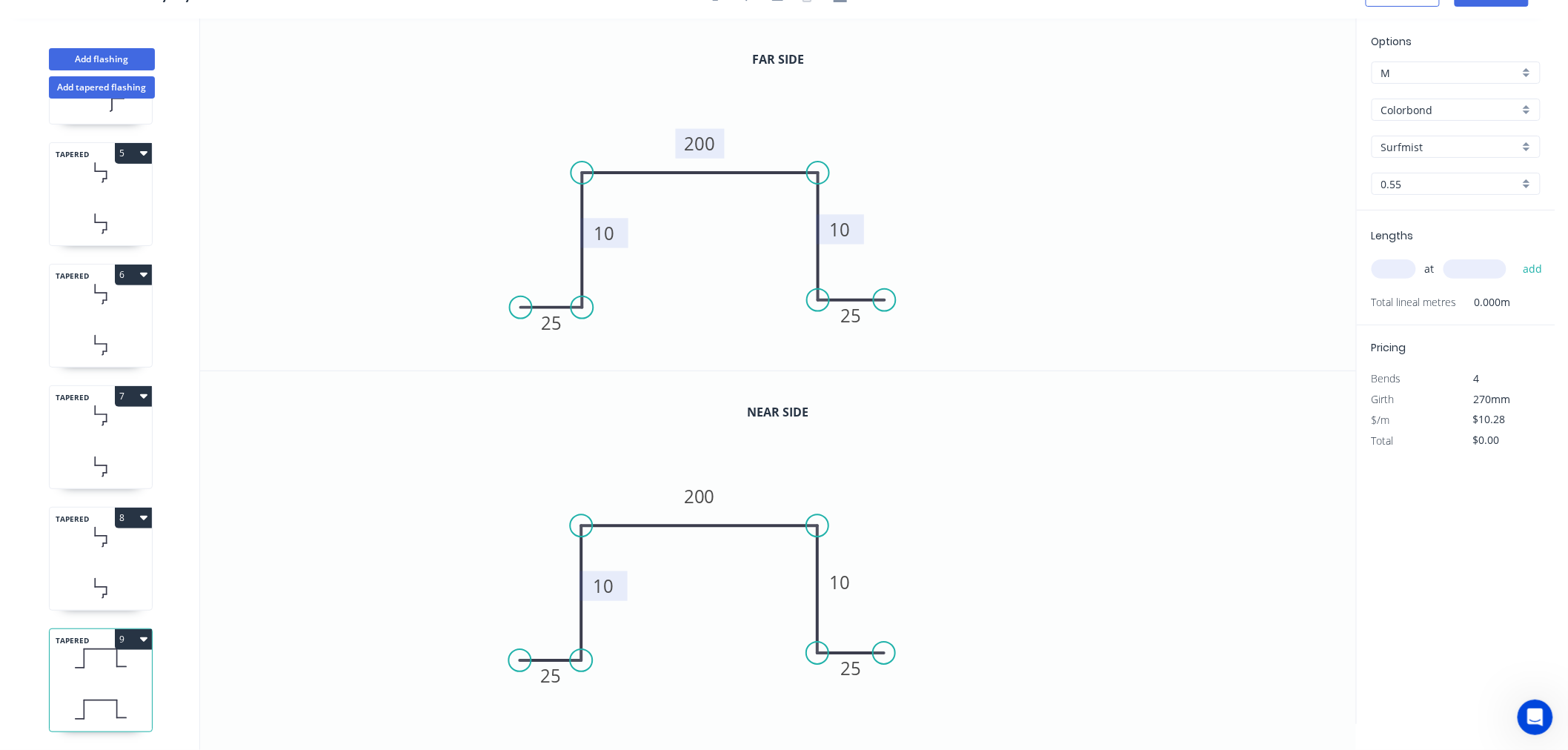
click at [609, 582] on tspan "10" at bounding box center [603, 585] width 21 height 25
click at [839, 578] on tspan "10" at bounding box center [840, 581] width 21 height 25
click at [1397, 272] on input "text" at bounding box center [1393, 268] width 45 height 19
click at [1515, 256] on button "add" at bounding box center [1532, 268] width 35 height 25
click at [1147, 478] on icon "0 25 40 200 40 25" at bounding box center [778, 548] width 1156 height 353
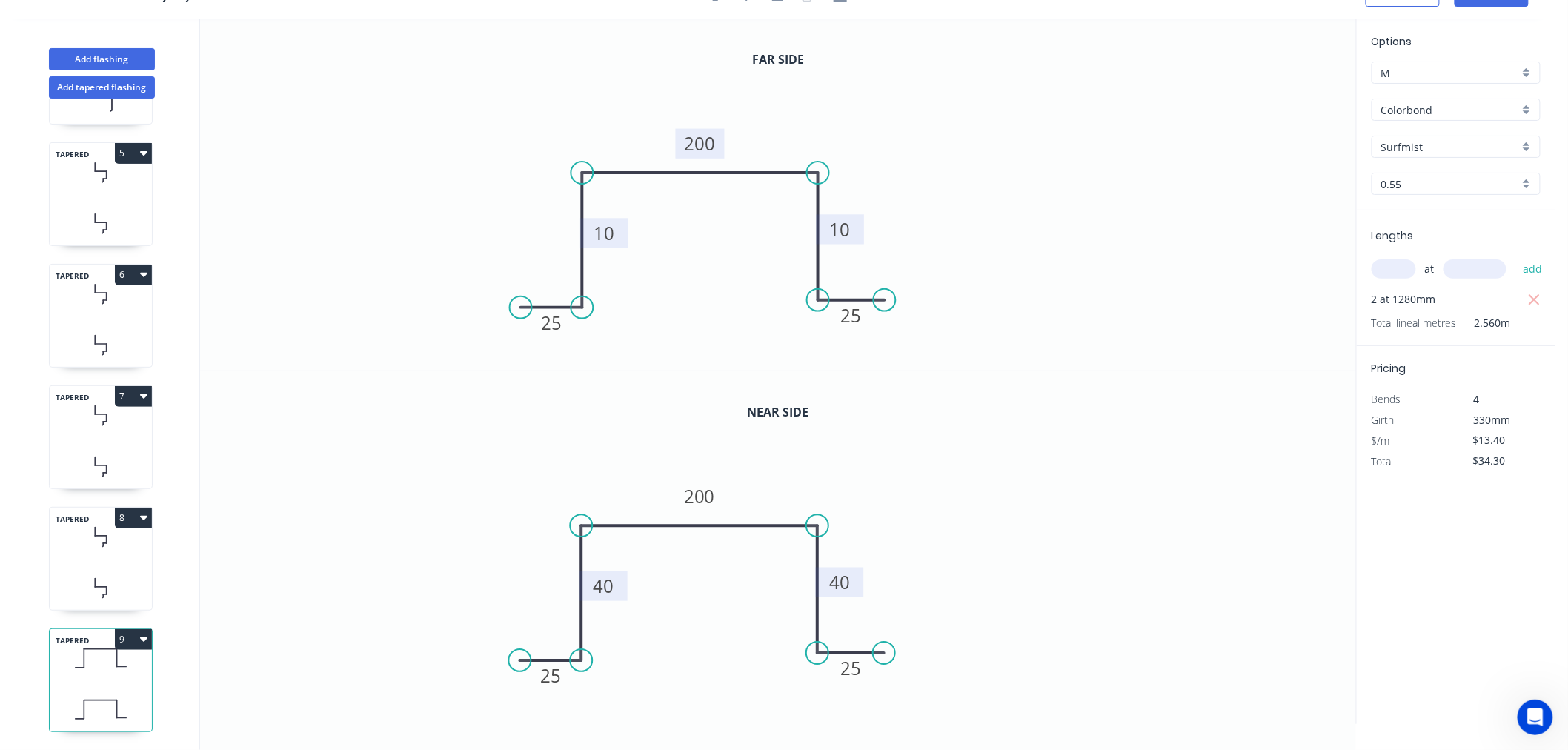
click at [89, 659] on icon at bounding box center [101, 658] width 102 height 44
click at [146, 632] on icon "button" at bounding box center [143, 638] width 7 height 12
click at [114, 665] on div "Duplicate" at bounding box center [82, 676] width 114 height 22
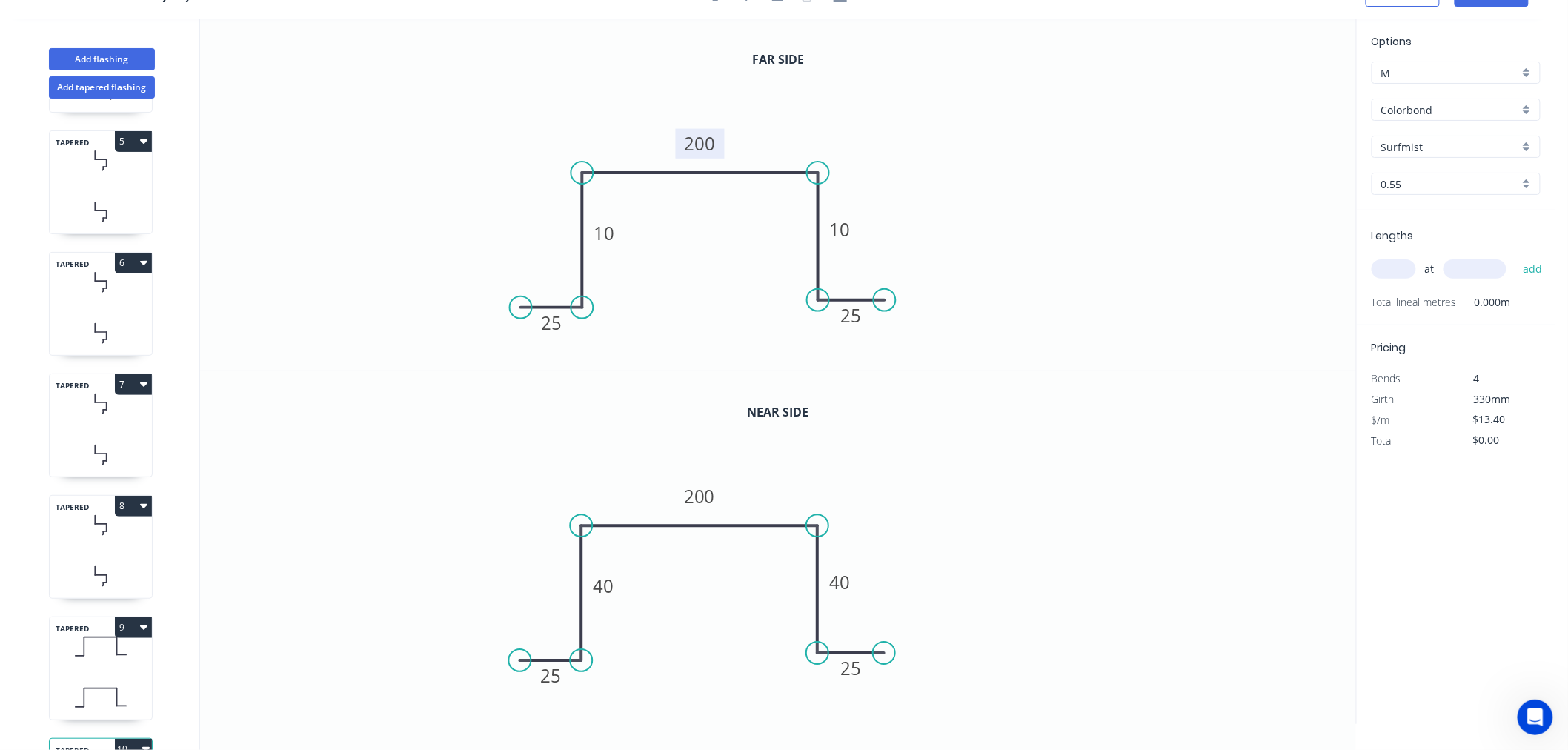
click at [692, 139] on tspan "200" at bounding box center [699, 143] width 31 height 25
click at [699, 507] on tspan "200" at bounding box center [699, 496] width 31 height 25
click at [1070, 495] on icon "0 25 40 130 40 25" at bounding box center [778, 548] width 1156 height 353
click at [1397, 272] on input "text" at bounding box center [1393, 268] width 45 height 19
click at [1515, 256] on button "add" at bounding box center [1532, 268] width 35 height 25
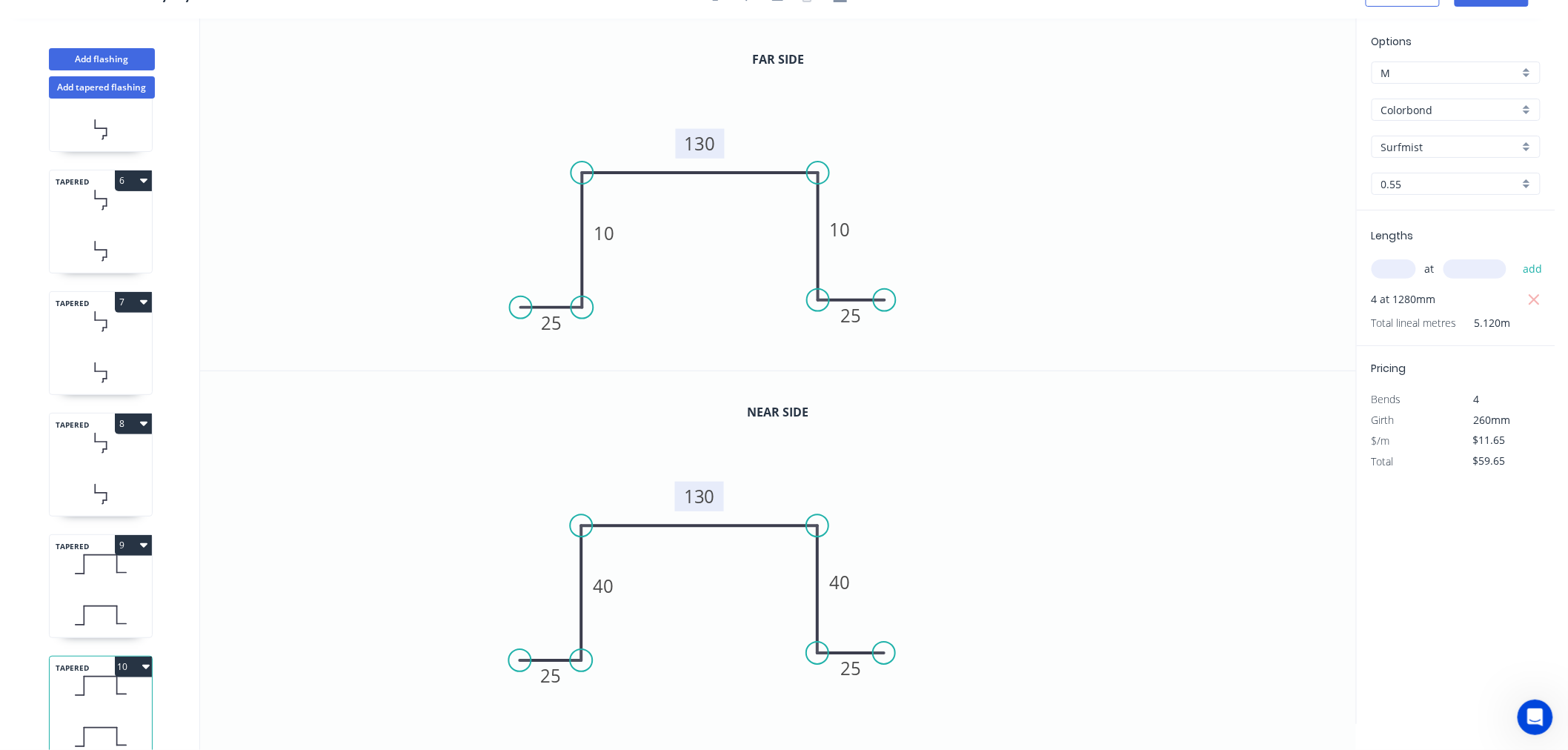
scroll to position [597, 0]
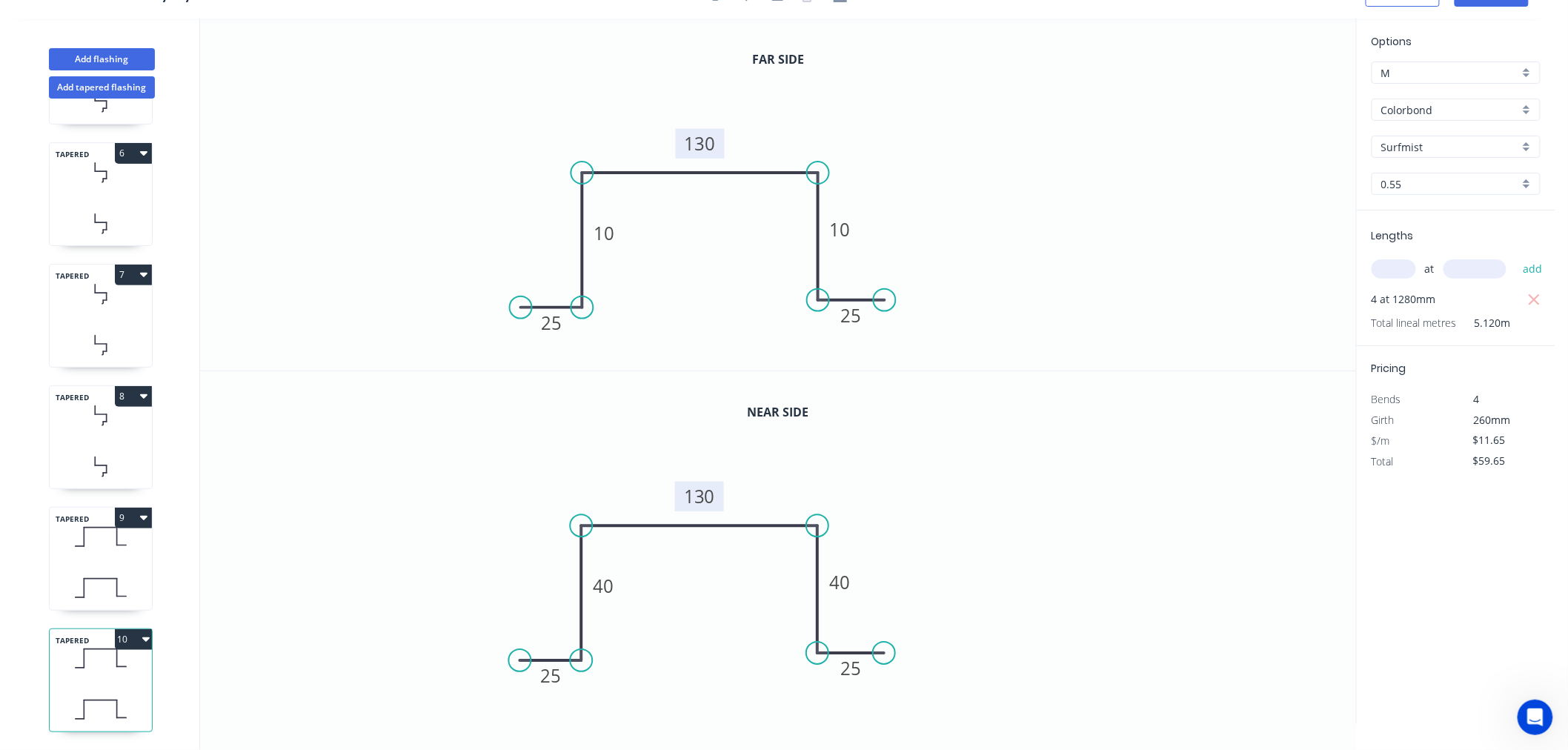
click at [93, 565] on icon at bounding box center [101, 587] width 102 height 44
click at [83, 540] on icon at bounding box center [101, 537] width 102 height 44
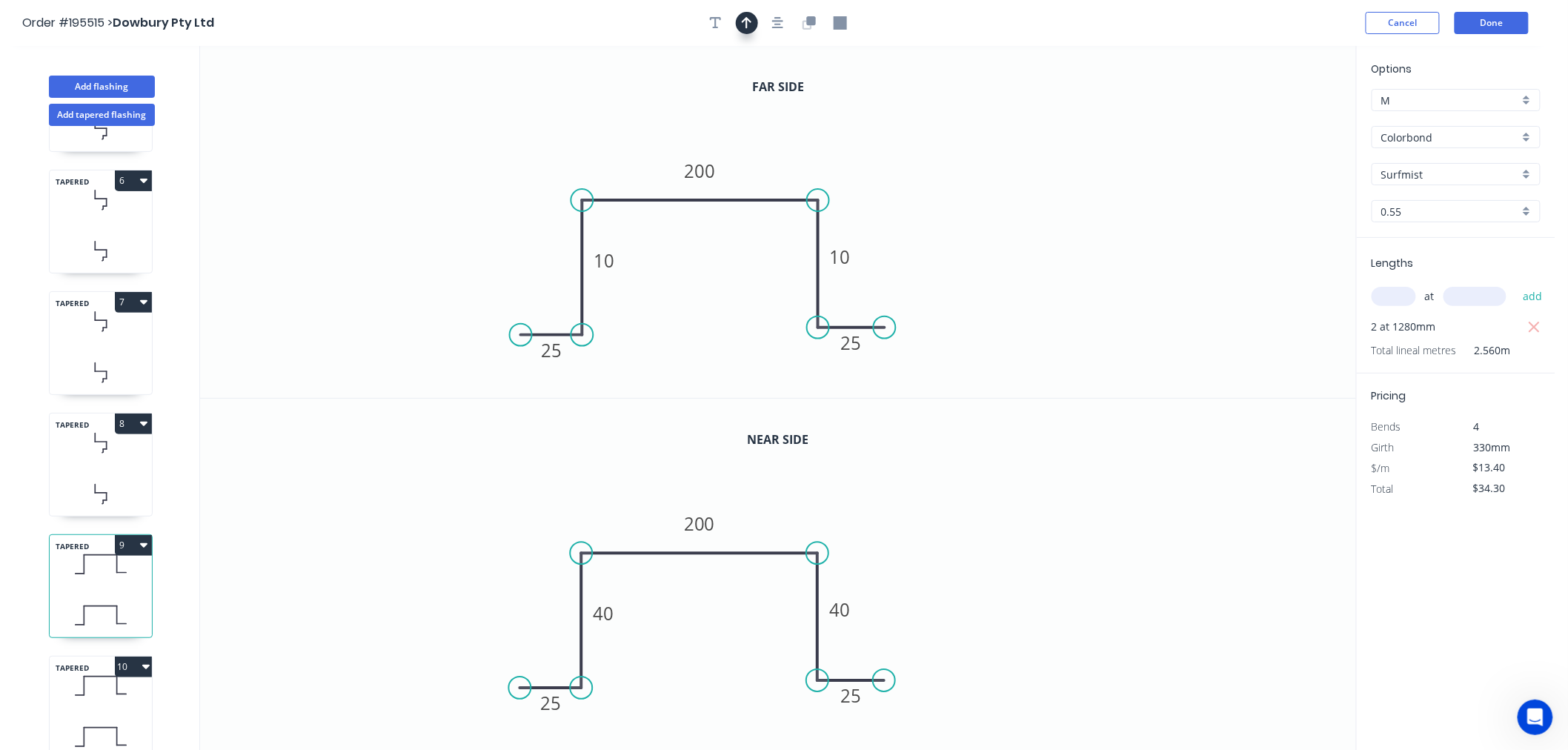
click at [744, 17] on icon "button" at bounding box center [746, 22] width 10 height 13
drag, startPoint x: 1277, startPoint y: 116, endPoint x: 532, endPoint y: 175, distance: 747.3
click at [532, 175] on icon at bounding box center [532, 158] width 13 height 48
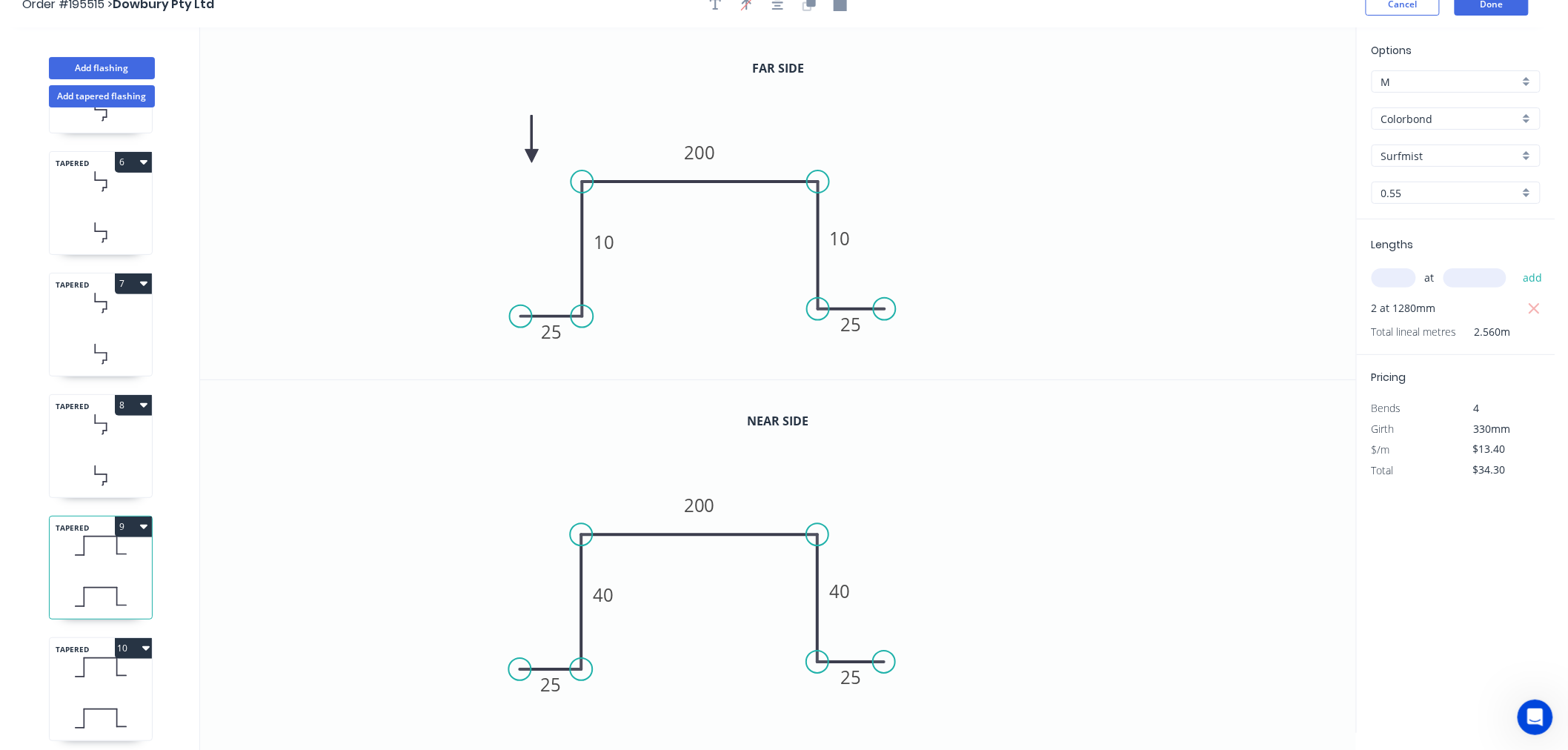
scroll to position [27, 0]
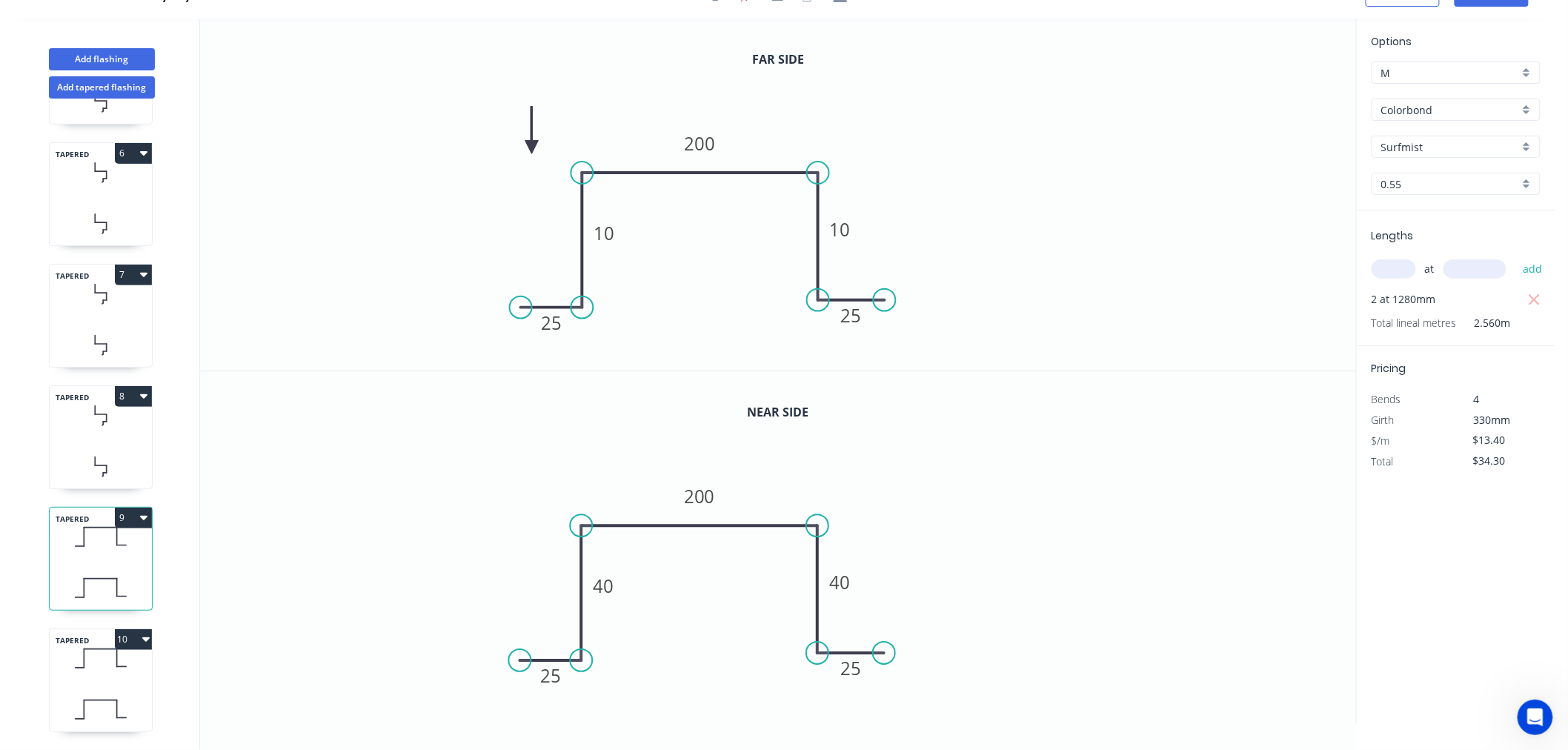
click at [82, 660] on icon at bounding box center [101, 658] width 102 height 44
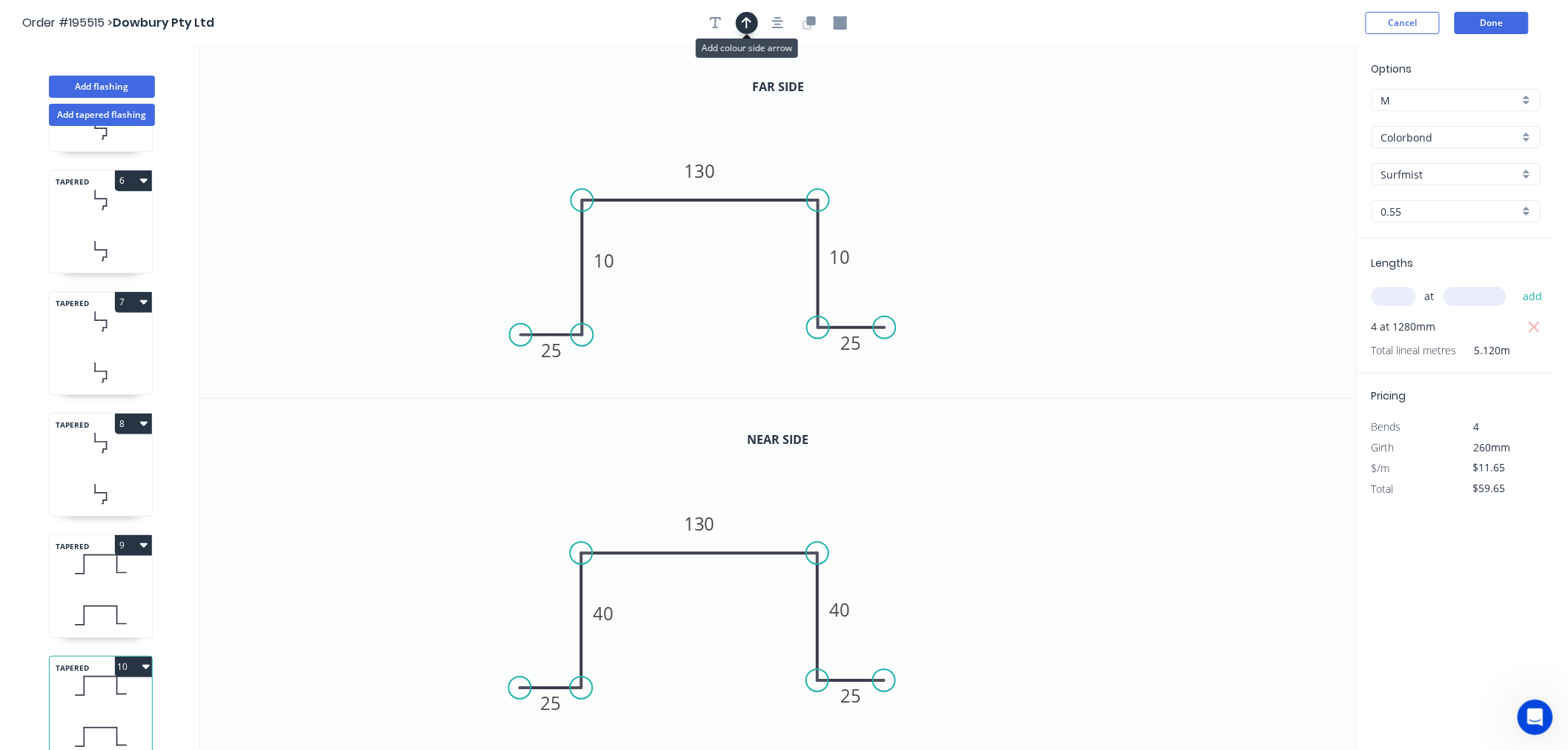
click at [739, 30] on button "button" at bounding box center [747, 23] width 22 height 22
drag, startPoint x: 1280, startPoint y: 117, endPoint x: 534, endPoint y: 191, distance: 749.7
click at [534, 191] on icon at bounding box center [535, 176] width 13 height 48
click at [100, 610] on icon at bounding box center [101, 615] width 102 height 44
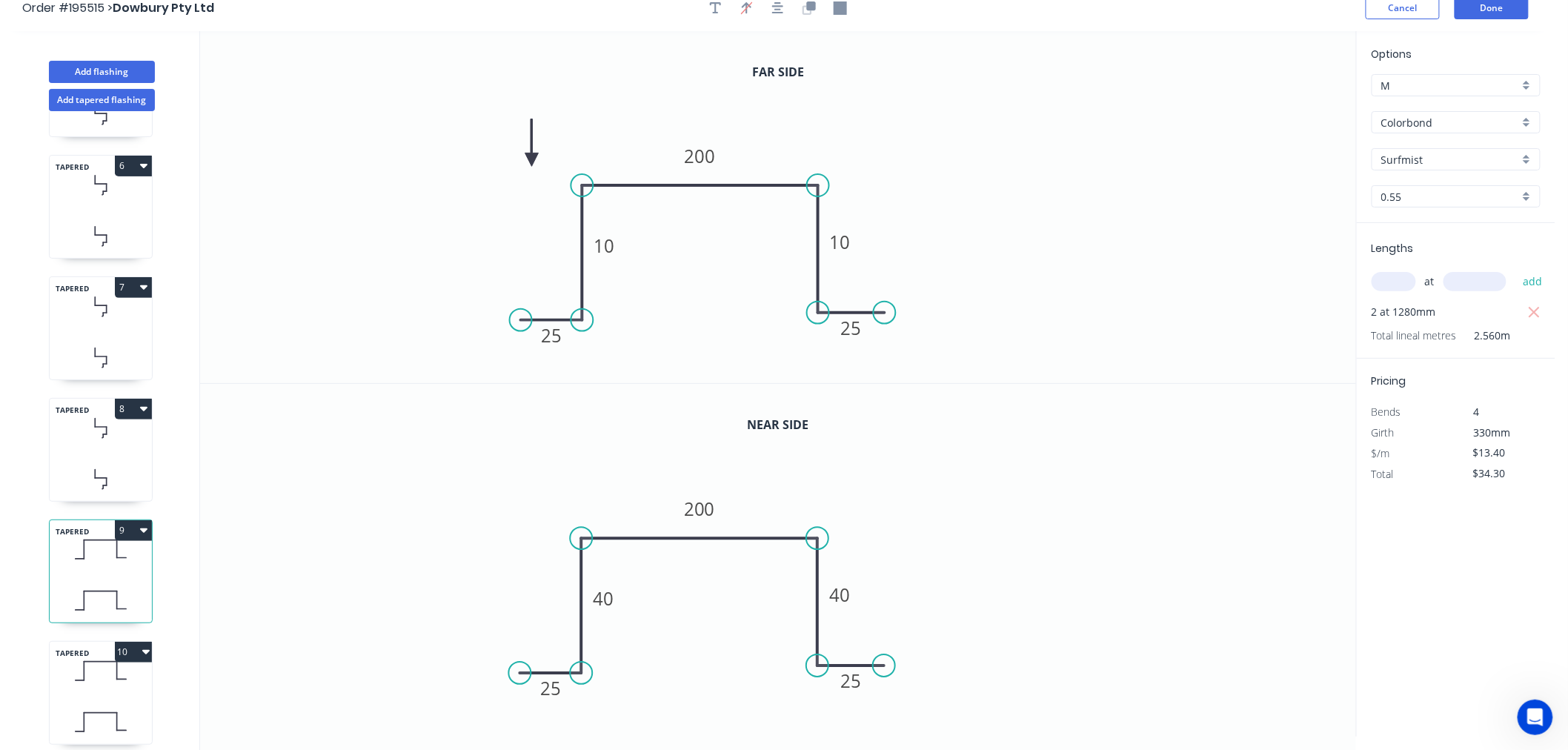
scroll to position [27, 0]
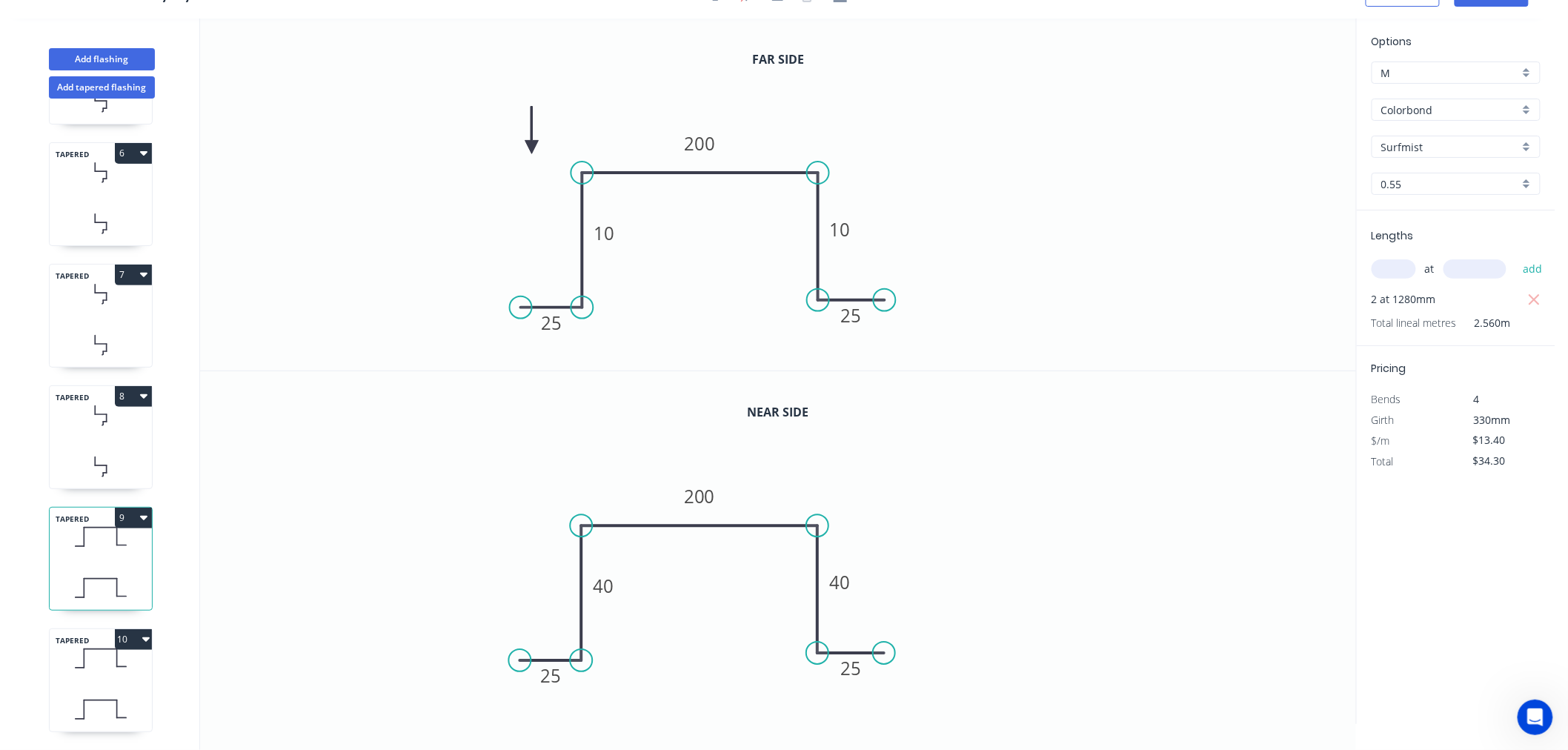
click at [86, 687] on icon at bounding box center [101, 709] width 102 height 44
click at [105, 565] on icon at bounding box center [101, 587] width 102 height 44
drag, startPoint x: 529, startPoint y: 146, endPoint x: 776, endPoint y: 110, distance: 249.6
click at [776, 110] on icon at bounding box center [775, 93] width 13 height 48
click at [123, 655] on icon at bounding box center [101, 658] width 102 height 44
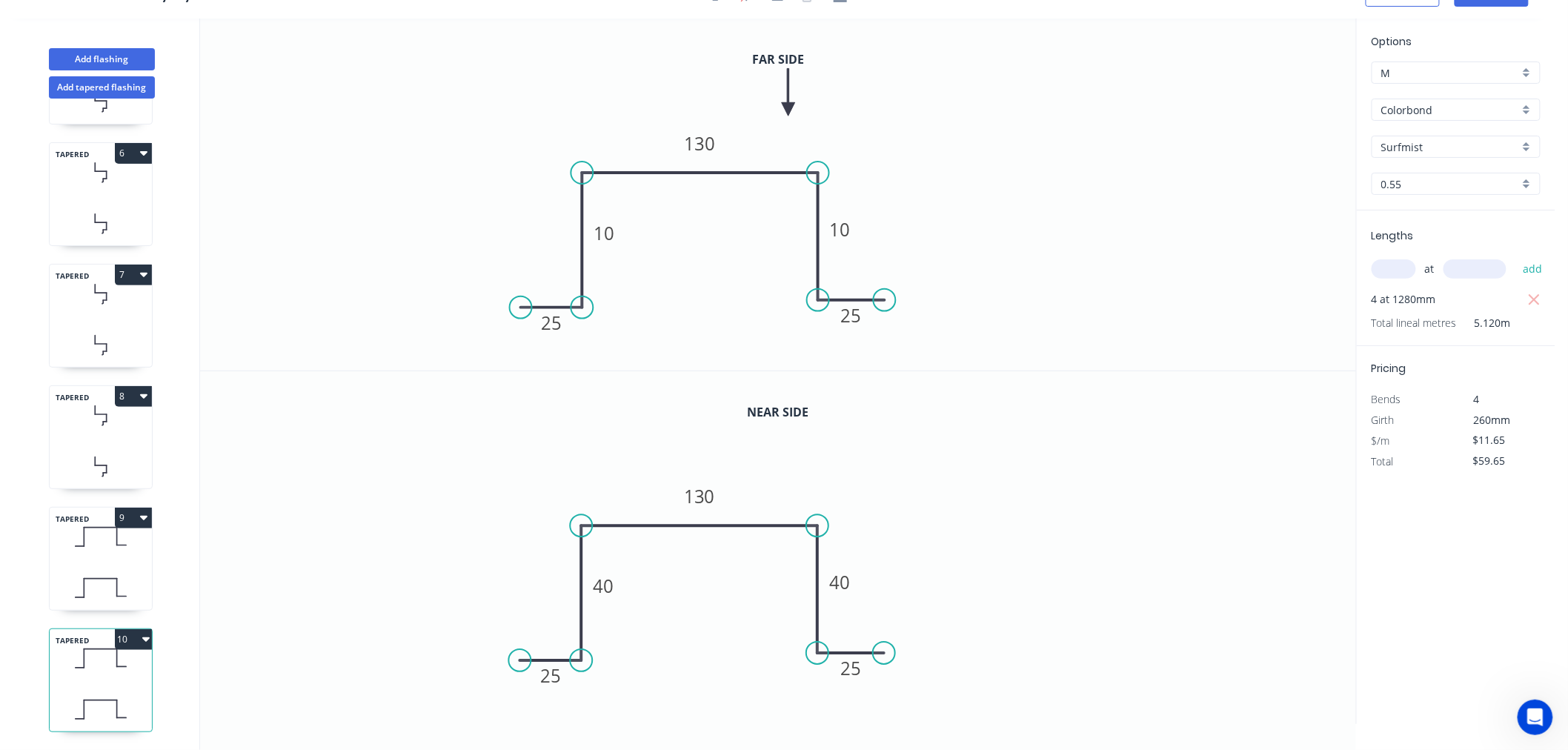
drag, startPoint x: 535, startPoint y: 162, endPoint x: 788, endPoint y: 109, distance: 258.5
click at [788, 109] on icon at bounding box center [788, 92] width 13 height 48
click at [1168, 503] on icon "0 25 40 130 40 25" at bounding box center [778, 548] width 1156 height 353
click at [126, 553] on div "TAPERED 9" at bounding box center [101, 559] width 104 height 104
click at [1426, 108] on input "Colorbond" at bounding box center [1449, 110] width 138 height 16
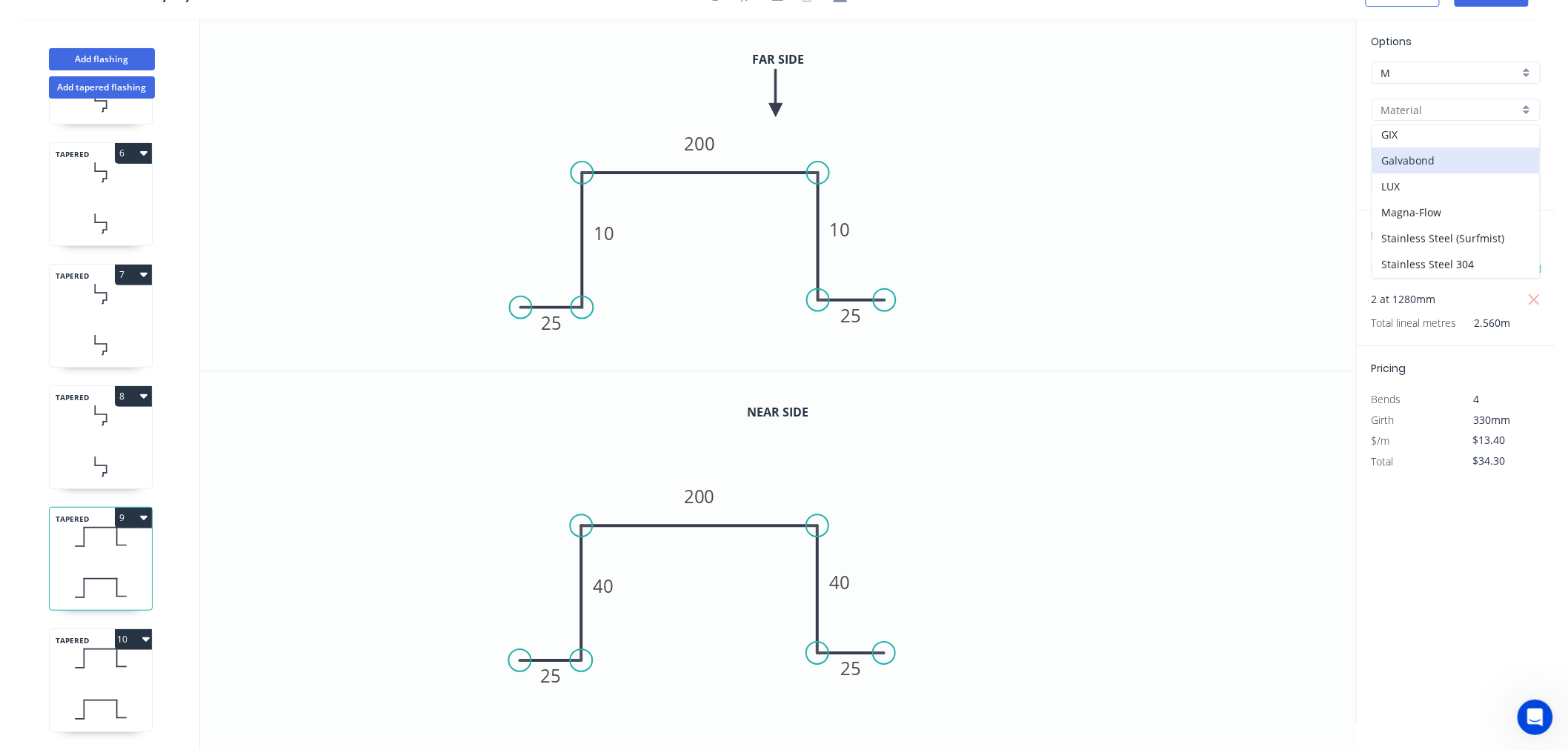
scroll to position [316, 0]
click at [1431, 239] on div "Zincalume" at bounding box center [1456, 239] width 168 height 26
click at [111, 672] on div "TAPERED 10" at bounding box center [101, 680] width 104 height 104
click at [100, 565] on icon at bounding box center [101, 587] width 102 height 44
click at [1431, 182] on input "0.55" at bounding box center [1449, 185] width 138 height 16
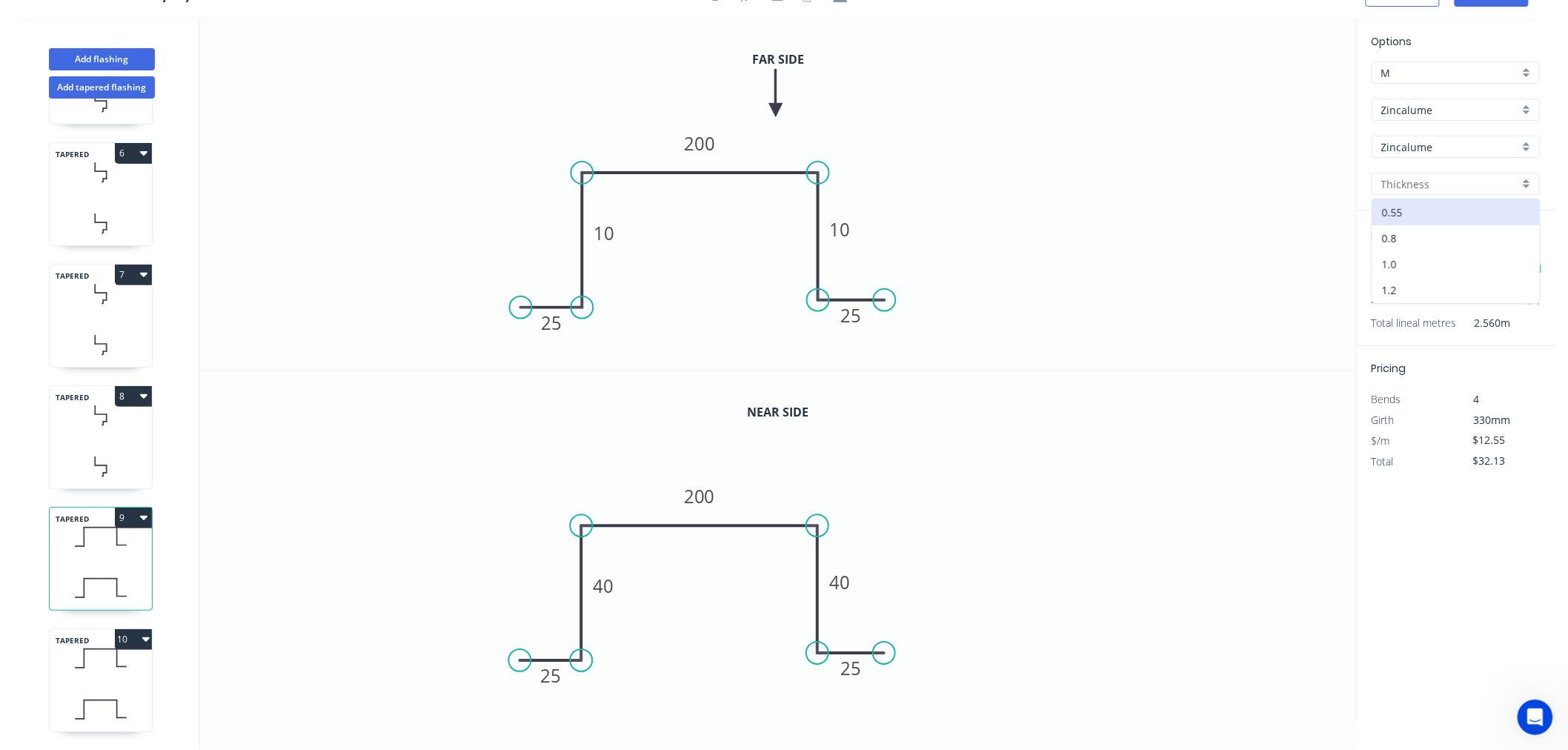
click at [1398, 270] on div "1.0" at bounding box center [1456, 264] width 168 height 26
click at [91, 687] on icon at bounding box center [101, 709] width 102 height 44
click at [1406, 105] on input "Colorbond" at bounding box center [1449, 110] width 138 height 16
click at [1400, 245] on div "Zincalume" at bounding box center [1456, 239] width 168 height 26
click at [1408, 180] on input "0.55" at bounding box center [1449, 185] width 138 height 16
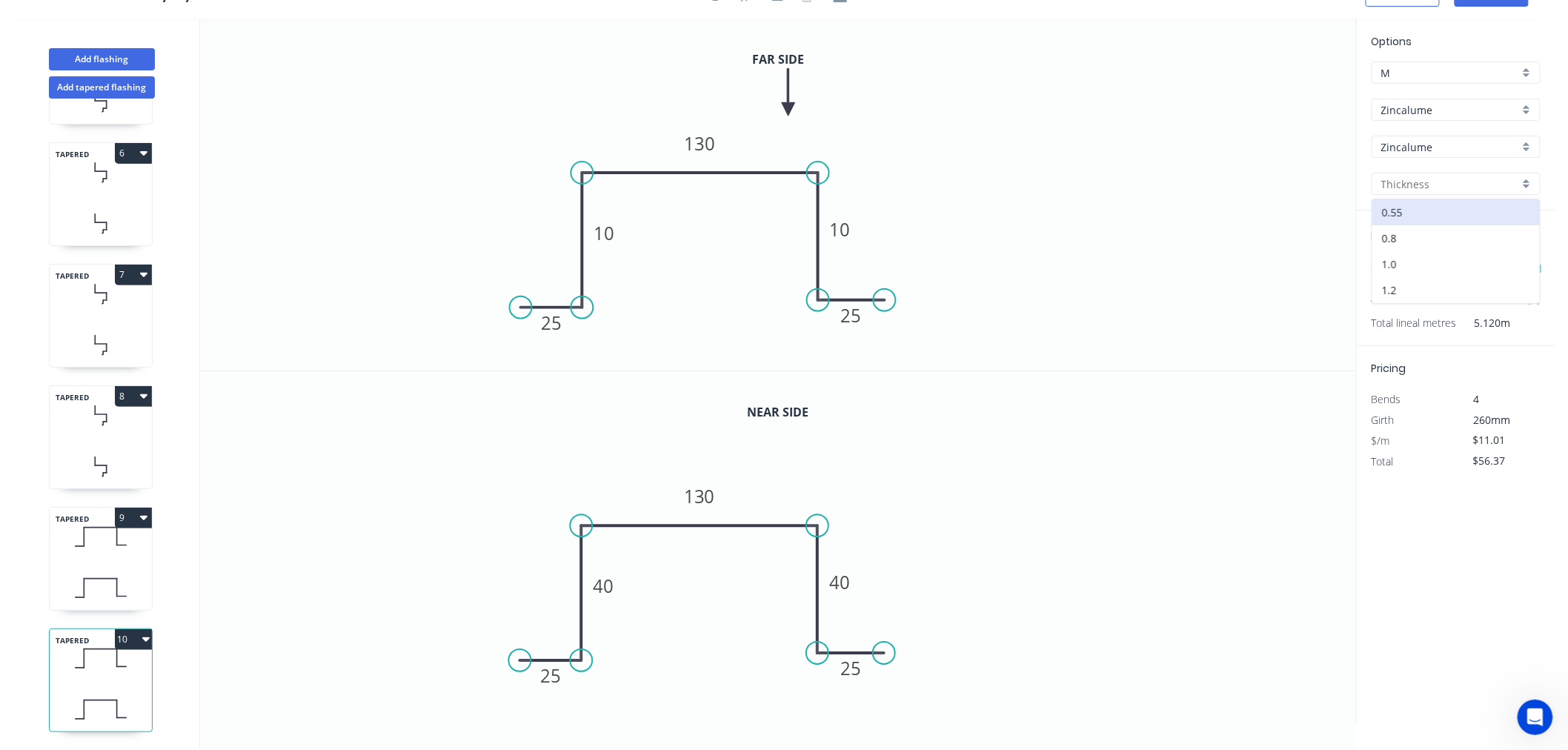
click at [1394, 272] on div "1.0" at bounding box center [1456, 264] width 168 height 26
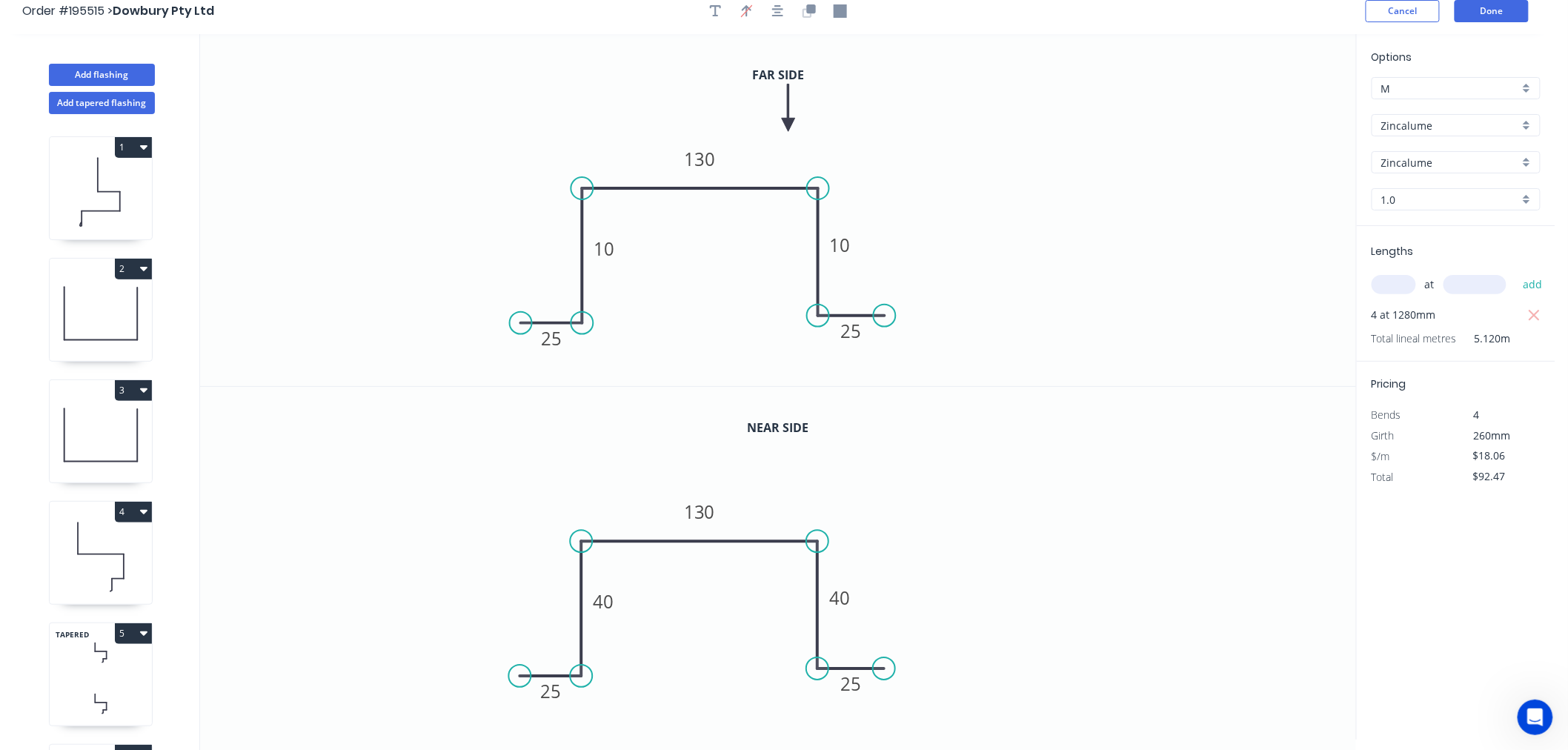
scroll to position [0, 0]
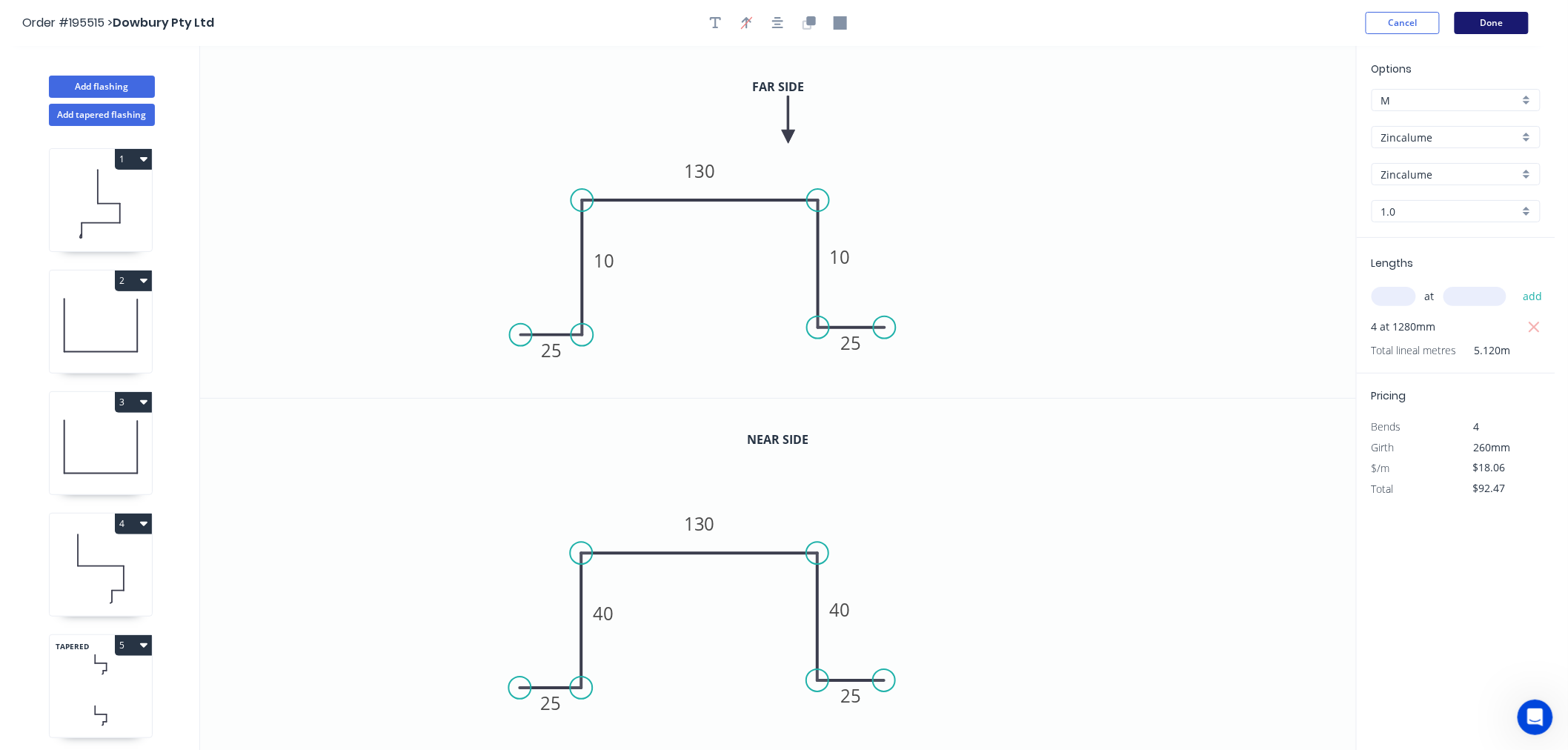
click at [1516, 16] on button "Done" at bounding box center [1491, 23] width 74 height 22
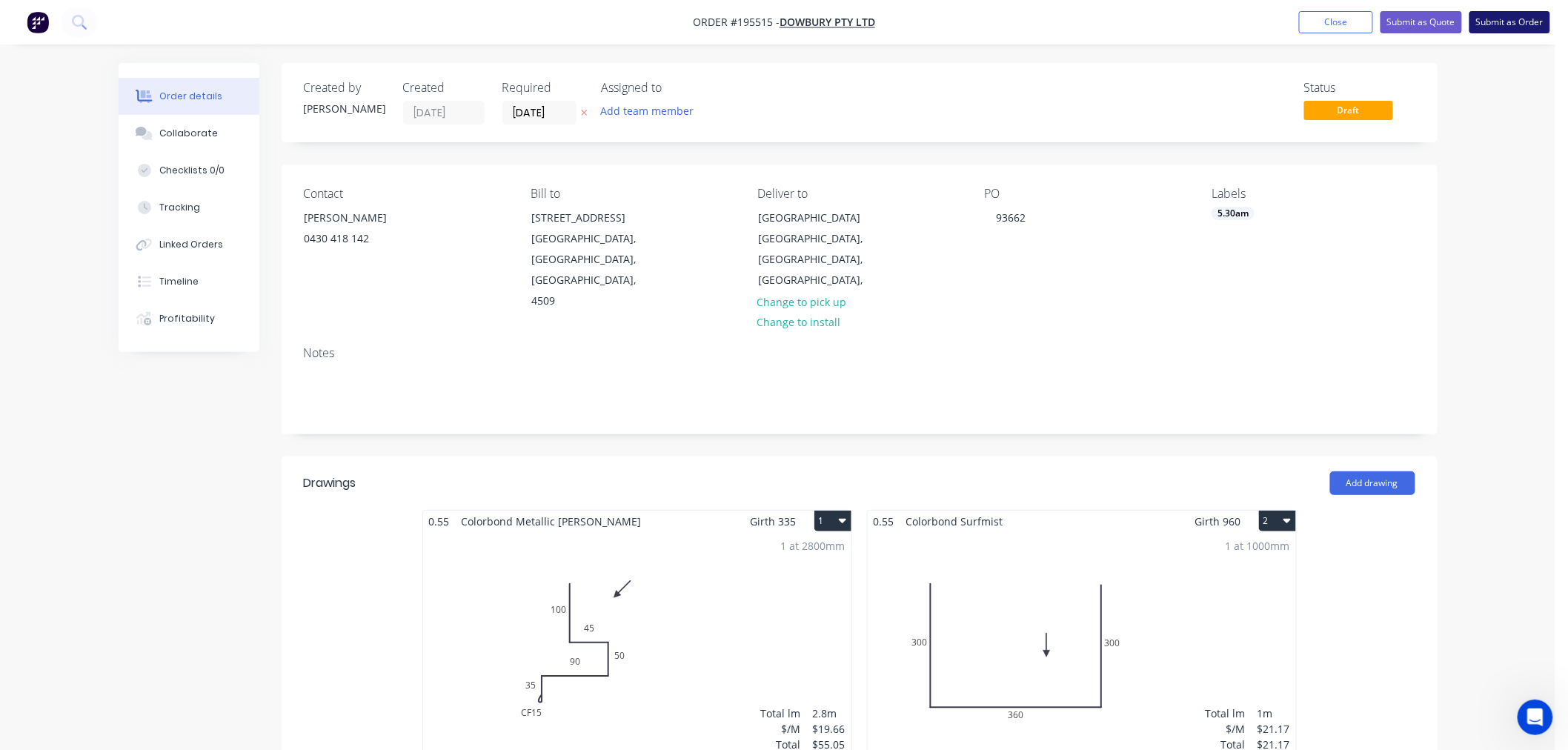
click at [1504, 16] on button "Submit as Order" at bounding box center [1509, 22] width 81 height 22
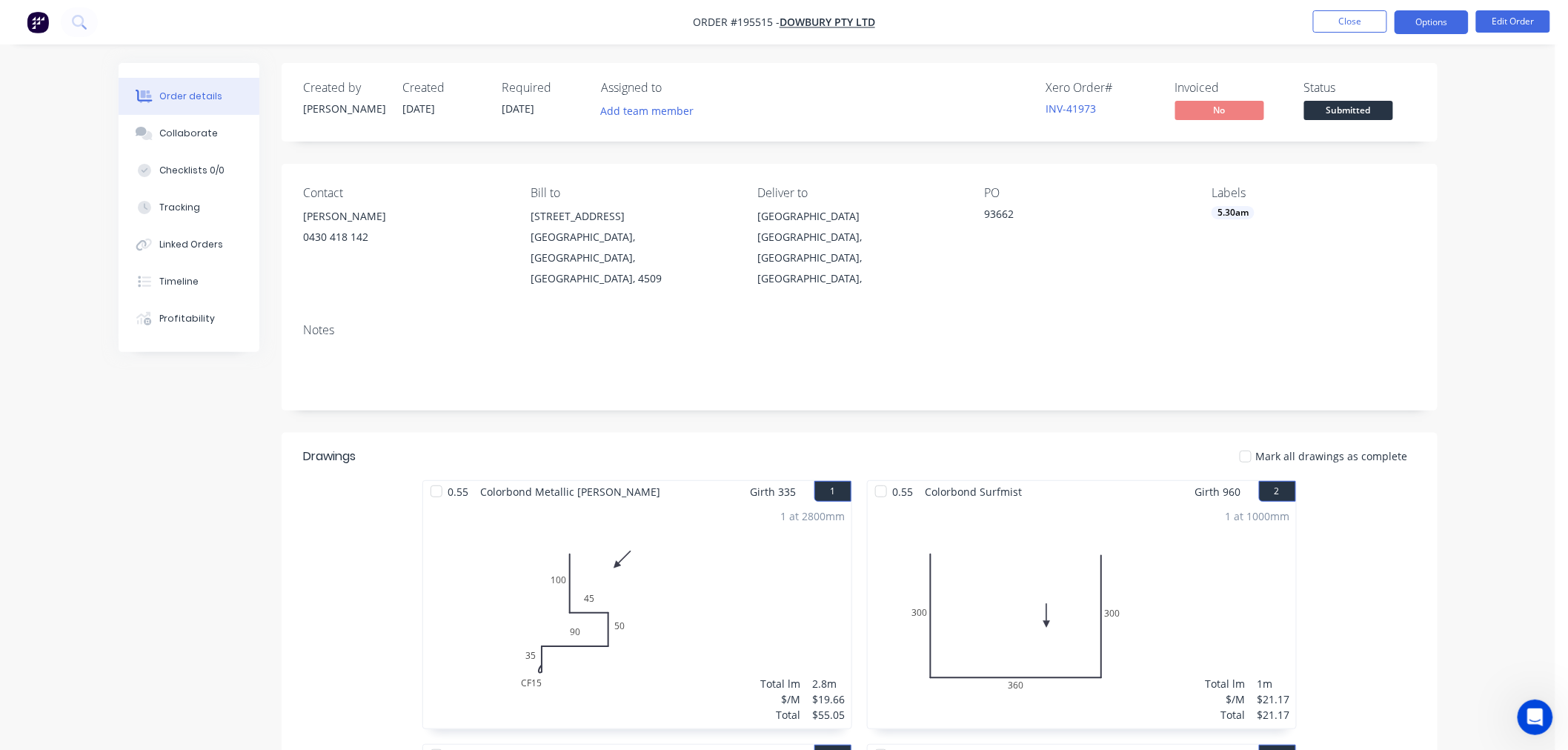
click at [1417, 22] on button "Options" at bounding box center [1431, 22] width 74 height 24
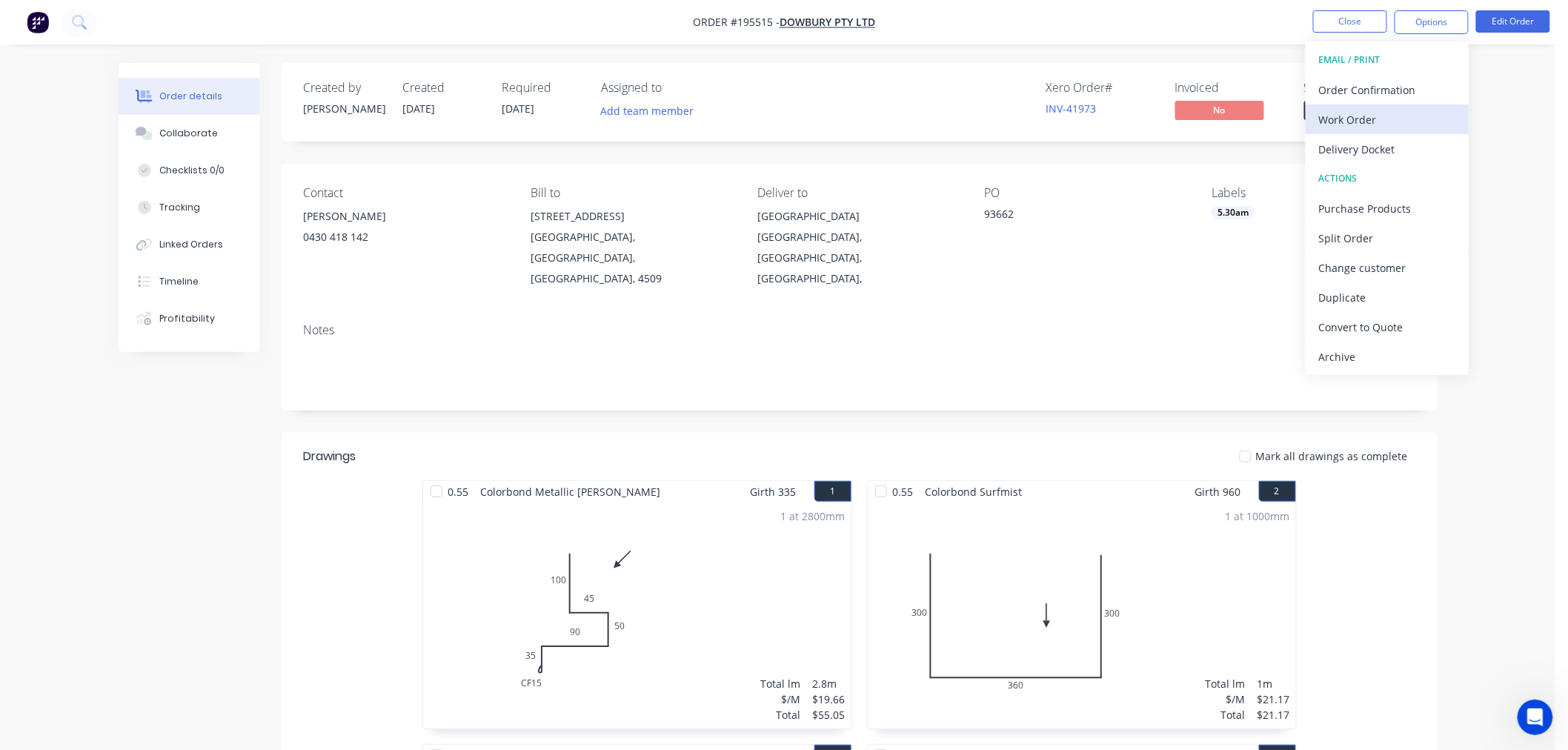
click at [1383, 120] on div "Work Order" at bounding box center [1386, 120] width 137 height 22
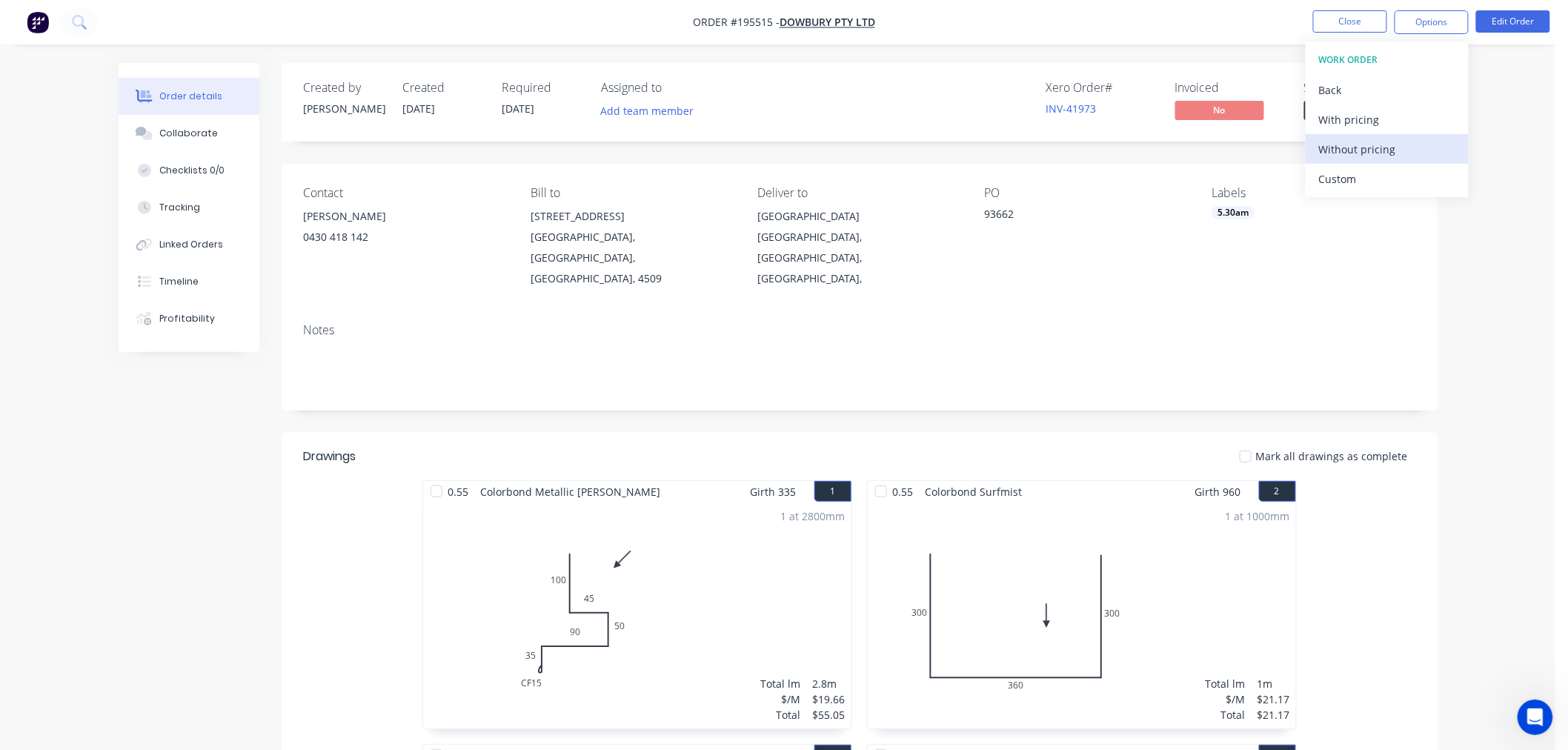
click at [1358, 151] on div "Without pricing" at bounding box center [1386, 150] width 137 height 22
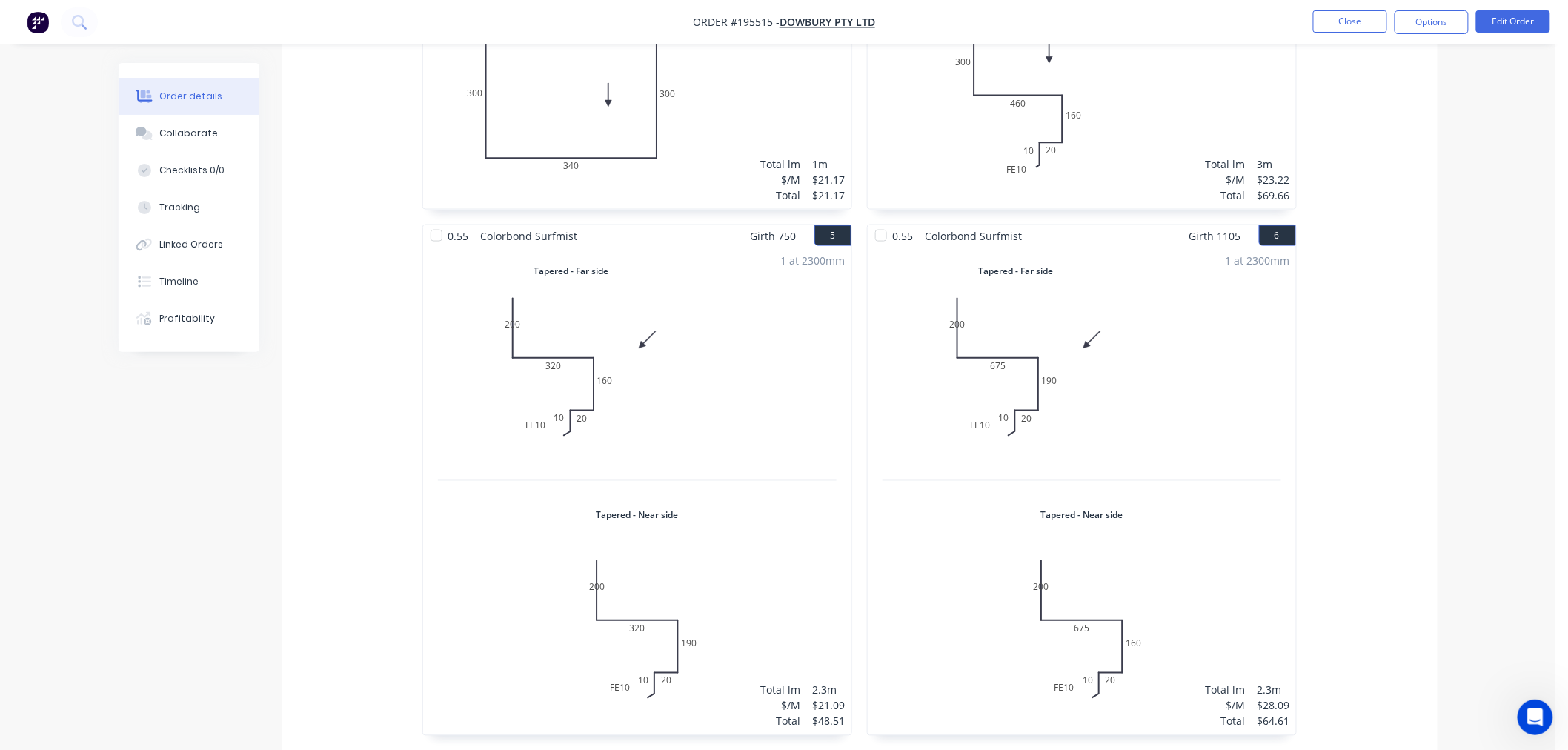
scroll to position [823, 0]
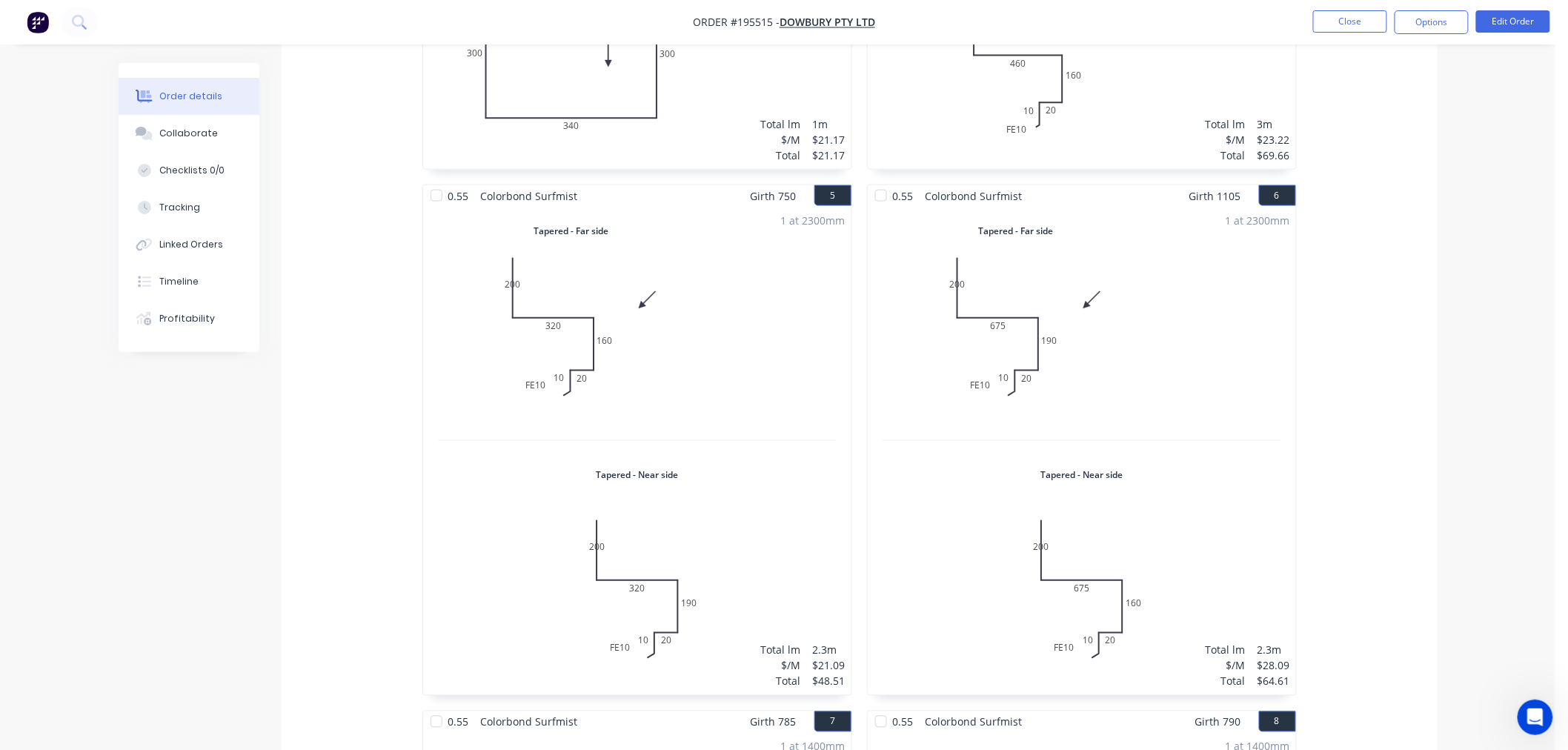
click at [1095, 356] on div "1 at 2300mm Total lm $/M Total 2.3m $28.09 $64.61" at bounding box center [1081, 450] width 428 height 488
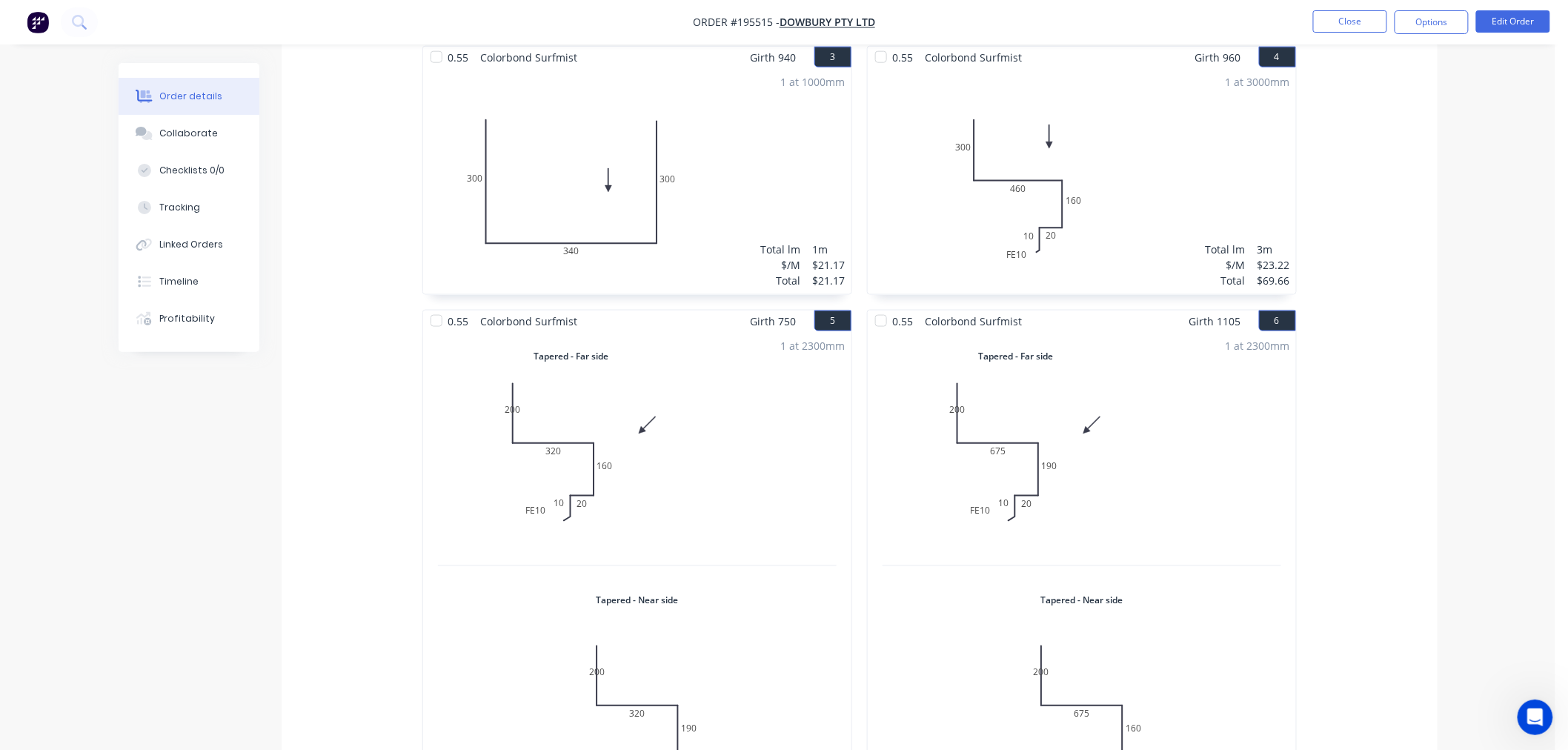
scroll to position [658, 0]
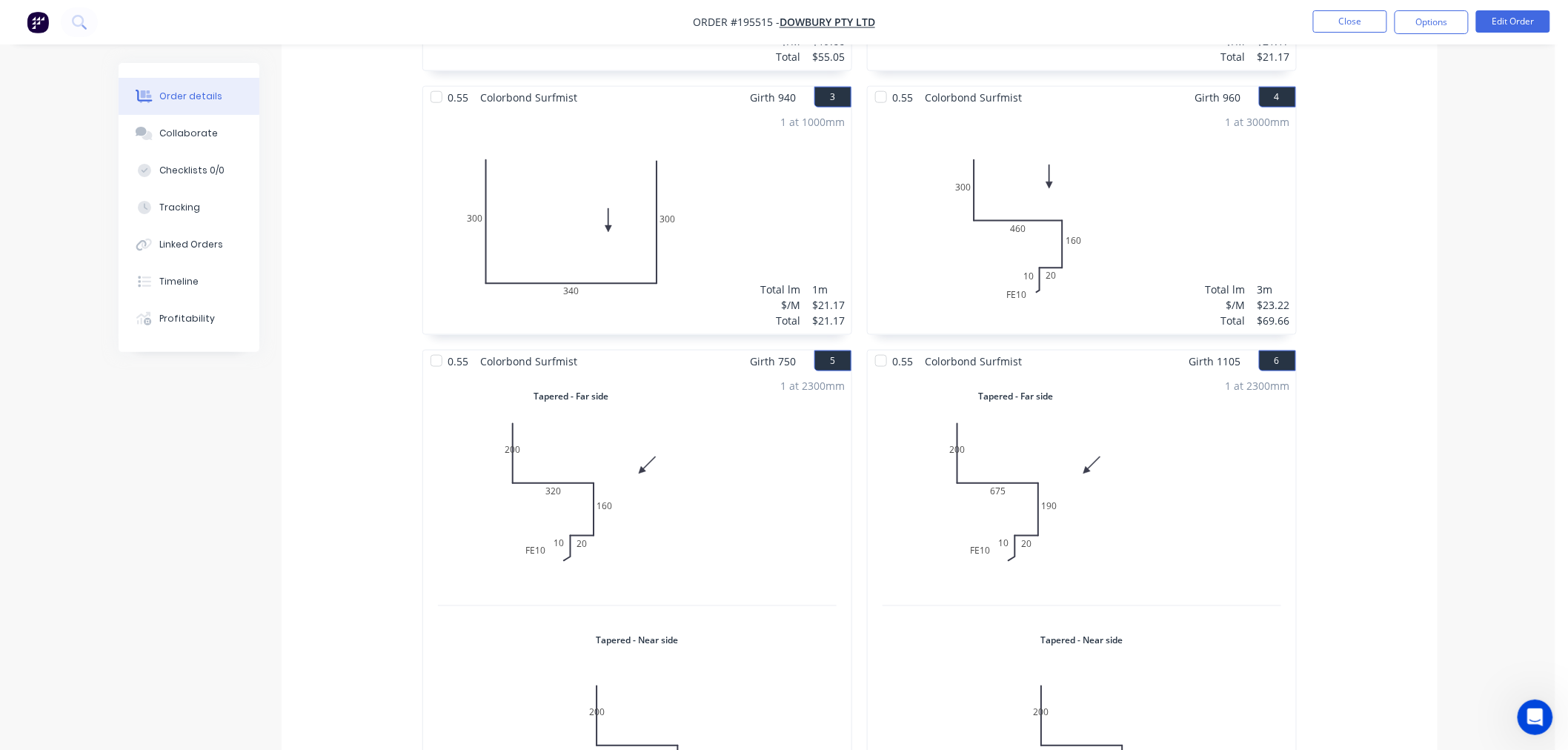
click at [1096, 372] on div "1 at 2300mm Total lm $/M Total 2.3m $28.09 $64.61" at bounding box center [1081, 615] width 428 height 488
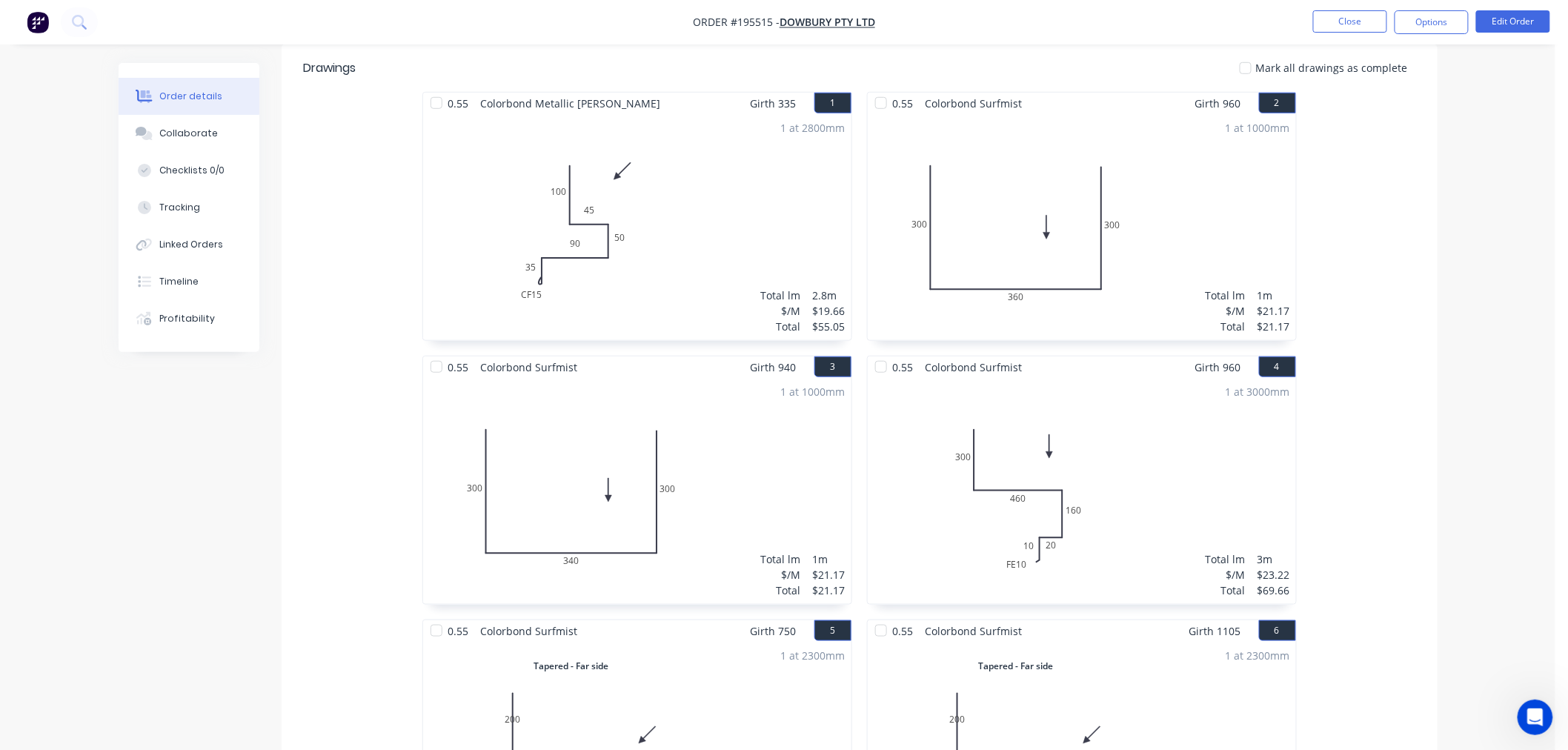
scroll to position [165, 0]
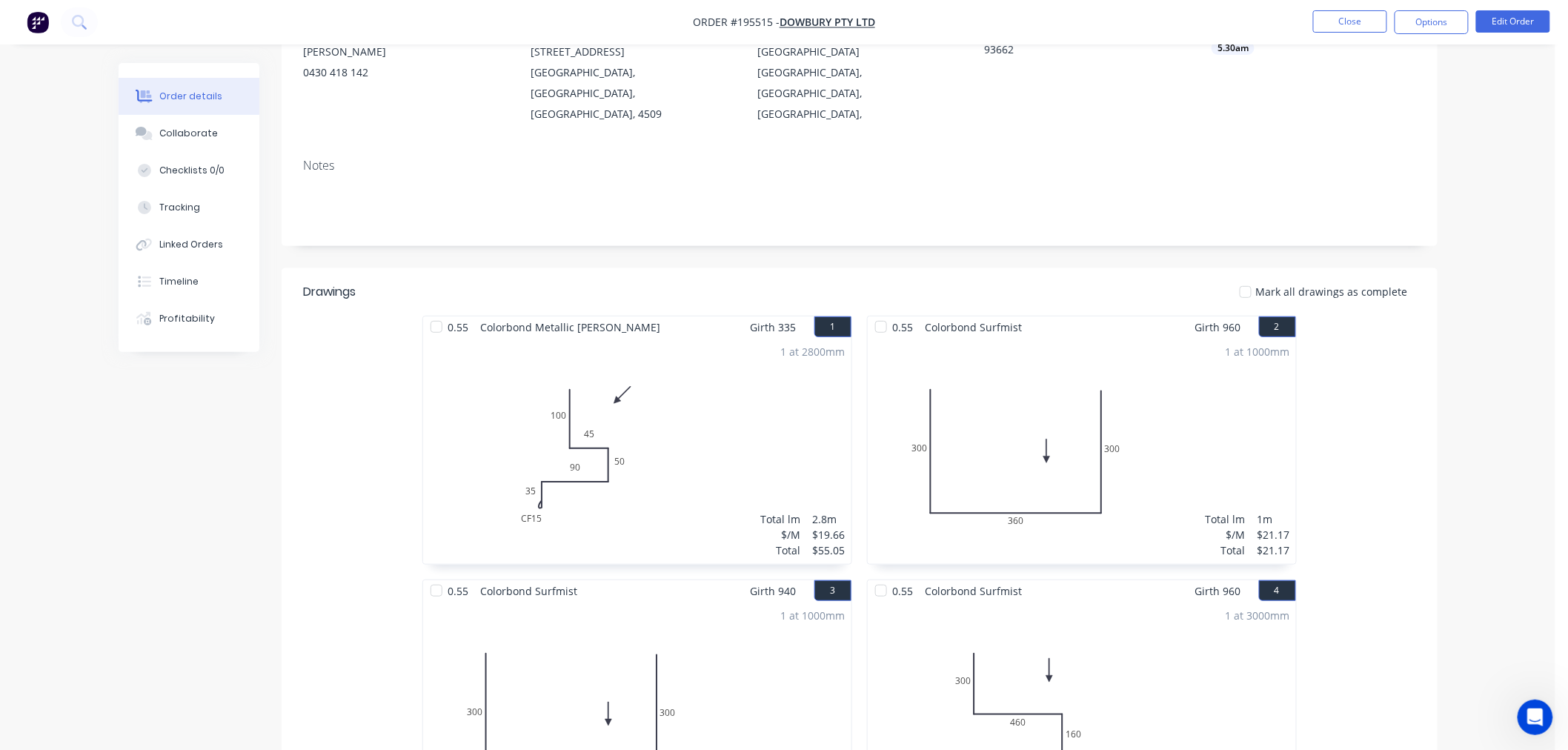
click at [620, 396] on div "1 at 2800mm Total lm $/M Total 2.8m $19.66 $55.05" at bounding box center [636, 451] width 428 height 226
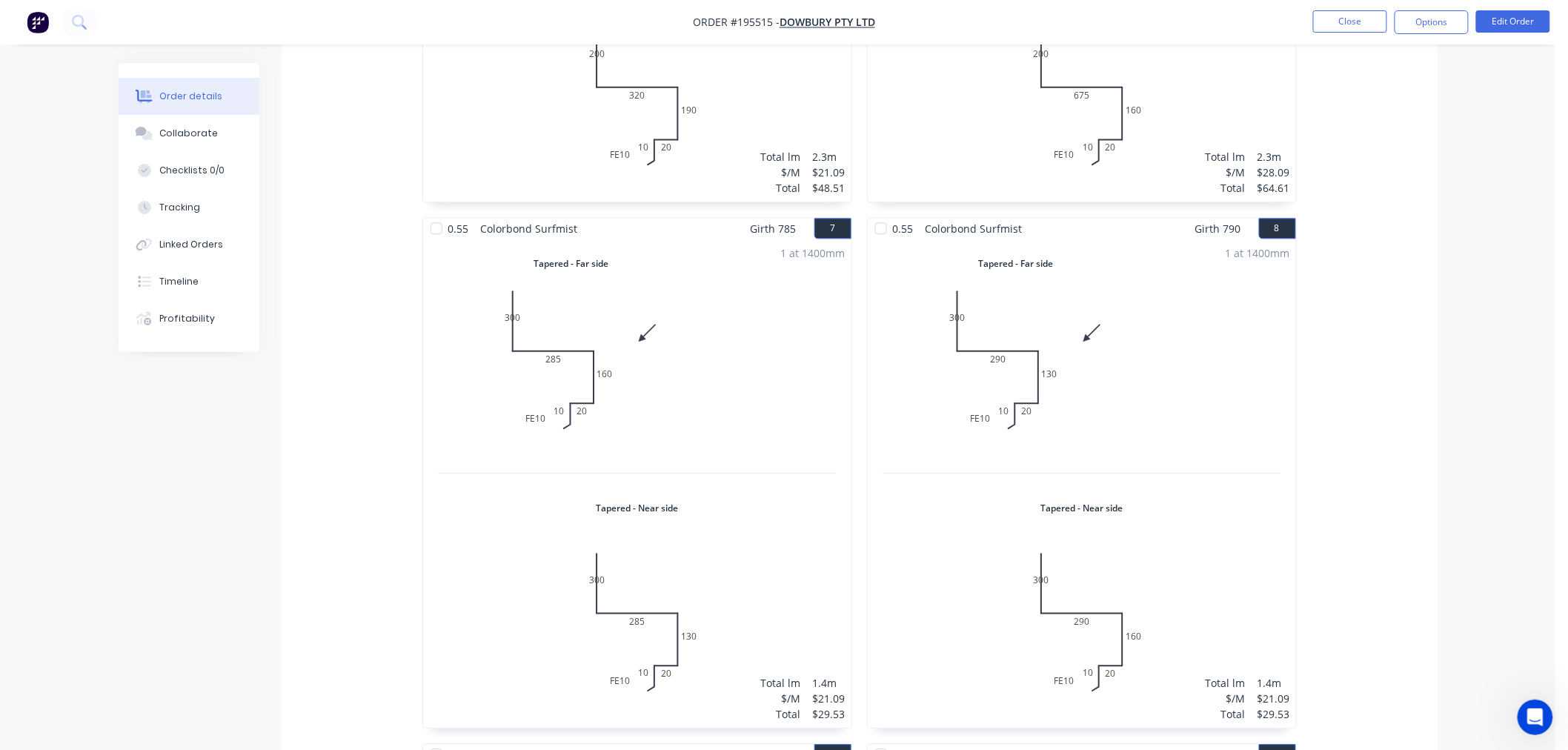
scroll to position [1975, 0]
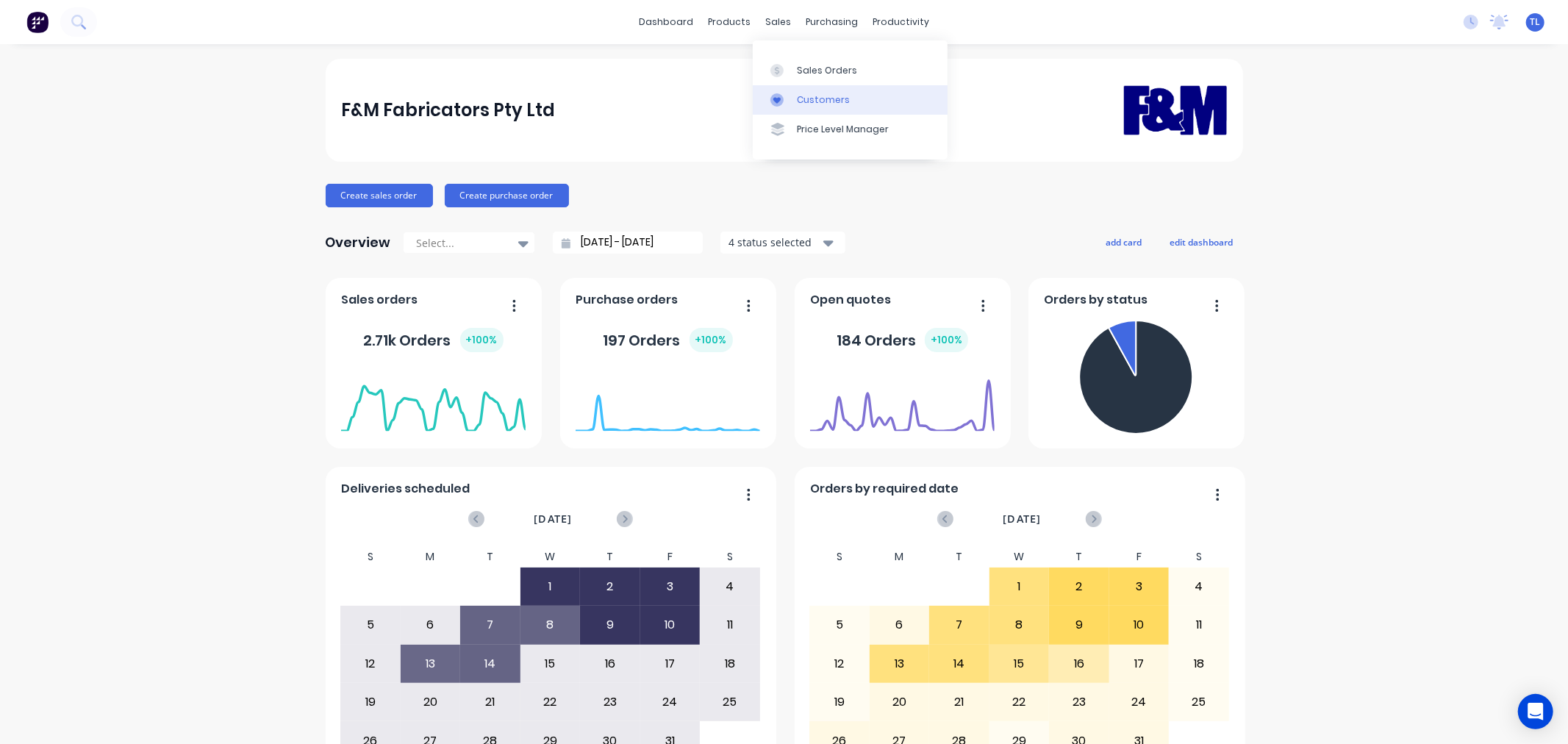
click at [794, 99] on link "Customers" at bounding box center [850, 100] width 195 height 30
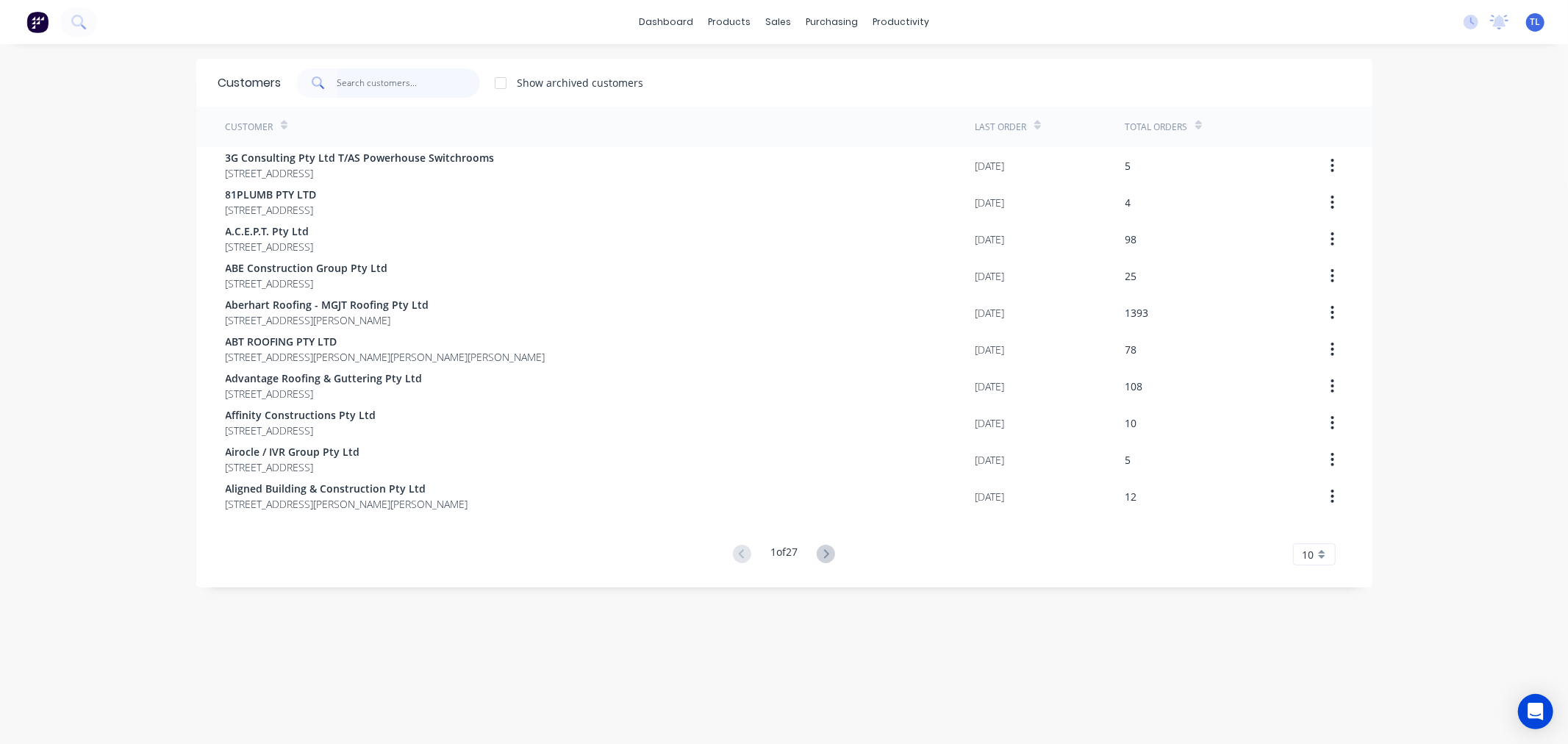
click at [436, 90] on input "text" at bounding box center [408, 83] width 144 height 30
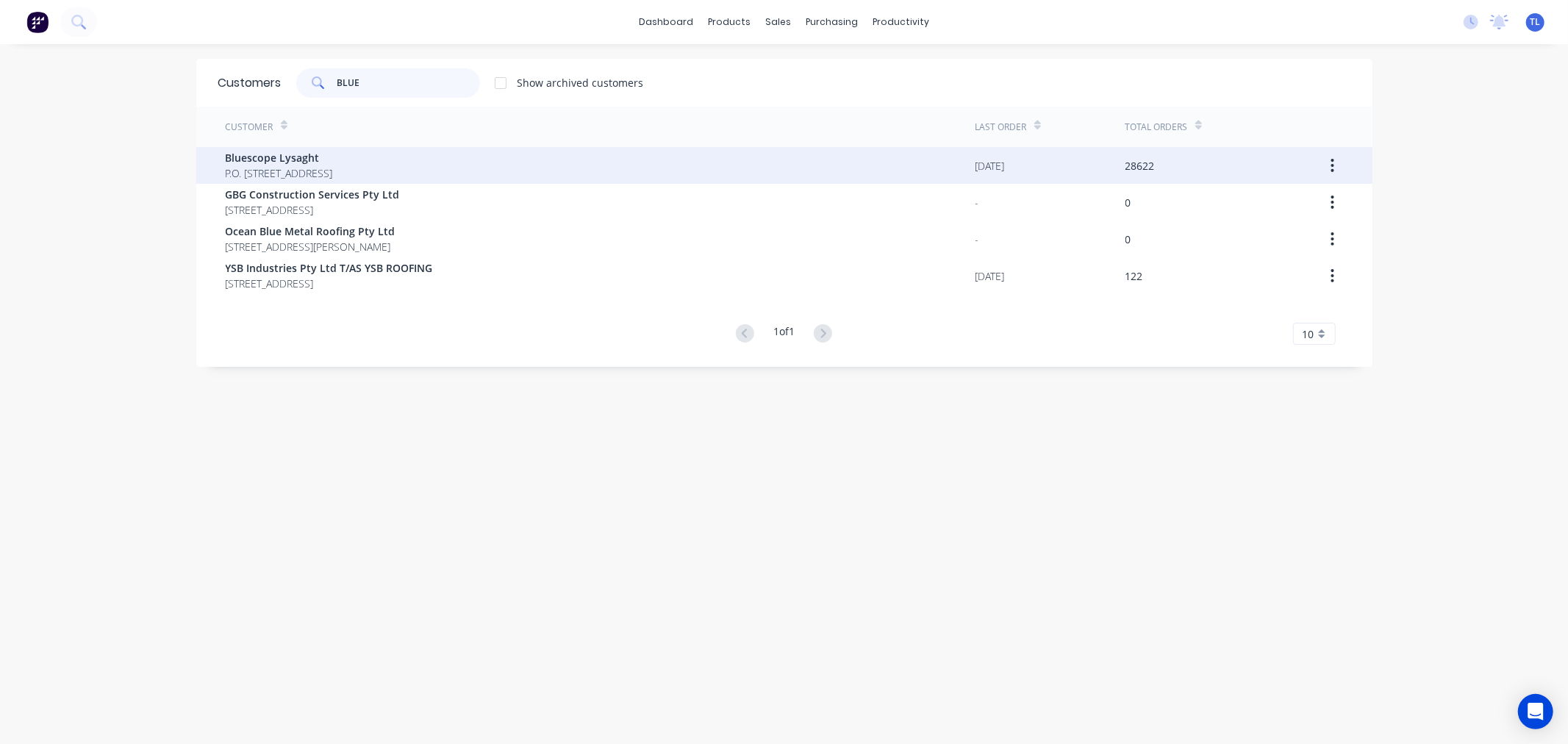
type input "BLUE"
click at [333, 166] on span "P.O. Box 144 Archerfield Australia 4108" at bounding box center [279, 173] width 107 height 16
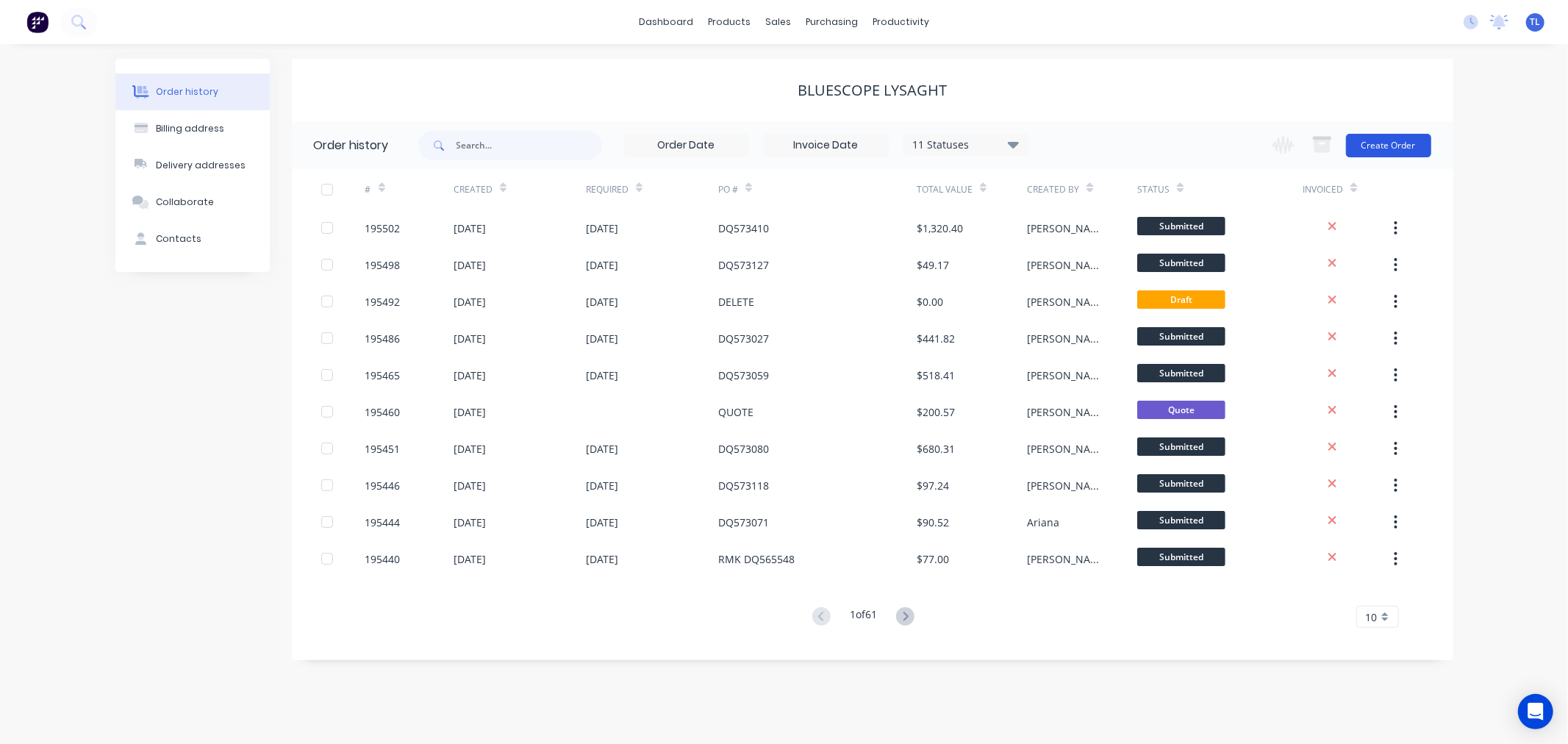
click at [1385, 150] on button "Create Order" at bounding box center [1389, 145] width 85 height 24
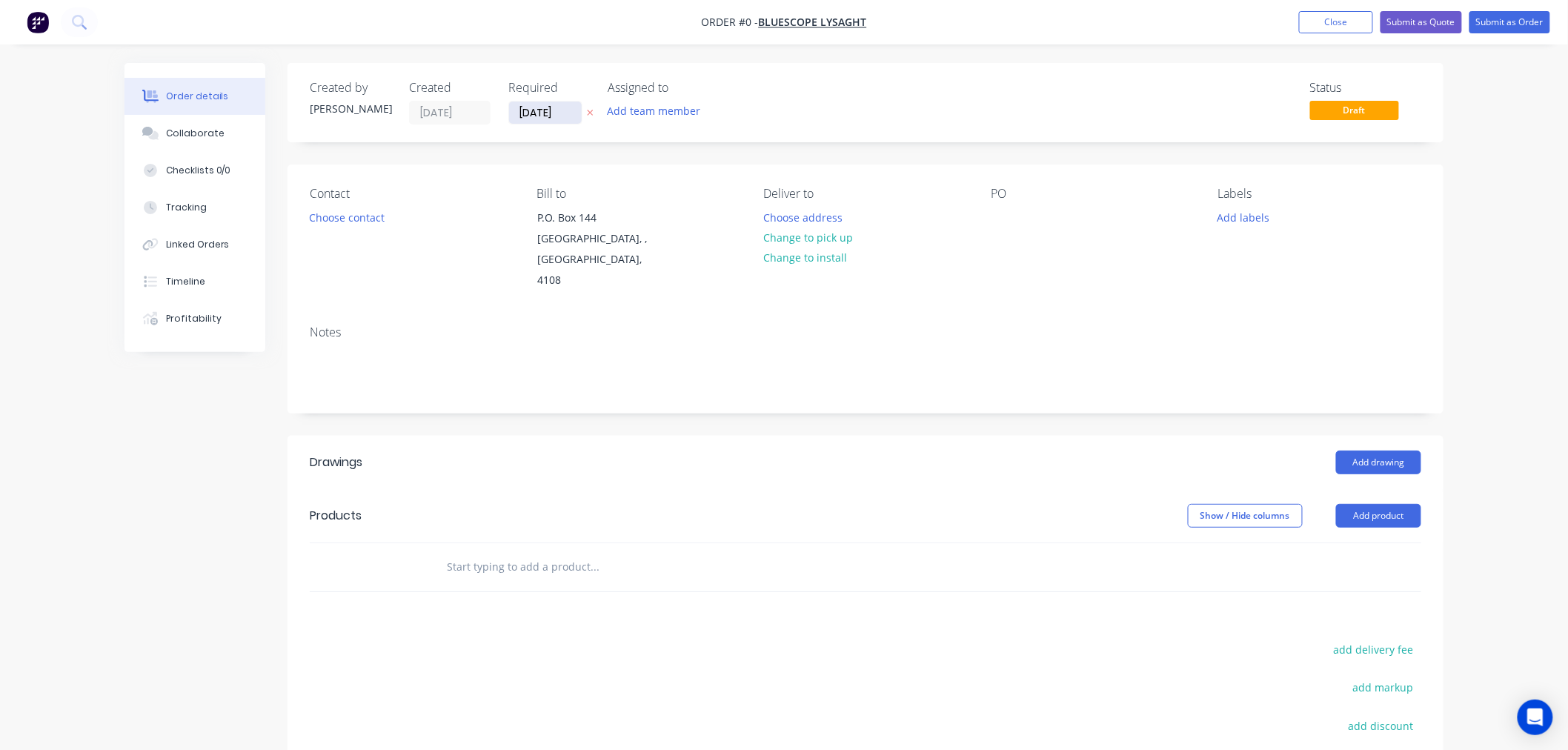
click at [524, 115] on input "[DATE]" at bounding box center [545, 113] width 73 height 22
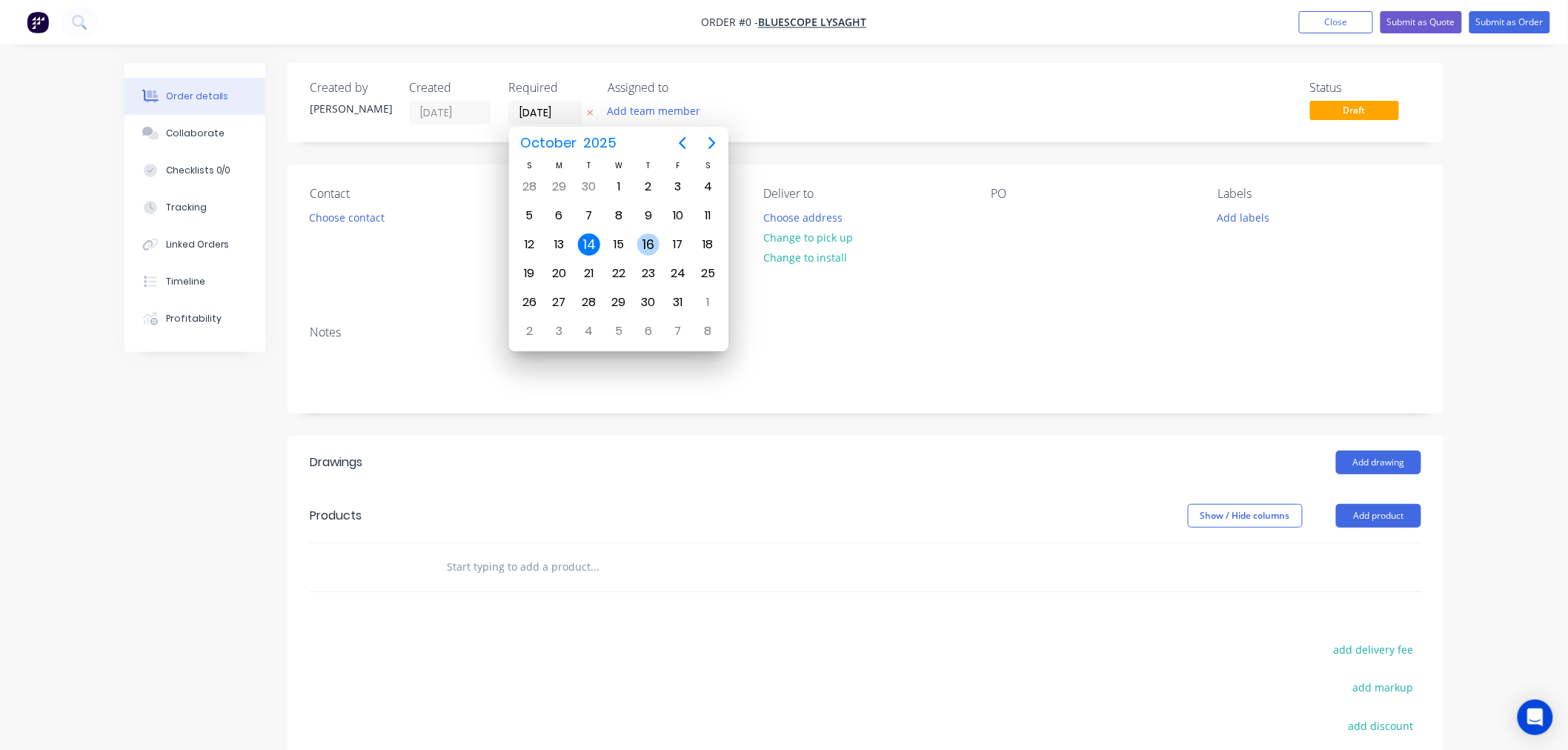
click at [649, 239] on div "16" at bounding box center [648, 244] width 22 height 22
type input "16/10/25"
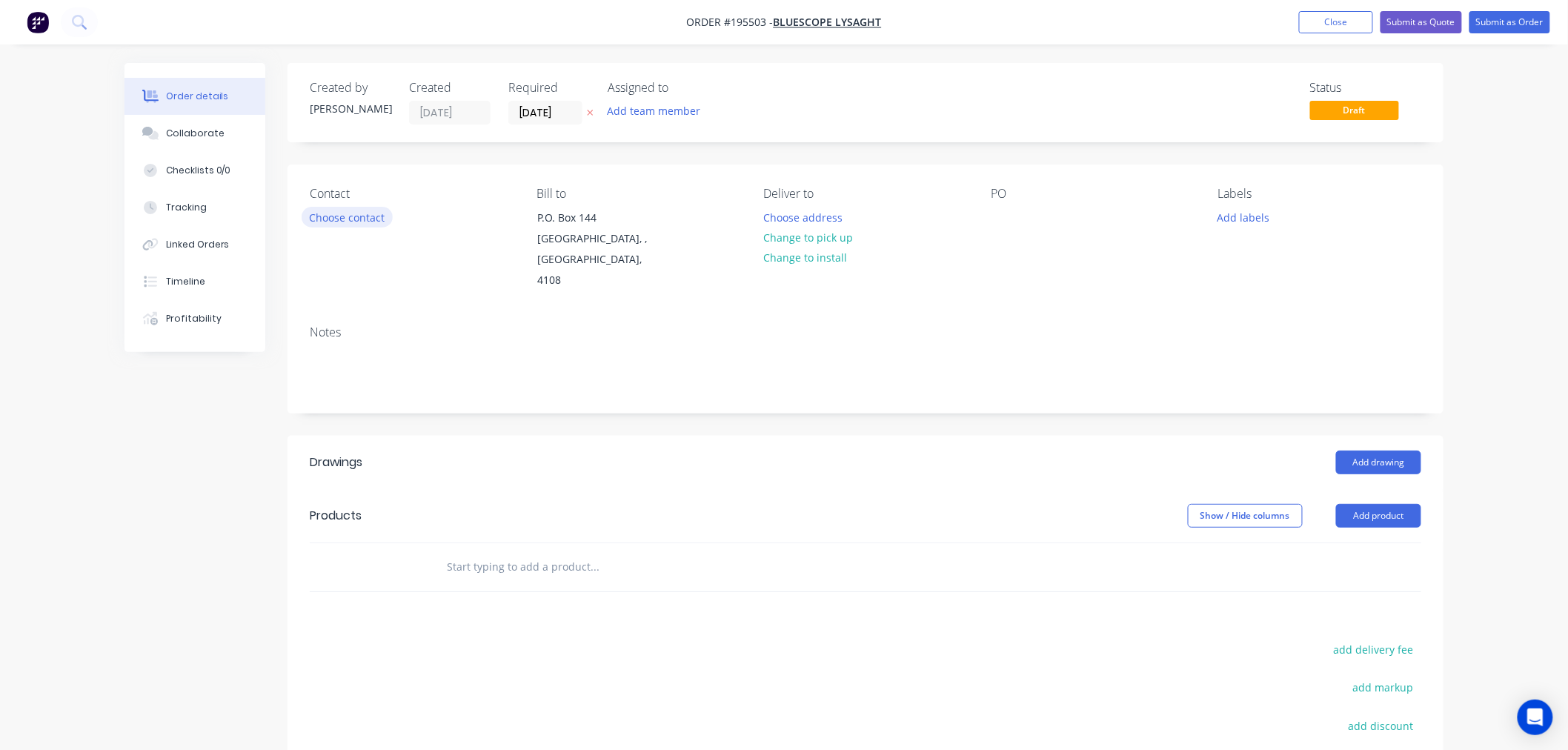
click at [352, 217] on button "Choose contact" at bounding box center [346, 216] width 91 height 20
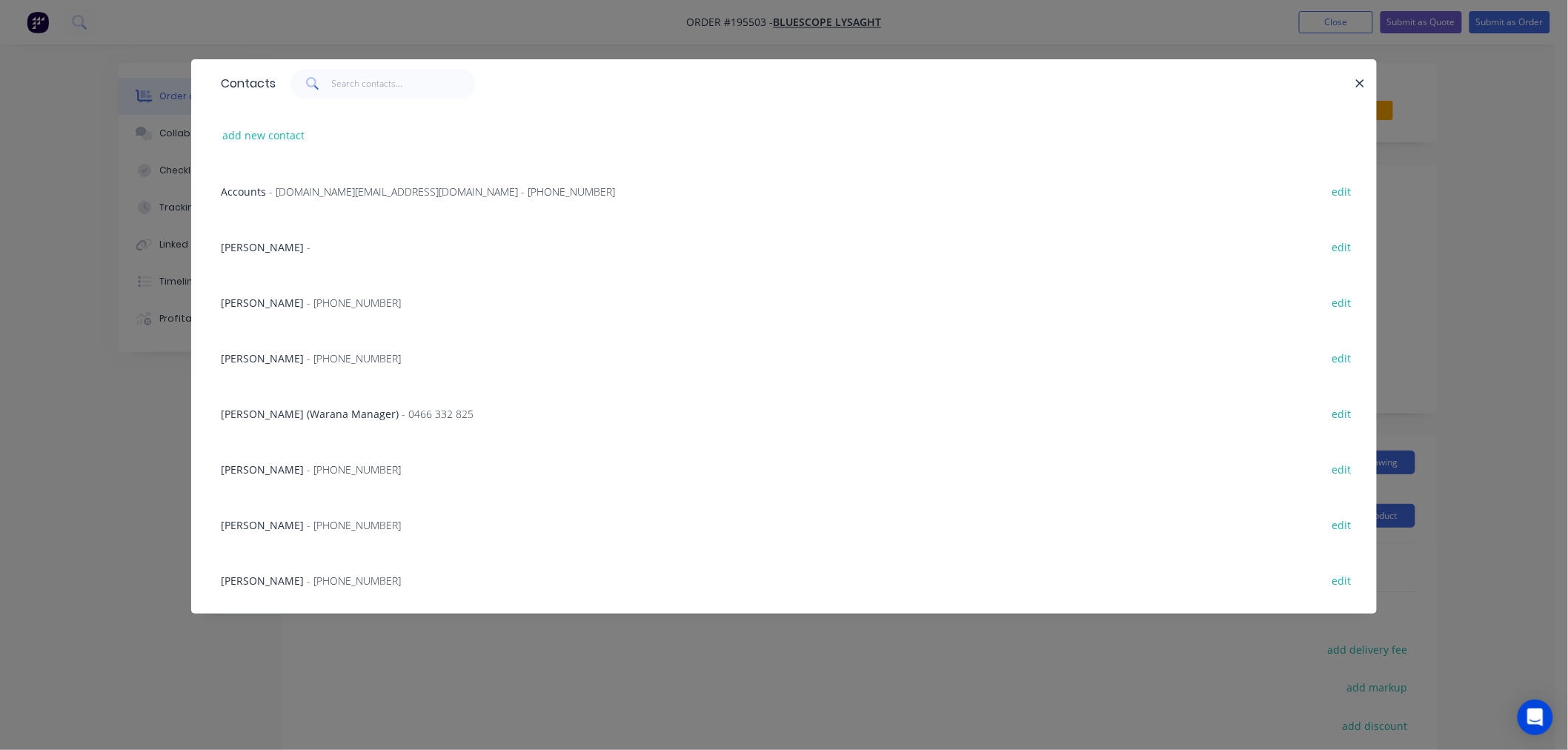
click at [272, 583] on span "NATALIE BULL" at bounding box center [261, 580] width 83 height 14
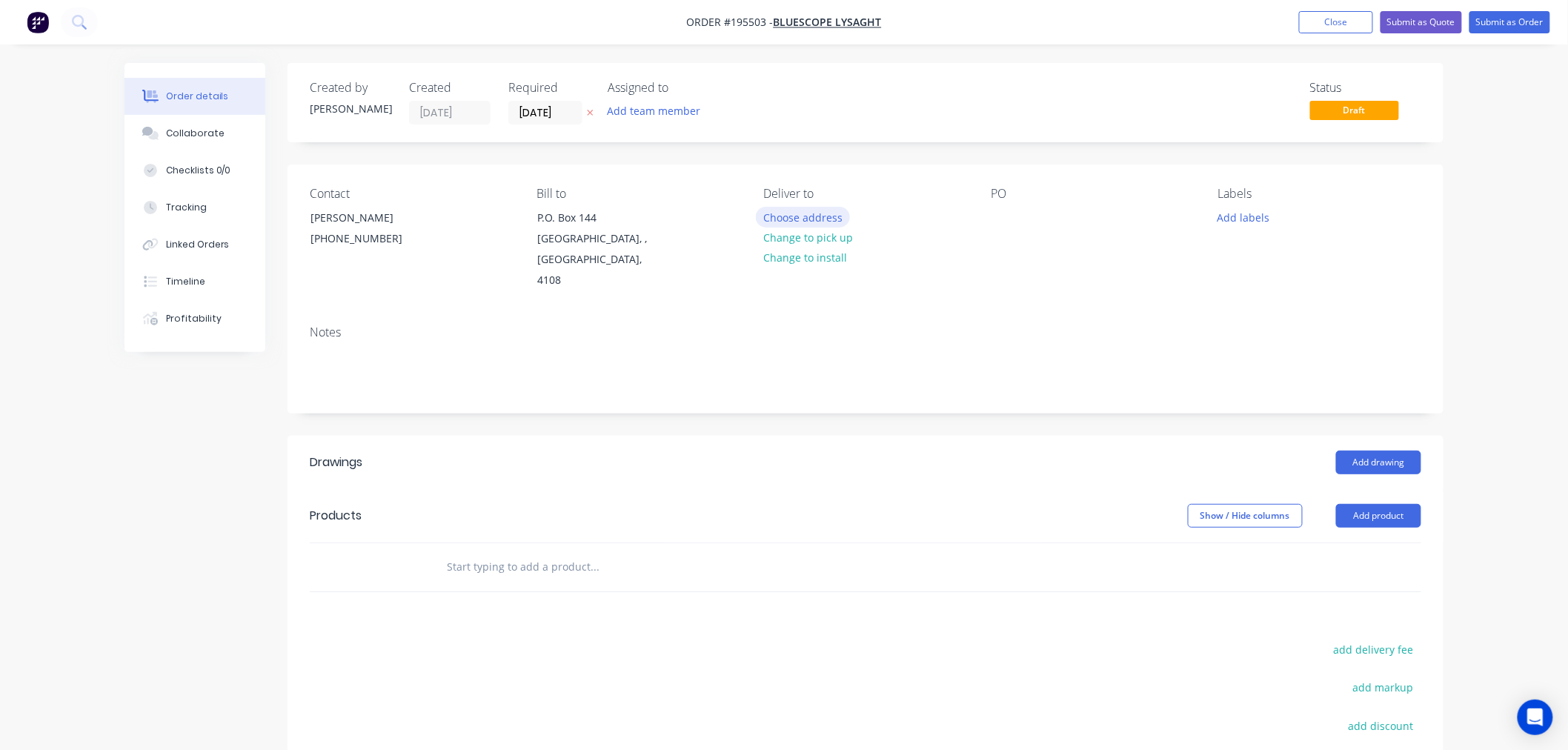
click at [787, 222] on button "Choose address" at bounding box center [803, 216] width 95 height 20
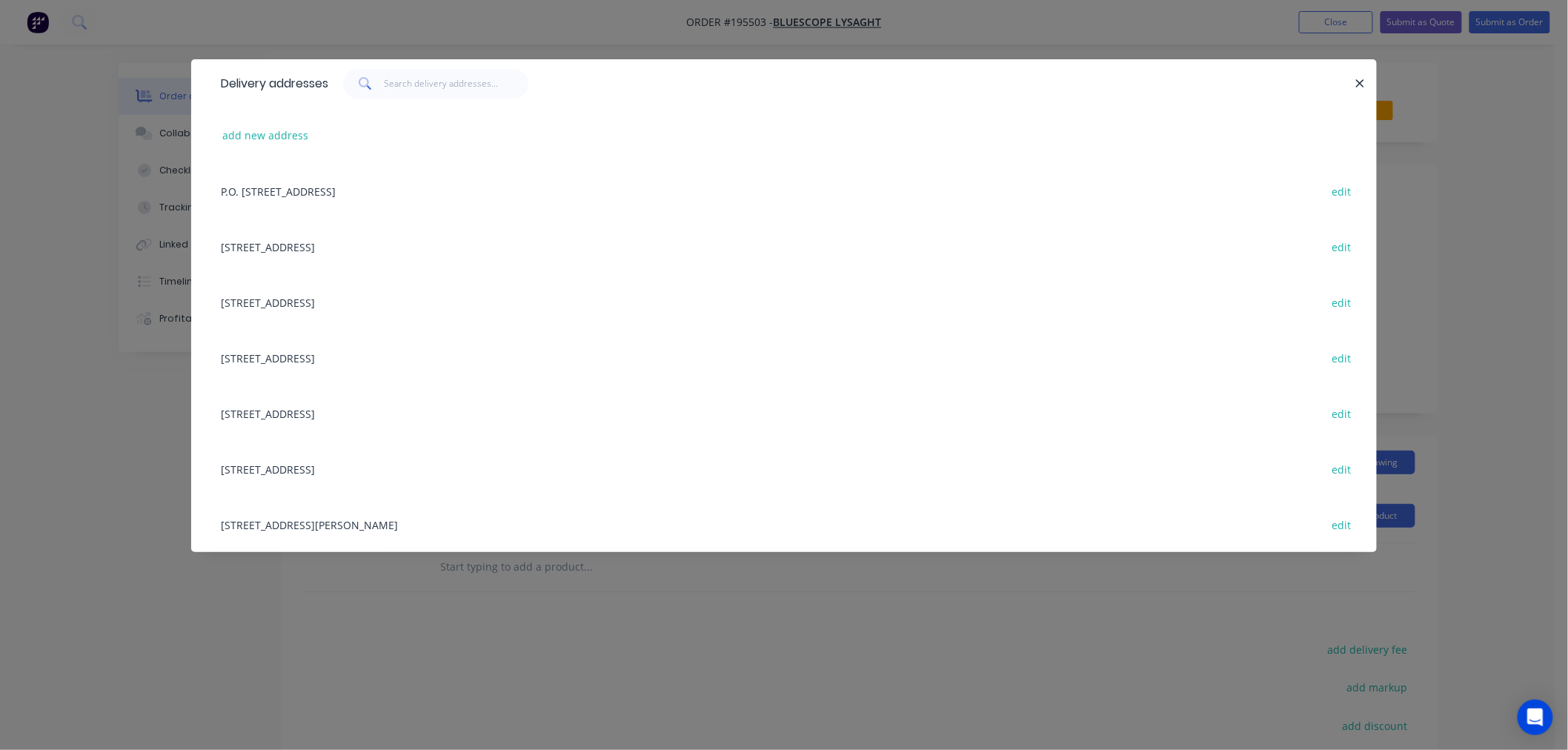
click at [384, 526] on div "UNIT 4, 125 KERRY RD, (STORE), ARCHERFIELD, Queensland, Australia, 4108 edit" at bounding box center [784, 525] width 1141 height 56
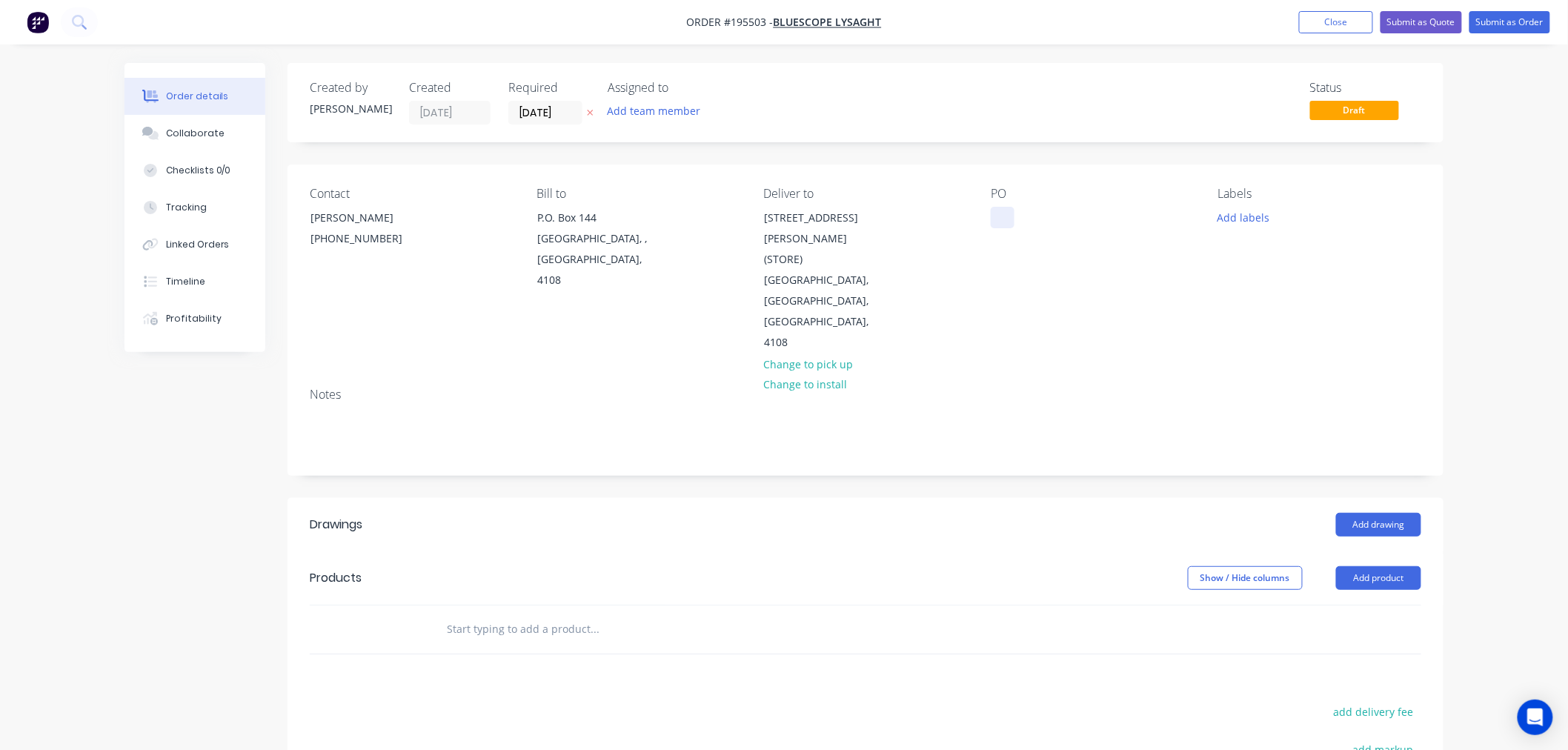
click at [1009, 220] on div at bounding box center [1002, 217] width 24 height 22
click at [1256, 214] on button "Add labels" at bounding box center [1243, 216] width 68 height 20
click at [1285, 395] on div "ACA Store" at bounding box center [1285, 396] width 55 height 16
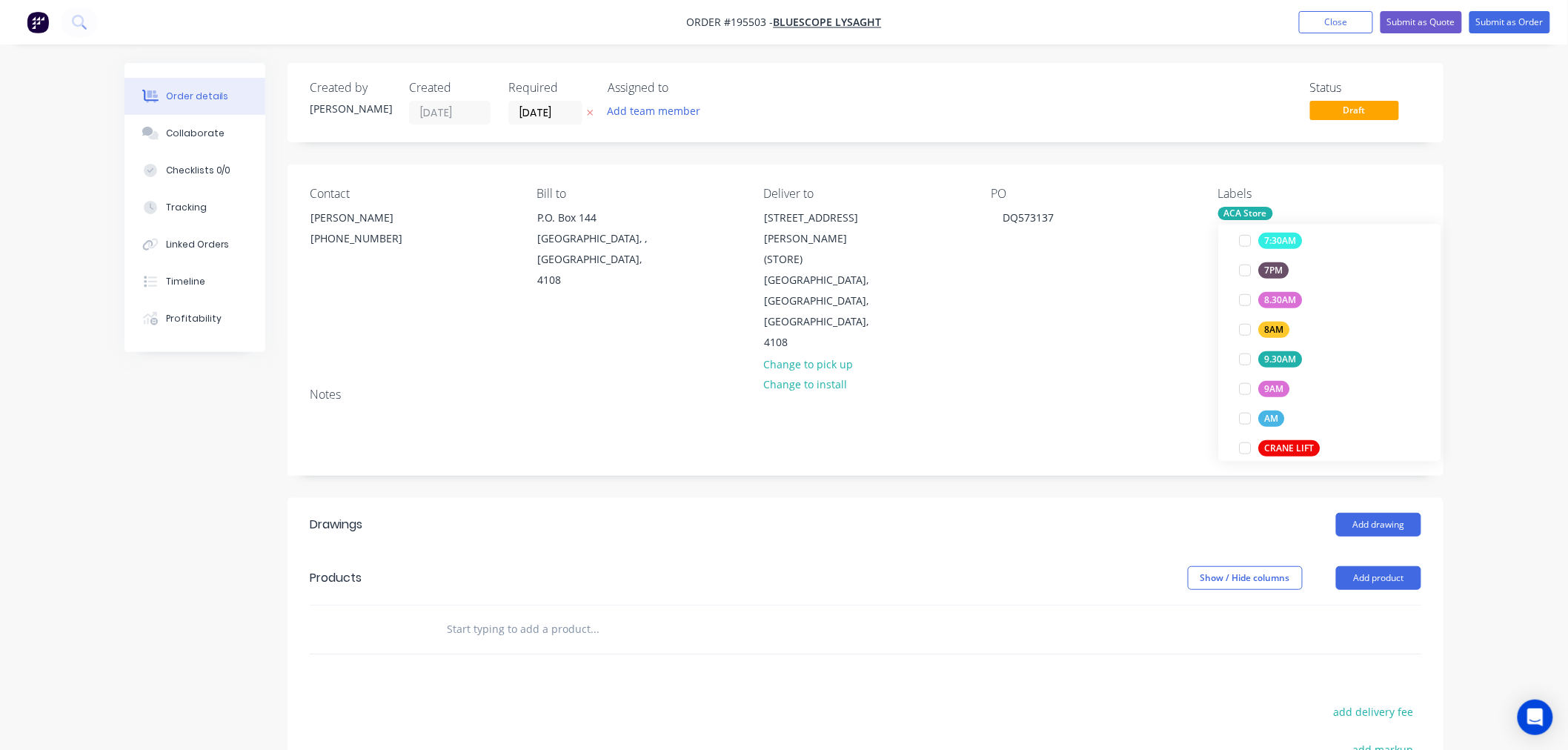
scroll to position [0, 0]
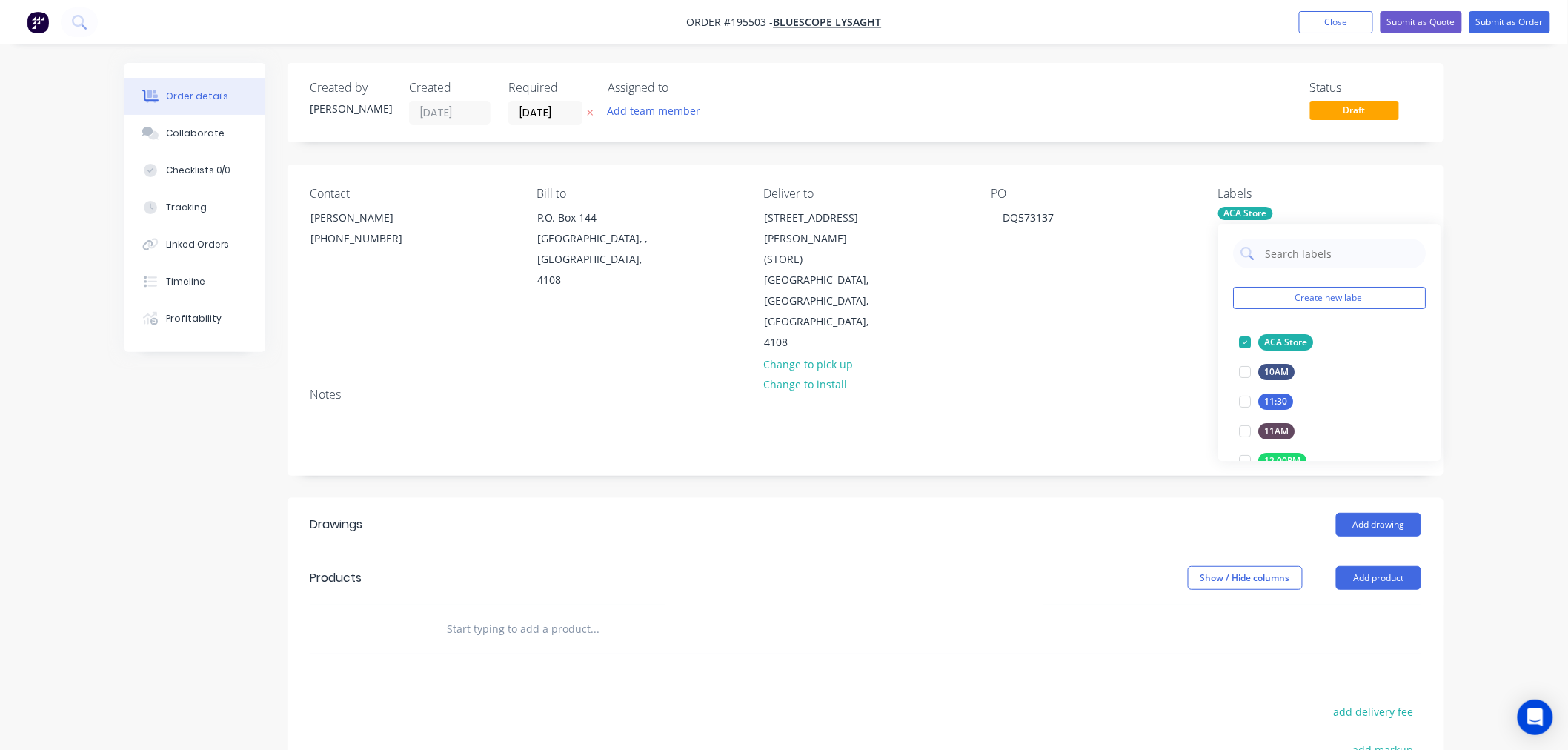
drag, startPoint x: 1542, startPoint y: 154, endPoint x: 1505, endPoint y: 188, distance: 50.2
click at [1536, 169] on div "Order details Collaborate Checklists 0/0 Tracking Linked Orders Timeline Profit…" at bounding box center [784, 516] width 1568 height 1032
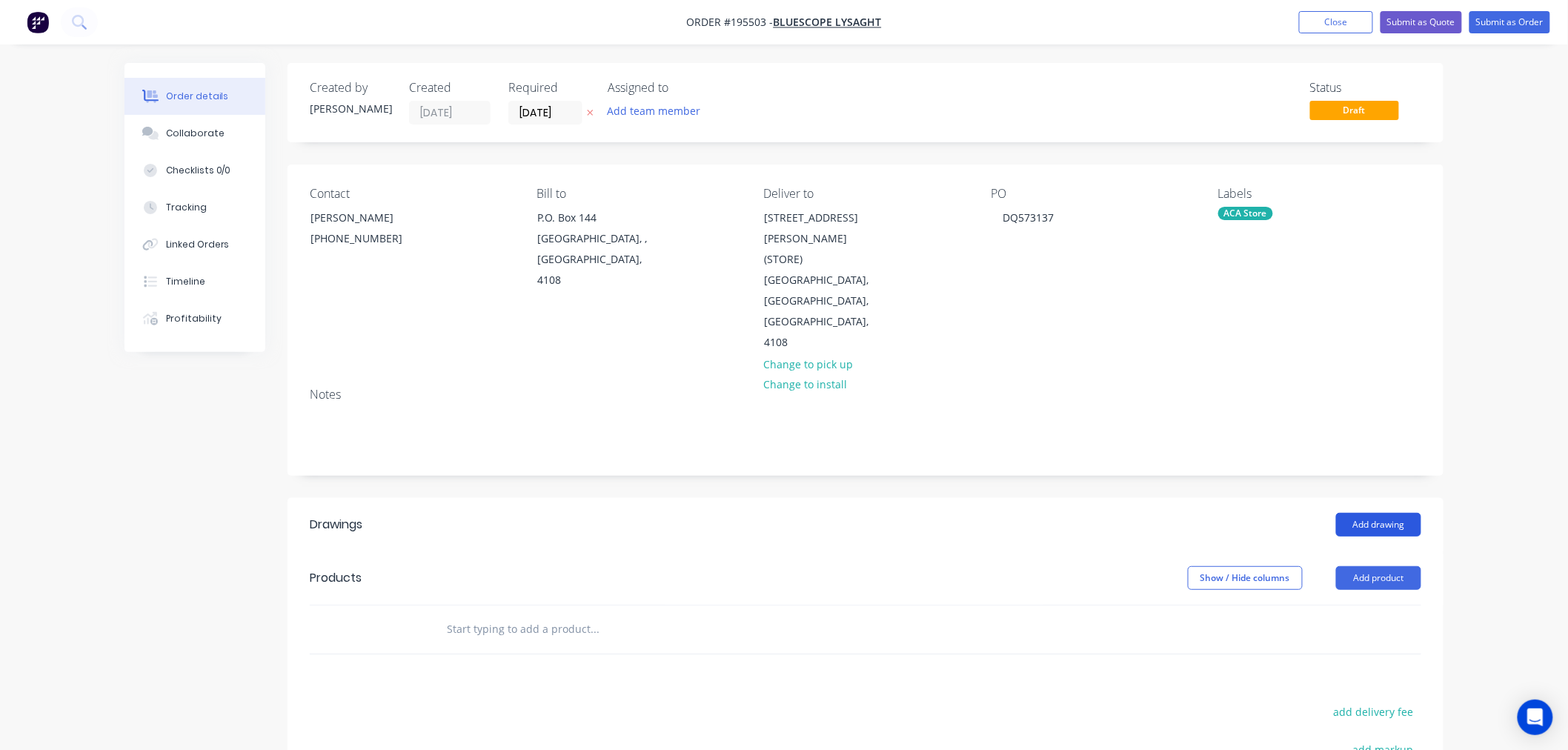
click at [1368, 513] on button "Add drawing" at bounding box center [1377, 525] width 85 height 24
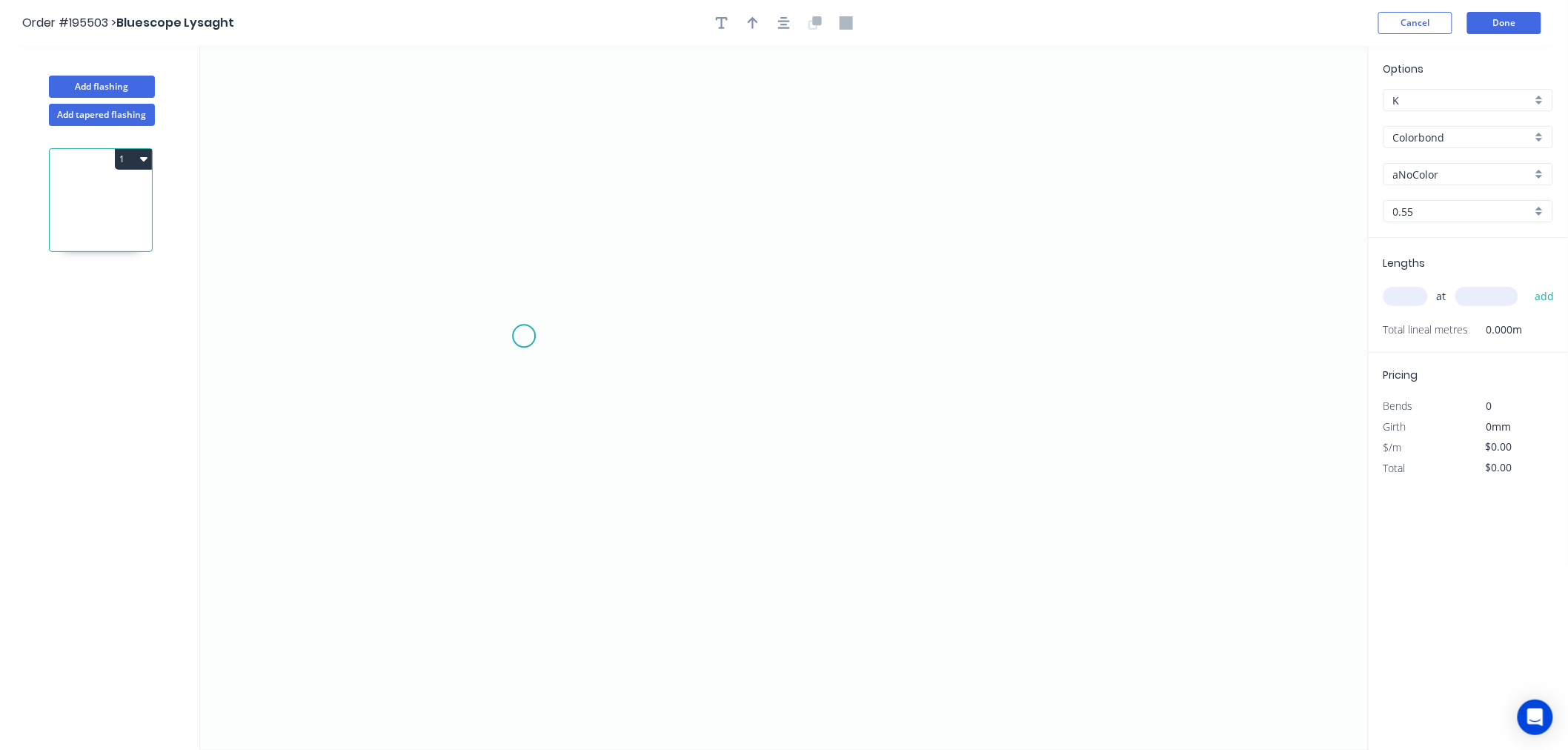
click at [524, 336] on icon "0" at bounding box center [784, 398] width 1168 height 704
click at [912, 354] on icon "0" at bounding box center [784, 398] width 1168 height 704
click at [912, 339] on circle at bounding box center [911, 335] width 22 height 22
click at [724, 354] on rect at bounding box center [718, 351] width 30 height 21
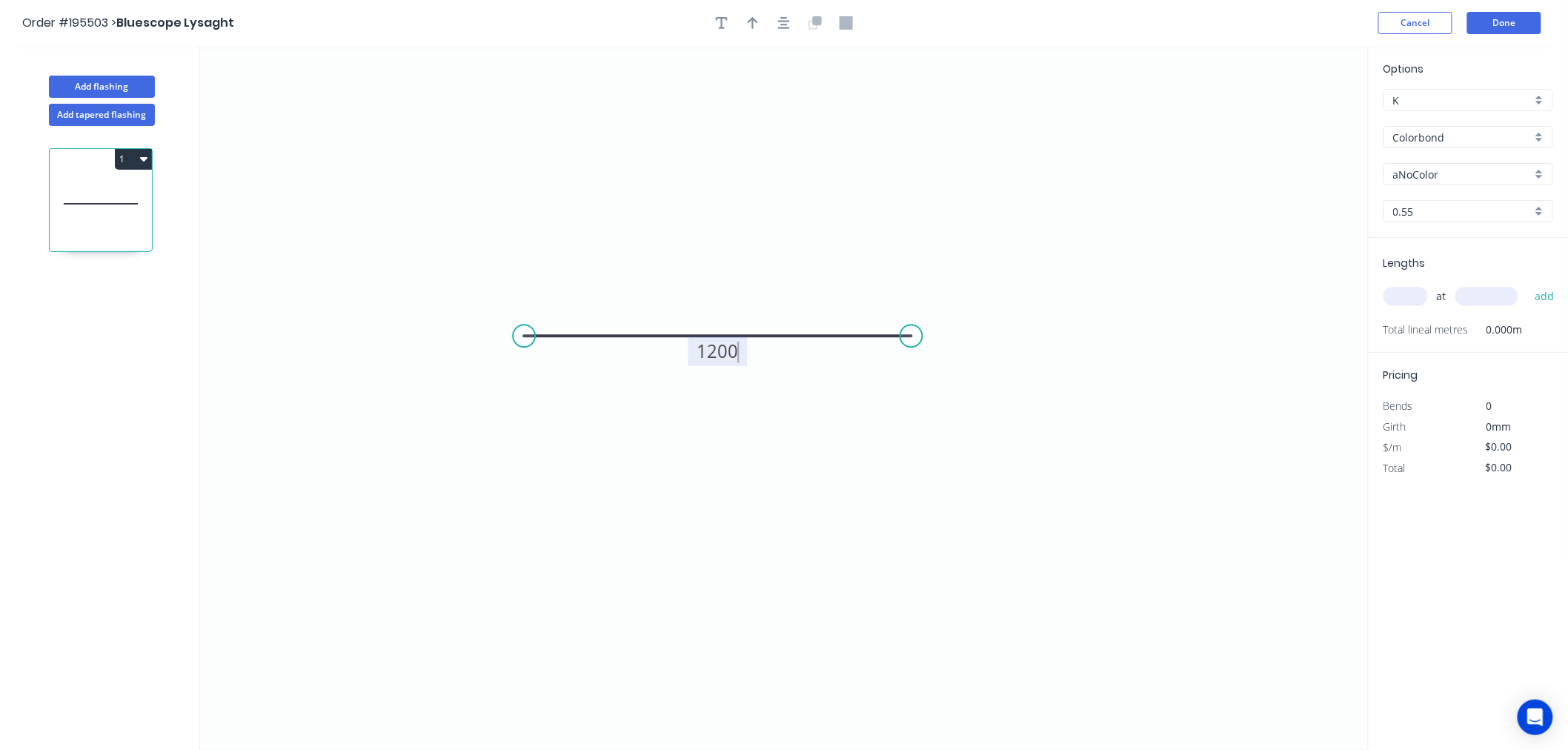
click at [762, 453] on icon "0 1200" at bounding box center [784, 398] width 1168 height 704
type input "$24.53"
click at [750, 21] on icon "button" at bounding box center [752, 23] width 10 height 12
drag, startPoint x: 1293, startPoint y: 116, endPoint x: 843, endPoint y: 230, distance: 464.2
click at [846, 231] on icon at bounding box center [847, 215] width 13 height 48
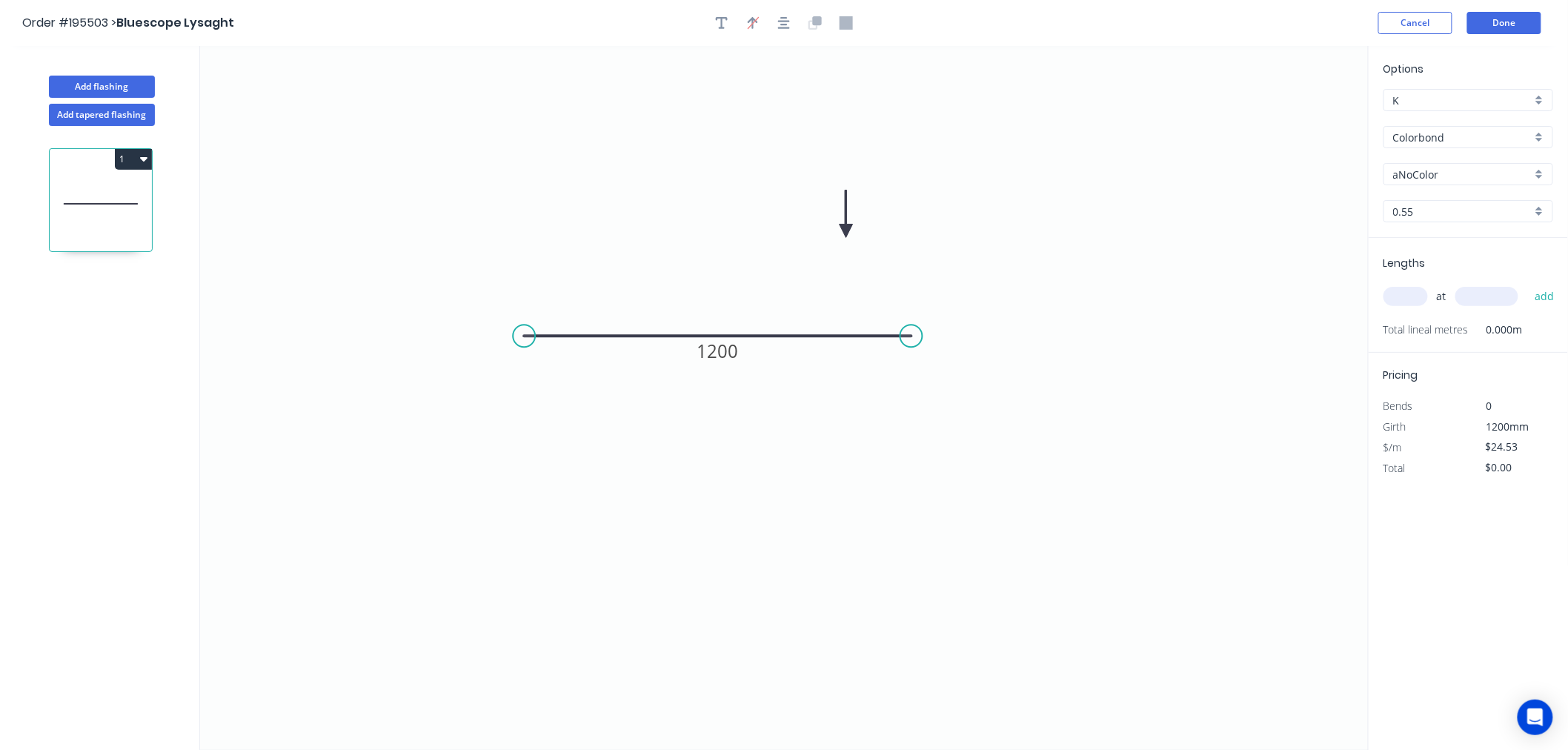
click at [1430, 169] on input "aNoColor" at bounding box center [1461, 175] width 139 height 16
click at [1424, 312] on div "Surfmist" at bounding box center [1467, 304] width 169 height 26
type input "Surfmist"
click at [1426, 208] on input "0.55" at bounding box center [1461, 211] width 139 height 16
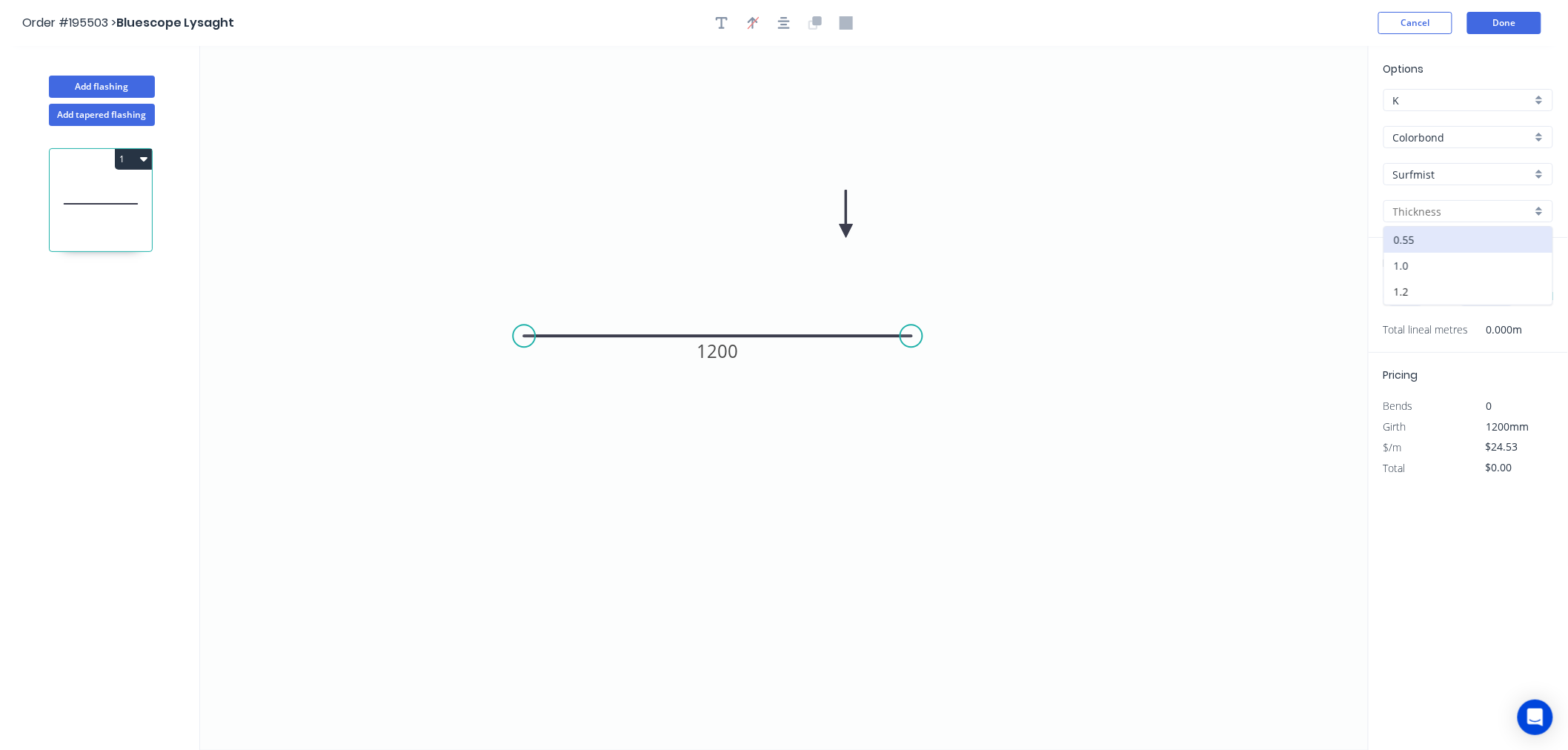
click at [1407, 266] on div "1.0" at bounding box center [1467, 265] width 169 height 26
type input "1.0"
type input "$49.98"
click at [1413, 298] on input "text" at bounding box center [1405, 295] width 45 height 19
type input "1"
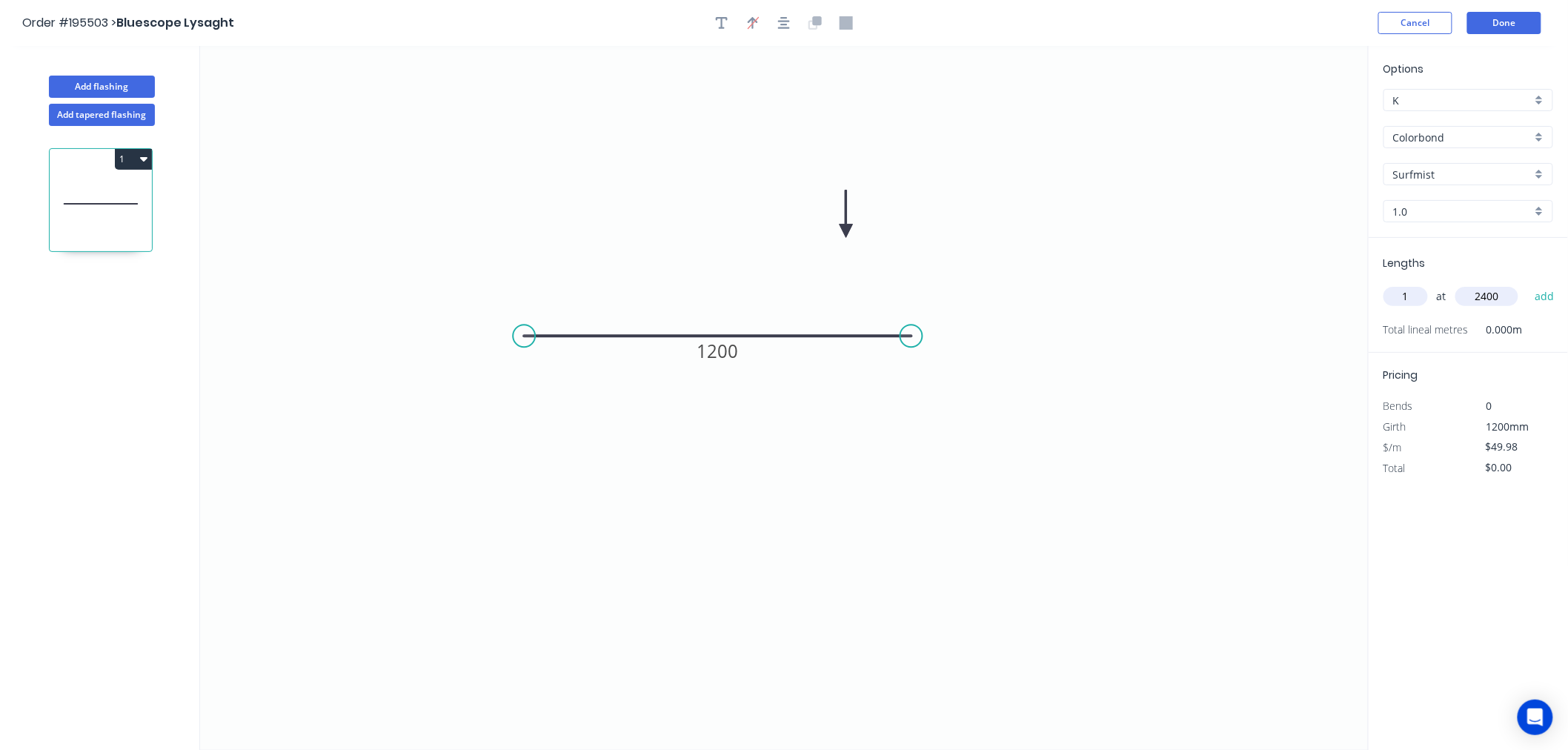
type input "2400"
click at [1527, 283] on button "add" at bounding box center [1544, 295] width 35 height 25
type input "$119.95"
click at [1487, 25] on button "Done" at bounding box center [1504, 23] width 74 height 22
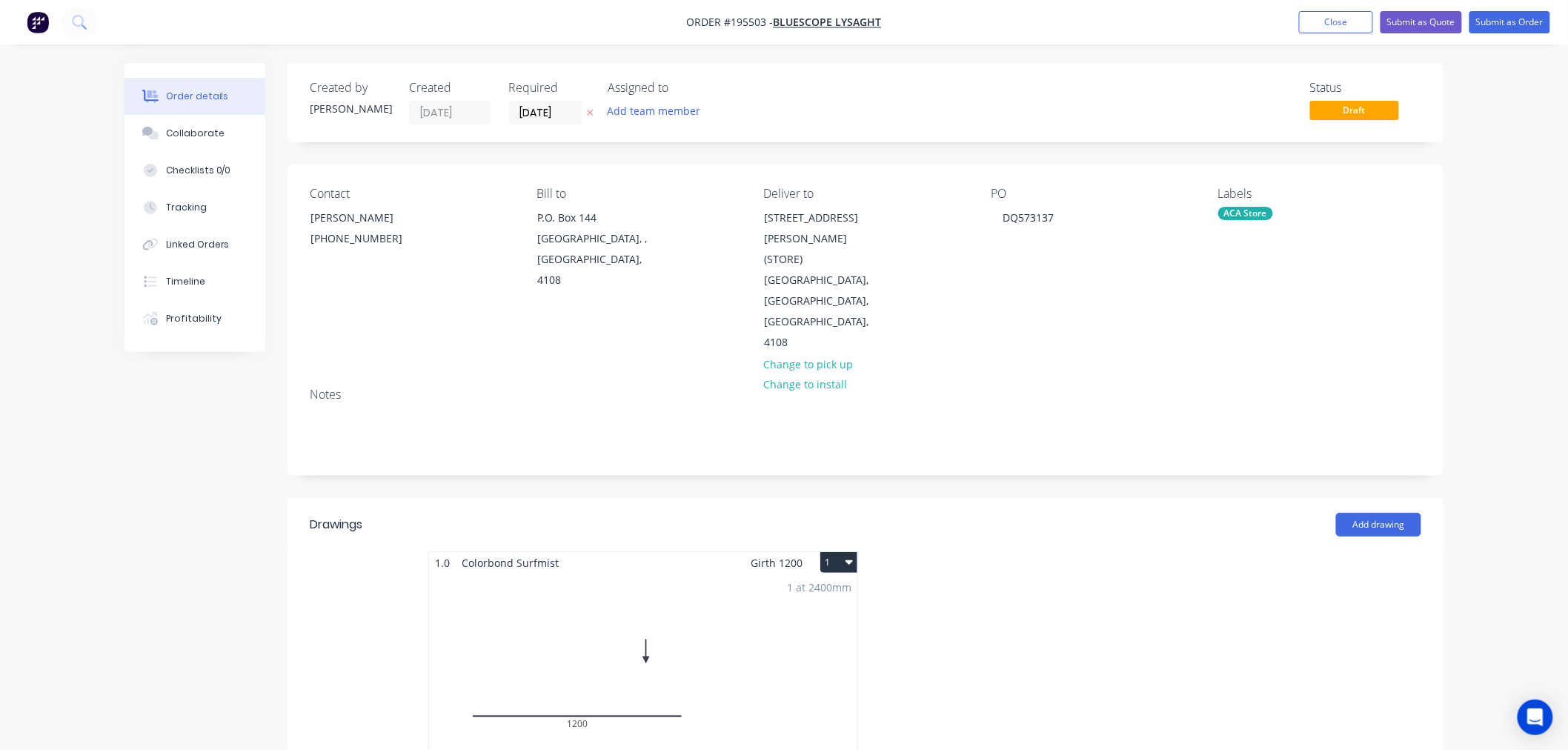
click at [836, 552] on button "1" at bounding box center [838, 562] width 37 height 21
click at [820, 587] on div "Use larger box size" at bounding box center [787, 598] width 114 height 22
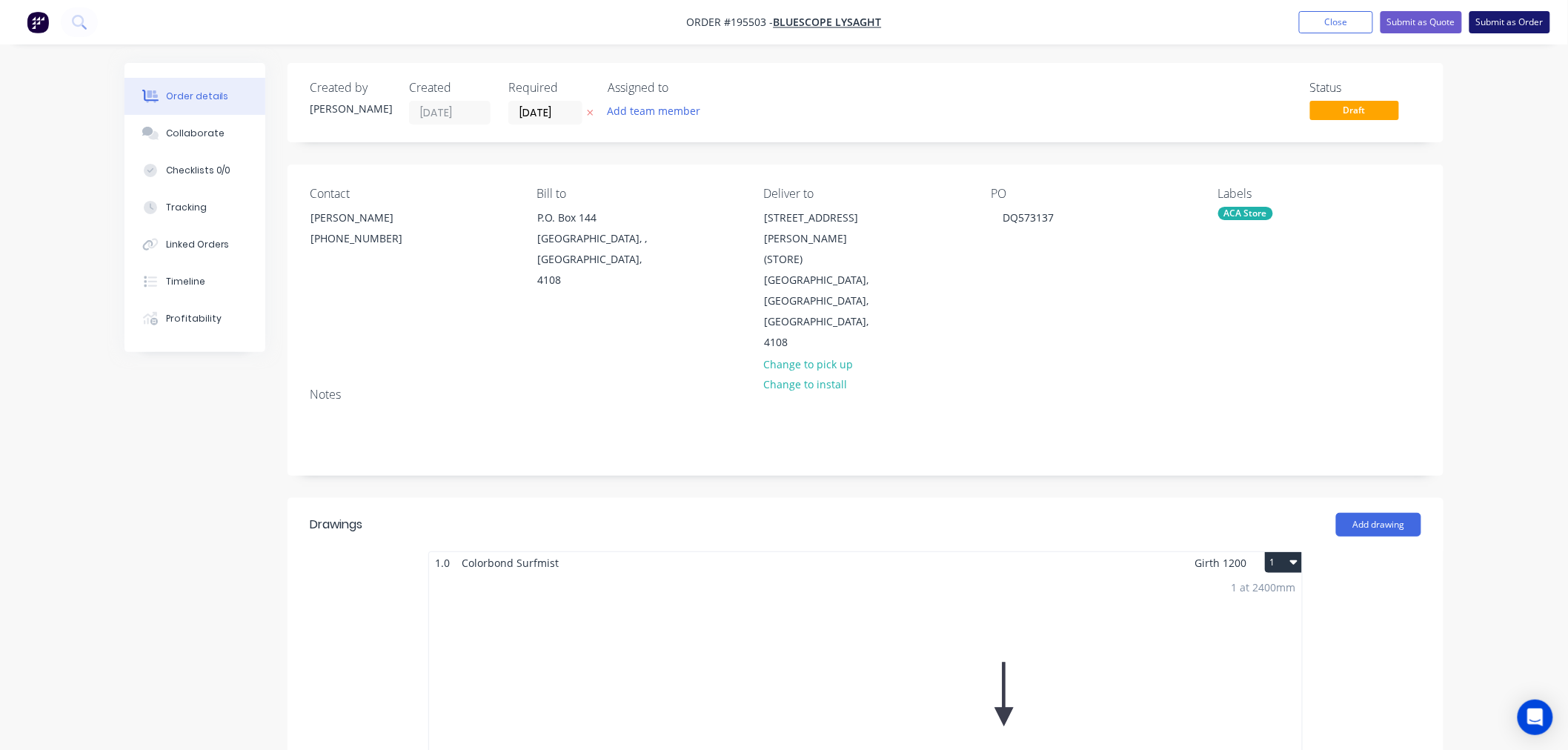
click at [1499, 18] on button "Submit as Order" at bounding box center [1509, 22] width 81 height 22
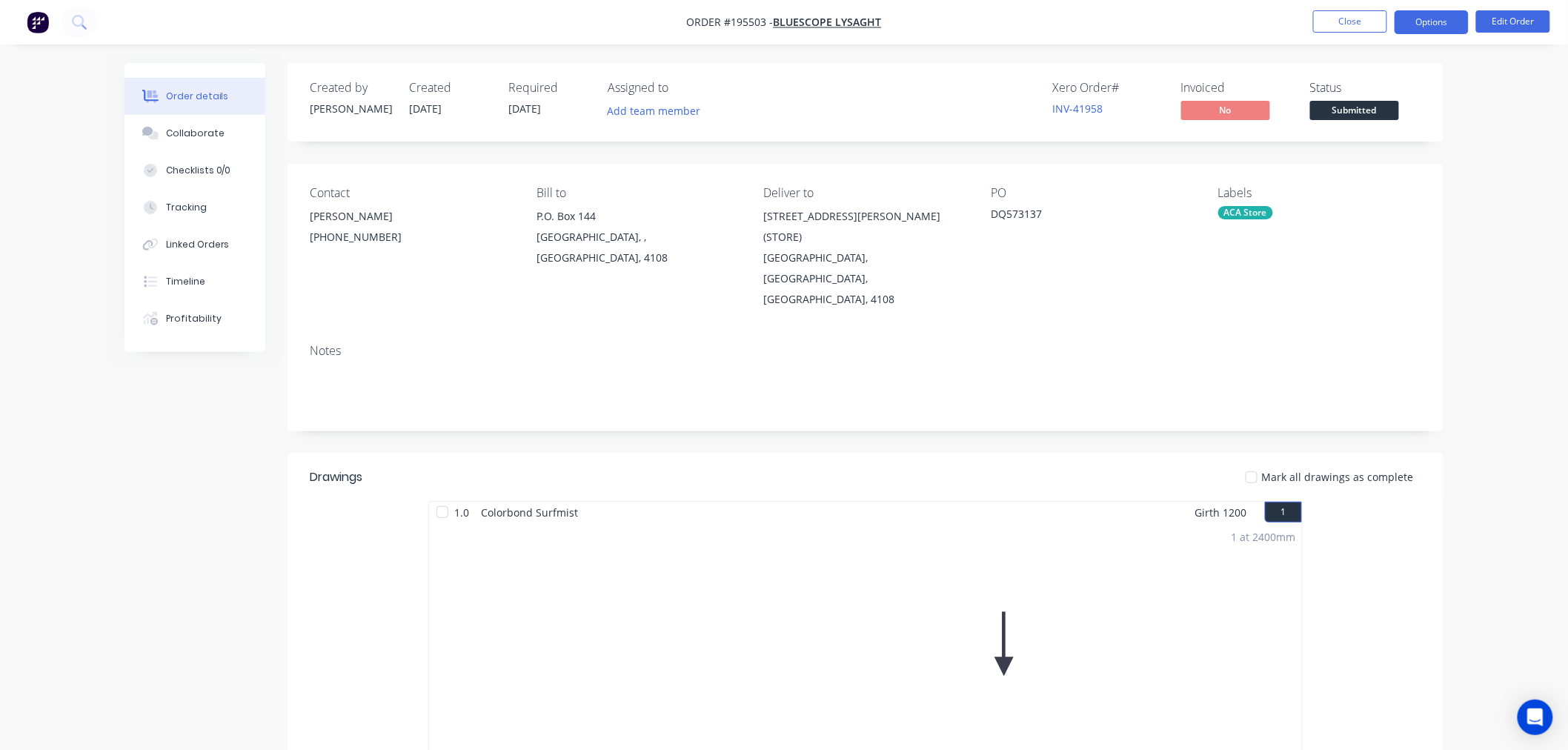
click at [1418, 18] on button "Options" at bounding box center [1431, 22] width 74 height 24
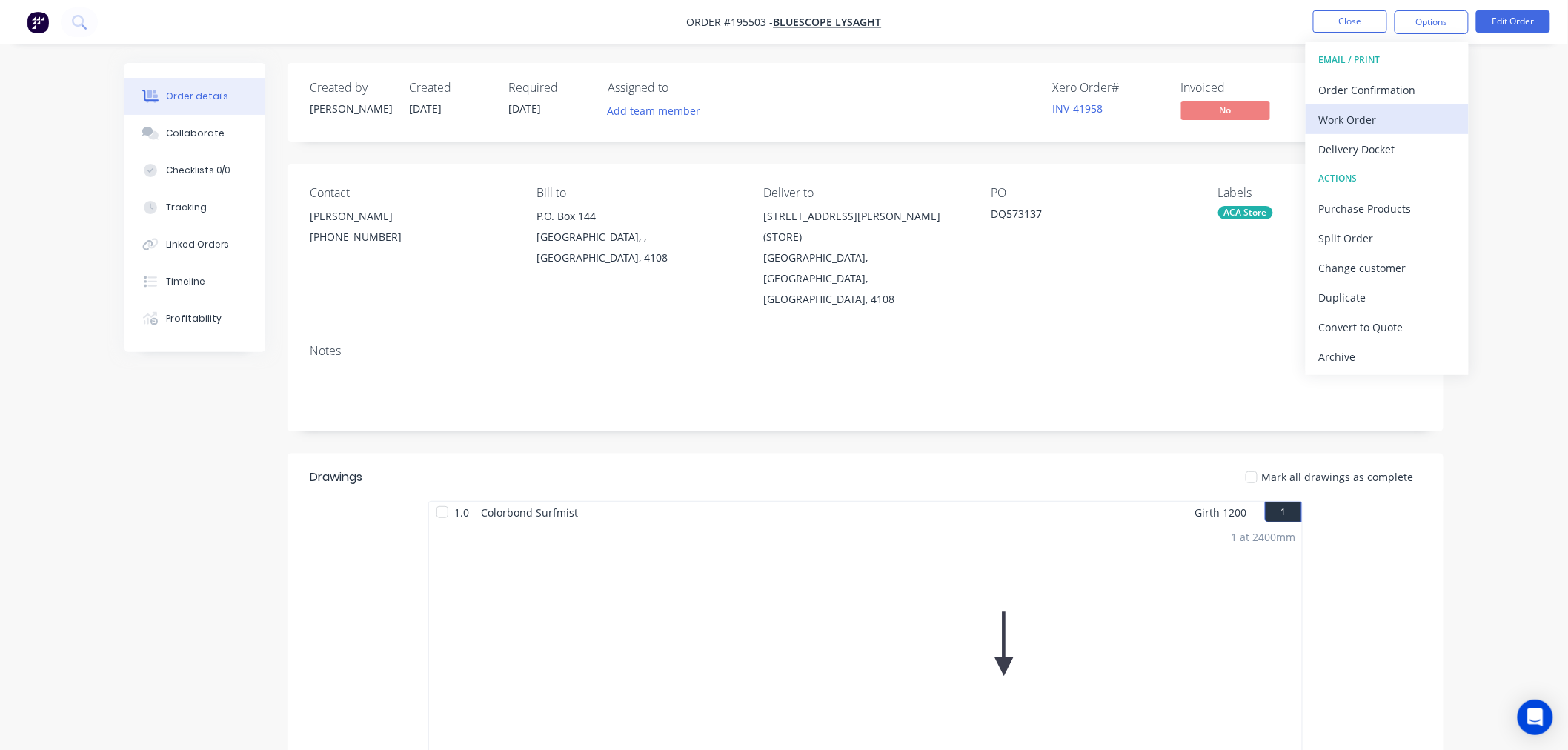
click at [1387, 120] on div "Work Order" at bounding box center [1386, 120] width 137 height 22
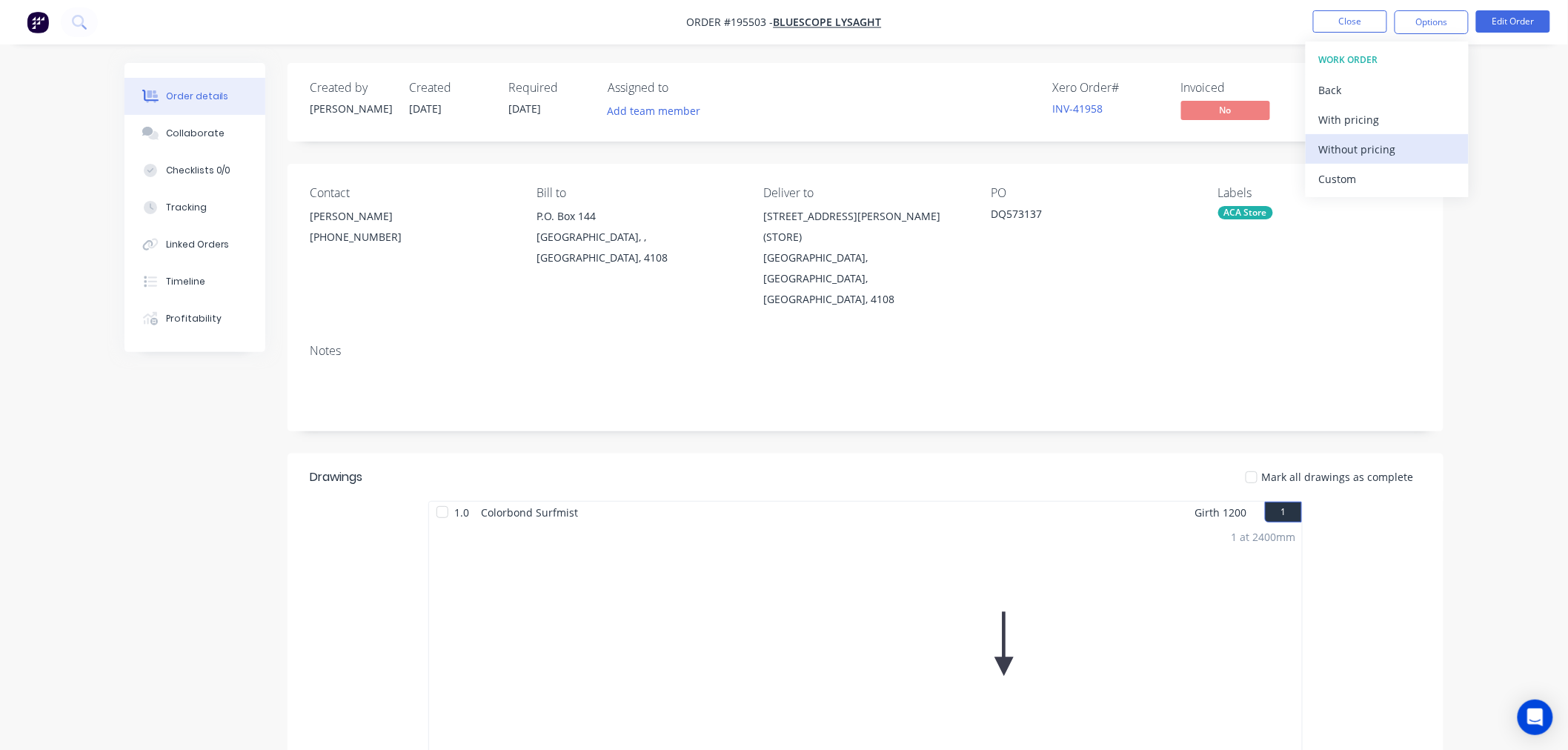
click at [1344, 143] on div "Without pricing" at bounding box center [1386, 150] width 137 height 22
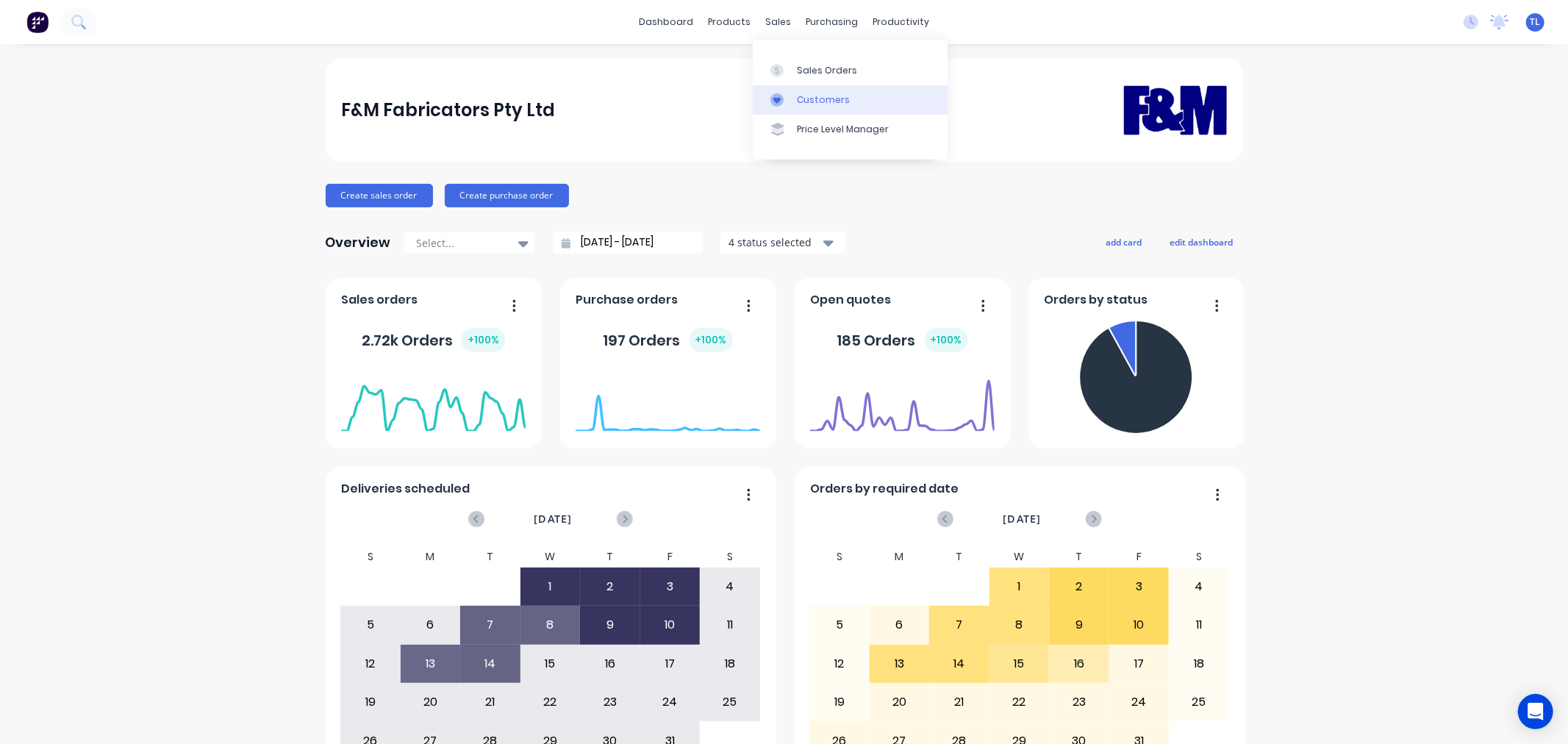
click at [794, 99] on link "Customers" at bounding box center [850, 100] width 195 height 30
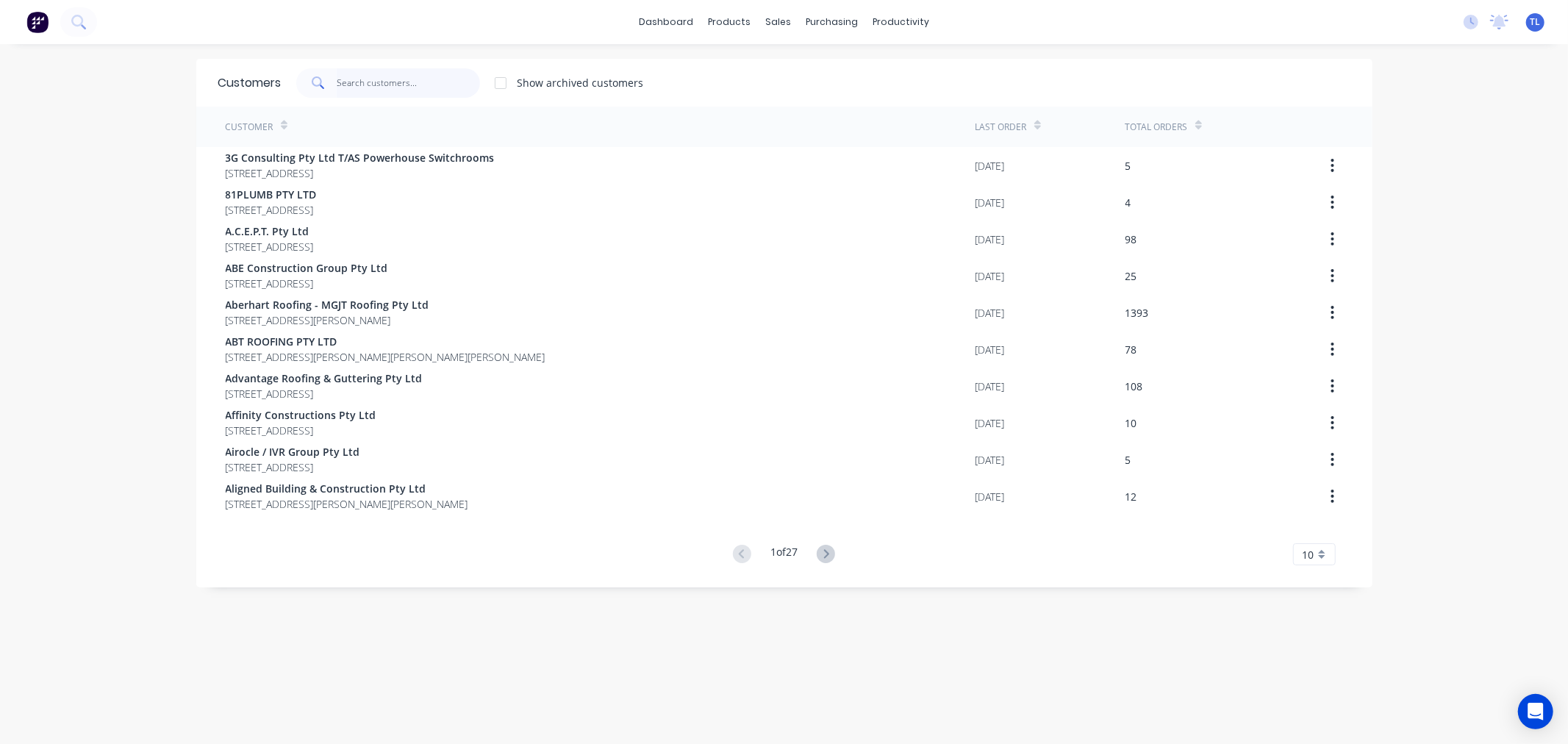
click at [413, 89] on input "text" at bounding box center [408, 83] width 144 height 30
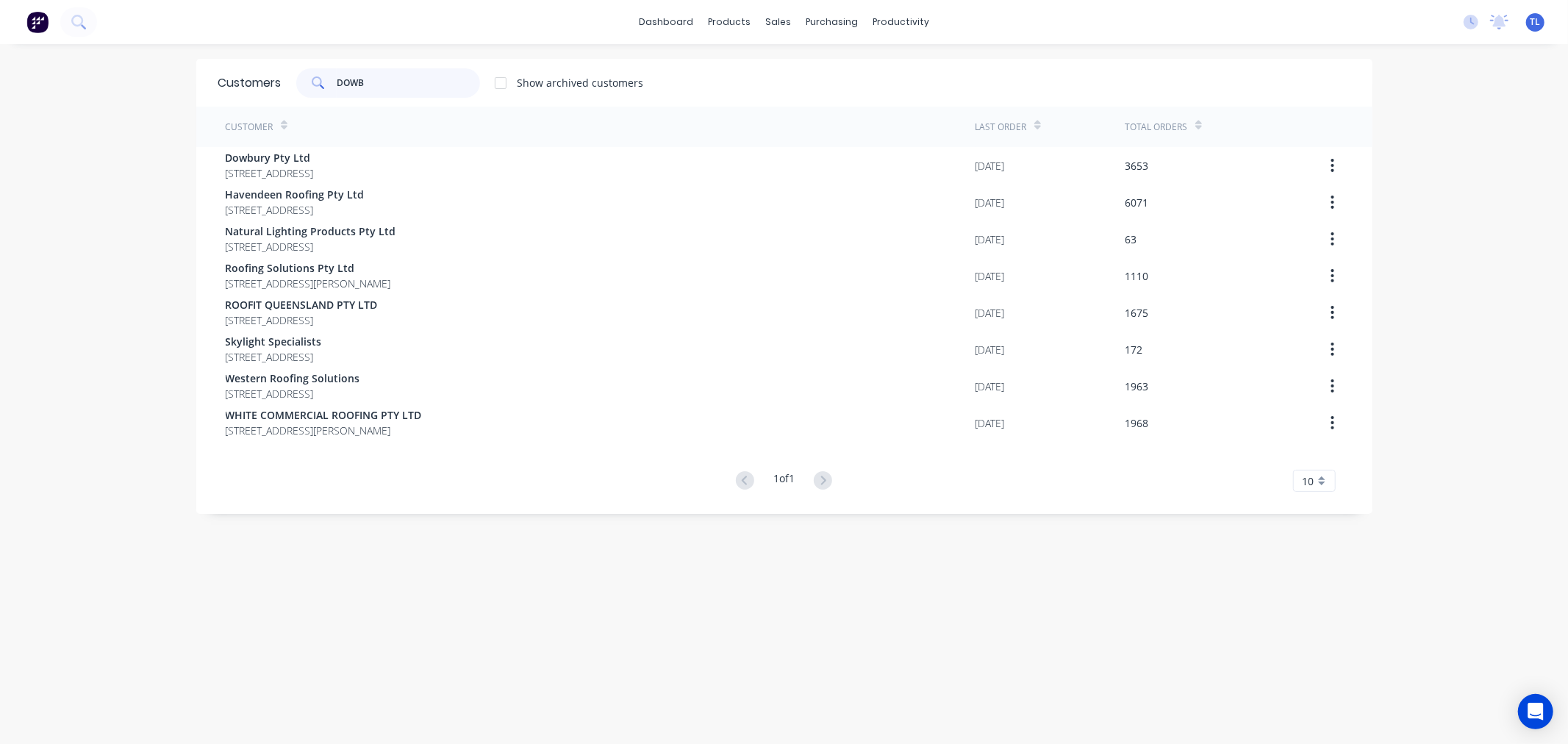
type input "DOWB"
click at [414, 145] on div "Customer" at bounding box center [601, 127] width 750 height 41
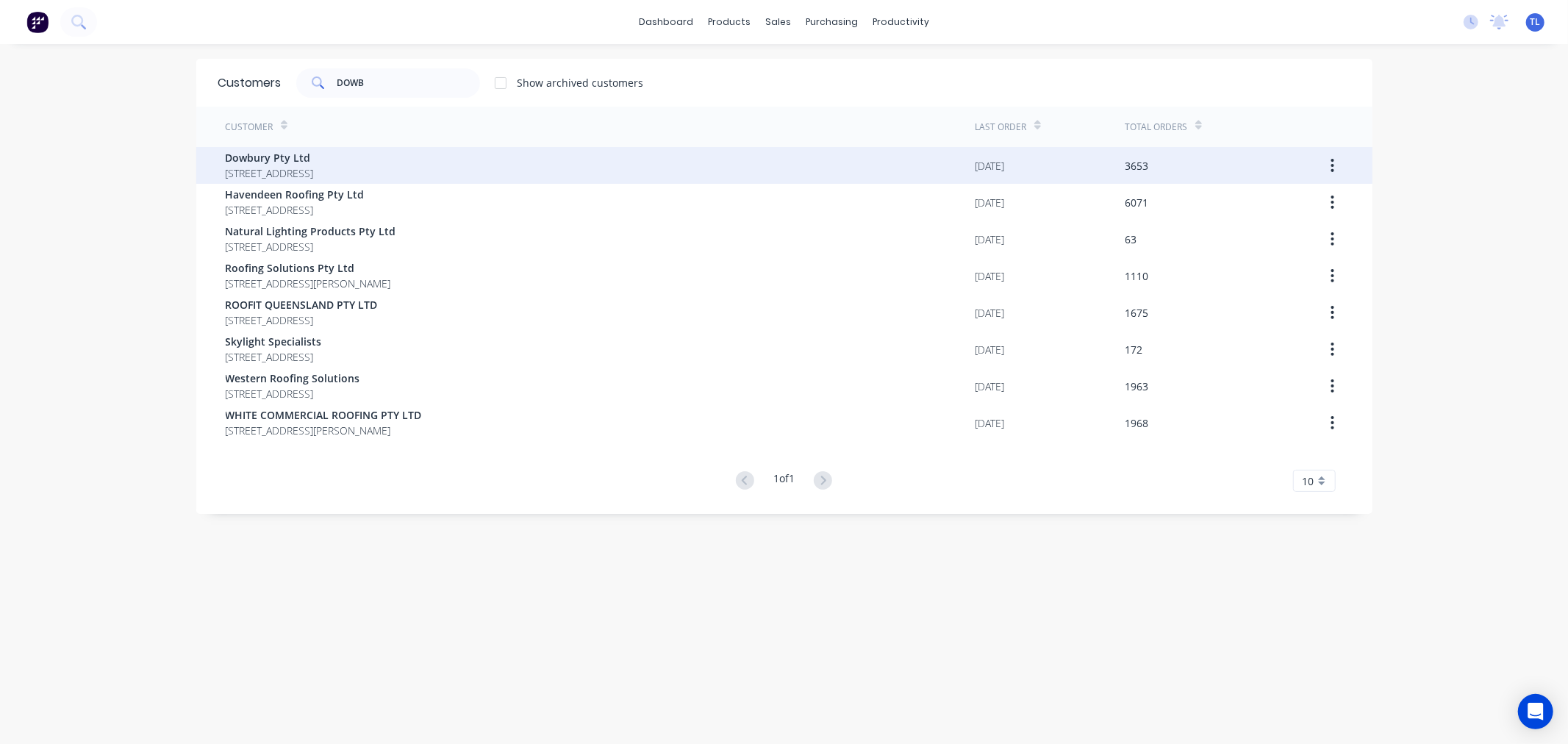
click at [314, 173] on span "[STREET_ADDRESS]" at bounding box center [269, 173] width 88 height 16
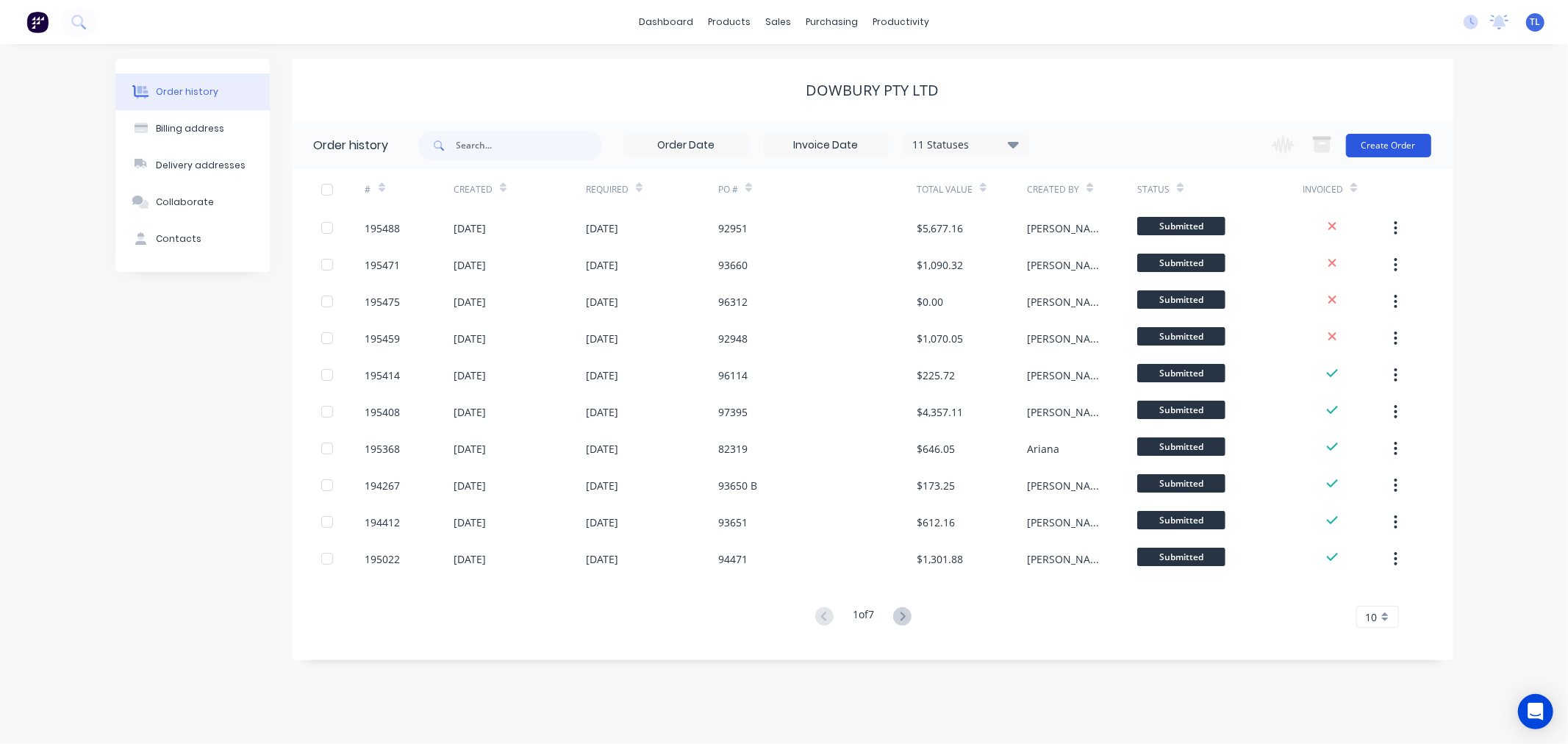
click at [1393, 148] on button "Create Order" at bounding box center [1389, 145] width 85 height 24
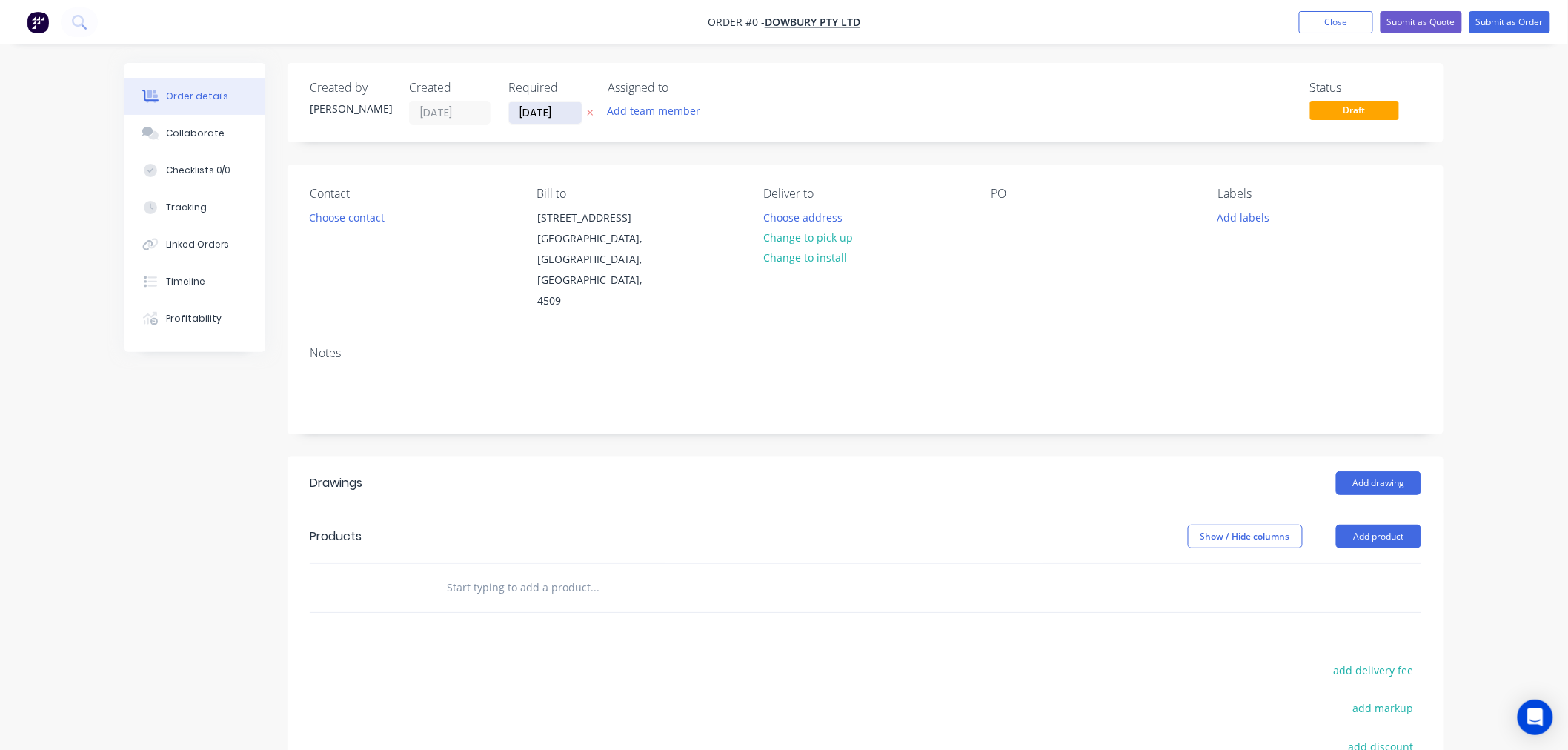
click at [537, 111] on input "[DATE]" at bounding box center [545, 113] width 73 height 22
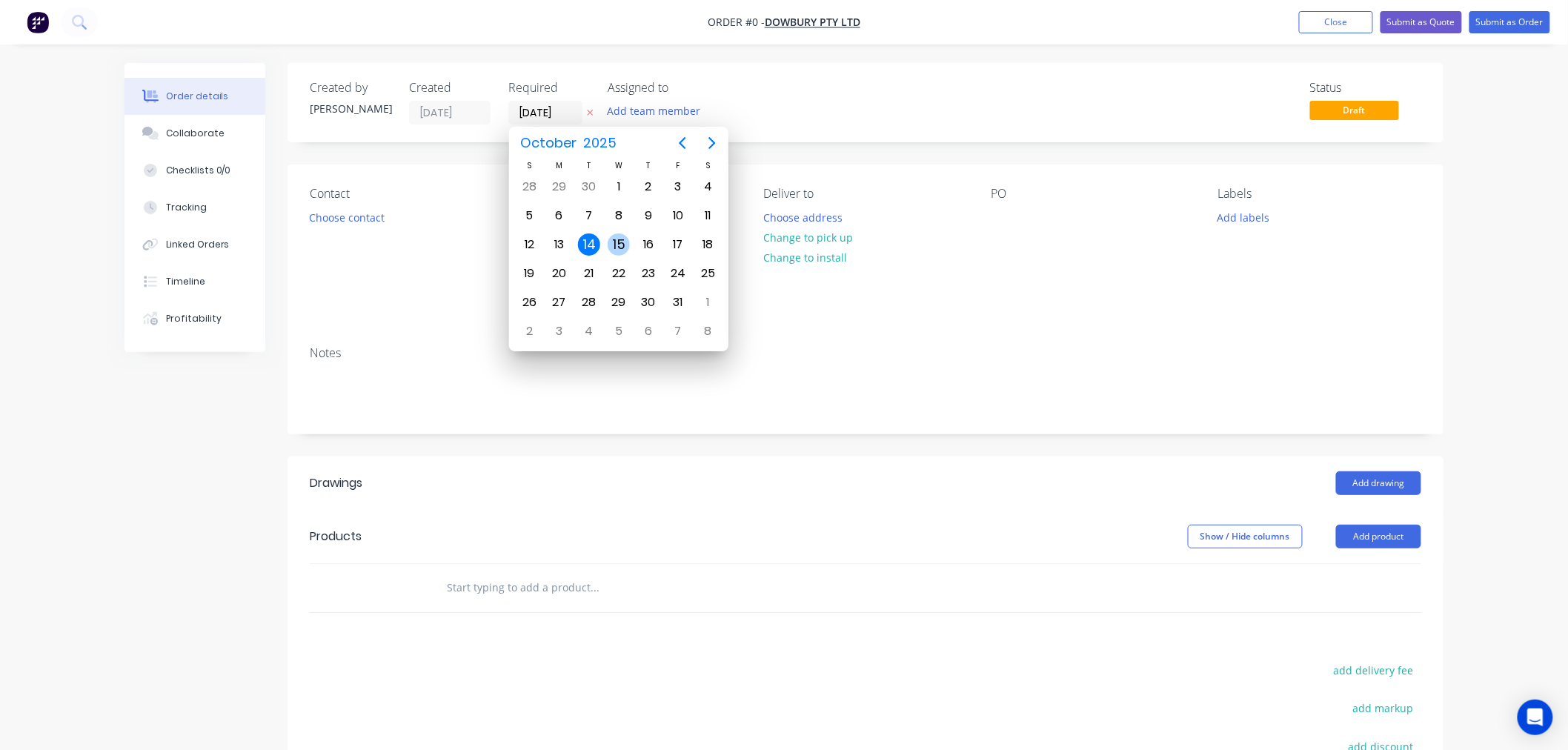
click at [617, 243] on div "15" at bounding box center [618, 244] width 22 height 22
type input "[DATE]"
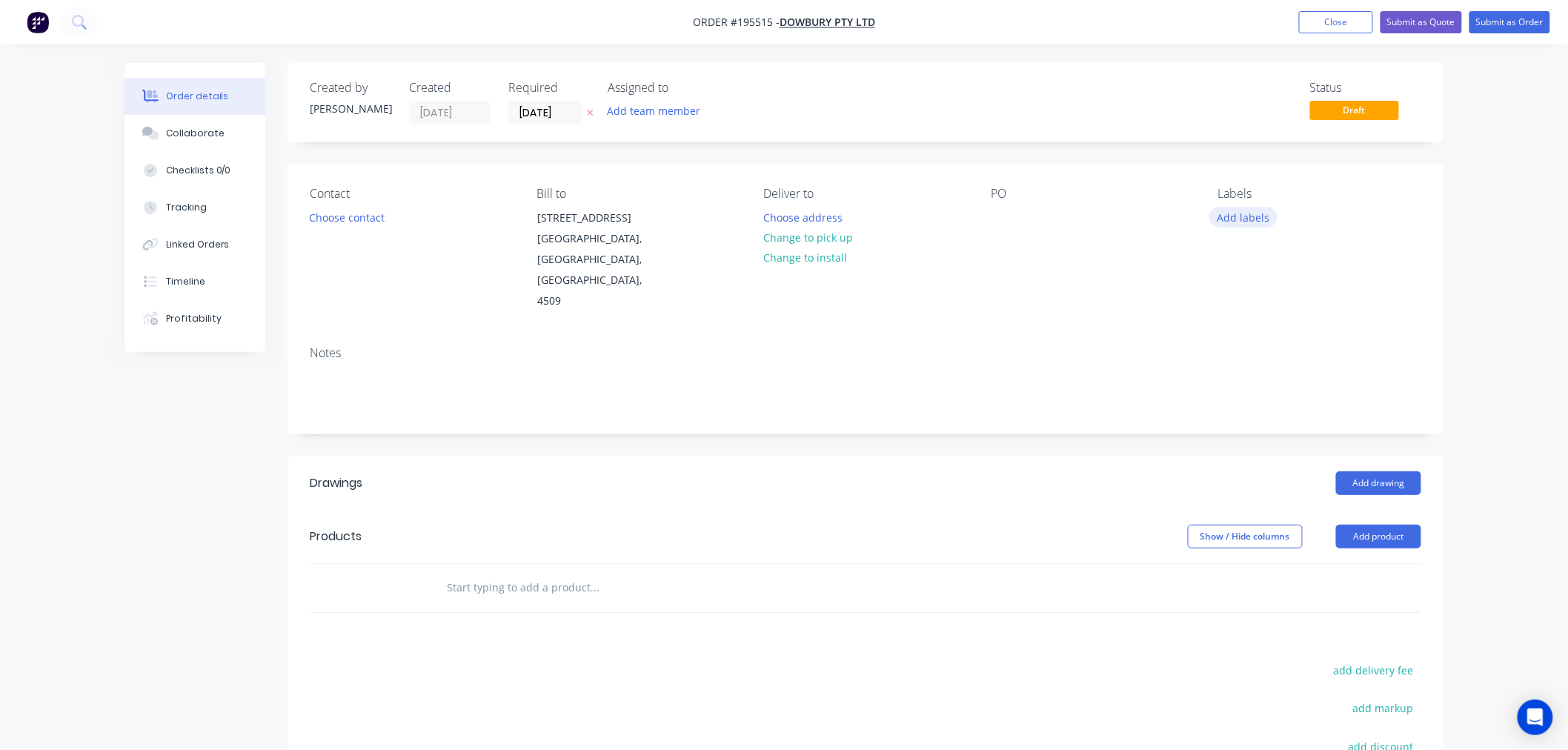
click at [1231, 213] on button "Add labels" at bounding box center [1243, 216] width 68 height 20
click at [1276, 398] on div "5.30am" at bounding box center [1279, 392] width 43 height 16
click at [1128, 156] on div "Created by [PERSON_NAME] Created [DATE] Required [DATE] Assigned to Add team me…" at bounding box center [865, 516] width 1156 height 906
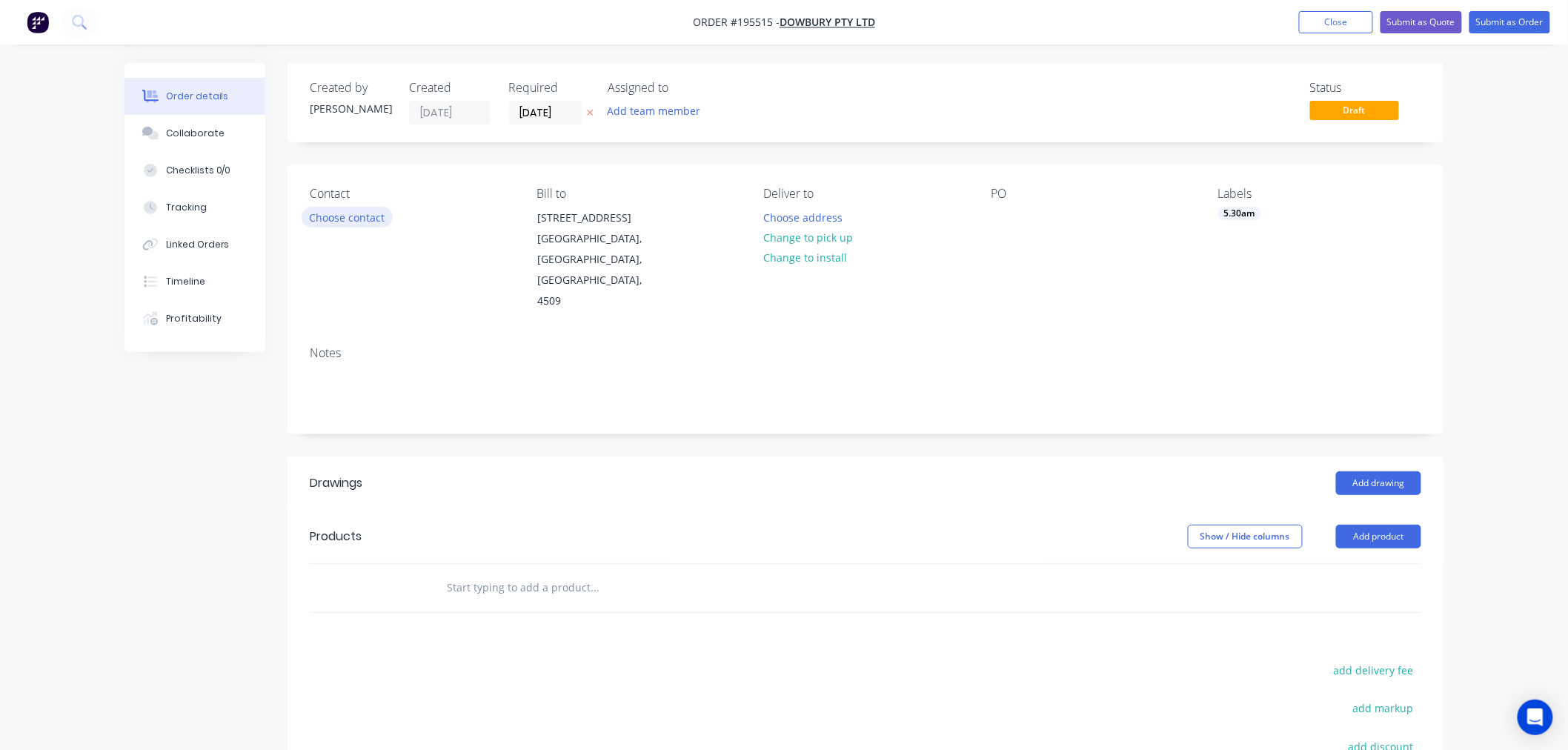
click at [351, 217] on button "Choose contact" at bounding box center [346, 216] width 91 height 20
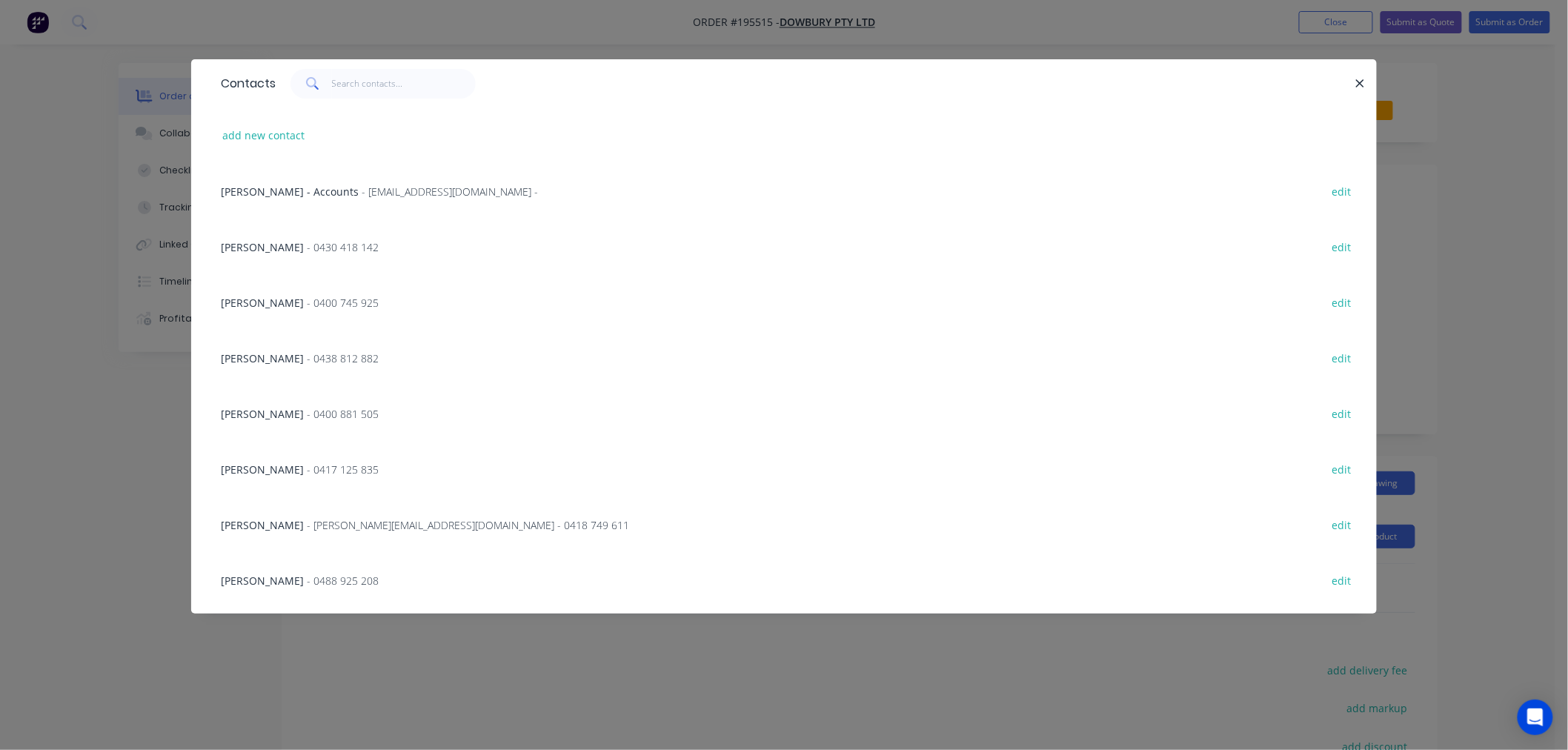
click at [390, 240] on div "[PERSON_NAME] - 0430 418 142 edit" at bounding box center [784, 246] width 1141 height 56
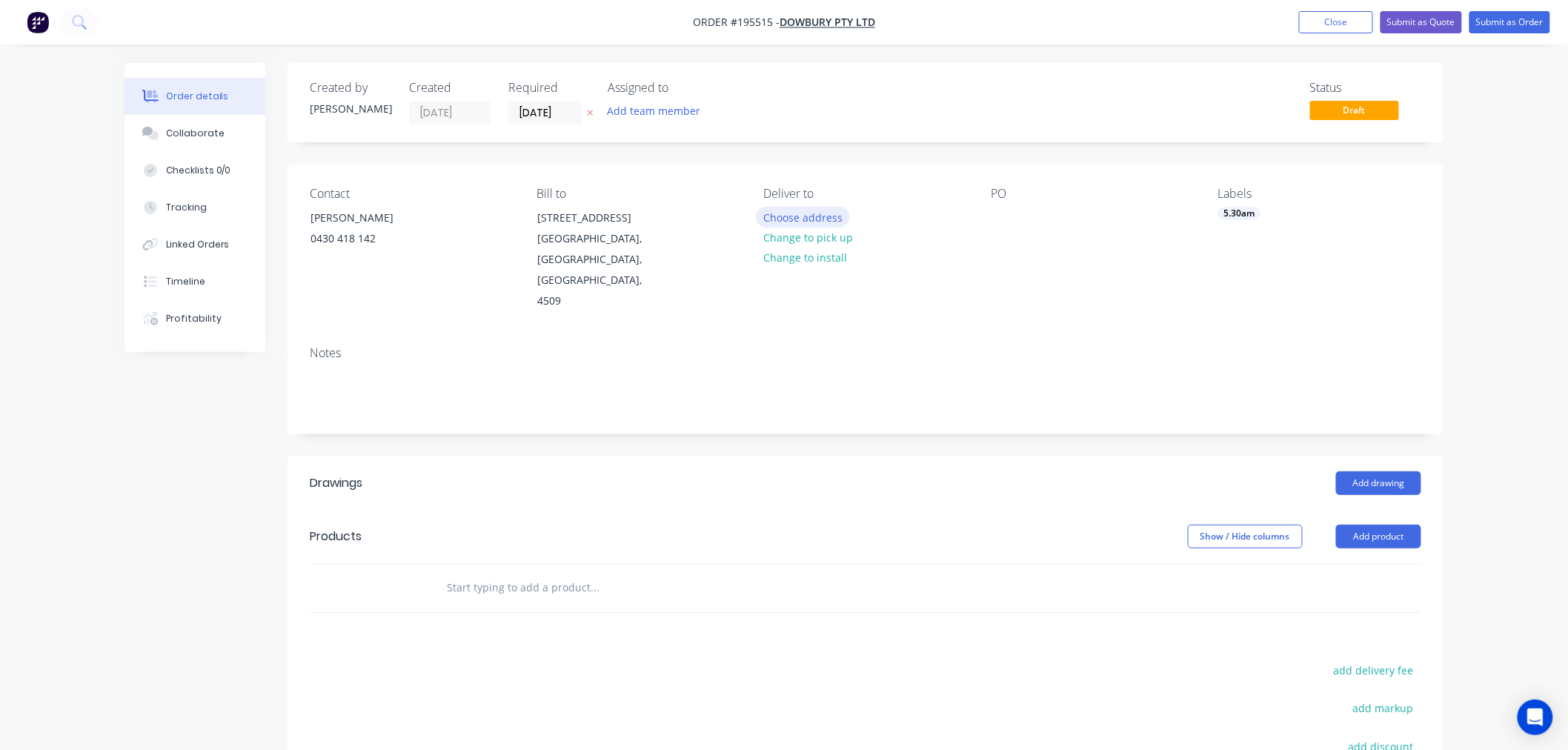
click at [786, 217] on button "Choose address" at bounding box center [803, 216] width 95 height 20
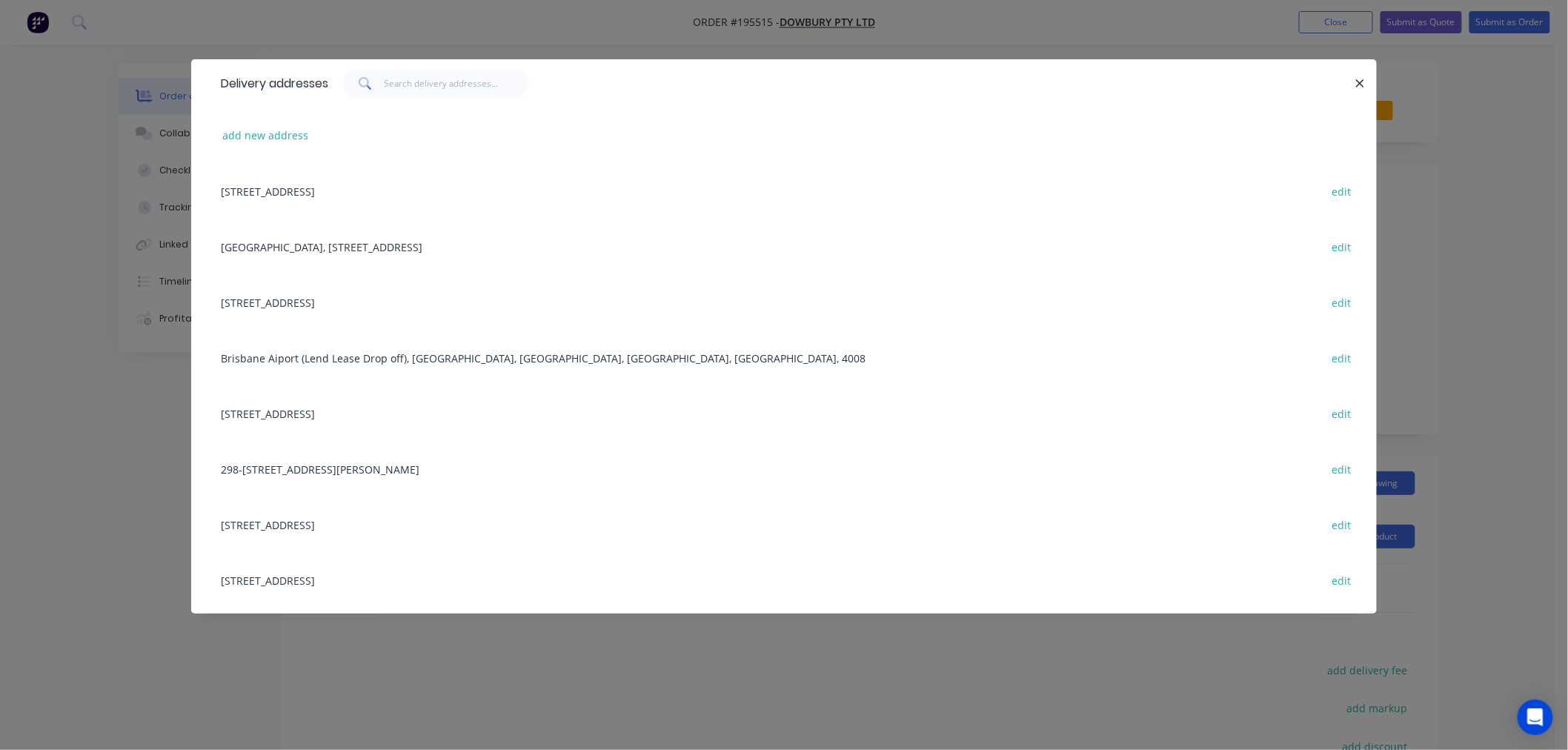
click at [379, 76] on span at bounding box center [364, 84] width 42 height 30
click at [393, 77] on input "text" at bounding box center [456, 84] width 145 height 30
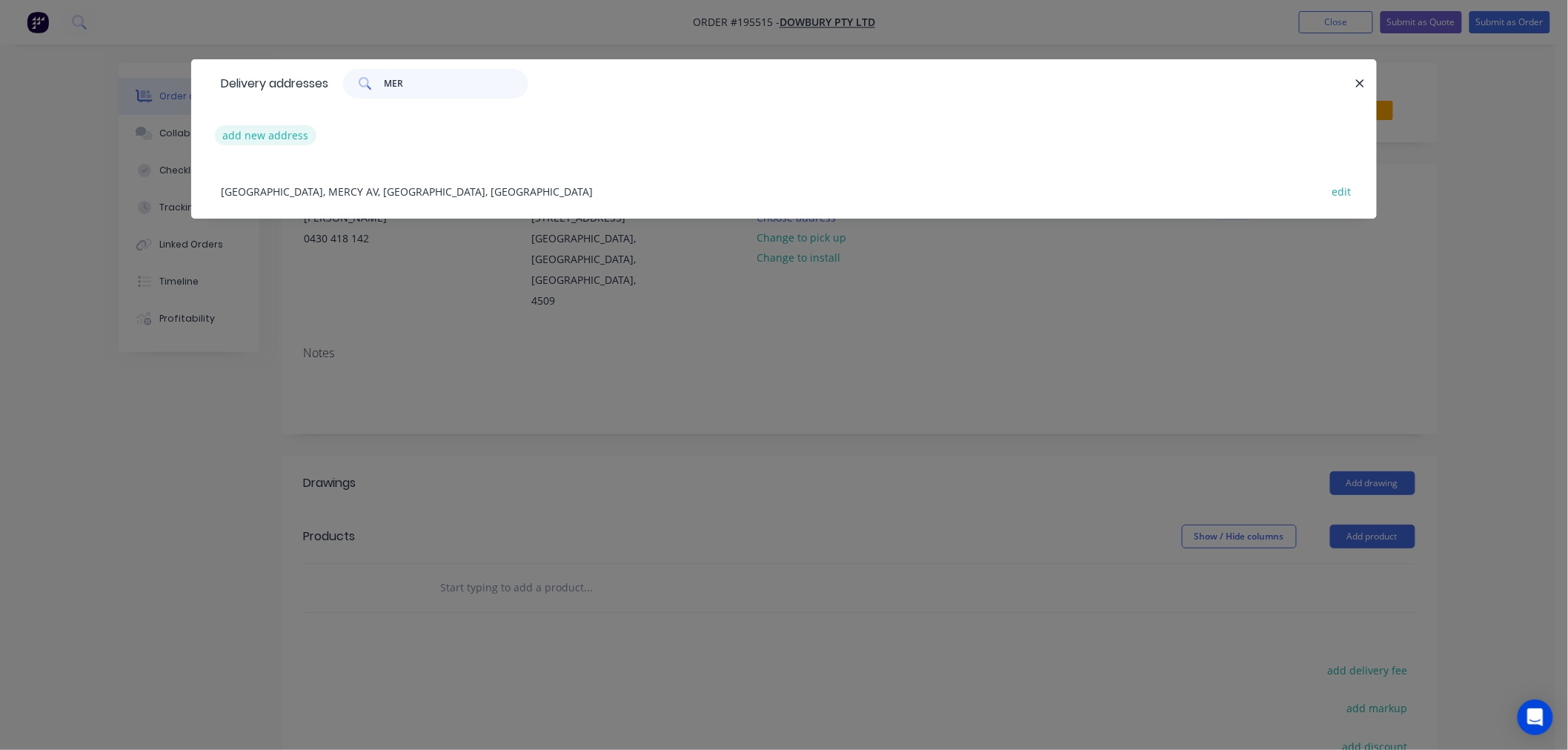
type input "MER"
click at [263, 134] on button "add new address" at bounding box center [265, 136] width 102 height 20
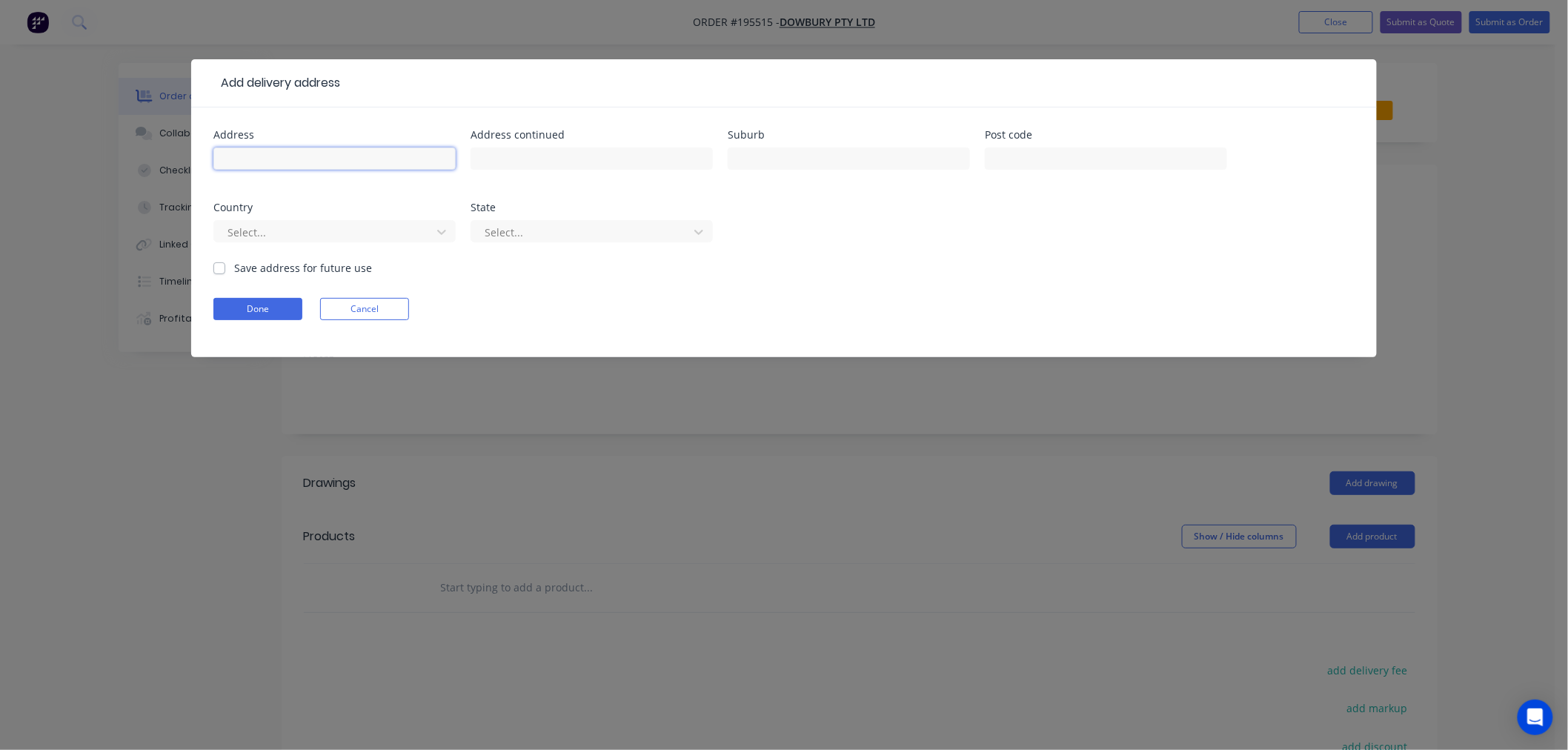
click at [366, 157] on input "text" at bounding box center [334, 159] width 242 height 22
type input "[GEOGRAPHIC_DATA]"
click at [363, 234] on div at bounding box center [325, 232] width 197 height 19
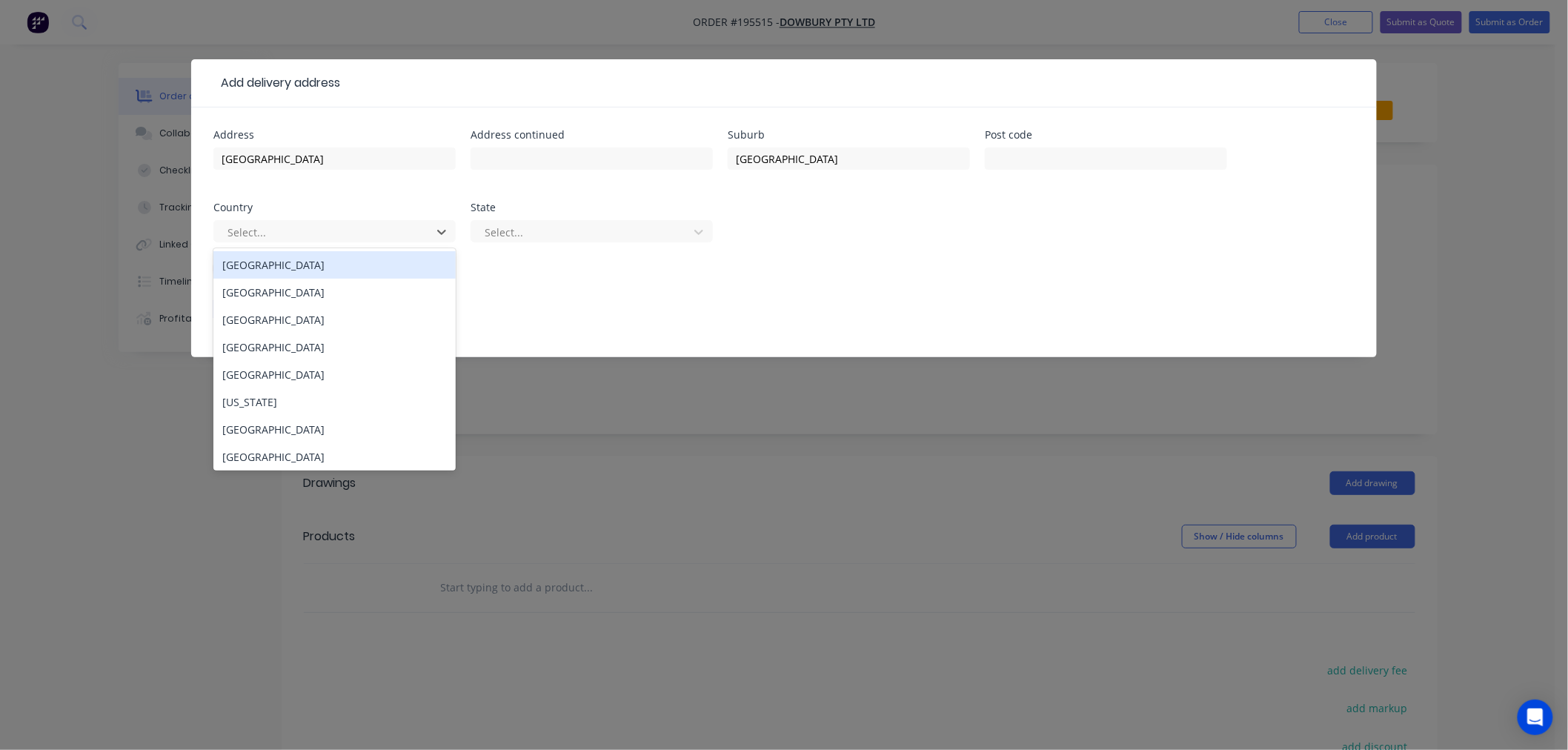
click at [354, 263] on div "[GEOGRAPHIC_DATA]" at bounding box center [334, 264] width 242 height 27
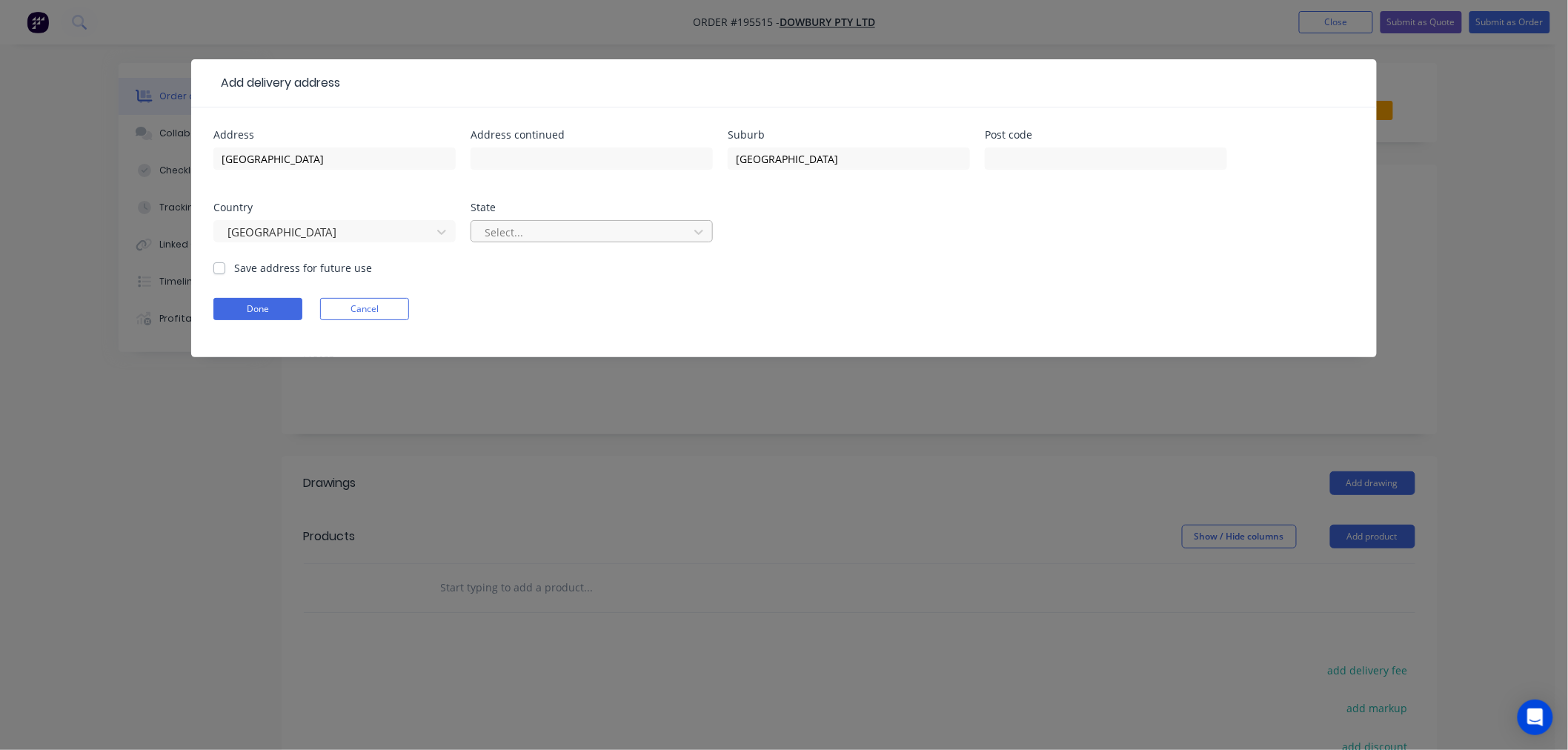
click at [508, 220] on div "Select..." at bounding box center [591, 231] width 242 height 22
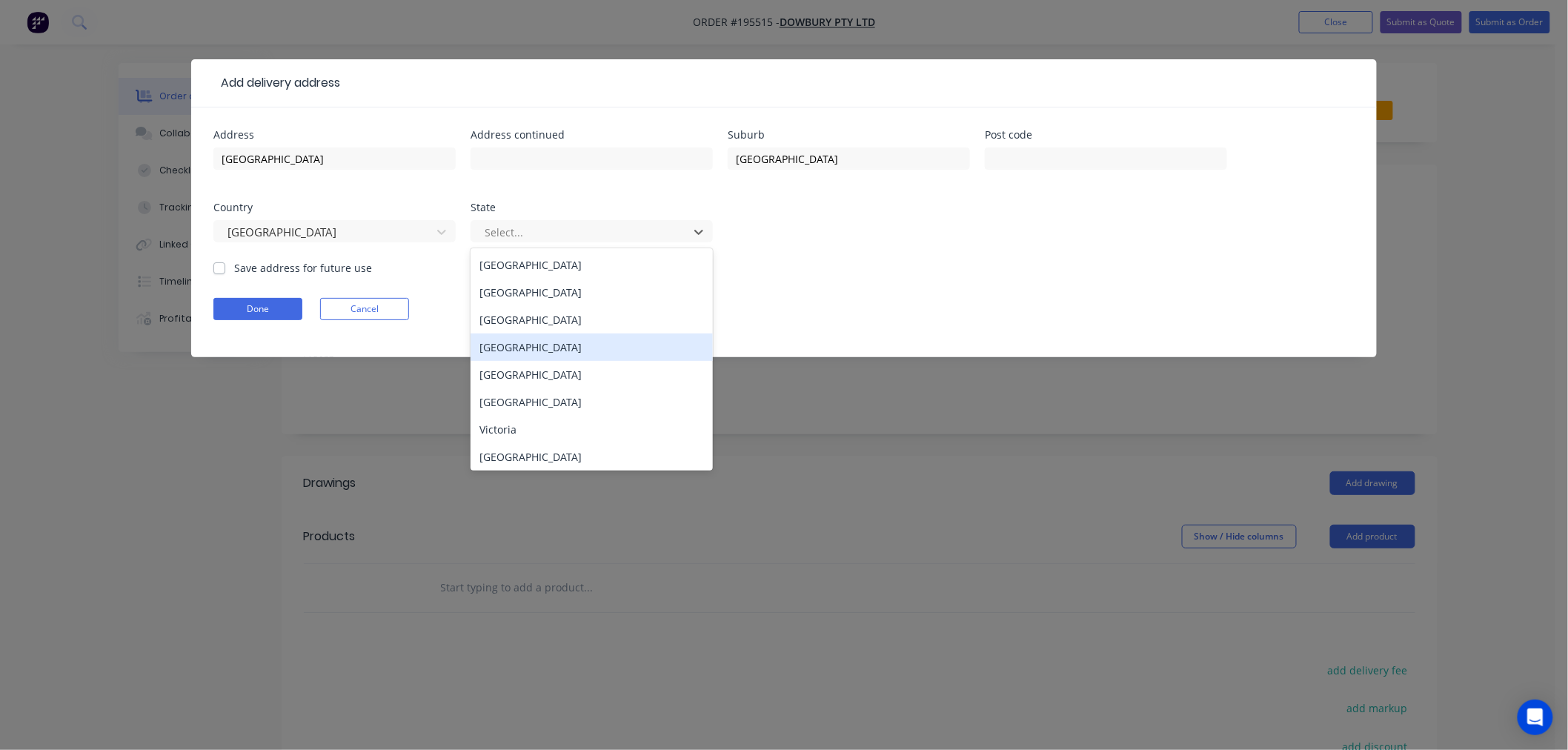
click at [499, 347] on div "[GEOGRAPHIC_DATA]" at bounding box center [591, 346] width 242 height 27
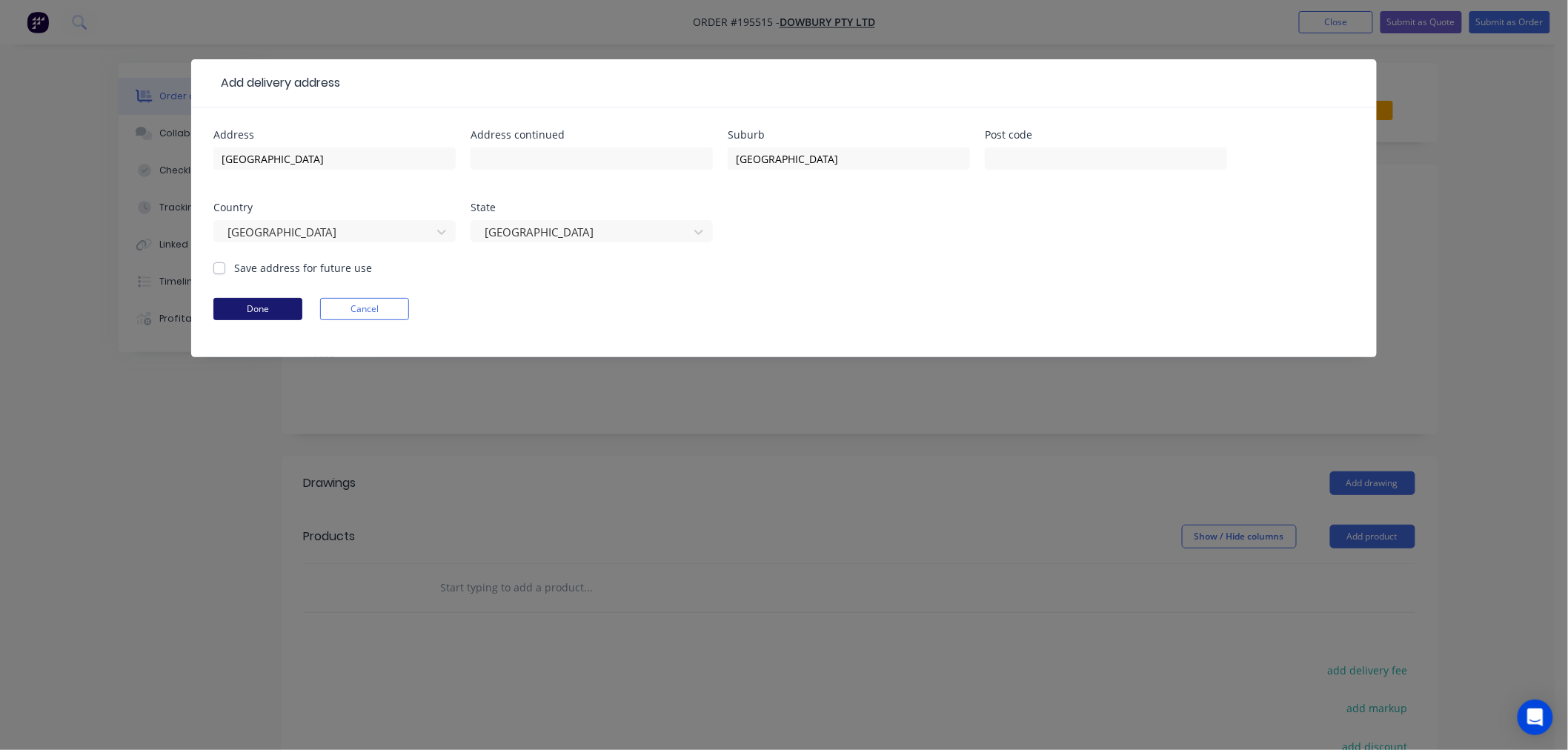
click at [264, 309] on button "Done" at bounding box center [257, 309] width 89 height 22
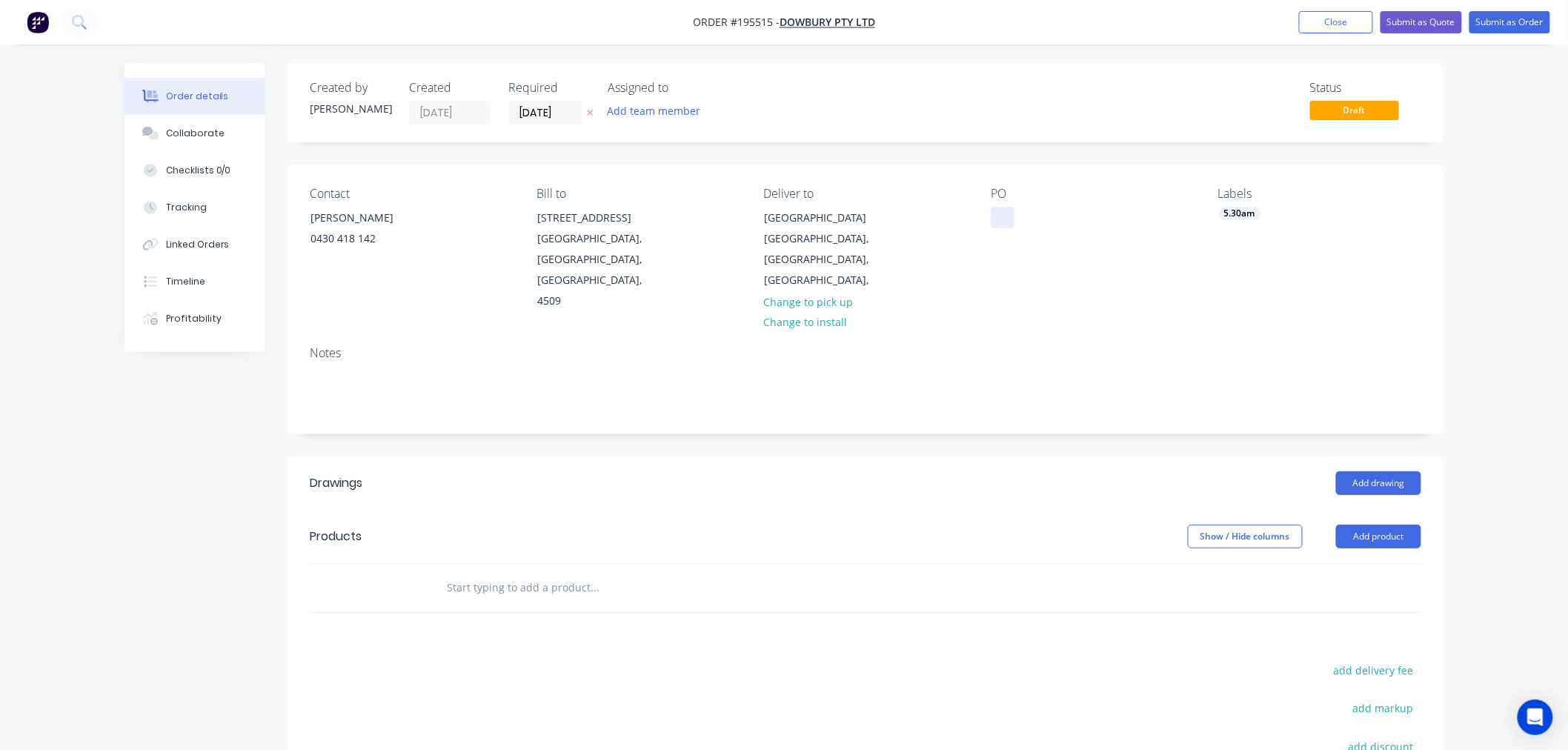
click at [1007, 218] on div at bounding box center [1002, 217] width 24 height 22
click at [1093, 282] on div "PO 93662" at bounding box center [1092, 249] width 203 height 126
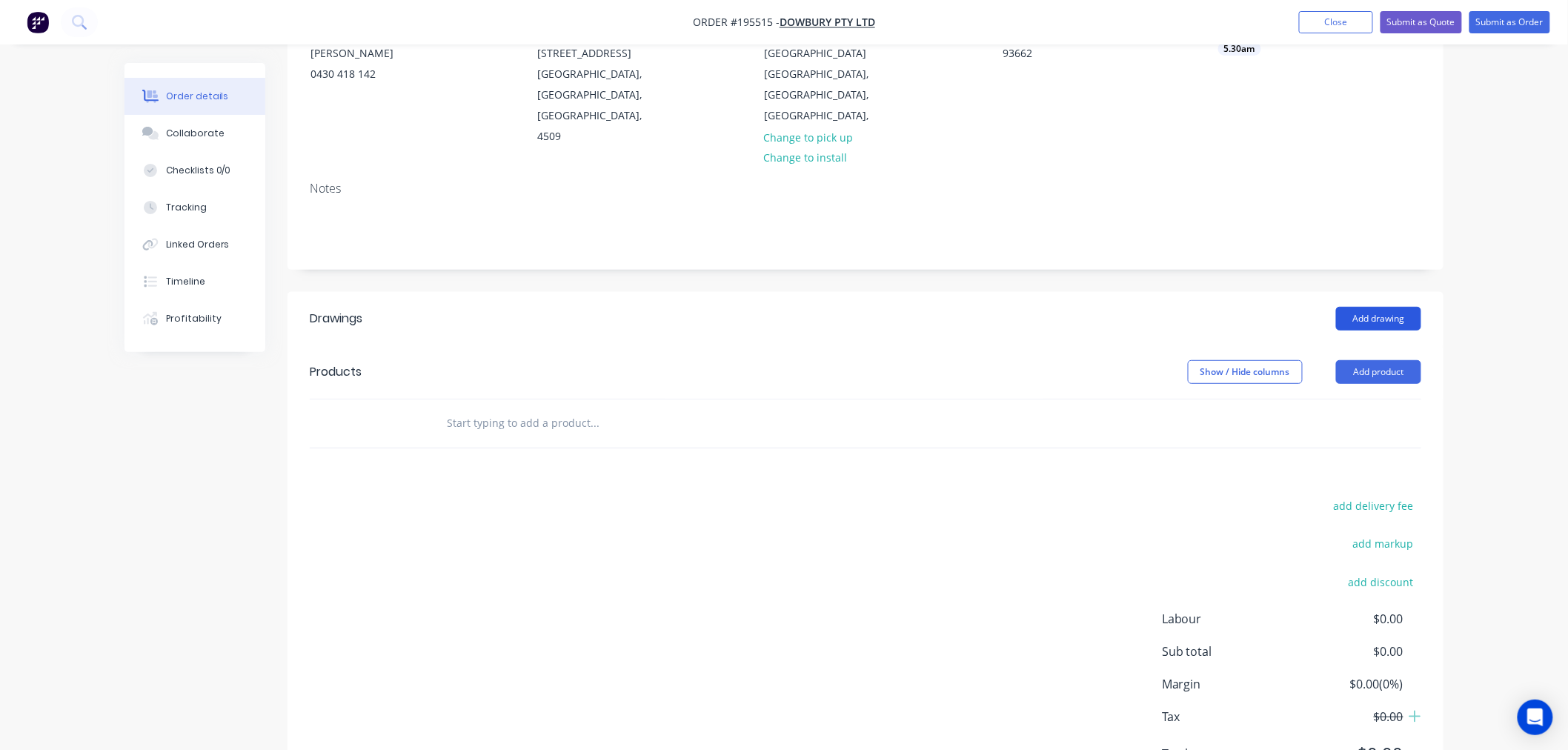
click at [1364, 306] on button "Add drawing" at bounding box center [1377, 318] width 85 height 24
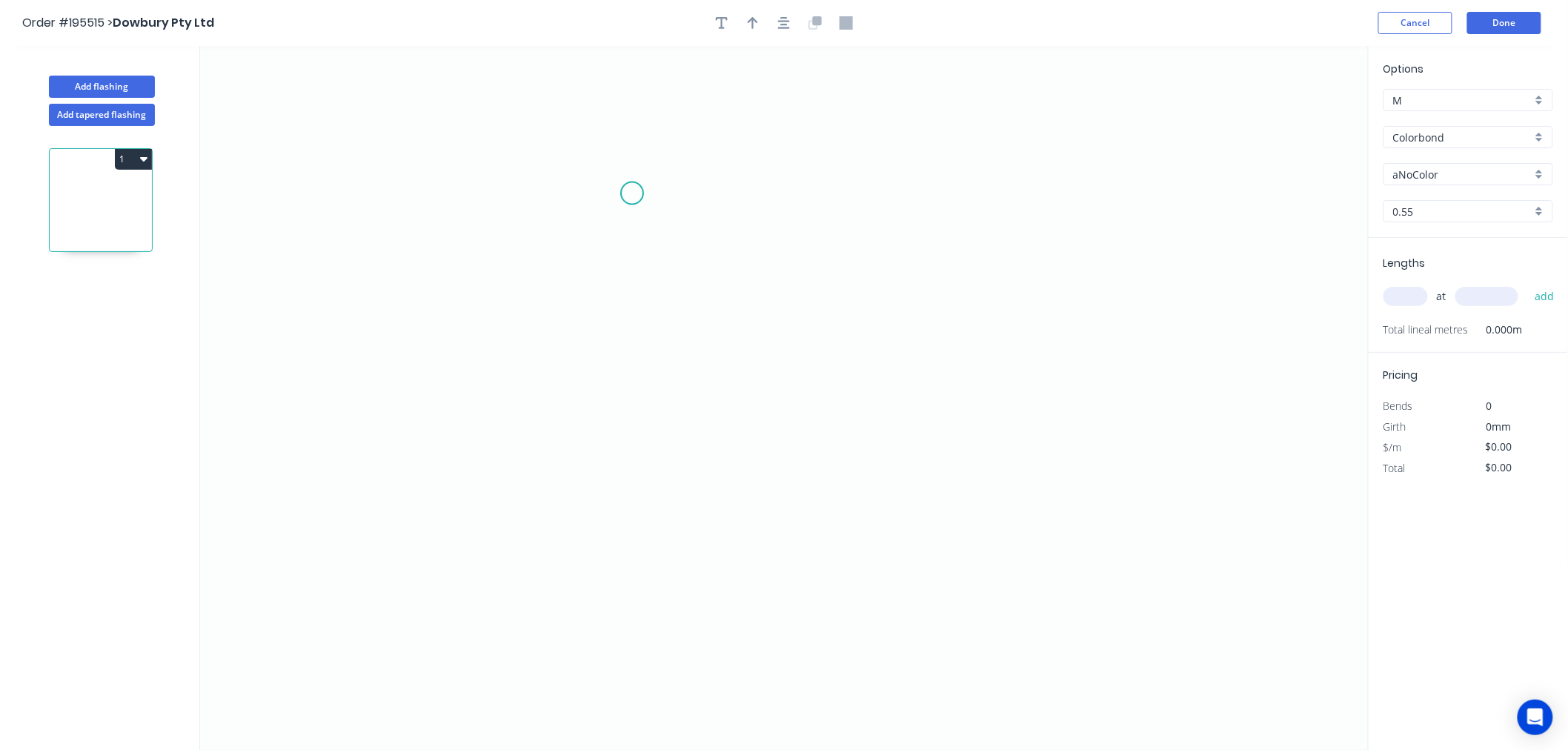
click at [632, 193] on icon "0" at bounding box center [784, 398] width 1168 height 704
click at [635, 382] on icon "0" at bounding box center [784, 398] width 1168 height 704
click at [756, 382] on icon "0 ?" at bounding box center [784, 398] width 1168 height 704
click at [759, 491] on icon "0 ? ?" at bounding box center [784, 398] width 1168 height 704
click at [542, 484] on icon "0 ? ? ?" at bounding box center [784, 398] width 1168 height 704
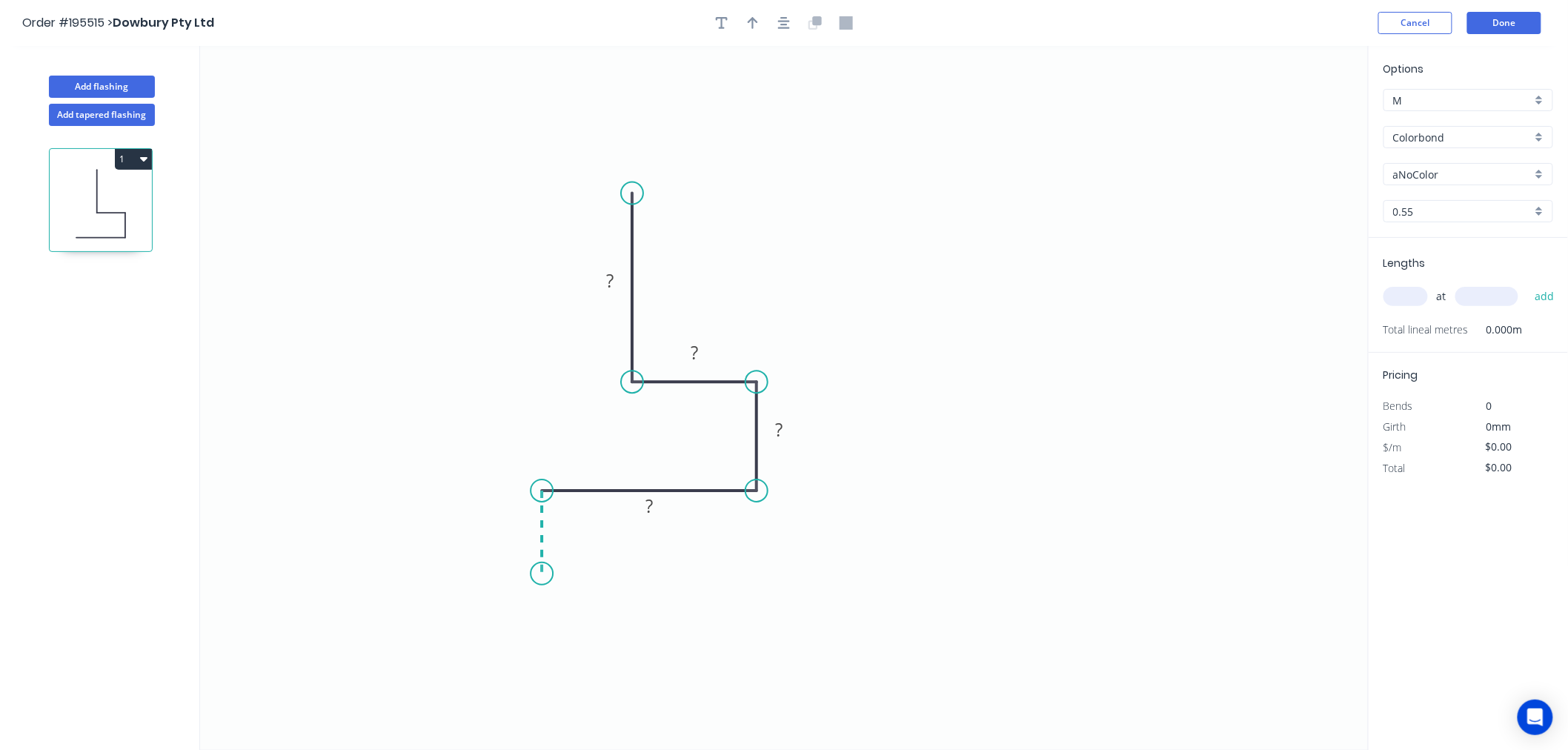
click at [541, 574] on icon "0 ? ? ? ?" at bounding box center [784, 398] width 1168 height 704
click at [541, 574] on circle at bounding box center [542, 573] width 22 height 22
click at [546, 617] on div "Crush & Fold" at bounding box center [614, 624] width 149 height 30
click at [574, 612] on div "Flip bend" at bounding box center [619, 615] width 149 height 30
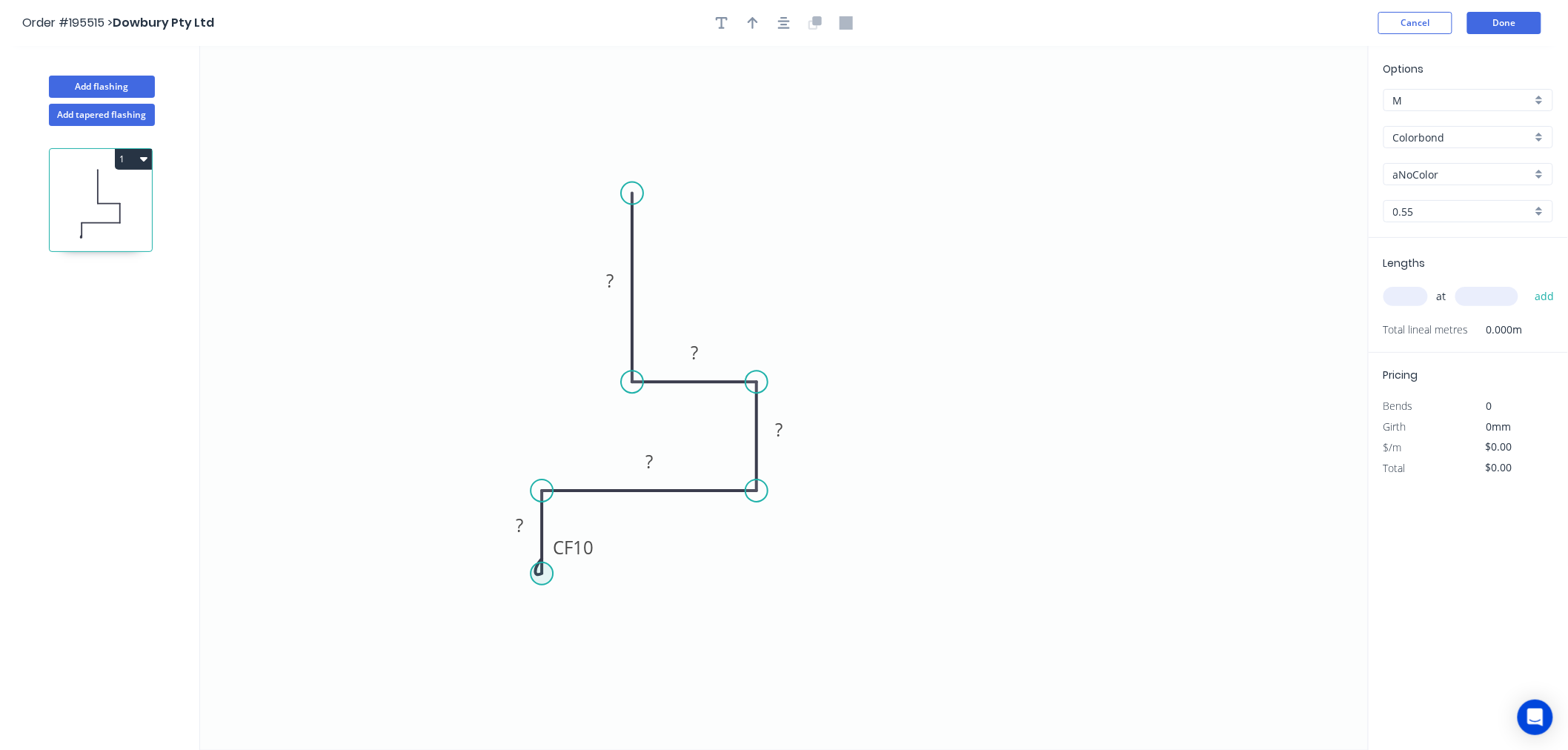
click at [539, 575] on circle at bounding box center [542, 573] width 22 height 22
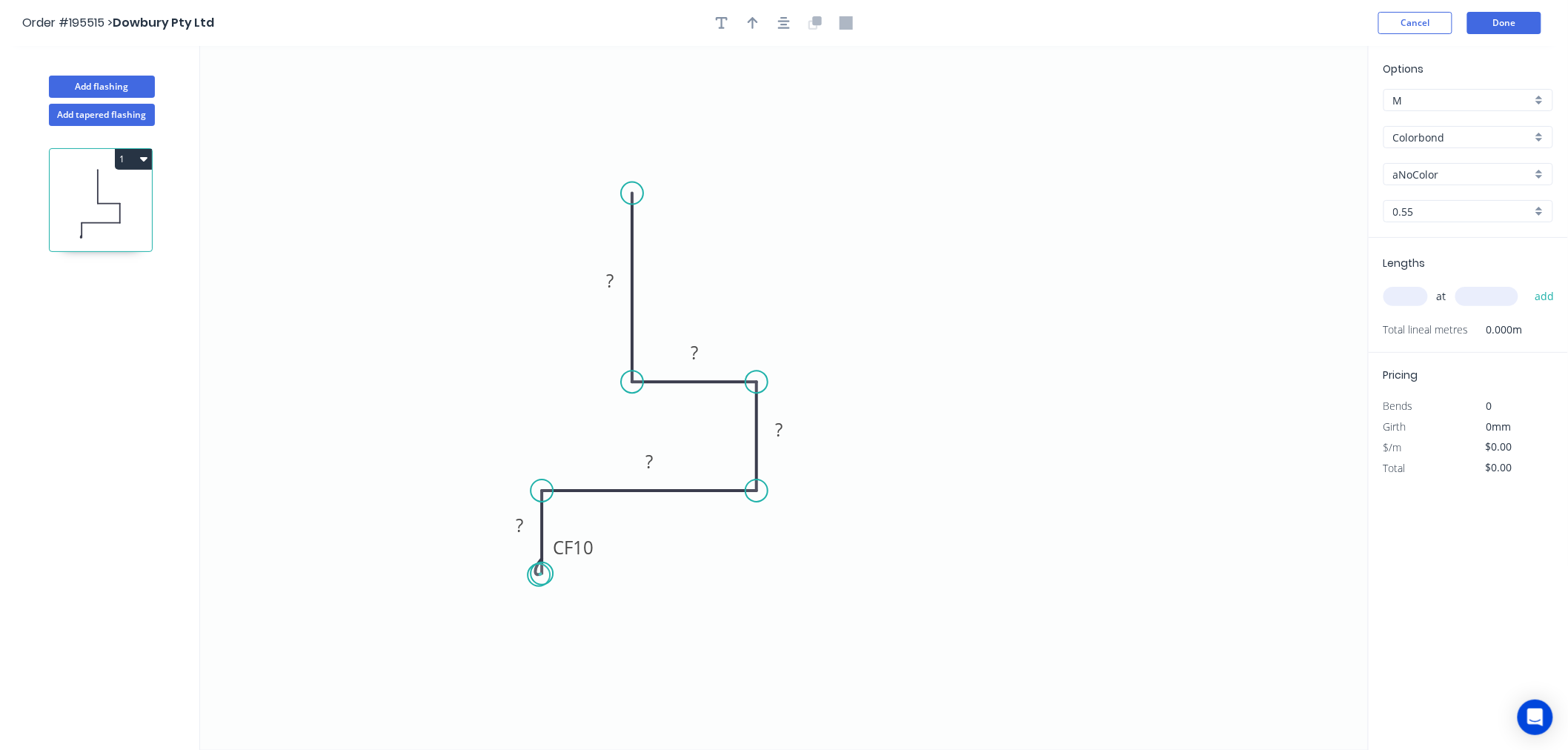
click at [539, 575] on circle at bounding box center [542, 573] width 22 height 22
click at [586, 539] on tspan "10" at bounding box center [583, 547] width 21 height 25
click at [713, 577] on icon "0 CF 15 ? ? ? ? ?" at bounding box center [784, 398] width 1168 height 704
drag, startPoint x: 596, startPoint y: 558, endPoint x: 515, endPoint y: 639, distance: 114.6
click at [515, 639] on rect at bounding box center [491, 628] width 59 height 30
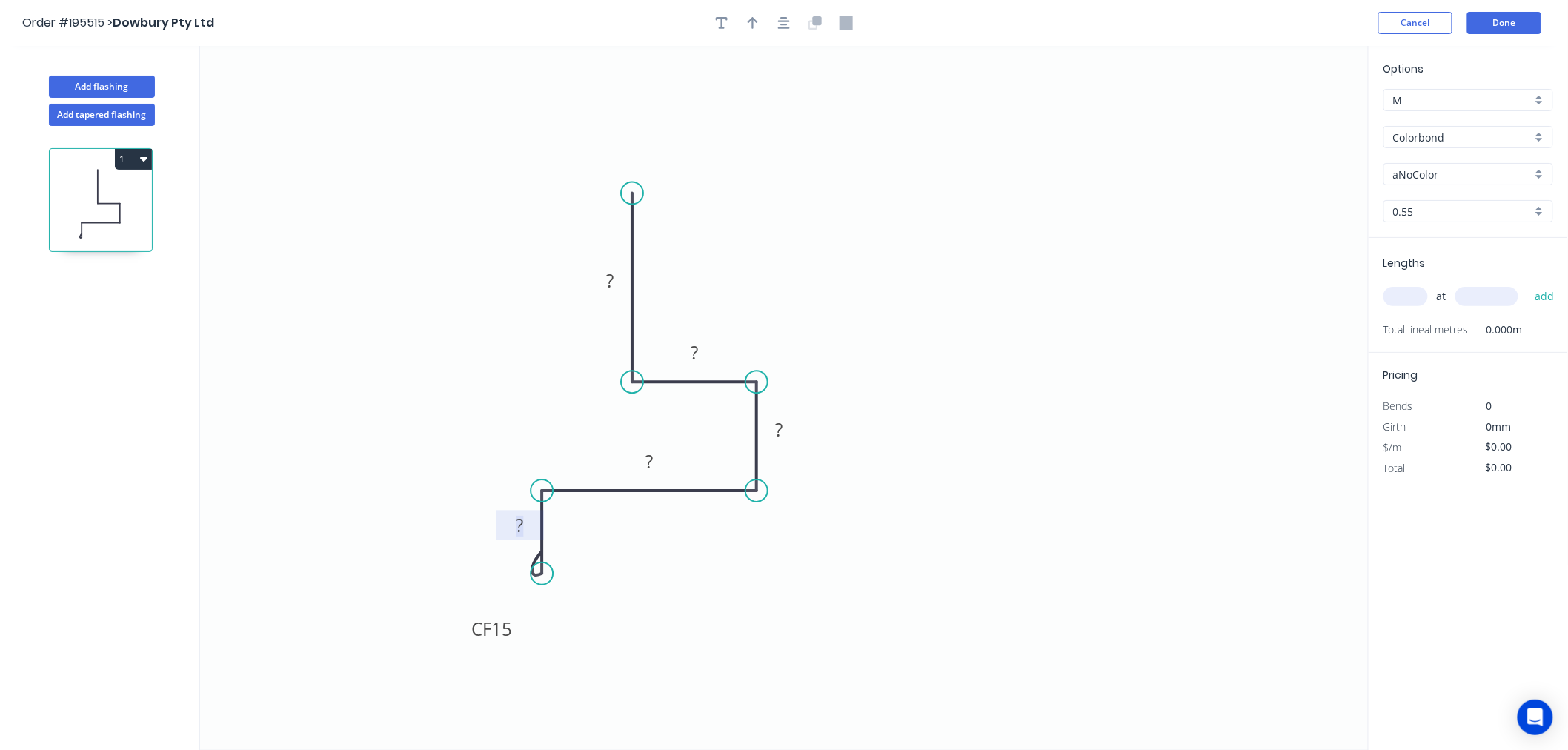
click at [523, 519] on tspan "?" at bounding box center [519, 525] width 7 height 25
click at [928, 453] on icon "0 CF 15 35 90 50 45 100" at bounding box center [784, 398] width 1168 height 704
type input "$13.40"
click at [745, 19] on button "button" at bounding box center [752, 23] width 22 height 22
click at [1297, 120] on icon at bounding box center [1293, 103] width 13 height 48
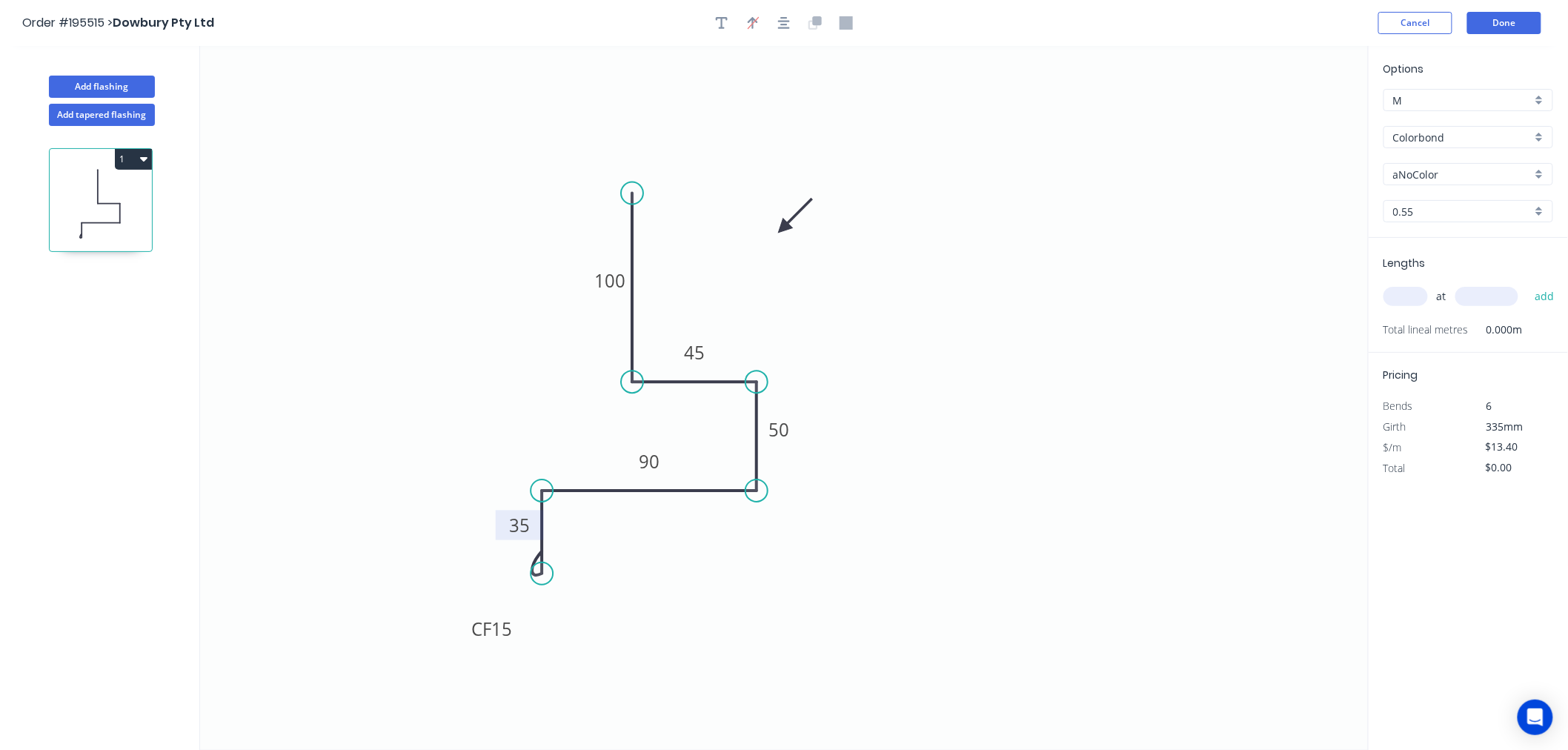
drag, startPoint x: 1297, startPoint y: 120, endPoint x: 779, endPoint y: 226, distance: 528.7
click at [782, 229] on icon at bounding box center [794, 215] width 43 height 43
click at [1432, 132] on input "Colorbond" at bounding box center [1461, 138] width 139 height 16
click at [1467, 267] on div "Colorbond Metallic" at bounding box center [1467, 269] width 169 height 26
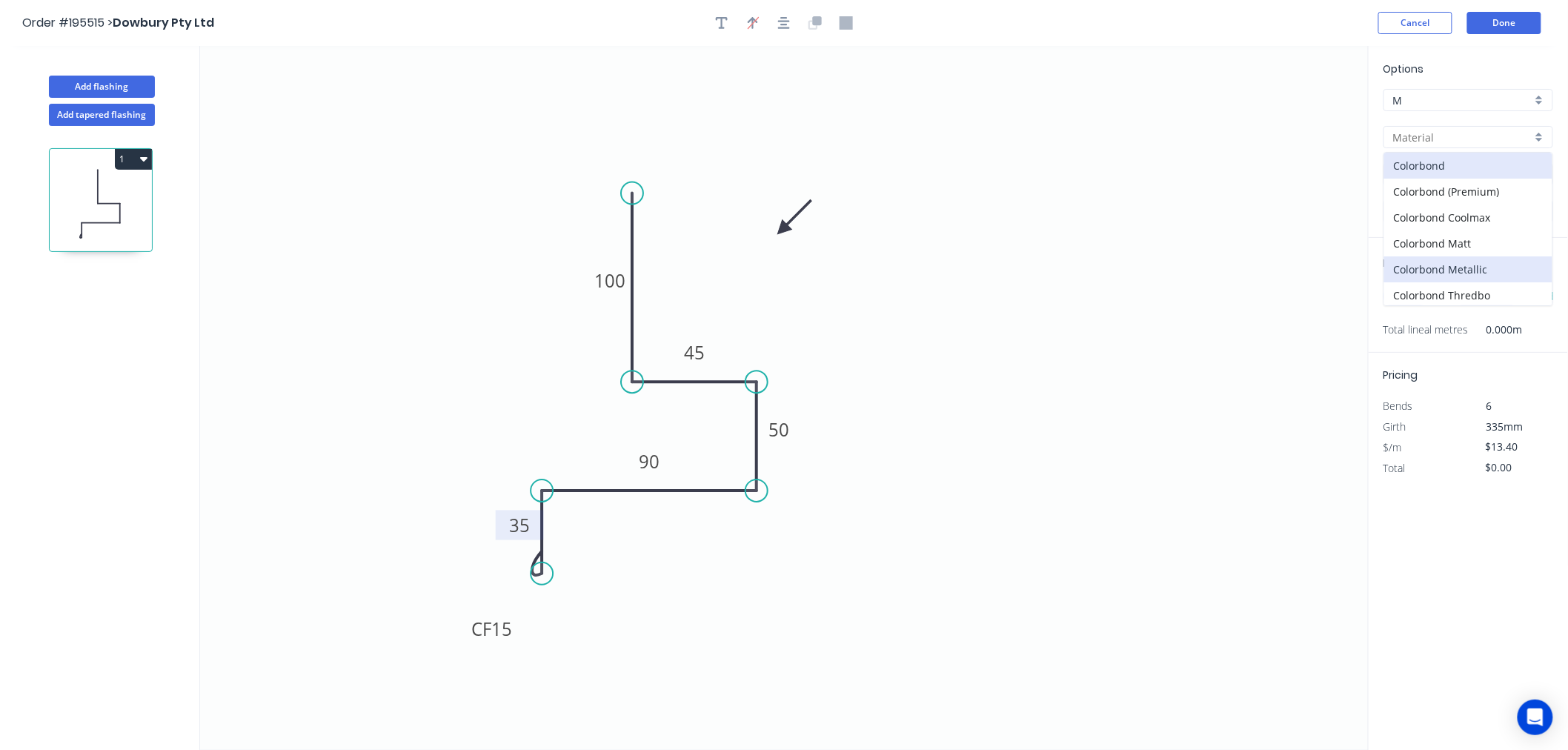
type input "Colorbond Metallic"
type input "Aries"
type input "$19.66"
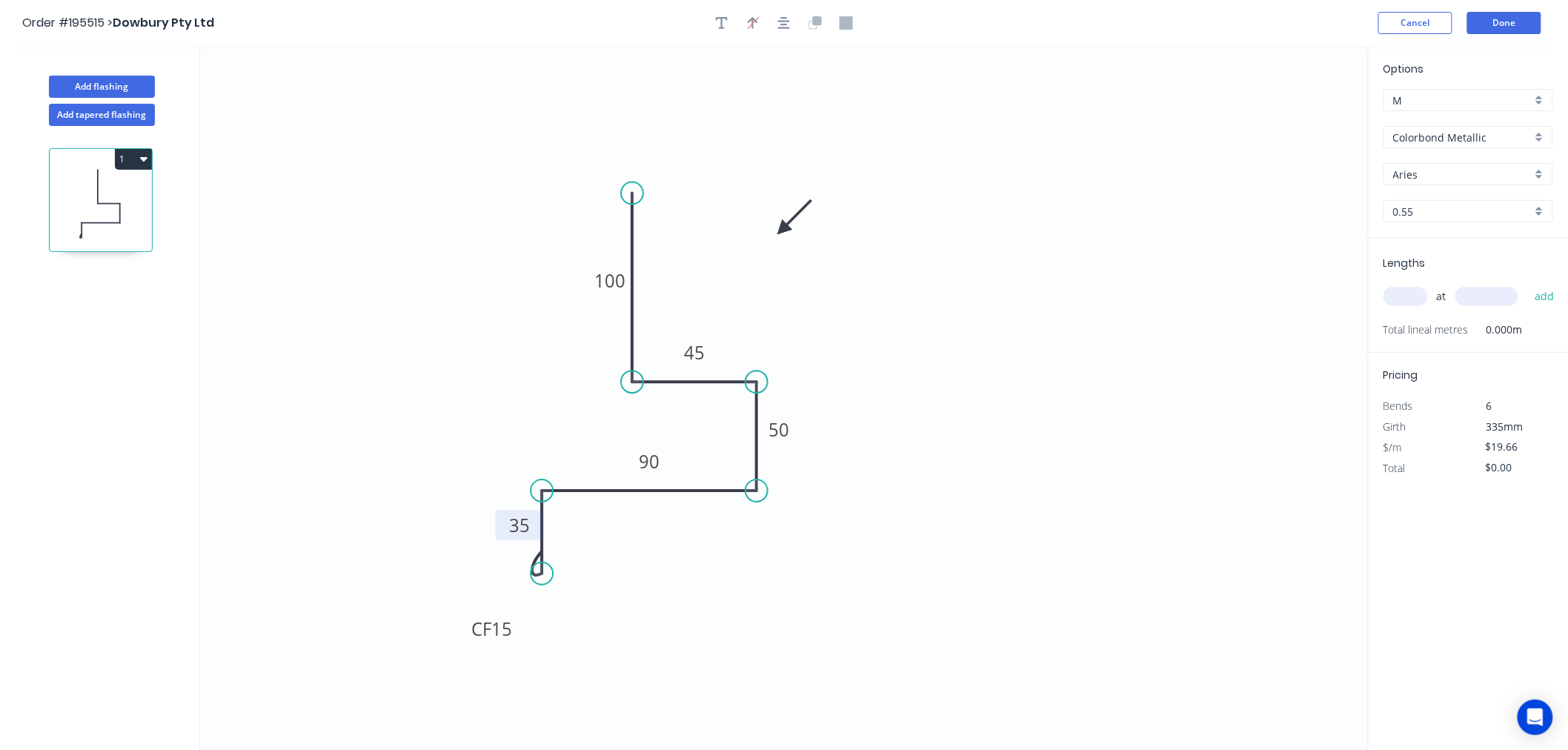
click at [1432, 173] on input "Aries" at bounding box center [1461, 175] width 139 height 16
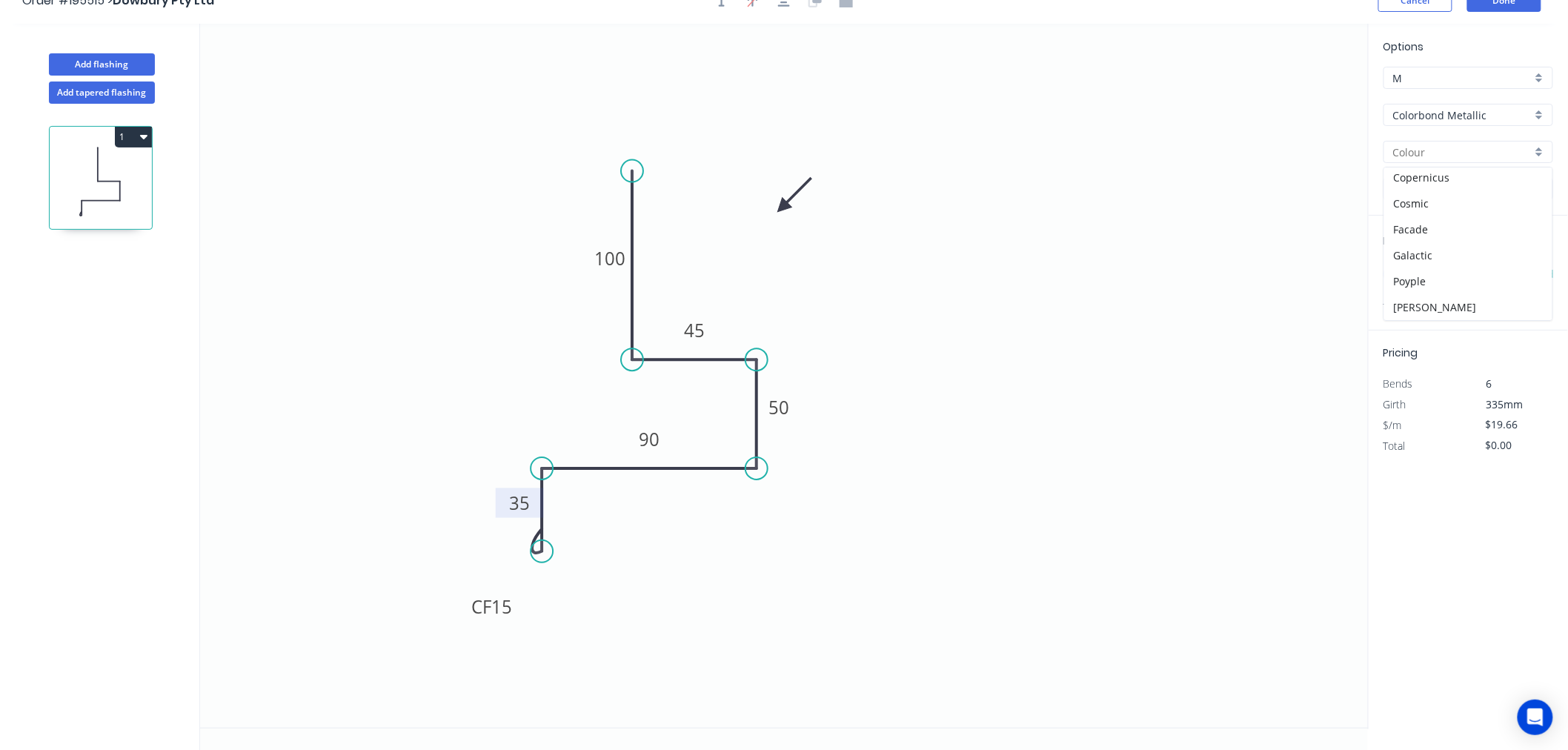
scroll to position [27, 0]
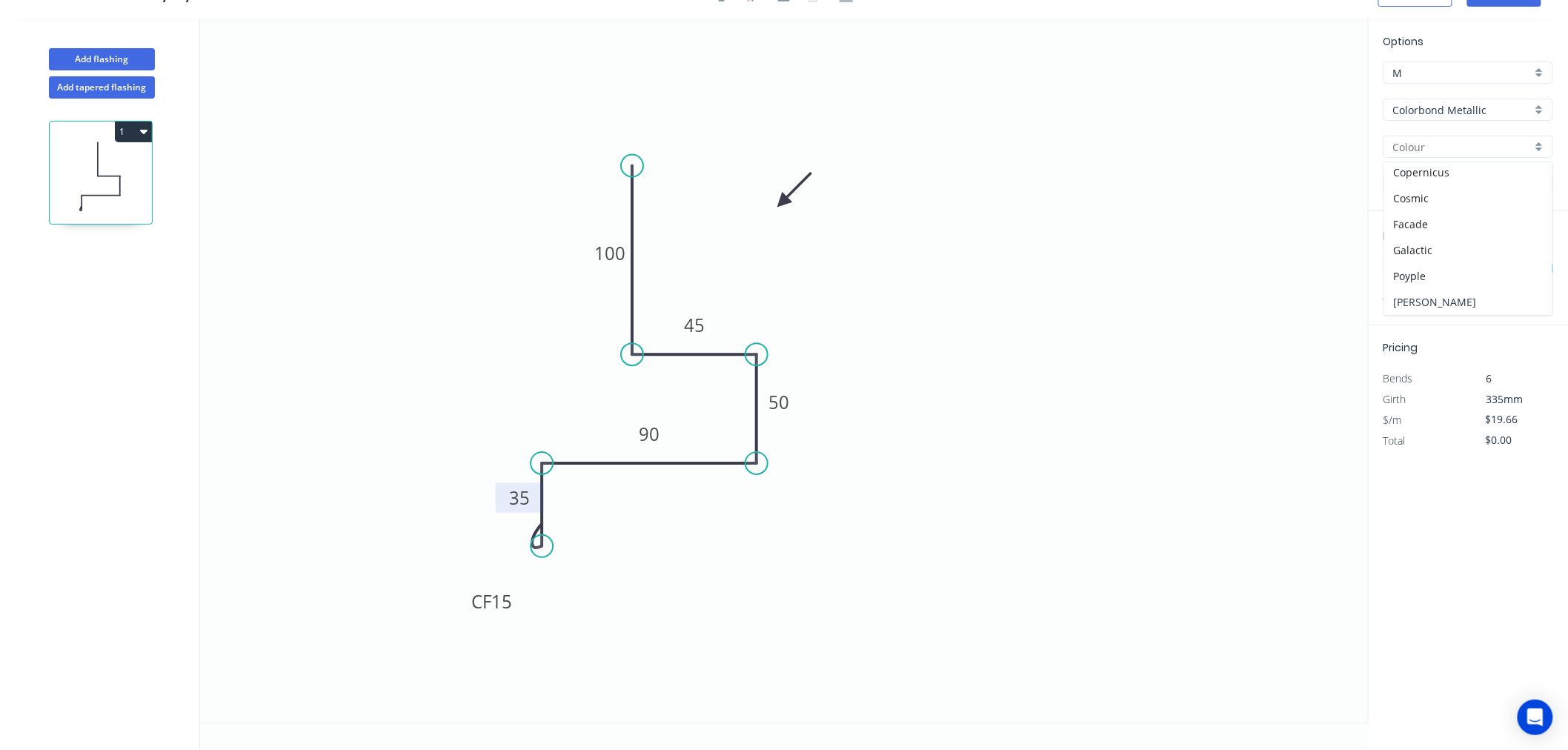
click at [1400, 299] on div "[PERSON_NAME]" at bounding box center [1467, 302] width 169 height 26
type input "[PERSON_NAME]"
click at [1412, 270] on input "text" at bounding box center [1405, 268] width 45 height 19
type input "1"
type input "2800"
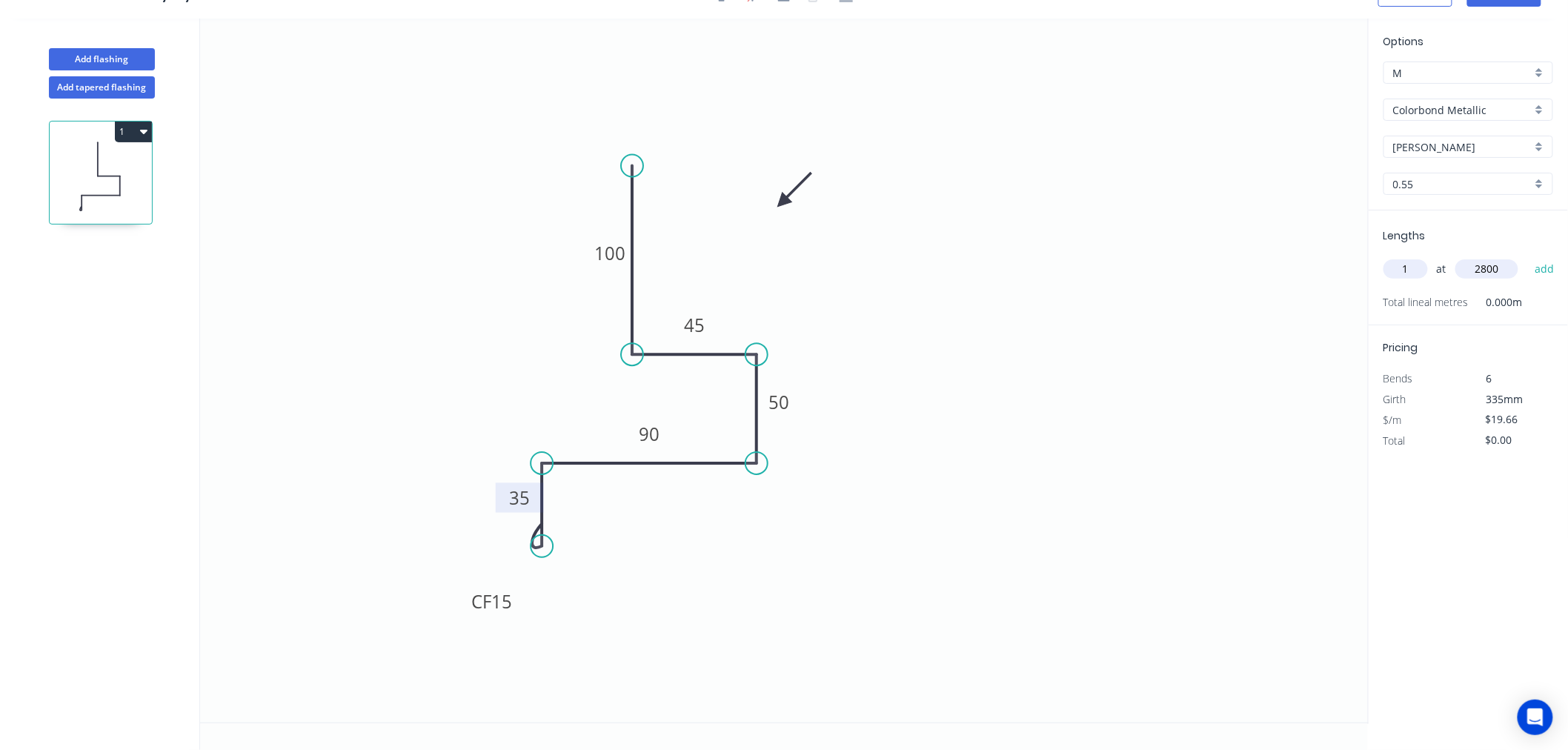
click at [1527, 256] on button "add" at bounding box center [1544, 268] width 35 height 25
type input "$55.05"
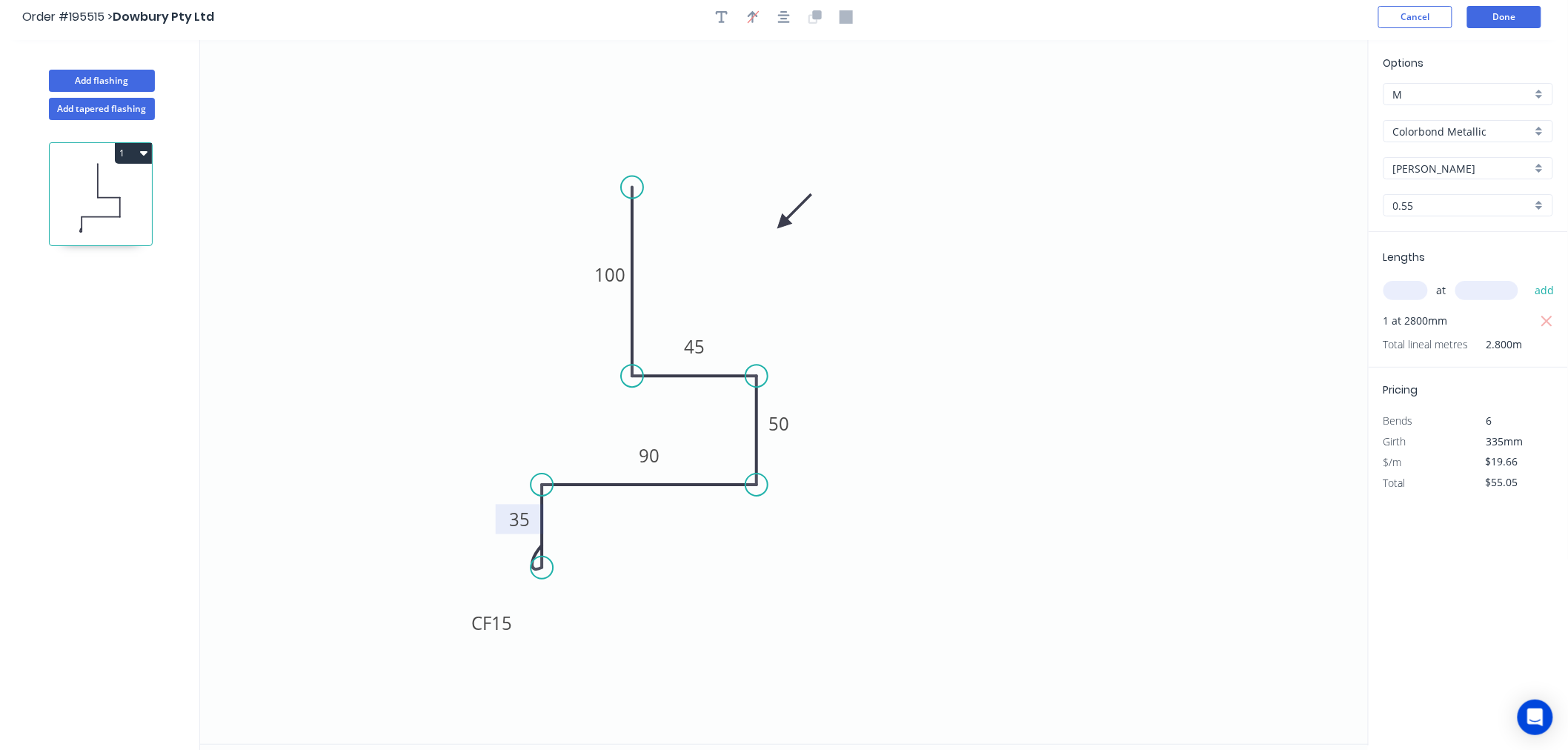
scroll to position [0, 0]
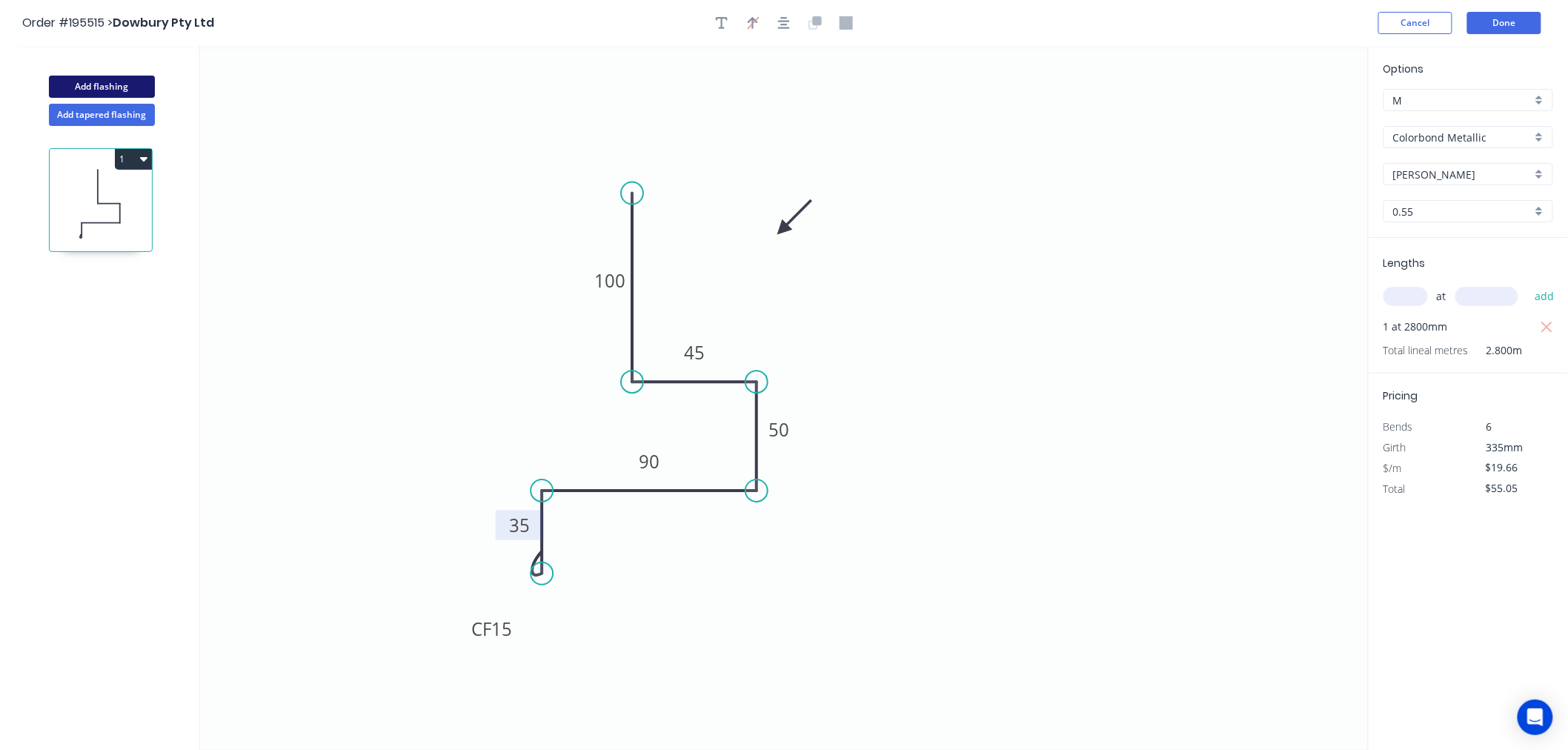
click at [129, 97] on button "Add flashing" at bounding box center [102, 87] width 106 height 22
type input "$0.00"
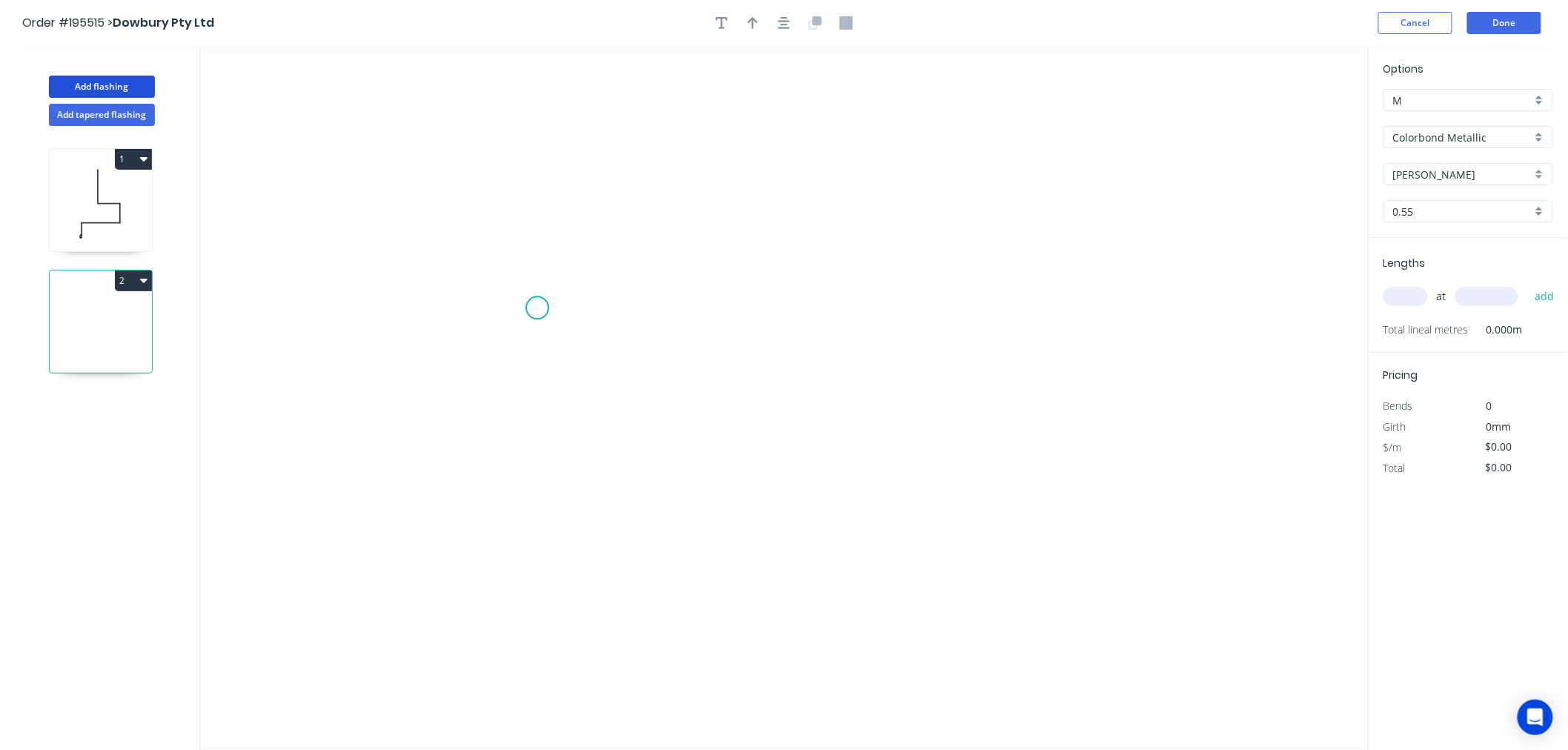
click at [537, 307] on icon "0" at bounding box center [784, 398] width 1168 height 704
click at [530, 509] on icon "0" at bounding box center [784, 398] width 1168 height 704
click at [815, 519] on icon "0 ?" at bounding box center [784, 398] width 1168 height 704
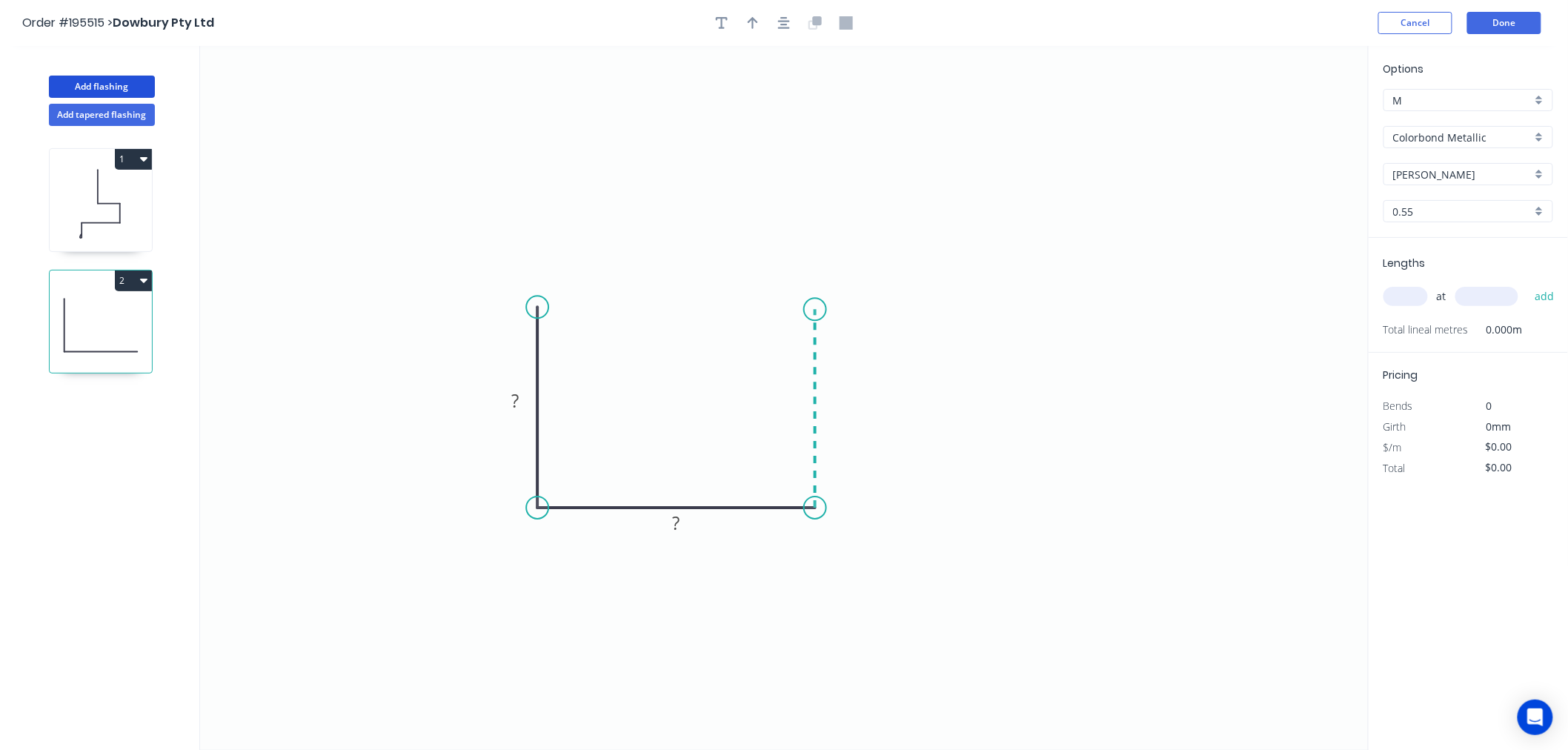
click at [808, 309] on icon "0 ? ?" at bounding box center [784, 398] width 1168 height 704
click at [808, 309] on circle at bounding box center [815, 309] width 22 height 22
click at [1450, 132] on input "Colorbond Metallic" at bounding box center [1461, 138] width 139 height 16
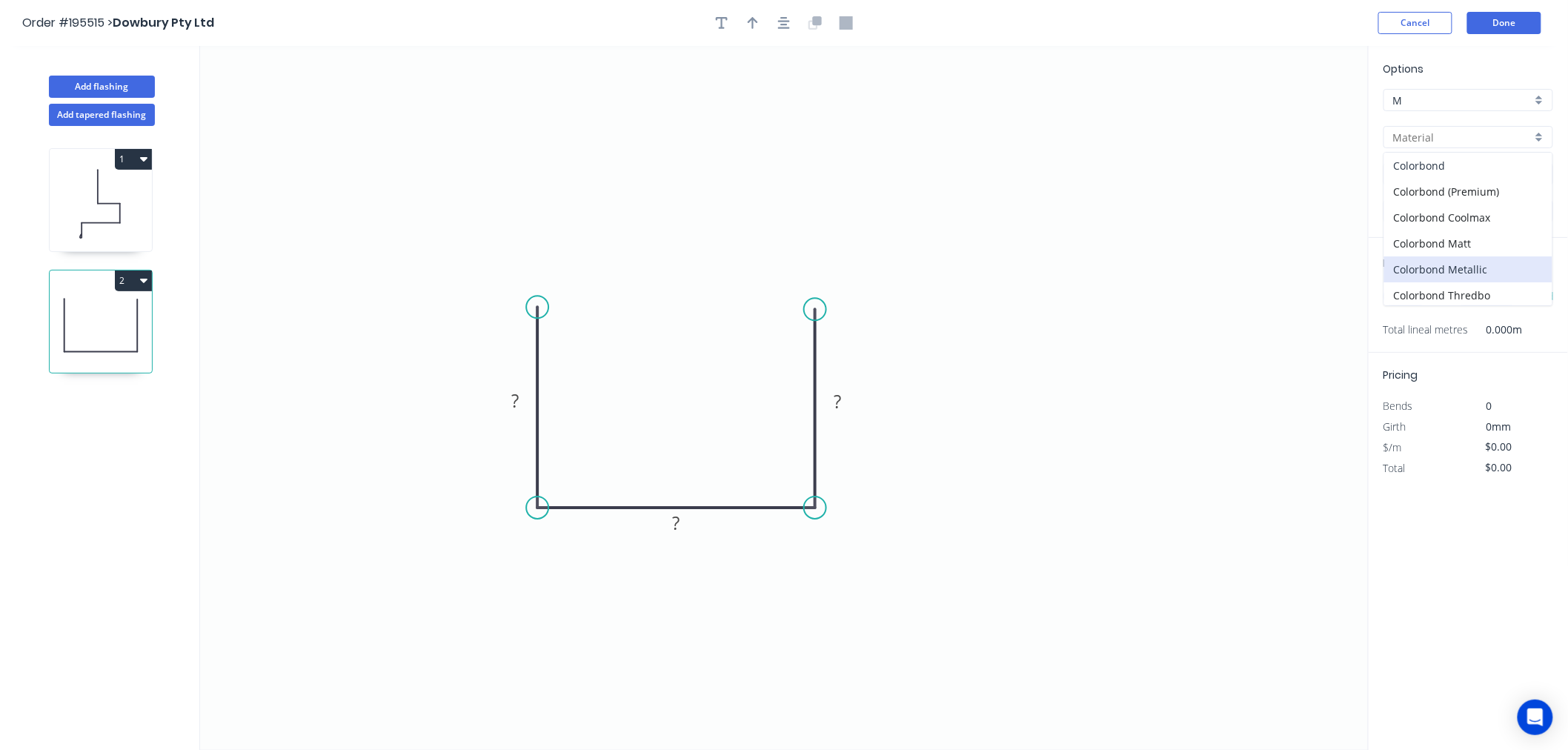
click at [1450, 167] on div "Colorbond" at bounding box center [1467, 166] width 169 height 26
type input "Colorbond"
type input "aNoColor"
click at [1450, 167] on input "aNoColor" at bounding box center [1461, 175] width 139 height 16
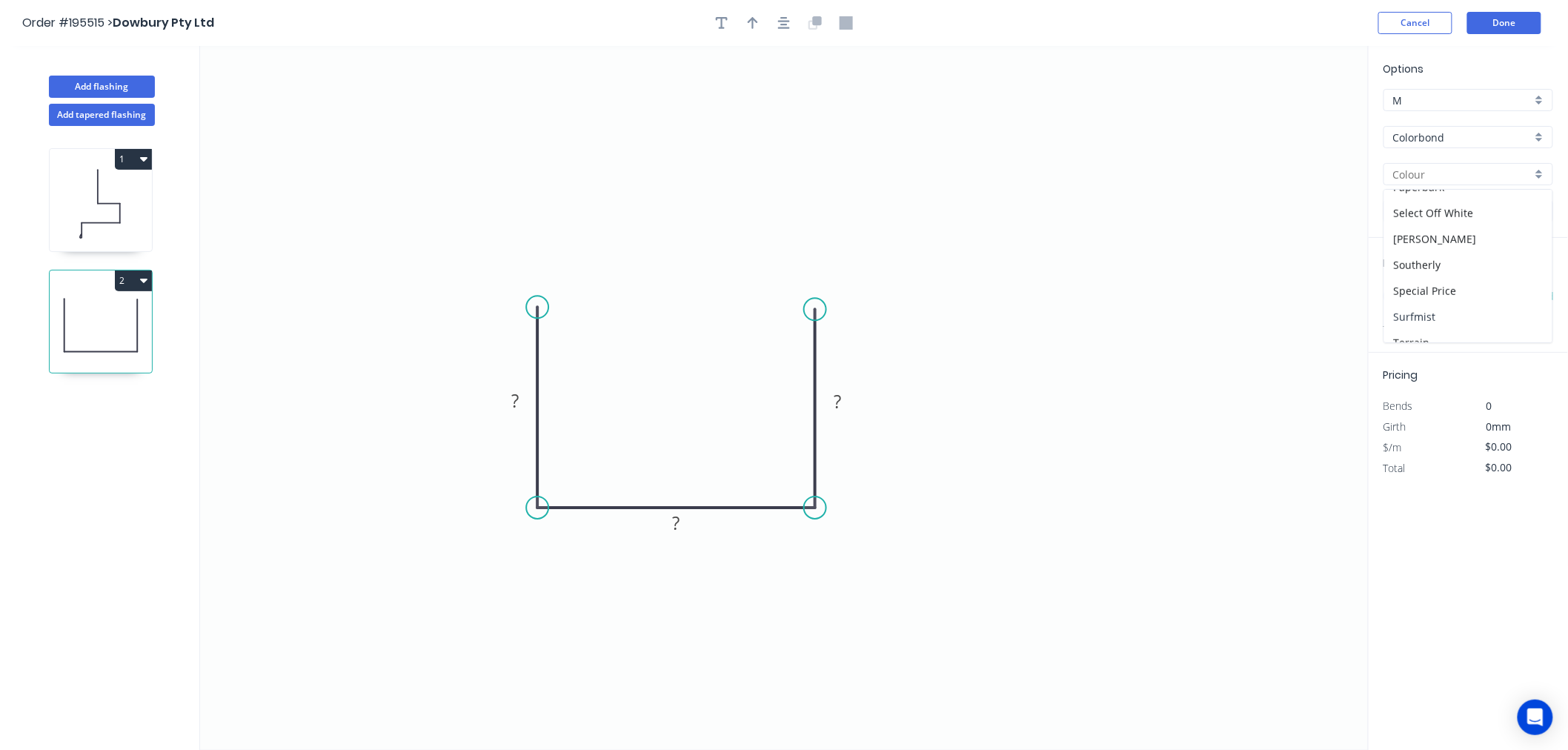
click at [1453, 308] on div "Surfmist" at bounding box center [1467, 317] width 169 height 26
type input "Surfmist"
click at [513, 405] on tspan "?" at bounding box center [514, 400] width 7 height 25
click at [1404, 294] on input "text" at bounding box center [1405, 295] width 45 height 19
type input "$21.17"
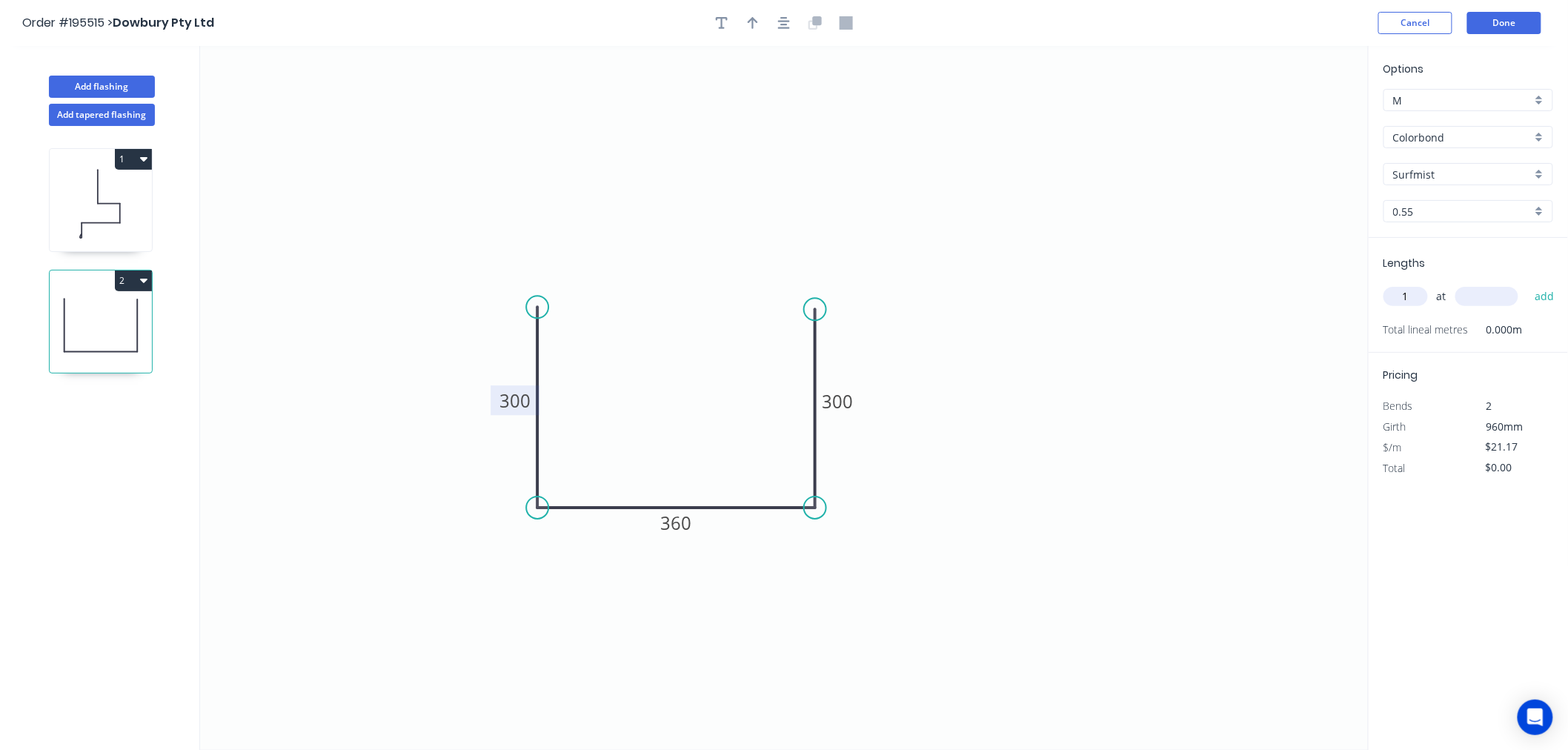
type input "1"
type input "1000"
click at [1527, 283] on button "add" at bounding box center [1544, 295] width 35 height 25
type input "$21.17"
click at [1507, 25] on button "Done" at bounding box center [1504, 23] width 74 height 22
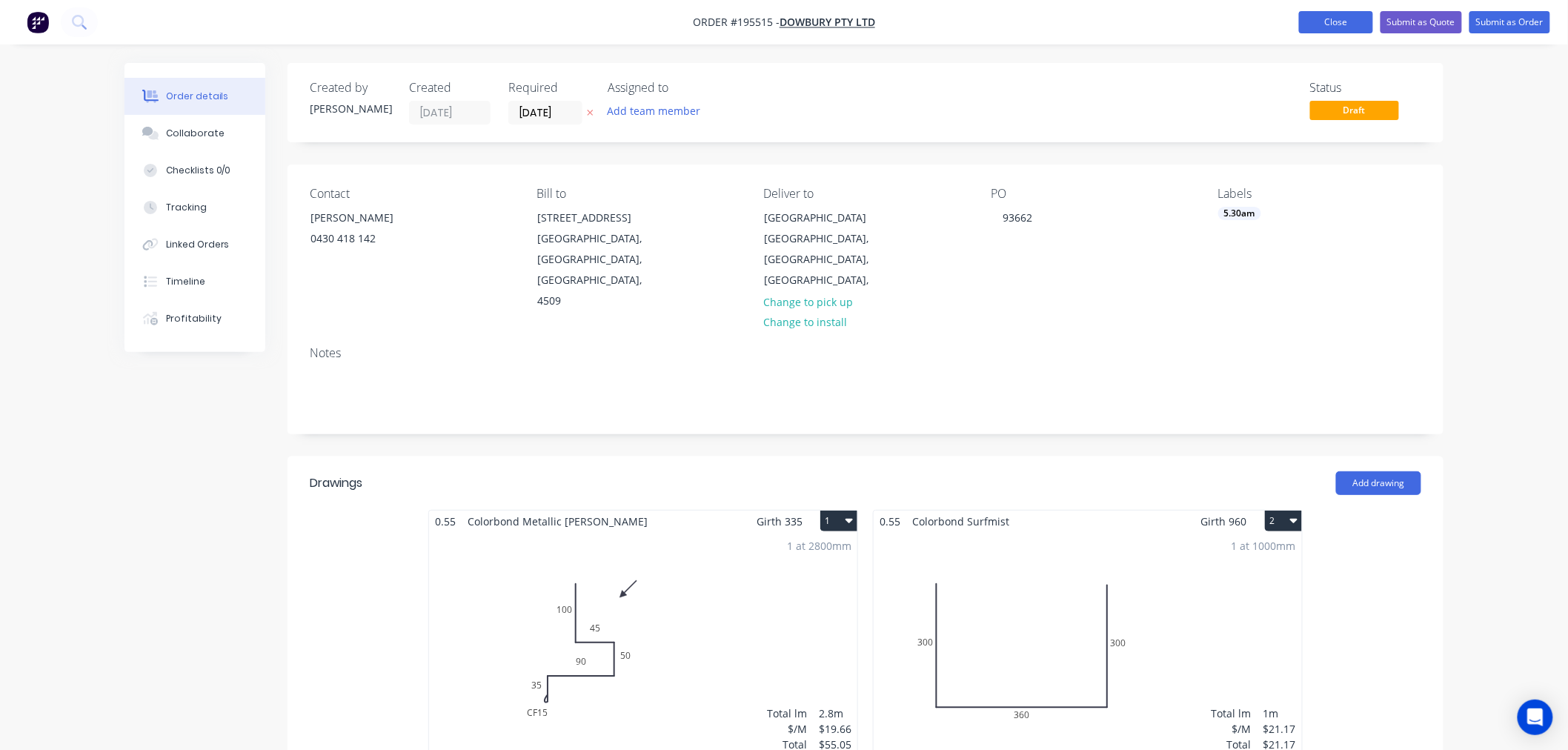
click at [1314, 16] on button "Close" at bounding box center [1336, 22] width 74 height 22
